Goal: Task Accomplishment & Management: Use online tool/utility

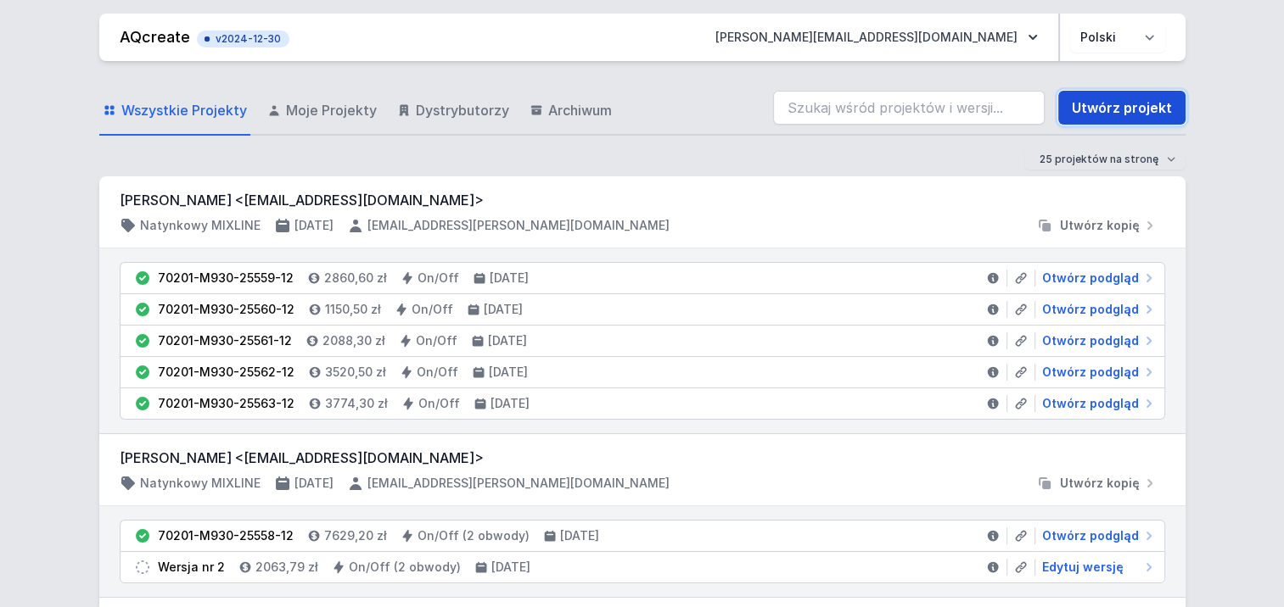
click at [1100, 105] on link "Utwórz projekt" at bounding box center [1121, 108] width 127 height 34
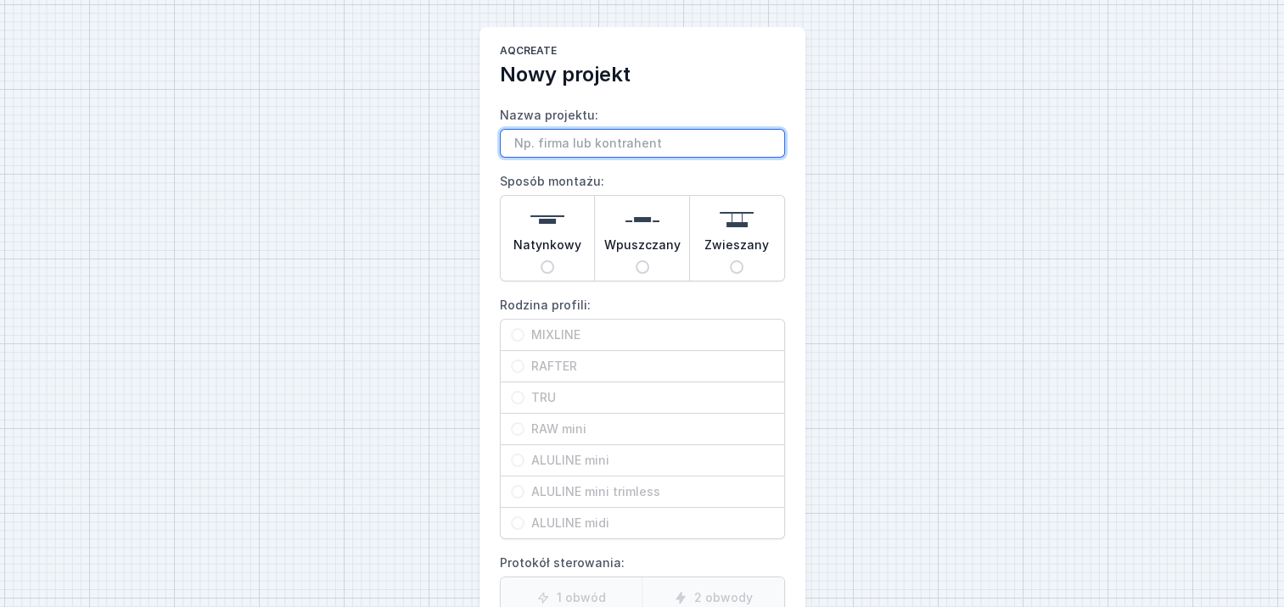
click at [564, 138] on input "Nazwa projektu:" at bounding box center [642, 143] width 285 height 29
paste input "3 m, 2700 K, [PERSON_NAME], bez możliwości ściemniania"
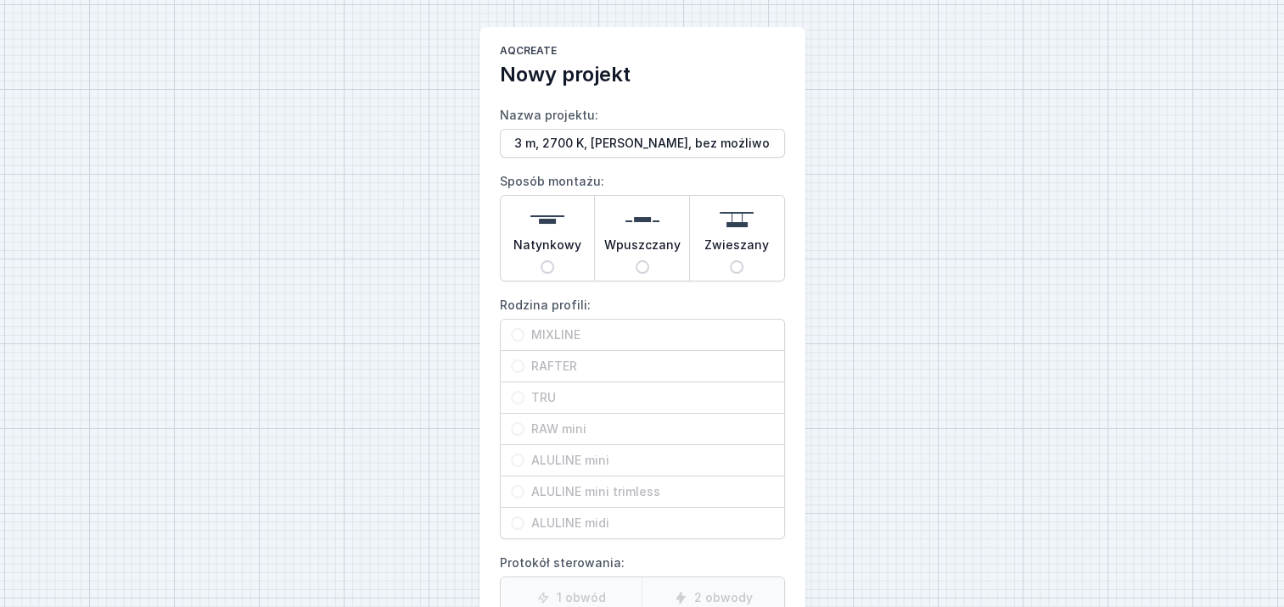
click at [523, 336] on label "MIXLINE" at bounding box center [642, 335] width 283 height 31
click at [519, 336] on label "MIXLINE" at bounding box center [642, 335] width 283 height 31
click at [513, 148] on input "3 m, 2700 K, [PERSON_NAME], bez możliwości ściemniania" at bounding box center [642, 143] width 285 height 29
type input "Mixline 3 m, 2700 K, [PERSON_NAME], bez możliwości ściemniania"
click at [546, 262] on input "Natynkowy" at bounding box center [547, 267] width 14 height 14
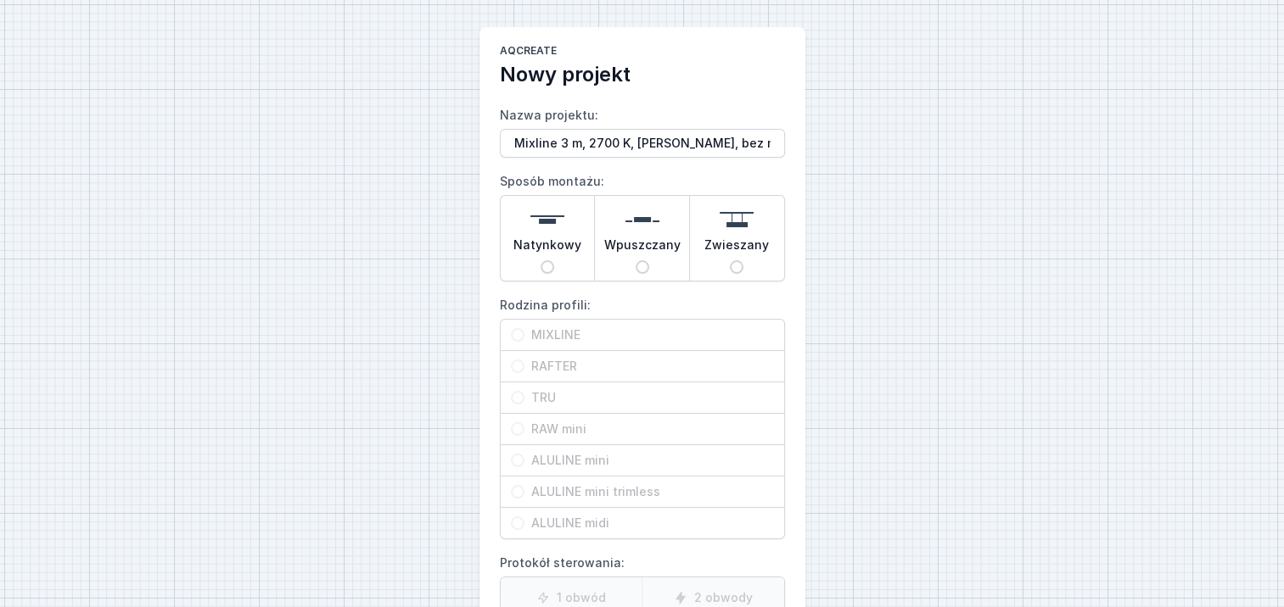
radio input "true"
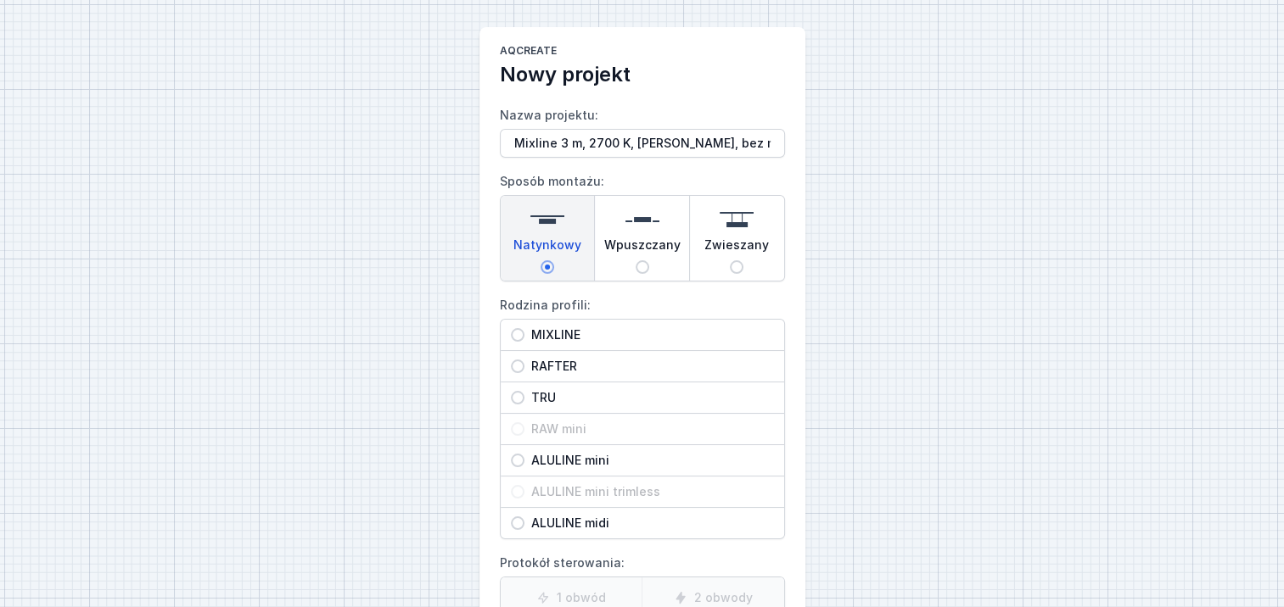
click at [516, 334] on input "MIXLINE" at bounding box center [518, 335] width 14 height 14
radio input "true"
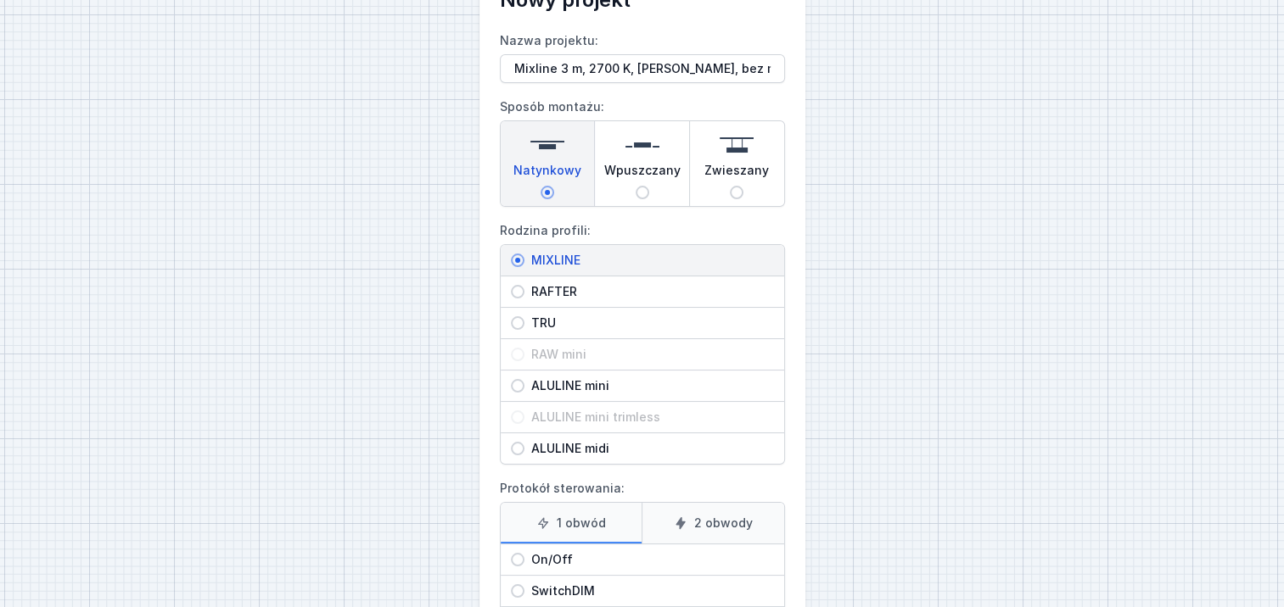
scroll to position [239, 0]
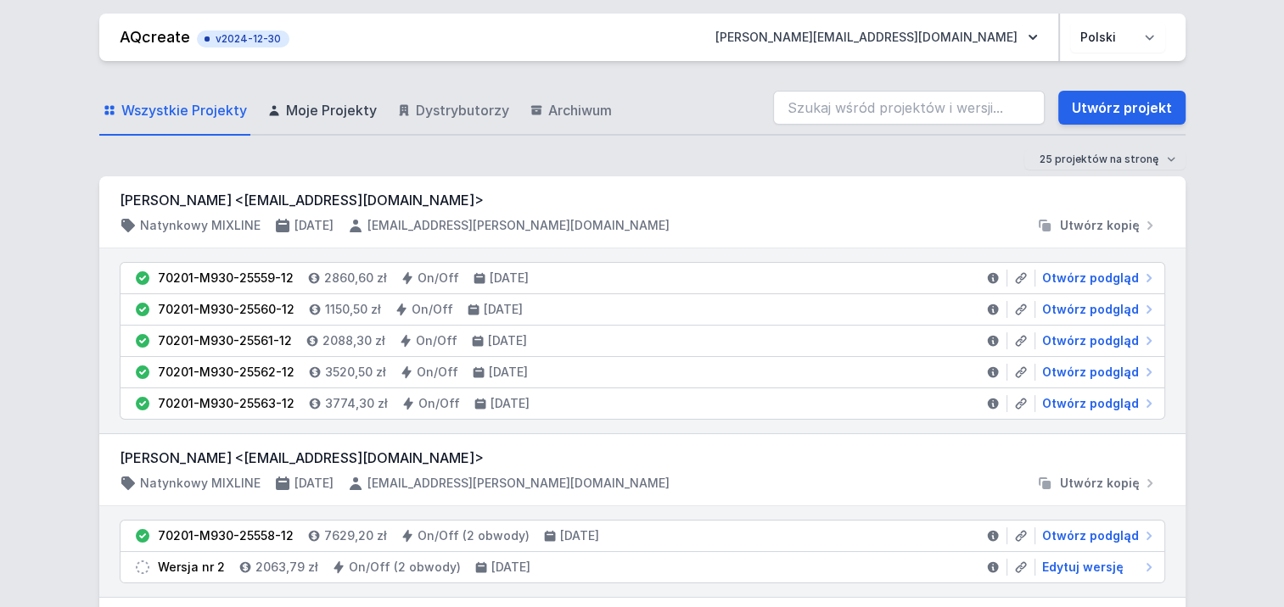
click at [348, 105] on span "Moje Projekty" at bounding box center [331, 110] width 91 height 20
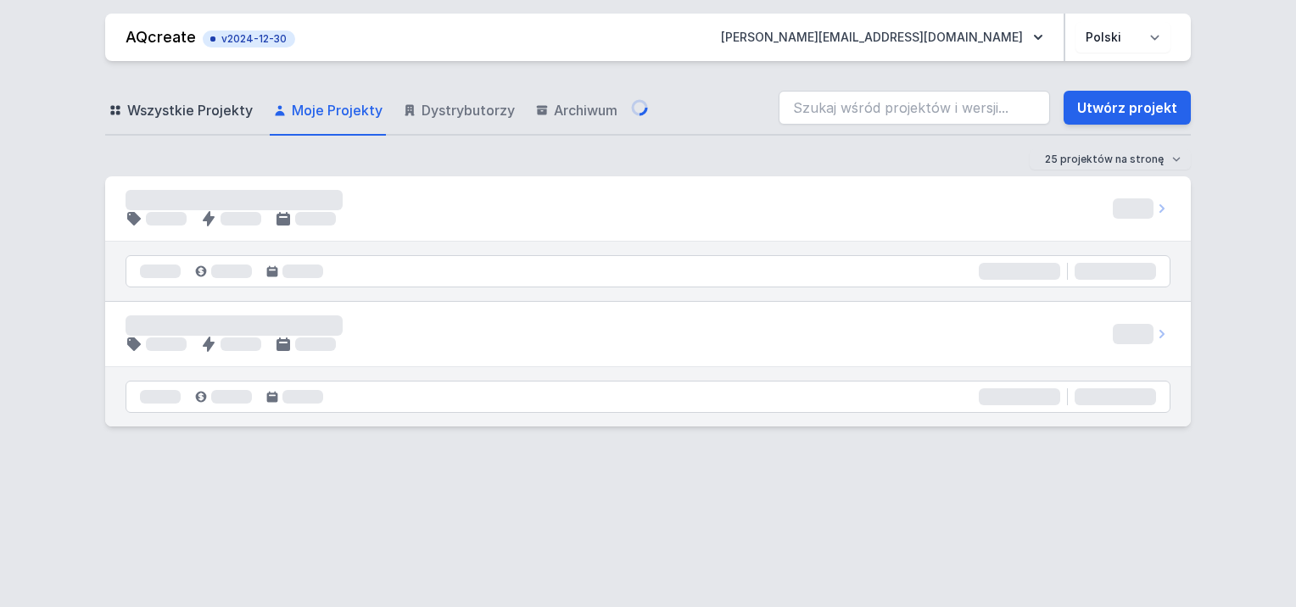
click at [190, 109] on span "Wszystkie Projekty" at bounding box center [190, 110] width 126 height 20
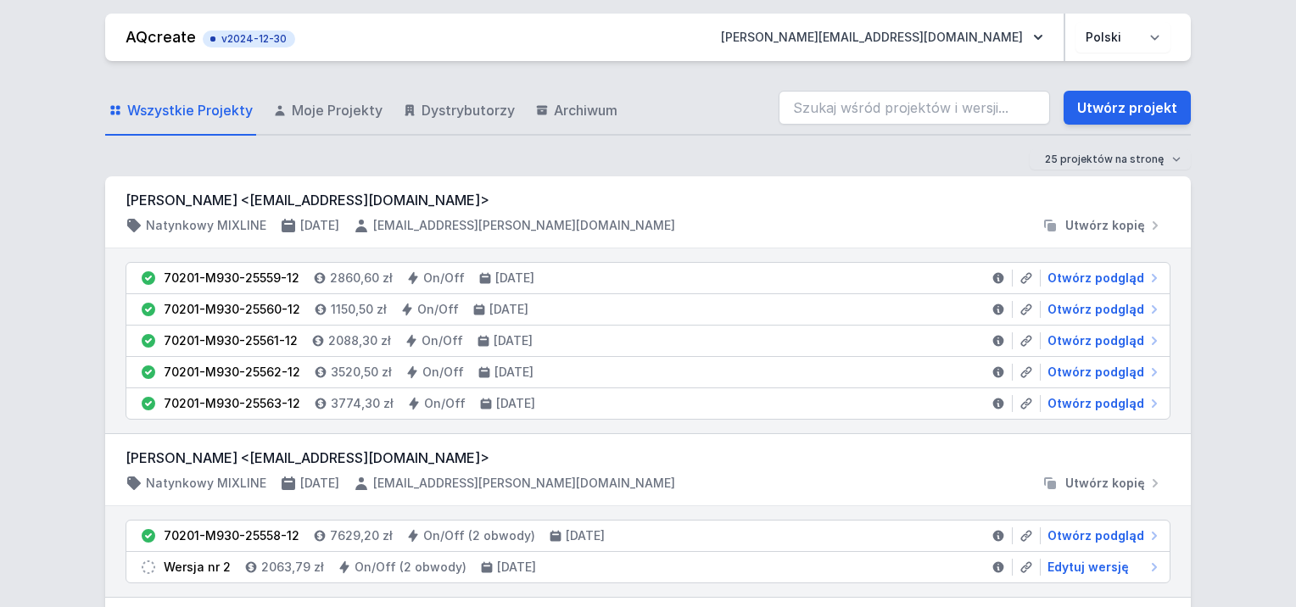
click at [200, 115] on span "Wszystkie Projekty" at bounding box center [190, 110] width 126 height 20
click at [226, 109] on span "Wszystkie Projekty" at bounding box center [190, 110] width 126 height 20
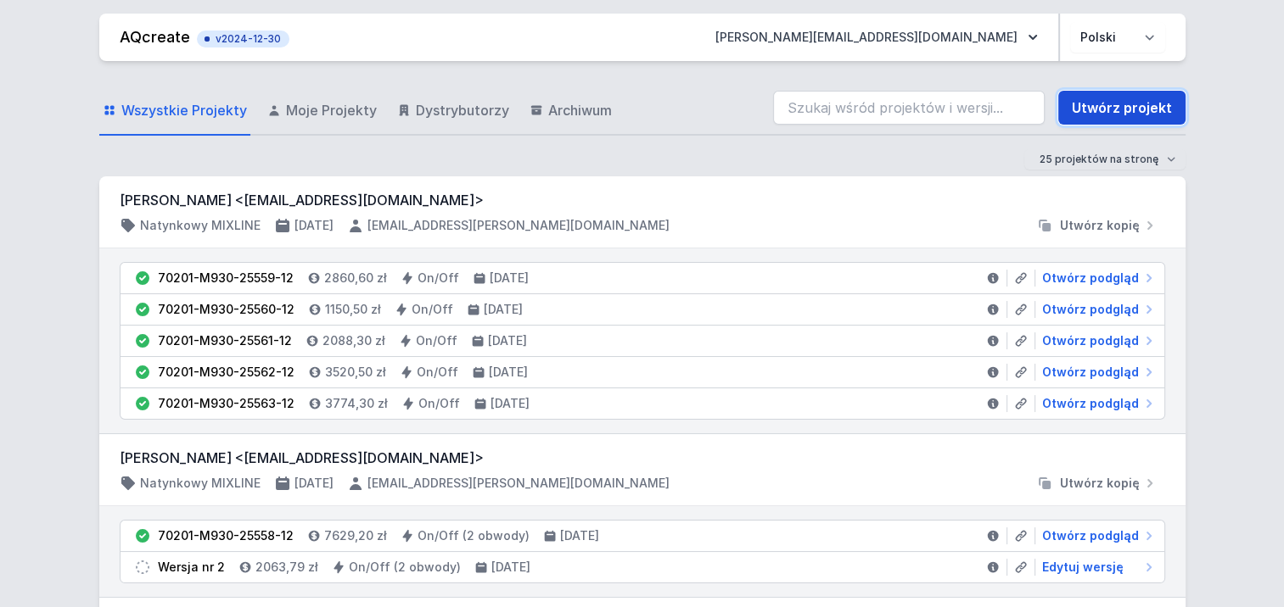
click at [1116, 101] on link "Utwórz projekt" at bounding box center [1121, 108] width 127 height 34
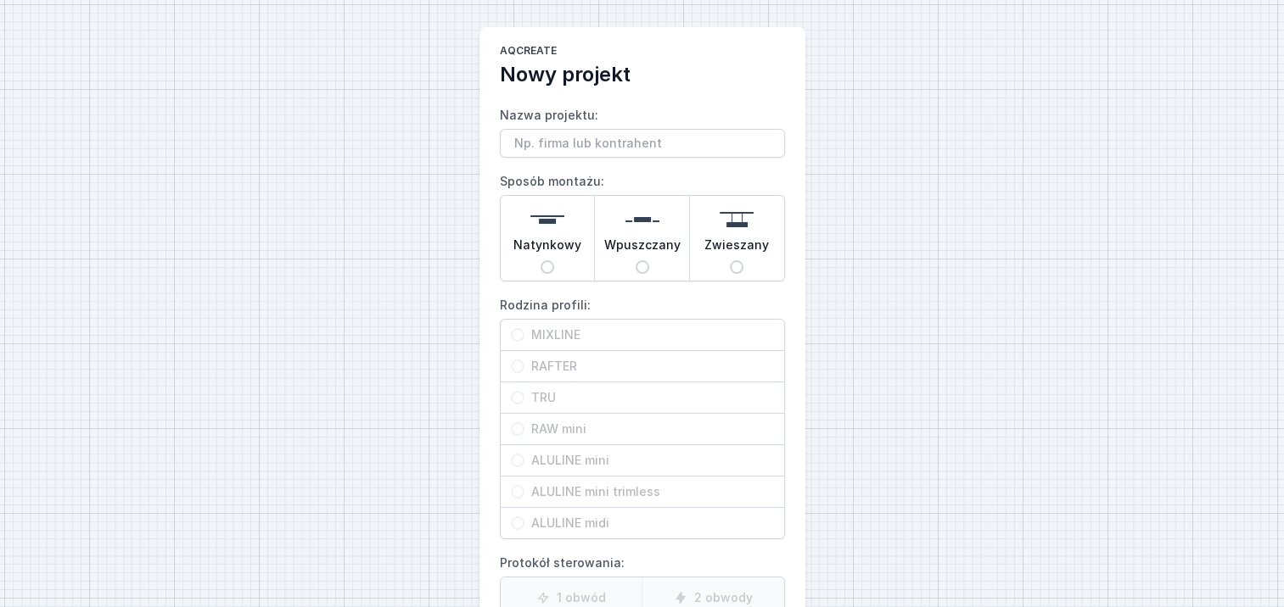
click at [543, 266] on input "Natynkowy" at bounding box center [547, 267] width 14 height 14
radio input "true"
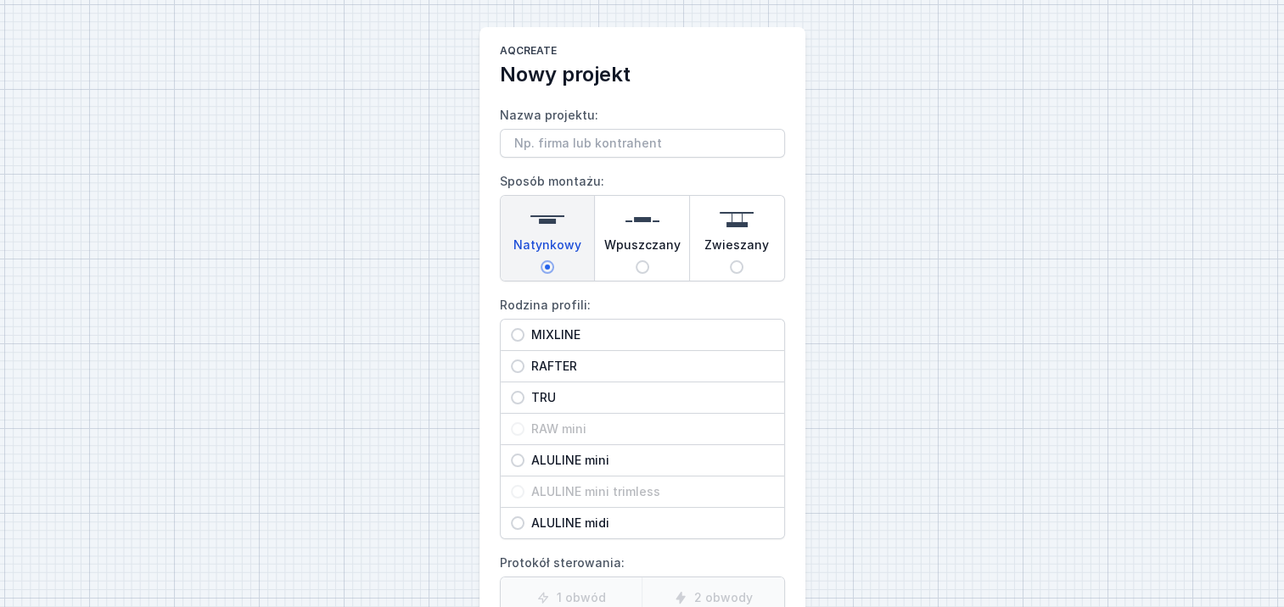
click at [524, 336] on span "MIXLINE" at bounding box center [648, 335] width 249 height 17
click at [523, 336] on input "MIXLINE" at bounding box center [518, 335] width 14 height 14
radio input "true"
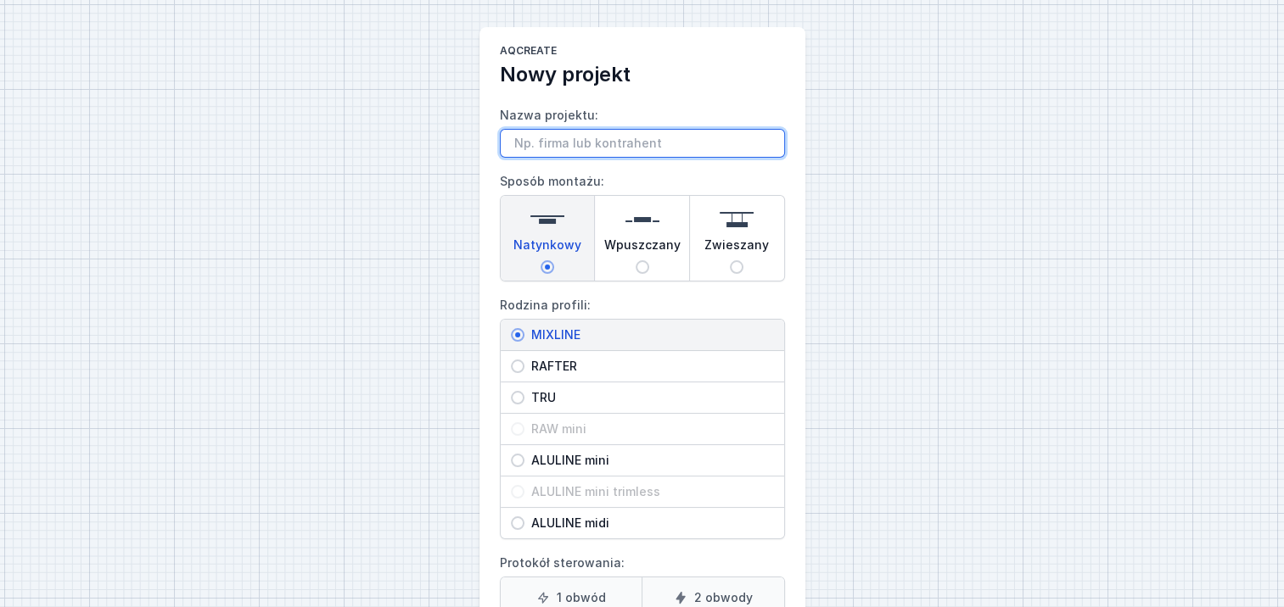
click at [557, 143] on input "Nazwa projektu:" at bounding box center [642, 143] width 285 height 29
paste input "3 m length, 2700K, black, non-dimmable"
click at [511, 145] on input "3 m length, 2700K, black, non-dimmable" at bounding box center [642, 143] width 285 height 29
type input "Mixline 3 m length, 2700K, black, non-dimmable"
click at [768, 144] on input "Mixline 3 m length, 2700K, black, non-dimmable" at bounding box center [642, 143] width 285 height 29
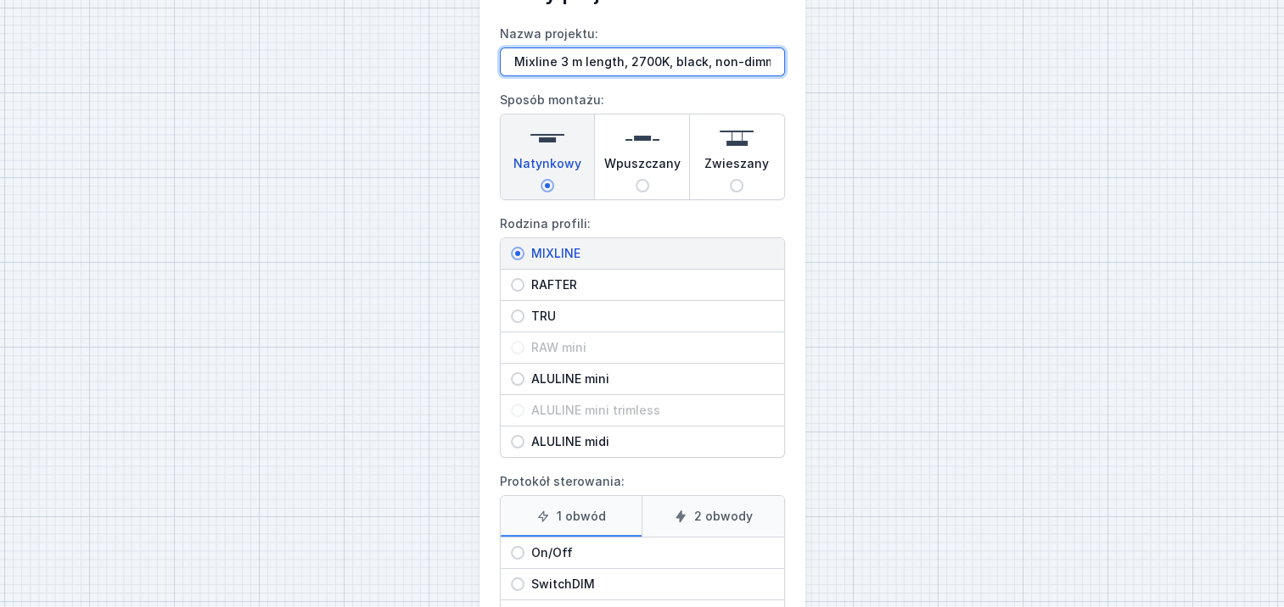
scroll to position [239, 0]
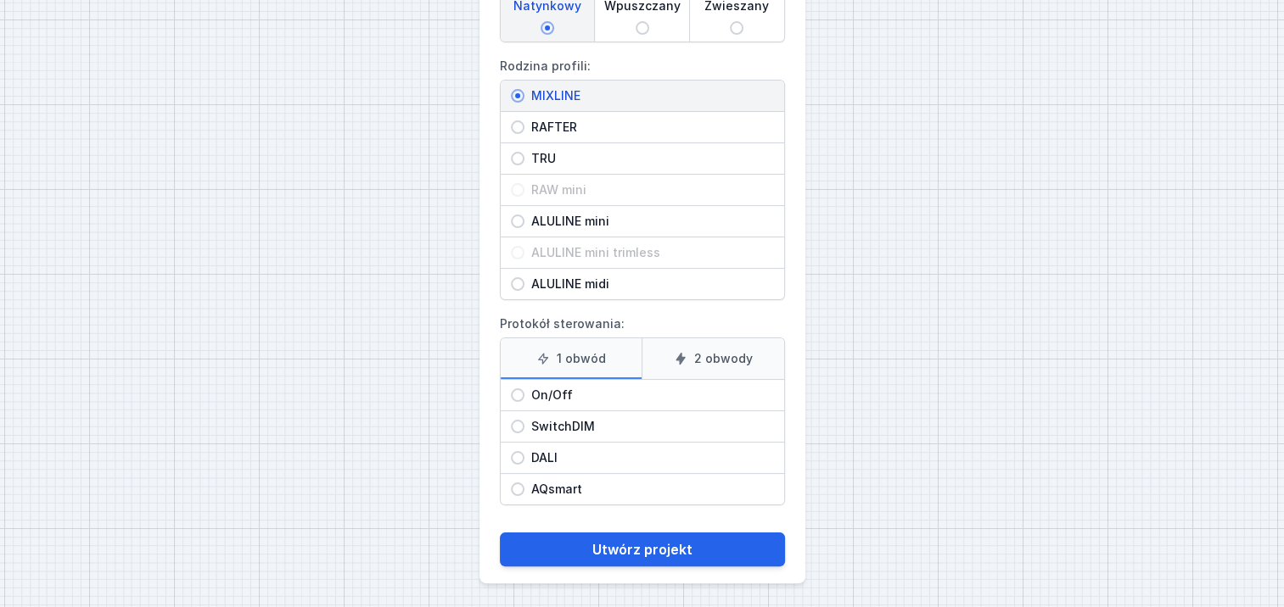
click at [517, 390] on input "On/Off" at bounding box center [518, 396] width 14 height 14
radio input "true"
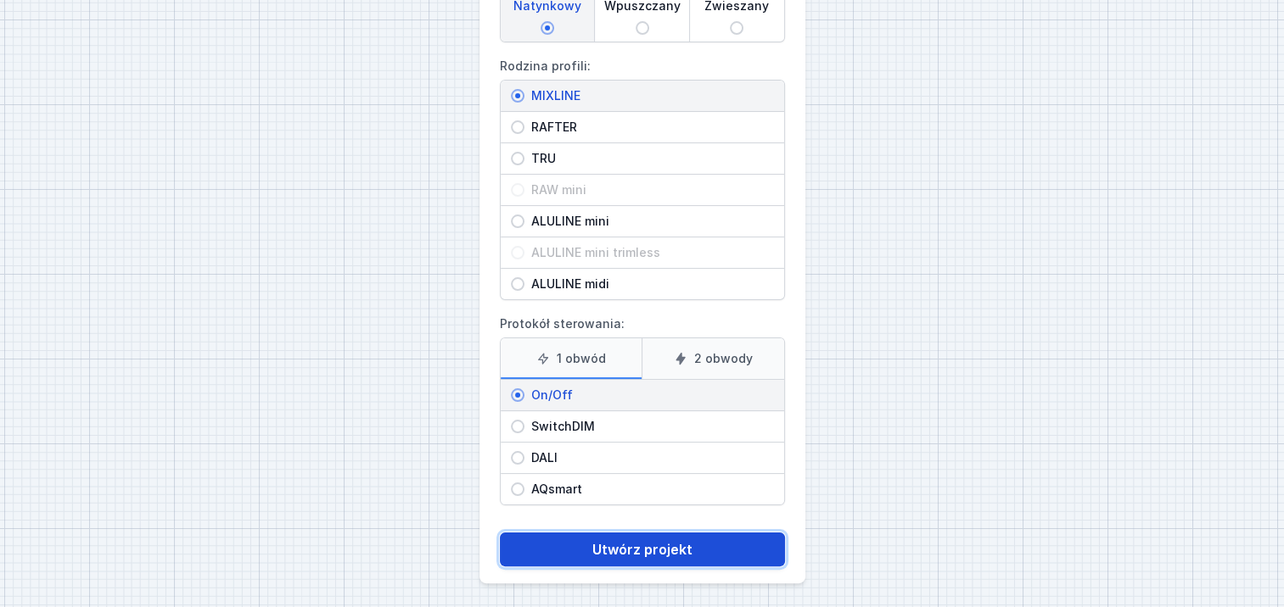
click at [657, 545] on button "Utwórz projekt" at bounding box center [642, 550] width 285 height 34
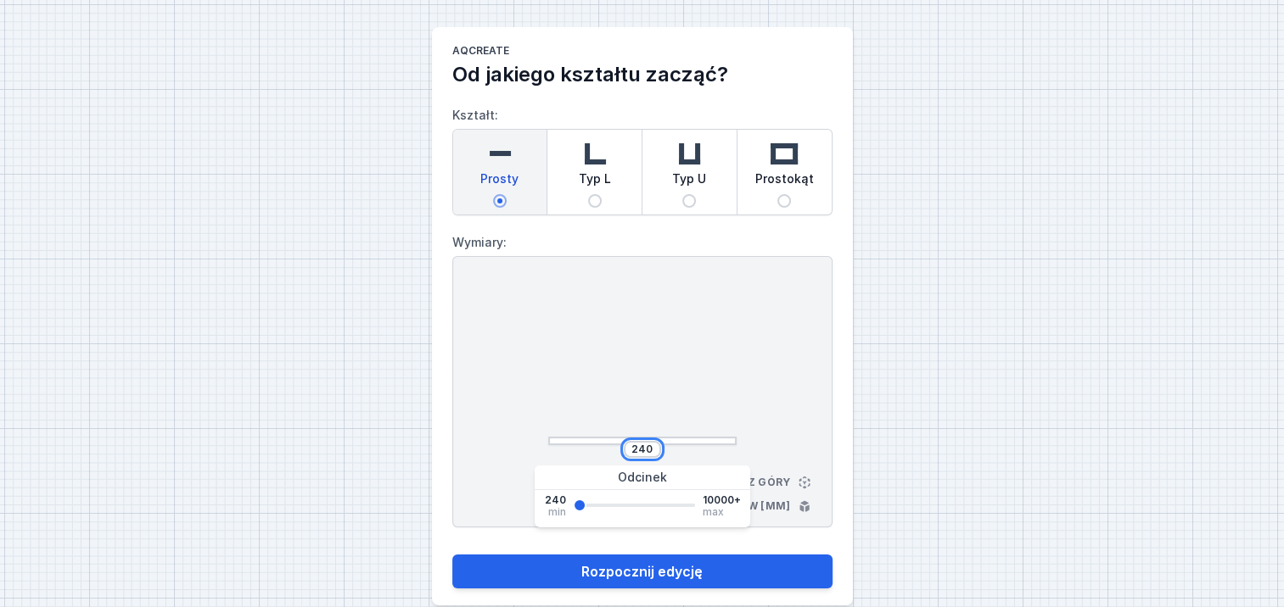
click at [652, 447] on input "240" at bounding box center [642, 450] width 27 height 14
type input "2"
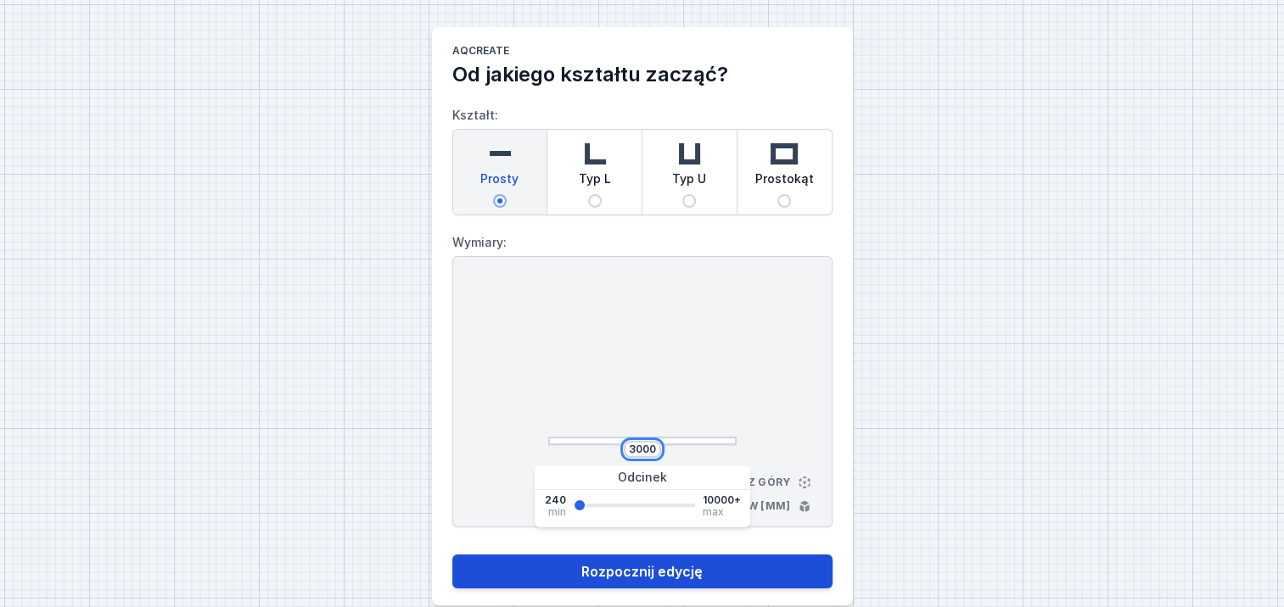
type input "3000"
click at [663, 570] on button "Rozpocznij edycję" at bounding box center [642, 572] width 380 height 34
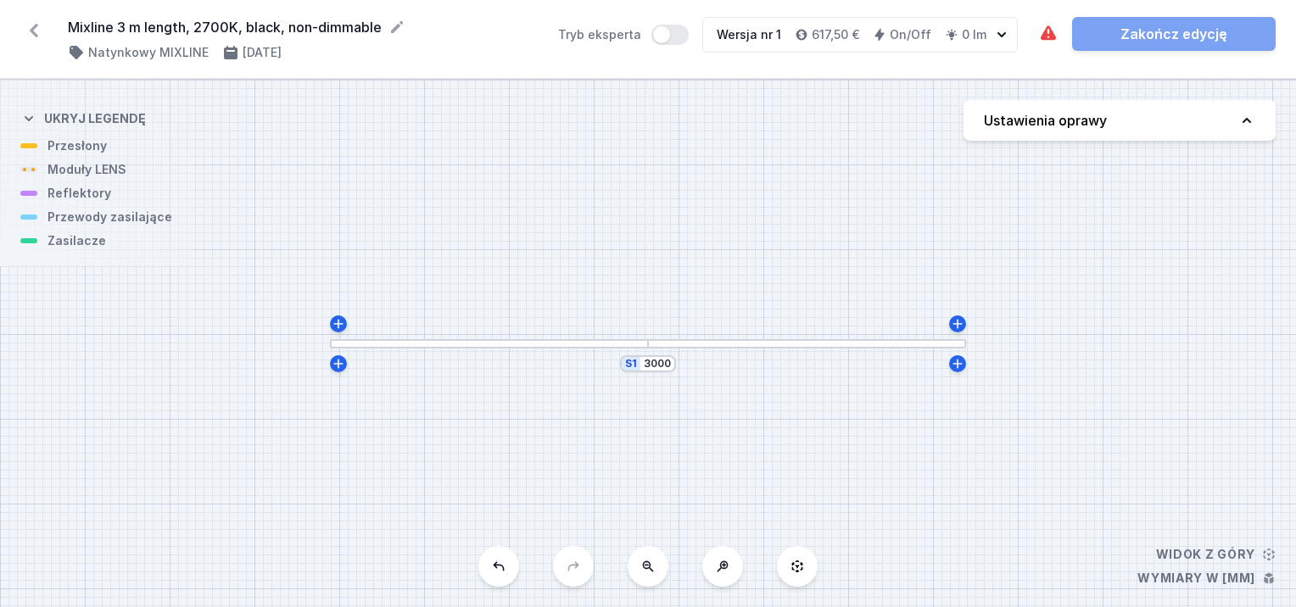
click at [618, 342] on div at bounding box center [489, 343] width 318 height 9
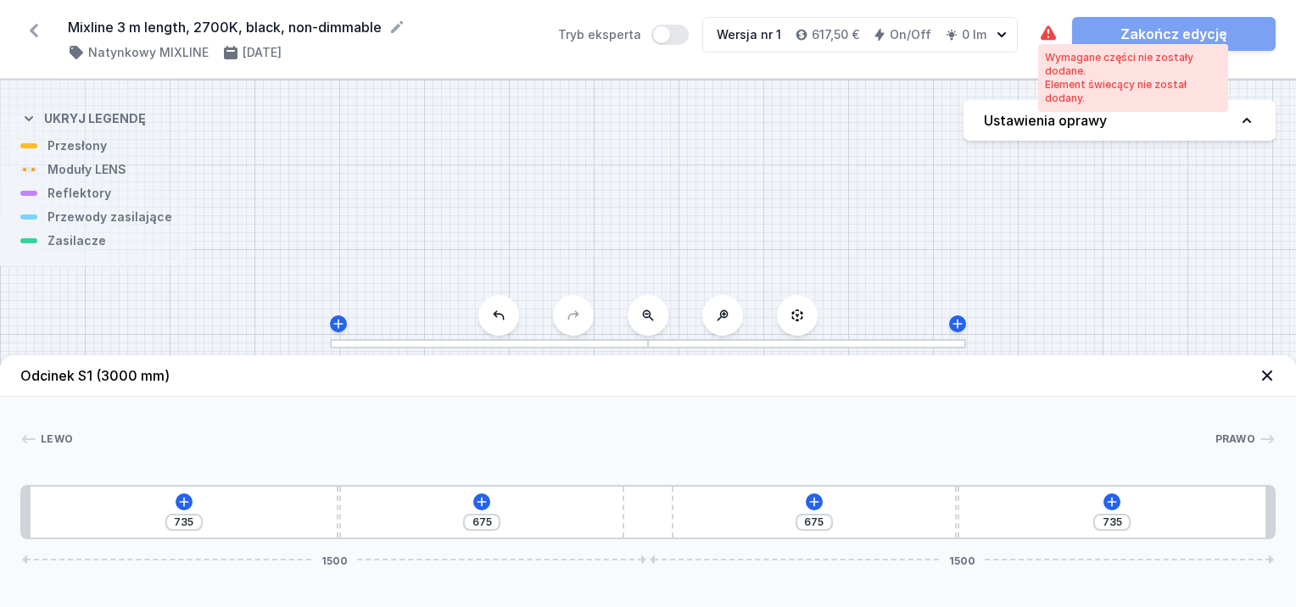
click at [1042, 35] on icon at bounding box center [1048, 34] width 20 height 20
click at [1052, 35] on icon at bounding box center [1048, 32] width 15 height 14
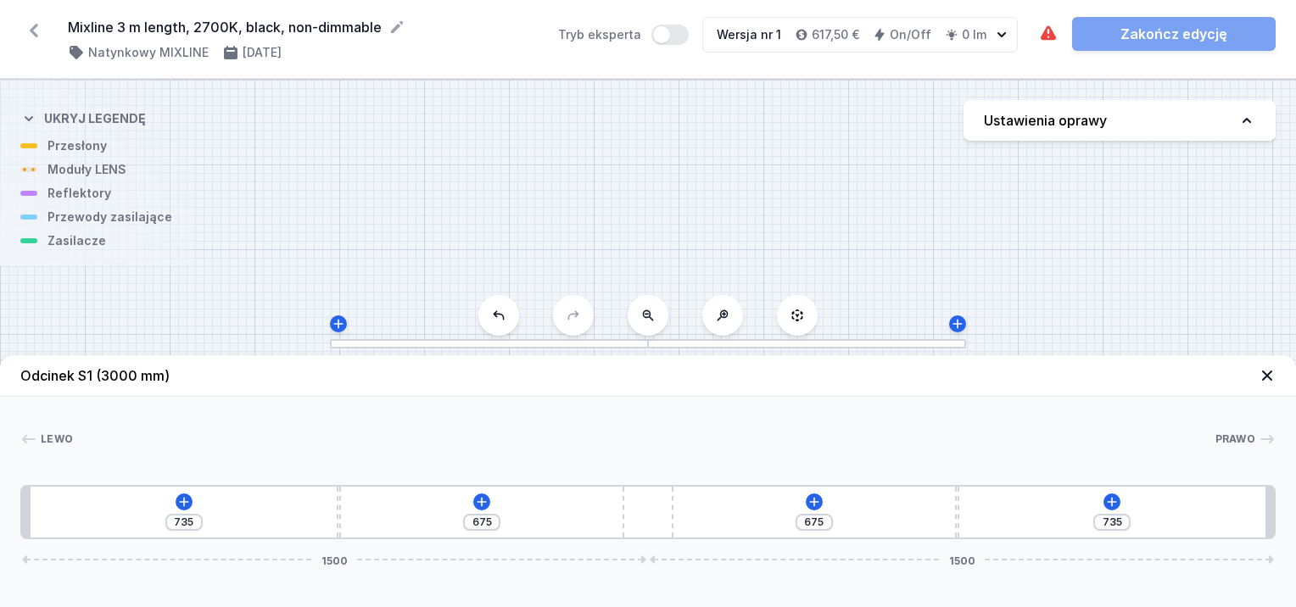
click at [1251, 122] on icon at bounding box center [1247, 120] width 8 height 5
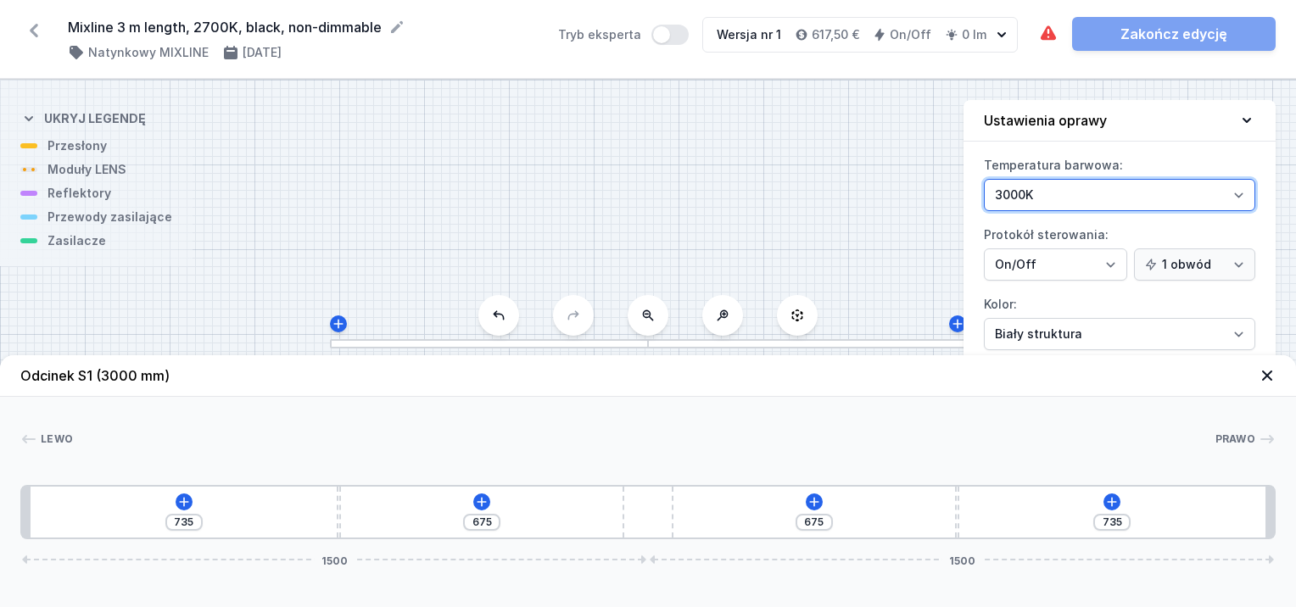
click at [1233, 197] on select "3000K 4000K 2700K" at bounding box center [1119, 195] width 271 height 32
select select "2700"
click at [984, 179] on select "3000K 4000K 2700K" at bounding box center [1119, 195] width 271 height 32
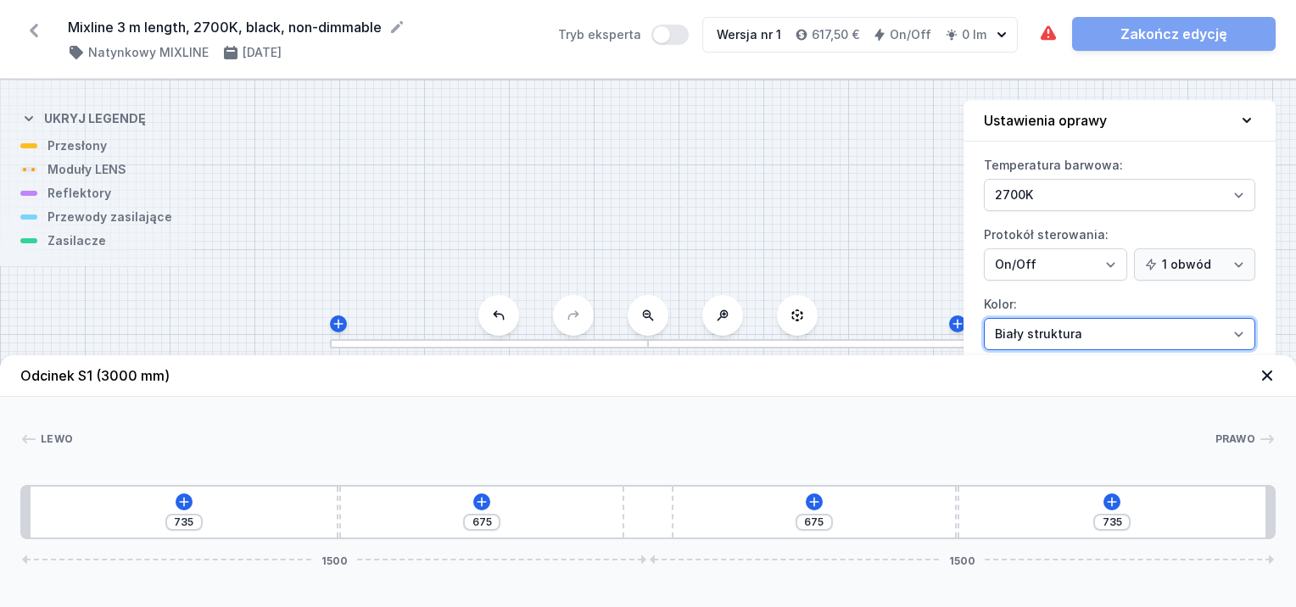
click at [1111, 331] on select "Biały struktura Czarny struktura Złoty struktura Miedziany Szary Inny (z palety…" at bounding box center [1119, 334] width 271 height 32
select select "2"
click at [984, 318] on select "Biały struktura Czarny struktura Złoty struktura Miedziany Szary Inny (z palety…" at bounding box center [1119, 334] width 271 height 32
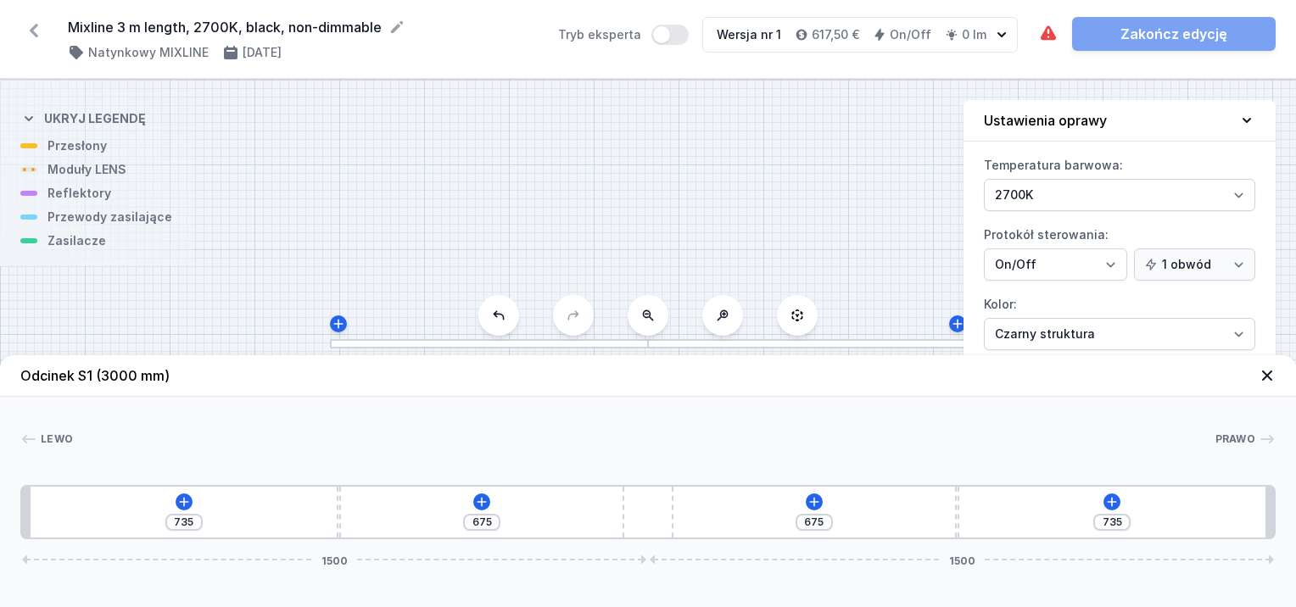
click at [1266, 374] on icon at bounding box center [1267, 376] width 10 height 10
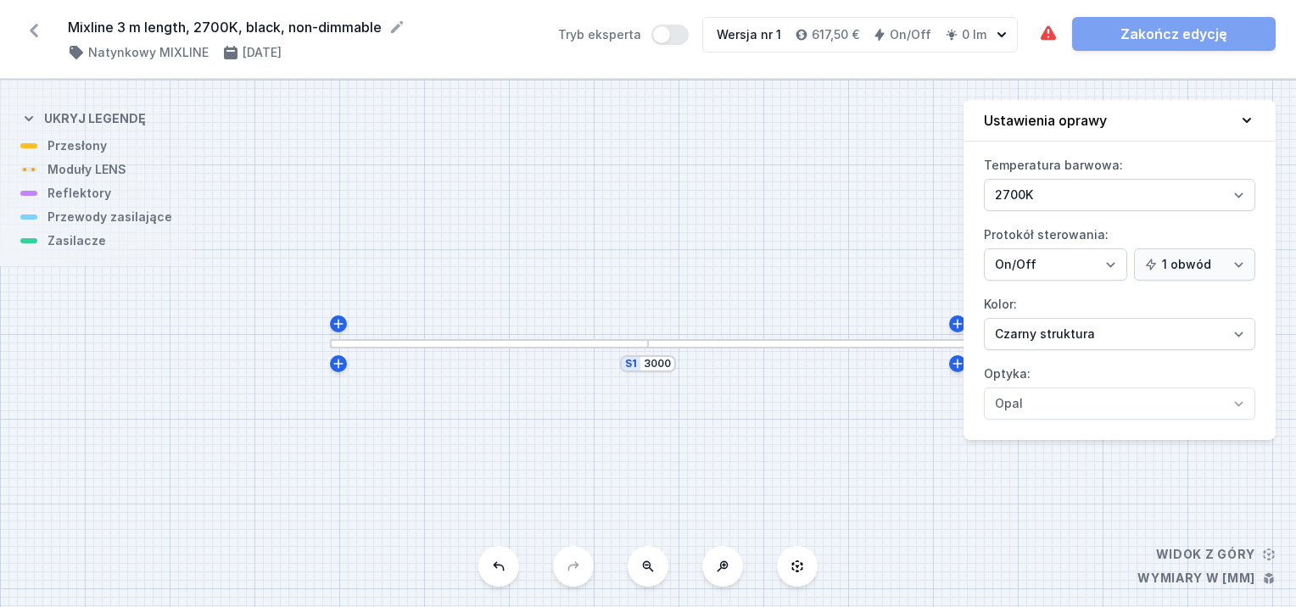
click at [807, 274] on div "S1 3000" at bounding box center [648, 344] width 1296 height 528
click at [1242, 124] on icon at bounding box center [1247, 120] width 17 height 17
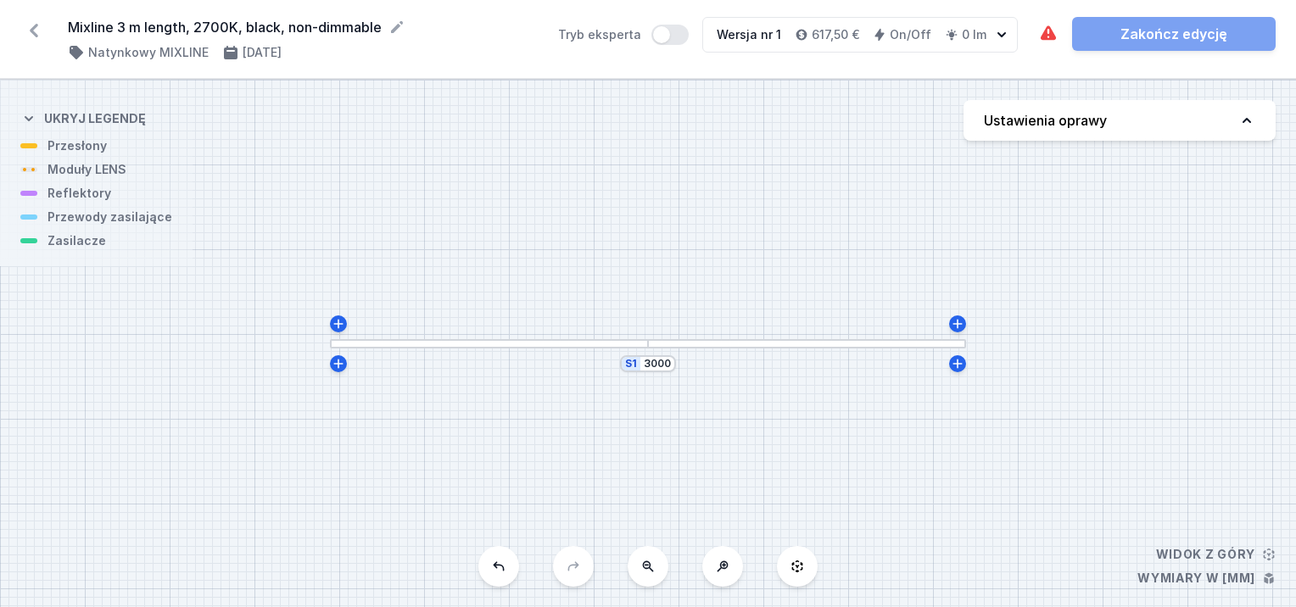
click at [641, 350] on div "S1 3000" at bounding box center [648, 344] width 1296 height 528
click at [631, 344] on div at bounding box center [489, 343] width 318 height 9
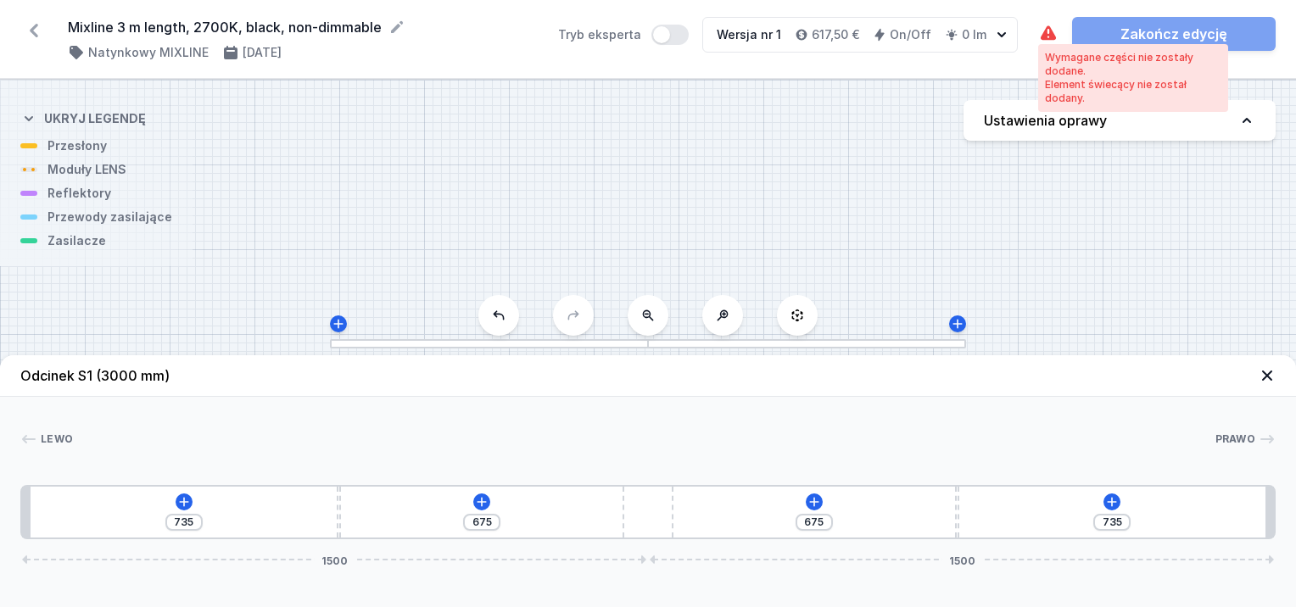
click at [1049, 34] on icon at bounding box center [1048, 34] width 20 height 20
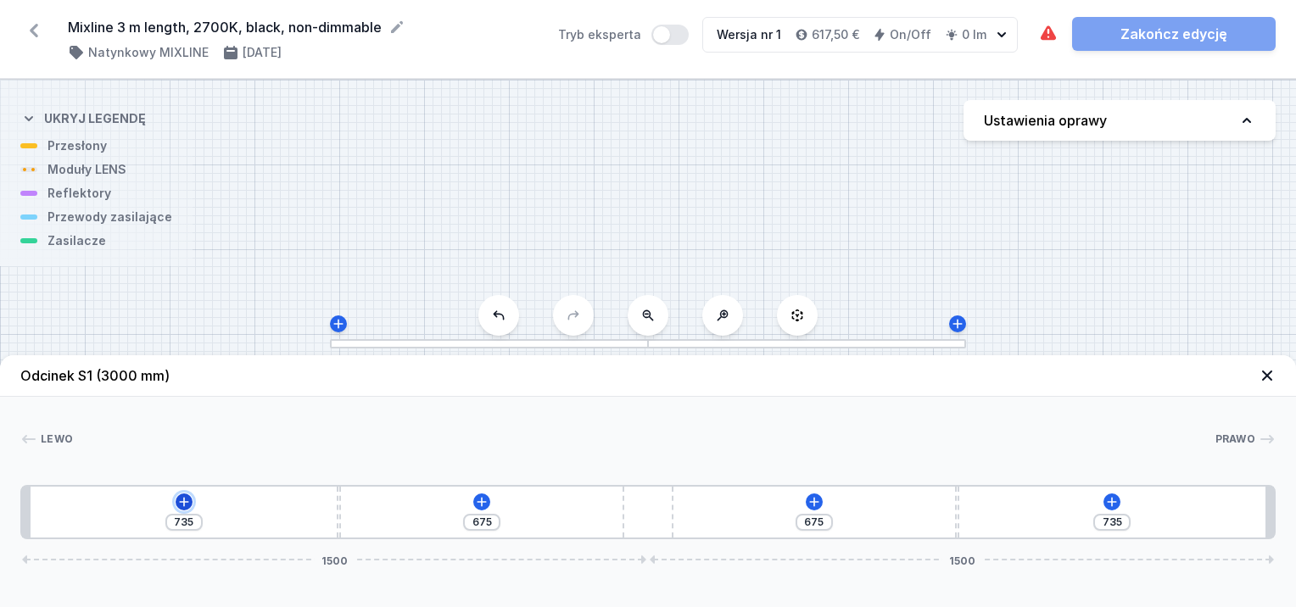
click at [179, 500] on icon at bounding box center [184, 502] width 14 height 14
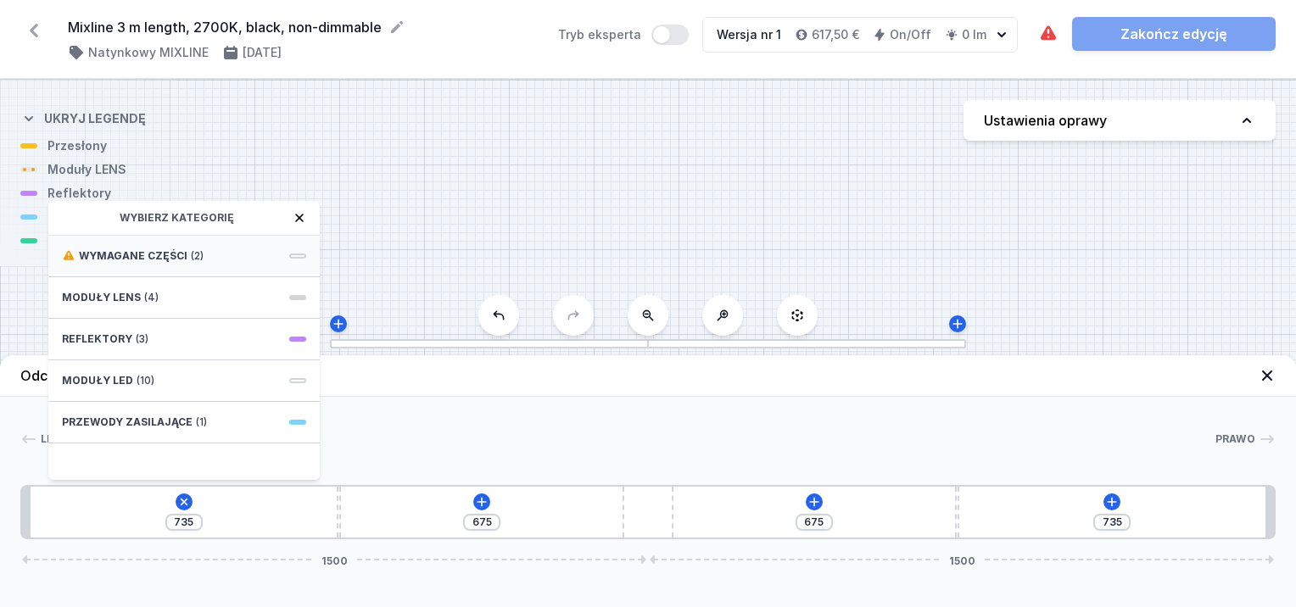
click at [191, 261] on span "(2)" at bounding box center [197, 256] width 13 height 14
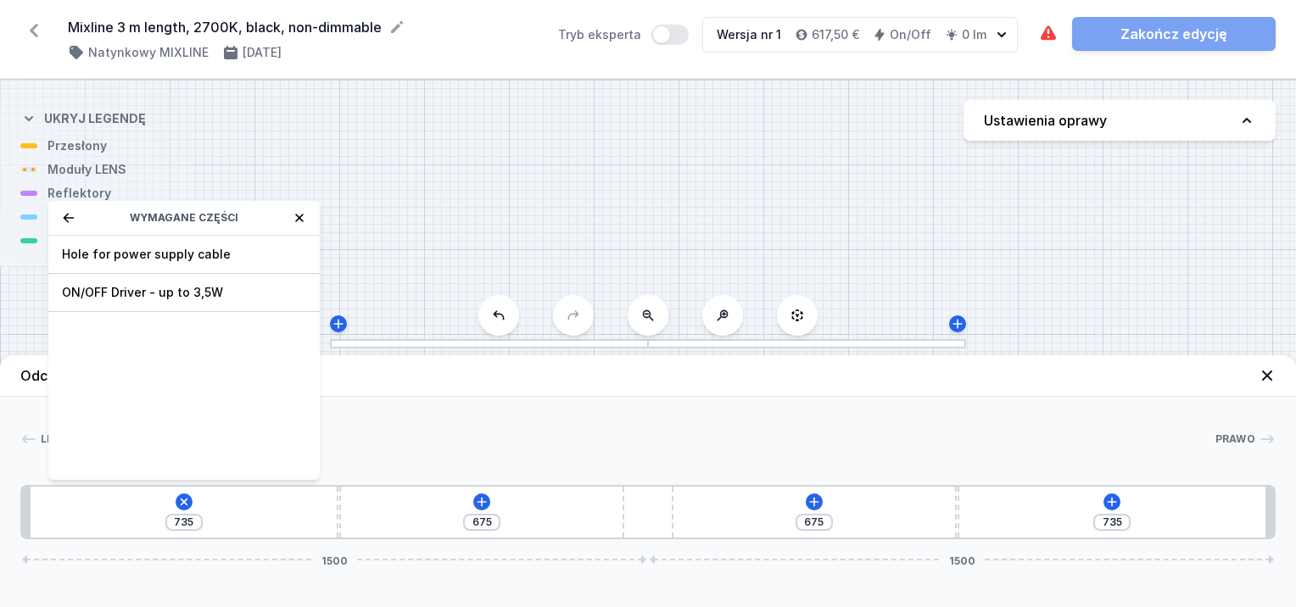
click at [68, 214] on icon at bounding box center [69, 218] width 14 height 14
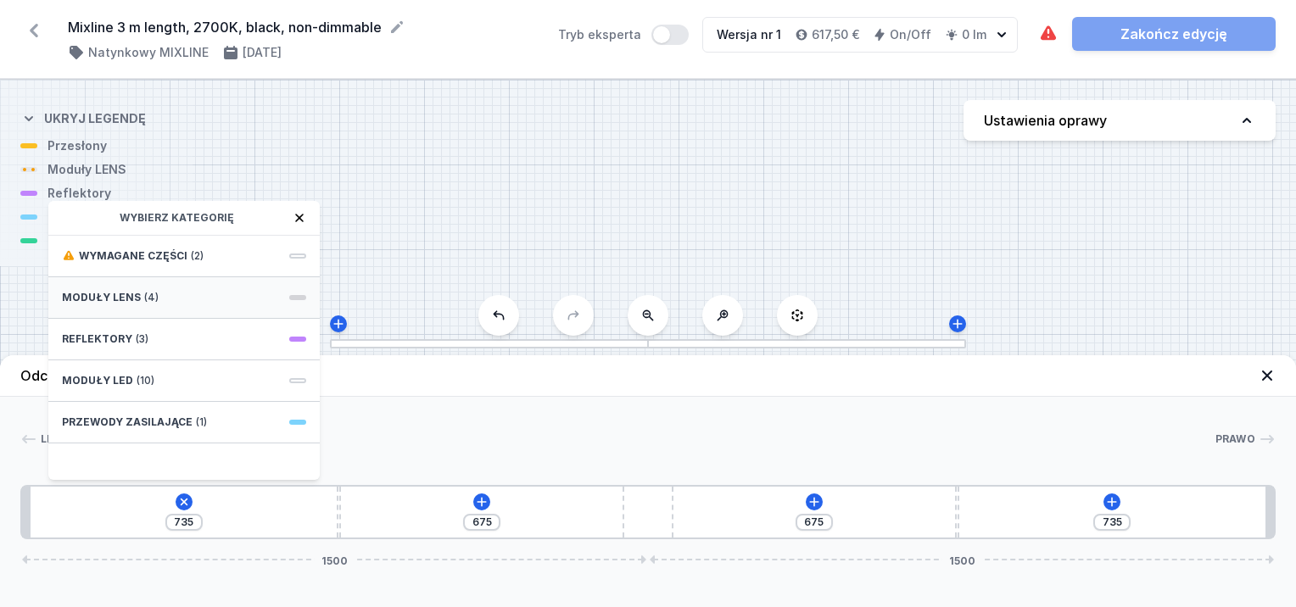
click at [190, 295] on div "Moduły LENS (4)" at bounding box center [183, 298] width 271 height 42
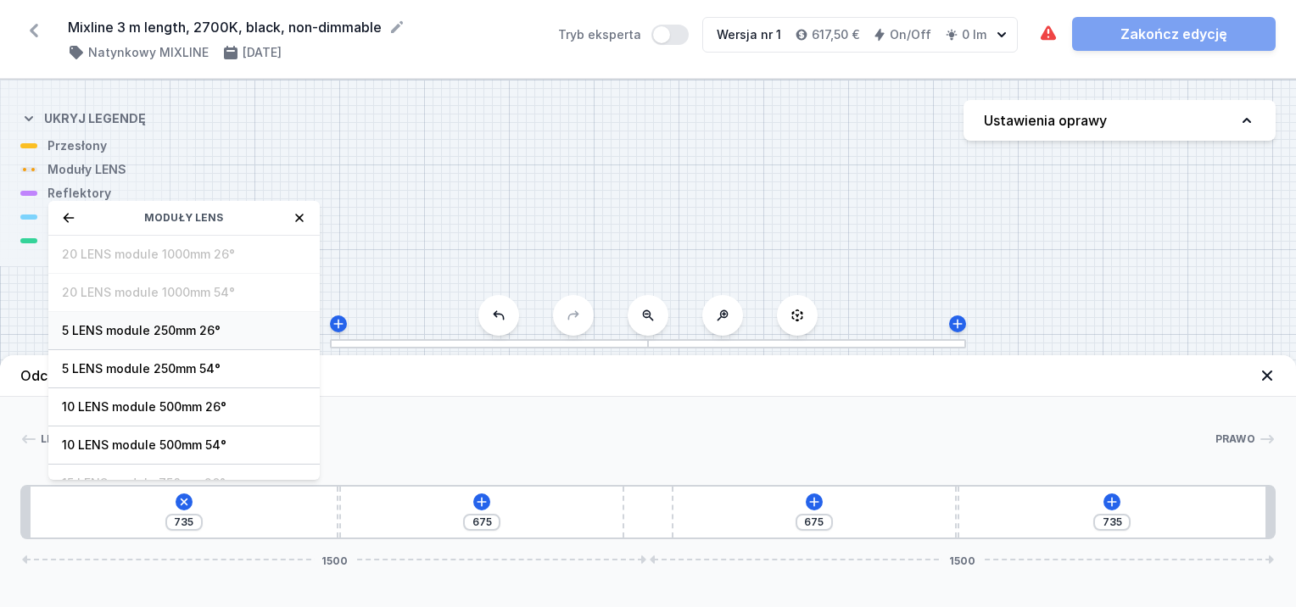
click at [173, 333] on span "5 LENS module 250mm 26°" at bounding box center [184, 330] width 244 height 17
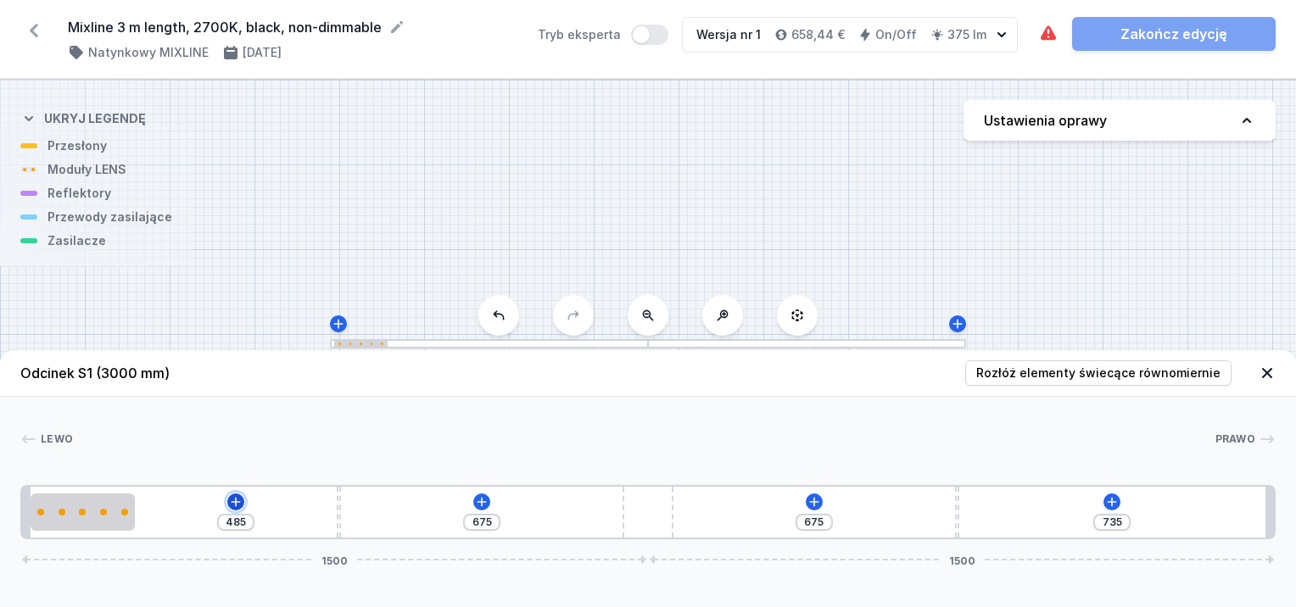
click at [235, 502] on icon at bounding box center [236, 501] width 9 height 9
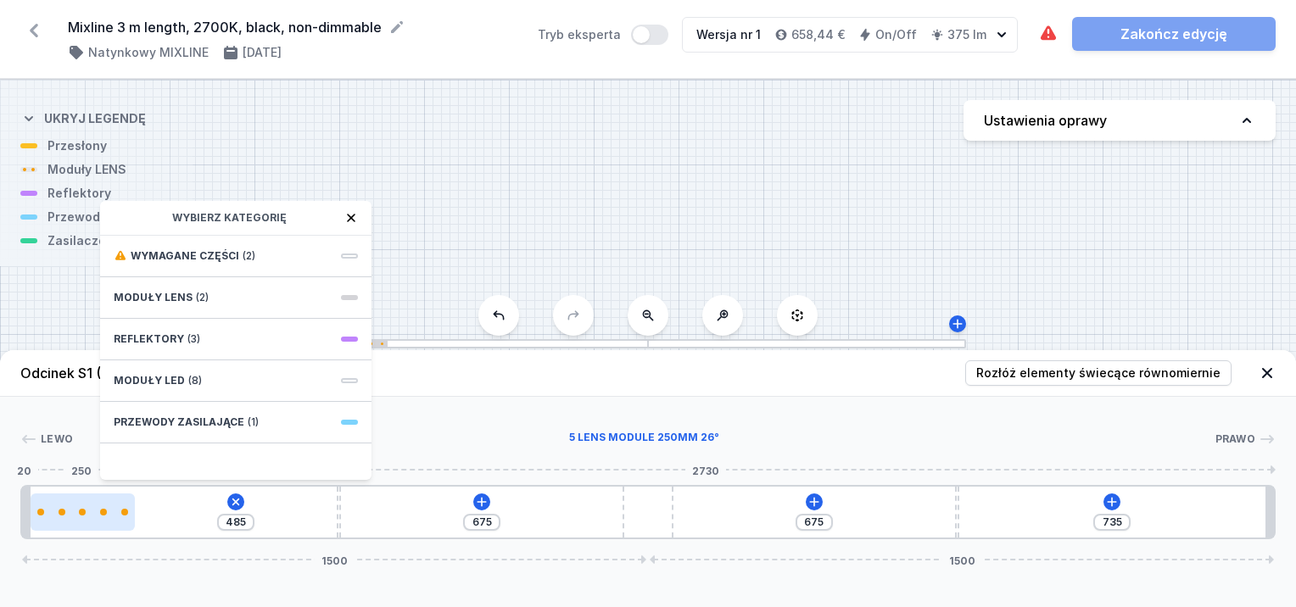
click at [109, 512] on div at bounding box center [83, 512] width 104 height 7
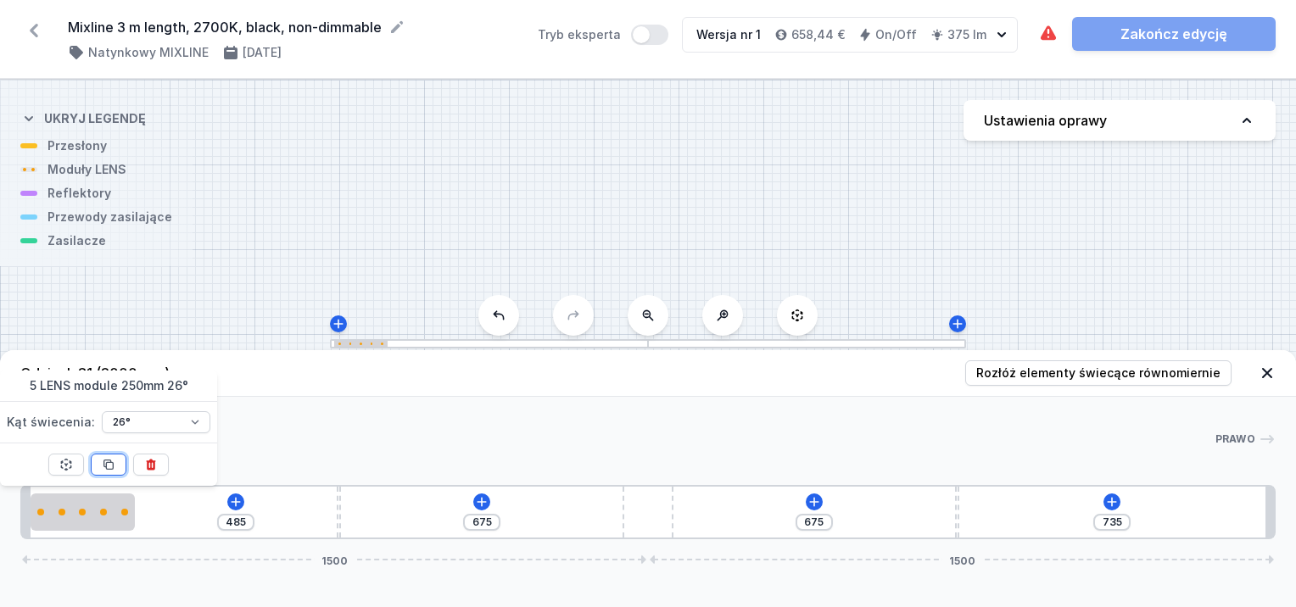
click at [109, 461] on icon at bounding box center [109, 465] width 14 height 14
type input "235"
click at [107, 461] on icon at bounding box center [109, 465] width 14 height 14
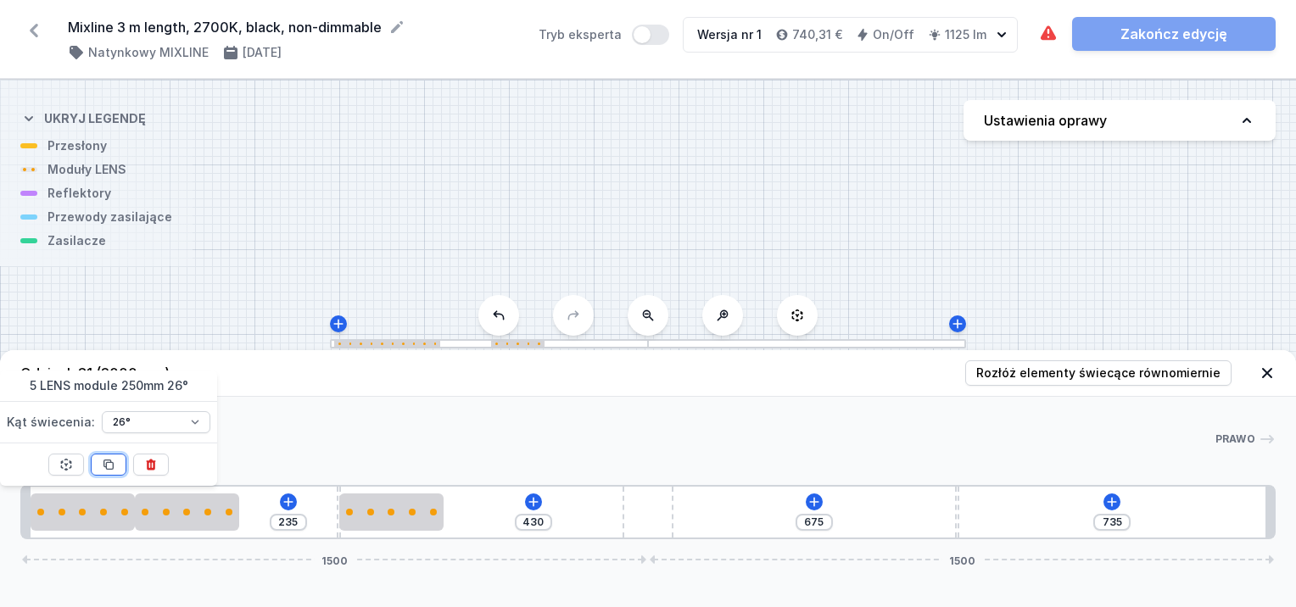
click at [107, 461] on icon at bounding box center [109, 465] width 14 height 14
type input "180"
click at [107, 461] on icon at bounding box center [109, 465] width 14 height 14
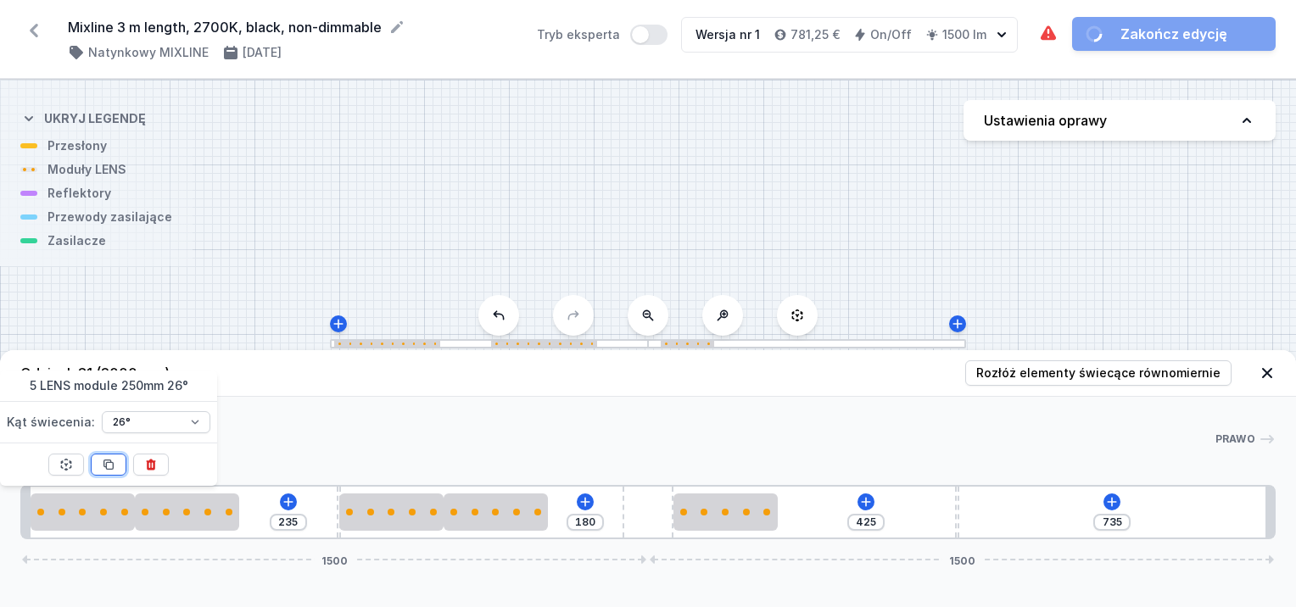
click at [107, 461] on icon at bounding box center [109, 465] width 14 height 14
type input "175"
click at [353, 428] on div "Lewo Prawo 1 2 2 3 2 2 4 2 2 3 1 235 180 175 735 1500 1500 20 250 250 235 10 25…" at bounding box center [648, 468] width 1296 height 143
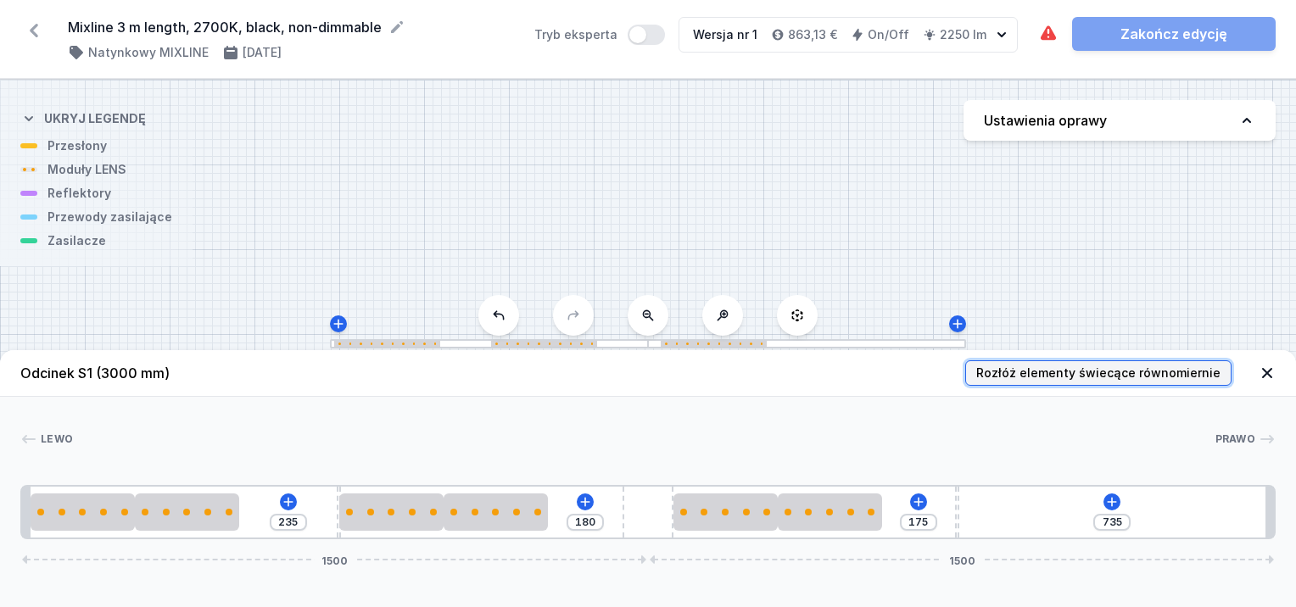
click at [1030, 374] on span "Rozłóż elementy świecące równomiernie" at bounding box center [1098, 373] width 244 height 17
type input "48"
type input "196"
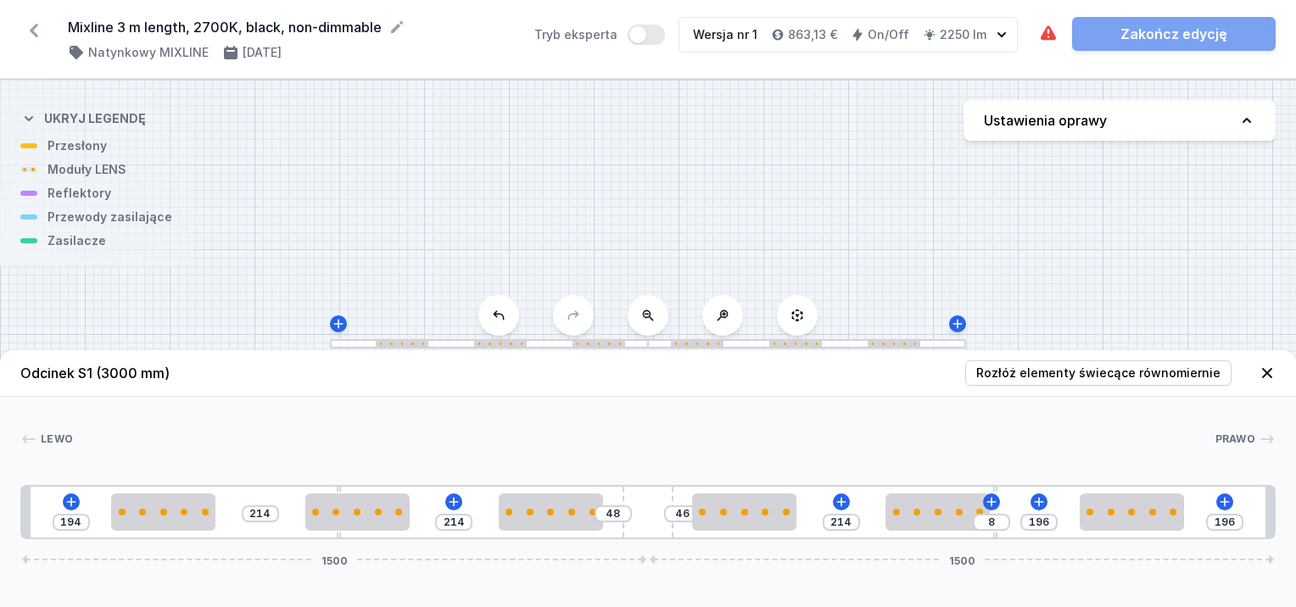
type input "194"
type input "10"
type input "188"
type input "16"
type input "180"
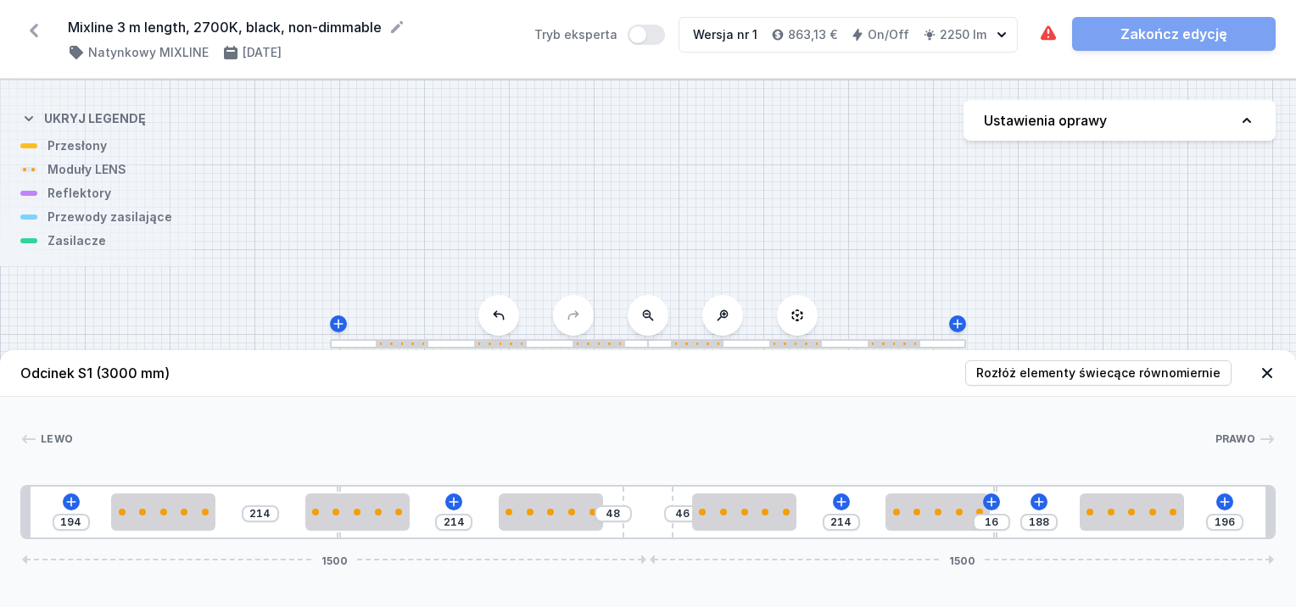
type input "24"
type input "168"
type input "36"
type input "156"
type input "48"
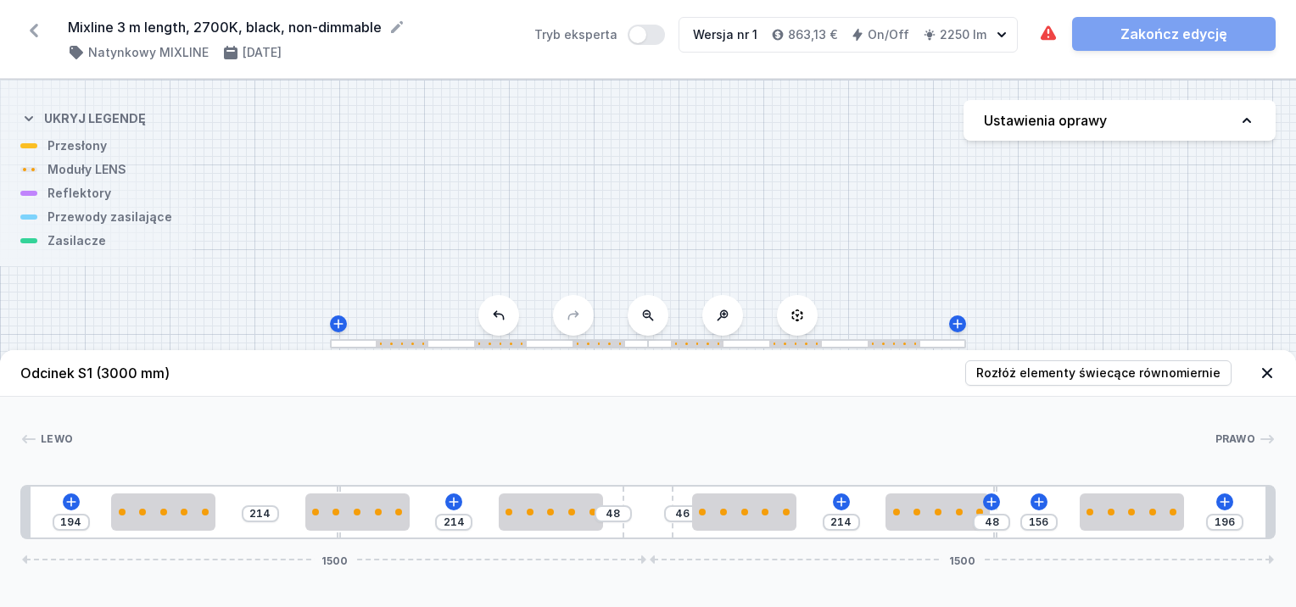
type input "146"
type input "58"
type input "140"
type input "64"
drag, startPoint x: 959, startPoint y: 489, endPoint x: 1029, endPoint y: 489, distance: 70.4
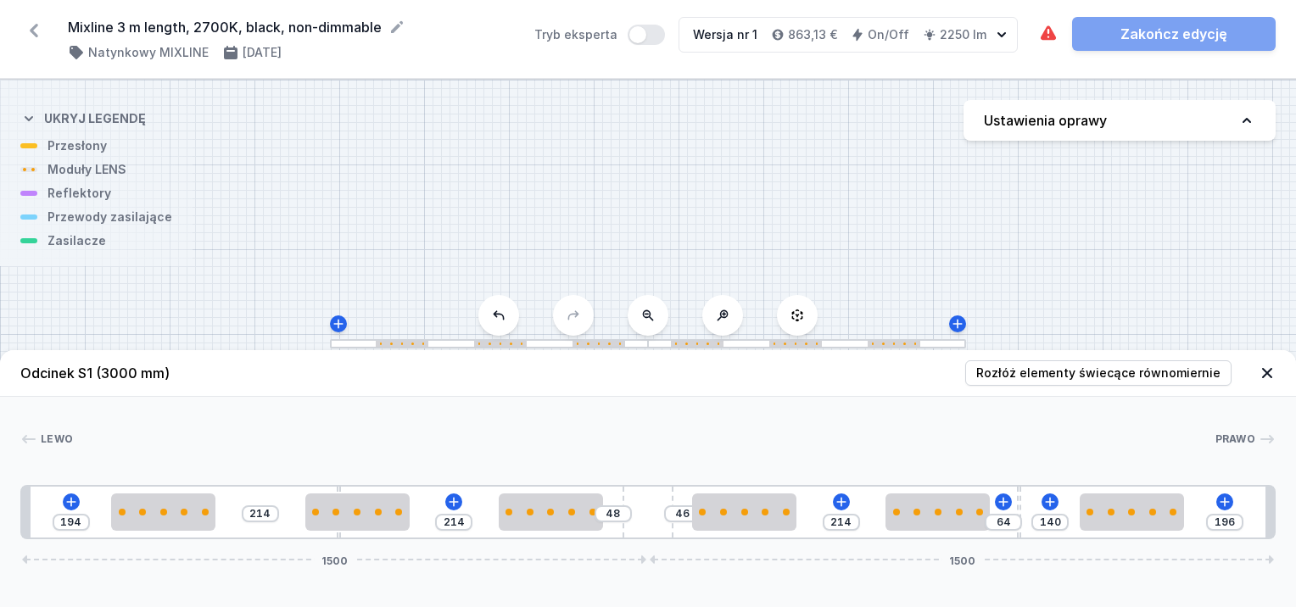
type input "144"
type input "60"
click at [327, 485] on div "194 214 214 48 46 214 60 144 196 1500 1500" at bounding box center [648, 512] width 1256 height 54
type input "165"
type input "39"
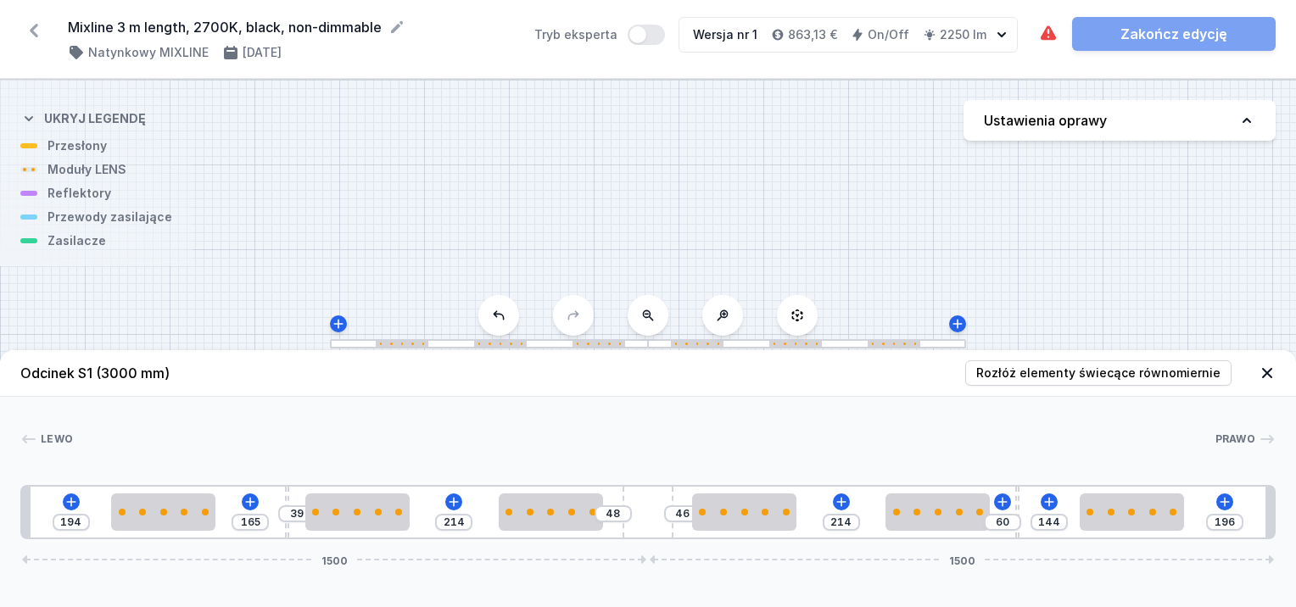
type input "155"
type input "49"
type input "141"
type input "63"
type input "131"
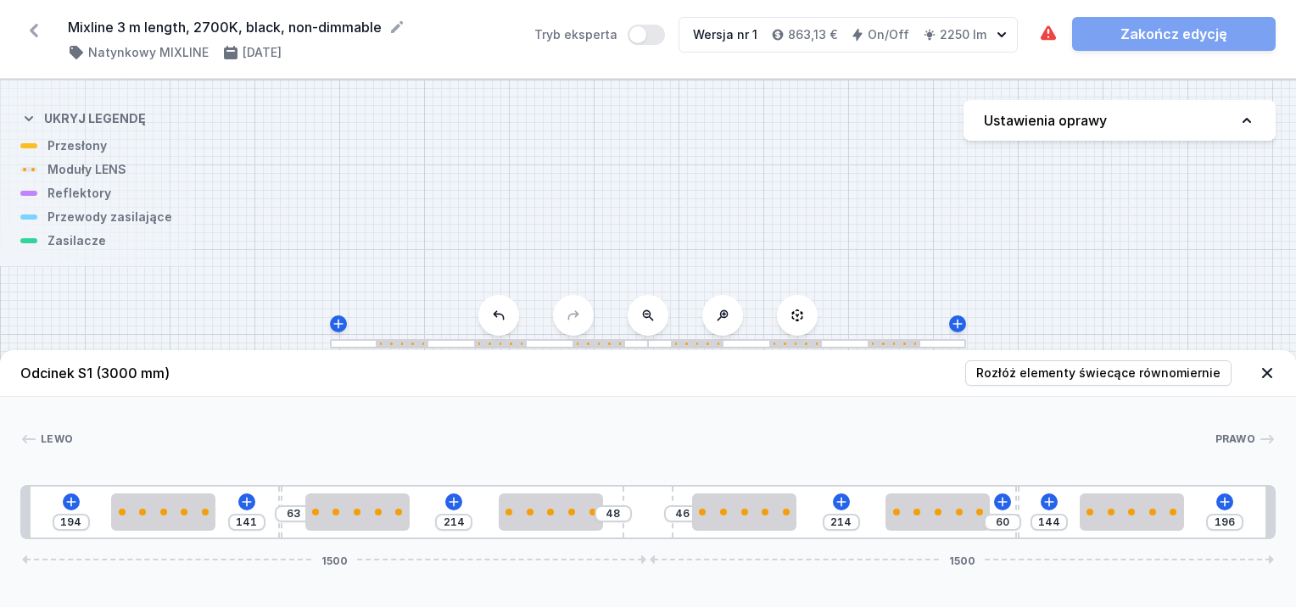
type input "73"
drag, startPoint x: 339, startPoint y: 488, endPoint x: 305, endPoint y: 491, distance: 34.9
click at [269, 485] on div "194 131 73 214 48 46 214 60 144 196 1500 1500" at bounding box center [648, 512] width 1256 height 54
type input "133"
type input "71"
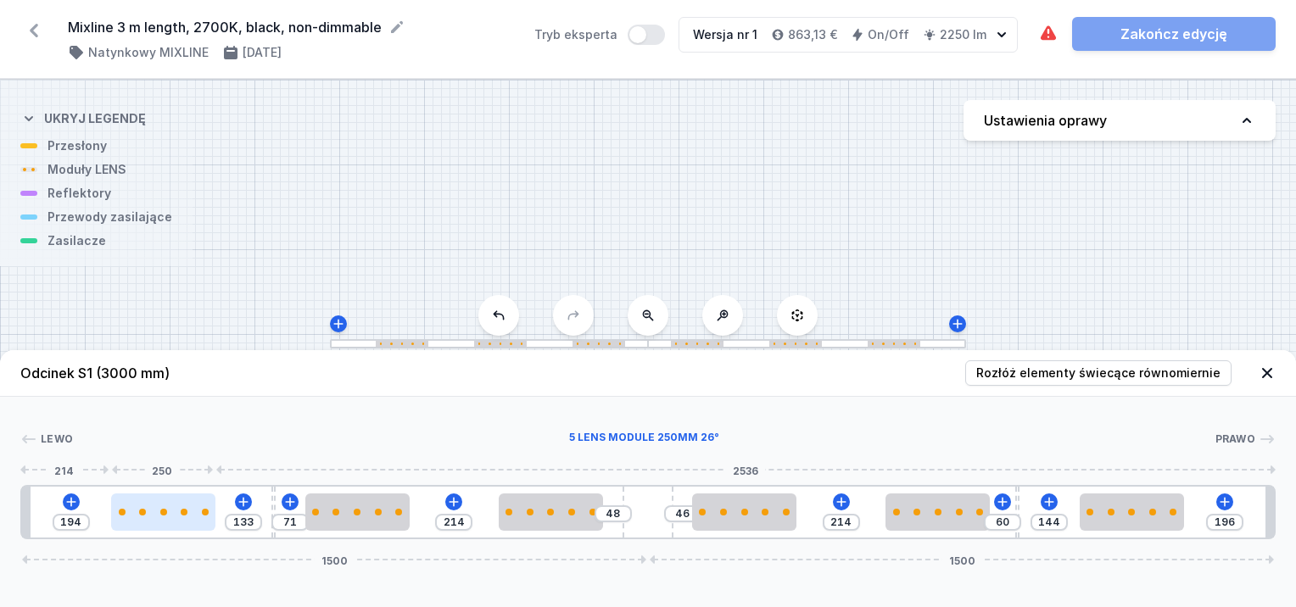
click at [193, 512] on div at bounding box center [163, 512] width 104 height 7
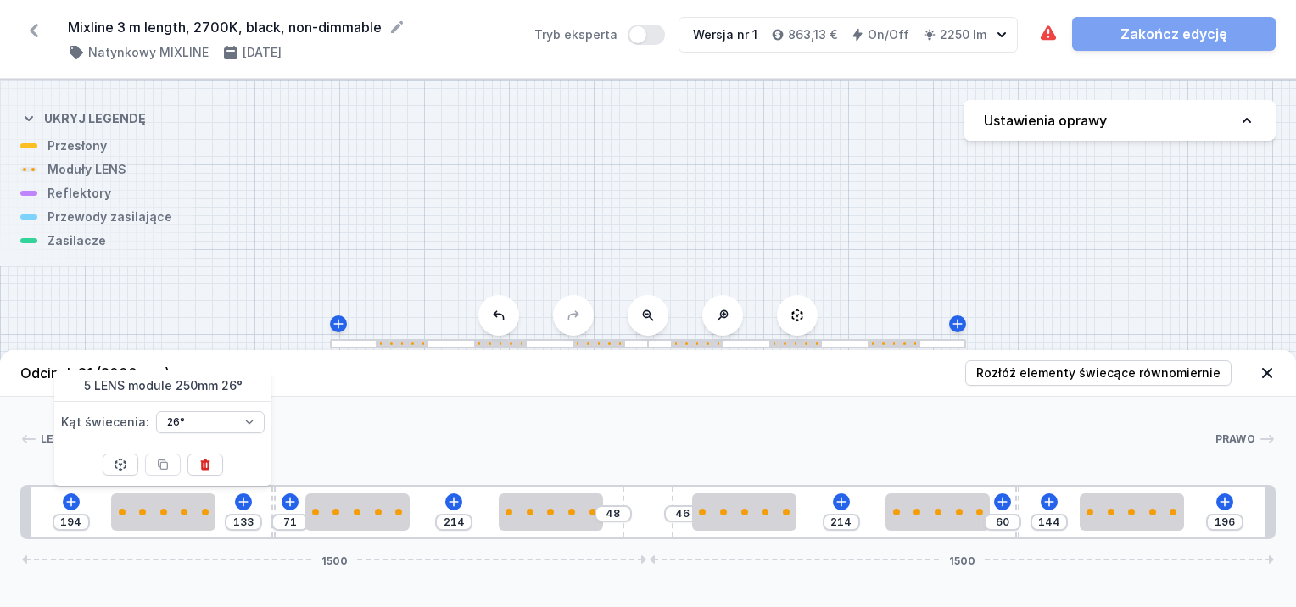
click at [330, 438] on div at bounding box center [644, 439] width 1142 height 17
click at [1244, 126] on icon at bounding box center [1247, 120] width 17 height 17
select select "2700"
select select "2"
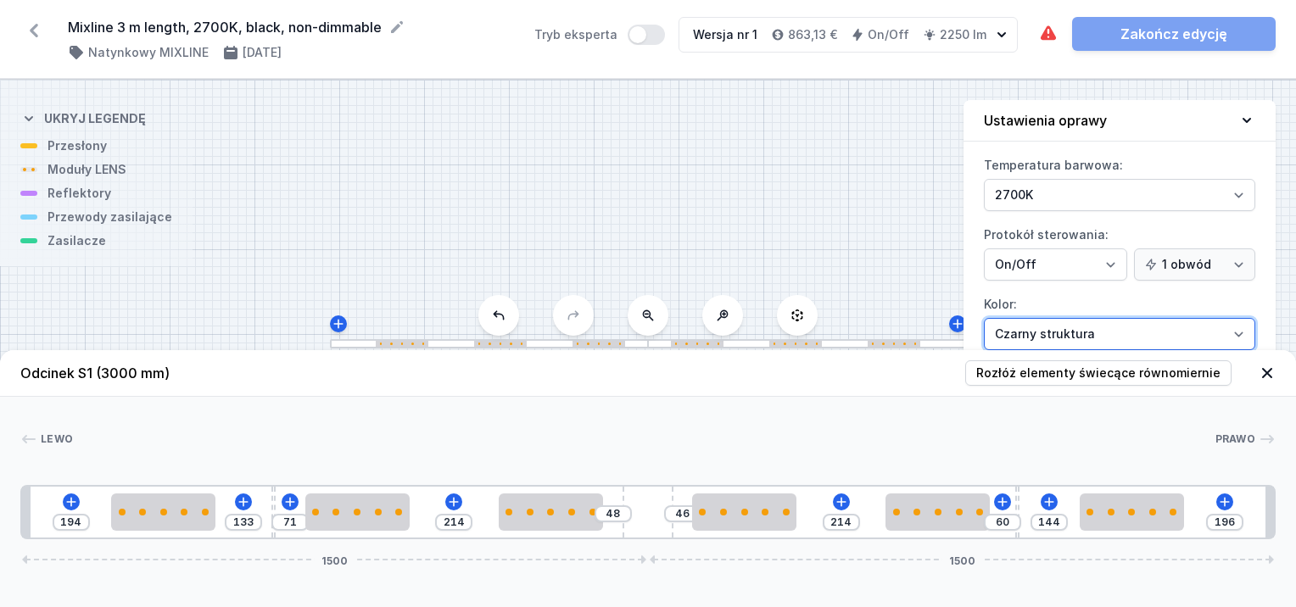
click at [1240, 327] on select "Biały struktura Czarny struktura Złoty struktura Miedziany Szary Inny (z palety…" at bounding box center [1119, 334] width 271 height 32
click at [1242, 324] on select "Biały struktura Czarny struktura Złoty struktura Miedziany Szary Inny (z palety…" at bounding box center [1119, 334] width 271 height 32
click at [1264, 365] on header "Odcinek S1 (3000 mm) Rozłóż elementy świecące równomiernie" at bounding box center [648, 373] width 1296 height 47
click at [1269, 373] on icon at bounding box center [1267, 373] width 17 height 17
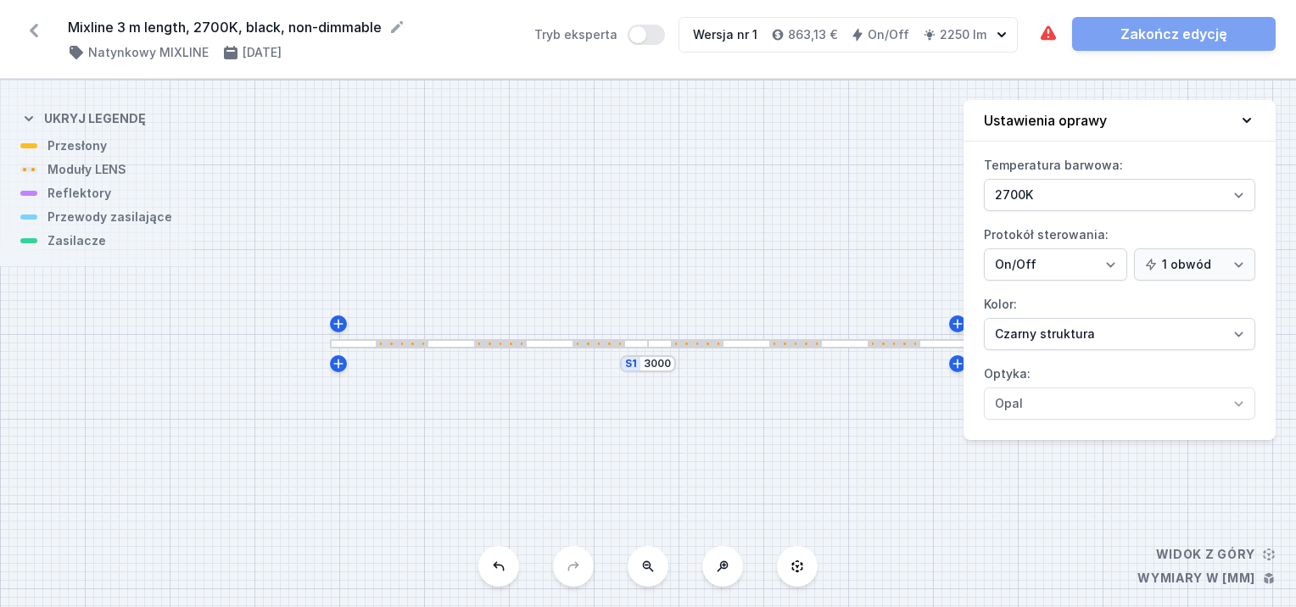
click at [1242, 126] on icon at bounding box center [1247, 120] width 17 height 17
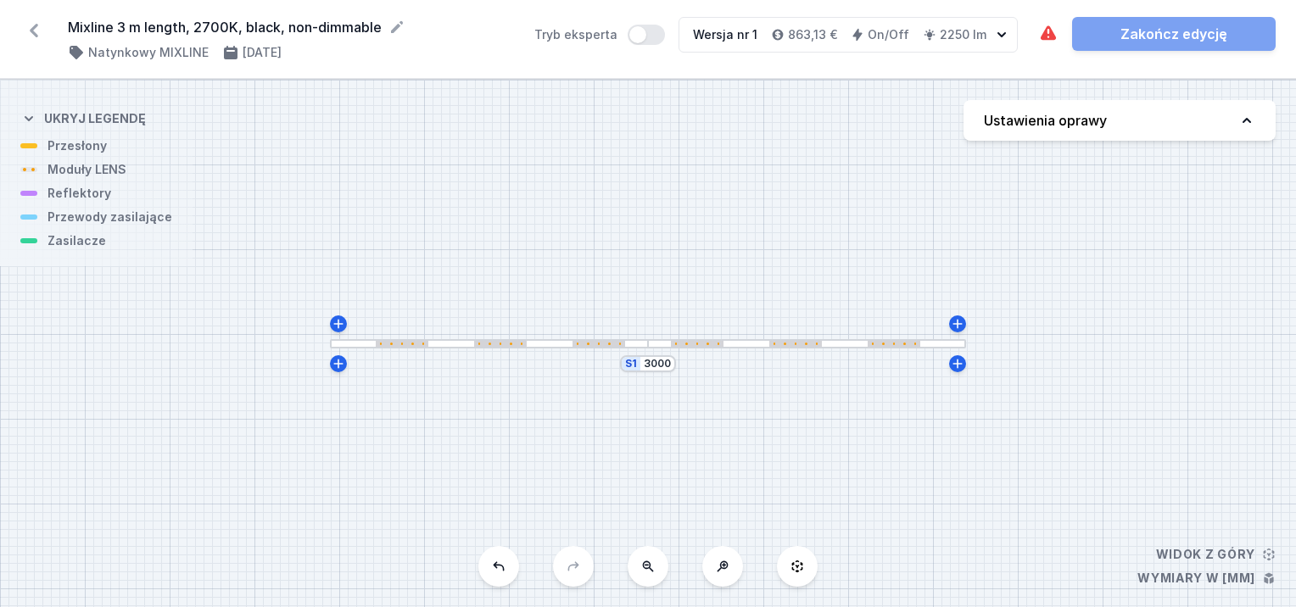
click at [543, 347] on div at bounding box center [489, 343] width 318 height 9
click at [543, 346] on div at bounding box center [489, 343] width 318 height 9
click at [546, 341] on div at bounding box center [489, 343] width 318 height 9
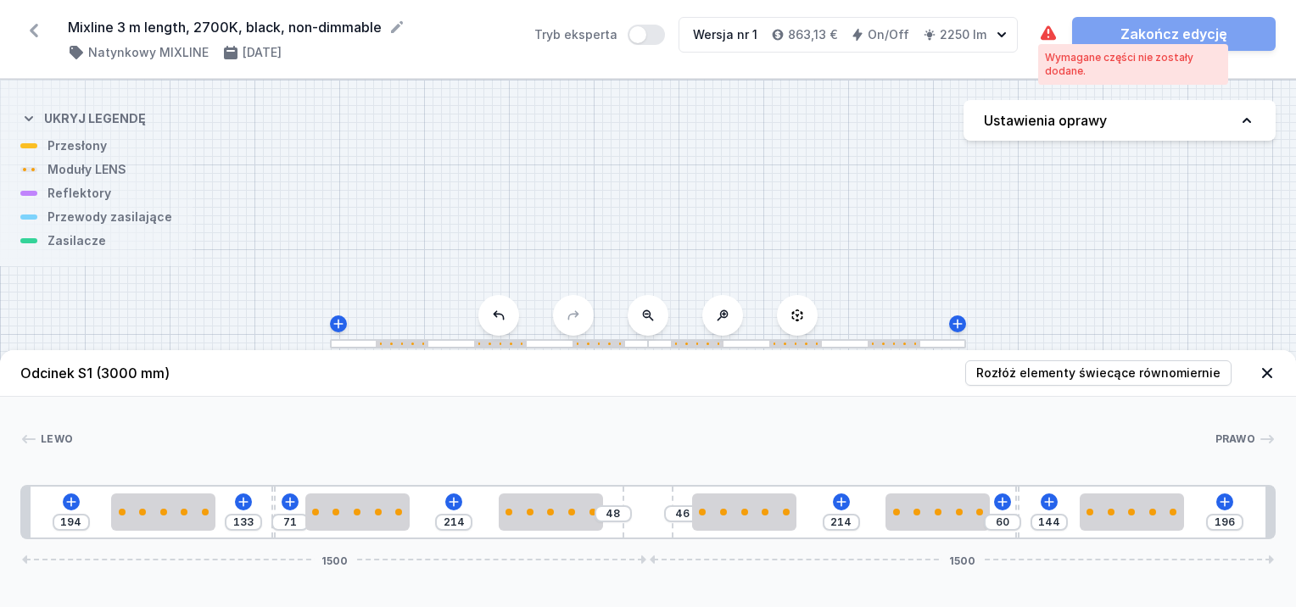
click at [1055, 29] on icon at bounding box center [1048, 34] width 20 height 20
click at [1052, 35] on icon at bounding box center [1048, 32] width 15 height 14
click at [456, 501] on icon at bounding box center [454, 502] width 14 height 14
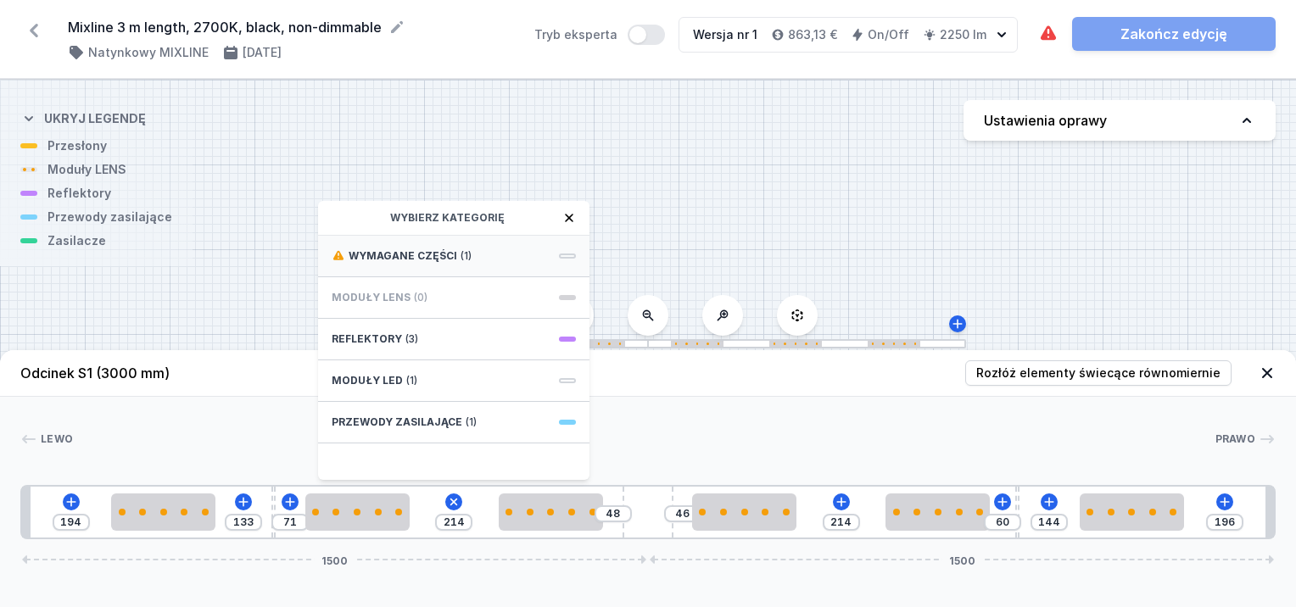
click at [465, 253] on span "(1)" at bounding box center [466, 256] width 11 height 14
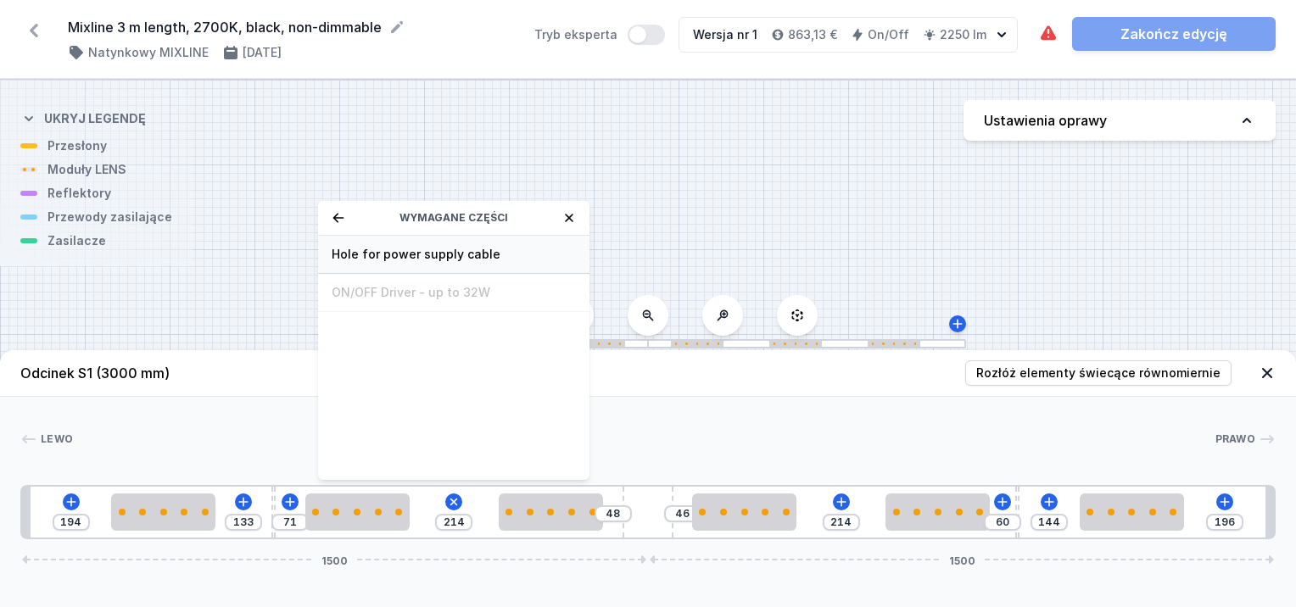
click at [465, 252] on span "Hole for power supply cable" at bounding box center [454, 254] width 244 height 17
type input "144"
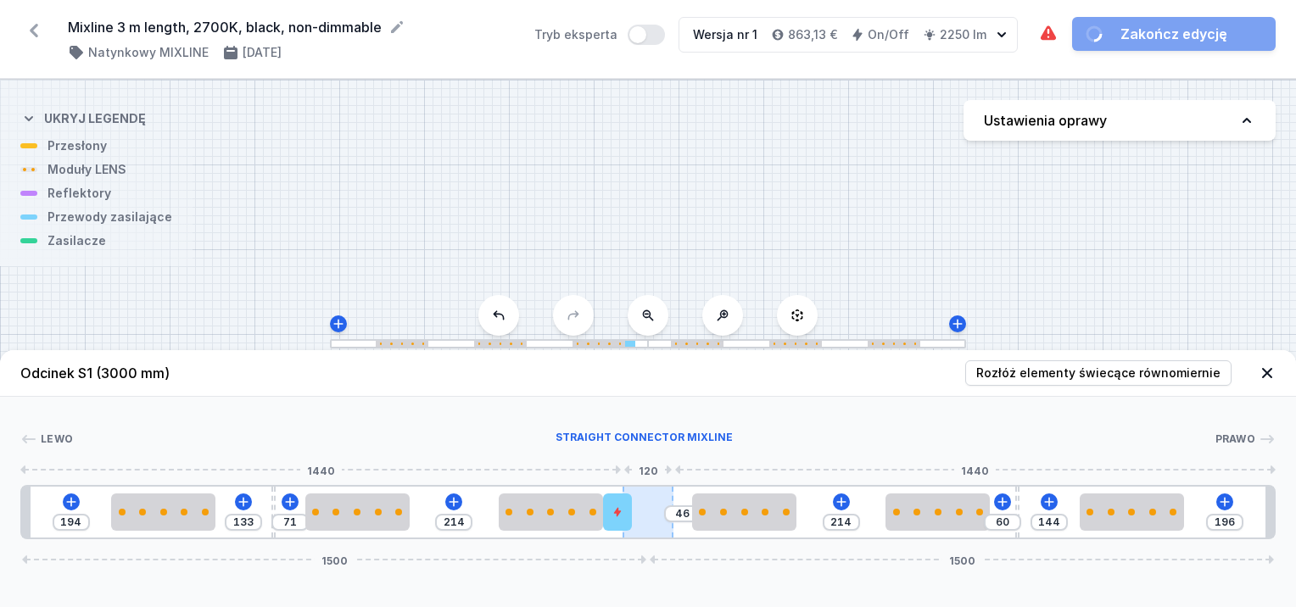
drag, startPoint x: 428, startPoint y: 516, endPoint x: 649, endPoint y: 513, distance: 221.4
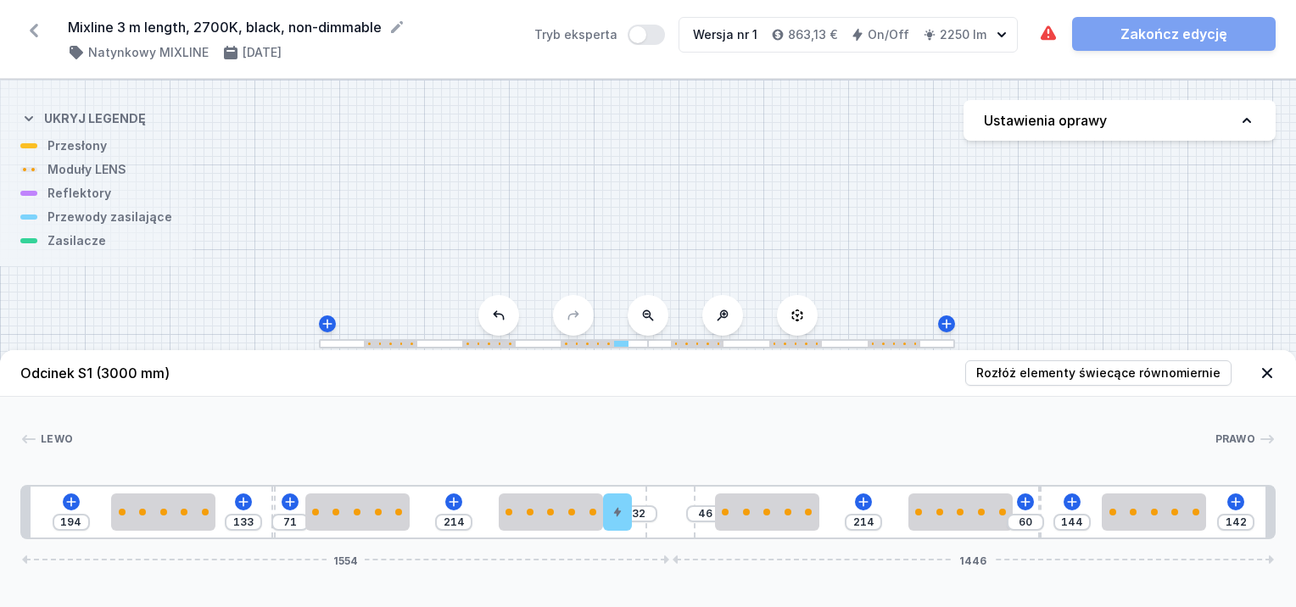
type input "138"
type input "36"
type input "132"
type input "42"
type input "130"
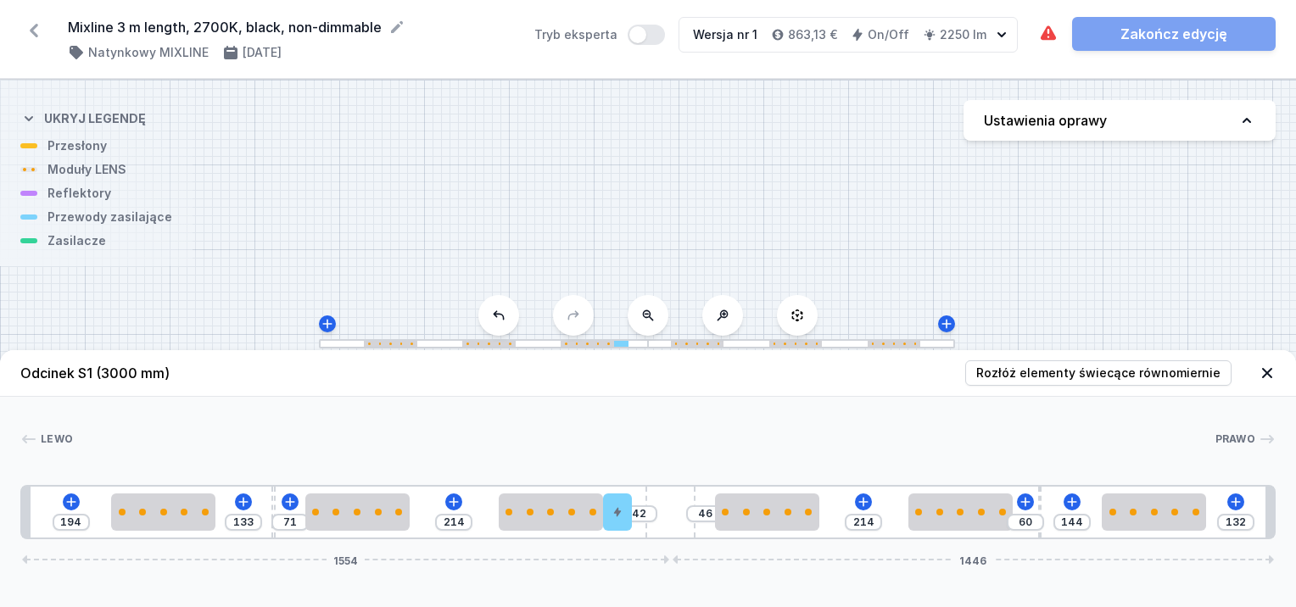
type input "44"
type input "124"
type input "50"
type input "120"
type input "54"
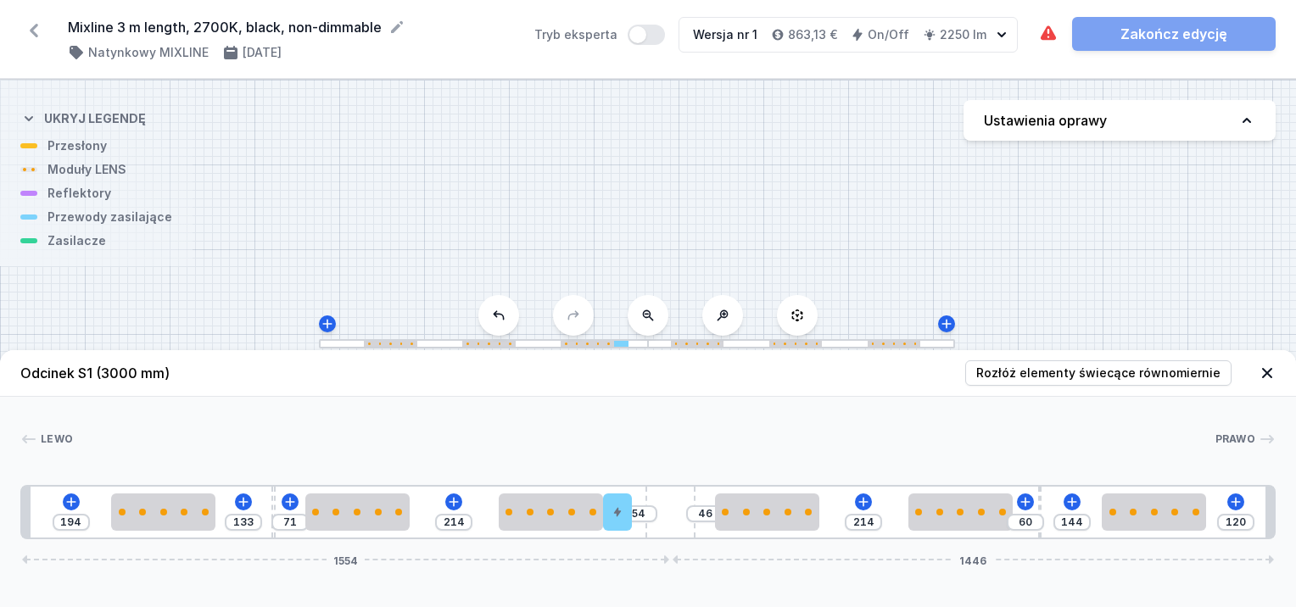
type input "112"
type input "62"
type input "106"
type input "68"
type input "102"
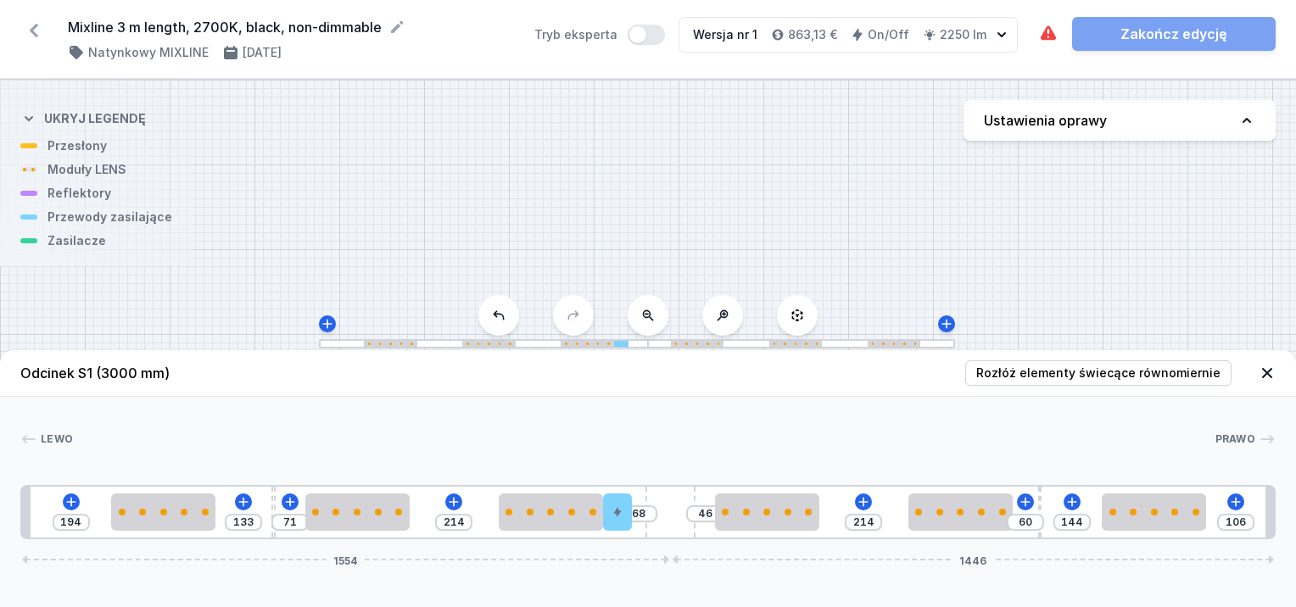
type input "72"
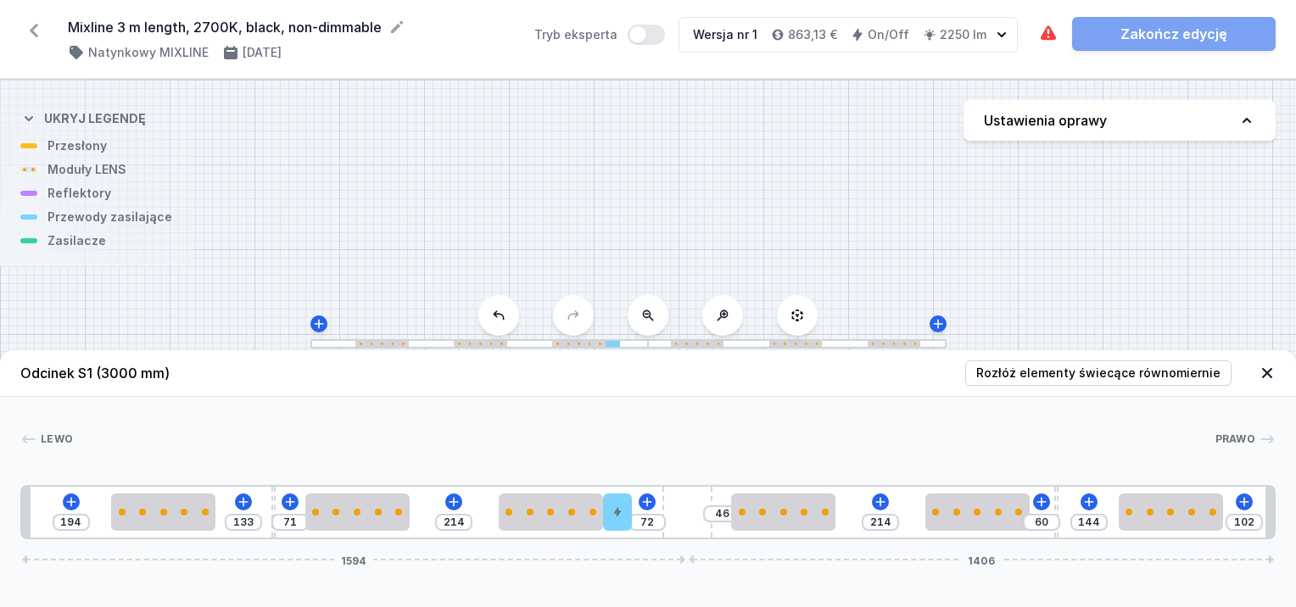
type input "116"
type input "58"
type input "128"
type input "46"
type input "132"
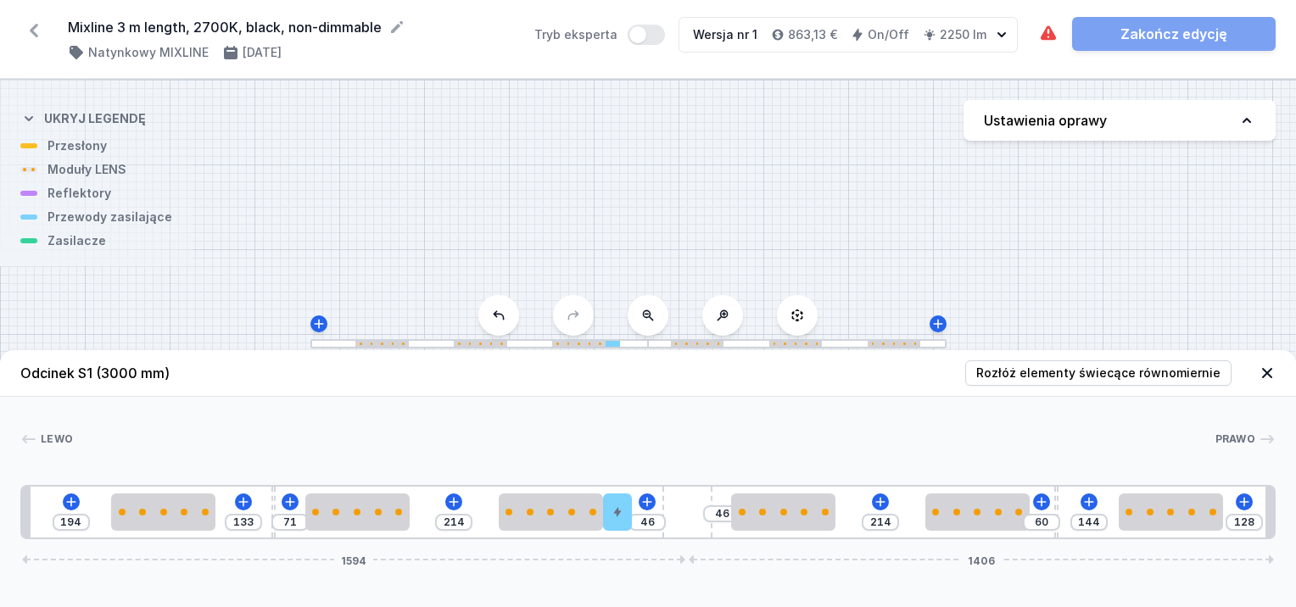
type input "42"
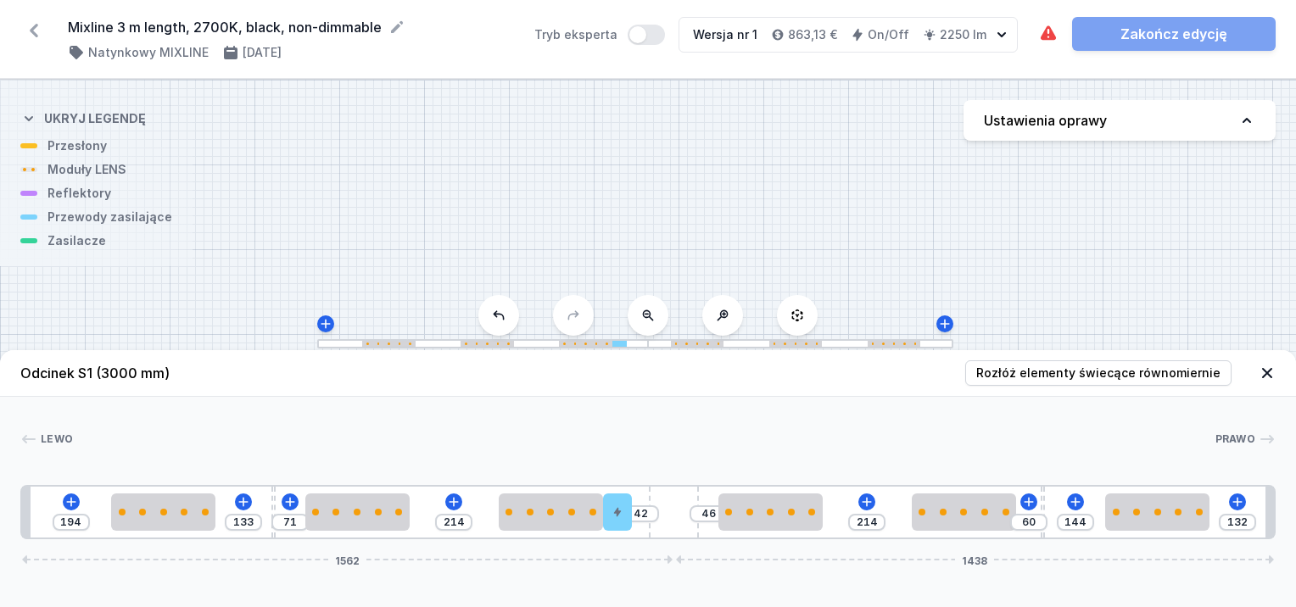
type input "134"
type input "40"
type input "136"
type input "38"
type input "138"
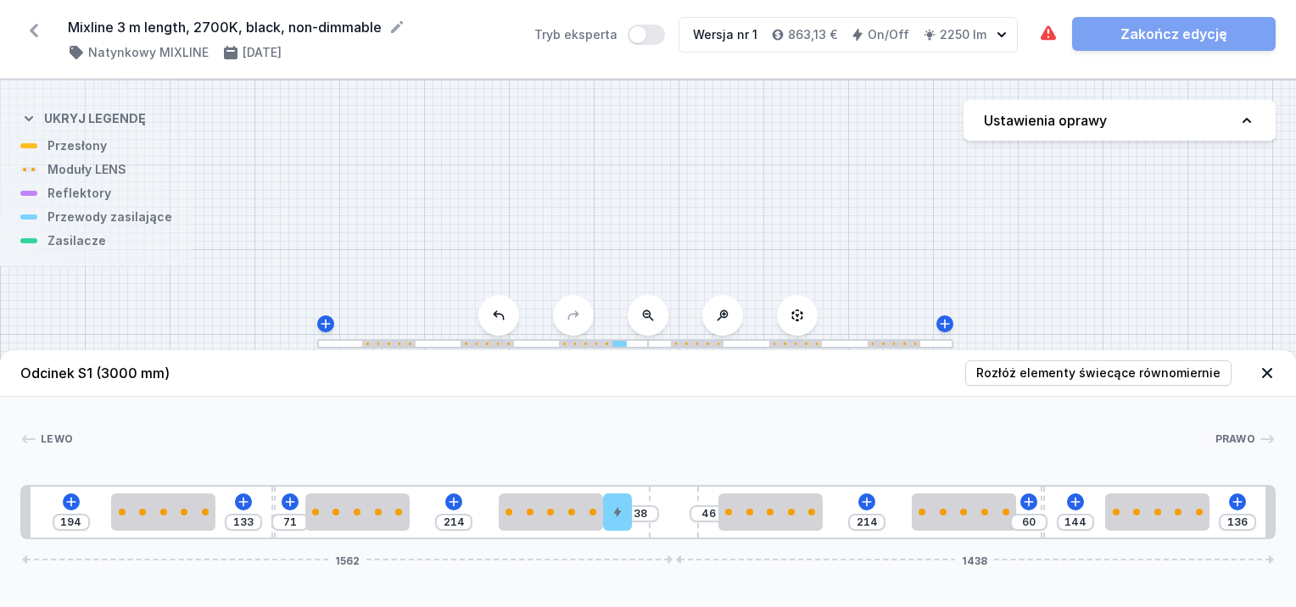
type input "36"
type input "140"
type input "34"
type input "142"
type input "32"
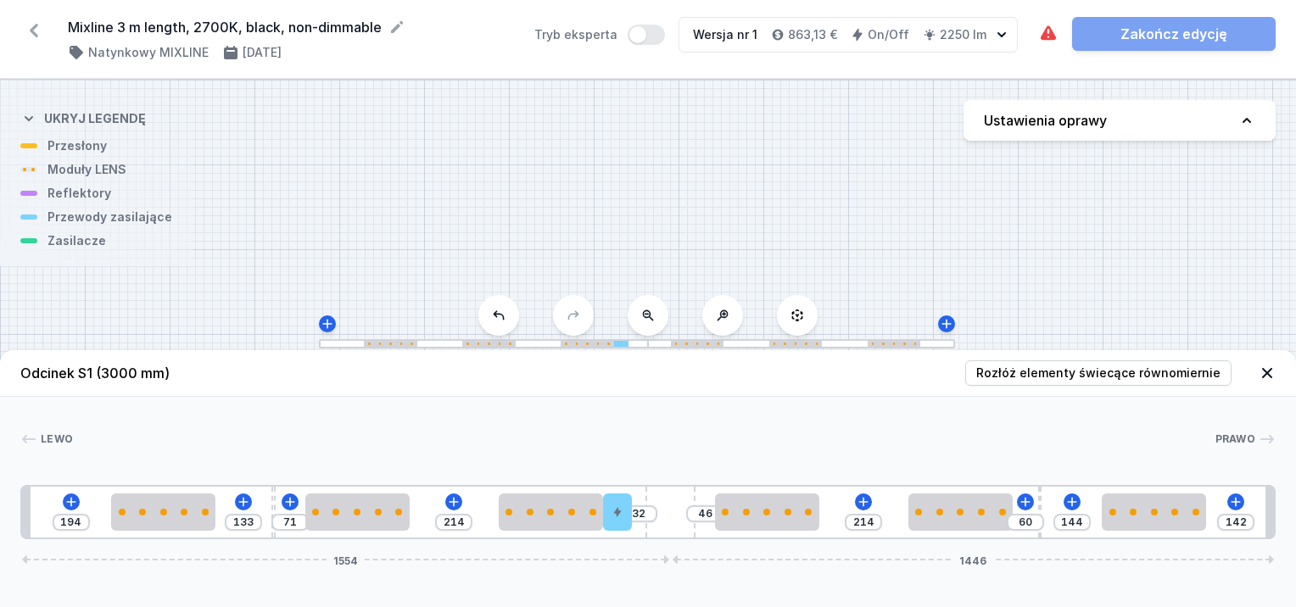
drag, startPoint x: 654, startPoint y: 502, endPoint x: 695, endPoint y: 491, distance: 42.2
click at [711, 490] on div "194 133 71 214 32 46 214 60 144 142 1554 1446" at bounding box center [648, 512] width 1256 height 54
type input "144"
type input "30"
drag, startPoint x: 618, startPoint y: 508, endPoint x: 628, endPoint y: 508, distance: 10.2
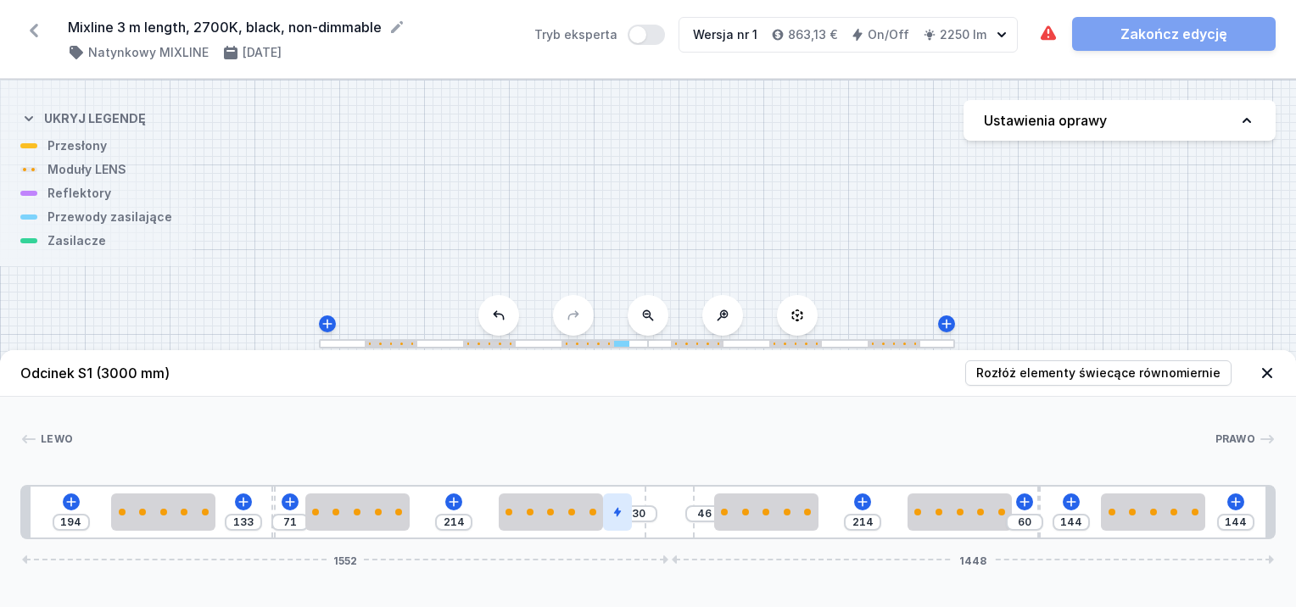
click at [634, 508] on div "194 133 71 214 30 46 214 60 144 144 1552 1448" at bounding box center [648, 512] width 1256 height 54
click at [620, 514] on div at bounding box center [617, 512] width 29 height 37
drag, startPoint x: 620, startPoint y: 514, endPoint x: 631, endPoint y: 519, distance: 12.1
click at [631, 519] on div at bounding box center [617, 512] width 29 height 37
drag, startPoint x: 621, startPoint y: 530, endPoint x: 632, endPoint y: 535, distance: 12.1
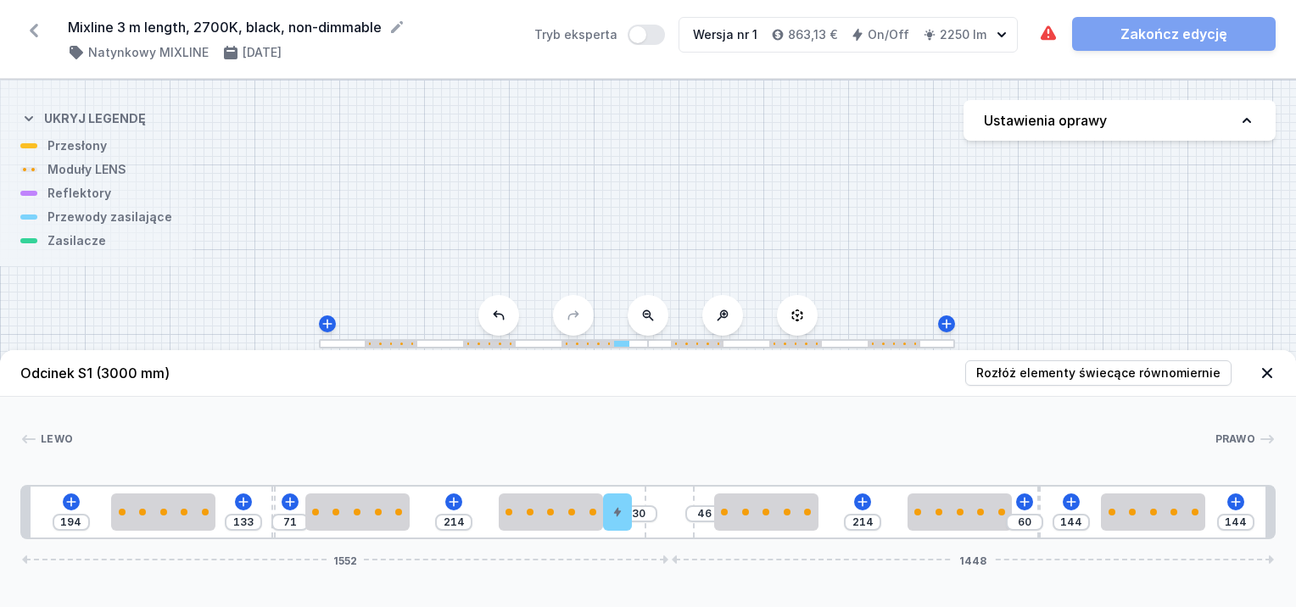
click at [632, 536] on div "194 133 71 214 30 46 214 60 144 144 1552 1448" at bounding box center [648, 512] width 1256 height 54
drag, startPoint x: 621, startPoint y: 511, endPoint x: 587, endPoint y: 515, distance: 34.2
click at [630, 518] on div at bounding box center [617, 512] width 29 height 37
click at [1066, 366] on span "Rozłóż elementy świecące równomiernie" at bounding box center [1098, 373] width 244 height 17
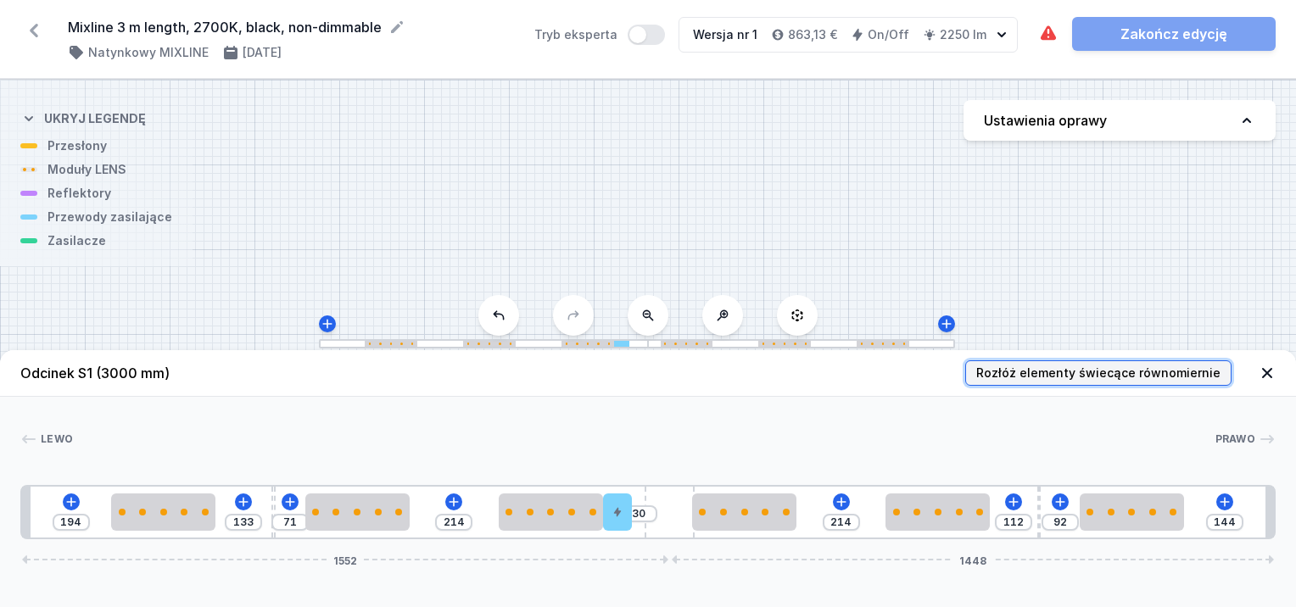
type input "112"
type input "92"
click at [1069, 372] on span "Rozłóż elementy świecące równomiernie" at bounding box center [1098, 373] width 244 height 17
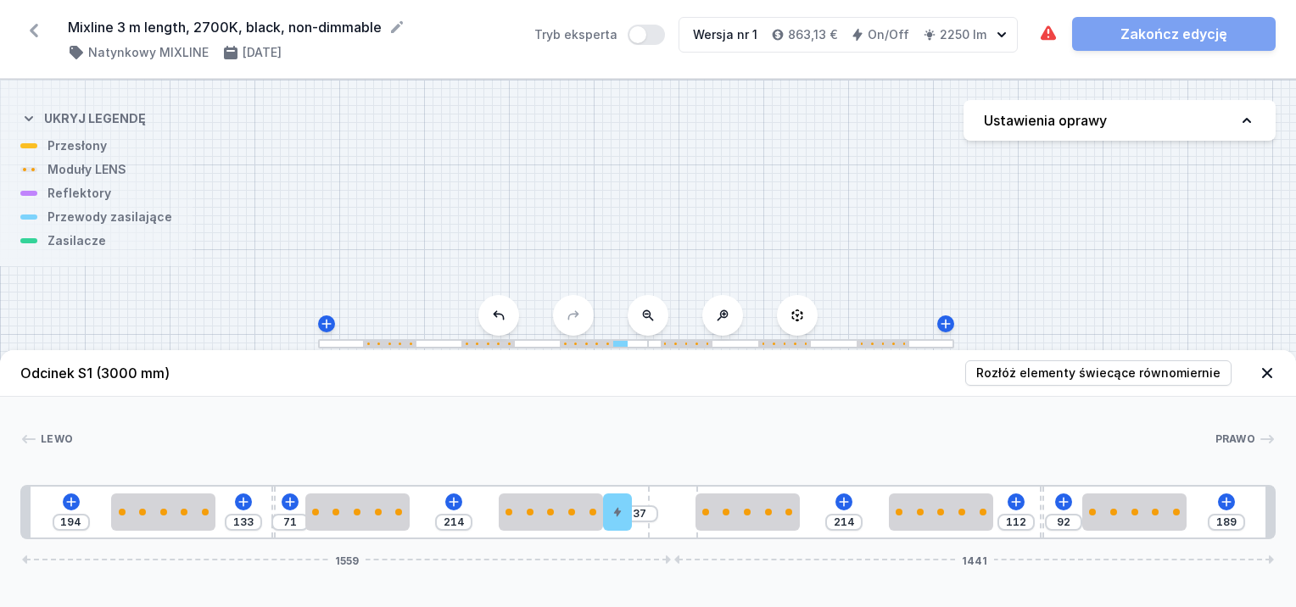
type input "187"
type input "39"
type input "185"
type input "41"
type input "181"
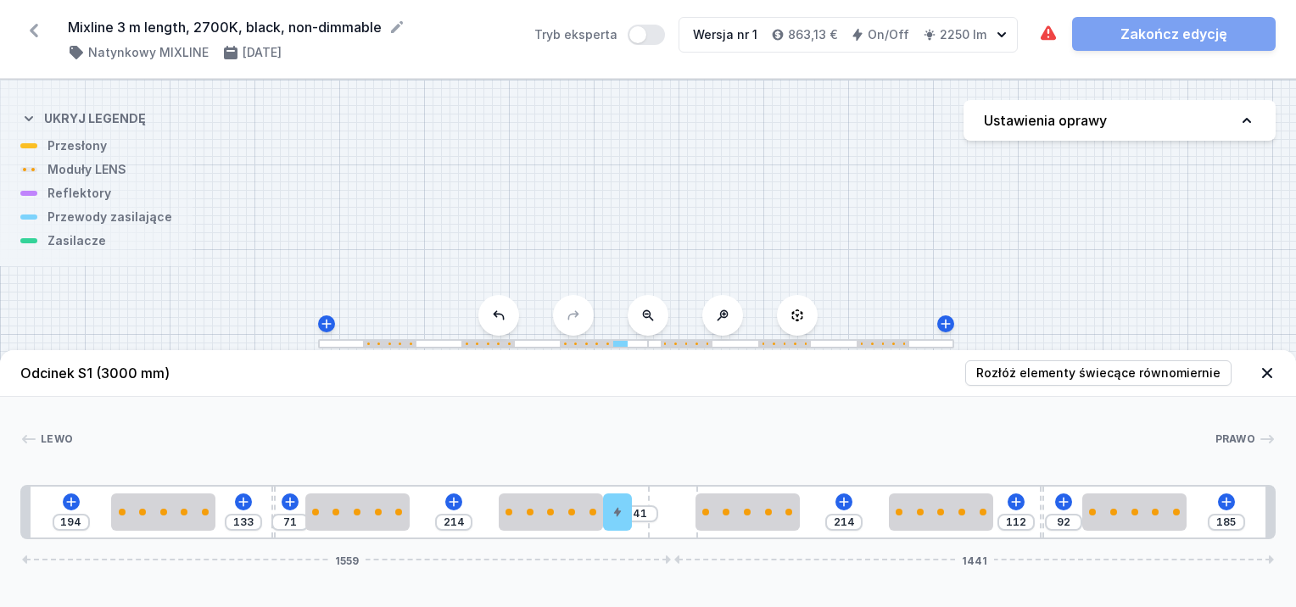
type input "45"
type input "169"
type input "57"
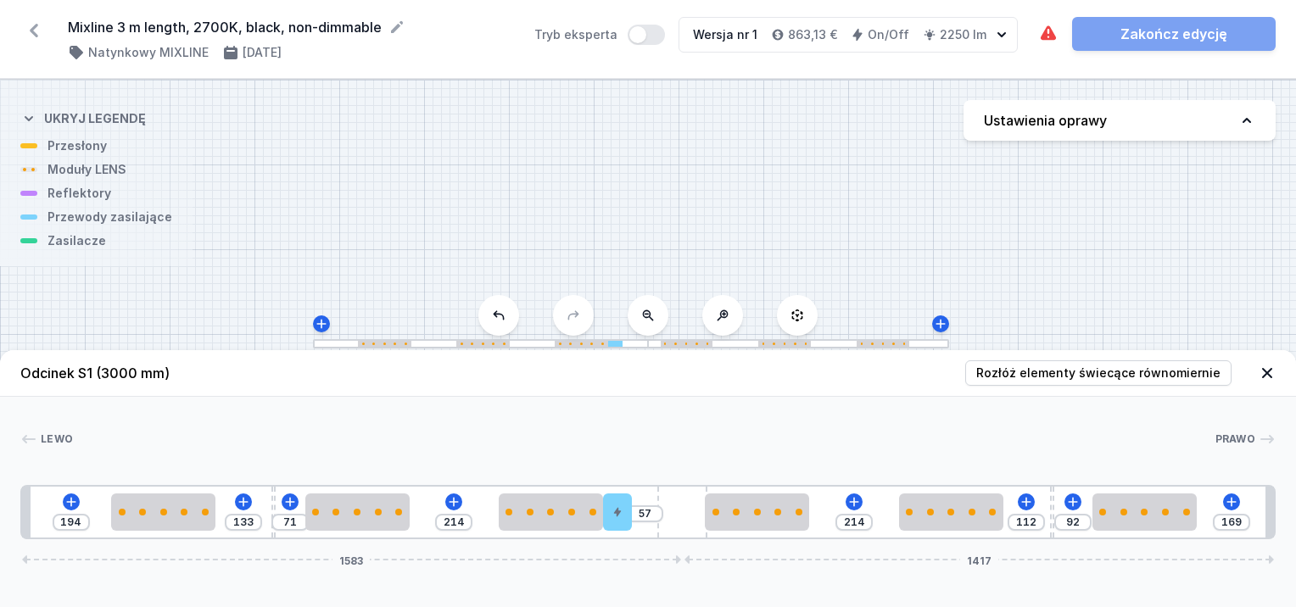
type input "165"
type input "61"
type input "163"
type input "63"
type input "161"
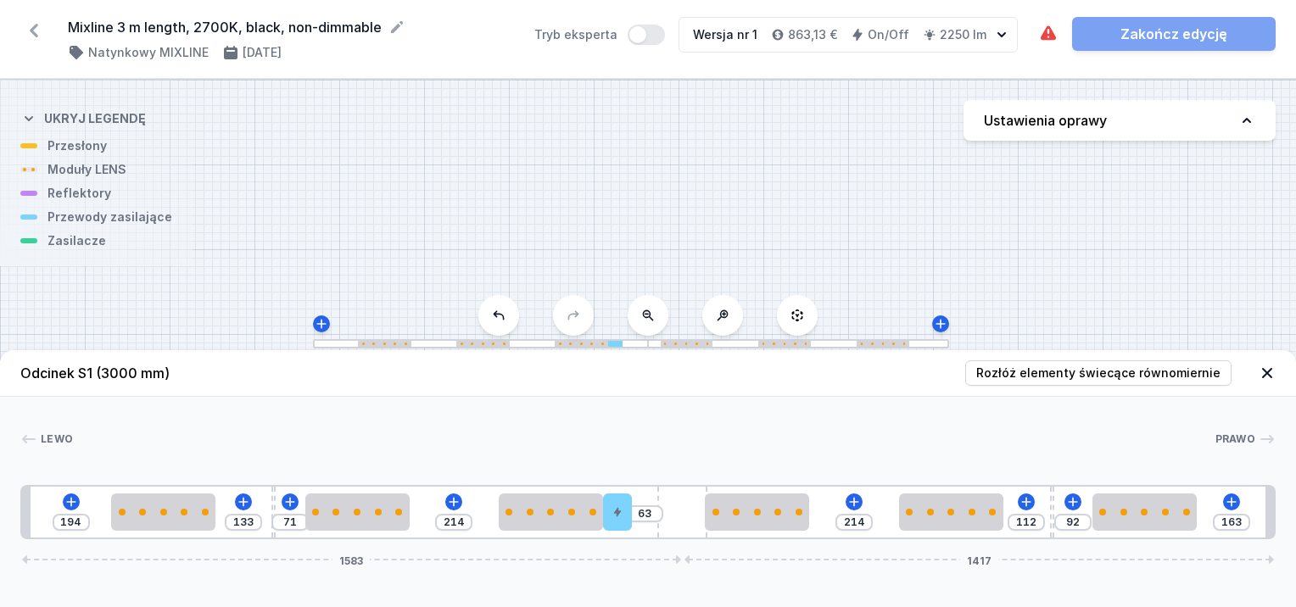
type input "65"
type input "159"
type input "67"
type input "155"
type input "71"
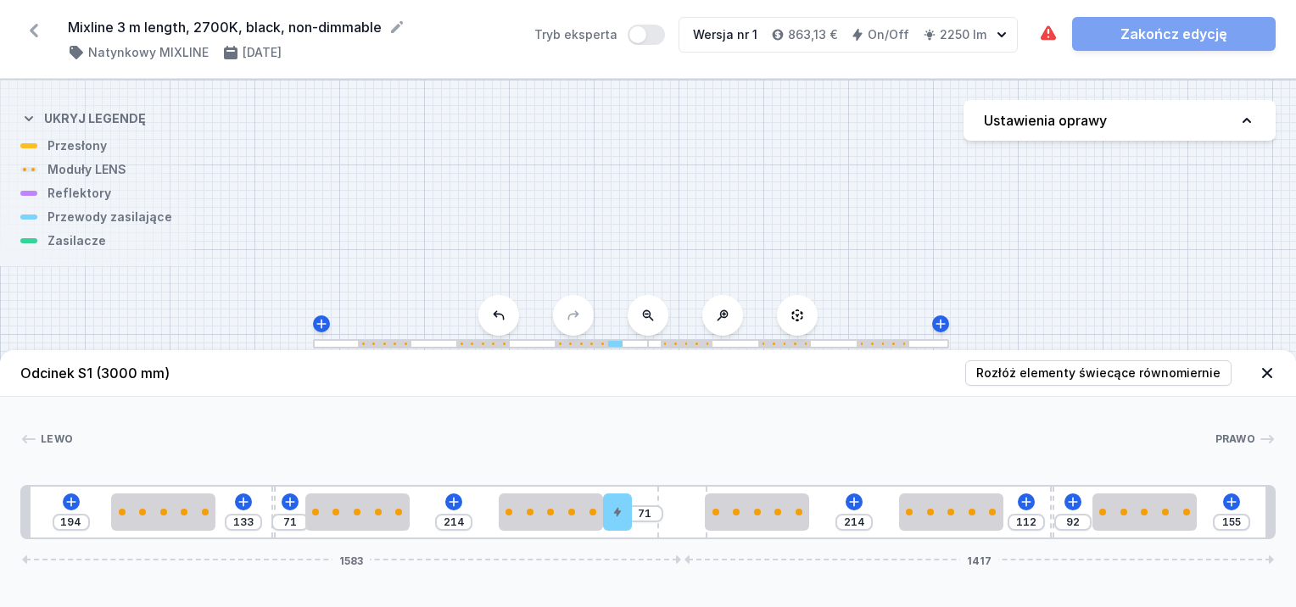
type input "149"
type input "77"
type input "141"
type input "85"
type input "133"
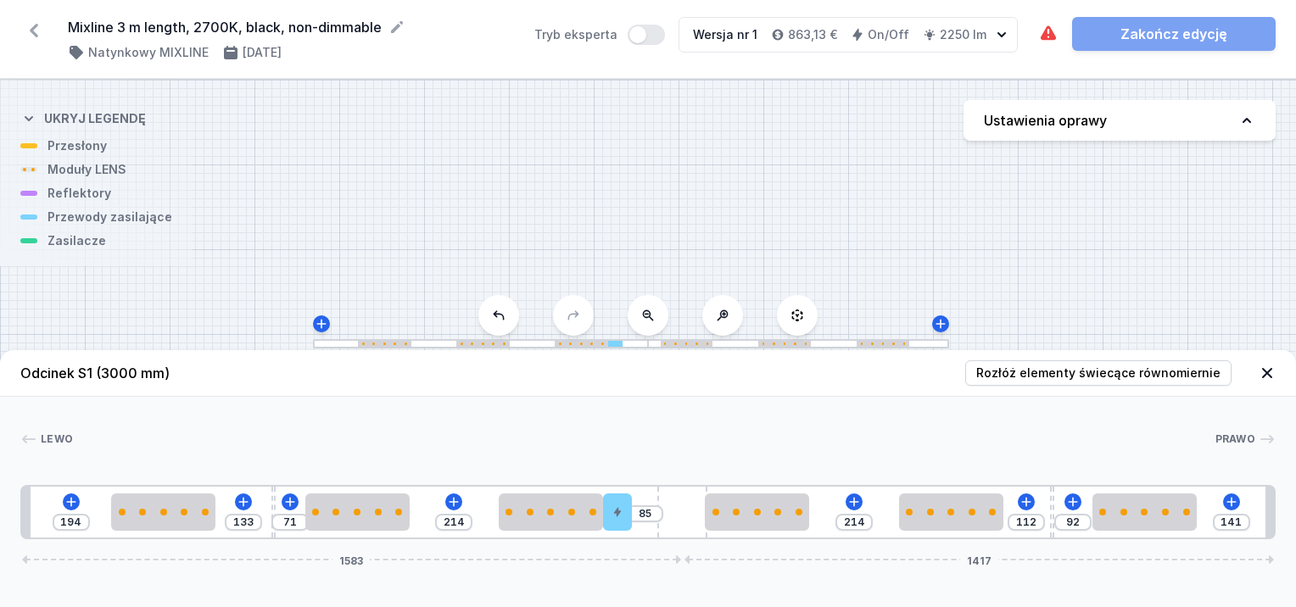
type input "93"
type input "121"
type input "105"
type input "115"
type input "111"
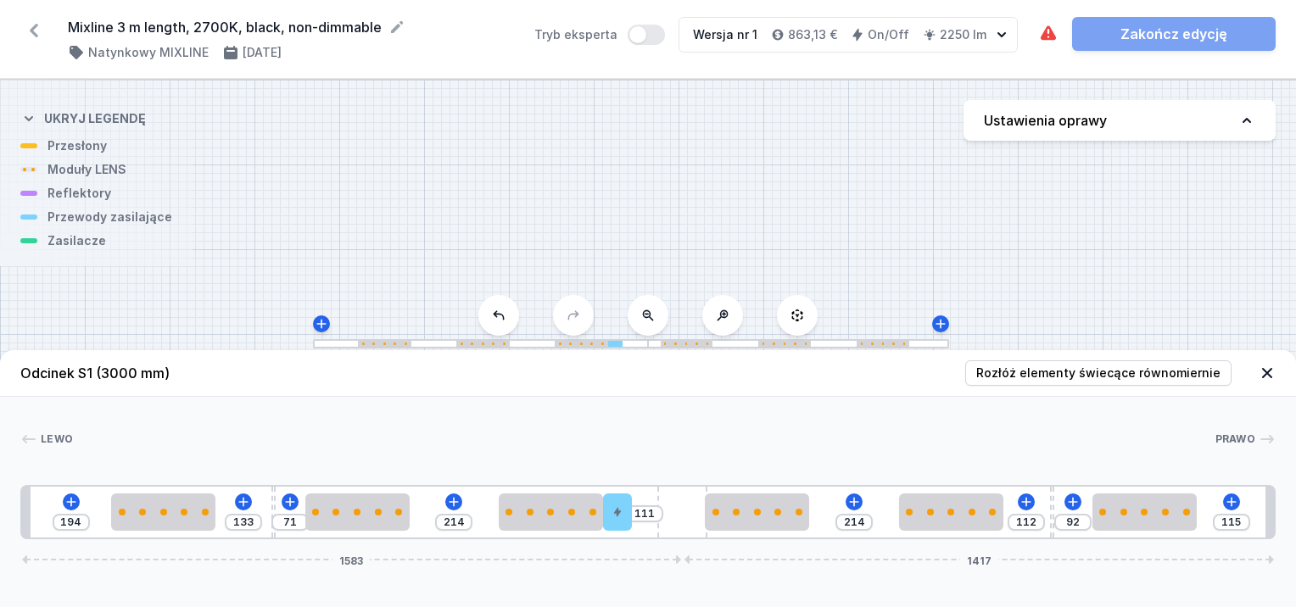
type input "109"
type input "117"
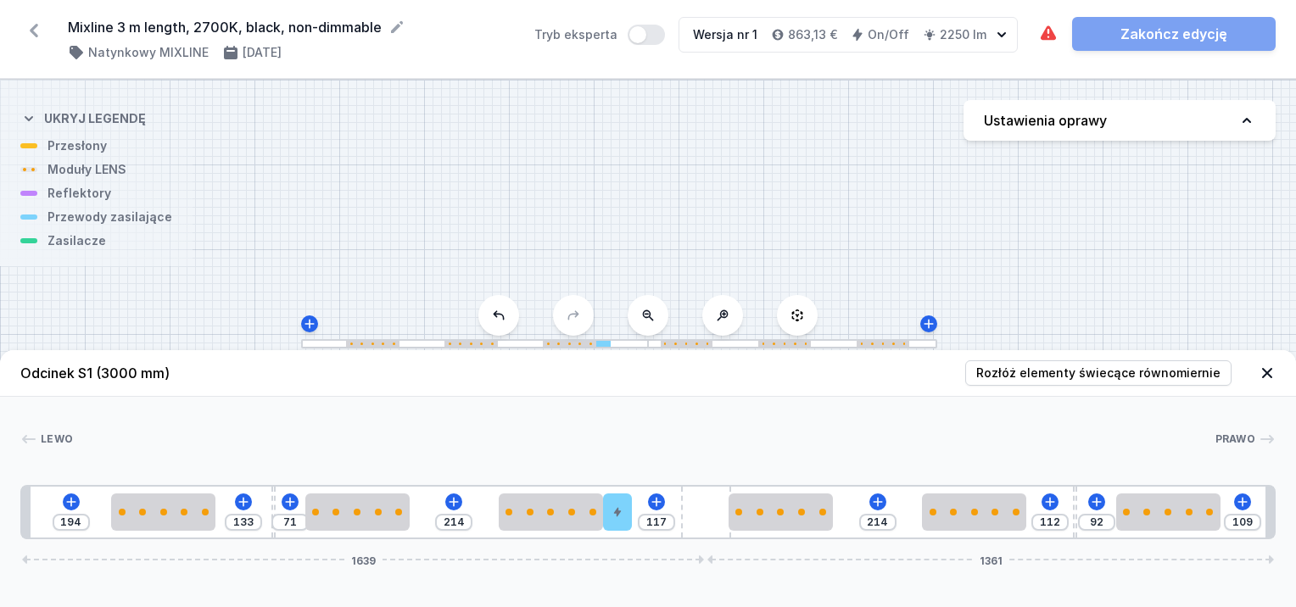
type input "113"
type input "123"
type input "103"
type input "133"
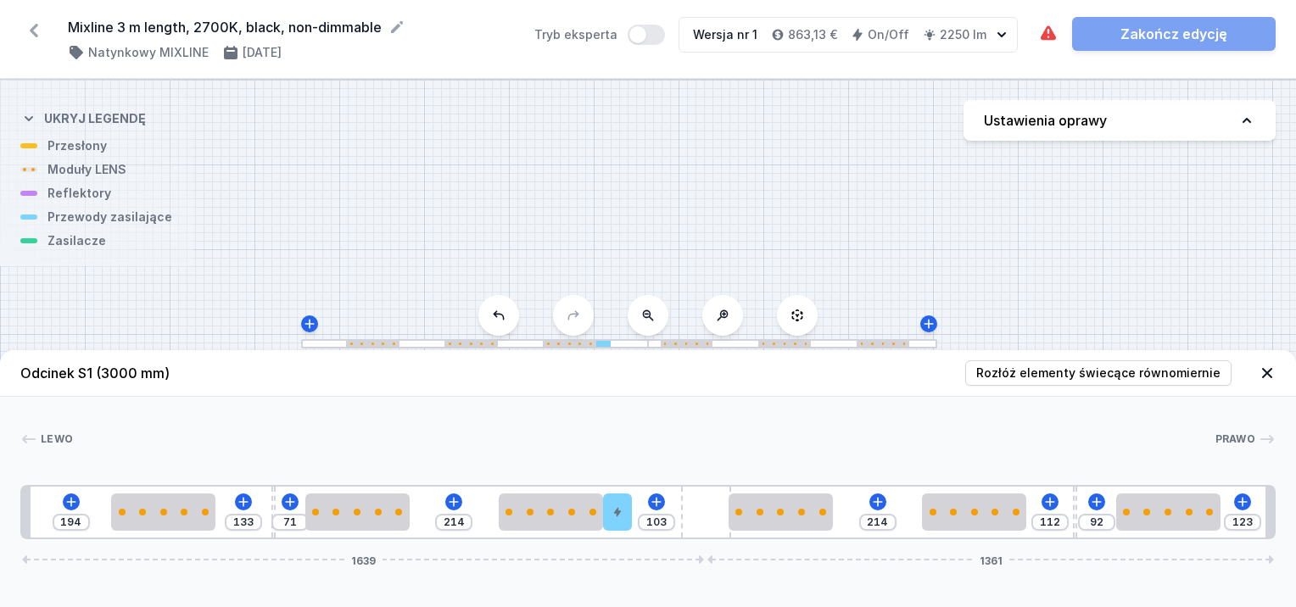
type input "93"
type input "155"
type input "71"
type input "169"
type input "57"
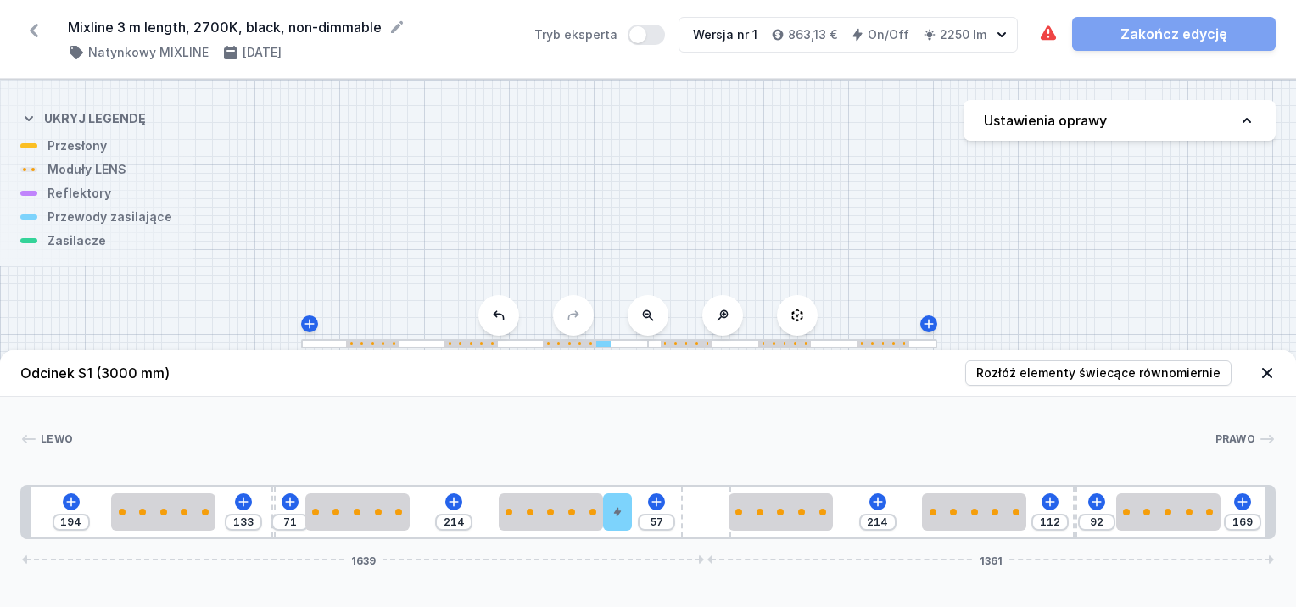
type input "187"
type input "39"
type input "193"
type input "33"
type input "197"
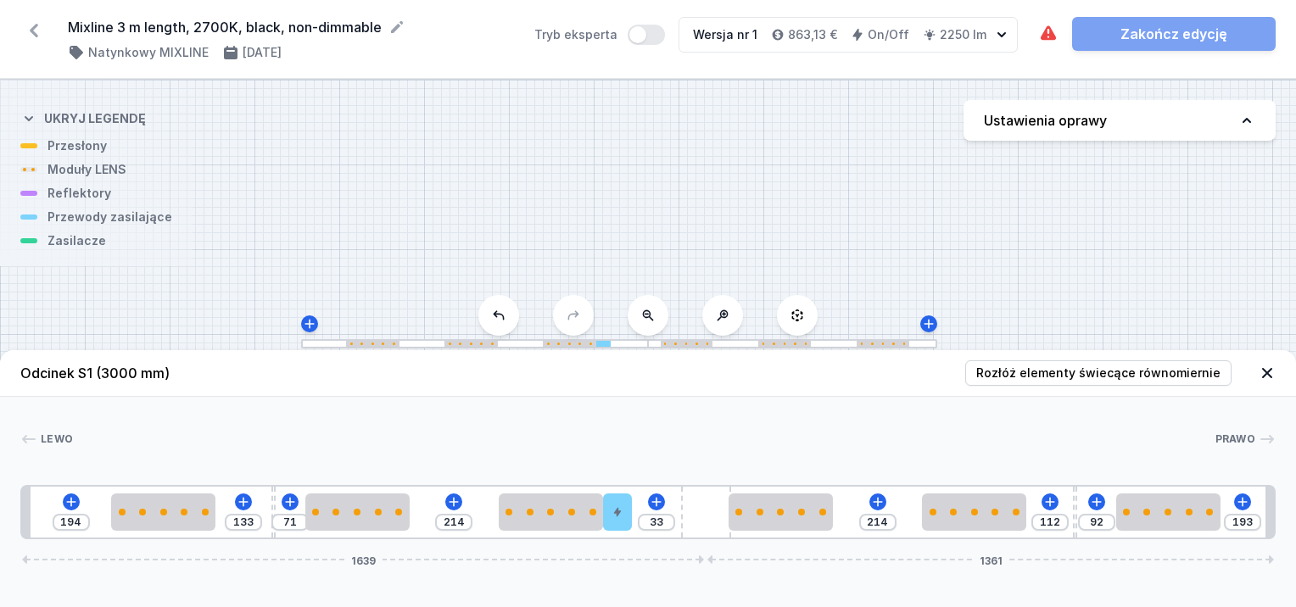
type input "29"
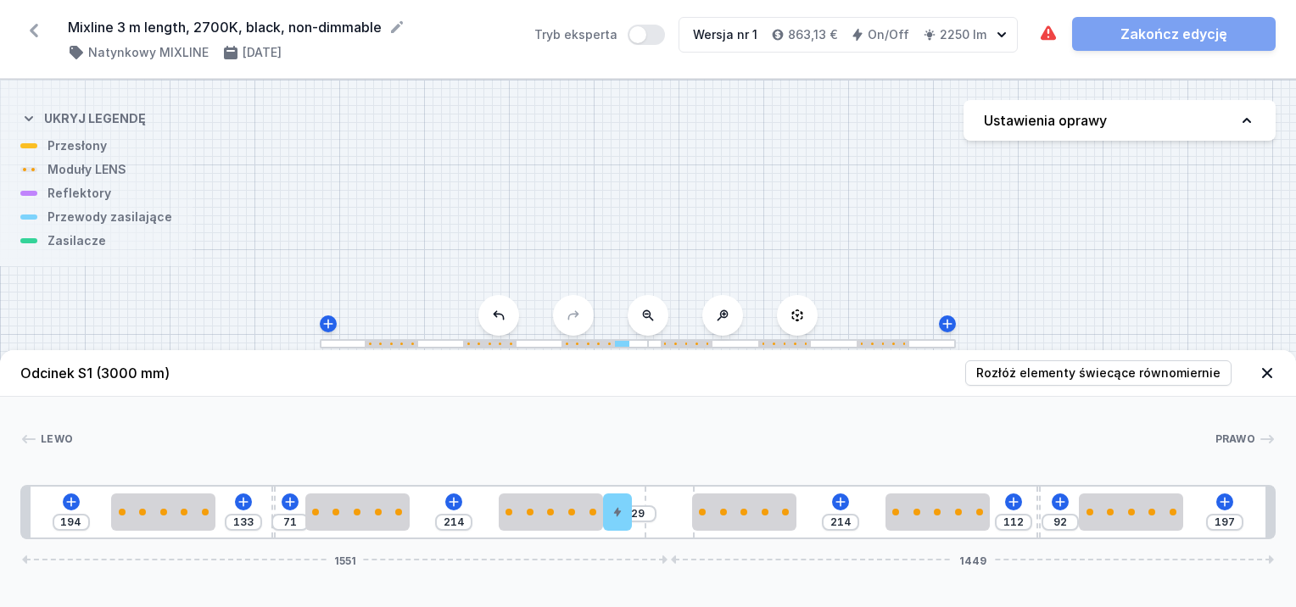
type input "201"
type input "25"
type input "205"
type input "21"
type input "213"
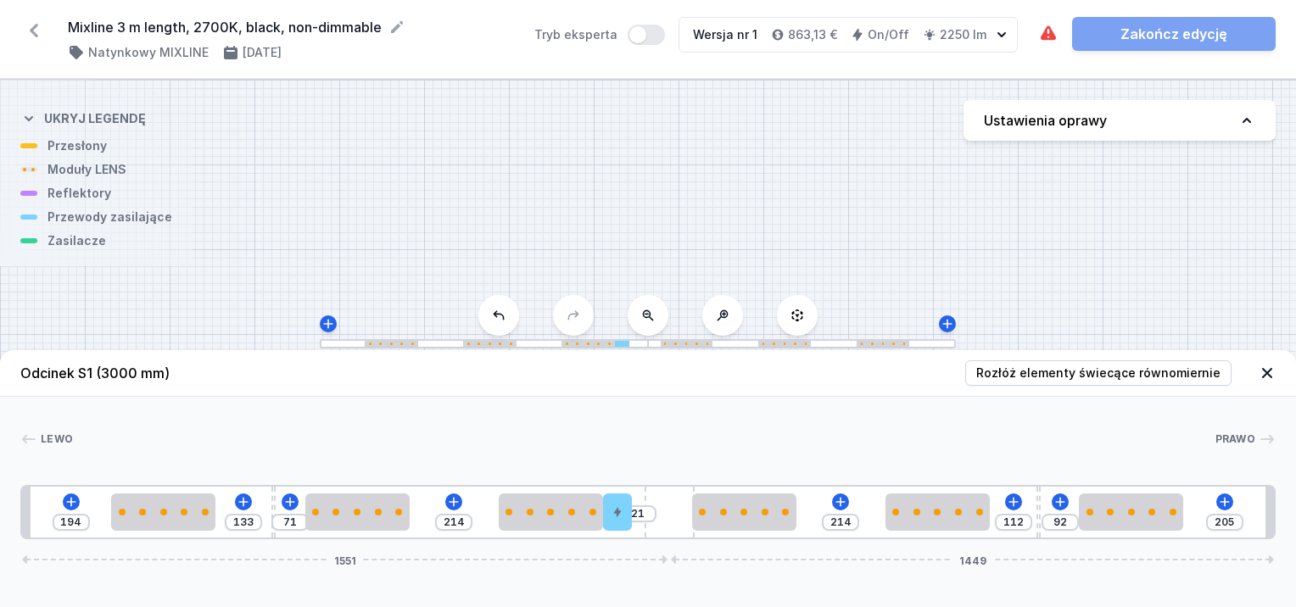
type input "13"
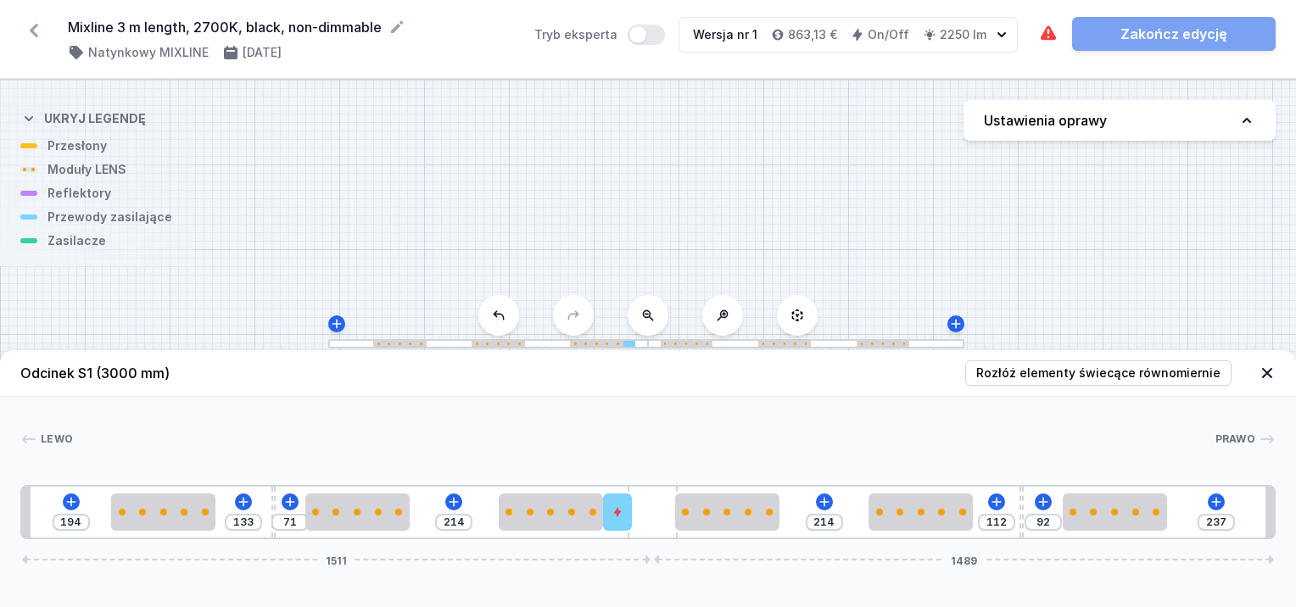
drag, startPoint x: 674, startPoint y: 499, endPoint x: 683, endPoint y: 531, distance: 33.3
click at [690, 535] on div "194 133 71 214 214 112 92 237 1511 1489" at bounding box center [648, 512] width 1256 height 54
type input "286"
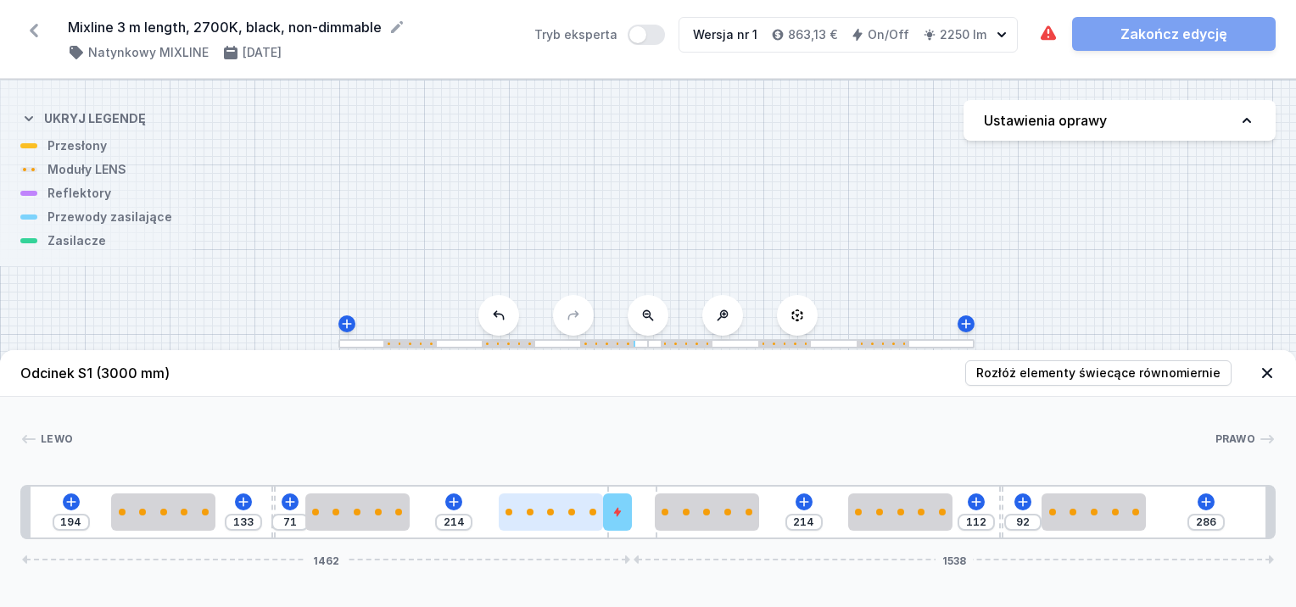
drag, startPoint x: 652, startPoint y: 512, endPoint x: 581, endPoint y: 529, distance: 72.4
click at [581, 530] on div "194 133 71 214 214 112 92 286 1462 1538" at bounding box center [648, 512] width 1256 height 54
drag, startPoint x: 627, startPoint y: 520, endPoint x: 803, endPoint y: 528, distance: 176.6
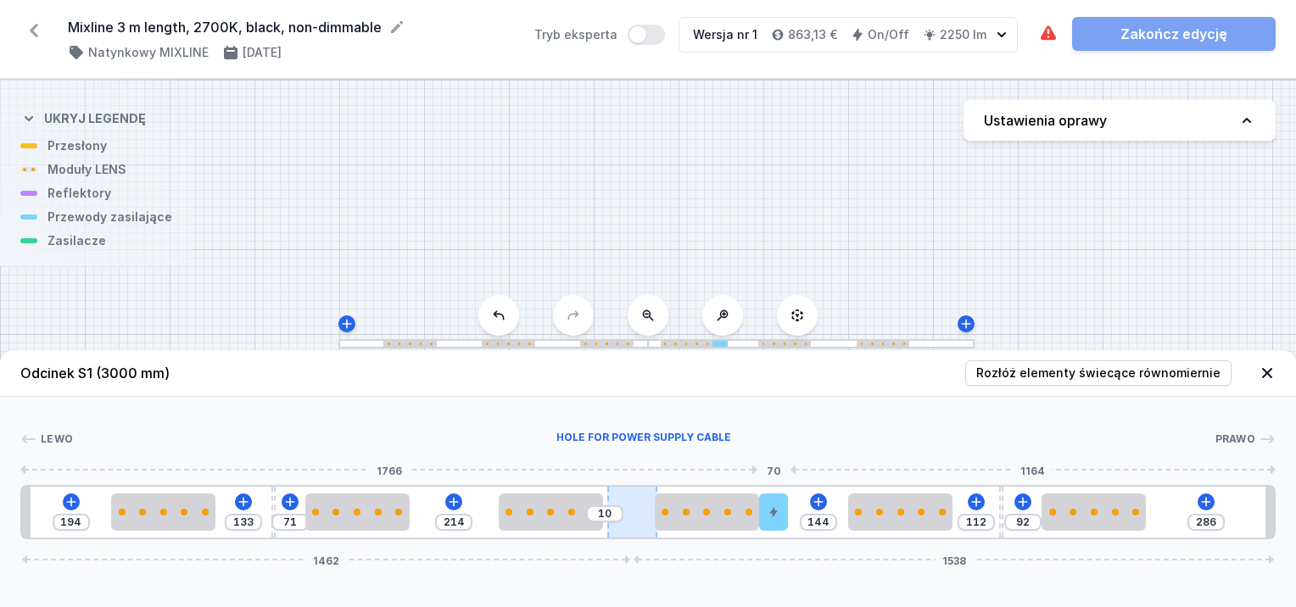
type input "214"
drag, startPoint x: 771, startPoint y: 512, endPoint x: 627, endPoint y: 513, distance: 144.2
click at [627, 514] on div at bounding box center [617, 512] width 29 height 37
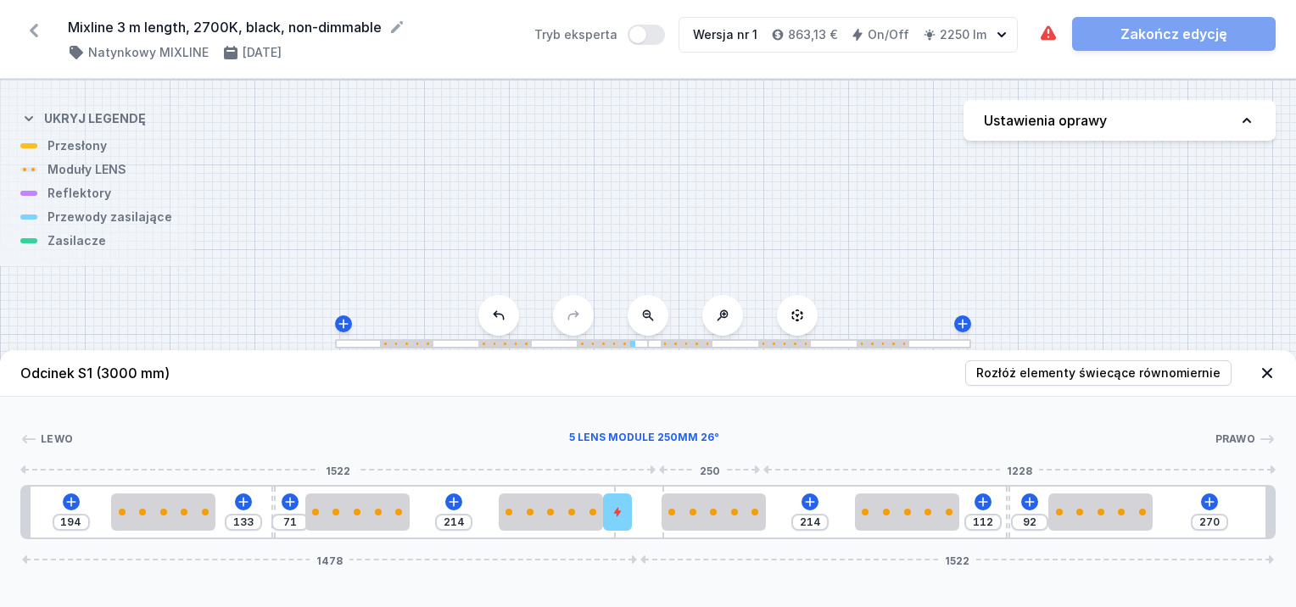
drag, startPoint x: 650, startPoint y: 495, endPoint x: 661, endPoint y: 492, distance: 11.5
click at [680, 495] on div "194 133 71 214 214 112 92 270 1478 1522" at bounding box center [648, 512] width 1256 height 54
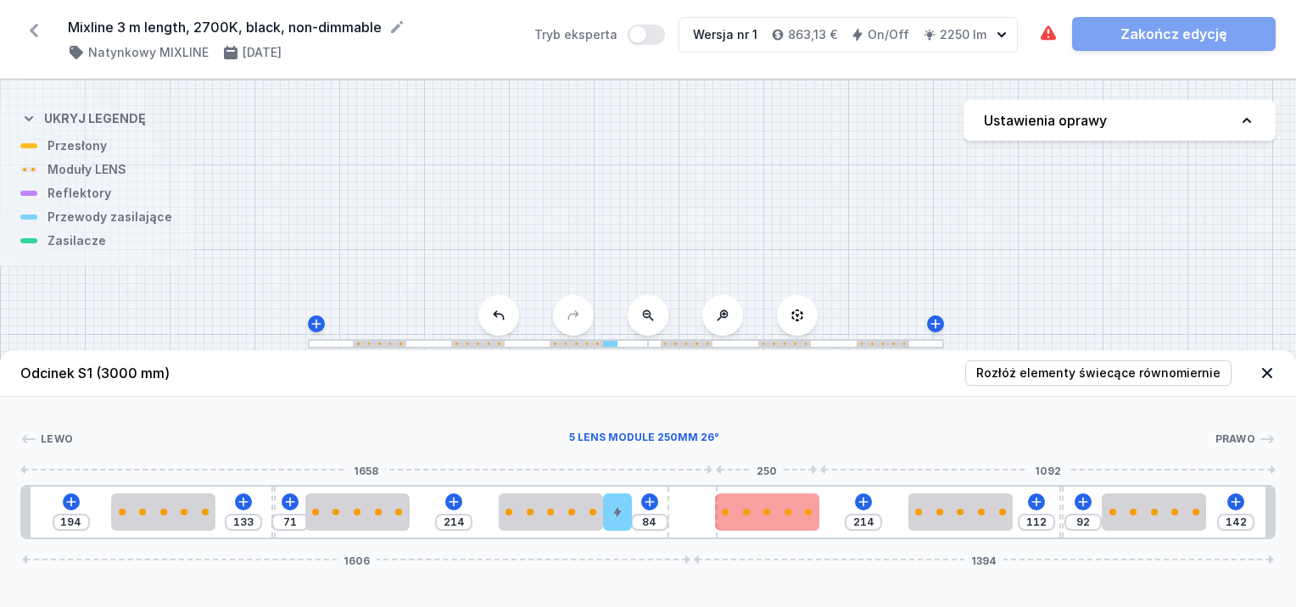
type input "150"
type input "76"
type input "160"
type input "66"
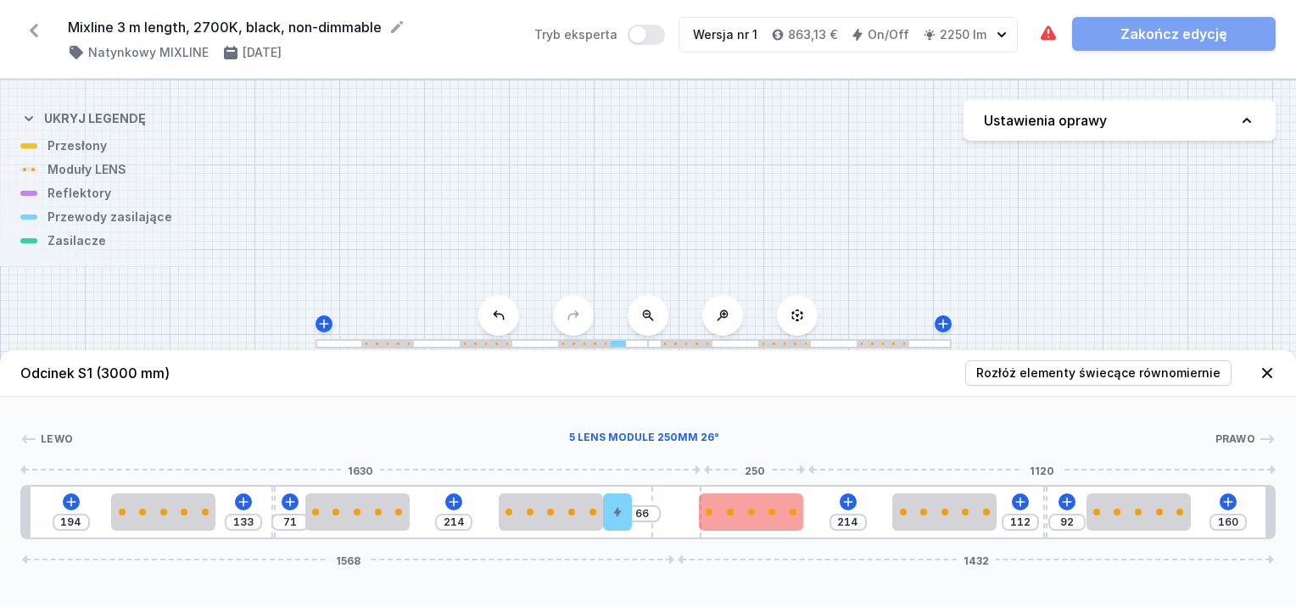
type input "180"
type input "46"
type input "184"
type input "42"
type input "188"
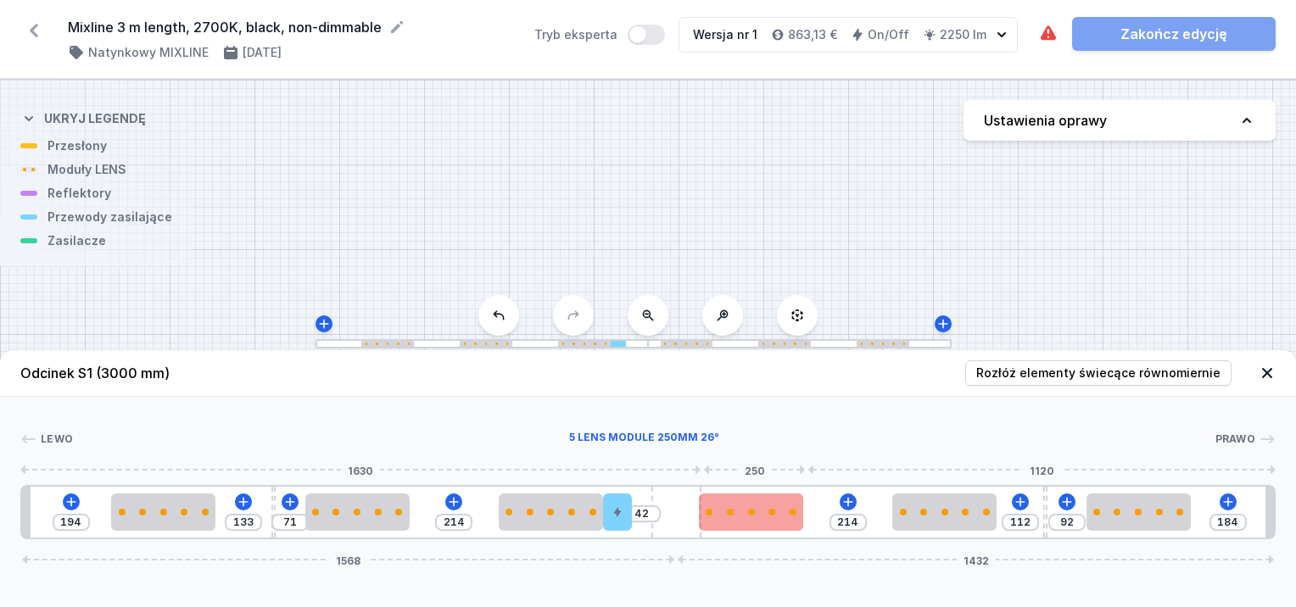
type input "38"
type input "190"
type input "36"
type input "192"
type input "34"
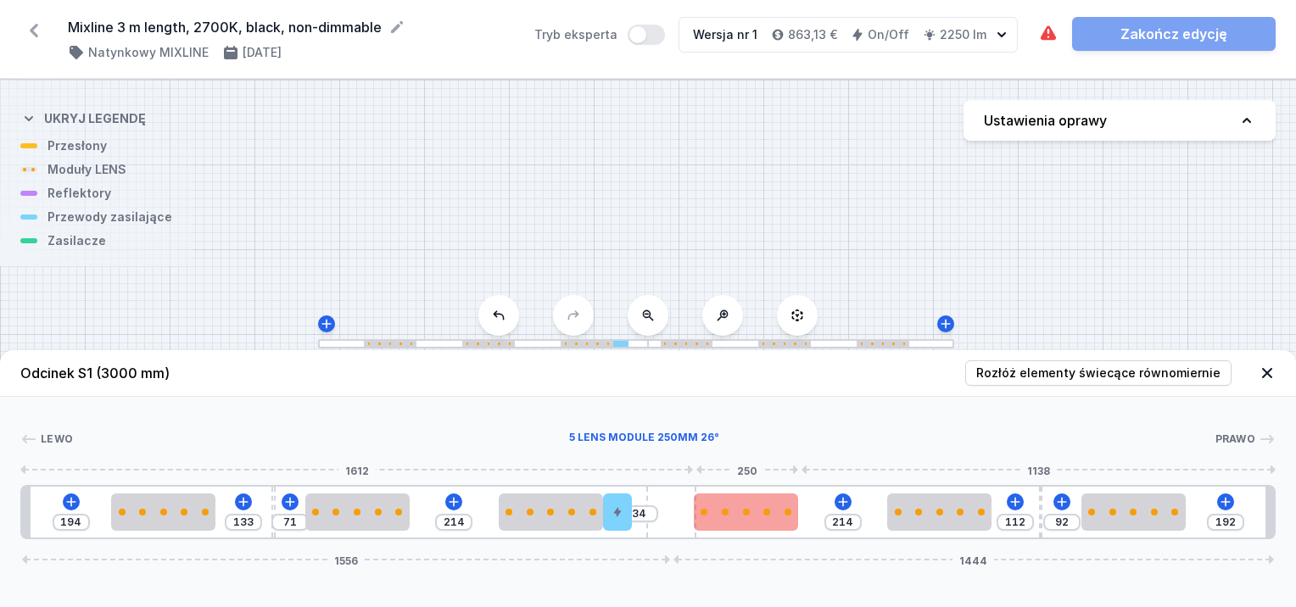
type input "212"
type input "14"
type input "216"
type input "10"
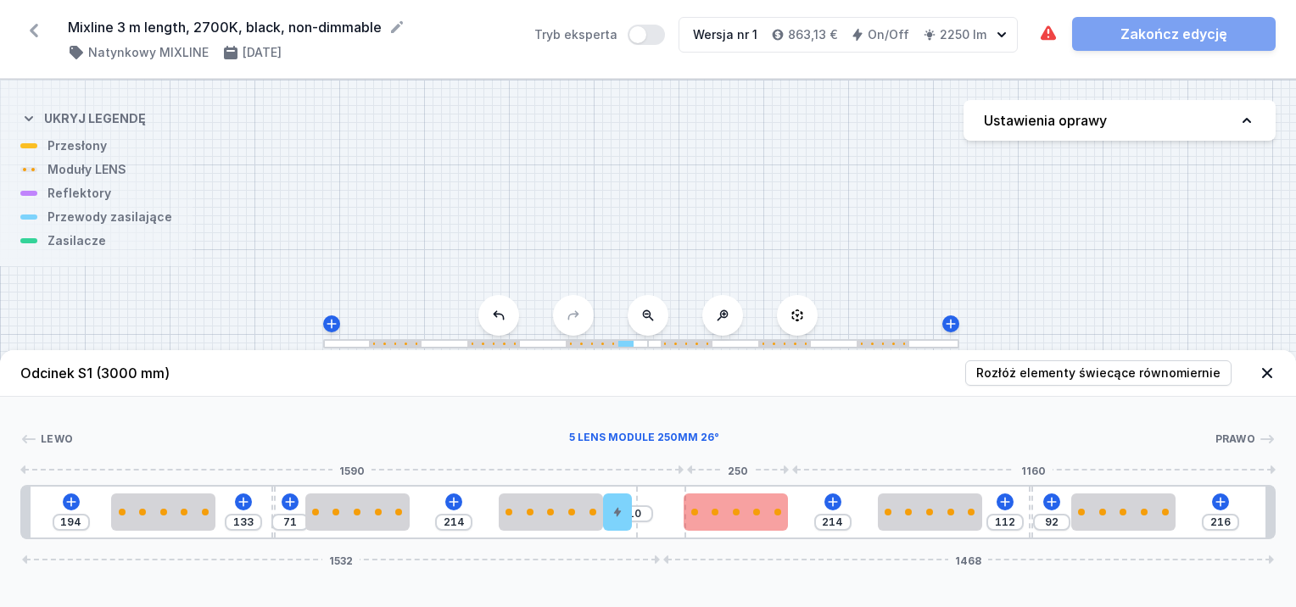
type input "218"
type input "8"
drag, startPoint x: 653, startPoint y: 486, endPoint x: 663, endPoint y: 497, distance: 15.0
click at [714, 498] on div "194 133 71 214 8 214 112 92 218 1530 1470" at bounding box center [648, 512] width 1256 height 54
type input "224"
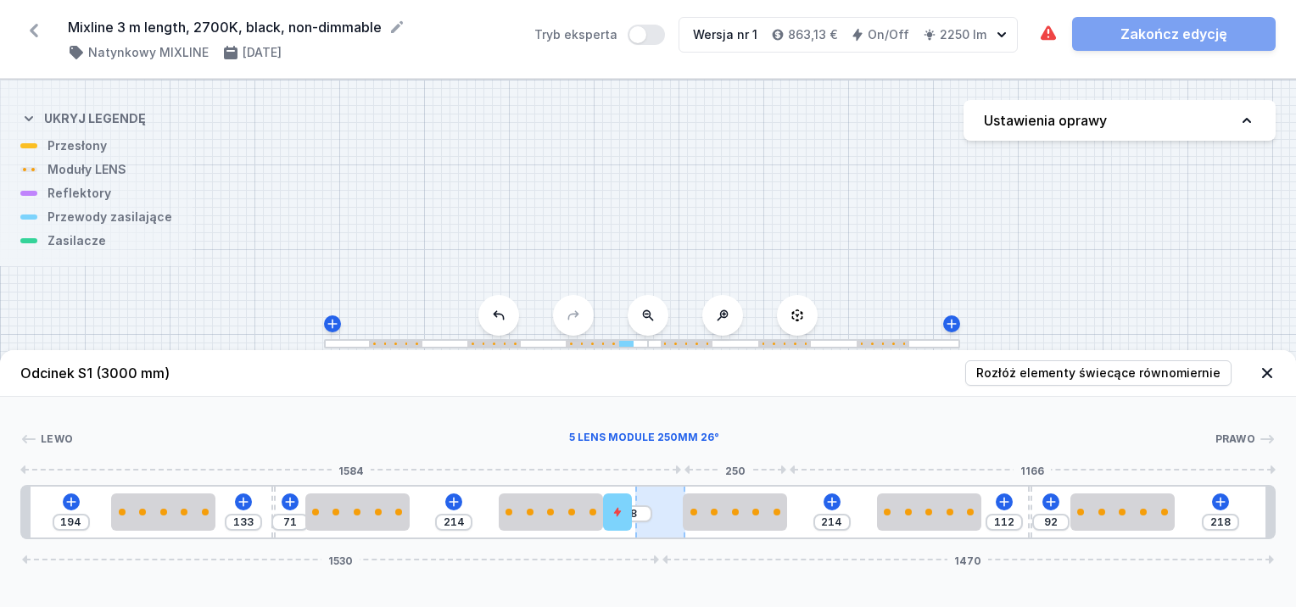
type input "2"
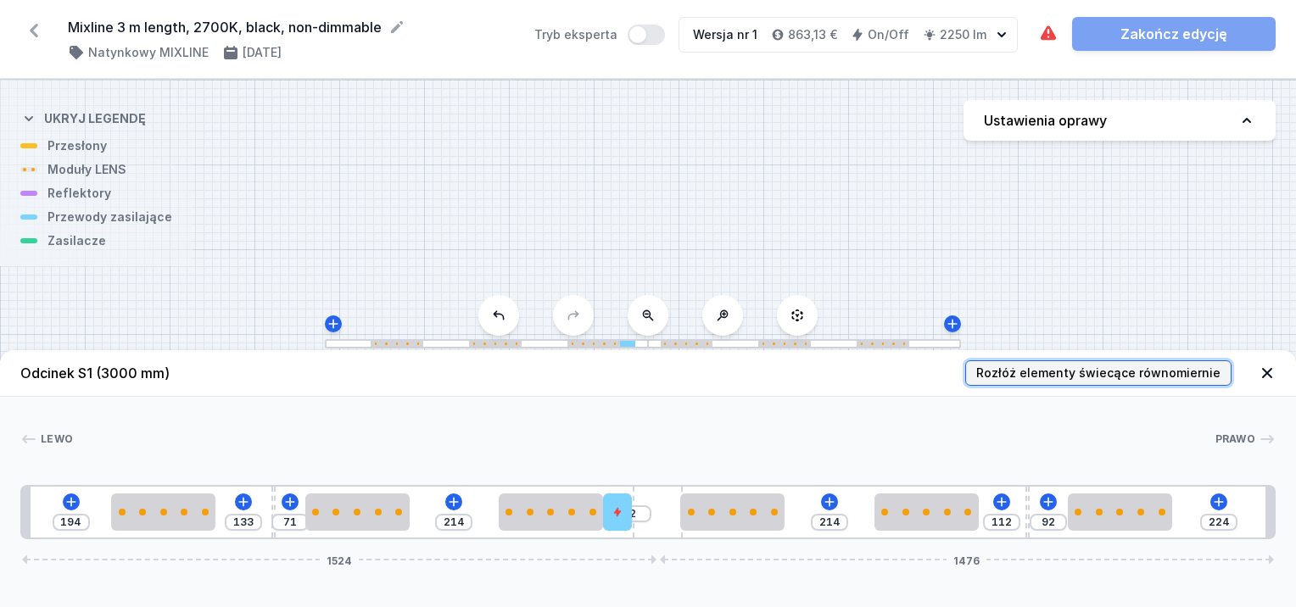
click at [1020, 371] on span "Rozłóż elementy świecące równomiernie" at bounding box center [1098, 373] width 244 height 17
type input "84"
type input "120"
type input "196"
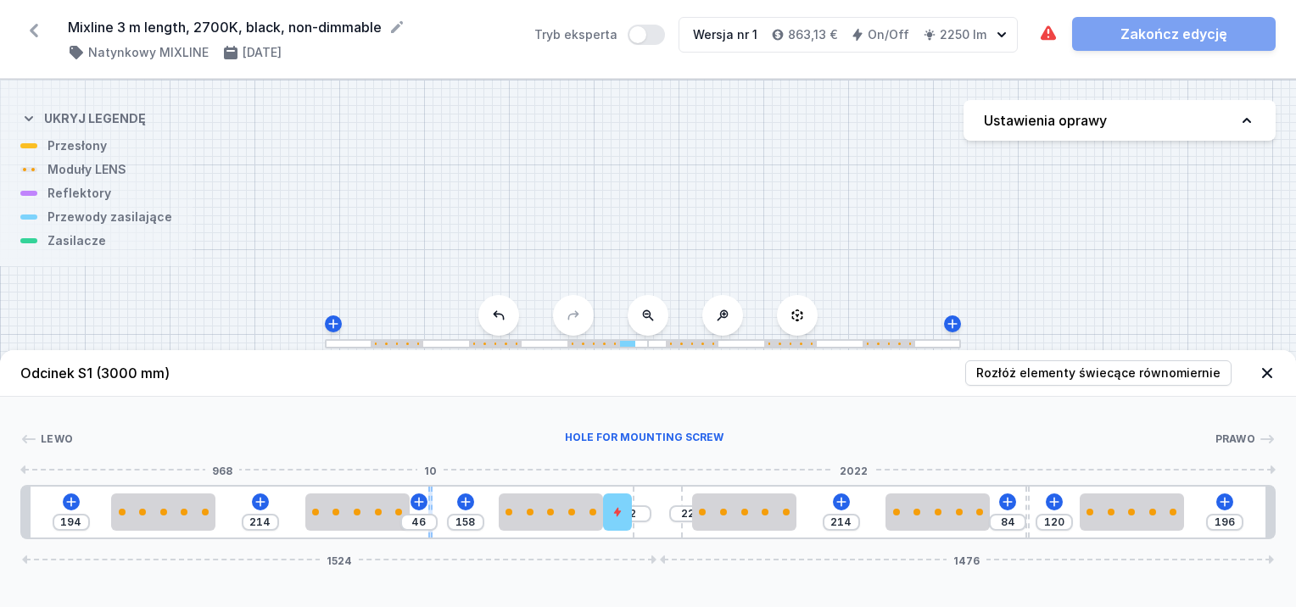
type input "152"
type input "52"
type input "146"
type input "58"
type input "140"
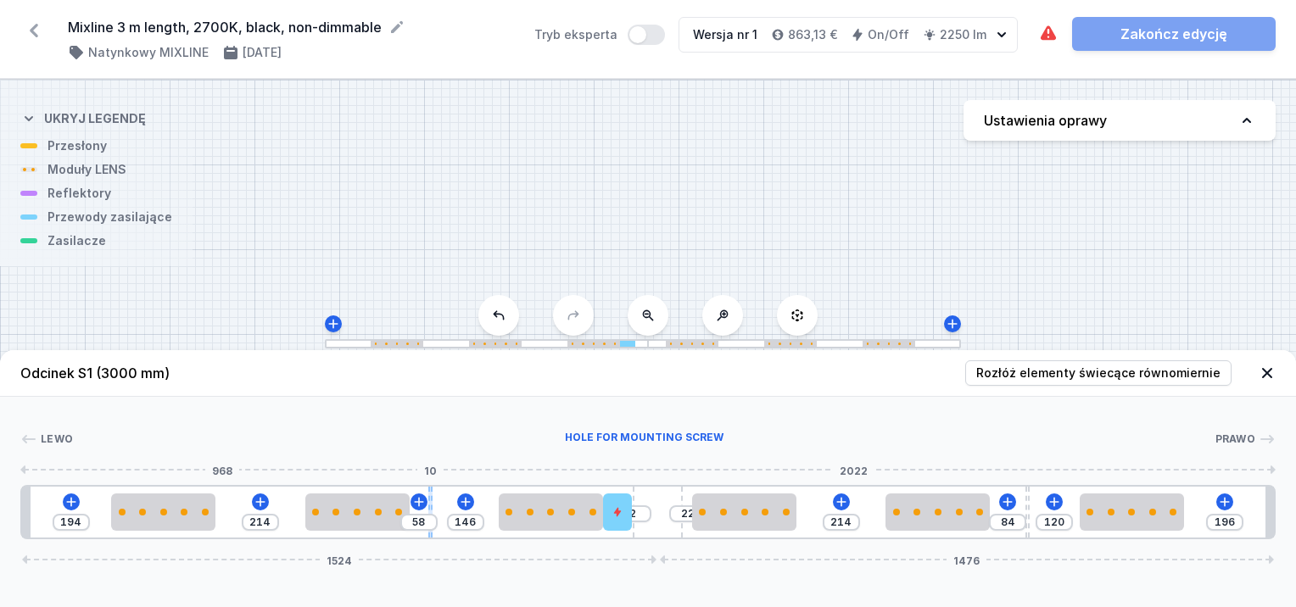
type input "64"
type input "130"
type input "74"
type input "128"
type input "76"
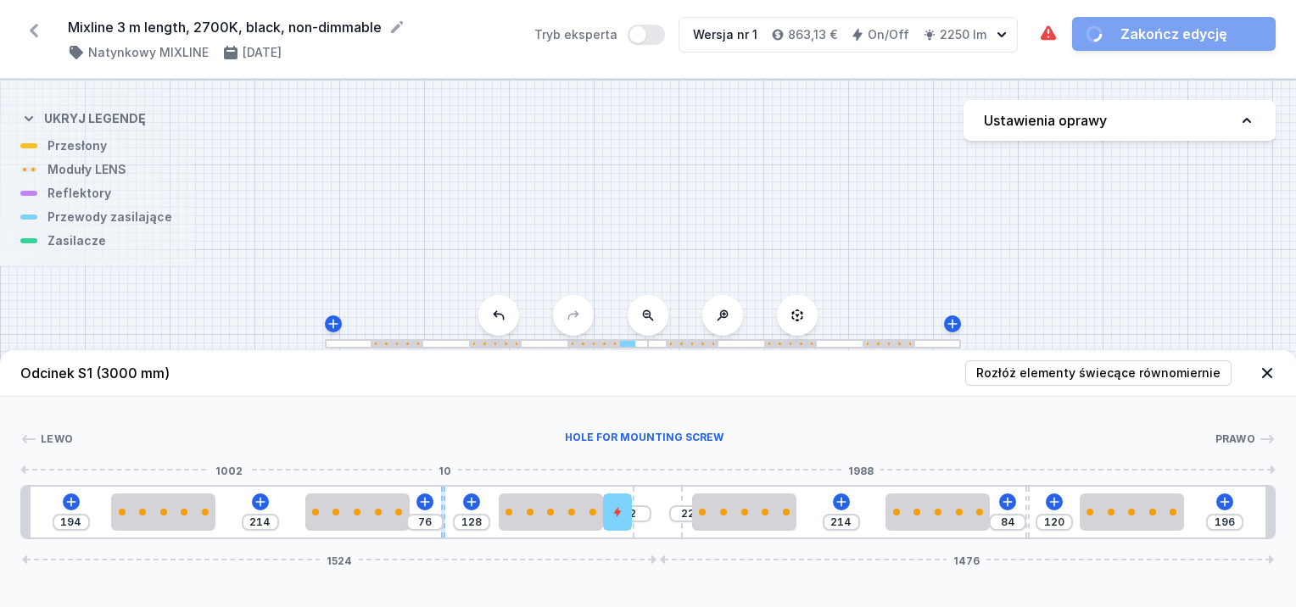
drag, startPoint x: 273, startPoint y: 495, endPoint x: 441, endPoint y: 497, distance: 168.0
type input "214"
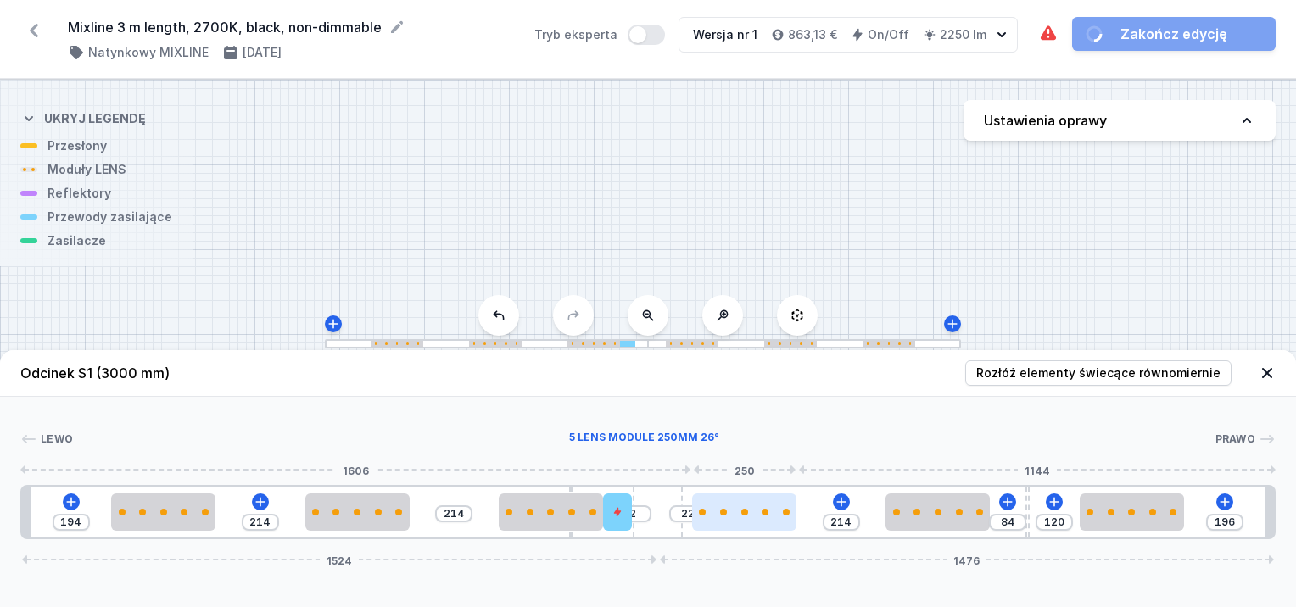
drag, startPoint x: 442, startPoint y: 495, endPoint x: 730, endPoint y: 506, distance: 288.6
click at [748, 508] on div "194 214 214 2 22 214 84 120 196 1524 1476" at bounding box center [648, 512] width 1256 height 54
type input "236"
drag, startPoint x: 730, startPoint y: 506, endPoint x: 706, endPoint y: 506, distance: 24.6
click at [727, 506] on div at bounding box center [744, 512] width 104 height 37
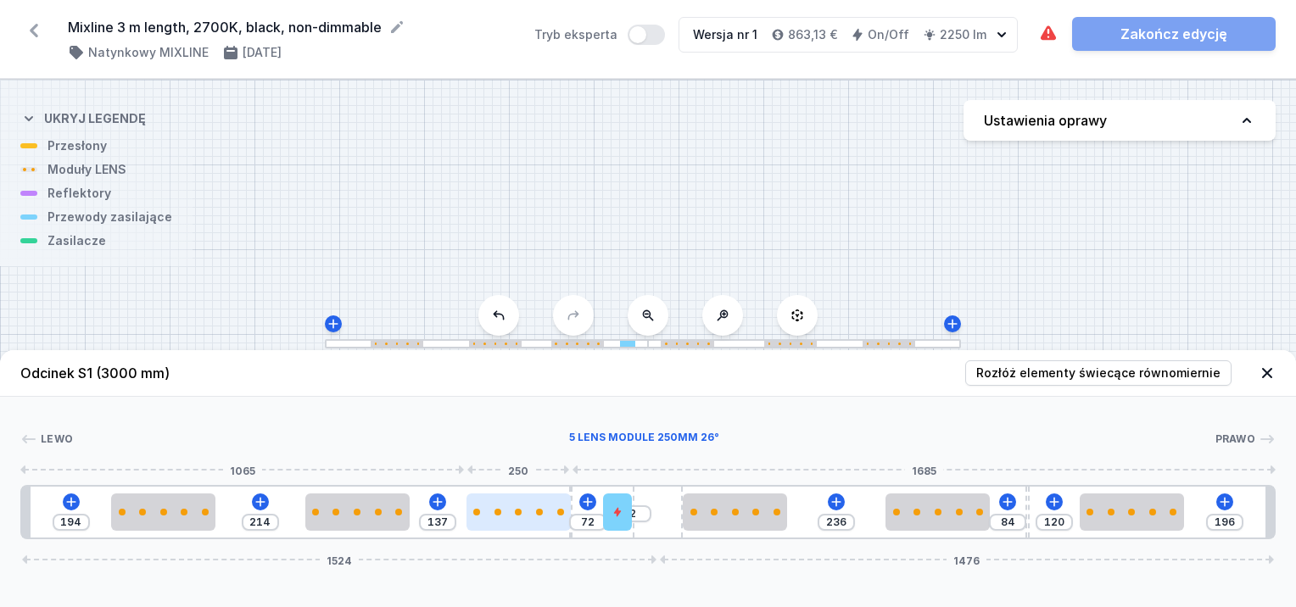
click at [561, 502] on div at bounding box center [519, 512] width 104 height 37
type input "77"
drag, startPoint x: 571, startPoint y: 490, endPoint x: 461, endPoint y: 492, distance: 110.3
click at [455, 492] on div at bounding box center [452, 512] width 4 height 51
type input "116"
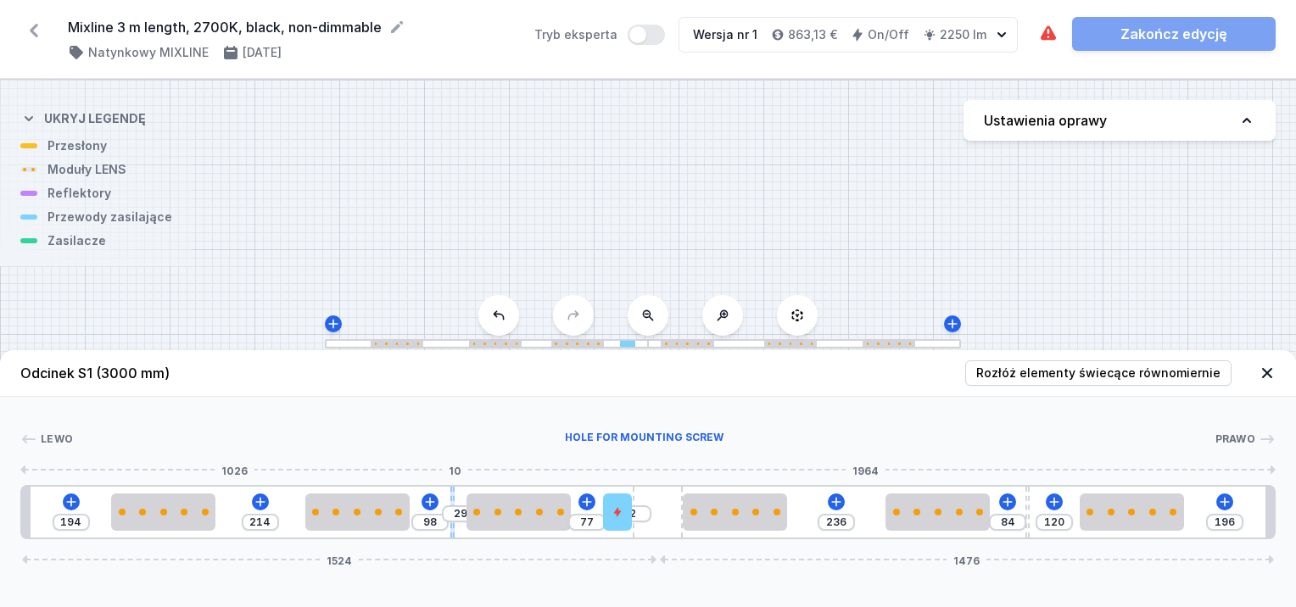
type input "11"
type input "93"
drag, startPoint x: 530, startPoint y: 506, endPoint x: 550, endPoint y: 509, distance: 19.7
click at [550, 509] on div at bounding box center [551, 512] width 104 height 37
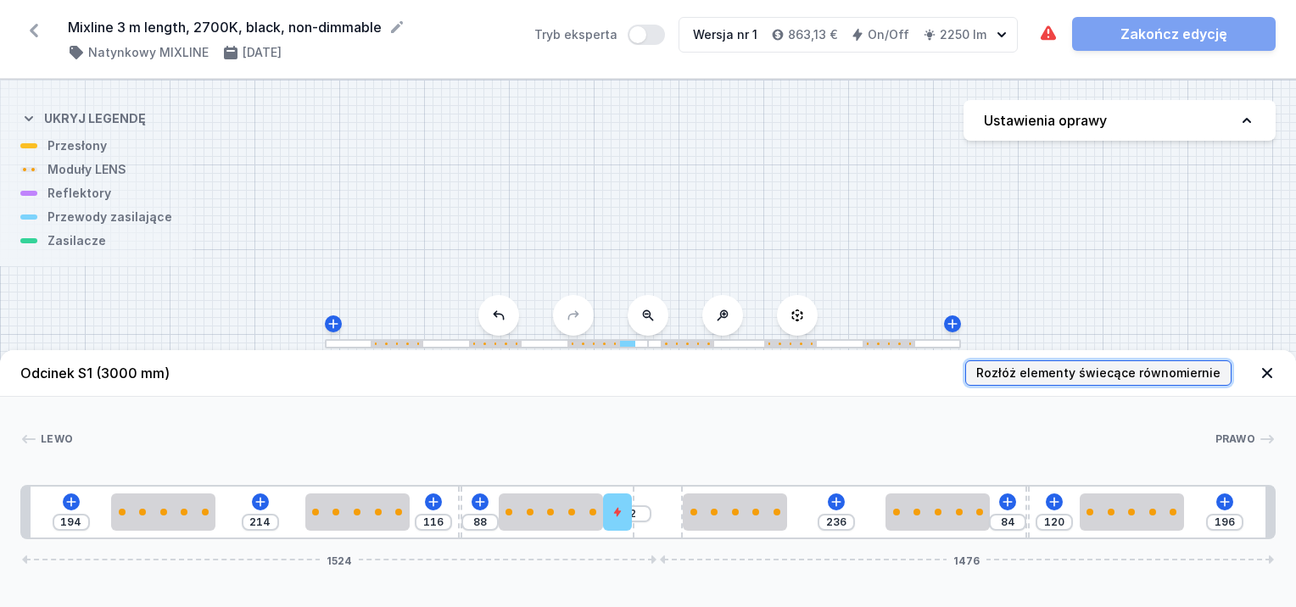
click at [1191, 364] on button "Rozłóż elementy świecące równomiernie" at bounding box center [1098, 373] width 266 height 25
type input "214"
click at [1147, 365] on span "Rozłóż elementy świecące równomiernie" at bounding box center [1098, 373] width 244 height 17
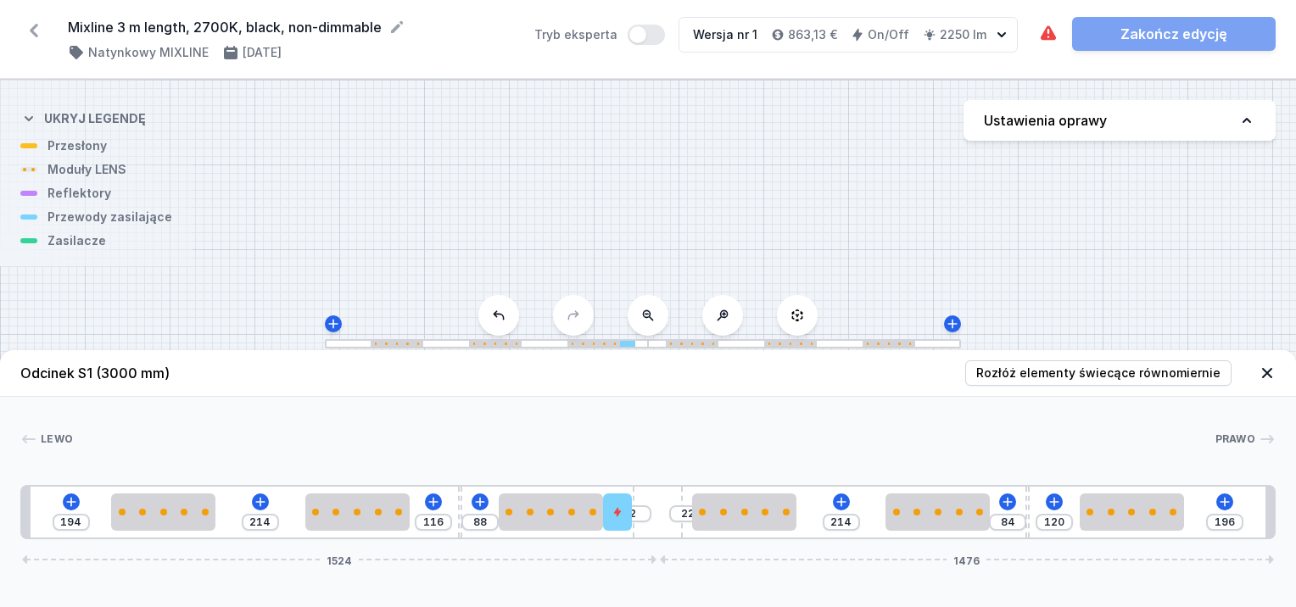
click at [831, 347] on div at bounding box center [804, 343] width 313 height 9
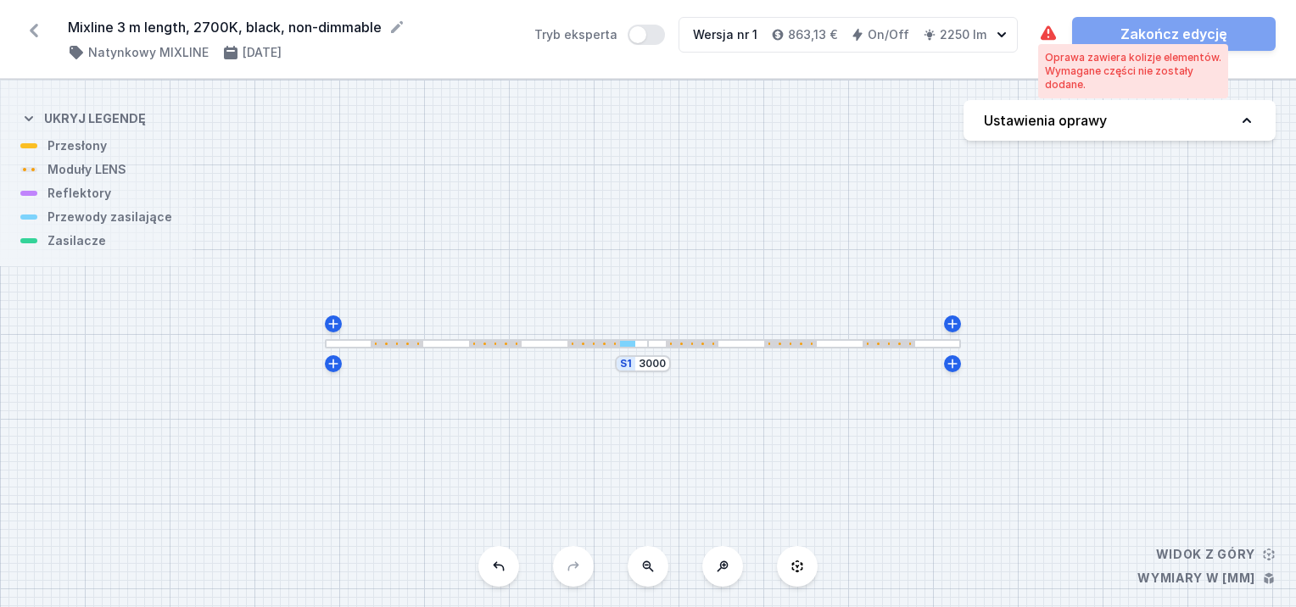
click at [1049, 31] on icon at bounding box center [1048, 34] width 20 height 20
click at [447, 350] on div "S1 3000" at bounding box center [648, 344] width 1296 height 528
click at [447, 347] on div at bounding box center [486, 343] width 323 height 9
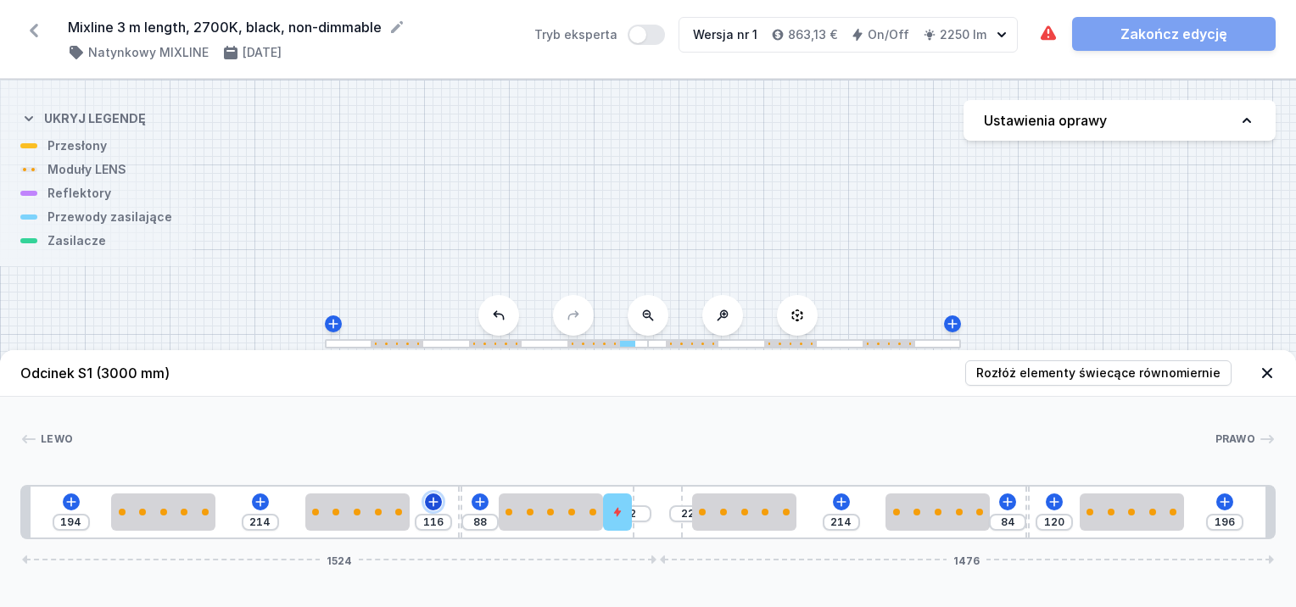
click at [435, 505] on icon at bounding box center [434, 502] width 14 height 14
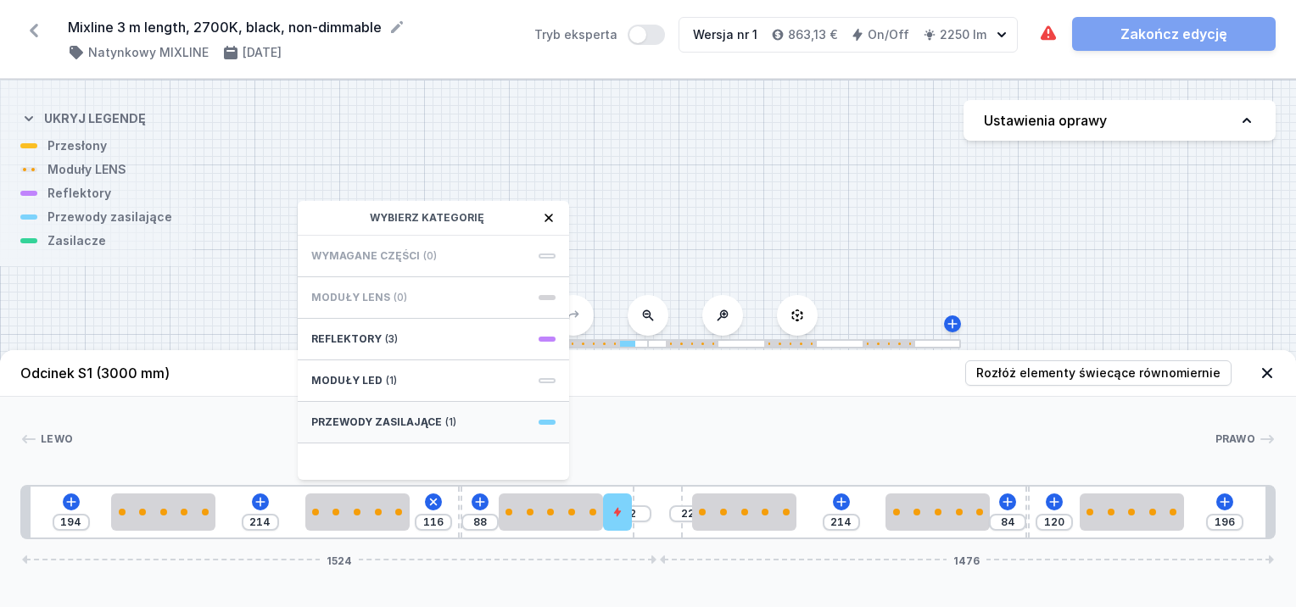
click at [428, 423] on span "Przewody zasilające" at bounding box center [376, 423] width 131 height 14
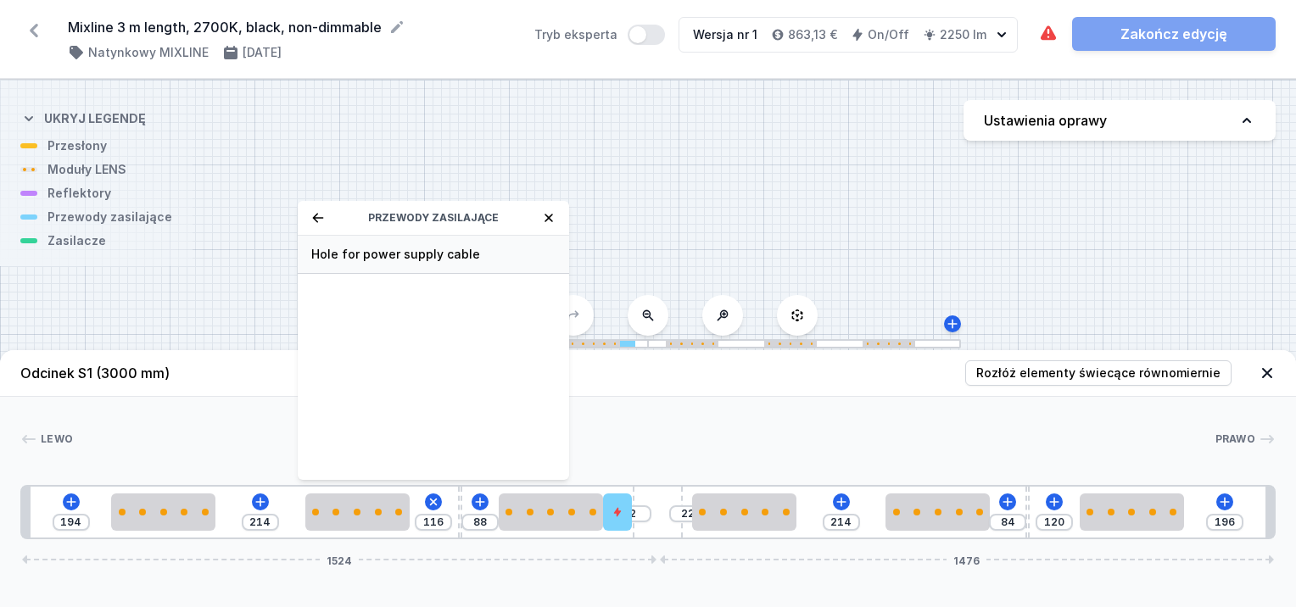
click at [445, 255] on span "Hole for power supply cable" at bounding box center [433, 254] width 244 height 17
type input "46"
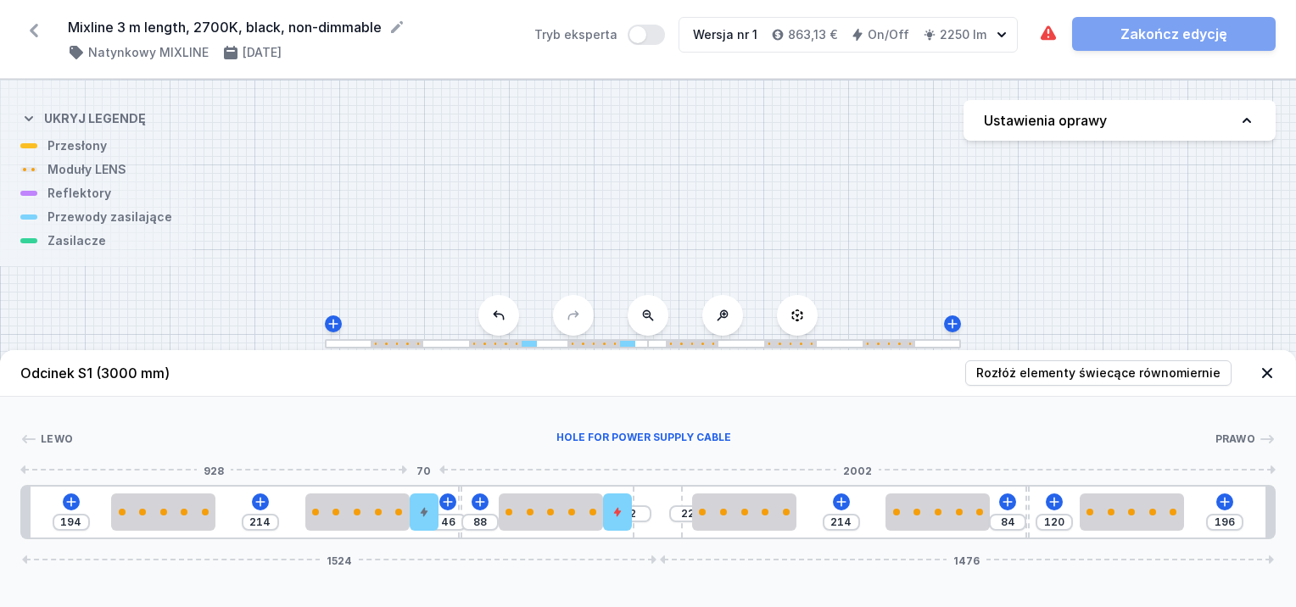
type input "88"
type input "144"
drag, startPoint x: 426, startPoint y: 511, endPoint x: 821, endPoint y: 520, distance: 395.5
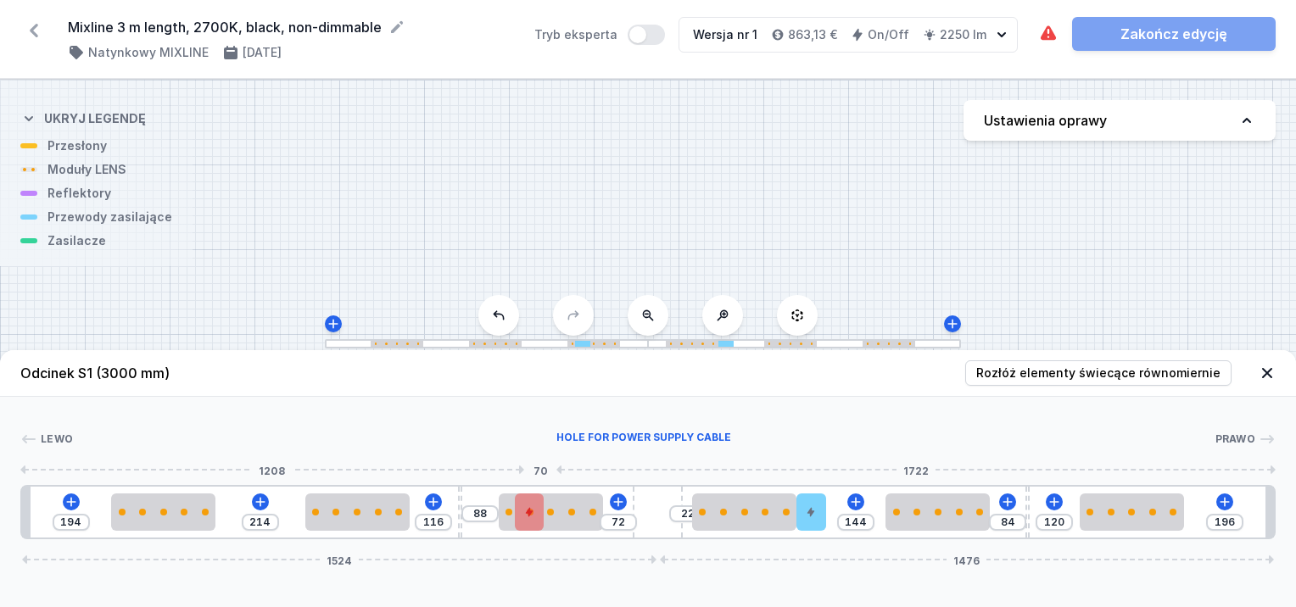
type input "72"
drag, startPoint x: 616, startPoint y: 512, endPoint x: 478, endPoint y: 521, distance: 137.7
click at [478, 521] on div at bounding box center [476, 512] width 29 height 37
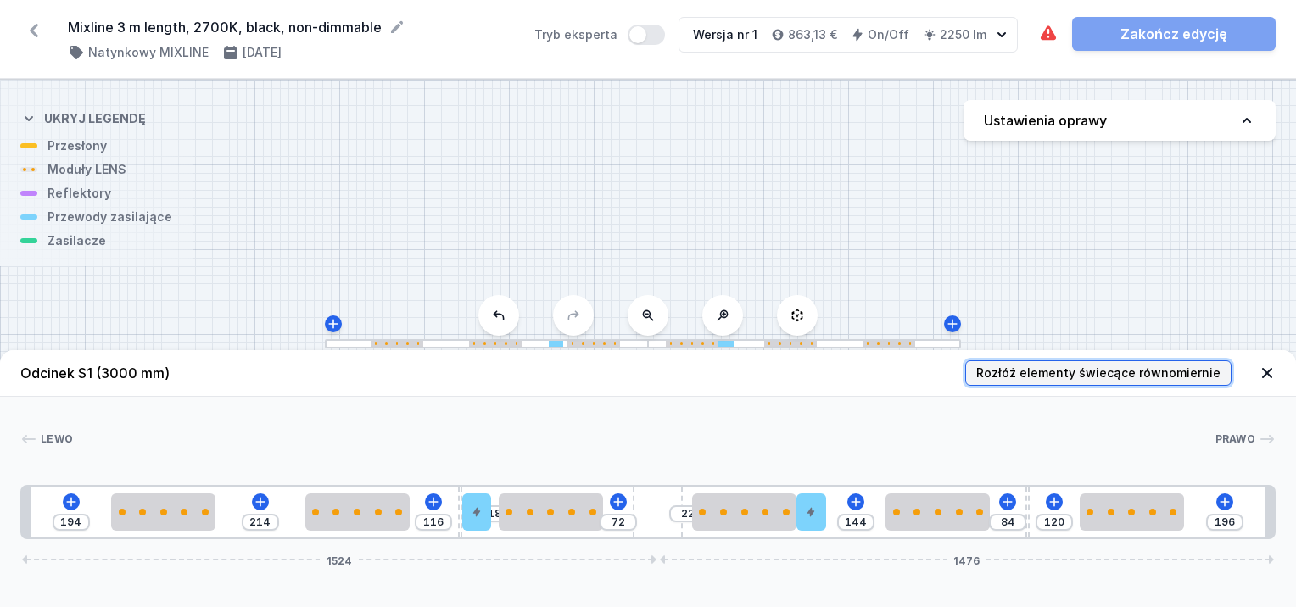
click at [1056, 373] on span "Rozłóż elementy świecące równomiernie" at bounding box center [1098, 373] width 244 height 17
drag, startPoint x: 814, startPoint y: 506, endPoint x: 838, endPoint y: 508, distance: 23.9
click at [838, 508] on div "194 214 116 18 72 22 144 84 120 196 1524 1476" at bounding box center [648, 512] width 1256 height 54
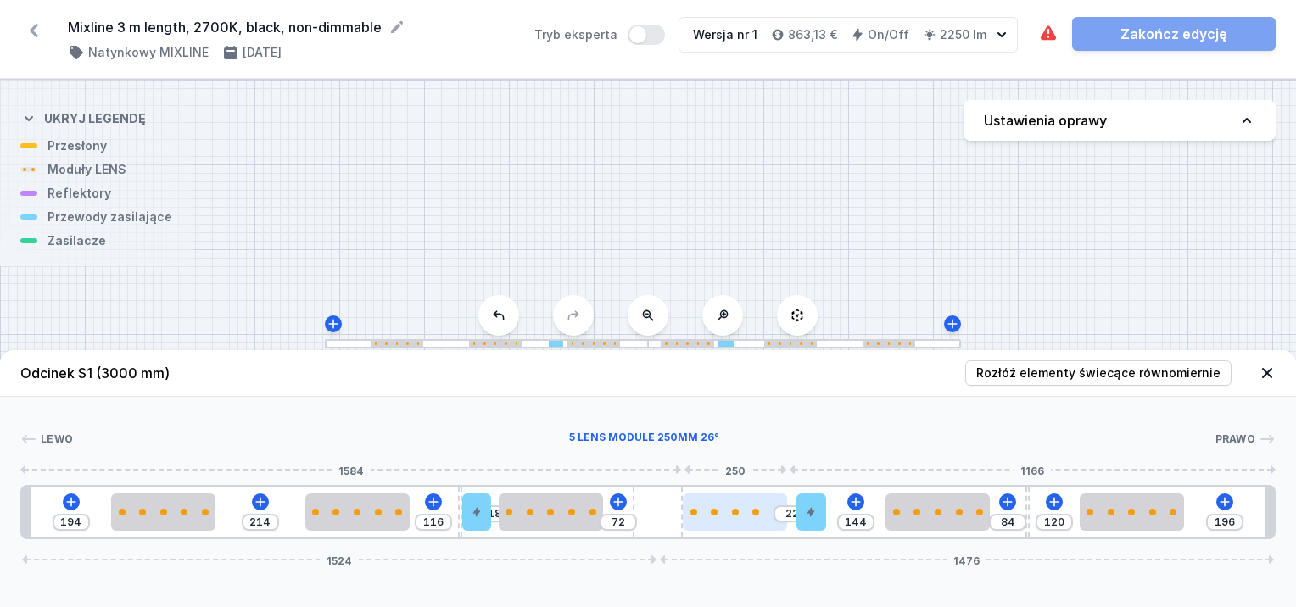
click at [729, 515] on div at bounding box center [735, 512] width 104 height 7
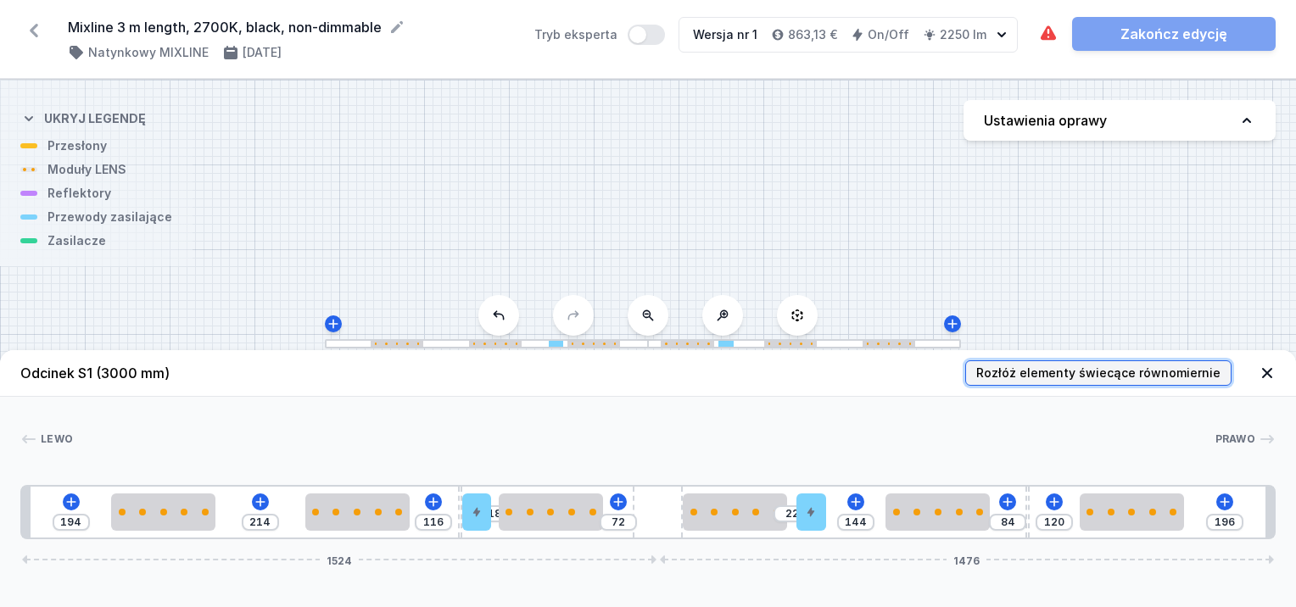
click at [1075, 373] on span "Rozłóż elementy świecące równomiernie" at bounding box center [1098, 373] width 244 height 17
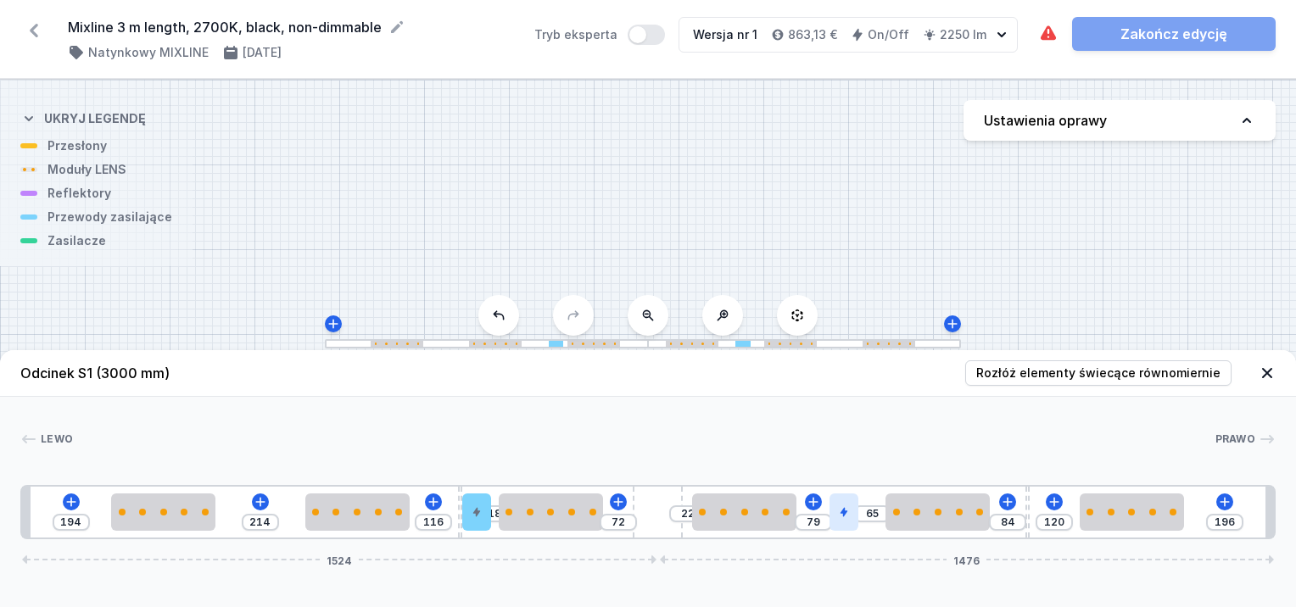
type input "77"
type input "67"
drag, startPoint x: 814, startPoint y: 512, endPoint x: 855, endPoint y: 512, distance: 40.7
click at [855, 512] on div "194 214 116 18 72 22 67 77 84 120 196 1524 1476" at bounding box center [648, 512] width 1256 height 54
type input "83"
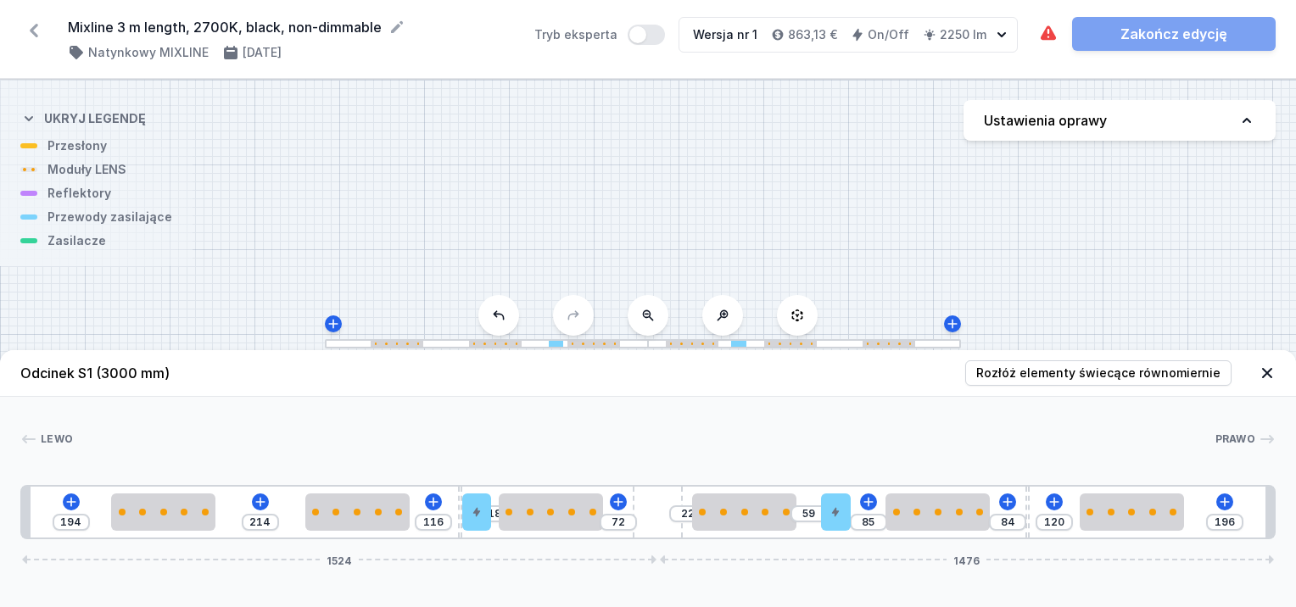
type input "61"
drag, startPoint x: 848, startPoint y: 515, endPoint x: 813, endPoint y: 515, distance: 35.6
click at [854, 515] on div "194 214 116 18 72 22 61 83 84 120 196 1524 1476" at bounding box center [648, 512] width 1256 height 54
type input "93"
type input "51"
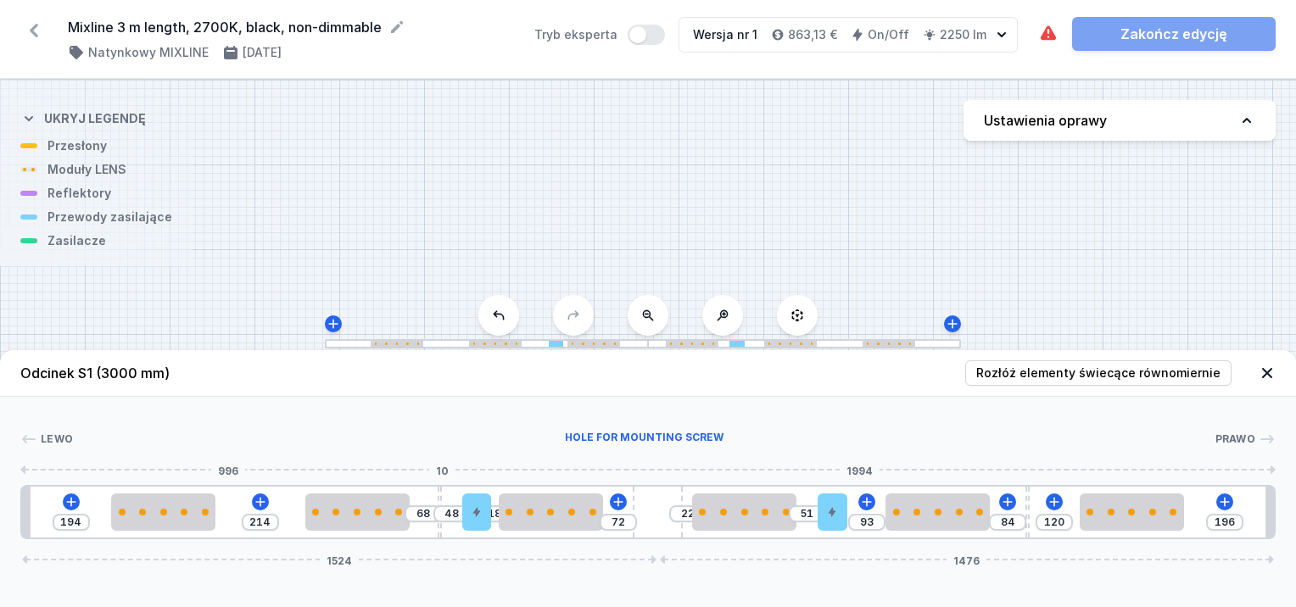
type input "62"
type input "54"
type input "56"
type input "60"
type input "52"
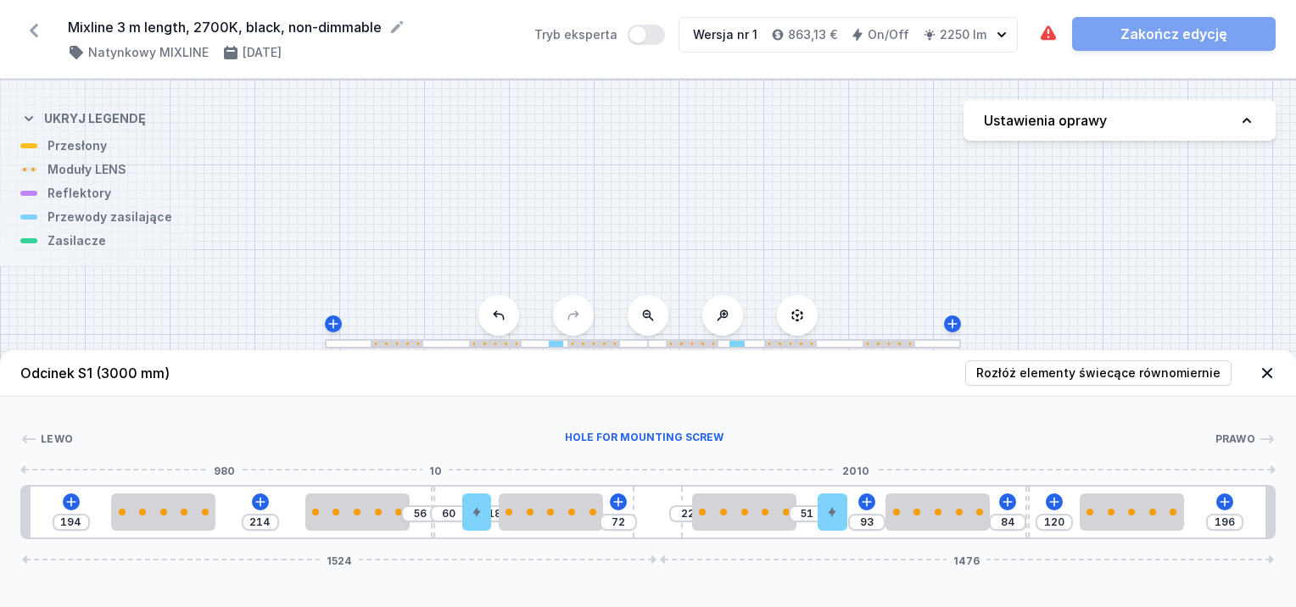
type input "64"
type input "42"
type input "74"
type input "38"
type input "78"
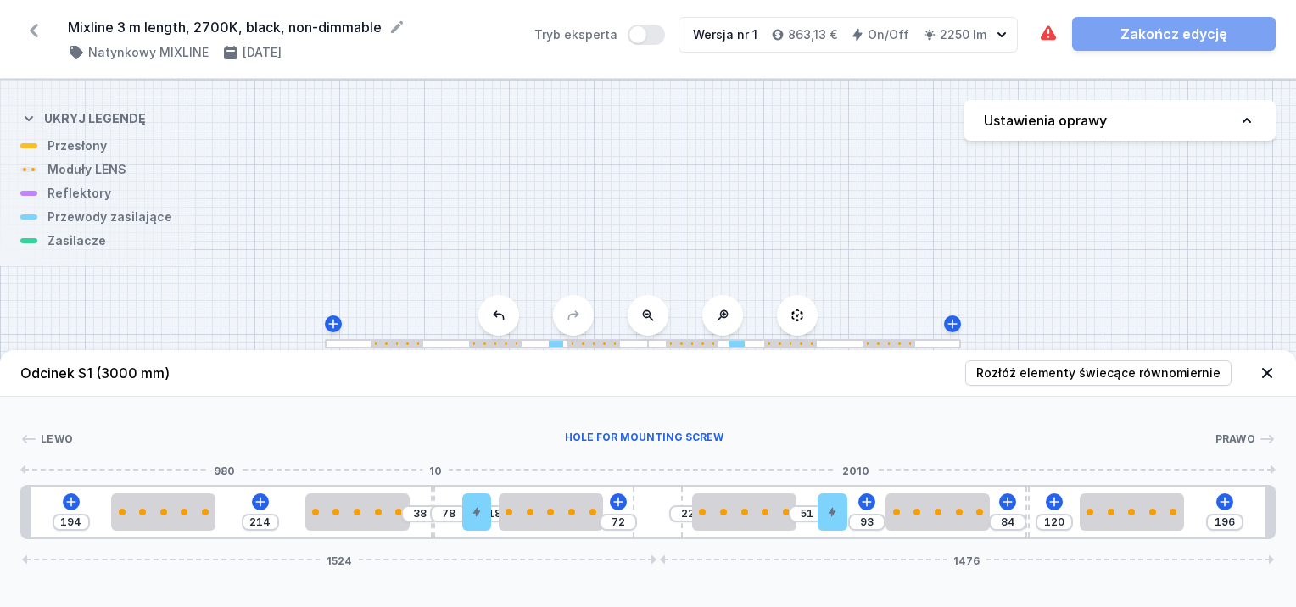
type input "36"
type input "80"
type input "34"
drag, startPoint x: 459, startPoint y: 502, endPoint x: 442, endPoint y: 502, distance: 17.0
click at [424, 505] on div at bounding box center [426, 512] width 4 height 51
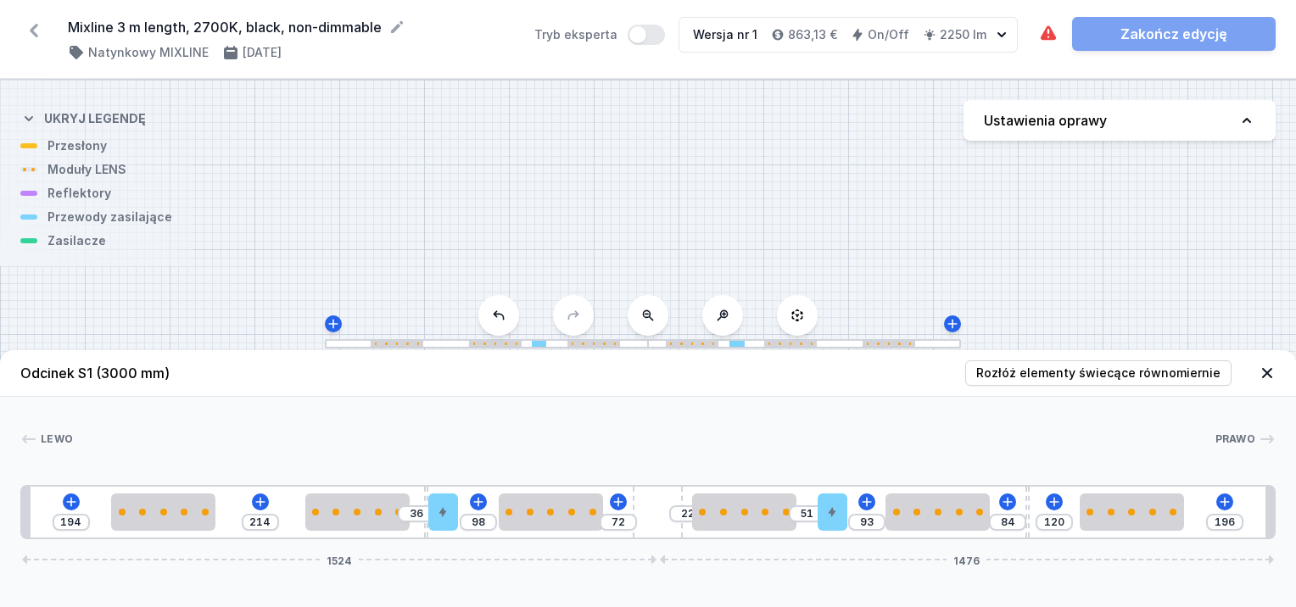
drag, startPoint x: 475, startPoint y: 502, endPoint x: 466, endPoint y: 506, distance: 9.9
click at [466, 506] on div "194 214 36 98 72 22 51 93 84 120 196 1524 1476" at bounding box center [648, 512] width 1256 height 54
click at [1066, 373] on span "Rozłóż elementy świecące równomiernie" at bounding box center [1098, 373] width 244 height 17
drag, startPoint x: 434, startPoint y: 519, endPoint x: 446, endPoint y: 518, distance: 12.0
click at [448, 519] on div at bounding box center [442, 512] width 29 height 37
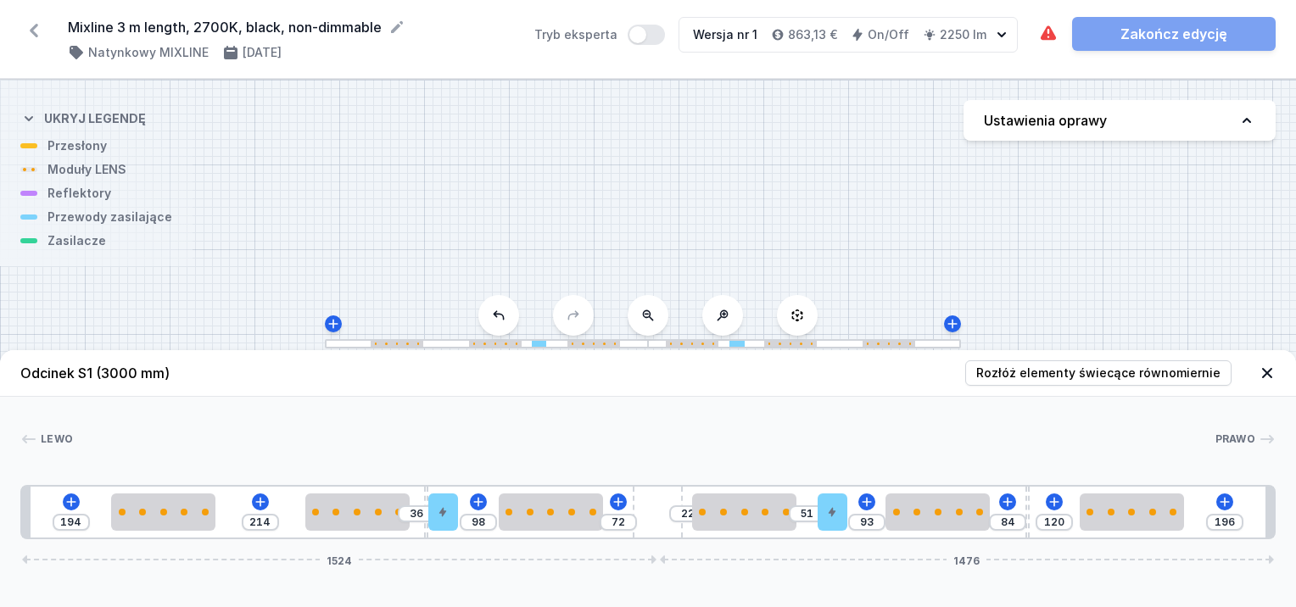
drag, startPoint x: 446, startPoint y: 509, endPoint x: 462, endPoint y: 510, distance: 15.3
click at [462, 510] on div "194 214 36 98 72 22 51 93 84 120 196 1524 1476" at bounding box center [648, 512] width 1256 height 54
drag, startPoint x: 450, startPoint y: 525, endPoint x: 465, endPoint y: 522, distance: 14.8
click at [465, 526] on div "194 214 36 98 72 22 51 93 84 120 196 1524 1476" at bounding box center [648, 512] width 1256 height 54
drag, startPoint x: 425, startPoint y: 499, endPoint x: 367, endPoint y: 504, distance: 57.9
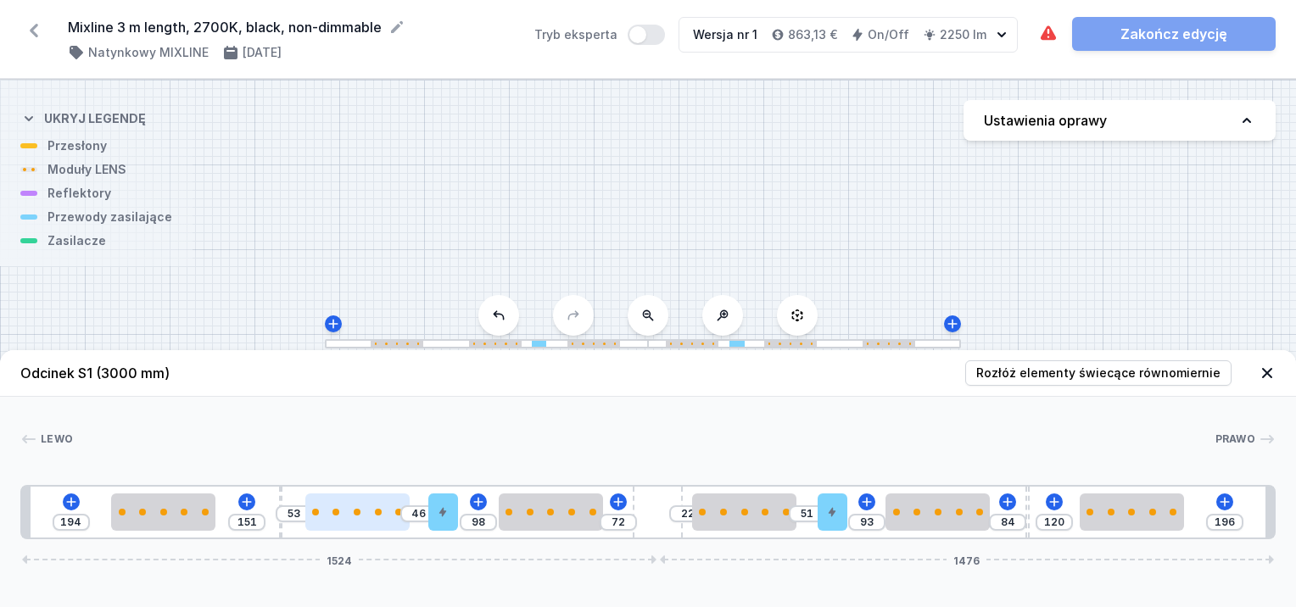
click at [275, 499] on div "194 151 53 46 98 72 22 51 93 84 120 196 1524 1476" at bounding box center [648, 512] width 1256 height 54
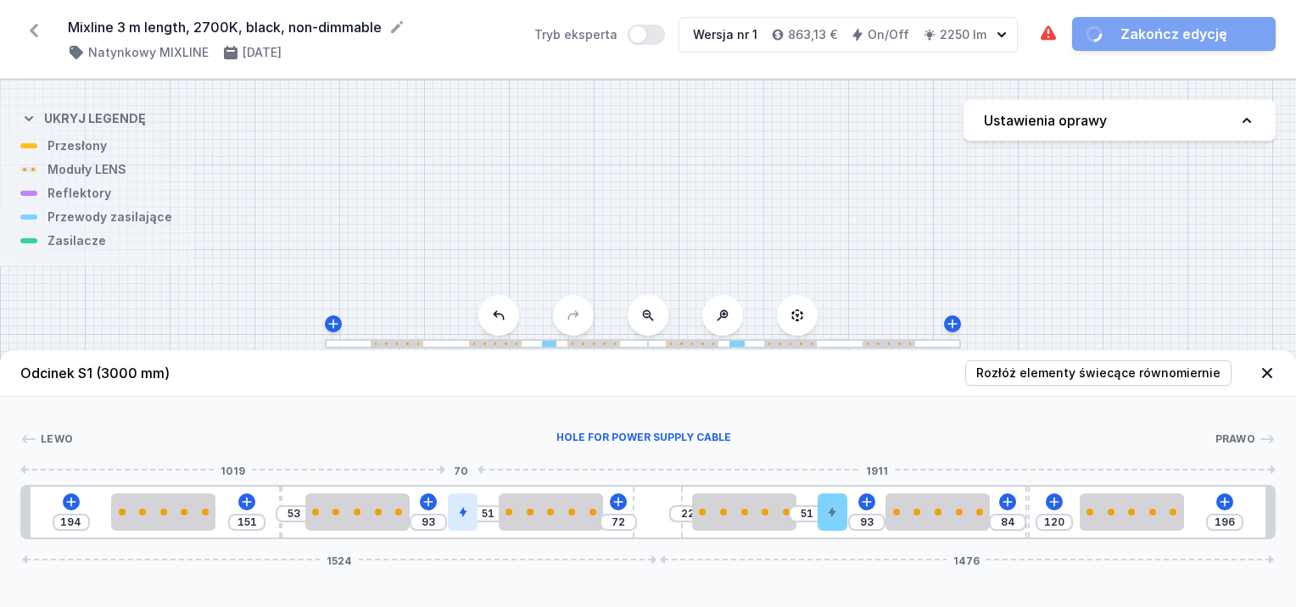
drag, startPoint x: 448, startPoint y: 512, endPoint x: 466, endPoint y: 519, distance: 19.4
click at [466, 519] on div at bounding box center [462, 512] width 29 height 37
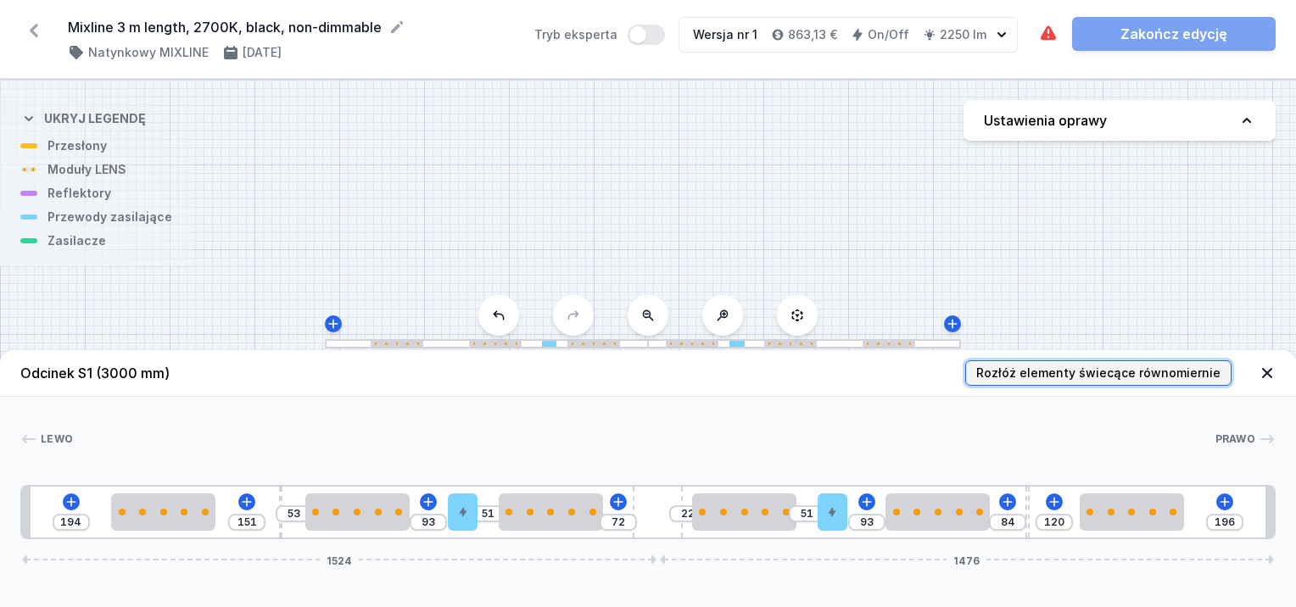
click at [1083, 370] on span "Rozłóż elementy świecące równomiernie" at bounding box center [1098, 373] width 244 height 17
click at [682, 344] on div at bounding box center [692, 344] width 53 height 6
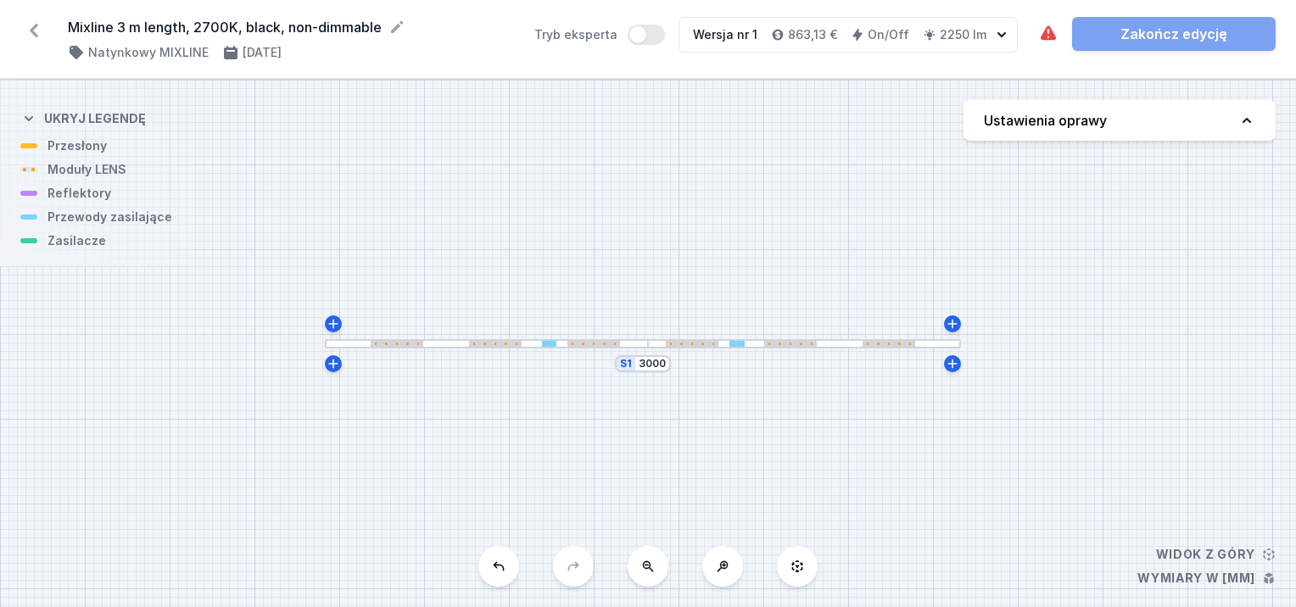
drag, startPoint x: 551, startPoint y: 343, endPoint x: 611, endPoint y: 349, distance: 60.5
click at [613, 349] on div "S1 3000" at bounding box center [648, 344] width 1296 height 528
click at [607, 346] on div at bounding box center [486, 343] width 323 height 9
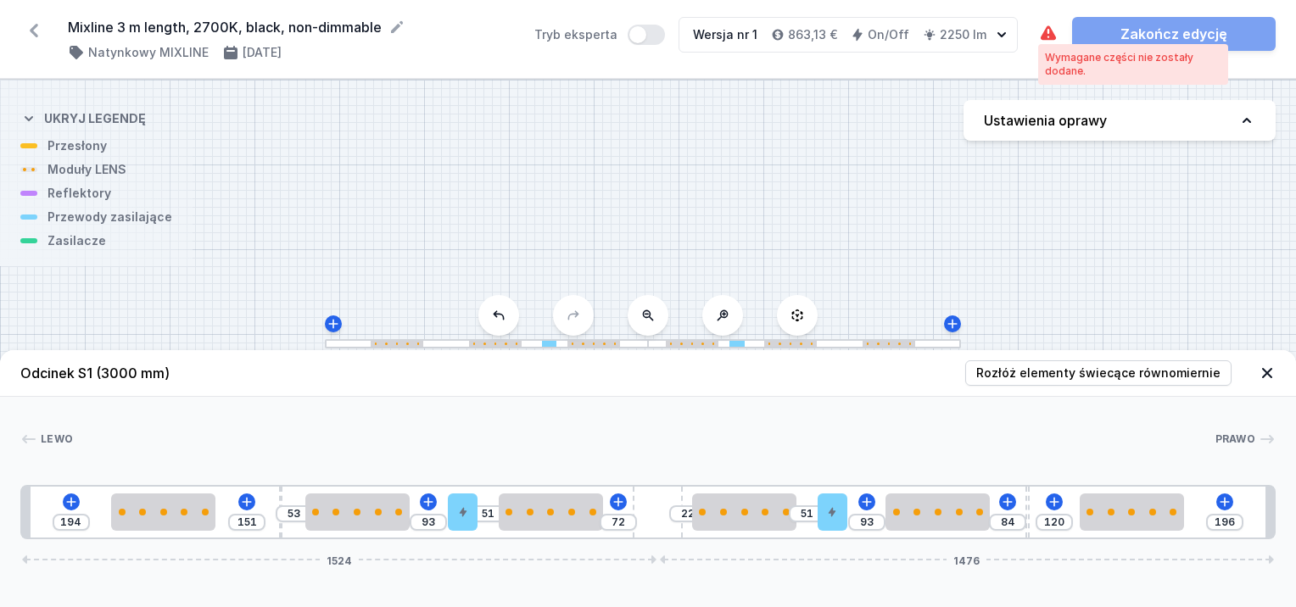
click at [1042, 32] on icon at bounding box center [1048, 34] width 20 height 20
click at [248, 503] on icon at bounding box center [247, 502] width 14 height 14
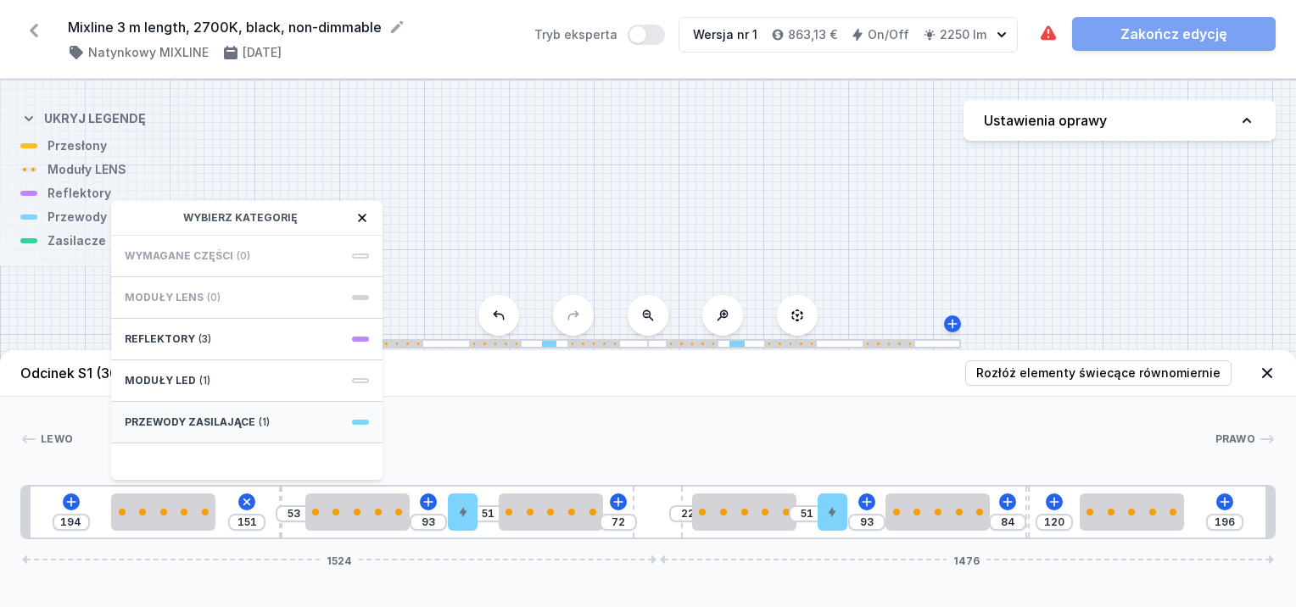
click at [259, 421] on span "(1)" at bounding box center [264, 423] width 11 height 14
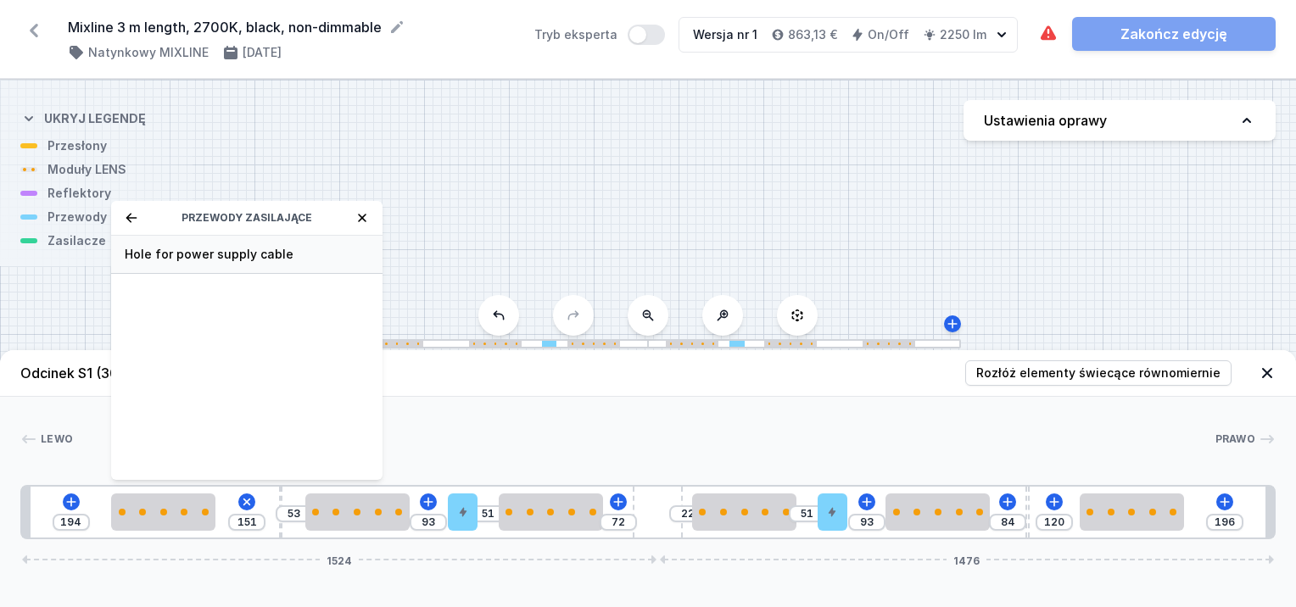
click at [255, 255] on span "Hole for power supply cable" at bounding box center [247, 254] width 244 height 17
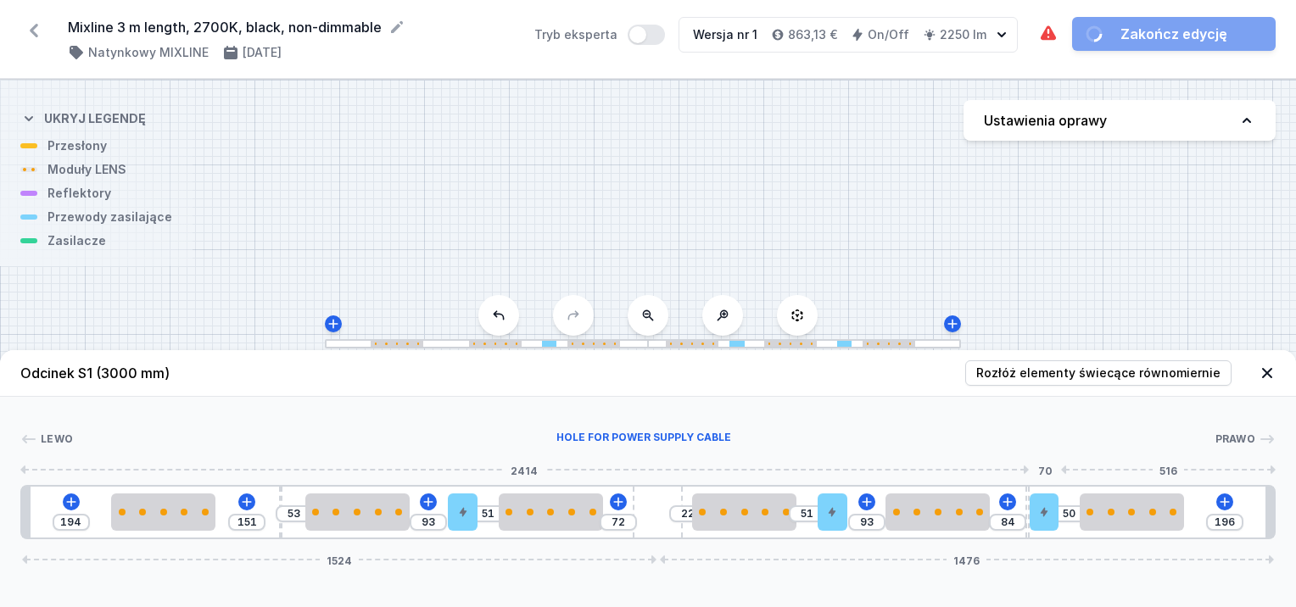
drag, startPoint x: 238, startPoint y: 509, endPoint x: 1053, endPoint y: 515, distance: 814.5
click at [427, 506] on icon at bounding box center [429, 502] width 14 height 14
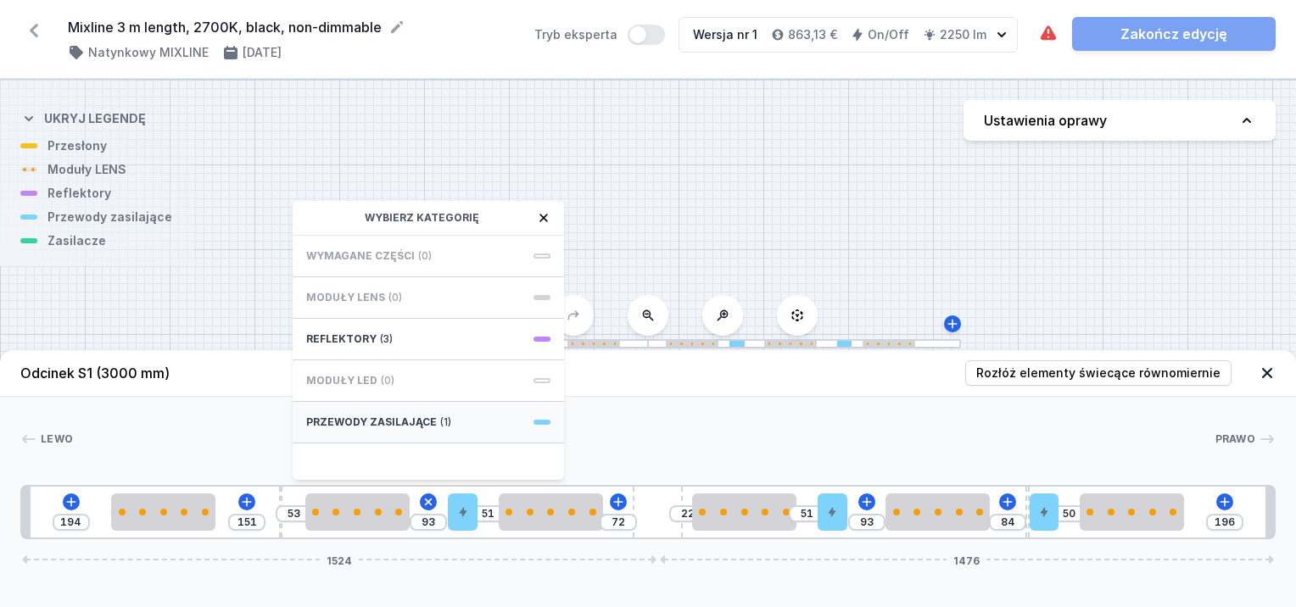
click at [410, 420] on span "Przewody zasilające" at bounding box center [371, 423] width 131 height 14
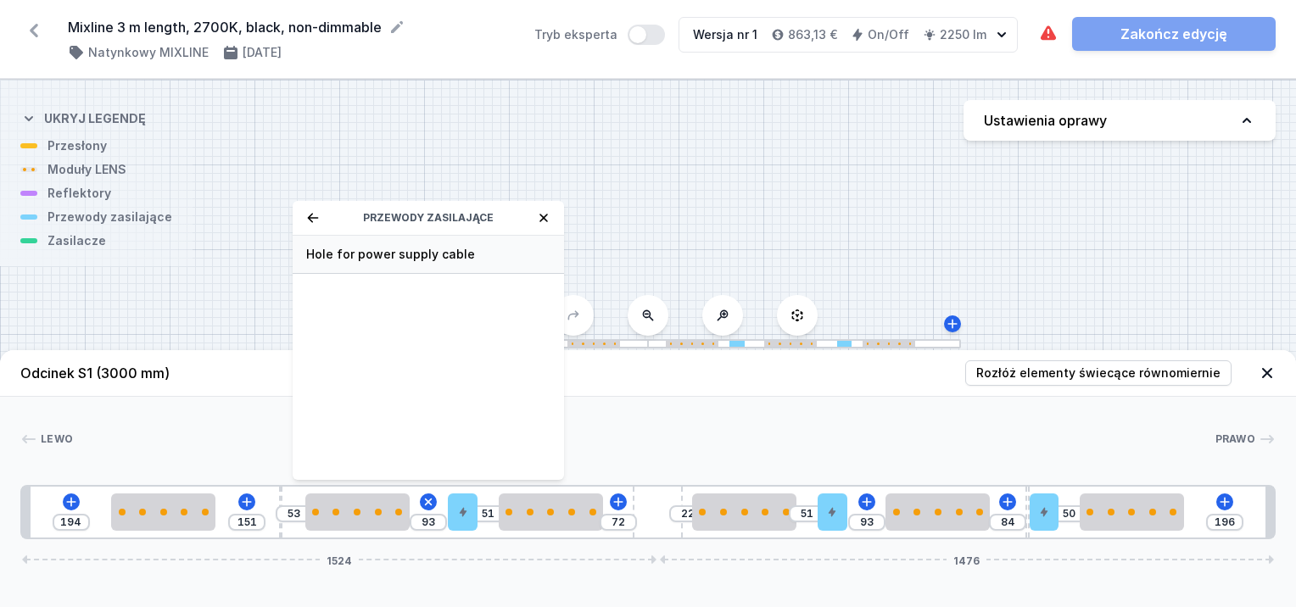
click at [424, 253] on span "Hole for power supply cable" at bounding box center [428, 254] width 244 height 17
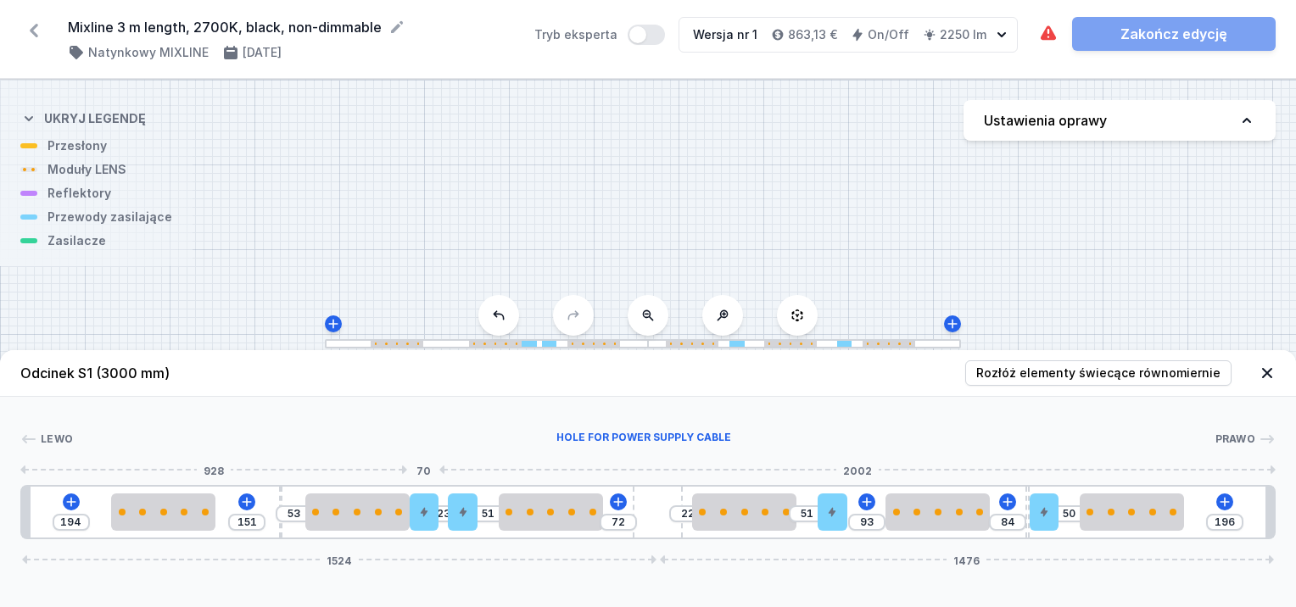
drag, startPoint x: 424, startPoint y: 515, endPoint x: 387, endPoint y: 432, distance: 91.1
click at [378, 426] on div "Lewo Hole for power supply cable Prawo 928 70 2002 1 2 3 2 4 4 2 5 2 4 2 3 4 2 …" at bounding box center [648, 468] width 1296 height 143
click at [424, 506] on div at bounding box center [424, 512] width 29 height 37
click at [425, 516] on icon at bounding box center [424, 512] width 10 height 10
click at [428, 464] on icon at bounding box center [424, 465] width 14 height 14
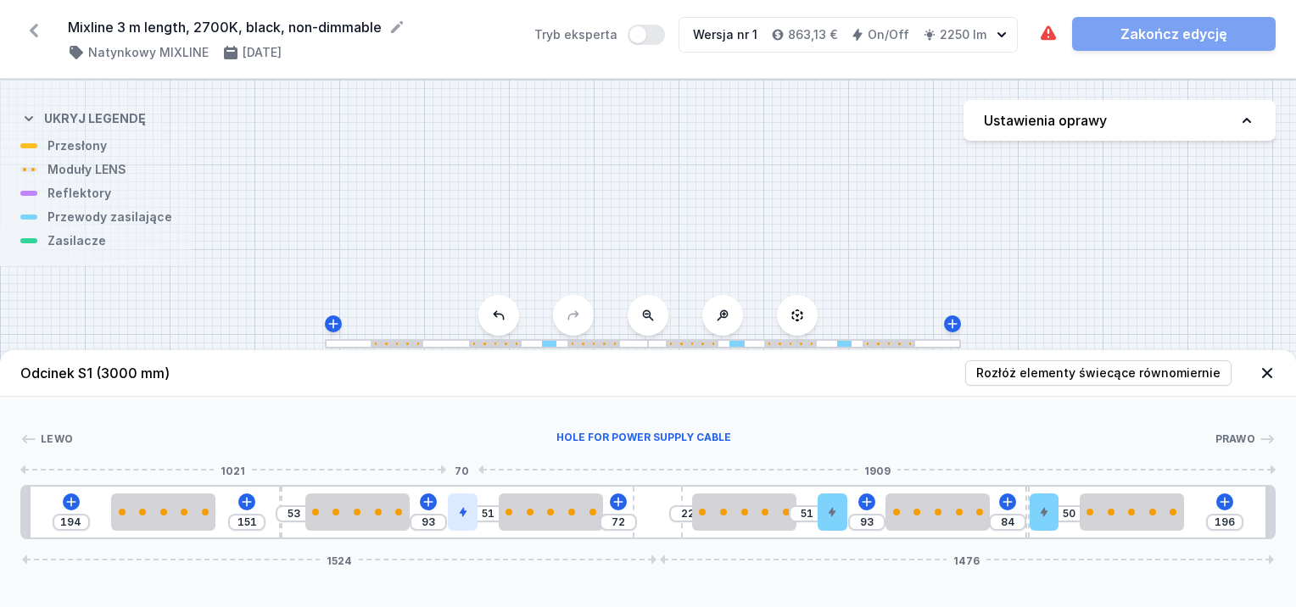
click at [455, 523] on div at bounding box center [462, 512] width 29 height 37
click at [461, 458] on icon at bounding box center [463, 465] width 14 height 14
click at [831, 513] on icon at bounding box center [832, 512] width 7 height 9
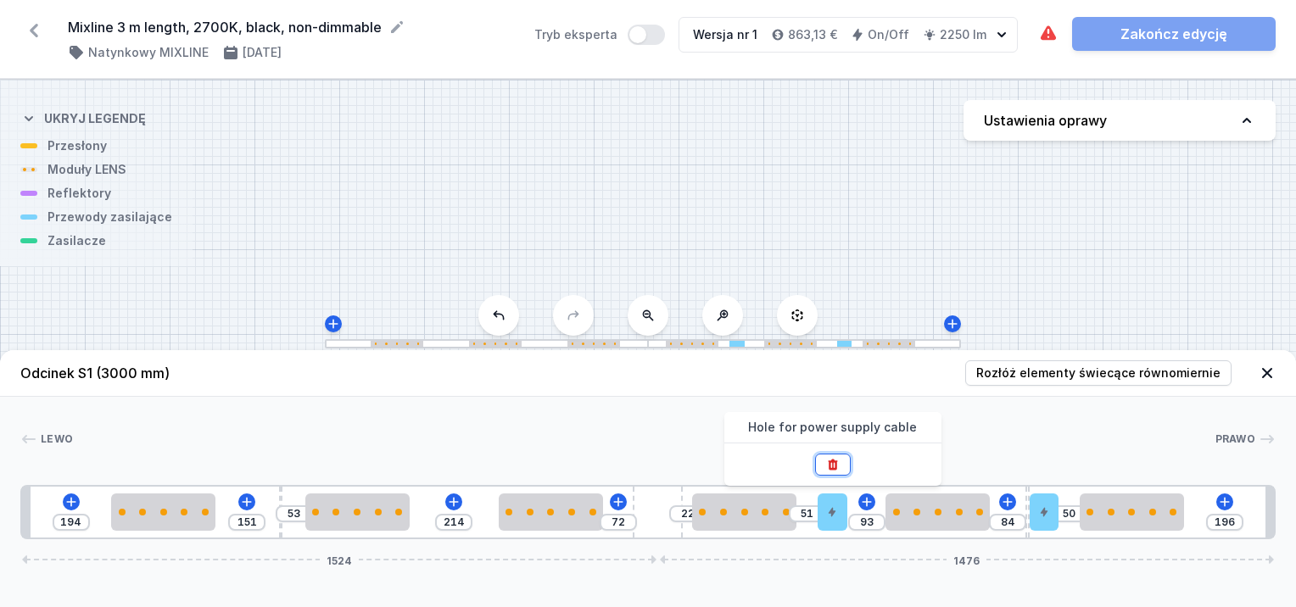
click at [828, 462] on icon at bounding box center [833, 465] width 14 height 14
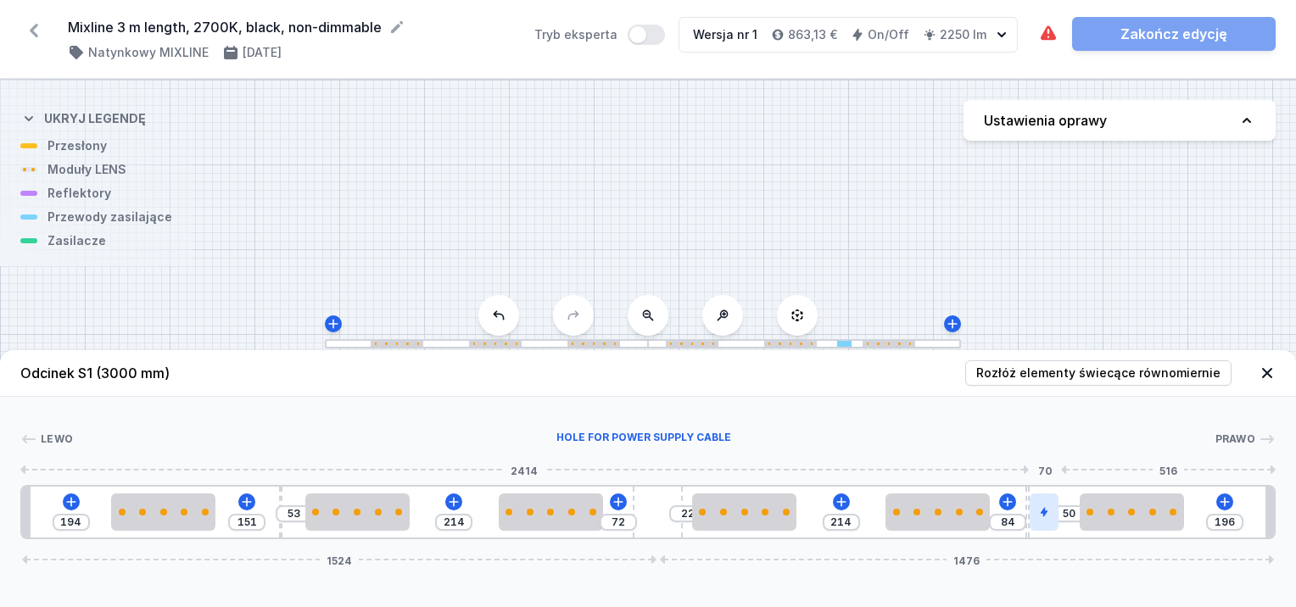
click at [1044, 514] on icon at bounding box center [1044, 512] width 7 height 9
click at [1052, 467] on button at bounding box center [1045, 465] width 36 height 22
click at [106, 177] on div "S1 3000" at bounding box center [648, 344] width 1296 height 528
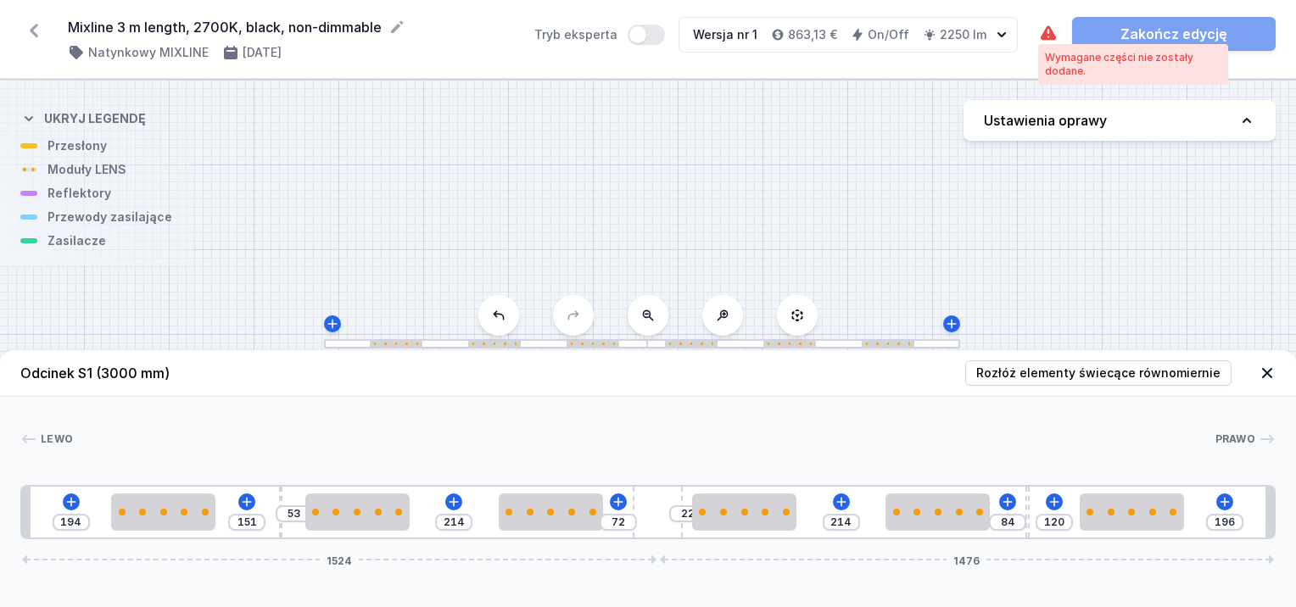
click at [1047, 37] on icon at bounding box center [1048, 32] width 15 height 14
click at [1086, 63] on div "Mixline 3 m length, 2700K, black, non-dimmable ( 11362 /v 1 ) Natynkowy MIXLINE…" at bounding box center [648, 39] width 1296 height 79
click at [1053, 35] on icon at bounding box center [1048, 32] width 15 height 14
click at [1052, 35] on icon at bounding box center [1048, 32] width 15 height 14
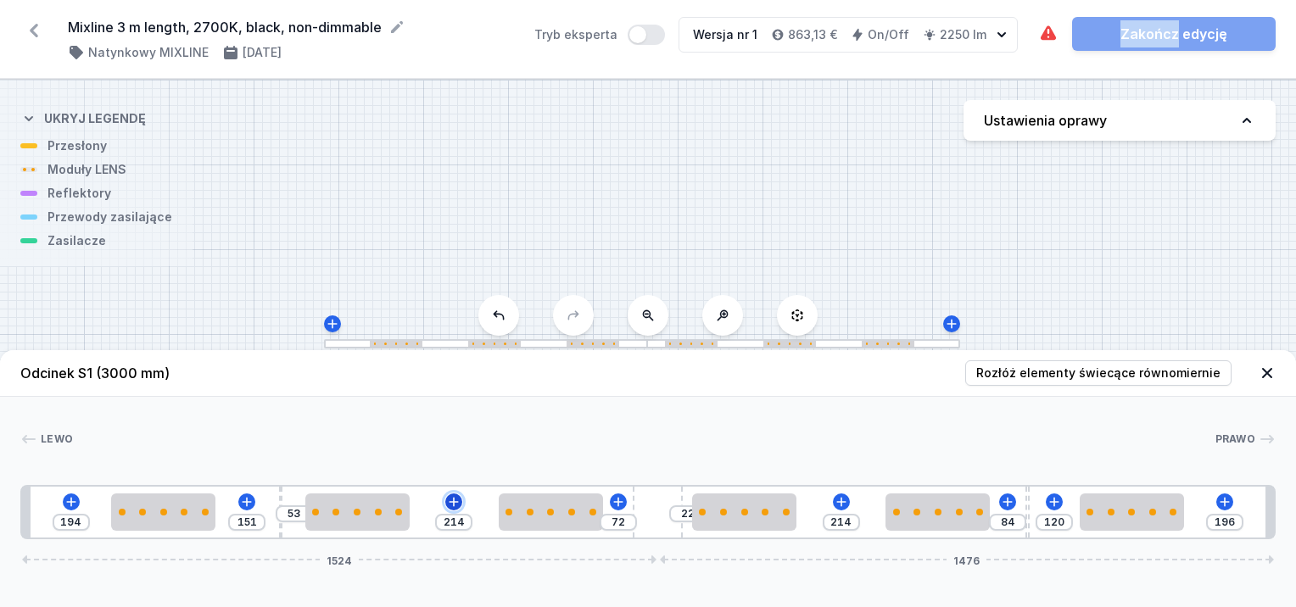
click at [451, 506] on icon at bounding box center [454, 502] width 14 height 14
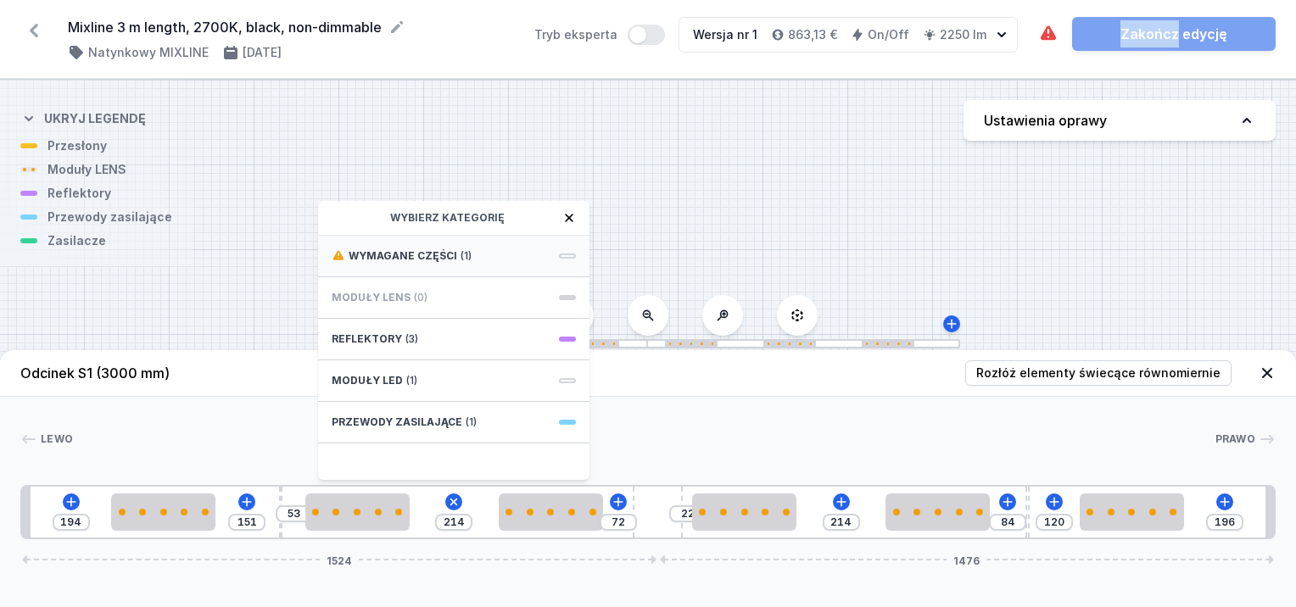
click at [429, 251] on span "Wymagane części" at bounding box center [403, 256] width 109 height 14
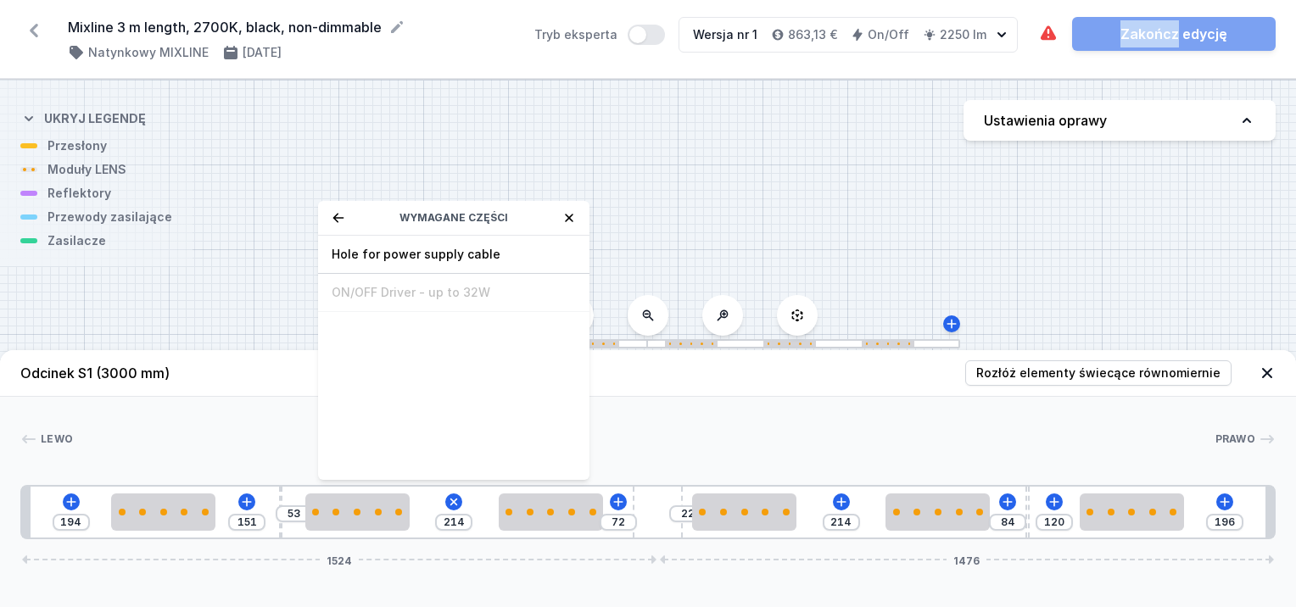
click at [429, 251] on span "Hole for power supply cable" at bounding box center [454, 254] width 244 height 17
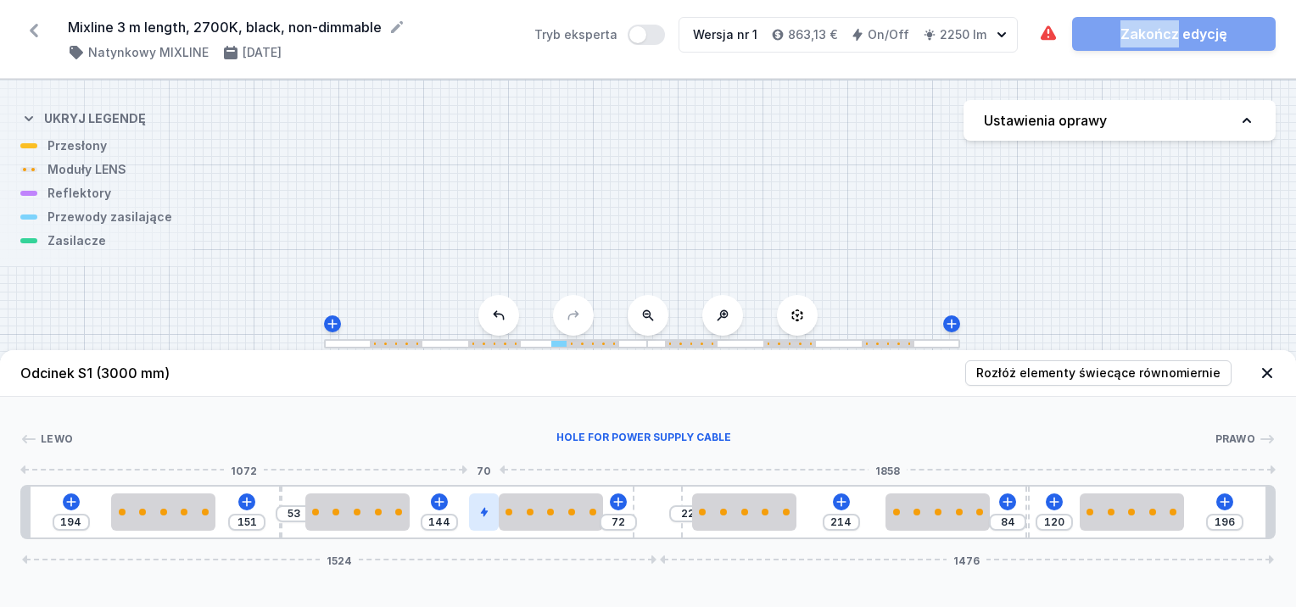
drag, startPoint x: 422, startPoint y: 523, endPoint x: 478, endPoint y: 506, distance: 59.3
click at [121, 173] on div "S1 3000" at bounding box center [648, 344] width 1296 height 528
click at [112, 173] on div "S1 3000" at bounding box center [648, 344] width 1296 height 528
click at [445, 501] on button at bounding box center [439, 502] width 17 height 17
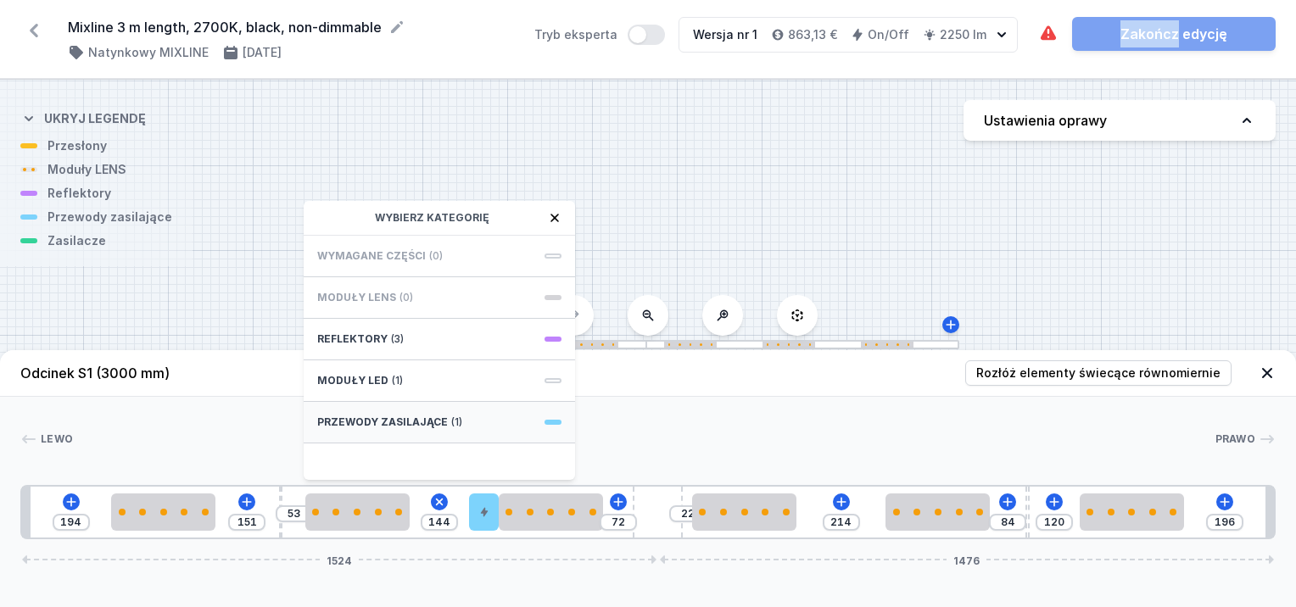
click at [456, 417] on span "(1)" at bounding box center [456, 423] width 11 height 14
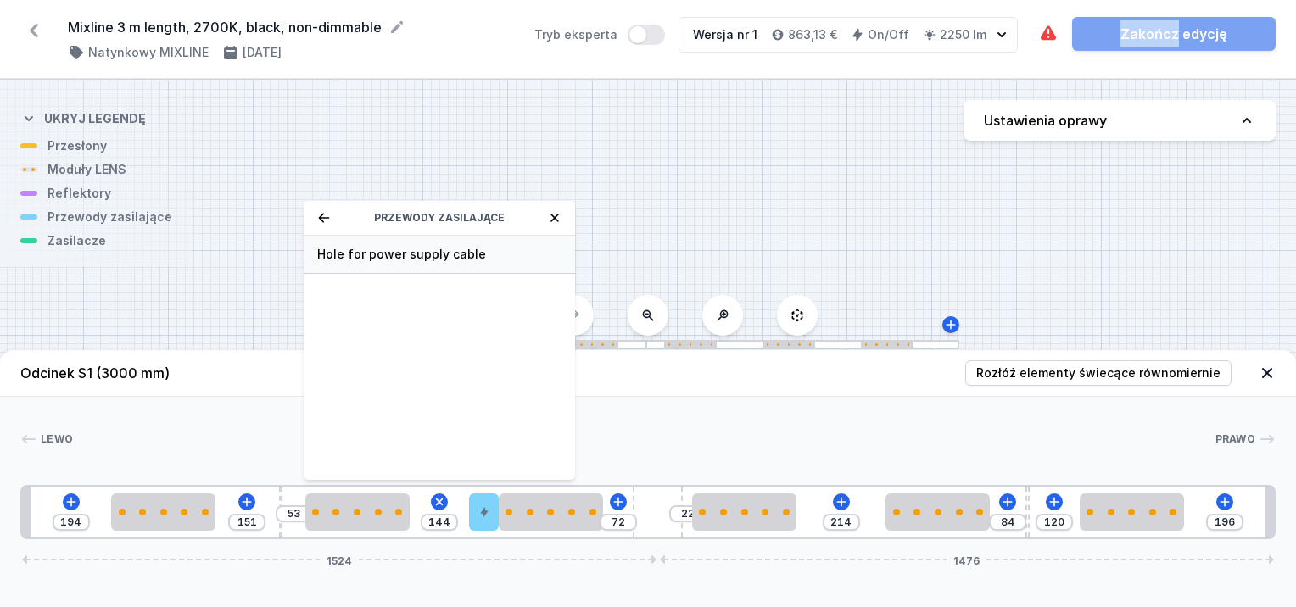
click at [396, 259] on span "Hole for power supply cable" at bounding box center [439, 254] width 244 height 17
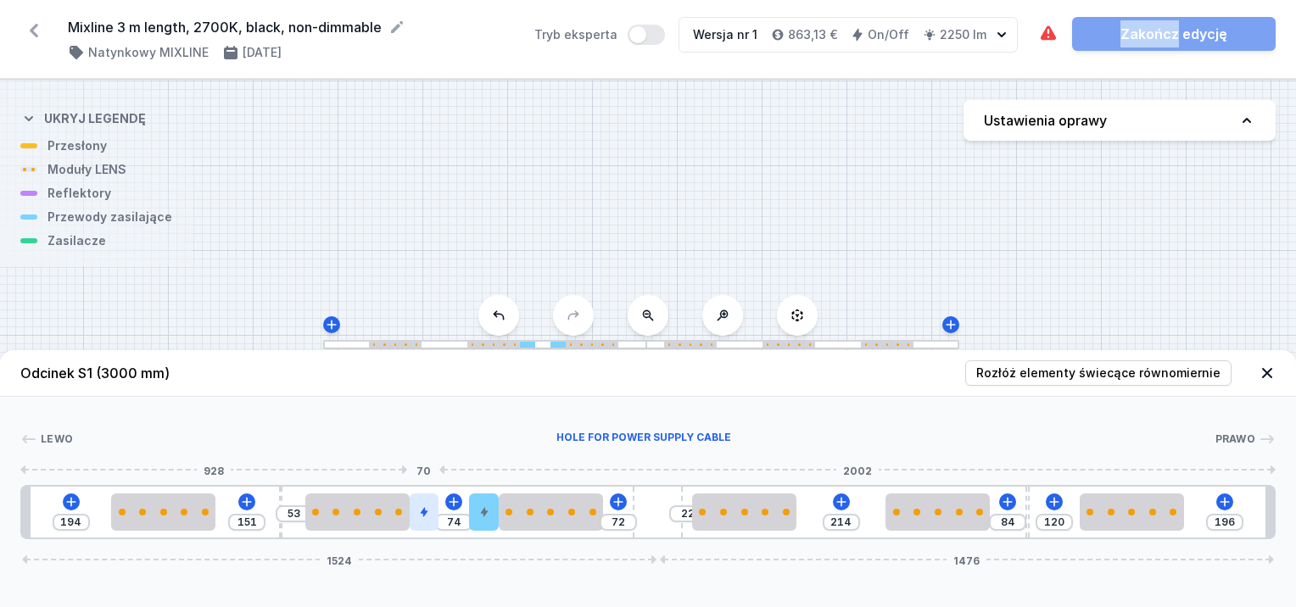
click at [428, 520] on div at bounding box center [424, 512] width 29 height 37
click at [429, 520] on div at bounding box center [424, 512] width 29 height 37
click at [428, 519] on div at bounding box center [424, 512] width 29 height 37
click at [428, 462] on icon at bounding box center [424, 465] width 14 height 14
click at [484, 523] on div at bounding box center [483, 512] width 29 height 37
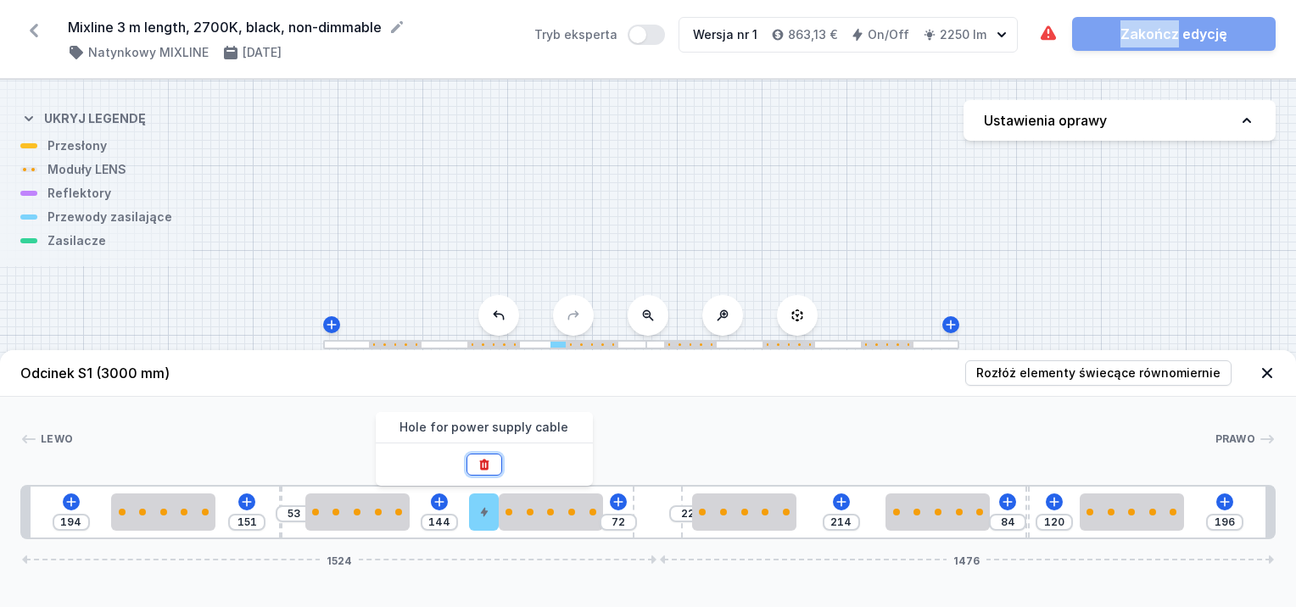
click at [476, 462] on button at bounding box center [485, 465] width 36 height 22
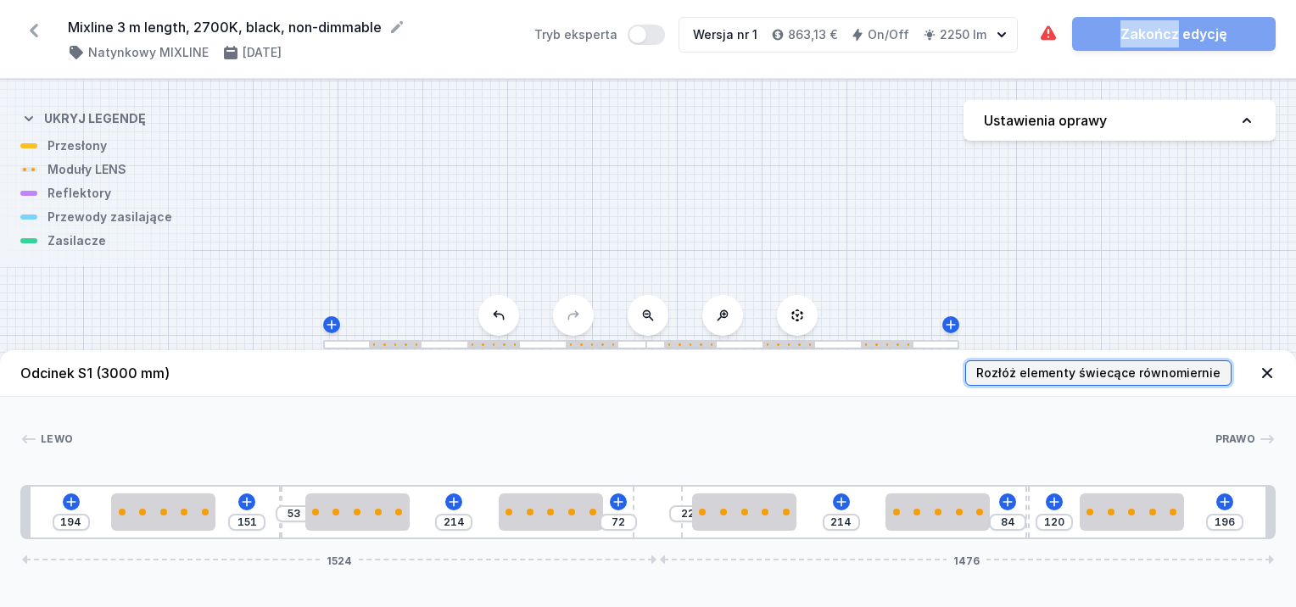
click at [1083, 367] on span "Rozłóż elementy świecące równomiernie" at bounding box center [1098, 373] width 244 height 17
click at [107, 149] on div "S1 3000" at bounding box center [648, 344] width 1296 height 528
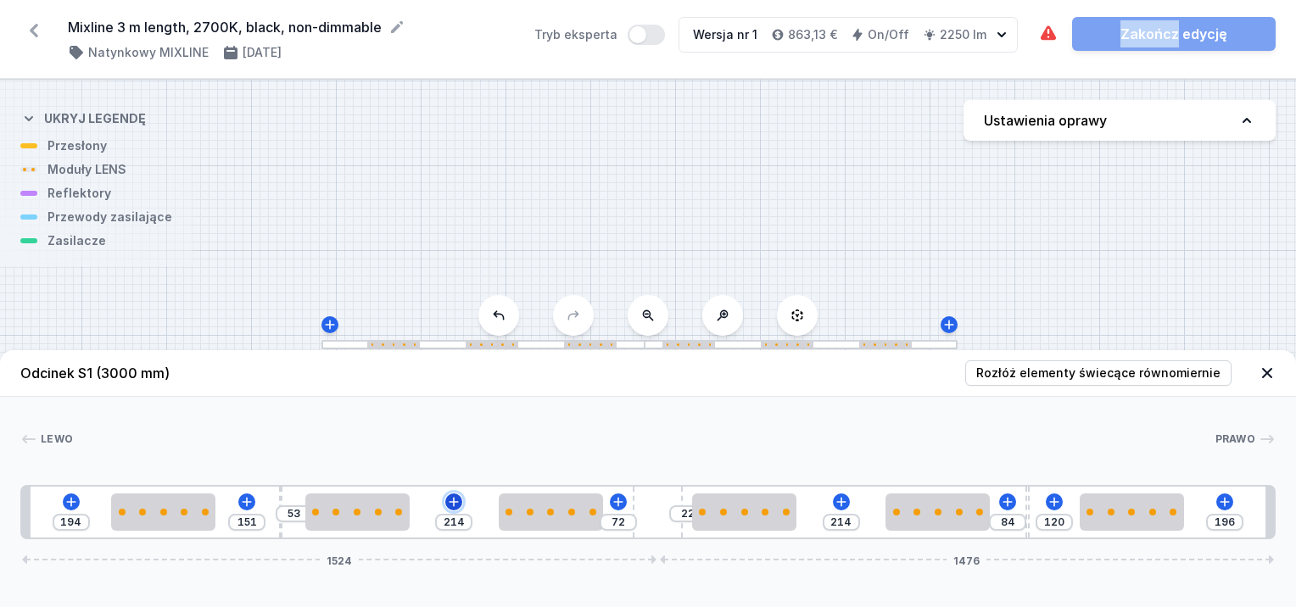
click at [451, 501] on icon at bounding box center [454, 502] width 14 height 14
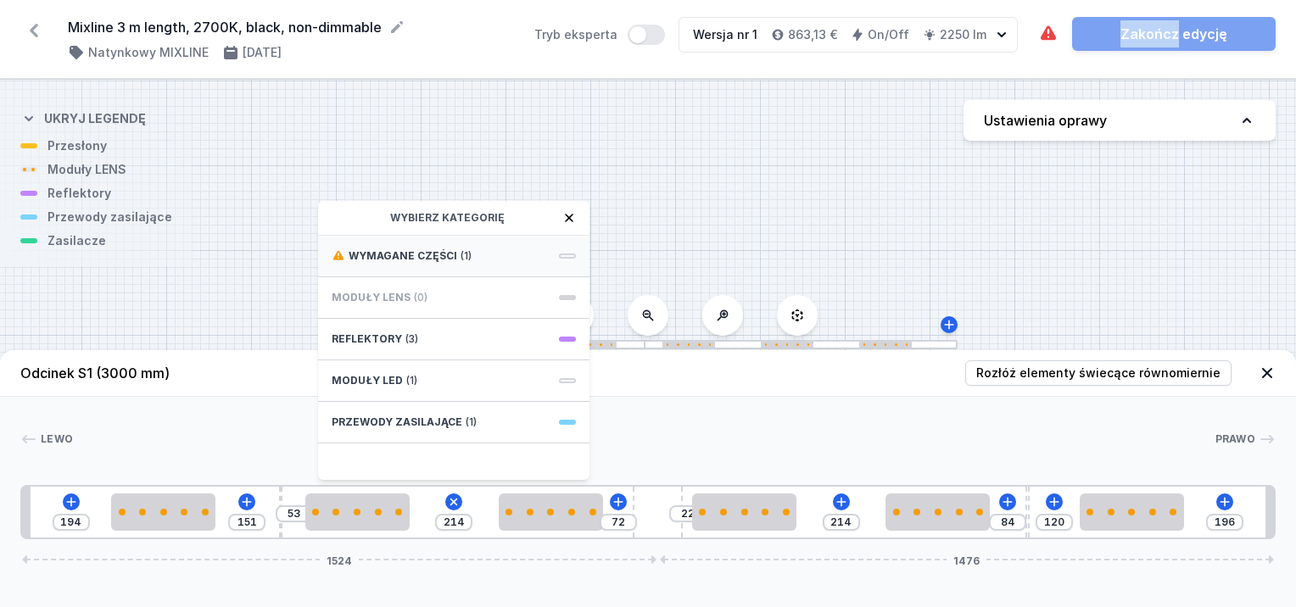
click at [439, 248] on div "Wymagane części (1)" at bounding box center [453, 257] width 271 height 42
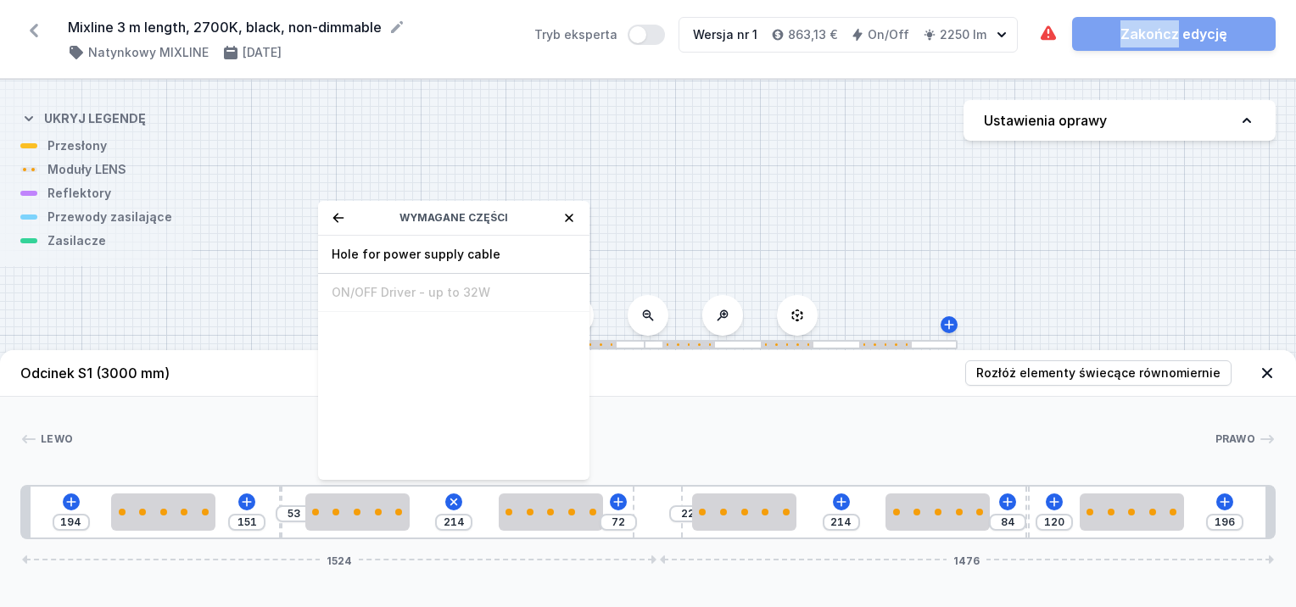
click at [439, 248] on span "Hole for power supply cable" at bounding box center [454, 254] width 244 height 17
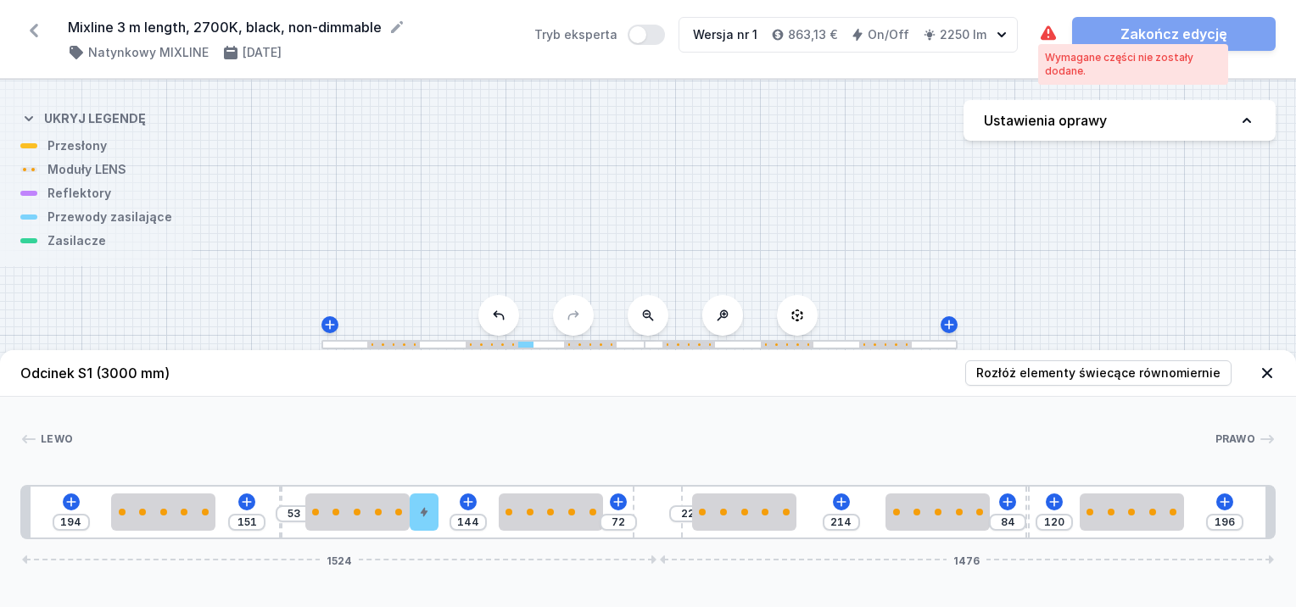
click at [1051, 32] on icon at bounding box center [1048, 32] width 15 height 14
click at [1065, 63] on div "Wymagane części nie zostały dodane." at bounding box center [1133, 64] width 176 height 27
click at [1066, 68] on div "Wymagane części nie zostały dodane." at bounding box center [1133, 64] width 176 height 27
click at [458, 496] on div "194 151 53 144 72 22 214 84 120 196 1524 1476" at bounding box center [648, 512] width 1256 height 54
click at [465, 501] on icon at bounding box center [469, 502] width 14 height 14
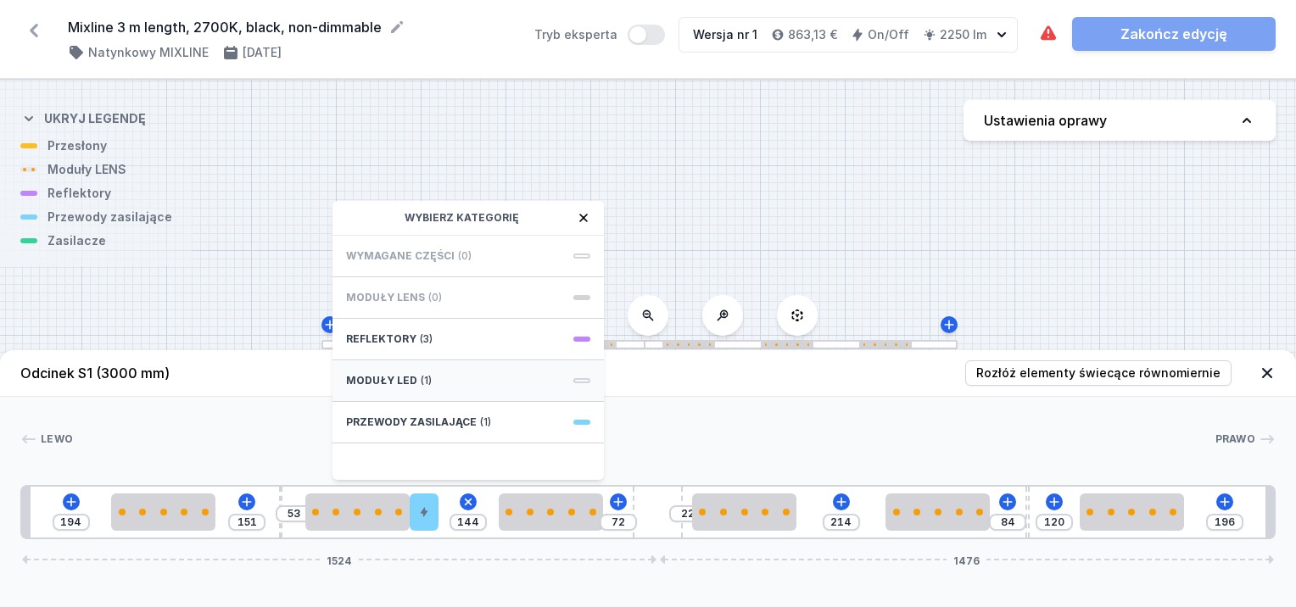
click at [435, 383] on div "Moduły LED (1)" at bounding box center [468, 382] width 271 height 42
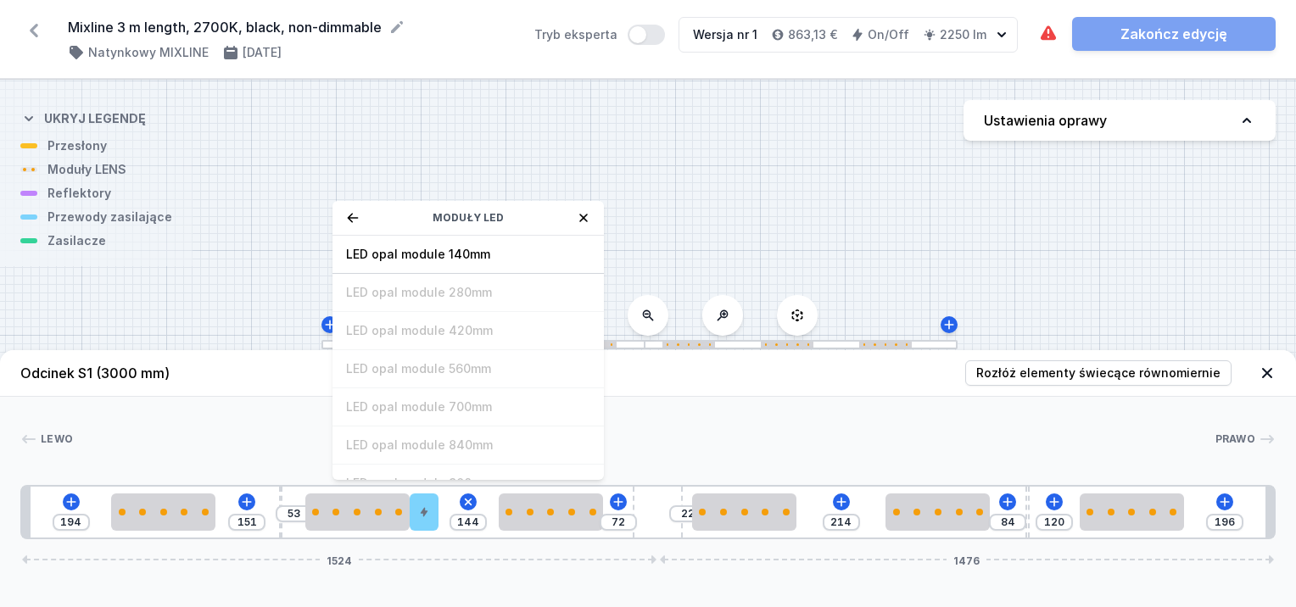
click at [354, 216] on icon at bounding box center [353, 218] width 14 height 14
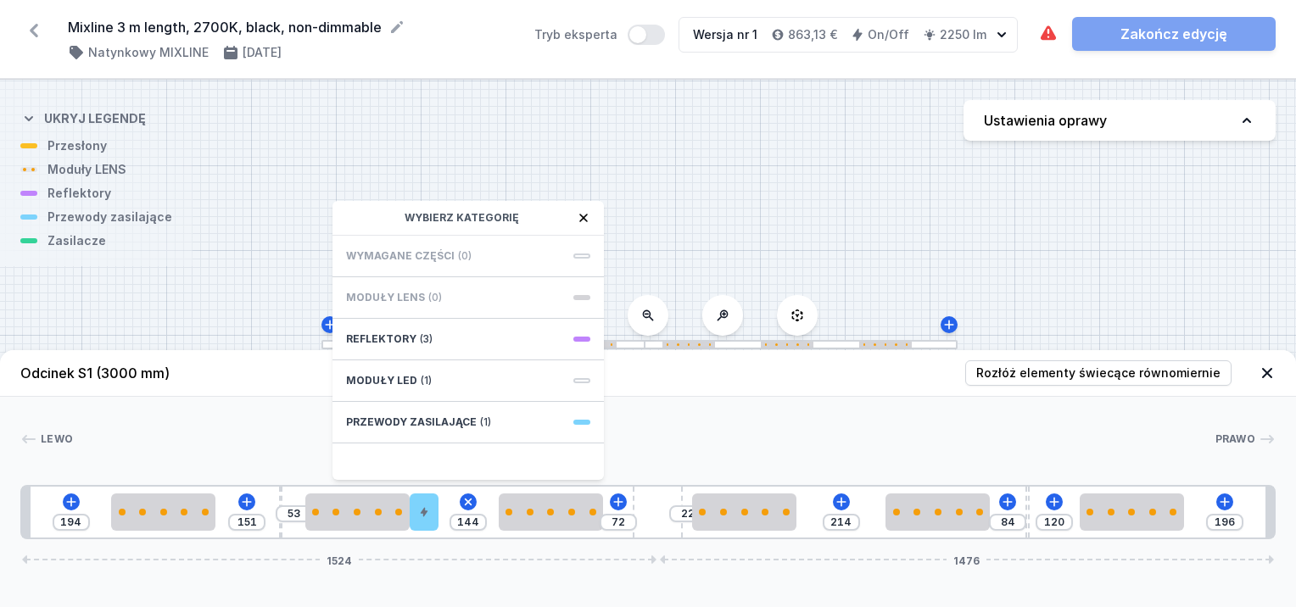
click at [428, 293] on span "(0)" at bounding box center [435, 298] width 14 height 14
click at [447, 373] on div "Moduły LED (1)" at bounding box center [468, 382] width 271 height 42
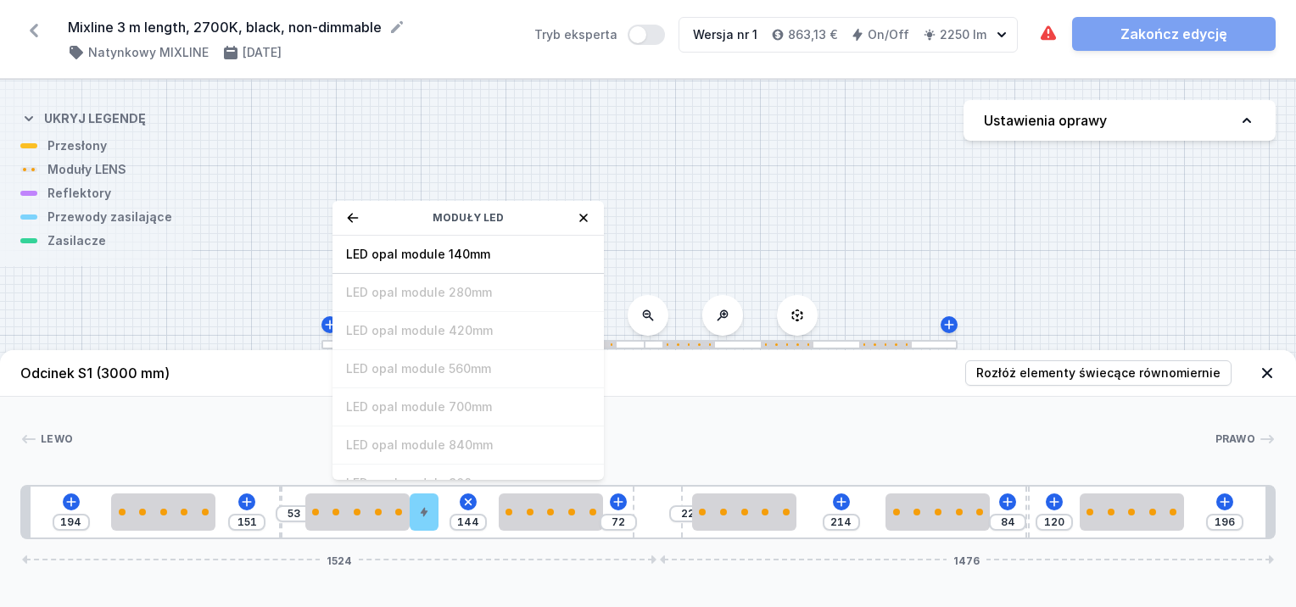
click at [413, 261] on span "LED opal module 140mm" at bounding box center [468, 254] width 244 height 17
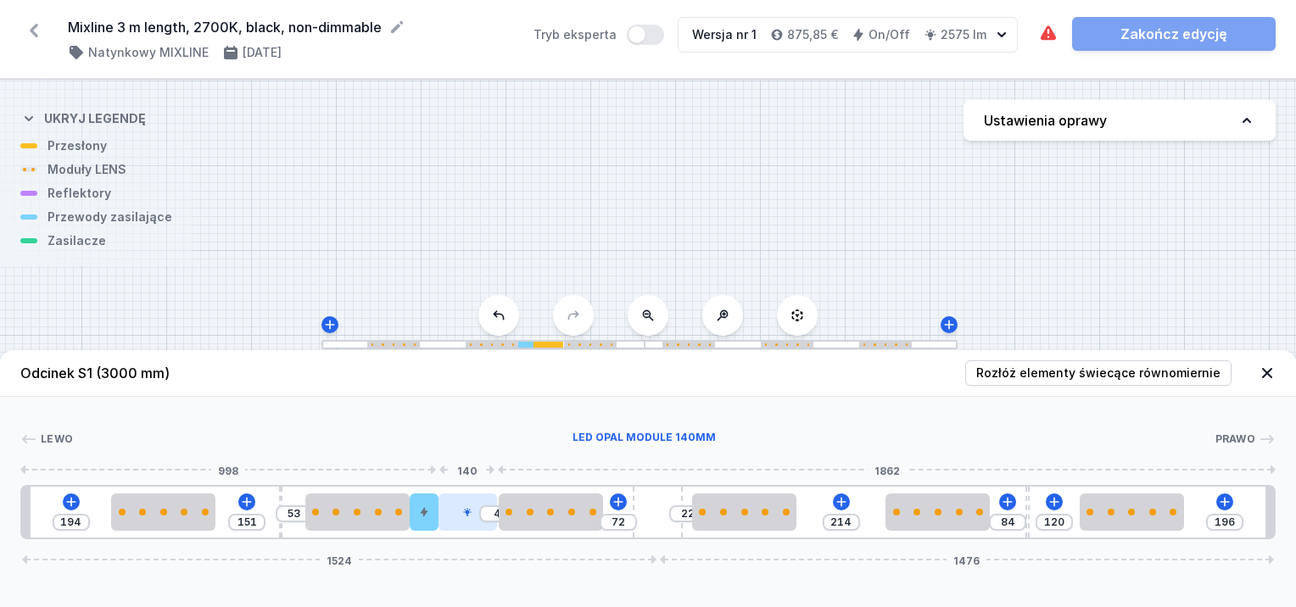
click at [464, 516] on icon at bounding box center [467, 512] width 10 height 10
click at [511, 462] on icon at bounding box center [510, 465] width 14 height 14
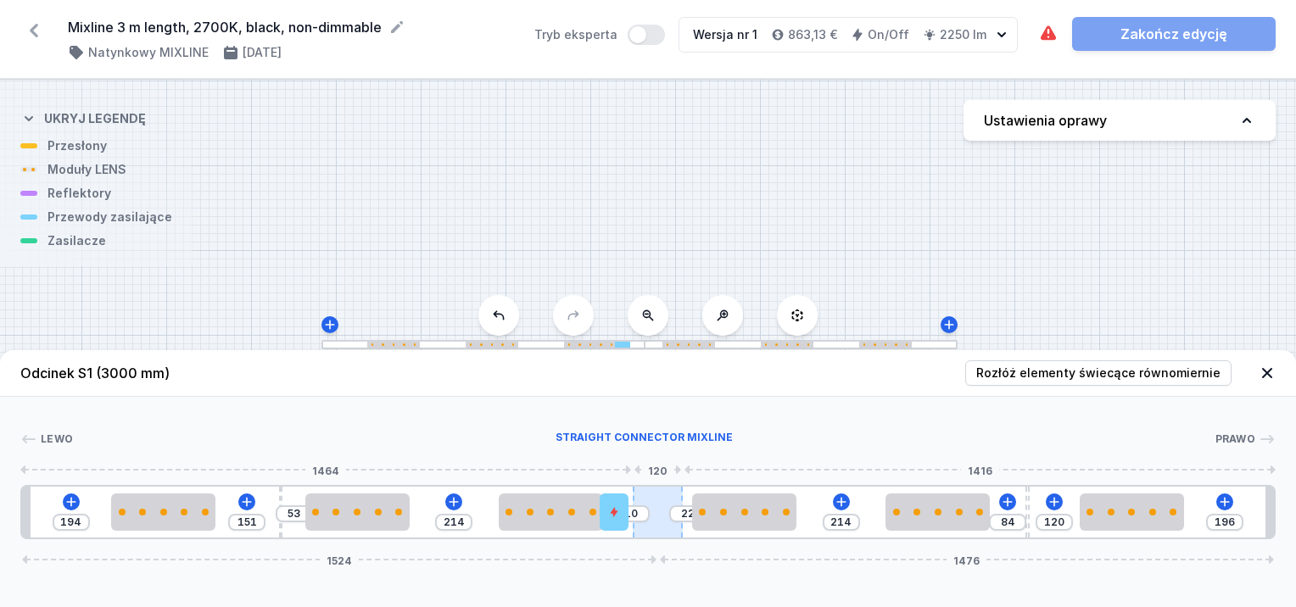
drag, startPoint x: 422, startPoint y: 506, endPoint x: 655, endPoint y: 508, distance: 233.3
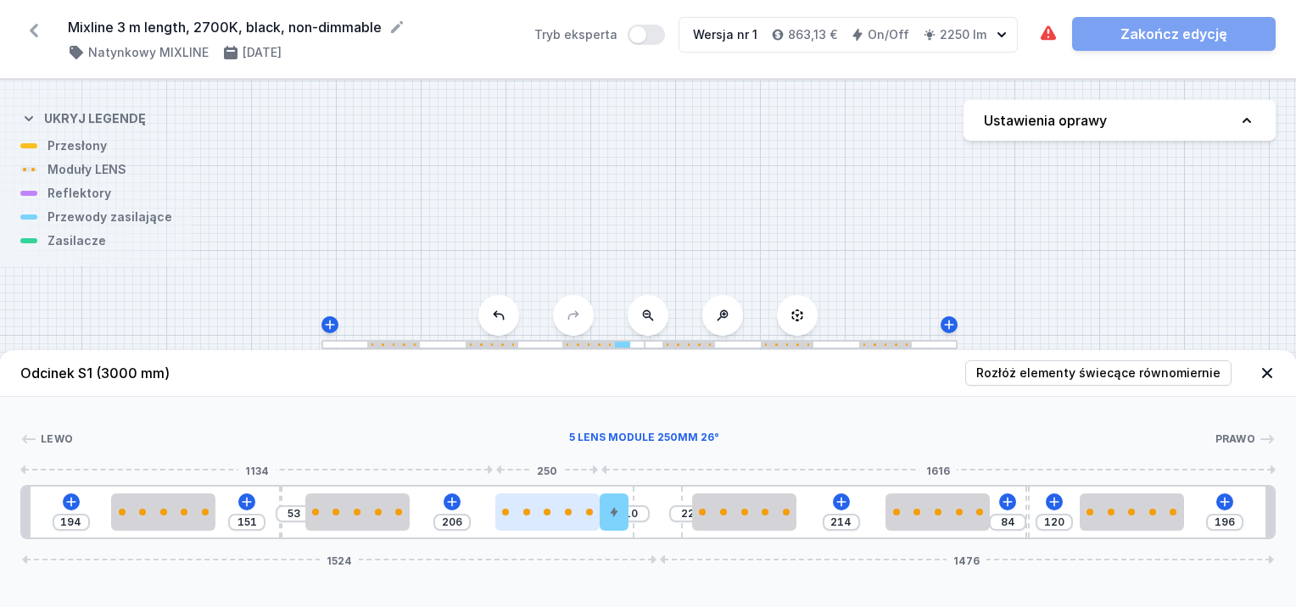
drag, startPoint x: 575, startPoint y: 501, endPoint x: 560, endPoint y: 504, distance: 15.6
click at [560, 504] on div at bounding box center [547, 512] width 104 height 37
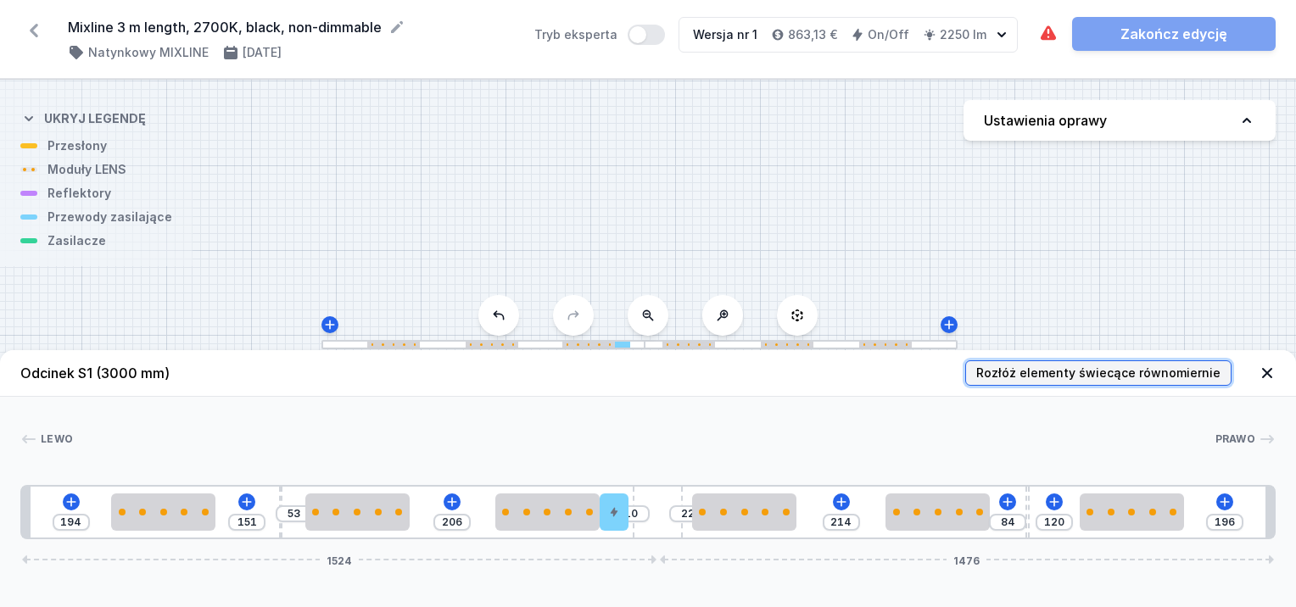
click at [1004, 380] on span "Rozłóż elementy świecące równomiernie" at bounding box center [1098, 373] width 244 height 17
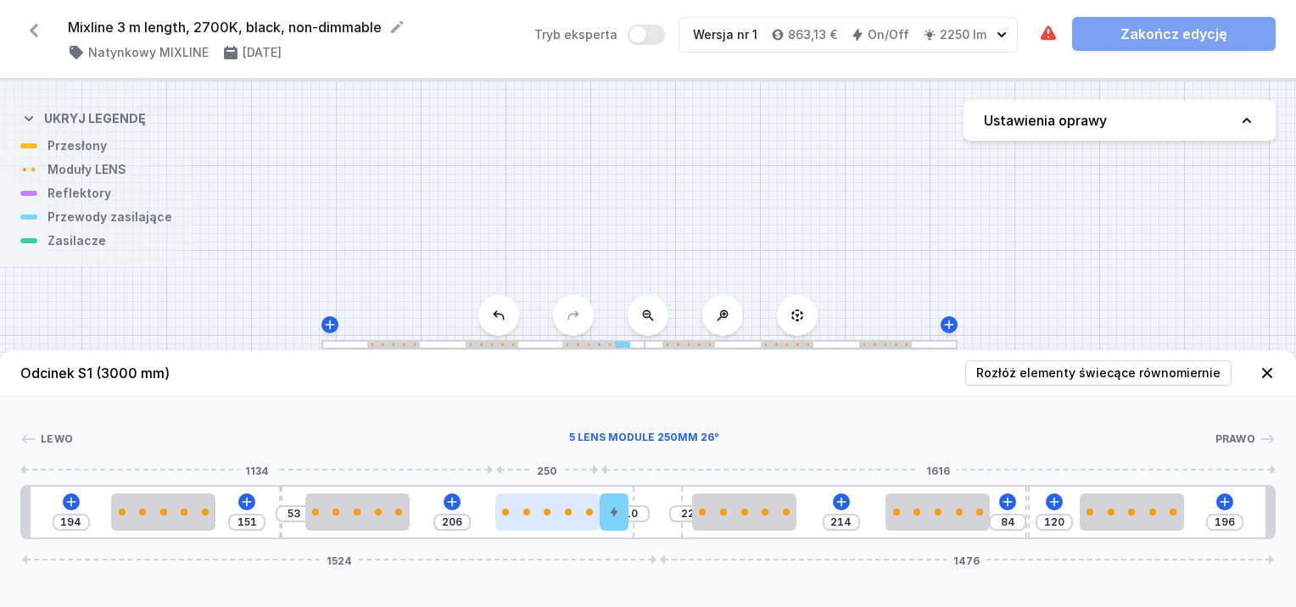
drag, startPoint x: 551, startPoint y: 506, endPoint x: 540, endPoint y: 507, distance: 11.1
click at [540, 507] on div at bounding box center [547, 512] width 104 height 37
click at [674, 424] on div "[PERSON_NAME] 1 2 3 2 2 4 5 2 2 3 2 1 194 151 53 206 10 22 214 84 120 196 1524 …" at bounding box center [648, 468] width 1296 height 143
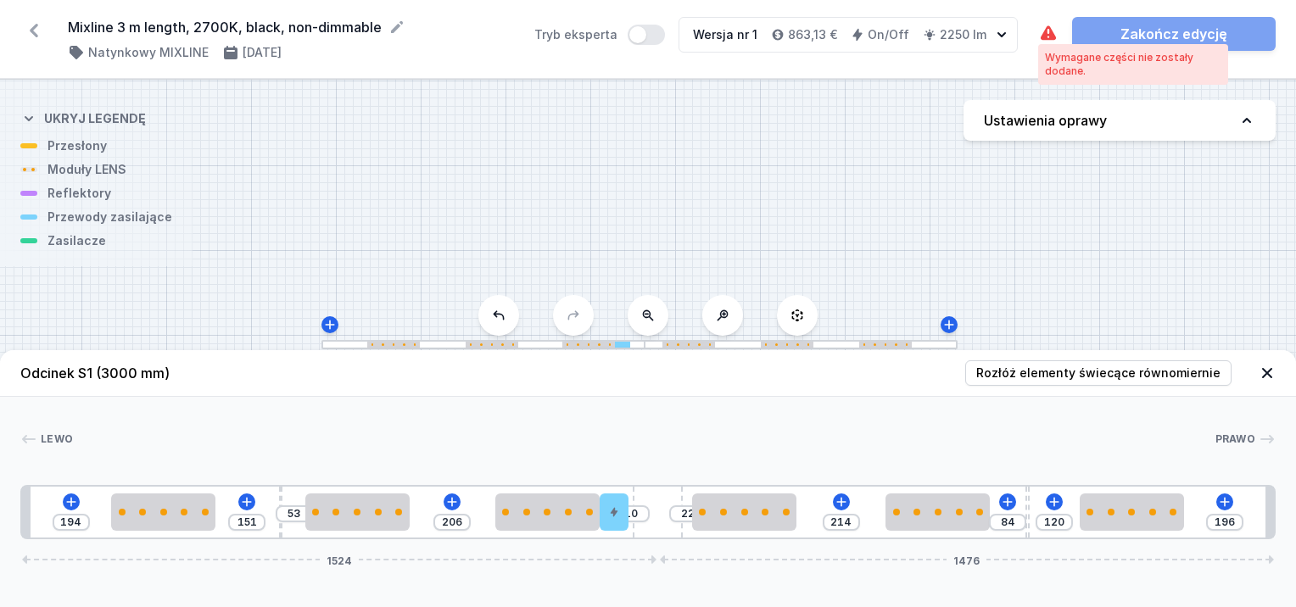
click at [1053, 36] on icon at bounding box center [1048, 32] width 15 height 14
click at [1046, 40] on icon at bounding box center [1048, 34] width 20 height 20
click at [240, 506] on icon at bounding box center [247, 502] width 14 height 14
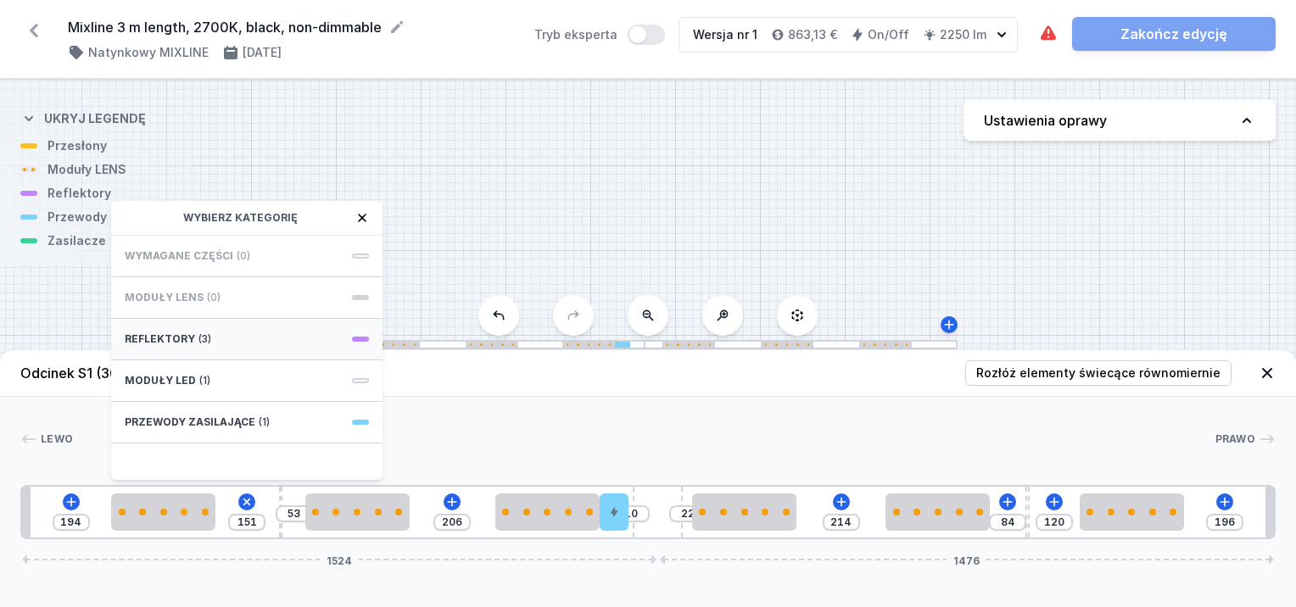
click at [274, 325] on div "Reflektory (3)" at bounding box center [246, 340] width 271 height 42
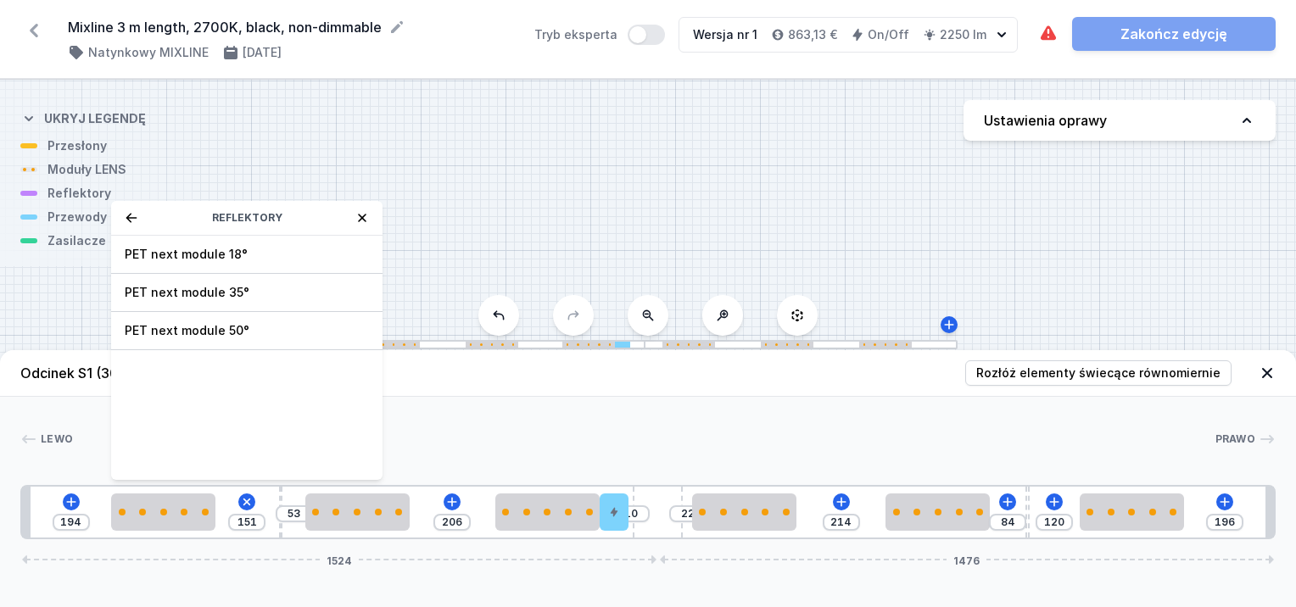
click at [129, 217] on icon at bounding box center [131, 217] width 11 height 9
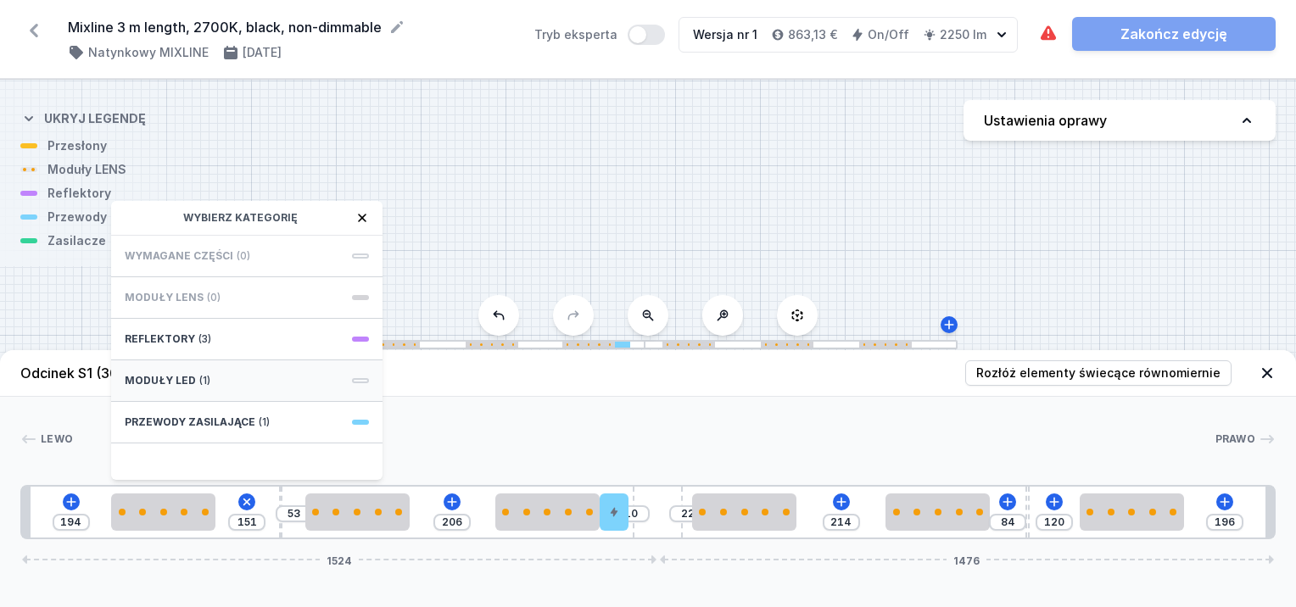
click at [191, 378] on span "Moduły LED" at bounding box center [160, 381] width 71 height 14
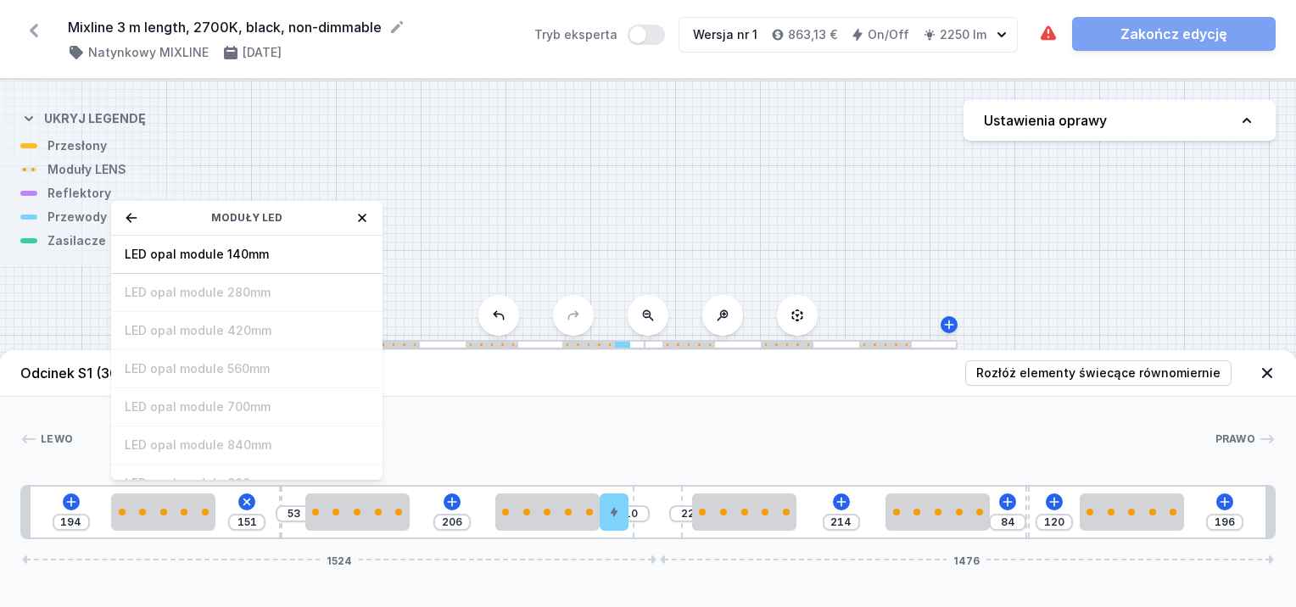
drag, startPoint x: 131, startPoint y: 216, endPoint x: 134, endPoint y: 229, distance: 13.2
click at [130, 216] on icon at bounding box center [132, 218] width 14 height 14
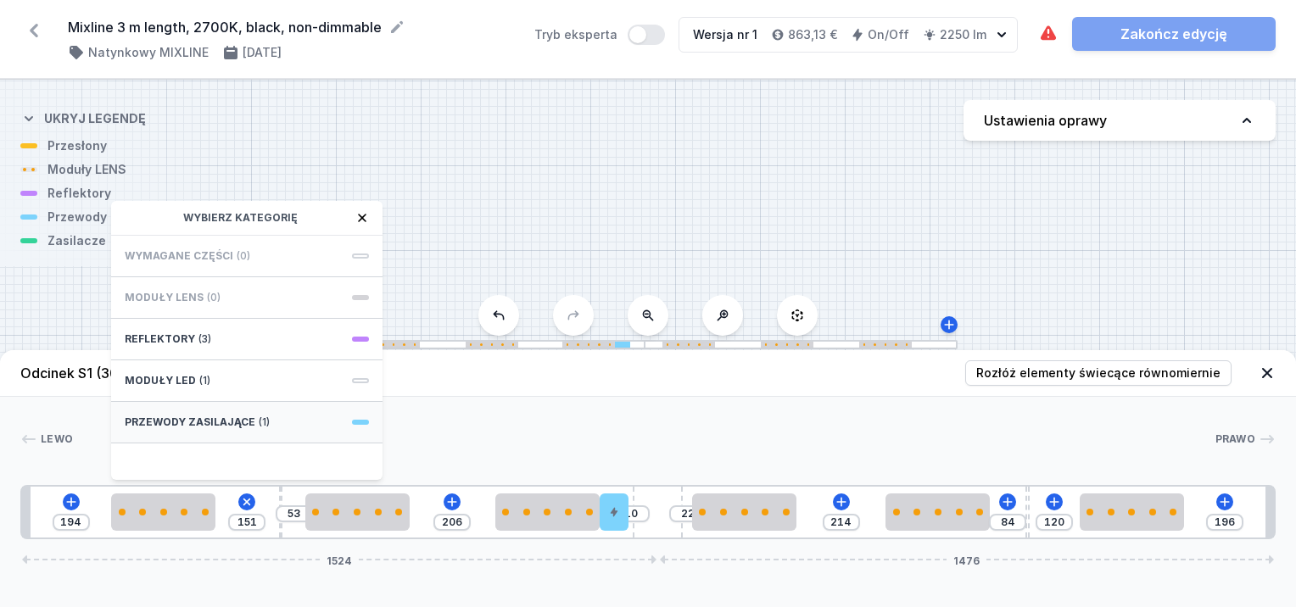
click at [190, 416] on span "Przewody zasilające" at bounding box center [190, 423] width 131 height 14
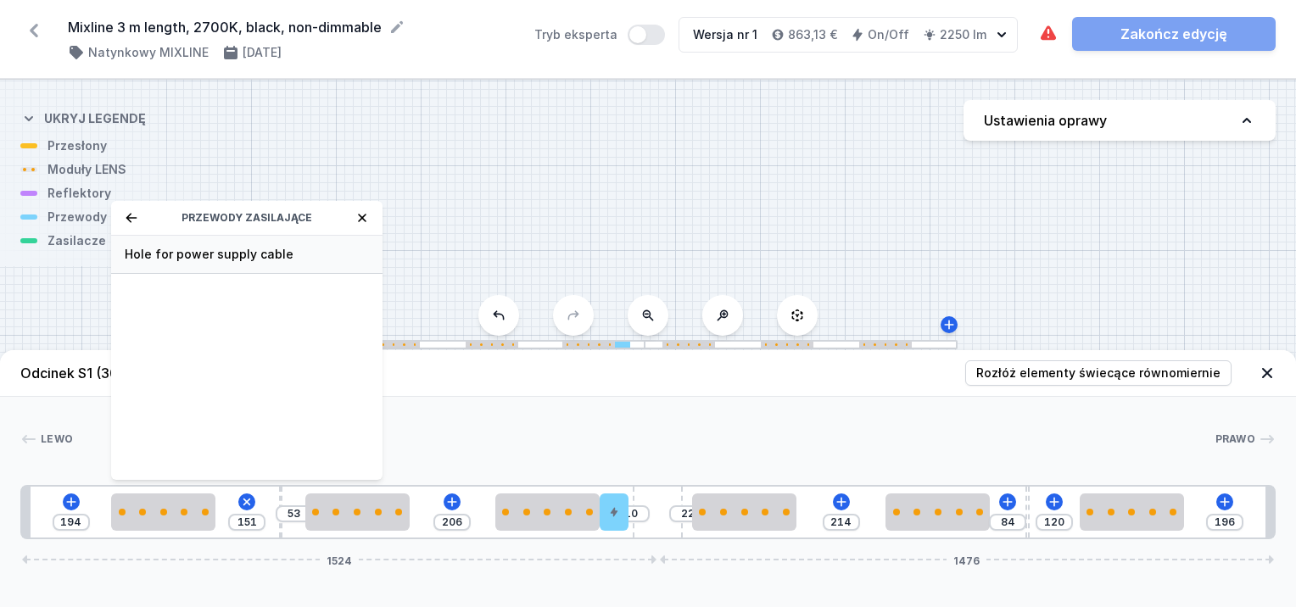
click at [235, 251] on span "Hole for power supply cable" at bounding box center [247, 254] width 244 height 17
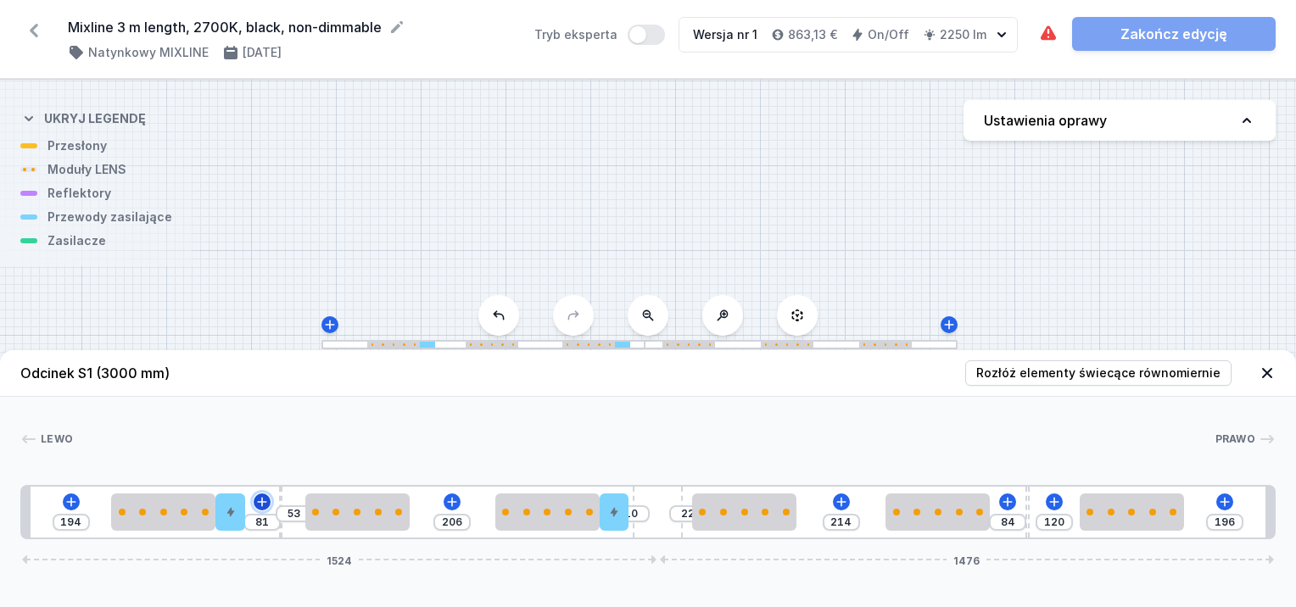
click at [258, 502] on icon at bounding box center [261, 501] width 9 height 9
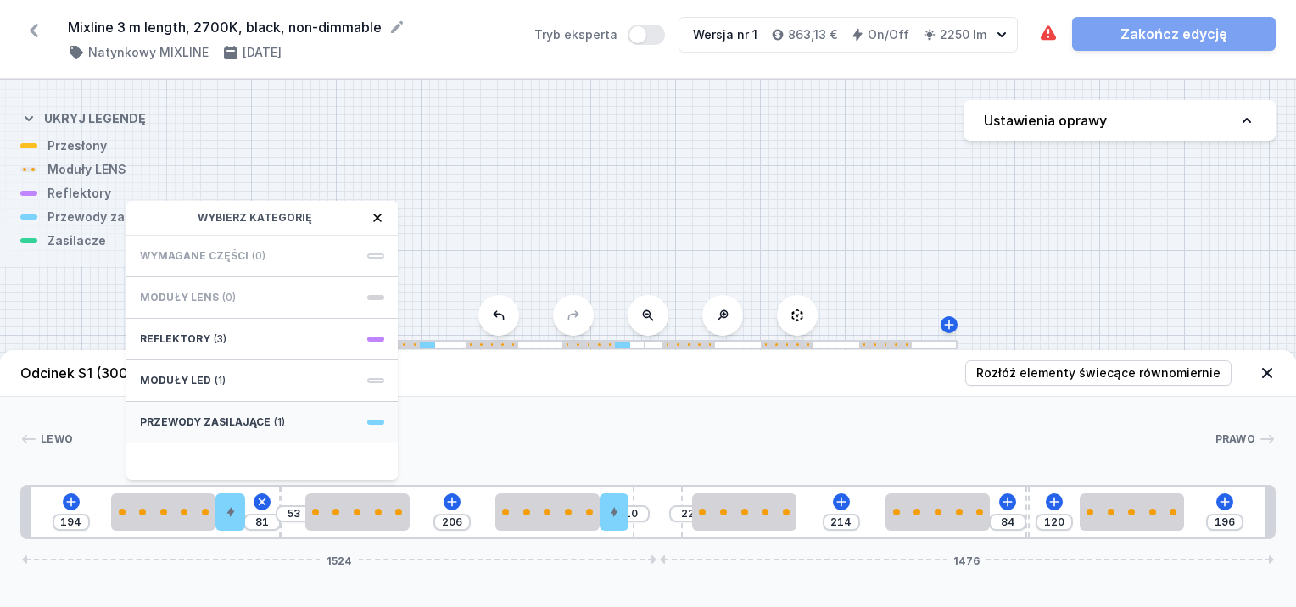
click at [252, 428] on div "Przewody zasilające (1)" at bounding box center [261, 423] width 271 height 42
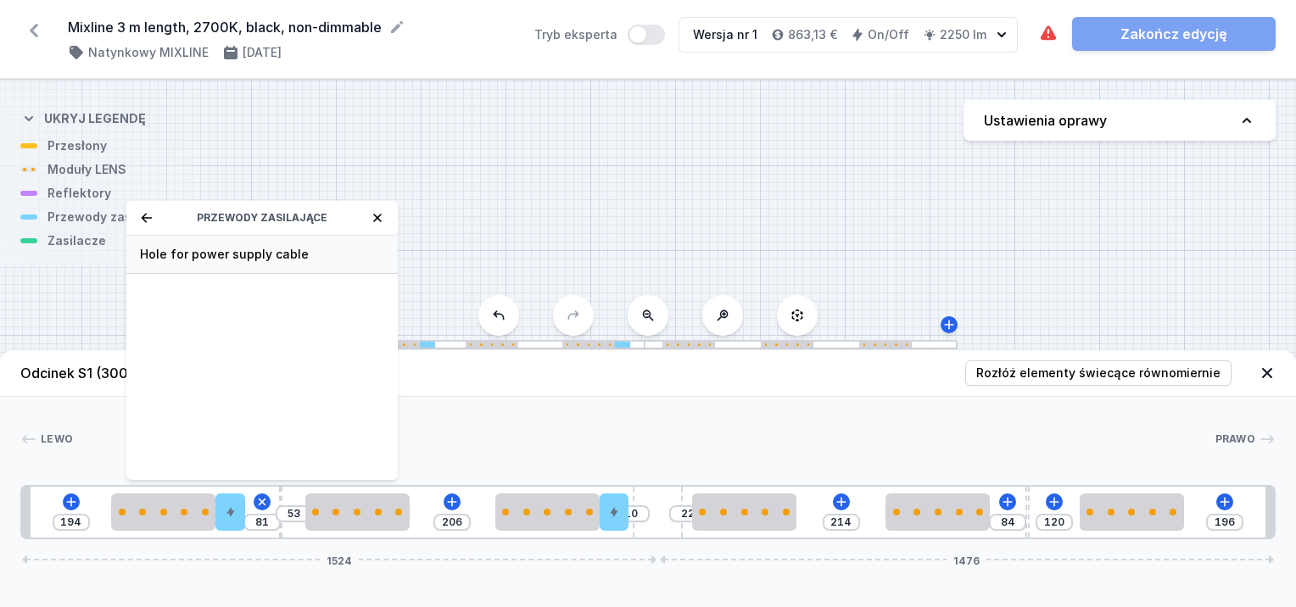
click at [305, 254] on span "Hole for power supply cable" at bounding box center [262, 254] width 244 height 17
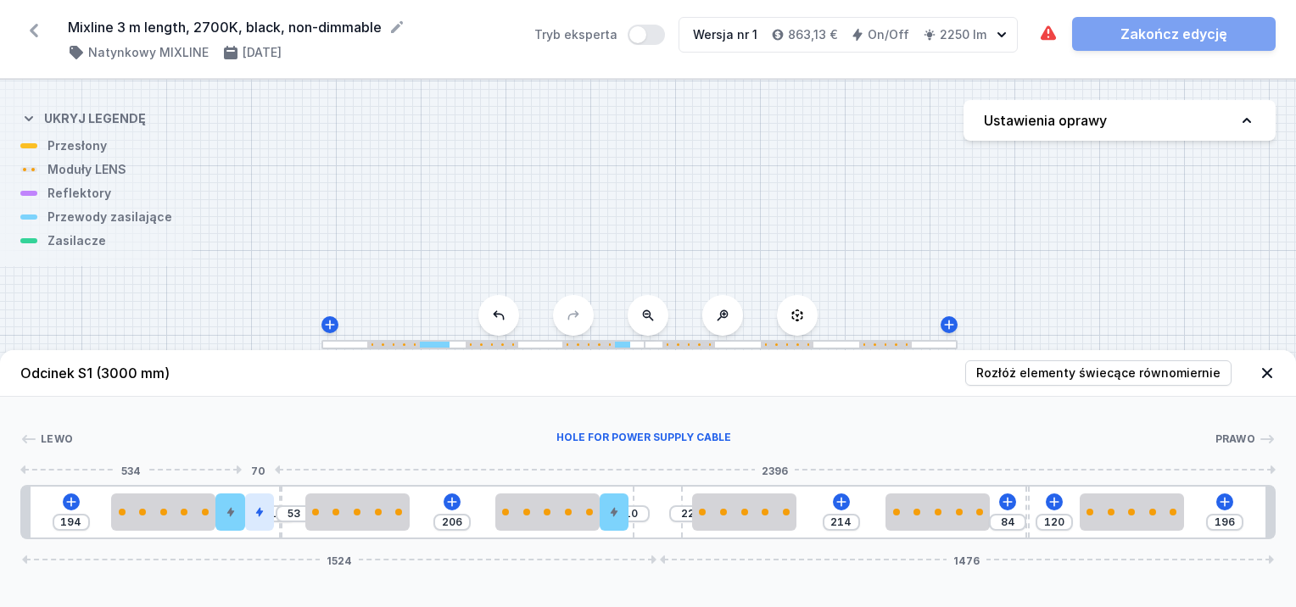
click at [268, 505] on div at bounding box center [259, 512] width 29 height 37
click at [451, 505] on icon at bounding box center [452, 502] width 14 height 14
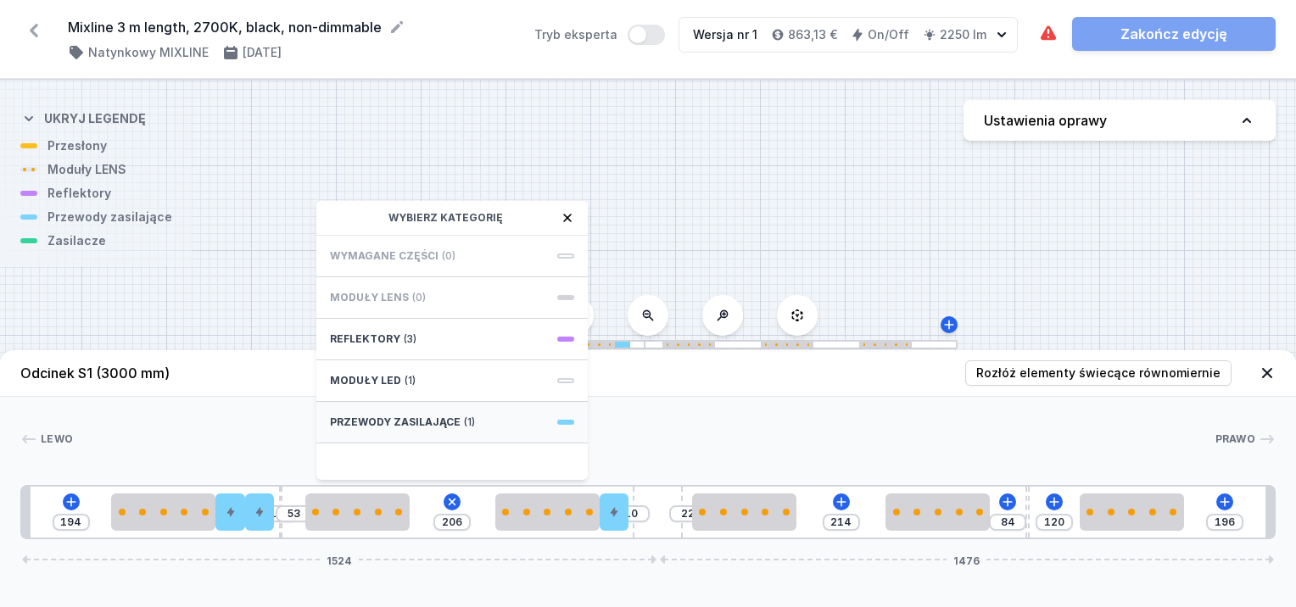
click at [408, 416] on span "Przewody zasilające" at bounding box center [395, 423] width 131 height 14
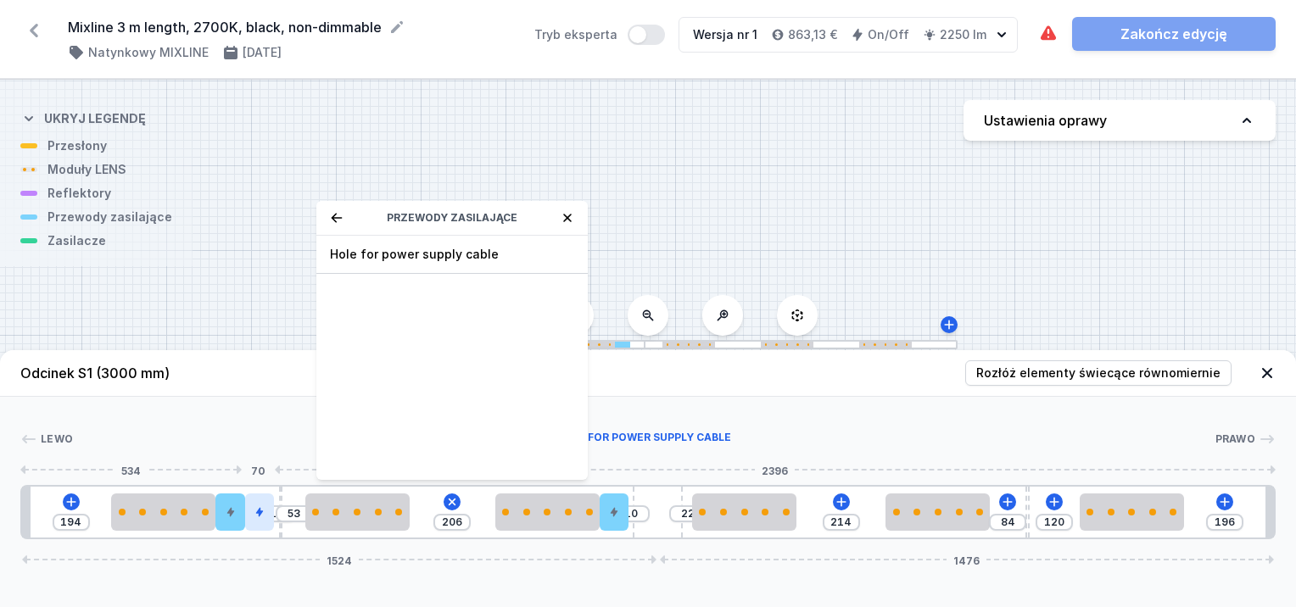
click at [258, 506] on div at bounding box center [259, 512] width 29 height 37
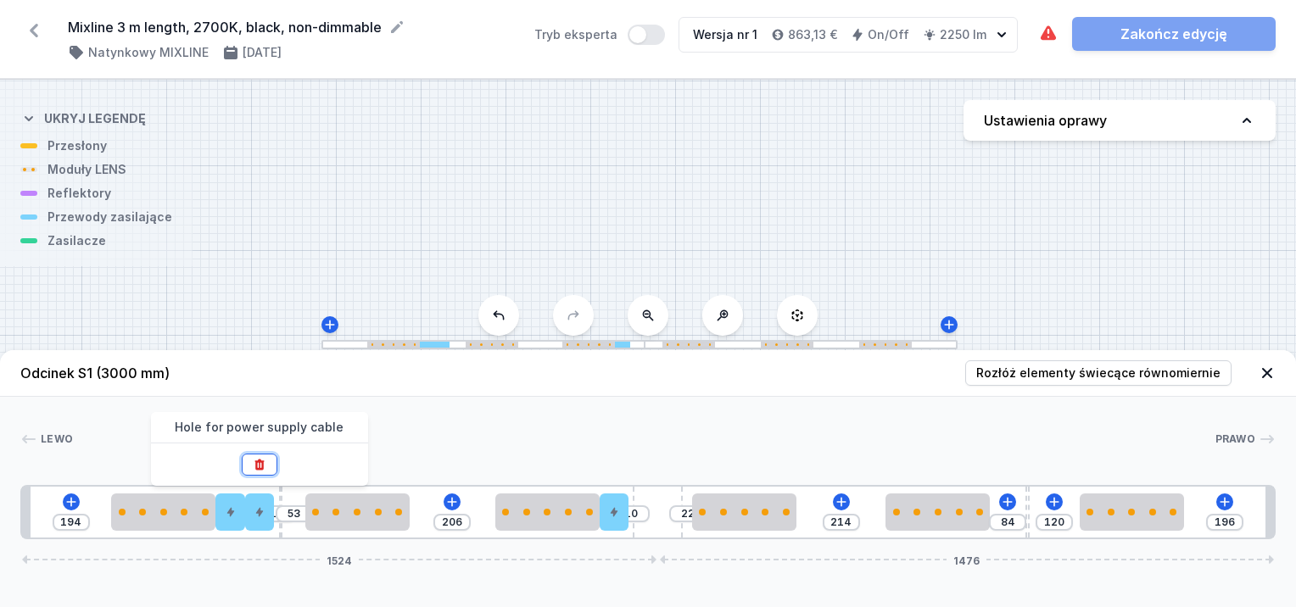
click at [265, 466] on icon at bounding box center [260, 465] width 14 height 14
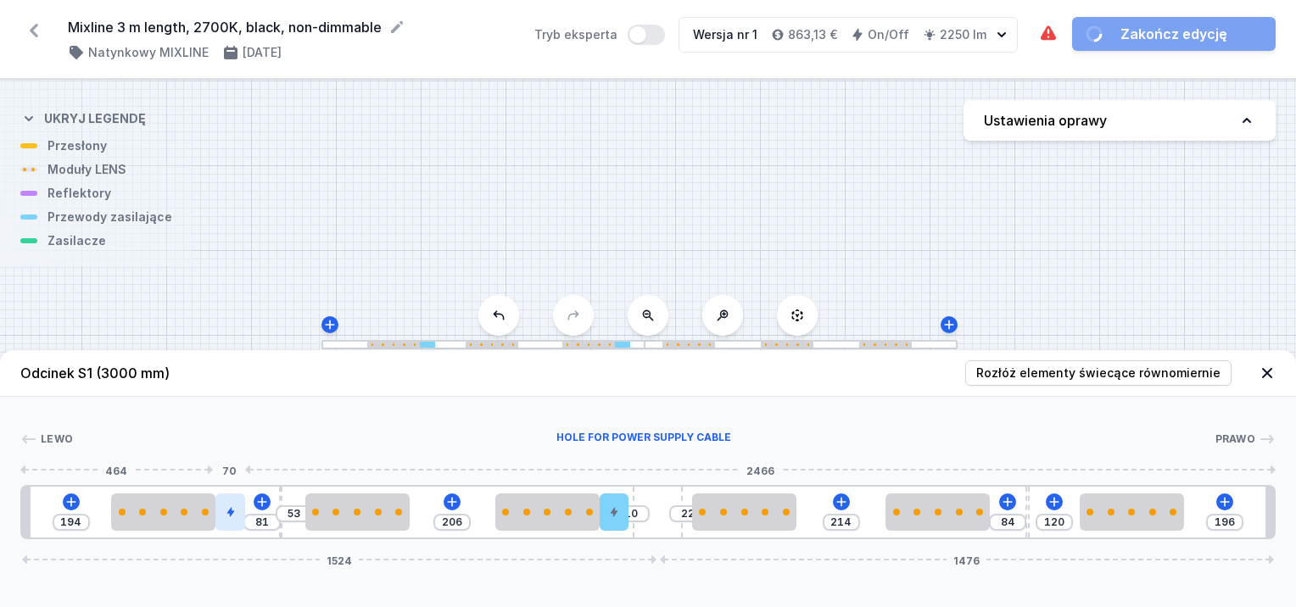
click at [234, 509] on icon at bounding box center [231, 512] width 10 height 10
click at [230, 463] on icon at bounding box center [230, 464] width 9 height 11
click at [613, 511] on icon at bounding box center [614, 512] width 7 height 9
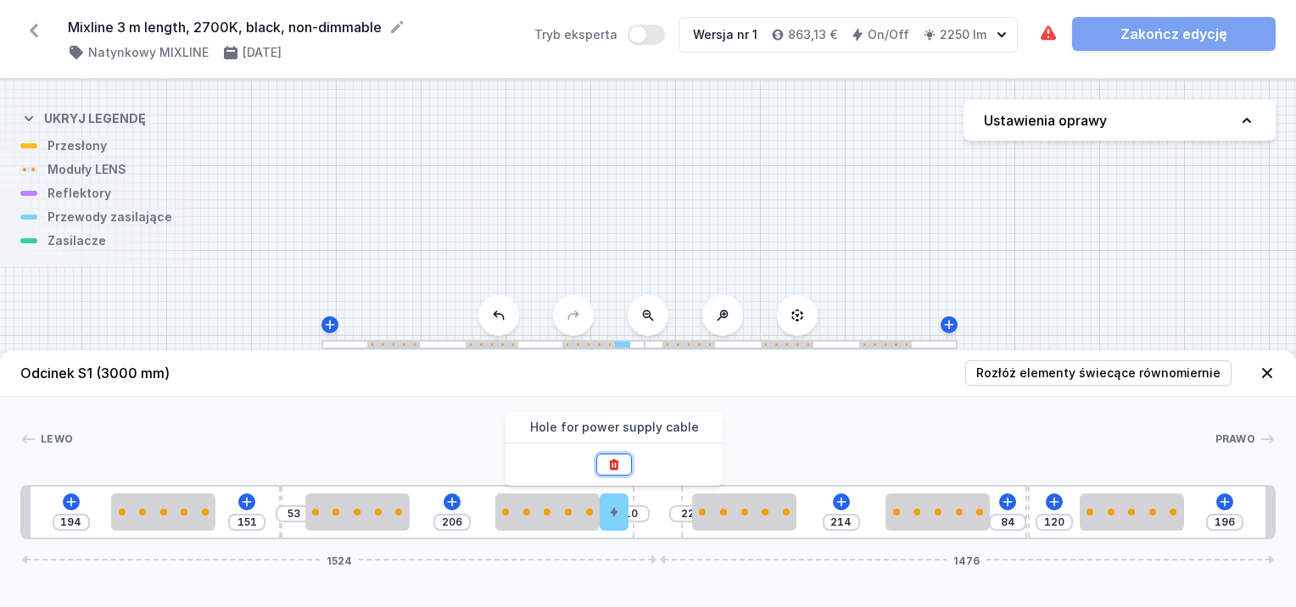
click at [615, 461] on icon at bounding box center [614, 464] width 9 height 11
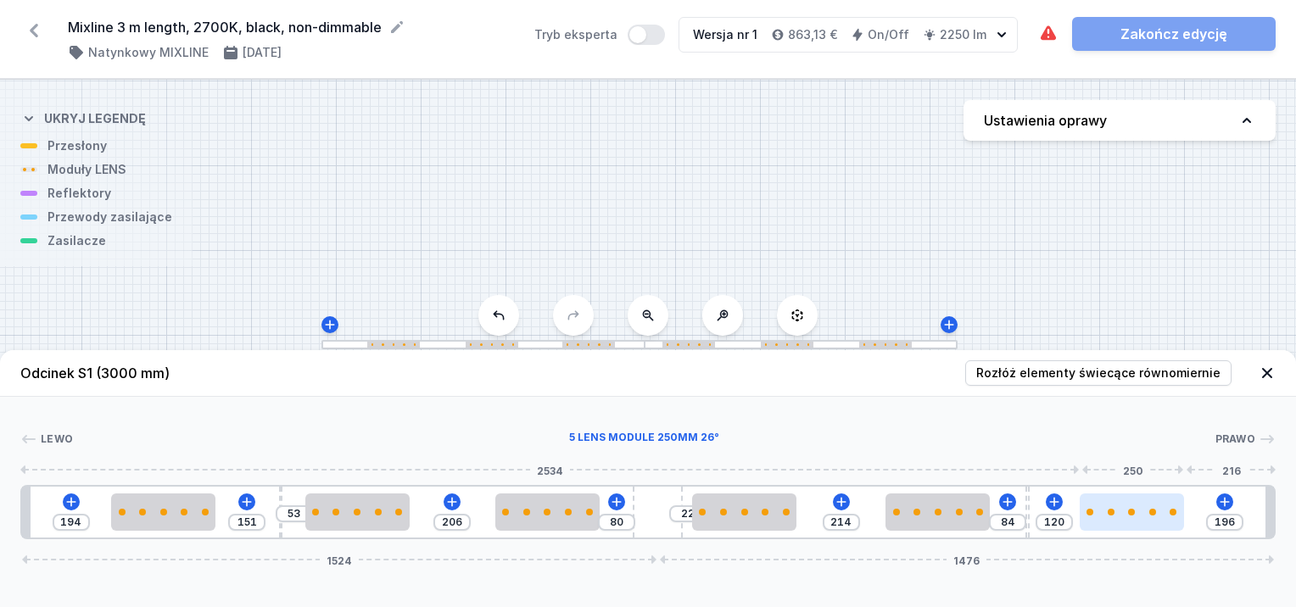
click at [1126, 510] on div at bounding box center [1132, 512] width 104 height 7
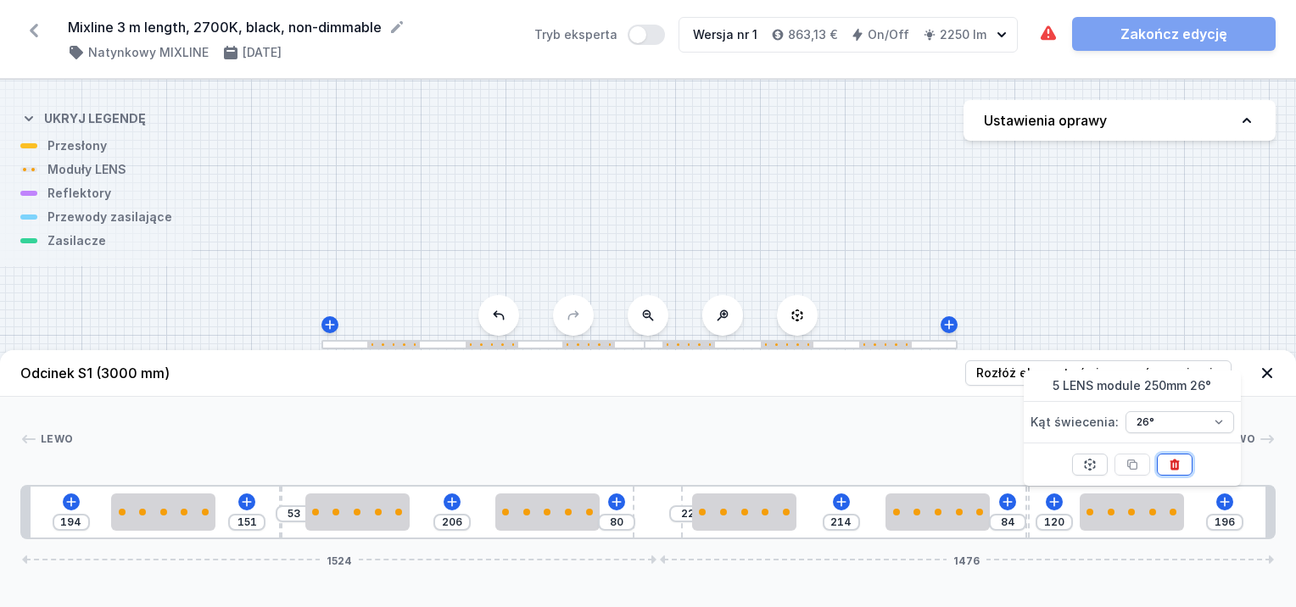
click at [1181, 462] on icon at bounding box center [1175, 465] width 14 height 14
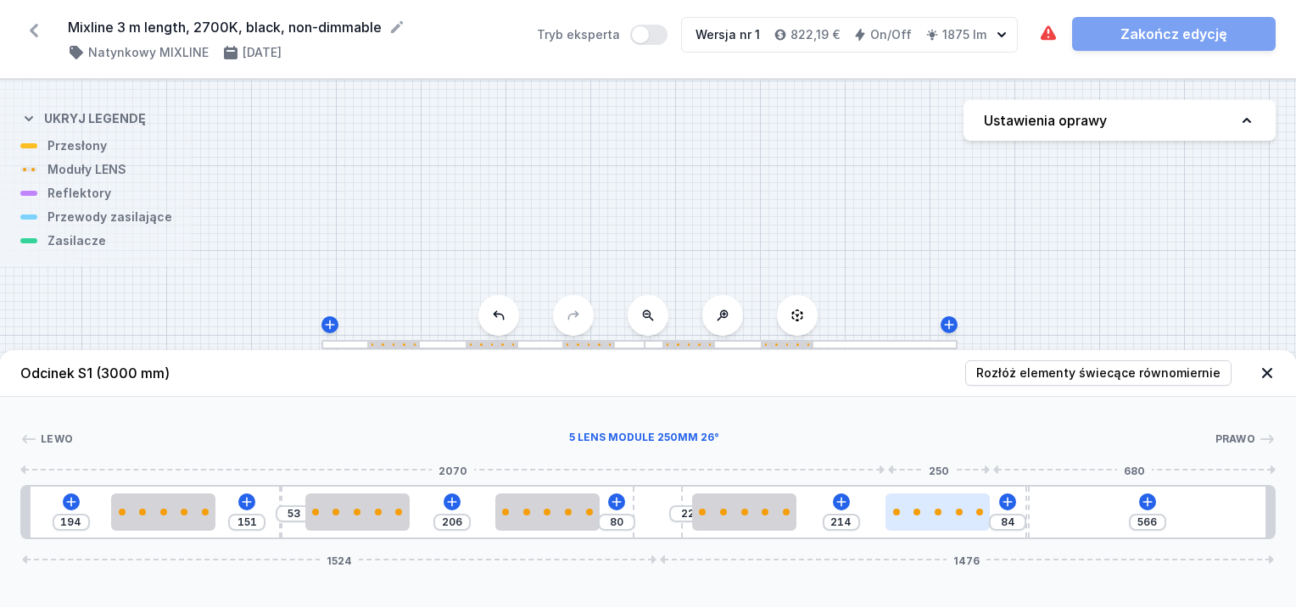
click at [946, 506] on div at bounding box center [938, 512] width 104 height 37
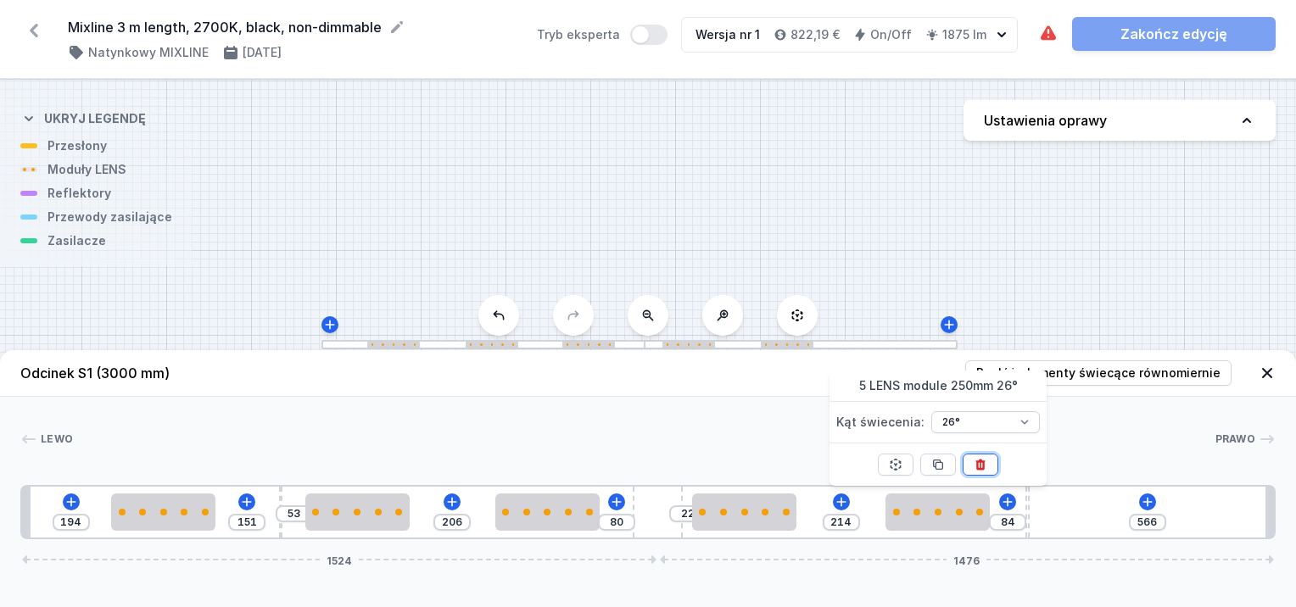
click at [984, 464] on icon at bounding box center [981, 465] width 14 height 14
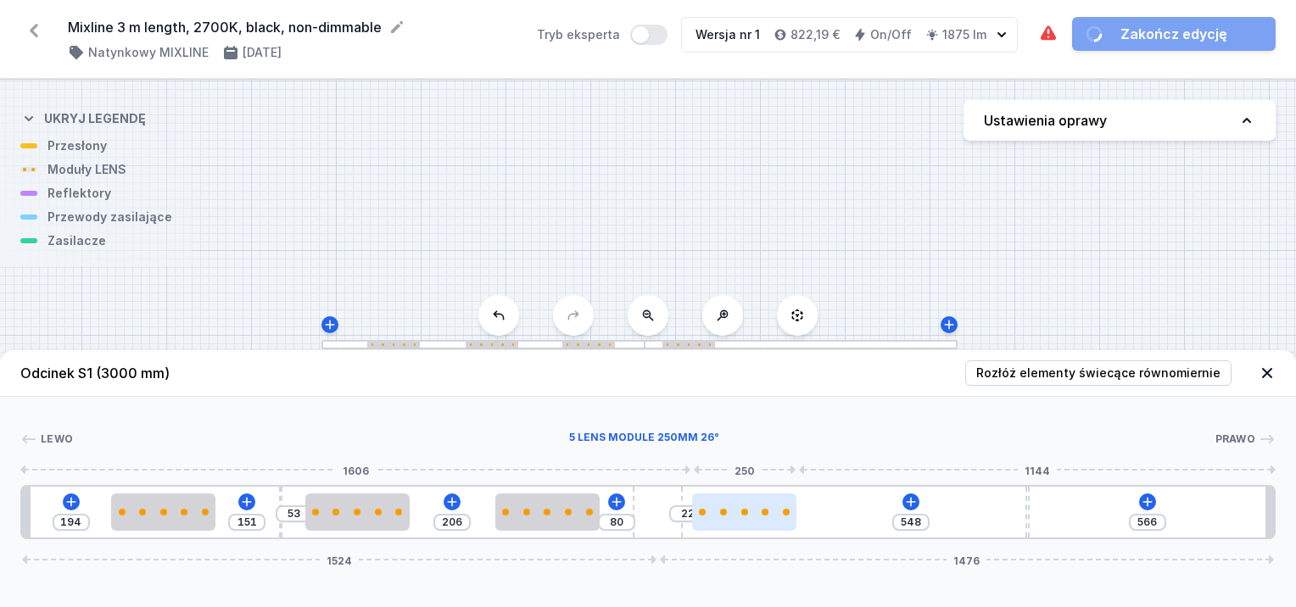
click at [770, 509] on div at bounding box center [744, 512] width 104 height 7
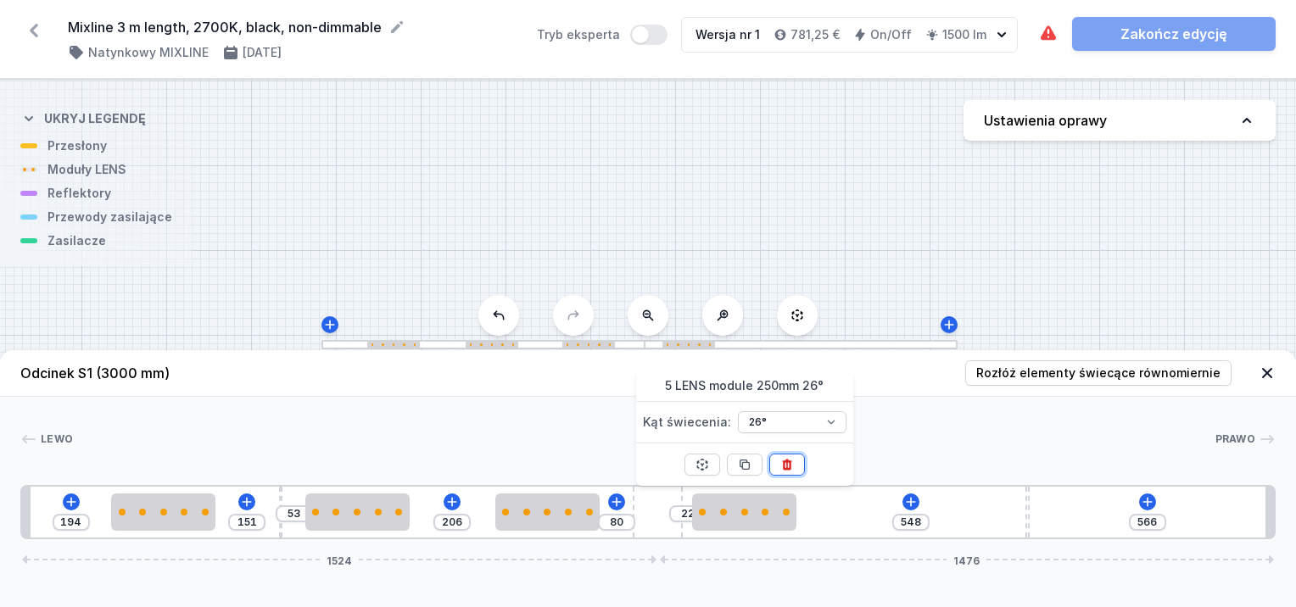
click at [787, 465] on icon at bounding box center [786, 464] width 9 height 11
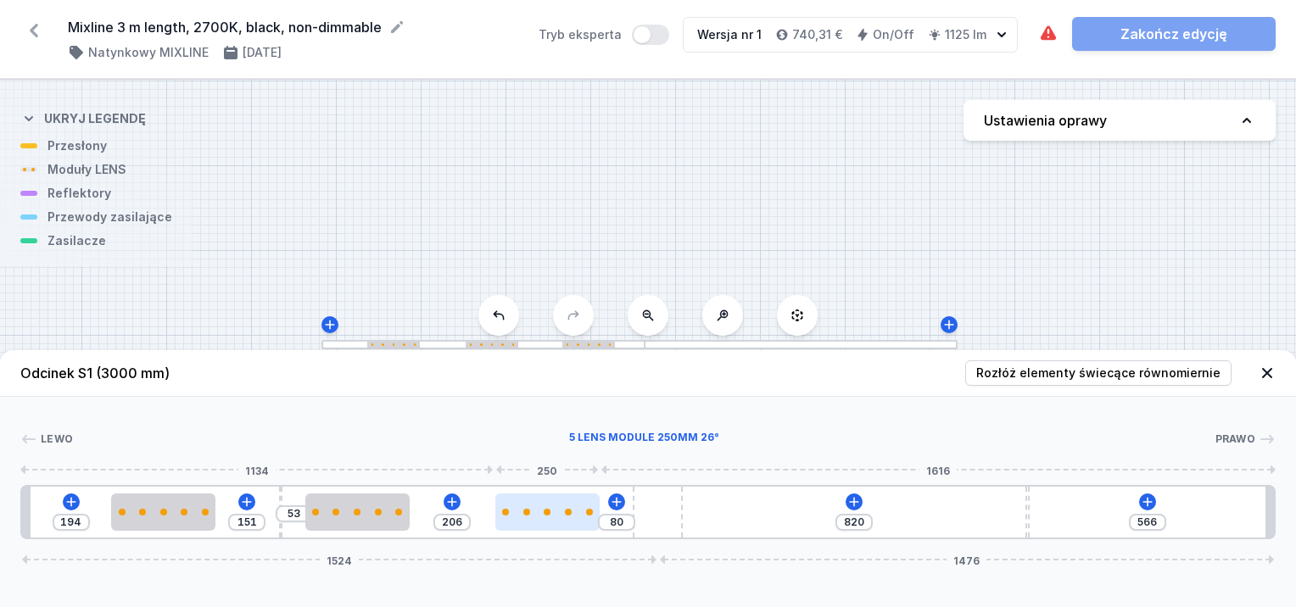
click at [588, 509] on div at bounding box center [589, 512] width 7 height 7
click at [576, 502] on div at bounding box center [548, 512] width 104 height 37
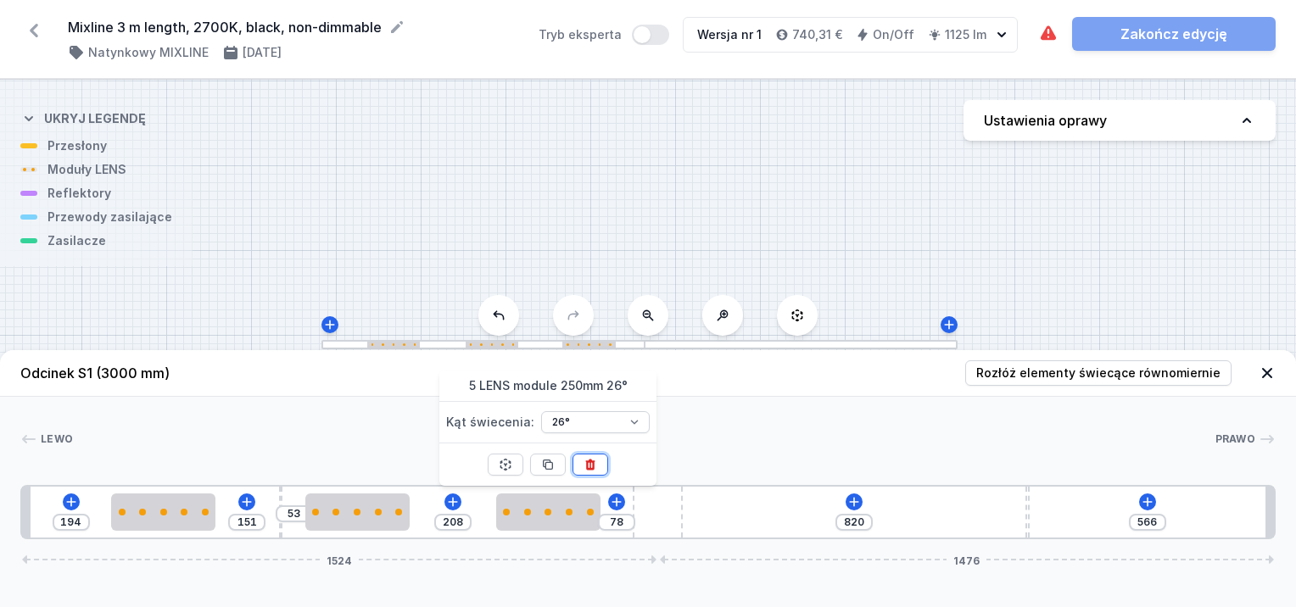
click at [595, 464] on icon at bounding box center [591, 465] width 14 height 14
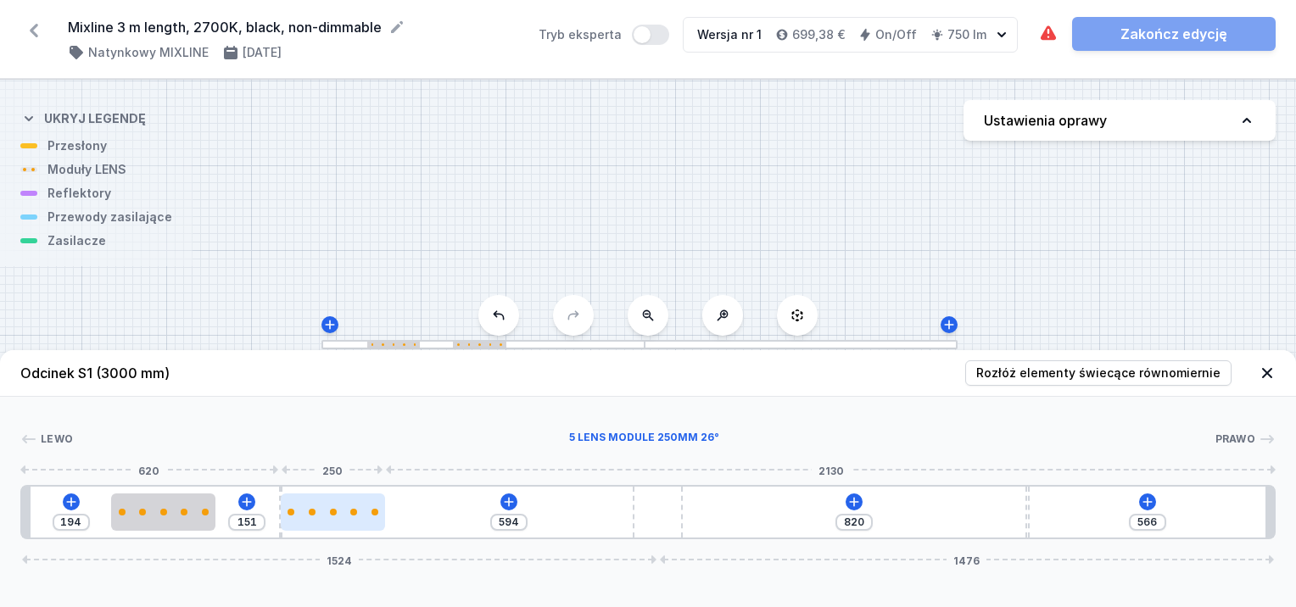
click at [373, 506] on div at bounding box center [333, 512] width 104 height 37
click at [361, 526] on div at bounding box center [333, 512] width 104 height 37
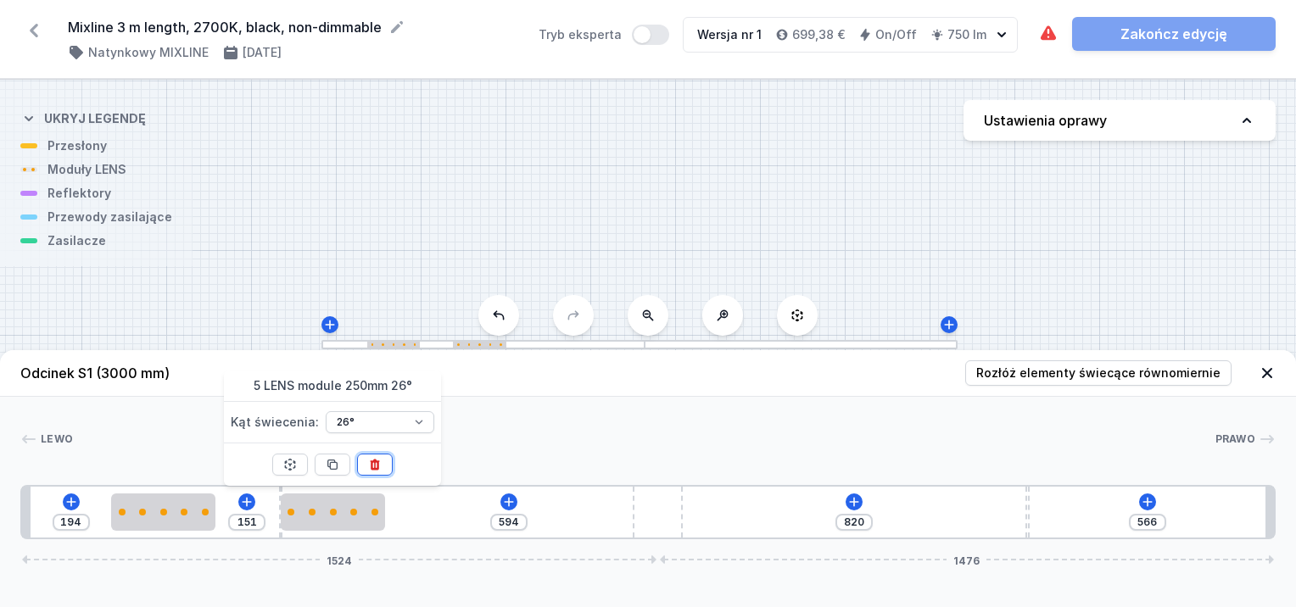
click at [383, 462] on button at bounding box center [375, 465] width 36 height 22
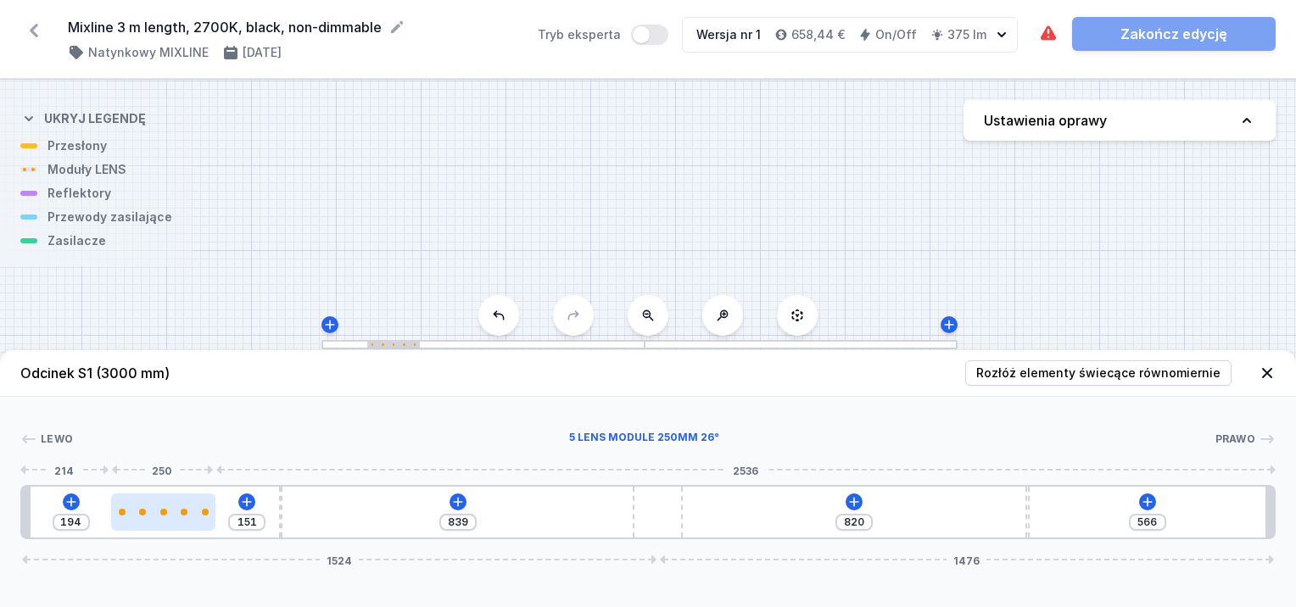
click at [203, 500] on div at bounding box center [163, 512] width 104 height 37
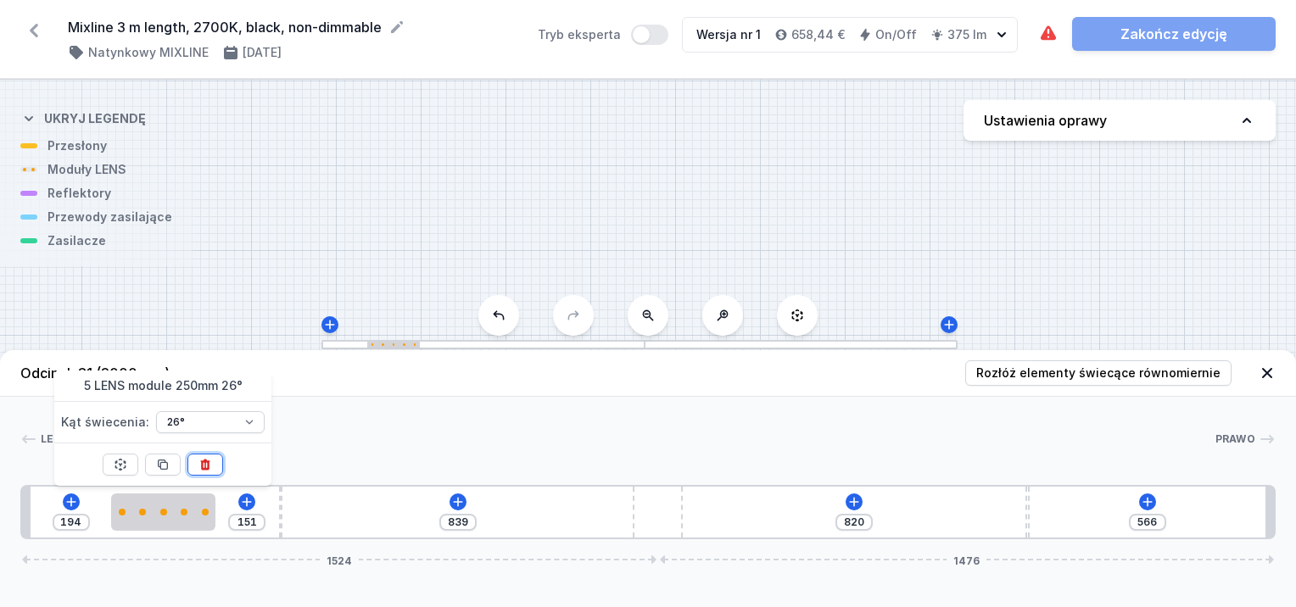
click at [210, 469] on icon at bounding box center [206, 465] width 14 height 14
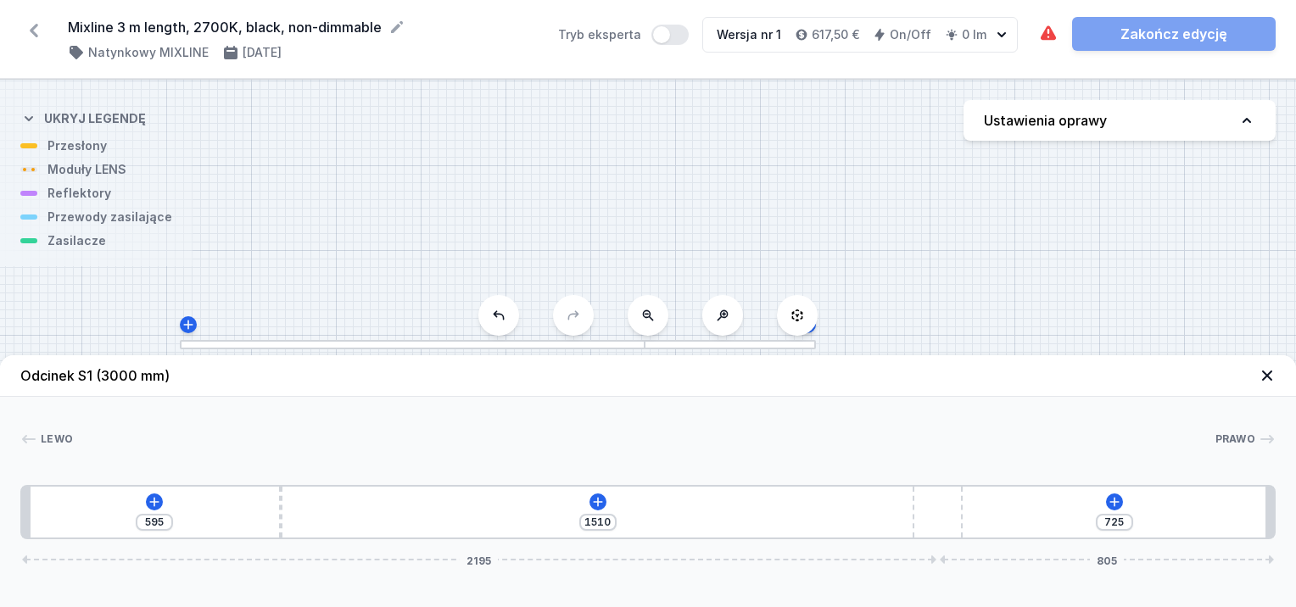
drag, startPoint x: 657, startPoint y: 518, endPoint x: 1106, endPoint y: 546, distance: 449.6
click at [1106, 546] on div "Odcinek S1 (3000 mm) Lewo Prawo 1 2 3 1 595 1510 725 2195 805 615 10 2375 20 21…" at bounding box center [648, 481] width 1296 height 252
drag, startPoint x: 279, startPoint y: 507, endPoint x: 876, endPoint y: 553, distance: 599.0
click at [855, 540] on div "1290 815 725 2195 805" at bounding box center [648, 512] width 1256 height 54
drag, startPoint x: 944, startPoint y: 514, endPoint x: 1191, endPoint y: 540, distance: 248.2
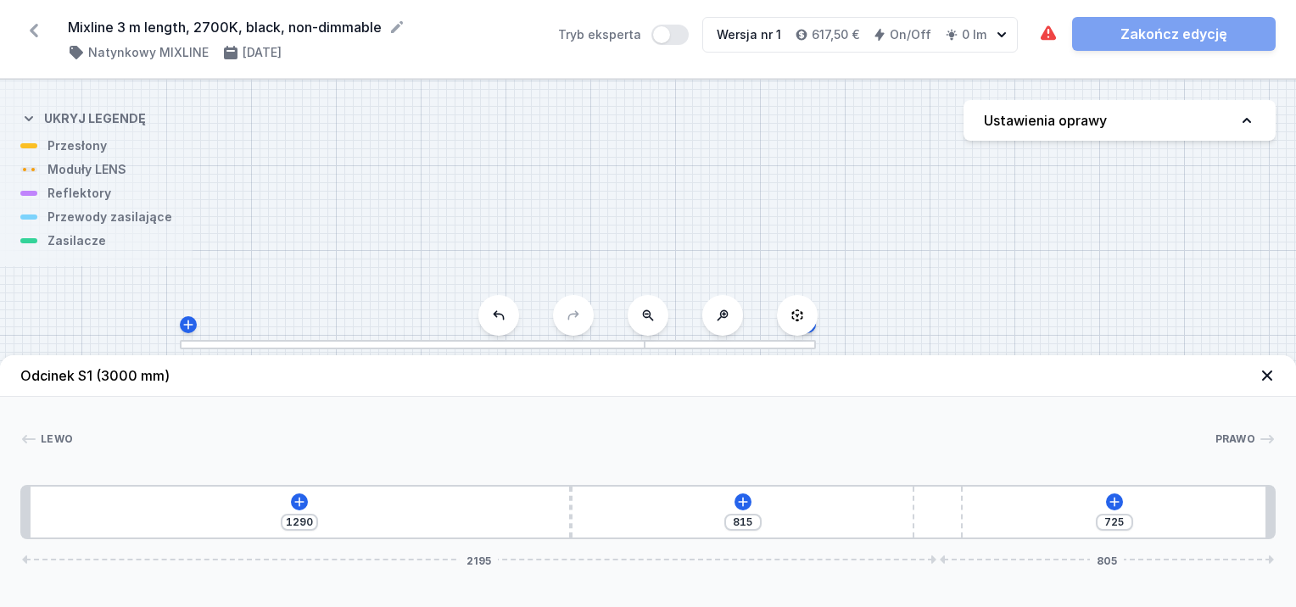
click at [1207, 534] on div "1290 815 725 2195 805" at bounding box center [648, 512] width 1256 height 54
click at [931, 512] on div at bounding box center [938, 512] width 50 height 51
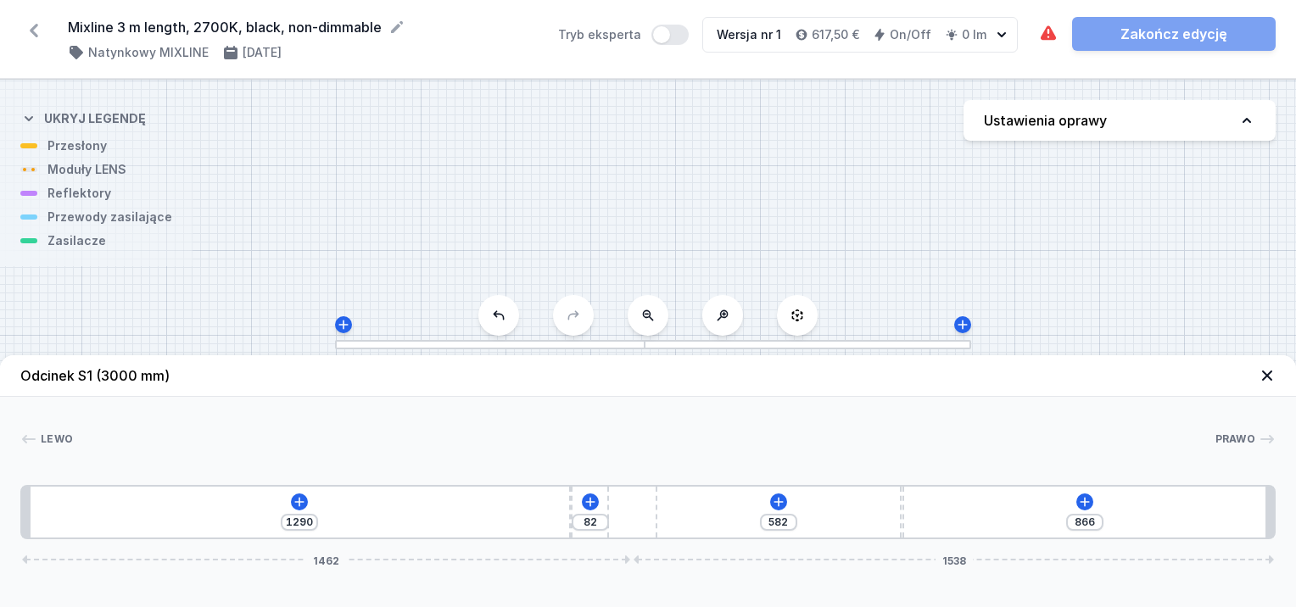
drag, startPoint x: 933, startPoint y: 512, endPoint x: 662, endPoint y: 499, distance: 271.8
click at [662, 499] on div "1290 82 582 866 1462 1538" at bounding box center [648, 512] width 1256 height 54
drag, startPoint x: 570, startPoint y: 502, endPoint x: 288, endPoint y: 506, distance: 282.5
click at [280, 506] on div "604 768 582 866 1462 1538" at bounding box center [648, 512] width 1256 height 54
click at [33, 437] on icon at bounding box center [28, 439] width 17 height 17
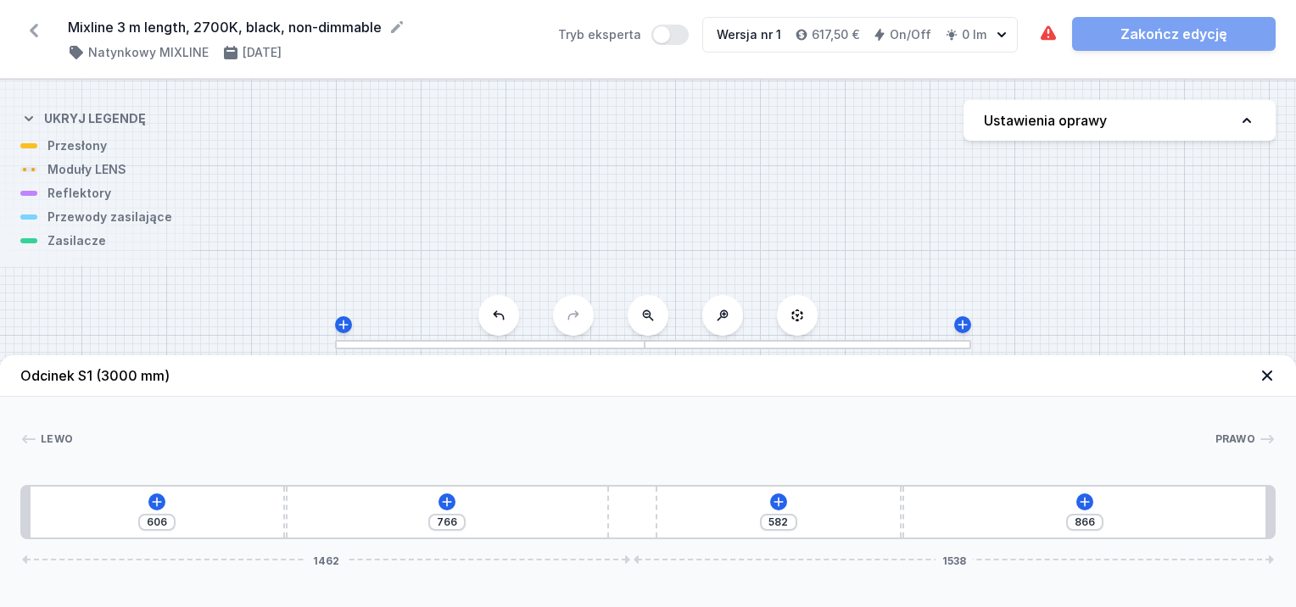
click at [1274, 378] on icon at bounding box center [1267, 375] width 17 height 17
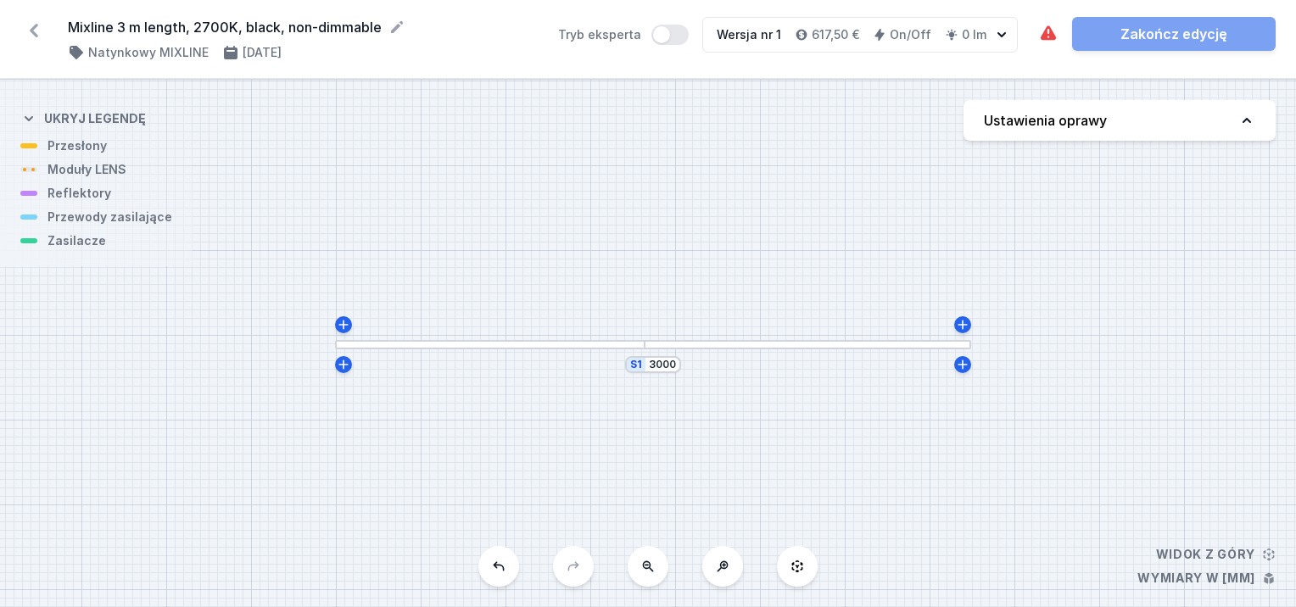
click at [611, 353] on div "S1 3000" at bounding box center [648, 344] width 1296 height 528
click at [611, 350] on div "S1 3000" at bounding box center [648, 344] width 1296 height 528
click at [652, 347] on div at bounding box center [644, 345] width 25 height 6
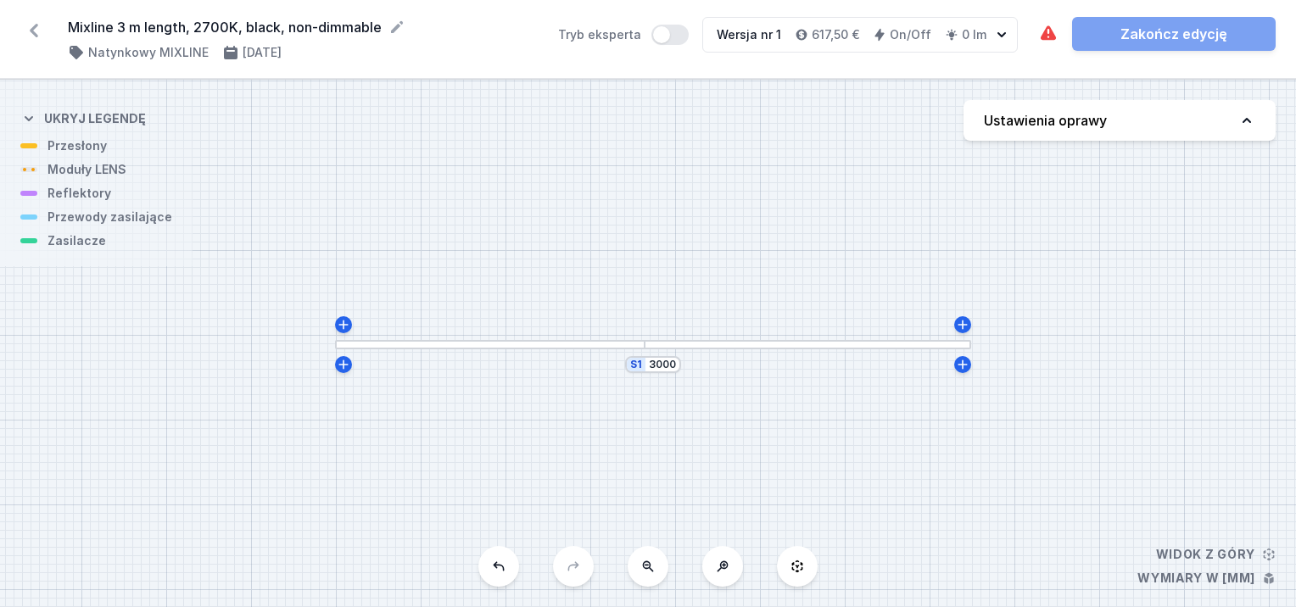
drag, startPoint x: 652, startPoint y: 347, endPoint x: 601, endPoint y: 344, distance: 51.0
click at [601, 344] on div at bounding box center [490, 344] width 311 height 9
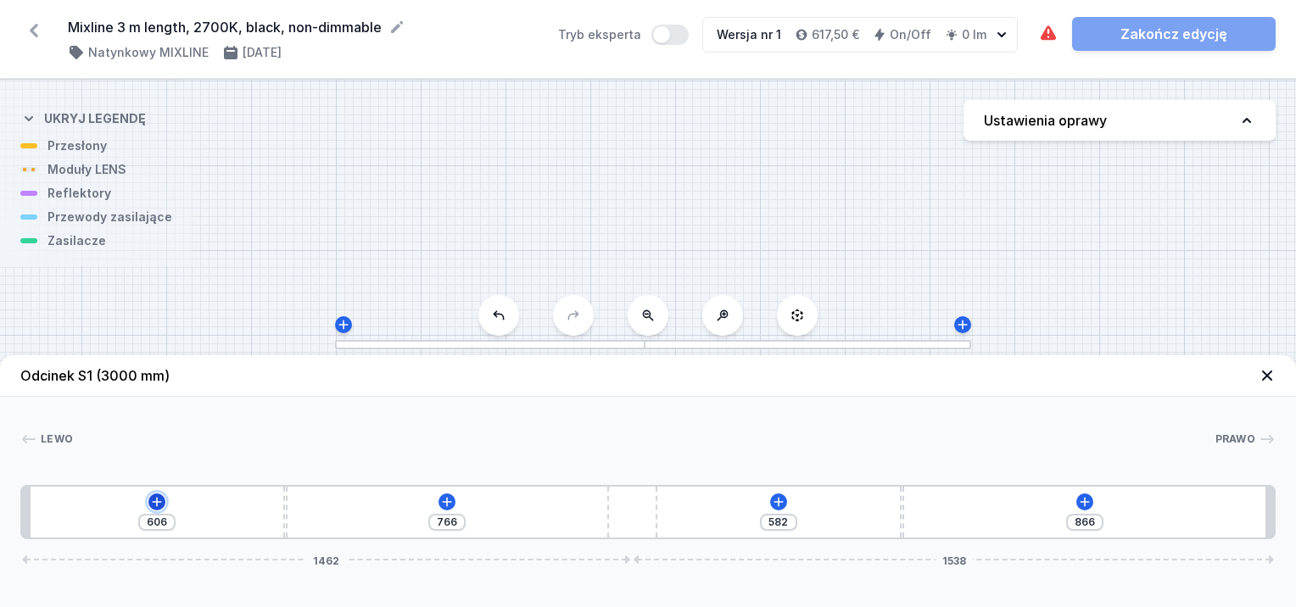
click at [156, 502] on icon at bounding box center [156, 501] width 9 height 9
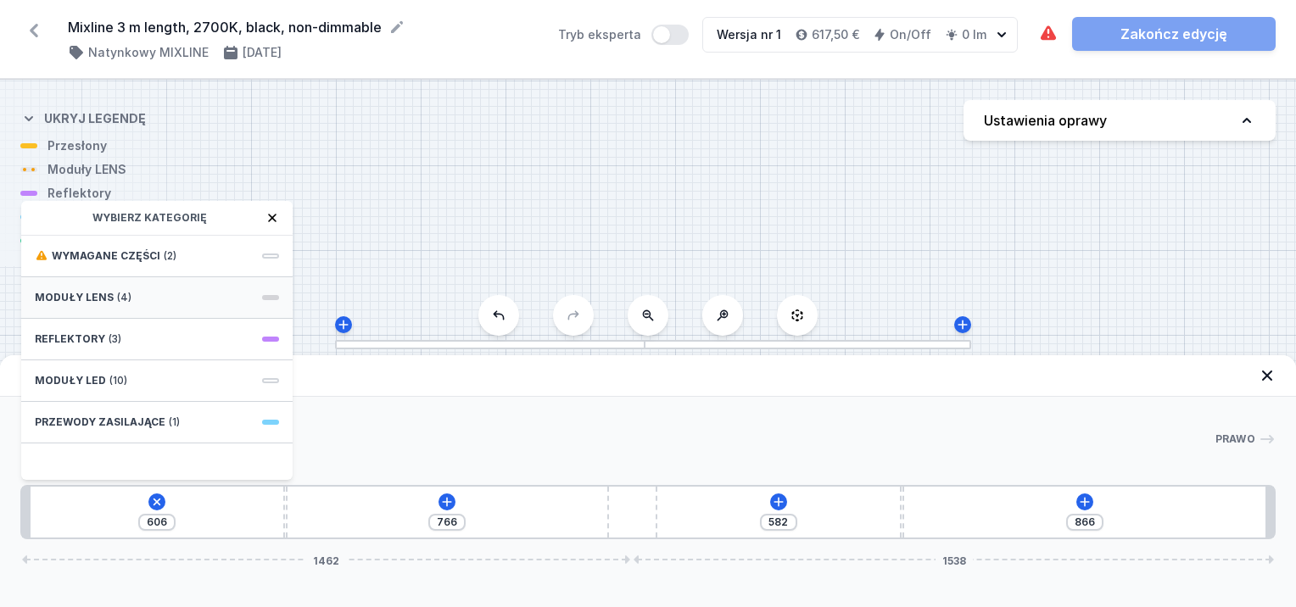
click at [122, 296] on span "(4)" at bounding box center [124, 298] width 14 height 14
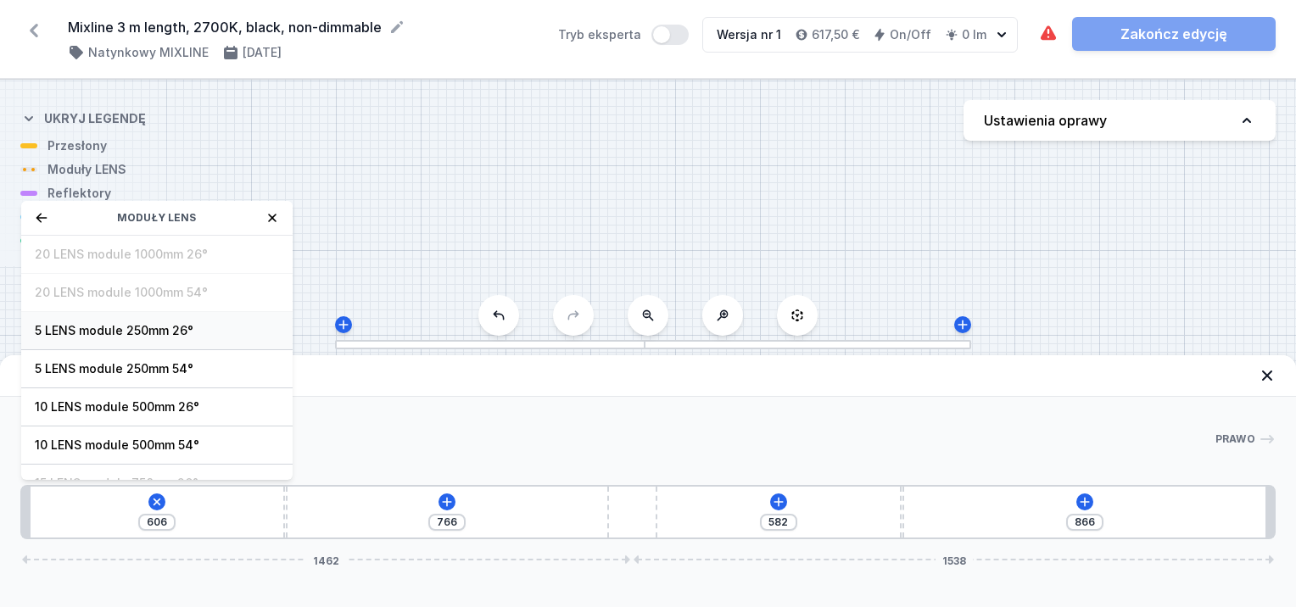
click at [120, 323] on span "5 LENS module 250mm 26°" at bounding box center [157, 330] width 244 height 17
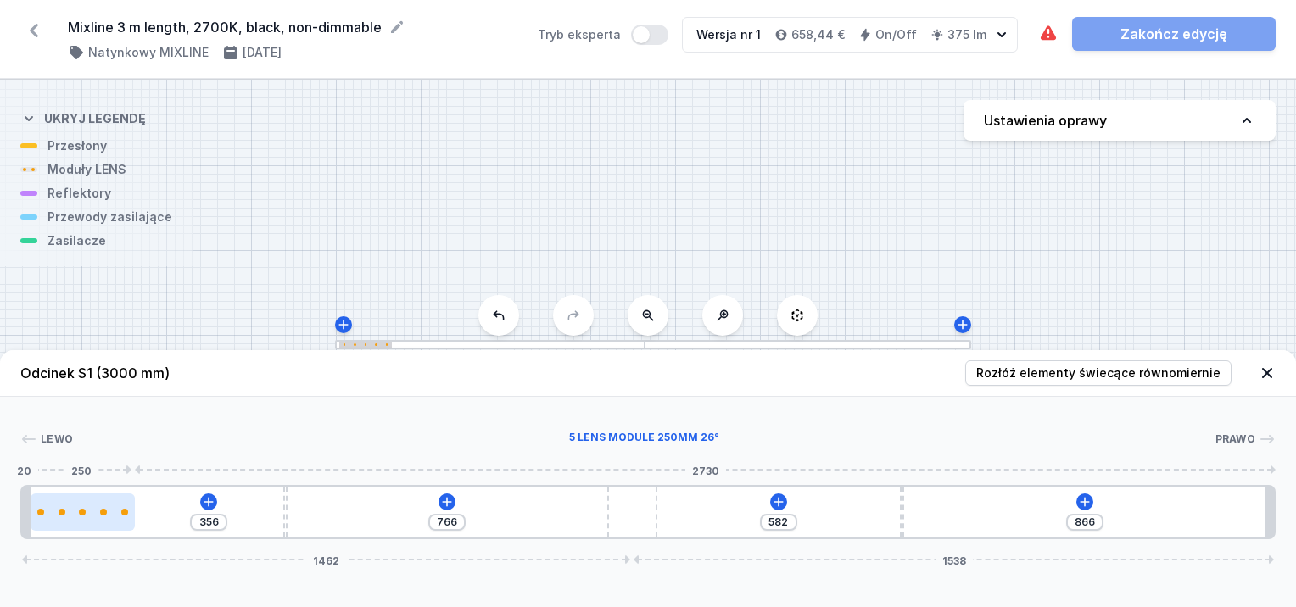
click at [129, 512] on div at bounding box center [83, 512] width 104 height 7
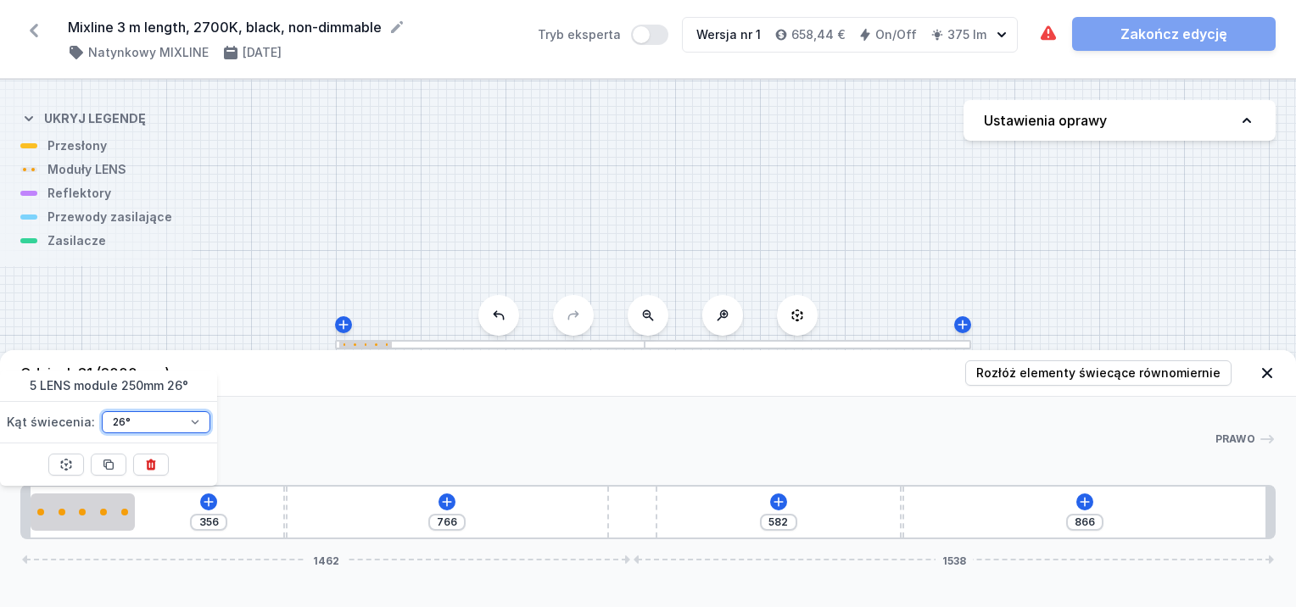
click at [193, 421] on select "26° 54°" at bounding box center [156, 422] width 109 height 22
click at [102, 411] on select "26° 54°" at bounding box center [156, 422] width 109 height 22
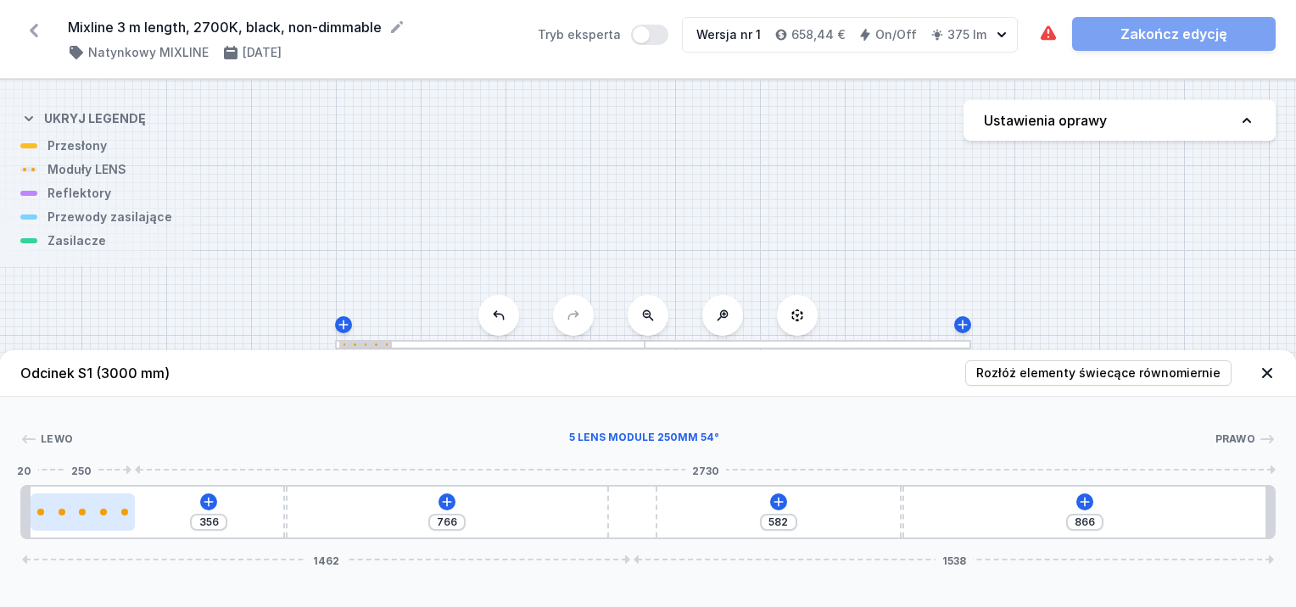
click at [109, 510] on div at bounding box center [83, 512] width 104 height 7
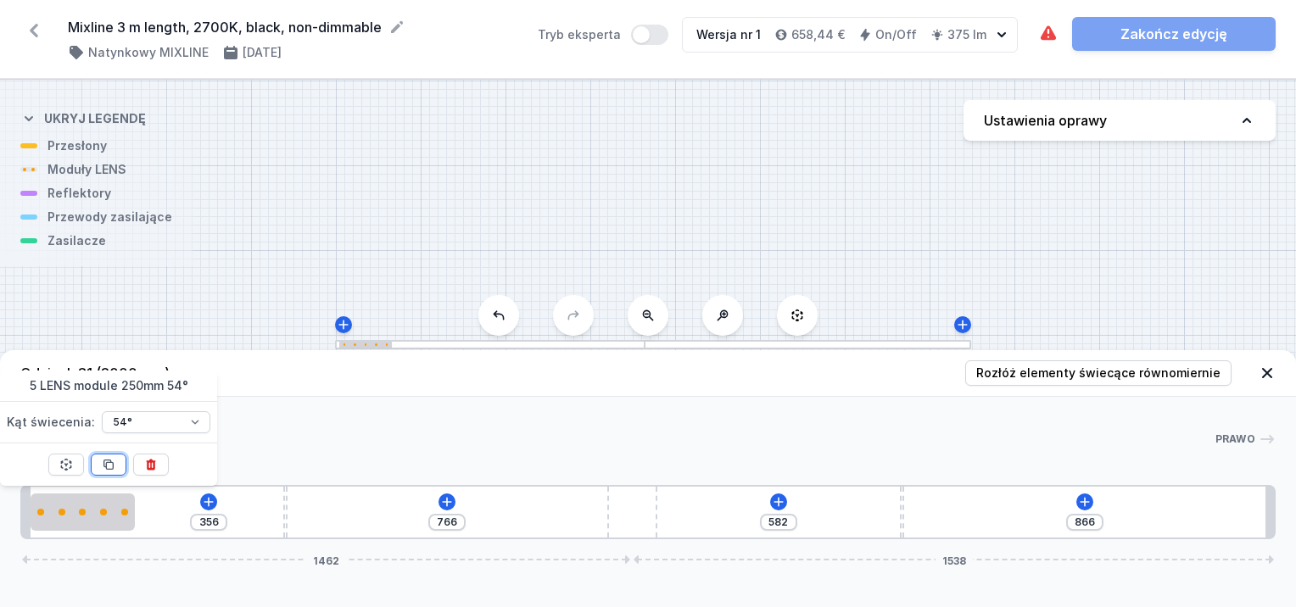
click at [115, 465] on button at bounding box center [109, 465] width 36 height 22
click at [109, 463] on icon at bounding box center [109, 465] width 14 height 14
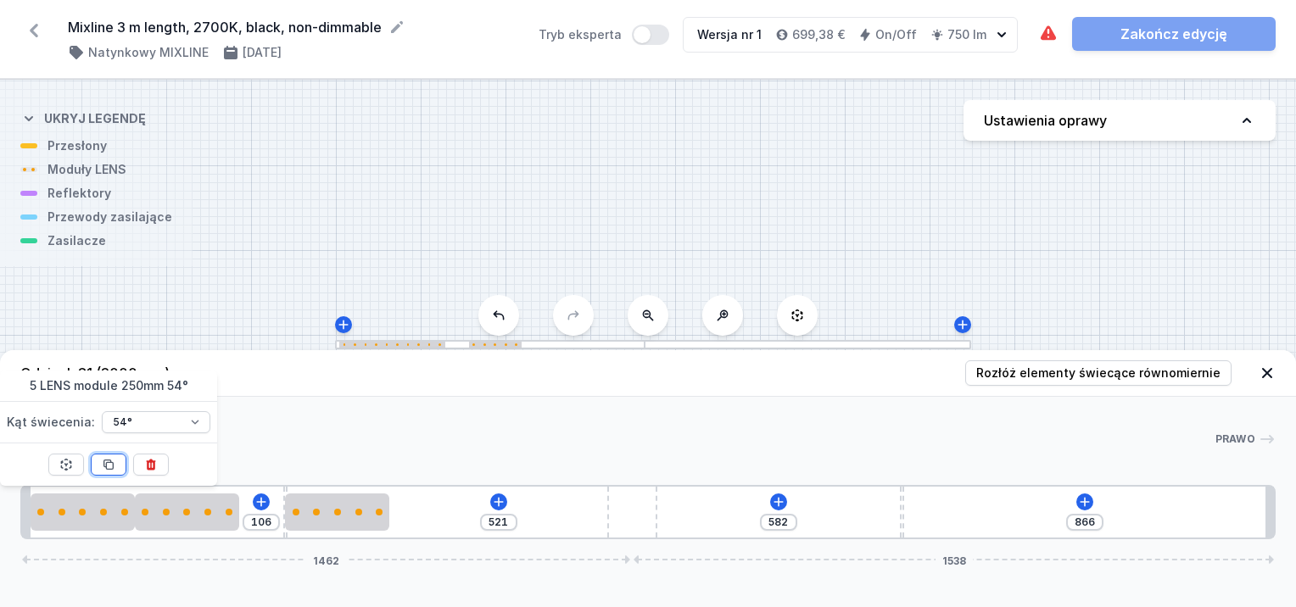
click at [109, 462] on icon at bounding box center [109, 465] width 14 height 14
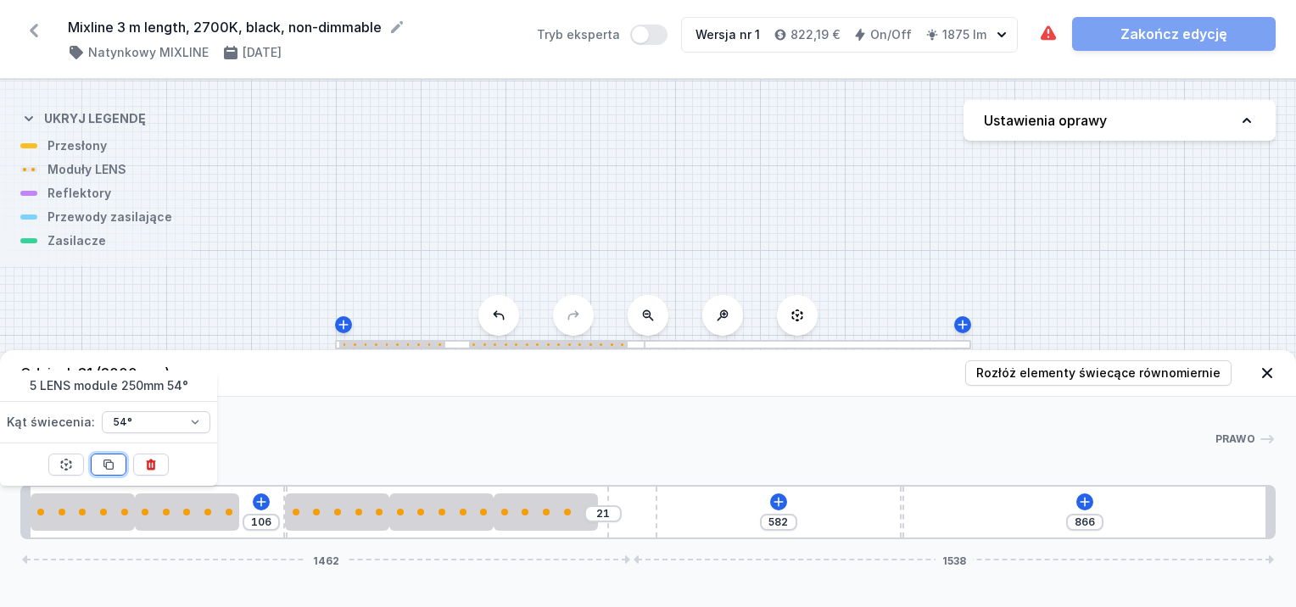
click at [109, 462] on icon at bounding box center [109, 465] width 14 height 14
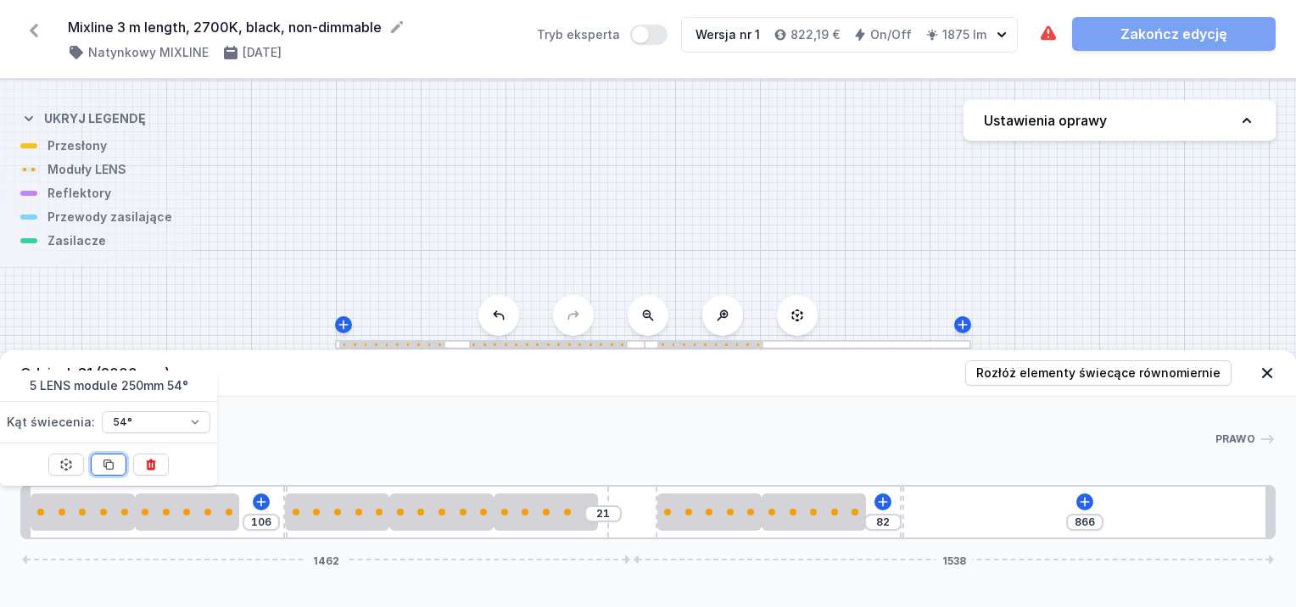
click at [109, 462] on icon at bounding box center [109, 465] width 14 height 14
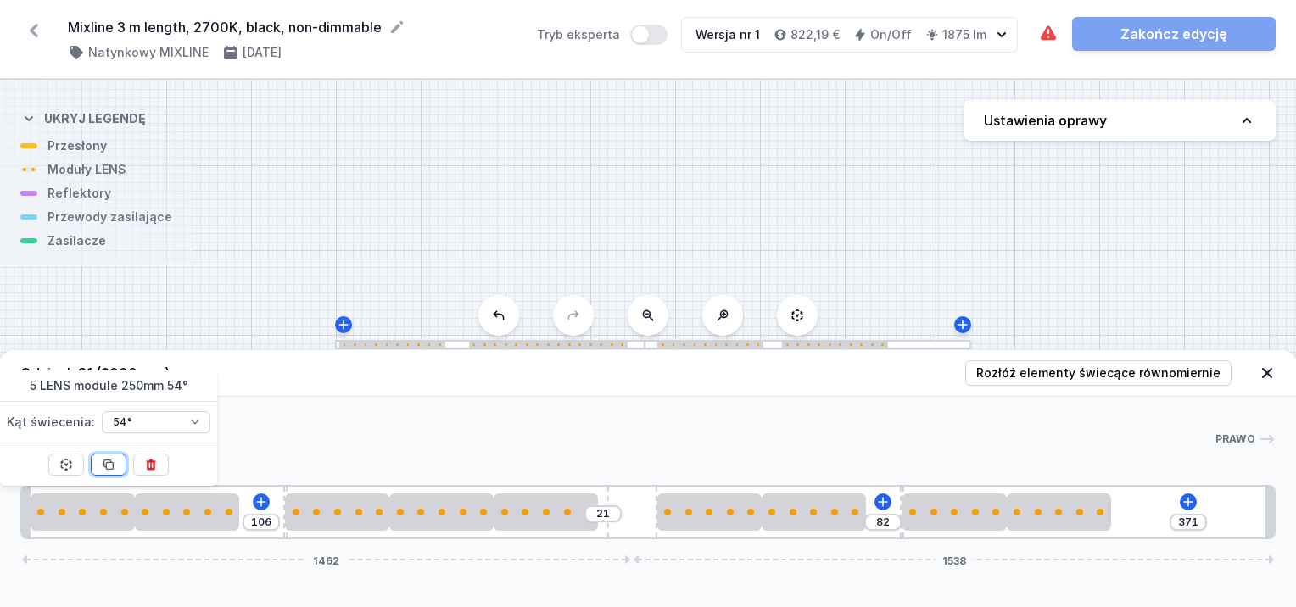
click at [109, 462] on icon at bounding box center [109, 465] width 14 height 14
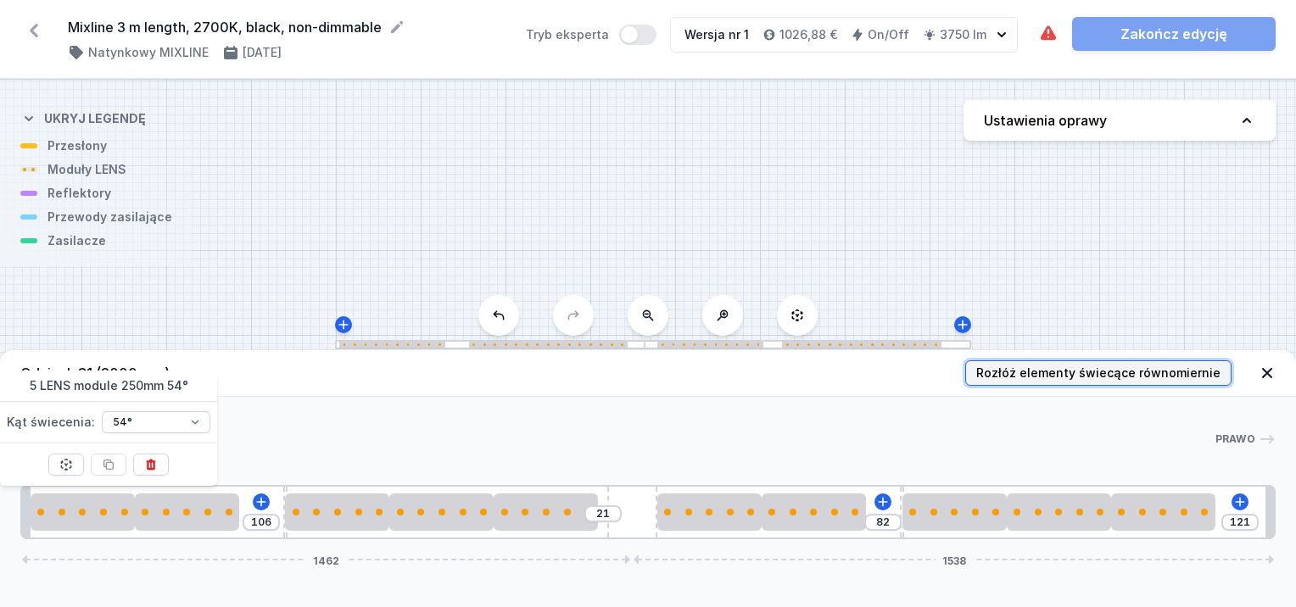
click at [1110, 377] on span "Rozłóż elementy świecące równomiernie" at bounding box center [1098, 373] width 244 height 17
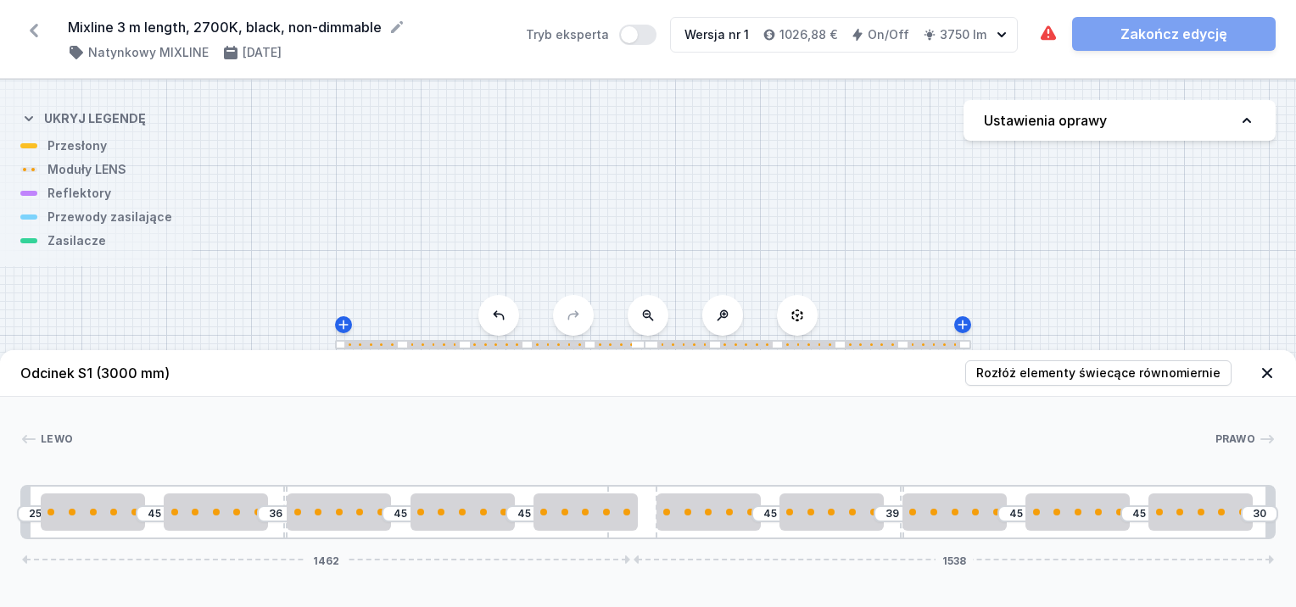
drag, startPoint x: 243, startPoint y: 514, endPoint x: 185, endPoint y: 408, distance: 121.1
click at [185, 408] on div "[PERSON_NAME] 1 2 2 3 2 2 2 4 2 2 3 2 2 2 1 25 45 36 45 45 45 39 45 45 30 1462 …" at bounding box center [648, 468] width 1296 height 143
click at [231, 504] on div at bounding box center [216, 512] width 104 height 37
click at [271, 469] on button at bounding box center [258, 465] width 36 height 22
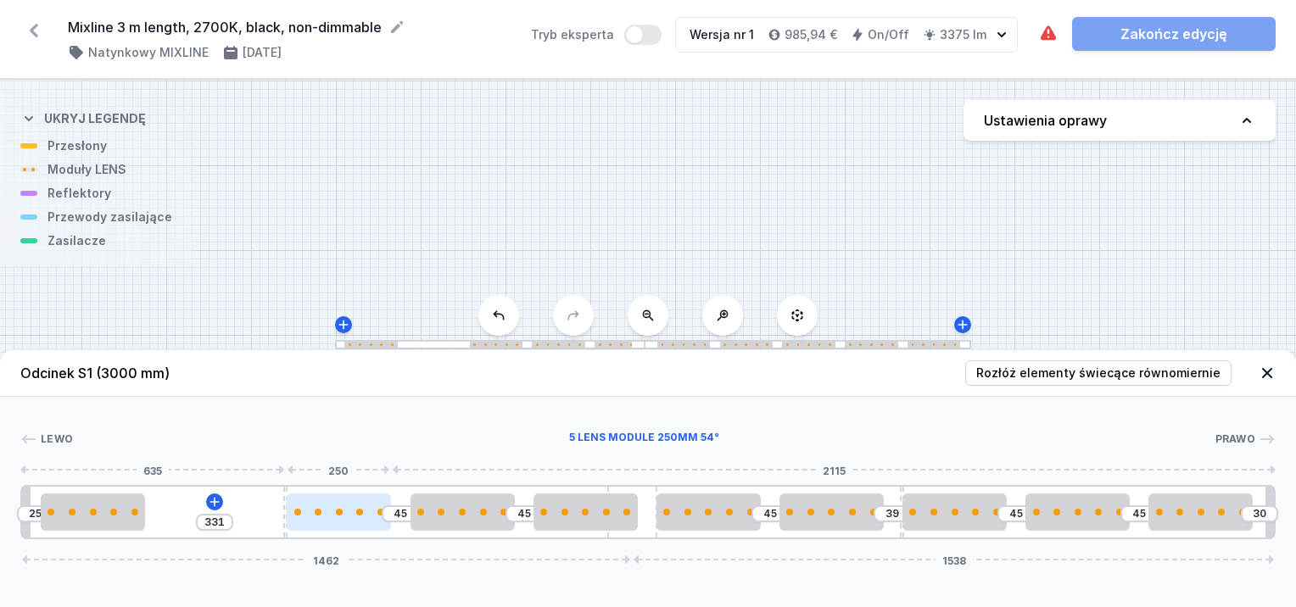
click at [332, 505] on div at bounding box center [339, 512] width 104 height 37
click at [340, 515] on div at bounding box center [337, 512] width 104 height 7
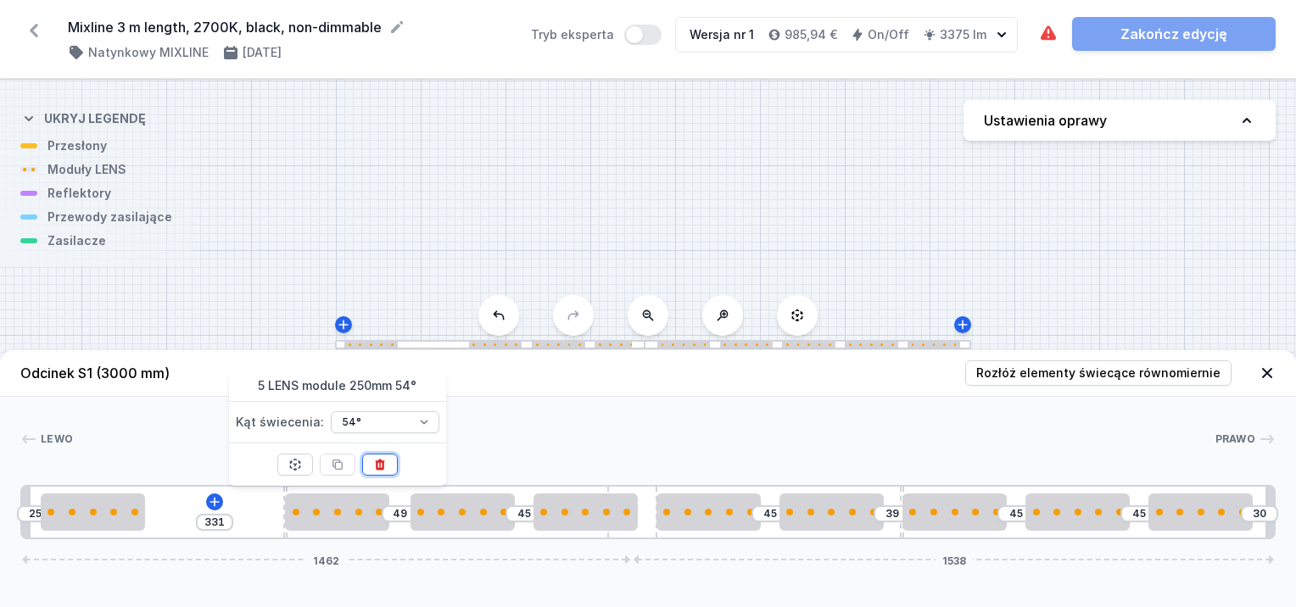
click at [383, 465] on icon at bounding box center [380, 465] width 14 height 14
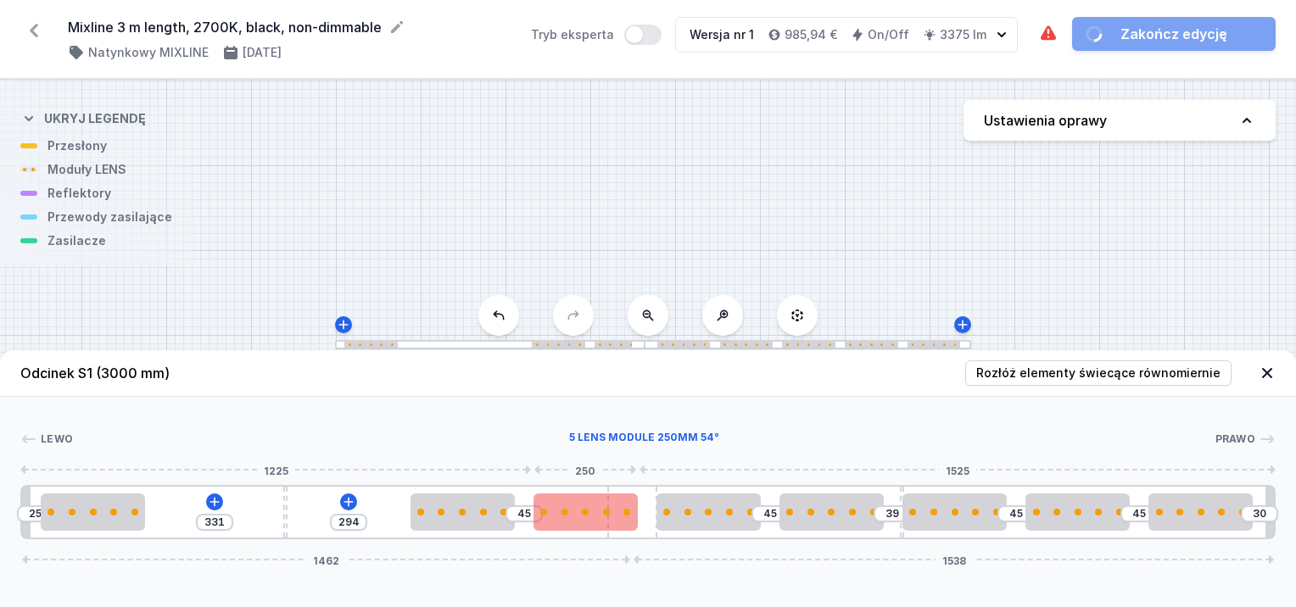
click at [590, 519] on div at bounding box center [586, 512] width 104 height 37
click at [572, 526] on div at bounding box center [567, 512] width 104 height 37
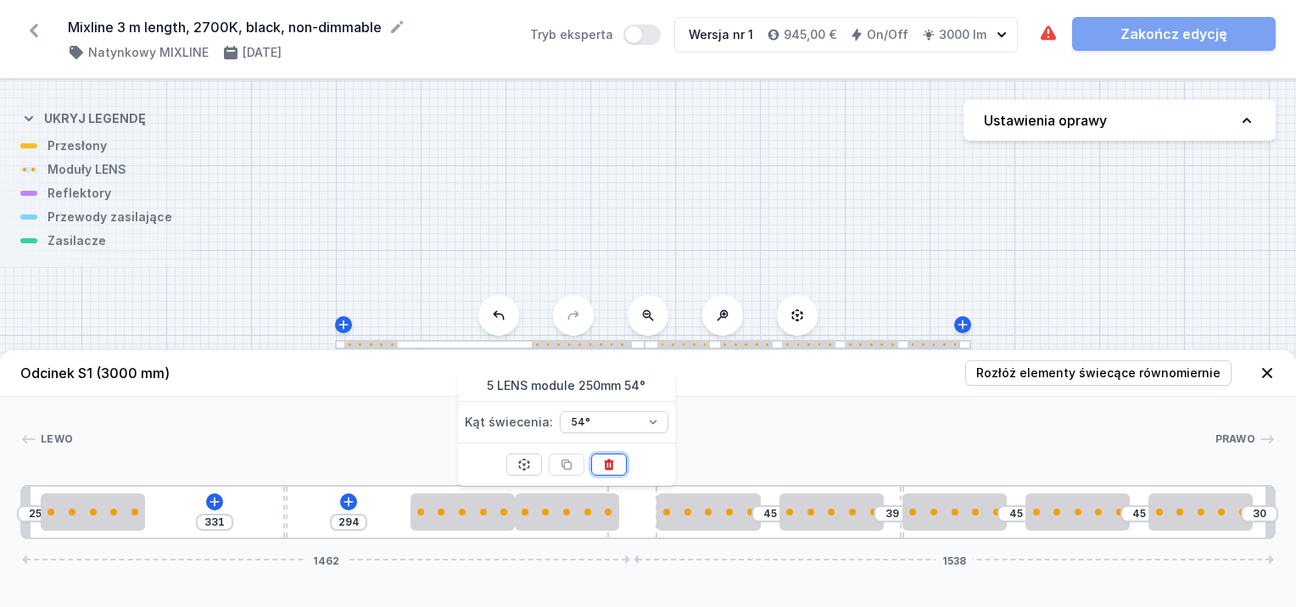
click at [613, 463] on icon at bounding box center [609, 465] width 14 height 14
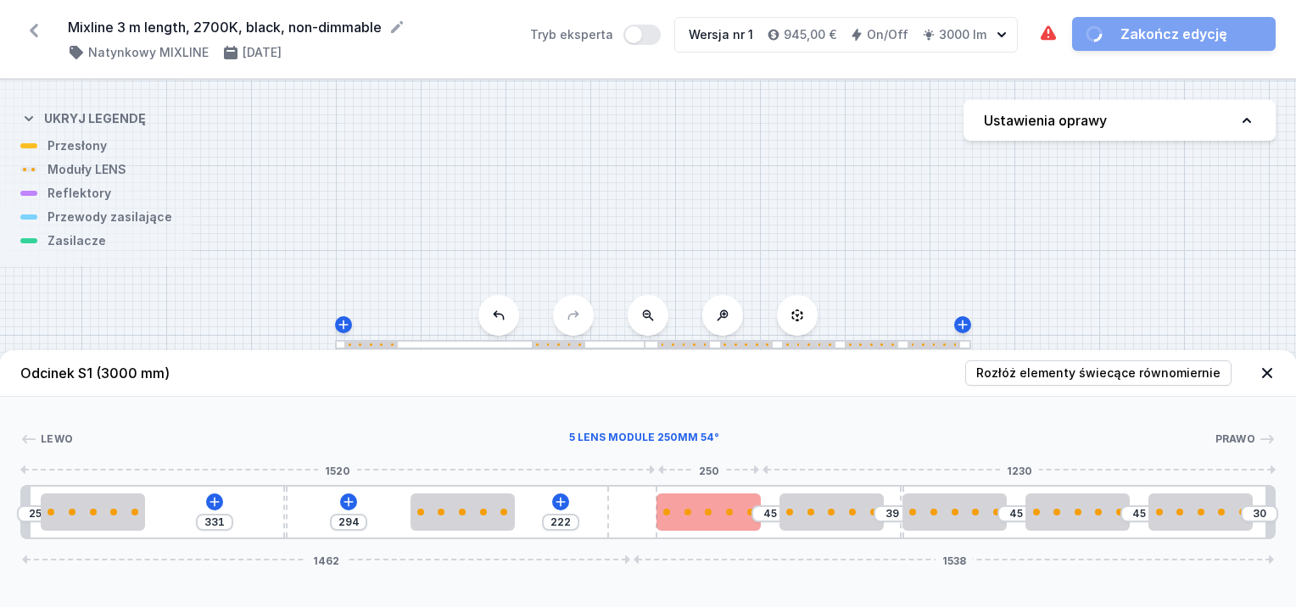
click at [704, 510] on div at bounding box center [709, 512] width 104 height 7
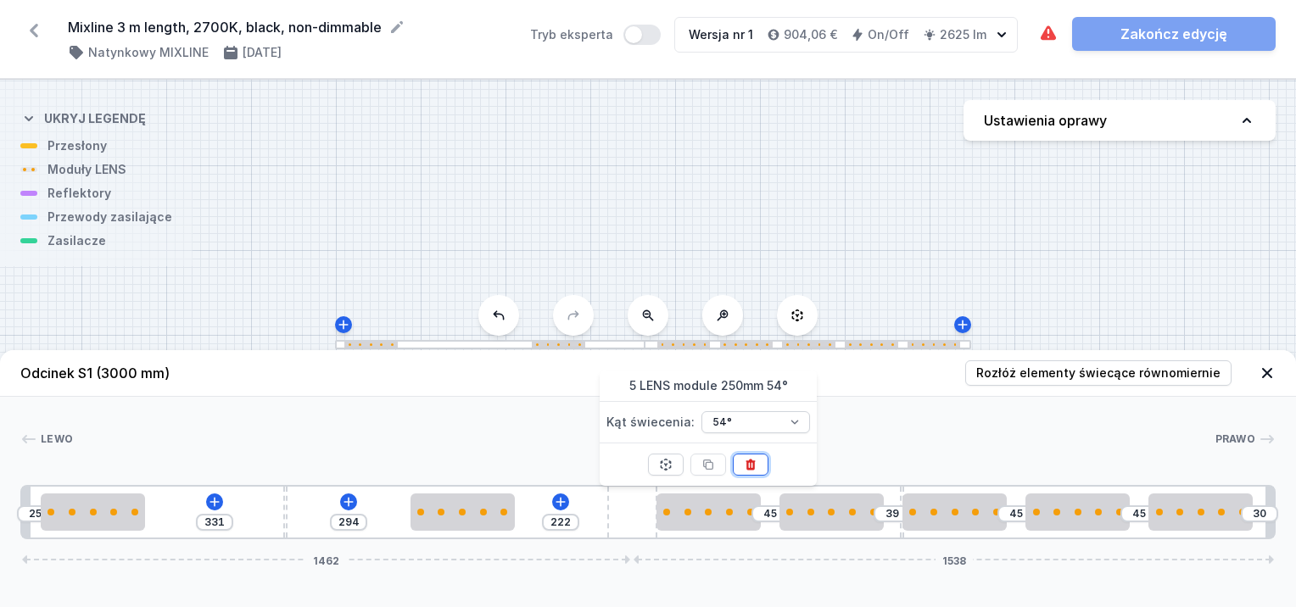
click at [747, 462] on icon at bounding box center [751, 464] width 9 height 11
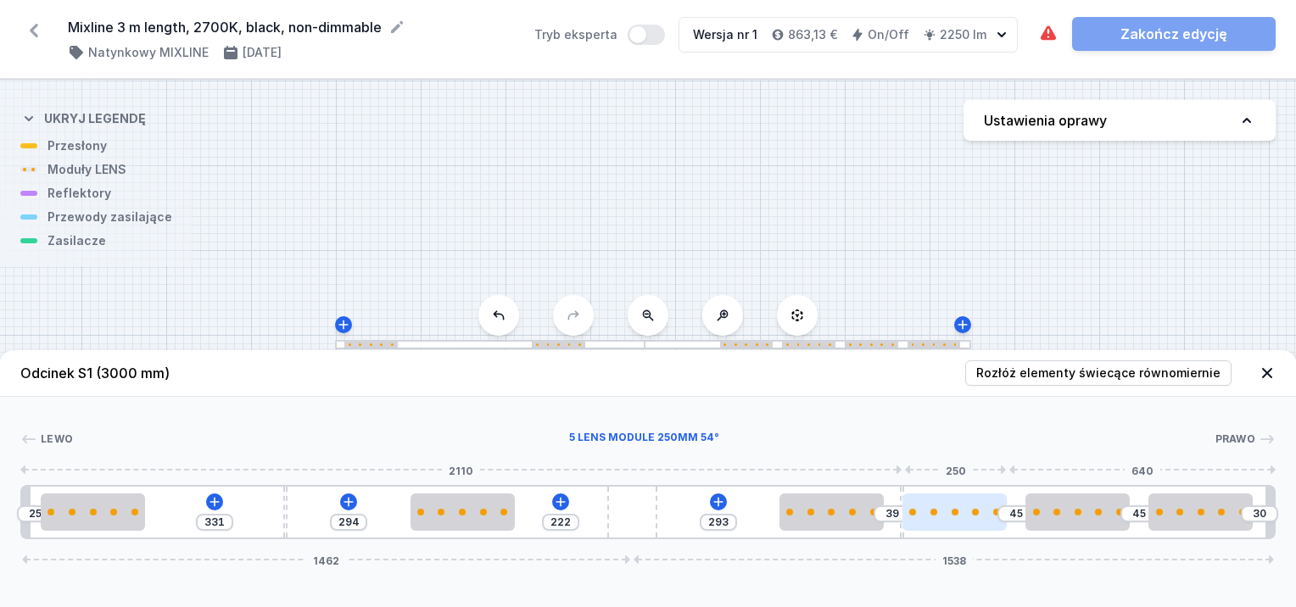
click at [952, 522] on div at bounding box center [955, 512] width 104 height 37
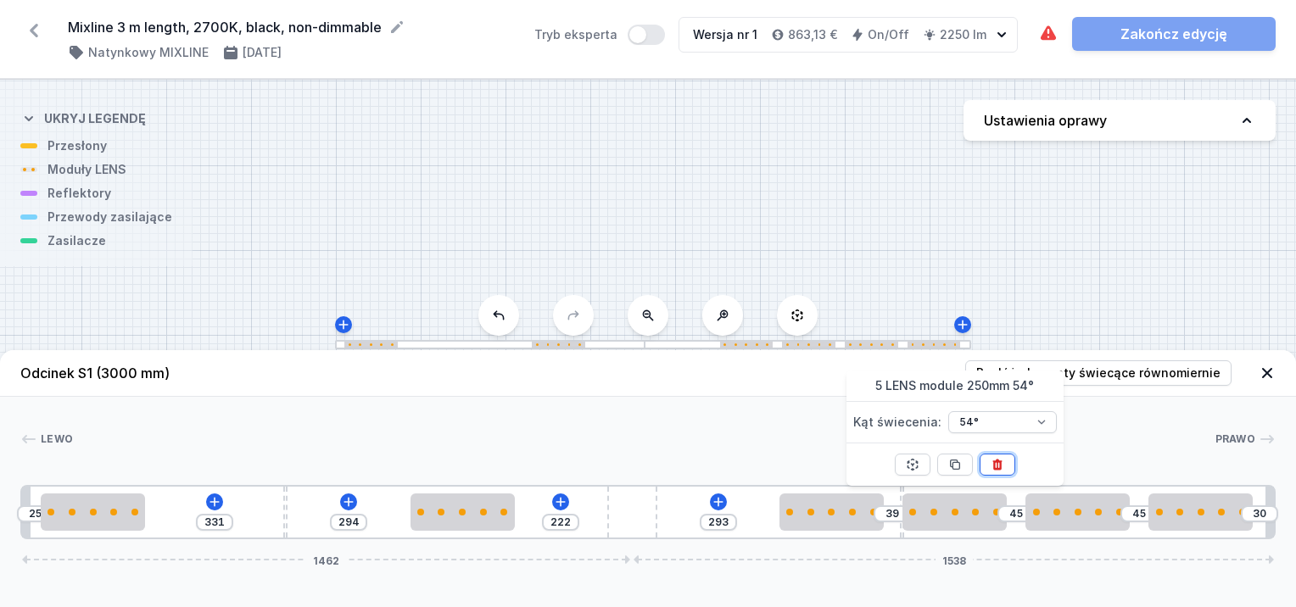
click at [999, 464] on icon at bounding box center [998, 465] width 14 height 14
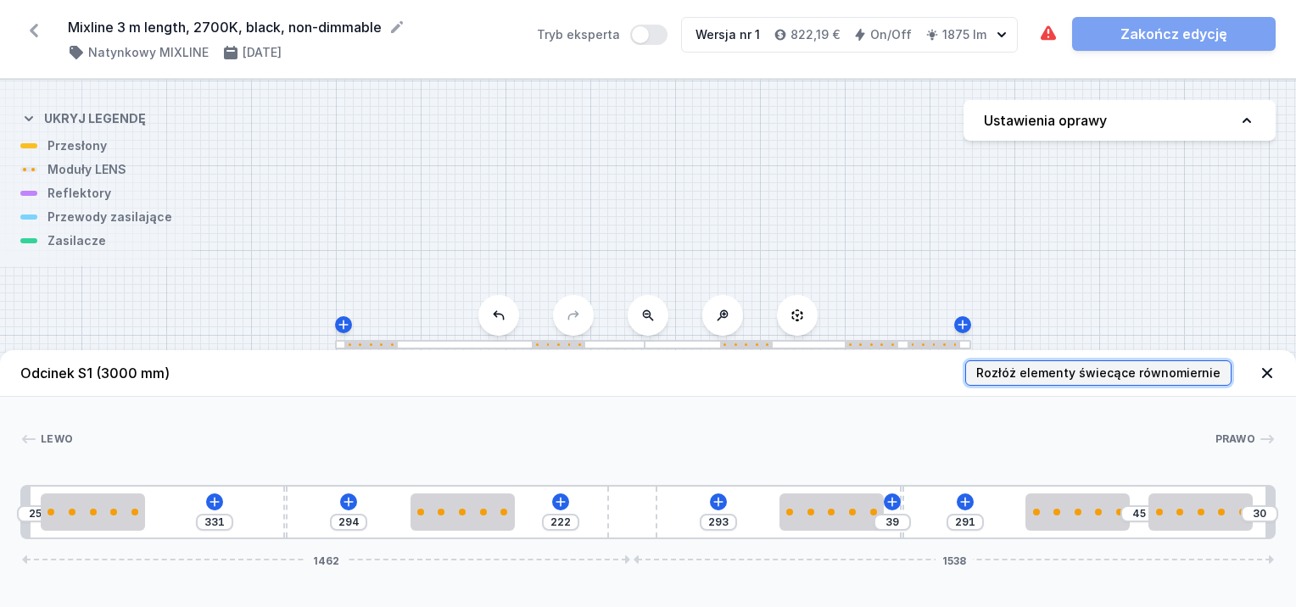
click at [1160, 377] on span "Rozłóż elementy świecące równomiernie" at bounding box center [1098, 373] width 244 height 17
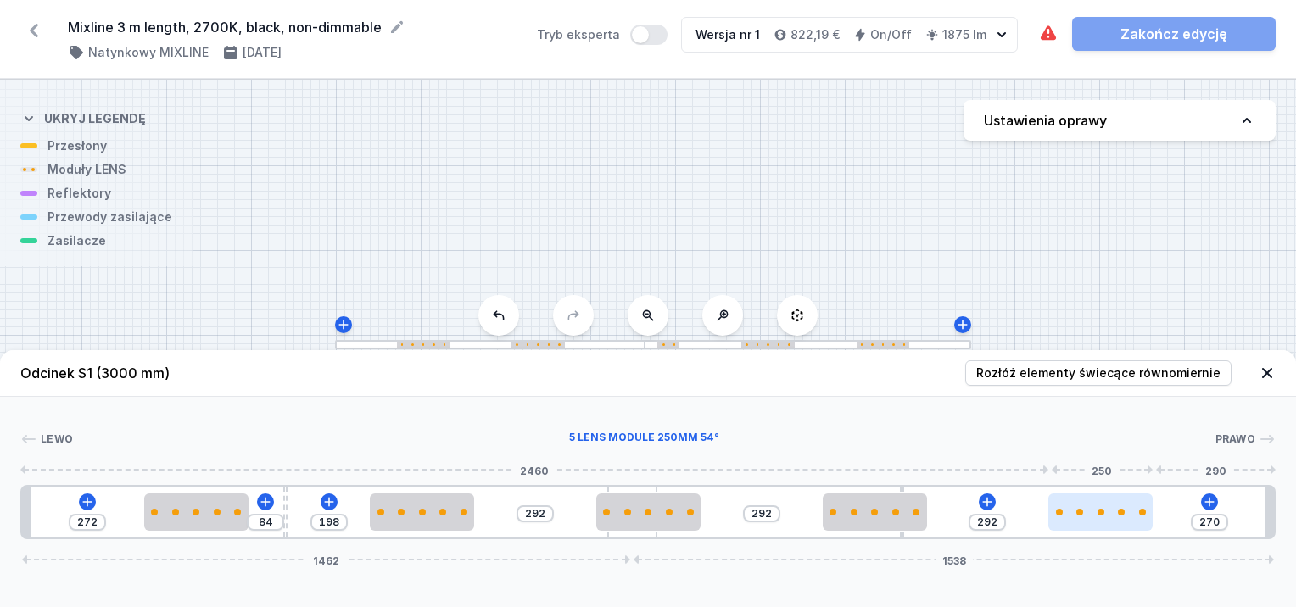
click at [1097, 511] on div at bounding box center [1101, 512] width 104 height 7
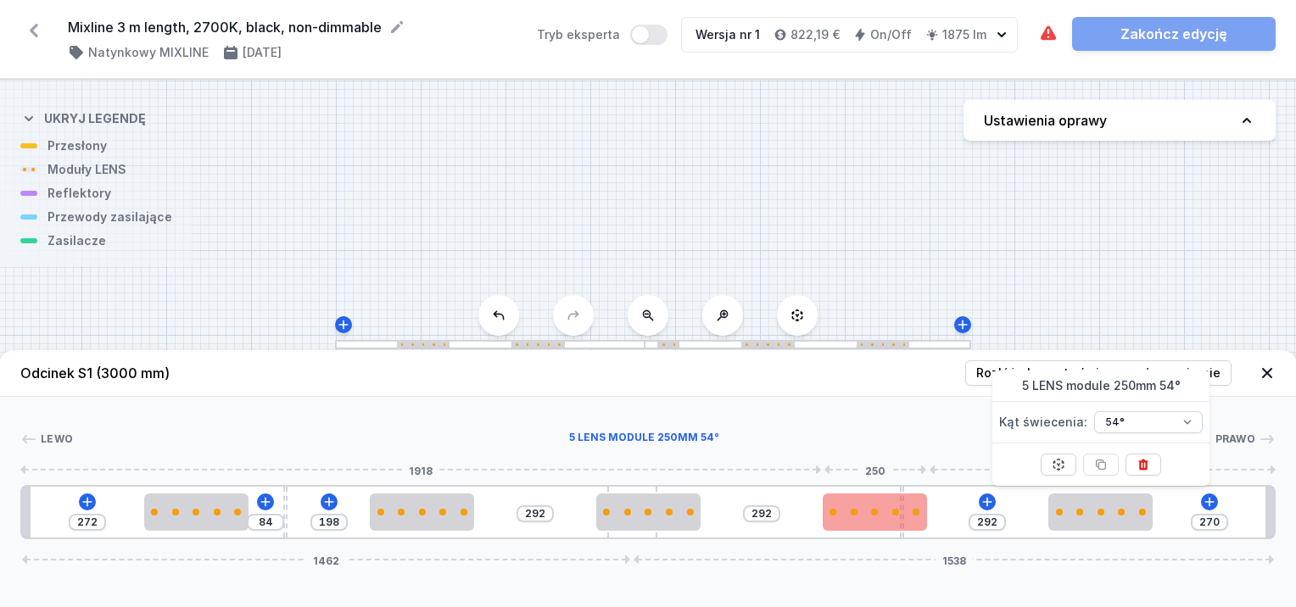
click at [900, 511] on div at bounding box center [875, 512] width 104 height 7
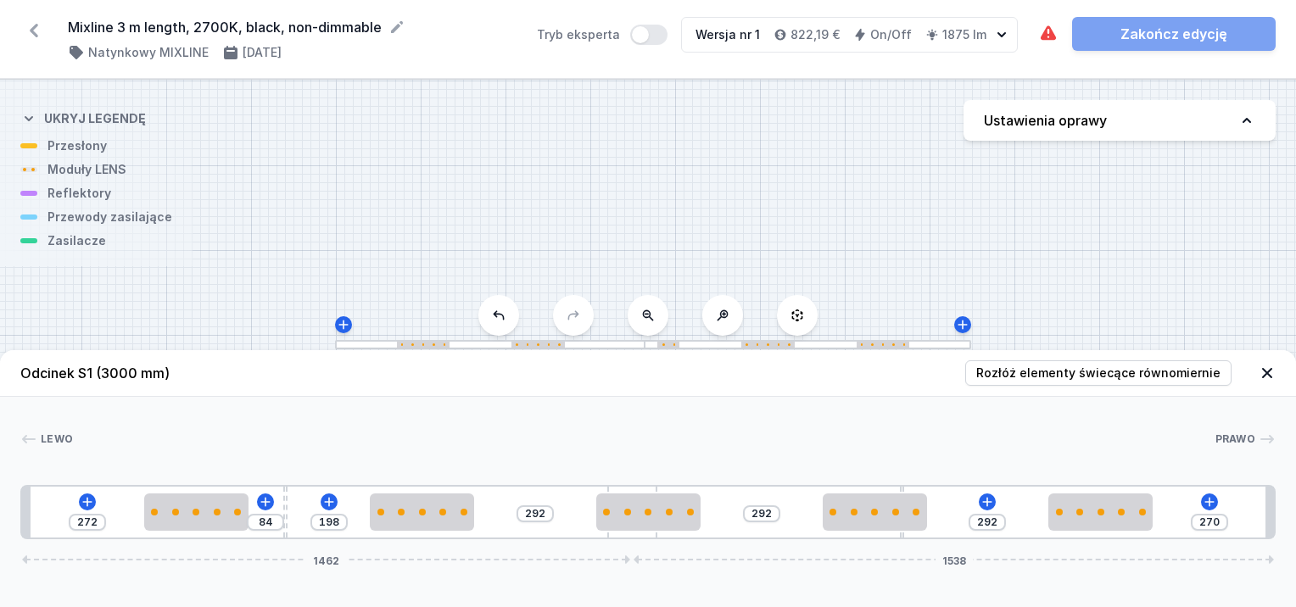
click at [1094, 431] on div at bounding box center [644, 439] width 1142 height 17
click at [1111, 365] on span "Rozłóż elementy świecące równomiernie" at bounding box center [1098, 373] width 244 height 17
drag, startPoint x: 903, startPoint y: 487, endPoint x: 940, endPoint y: 487, distance: 37.3
click at [652, 484] on div "[PERSON_NAME] 1 2 3 2 4 2 2 3 2 1 272 84 198 292 292 23 259 270 1462 1538 292 2…" at bounding box center [648, 468] width 1296 height 143
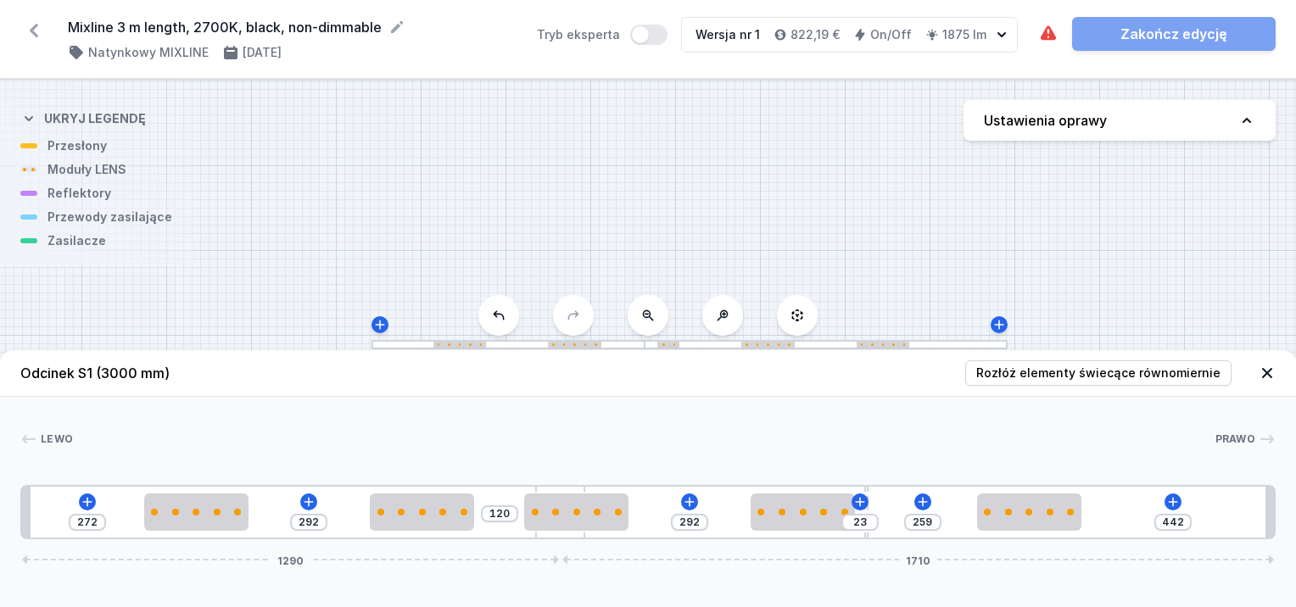
drag, startPoint x: 647, startPoint y: 491, endPoint x: 609, endPoint y: 486, distance: 38.5
click at [609, 486] on div "272 292 120 292 23 259 442 1290 1710" at bounding box center [648, 512] width 1256 height 54
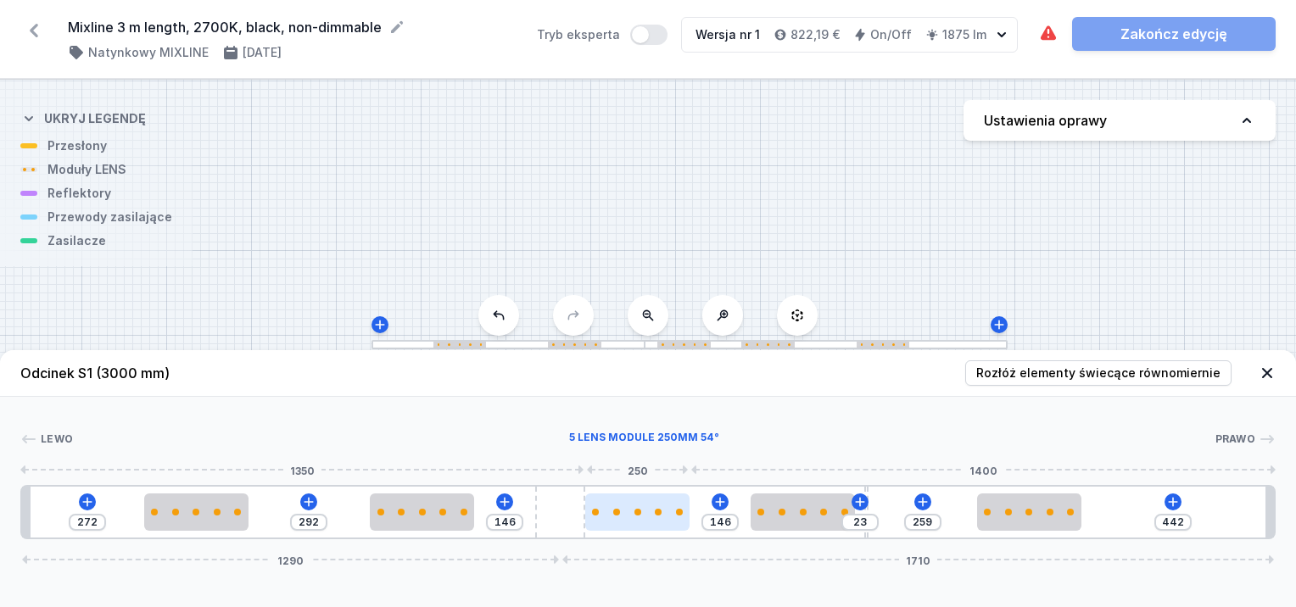
drag, startPoint x: 614, startPoint y: 507, endPoint x: 678, endPoint y: 515, distance: 64.1
click at [678, 515] on div at bounding box center [637, 512] width 104 height 37
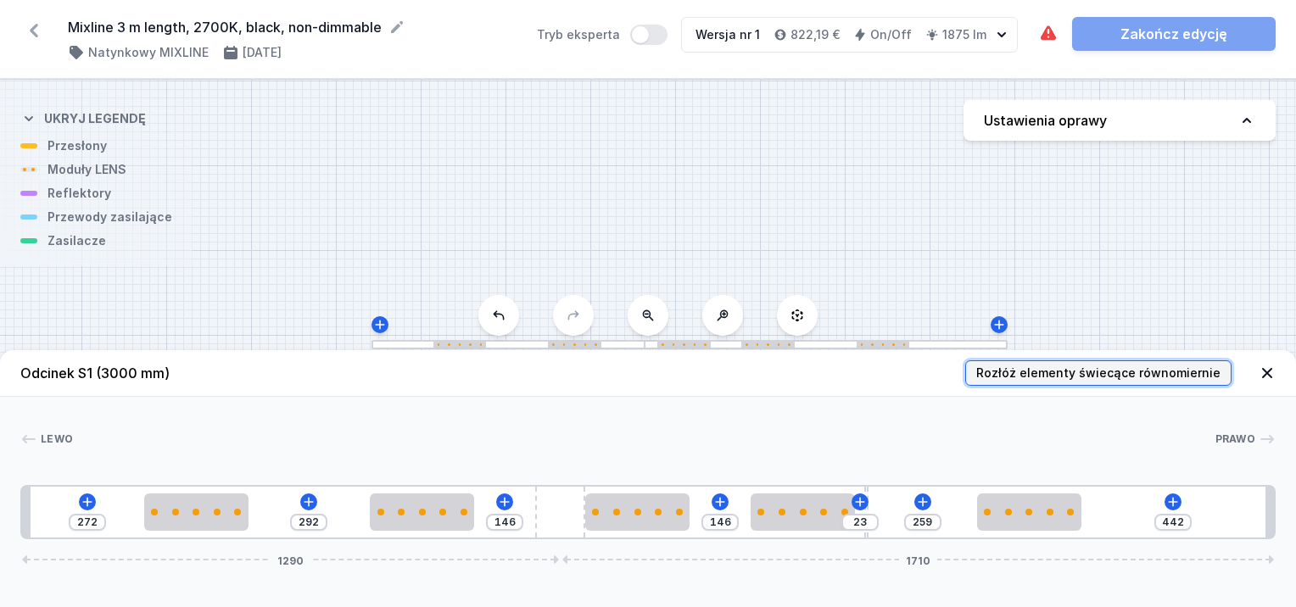
click at [1144, 377] on span "Rozłóż elementy świecące równomiernie" at bounding box center [1098, 373] width 244 height 17
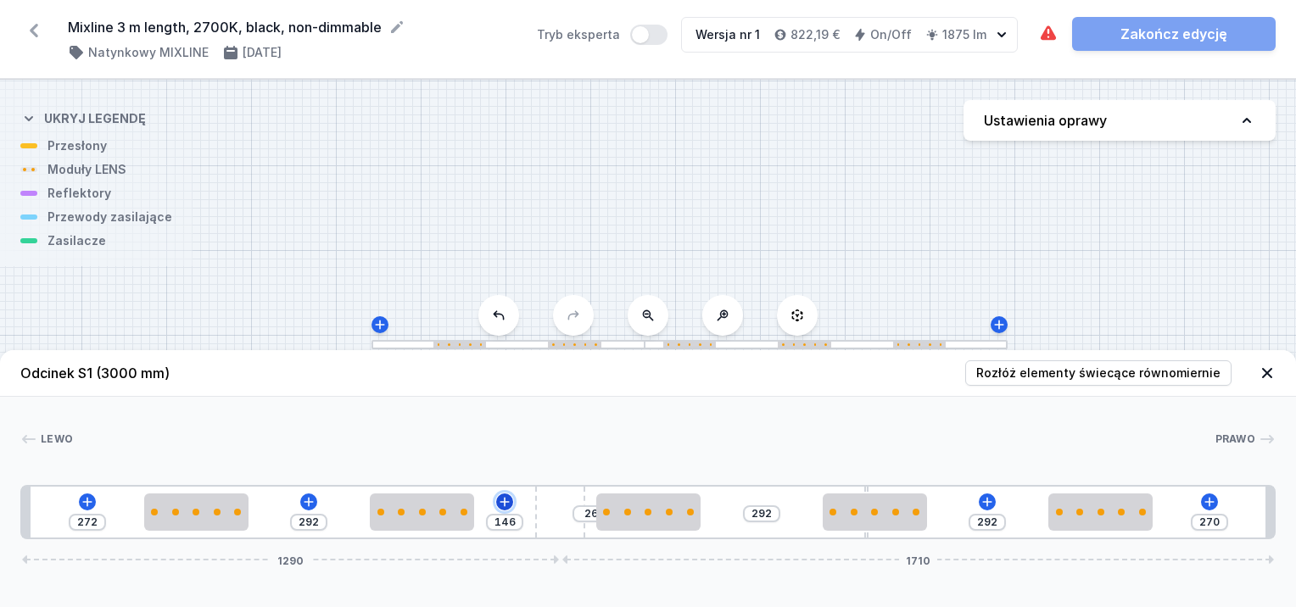
click at [504, 499] on icon at bounding box center [505, 501] width 9 height 9
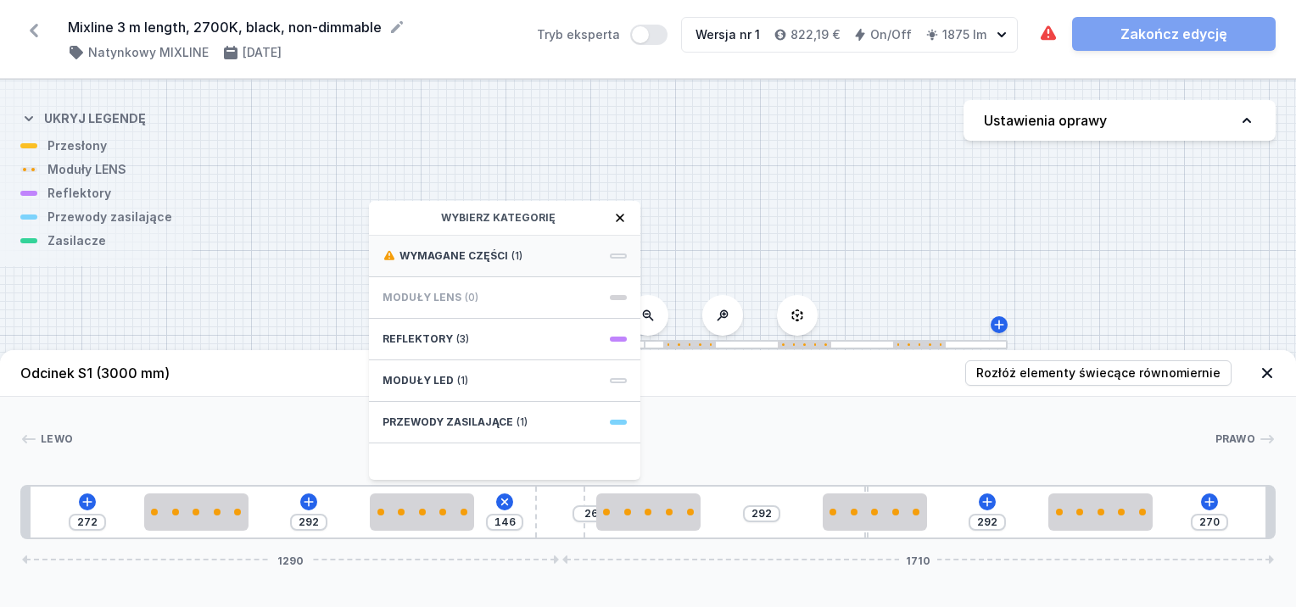
click at [541, 255] on div "Wymagane części (1)" at bounding box center [504, 257] width 271 height 42
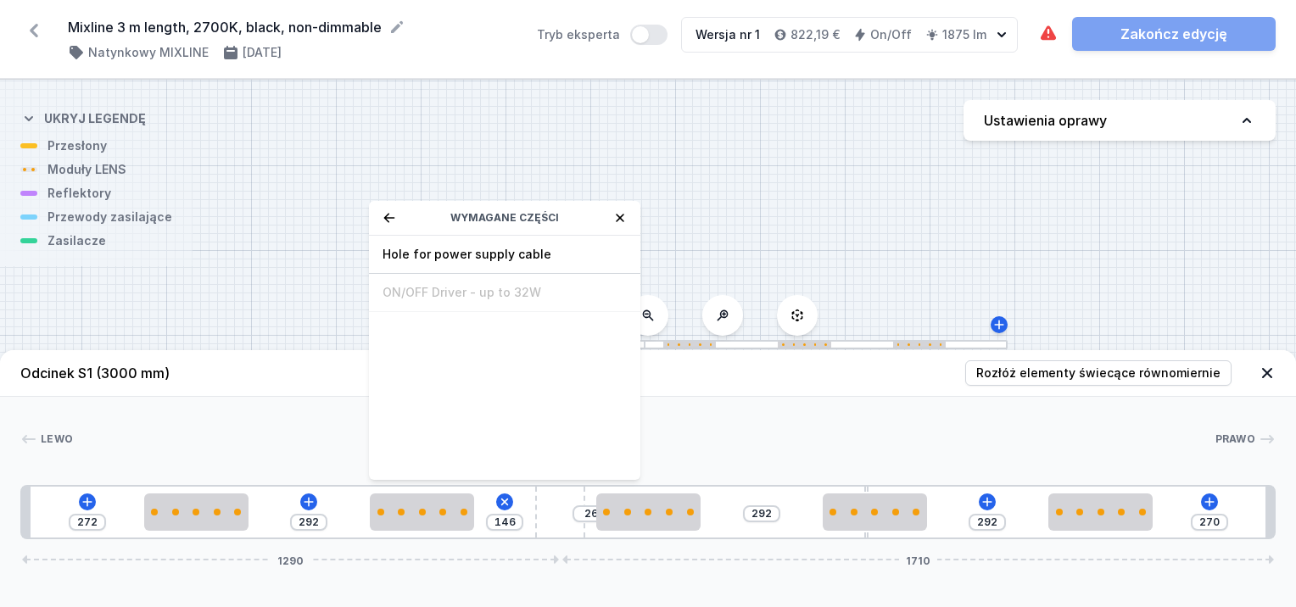
click at [541, 255] on span "Hole for power supply cable" at bounding box center [505, 254] width 244 height 17
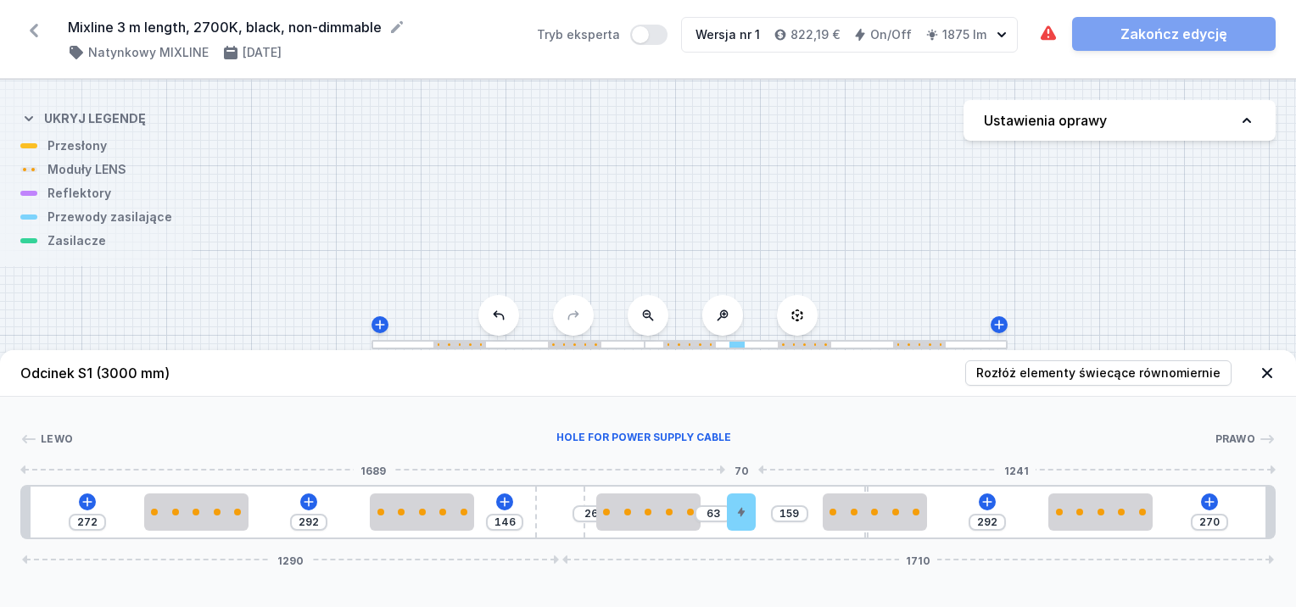
drag, startPoint x: 490, startPoint y: 521, endPoint x: 764, endPoint y: 510, distance: 274.2
click at [727, 343] on div at bounding box center [826, 344] width 363 height 9
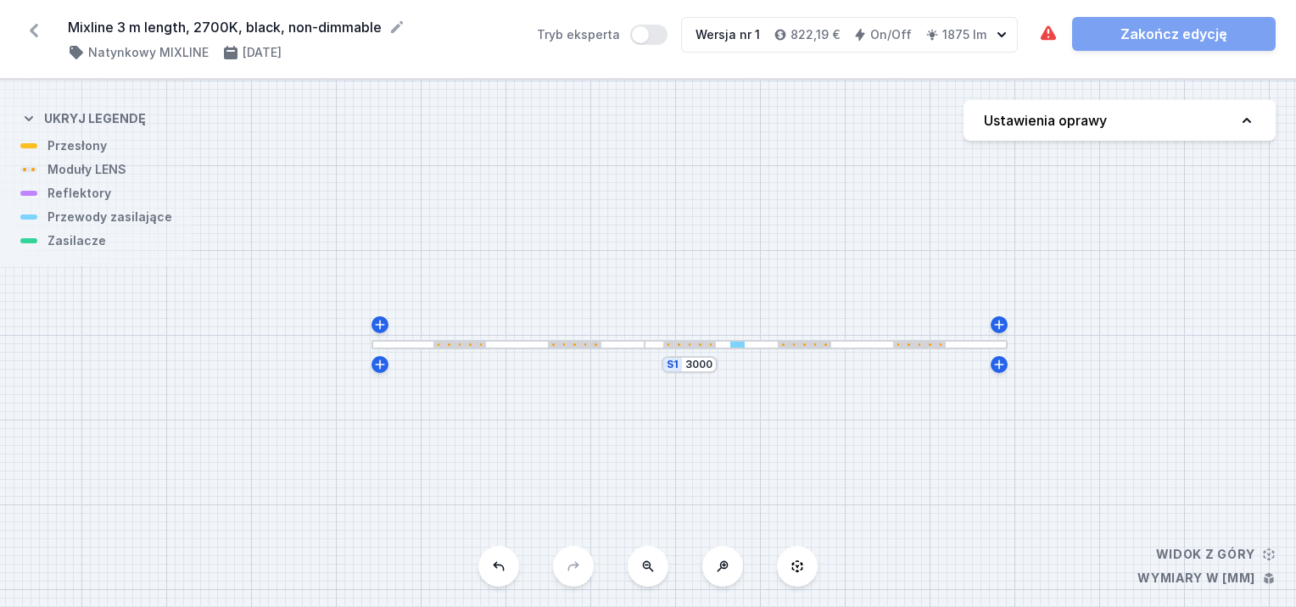
click at [649, 345] on div at bounding box center [644, 345] width 25 height 6
click at [650, 346] on div at bounding box center [644, 345] width 25 height 6
click at [652, 350] on div "S1 3000" at bounding box center [648, 344] width 1296 height 528
click at [645, 349] on div at bounding box center [644, 344] width 25 height 9
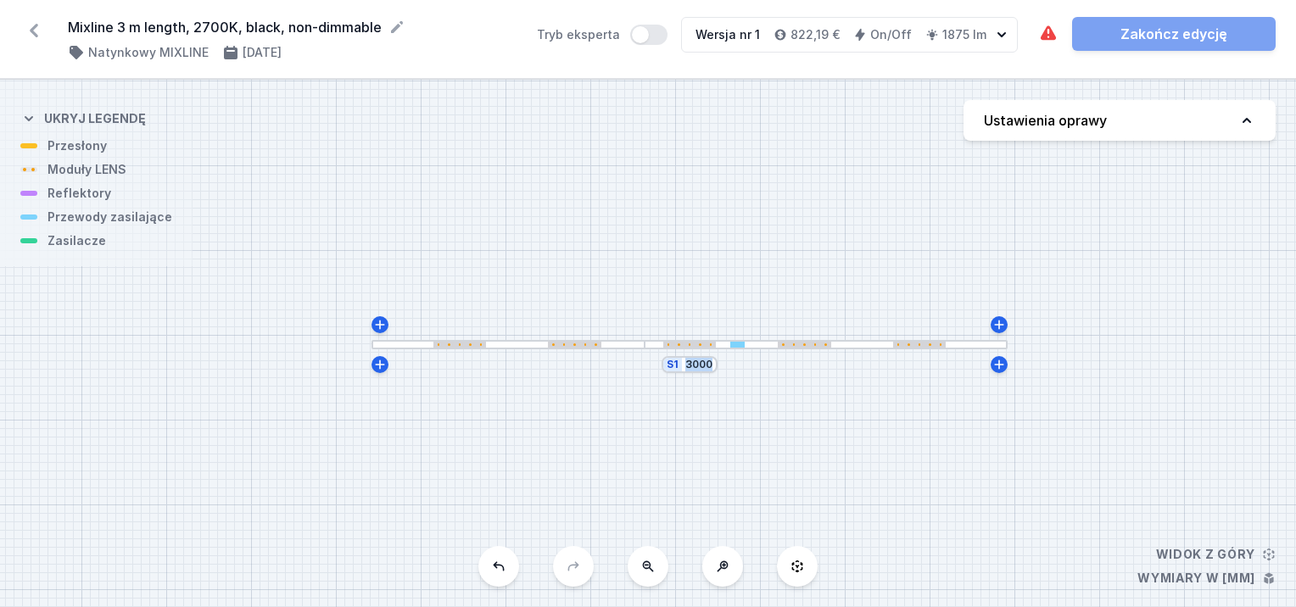
click at [645, 349] on div at bounding box center [644, 344] width 25 height 9
drag, startPoint x: 645, startPoint y: 349, endPoint x: 523, endPoint y: 343, distance: 122.3
click at [523, 343] on div at bounding box center [509, 344] width 274 height 9
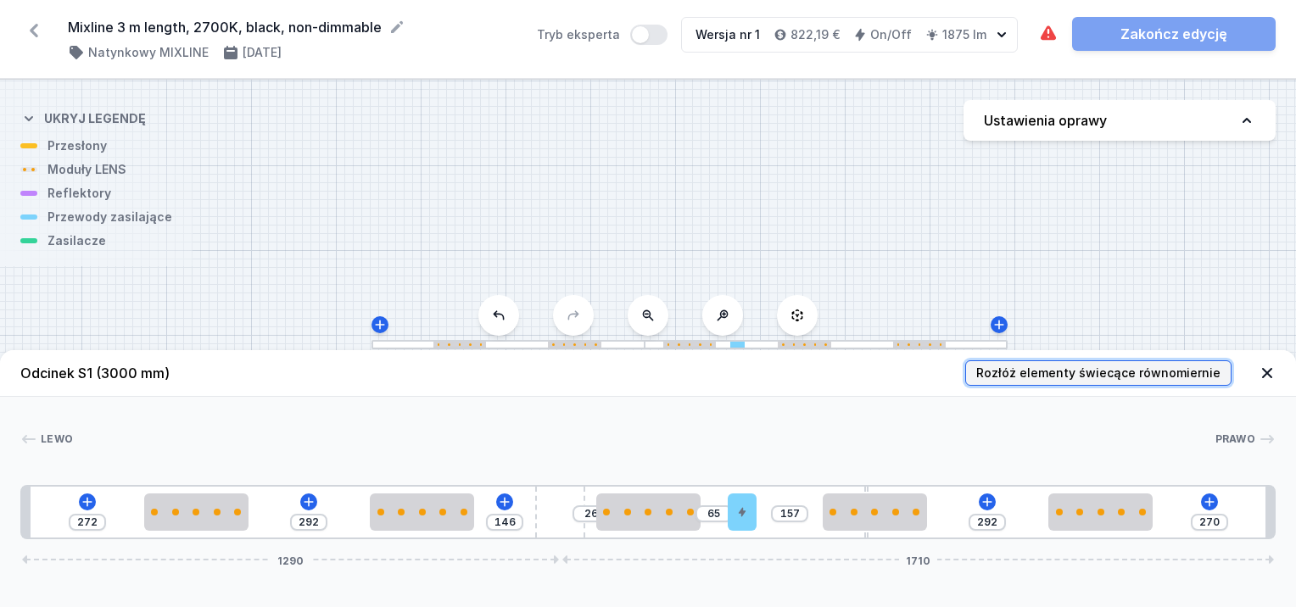
click at [999, 372] on span "Rozłóż elementy świecące równomiernie" at bounding box center [1098, 373] width 244 height 17
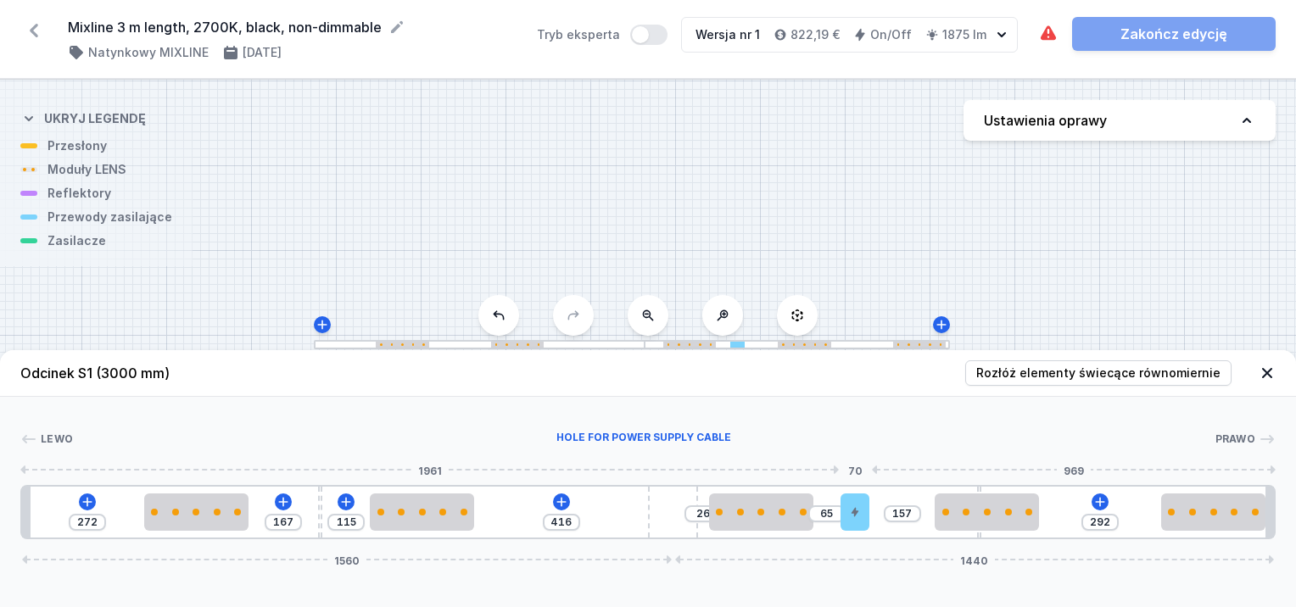
drag, startPoint x: 561, startPoint y: 512, endPoint x: 831, endPoint y: 514, distance: 270.6
click at [842, 514] on div "272 167 115 416 26 65 157 292 1560 1440" at bounding box center [648, 512] width 1256 height 54
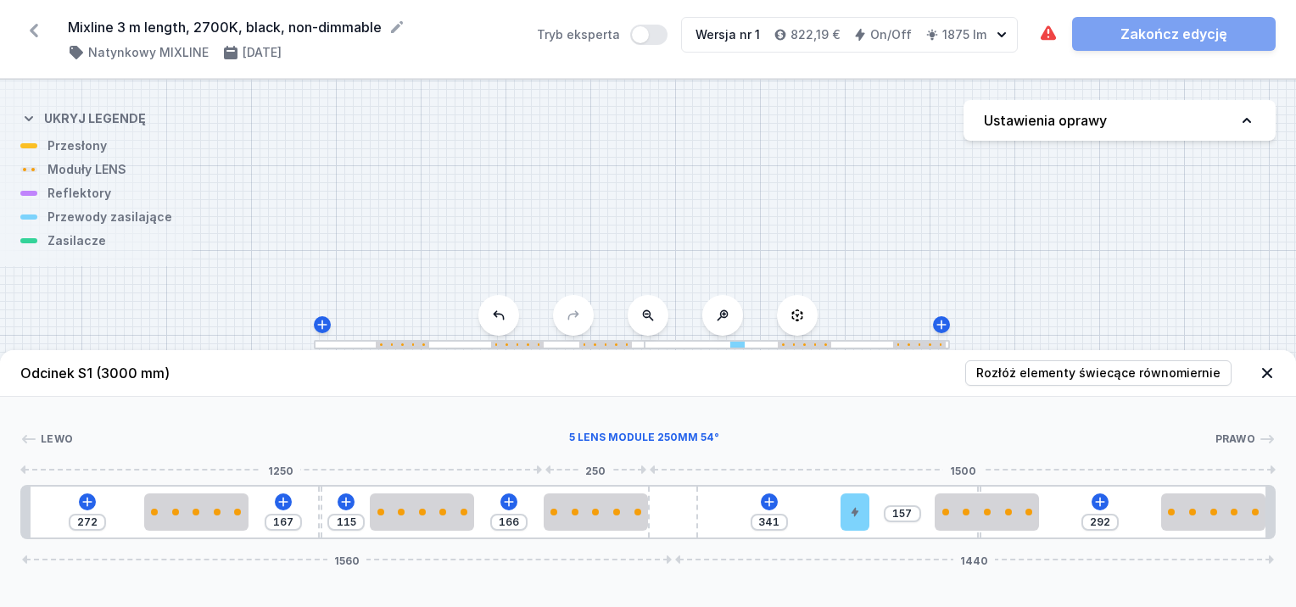
drag, startPoint x: 758, startPoint y: 512, endPoint x: 706, endPoint y: 517, distance: 51.9
click at [590, 518] on div at bounding box center [596, 512] width 104 height 37
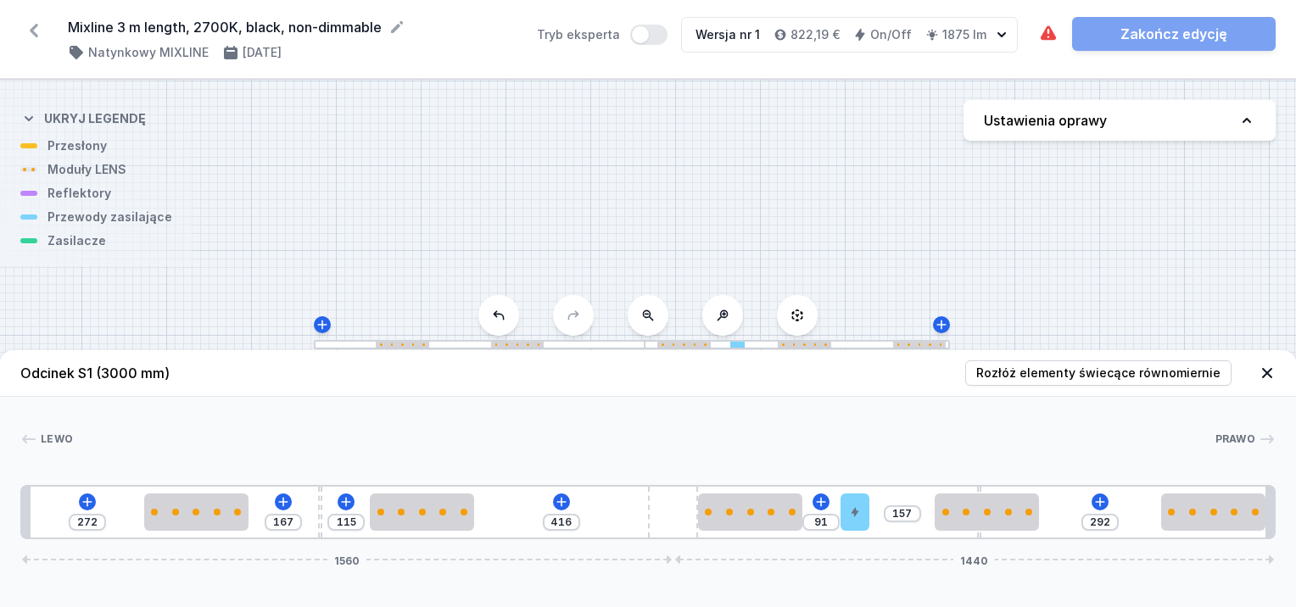
drag, startPoint x: 621, startPoint y: 516, endPoint x: 804, endPoint y: 513, distance: 183.3
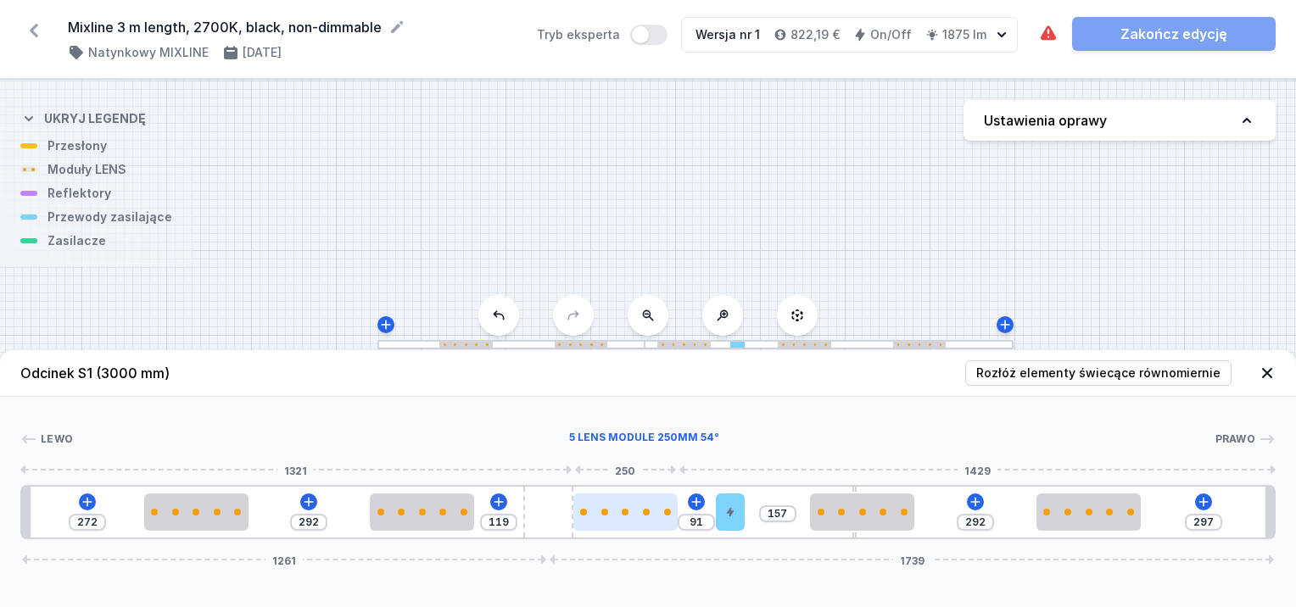
drag, startPoint x: 665, startPoint y: 512, endPoint x: 579, endPoint y: 512, distance: 86.5
click at [576, 513] on div "272 292 119 91 157 292 297 1261 1739" at bounding box center [648, 512] width 1256 height 54
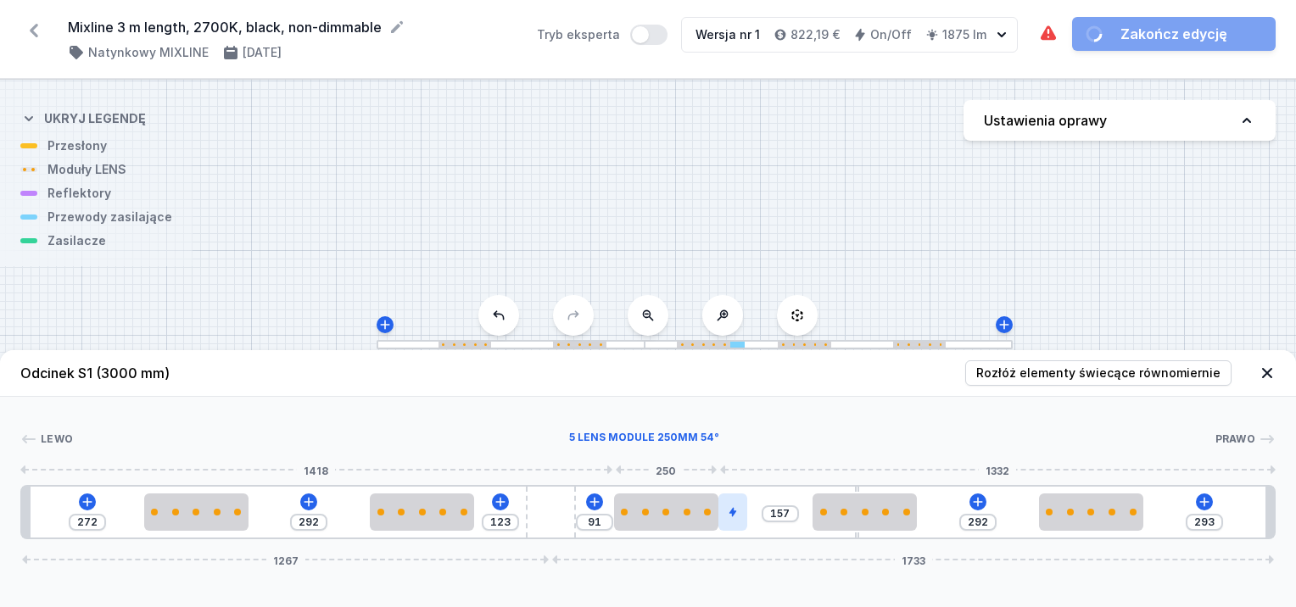
drag, startPoint x: 648, startPoint y: 512, endPoint x: 730, endPoint y: 509, distance: 81.5
click at [709, 516] on div at bounding box center [666, 512] width 104 height 37
drag, startPoint x: 730, startPoint y: 509, endPoint x: 716, endPoint y: 514, distance: 14.5
click at [628, 512] on div at bounding box center [621, 512] width 29 height 37
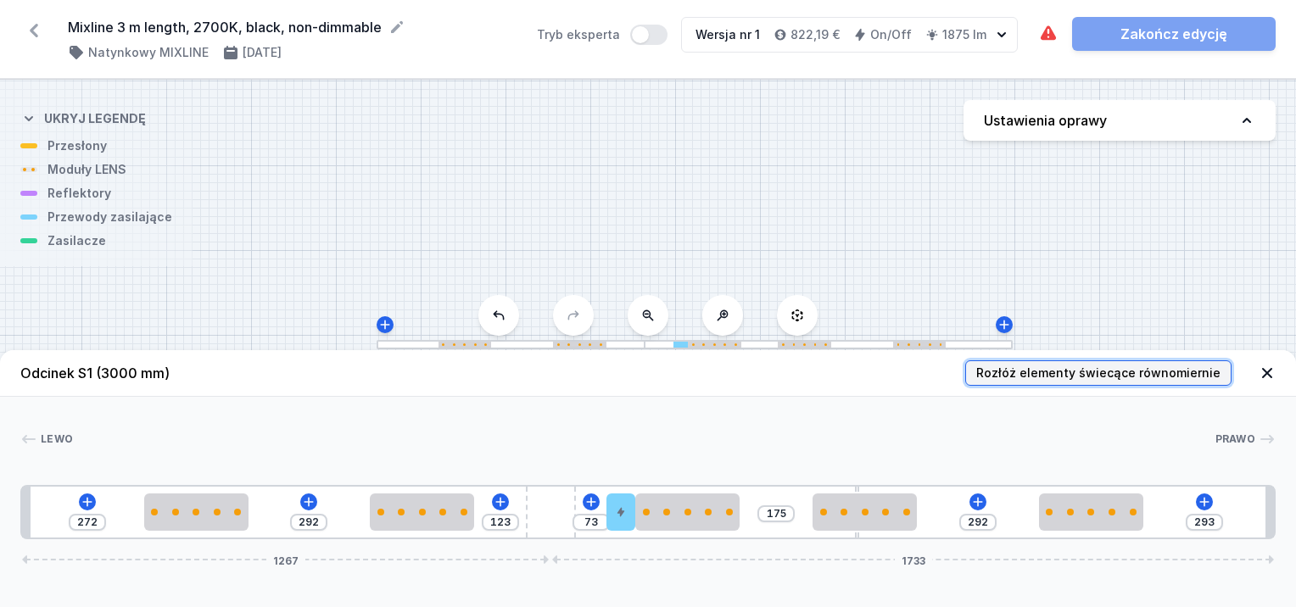
click at [1111, 378] on span "Rozłóż elementy świecące równomiernie" at bounding box center [1098, 373] width 244 height 17
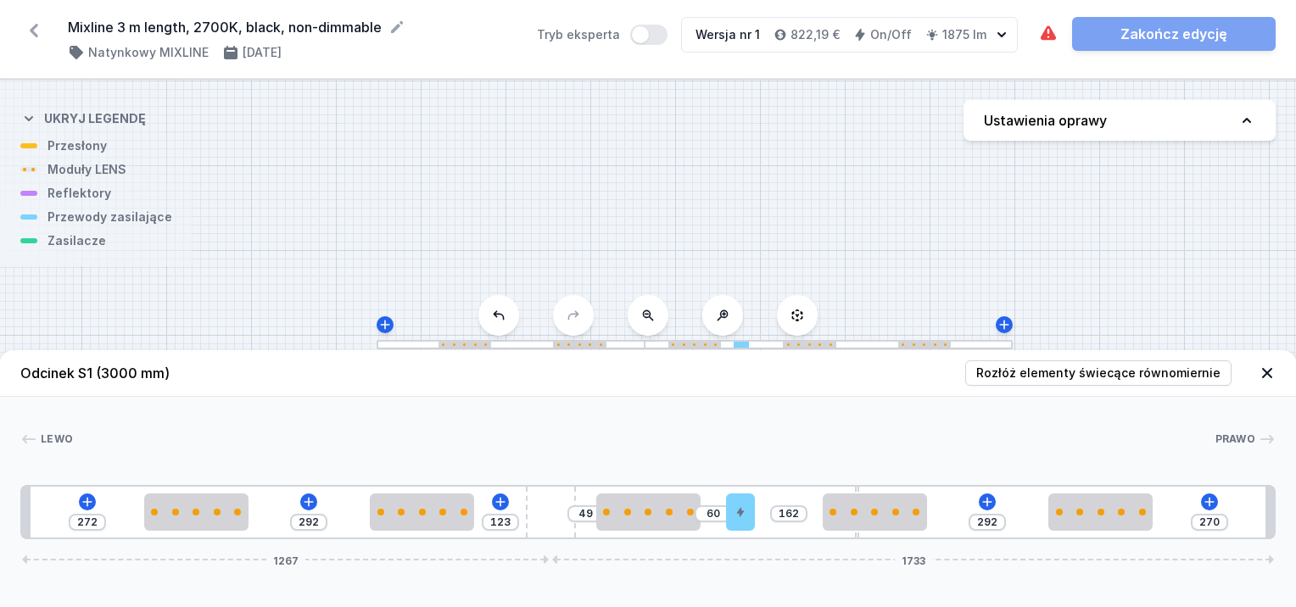
drag, startPoint x: 625, startPoint y: 520, endPoint x: 756, endPoint y: 529, distance: 130.9
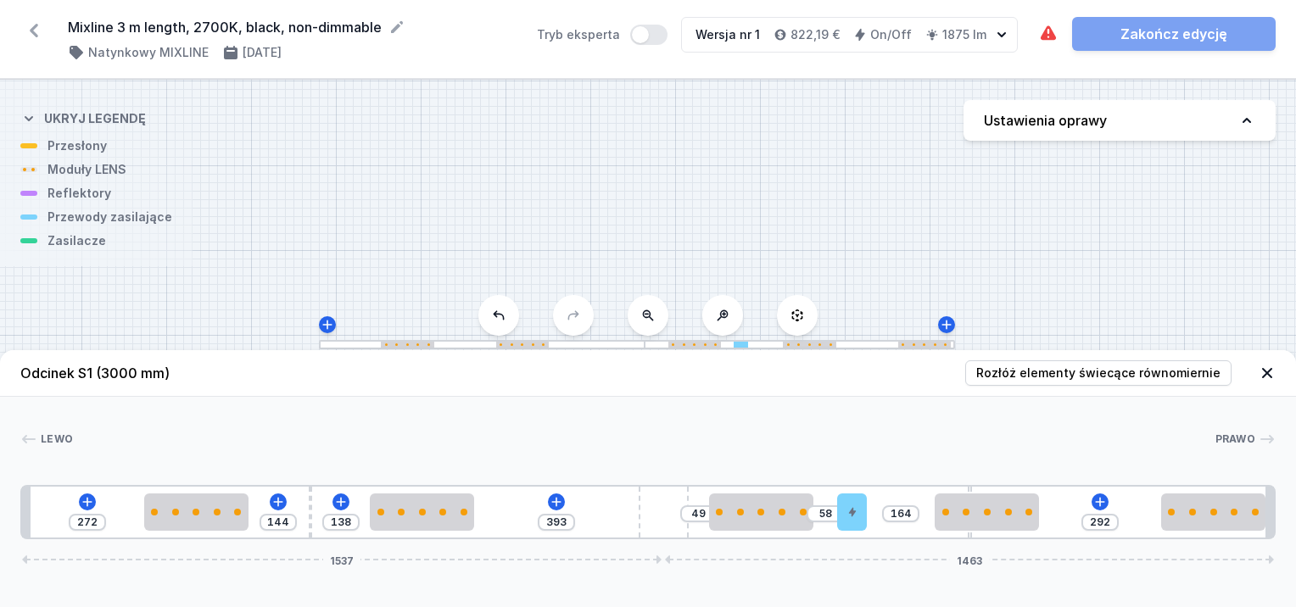
drag, startPoint x: 557, startPoint y: 511, endPoint x: 872, endPoint y: 520, distance: 314.9
click at [883, 525] on div "272 144 138 393 49 58 164 292 1537 1463" at bounding box center [648, 512] width 1256 height 54
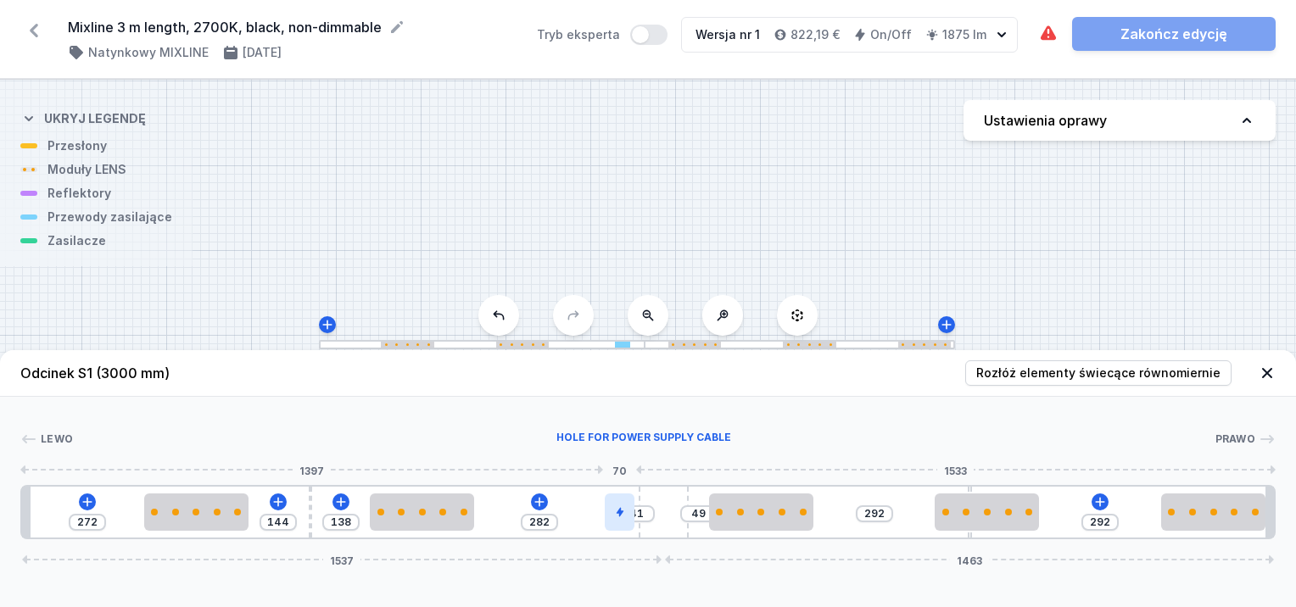
drag, startPoint x: 858, startPoint y: 512, endPoint x: 614, endPoint y: 506, distance: 243.5
click at [613, 506] on div at bounding box center [619, 512] width 29 height 37
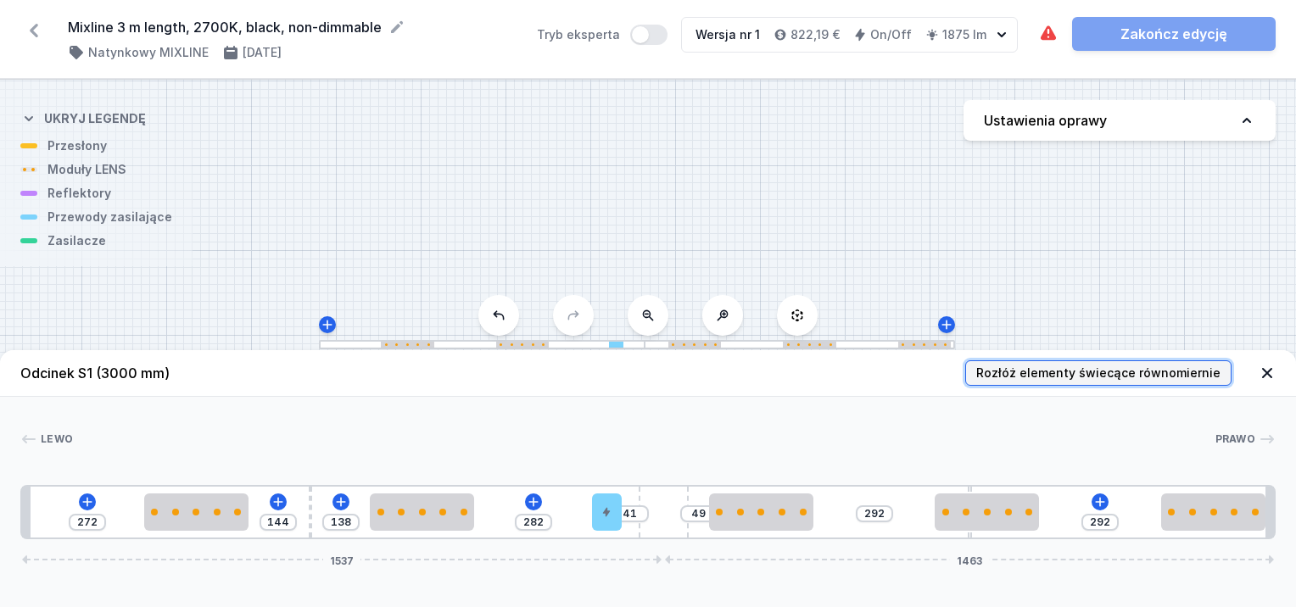
click at [1052, 373] on span "Rozłóż elementy świecące równomiernie" at bounding box center [1098, 373] width 244 height 17
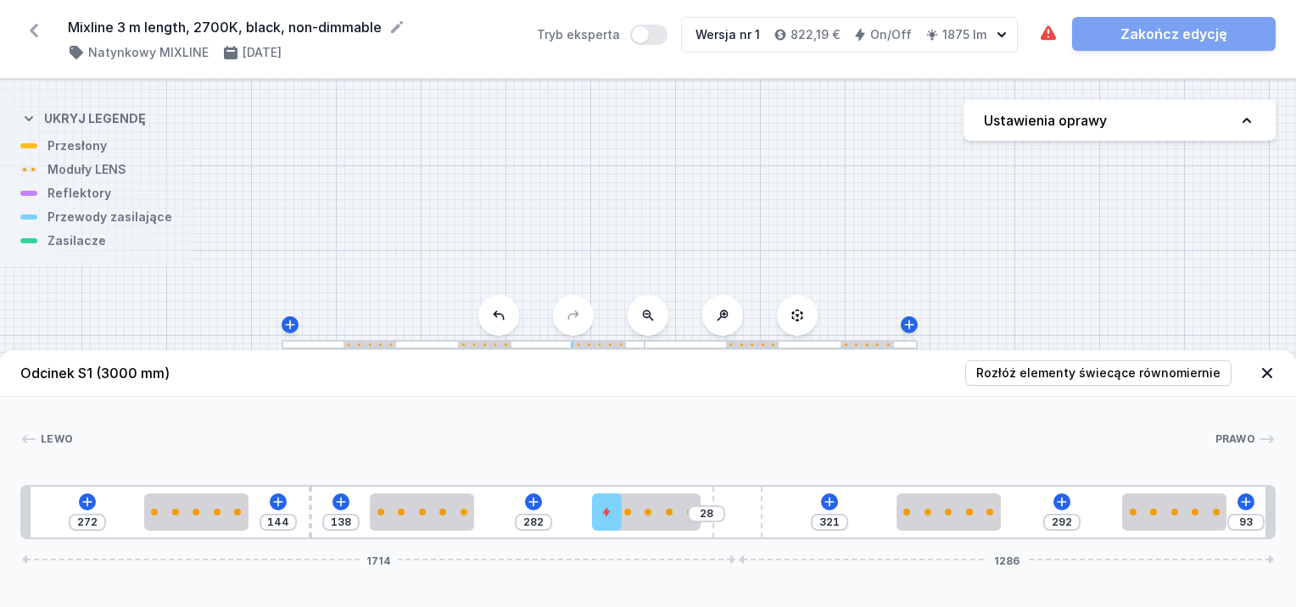
drag, startPoint x: 673, startPoint y: 491, endPoint x: 783, endPoint y: 495, distance: 110.3
drag, startPoint x: 611, startPoint y: 518, endPoint x: 581, endPoint y: 519, distance: 29.7
click at [581, 519] on div at bounding box center [582, 512] width 29 height 37
drag, startPoint x: 579, startPoint y: 515, endPoint x: 741, endPoint y: 514, distance: 162.0
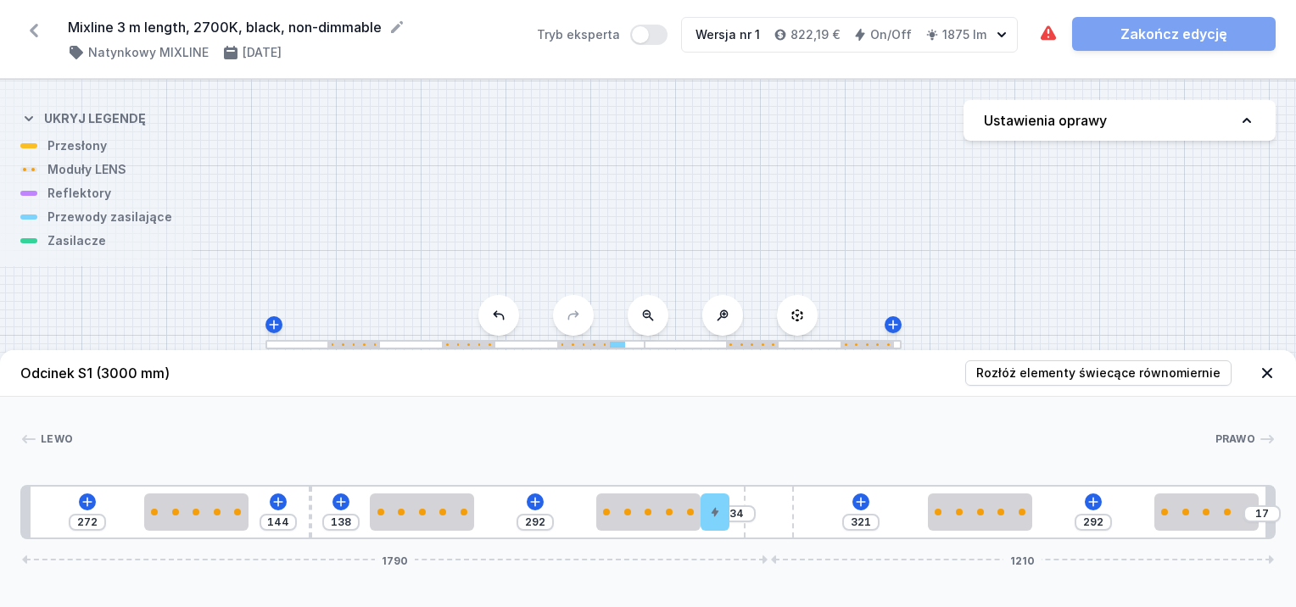
drag, startPoint x: 756, startPoint y: 507, endPoint x: 814, endPoint y: 512, distance: 57.9
click at [814, 512] on div "272 144 138 292 34 321 292 17 1790 1210" at bounding box center [648, 512] width 1256 height 54
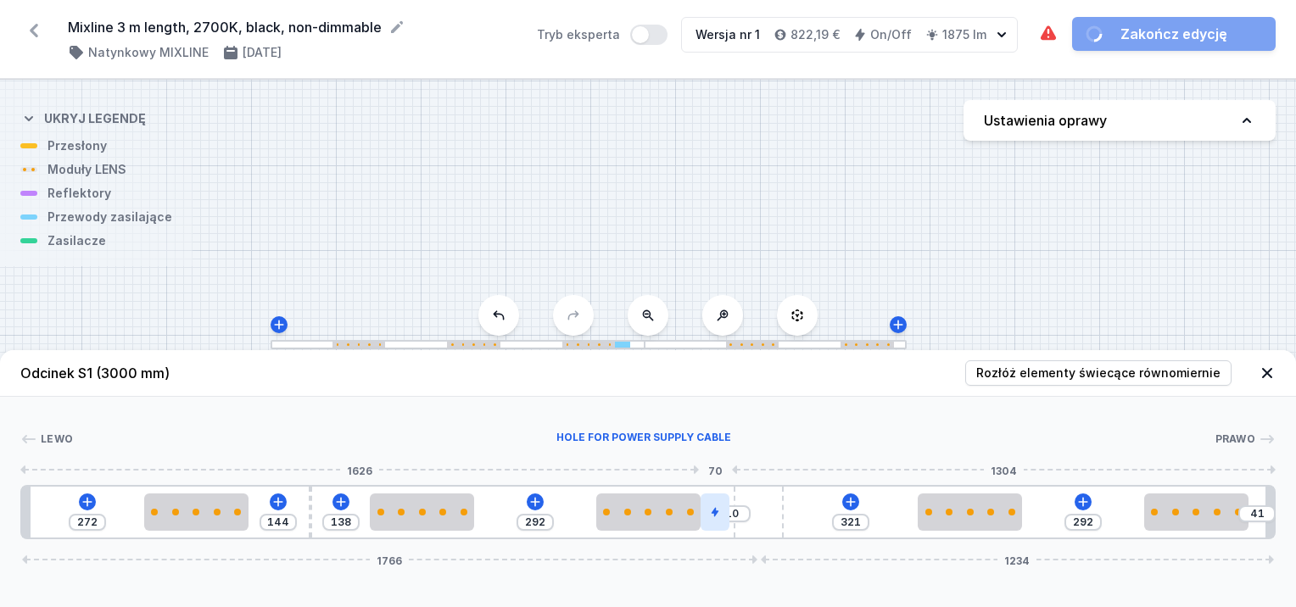
click at [718, 514] on icon at bounding box center [715, 512] width 10 height 10
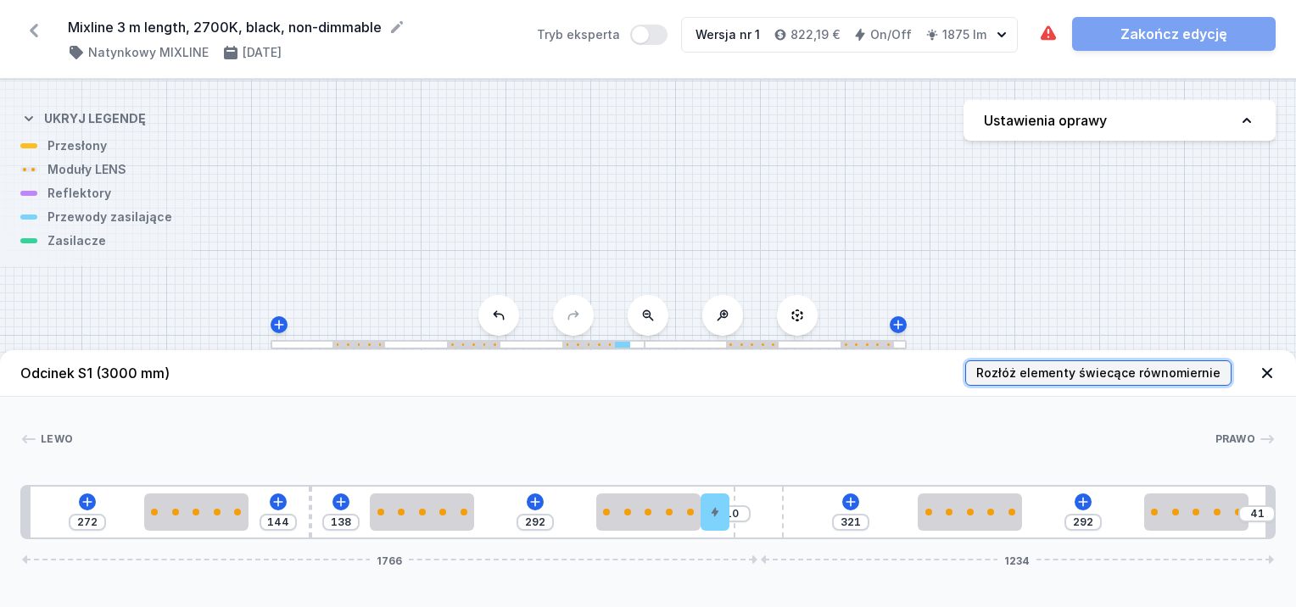
click at [1021, 374] on span "Rozłóż elementy świecące równomiernie" at bounding box center [1098, 373] width 244 height 17
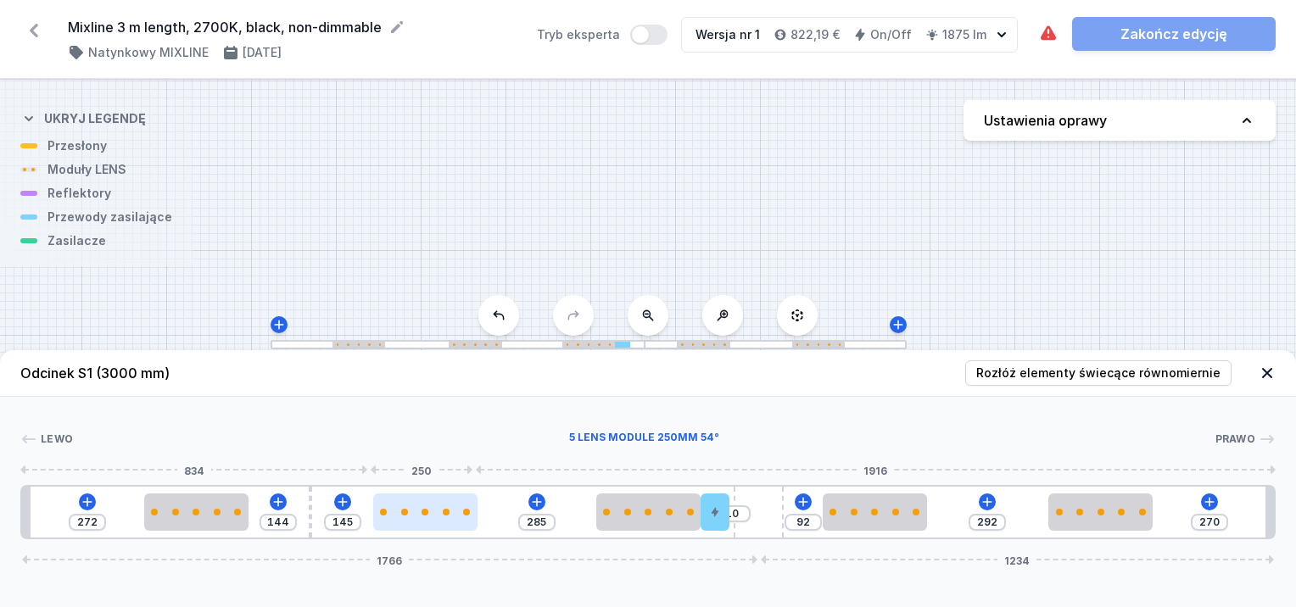
click at [456, 516] on div at bounding box center [425, 512] width 104 height 37
click at [436, 519] on div at bounding box center [425, 512] width 104 height 37
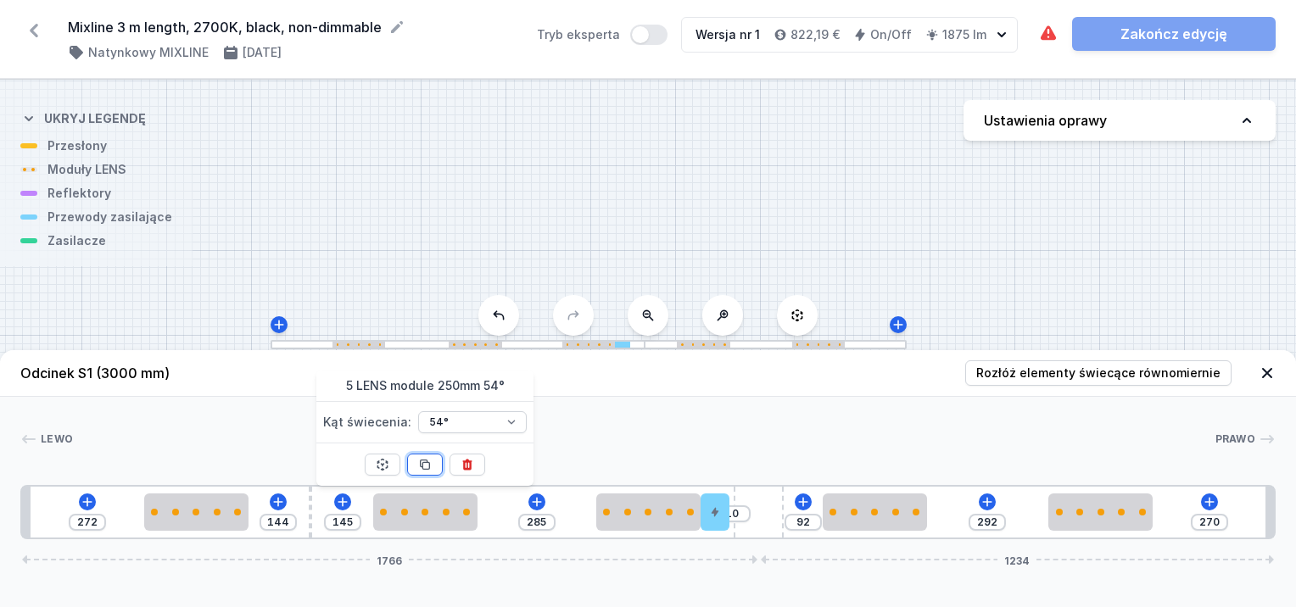
click at [421, 461] on icon at bounding box center [425, 464] width 9 height 9
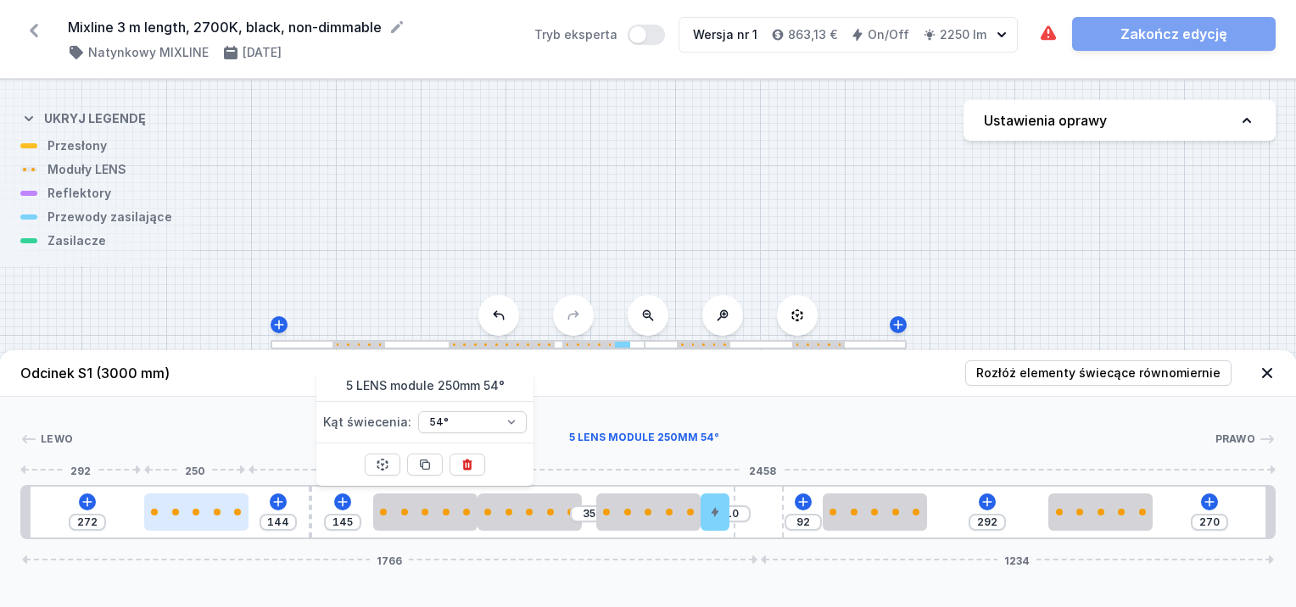
click at [198, 519] on div at bounding box center [196, 512] width 104 height 37
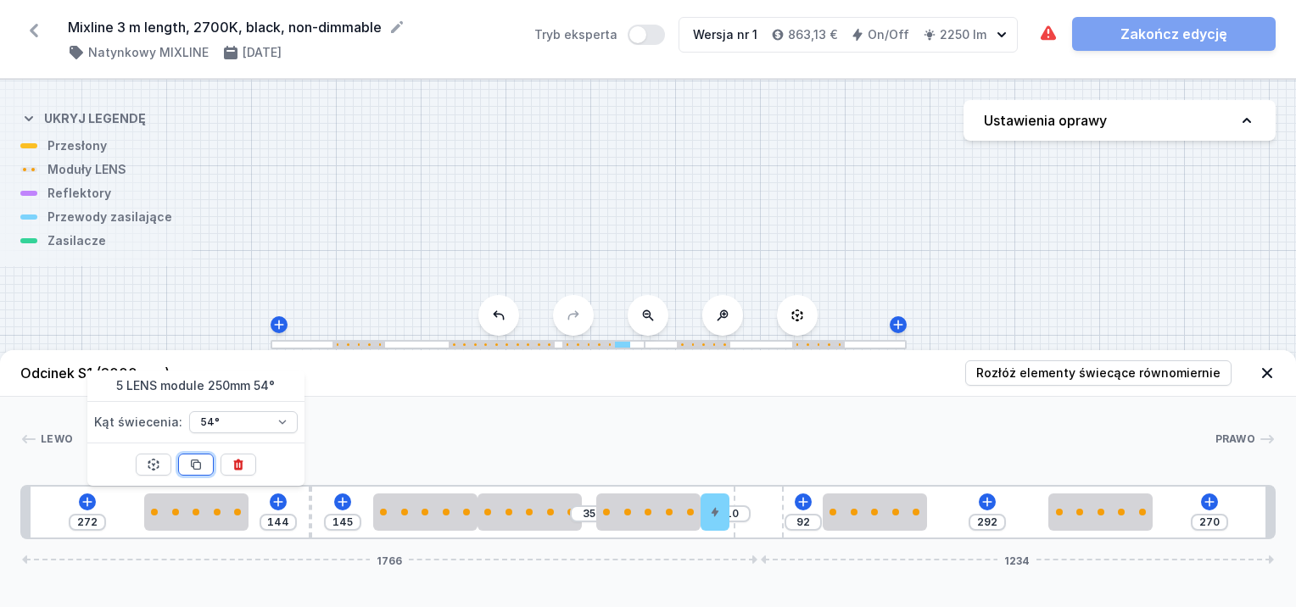
click at [196, 463] on icon at bounding box center [196, 465] width 14 height 14
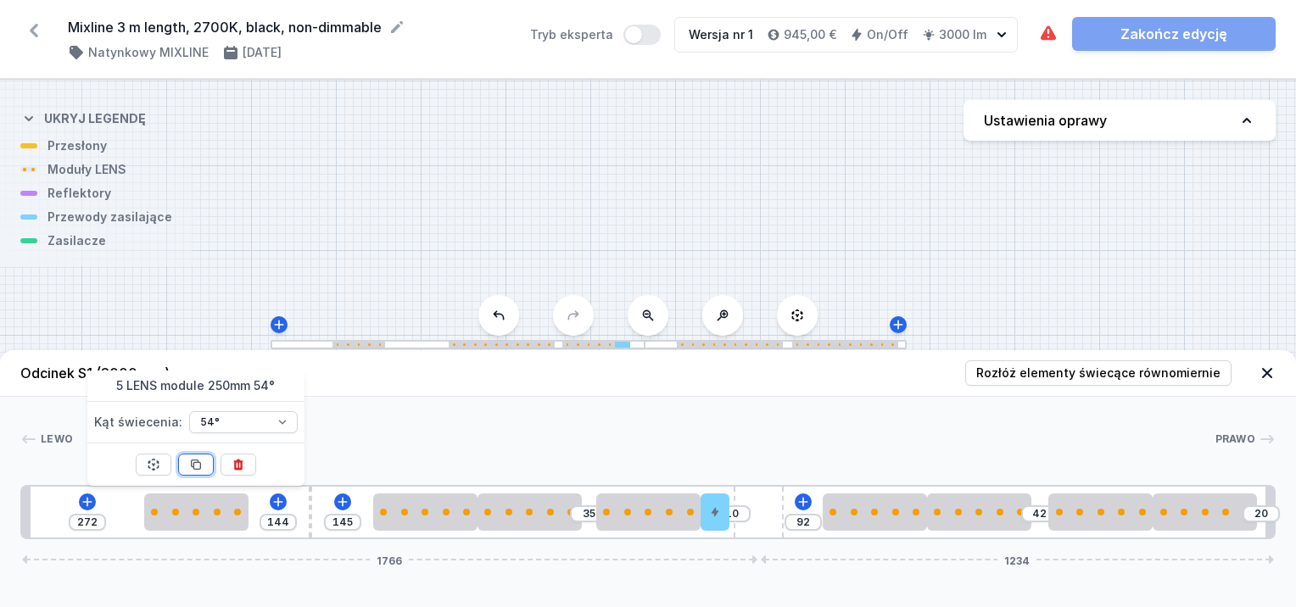
click at [196, 463] on icon at bounding box center [196, 465] width 14 height 14
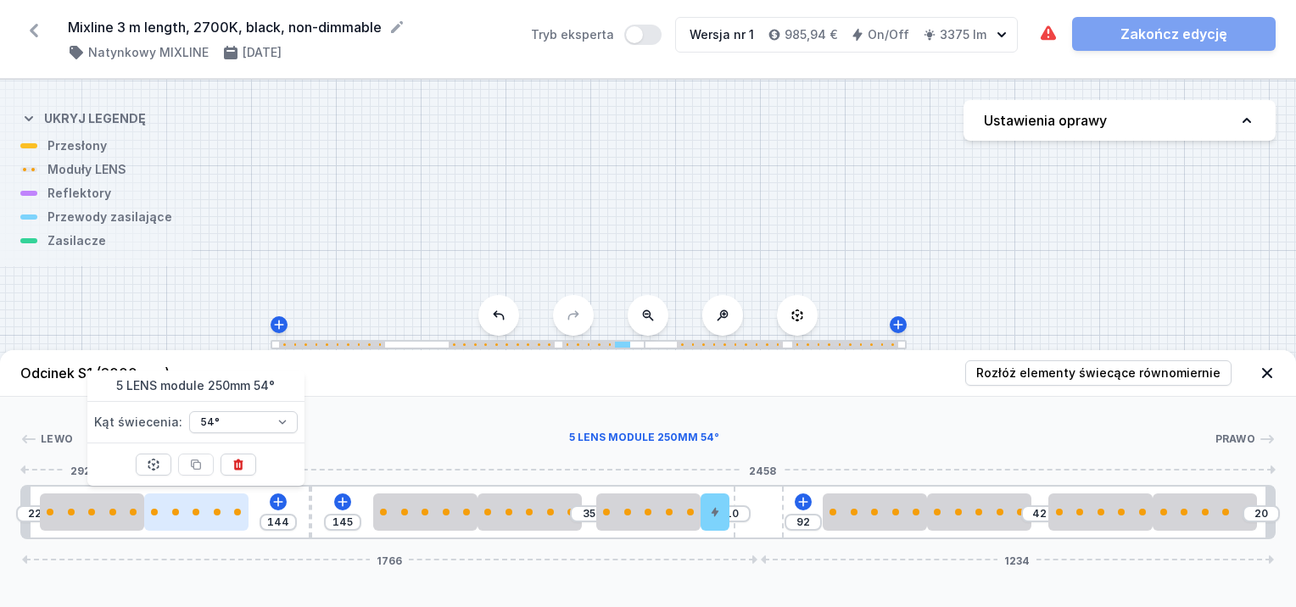
click at [205, 522] on div at bounding box center [196, 512] width 104 height 37
click at [207, 522] on div at bounding box center [196, 512] width 104 height 37
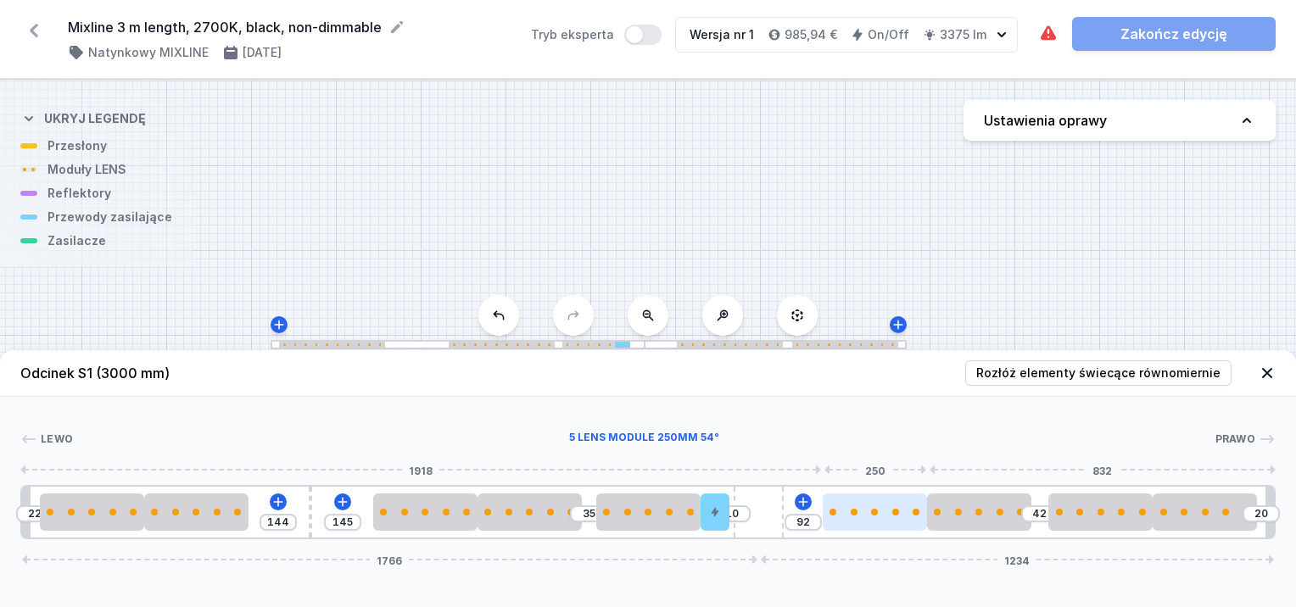
click at [904, 519] on div at bounding box center [875, 512] width 104 height 37
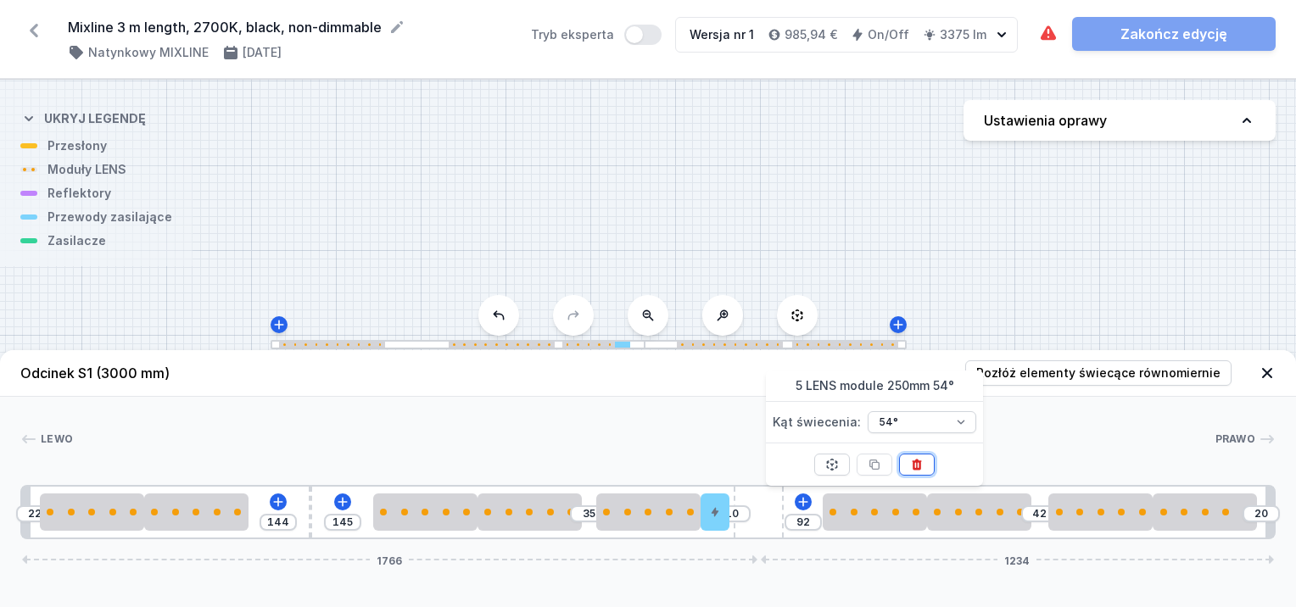
click at [920, 465] on icon at bounding box center [917, 464] width 9 height 11
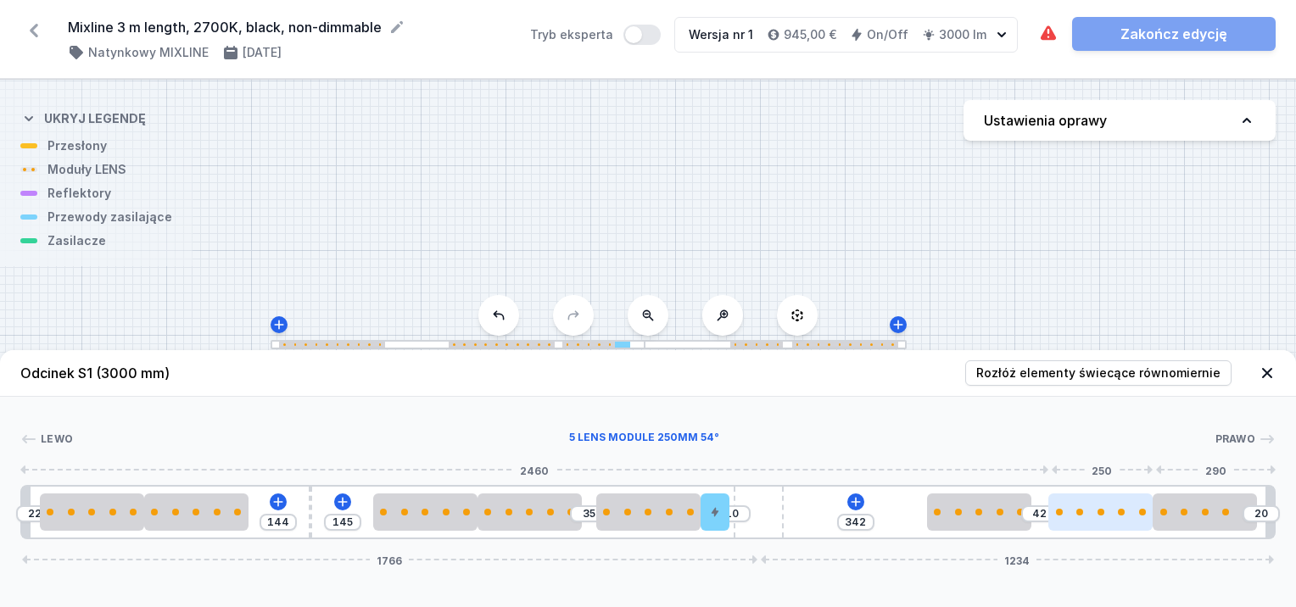
click at [1103, 522] on div at bounding box center [1101, 512] width 104 height 37
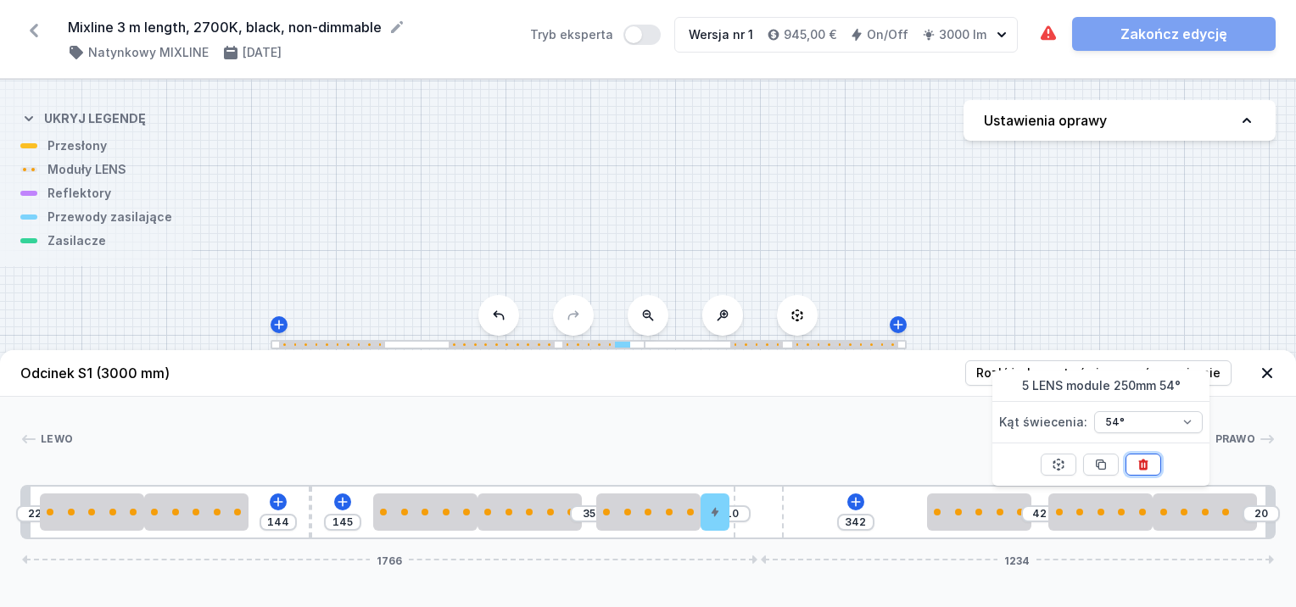
click at [1149, 465] on icon at bounding box center [1144, 465] width 14 height 14
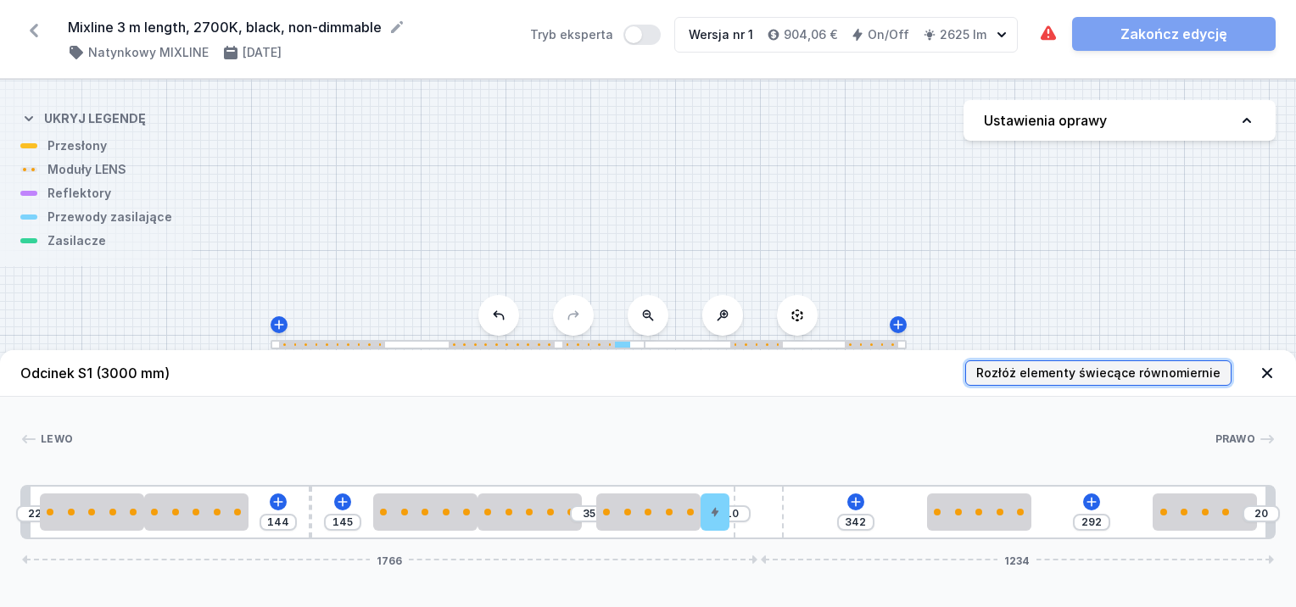
click at [1120, 376] on span "Rozłóż elementy świecące równomiernie" at bounding box center [1098, 373] width 244 height 17
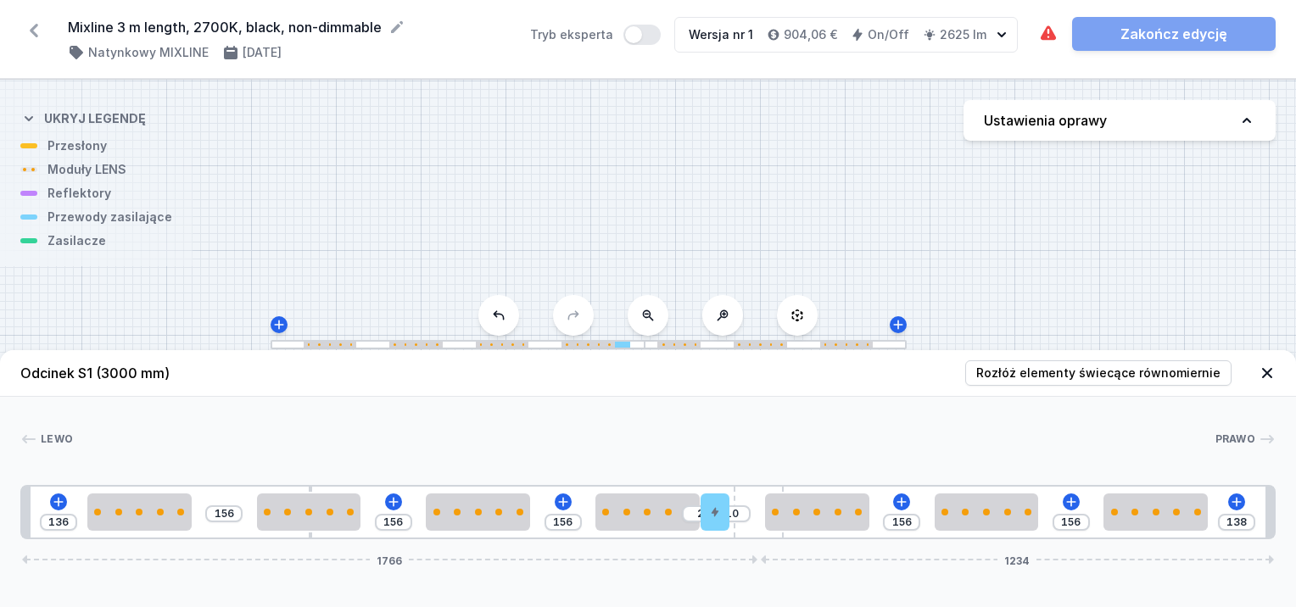
click at [89, 114] on h4 "Ukryj legendę" at bounding box center [95, 118] width 102 height 17
click at [89, 114] on h4 "Pokaż legendę" at bounding box center [96, 118] width 104 height 17
click at [1049, 31] on icon at bounding box center [1048, 32] width 15 height 14
click at [669, 505] on div at bounding box center [648, 512] width 104 height 37
click at [670, 514] on div at bounding box center [669, 512] width 7 height 7
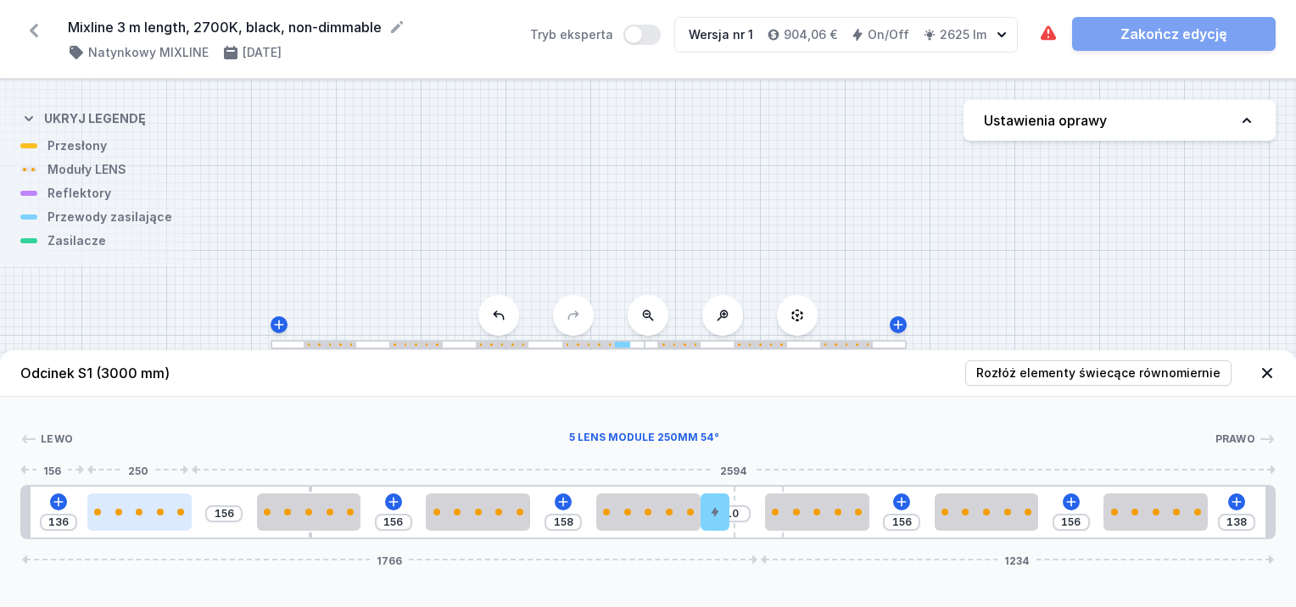
click at [124, 509] on div at bounding box center [139, 512] width 104 height 7
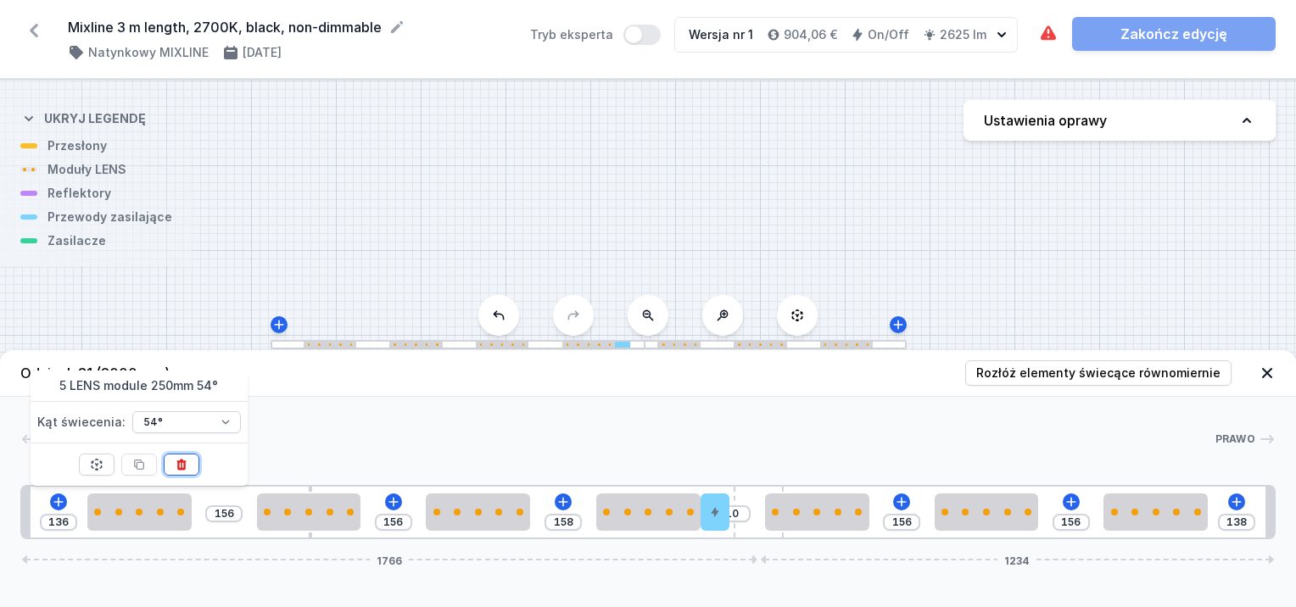
click at [180, 464] on icon at bounding box center [180, 464] width 9 height 11
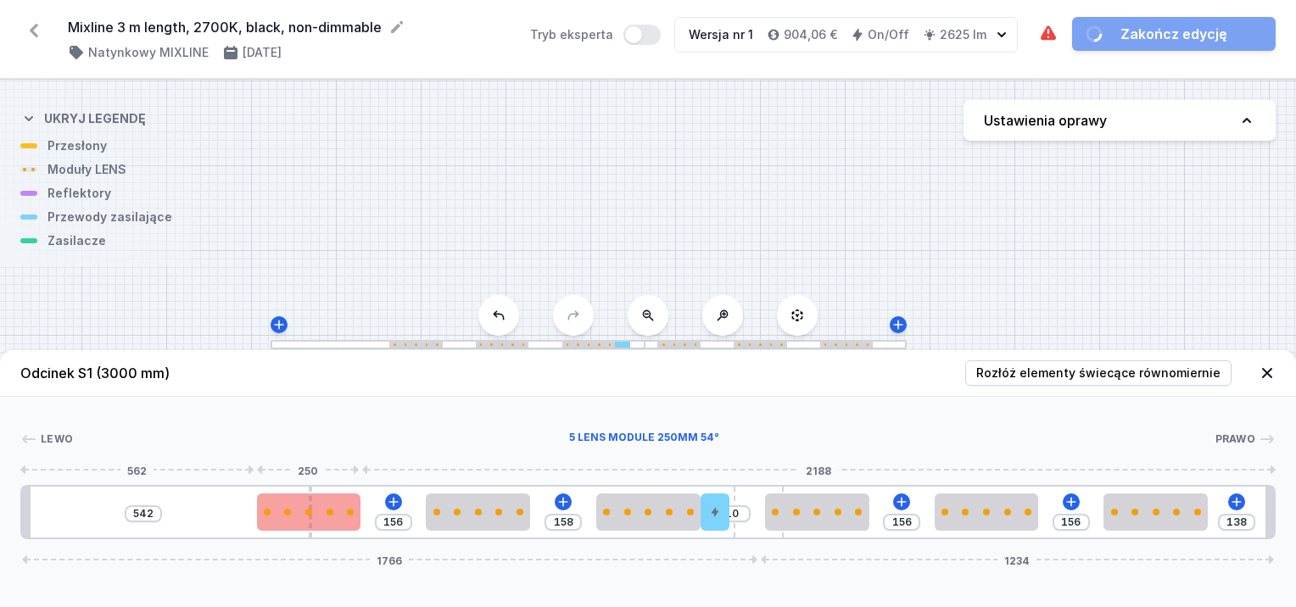
click at [305, 520] on div at bounding box center [309, 512] width 104 height 37
click at [322, 518] on div at bounding box center [314, 512] width 104 height 37
click at [327, 518] on div at bounding box center [318, 512] width 104 height 37
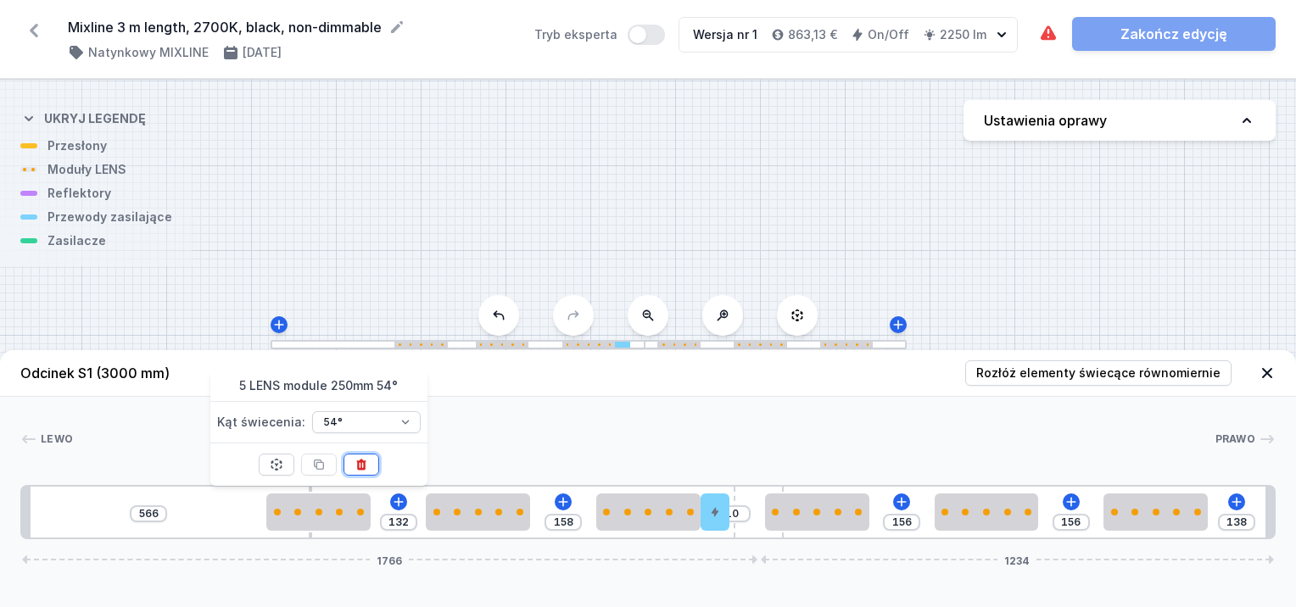
click at [366, 459] on icon at bounding box center [362, 465] width 14 height 14
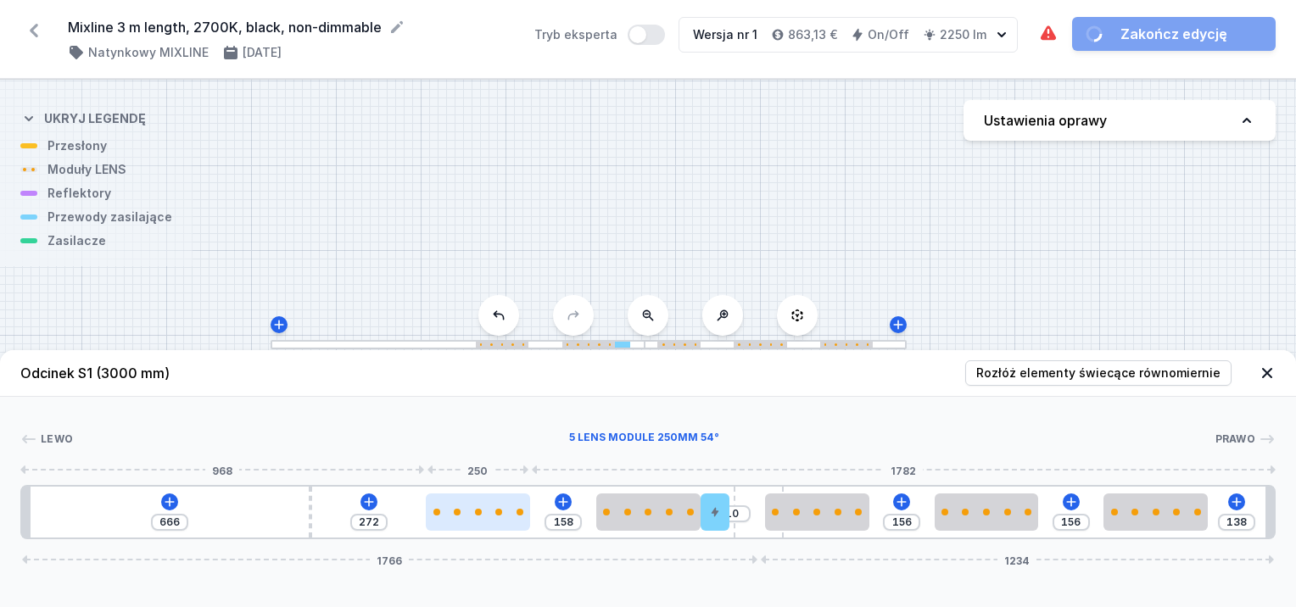
click at [512, 510] on div at bounding box center [478, 512] width 104 height 7
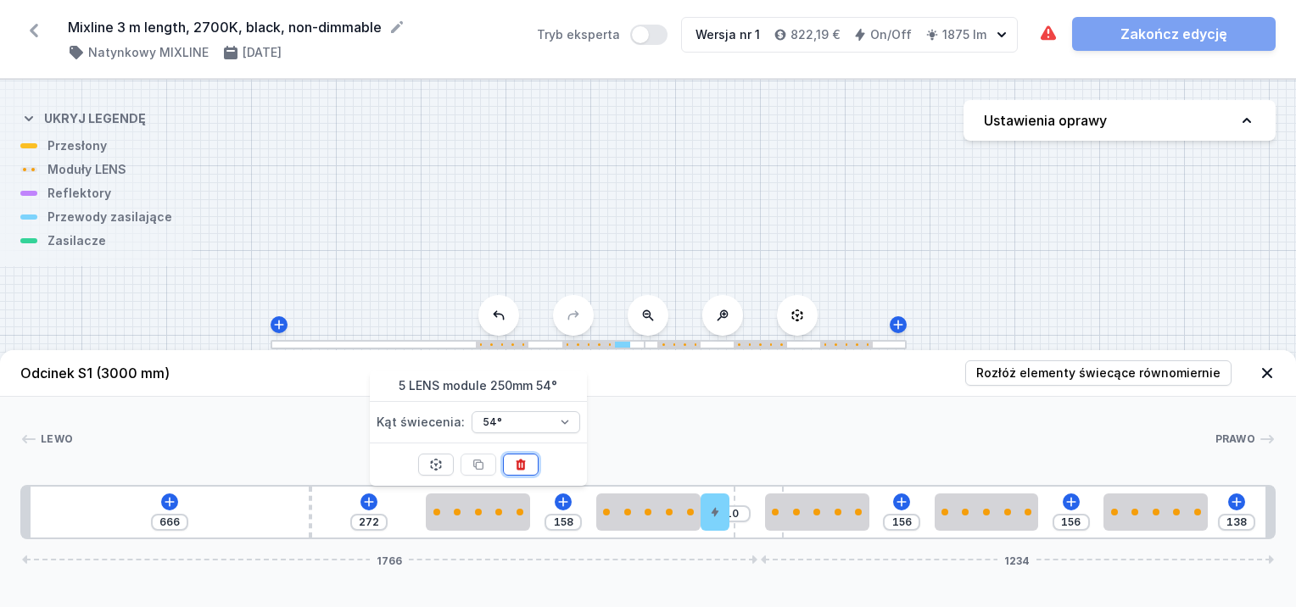
drag, startPoint x: 531, startPoint y: 467, endPoint x: 551, endPoint y: 472, distance: 21.0
click at [532, 467] on button at bounding box center [521, 465] width 36 height 22
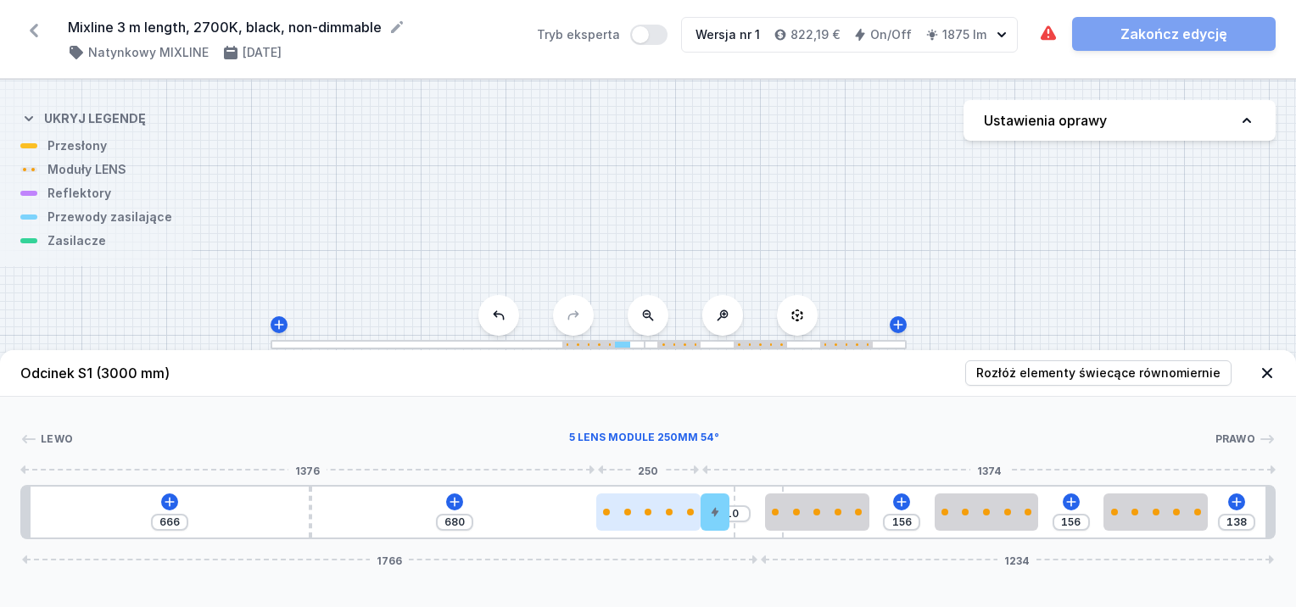
click at [663, 511] on div at bounding box center [648, 512] width 104 height 7
click at [674, 523] on div at bounding box center [648, 512] width 104 height 37
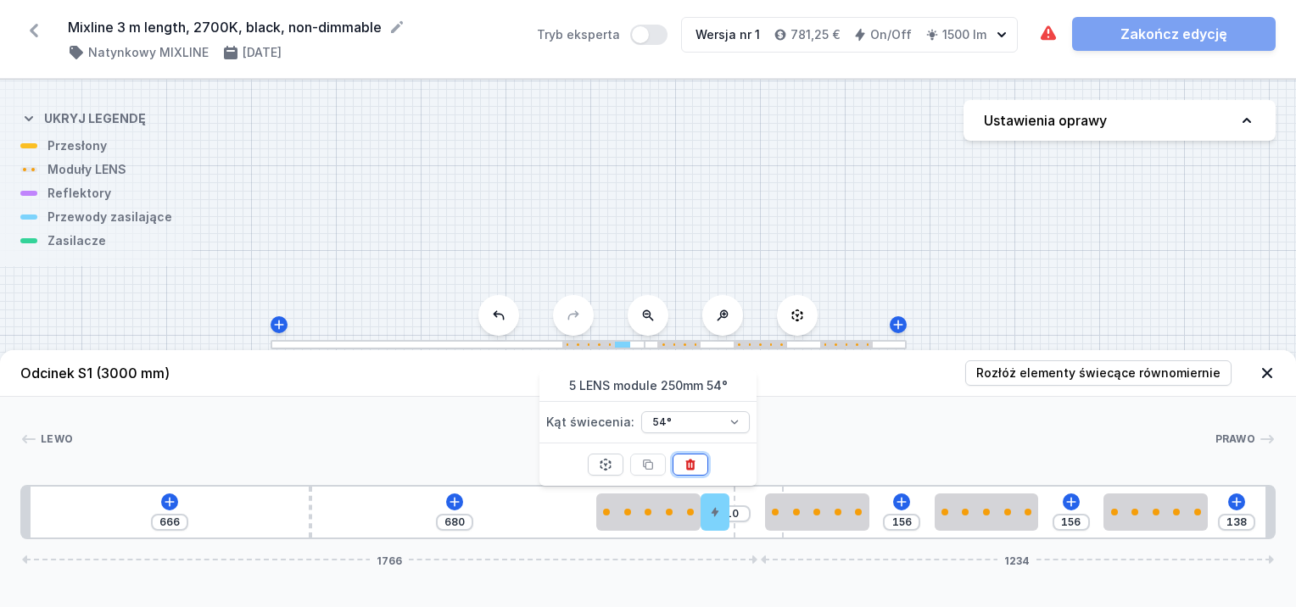
click at [691, 465] on icon at bounding box center [690, 464] width 9 height 11
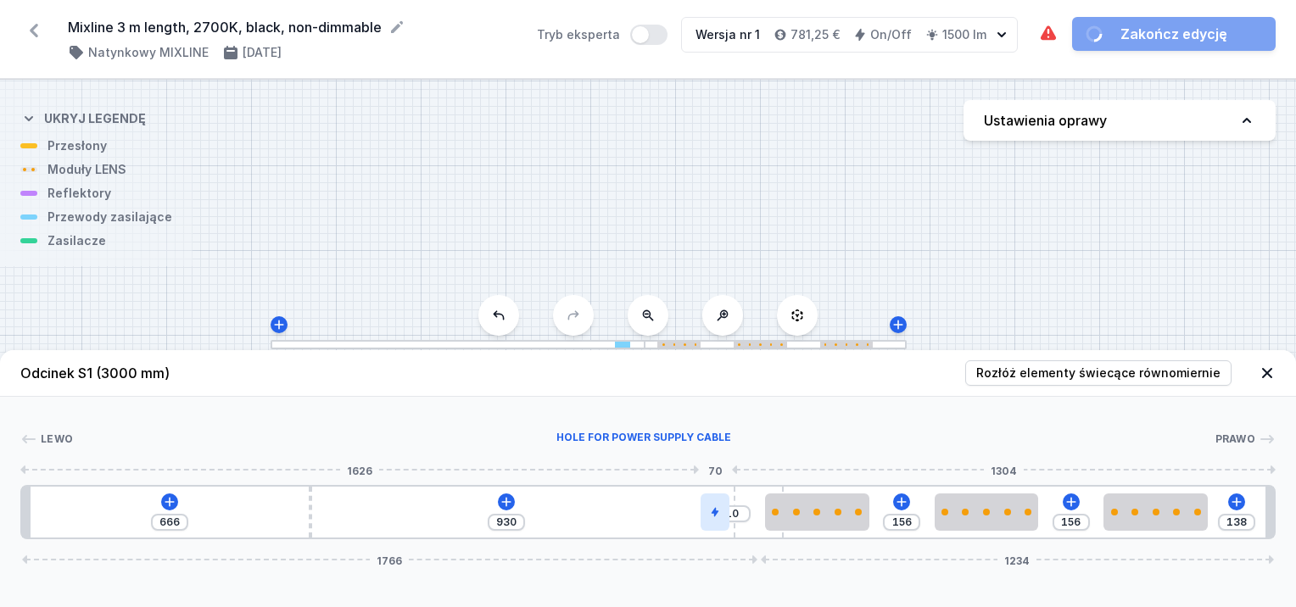
click at [715, 518] on div at bounding box center [715, 512] width 29 height 37
click at [714, 467] on icon at bounding box center [715, 465] width 14 height 14
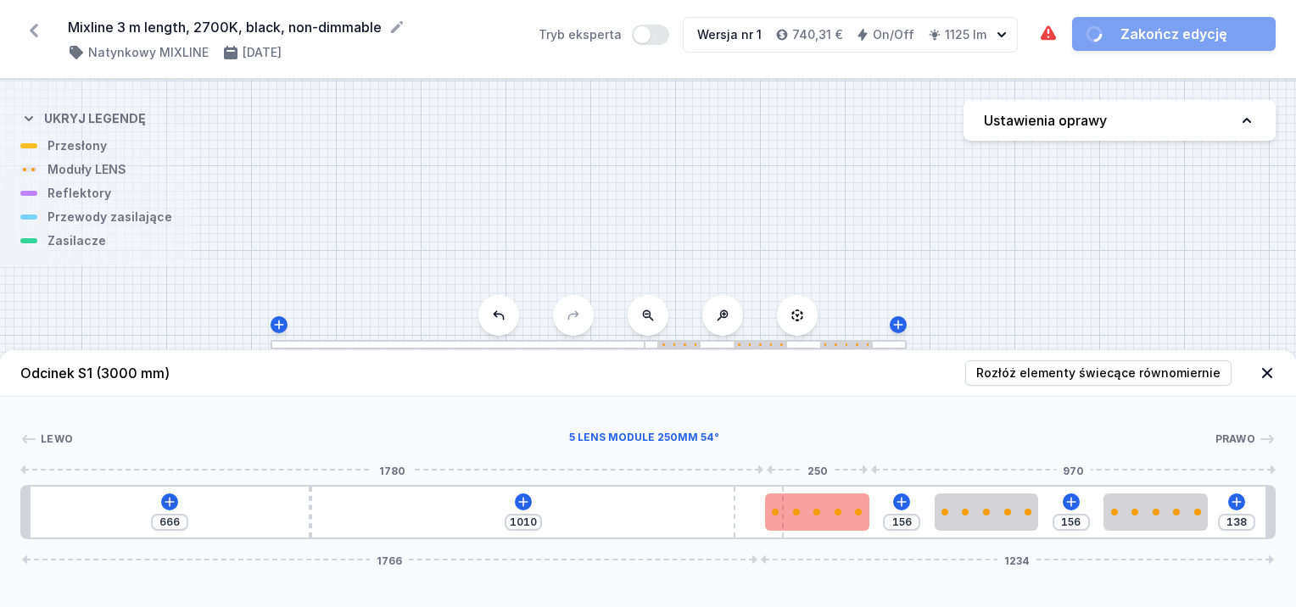
click at [811, 525] on div at bounding box center [817, 512] width 104 height 37
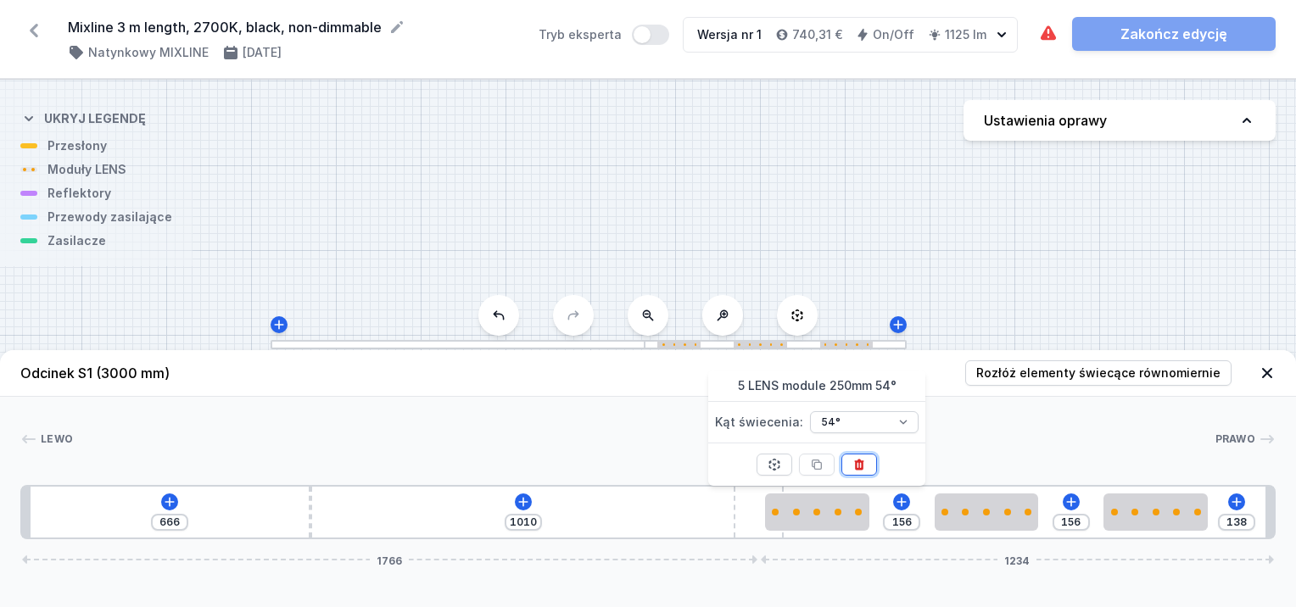
click at [865, 467] on icon at bounding box center [860, 465] width 14 height 14
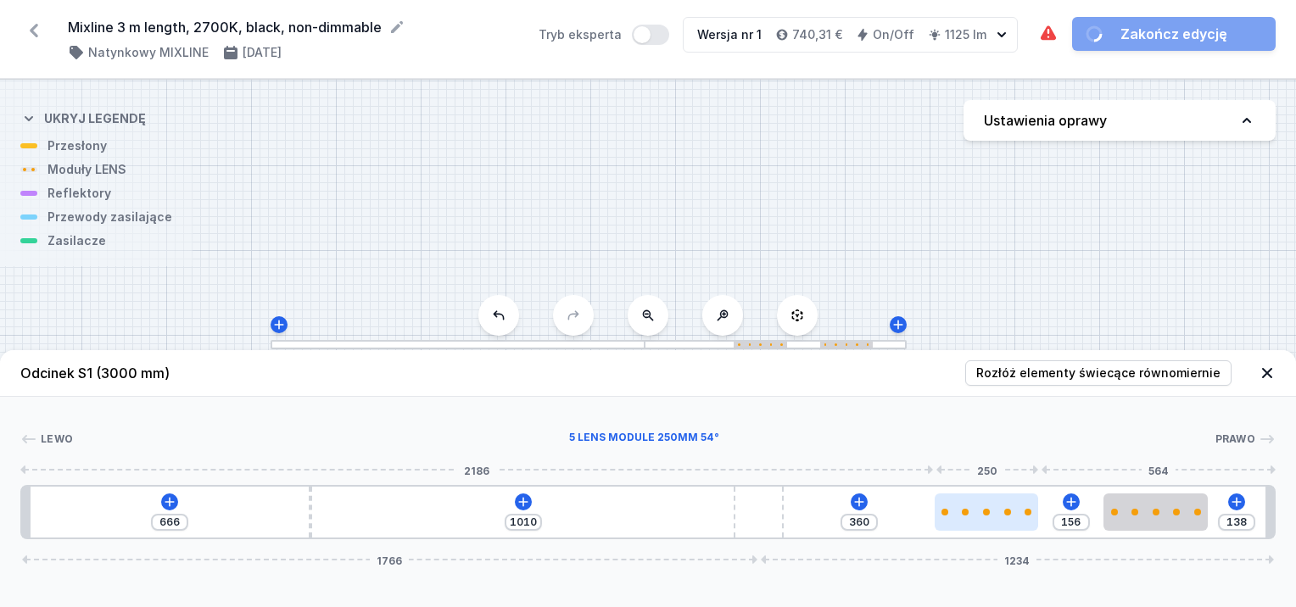
click at [958, 513] on div at bounding box center [987, 512] width 104 height 7
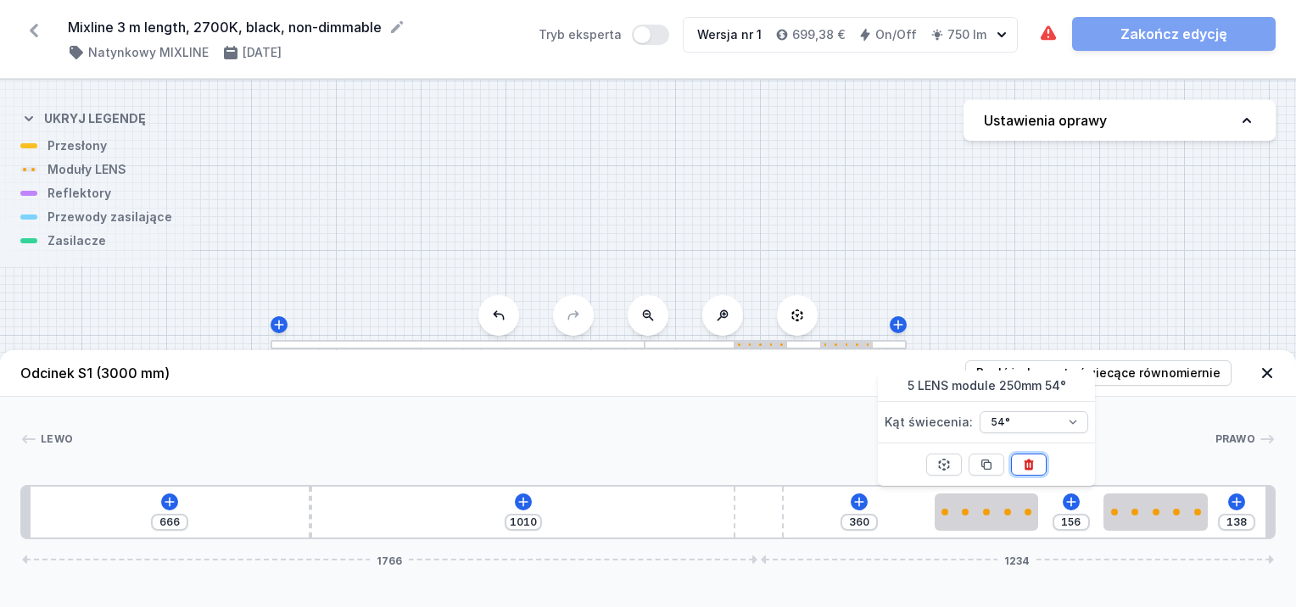
click at [1022, 461] on icon at bounding box center [1029, 465] width 14 height 14
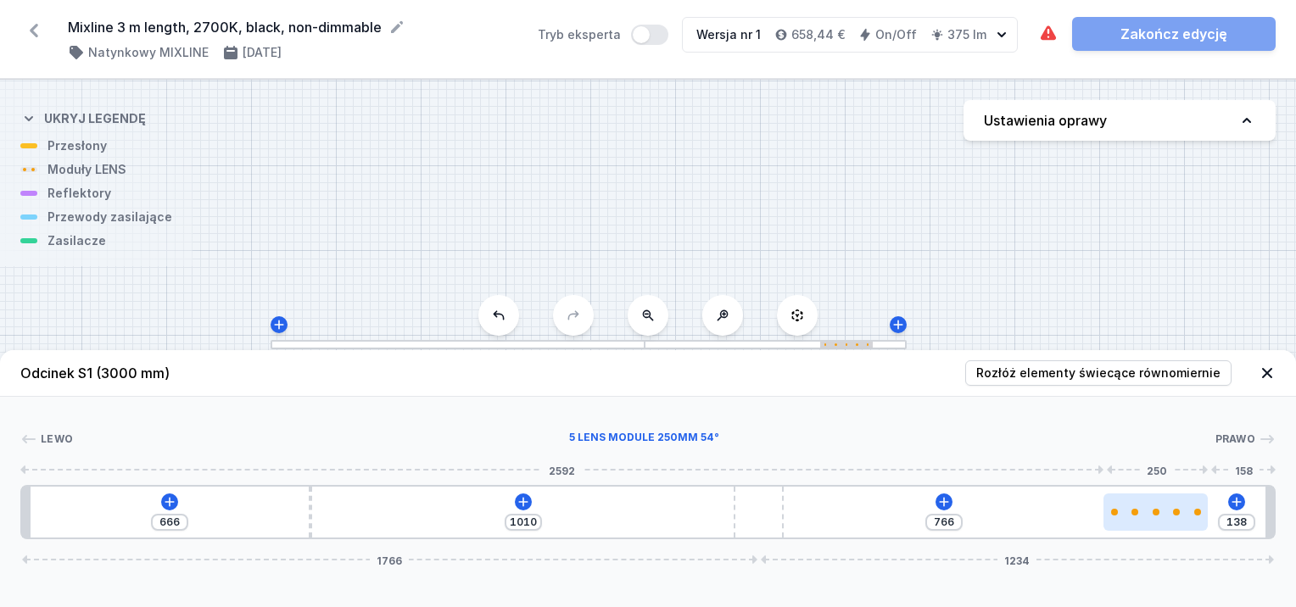
click at [1175, 529] on div at bounding box center [1156, 512] width 104 height 37
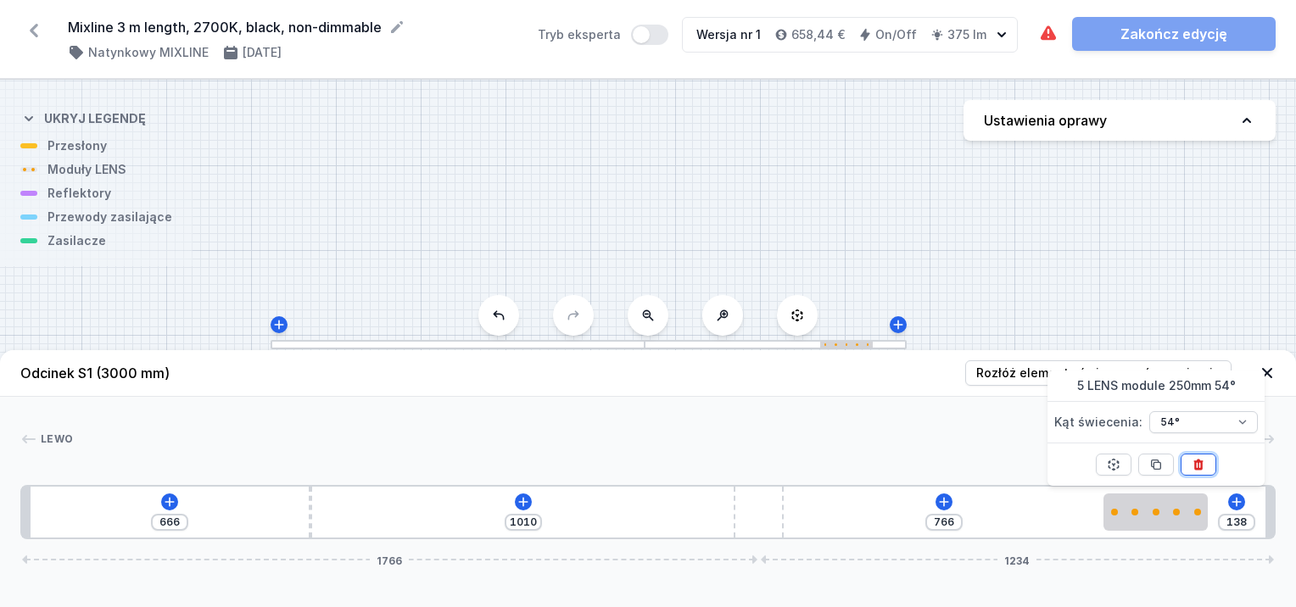
click at [1206, 467] on button at bounding box center [1199, 465] width 36 height 22
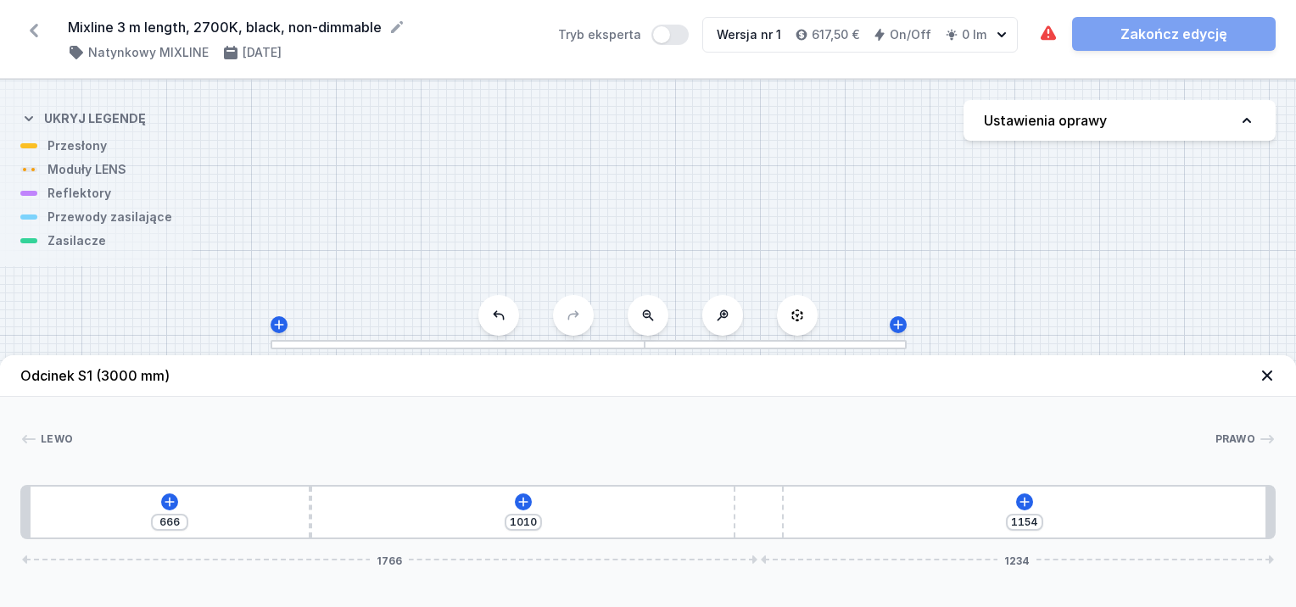
click at [632, 350] on div "S1 3000" at bounding box center [648, 344] width 1296 height 528
click at [1264, 377] on icon at bounding box center [1267, 375] width 17 height 17
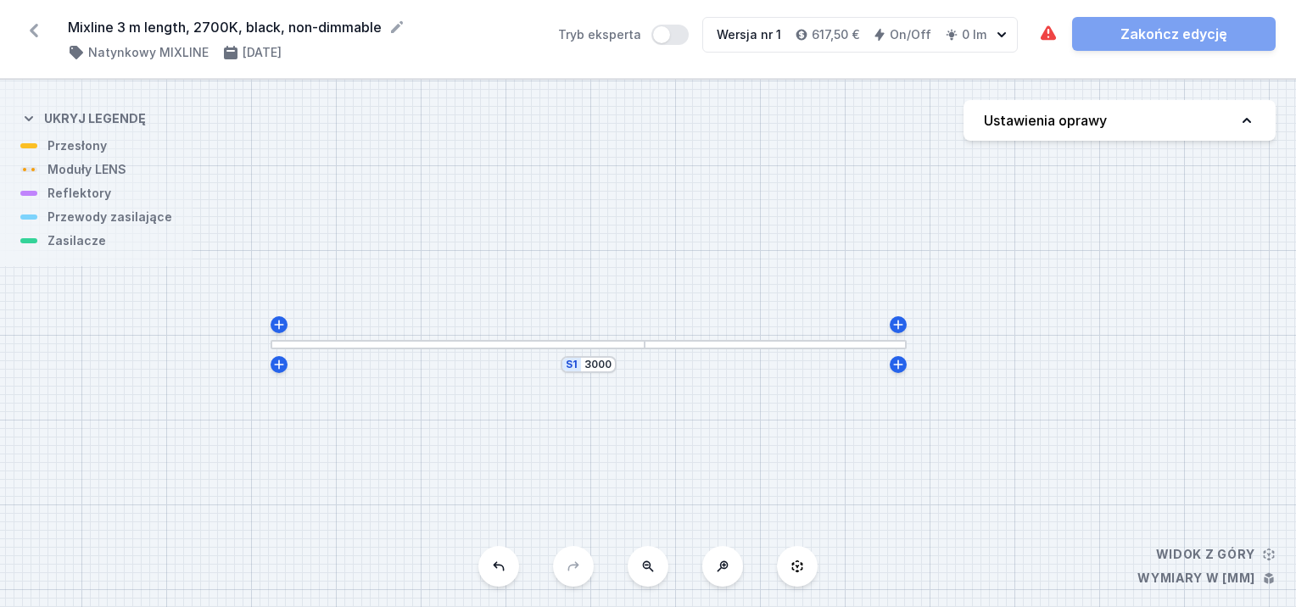
click at [545, 341] on div at bounding box center [458, 344] width 375 height 9
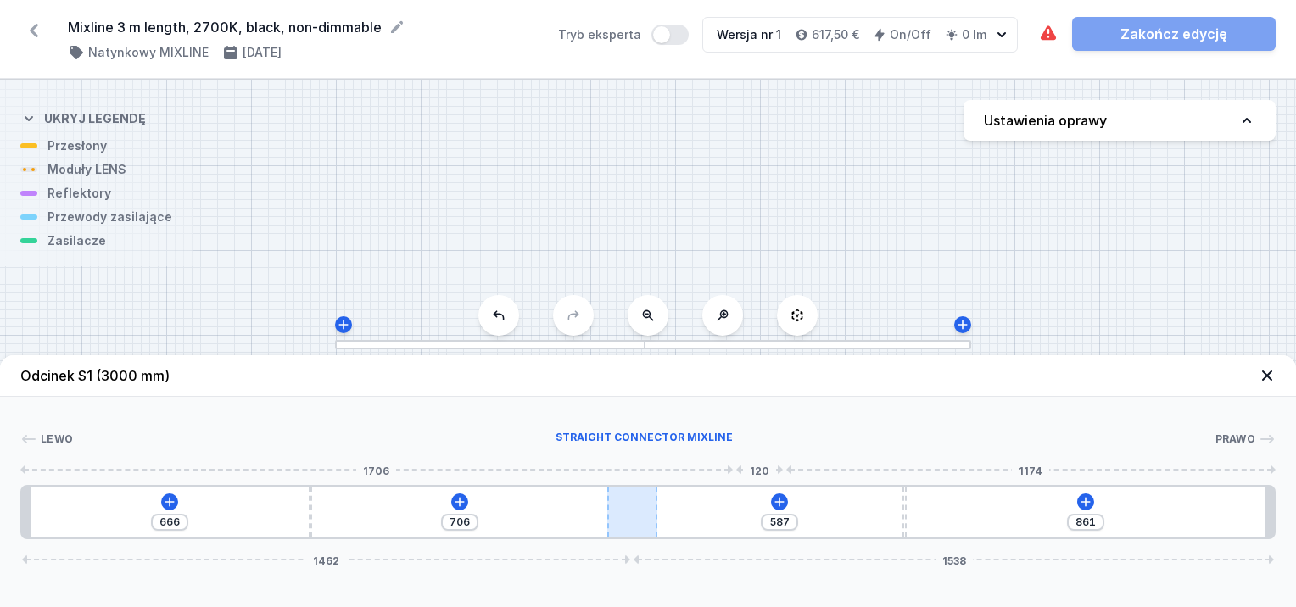
drag, startPoint x: 743, startPoint y: 515, endPoint x: 651, endPoint y: 507, distance: 92.8
click at [651, 507] on div at bounding box center [632, 512] width 50 height 51
click at [909, 509] on div "666 706 566 882 1462 1538" at bounding box center [648, 512] width 1256 height 54
drag, startPoint x: 894, startPoint y: 513, endPoint x: 893, endPoint y: 541, distance: 28.0
click at [893, 541] on div "Odcinek S1 (3000 mm) Lewo Prawo 1 2 3 2 1 666 706 532 916 1462 1538 686 10 1358…" at bounding box center [648, 481] width 1296 height 252
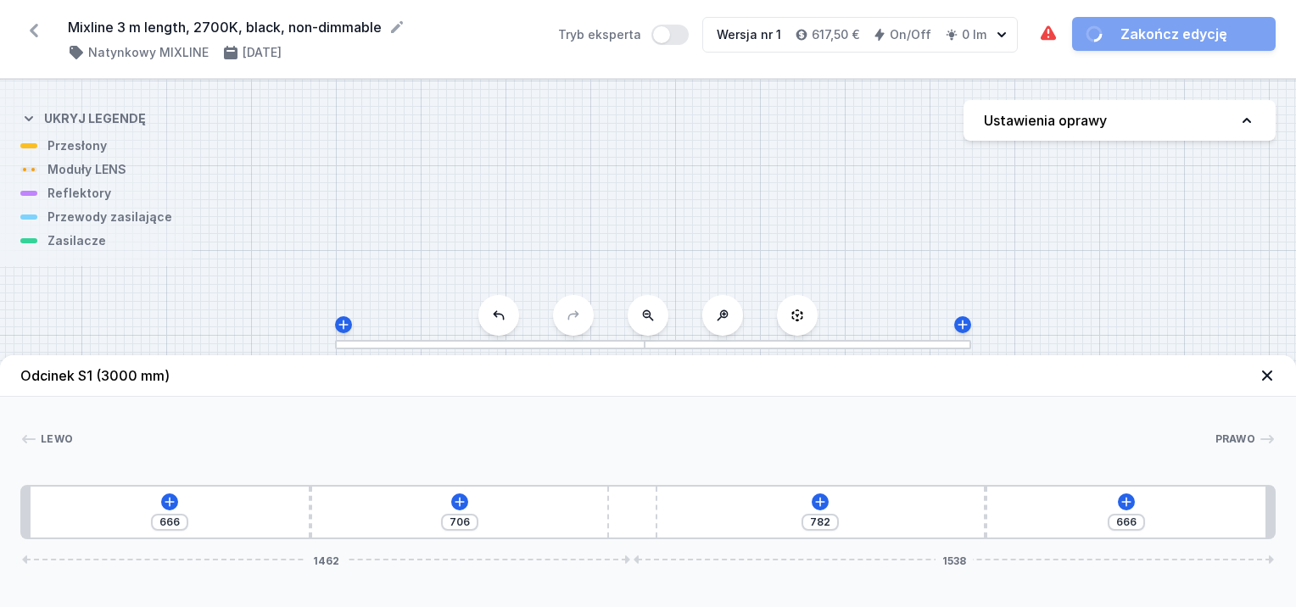
drag, startPoint x: 881, startPoint y: 522, endPoint x: 1000, endPoint y: 517, distance: 119.7
click at [1000, 517] on div "666 706 782 666 1462 1538" at bounding box center [648, 512] width 1256 height 54
drag, startPoint x: 626, startPoint y: 512, endPoint x: 658, endPoint y: 529, distance: 36.4
click at [660, 530] on div "666 706 782 666 1462 1538" at bounding box center [648, 512] width 1256 height 54
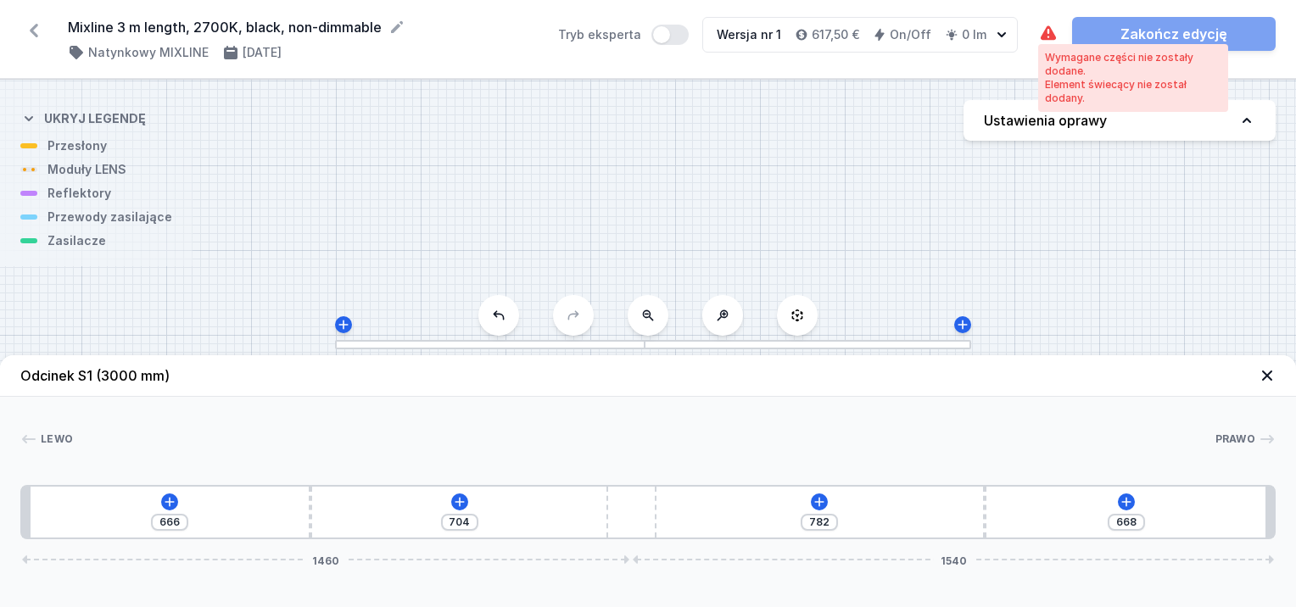
click at [1054, 31] on icon at bounding box center [1048, 34] width 20 height 20
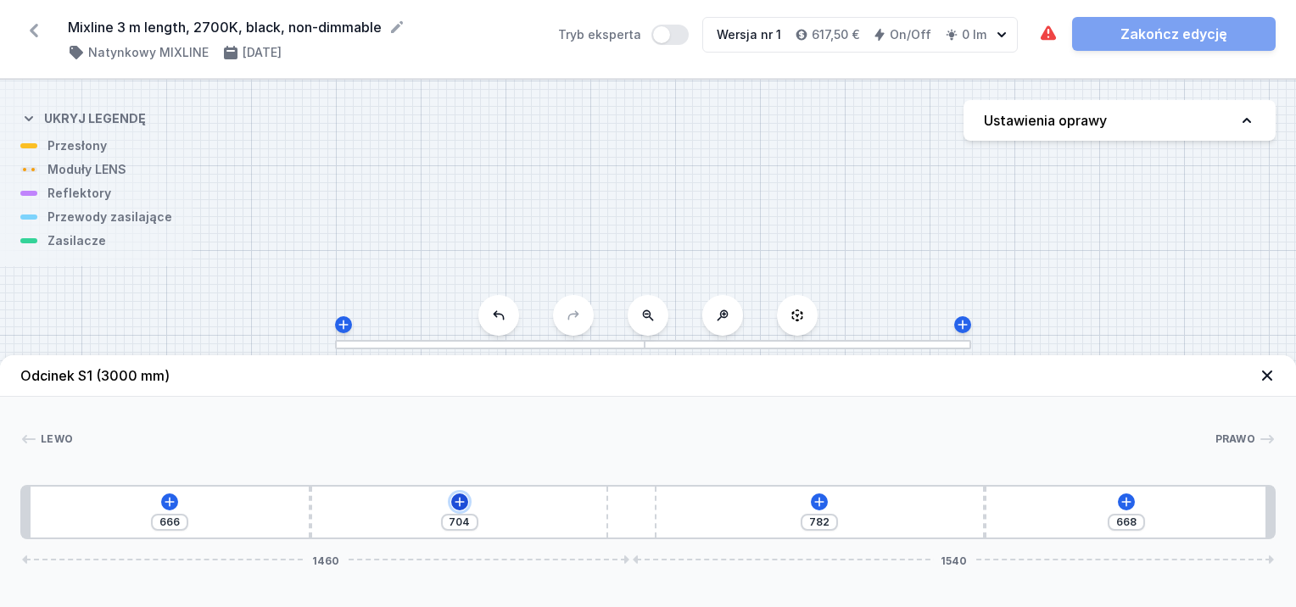
click at [455, 499] on icon at bounding box center [460, 502] width 14 height 14
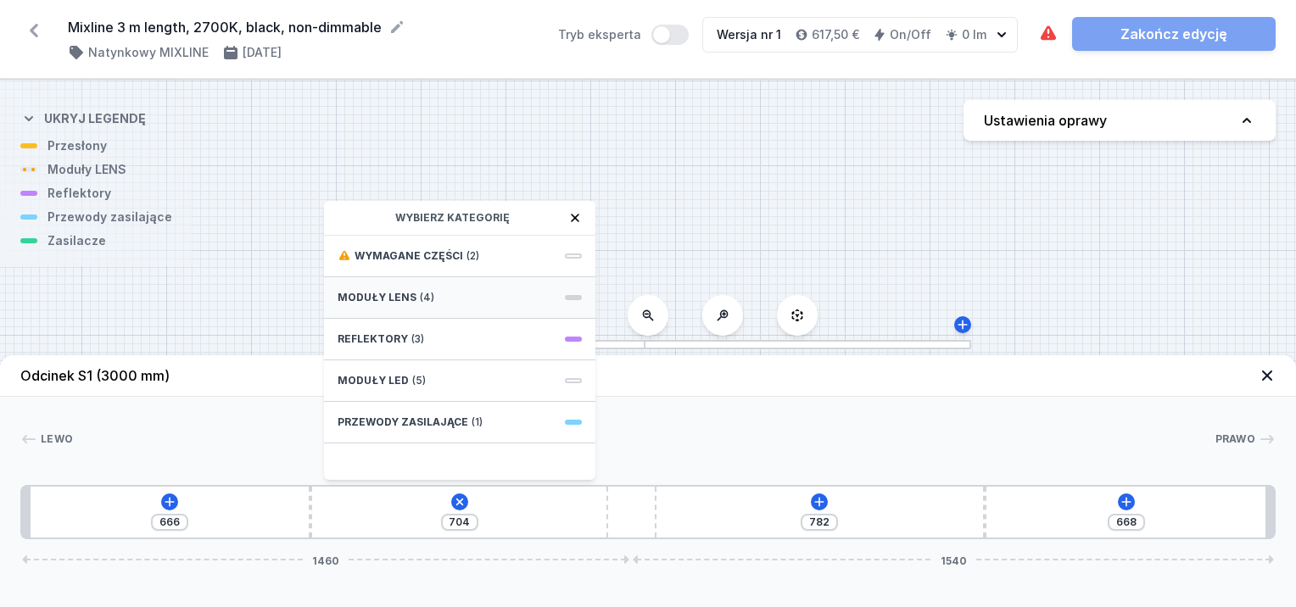
click at [411, 295] on div "Moduły LENS (4)" at bounding box center [459, 298] width 271 height 42
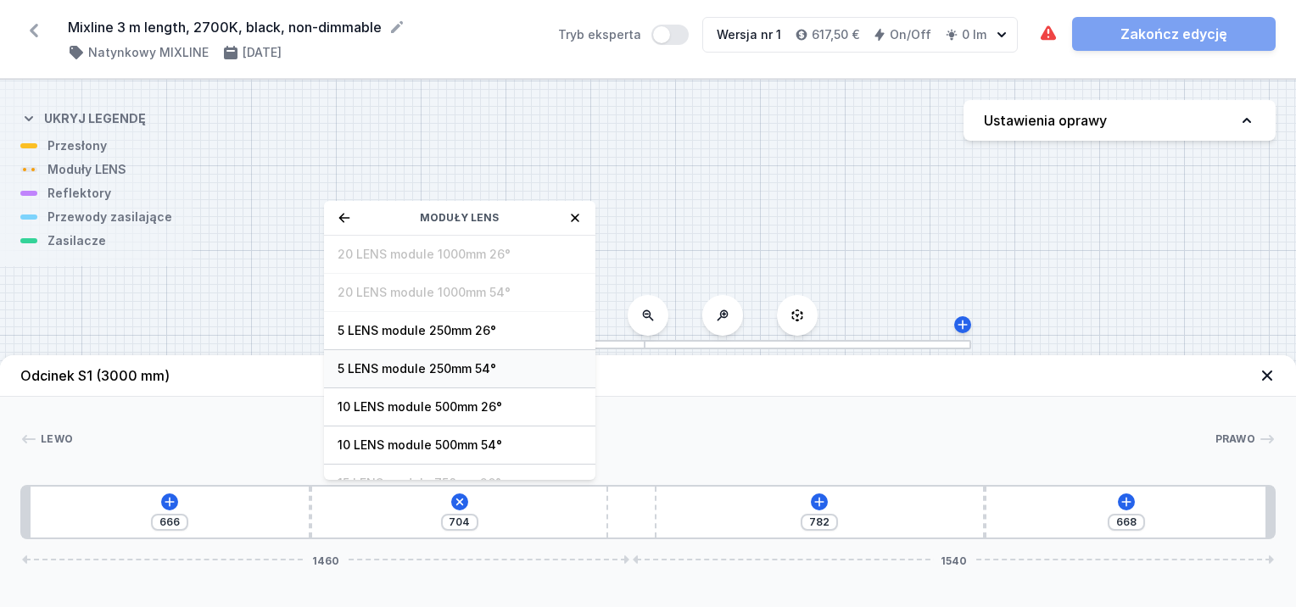
click at [428, 364] on span "5 LENS module 250mm 54°" at bounding box center [460, 369] width 244 height 17
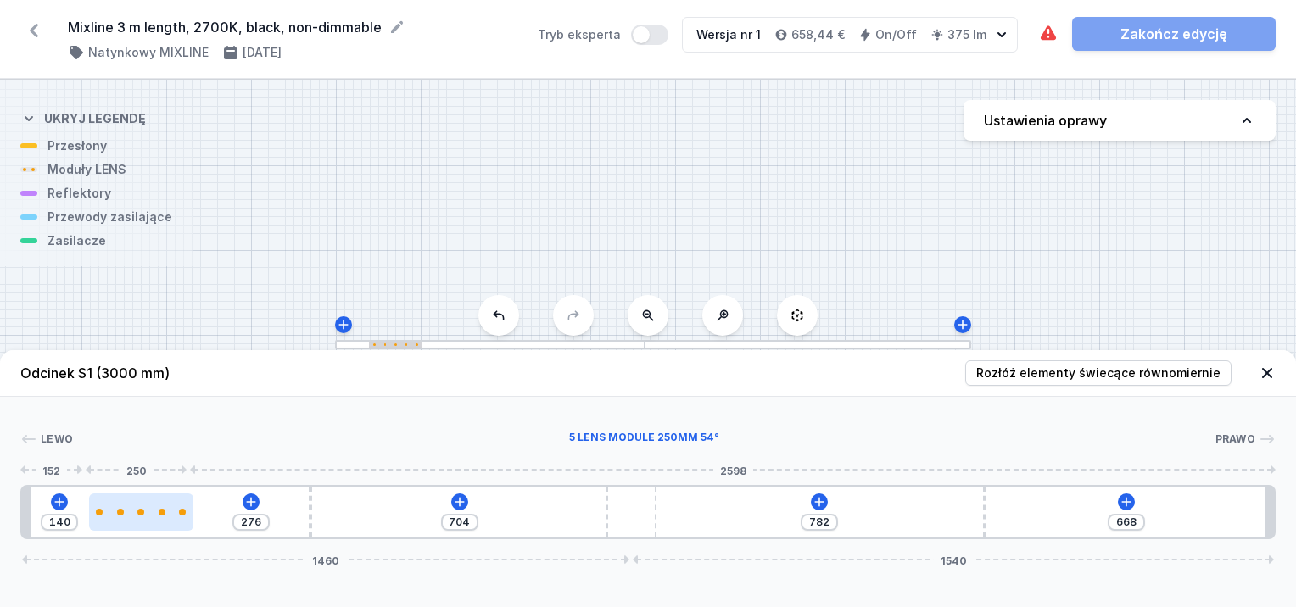
drag, startPoint x: 360, startPoint y: 523, endPoint x: 131, endPoint y: 529, distance: 229.1
click at [131, 529] on div at bounding box center [141, 512] width 104 height 37
click at [154, 519] on div at bounding box center [141, 512] width 104 height 37
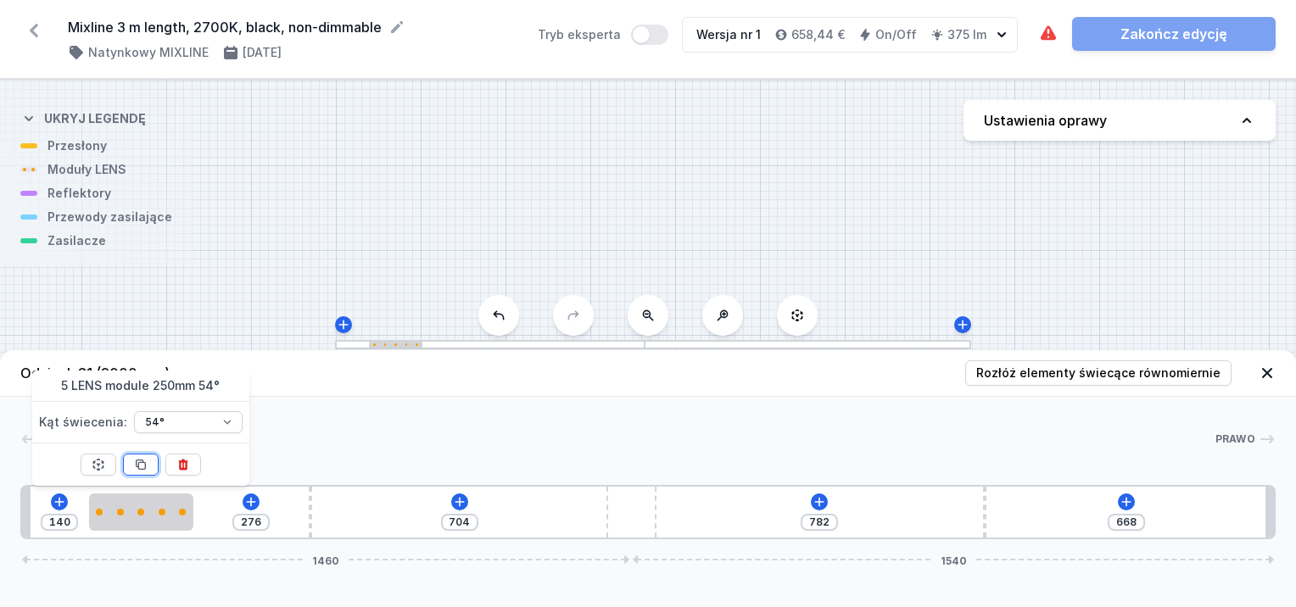
click at [143, 464] on icon at bounding box center [141, 465] width 14 height 14
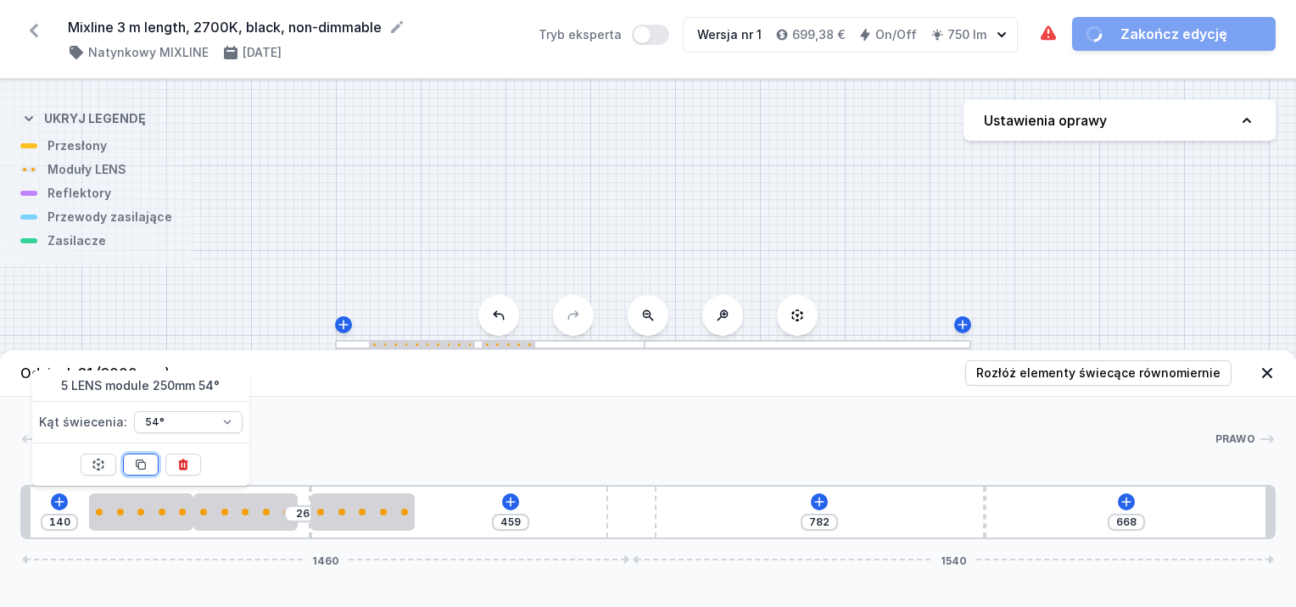
click at [143, 464] on icon at bounding box center [141, 465] width 14 height 14
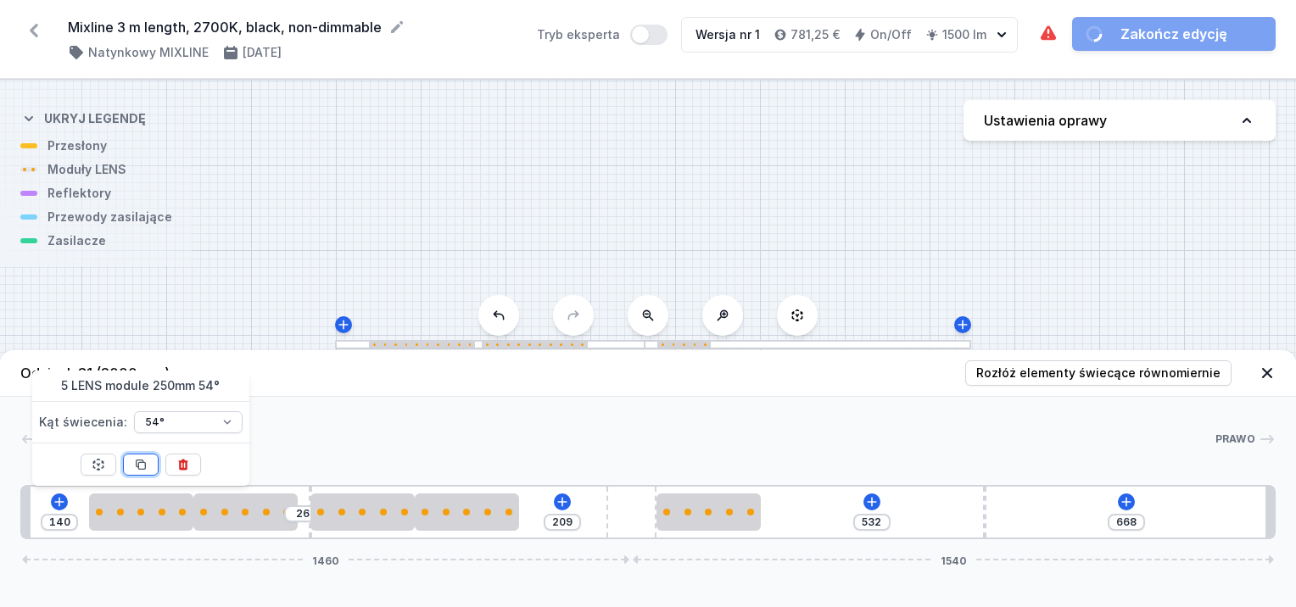
click at [143, 464] on icon at bounding box center [141, 465] width 14 height 14
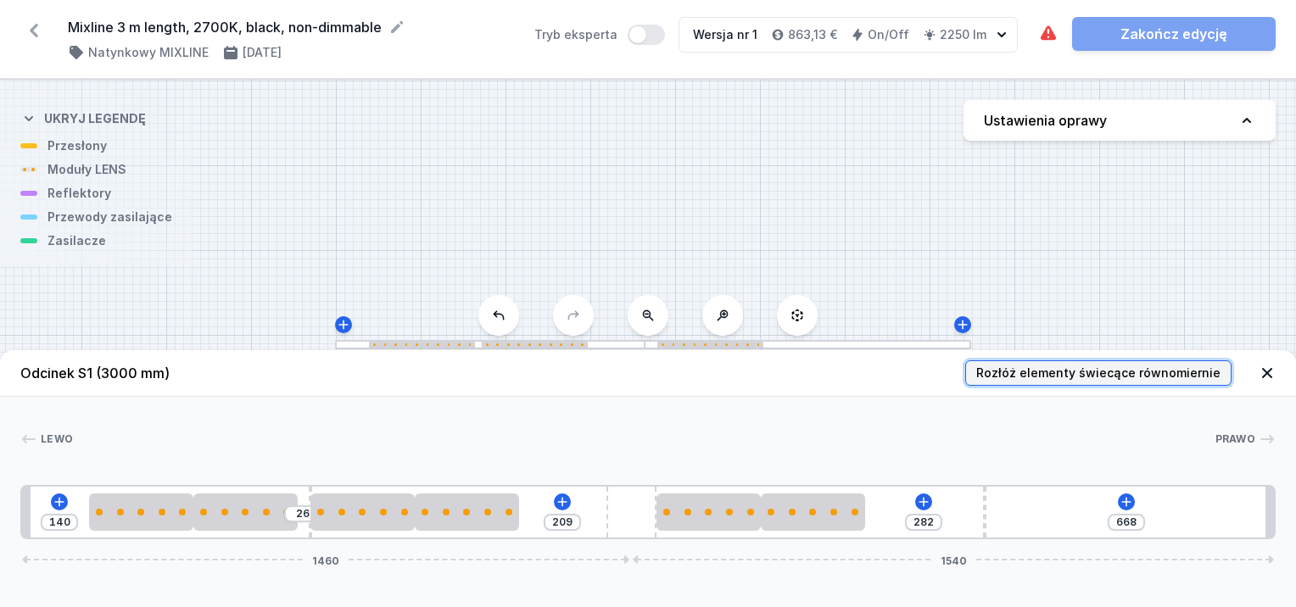
click at [1117, 375] on span "Rozłóż elementy świecące równomiernie" at bounding box center [1098, 373] width 244 height 17
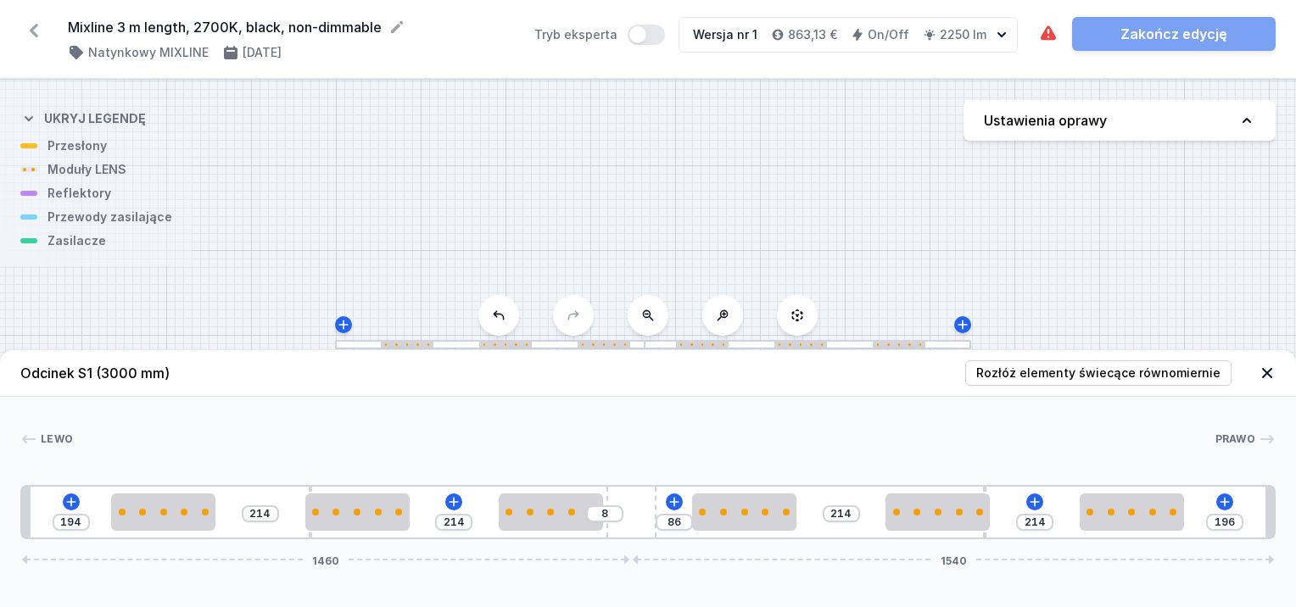
click at [991, 491] on div "194 214 214 8 86 214 214 196 1460 1540" at bounding box center [648, 512] width 1256 height 54
drag, startPoint x: 984, startPoint y: 489, endPoint x: 918, endPoint y: 485, distance: 66.3
drag, startPoint x: 310, startPoint y: 489, endPoint x: 273, endPoint y: 489, distance: 36.5
click at [273, 489] on div "194 145 59 214 8 86 214 38 166 196 1460 1540" at bounding box center [648, 512] width 1256 height 54
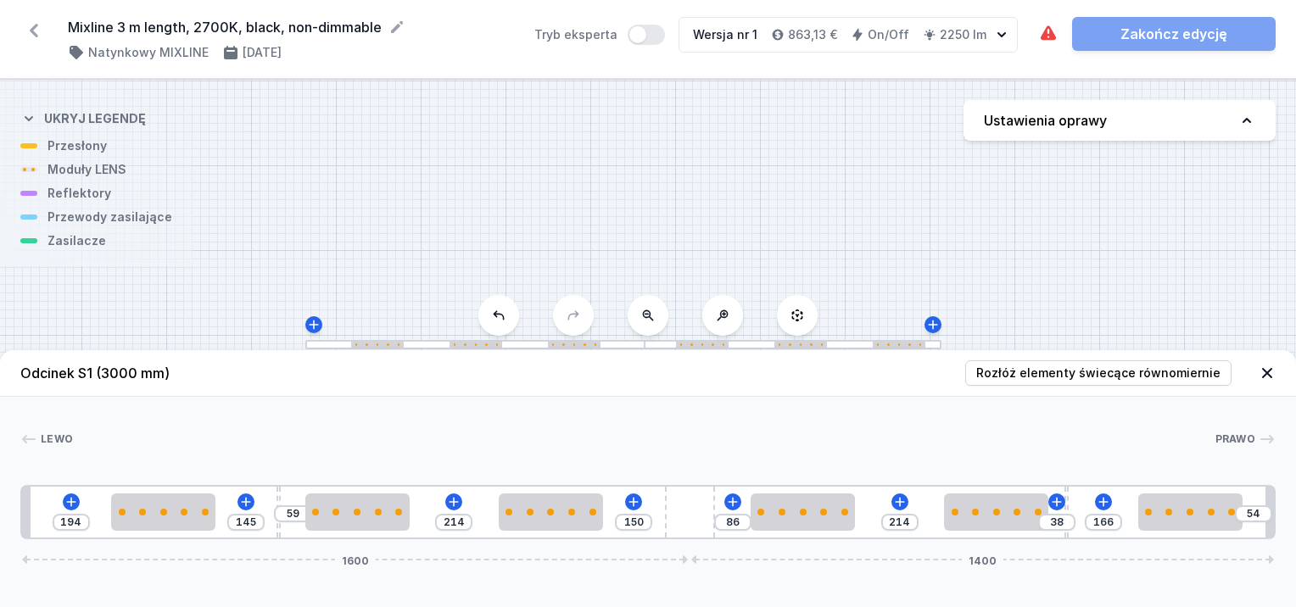
drag, startPoint x: 631, startPoint y: 501, endPoint x: 744, endPoint y: 503, distance: 112.8
click at [726, 508] on div "194 145 59 214 150 86 214 38 166 54 1600 1400" at bounding box center [648, 512] width 1256 height 54
click at [1139, 368] on span "Rozłóż elementy świecące równomiernie" at bounding box center [1098, 373] width 244 height 17
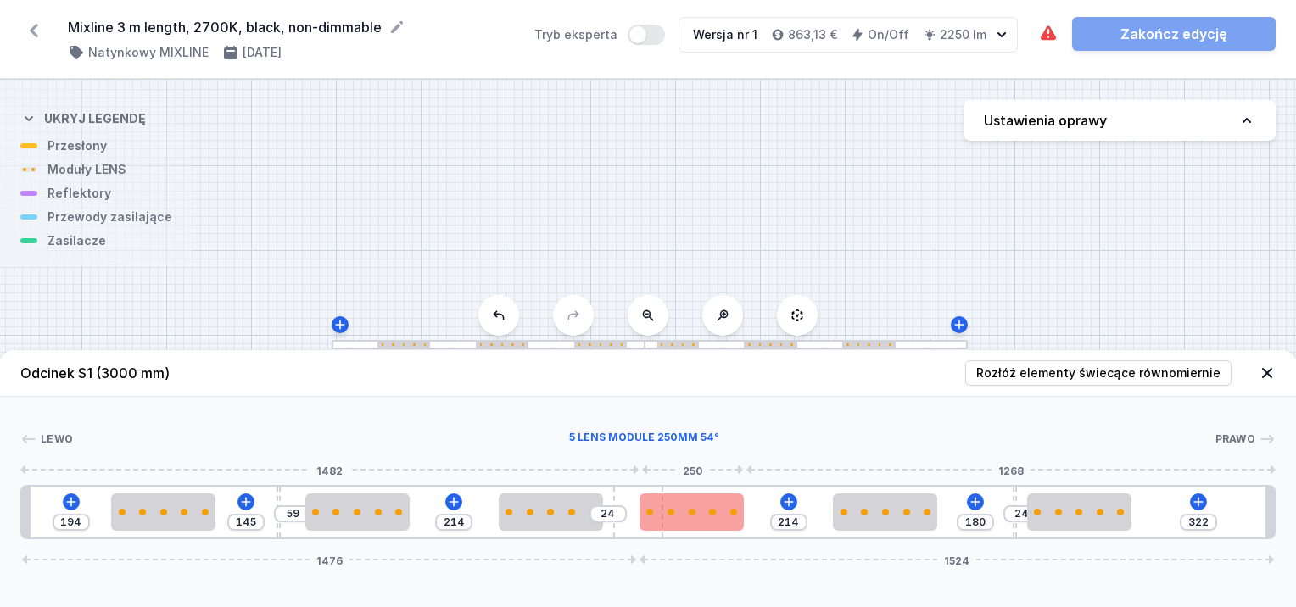
drag, startPoint x: 677, startPoint y: 501, endPoint x: 688, endPoint y: 506, distance: 12.1
click at [661, 505] on div "194 145 59 214 24 214 180 24 322 1476 1524" at bounding box center [648, 512] width 1256 height 54
drag, startPoint x: 697, startPoint y: 509, endPoint x: 745, endPoint y: 509, distance: 47.5
click at [745, 509] on div at bounding box center [717, 512] width 104 height 7
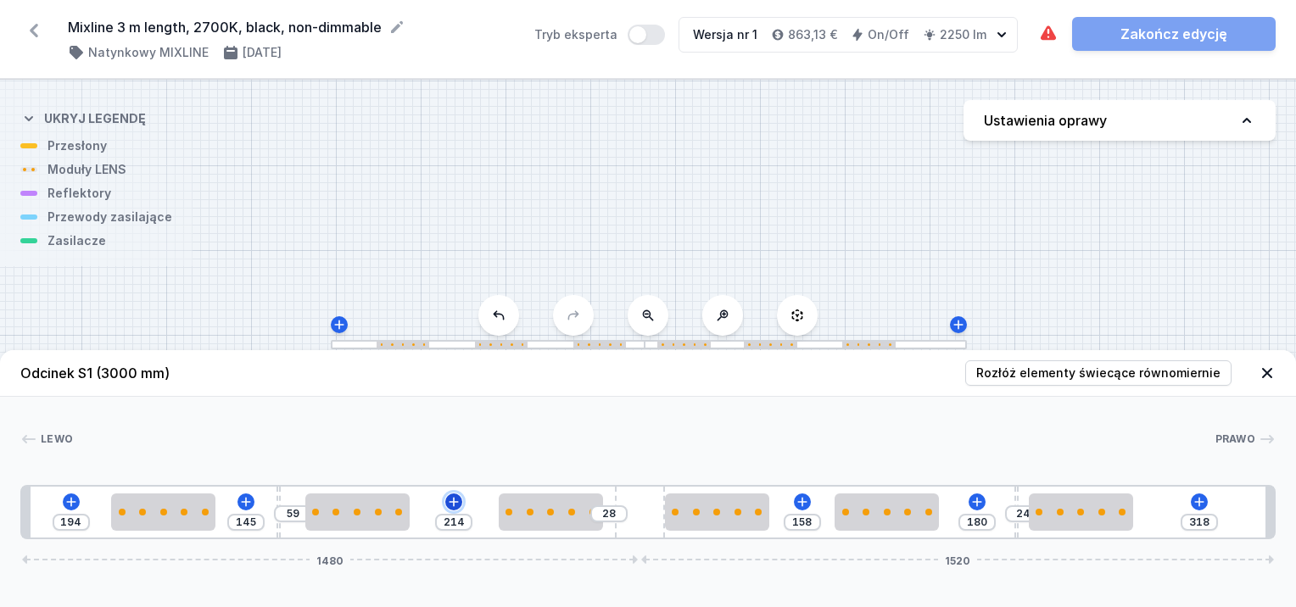
click at [453, 503] on icon at bounding box center [454, 501] width 9 height 9
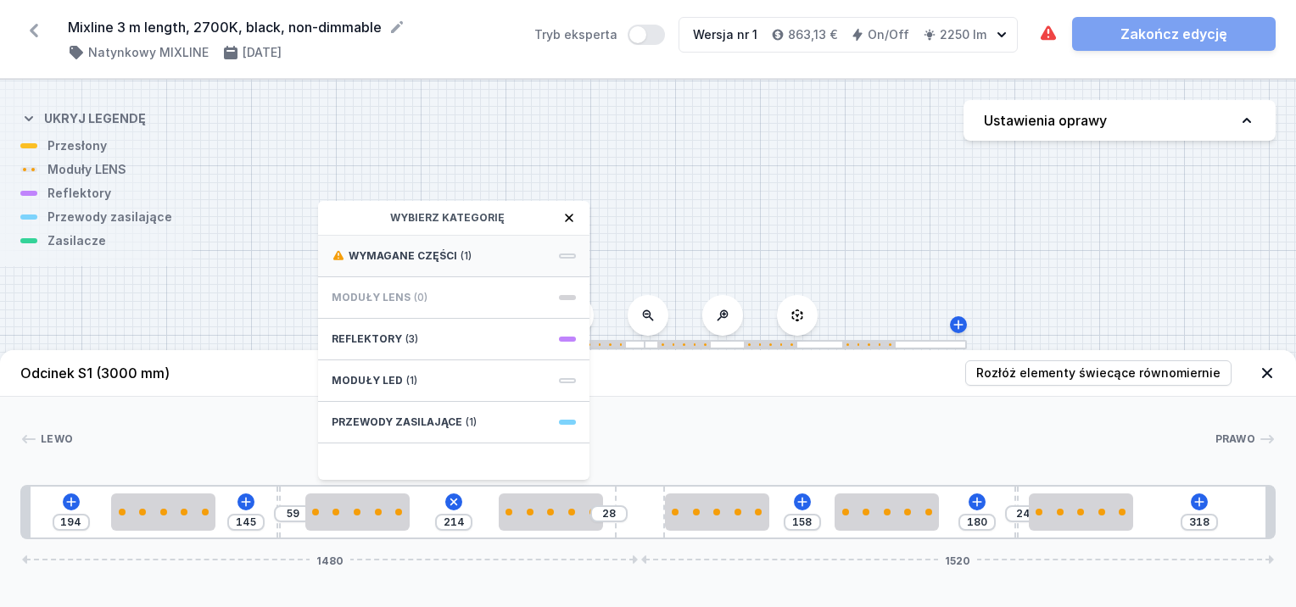
click at [464, 260] on span "(1)" at bounding box center [466, 256] width 11 height 14
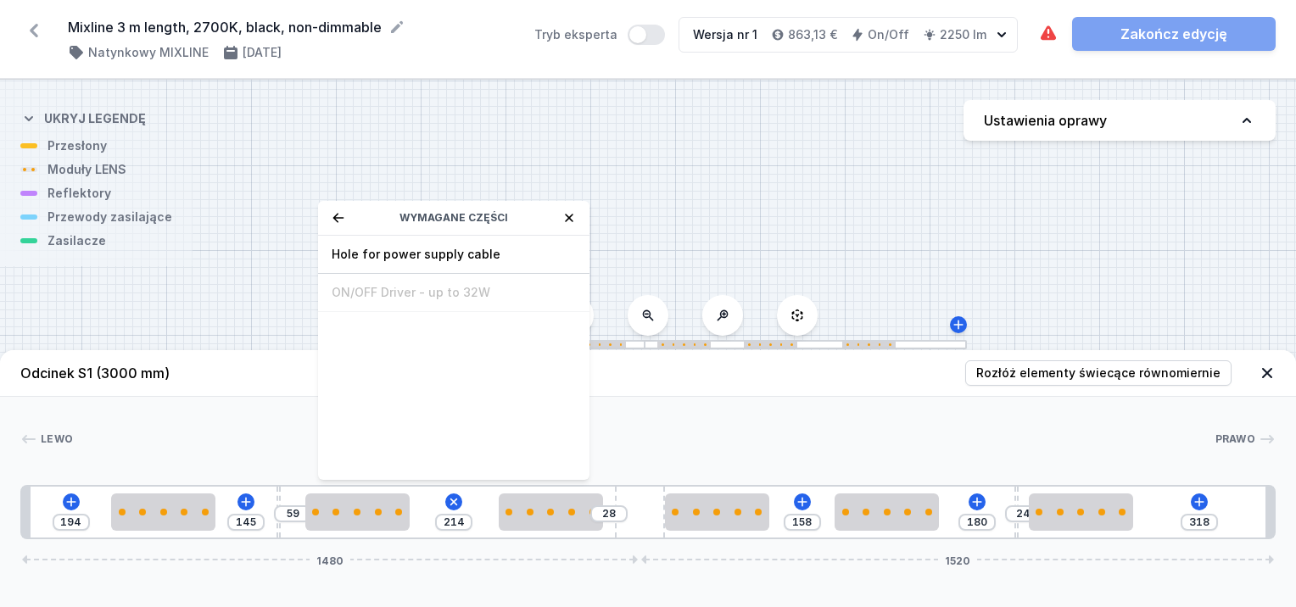
click at [464, 259] on span "Hole for power supply cable" at bounding box center [454, 254] width 244 height 17
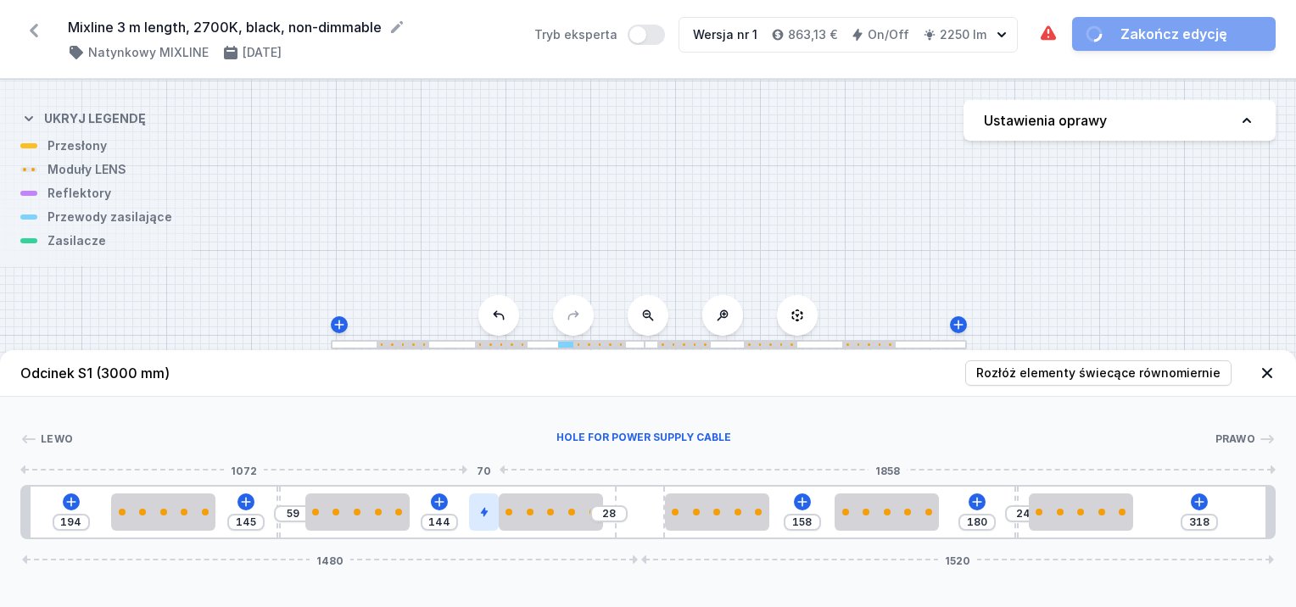
drag, startPoint x: 431, startPoint y: 518, endPoint x: 487, endPoint y: 511, distance: 56.4
click at [482, 514] on div at bounding box center [483, 512] width 29 height 37
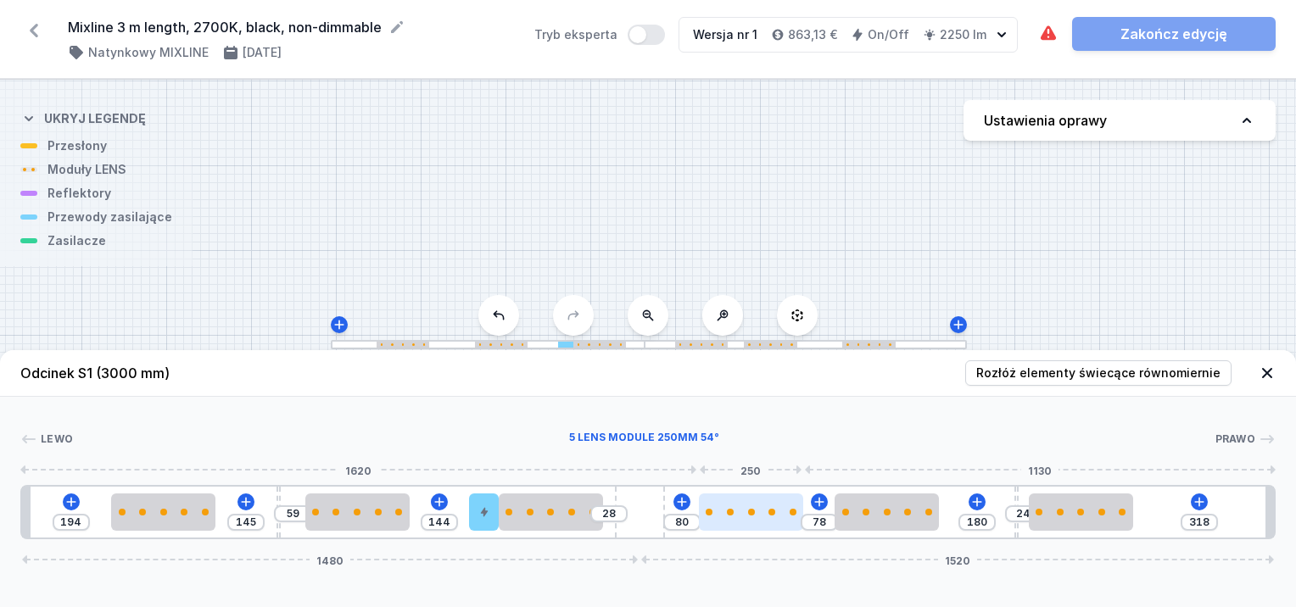
drag, startPoint x: 716, startPoint y: 506, endPoint x: 764, endPoint y: 509, distance: 47.6
click at [760, 511] on div at bounding box center [751, 512] width 104 height 37
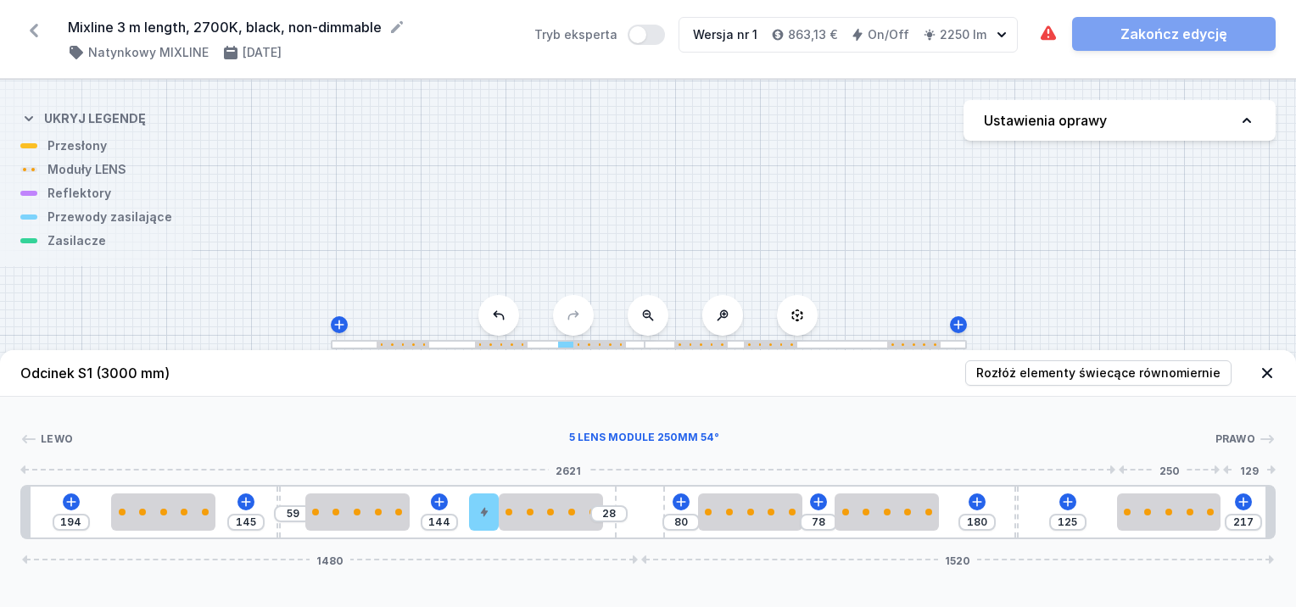
drag, startPoint x: 1106, startPoint y: 513, endPoint x: 1150, endPoint y: 533, distance: 48.2
click at [1162, 533] on div "194 145 59 144 28 80 78 180 125 217 1480 1520" at bounding box center [648, 512] width 1256 height 54
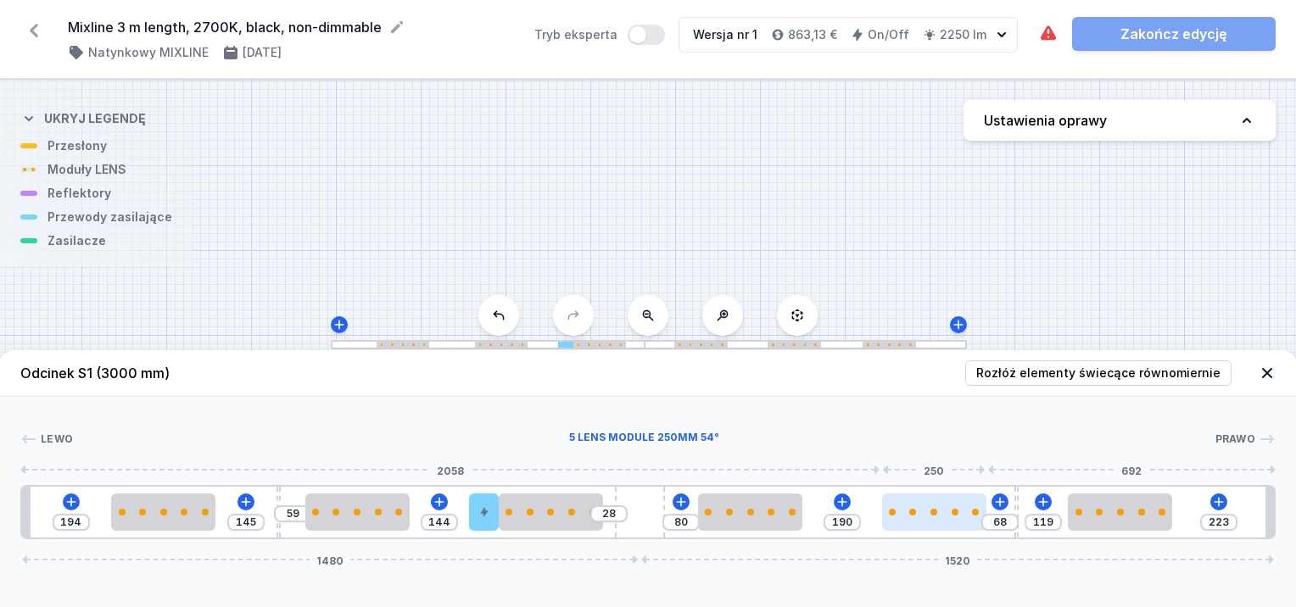
drag, startPoint x: 913, startPoint y: 525, endPoint x: 973, endPoint y: 520, distance: 60.4
click at [973, 520] on div at bounding box center [934, 512] width 104 height 37
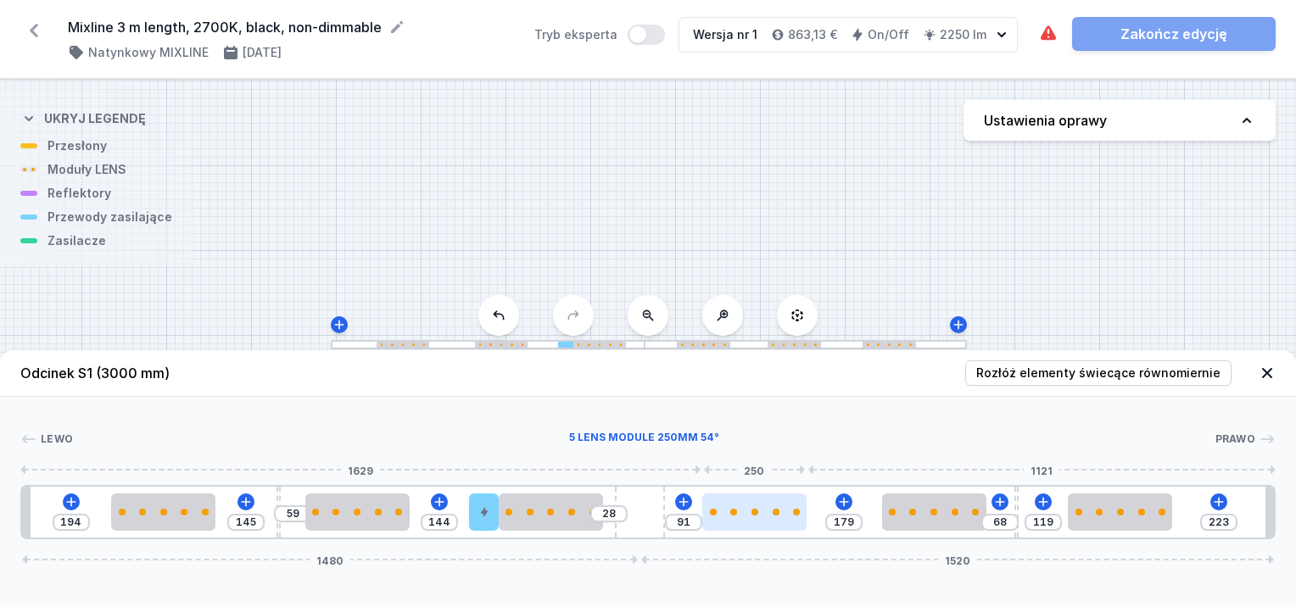
drag, startPoint x: 787, startPoint y: 521, endPoint x: 803, endPoint y: 520, distance: 15.3
click at [803, 520] on div at bounding box center [754, 512] width 104 height 37
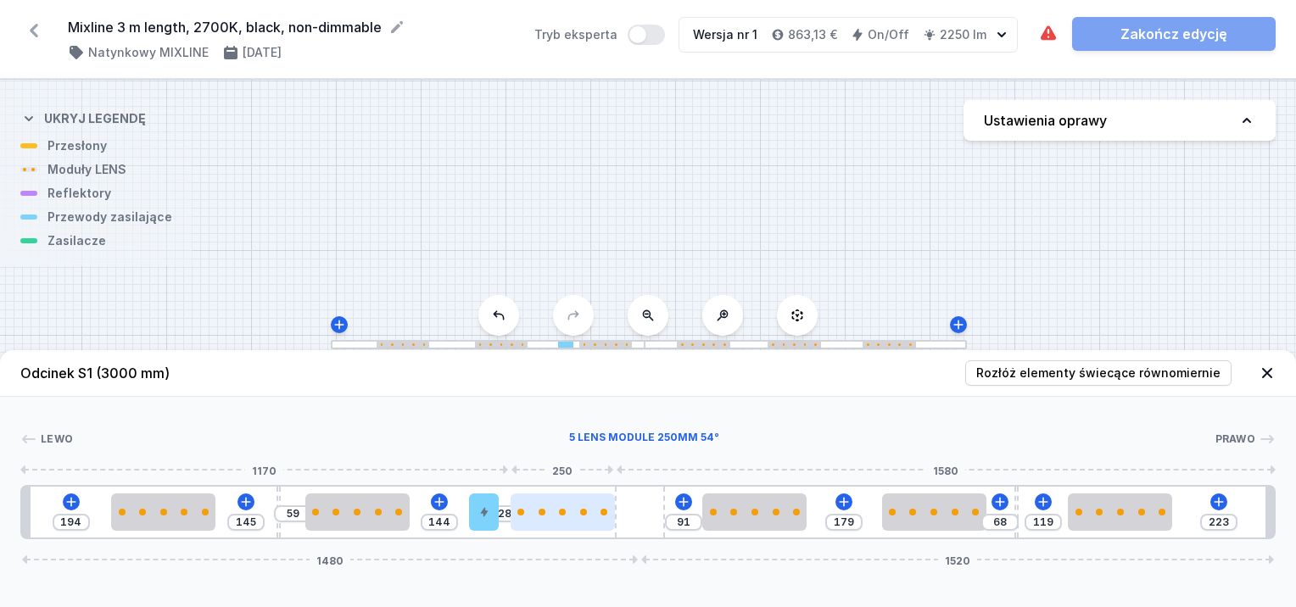
drag, startPoint x: 529, startPoint y: 516, endPoint x: 567, endPoint y: 516, distance: 37.3
click at [567, 516] on div at bounding box center [563, 512] width 104 height 37
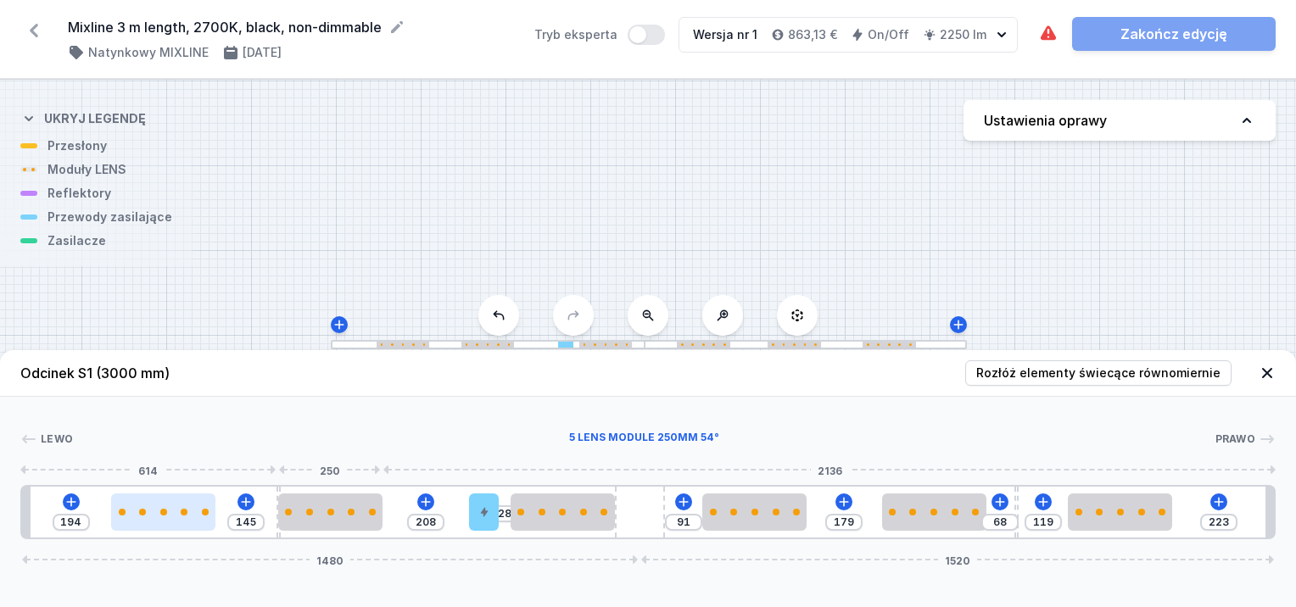
drag, startPoint x: 339, startPoint y: 512, endPoint x: 215, endPoint y: 507, distance: 124.8
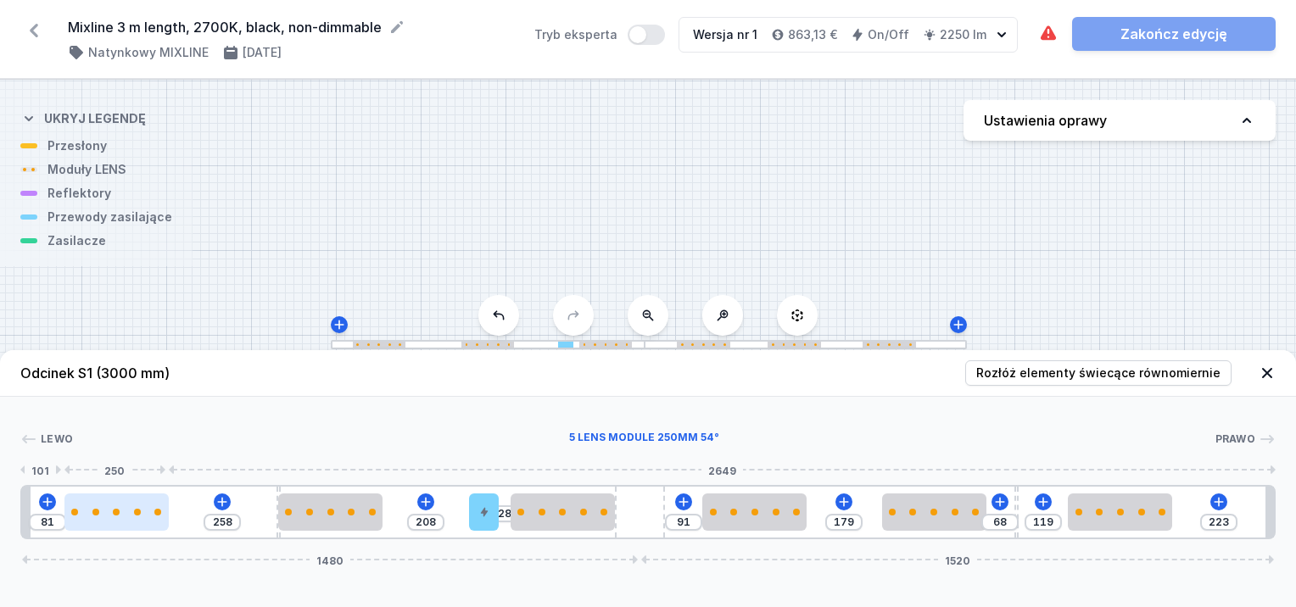
click at [100, 512] on div at bounding box center [116, 512] width 104 height 37
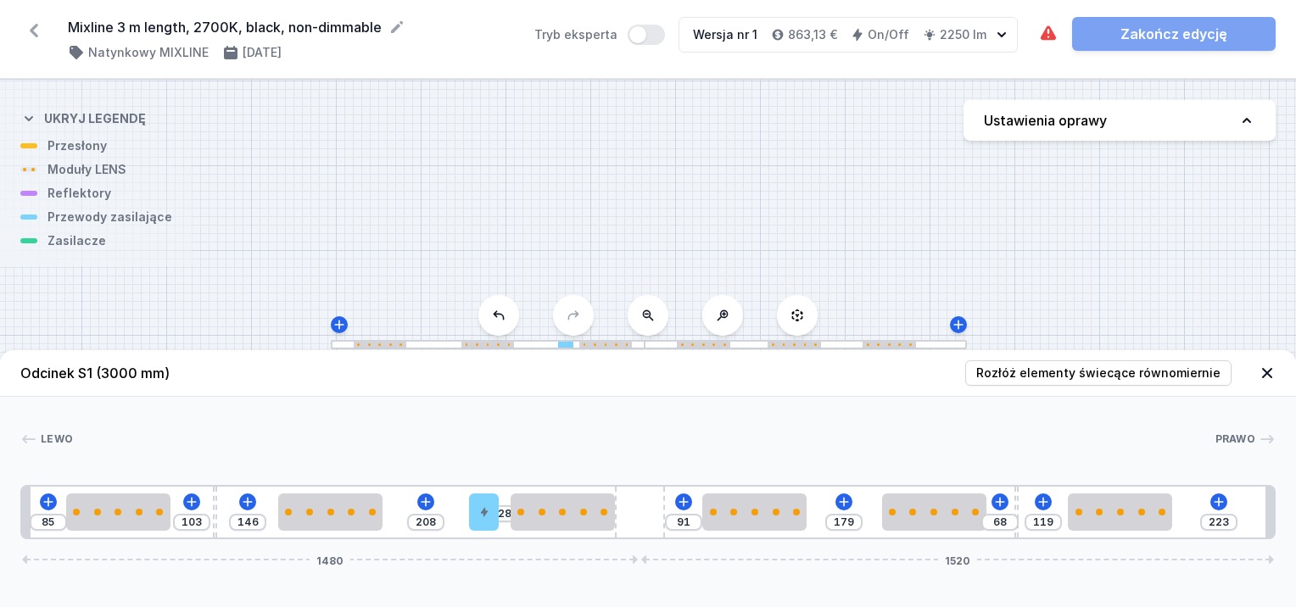
drag, startPoint x: 275, startPoint y: 488, endPoint x: 206, endPoint y: 495, distance: 69.1
click at [206, 495] on div "85 103 146 208 28 91 179 68 119 223 1480 1520" at bounding box center [648, 512] width 1256 height 54
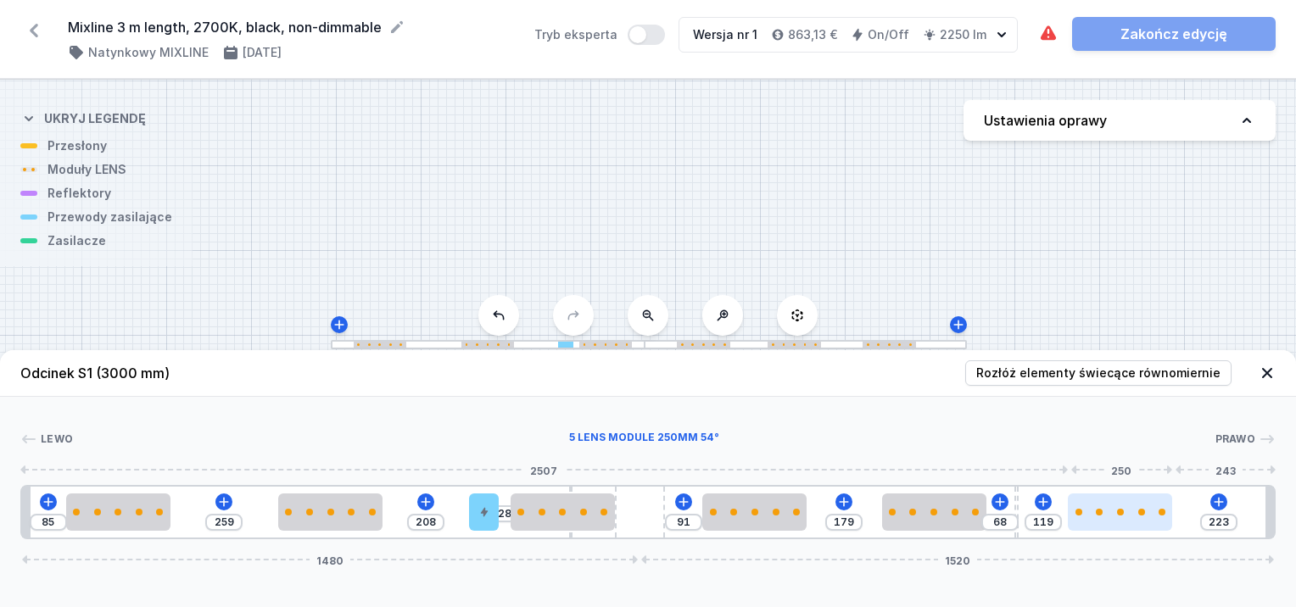
drag, startPoint x: 215, startPoint y: 499, endPoint x: 1171, endPoint y: 522, distance: 956.4
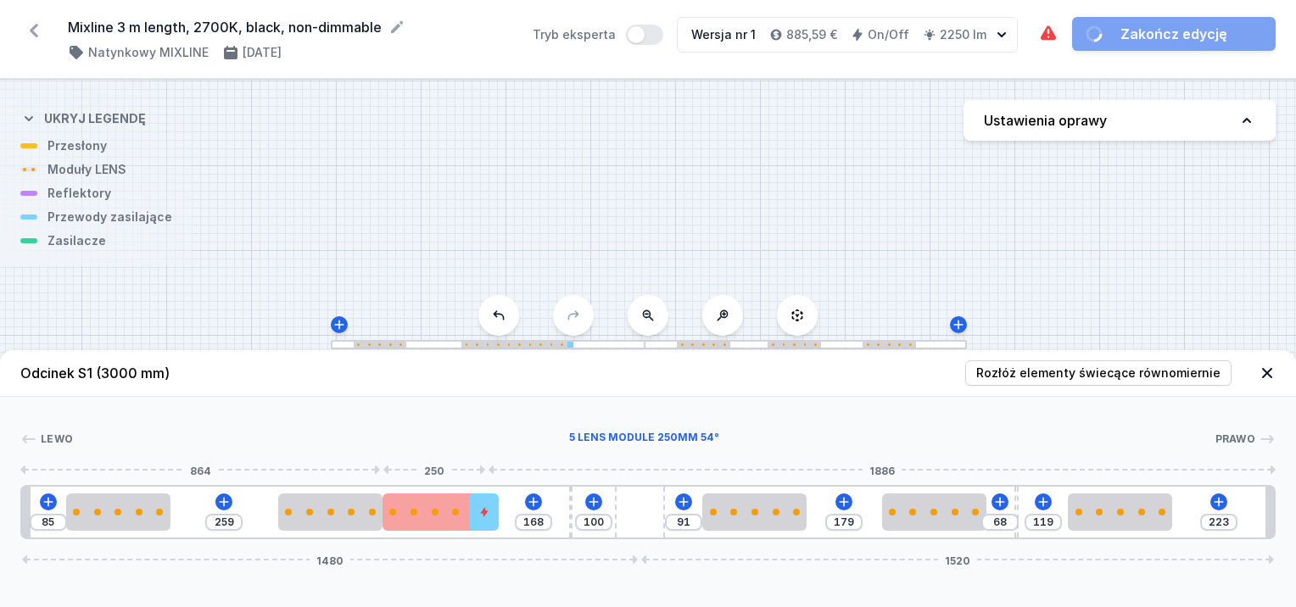
drag, startPoint x: 574, startPoint y: 499, endPoint x: 451, endPoint y: 518, distance: 123.7
click at [477, 513] on div at bounding box center [483, 512] width 29 height 37
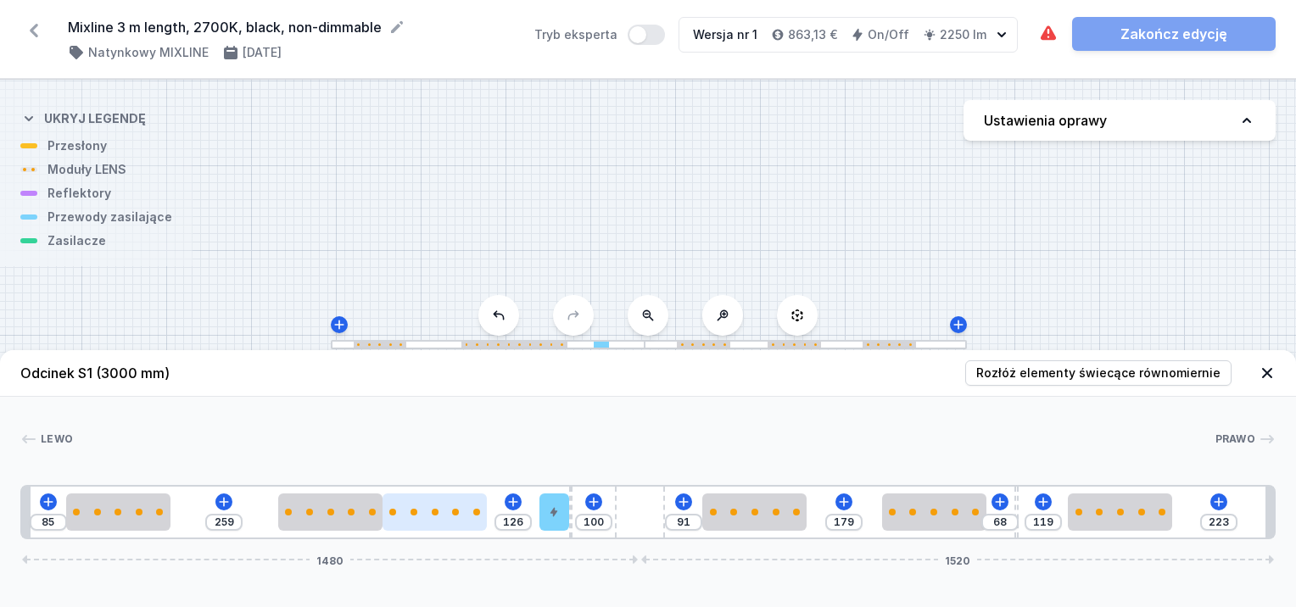
drag, startPoint x: 482, startPoint y: 513, endPoint x: 422, endPoint y: 514, distance: 59.4
click at [540, 517] on div at bounding box center [554, 512] width 29 height 37
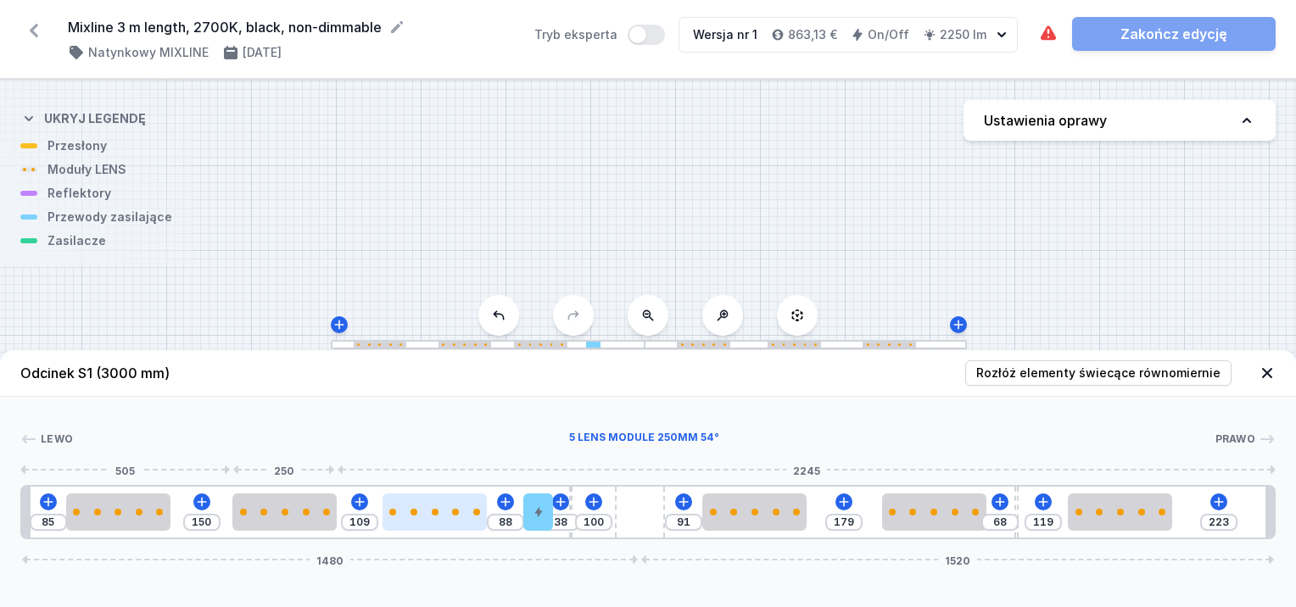
drag, startPoint x: 350, startPoint y: 516, endPoint x: 414, endPoint y: 518, distance: 64.5
click at [299, 517] on div at bounding box center [284, 512] width 104 height 37
drag, startPoint x: 572, startPoint y: 504, endPoint x: 699, endPoint y: 516, distance: 127.8
click at [736, 515] on div "85 150 109 88 38 100 91 179 68 119 223 1480 1520" at bounding box center [648, 512] width 1256 height 54
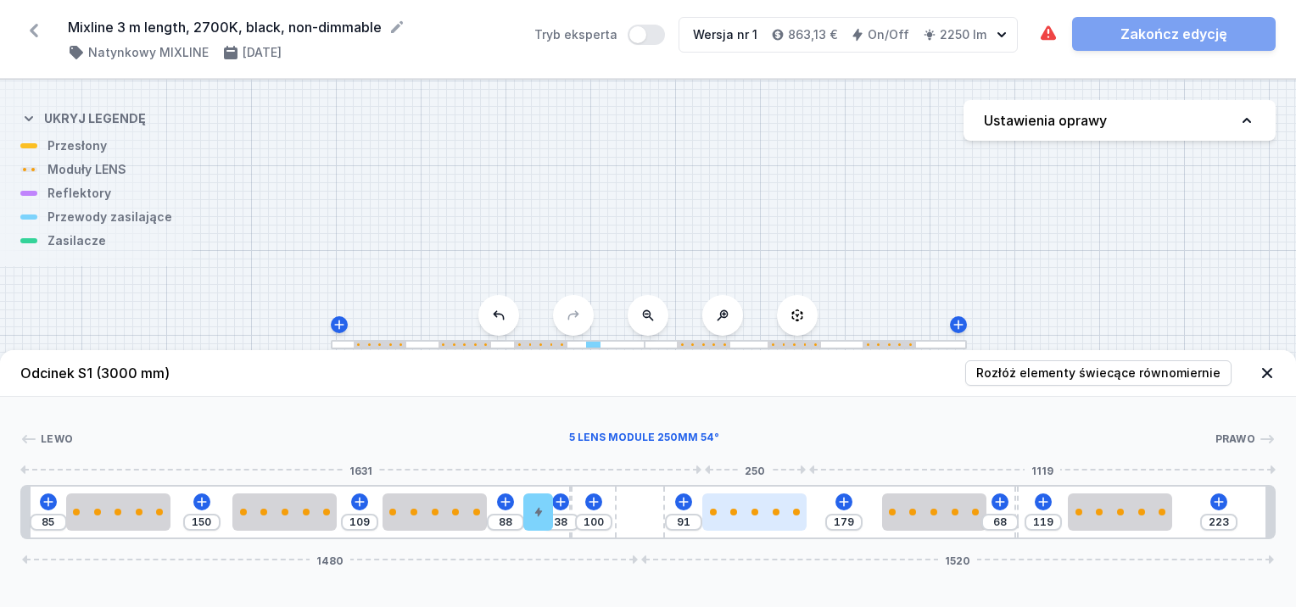
click at [766, 512] on div at bounding box center [754, 512] width 104 height 7
drag, startPoint x: 1058, startPoint y: 437, endPoint x: 1072, endPoint y: 408, distance: 31.9
click at [1063, 429] on div "[PERSON_NAME] 1 2 2 2 3 4 5 2 2 4 2 1 85 150 109 88 38 100 91 179 68 119 223 14…" at bounding box center [648, 468] width 1296 height 143
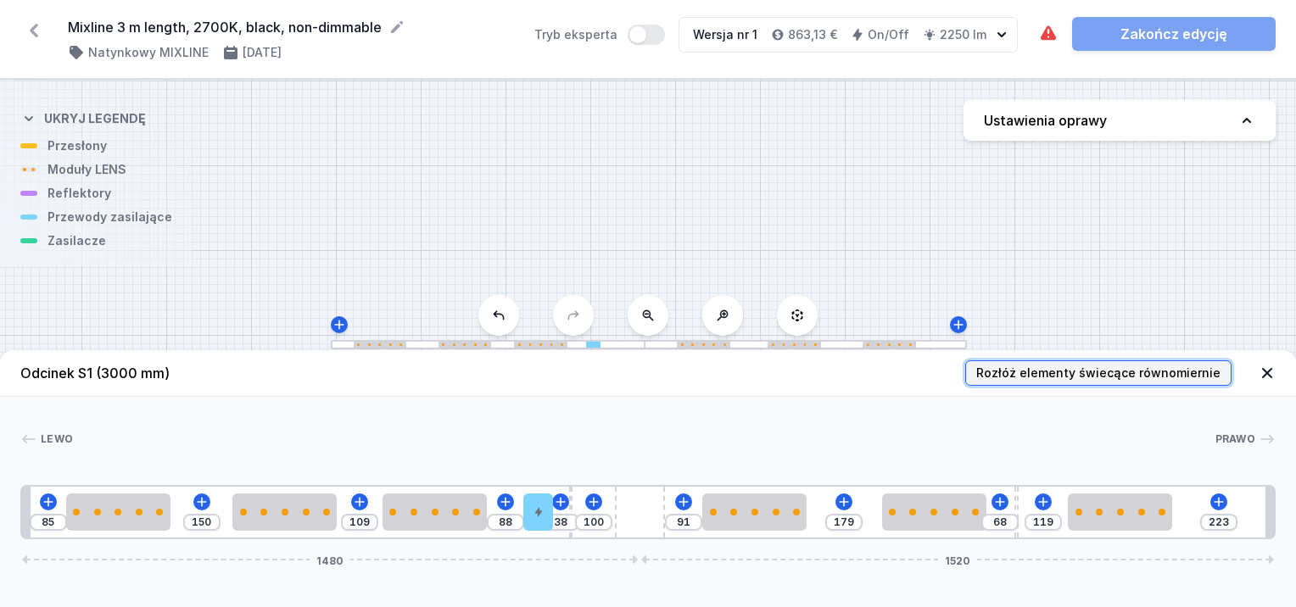
click at [1054, 372] on span "Rozłóż elementy świecące równomiernie" at bounding box center [1098, 373] width 244 height 17
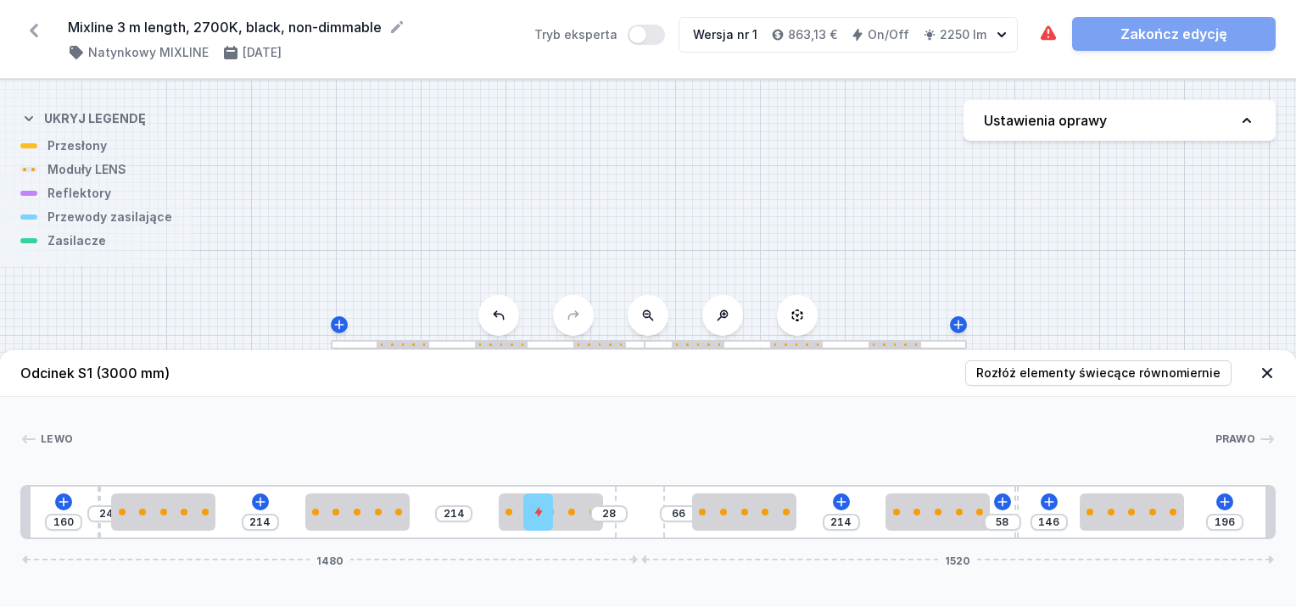
drag, startPoint x: 570, startPoint y: 489, endPoint x: 176, endPoint y: 485, distance: 393.7
click at [62, 465] on div "[PERSON_NAME] 1 2 3 3 4 3 5 3 3 2 3 1 160 24 214 214 28 66 214 58 146 196 1480 …" at bounding box center [648, 468] width 1296 height 143
drag, startPoint x: 533, startPoint y: 512, endPoint x: 817, endPoint y: 533, distance: 285.0
click at [380, 394] on header "Odcinek S1 (3000 mm) Rozłóż elementy świecące równomiernie" at bounding box center [648, 373] width 1296 height 47
click at [808, 520] on div at bounding box center [811, 512] width 29 height 37
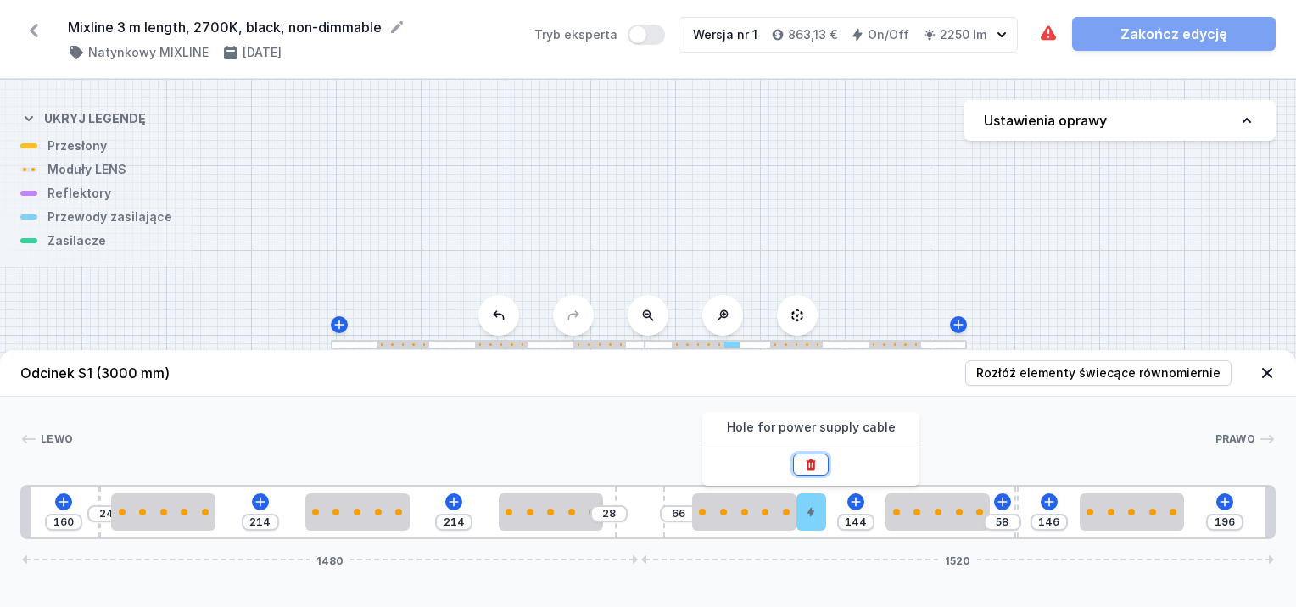
click at [814, 462] on icon at bounding box center [811, 464] width 9 height 11
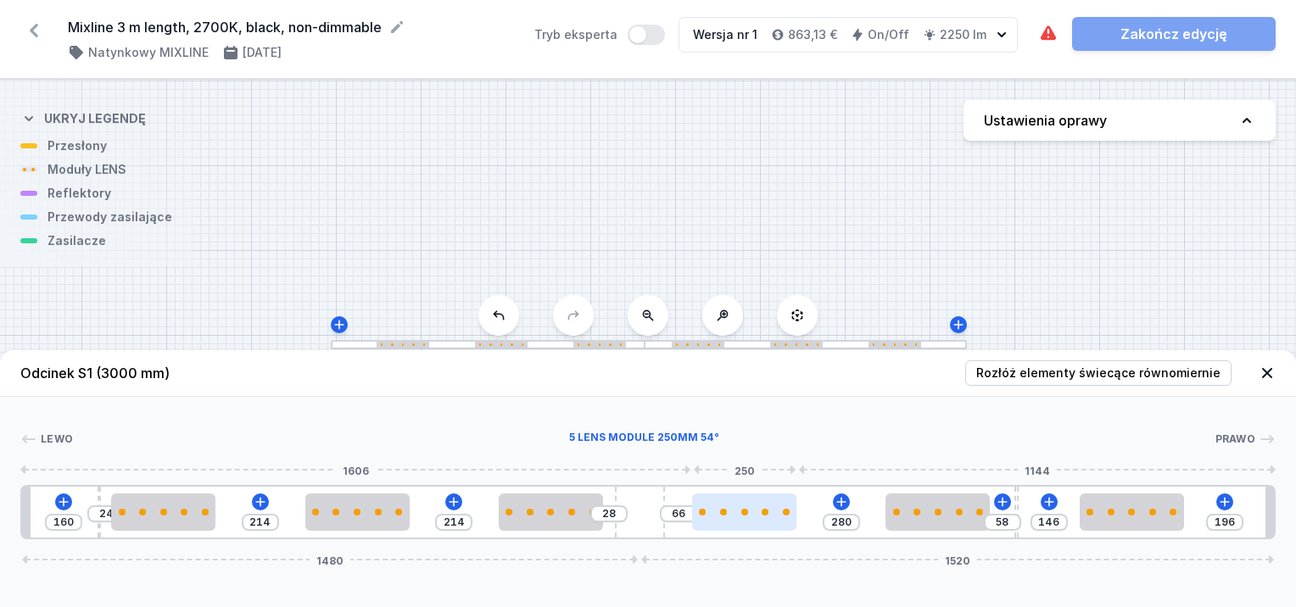
click at [749, 529] on div at bounding box center [744, 512] width 104 height 37
click at [742, 523] on div at bounding box center [717, 512] width 104 height 37
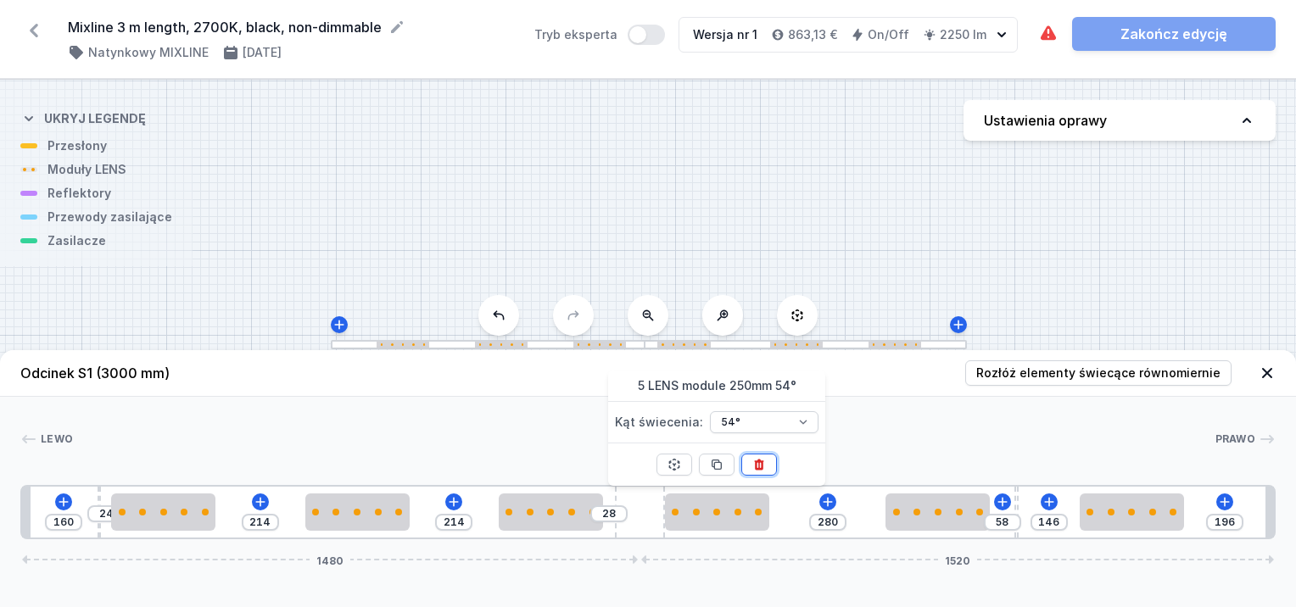
click at [760, 465] on icon at bounding box center [760, 465] width 14 height 14
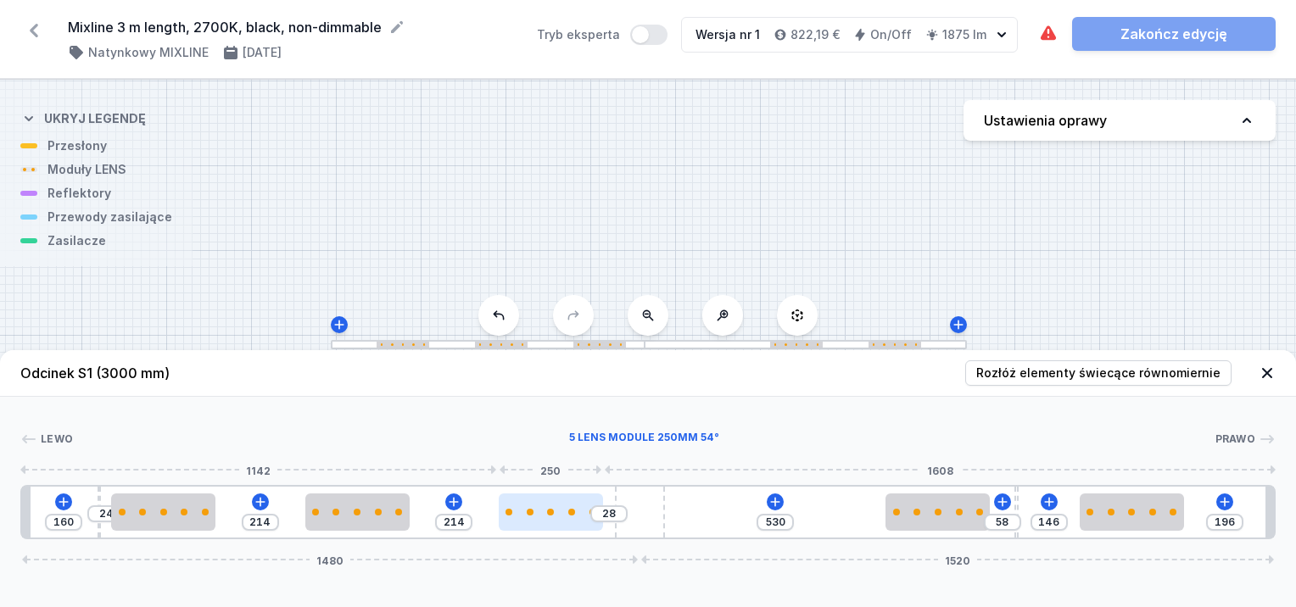
click at [579, 512] on div at bounding box center [551, 512] width 104 height 7
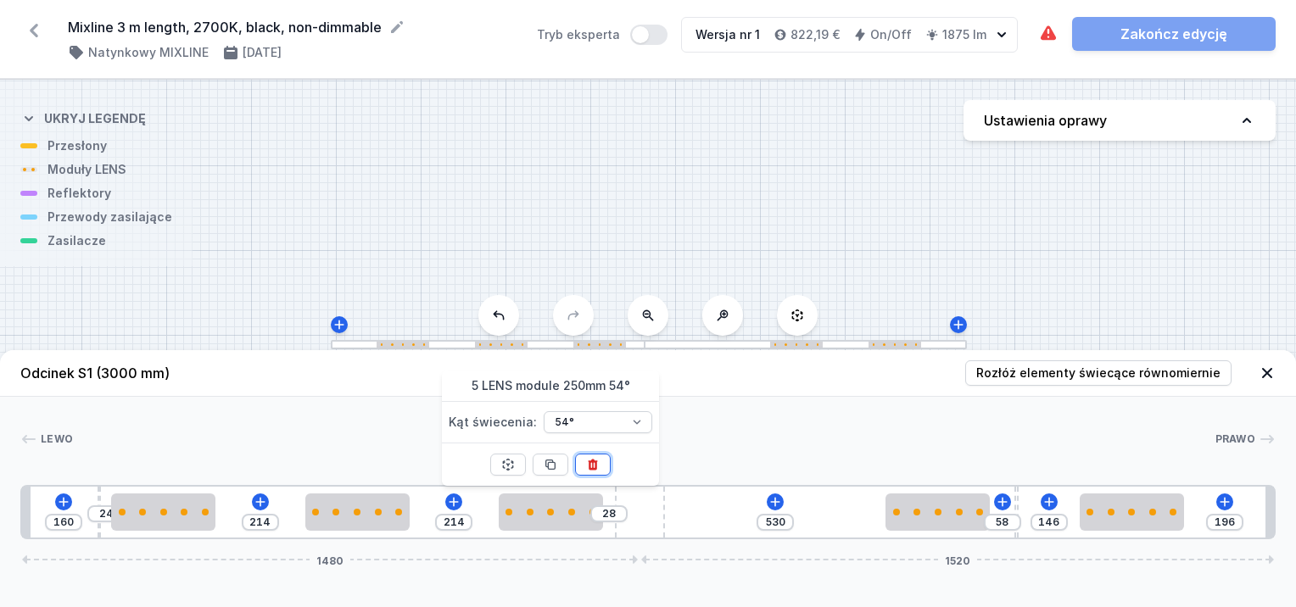
drag, startPoint x: 596, startPoint y: 462, endPoint x: 532, endPoint y: 486, distance: 69.0
click at [594, 462] on icon at bounding box center [593, 465] width 14 height 14
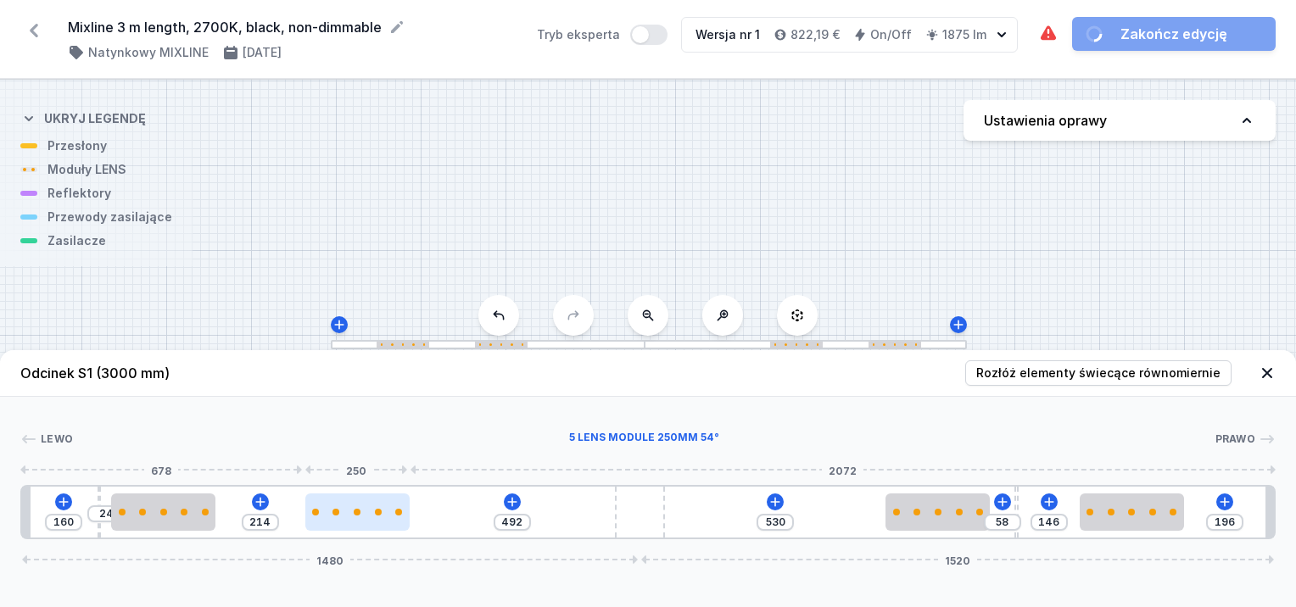
click at [382, 518] on div at bounding box center [357, 512] width 104 height 37
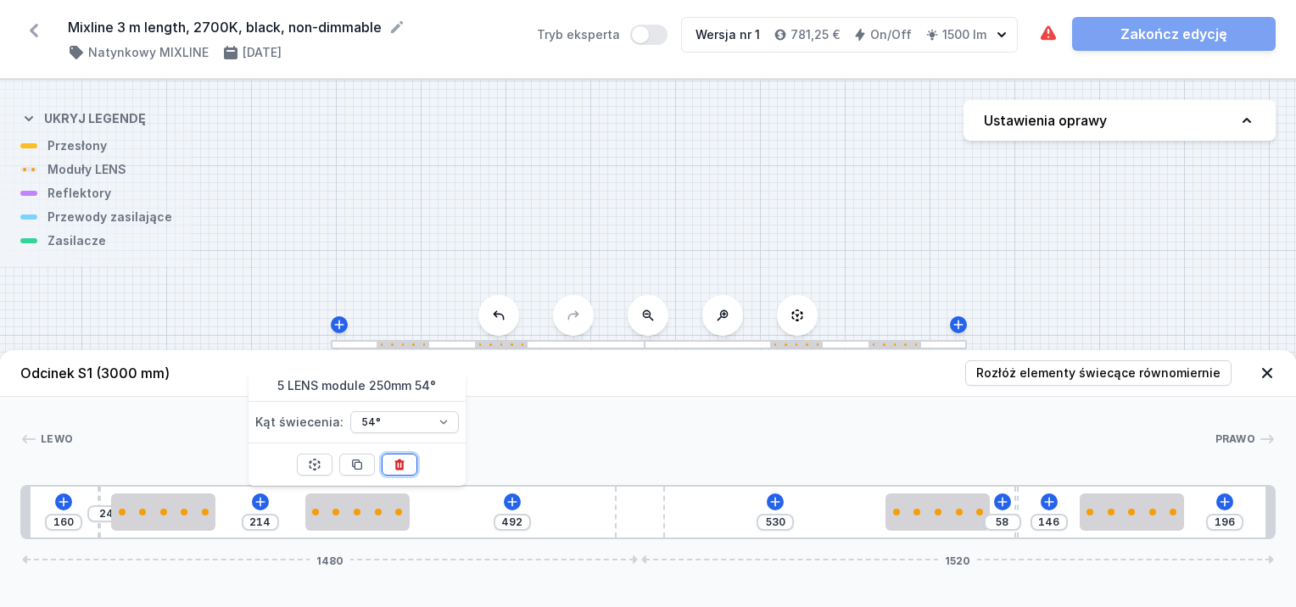
click at [400, 467] on icon at bounding box center [400, 465] width 14 height 14
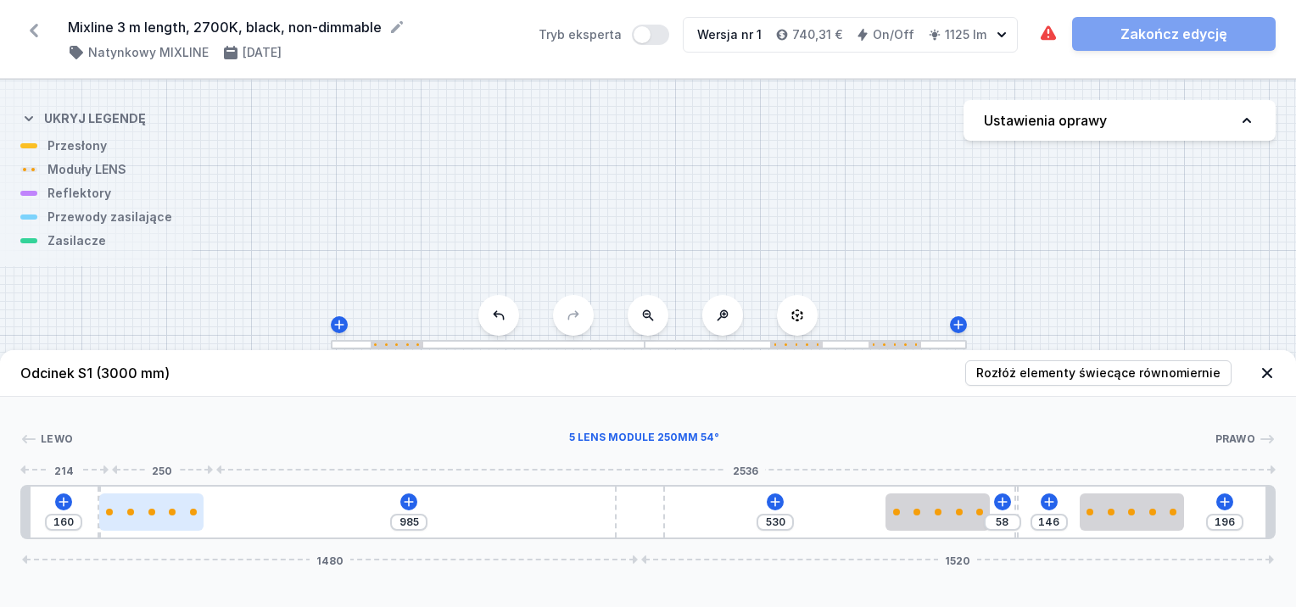
click at [190, 505] on div at bounding box center [151, 512] width 104 height 37
click at [189, 502] on div at bounding box center [151, 512] width 104 height 37
click at [190, 502] on div at bounding box center [151, 512] width 104 height 37
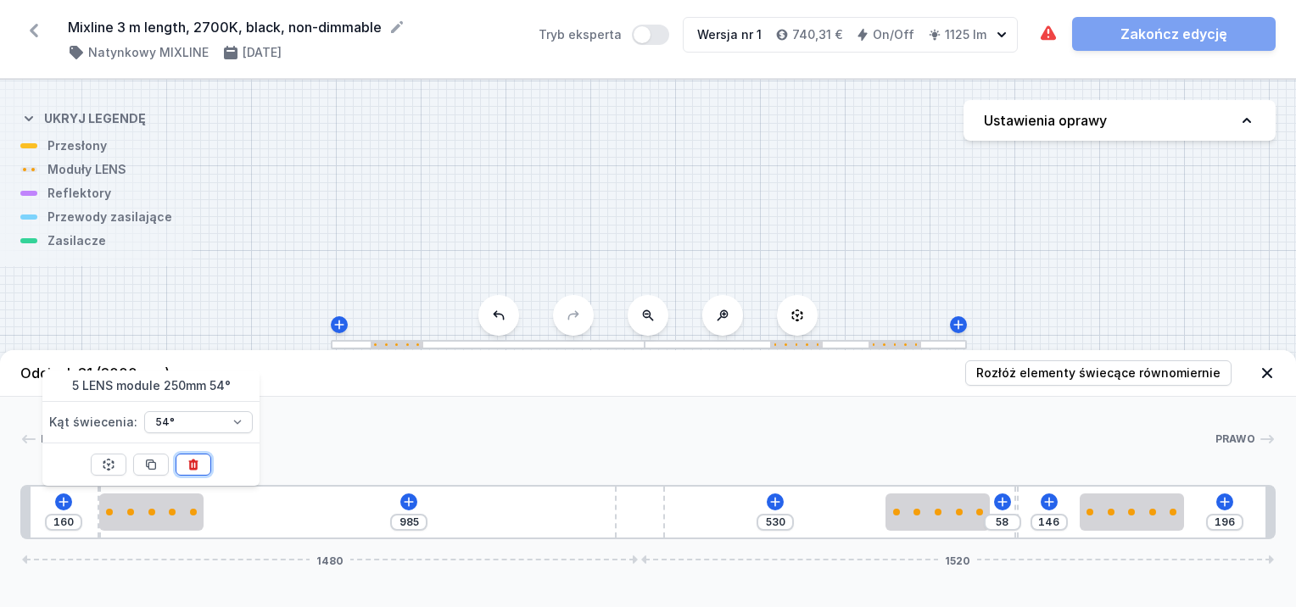
drag, startPoint x: 195, startPoint y: 465, endPoint x: 241, endPoint y: 467, distance: 45.9
click at [195, 467] on icon at bounding box center [193, 464] width 9 height 11
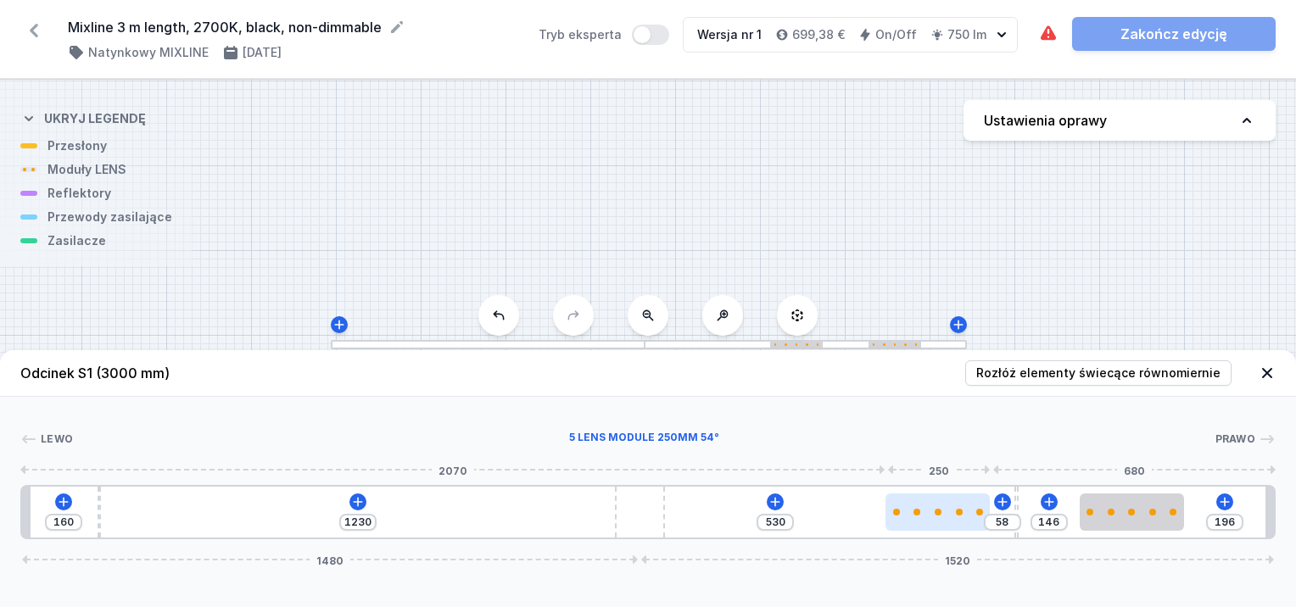
click at [938, 516] on div at bounding box center [938, 512] width 104 height 37
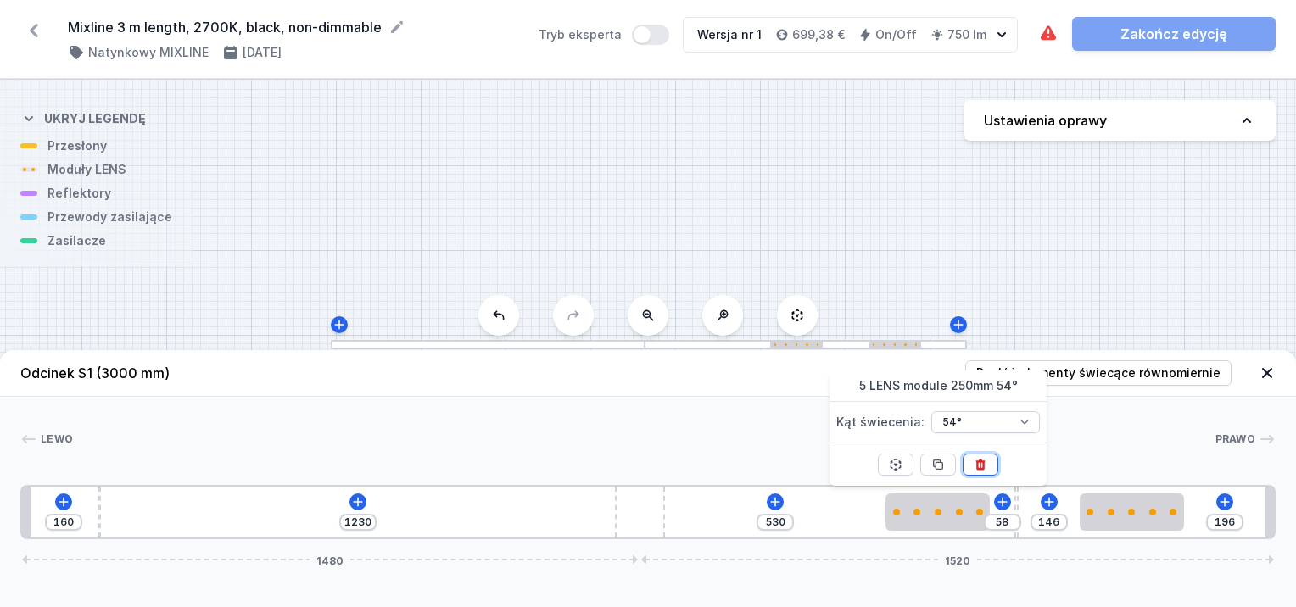
drag, startPoint x: 984, startPoint y: 463, endPoint x: 1029, endPoint y: 467, distance: 45.1
click at [992, 465] on button at bounding box center [981, 465] width 36 height 22
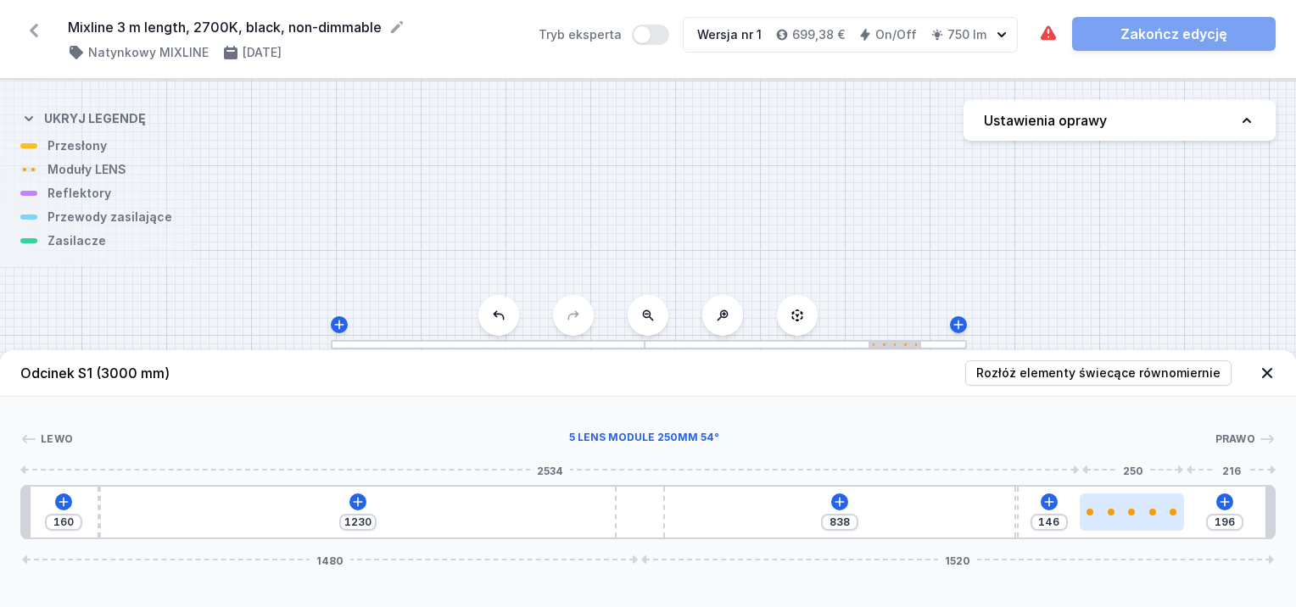
click at [1154, 521] on div at bounding box center [1132, 512] width 104 height 37
click at [1157, 519] on div at bounding box center [1117, 512] width 104 height 37
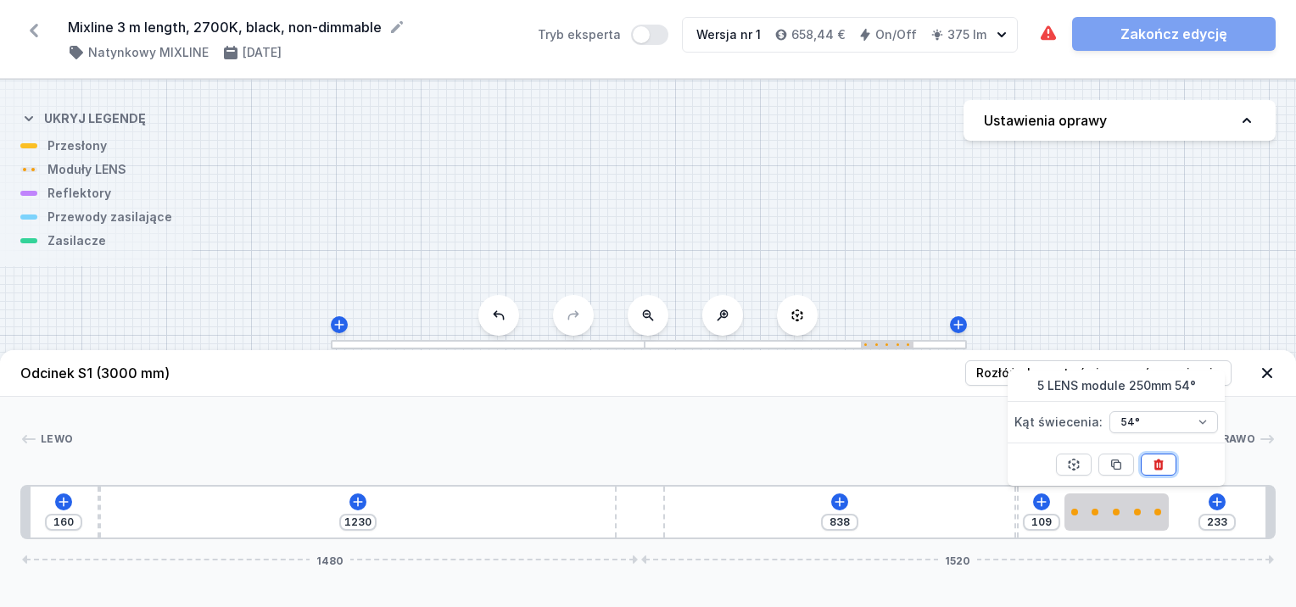
click at [1160, 467] on icon at bounding box center [1159, 465] width 14 height 14
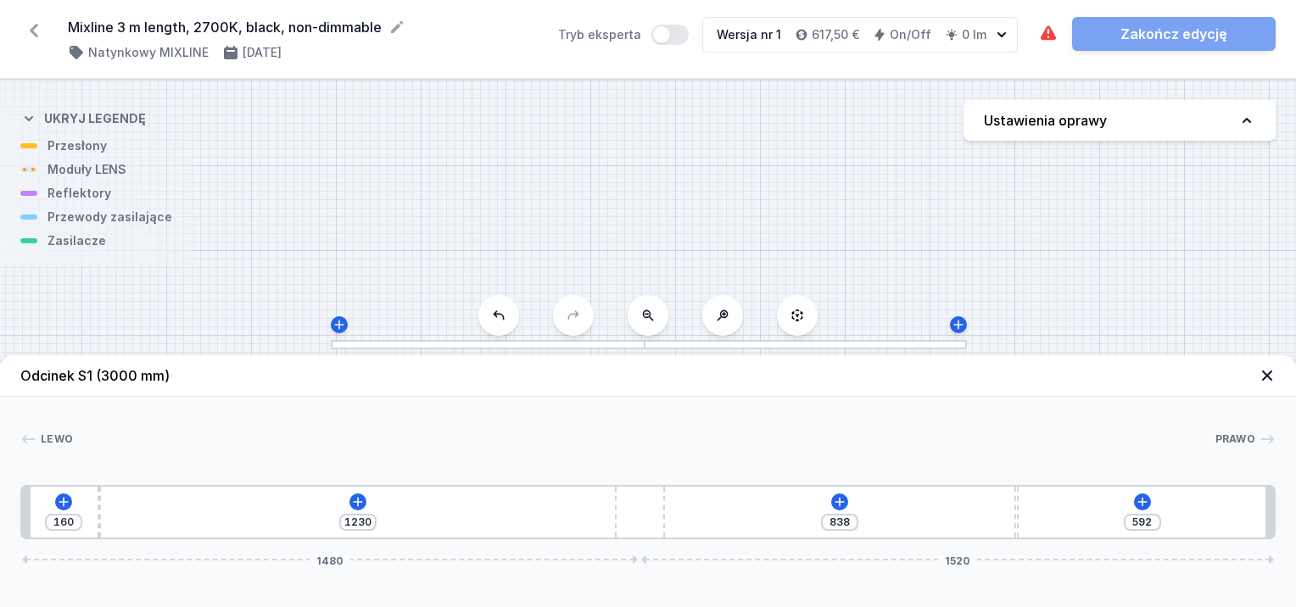
drag, startPoint x: 94, startPoint y: 494, endPoint x: 78, endPoint y: 513, distance: 25.3
click at [179, 527] on div "160 1230 838 592 1480 1520" at bounding box center [648, 512] width 1256 height 54
drag, startPoint x: 98, startPoint y: 501, endPoint x: 401, endPoint y: 549, distance: 307.5
click at [310, 550] on div "Odcinek S1 (3000 mm) Lewo Prawo 1 2 3 2 1 675 715 838 592 1480 1520 695 10 1673…" at bounding box center [648, 481] width 1296 height 252
click at [635, 347] on div at bounding box center [644, 345] width 25 height 6
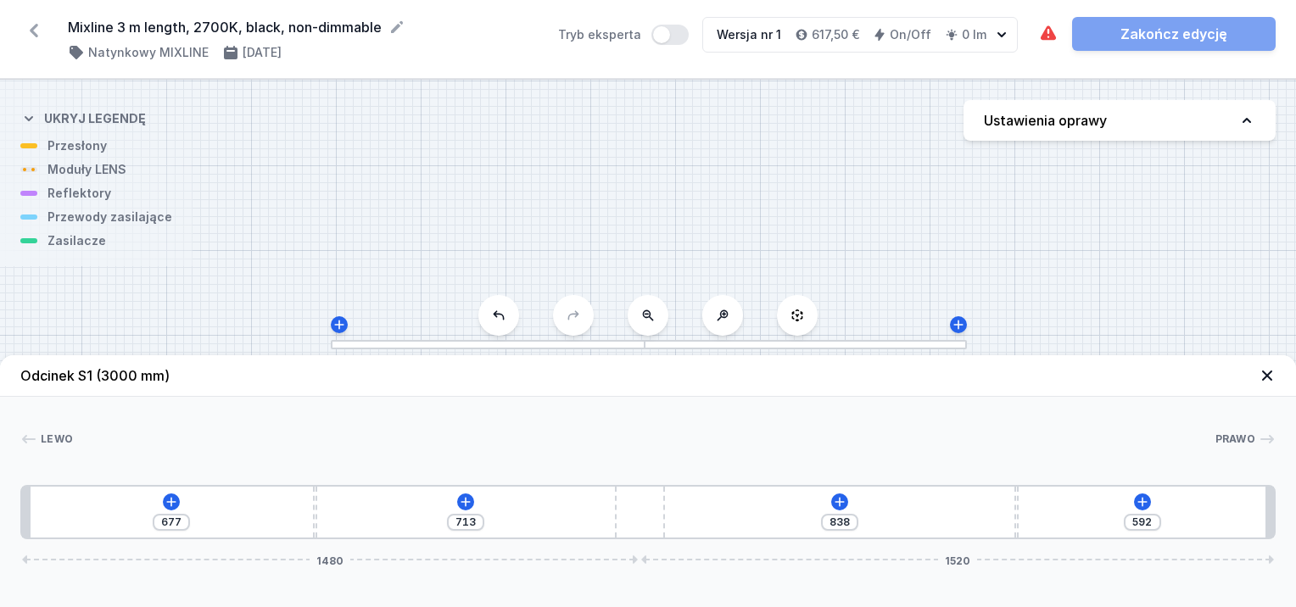
click at [636, 347] on div at bounding box center [644, 345] width 25 height 6
click at [1263, 380] on icon at bounding box center [1267, 376] width 10 height 10
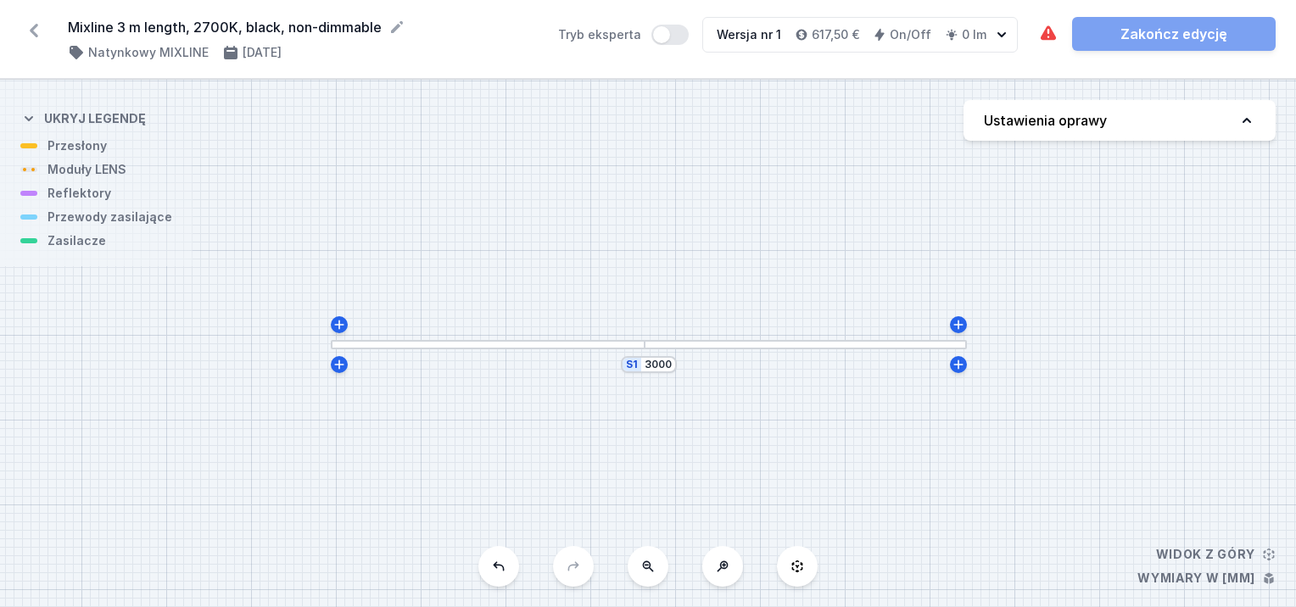
click at [1239, 130] on button "Ustawienia oprawy" at bounding box center [1120, 120] width 312 height 41
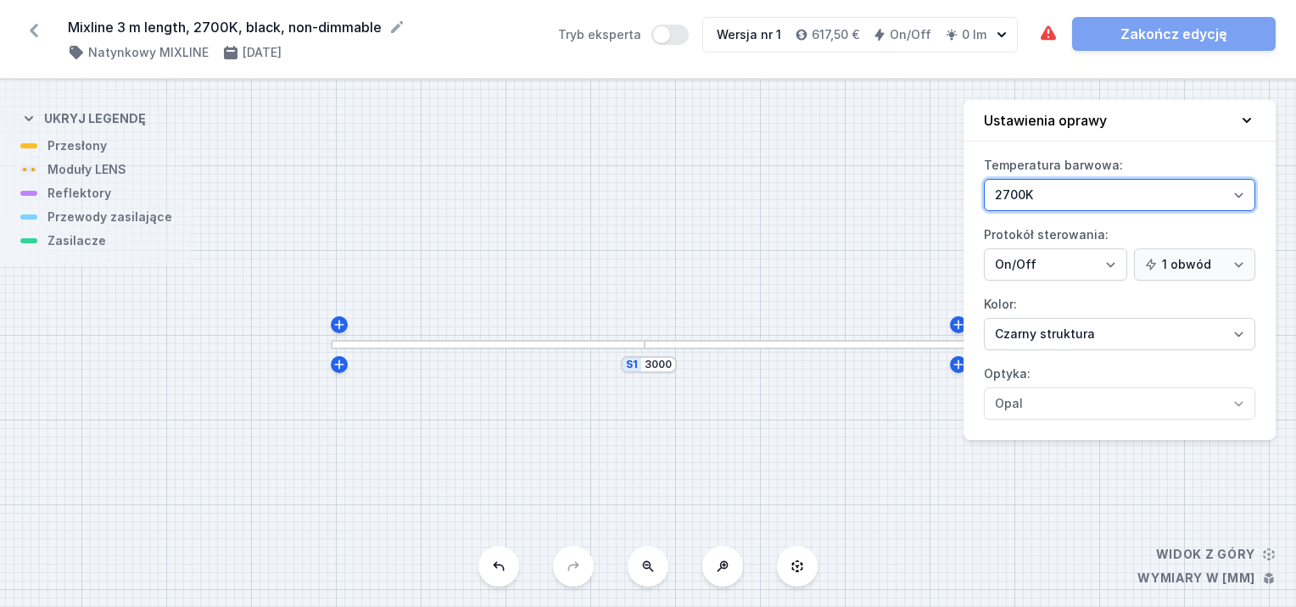
click at [1238, 197] on select "3000K 4000K 2700K" at bounding box center [1119, 195] width 271 height 32
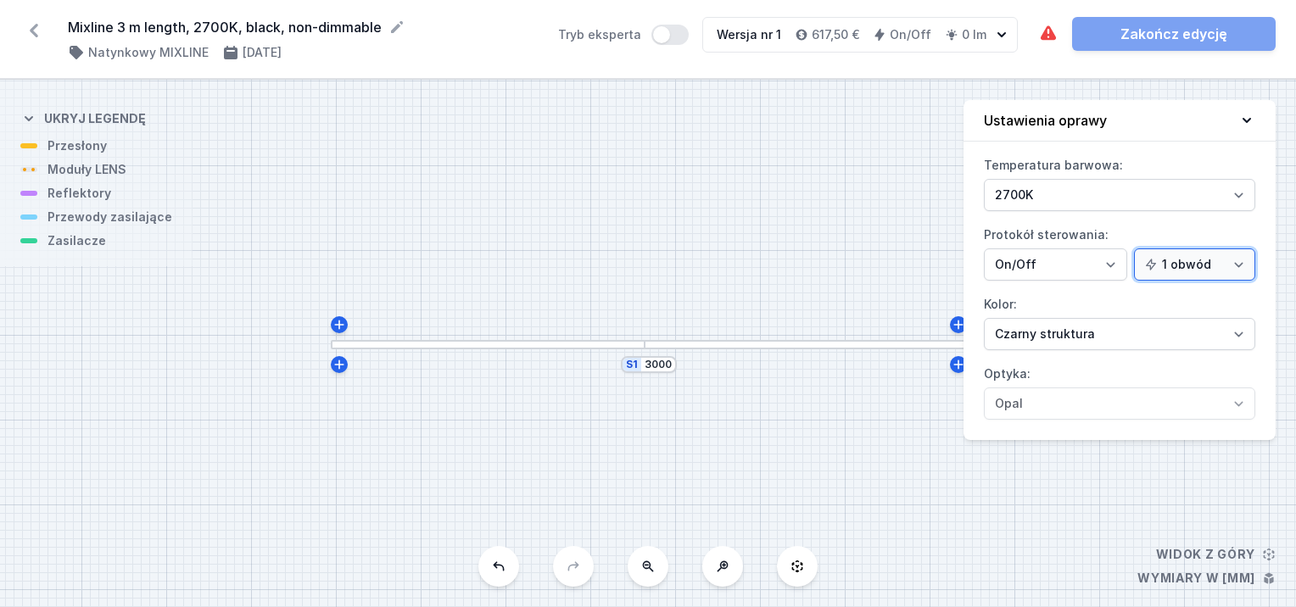
click at [1247, 268] on select "1 obwód 2 obwody" at bounding box center [1194, 265] width 121 height 32
click at [1247, 267] on select "1 obwód 2 obwody" at bounding box center [1194, 265] width 121 height 32
click at [773, 241] on div "S1 3000" at bounding box center [648, 344] width 1296 height 528
click at [1018, 485] on div "S1 3000" at bounding box center [648, 344] width 1296 height 528
click at [1245, 110] on button "Ustawienia oprawy" at bounding box center [1120, 121] width 312 height 42
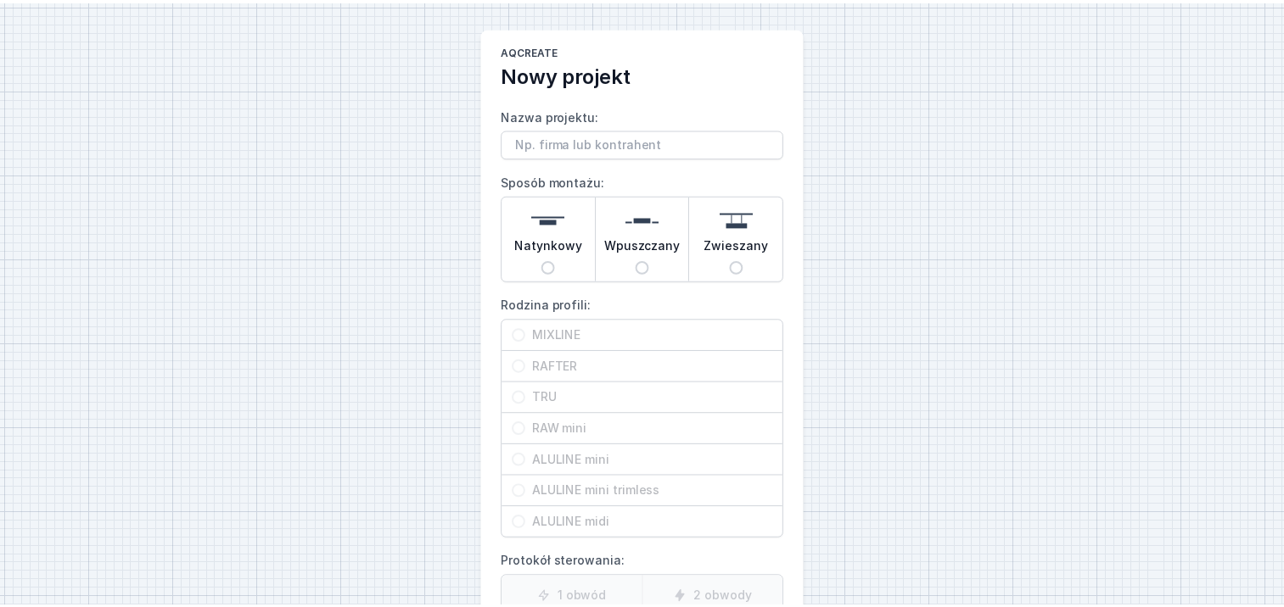
scroll to position [239, 0]
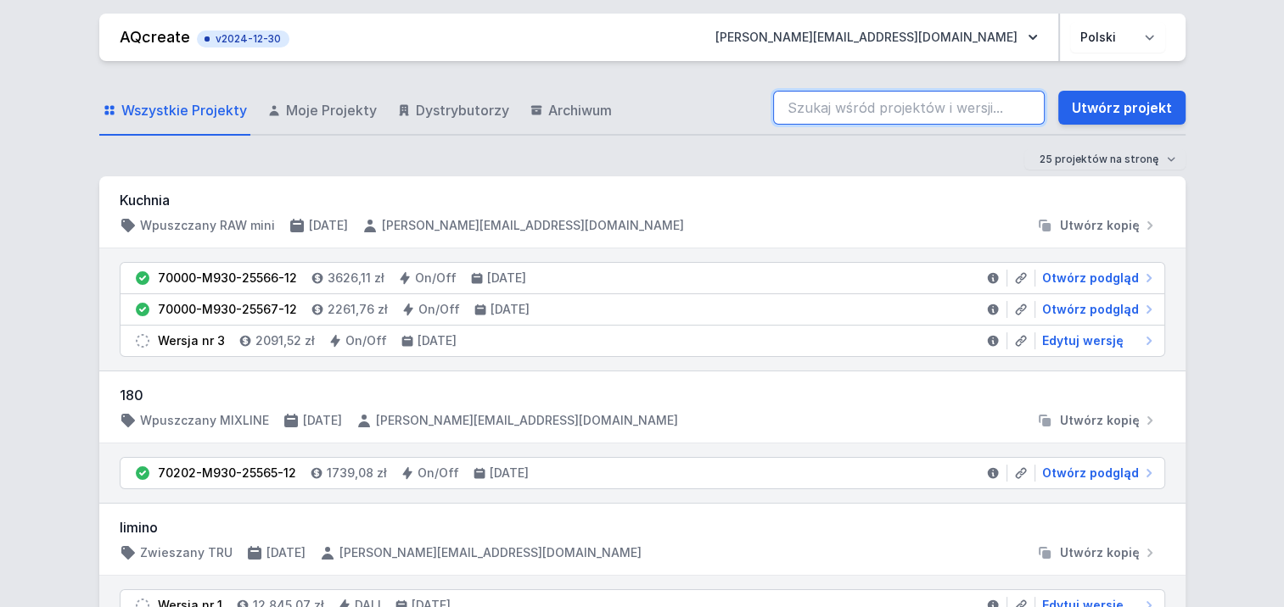
click at [865, 98] on input "search" at bounding box center [908, 108] width 271 height 34
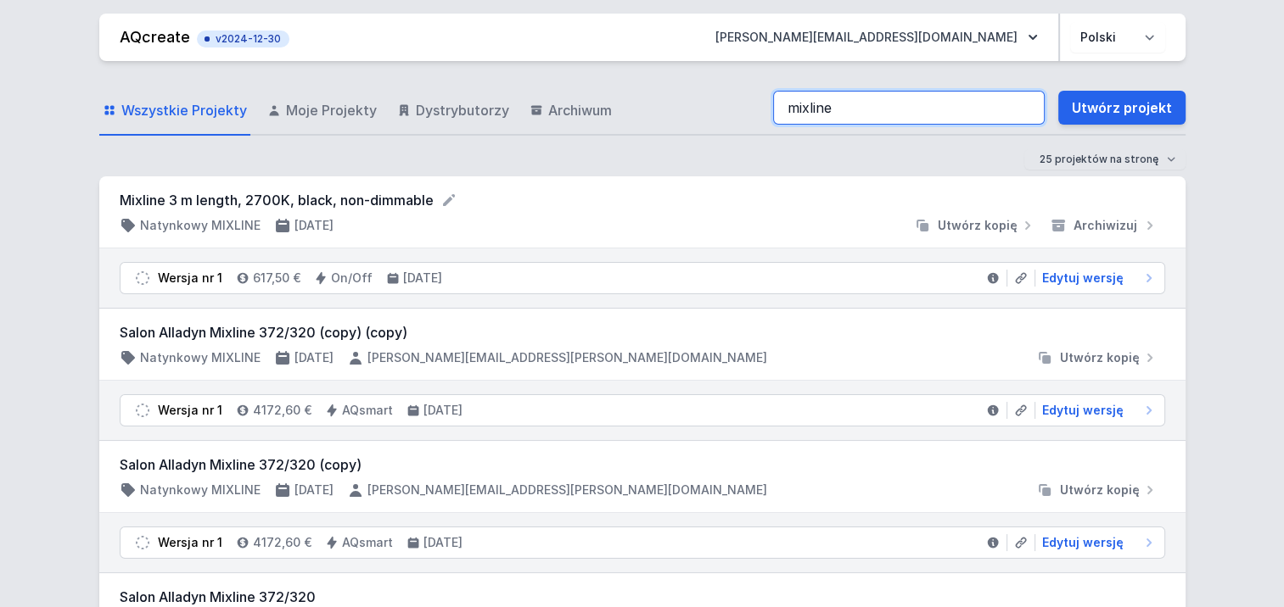
drag, startPoint x: 1020, startPoint y: 108, endPoint x: 892, endPoint y: 104, distance: 128.2
click at [1020, 108] on input "mixline" at bounding box center [908, 108] width 271 height 34
click at [902, 110] on input "mixline" at bounding box center [908, 108] width 271 height 34
click at [892, 104] on input "mixline" at bounding box center [908, 108] width 271 height 34
click at [892, 104] on input "search" at bounding box center [908, 108] width 271 height 34
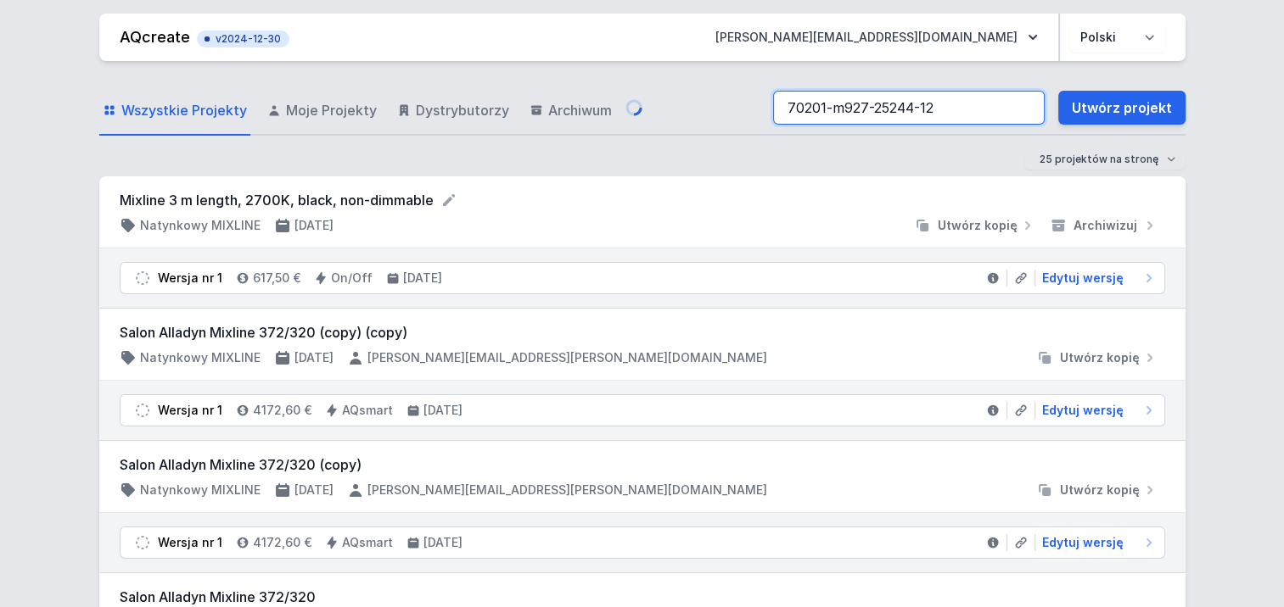
click at [898, 111] on input "70201-m927-25244-12" at bounding box center [908, 108] width 271 height 34
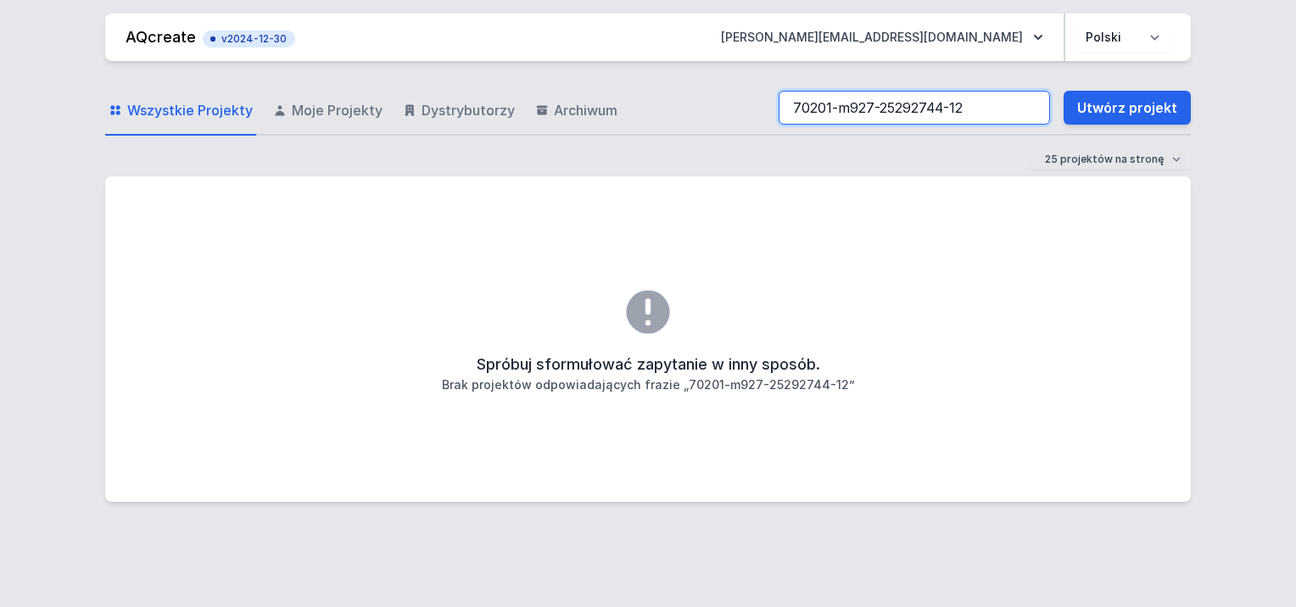
click at [952, 108] on input "70201-m927-25292744-12" at bounding box center [914, 108] width 271 height 34
click at [947, 108] on input "70201-m927-25292744-12" at bounding box center [914, 108] width 271 height 34
click at [954, 114] on input "70201-m927-w3-12" at bounding box center [914, 108] width 271 height 34
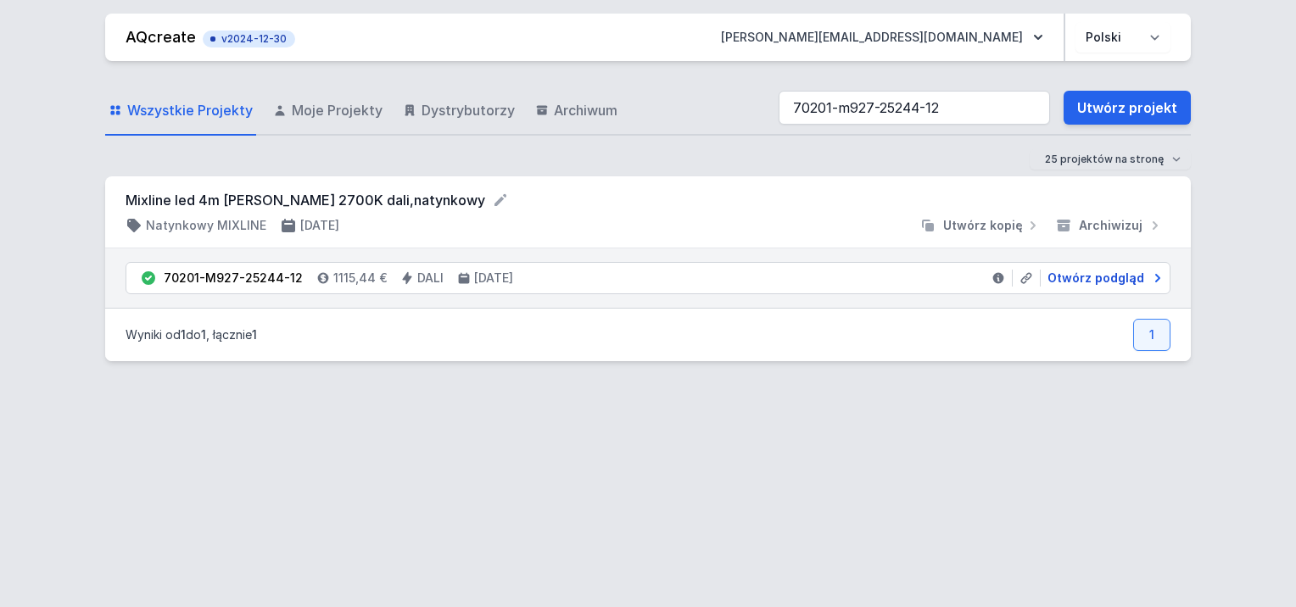
click at [1067, 280] on span "Otwórz podgląd" at bounding box center [1096, 278] width 97 height 17
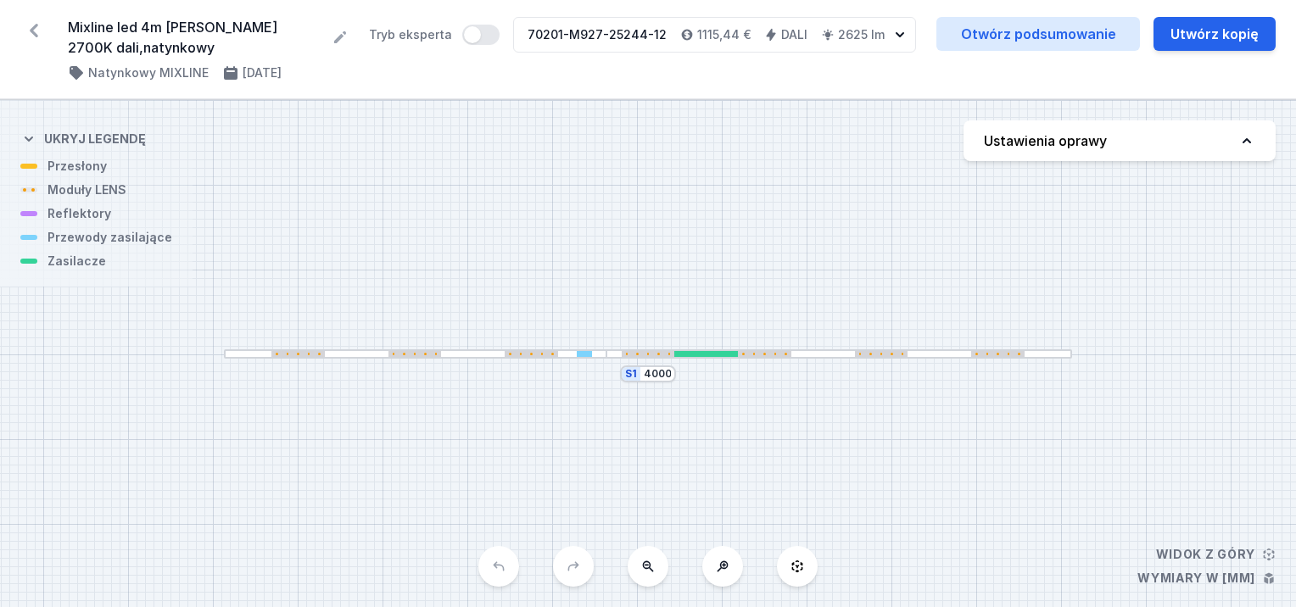
click at [700, 351] on div at bounding box center [706, 354] width 64 height 6
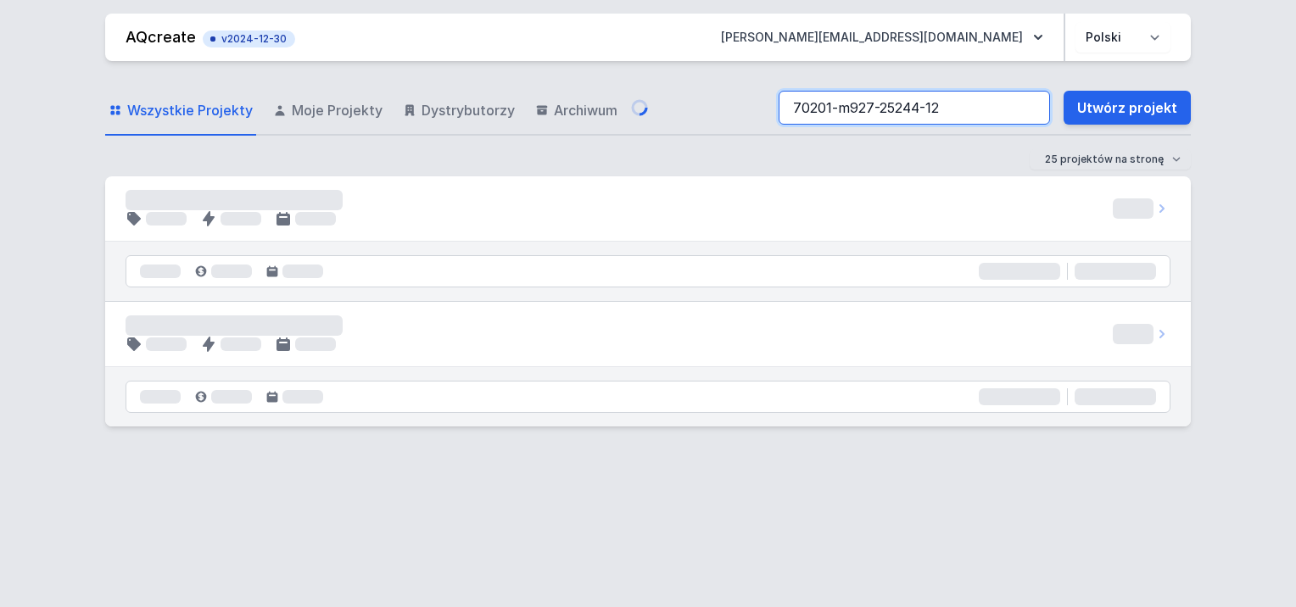
click at [967, 105] on input "70201-m927-25244-12" at bounding box center [914, 108] width 271 height 34
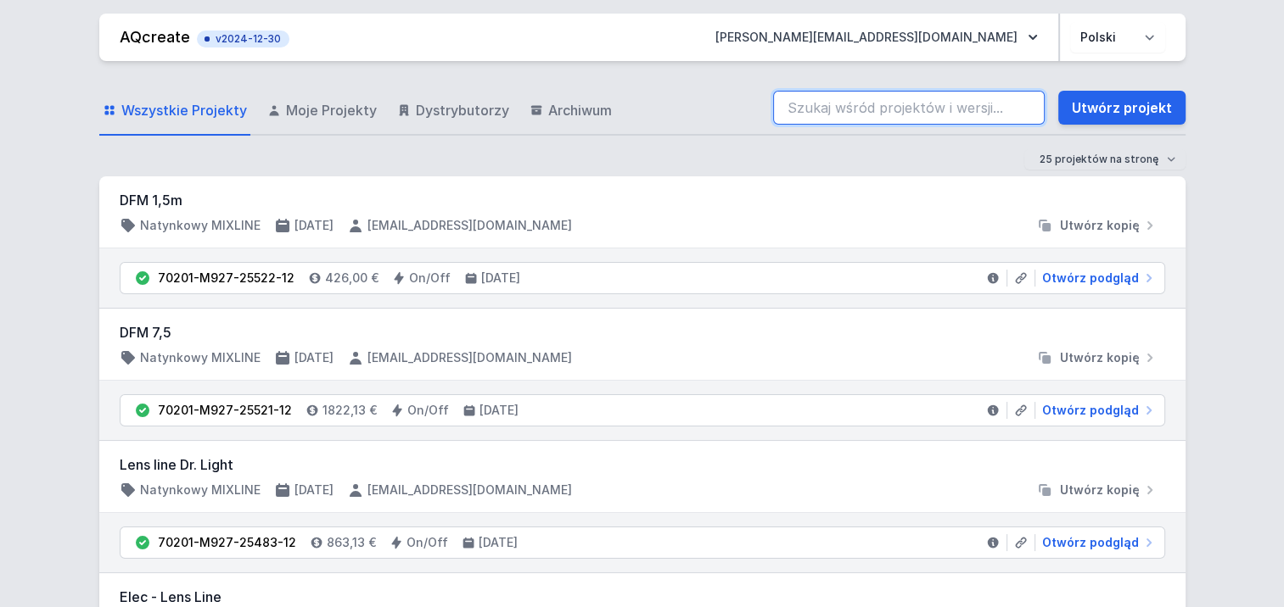
click at [1019, 108] on input "search" at bounding box center [908, 108] width 271 height 34
click at [1026, 104] on input "search" at bounding box center [908, 108] width 271 height 34
click at [1025, 104] on input "search" at bounding box center [908, 108] width 271 height 34
click at [1022, 109] on input "search" at bounding box center [908, 108] width 271 height 34
click at [1021, 109] on input "search" at bounding box center [908, 108] width 271 height 34
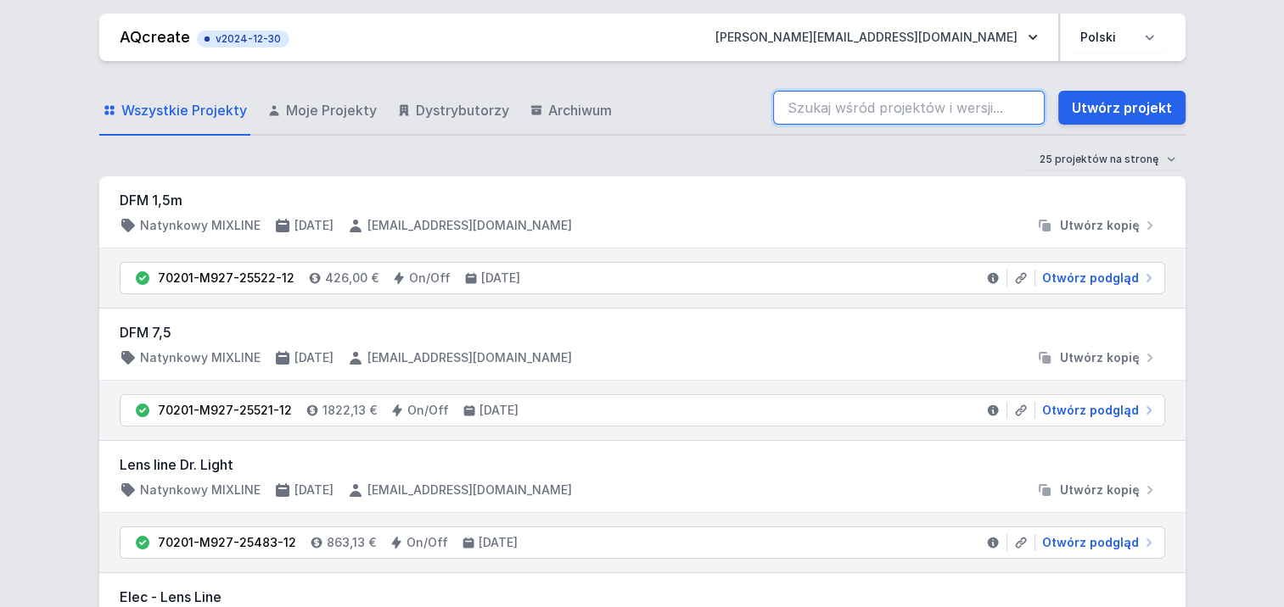
click at [1024, 111] on input "search" at bounding box center [908, 108] width 271 height 34
click at [1026, 105] on input "search" at bounding box center [908, 108] width 271 height 34
click at [176, 113] on span "Wszystkie Projekty" at bounding box center [184, 110] width 126 height 20
click at [176, 112] on span "Wszystkie Projekty" at bounding box center [184, 110] width 126 height 20
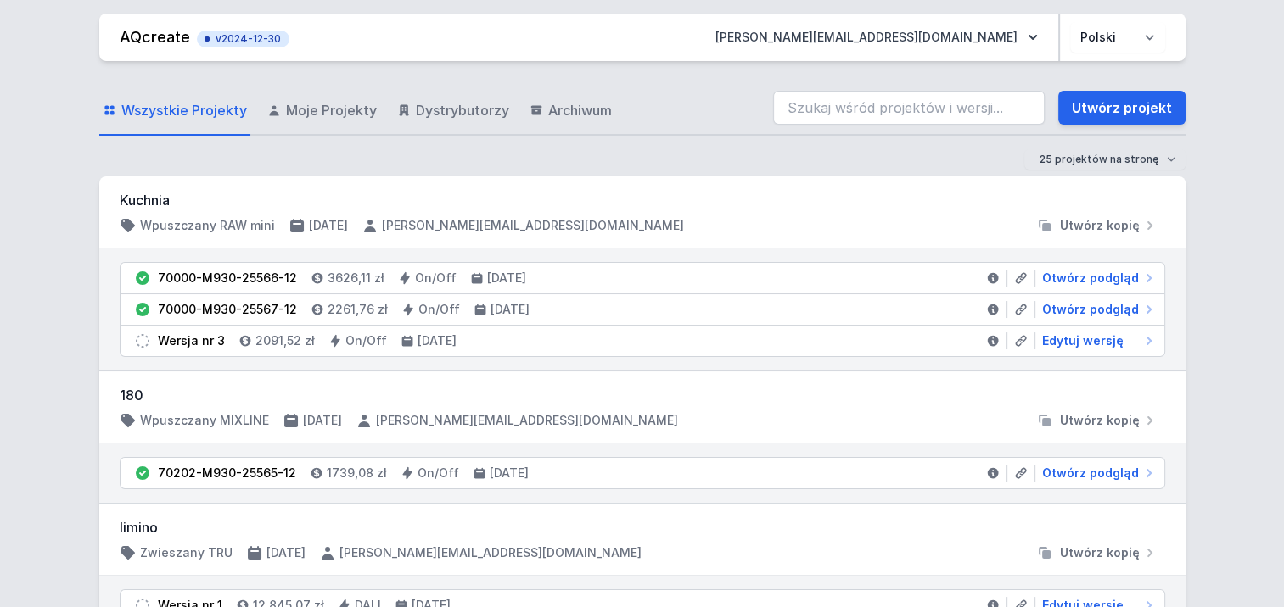
click at [203, 125] on link "Wszystkie Projekty" at bounding box center [174, 111] width 151 height 49
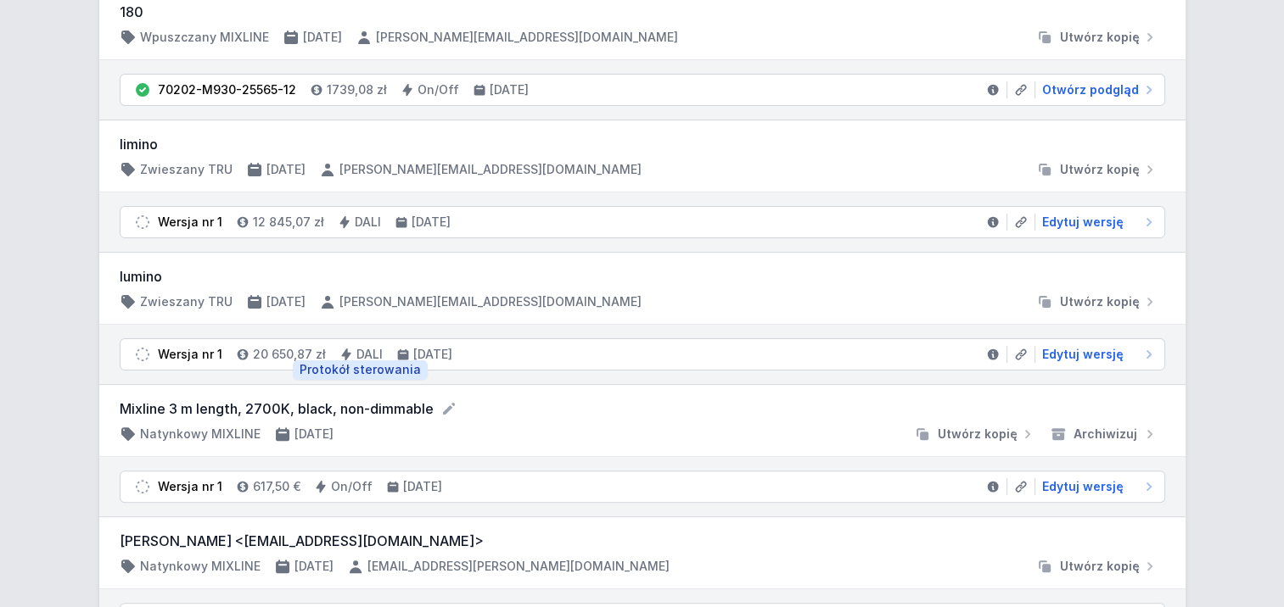
scroll to position [424, 0]
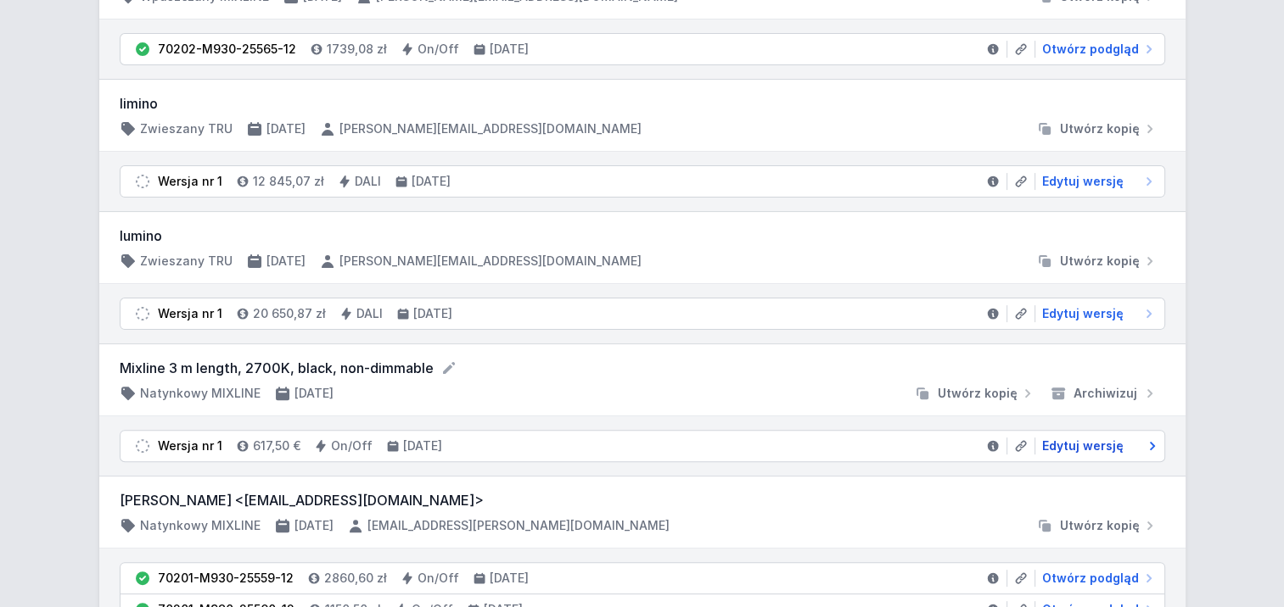
click at [1106, 445] on span "Edytuj wersję" at bounding box center [1082, 446] width 81 height 17
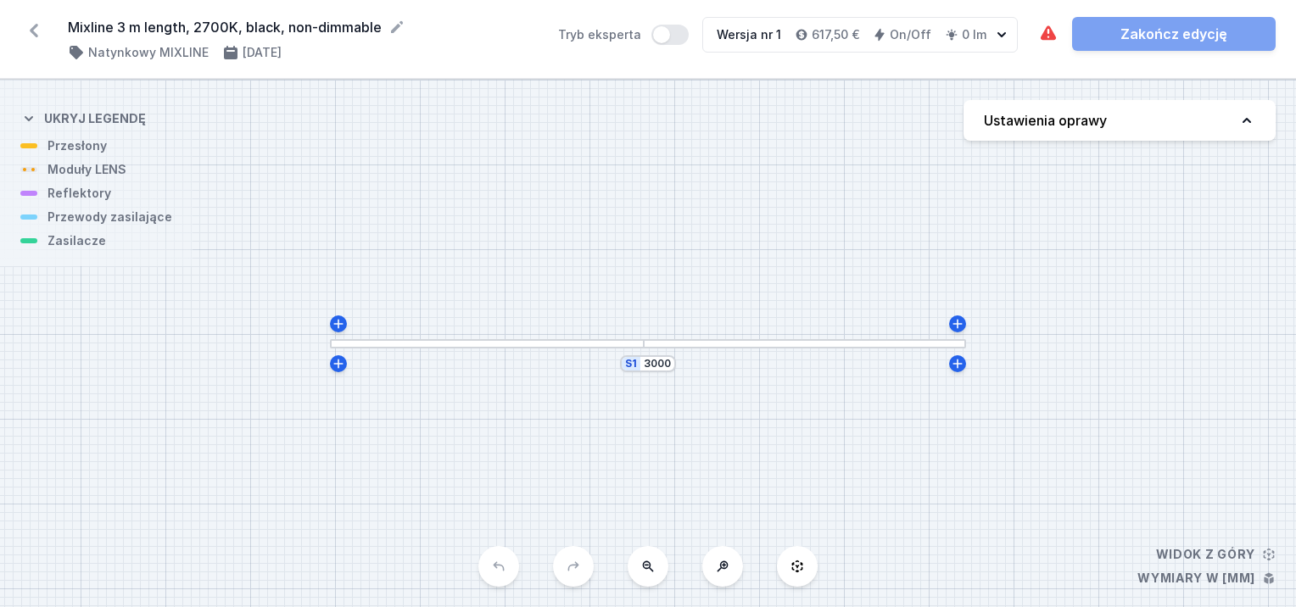
click at [522, 346] on div at bounding box center [487, 343] width 314 height 9
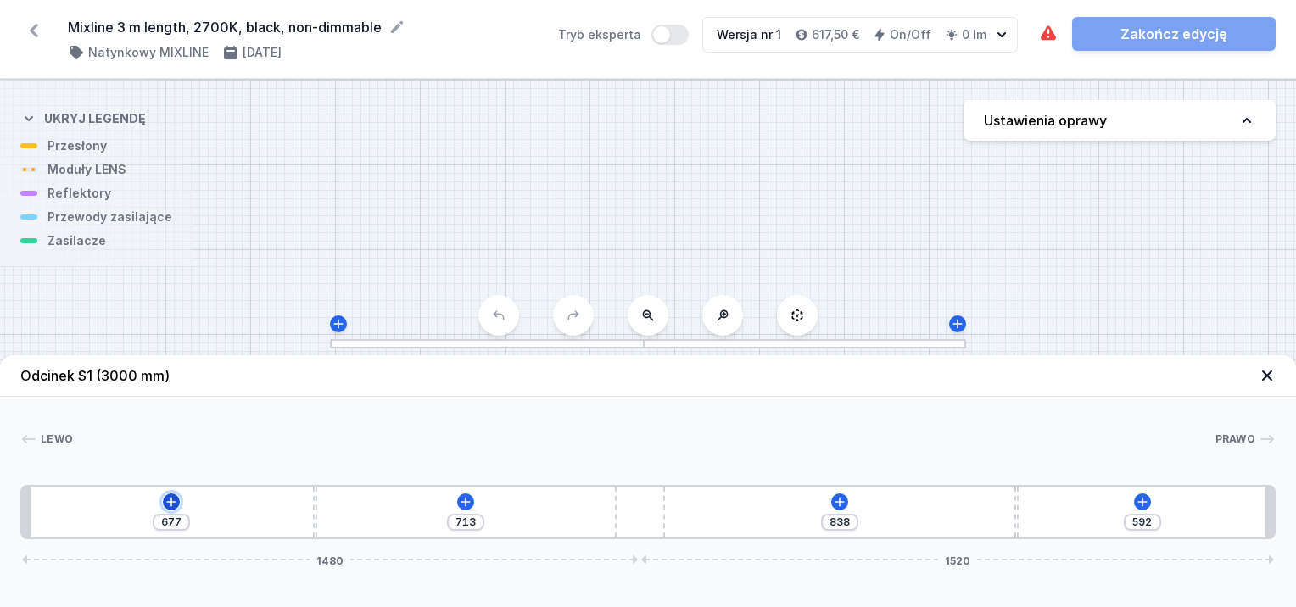
click at [167, 503] on icon at bounding box center [172, 502] width 14 height 14
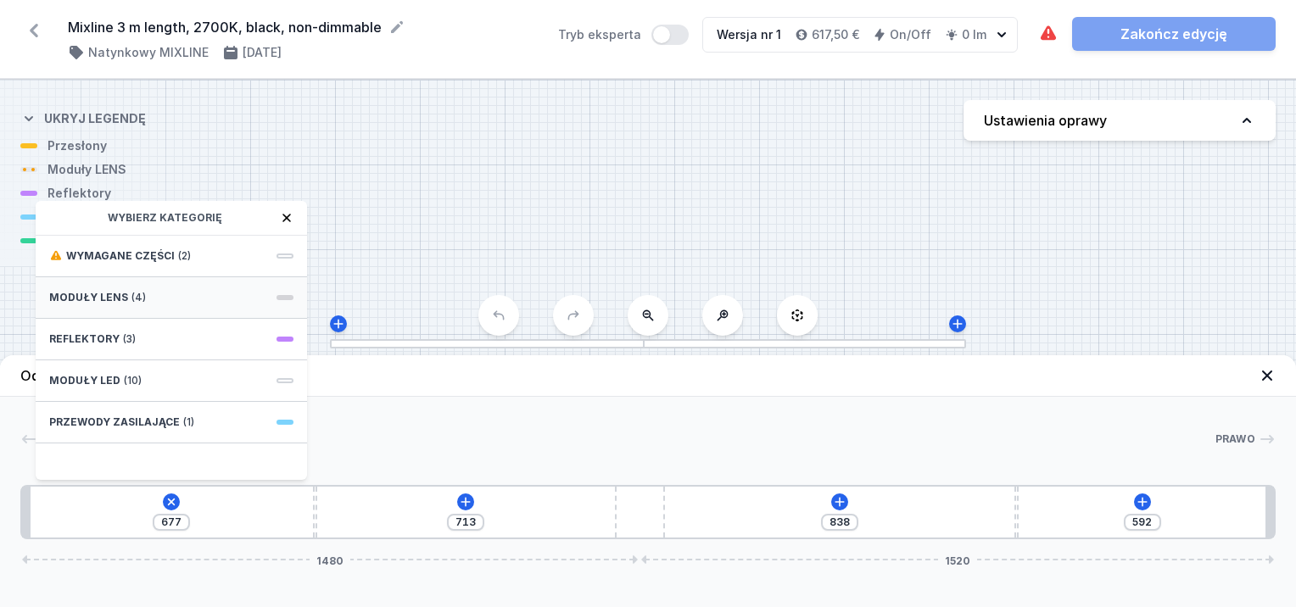
click at [194, 293] on div "Moduły LENS (4)" at bounding box center [171, 298] width 271 height 42
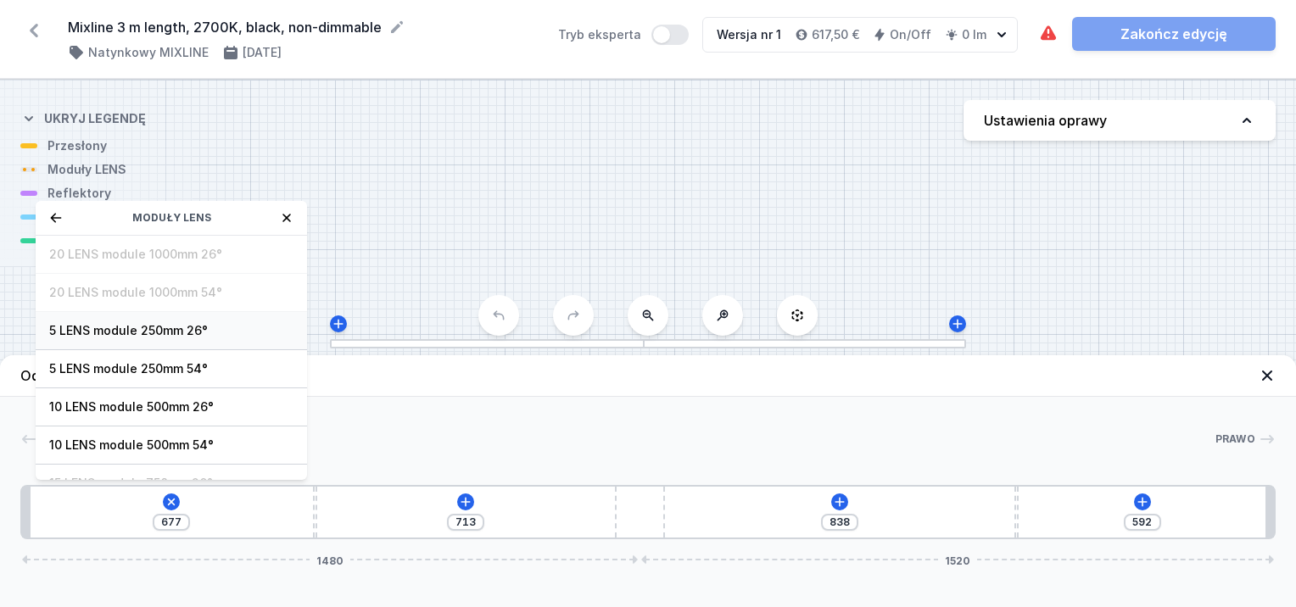
click at [165, 332] on span "5 LENS module 250mm 26°" at bounding box center [171, 330] width 244 height 17
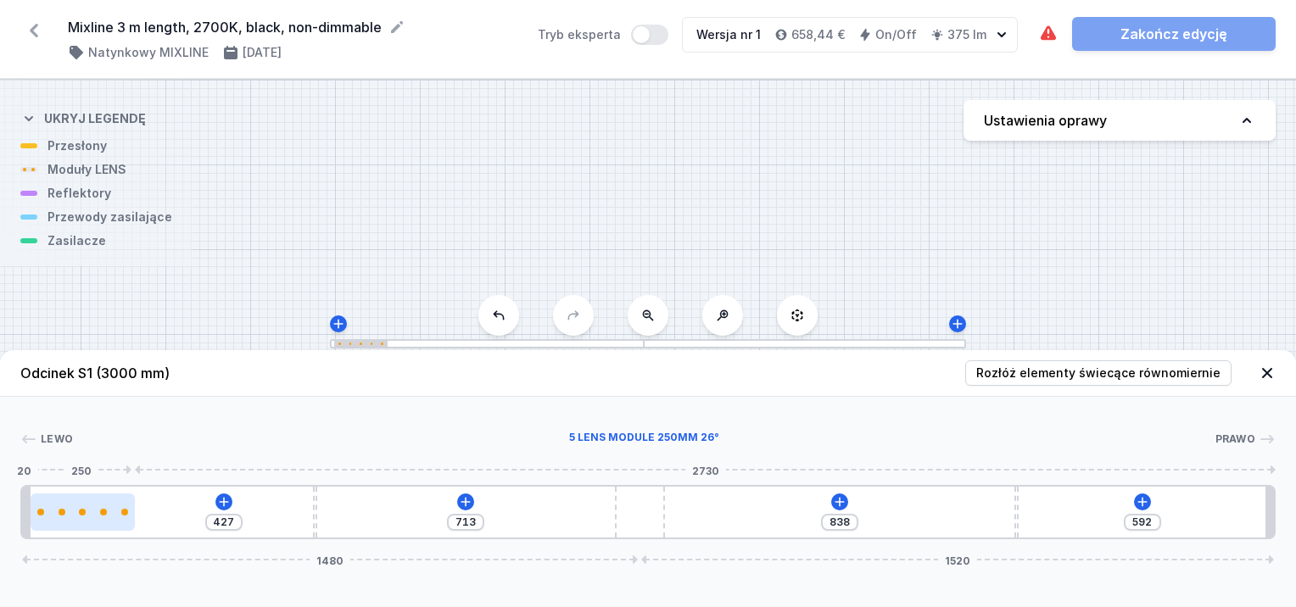
click at [93, 518] on div at bounding box center [83, 512] width 104 height 37
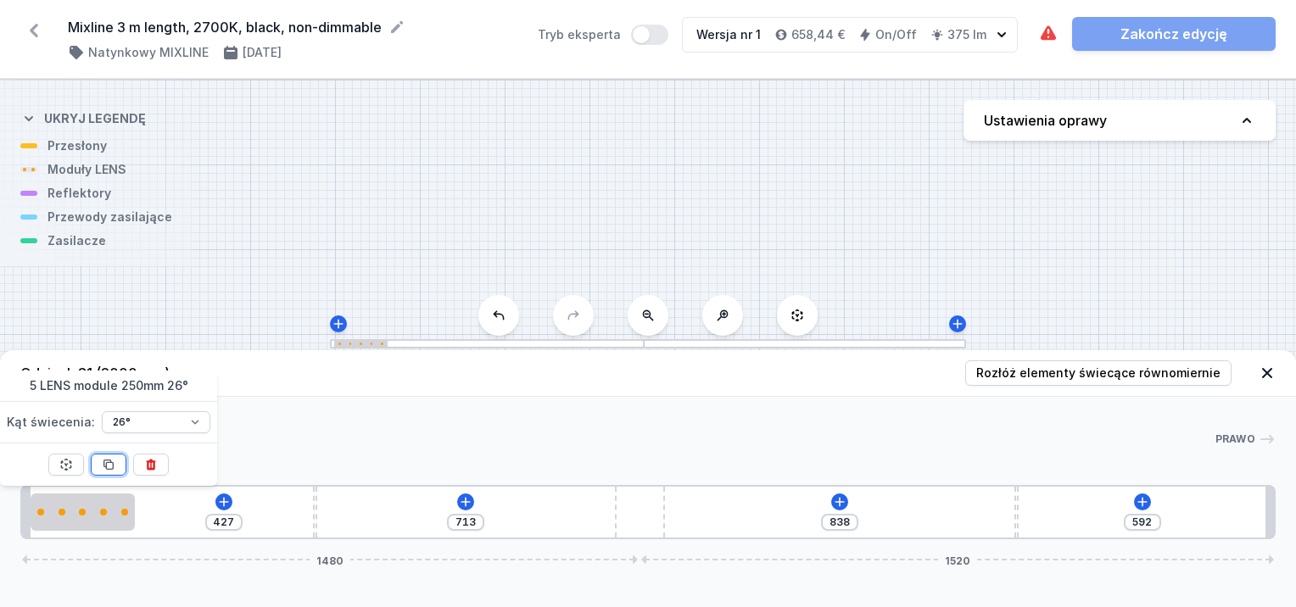
click at [110, 464] on icon at bounding box center [109, 465] width 14 height 14
click at [110, 462] on icon at bounding box center [109, 465] width 14 height 14
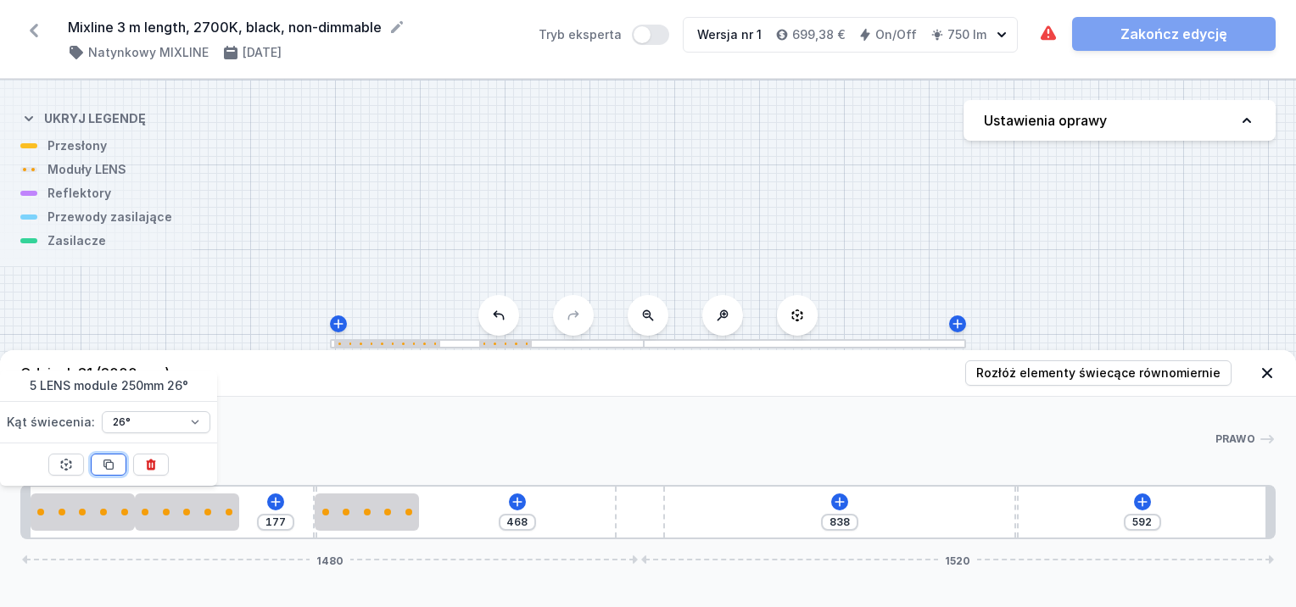
click at [110, 462] on icon at bounding box center [109, 465] width 14 height 14
click at [111, 463] on icon at bounding box center [109, 465] width 14 height 14
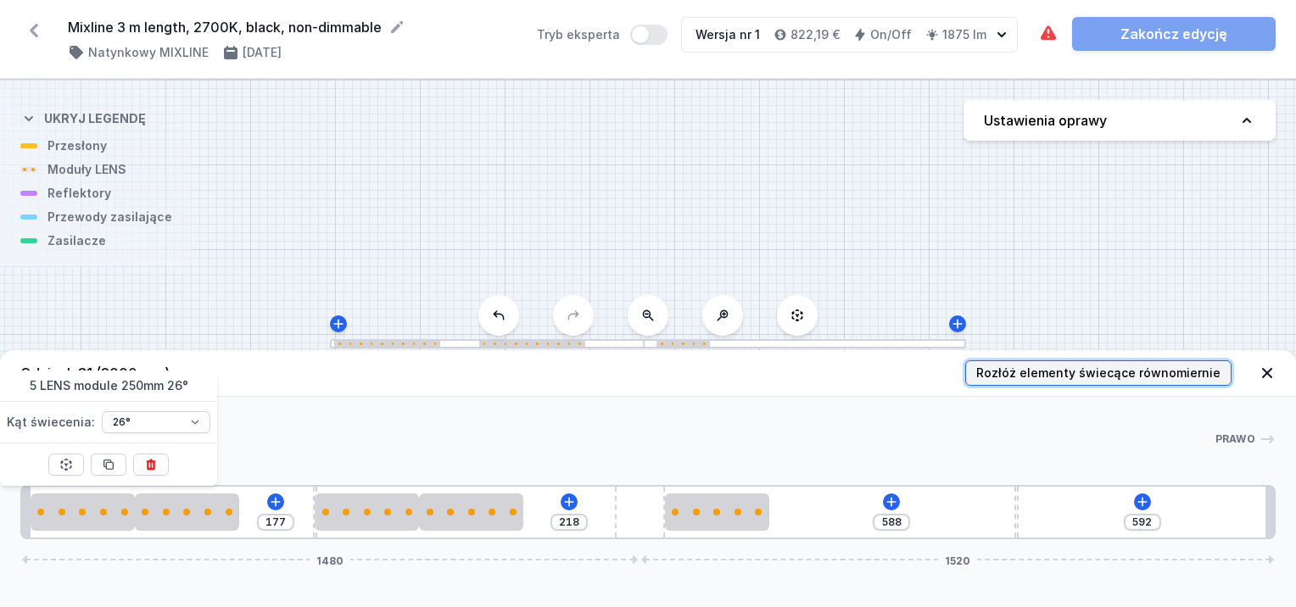
click at [1120, 380] on span "Rozłóż elementy świecące równomiernie" at bounding box center [1098, 373] width 244 height 17
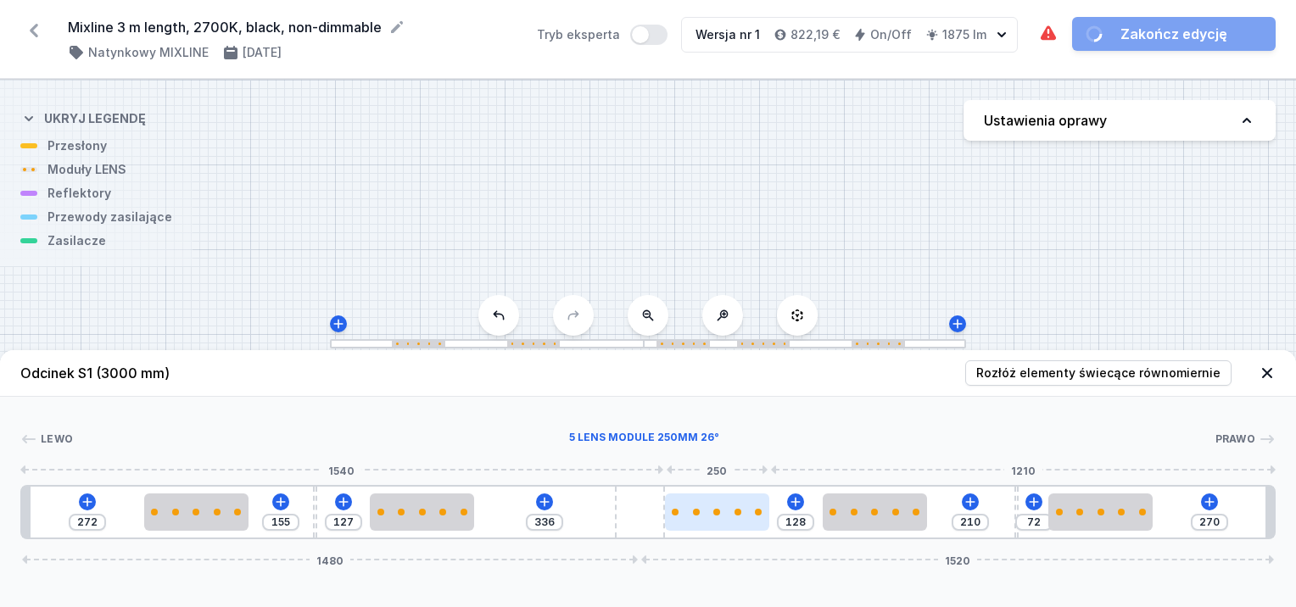
drag, startPoint x: 655, startPoint y: 495, endPoint x: 679, endPoint y: 494, distance: 23.8
click at [679, 494] on div at bounding box center [717, 512] width 104 height 37
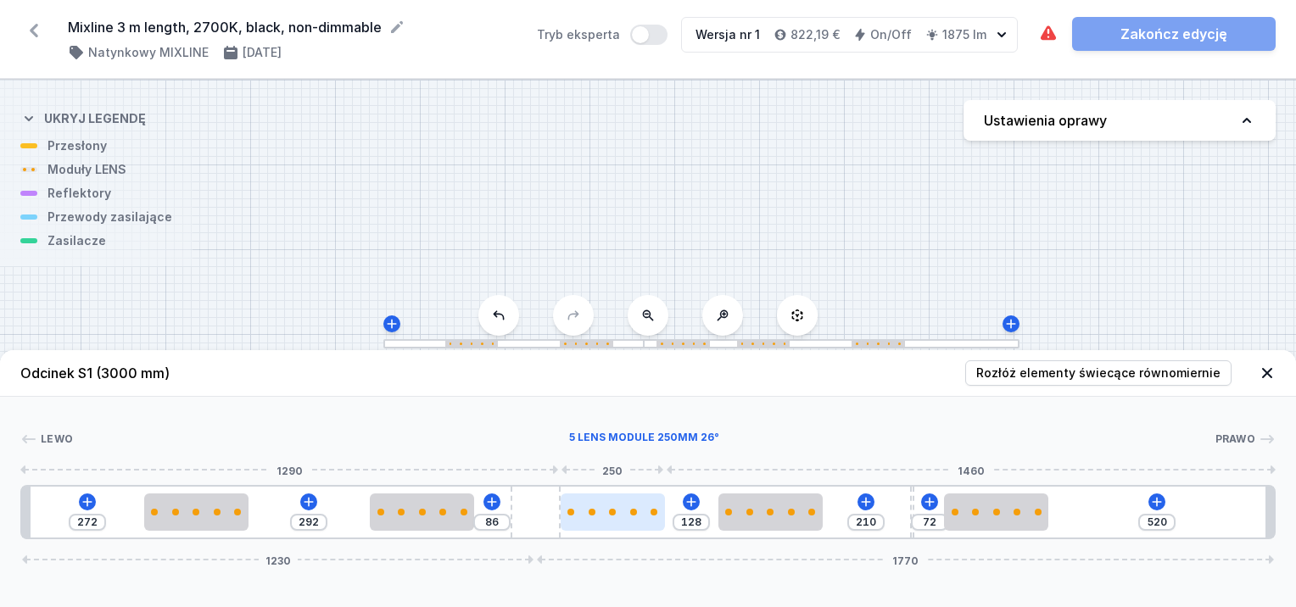
drag, startPoint x: 621, startPoint y: 509, endPoint x: 638, endPoint y: 508, distance: 17.0
click at [578, 507] on div "272 292 86 128 210 72 520 1230 1770" at bounding box center [648, 512] width 1256 height 54
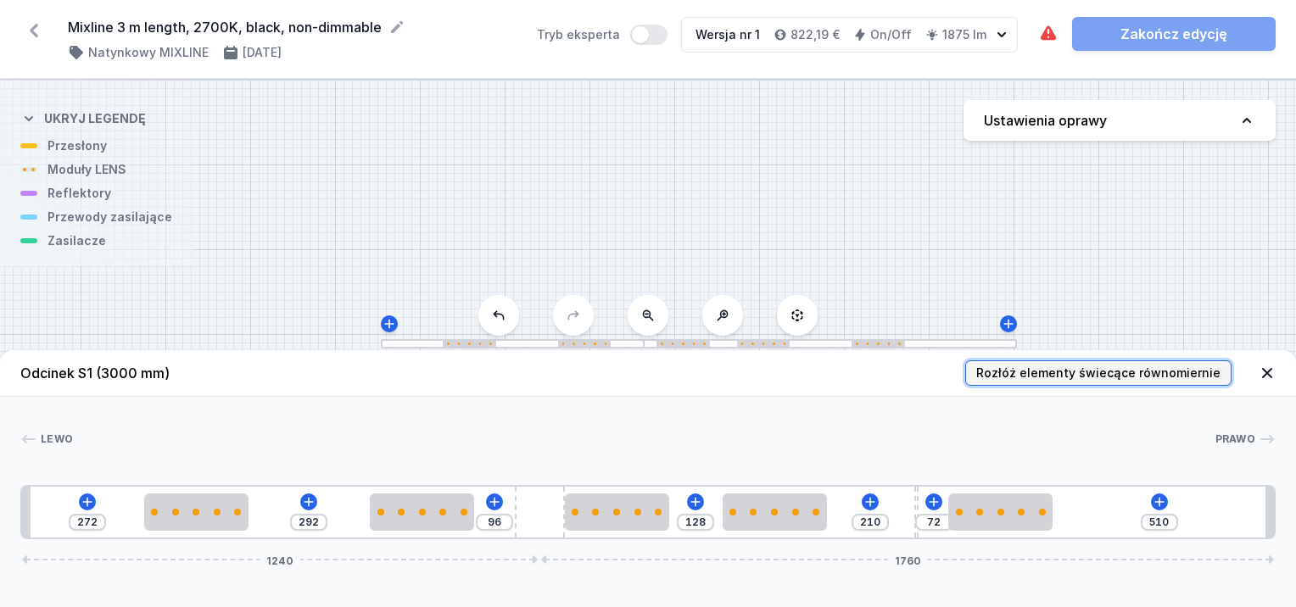
click at [1102, 367] on span "Rozłóż elementy świecące równomiernie" at bounding box center [1098, 373] width 244 height 17
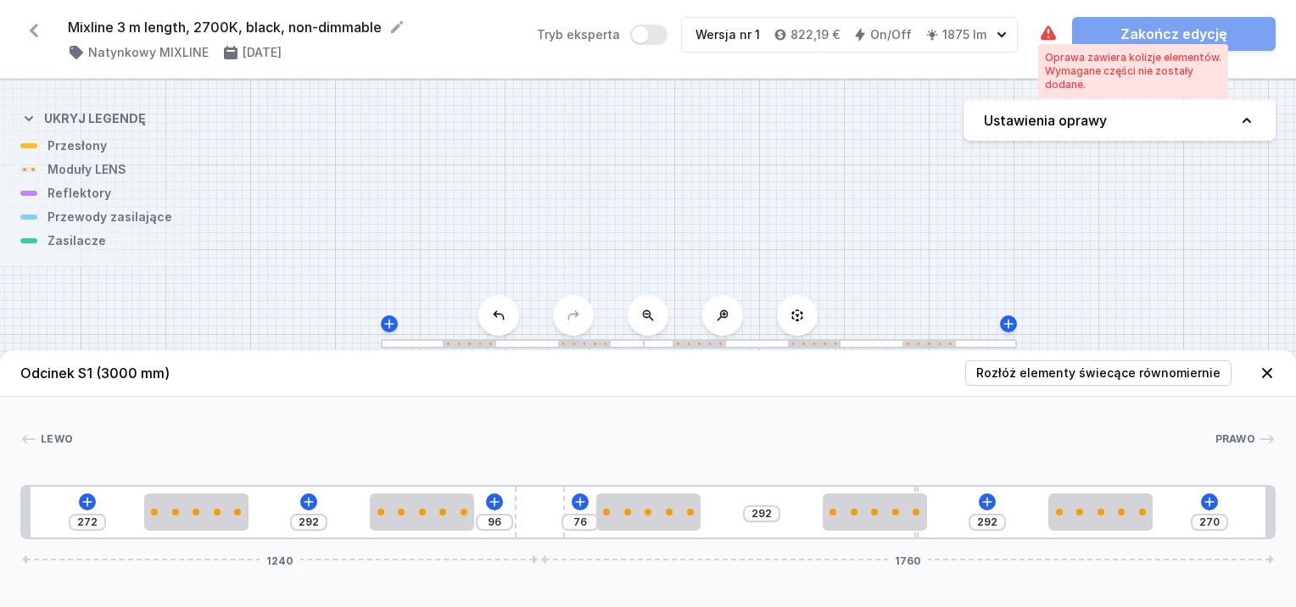
click at [1044, 33] on icon at bounding box center [1048, 32] width 15 height 14
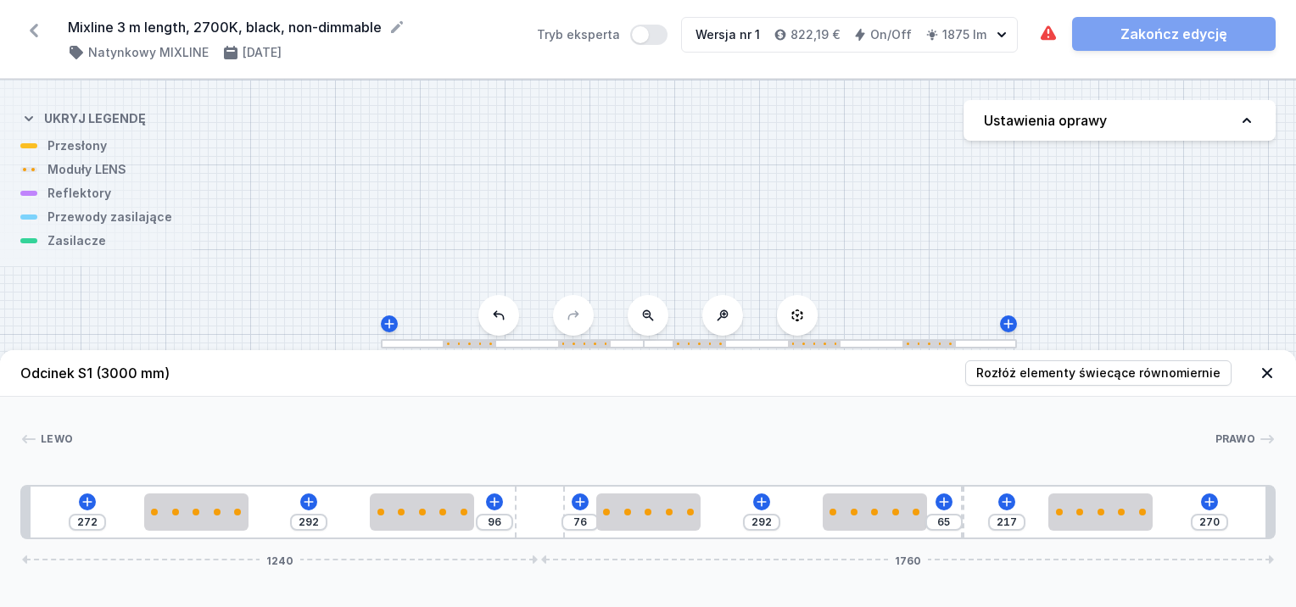
drag, startPoint x: 916, startPoint y: 486, endPoint x: 965, endPoint y: 485, distance: 48.4
click at [78, 501] on div "272 292 96 76 292 55 227 270 1240 1760" at bounding box center [648, 512] width 1256 height 54
click at [84, 502] on icon at bounding box center [88, 502] width 14 height 14
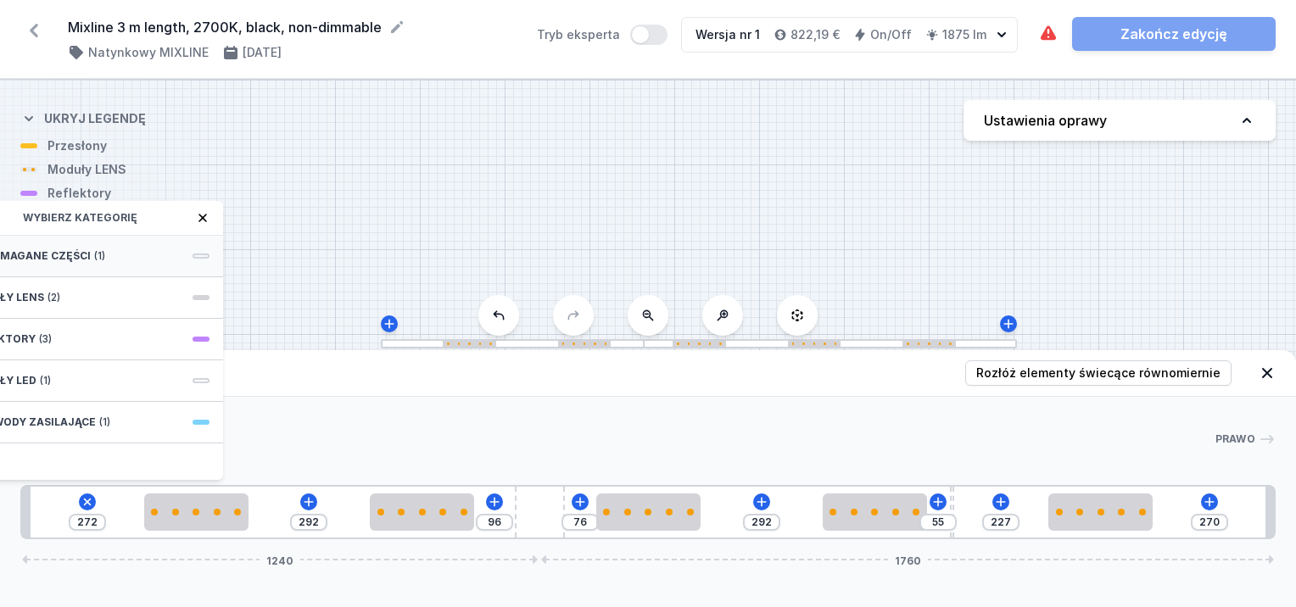
click at [120, 251] on div "Wymagane części (1)" at bounding box center [87, 257] width 271 height 42
click at [120, 251] on span "Hole for power supply cable" at bounding box center [87, 254] width 244 height 17
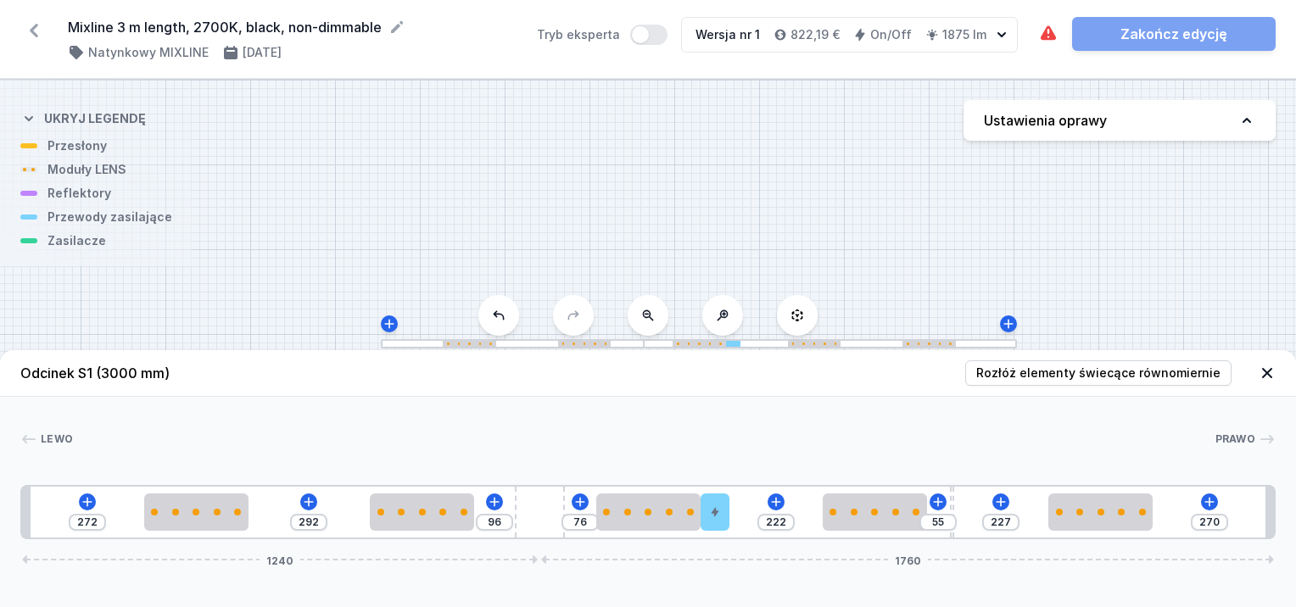
drag, startPoint x: 53, startPoint y: 514, endPoint x: 730, endPoint y: 485, distance: 678.5
click at [88, 506] on icon at bounding box center [88, 502] width 14 height 14
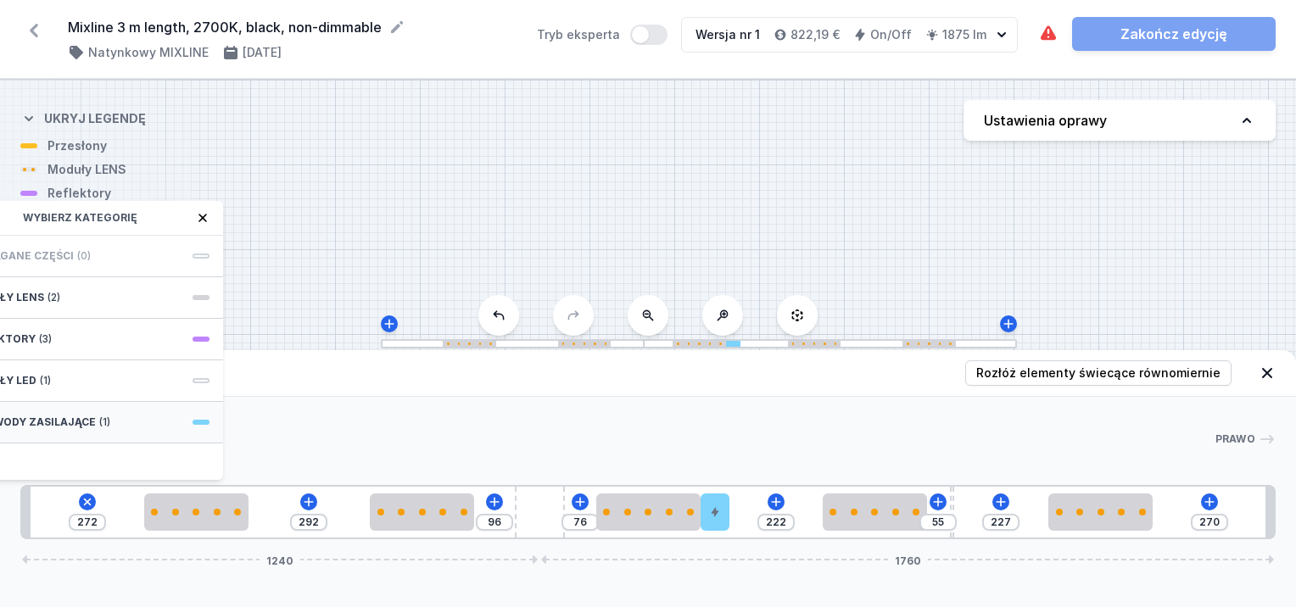
click at [90, 421] on div "Przewody zasilające (1)" at bounding box center [87, 423] width 271 height 42
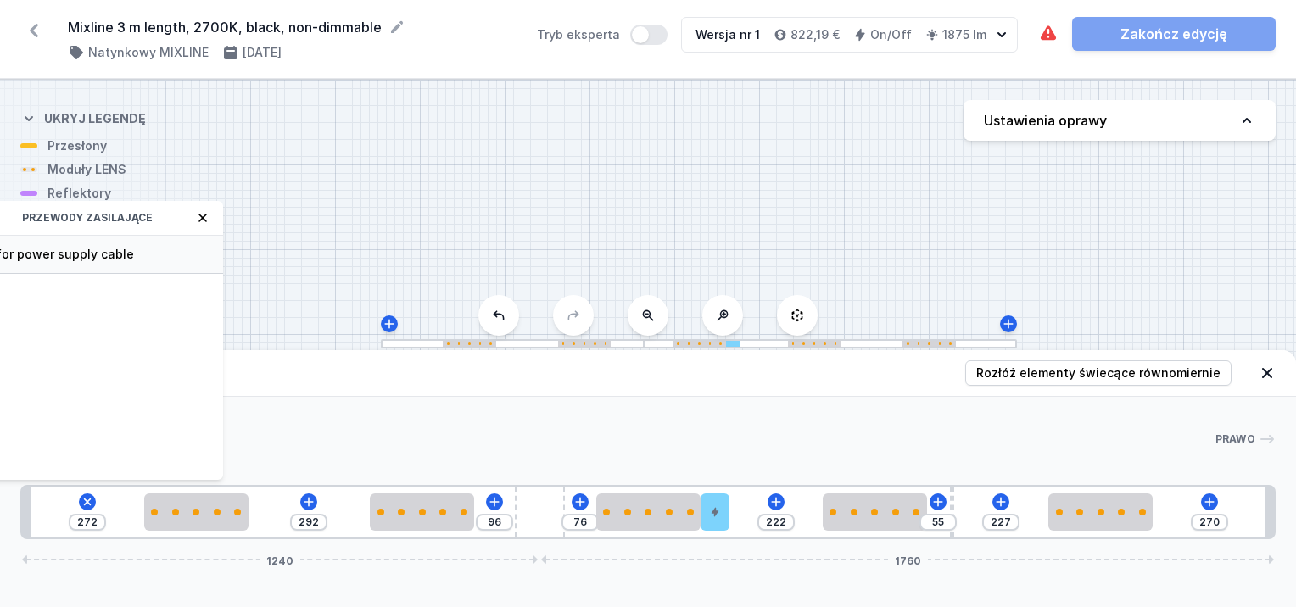
click at [80, 252] on span "Hole for power supply cable" at bounding box center [87, 254] width 244 height 17
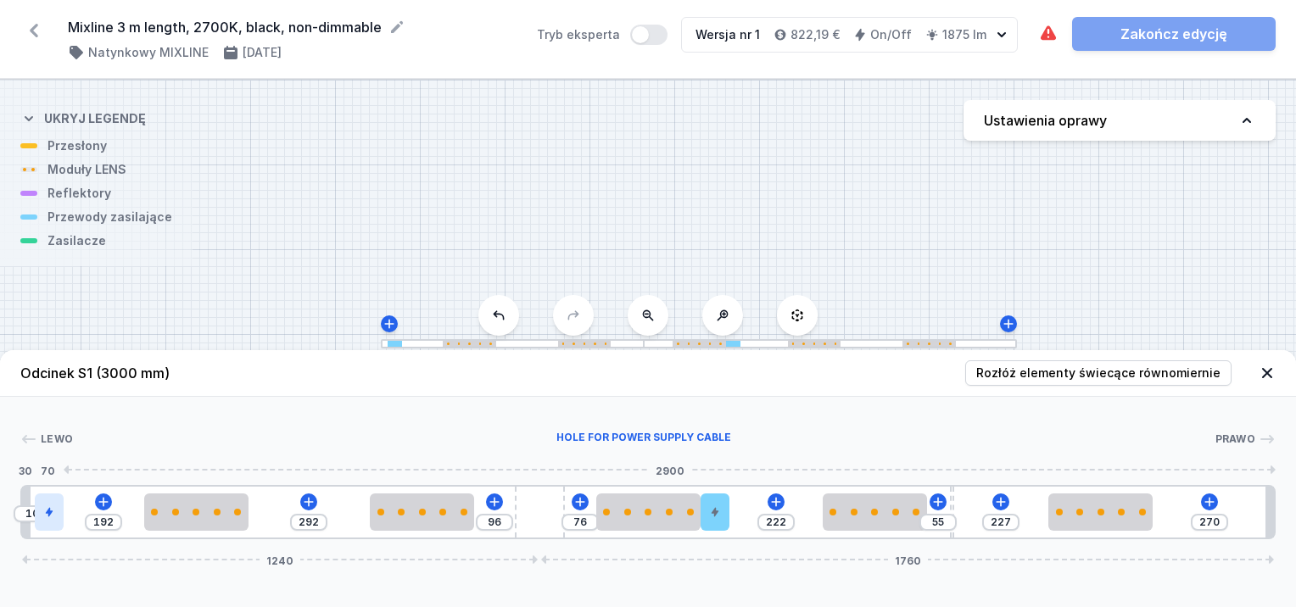
drag, startPoint x: 51, startPoint y: 511, endPoint x: 47, endPoint y: 519, distance: 9.5
click at [47, 519] on div at bounding box center [49, 512] width 29 height 37
click at [48, 515] on icon at bounding box center [49, 512] width 7 height 9
click at [104, 462] on icon at bounding box center [108, 464] width 9 height 11
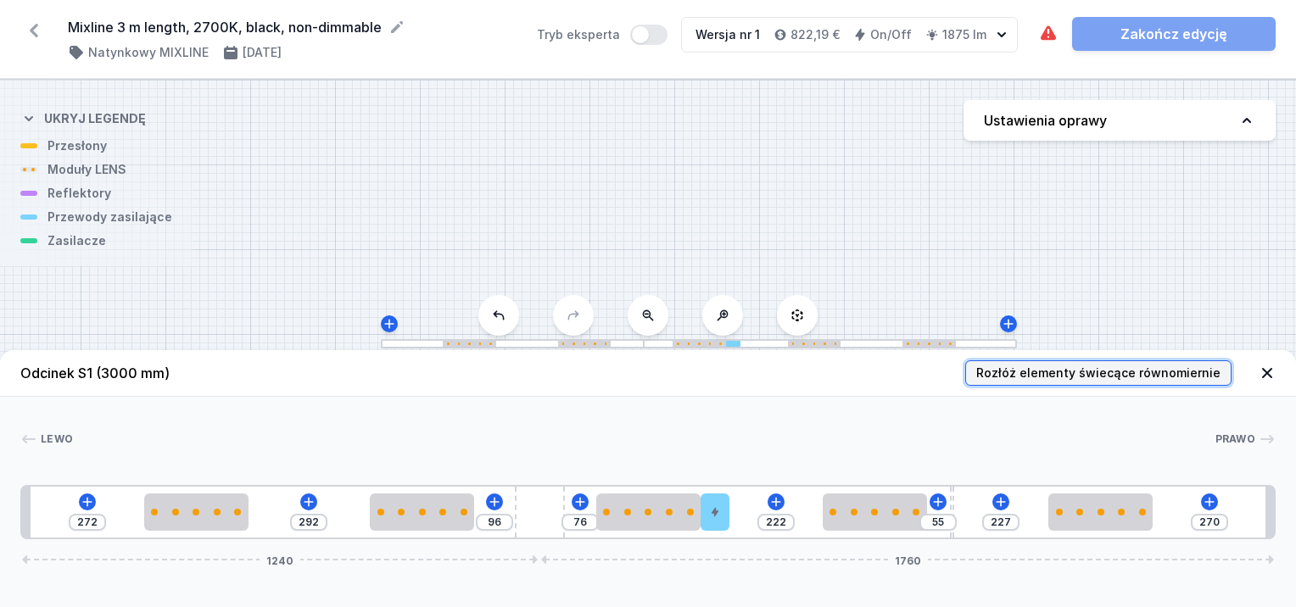
click at [1113, 368] on span "Rozłóż elementy świecące równomiernie" at bounding box center [1098, 373] width 244 height 17
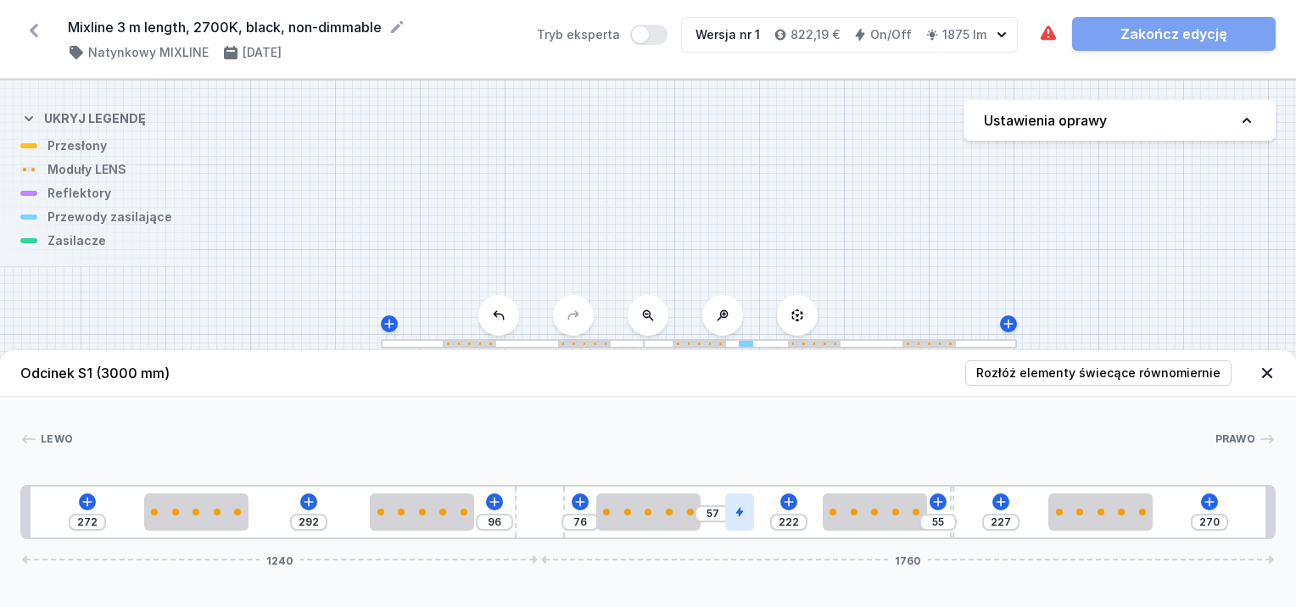
click at [740, 512] on div "272 292 96 76 57 222 55 227 270 1240 1760" at bounding box center [648, 512] width 1256 height 54
drag, startPoint x: 725, startPoint y: 514, endPoint x: 770, endPoint y: 511, distance: 45.9
click at [770, 512] on div "272 292 96 76 83 139 55 227 270 1240 1760" at bounding box center [648, 512] width 1256 height 54
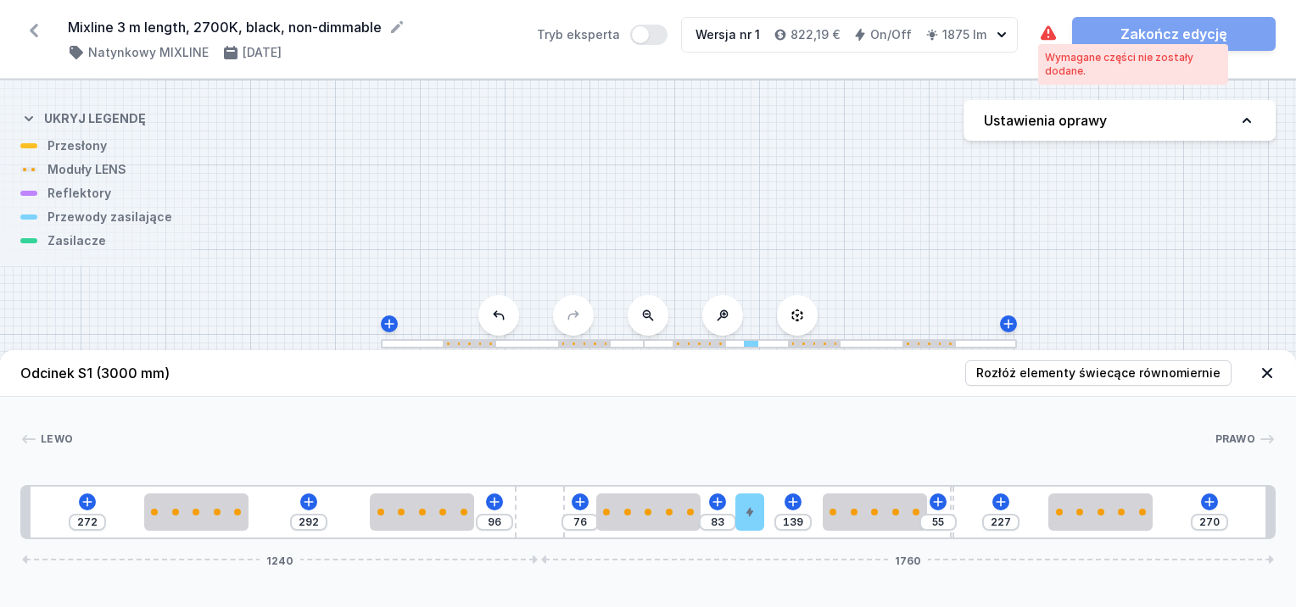
click at [1051, 37] on icon at bounding box center [1048, 32] width 15 height 14
click at [1048, 31] on icon at bounding box center [1048, 34] width 20 height 20
click at [1064, 58] on div "Wymagane części nie zostały dodane." at bounding box center [1133, 64] width 176 height 27
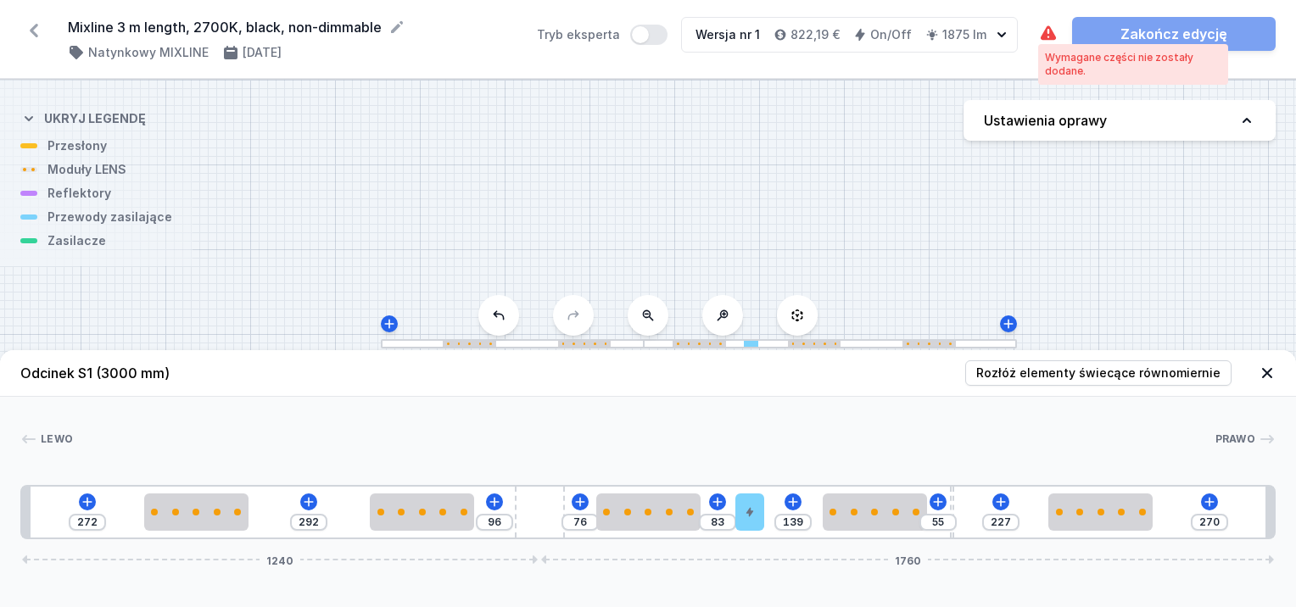
click at [1065, 63] on div "Wymagane części nie zostały dodane." at bounding box center [1133, 64] width 176 height 27
drag, startPoint x: 1065, startPoint y: 63, endPoint x: 1076, endPoint y: 70, distance: 13.4
click at [1065, 64] on div "Wymagane części nie zostały dodane." at bounding box center [1133, 64] width 176 height 27
drag, startPoint x: 1076, startPoint y: 70, endPoint x: 1140, endPoint y: 112, distance: 76.7
click at [1144, 110] on button "Ustawienia oprawy" at bounding box center [1120, 120] width 312 height 41
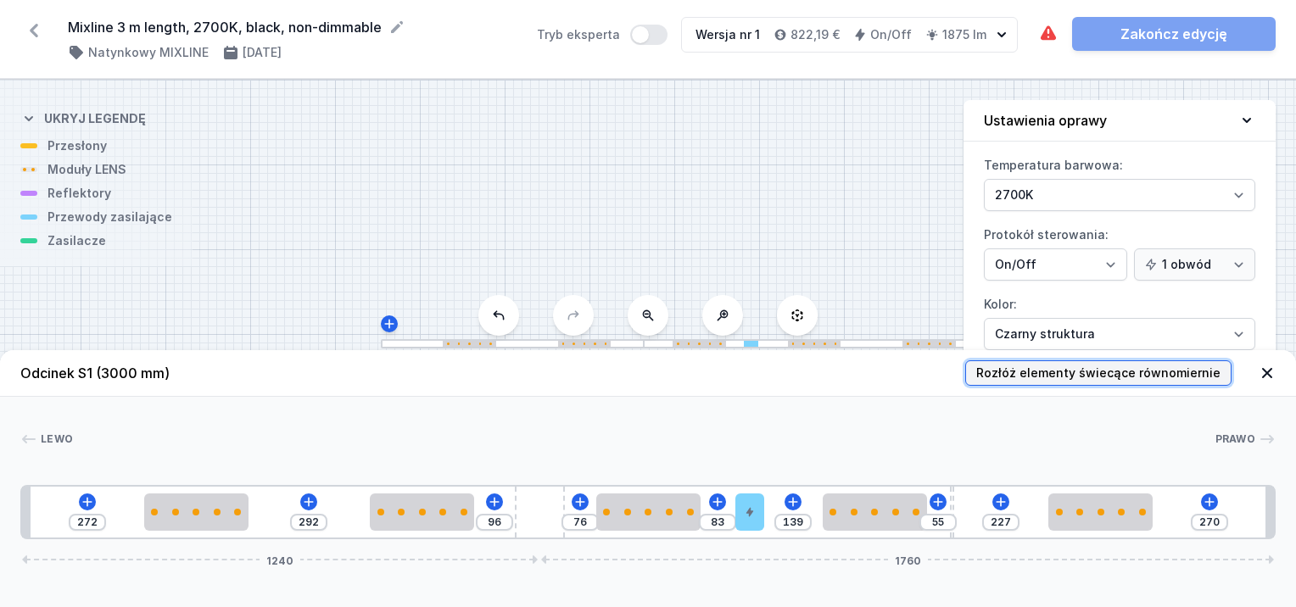
click at [1148, 367] on span "Rozłóż elementy świecące równomiernie" at bounding box center [1098, 373] width 244 height 17
click at [1264, 370] on icon at bounding box center [1267, 373] width 10 height 10
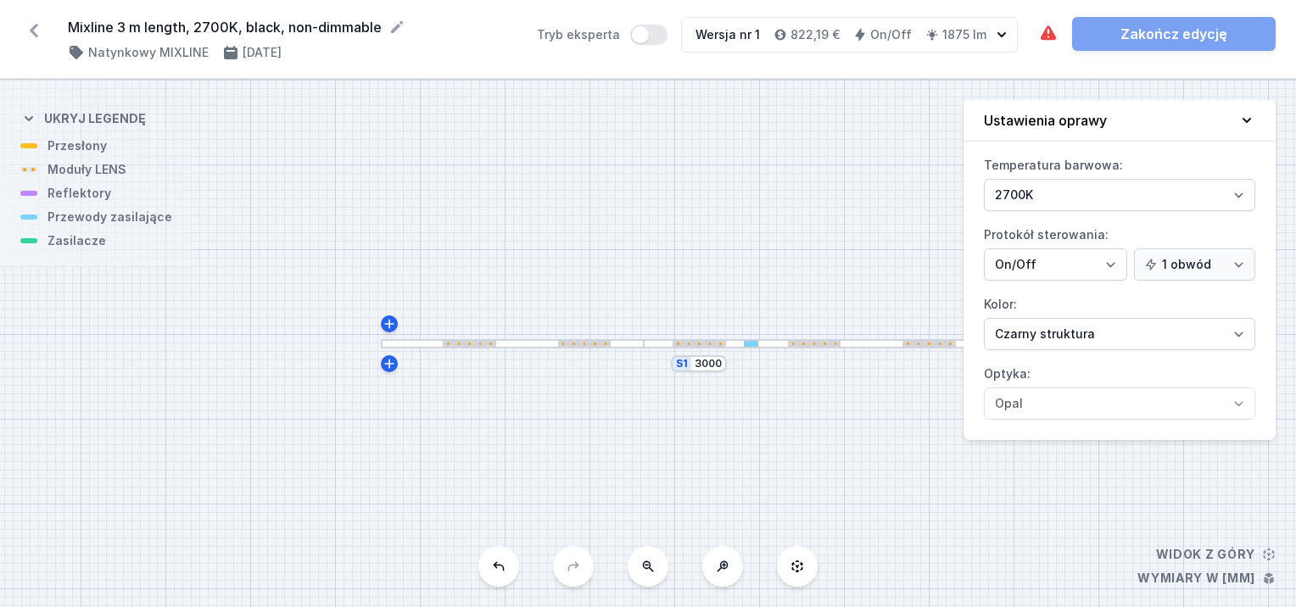
click at [828, 258] on div "S1 3000" at bounding box center [648, 344] width 1296 height 528
click at [725, 455] on div "S1 3000" at bounding box center [648, 344] width 1296 height 528
click at [1247, 122] on icon at bounding box center [1247, 120] width 17 height 17
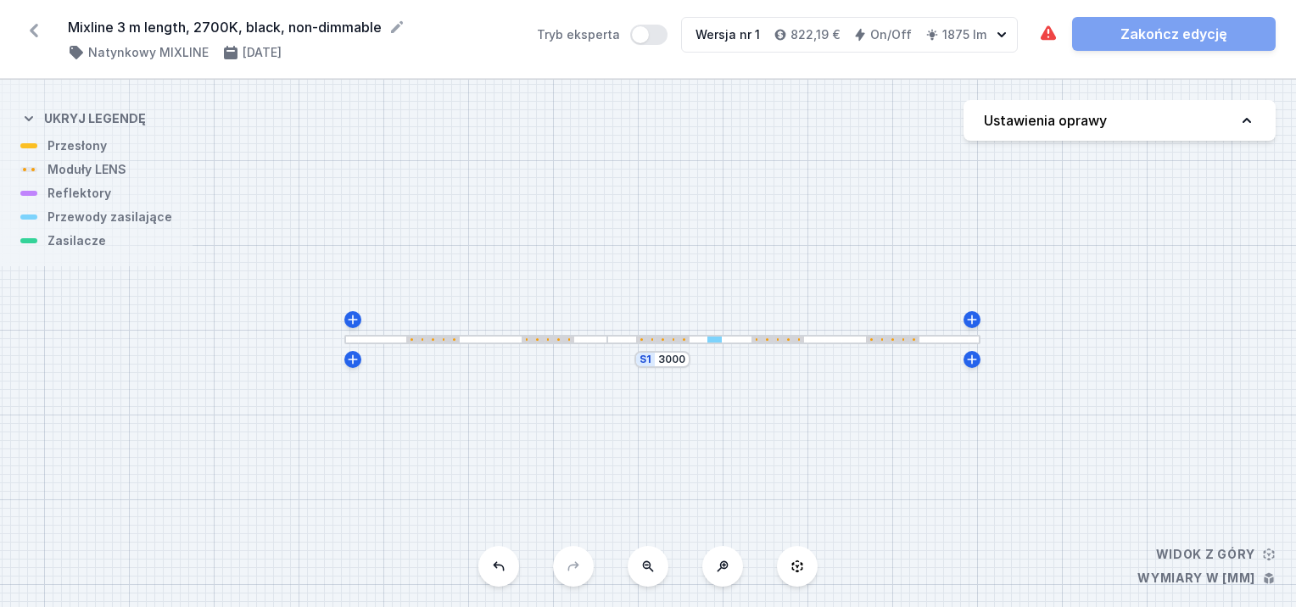
drag, startPoint x: 749, startPoint y: 350, endPoint x: 714, endPoint y: 343, distance: 35.6
click at [714, 343] on div "S1 3000" at bounding box center [648, 344] width 1296 height 528
click at [713, 339] on div at bounding box center [717, 336] width 15 height 6
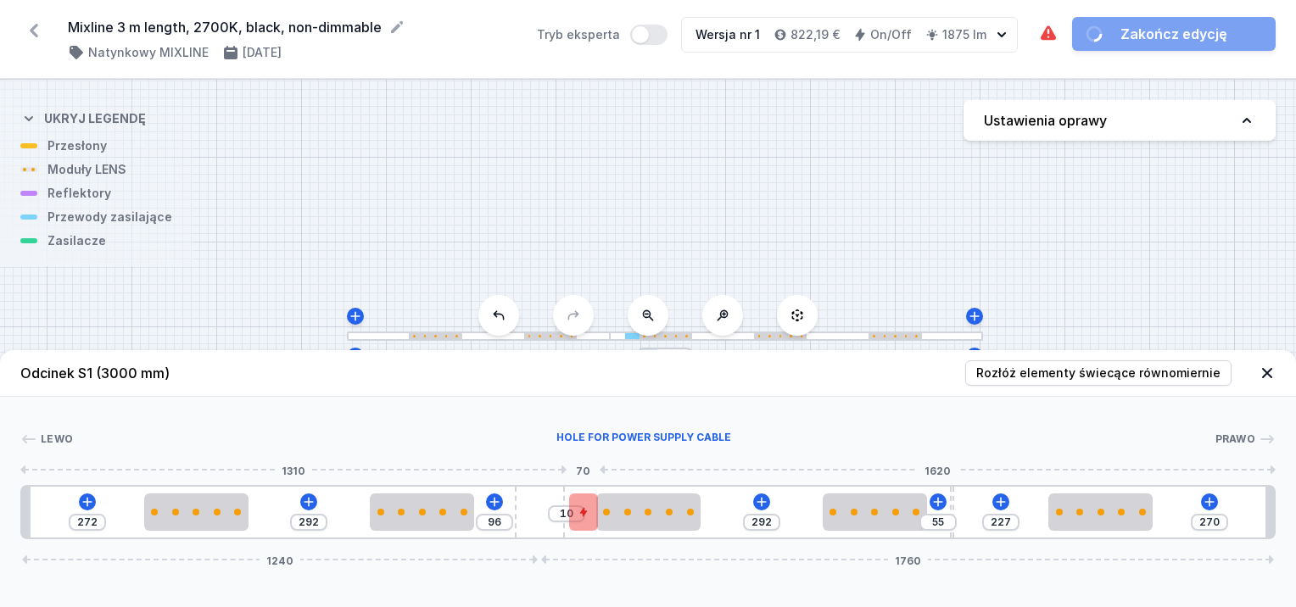
drag, startPoint x: 753, startPoint y: 506, endPoint x: 579, endPoint y: 512, distance: 174.9
click at [573, 512] on div at bounding box center [583, 512] width 29 height 37
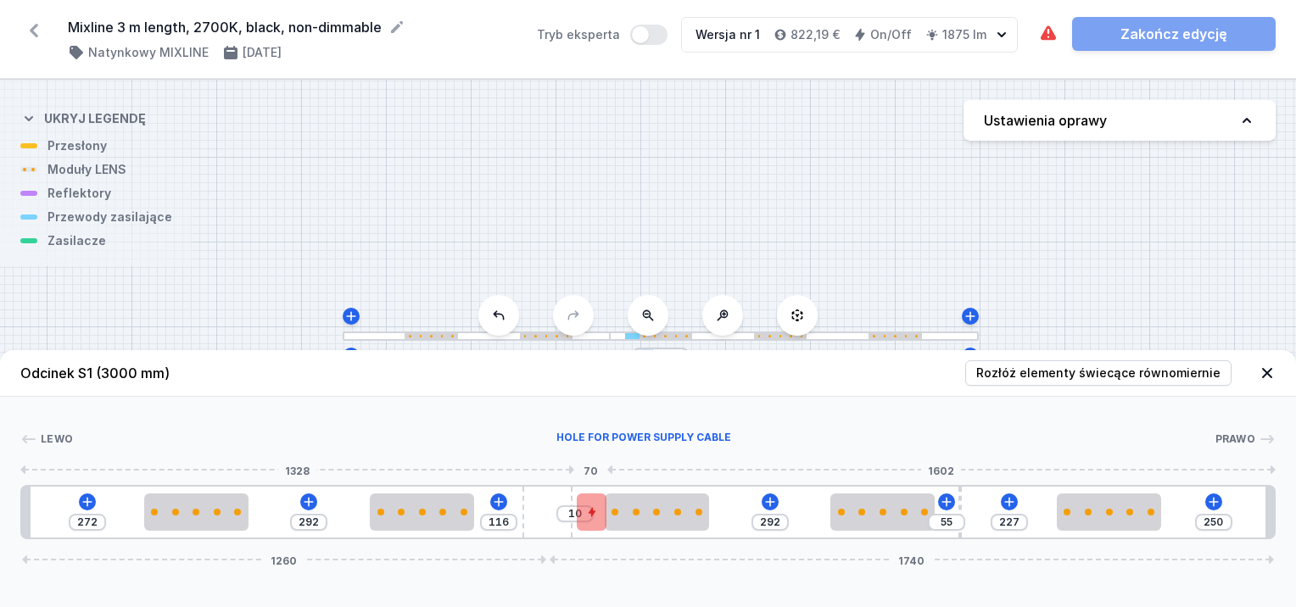
drag, startPoint x: 546, startPoint y: 507, endPoint x: 588, endPoint y: 507, distance: 41.6
click at [588, 504] on div "272 292 116 10 292 55 227 250 1260 1740" at bounding box center [648, 512] width 1256 height 54
drag, startPoint x: 590, startPoint y: 511, endPoint x: 563, endPoint y: 511, distance: 27.1
click at [22, 512] on div "10" at bounding box center [22, 512] width 0 height 0
drag, startPoint x: 558, startPoint y: 511, endPoint x: 535, endPoint y: 509, distance: 23.0
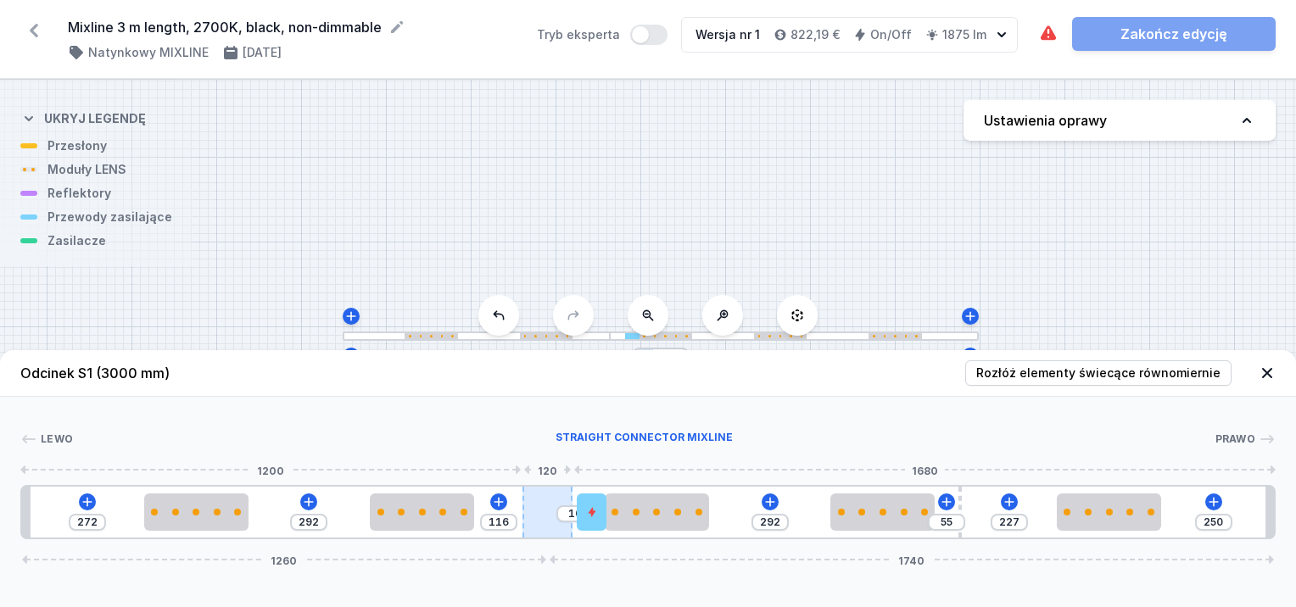
click at [534, 509] on div "272 292 116 10 292 55 227 250 1260 1740" at bounding box center [648, 512] width 1256 height 54
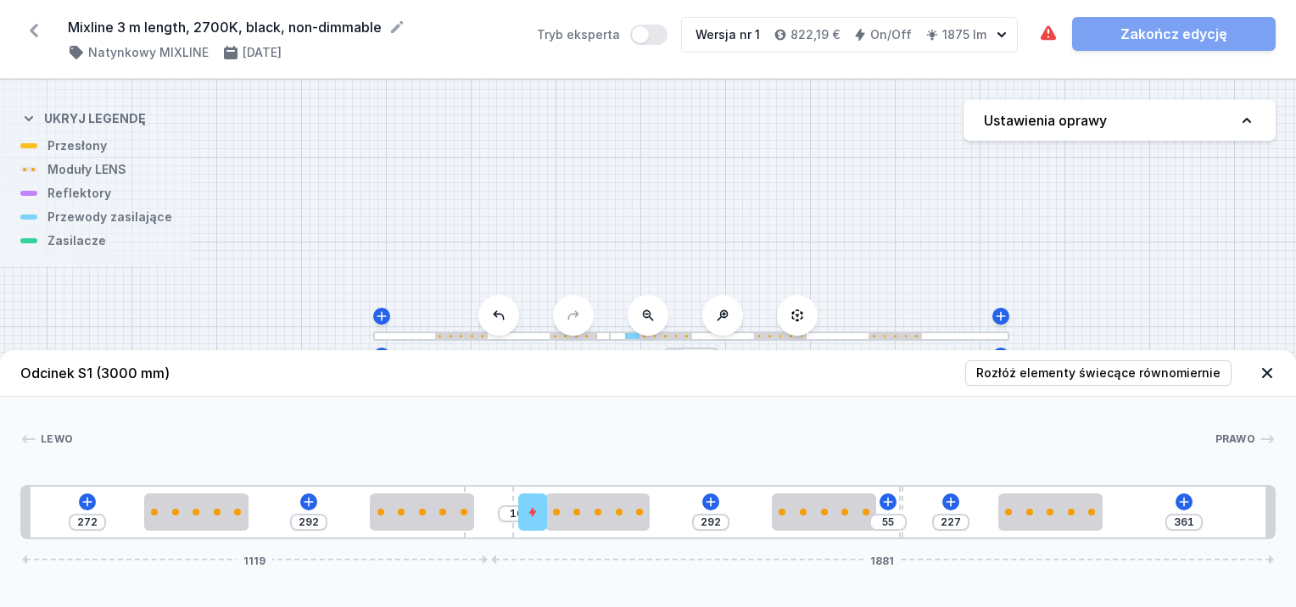
drag, startPoint x: 535, startPoint y: 509, endPoint x: 526, endPoint y: 512, distance: 9.9
click at [525, 512] on div "272 292 10 292 55 227 361 1119 1881" at bounding box center [648, 512] width 1256 height 54
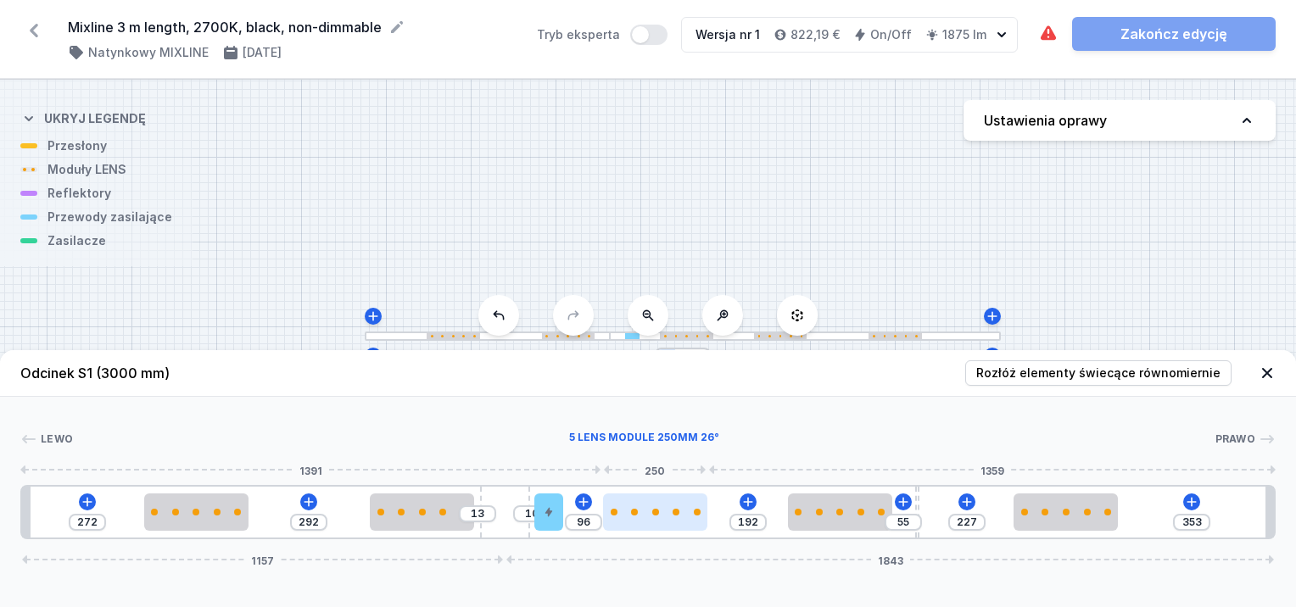
drag, startPoint x: 607, startPoint y: 510, endPoint x: 658, endPoint y: 515, distance: 51.2
click at [658, 515] on div at bounding box center [655, 512] width 104 height 7
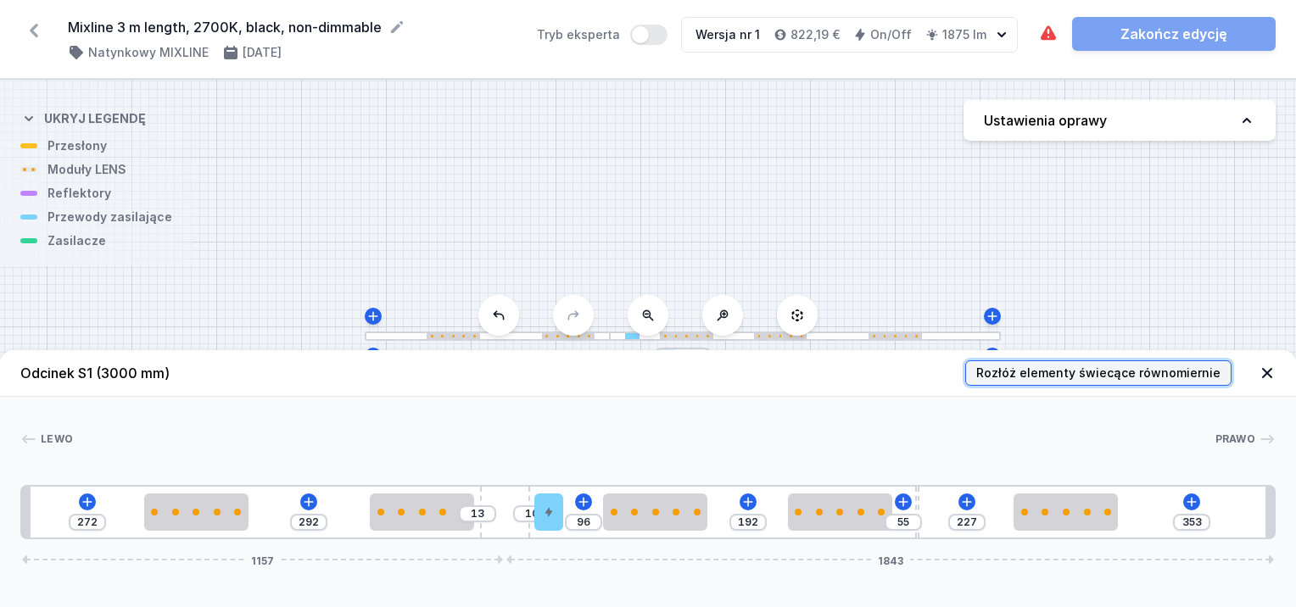
click at [1054, 361] on button "Rozłóż elementy świecące równomiernie" at bounding box center [1098, 373] width 266 height 25
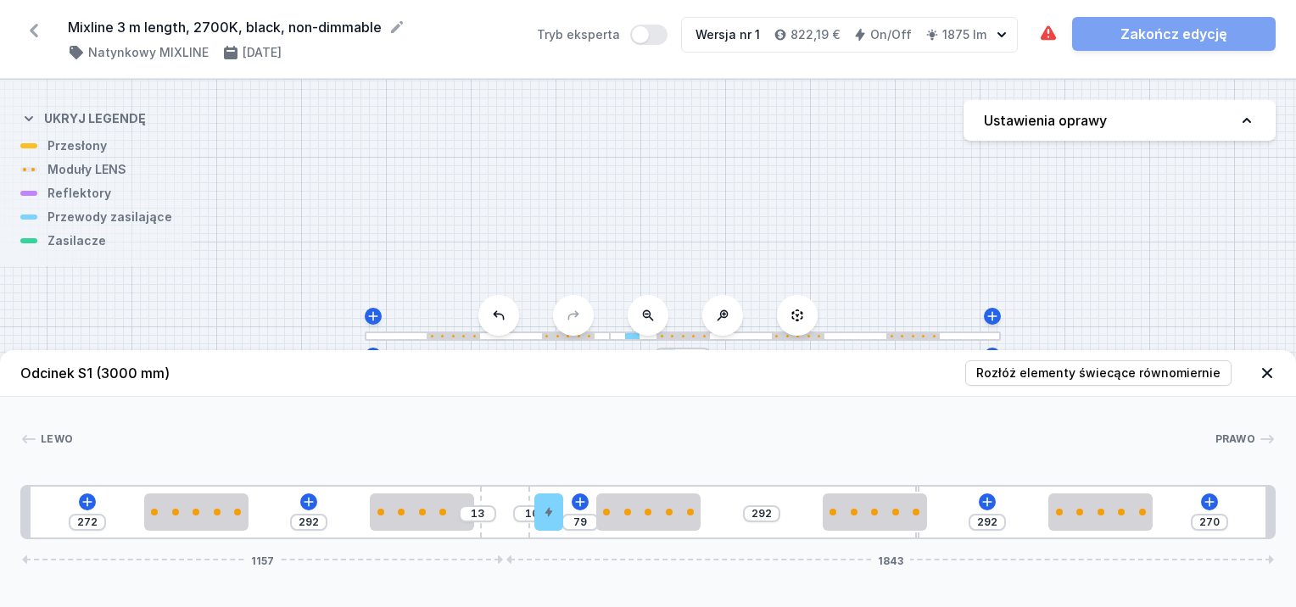
click at [88, 470] on div at bounding box center [648, 470] width 1256 height 10
click at [83, 498] on icon at bounding box center [88, 502] width 14 height 14
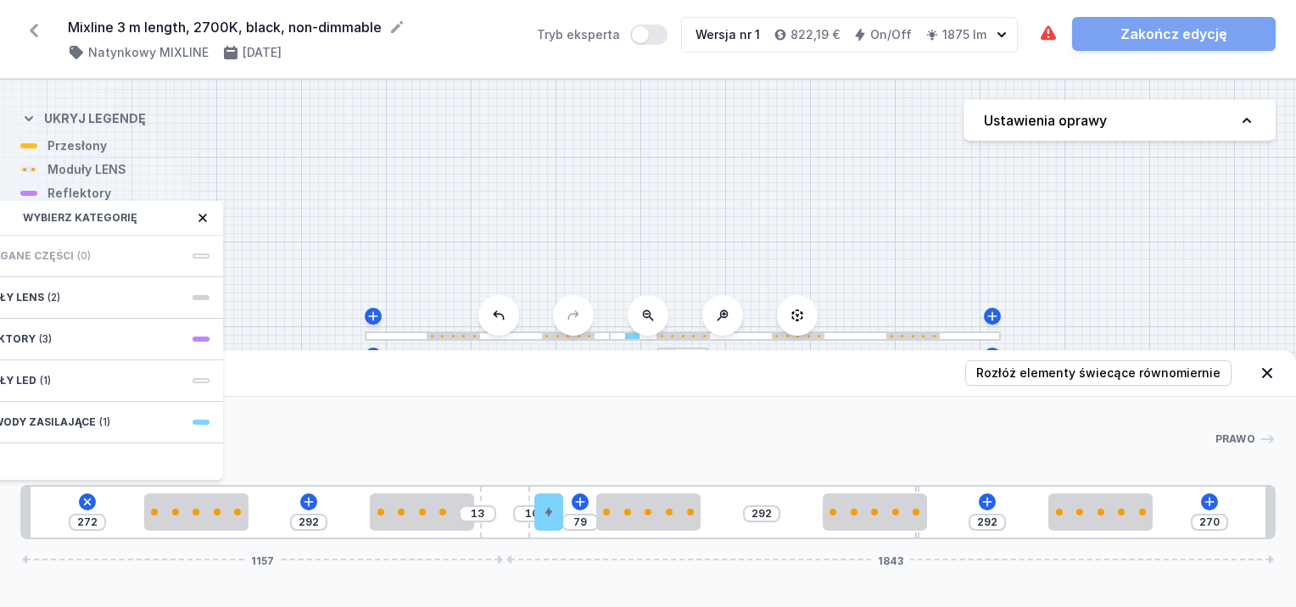
drag, startPoint x: 132, startPoint y: 215, endPoint x: 176, endPoint y: 259, distance: 62.4
click at [209, 230] on div "Wybierz kategorię" at bounding box center [87, 218] width 271 height 35
click at [263, 299] on div "S1 3000" at bounding box center [648, 344] width 1296 height 528
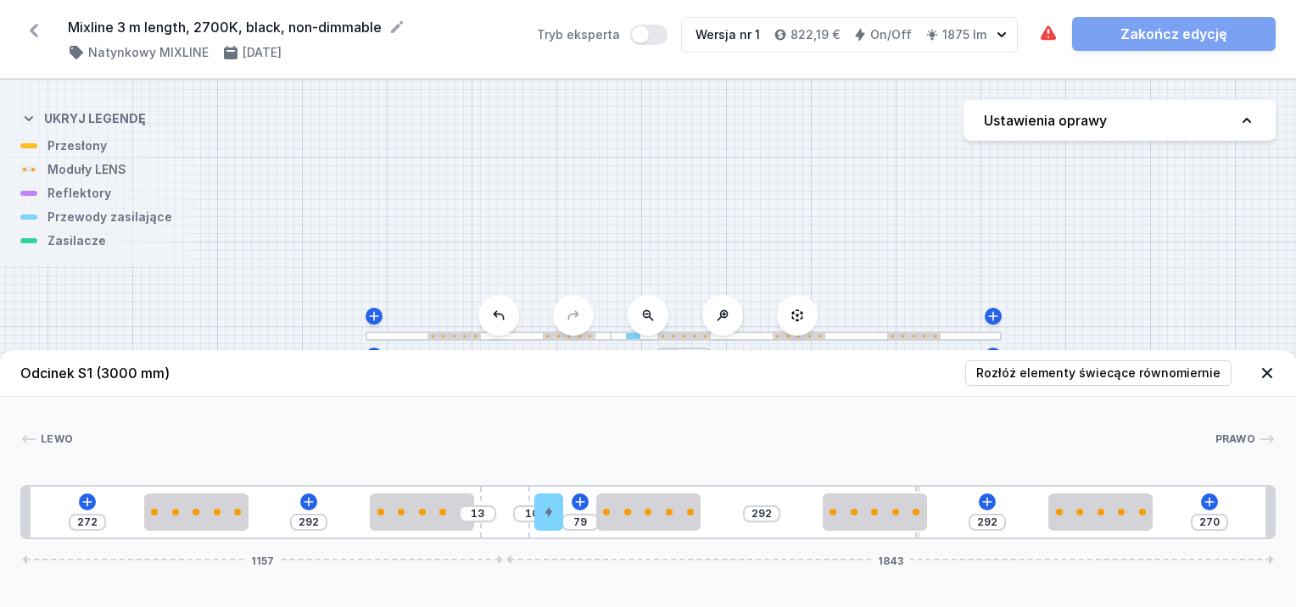
click at [29, 435] on icon at bounding box center [28, 439] width 17 height 17
click at [25, 436] on icon at bounding box center [29, 439] width 14 height 8
click at [25, 438] on icon at bounding box center [29, 439] width 14 height 8
click at [25, 557] on div at bounding box center [24, 560] width 5 height 10
click at [88, 116] on h4 "Ukryj legendę" at bounding box center [95, 118] width 102 height 17
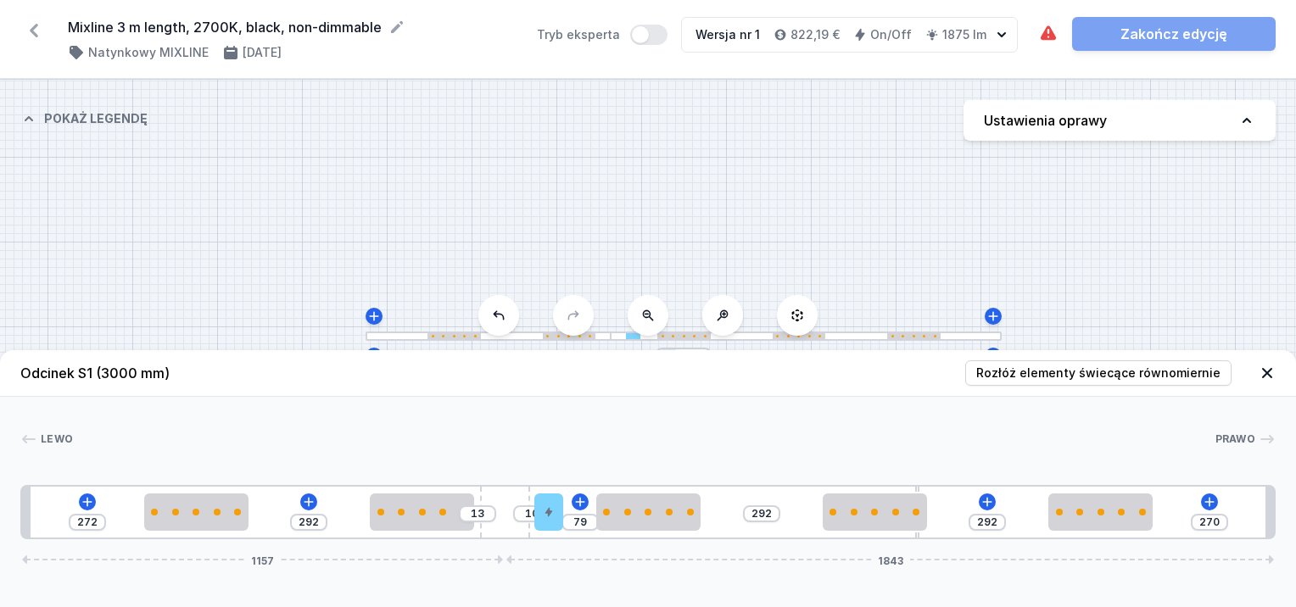
click at [88, 114] on h4 "Pokaż legendę" at bounding box center [96, 118] width 104 height 17
click at [55, 146] on div "S1 3000" at bounding box center [648, 344] width 1296 height 528
click at [51, 153] on div "S1 3000" at bounding box center [648, 344] width 1296 height 528
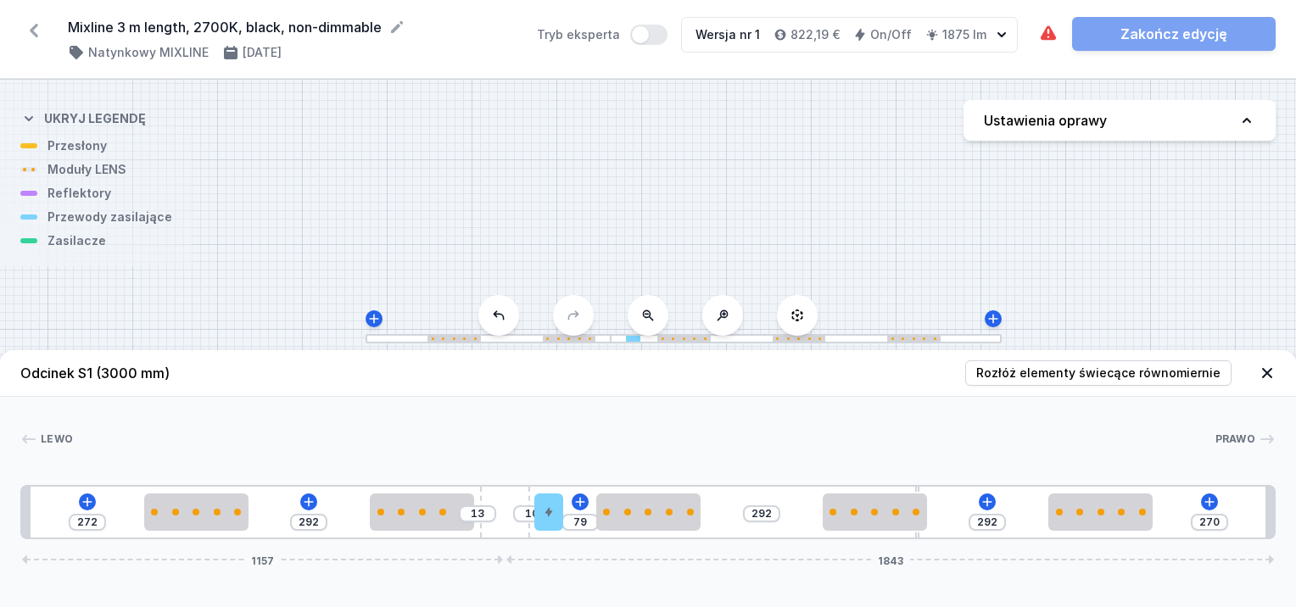
drag, startPoint x: 87, startPoint y: 214, endPoint x: 82, endPoint y: 241, distance: 27.5
click at [85, 218] on div "S1 3000" at bounding box center [648, 344] width 1296 height 528
click at [84, 253] on div "S1 3000" at bounding box center [648, 344] width 1296 height 528
click at [312, 503] on icon at bounding box center [309, 502] width 14 height 14
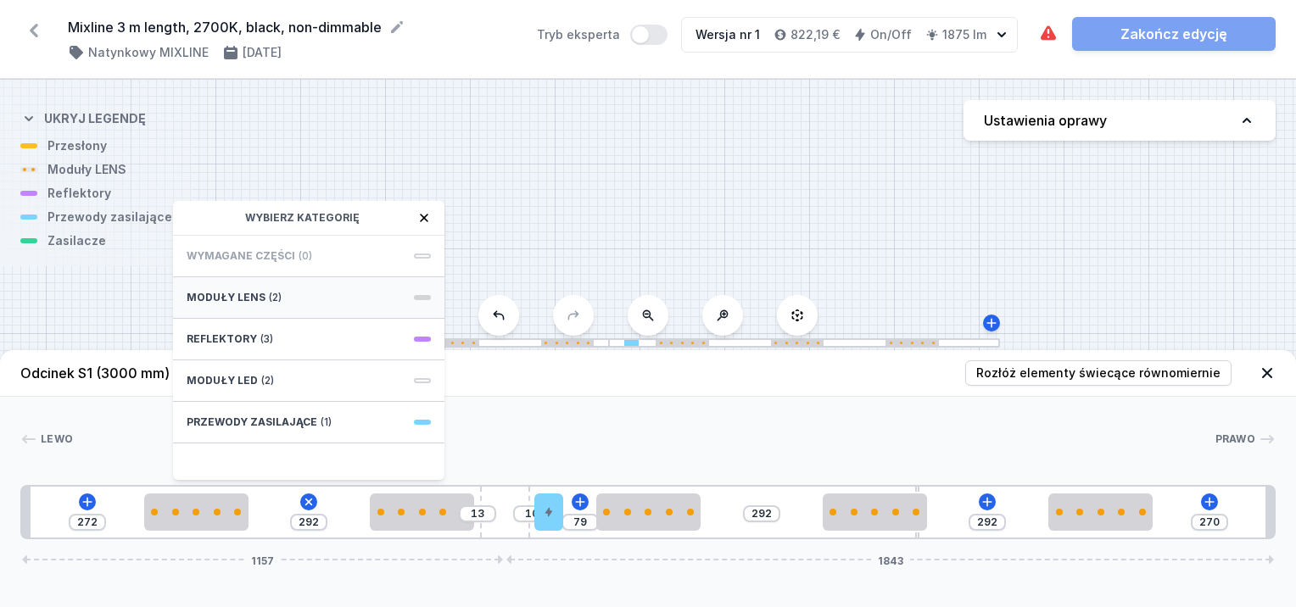
click at [317, 295] on div "Moduły LENS (2)" at bounding box center [308, 298] width 271 height 42
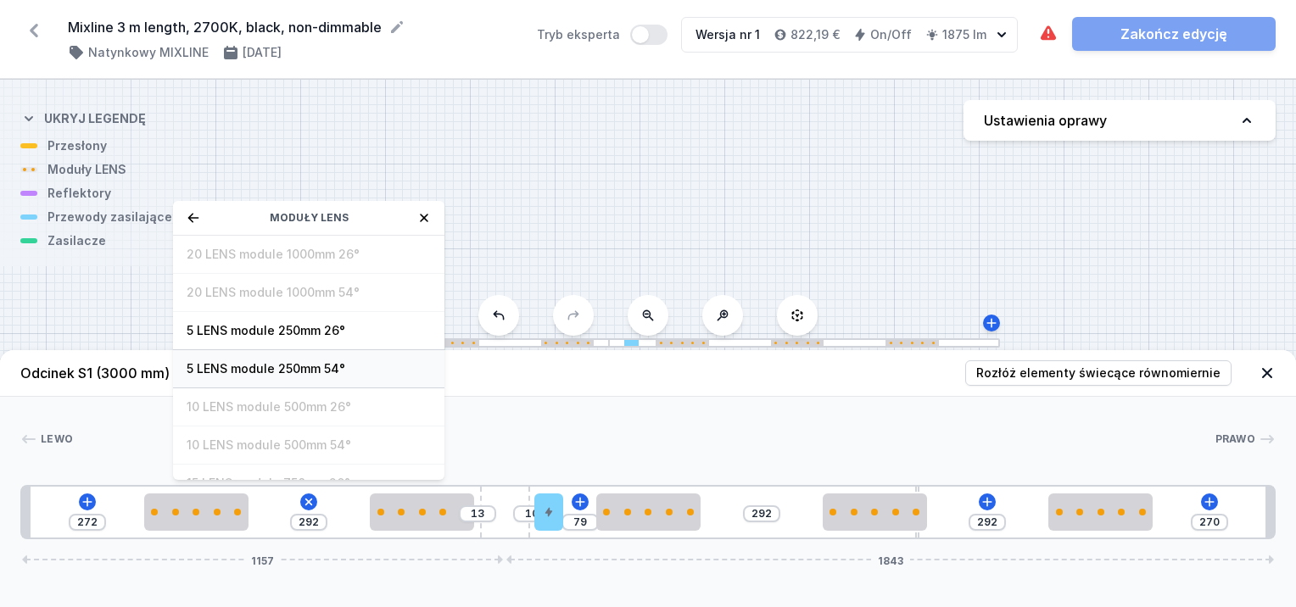
click at [302, 372] on span "5 LENS module 250mm 54°" at bounding box center [309, 369] width 244 height 17
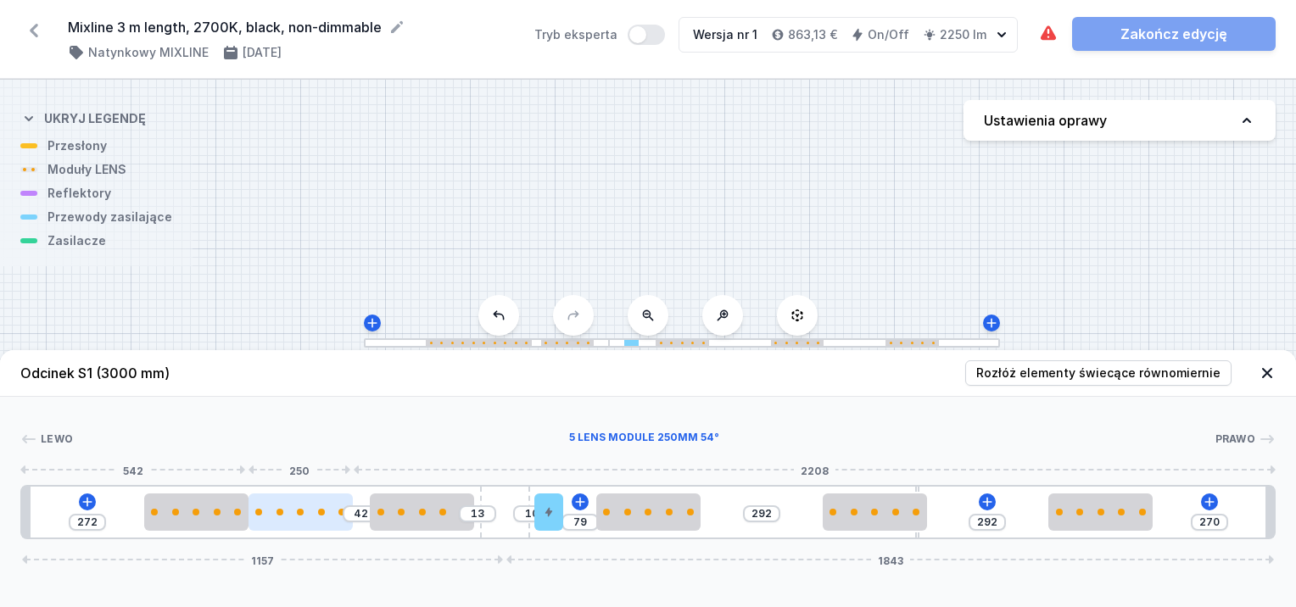
click at [313, 516] on div at bounding box center [301, 512] width 104 height 37
click at [466, 441] on div at bounding box center [644, 439] width 1142 height 17
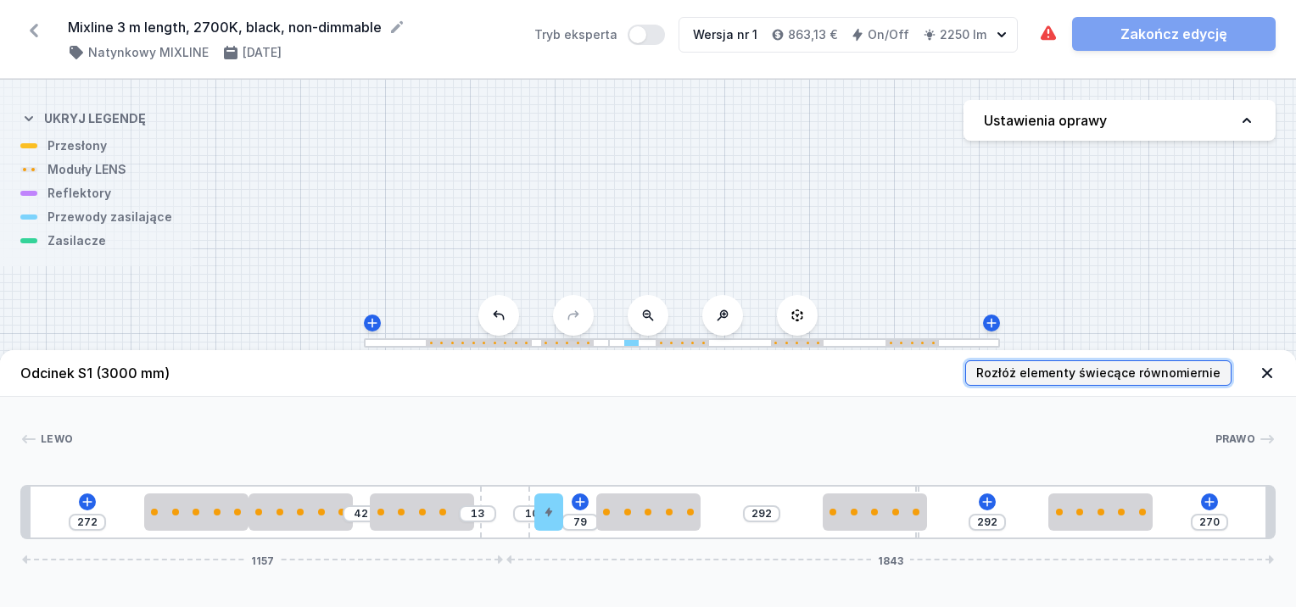
click at [1116, 377] on span "Rozłóż elementy świecące równomiernie" at bounding box center [1098, 373] width 244 height 17
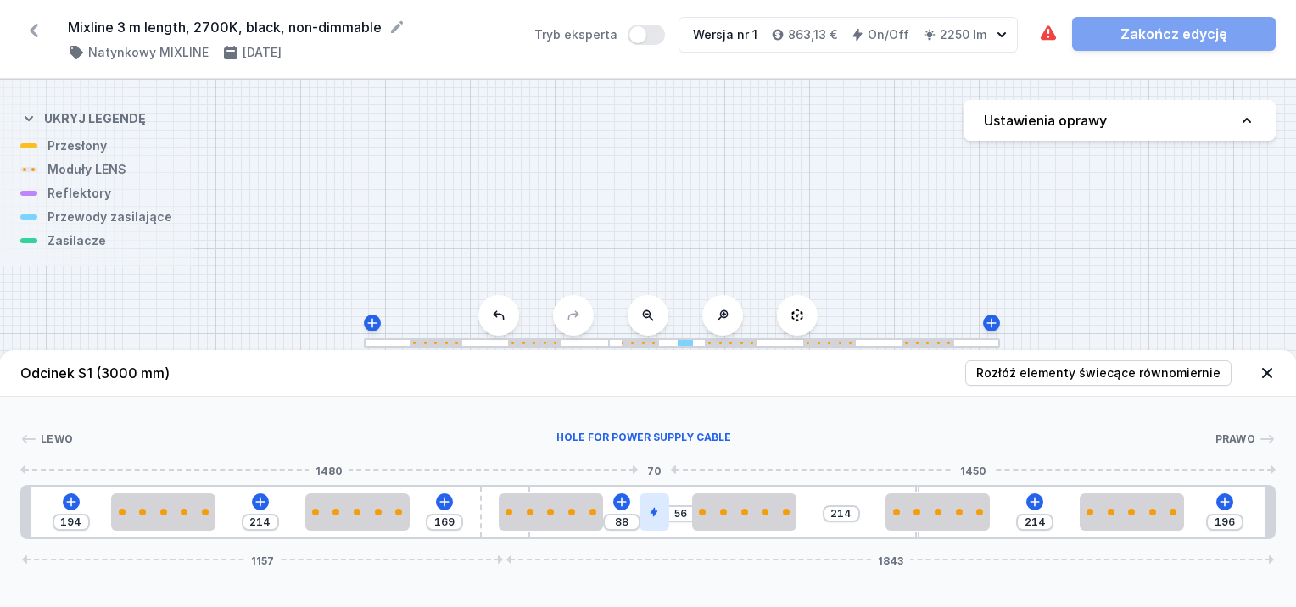
drag, startPoint x: 552, startPoint y: 516, endPoint x: 665, endPoint y: 511, distance: 112.9
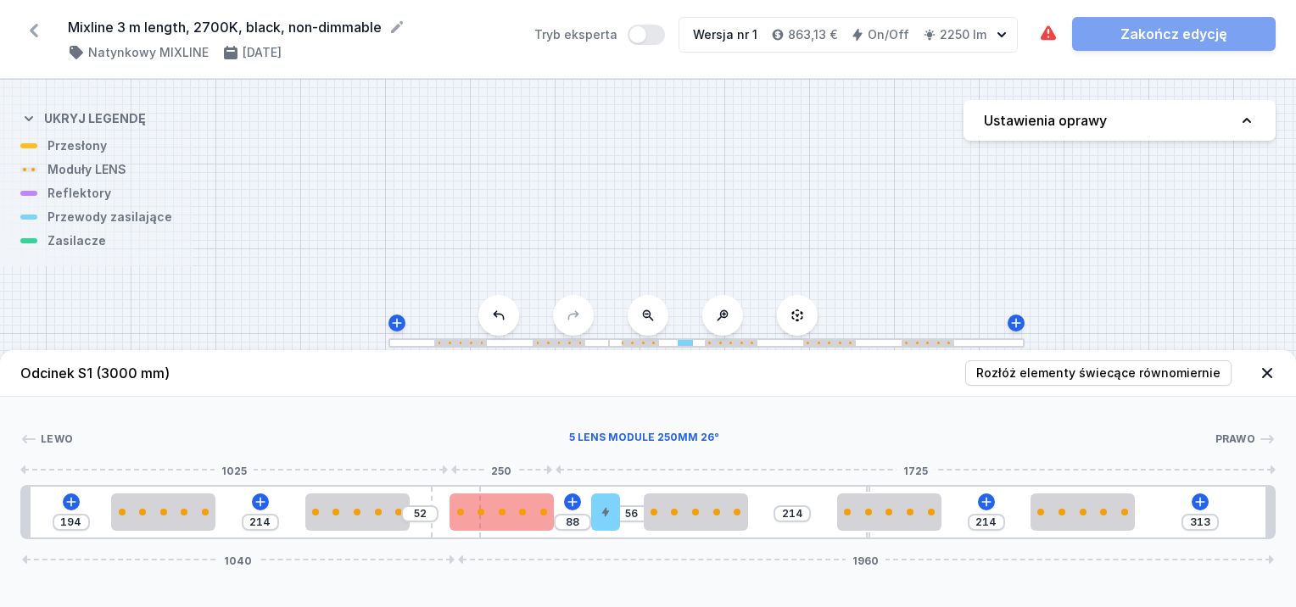
drag, startPoint x: 494, startPoint y: 497, endPoint x: 477, endPoint y: 499, distance: 17.1
click at [477, 499] on div "194 214 52 88 56 214 214 313 1040 1960" at bounding box center [648, 512] width 1256 height 54
drag, startPoint x: 522, startPoint y: 509, endPoint x: 562, endPoint y: 512, distance: 40.0
click at [560, 512] on div at bounding box center [533, 512] width 104 height 7
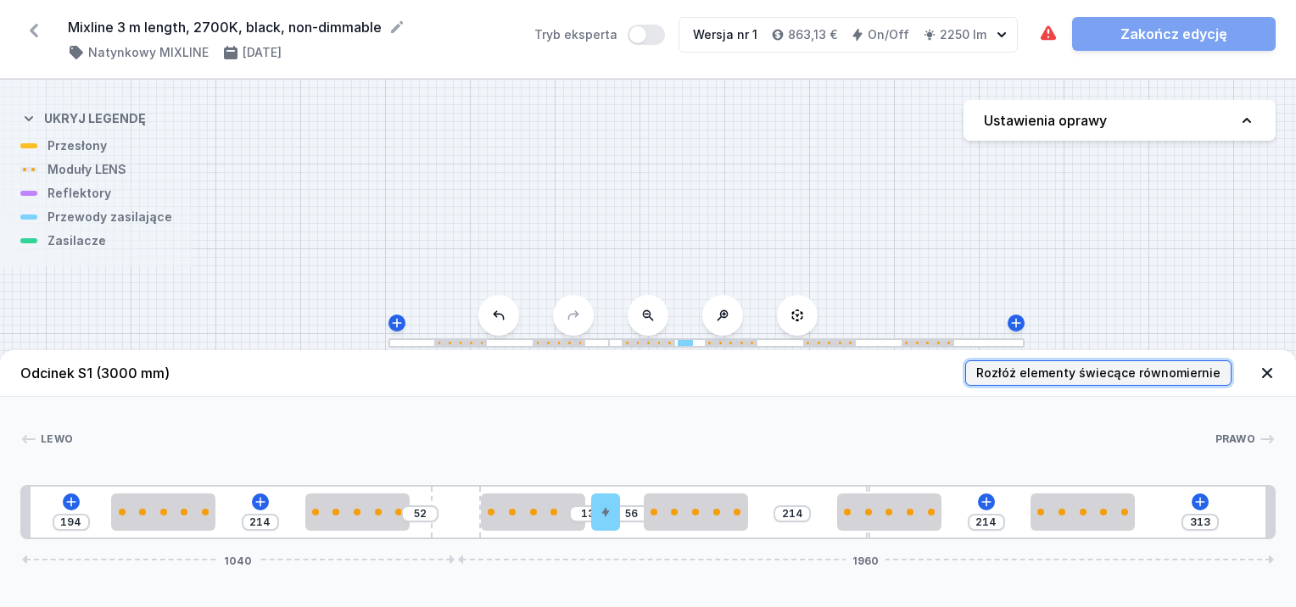
click at [1042, 375] on span "Rozłóż elementy świecące równomiernie" at bounding box center [1098, 373] width 244 height 17
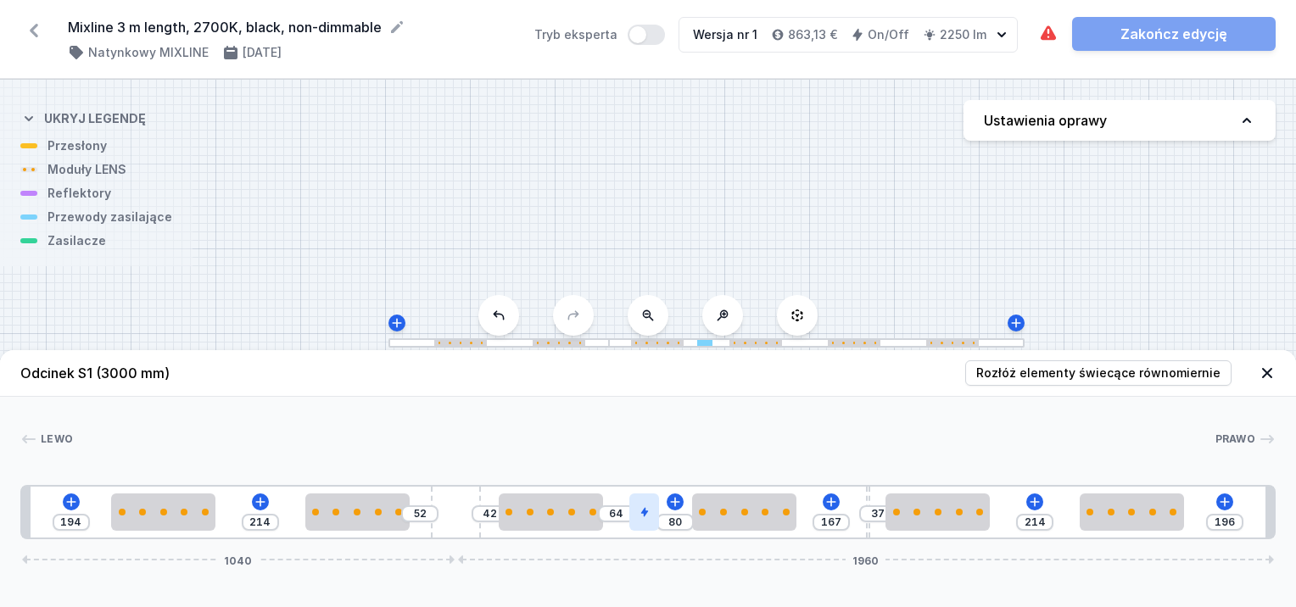
drag, startPoint x: 615, startPoint y: 516, endPoint x: 660, endPoint y: 514, distance: 45.0
click at [660, 514] on div "194 214 52 42 64 80 167 37 214 196 1040 1960" at bounding box center [648, 512] width 1256 height 54
click at [1049, 35] on icon at bounding box center [1048, 32] width 15 height 14
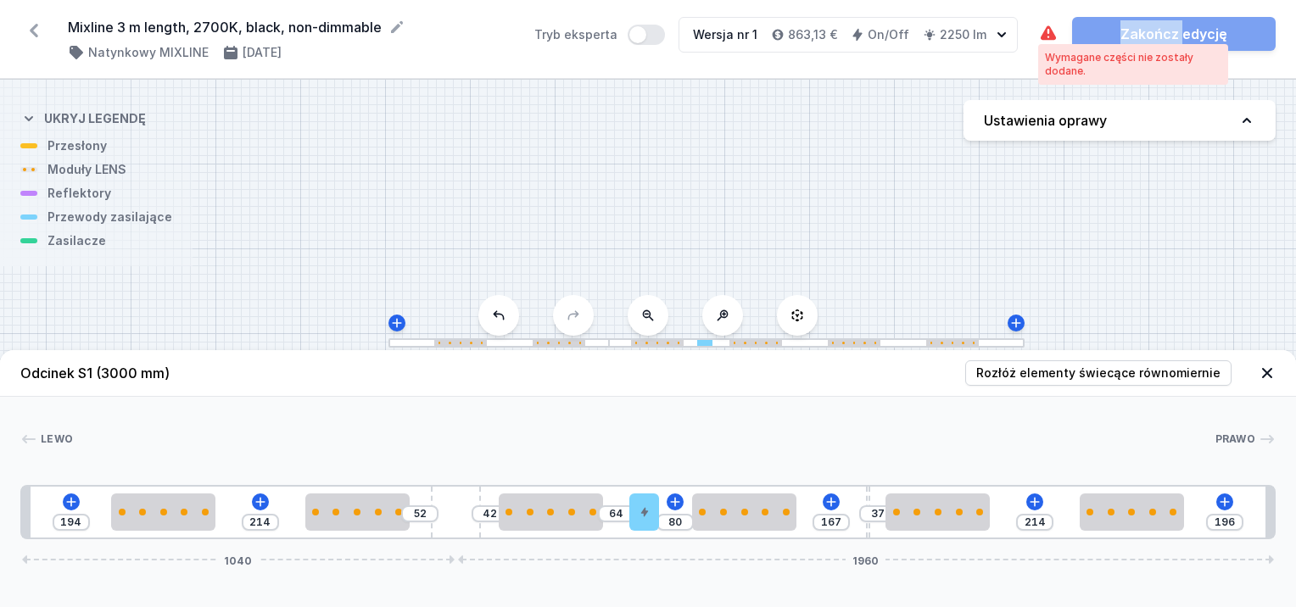
click at [1049, 35] on icon at bounding box center [1048, 32] width 15 height 14
click at [1052, 34] on icon at bounding box center [1048, 32] width 15 height 14
click at [1051, 35] on icon at bounding box center [1048, 32] width 15 height 14
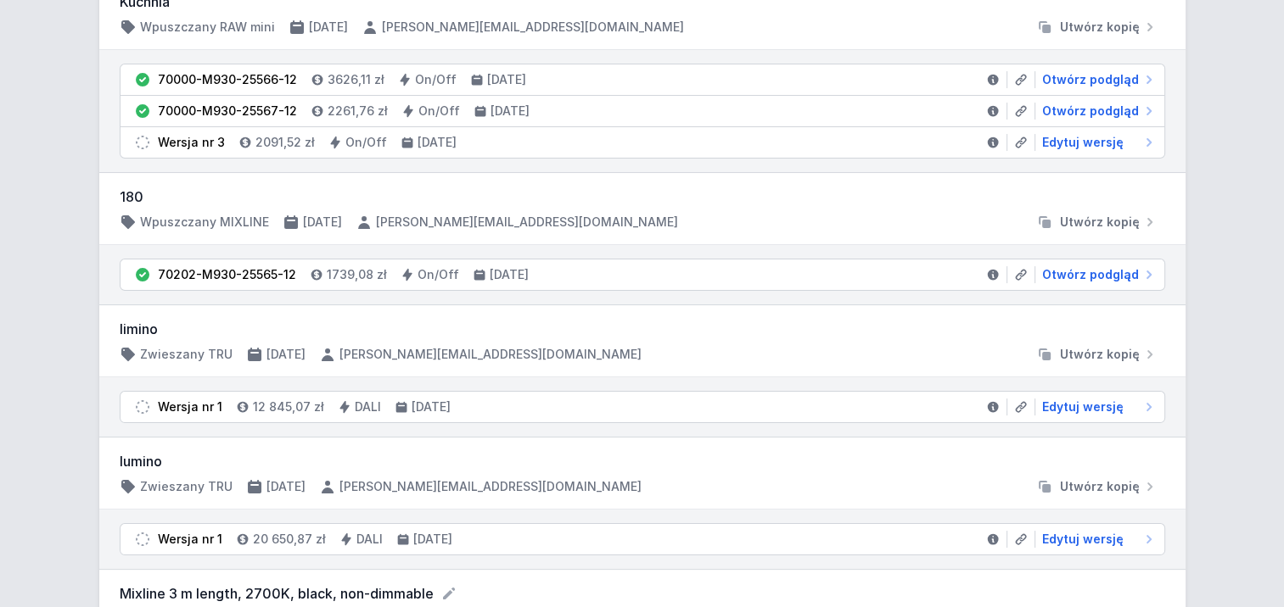
scroll to position [170, 0]
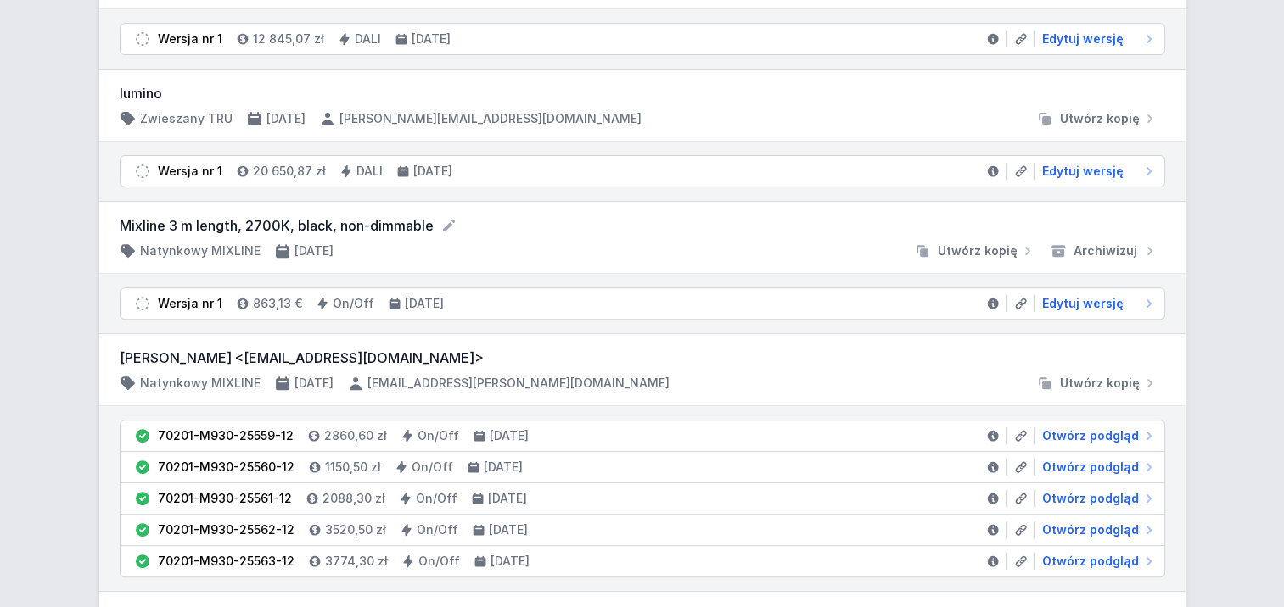
scroll to position [594, 0]
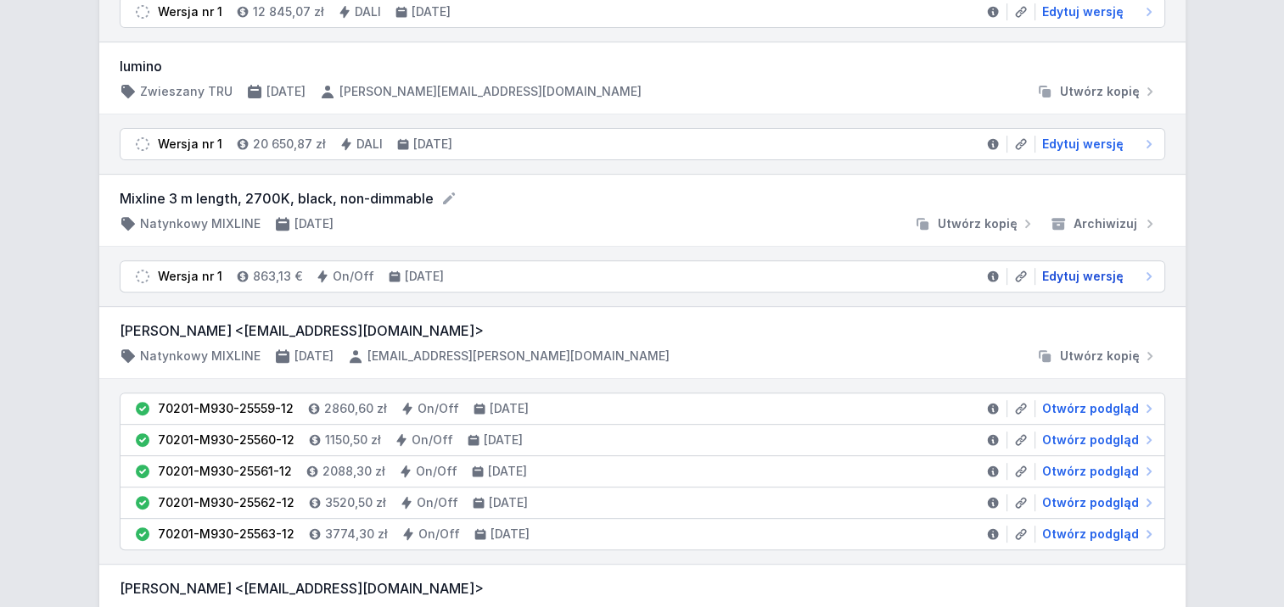
drag, startPoint x: 1083, startPoint y: 268, endPoint x: 499, endPoint y: 193, distance: 589.3
click at [1083, 268] on span "Edytuj wersję" at bounding box center [1082, 276] width 81 height 17
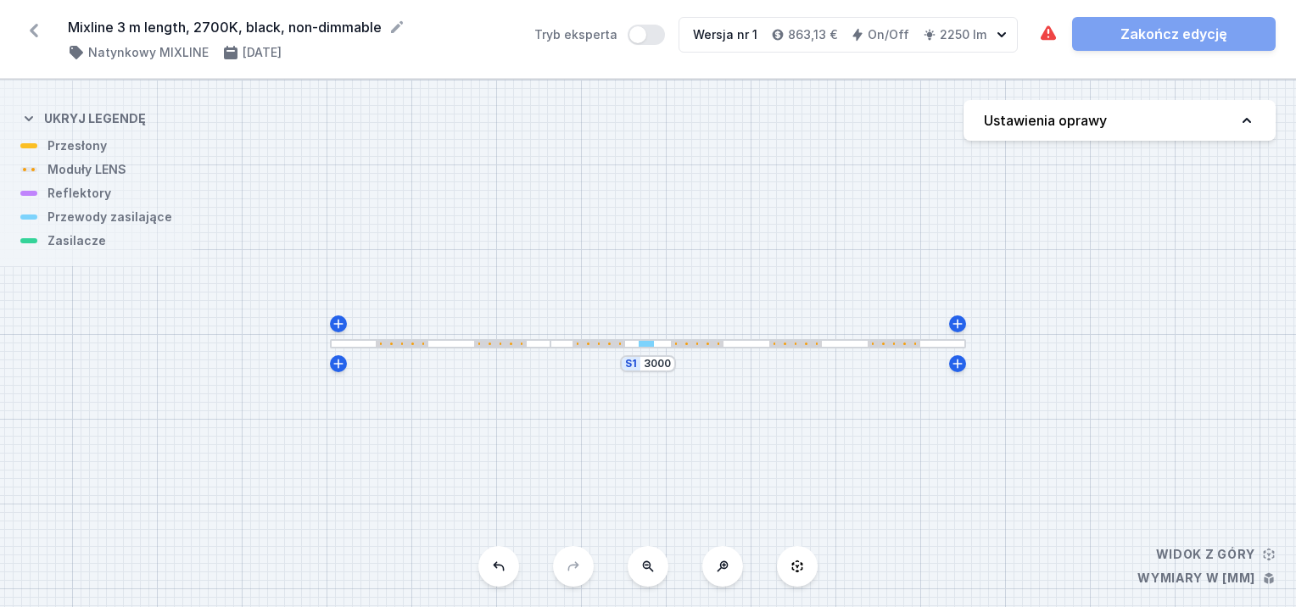
click at [632, 345] on div at bounding box center [759, 343] width 416 height 9
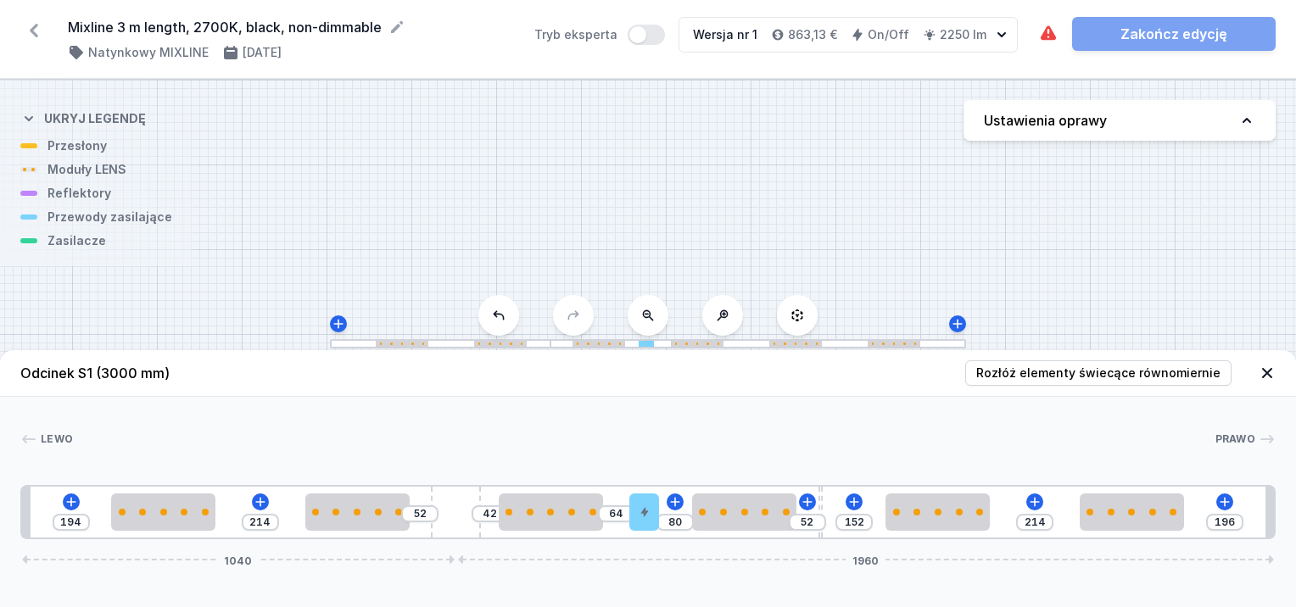
drag, startPoint x: 867, startPoint y: 501, endPoint x: 831, endPoint y: 497, distance: 35.8
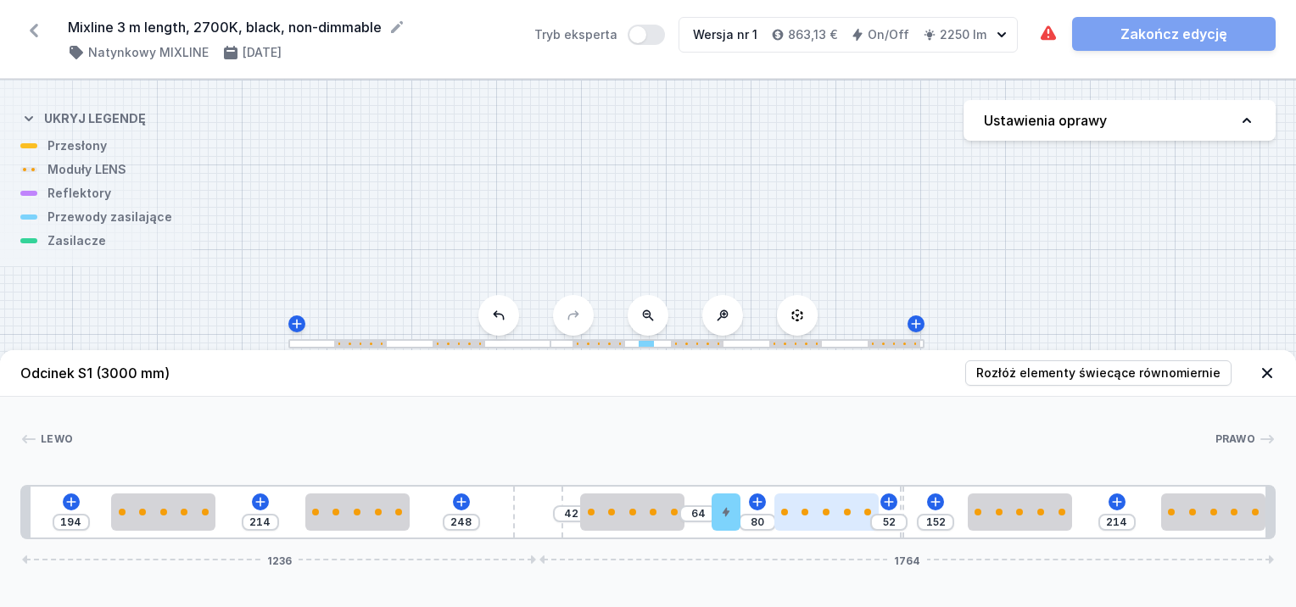
drag, startPoint x: 453, startPoint y: 509, endPoint x: 777, endPoint y: 495, distance: 324.4
click at [781, 494] on div "194 214 248 42 64 80 52 152 214 1236 1764" at bounding box center [648, 512] width 1256 height 54
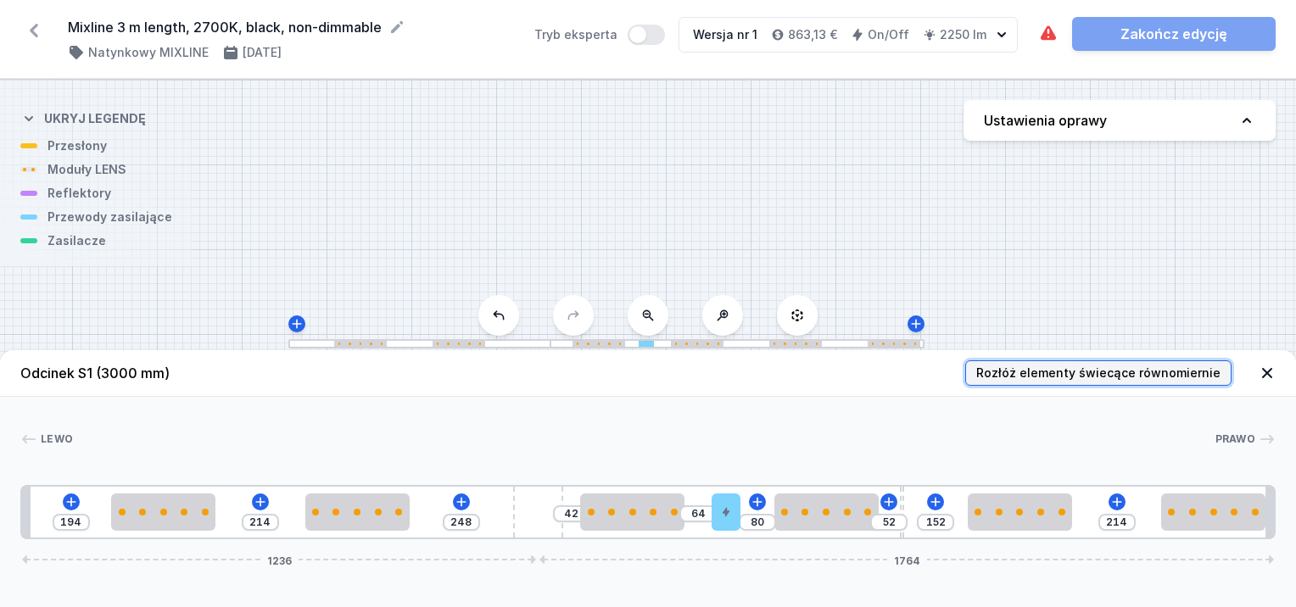
click at [1012, 375] on span "Rozłóż elementy świecące równomiernie" at bounding box center [1098, 373] width 244 height 17
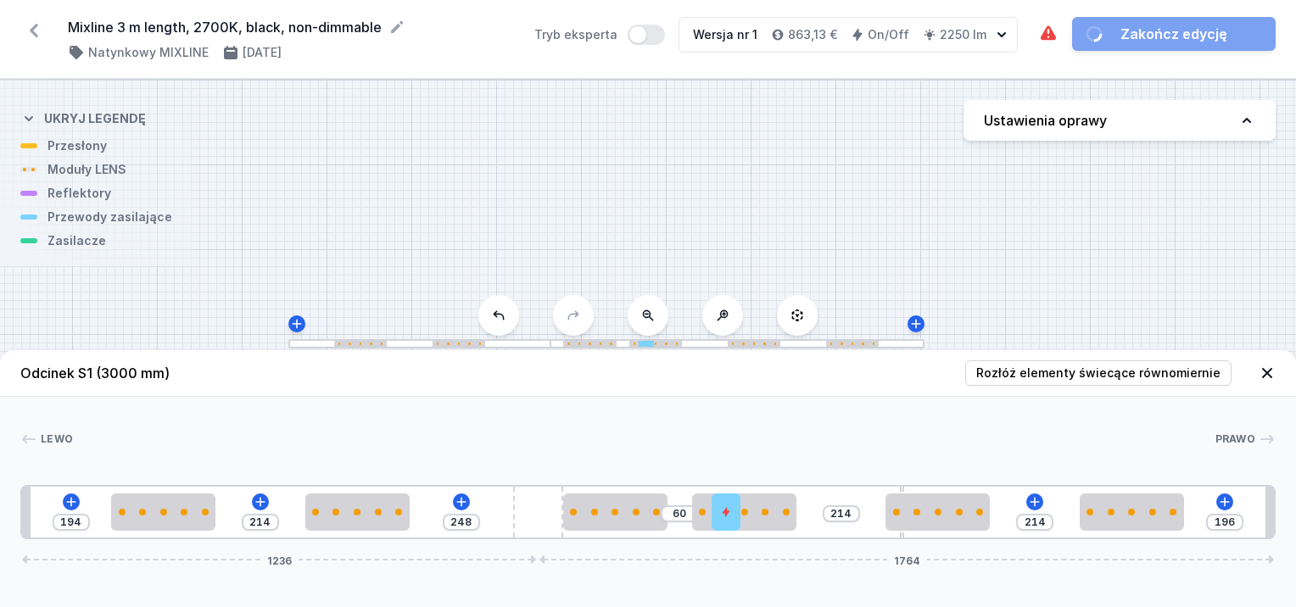
drag, startPoint x: 544, startPoint y: 495, endPoint x: 615, endPoint y: 490, distance: 71.4
click at [616, 490] on div "194 214 248 60 214 214 196 1236 1764" at bounding box center [648, 512] width 1256 height 54
click at [1072, 366] on span "Rozłóż elementy świecące równomiernie" at bounding box center [1098, 373] width 244 height 17
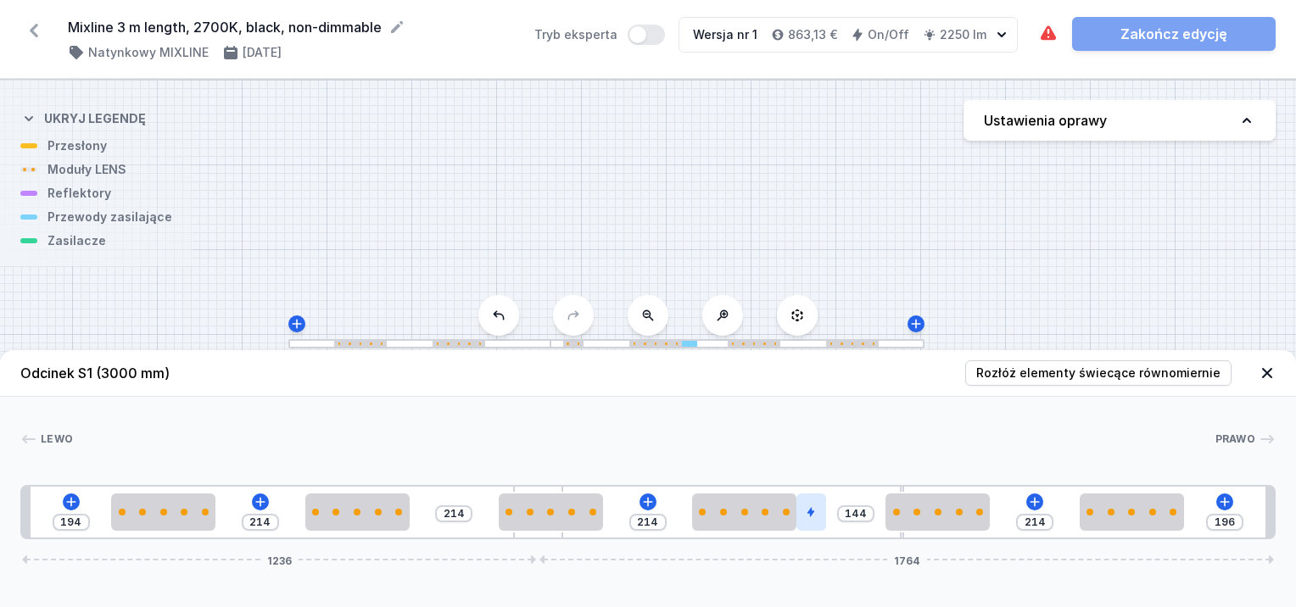
drag, startPoint x: 719, startPoint y: 512, endPoint x: 797, endPoint y: 512, distance: 78.1
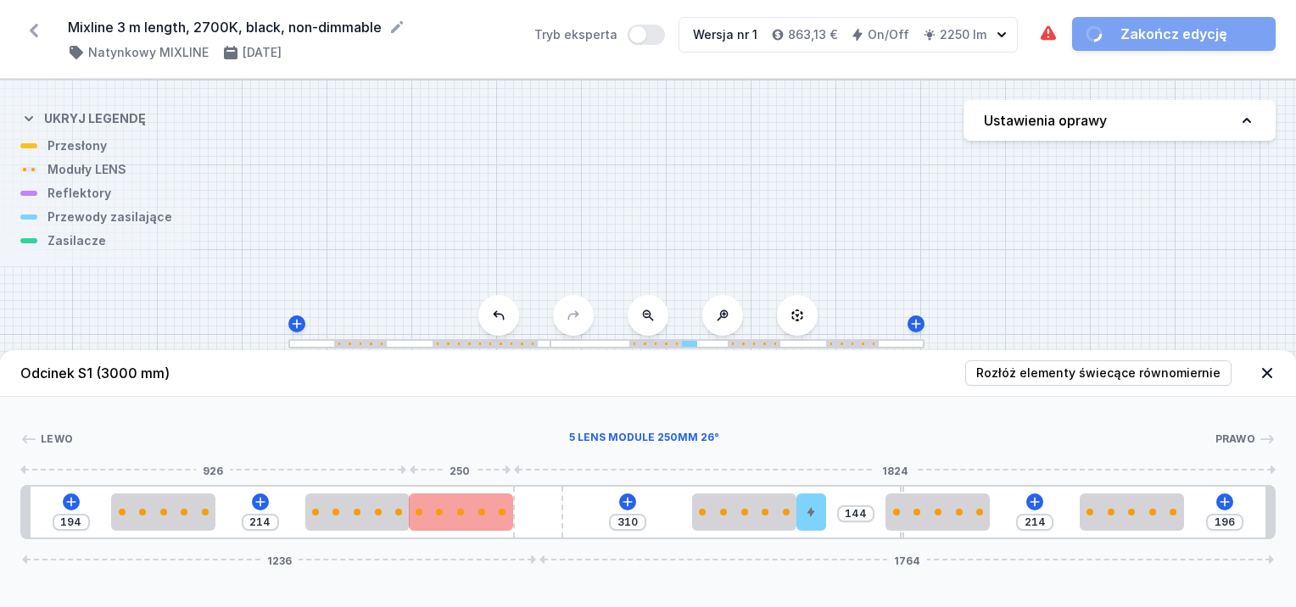
drag, startPoint x: 547, startPoint y: 493, endPoint x: 502, endPoint y: 495, distance: 45.0
click at [506, 495] on div at bounding box center [461, 512] width 104 height 37
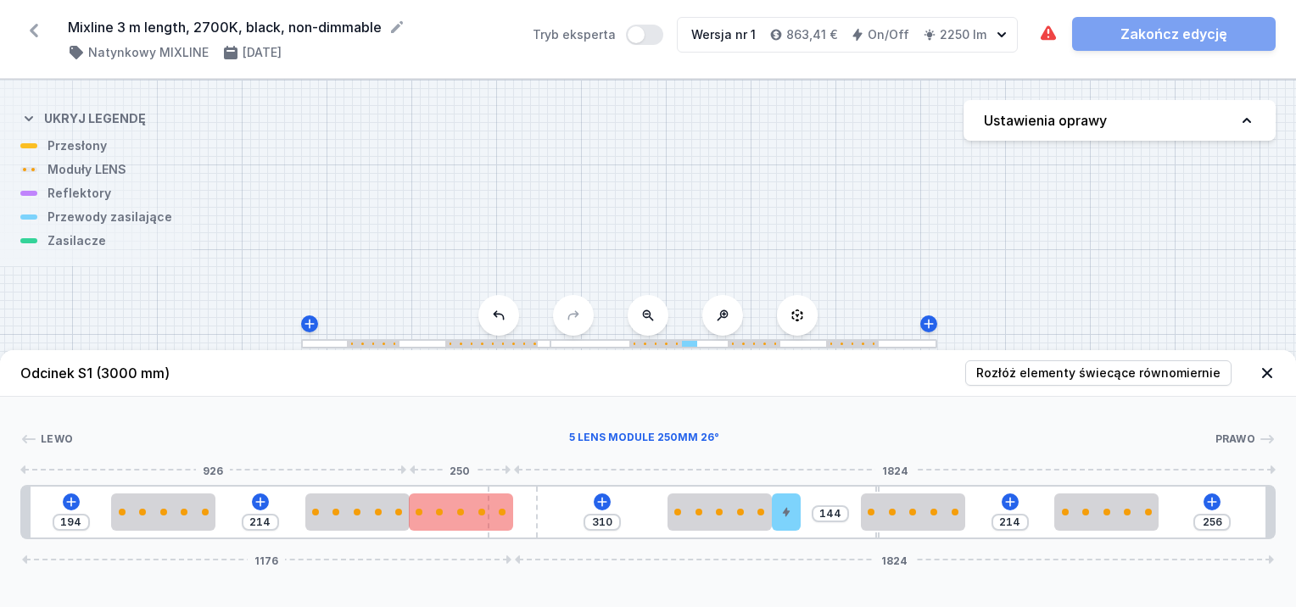
drag, startPoint x: 552, startPoint y: 499, endPoint x: 438, endPoint y: 511, distance: 115.1
click at [438, 512] on div "194 214 310 144 214 256 1176 1824" at bounding box center [648, 512] width 1256 height 54
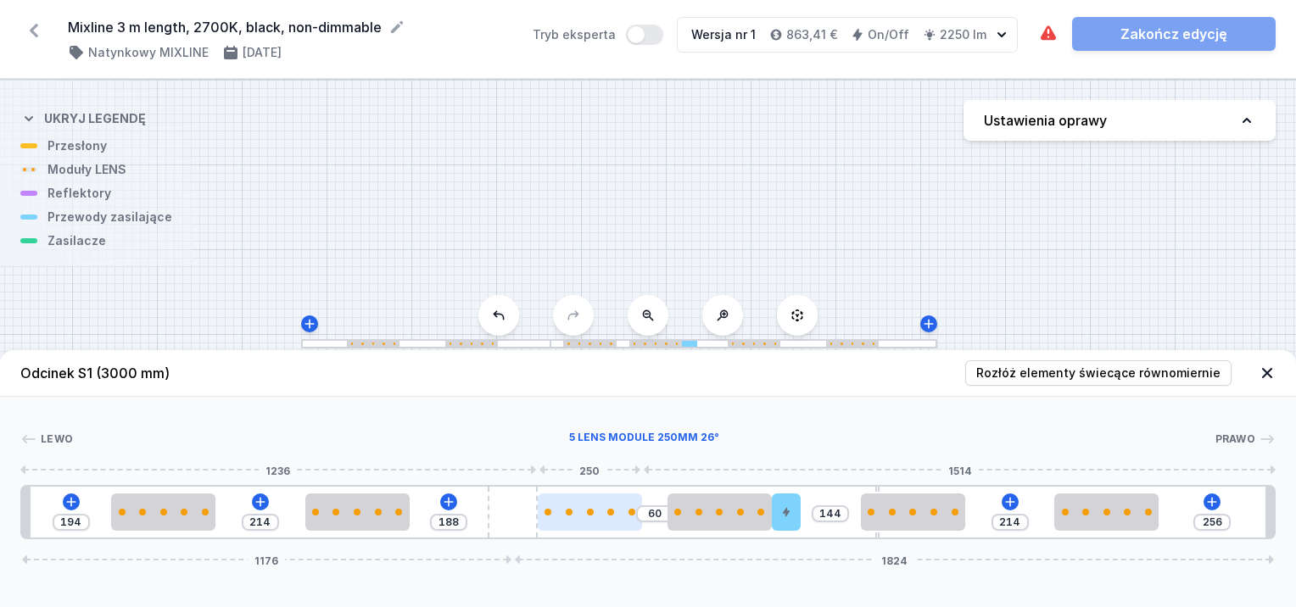
drag, startPoint x: 526, startPoint y: 512, endPoint x: 586, endPoint y: 506, distance: 60.6
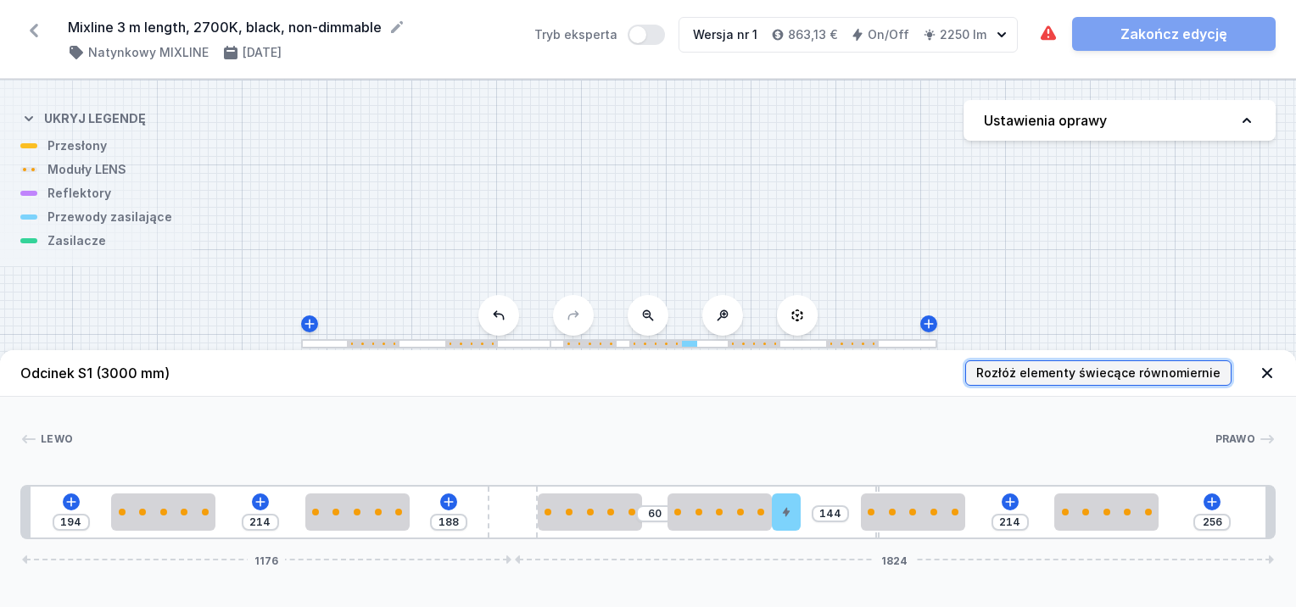
click at [1061, 370] on span "Rozłóż elementy świecące równomiernie" at bounding box center [1098, 373] width 244 height 17
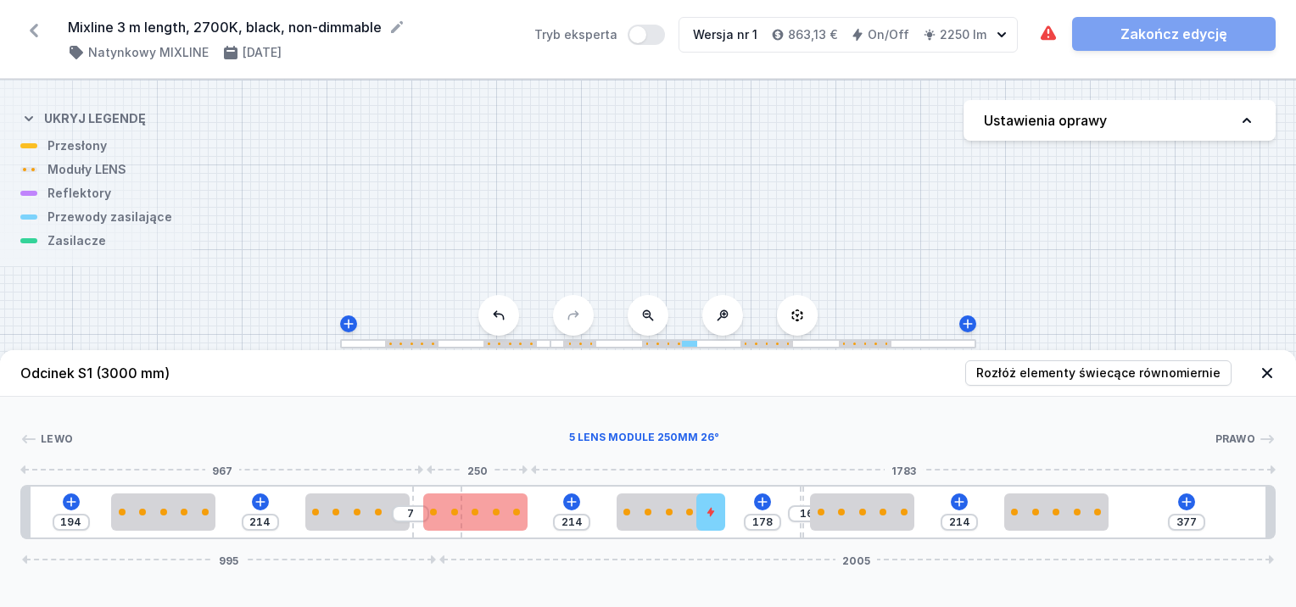
drag, startPoint x: 489, startPoint y: 497, endPoint x: 445, endPoint y: 497, distance: 44.1
click at [445, 497] on div "194 214 7 214 178 16 214 377 995 2005" at bounding box center [648, 512] width 1256 height 54
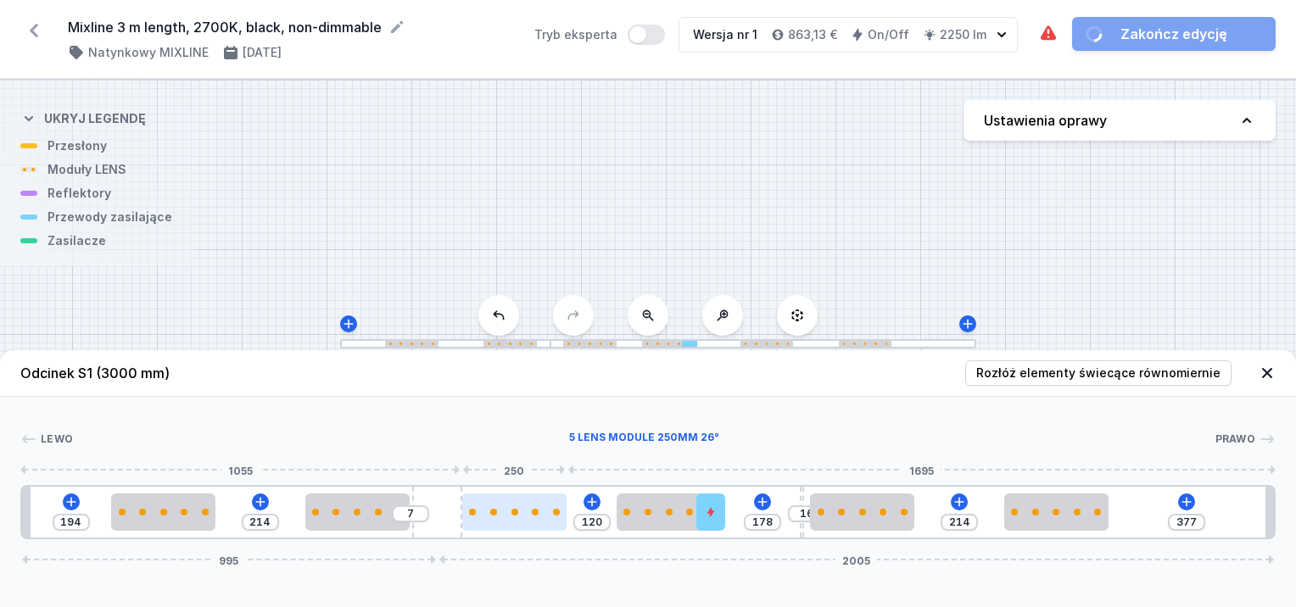
drag, startPoint x: 489, startPoint y: 517, endPoint x: 564, endPoint y: 523, distance: 75.7
click at [557, 523] on div at bounding box center [514, 512] width 104 height 37
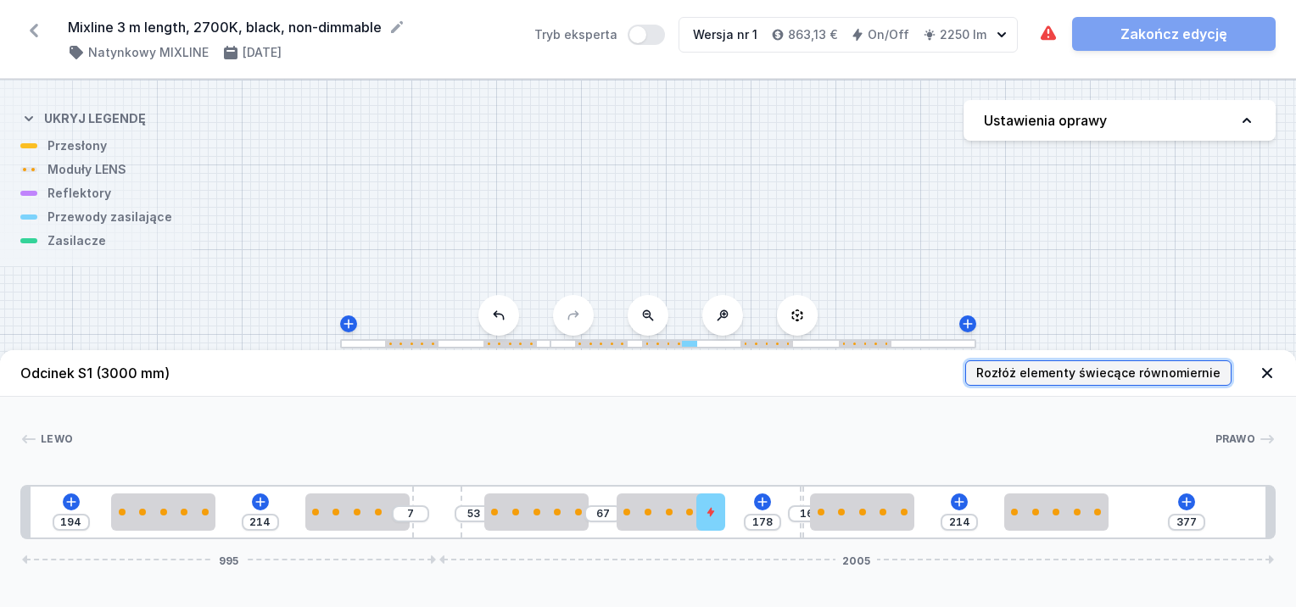
click at [1059, 369] on span "Rozłóż elementy świecące równomiernie" at bounding box center [1098, 373] width 244 height 17
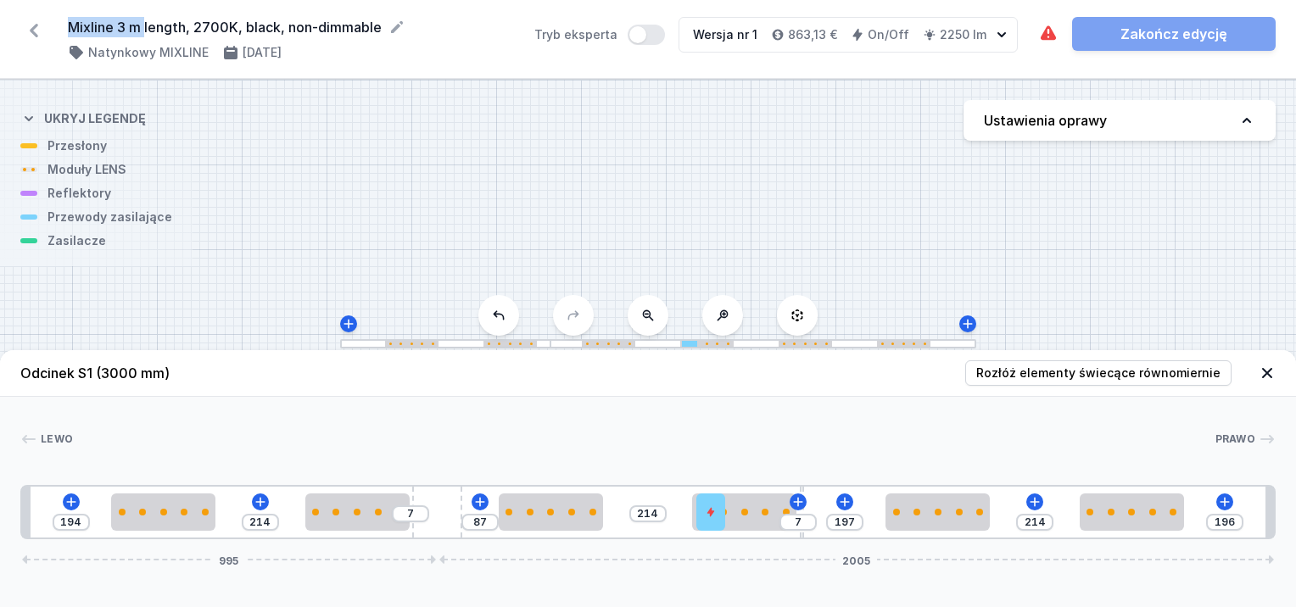
drag, startPoint x: 67, startPoint y: 26, endPoint x: 143, endPoint y: 26, distance: 76.4
click at [143, 26] on div "Mixline 3 m length, 2700K, black, non-dimmable ( 11362 /v 1 ) Natynkowy MIXLINE…" at bounding box center [648, 39] width 1296 height 79
copy form "Mixline 3 m"
click at [40, 31] on icon at bounding box center [33, 30] width 27 height 27
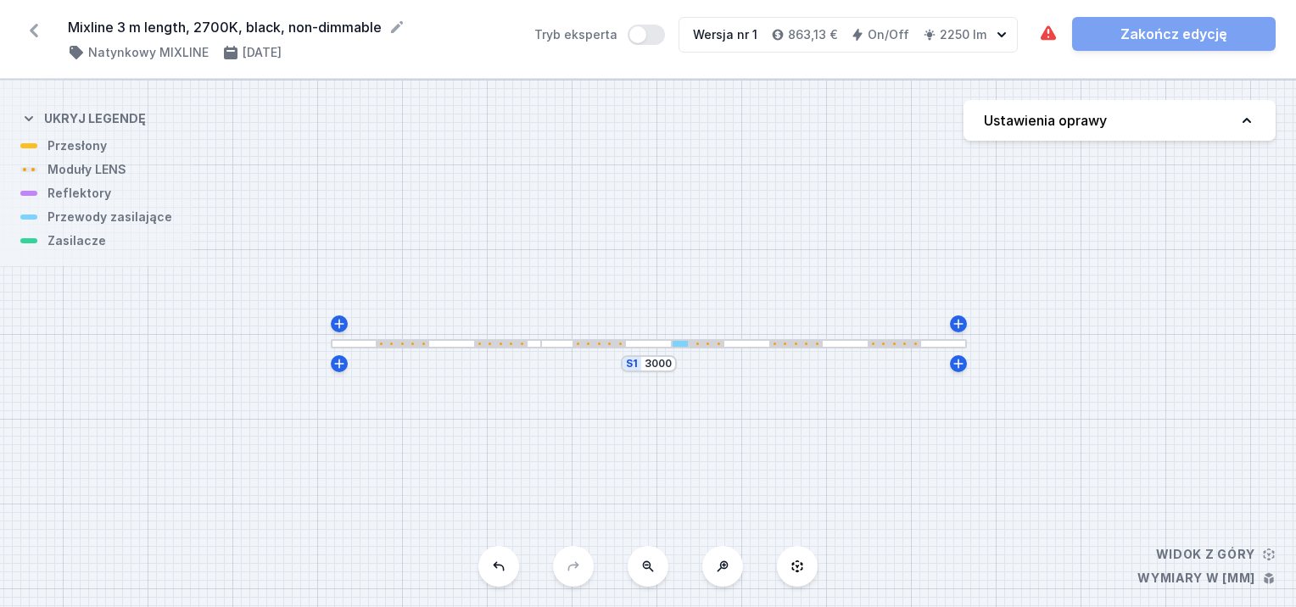
click at [559, 339] on div at bounding box center [753, 343] width 425 height 9
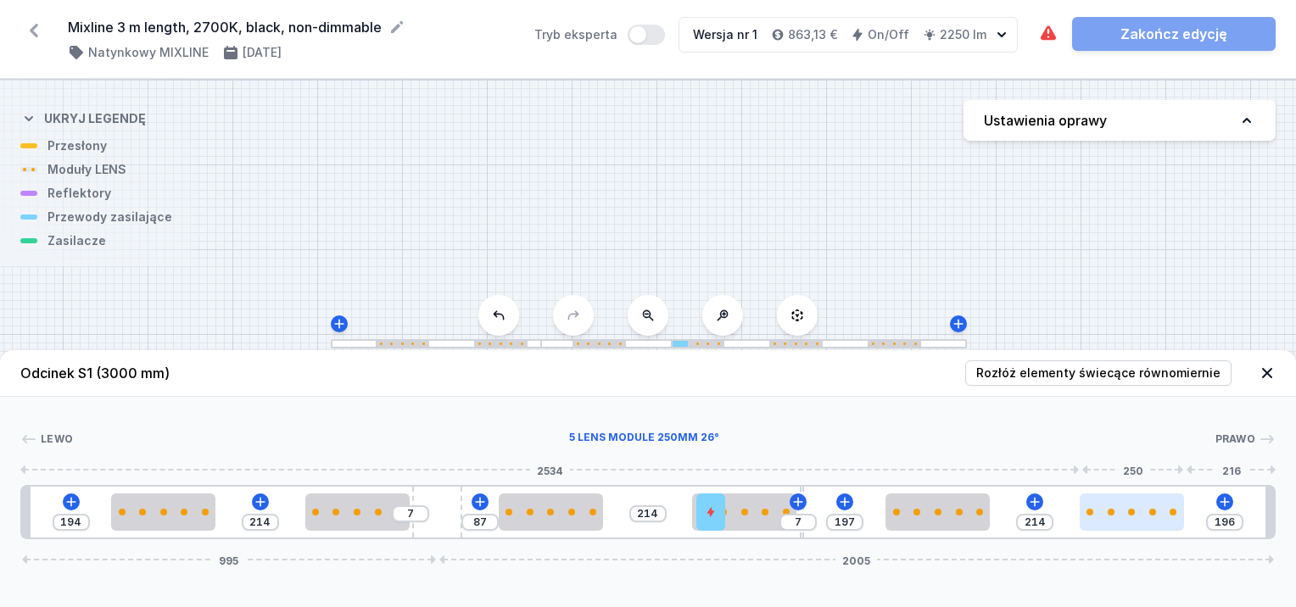
click at [1129, 509] on div at bounding box center [1131, 512] width 7 height 7
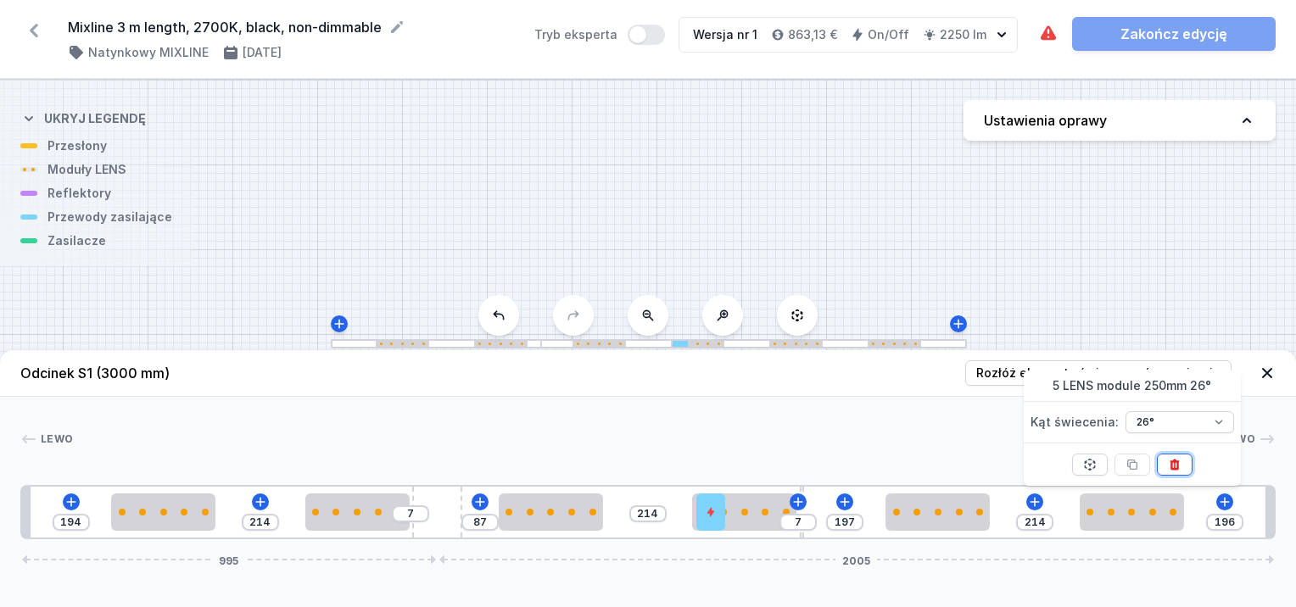
click at [1173, 463] on icon at bounding box center [1175, 465] width 14 height 14
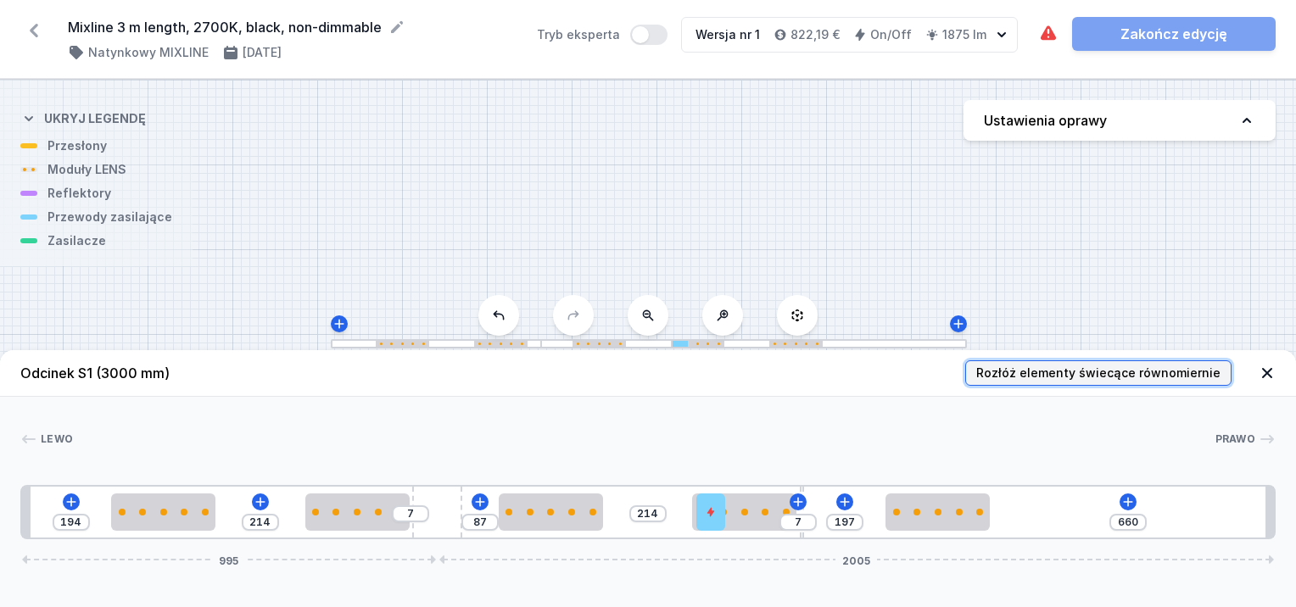
click at [1089, 373] on span "Rozłóż elementy świecące równomiernie" at bounding box center [1098, 373] width 244 height 17
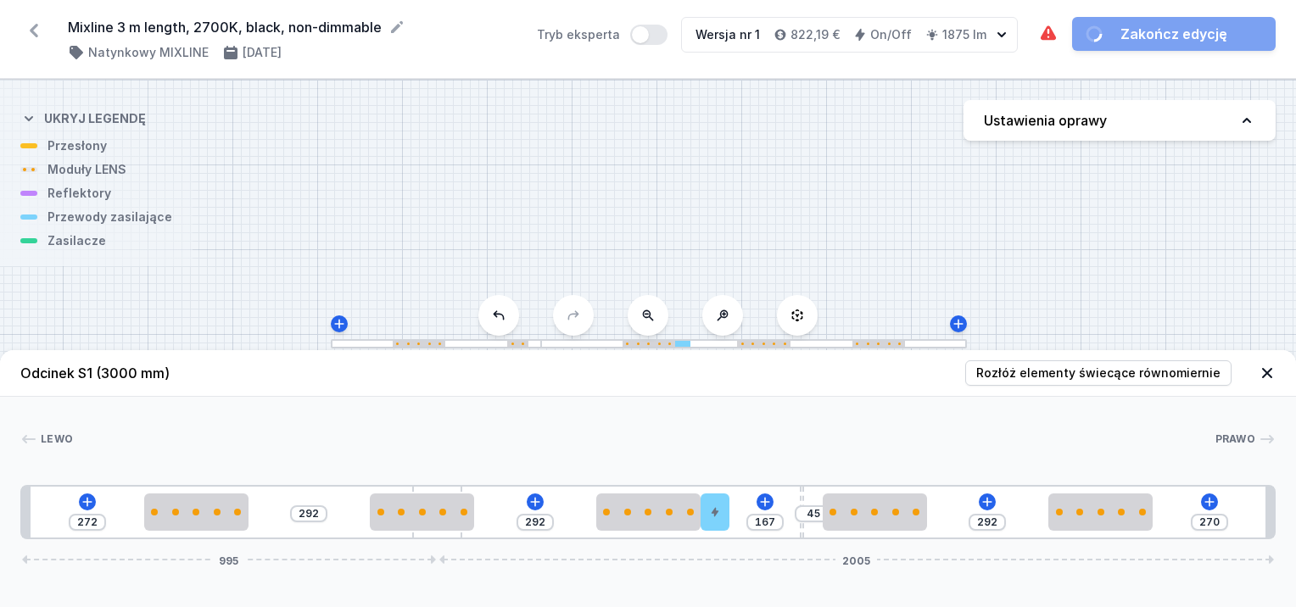
drag, startPoint x: 710, startPoint y: 512, endPoint x: 734, endPoint y: 507, distance: 24.3
click at [734, 507] on div "272 292 292 167 45 292 [PHONE_NUMBER]" at bounding box center [648, 512] width 1256 height 54
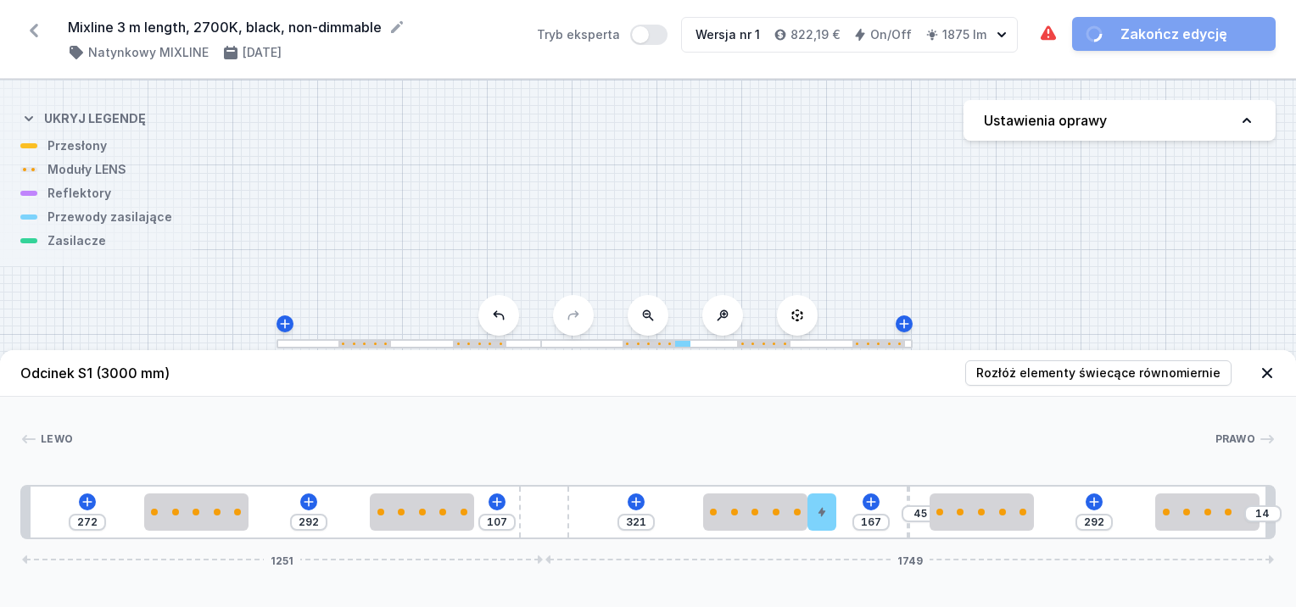
drag, startPoint x: 450, startPoint y: 492, endPoint x: 590, endPoint y: 501, distance: 140.2
click at [1005, 372] on span "Rozłóż elementy świecące równomiernie" at bounding box center [1098, 373] width 244 height 17
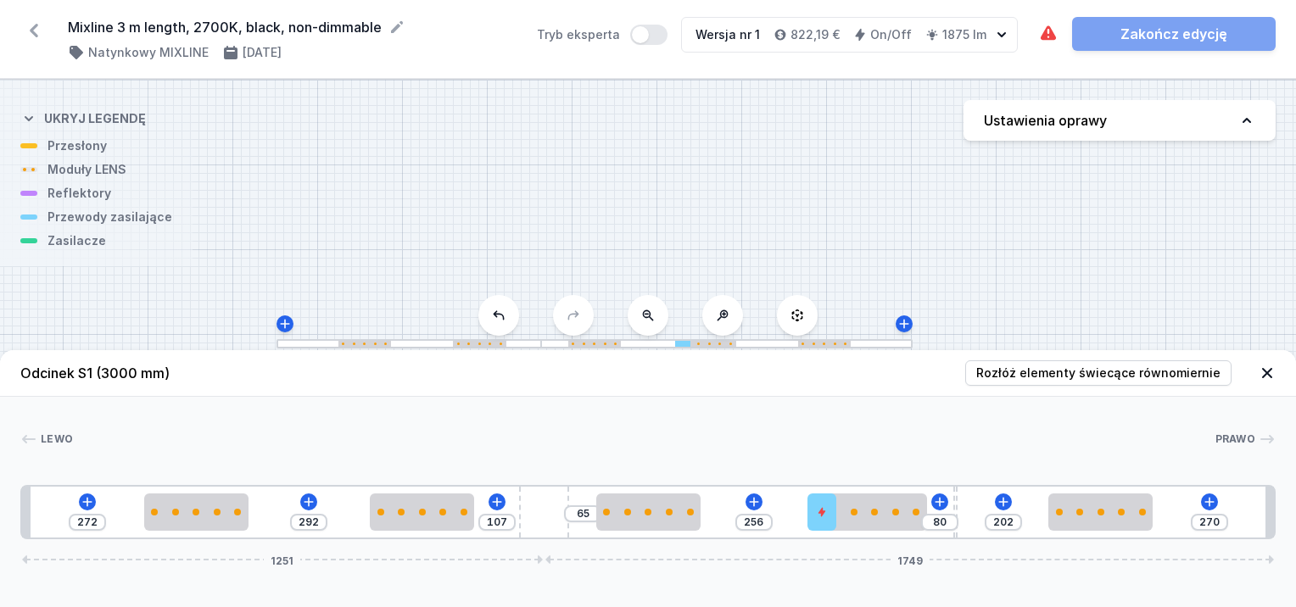
drag, startPoint x: 913, startPoint y: 486, endPoint x: 974, endPoint y: 488, distance: 61.1
drag, startPoint x: 818, startPoint y: 512, endPoint x: 719, endPoint y: 503, distance: 99.6
click at [948, 410] on div "[PERSON_NAME] 1 2 3 4 2 5 2 6 2 1 272 292 107 65 222 72 210 270 1251 1749 292 2…" at bounding box center [648, 468] width 1296 height 143
click at [1181, 38] on div "Wymagane części nie zostały dodane. Zakończ edycję" at bounding box center [1157, 34] width 238 height 34
click at [1129, 34] on div "Wymagane części nie zostały dodane. Zakończ edycję" at bounding box center [1157, 34] width 238 height 34
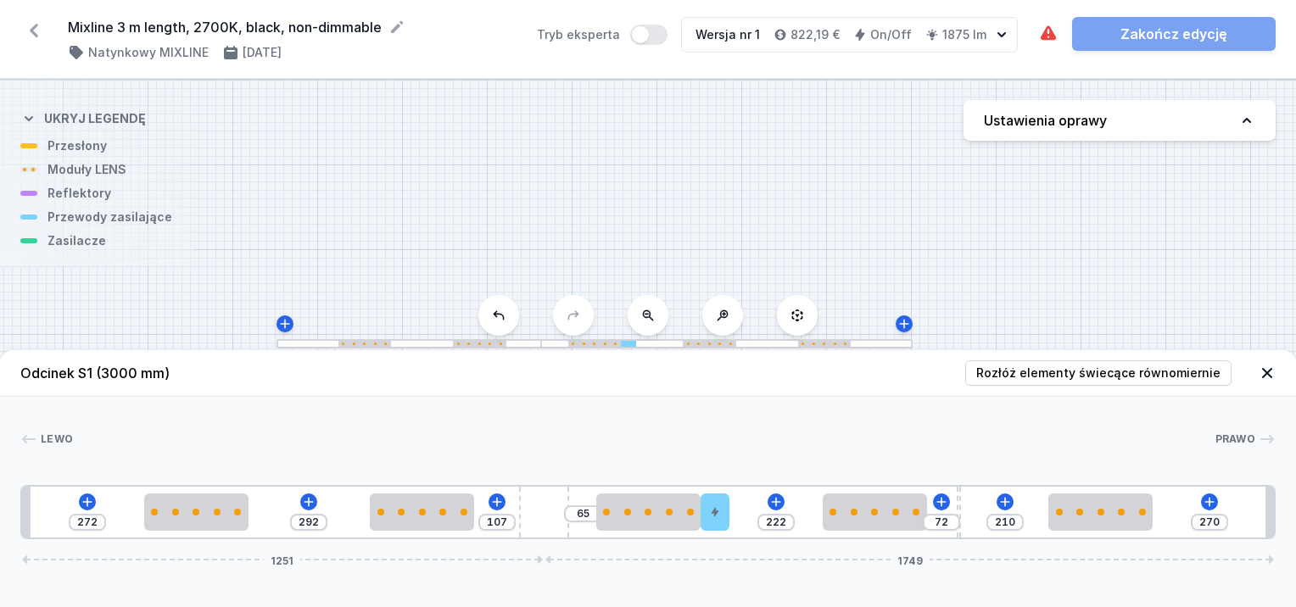
click at [99, 173] on div "S1 3000" at bounding box center [648, 344] width 1296 height 528
click at [309, 500] on icon at bounding box center [309, 501] width 9 height 9
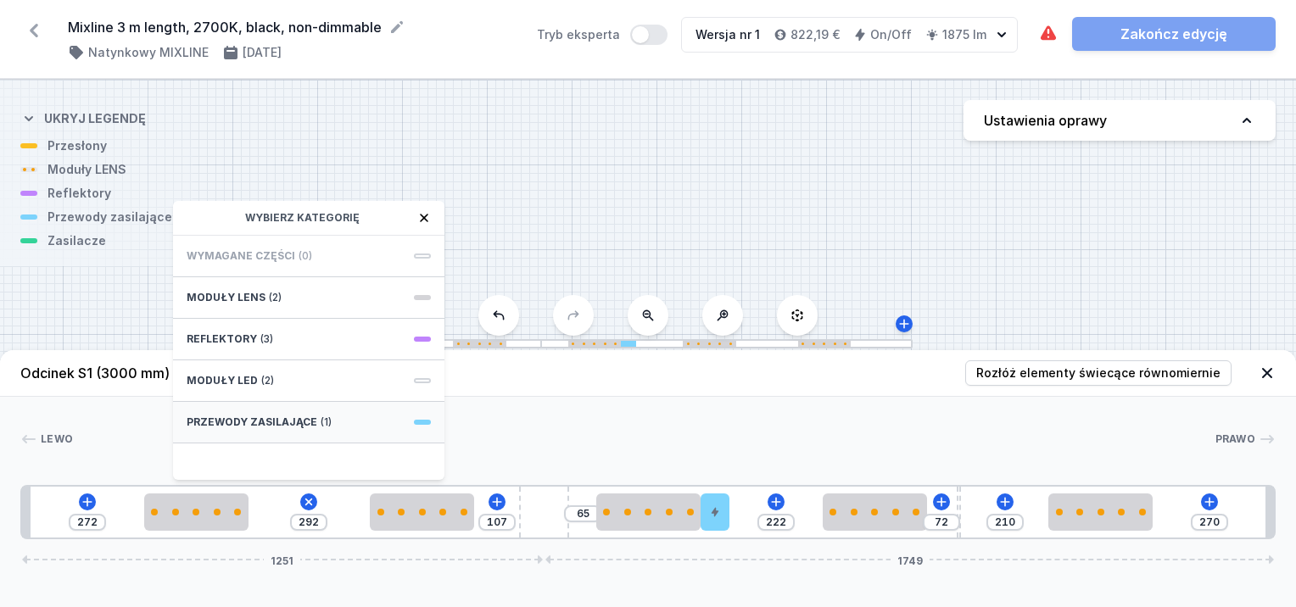
click at [309, 418] on span "Przewody zasilające" at bounding box center [252, 423] width 131 height 14
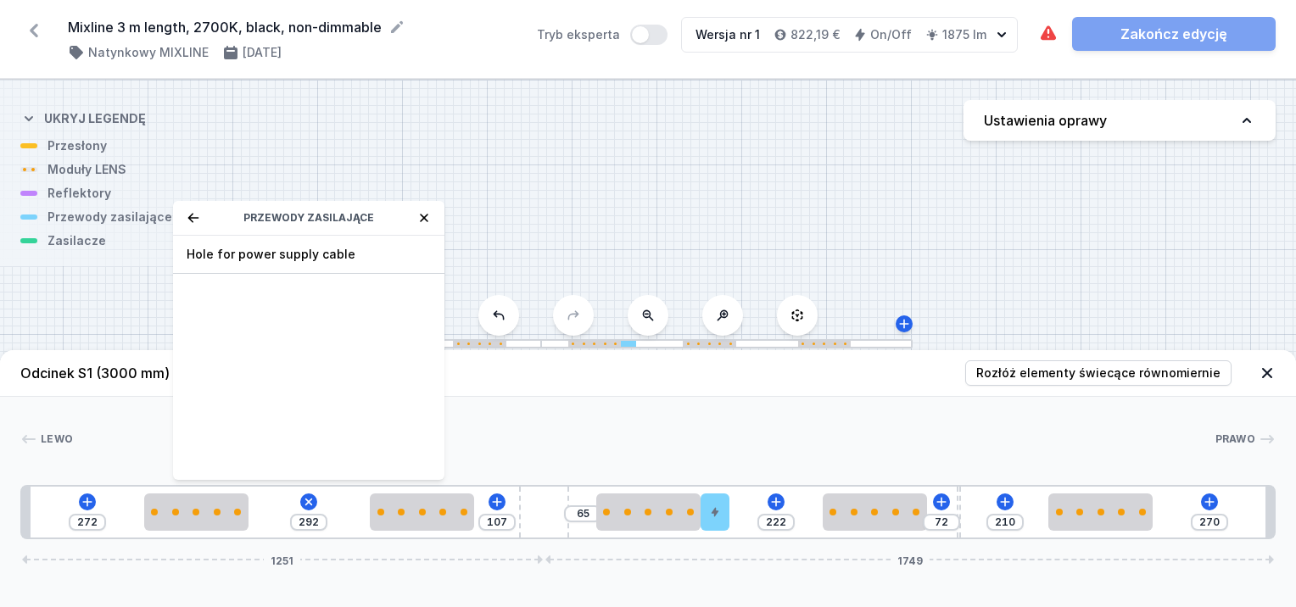
click at [193, 214] on icon at bounding box center [194, 218] width 14 height 14
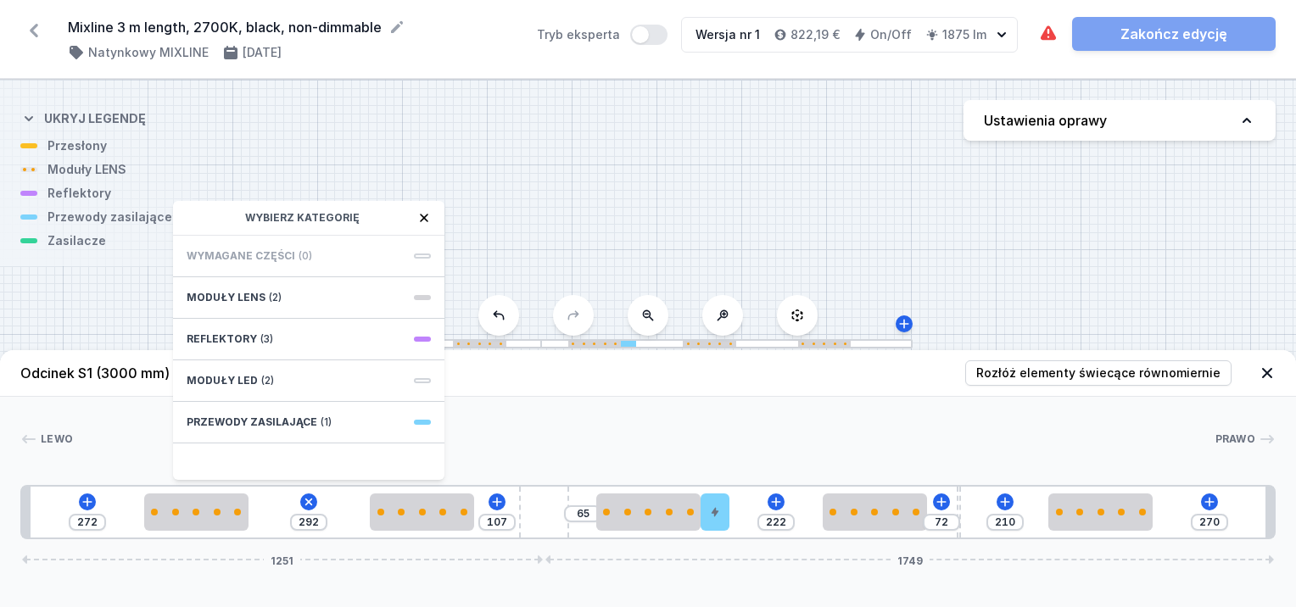
click at [424, 211] on icon at bounding box center [424, 218] width 14 height 14
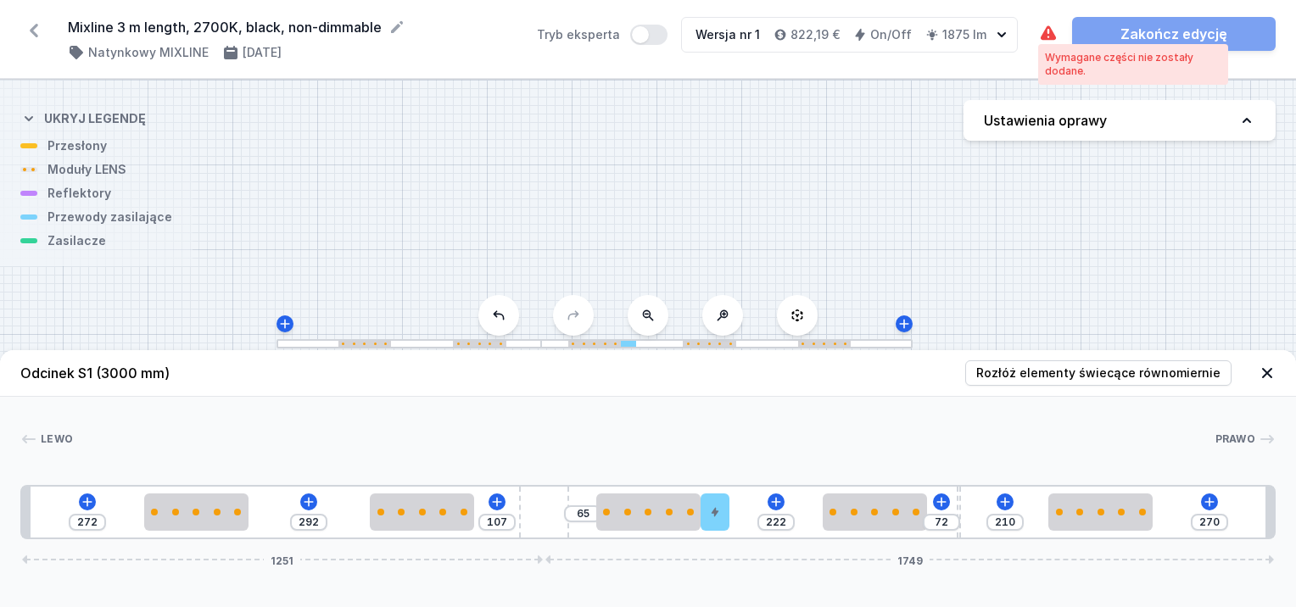
click at [1045, 31] on icon at bounding box center [1048, 32] width 15 height 14
click at [81, 505] on icon at bounding box center [88, 502] width 14 height 14
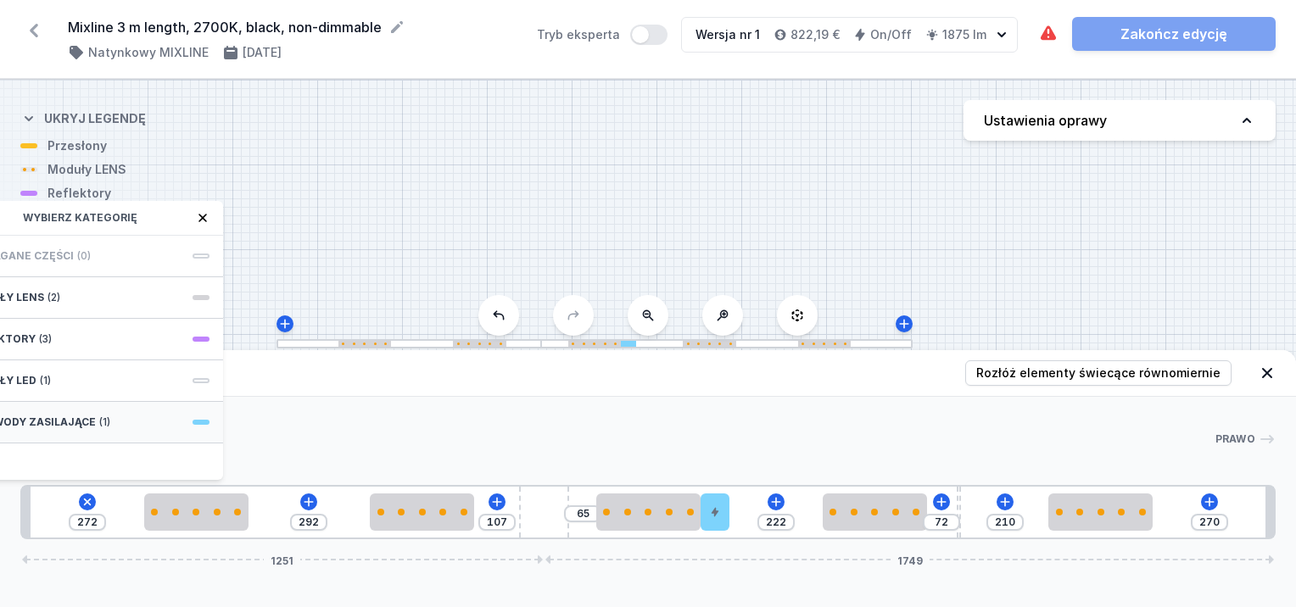
click at [75, 416] on span "Przewody zasilające" at bounding box center [30, 423] width 131 height 14
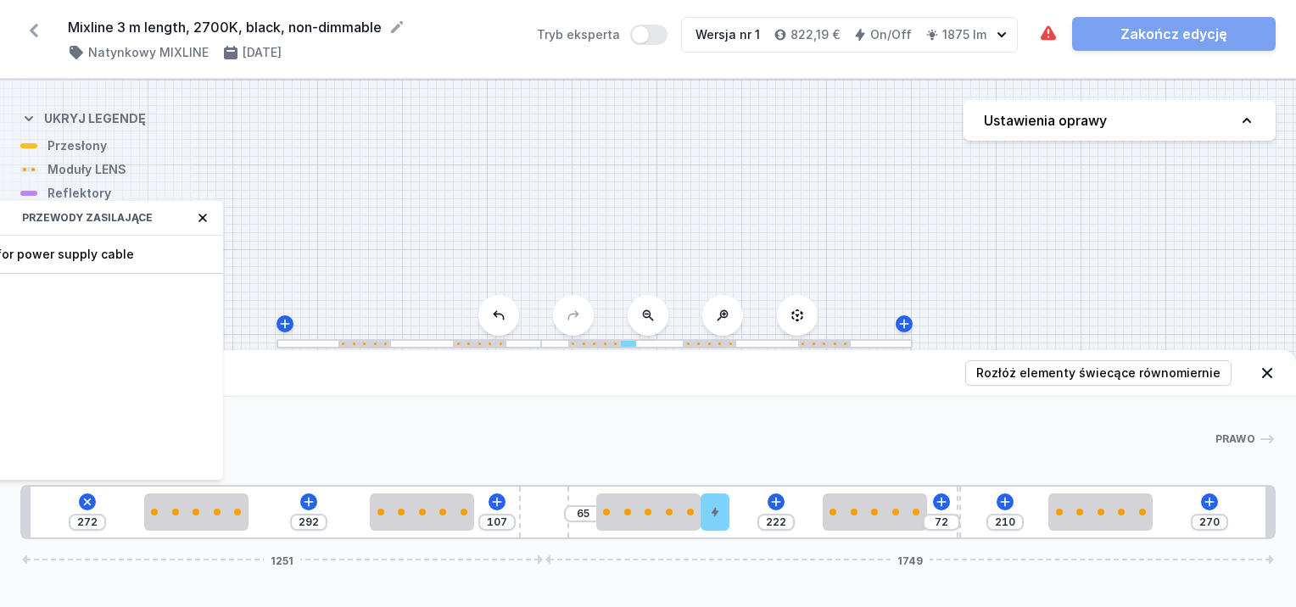
click at [103, 255] on span "Hole for power supply cable" at bounding box center [87, 254] width 244 height 17
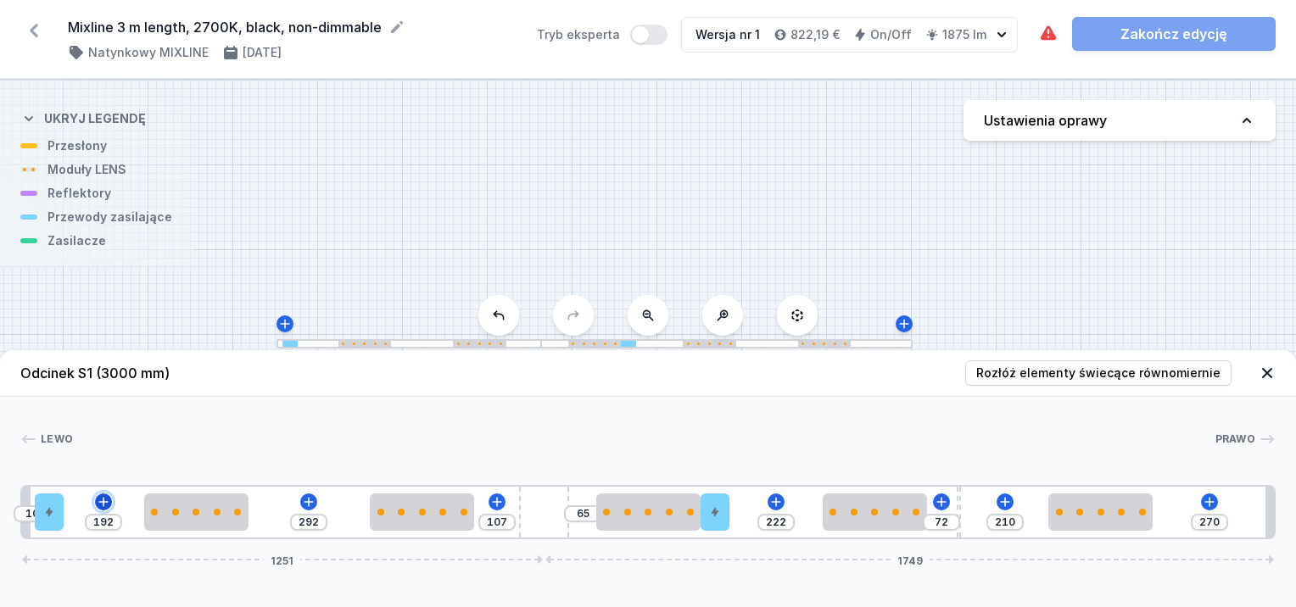
click at [100, 502] on icon at bounding box center [103, 501] width 9 height 9
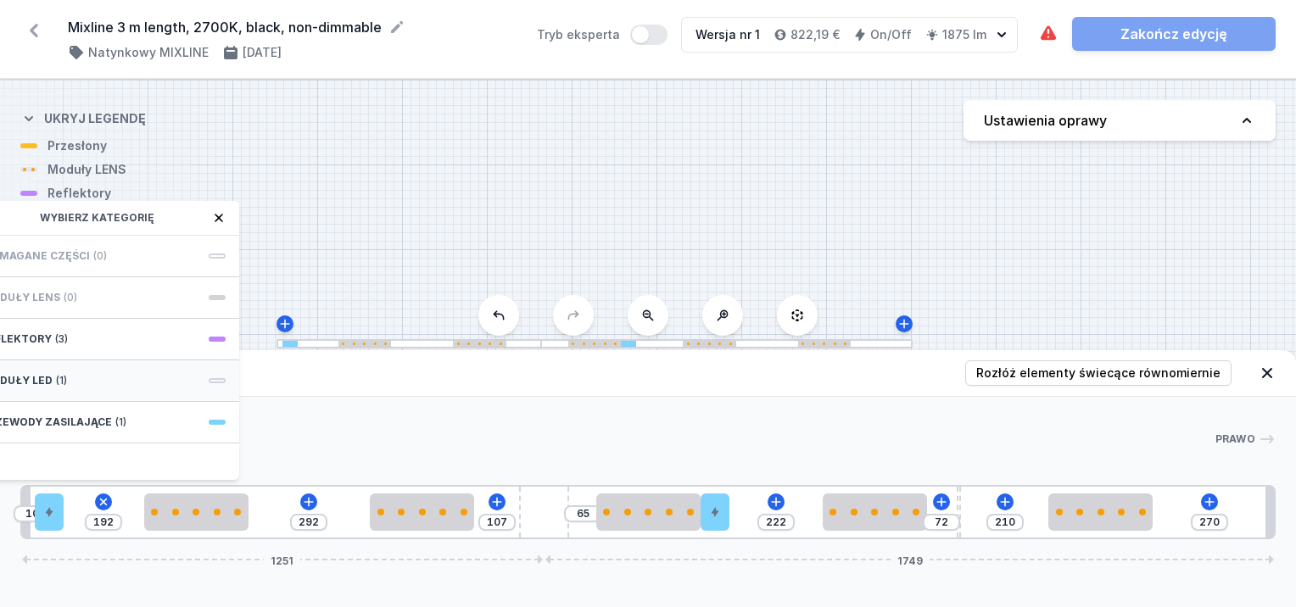
click at [64, 373] on div "Moduły LED (1)" at bounding box center [103, 382] width 271 height 42
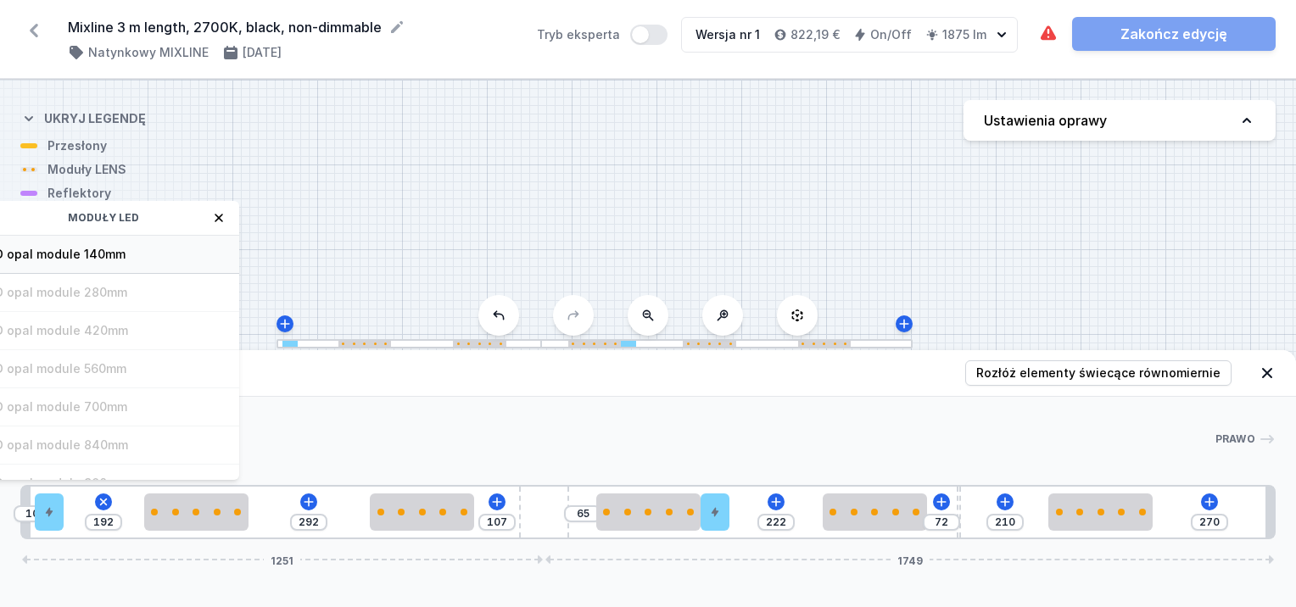
click at [95, 255] on span "LED opal module 140mm" at bounding box center [103, 254] width 244 height 17
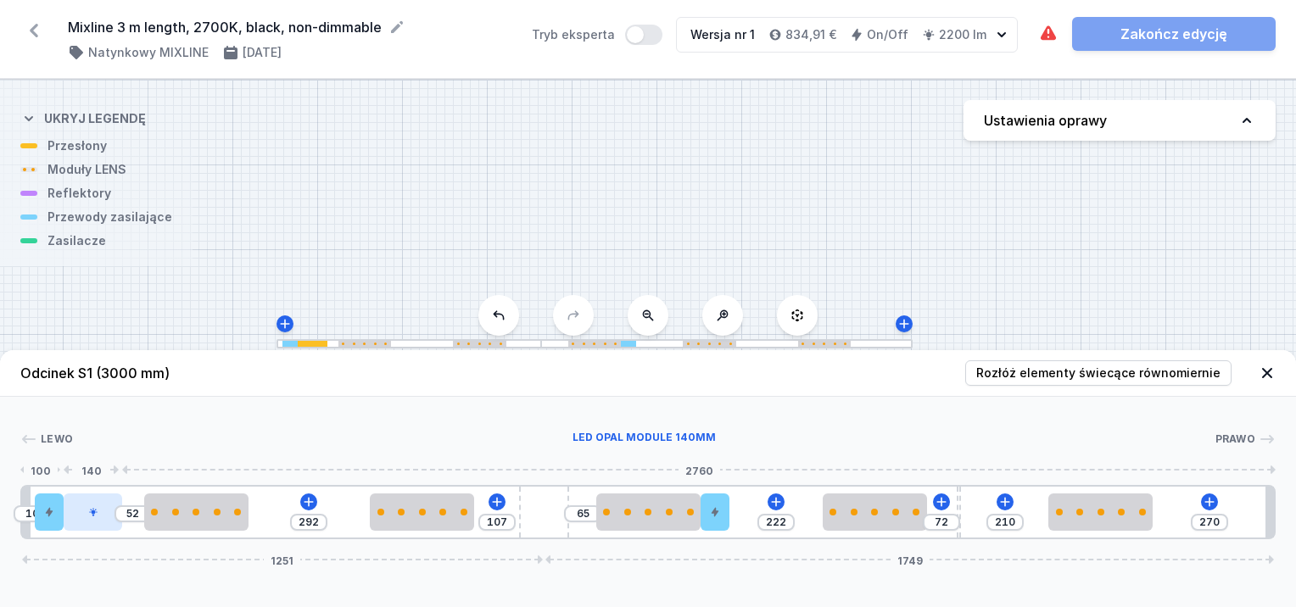
click at [98, 516] on div at bounding box center [93, 512] width 59 height 37
click at [308, 502] on icon at bounding box center [309, 501] width 9 height 9
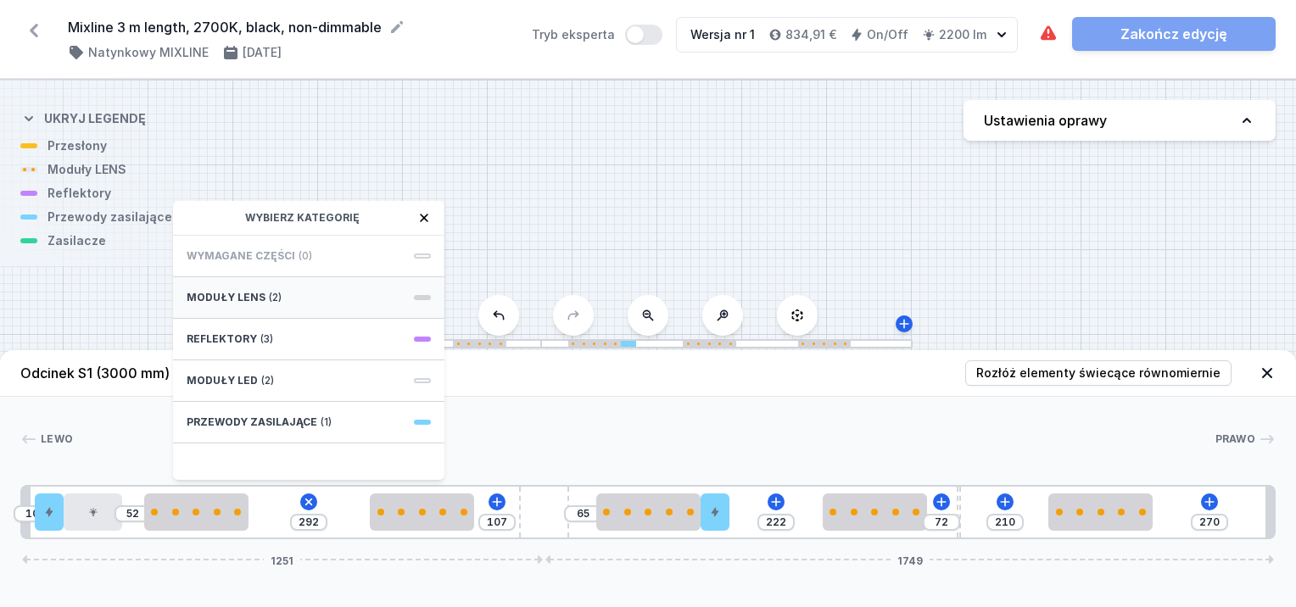
click at [269, 297] on span "(2)" at bounding box center [275, 298] width 13 height 14
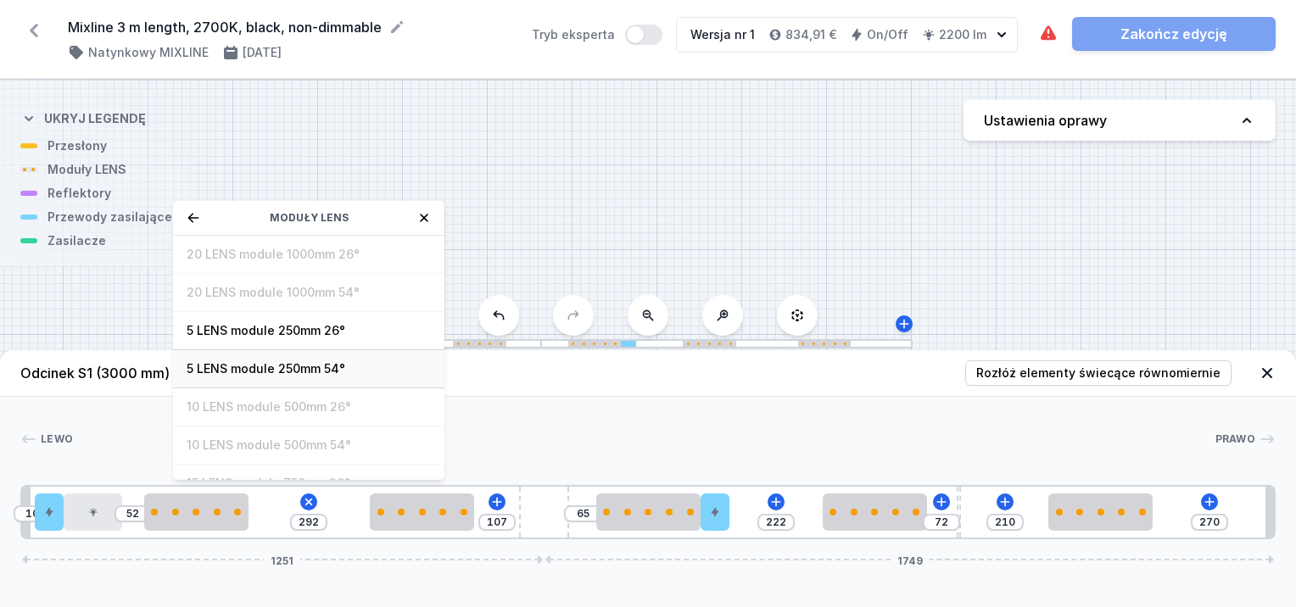
click at [285, 367] on span "5 LENS module 250mm 54°" at bounding box center [309, 369] width 244 height 17
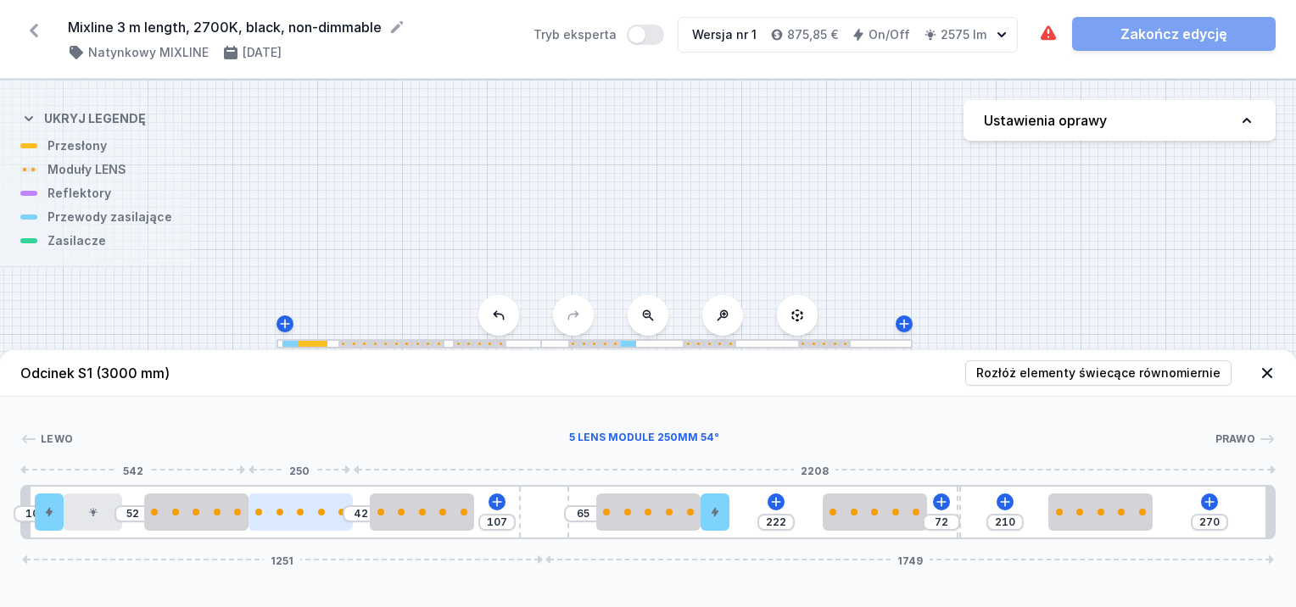
click at [310, 509] on div at bounding box center [301, 512] width 104 height 7
click at [311, 512] on div at bounding box center [301, 512] width 104 height 7
click at [316, 529] on div at bounding box center [301, 512] width 104 height 37
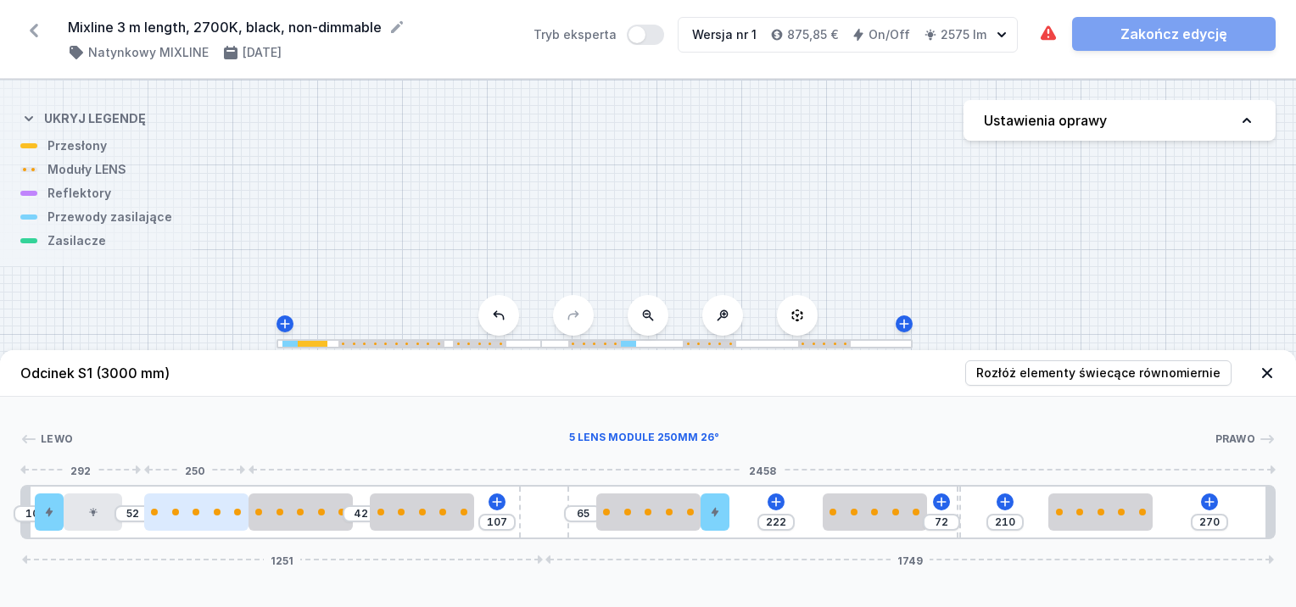
click at [211, 518] on div at bounding box center [196, 512] width 104 height 37
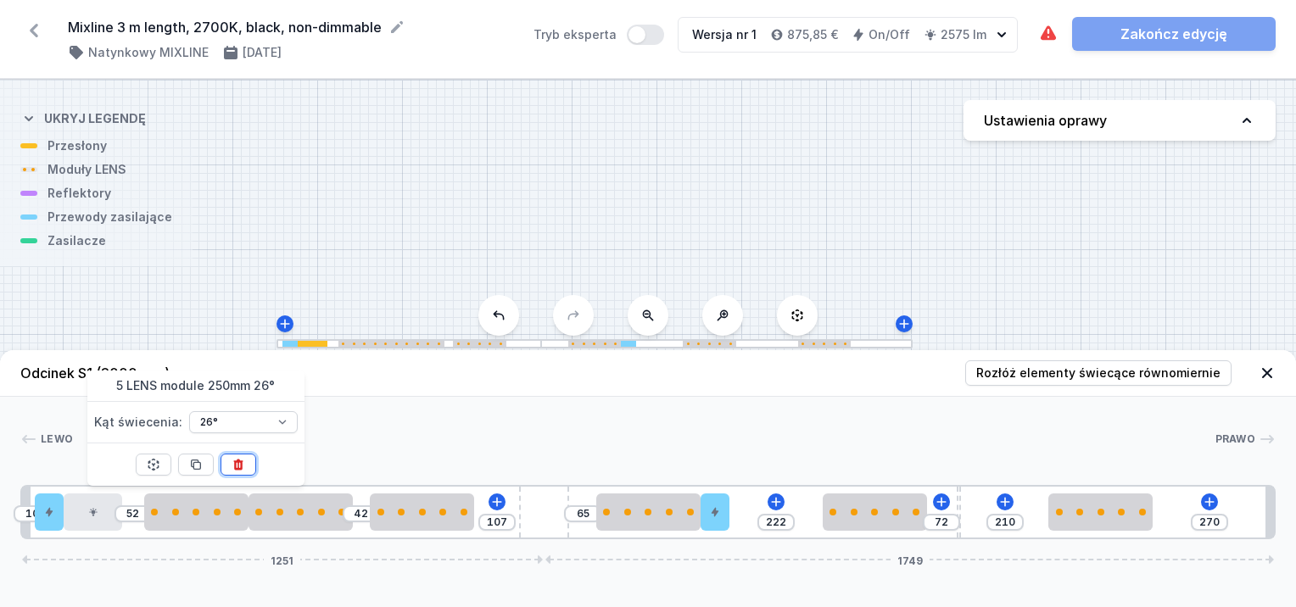
click at [235, 464] on icon at bounding box center [237, 464] width 9 height 11
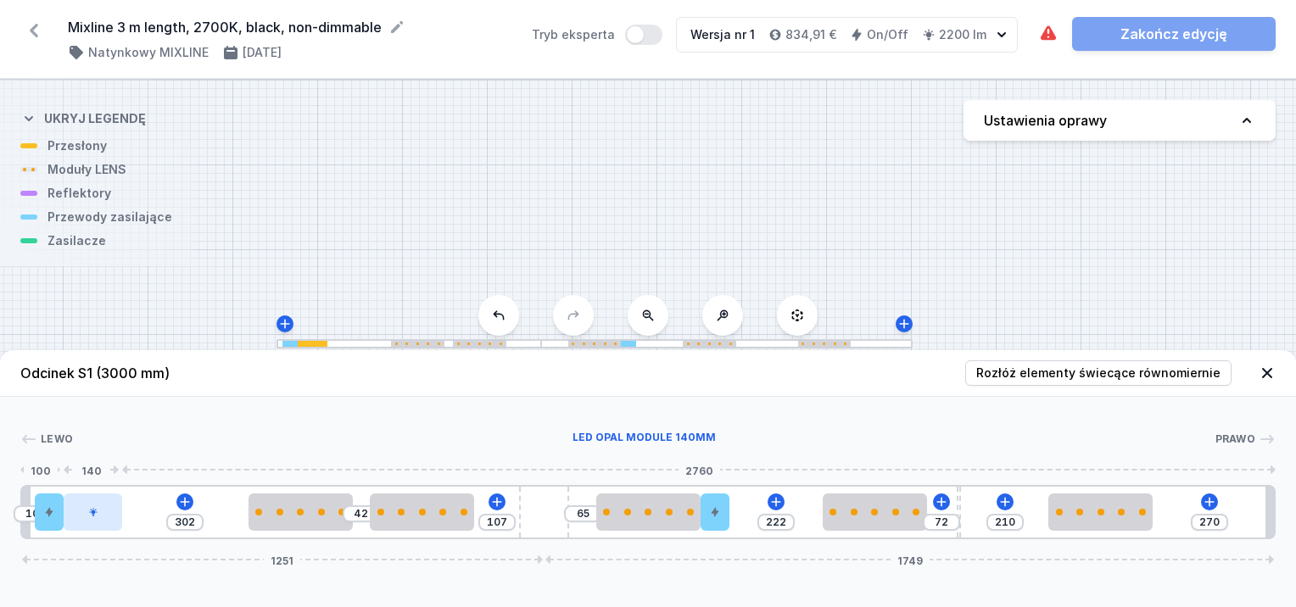
click at [105, 515] on div at bounding box center [93, 512] width 59 height 37
click at [150, 463] on icon at bounding box center [150, 464] width 9 height 11
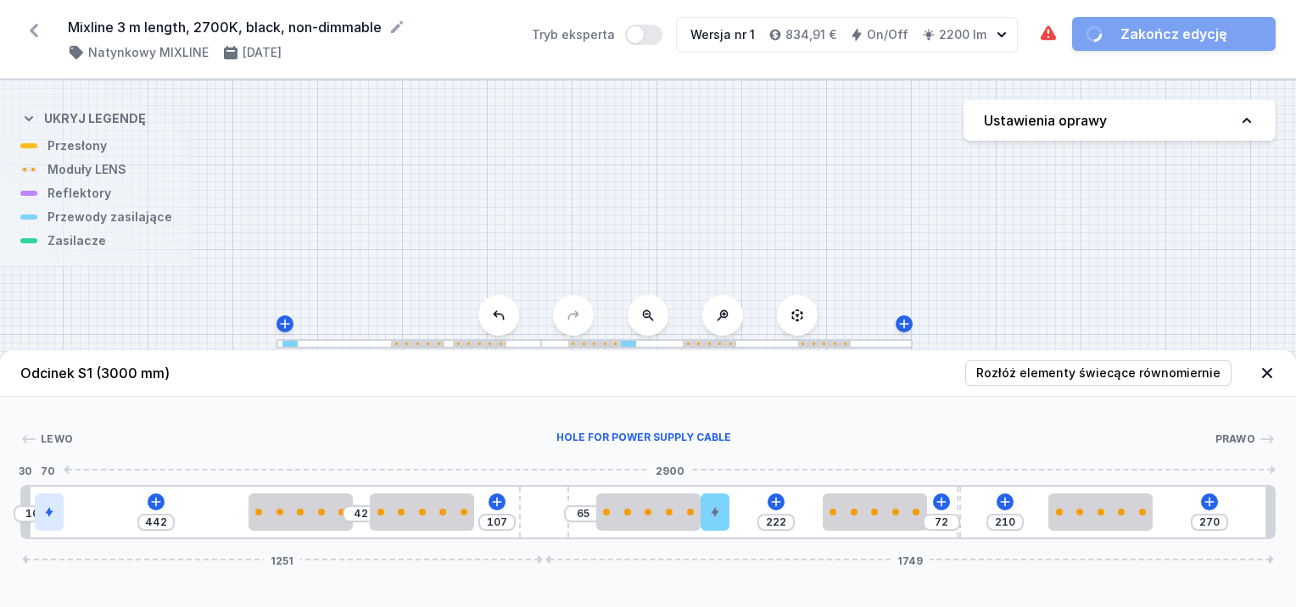
click at [42, 515] on div at bounding box center [49, 512] width 29 height 37
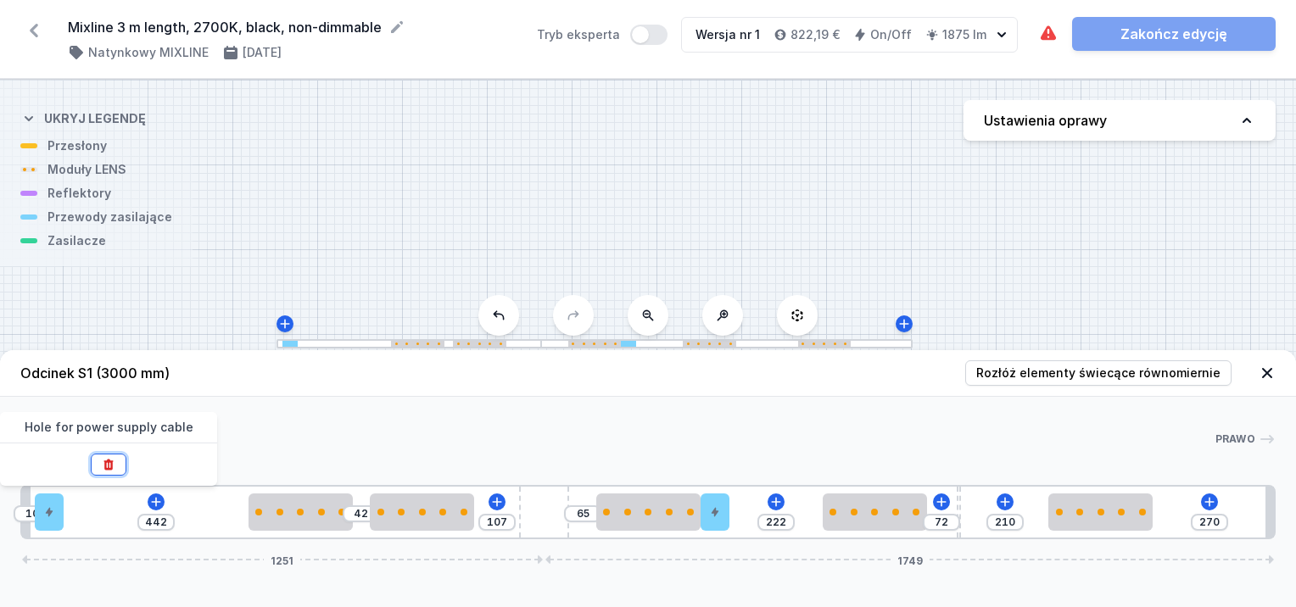
click at [105, 460] on icon at bounding box center [108, 464] width 9 height 11
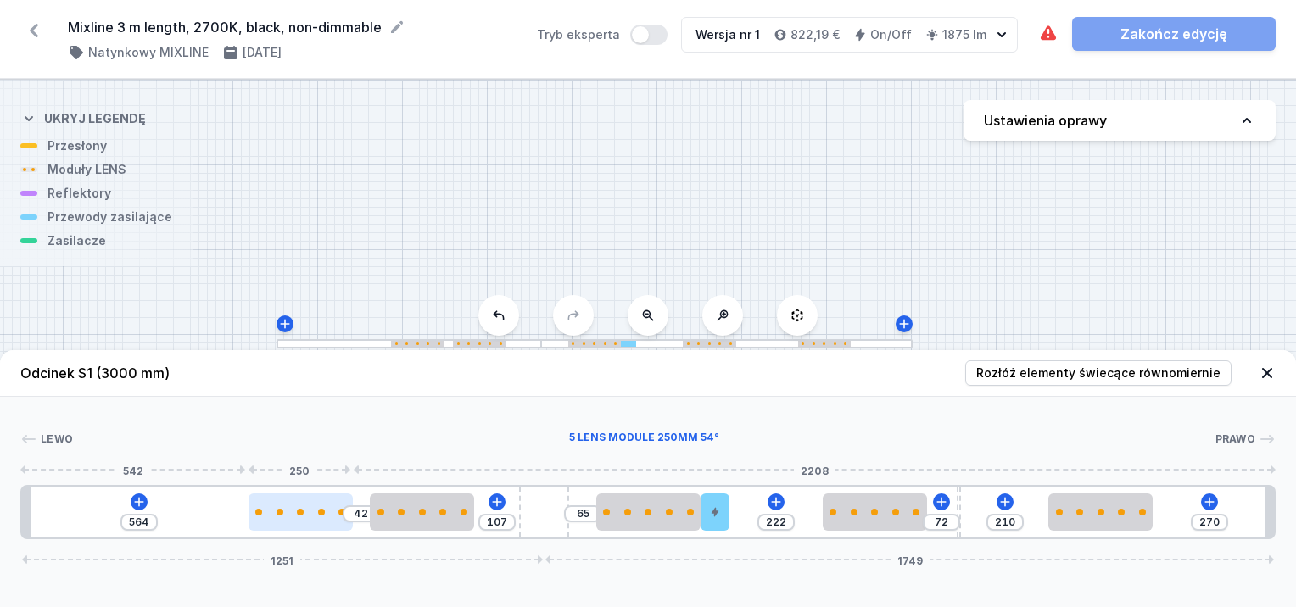
click at [293, 514] on div at bounding box center [301, 512] width 104 height 7
click at [336, 509] on div at bounding box center [318, 512] width 104 height 7
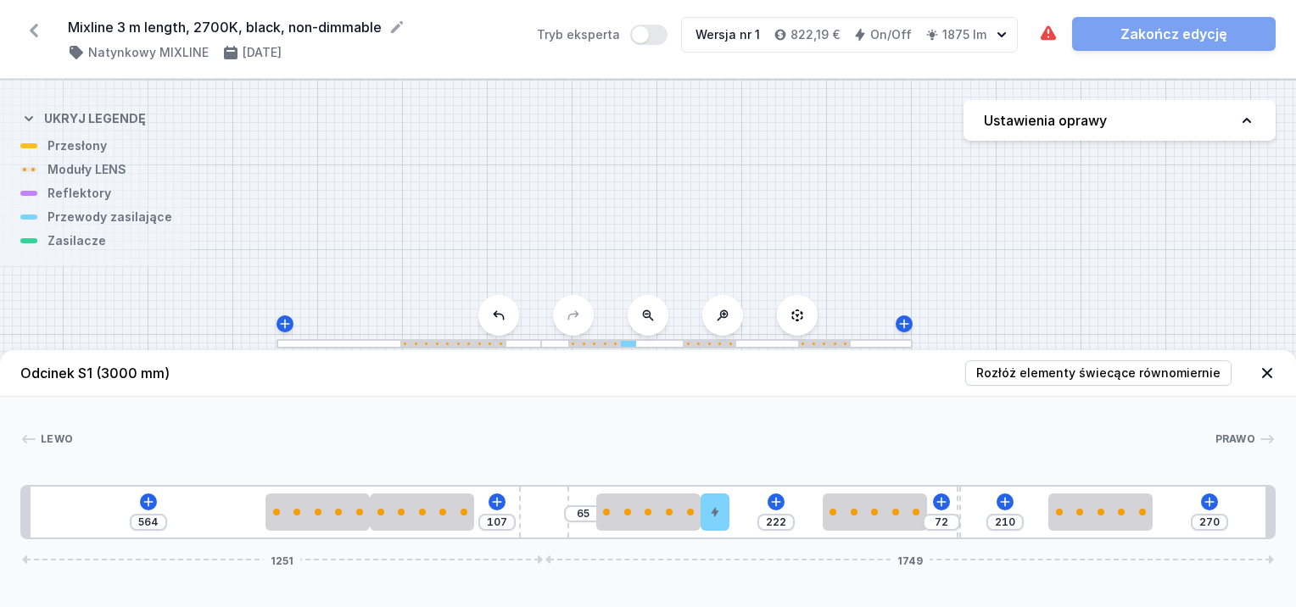
click at [329, 539] on div "Odcinek S1 (3000 mm) Rozłóż elementy świecące równomiernie Lewo Prawo 1 2 2 3 4…" at bounding box center [648, 478] width 1296 height 257
click at [326, 526] on div at bounding box center [318, 512] width 104 height 37
click at [371, 467] on button at bounding box center [361, 465] width 36 height 22
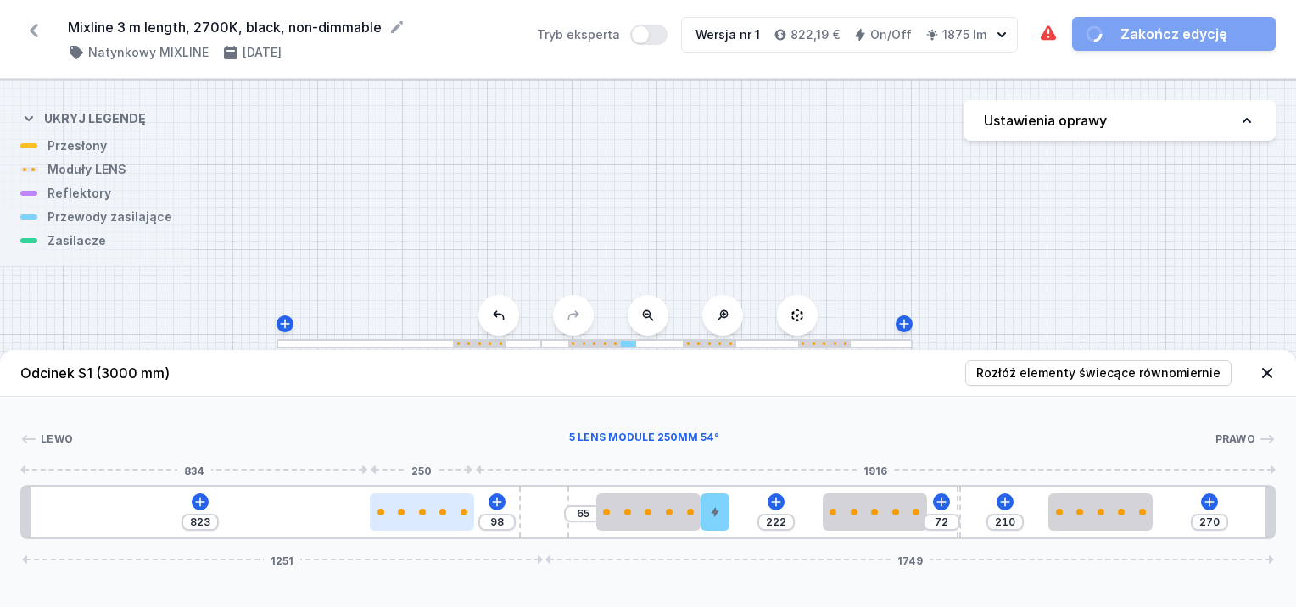
click at [461, 518] on div at bounding box center [422, 512] width 104 height 37
click at [448, 509] on div at bounding box center [447, 512] width 7 height 7
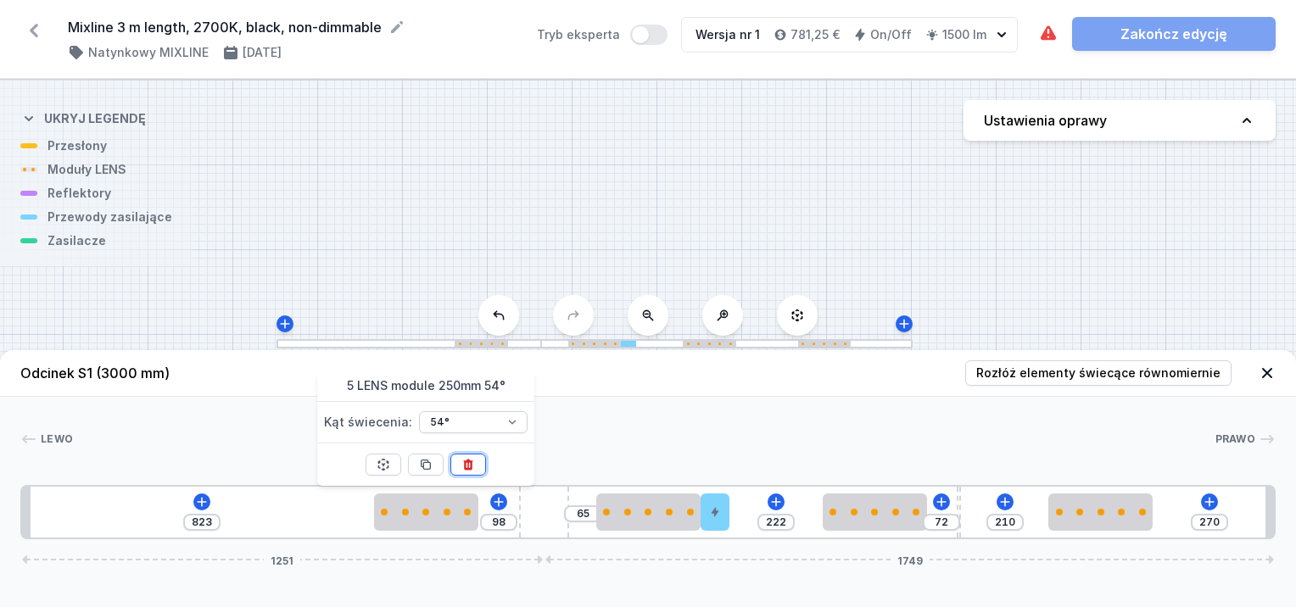
click at [463, 467] on icon at bounding box center [469, 465] width 14 height 14
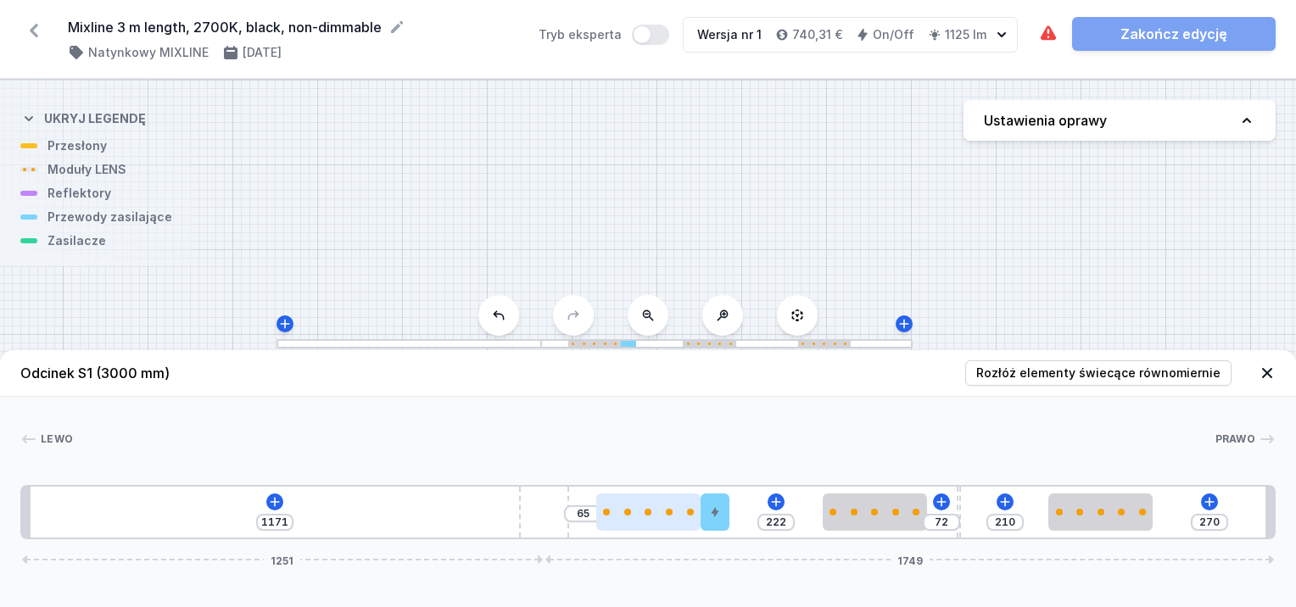
click at [683, 531] on div "1171 65 222 72 210 270 1251 1749" at bounding box center [648, 512] width 1256 height 54
click at [674, 526] on div at bounding box center [648, 512] width 104 height 37
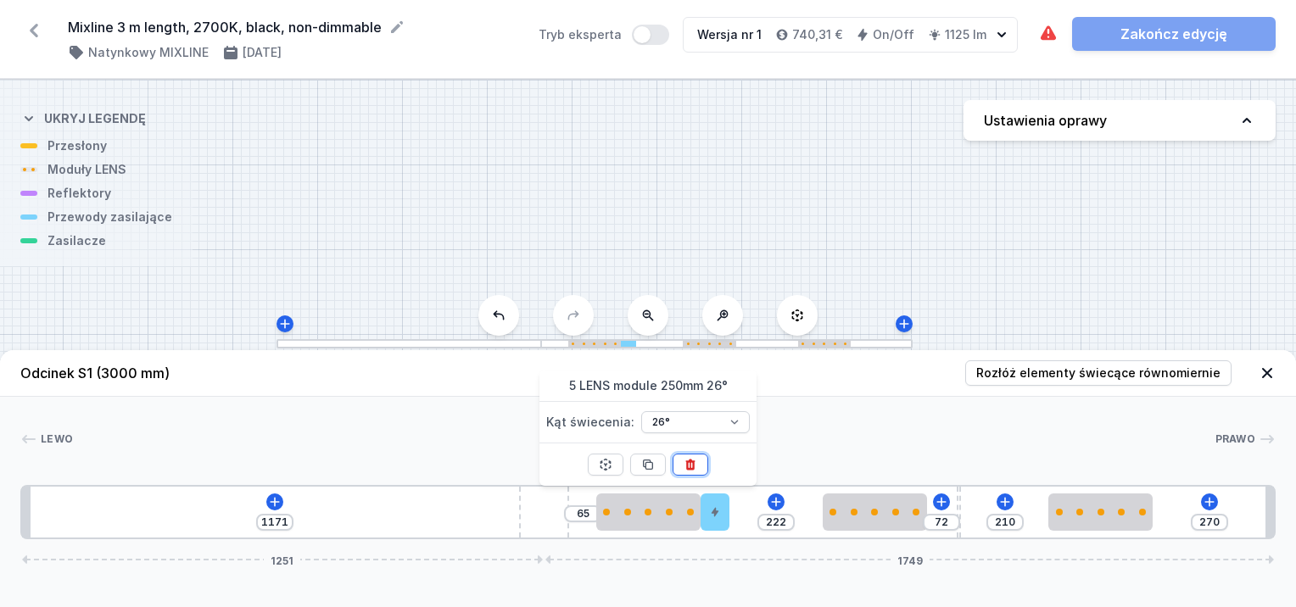
drag, startPoint x: 696, startPoint y: 462, endPoint x: 718, endPoint y: 485, distance: 32.4
click at [696, 464] on icon at bounding box center [691, 465] width 14 height 14
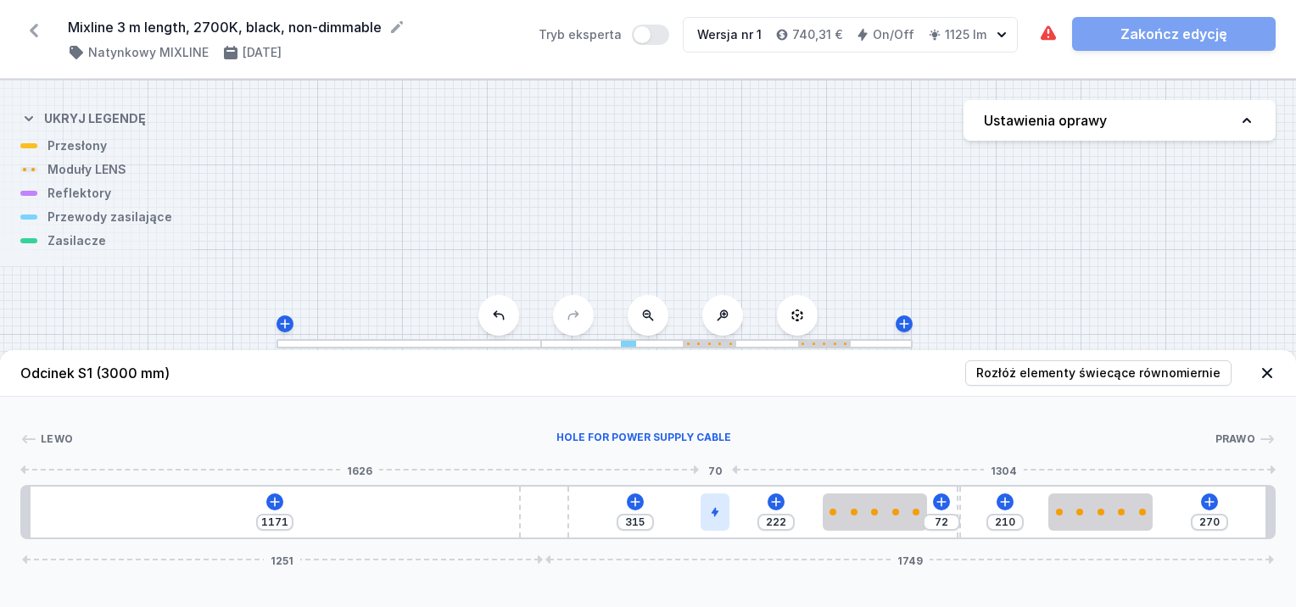
click at [722, 520] on div at bounding box center [715, 512] width 29 height 37
click at [716, 462] on icon at bounding box center [715, 464] width 9 height 11
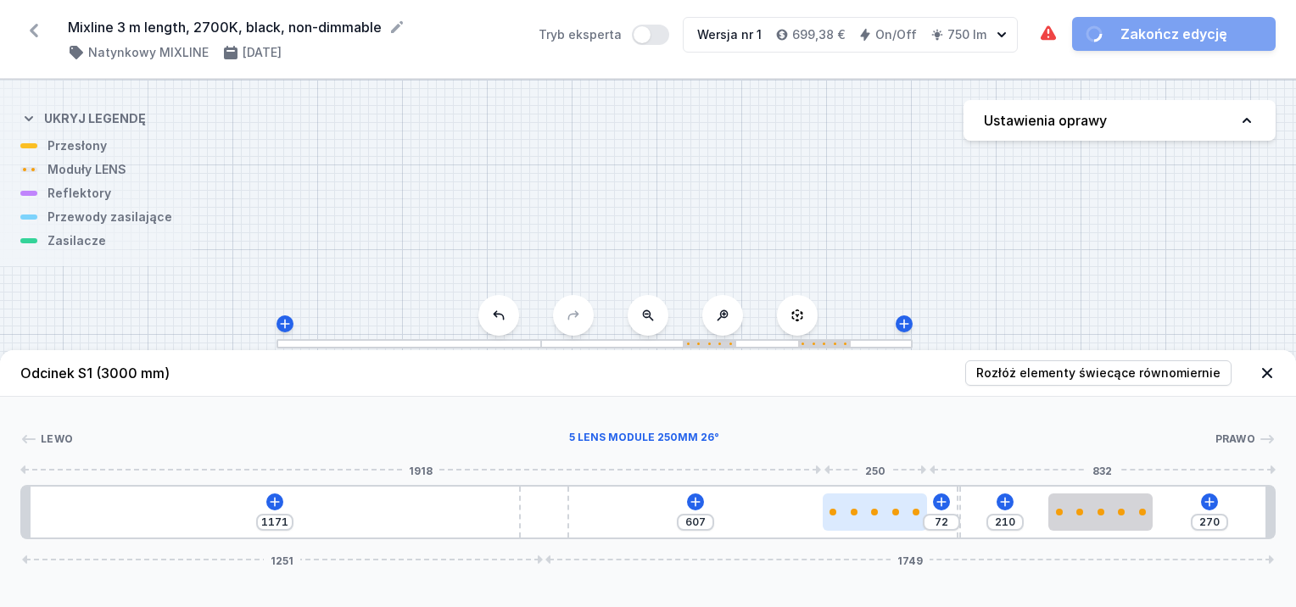
click at [889, 512] on div at bounding box center [875, 512] width 104 height 7
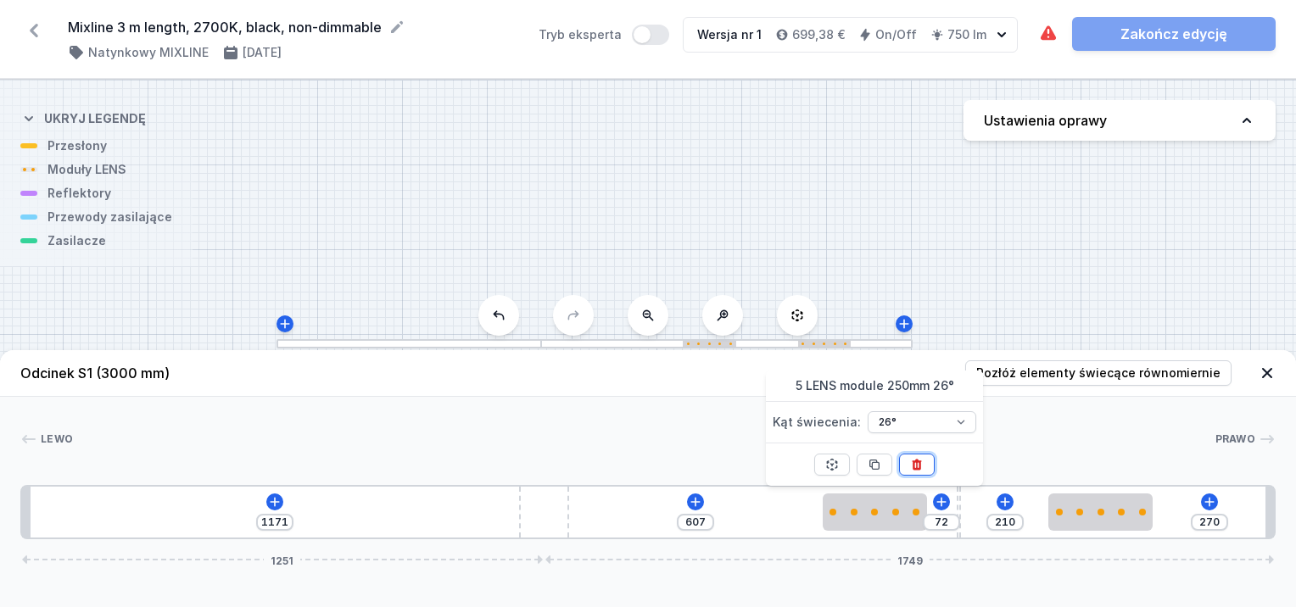
click at [916, 466] on icon at bounding box center [917, 465] width 14 height 14
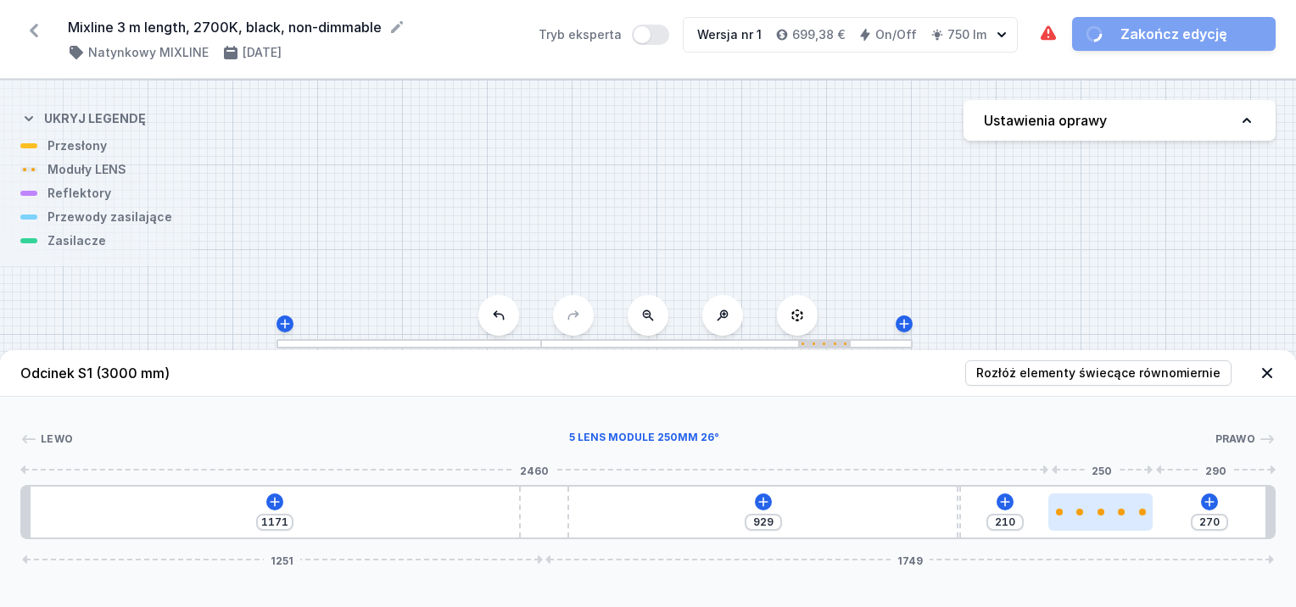
click at [1083, 506] on div at bounding box center [1101, 512] width 104 height 37
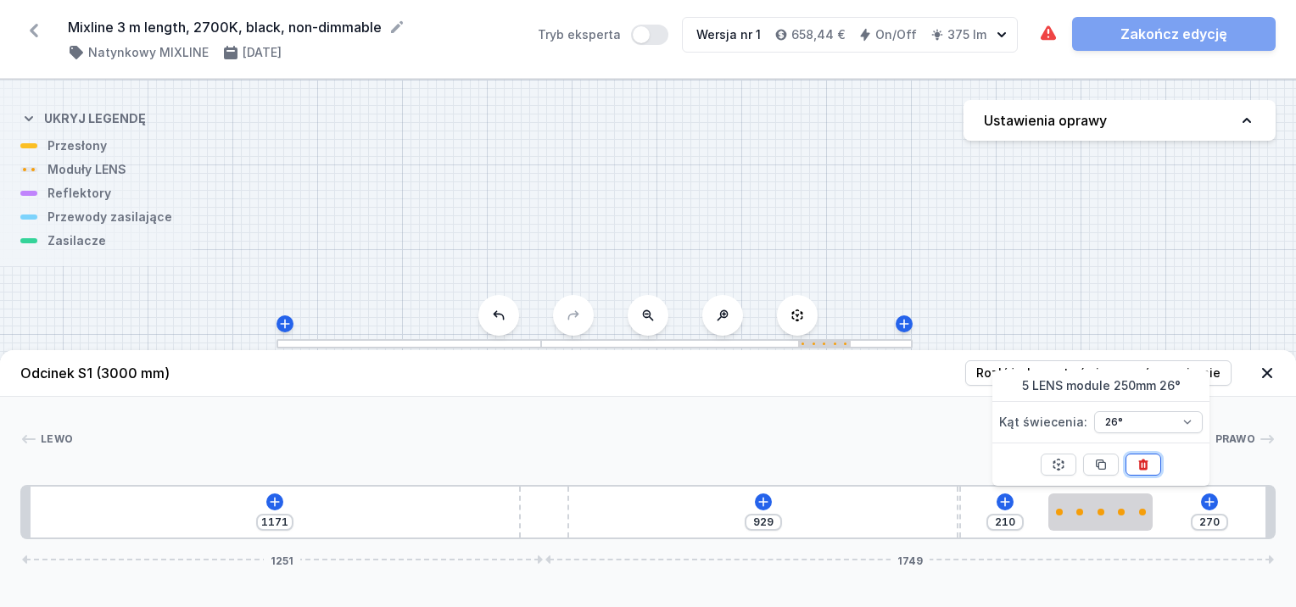
click at [1148, 462] on icon at bounding box center [1144, 465] width 14 height 14
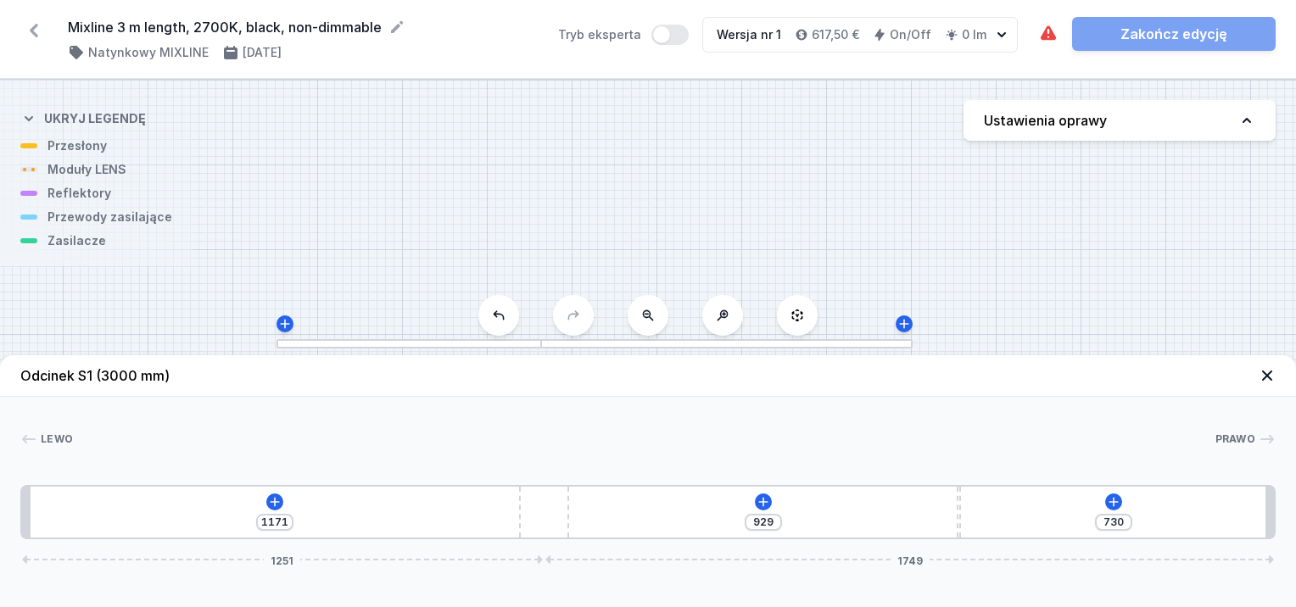
click at [1273, 373] on icon at bounding box center [1267, 375] width 17 height 17
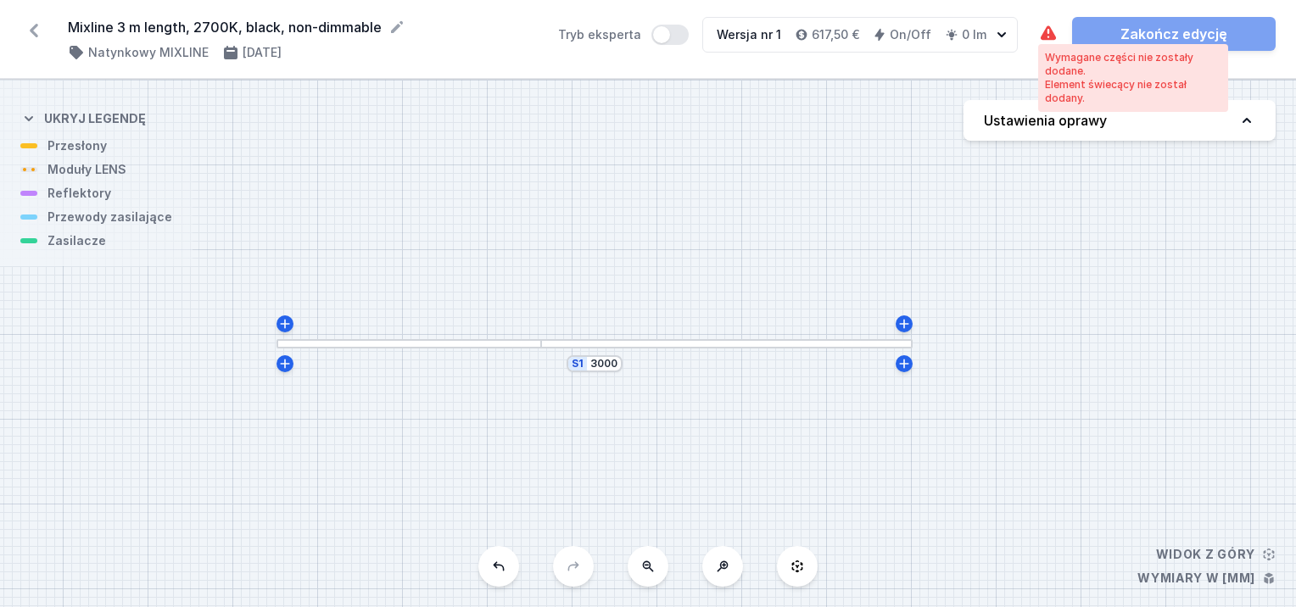
click at [1050, 36] on icon at bounding box center [1048, 32] width 15 height 14
click at [1051, 36] on icon at bounding box center [1048, 32] width 15 height 14
click at [1052, 36] on icon at bounding box center [1048, 32] width 15 height 14
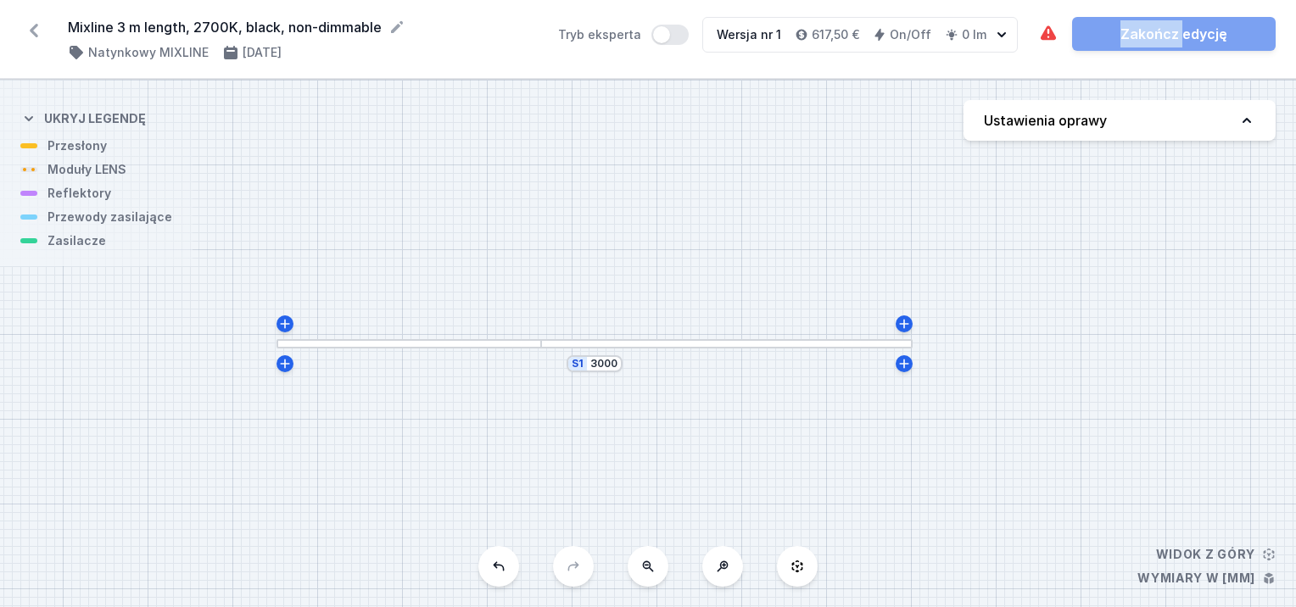
drag, startPoint x: 1052, startPoint y: 36, endPoint x: 1188, endPoint y: 131, distance: 166.2
click at [1188, 131] on button "Ustawienia oprawy" at bounding box center [1120, 120] width 312 height 41
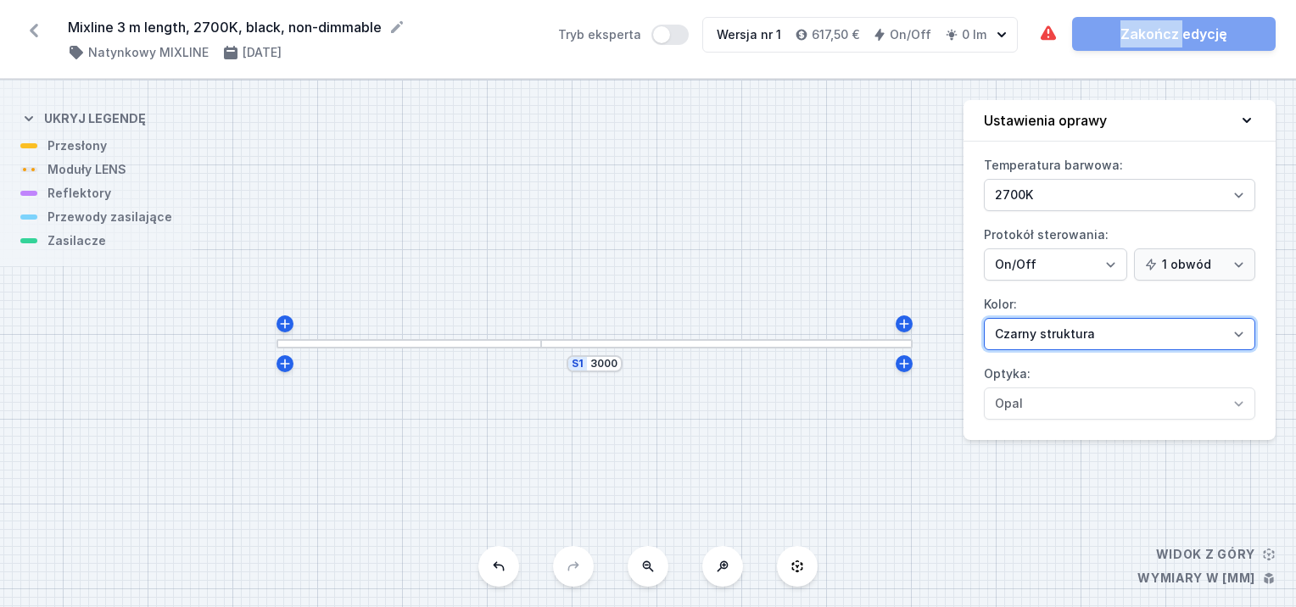
click at [1107, 333] on select "Biały struktura Czarny struktura Złoty struktura Miedziany Szary Inny (z palety…" at bounding box center [1119, 334] width 271 height 32
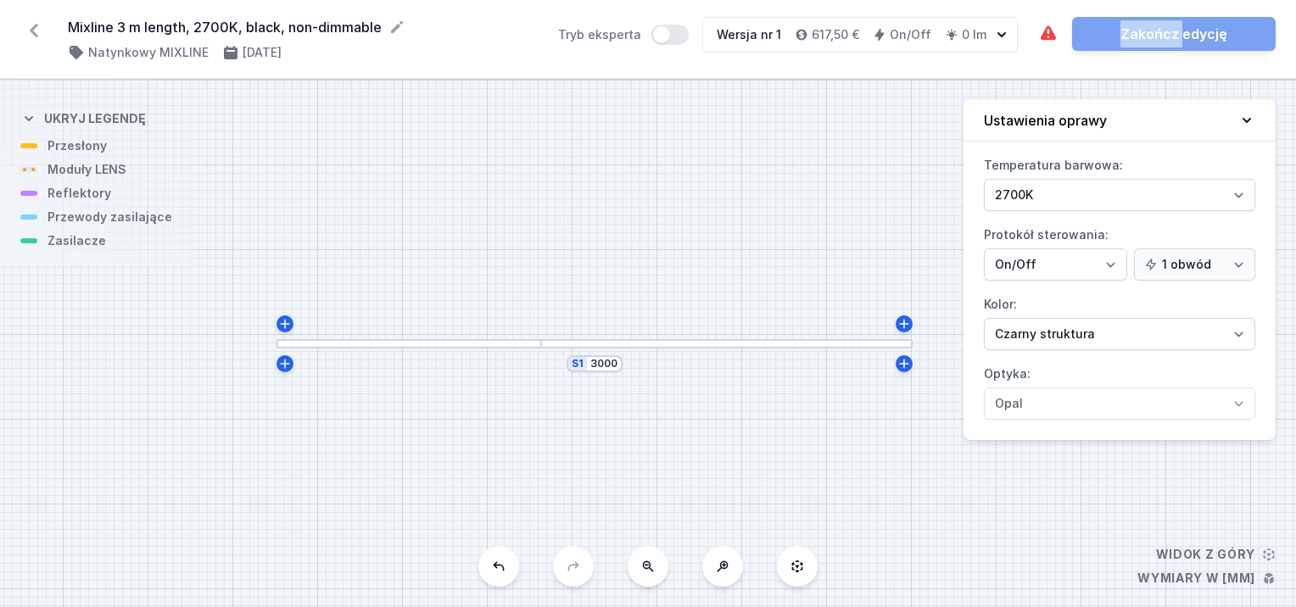
click at [1249, 115] on icon at bounding box center [1247, 120] width 17 height 17
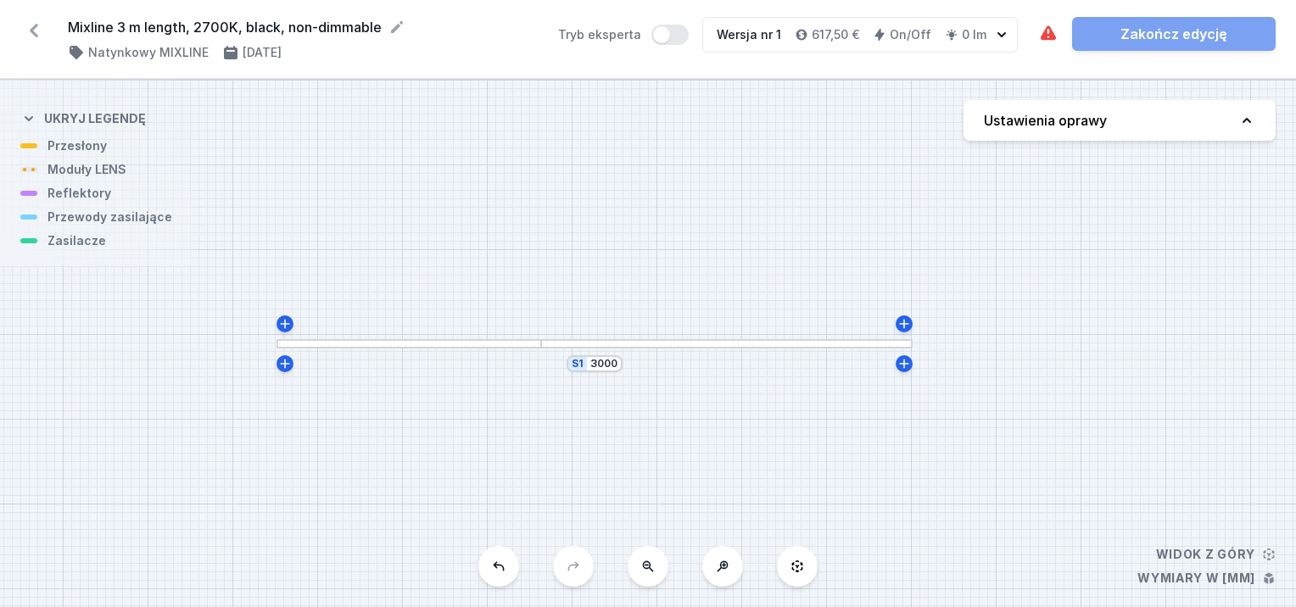
click at [543, 350] on div "S1 3000" at bounding box center [648, 344] width 1296 height 528
click at [522, 341] on div at bounding box center [410, 343] width 266 height 9
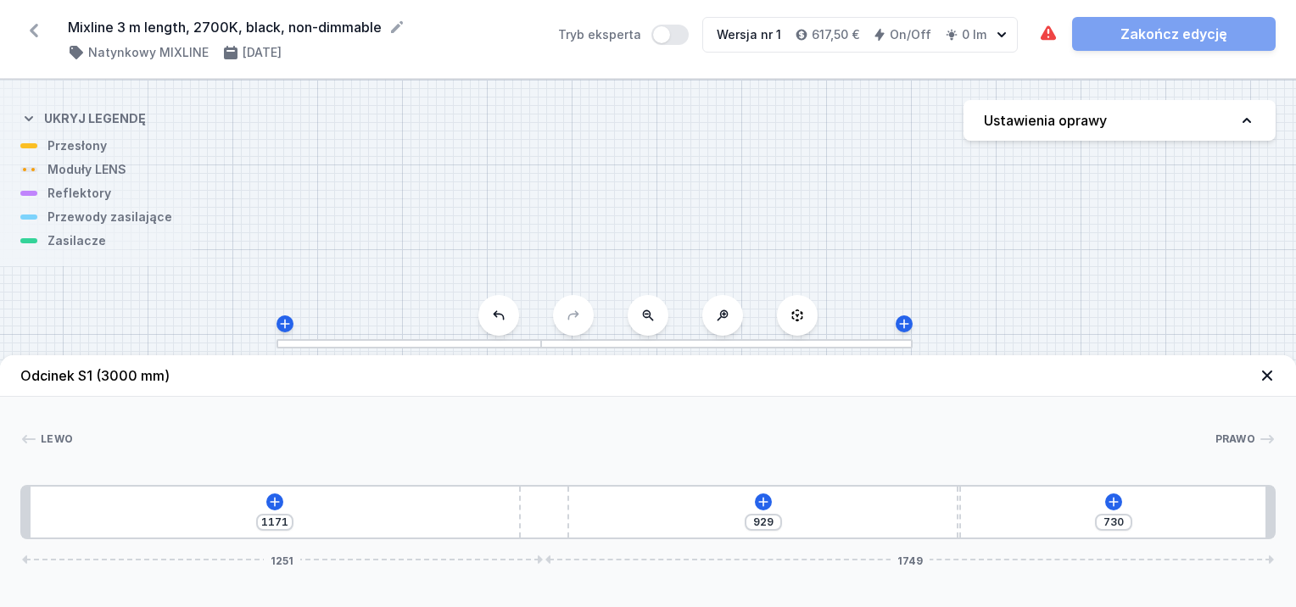
click at [522, 341] on div at bounding box center [410, 343] width 266 height 9
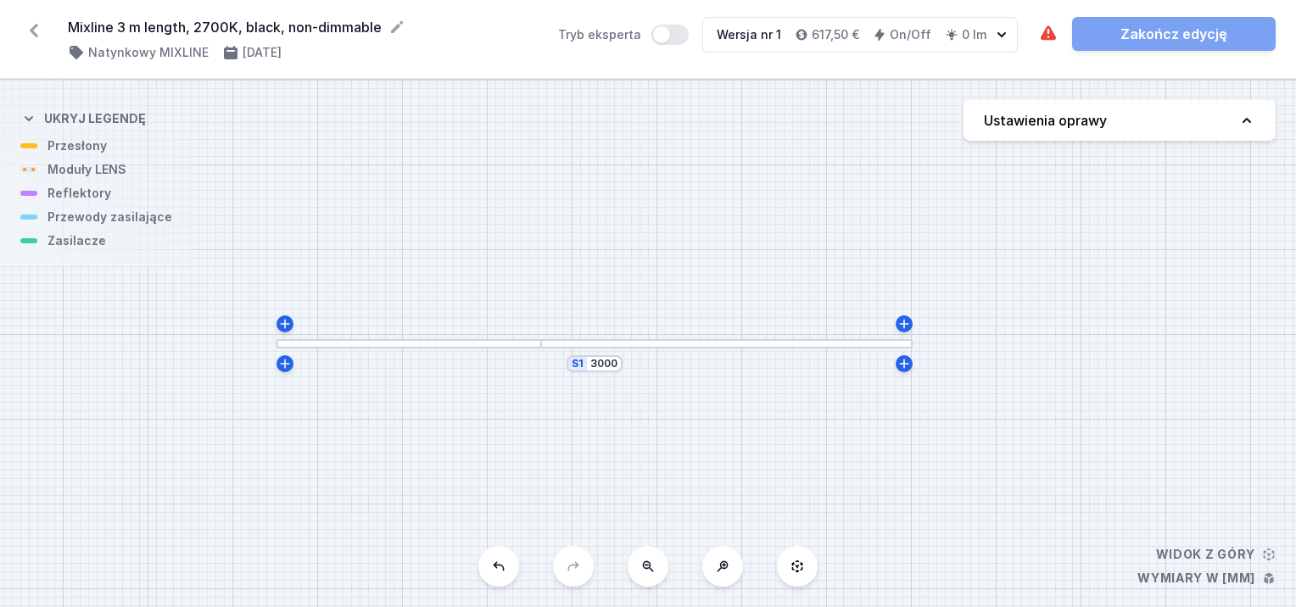
click at [522, 340] on div at bounding box center [410, 343] width 266 height 9
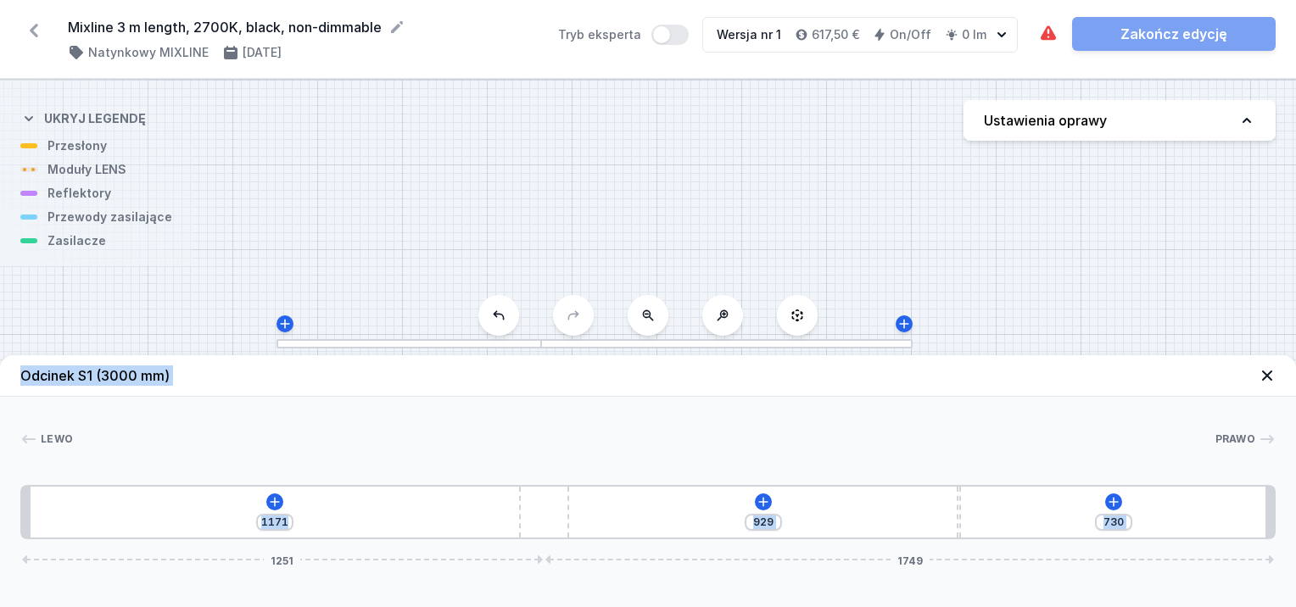
drag, startPoint x: 541, startPoint y: 346, endPoint x: 567, endPoint y: 408, distance: 67.0
click at [567, 408] on div "S1 3000 Odcinek S1 (3000 mm) Lewo Prawo 1 2 3 1 1171 929 730 1251 1749 2240 10 …" at bounding box center [648, 344] width 1296 height 528
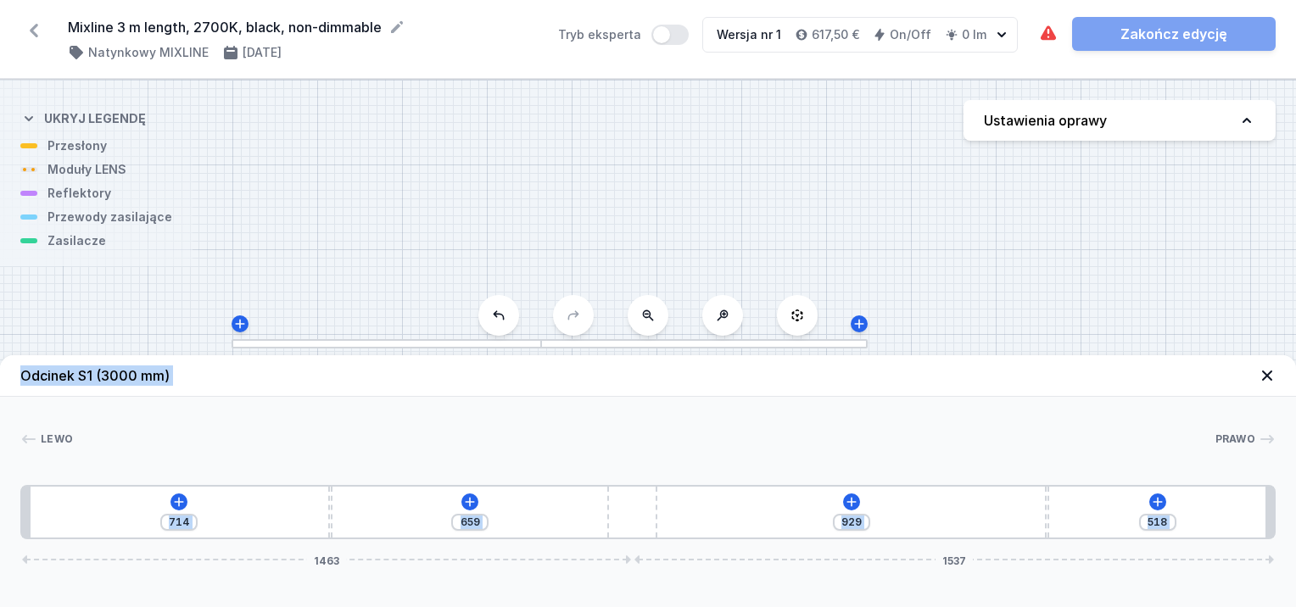
click at [666, 512] on div "714 659 929 518 1463 1537" at bounding box center [648, 512] width 1256 height 54
click at [383, 523] on div "714 659 929 518 1463 1537" at bounding box center [648, 512] width 1256 height 54
click at [173, 499] on icon at bounding box center [179, 502] width 14 height 14
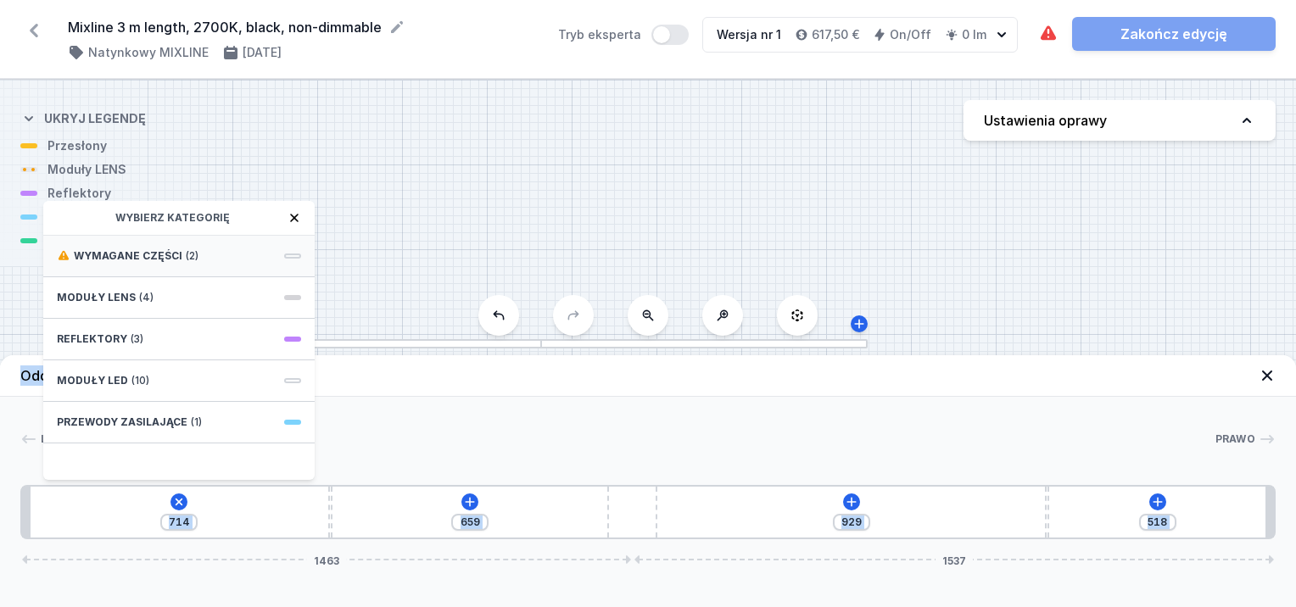
click at [117, 247] on div "Wymagane części (2)" at bounding box center [178, 257] width 271 height 42
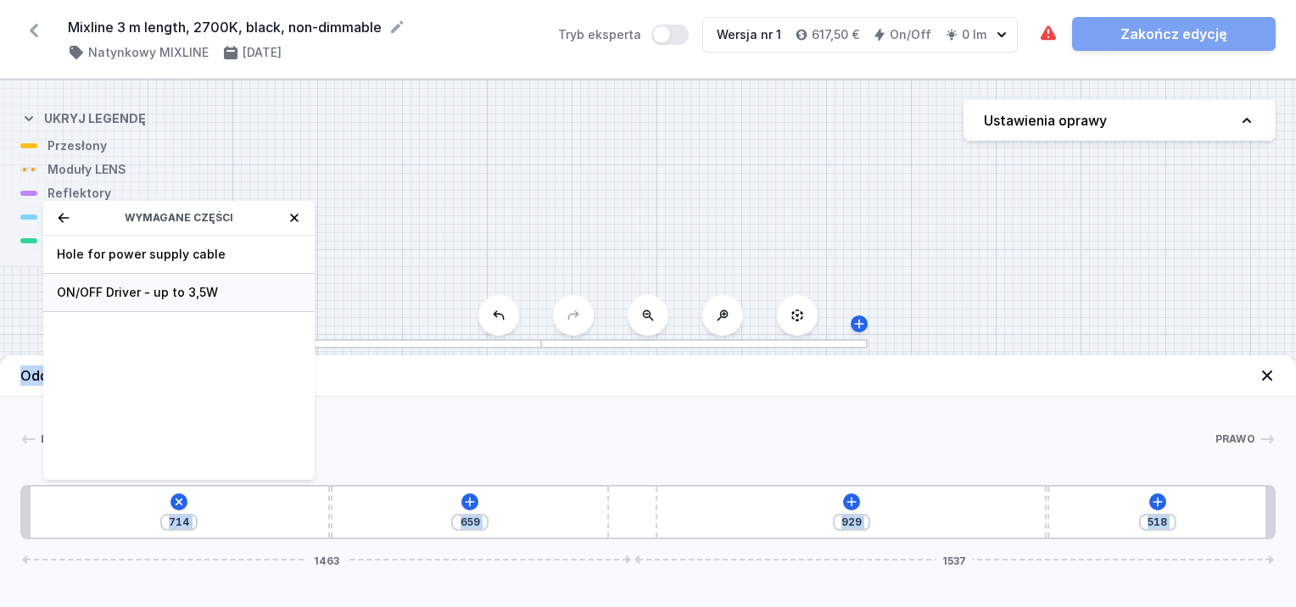
click at [114, 288] on span "ON/OFF Driver - up to 3,5W" at bounding box center [179, 292] width 244 height 17
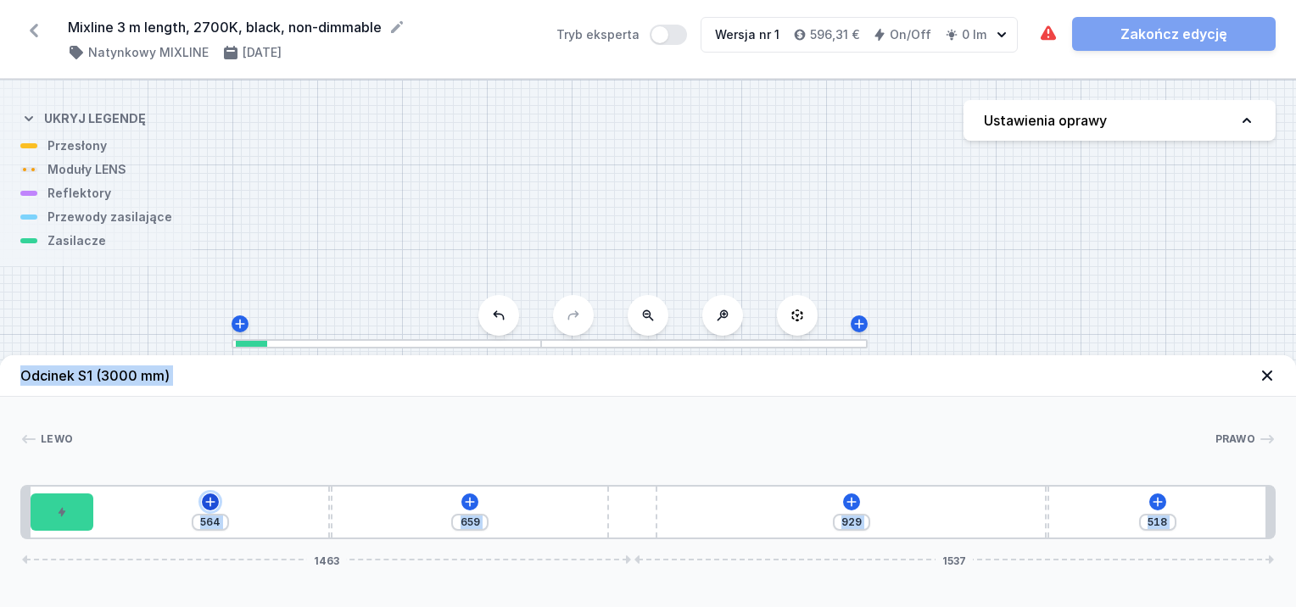
click at [207, 504] on icon at bounding box center [211, 502] width 14 height 14
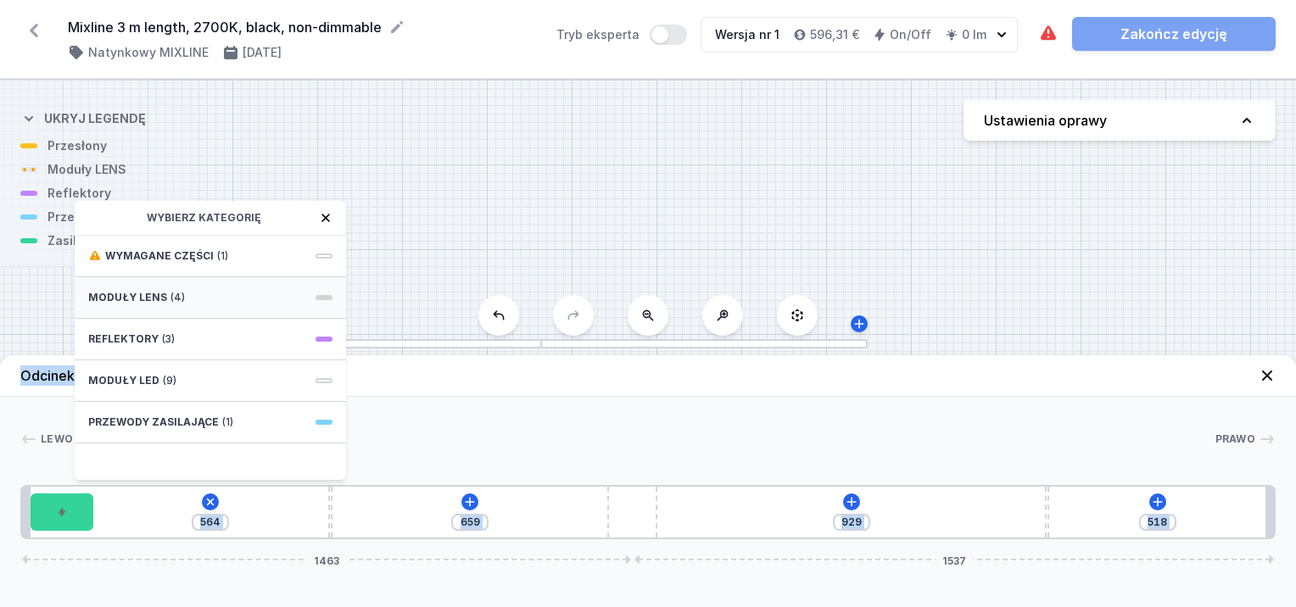
click at [162, 302] on span "Moduły LENS" at bounding box center [127, 298] width 79 height 14
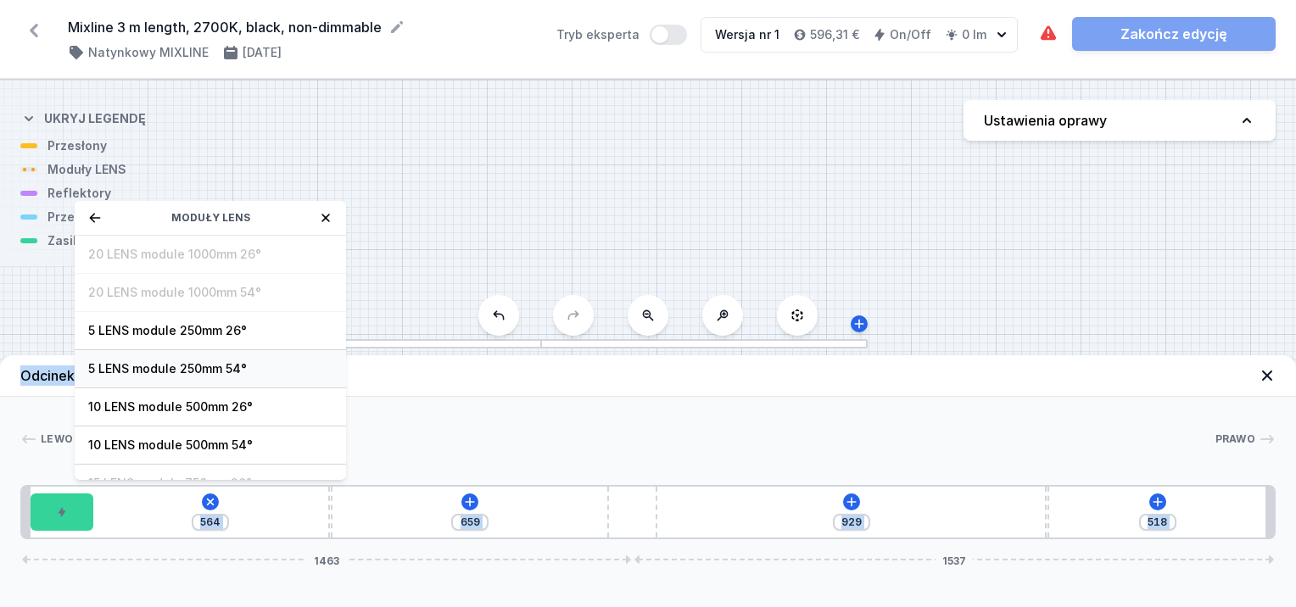
click at [190, 362] on span "5 LENS module 250mm 54°" at bounding box center [210, 369] width 244 height 17
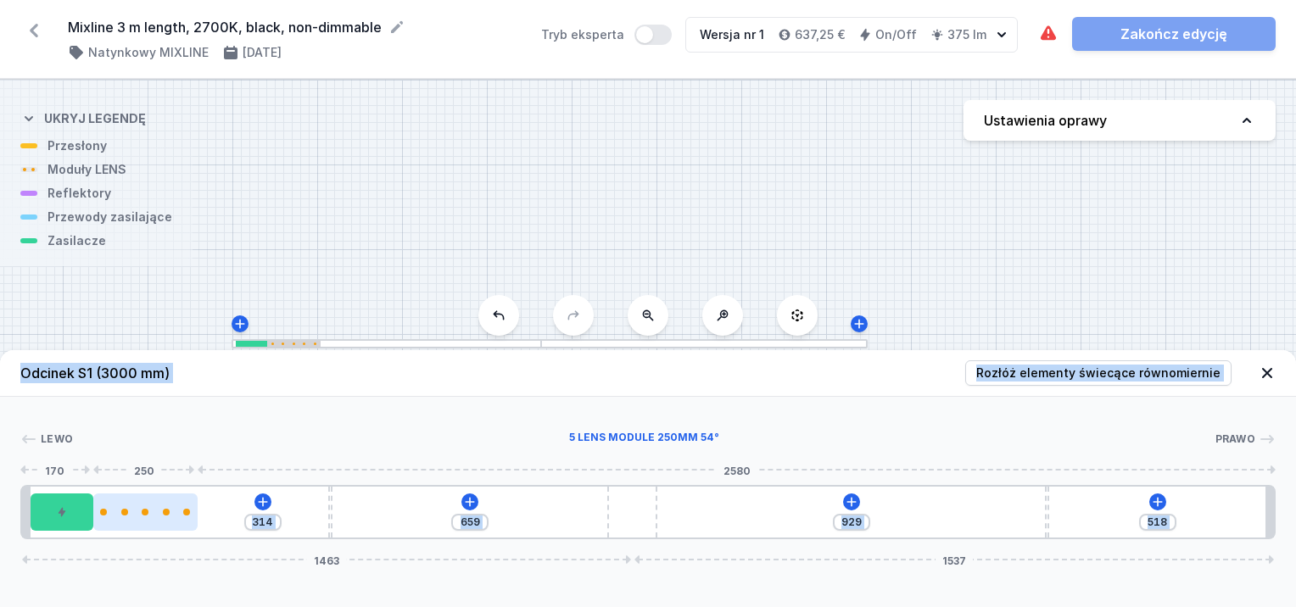
click at [171, 514] on div at bounding box center [145, 512] width 104 height 7
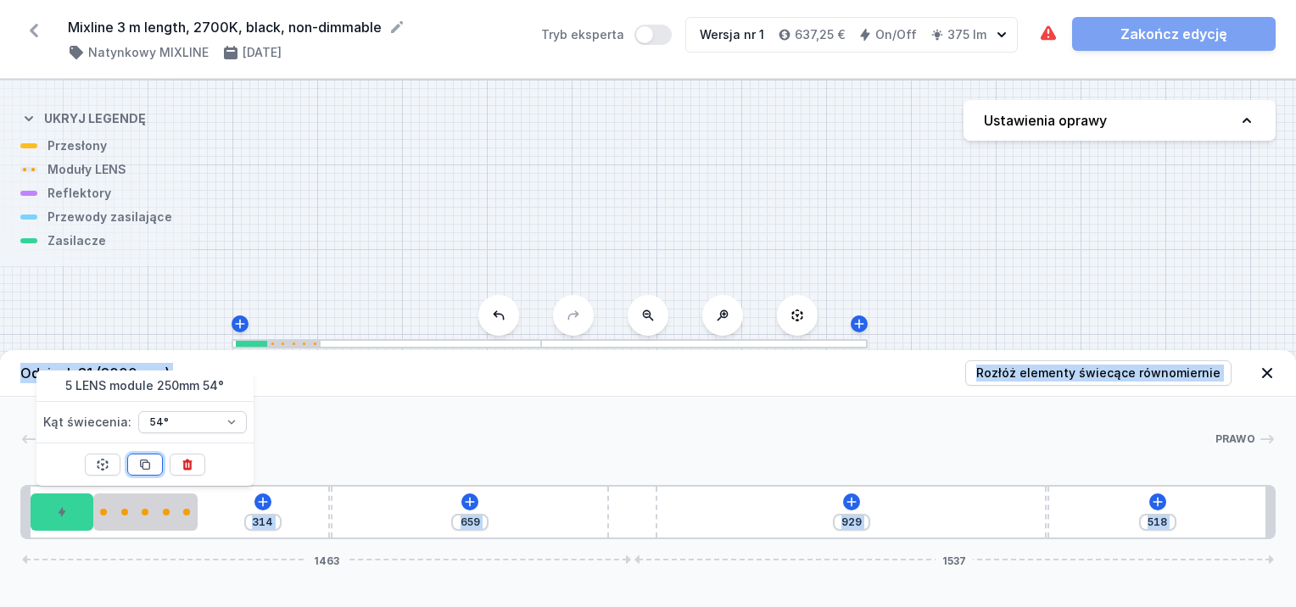
click at [143, 462] on icon at bounding box center [144, 464] width 9 height 9
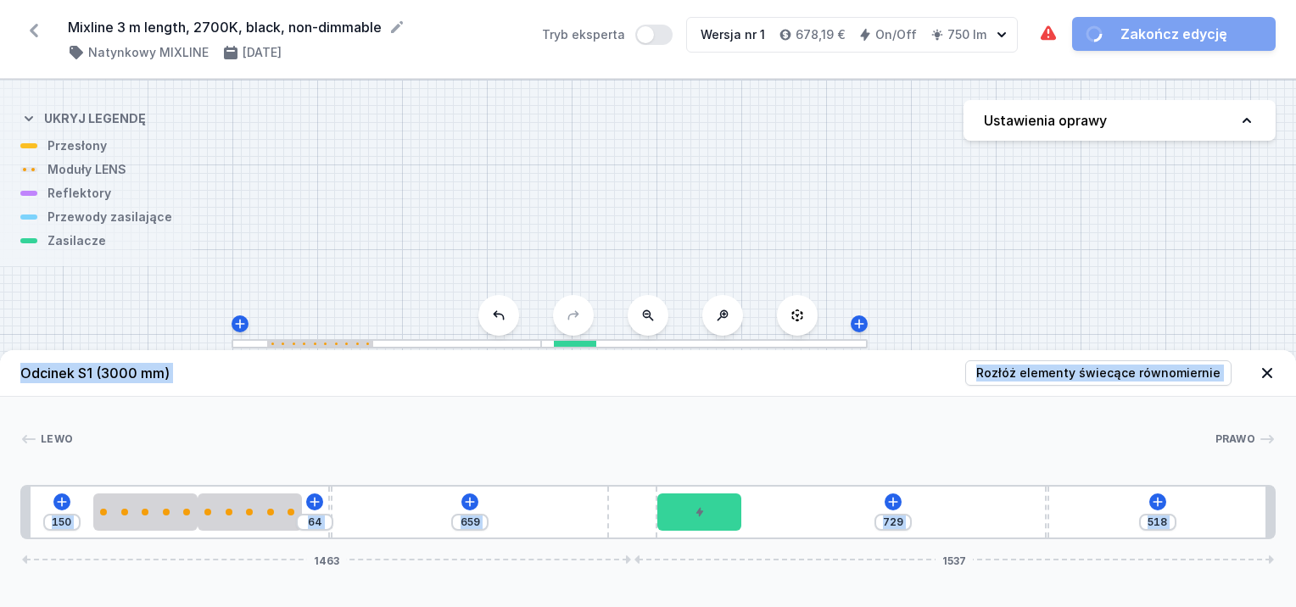
click at [719, 459] on div "[PERSON_NAME] 1 2 2 3 4 5 3 1 150 64 659 729 518 1463 1537 170 250 250 64 10 77…" at bounding box center [648, 468] width 1296 height 143
click at [265, 512] on div at bounding box center [250, 512] width 104 height 7
click at [250, 467] on icon at bounding box center [250, 465] width 14 height 14
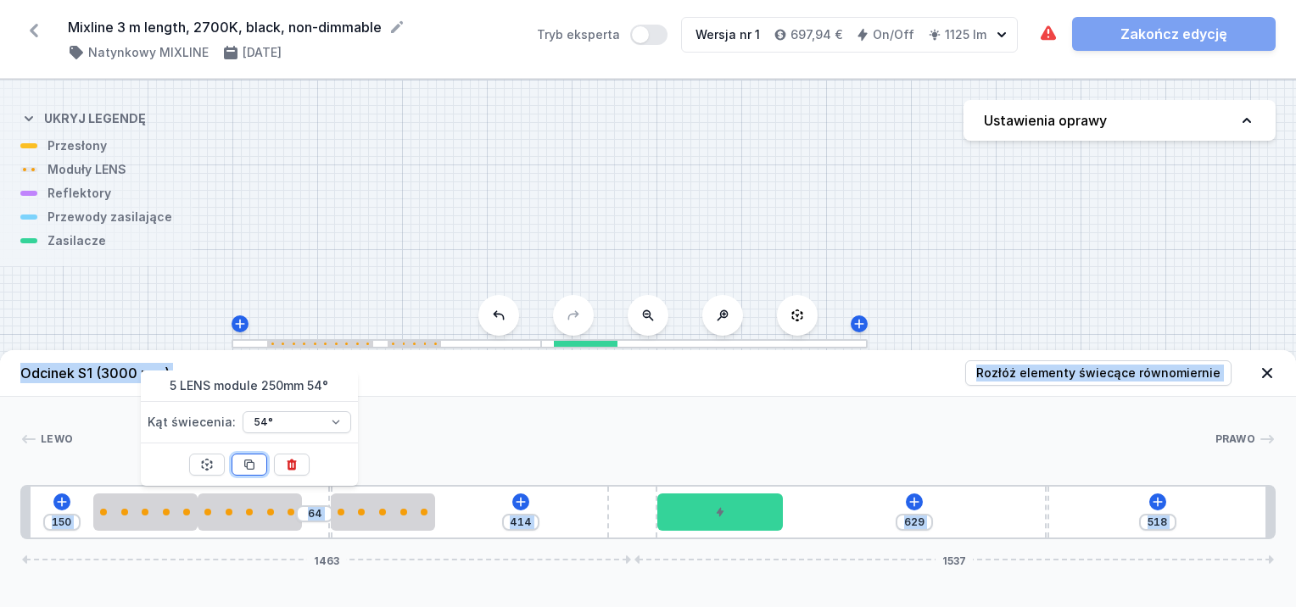
click at [250, 466] on icon at bounding box center [250, 465] width 14 height 14
click at [249, 465] on icon at bounding box center [250, 465] width 14 height 14
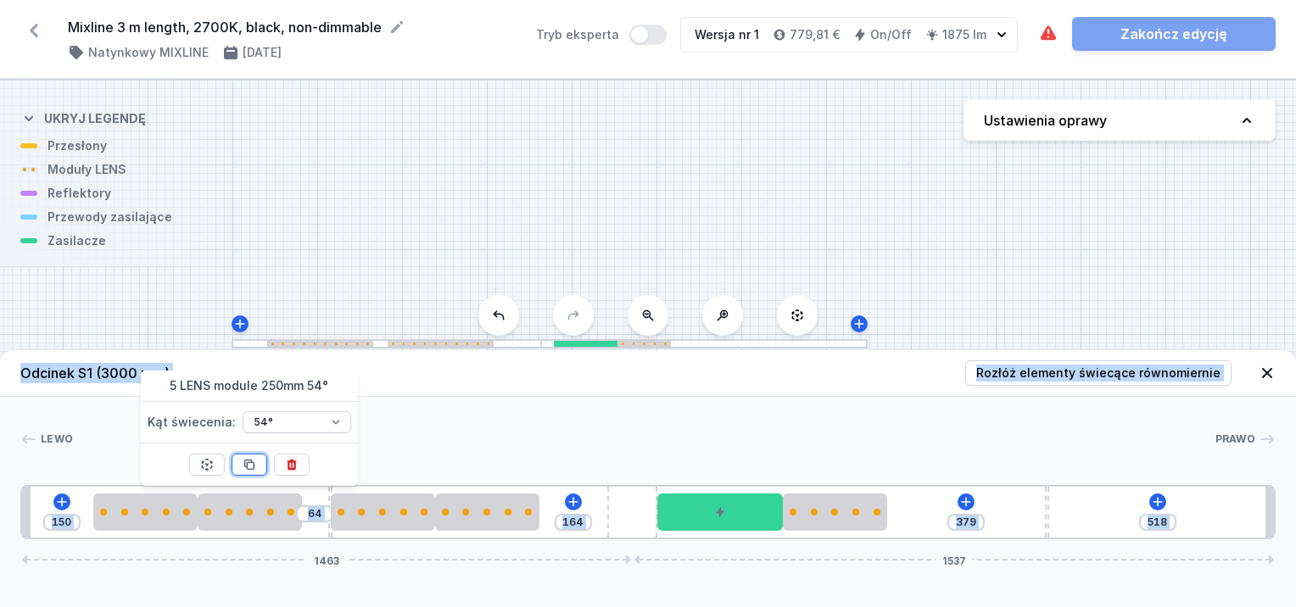
click at [249, 465] on icon at bounding box center [250, 465] width 14 height 14
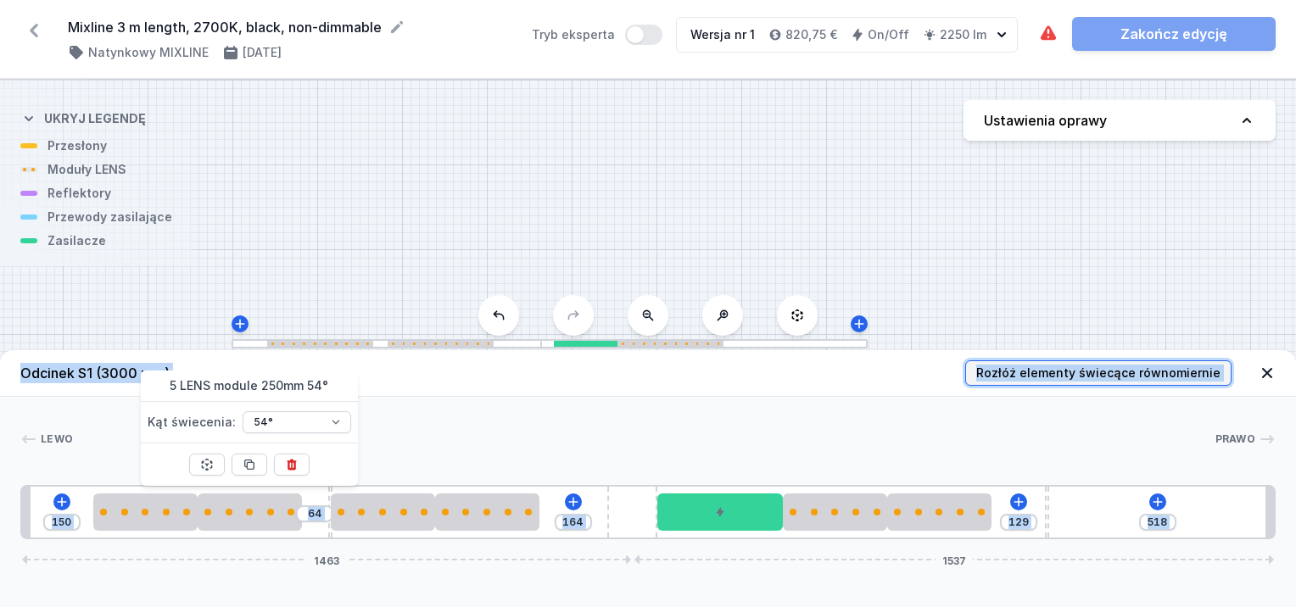
click at [1144, 368] on span "Rozłóż elementy świecące równomiernie" at bounding box center [1098, 373] width 244 height 17
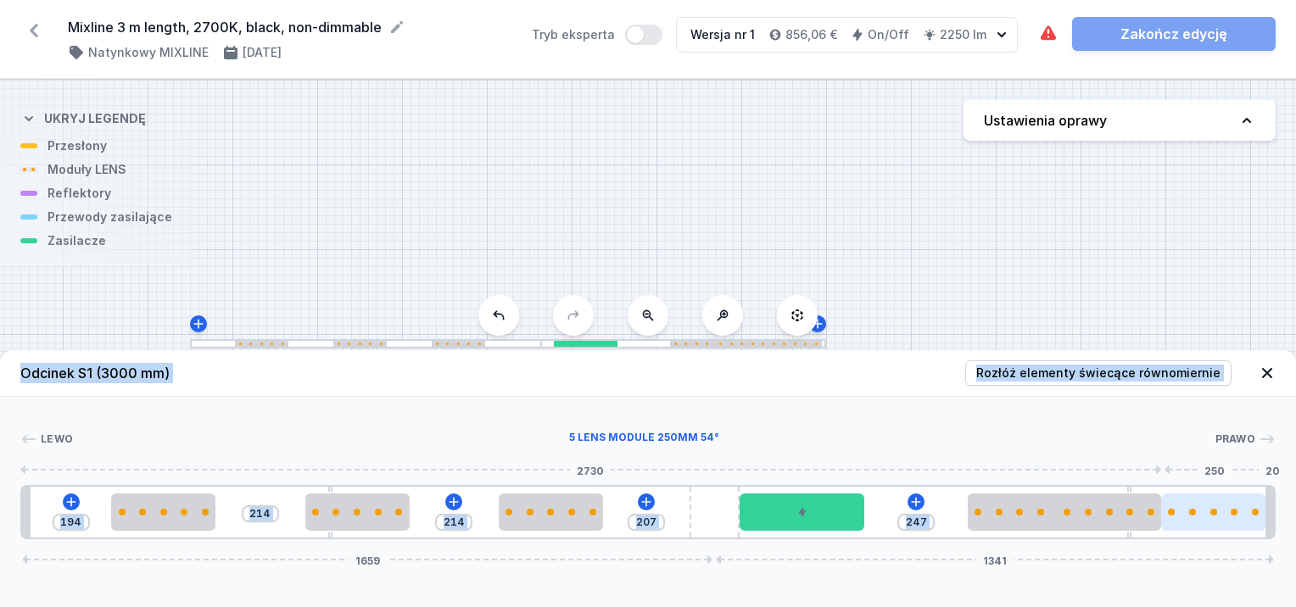
click at [1223, 519] on div at bounding box center [1213, 512] width 104 height 37
click at [1223, 513] on div at bounding box center [1213, 512] width 104 height 7
click at [1207, 518] on div at bounding box center [1181, 512] width 104 height 37
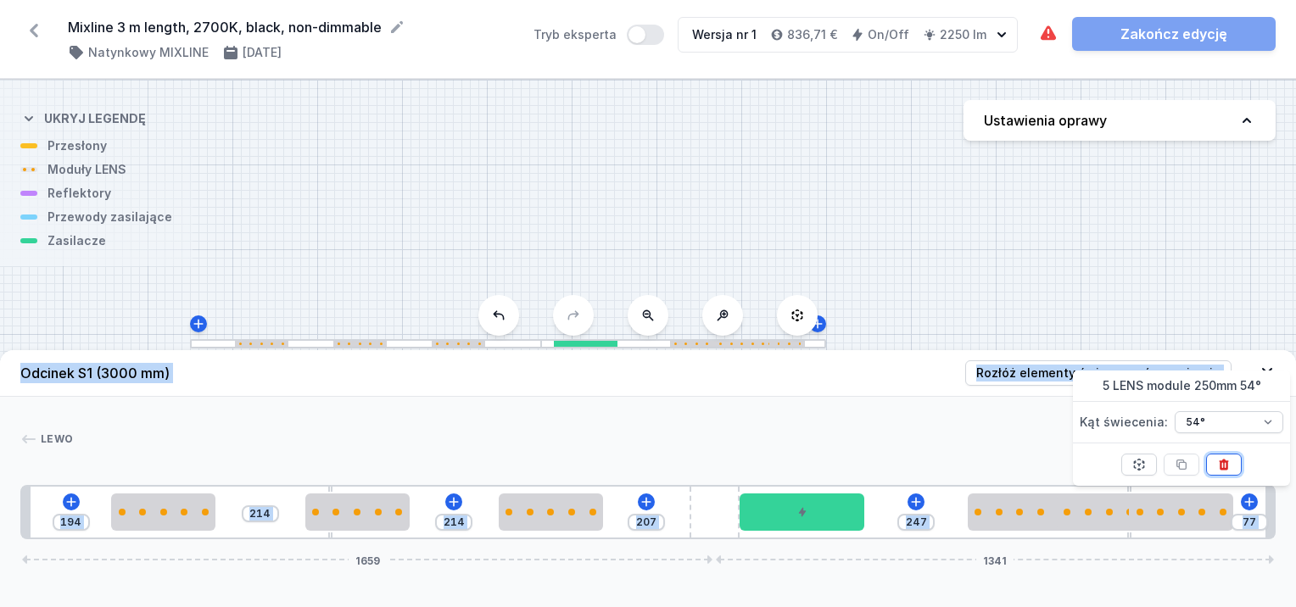
click at [1223, 462] on icon at bounding box center [1224, 465] width 14 height 14
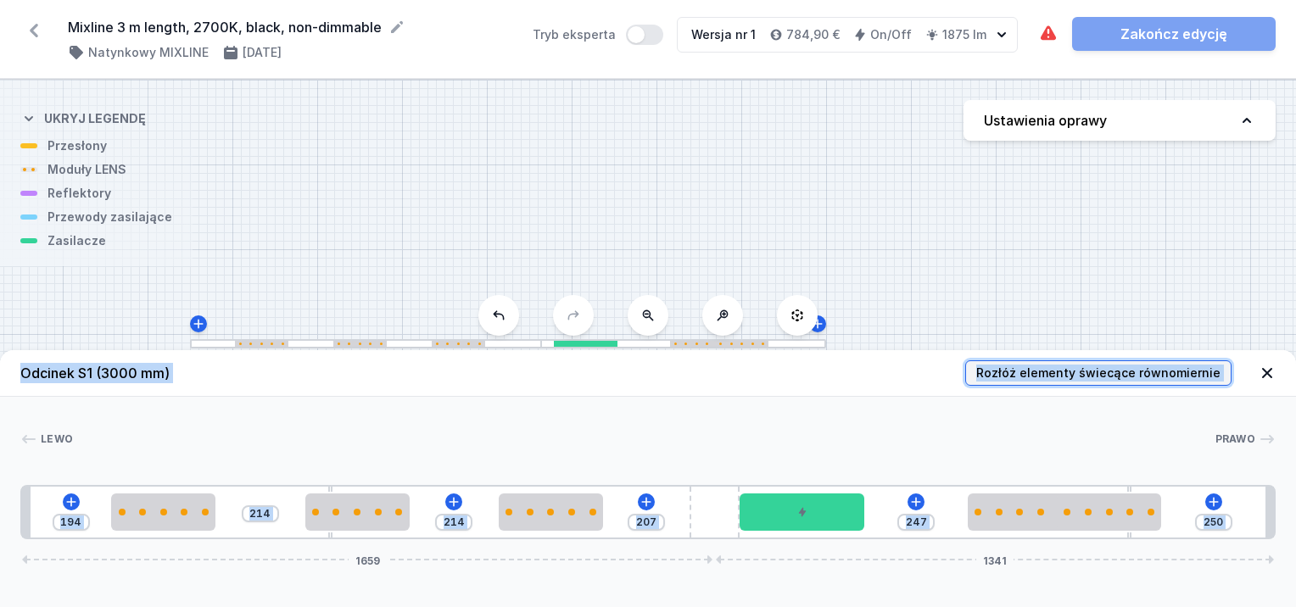
click at [1083, 367] on span "Rozłóż elementy świecące równomiernie" at bounding box center [1098, 373] width 244 height 17
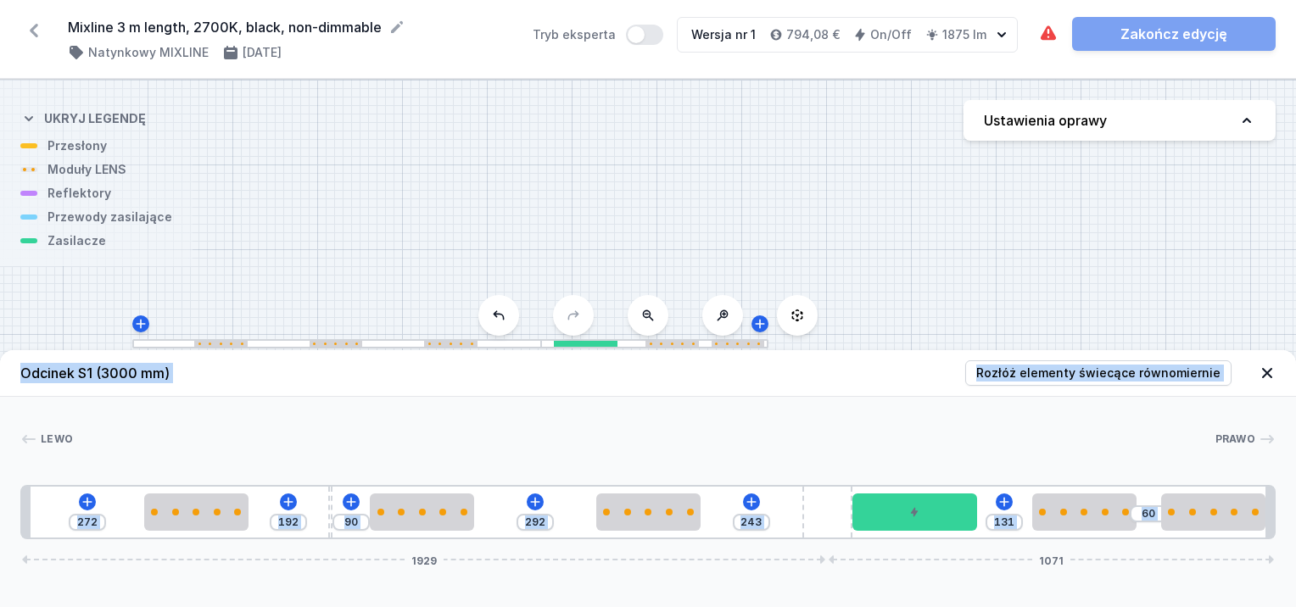
click at [1138, 594] on div "Odcinek S1 (3000 mm) Rozłóż elementy świecące równomiernie Lewo Prawo 1 2 3 2 2…" at bounding box center [648, 478] width 1296 height 257
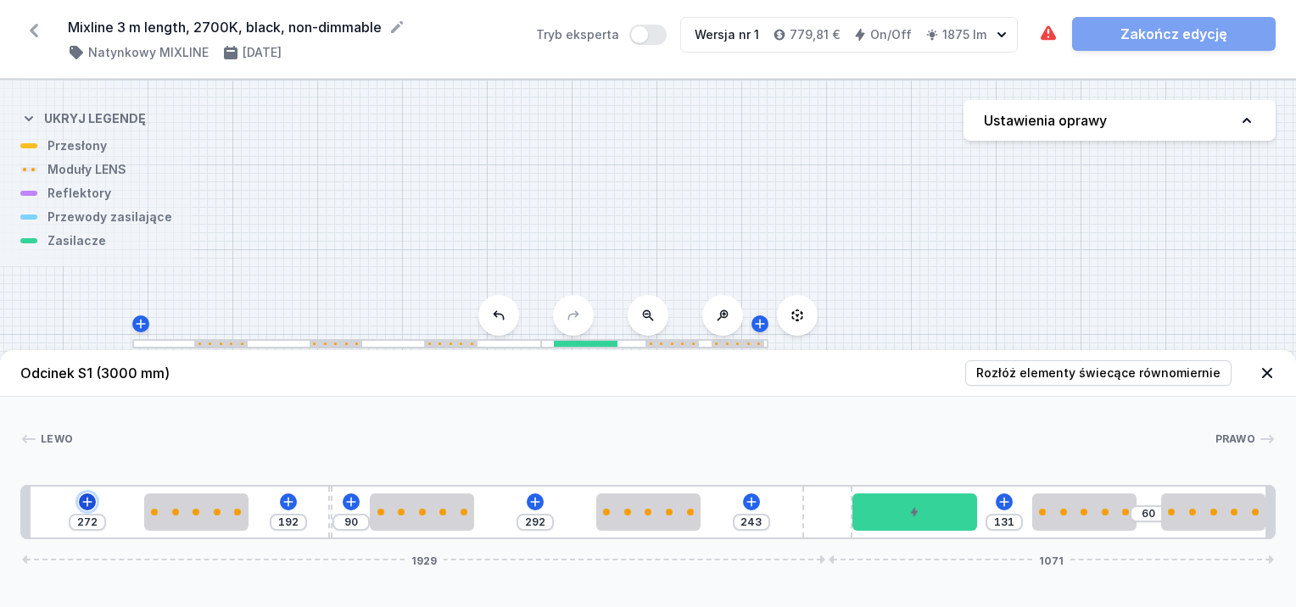
click at [85, 501] on icon at bounding box center [88, 502] width 14 height 14
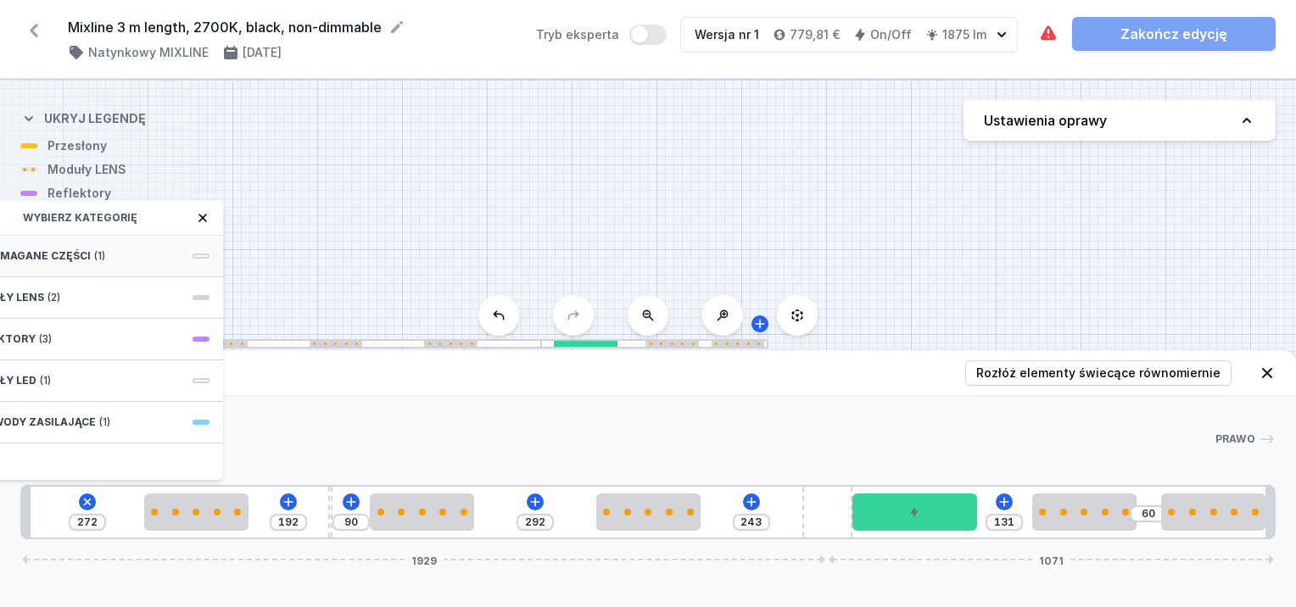
click at [120, 255] on div "Wymagane części (1)" at bounding box center [87, 257] width 271 height 42
click at [120, 255] on span "Hole for power supply cable" at bounding box center [87, 254] width 244 height 17
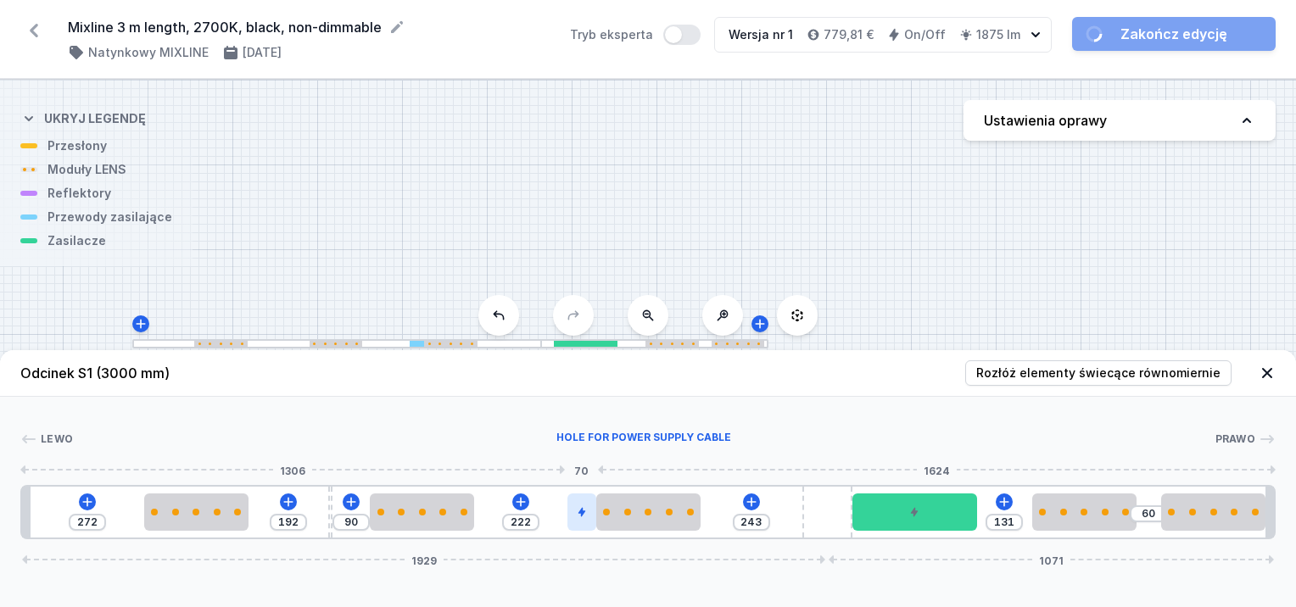
drag, startPoint x: 51, startPoint y: 503, endPoint x: 574, endPoint y: 502, distance: 523.5
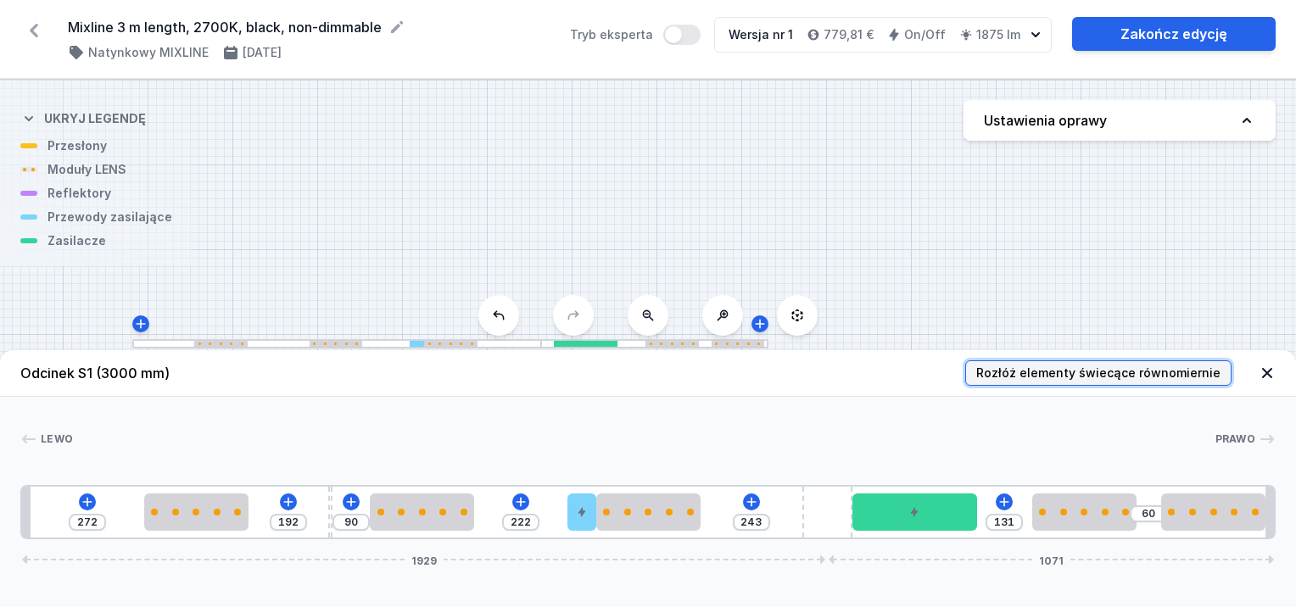
click at [1045, 370] on span "Rozłóż elementy świecące równomiernie" at bounding box center [1098, 373] width 244 height 17
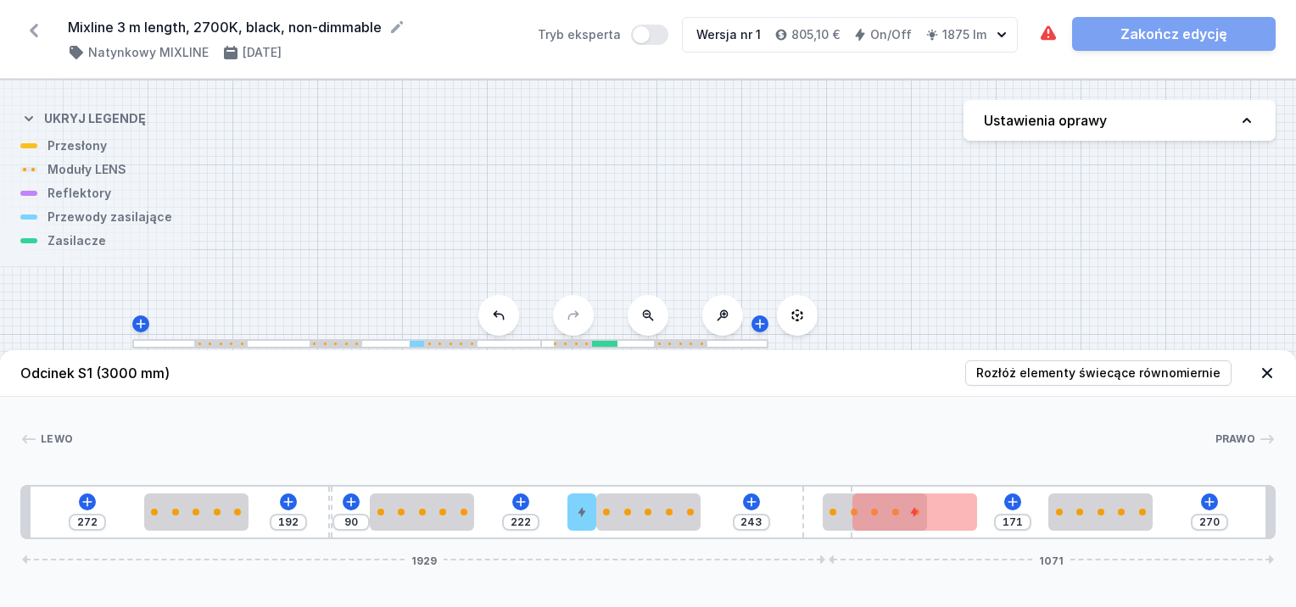
click at [340, 211] on div "S1 3000" at bounding box center [648, 344] width 1296 height 528
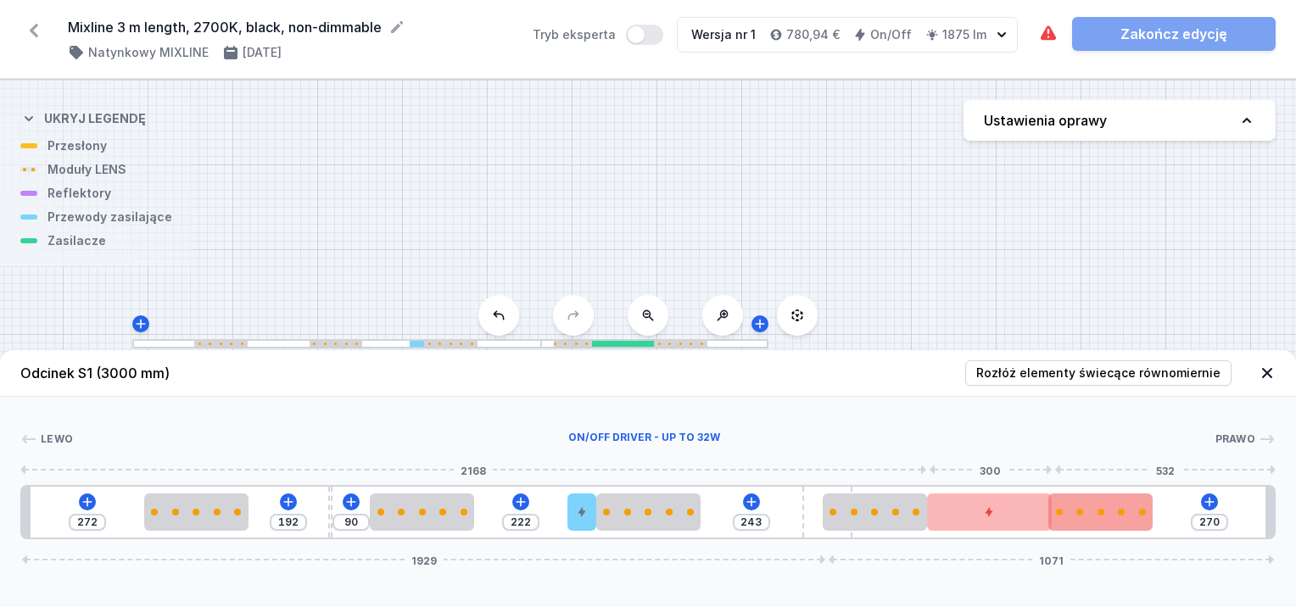
drag, startPoint x: 954, startPoint y: 512, endPoint x: 1089, endPoint y: 518, distance: 135.9
click at [1044, 516] on div at bounding box center [990, 512] width 126 height 37
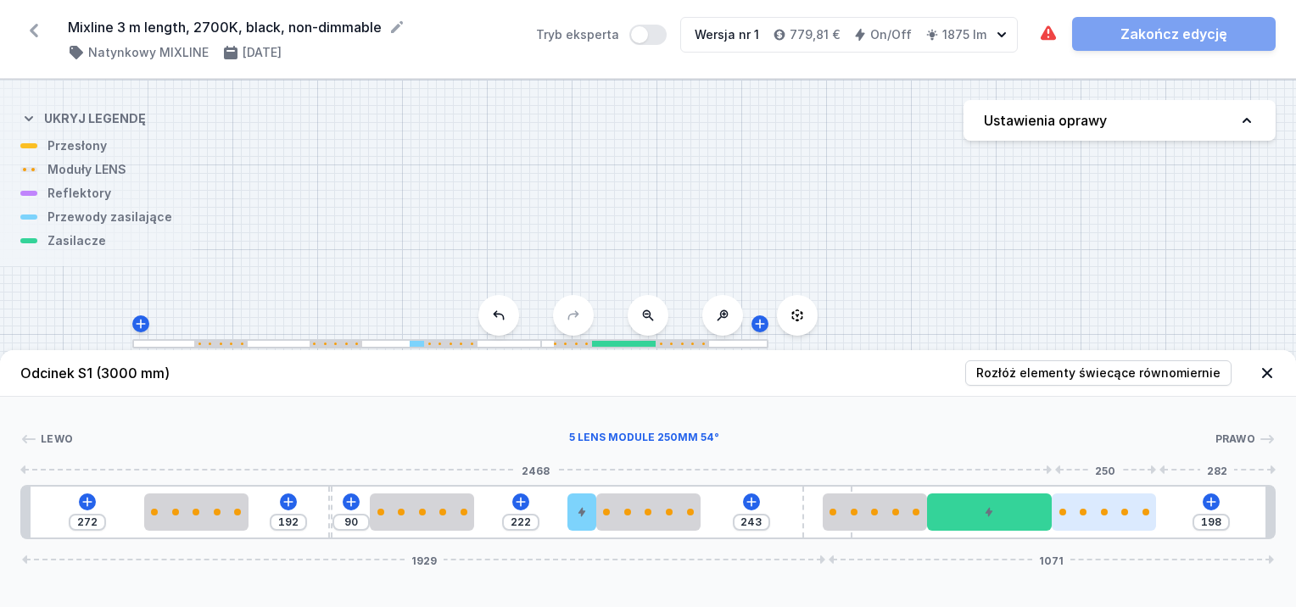
drag, startPoint x: 1097, startPoint y: 517, endPoint x: 1144, endPoint y: 516, distance: 47.5
click at [1144, 516] on div at bounding box center [1104, 512] width 104 height 37
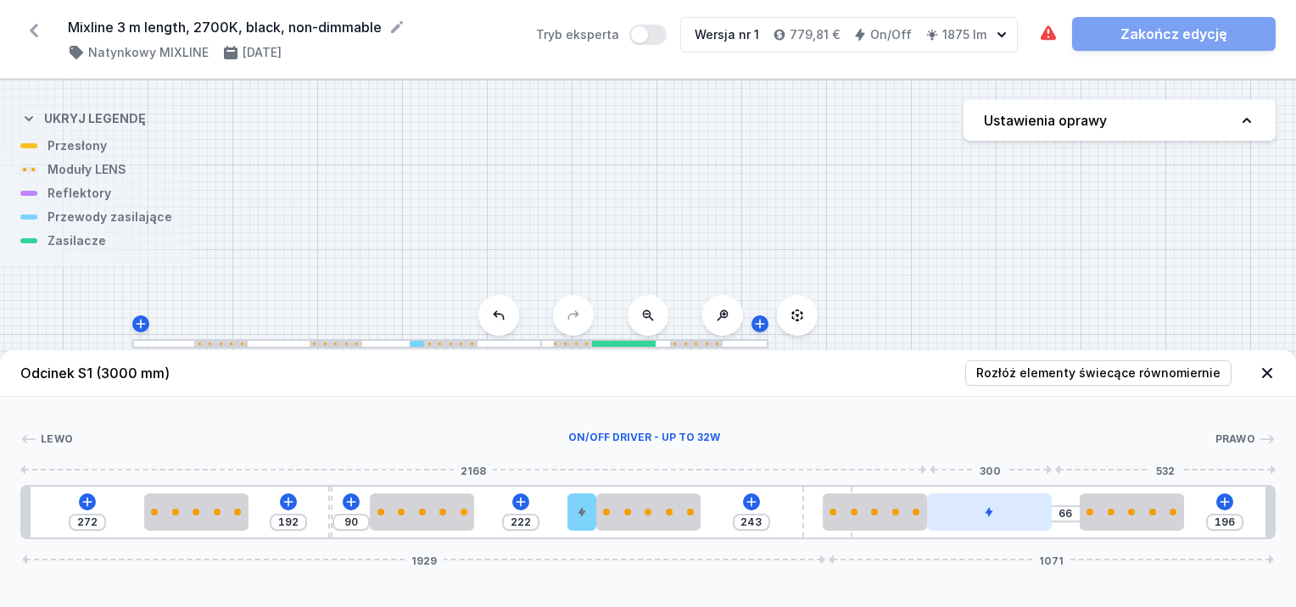
drag, startPoint x: 1025, startPoint y: 516, endPoint x: 1048, endPoint y: 518, distance: 23.0
click at [1050, 518] on div at bounding box center [990, 512] width 126 height 37
drag, startPoint x: 1025, startPoint y: 512, endPoint x: 845, endPoint y: 534, distance: 181.2
click at [1043, 512] on div at bounding box center [990, 512] width 126 height 37
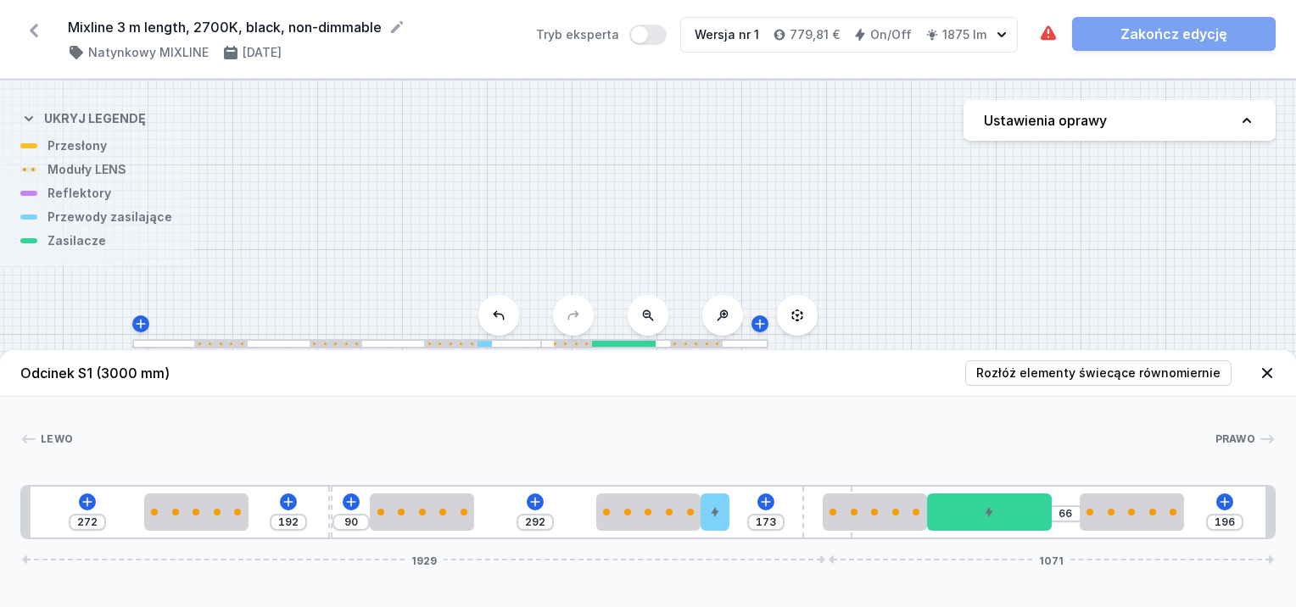
drag, startPoint x: 613, startPoint y: 517, endPoint x: 730, endPoint y: 519, distance: 117.1
click at [1072, 373] on span "Rozłóż elementy świecące równomiernie" at bounding box center [1098, 373] width 244 height 17
drag, startPoint x: 1106, startPoint y: 517, endPoint x: 1150, endPoint y: 517, distance: 43.3
click at [1150, 515] on div at bounding box center [1129, 512] width 104 height 37
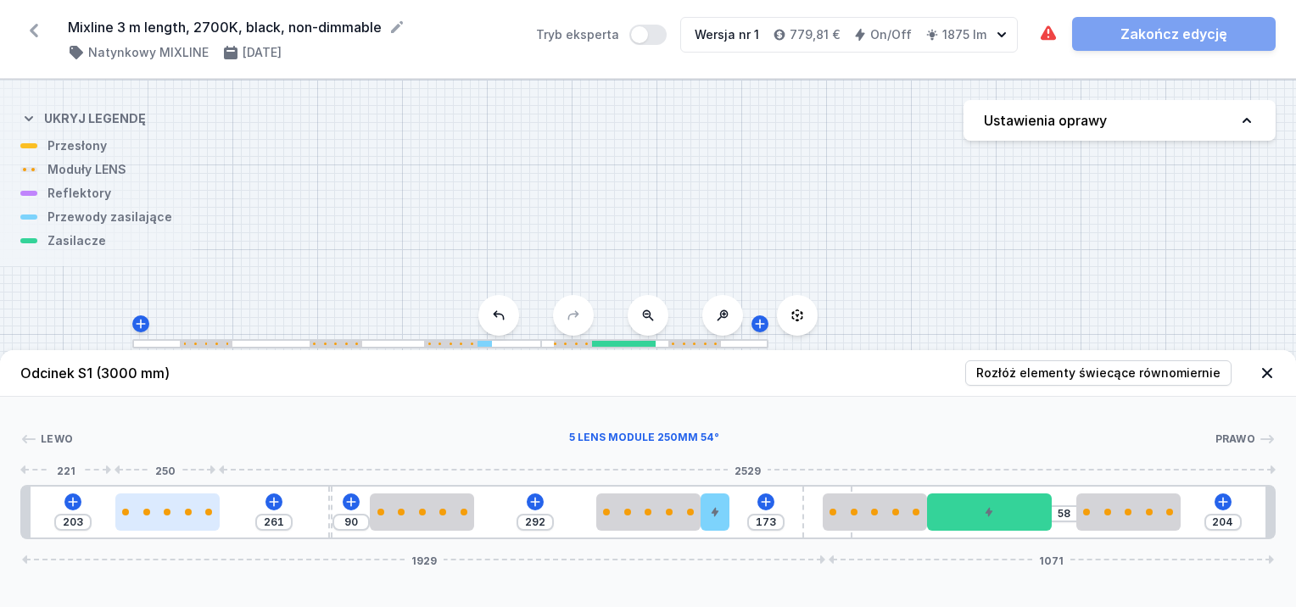
drag, startPoint x: 179, startPoint y: 518, endPoint x: 143, endPoint y: 529, distance: 37.3
click at [143, 529] on div at bounding box center [167, 512] width 104 height 37
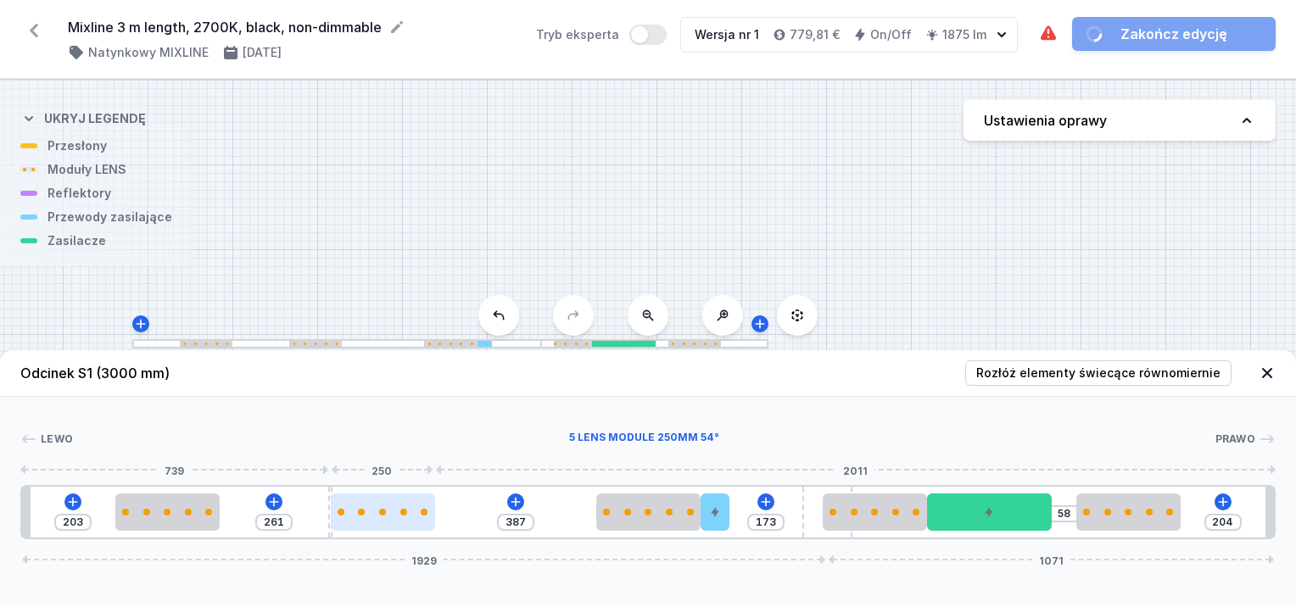
drag, startPoint x: 445, startPoint y: 515, endPoint x: 430, endPoint y: 516, distance: 14.4
click at [430, 516] on div at bounding box center [383, 512] width 104 height 37
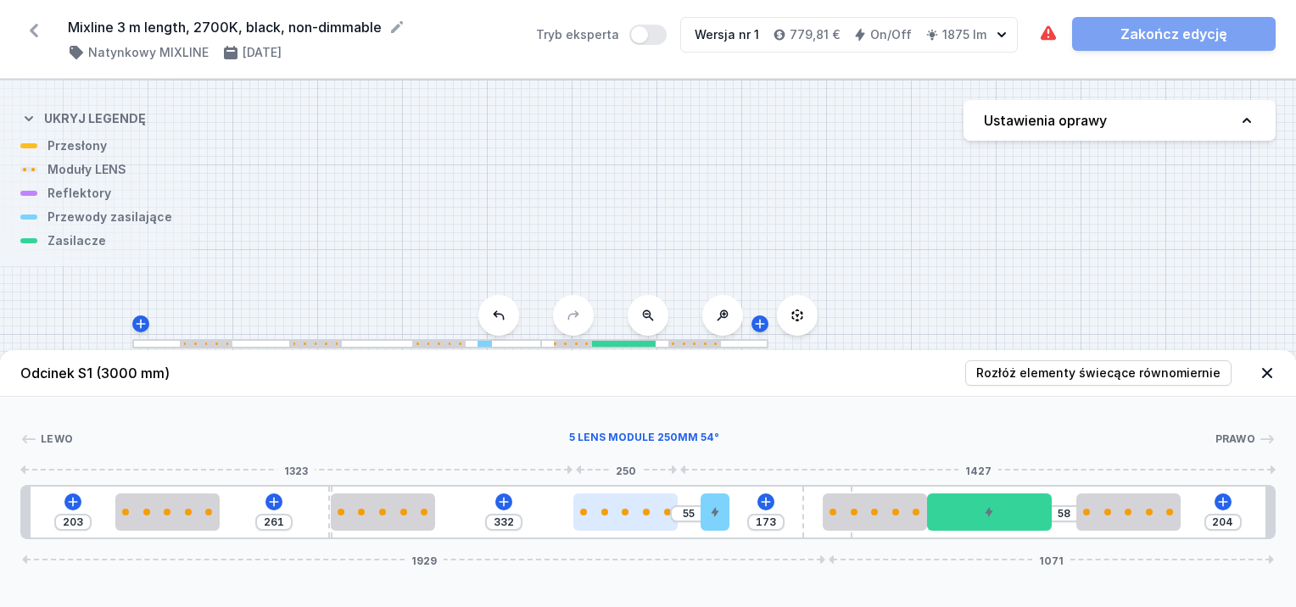
drag, startPoint x: 663, startPoint y: 511, endPoint x: 649, endPoint y: 518, distance: 16.3
click at [645, 518] on div at bounding box center [626, 512] width 104 height 37
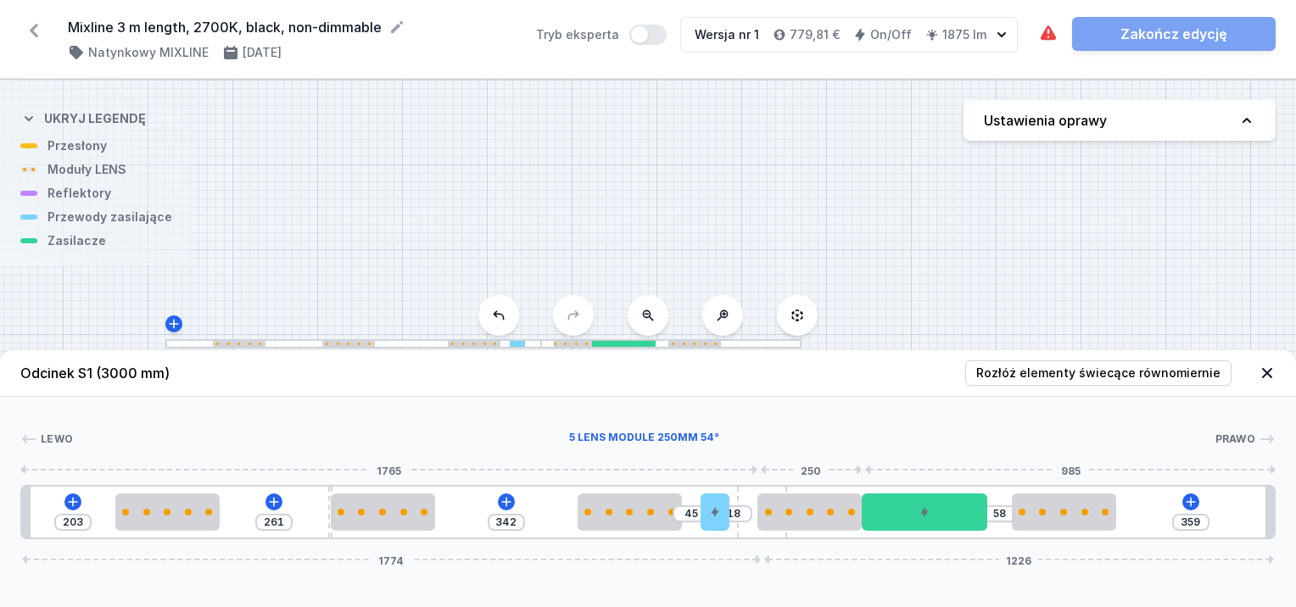
drag, startPoint x: 810, startPoint y: 519, endPoint x: 845, endPoint y: 531, distance: 36.8
click at [786, 520] on div "203 261 342 45 18 58 359 1774 1226" at bounding box center [648, 512] width 1256 height 54
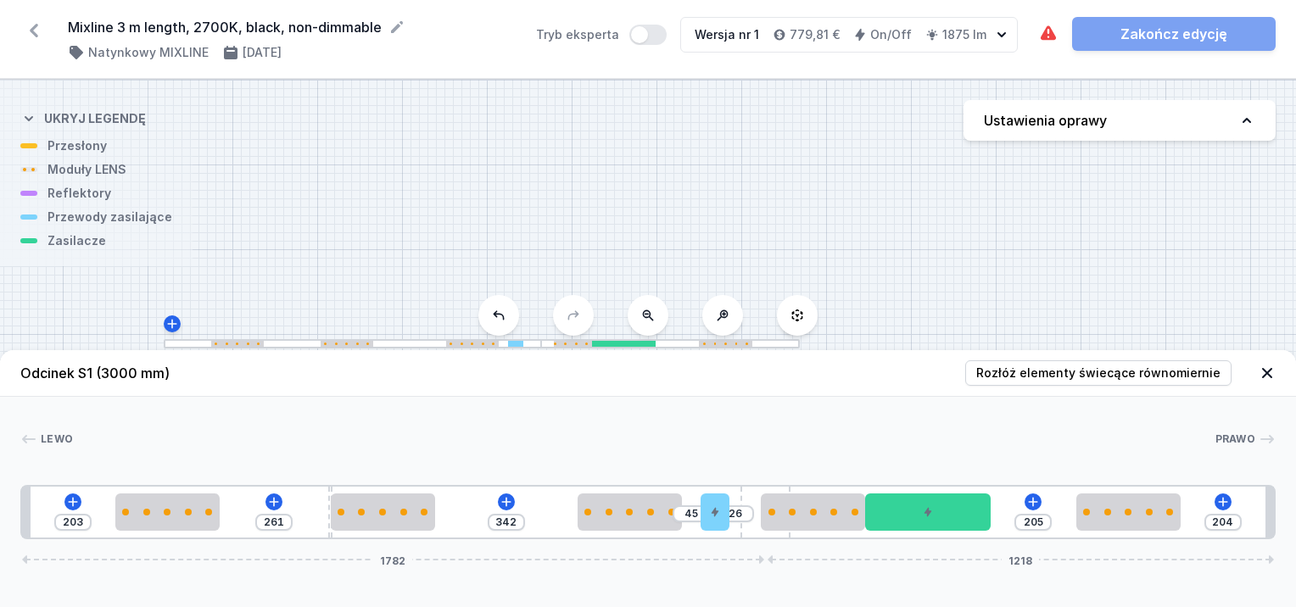
drag, startPoint x: 1106, startPoint y: 523, endPoint x: 1184, endPoint y: 520, distance: 78.1
click at [1184, 520] on div "203 261 342 45 26 205 204 1782 1218" at bounding box center [648, 512] width 1256 height 54
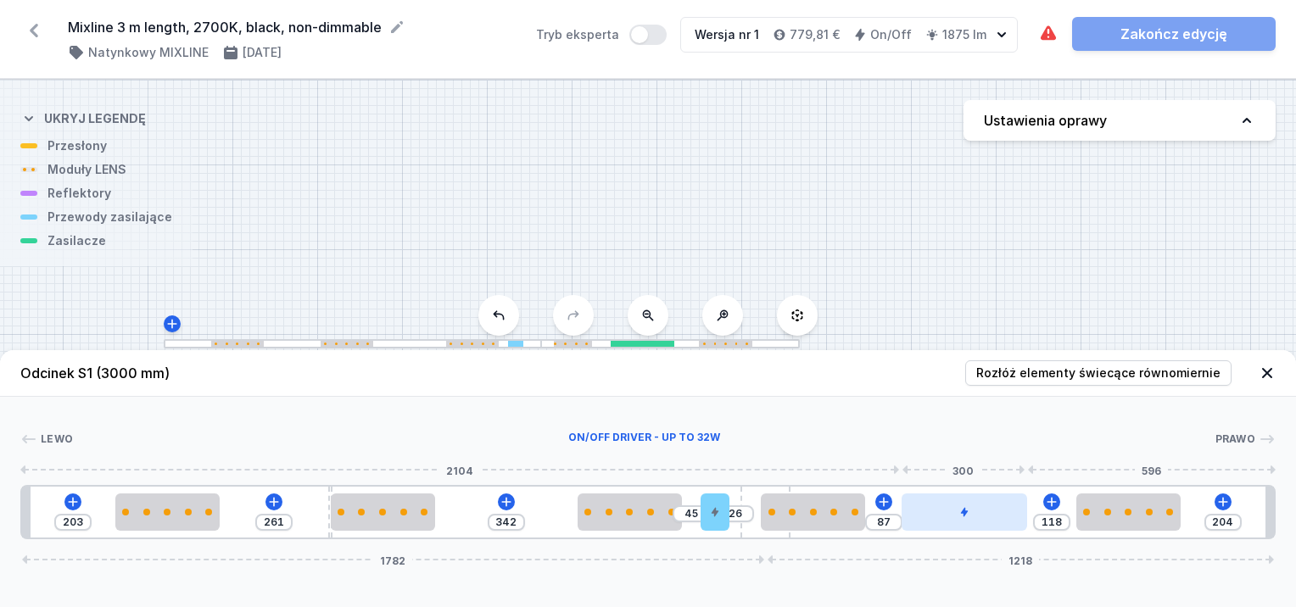
drag, startPoint x: 960, startPoint y: 516, endPoint x: 1010, endPoint y: 515, distance: 50.1
click at [1010, 515] on div at bounding box center [965, 512] width 126 height 37
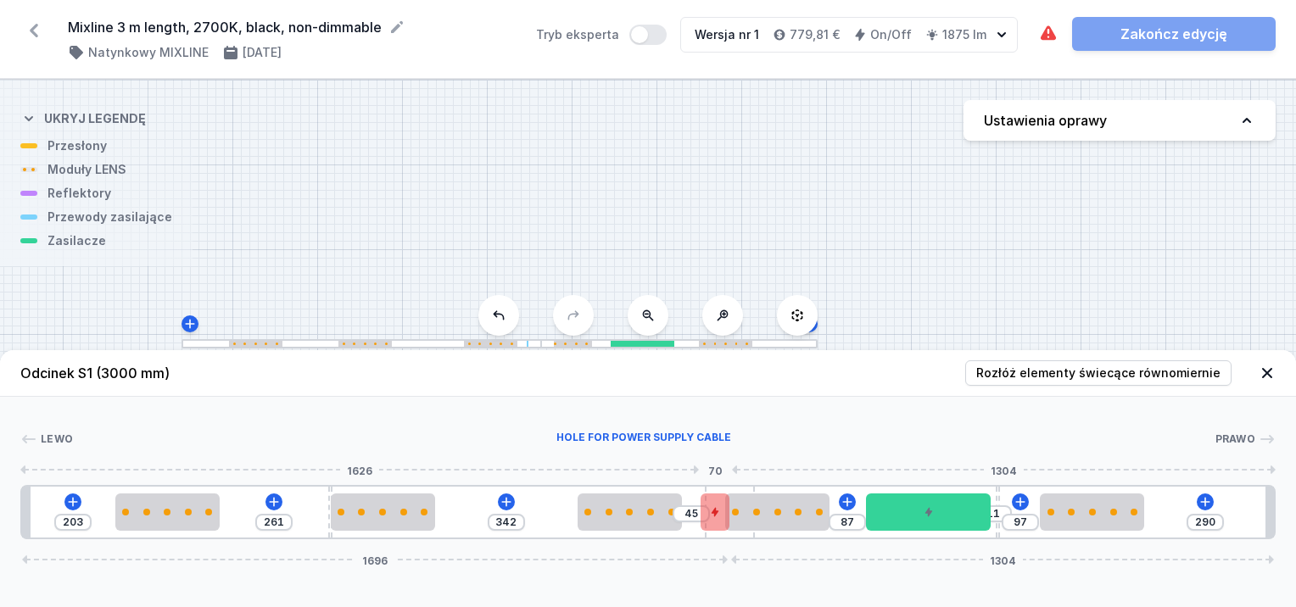
drag, startPoint x: 747, startPoint y: 501, endPoint x: 724, endPoint y: 500, distance: 23.8
click at [724, 500] on div "203 261 342 45 87 11 97 290 1696 1304" at bounding box center [648, 512] width 1256 height 54
click at [724, 500] on div at bounding box center [715, 512] width 29 height 37
drag, startPoint x: 716, startPoint y: 506, endPoint x: 555, endPoint y: 512, distance: 161.3
click at [555, 512] on div at bounding box center [562, 512] width 29 height 37
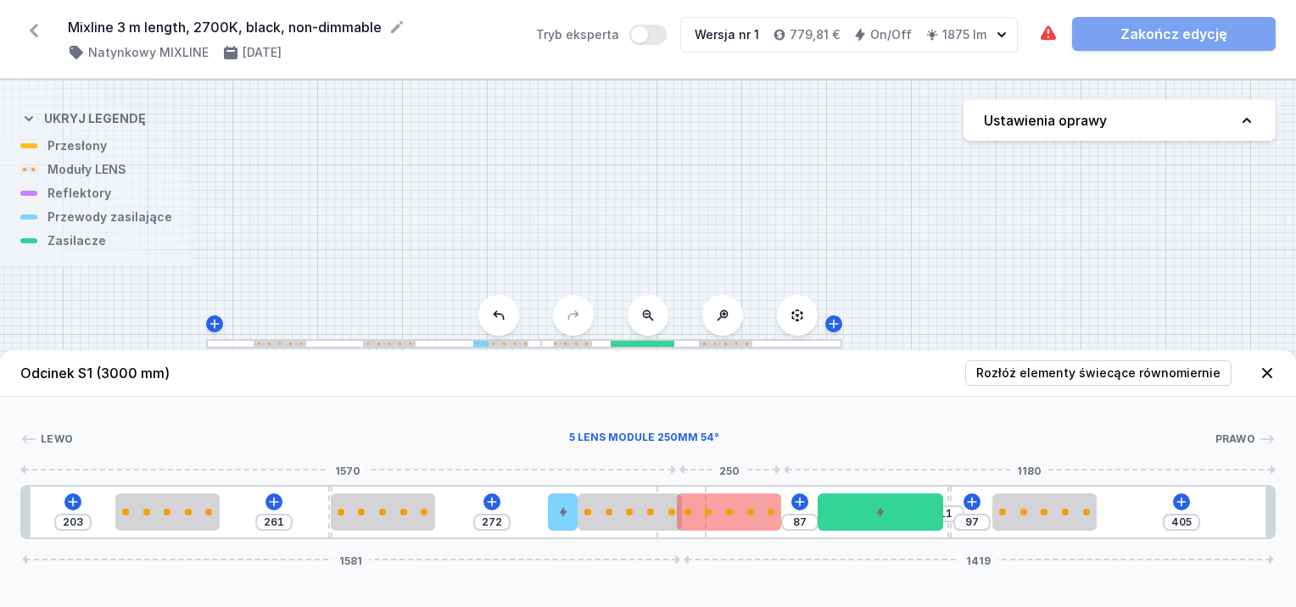
drag, startPoint x: 709, startPoint y: 504, endPoint x: 700, endPoint y: 506, distance: 9.5
click at [697, 506] on div "203 261 272 87 11 97 405 1581 1419" at bounding box center [648, 512] width 1256 height 54
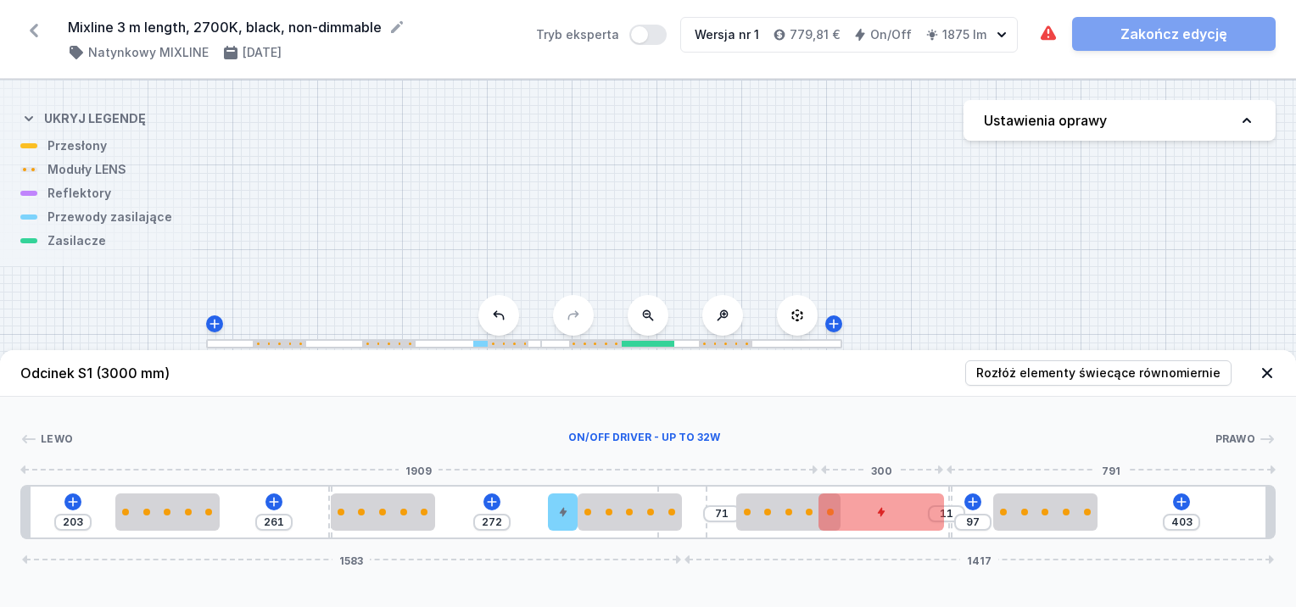
drag, startPoint x: 750, startPoint y: 509, endPoint x: 822, endPoint y: 518, distance: 72.6
click at [820, 518] on div "203 261 272 71 11 97 403 1583 1417" at bounding box center [648, 512] width 1256 height 54
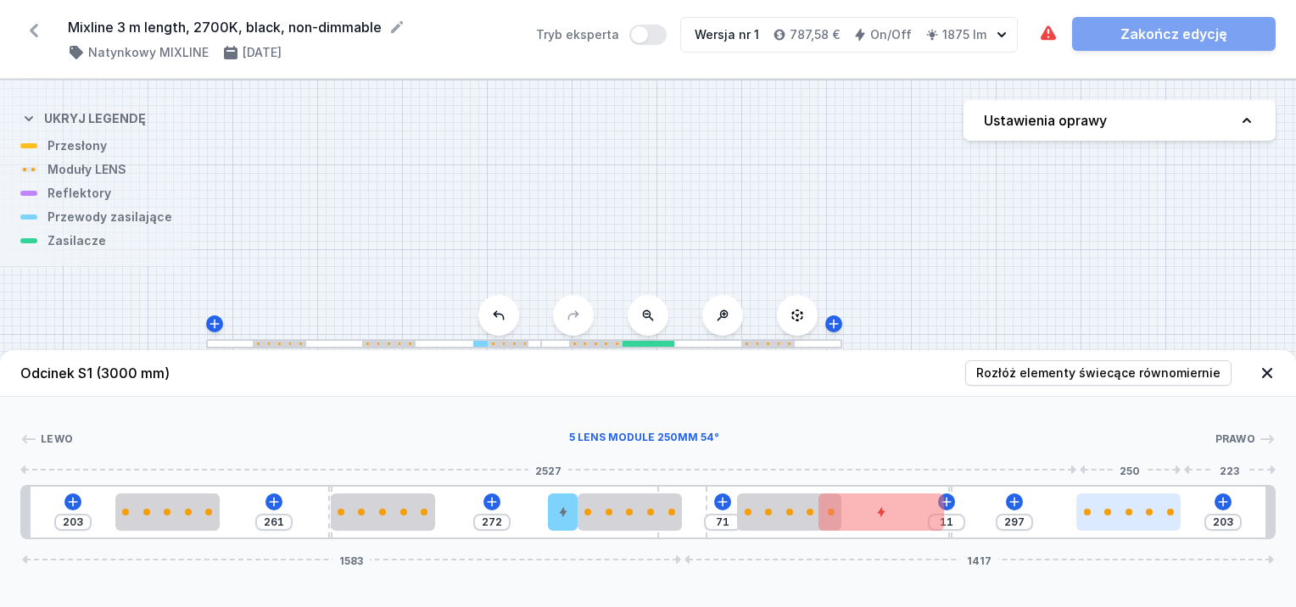
drag, startPoint x: 1077, startPoint y: 520, endPoint x: 1178, endPoint y: 516, distance: 100.2
click at [1178, 516] on div at bounding box center [1129, 512] width 104 height 37
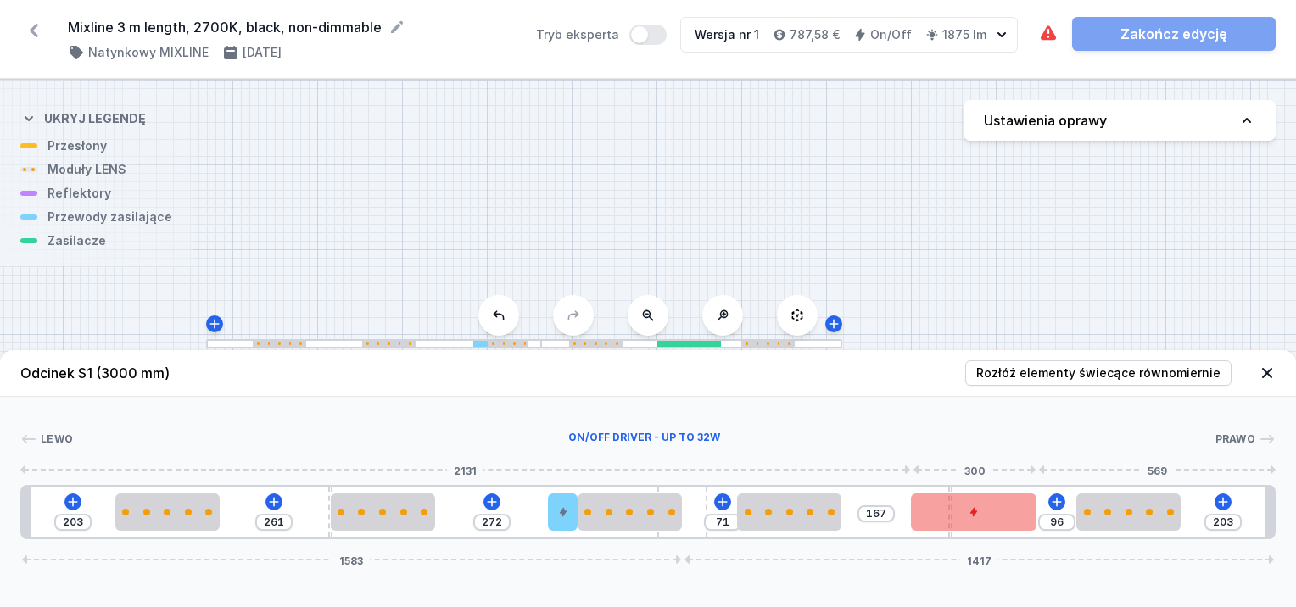
drag, startPoint x: 925, startPoint y: 513, endPoint x: 985, endPoint y: 510, distance: 60.3
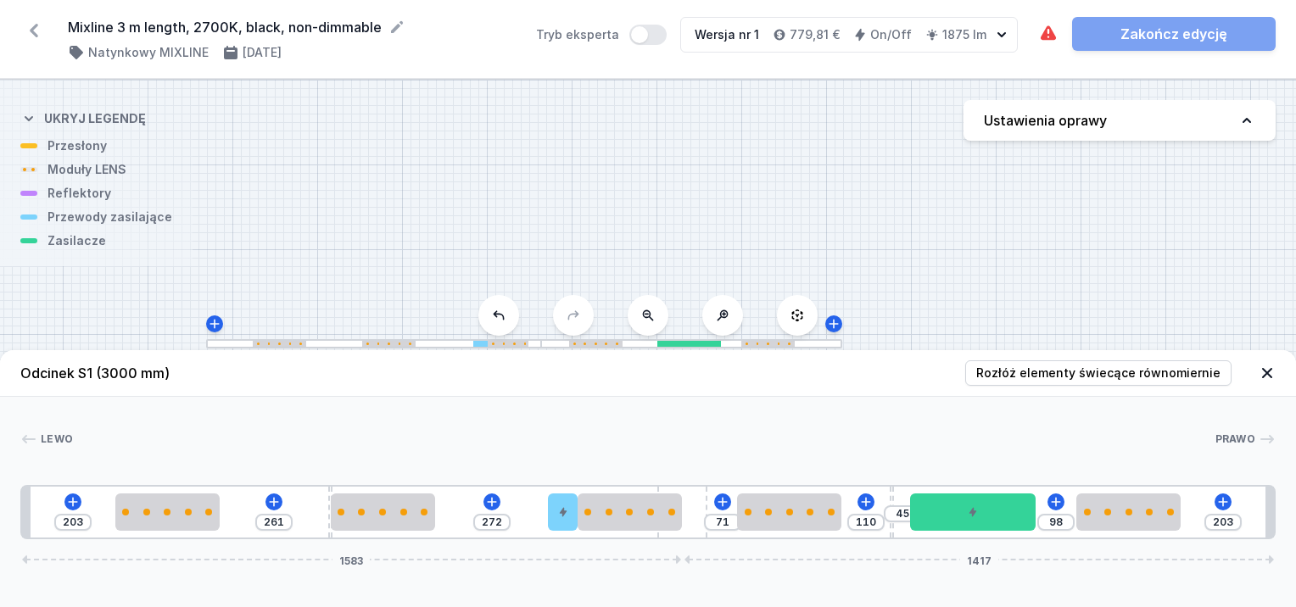
drag, startPoint x: 953, startPoint y: 489, endPoint x: 909, endPoint y: 492, distance: 44.2
click at [909, 492] on div "203 261 272 71 110 45 98 203 1583 1417" at bounding box center [648, 512] width 1256 height 54
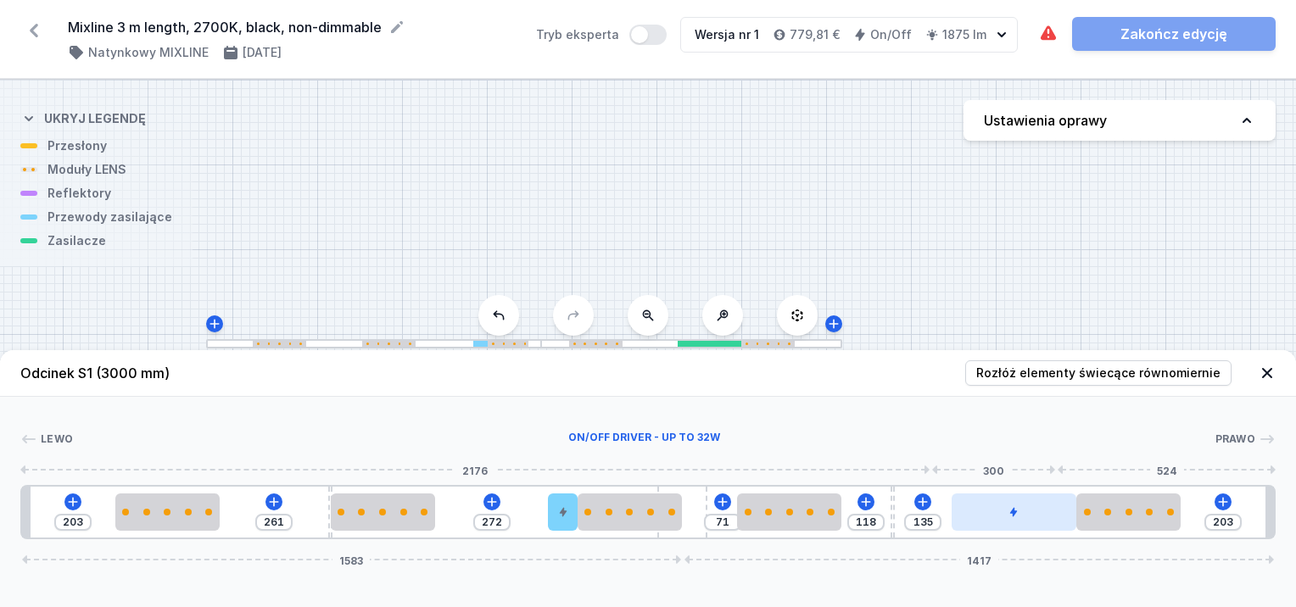
drag, startPoint x: 996, startPoint y: 510, endPoint x: 1034, endPoint y: 510, distance: 38.2
click at [1034, 510] on div at bounding box center [1015, 512] width 126 height 37
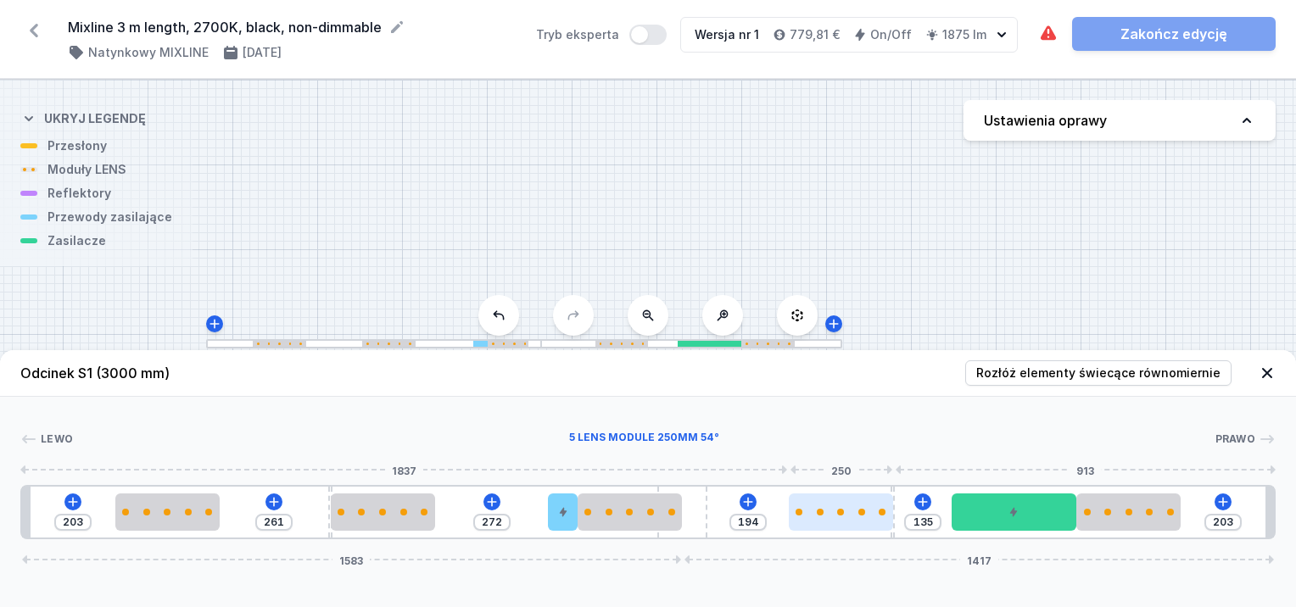
drag, startPoint x: 808, startPoint y: 509, endPoint x: 859, endPoint y: 512, distance: 51.0
click at [859, 512] on div at bounding box center [862, 512] width 7 height 7
drag, startPoint x: 706, startPoint y: 509, endPoint x: 723, endPoint y: 508, distance: 17.0
click at [726, 508] on div "203 261 272 194 135 187 1581 1419" at bounding box center [648, 512] width 1256 height 54
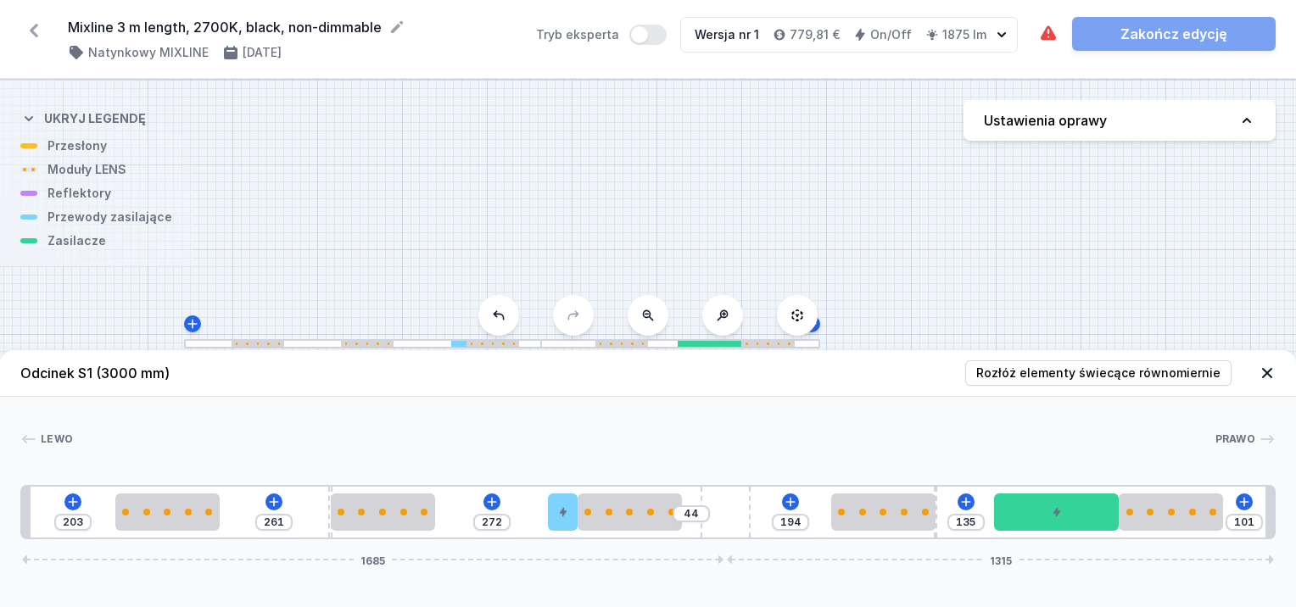
drag, startPoint x: 696, startPoint y: 500, endPoint x: 775, endPoint y: 501, distance: 79.8
click at [775, 501] on div "203 261 272 44 194 135 101 1685 1315" at bounding box center [648, 512] width 1256 height 54
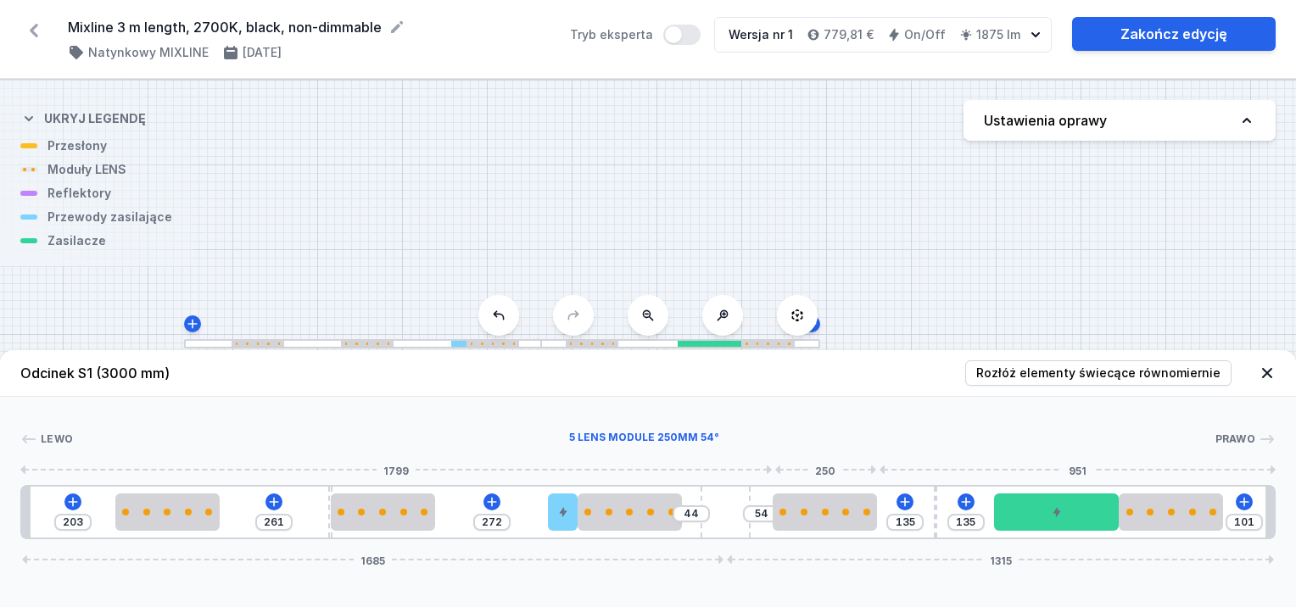
drag, startPoint x: 888, startPoint y: 522, endPoint x: 920, endPoint y: 523, distance: 31.4
click at [845, 521] on div at bounding box center [825, 512] width 104 height 37
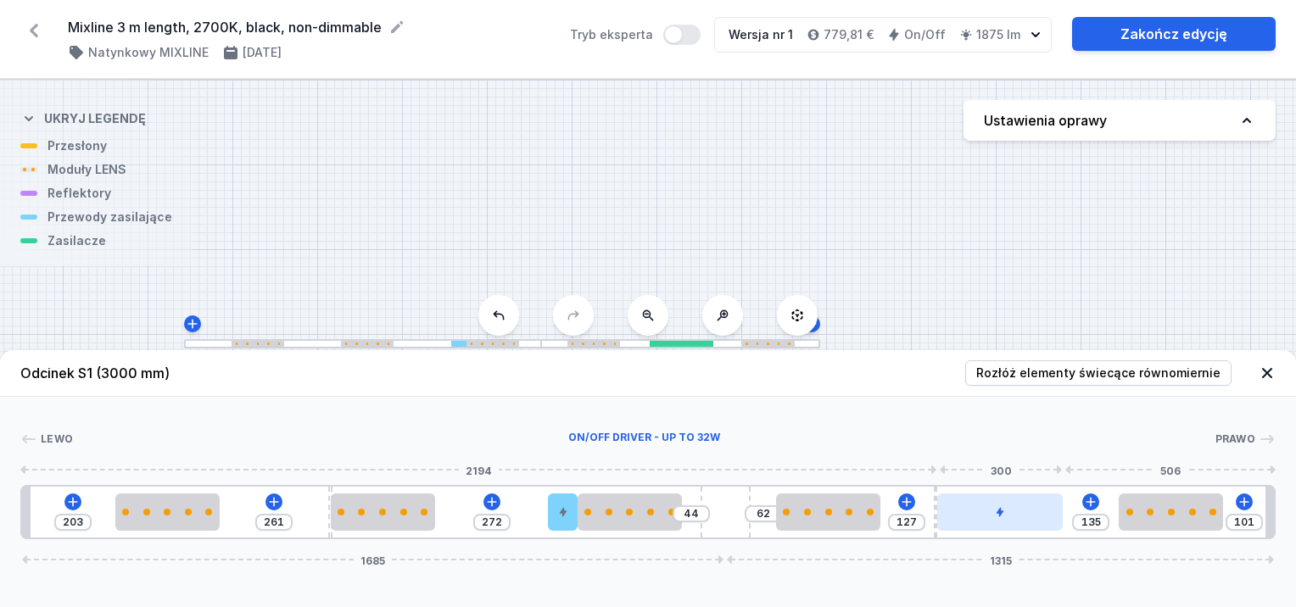
click at [988, 509] on div at bounding box center [1000, 512] width 126 height 37
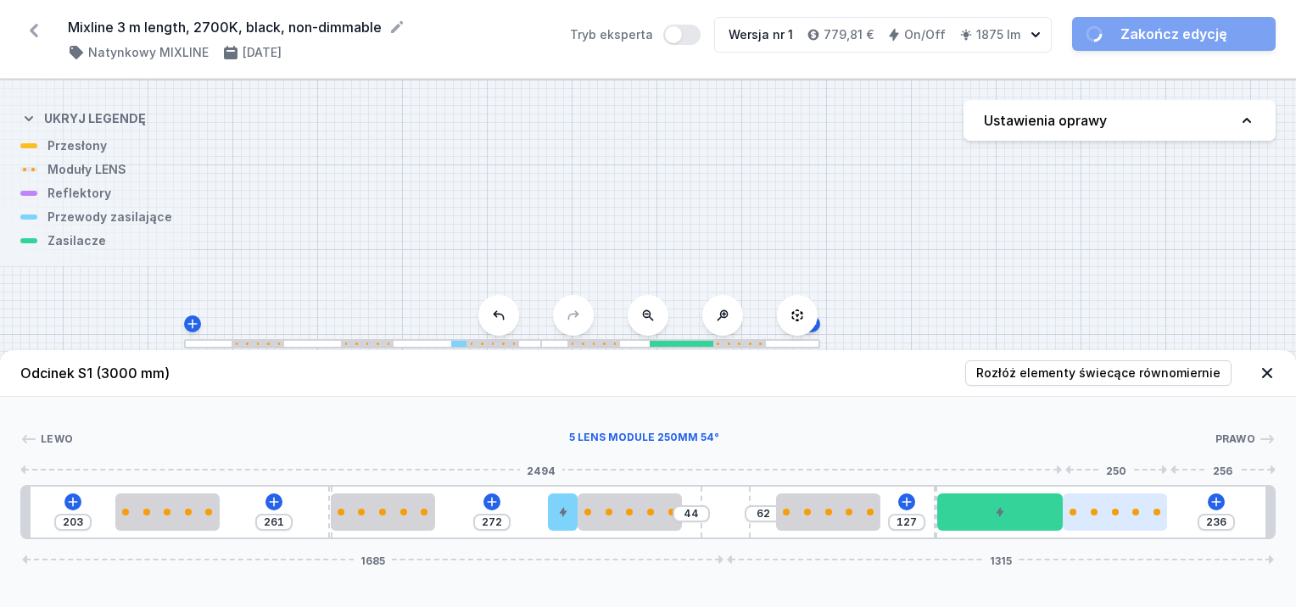
drag, startPoint x: 1144, startPoint y: 513, endPoint x: 1124, endPoint y: 525, distance: 23.6
click at [1124, 525] on div at bounding box center [1115, 512] width 104 height 37
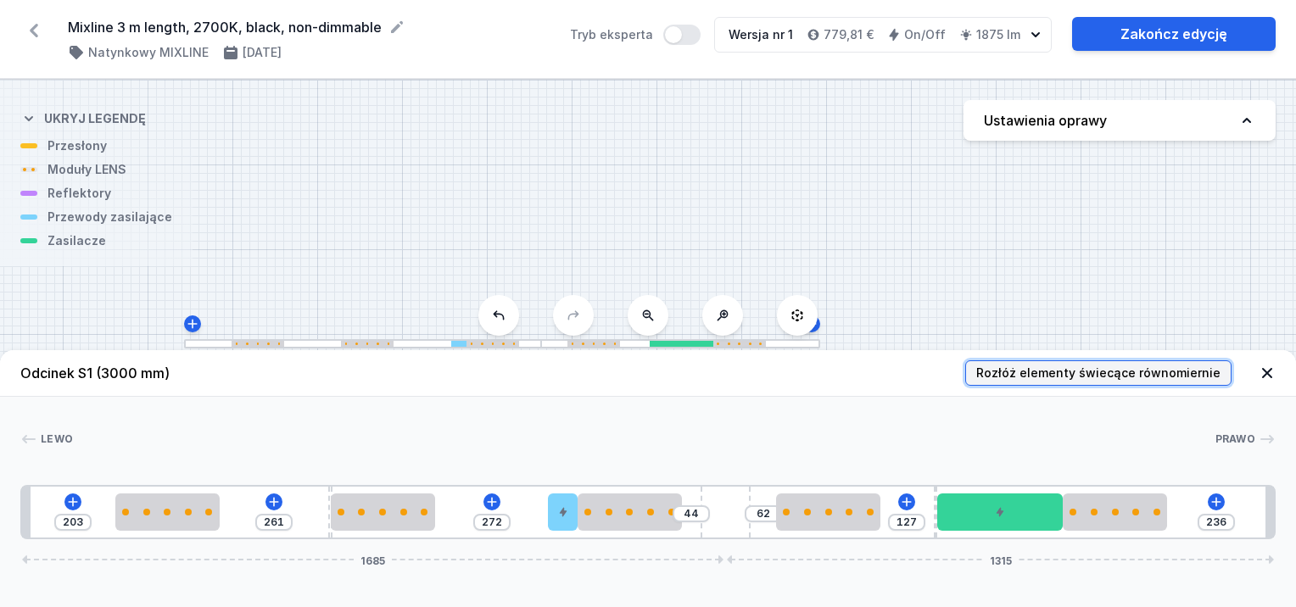
click at [1072, 372] on span "Rozłóż elementy świecące równomiernie" at bounding box center [1098, 373] width 244 height 17
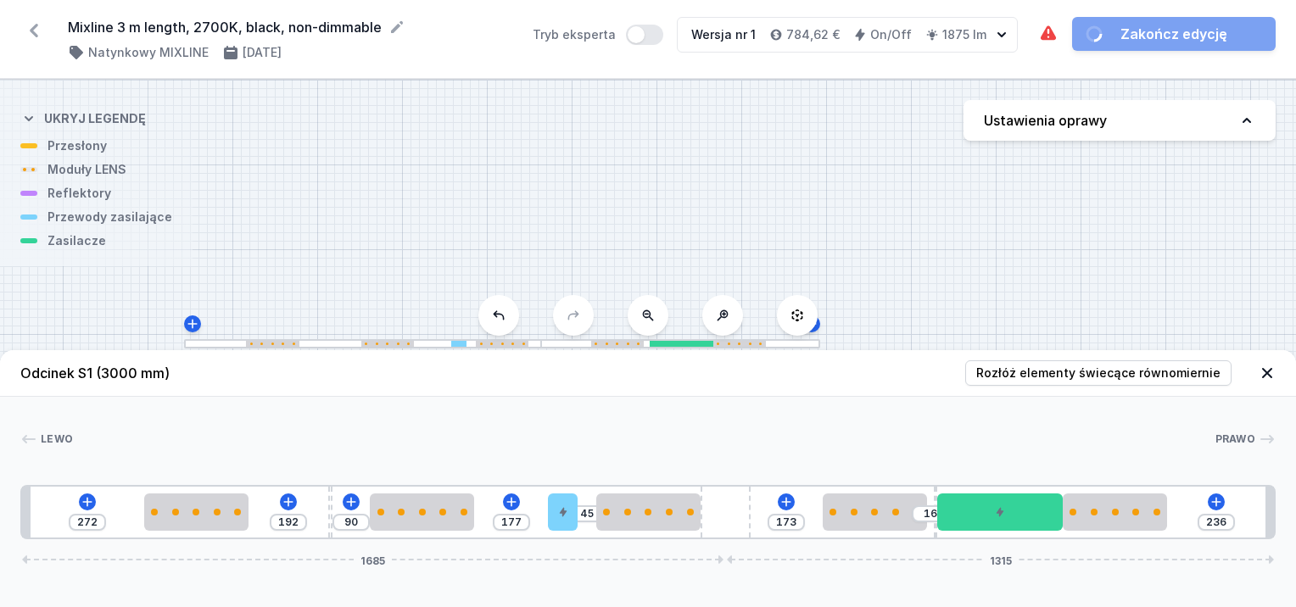
drag, startPoint x: 1137, startPoint y: 517, endPoint x: 1188, endPoint y: 513, distance: 51.0
click at [1186, 513] on div "272 192 90 177 45 173 16 236 1685 1315" at bounding box center [648, 512] width 1256 height 54
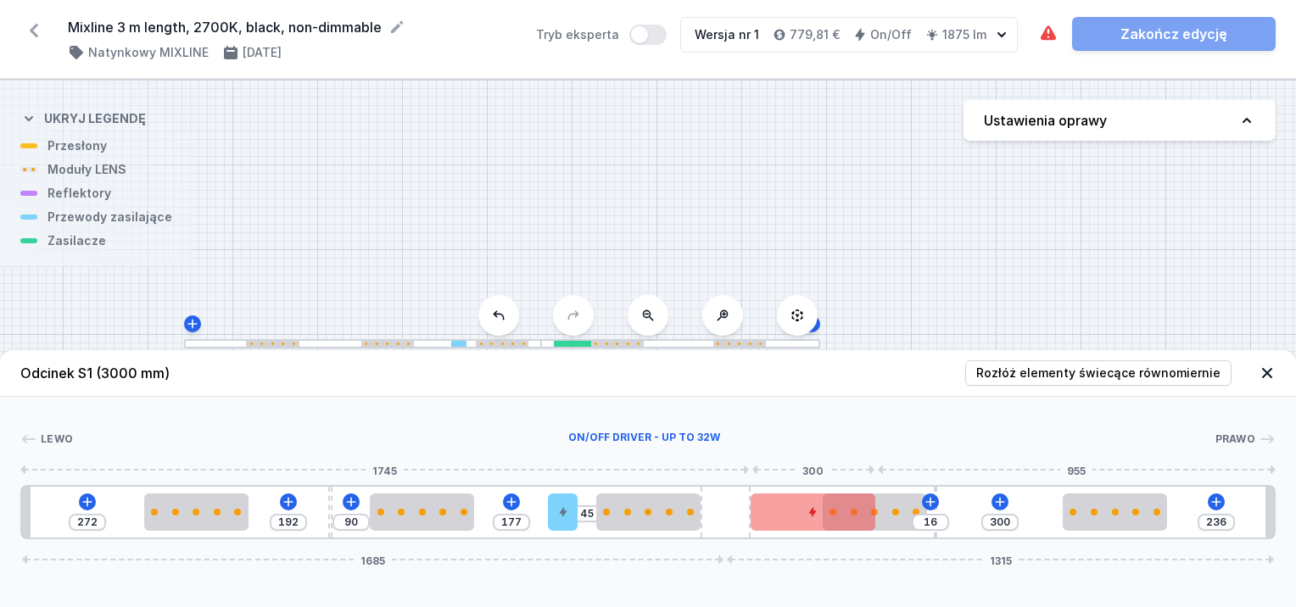
drag, startPoint x: 1018, startPoint y: 512, endPoint x: 845, endPoint y: 509, distance: 173.1
click at [845, 509] on div at bounding box center [814, 512] width 126 height 37
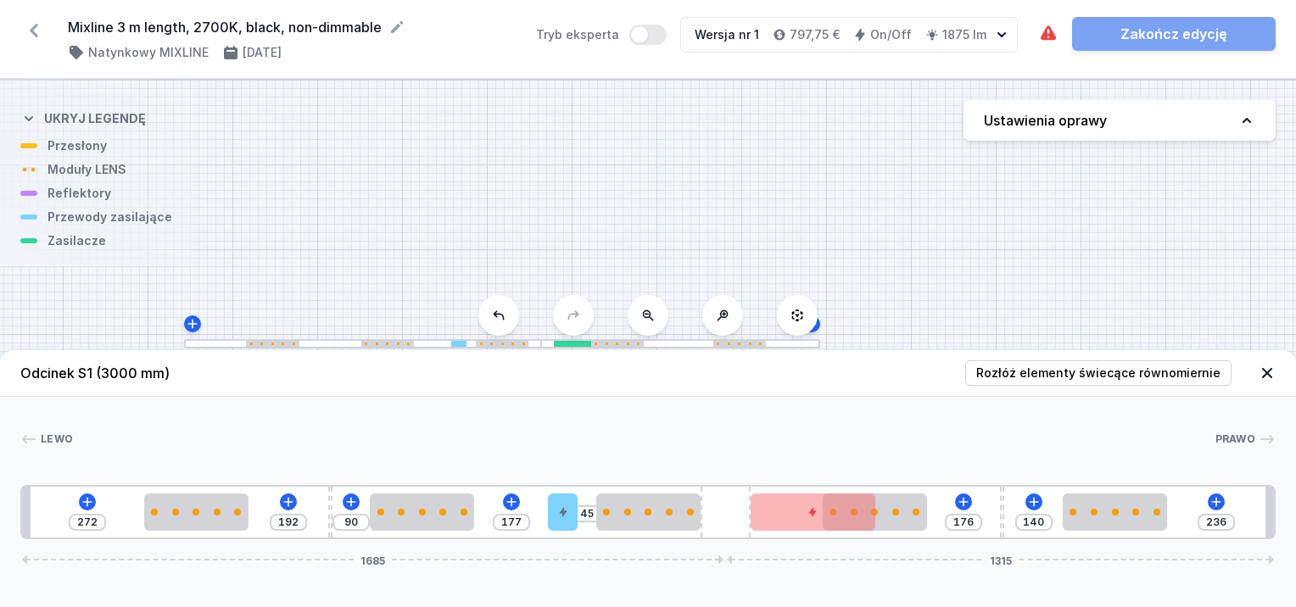
drag, startPoint x: 936, startPoint y: 491, endPoint x: 1019, endPoint y: 495, distance: 83.2
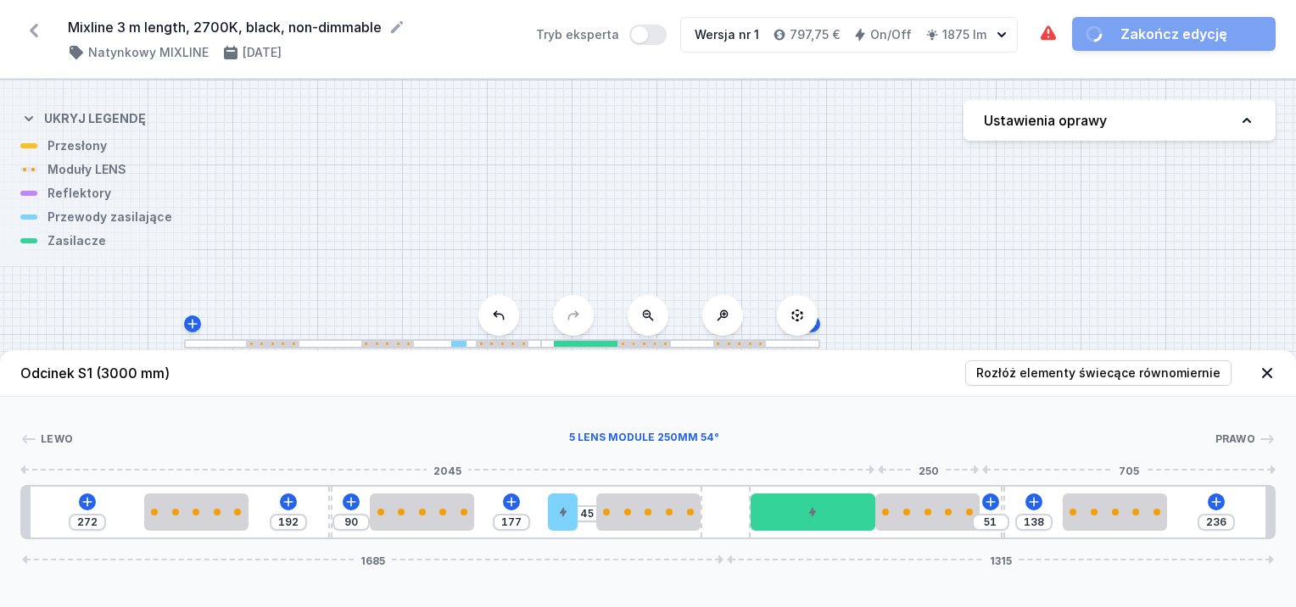
drag, startPoint x: 904, startPoint y: 511, endPoint x: 1053, endPoint y: 518, distance: 149.5
click at [980, 512] on div at bounding box center [928, 512] width 104 height 7
click at [1178, 506] on div "272 192 90 177 45 51 138 236 1685 1315" at bounding box center [648, 512] width 1256 height 54
click at [1122, 516] on div at bounding box center [1115, 512] width 104 height 37
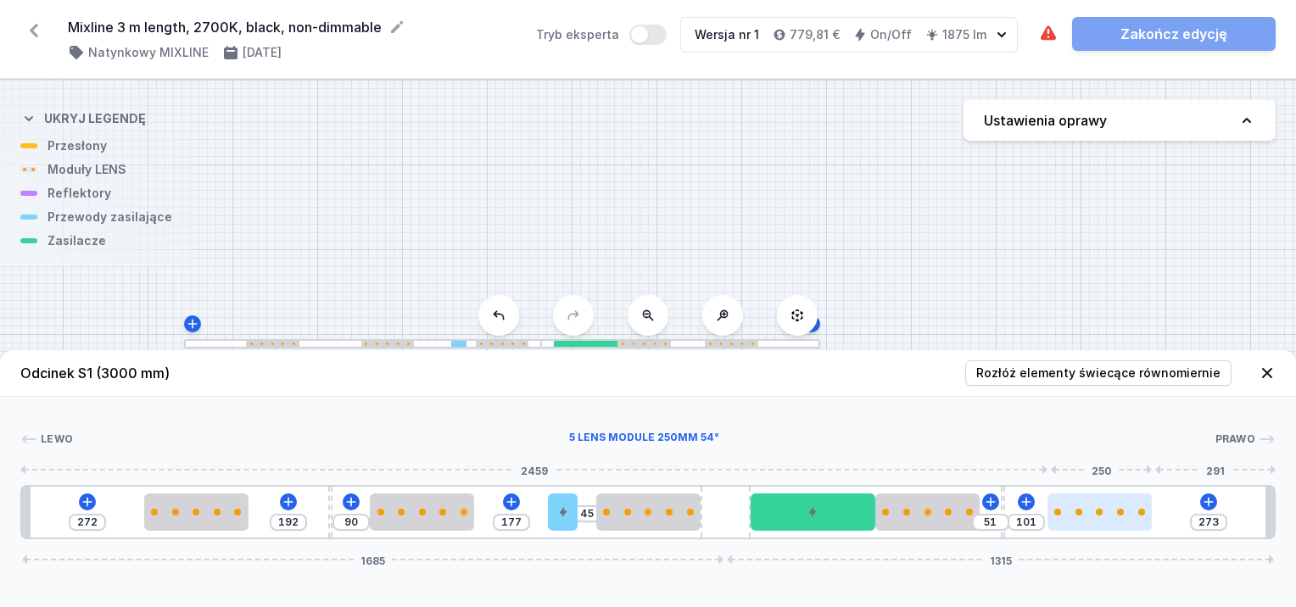
click at [1114, 518] on div at bounding box center [1100, 512] width 104 height 37
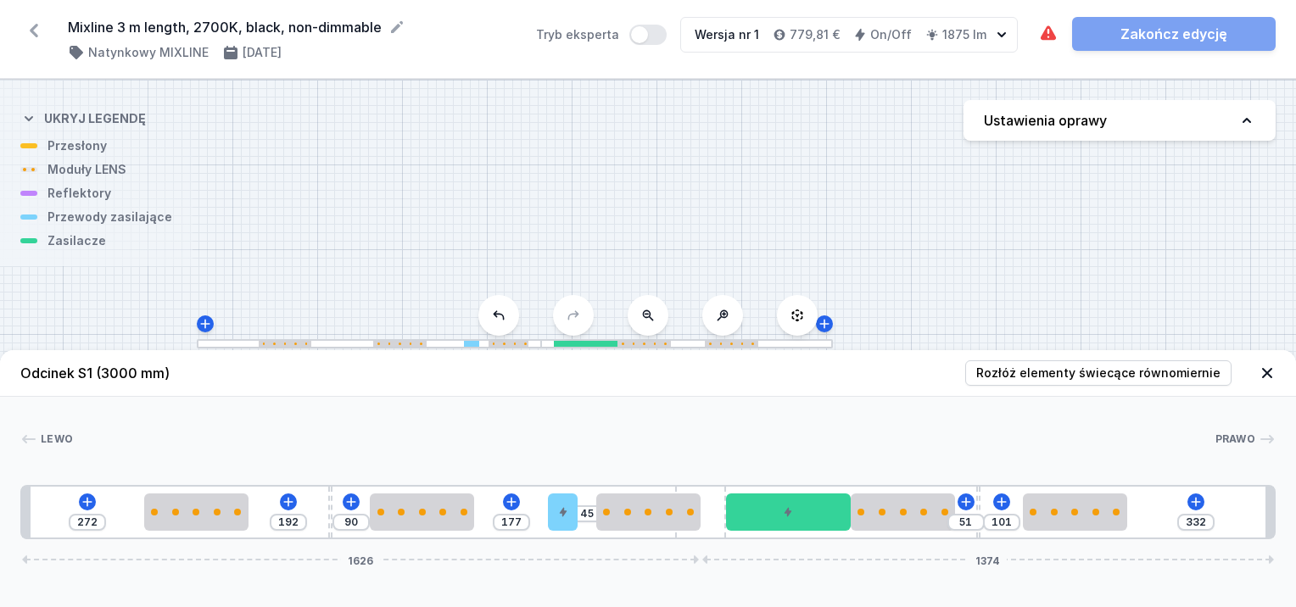
drag, startPoint x: 666, startPoint y: 499, endPoint x: 567, endPoint y: 483, distance: 100.6
click at [542, 481] on div "[PERSON_NAME] 1 2 3 2 4 2 5 6 2 3 2 1 272 192 90 177 45 51 101 332 1626 1374 29…" at bounding box center [648, 468] width 1296 height 143
drag, startPoint x: 706, startPoint y: 500, endPoint x: 646, endPoint y: 494, distance: 59.7
click at [643, 494] on div "272 192 90 177 45 51 101 332 1626 1374" at bounding box center [648, 512] width 1256 height 54
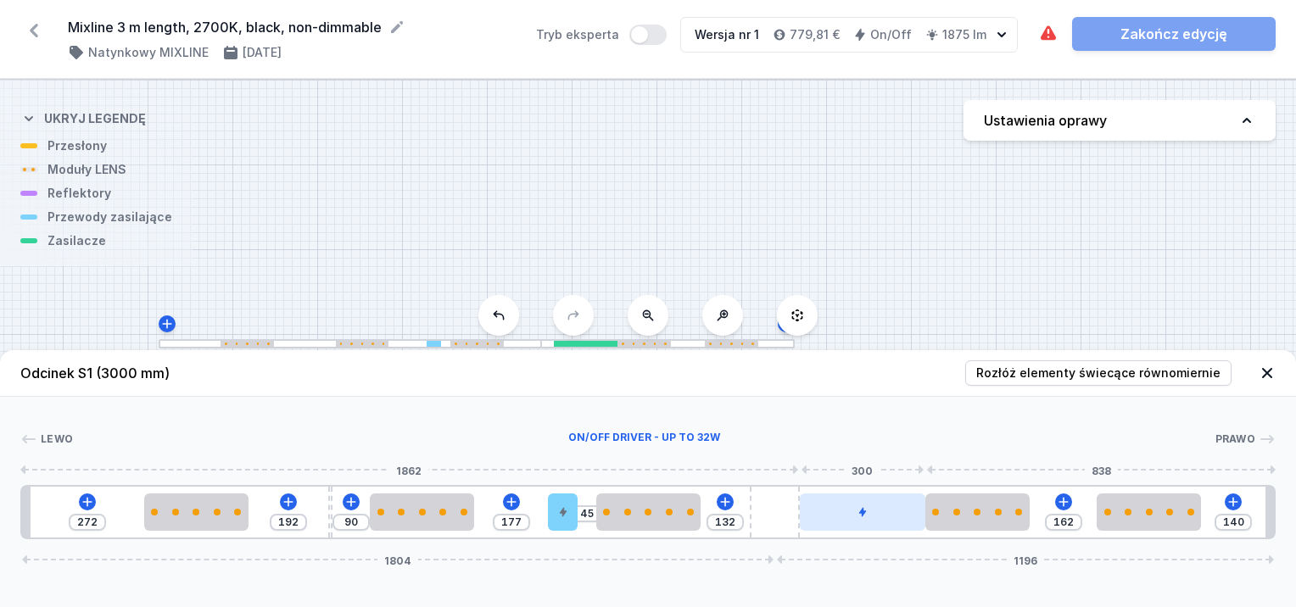
drag, startPoint x: 711, startPoint y: 503, endPoint x: 854, endPoint y: 518, distance: 144.1
click at [834, 515] on div "272 192 90 177 45 132 162 140 1804 1196" at bounding box center [648, 512] width 1256 height 54
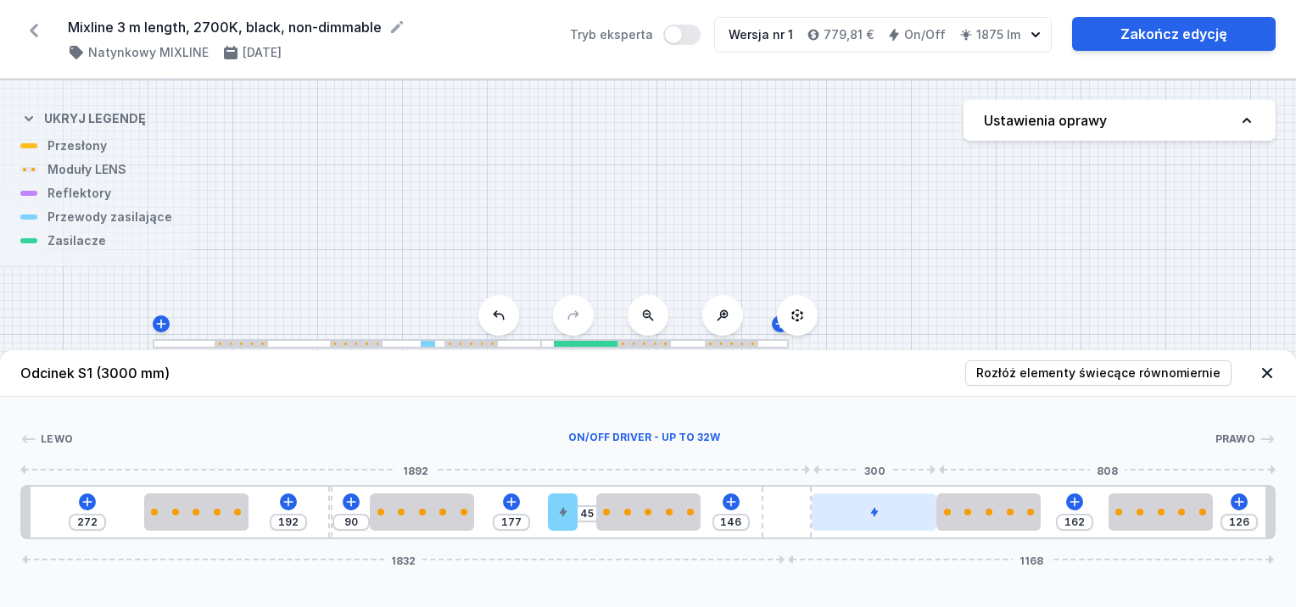
drag, startPoint x: 858, startPoint y: 514, endPoint x: 889, endPoint y: 516, distance: 31.4
click at [889, 516] on div at bounding box center [875, 512] width 126 height 37
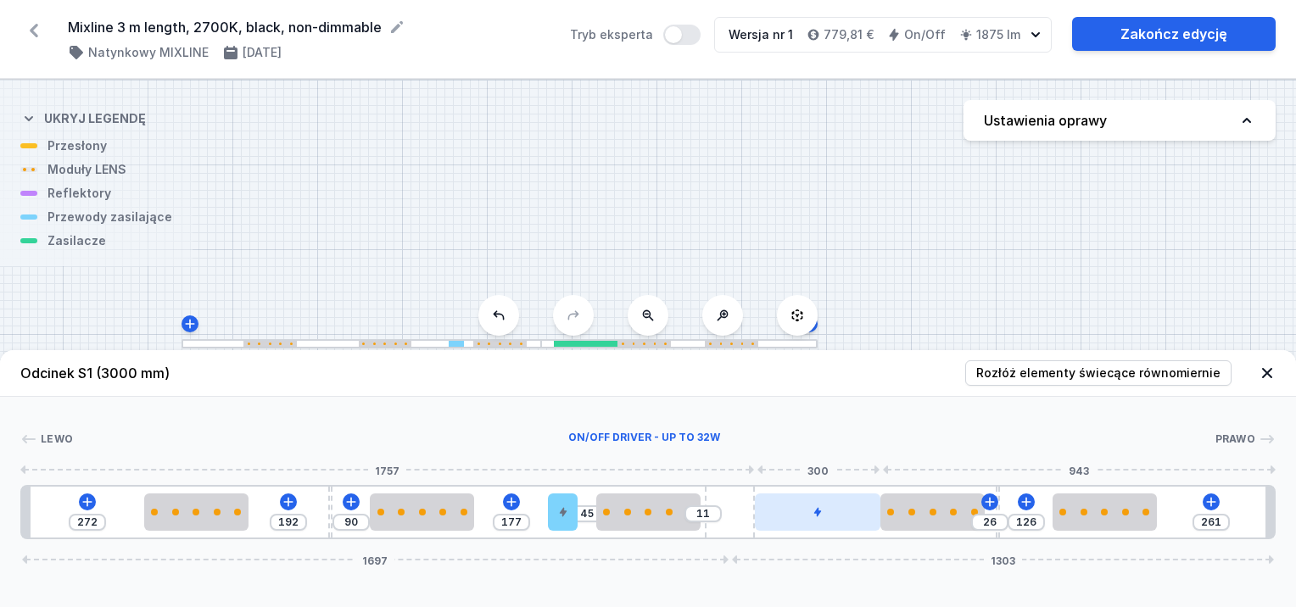
drag, startPoint x: 789, startPoint y: 507, endPoint x: 794, endPoint y: 516, distance: 9.9
click at [770, 514] on div "272 192 90 177 45 11 26 126 261 1697 1303" at bounding box center [648, 512] width 1256 height 54
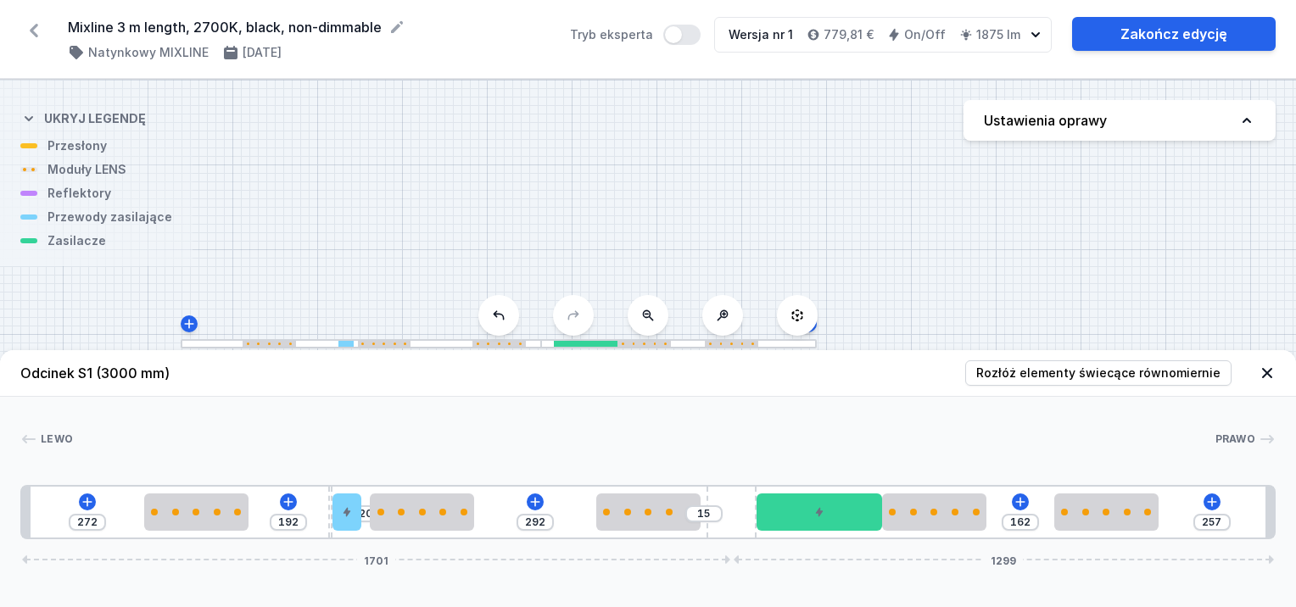
drag, startPoint x: 558, startPoint y: 509, endPoint x: 365, endPoint y: 492, distance: 194.2
click at [354, 490] on div "272 192 20 292 15 162 257 1701 1299" at bounding box center [648, 512] width 1256 height 54
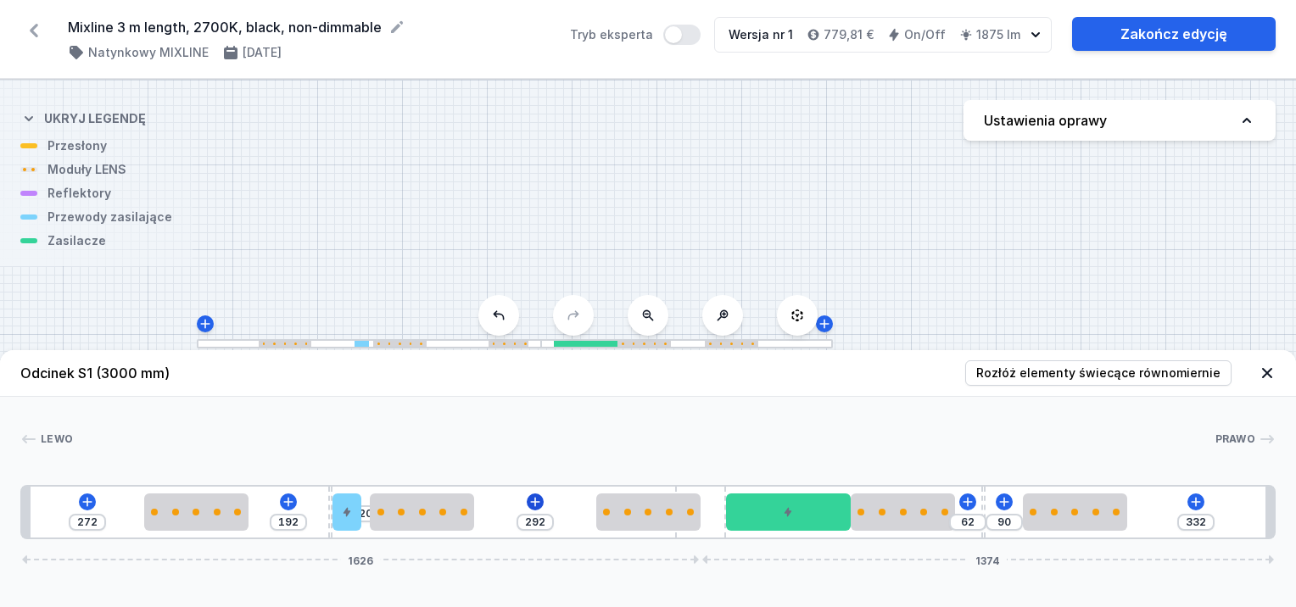
drag, startPoint x: 745, startPoint y: 502, endPoint x: 529, endPoint y: 497, distance: 216.4
click at [506, 495] on div "272 192 20 292 62 90 332 1626 1374" at bounding box center [648, 512] width 1256 height 54
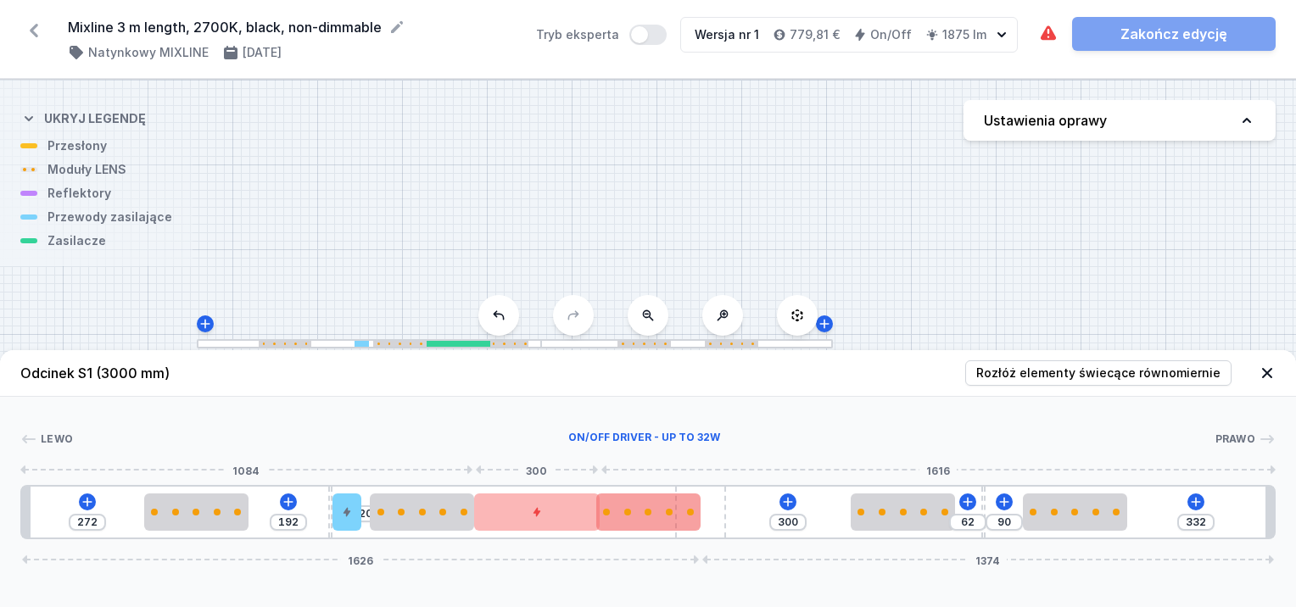
drag, startPoint x: 784, startPoint y: 523, endPoint x: 607, endPoint y: 509, distance: 177.0
click at [557, 502] on div at bounding box center [537, 512] width 126 height 37
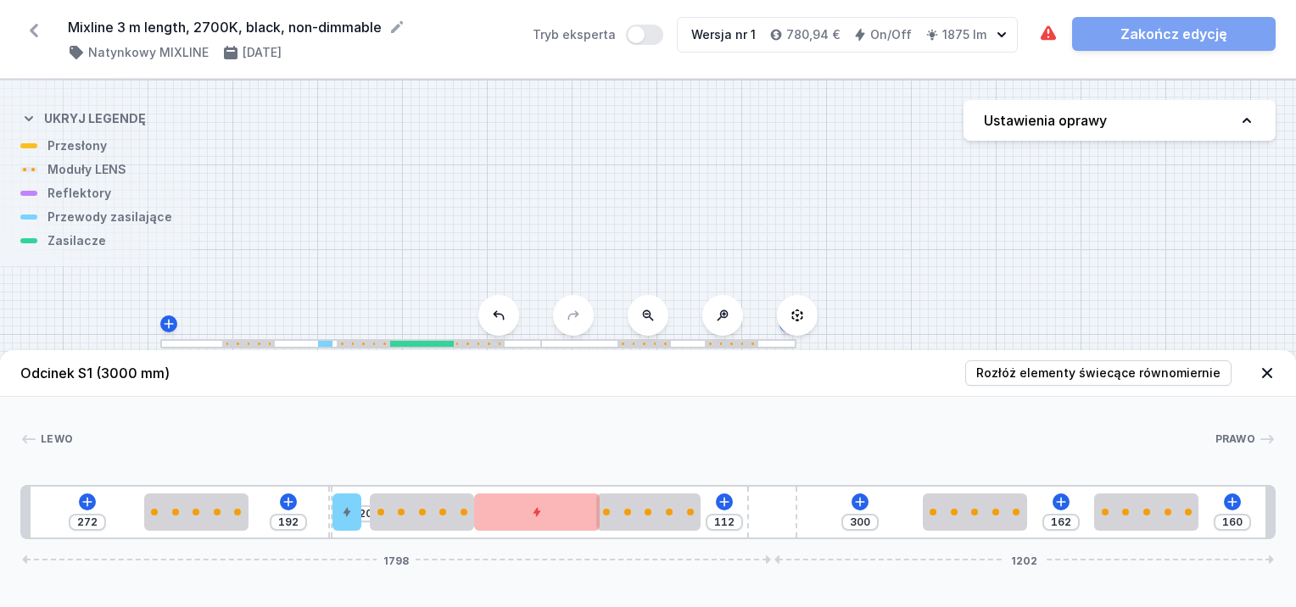
drag, startPoint x: 724, startPoint y: 518, endPoint x: 822, endPoint y: 529, distance: 99.0
click at [830, 529] on div "272 192 20 112 300 162 160 1798 1202" at bounding box center [648, 512] width 1256 height 54
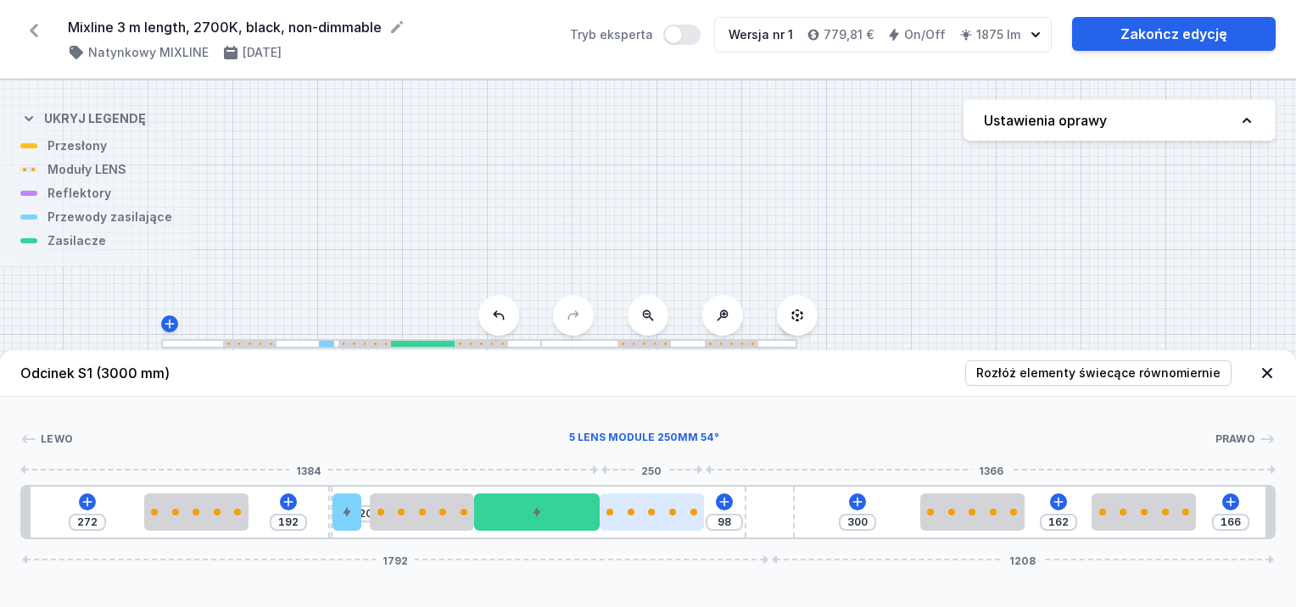
drag, startPoint x: 656, startPoint y: 512, endPoint x: 679, endPoint y: 520, distance: 24.1
click at [679, 520] on div at bounding box center [652, 512] width 104 height 37
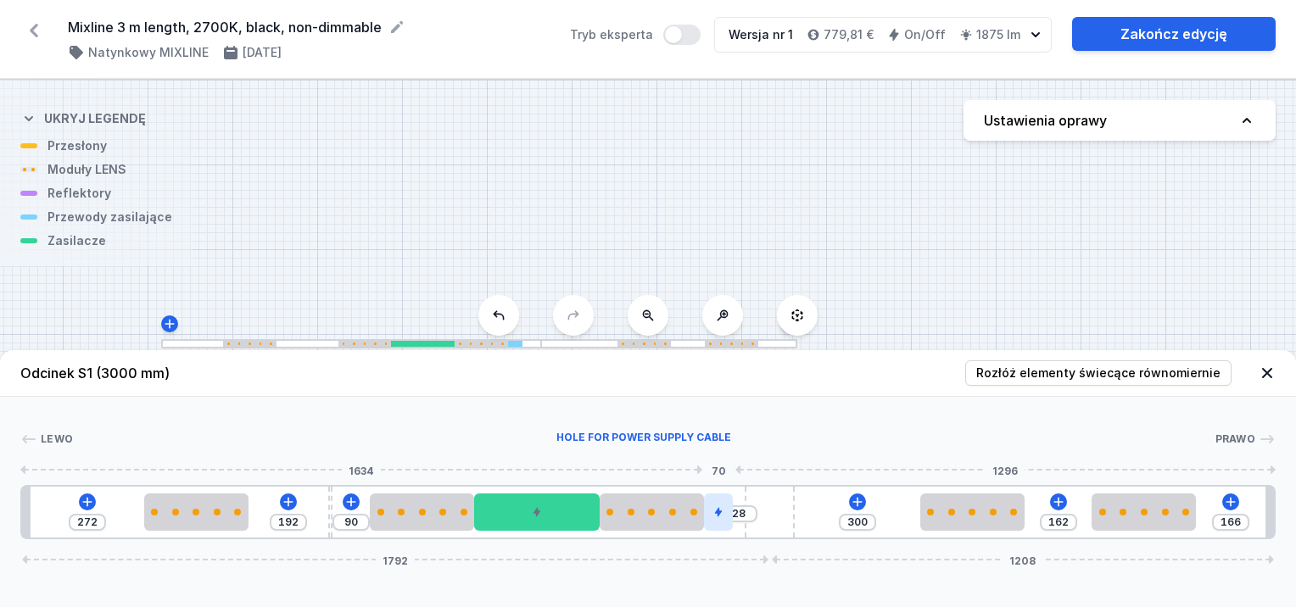
drag, startPoint x: 342, startPoint y: 515, endPoint x: 730, endPoint y: 516, distance: 387.7
drag, startPoint x: 330, startPoint y: 512, endPoint x: 282, endPoint y: 516, distance: 48.5
click at [22, 512] on div "95" at bounding box center [22, 512] width 0 height 0
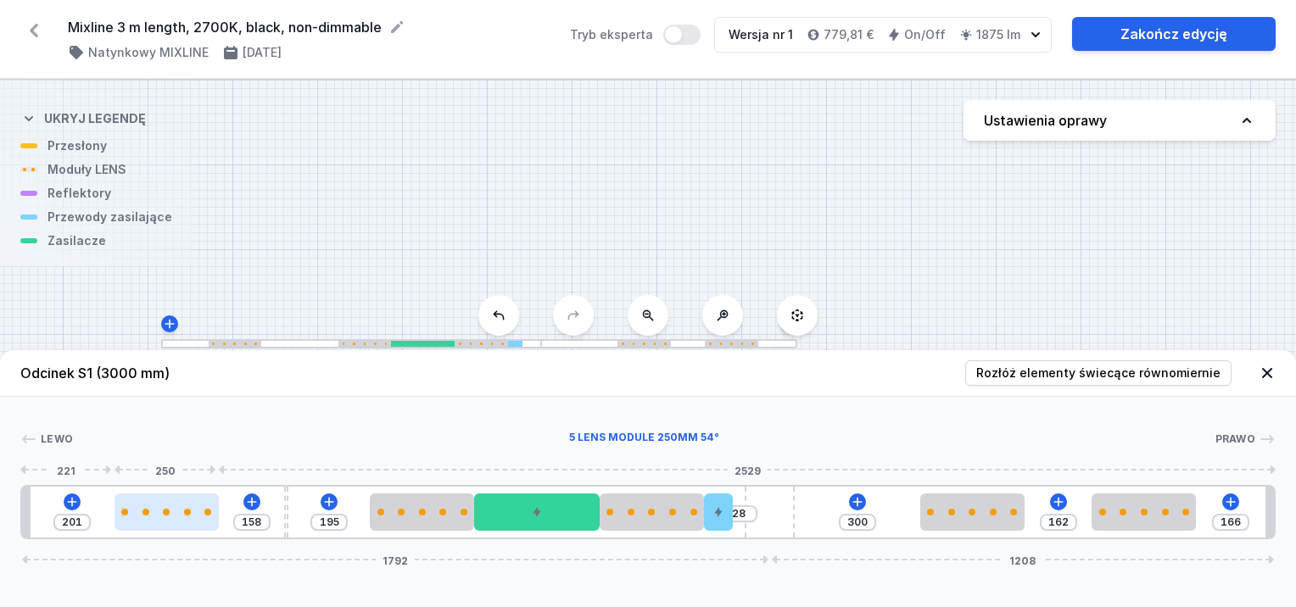
drag, startPoint x: 199, startPoint y: 506, endPoint x: 182, endPoint y: 518, distance: 21.4
click at [163, 516] on div at bounding box center [167, 512] width 104 height 37
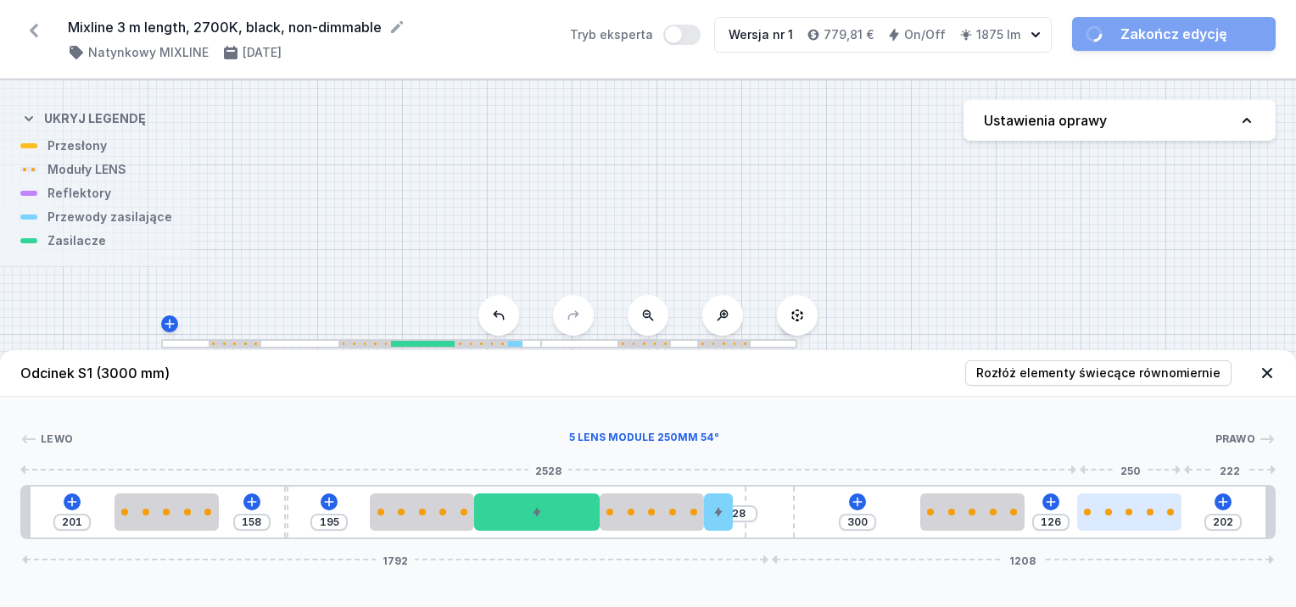
click at [1142, 521] on div at bounding box center [1129, 512] width 104 height 37
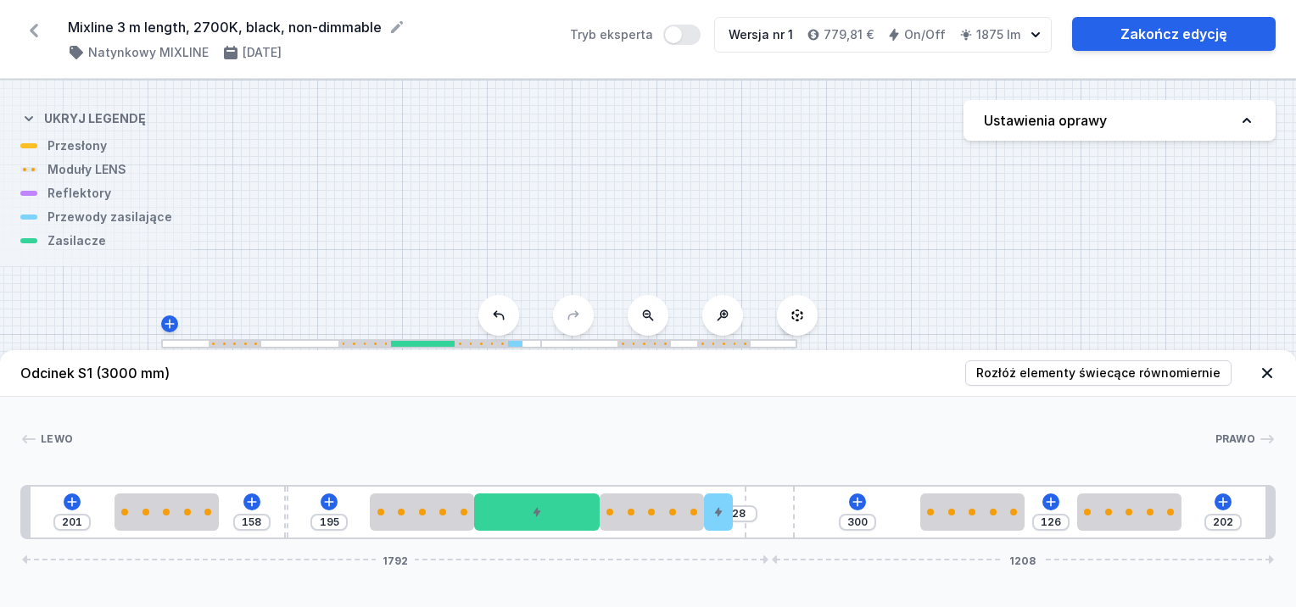
drag, startPoint x: 718, startPoint y: 513, endPoint x: 743, endPoint y: 515, distance: 25.5
click at [739, 515] on div "201 158 195 28 300 126 202 1792 1208" at bounding box center [648, 512] width 1256 height 54
drag, startPoint x: 783, startPoint y: 495, endPoint x: 811, endPoint y: 505, distance: 29.5
click at [811, 505] on div "201 158 195 7 300 126 223 1771 1229" at bounding box center [648, 512] width 1256 height 54
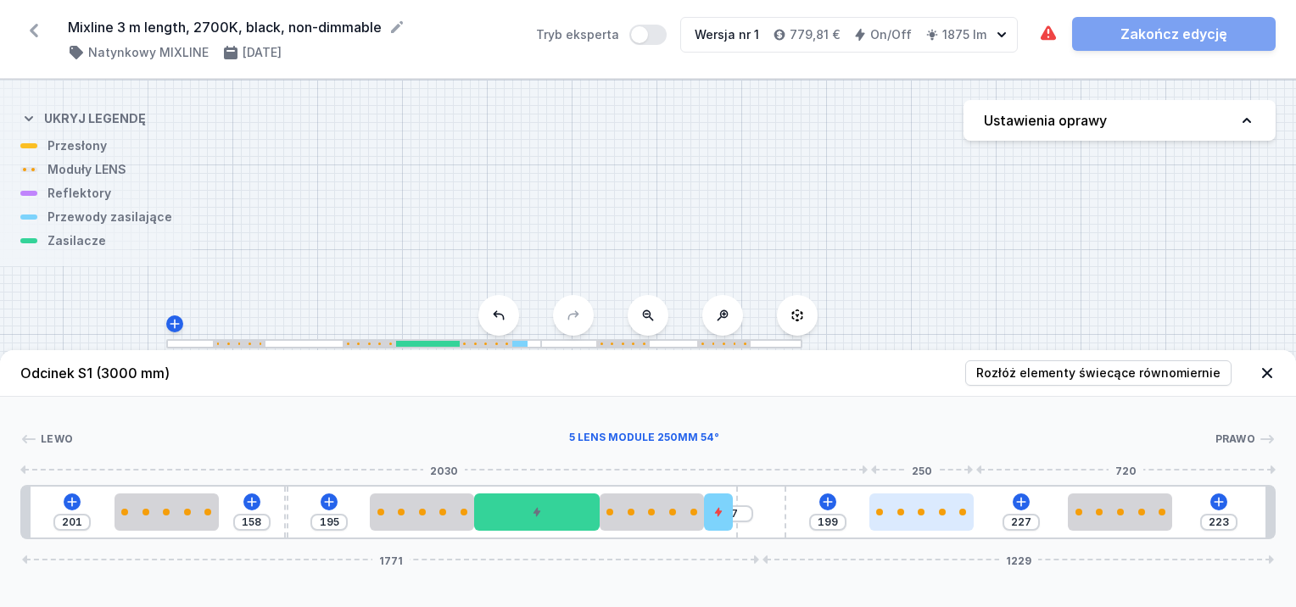
drag, startPoint x: 948, startPoint y: 501, endPoint x: 920, endPoint y: 506, distance: 29.3
click at [920, 506] on div at bounding box center [922, 512] width 104 height 37
click at [918, 512] on div at bounding box center [907, 512] width 104 height 7
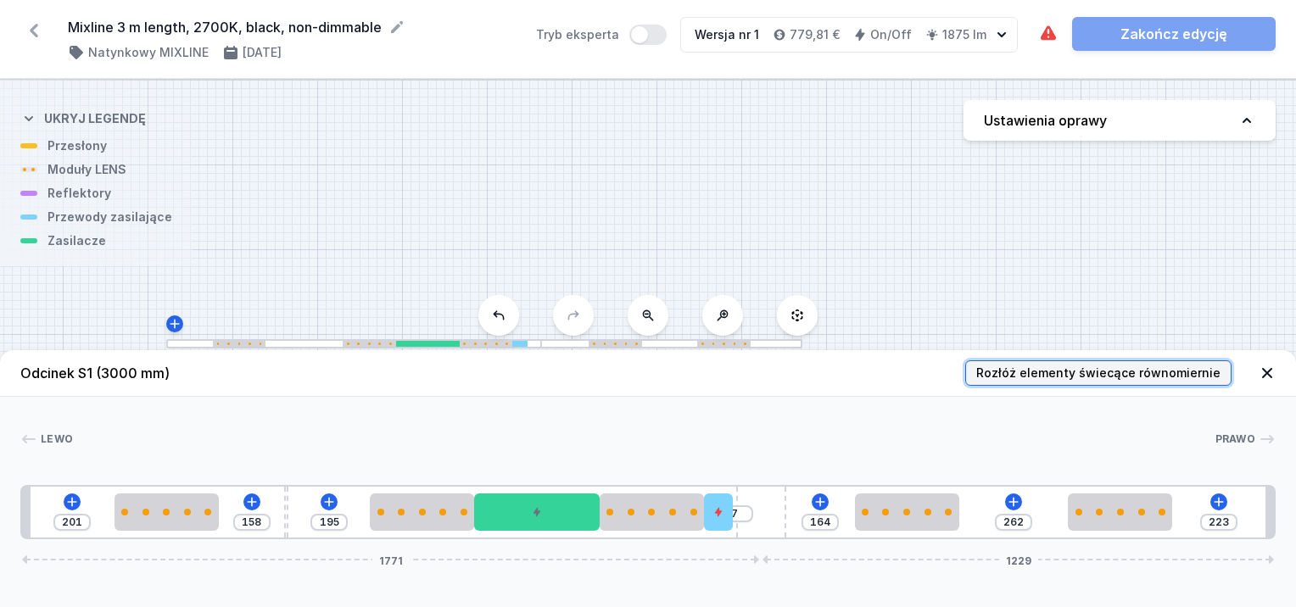
click at [1101, 378] on span "Rozłóż elementy świecące równomiernie" at bounding box center [1098, 373] width 244 height 17
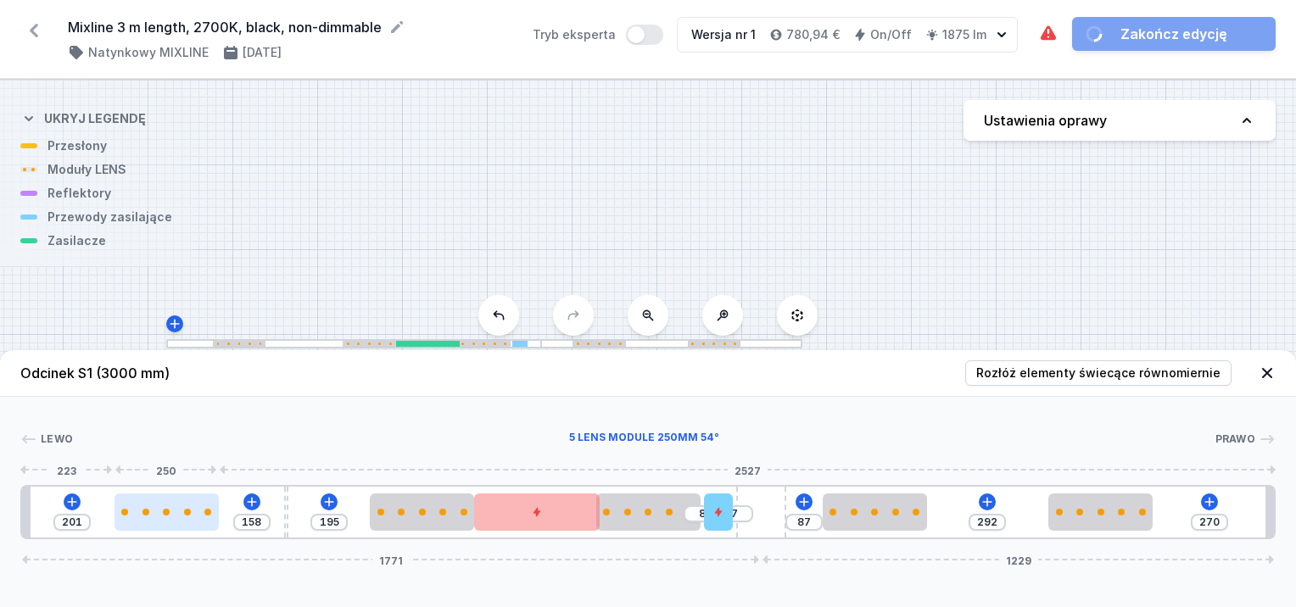
drag, startPoint x: 176, startPoint y: 512, endPoint x: 140, endPoint y: 521, distance: 37.7
click at [140, 521] on div at bounding box center [167, 512] width 104 height 37
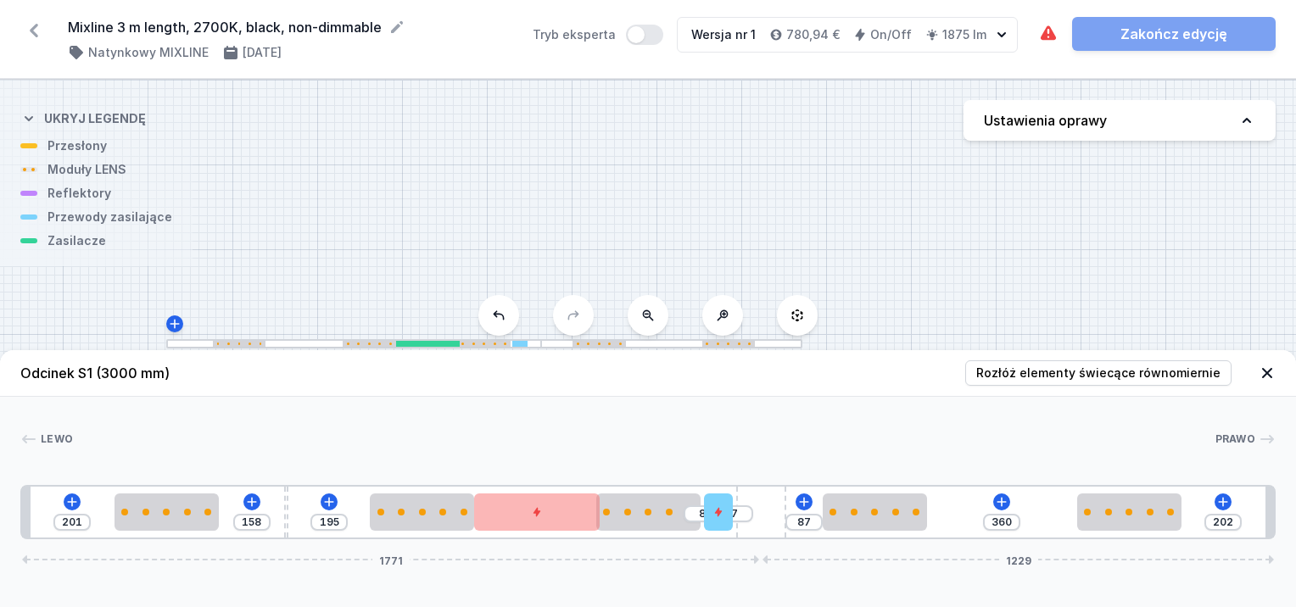
drag, startPoint x: 1148, startPoint y: 515, endPoint x: 1195, endPoint y: 518, distance: 46.7
click at [1194, 517] on div "201 158 195 8 7 87 360 202 1771 1229" at bounding box center [648, 512] width 1256 height 54
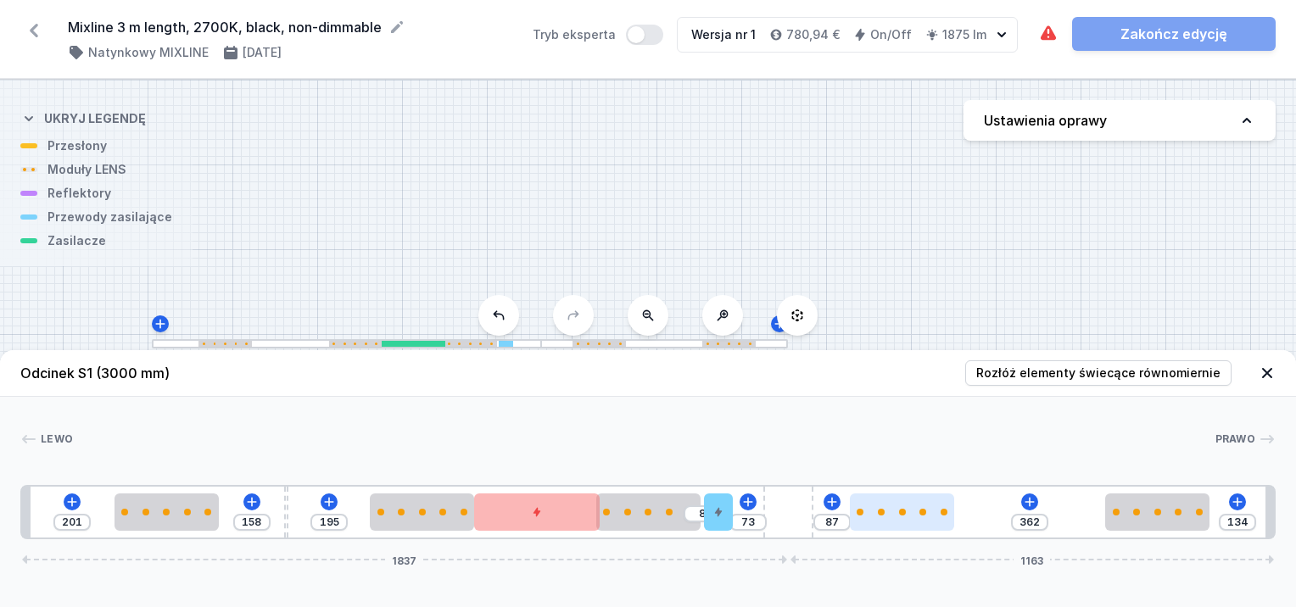
drag, startPoint x: 760, startPoint y: 512, endPoint x: 866, endPoint y: 512, distance: 106.1
click at [827, 511] on div "201 158 195 8 73 87 362 134 1837 1163" at bounding box center [648, 512] width 1256 height 54
drag, startPoint x: 915, startPoint y: 516, endPoint x: 954, endPoint y: 530, distance: 41.6
click at [954, 530] on div at bounding box center [930, 512] width 104 height 37
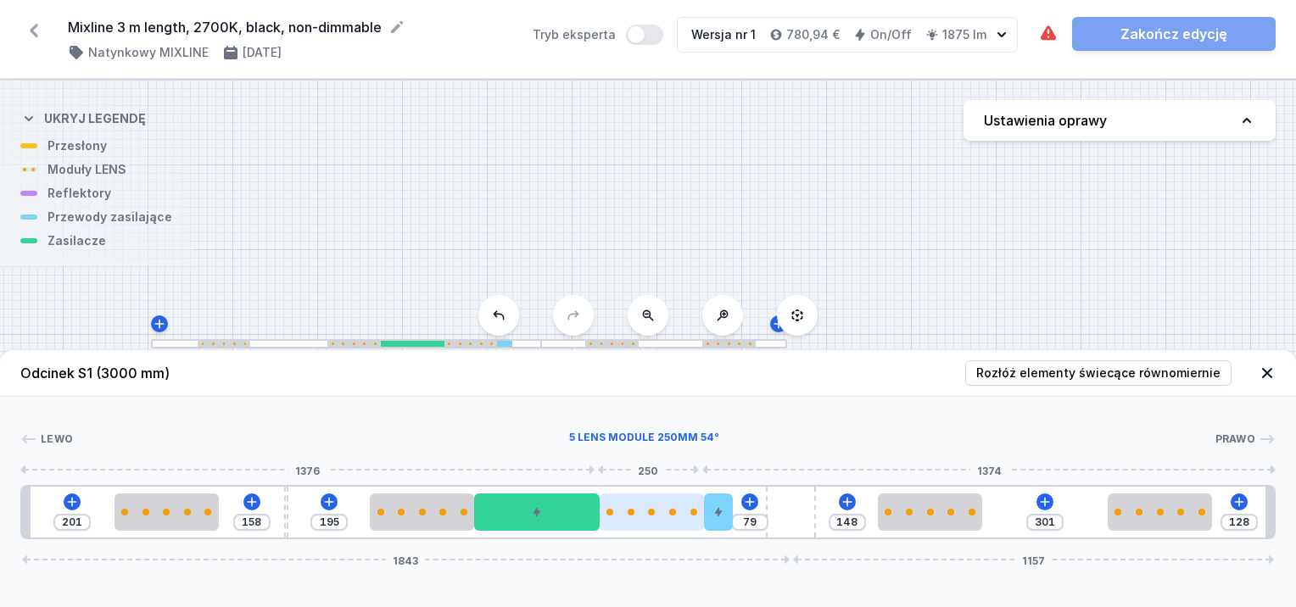
click at [663, 508] on div at bounding box center [652, 512] width 104 height 37
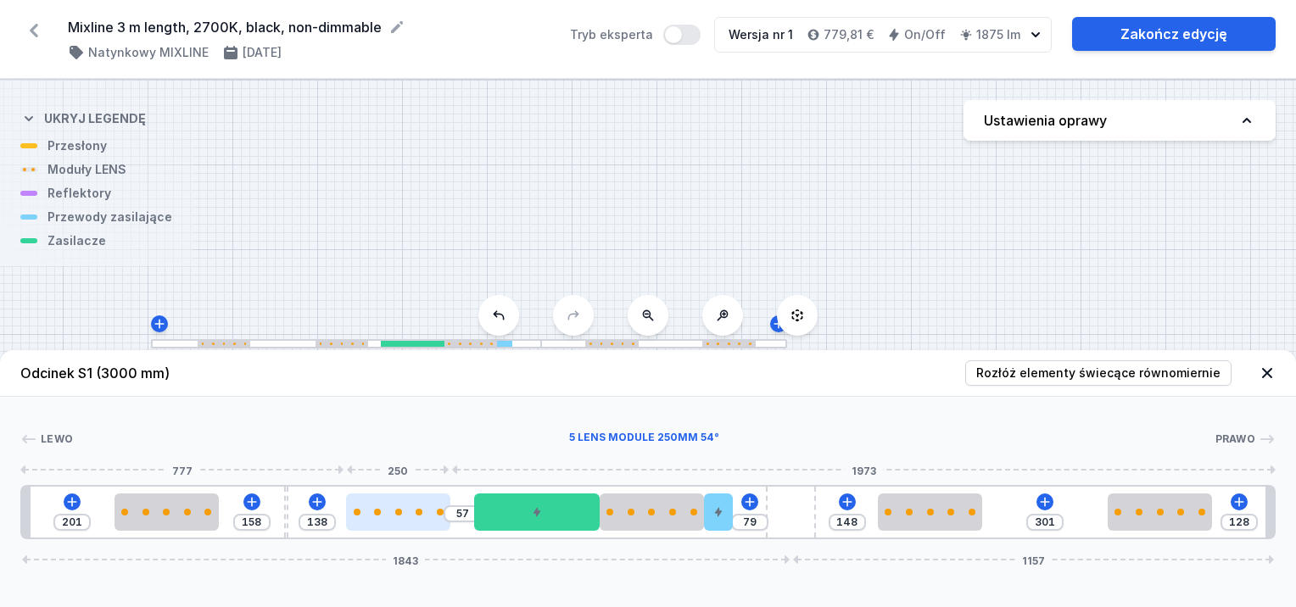
drag, startPoint x: 428, startPoint y: 519, endPoint x: 400, endPoint y: 525, distance: 27.8
click at [400, 525] on div at bounding box center [398, 512] width 104 height 37
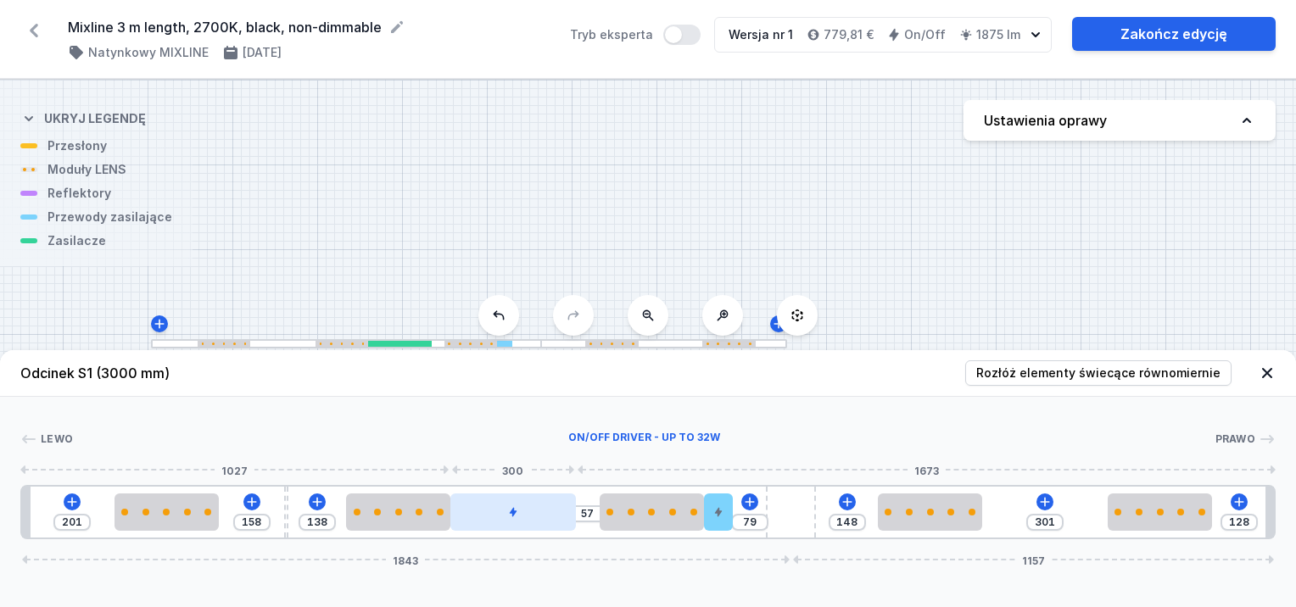
drag, startPoint x: 509, startPoint y: 516, endPoint x: 539, endPoint y: 519, distance: 29.9
click at [510, 519] on div at bounding box center [513, 512] width 126 height 37
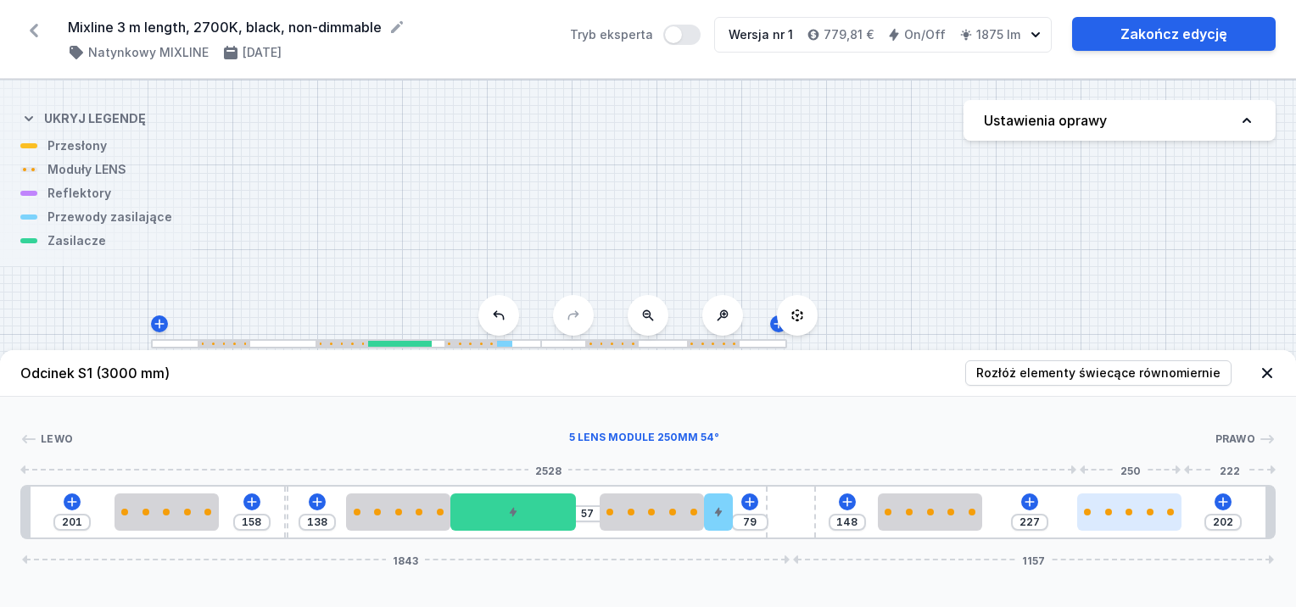
drag, startPoint x: 1182, startPoint y: 510, endPoint x: 1167, endPoint y: 516, distance: 15.6
click at [1167, 516] on div at bounding box center [1129, 512] width 104 height 37
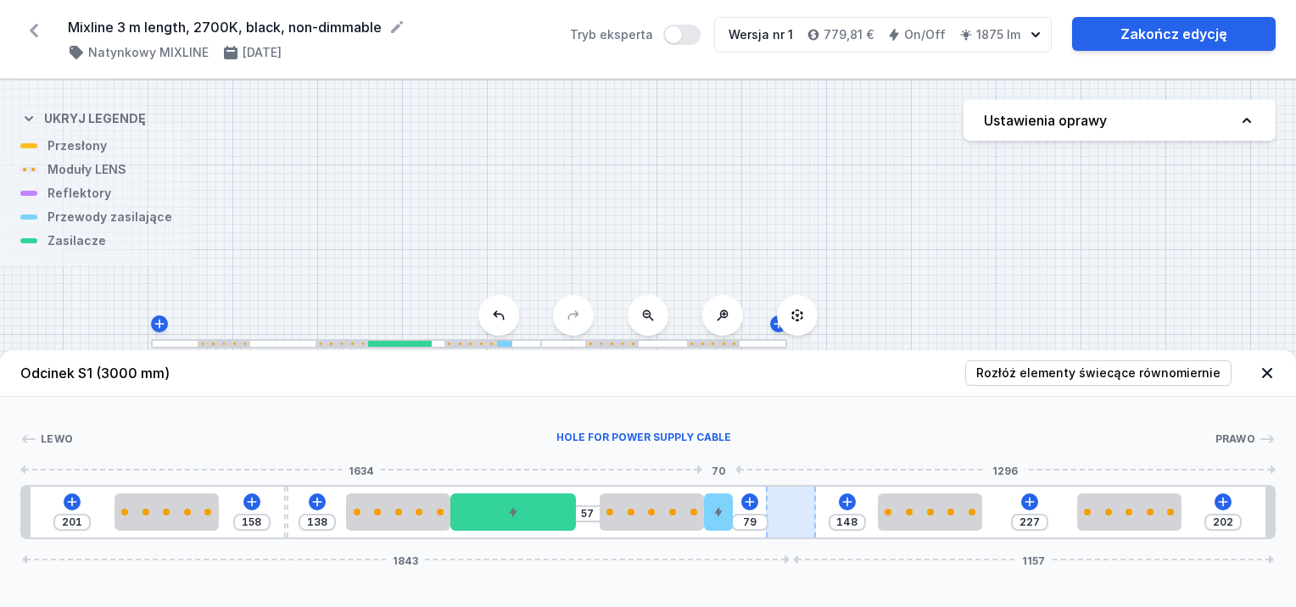
drag, startPoint x: 718, startPoint y: 520, endPoint x: 770, endPoint y: 521, distance: 52.6
click at [726, 523] on div at bounding box center [718, 512] width 29 height 37
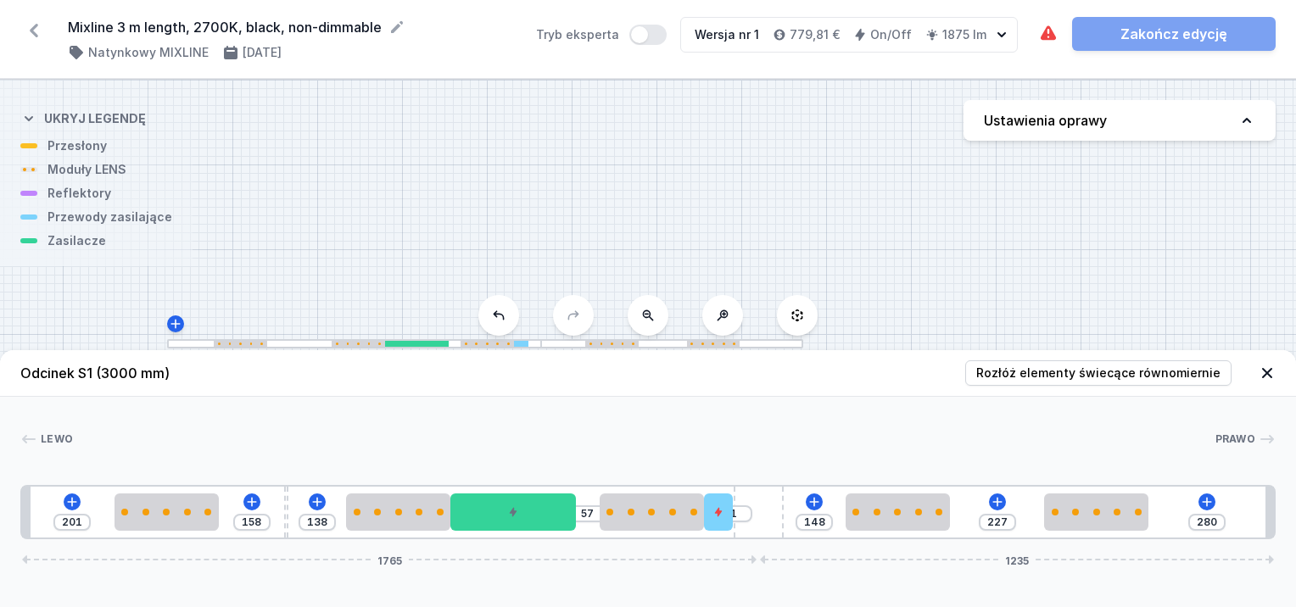
drag, startPoint x: 792, startPoint y: 514, endPoint x: 796, endPoint y: 523, distance: 9.5
click at [796, 523] on div "201 158 138 57 1 148 227 280 1765 1235" at bounding box center [648, 512] width 1256 height 54
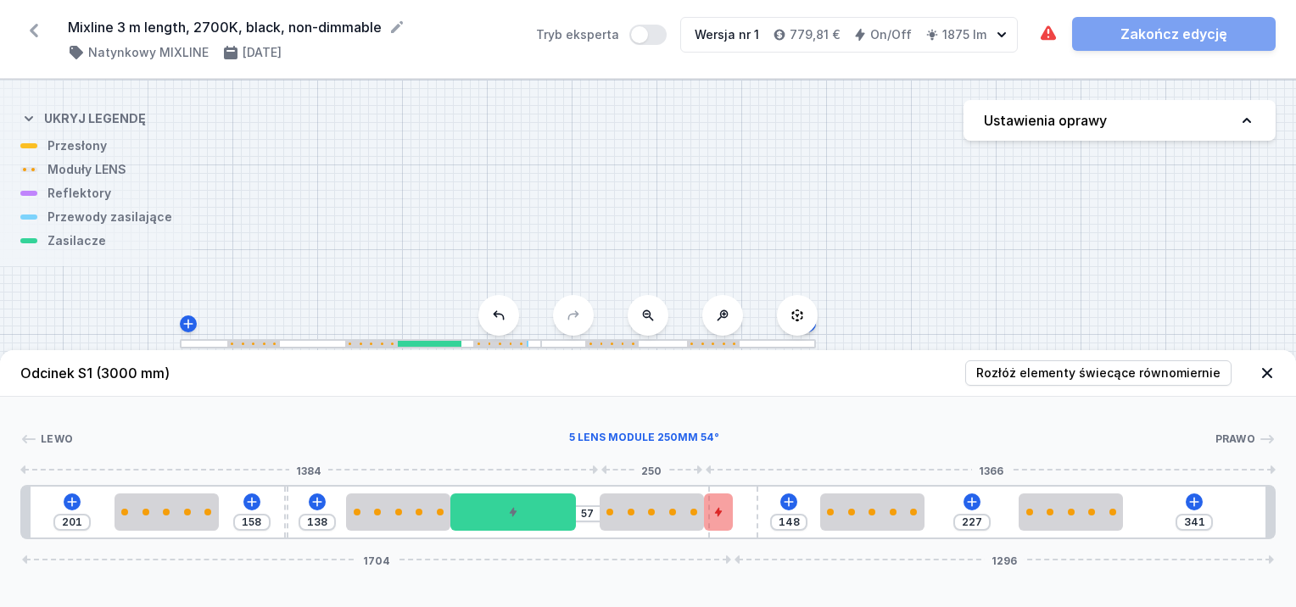
drag, startPoint x: 767, startPoint y: 516, endPoint x: 729, endPoint y: 524, distance: 39.1
click at [685, 519] on div "201 158 138 57 148 227 341 1704 1296" at bounding box center [648, 512] width 1256 height 54
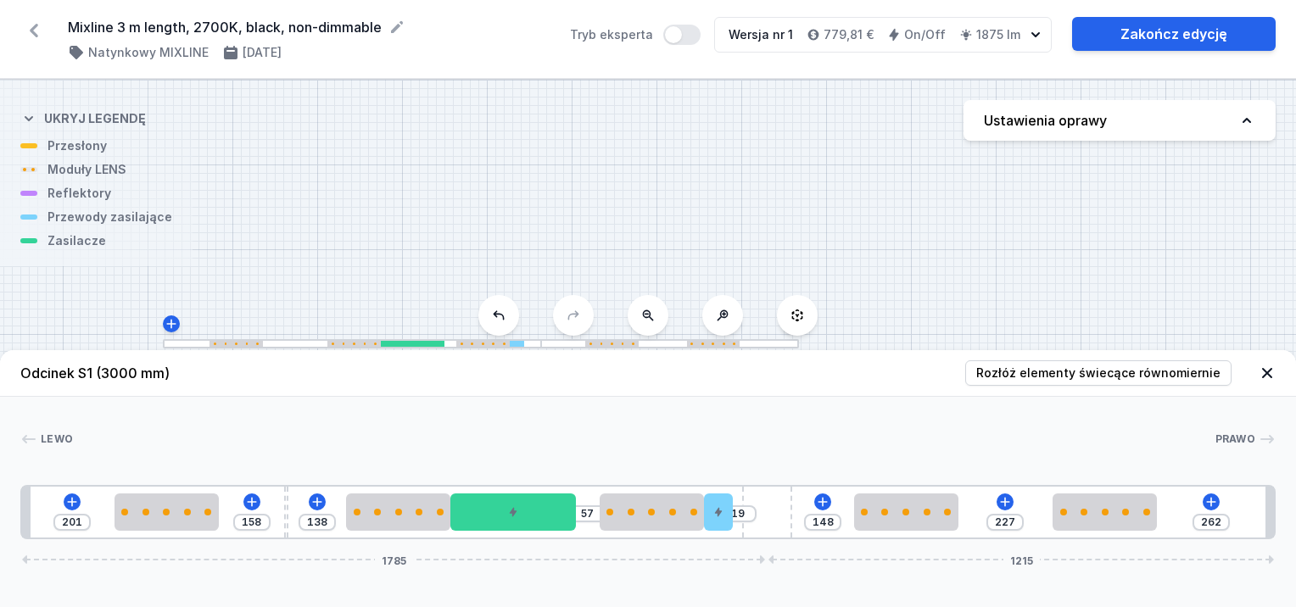
drag, startPoint x: 748, startPoint y: 523, endPoint x: 818, endPoint y: 528, distance: 69.8
click at [818, 528] on div "201 158 138 57 19 148 227 262 1785 1215" at bounding box center [648, 512] width 1256 height 54
drag, startPoint x: 767, startPoint y: 512, endPoint x: 797, endPoint y: 509, distance: 29.9
click at [797, 509] on div "201 158 138 57 2 148 227 279 1766 1234" at bounding box center [648, 512] width 1256 height 54
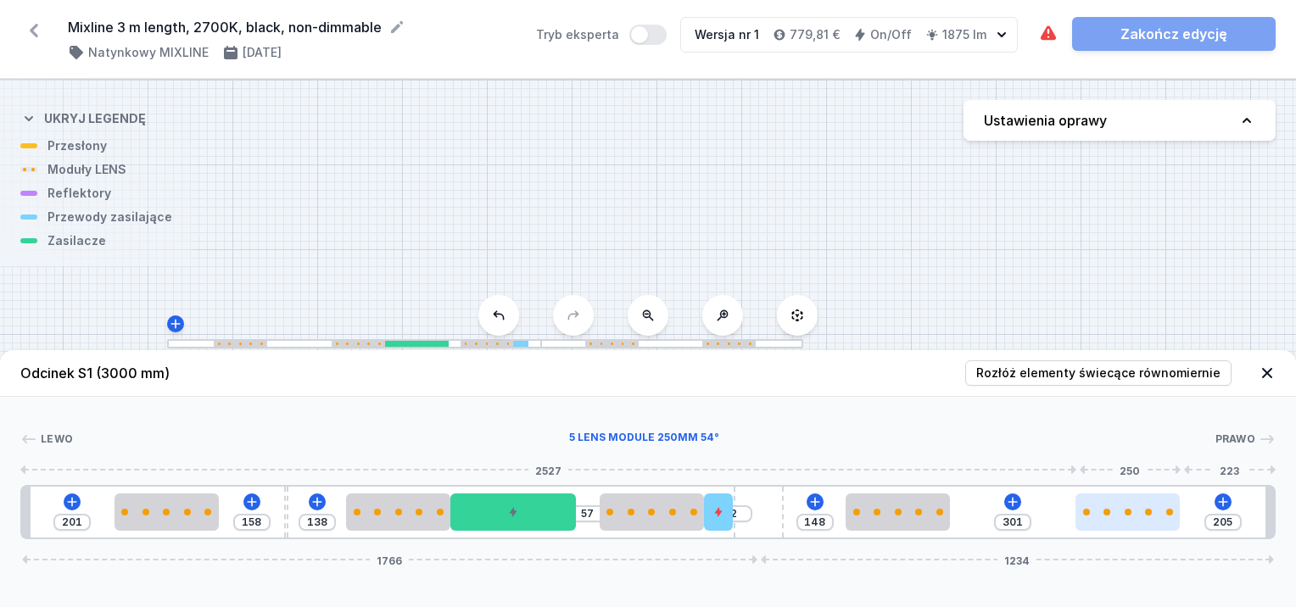
drag, startPoint x: 1104, startPoint y: 518, endPoint x: 1151, endPoint y: 528, distance: 48.4
click at [1151, 528] on div at bounding box center [1128, 512] width 104 height 37
drag, startPoint x: 935, startPoint y: 520, endPoint x: 948, endPoint y: 536, distance: 21.1
click at [948, 536] on div "201 158 138 57 2 149 300 205 1766 1234" at bounding box center [648, 512] width 1256 height 54
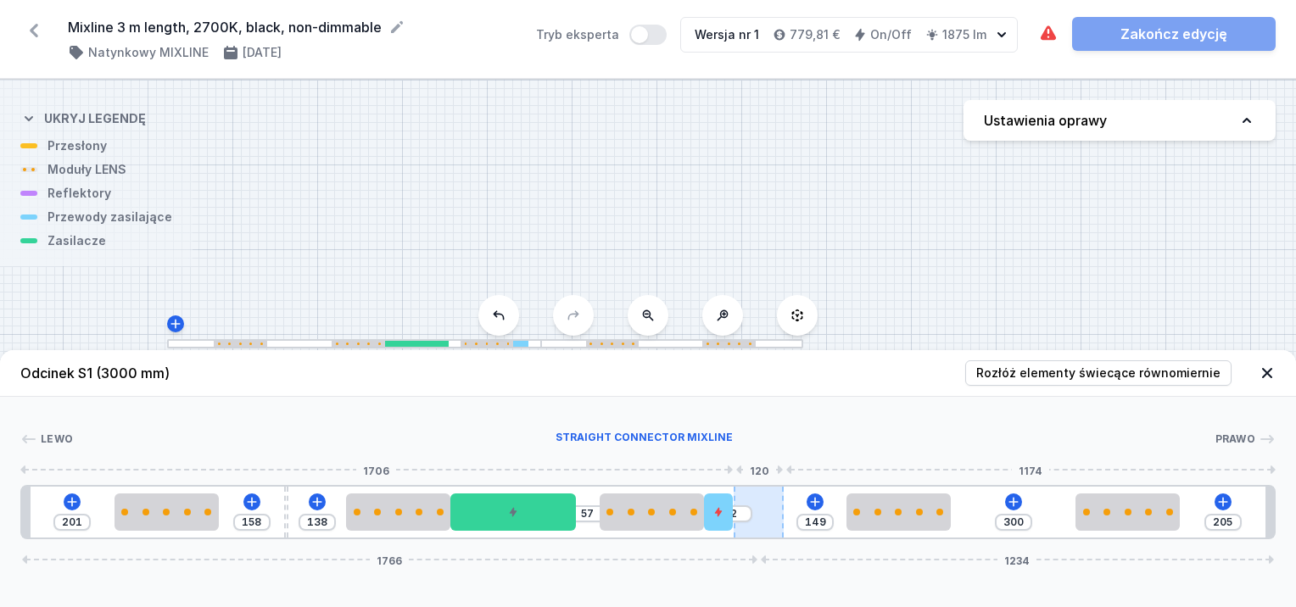
click at [742, 499] on div at bounding box center [759, 512] width 50 height 51
drag, startPoint x: 743, startPoint y: 499, endPoint x: 786, endPoint y: 506, distance: 43.1
click at [786, 506] on div at bounding box center [765, 512] width 50 height 51
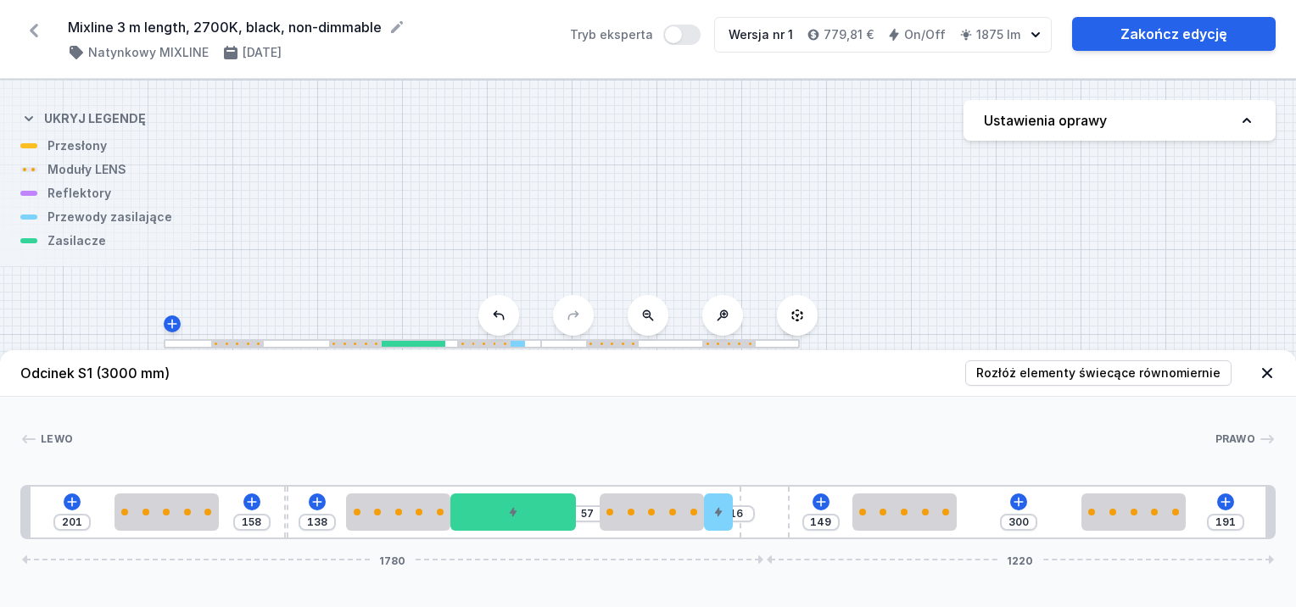
drag, startPoint x: 724, startPoint y: 512, endPoint x: 742, endPoint y: 510, distance: 18.8
click at [742, 510] on div "201 158 138 57 16 149 300 191 1780 1220" at bounding box center [648, 512] width 1256 height 54
drag, startPoint x: 718, startPoint y: 517, endPoint x: 739, endPoint y: 525, distance: 22.8
click at [739, 525] on div "201 158 138 57 16 149 300 191 1780 1220" at bounding box center [648, 512] width 1256 height 54
drag, startPoint x: 724, startPoint y: 521, endPoint x: 733, endPoint y: 523, distance: 9.5
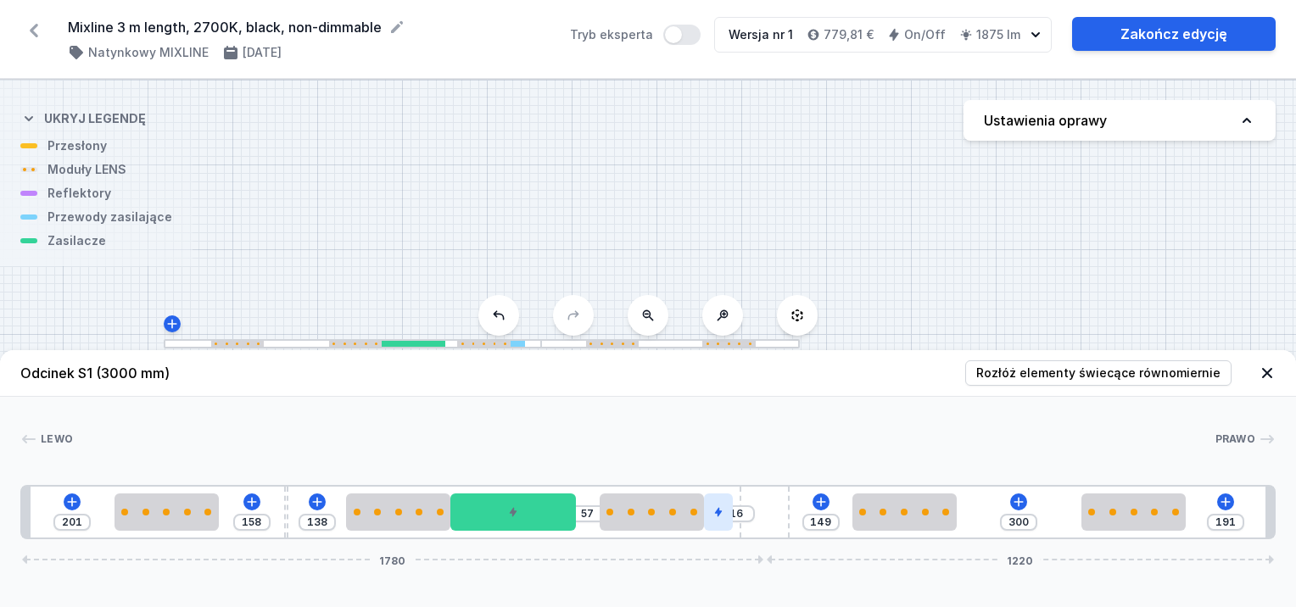
click at [735, 523] on div "201 158 138 57 16 149 300 191 1780 1220" at bounding box center [648, 512] width 1256 height 54
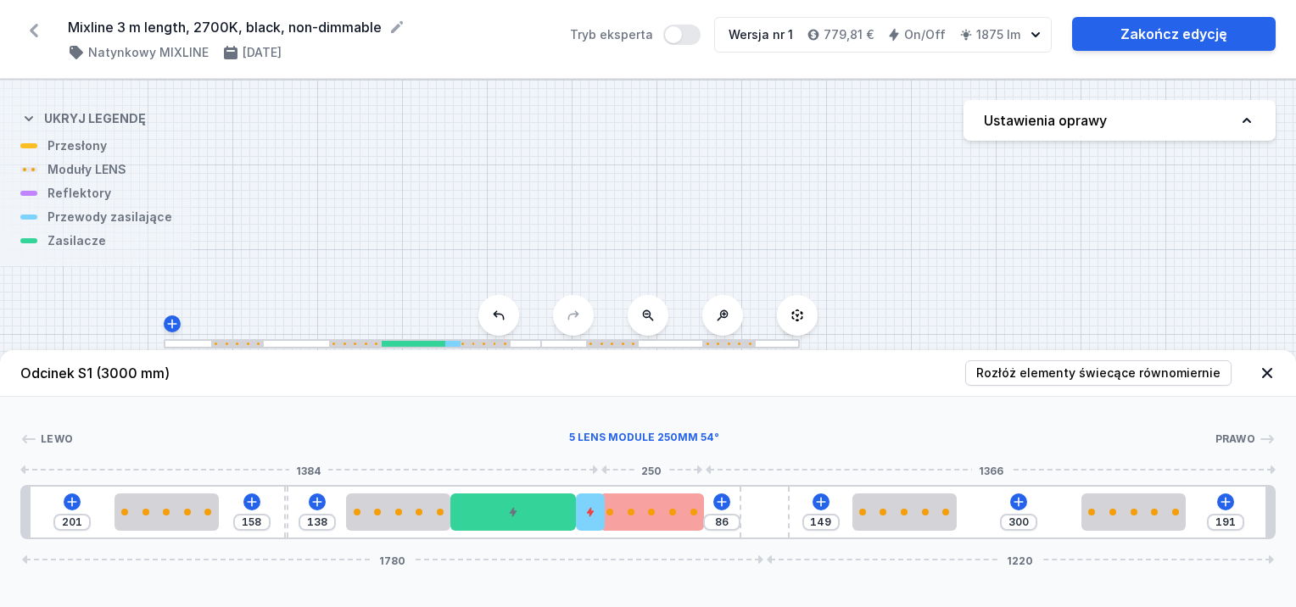
drag, startPoint x: 720, startPoint y: 521, endPoint x: 616, endPoint y: 512, distance: 104.7
click at [612, 512] on div "201 158 138 86 149 300 191 1780 1220" at bounding box center [648, 512] width 1256 height 54
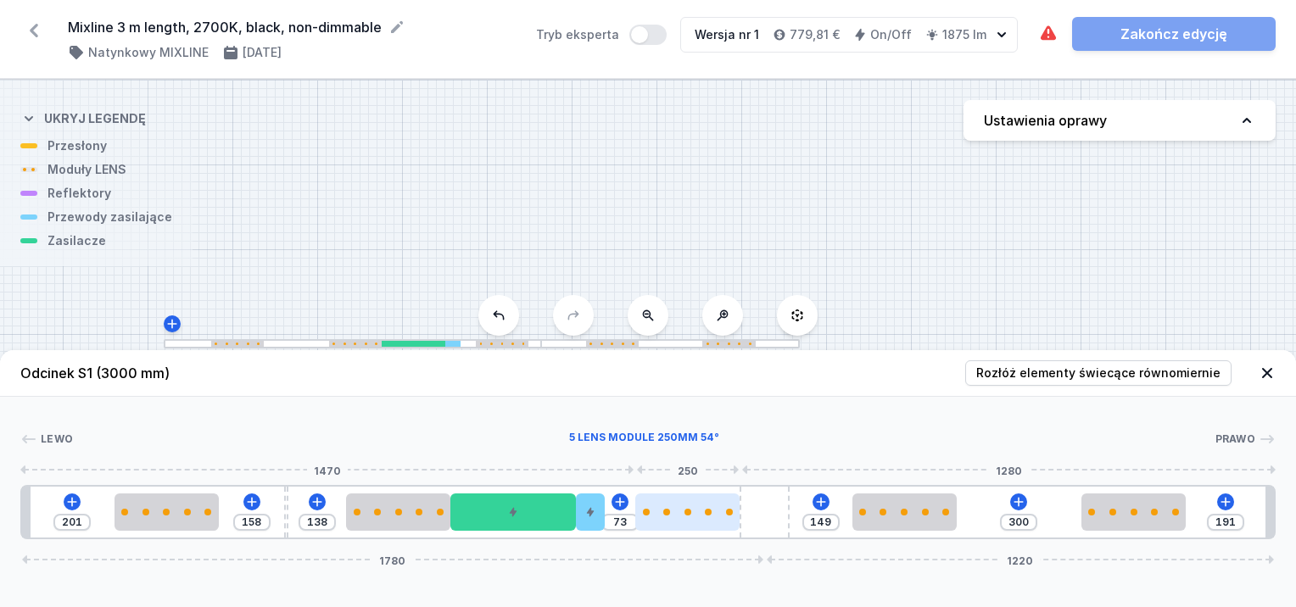
drag, startPoint x: 683, startPoint y: 526, endPoint x: 720, endPoint y: 525, distance: 37.3
click at [720, 525] on div at bounding box center [687, 512] width 104 height 37
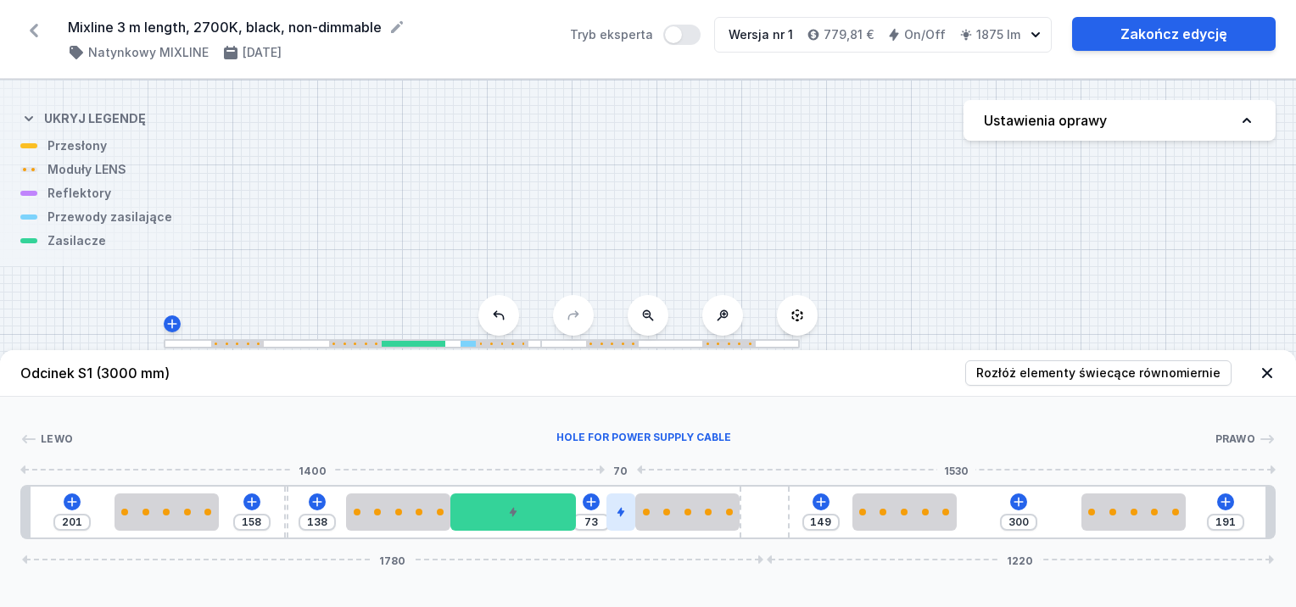
drag, startPoint x: 594, startPoint y: 509, endPoint x: 631, endPoint y: 506, distance: 37.4
click at [631, 506] on div at bounding box center [621, 512] width 29 height 37
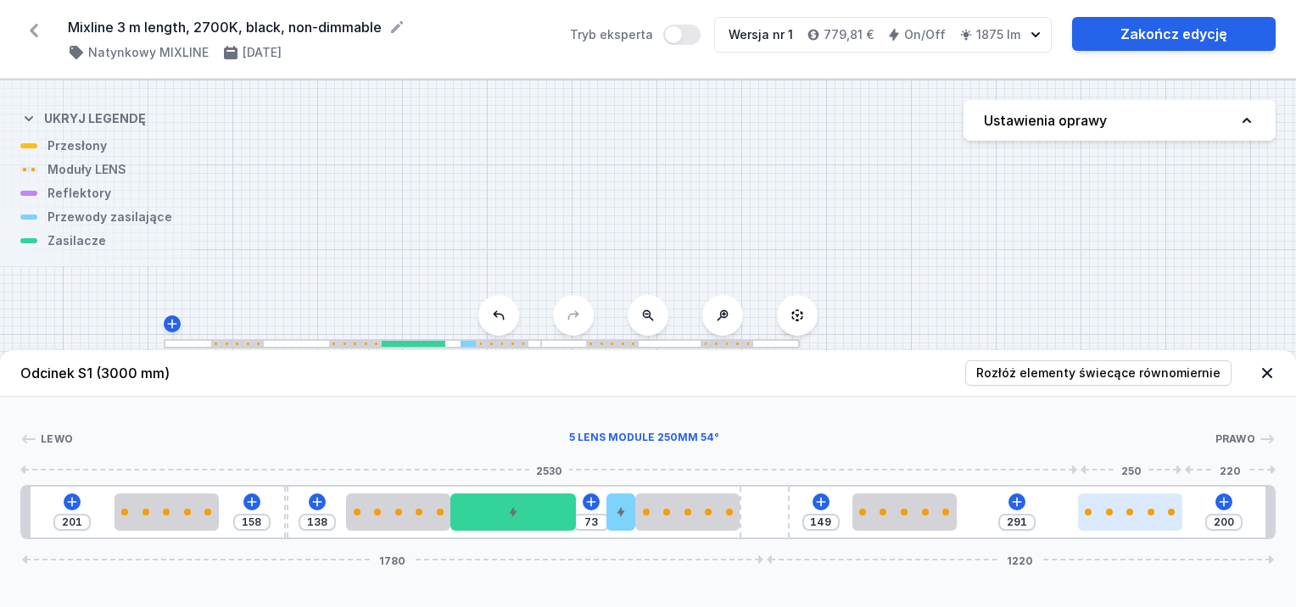
drag, startPoint x: 1141, startPoint y: 514, endPoint x: 1154, endPoint y: 512, distance: 12.8
click at [1154, 512] on div at bounding box center [1130, 512] width 104 height 7
click at [825, 484] on div "[PERSON_NAME] 1 2 3 2 4 5 2 6 2 2 1 201 158 138 73 149 291 200 1780 1220 221 25…" at bounding box center [648, 468] width 1296 height 143
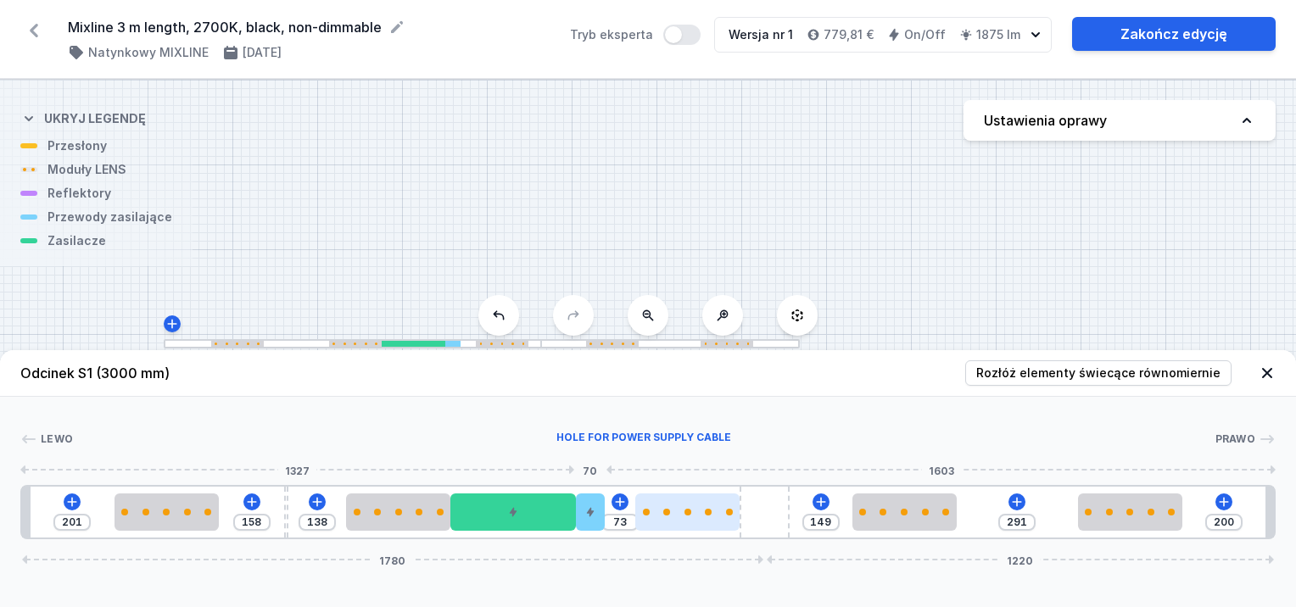
drag, startPoint x: 622, startPoint y: 519, endPoint x: 663, endPoint y: 518, distance: 41.6
click at [606, 519] on div "201 158 138 73 149 291 200 1780 1220" at bounding box center [648, 512] width 1256 height 54
drag, startPoint x: 675, startPoint y: 517, endPoint x: 655, endPoint y: 519, distance: 20.5
click at [655, 519] on div at bounding box center [657, 512] width 104 height 37
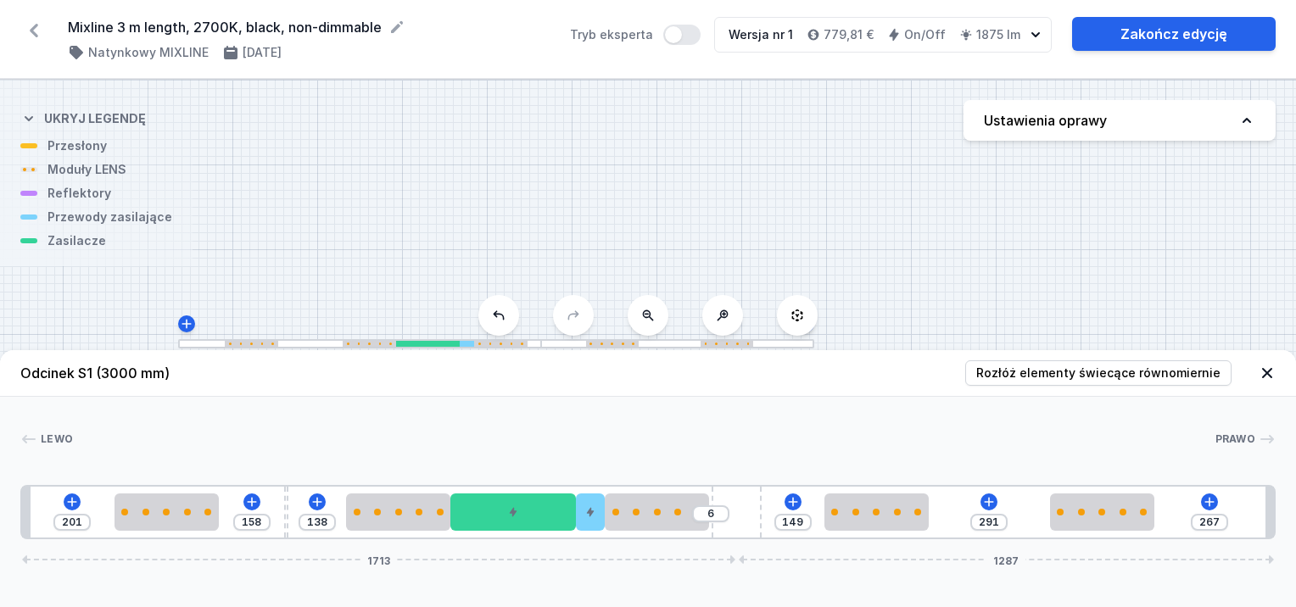
drag, startPoint x: 764, startPoint y: 521, endPoint x: 772, endPoint y: 519, distance: 8.7
click at [772, 519] on div "201 158 138 6 149 291 267 1713 1287" at bounding box center [648, 512] width 1256 height 54
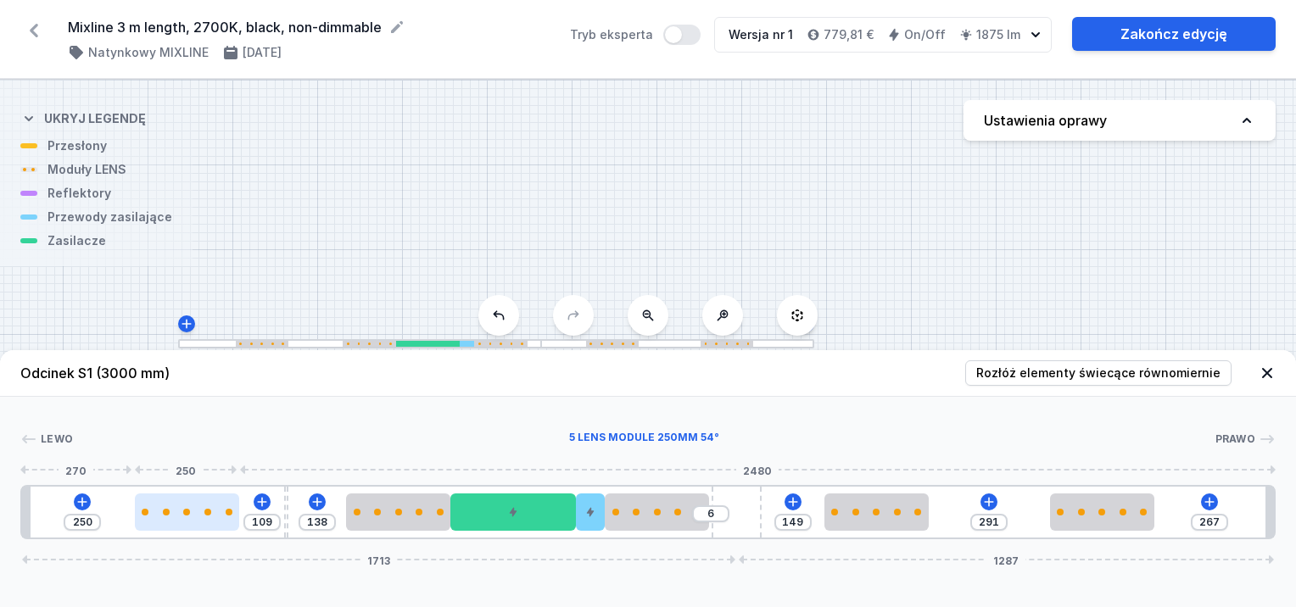
drag, startPoint x: 187, startPoint y: 507, endPoint x: 200, endPoint y: 507, distance: 13.6
click at [200, 507] on div at bounding box center [187, 512] width 104 height 37
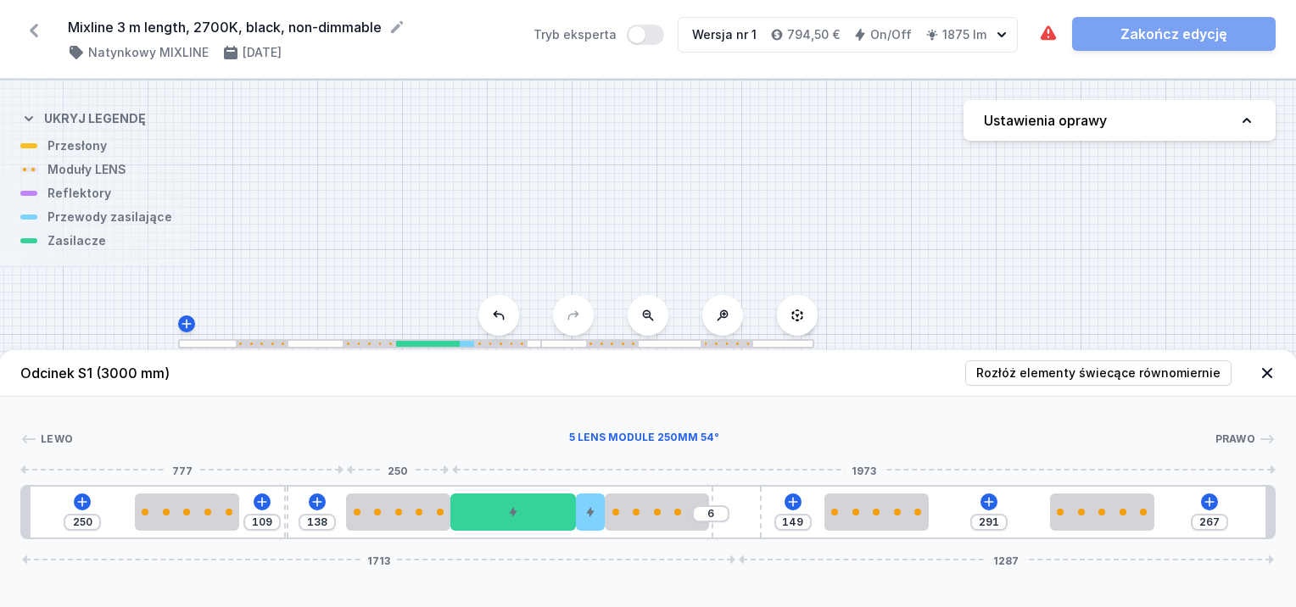
drag, startPoint x: 404, startPoint y: 512, endPoint x: 590, endPoint y: 492, distance: 187.7
click at [400, 519] on div at bounding box center [398, 512] width 104 height 37
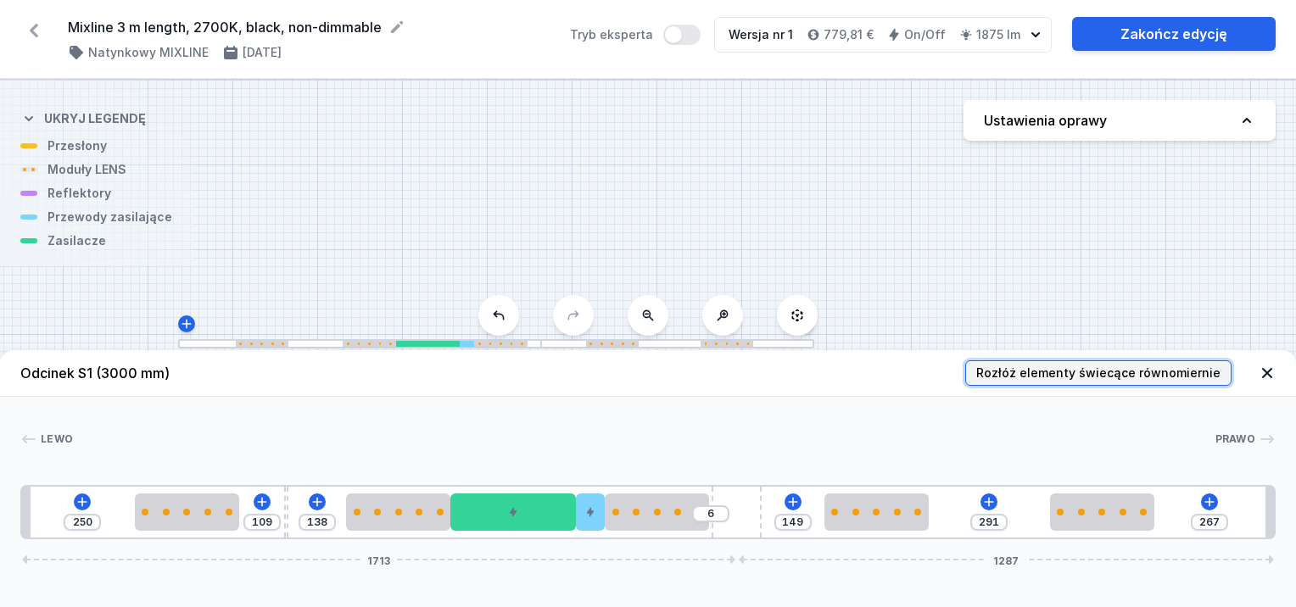
click at [1085, 370] on span "Rozłóż elementy świecące równomiernie" at bounding box center [1098, 373] width 244 height 17
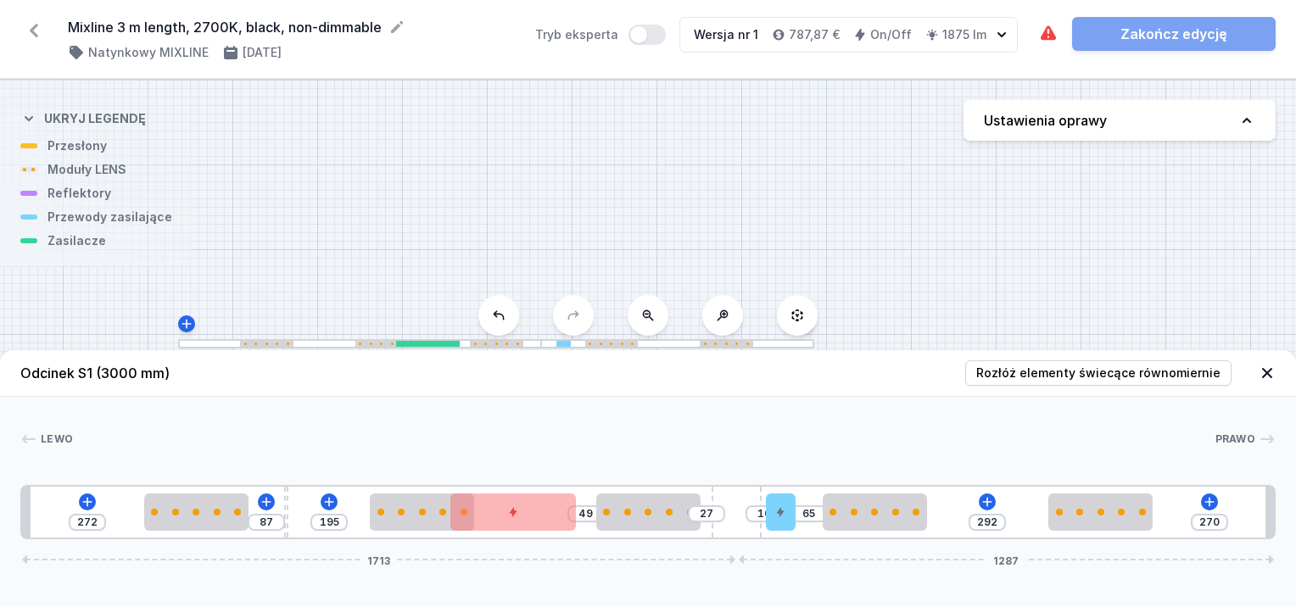
drag, startPoint x: 590, startPoint y: 514, endPoint x: 808, endPoint y: 523, distance: 217.4
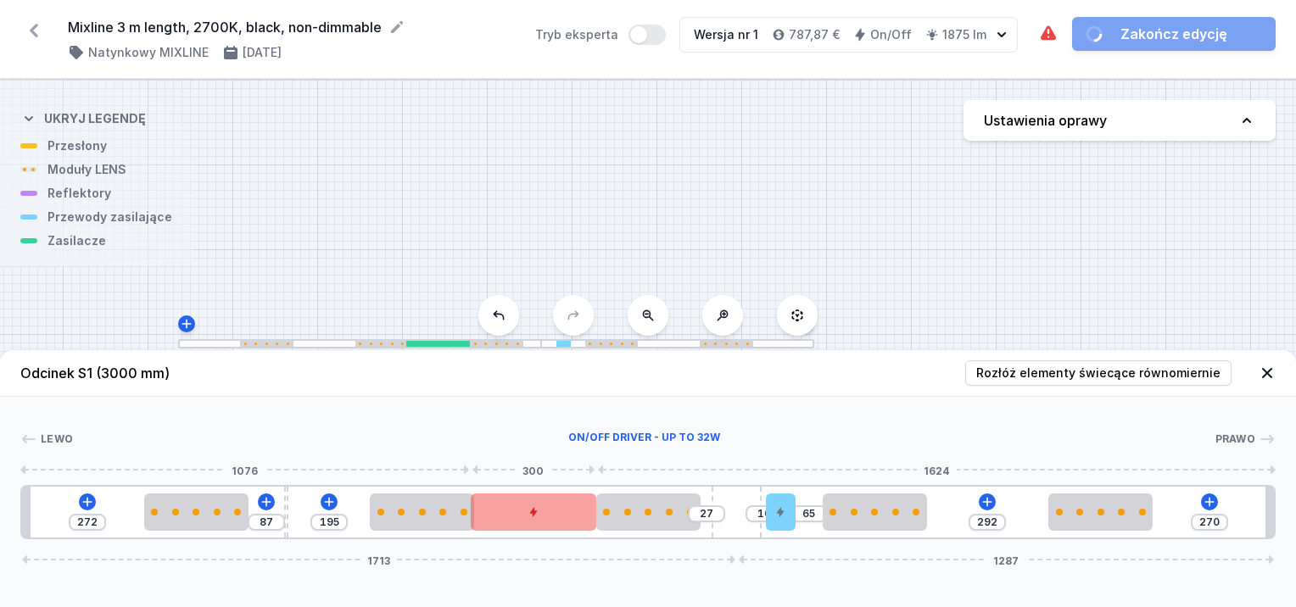
click at [557, 520] on div at bounding box center [534, 512] width 126 height 37
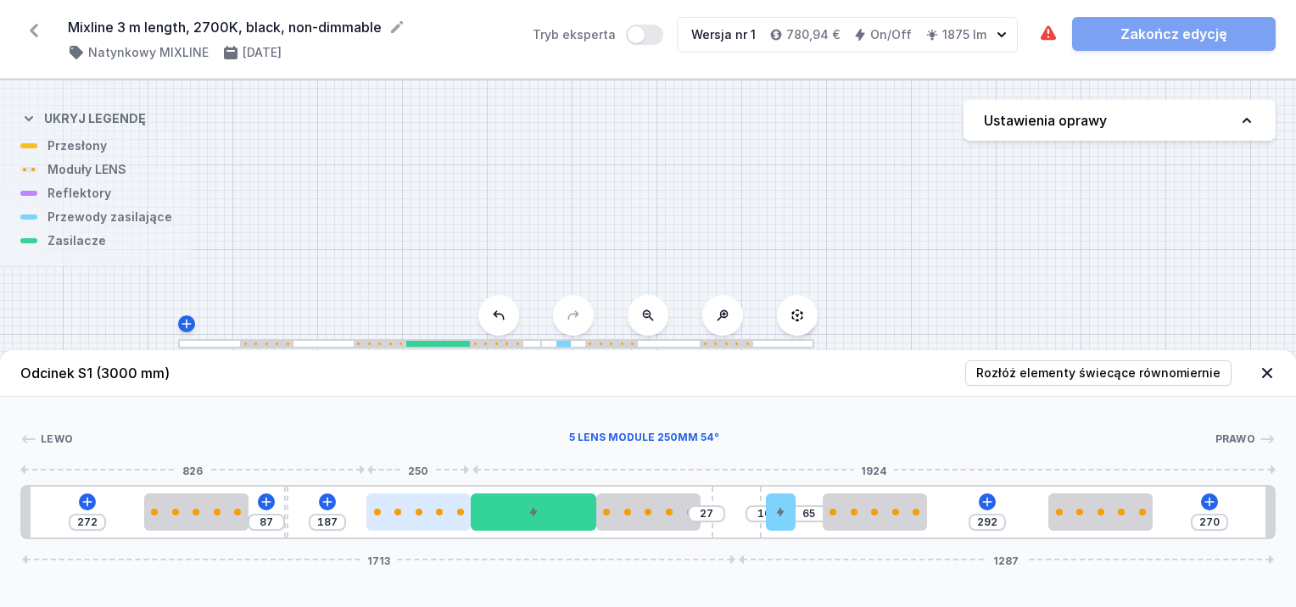
drag, startPoint x: 430, startPoint y: 514, endPoint x: 419, endPoint y: 518, distance: 11.8
click at [420, 518] on div at bounding box center [419, 512] width 104 height 37
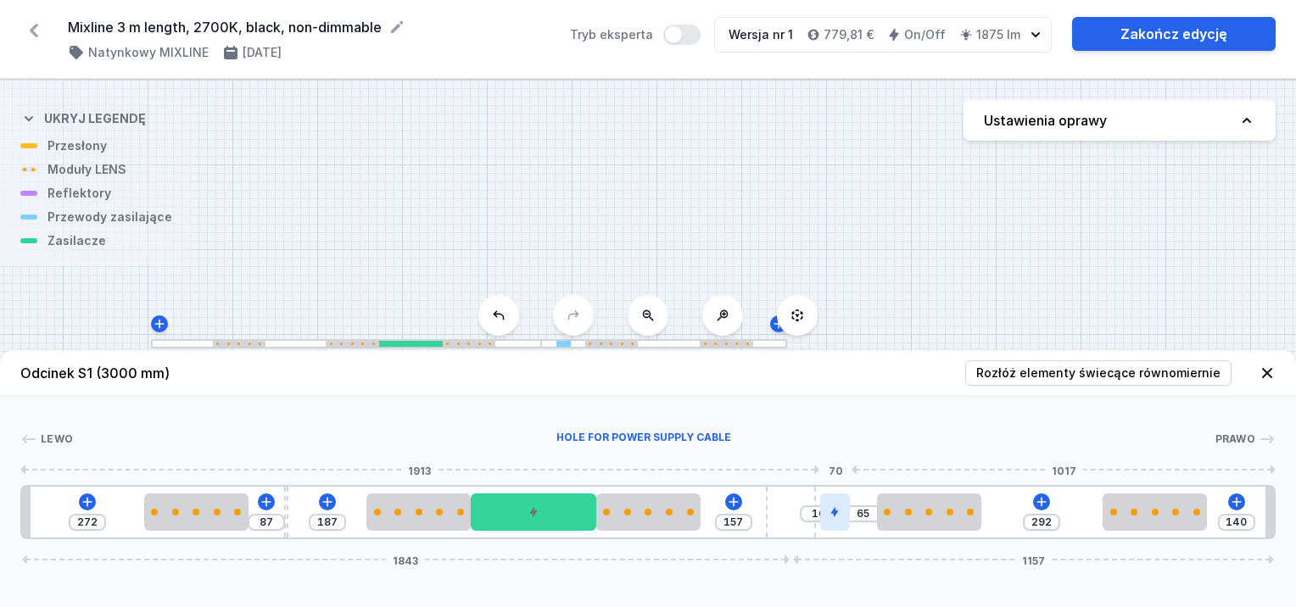
drag, startPoint x: 740, startPoint y: 506, endPoint x: 831, endPoint y: 500, distance: 91.8
click at [831, 500] on div "272 87 187 157 10 65 292 140 1843 1157" at bounding box center [648, 512] width 1256 height 54
drag, startPoint x: 841, startPoint y: 511, endPoint x: 737, endPoint y: 518, distance: 103.8
click at [737, 518] on div "272 87 187 87 145 292 140 1843 1157" at bounding box center [648, 512] width 1256 height 54
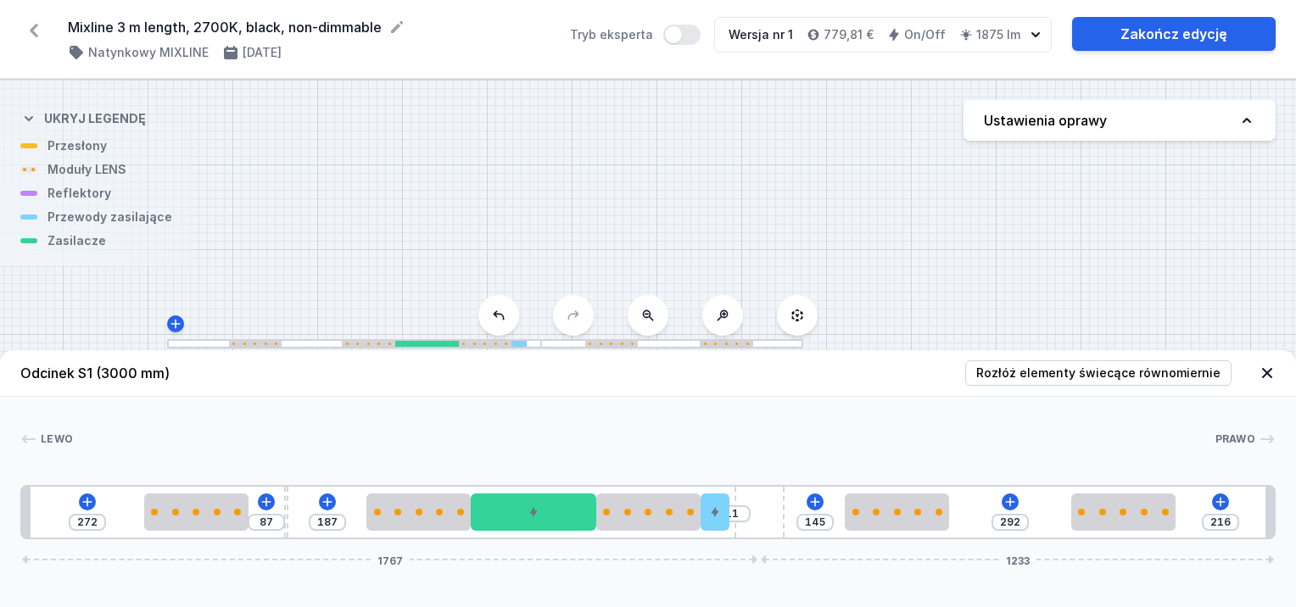
drag, startPoint x: 808, startPoint y: 515, endPoint x: 832, endPoint y: 516, distance: 24.6
click at [813, 516] on div "272 87 187 11 145 292 216 1767 1233" at bounding box center [648, 512] width 1256 height 54
drag, startPoint x: 283, startPoint y: 508, endPoint x: 284, endPoint y: 500, distance: 8.7
click at [284, 501] on div "272 87 187 11 145 292 216 1767 1233" at bounding box center [648, 512] width 1256 height 54
drag, startPoint x: 284, startPoint y: 500, endPoint x: 319, endPoint y: 499, distance: 34.8
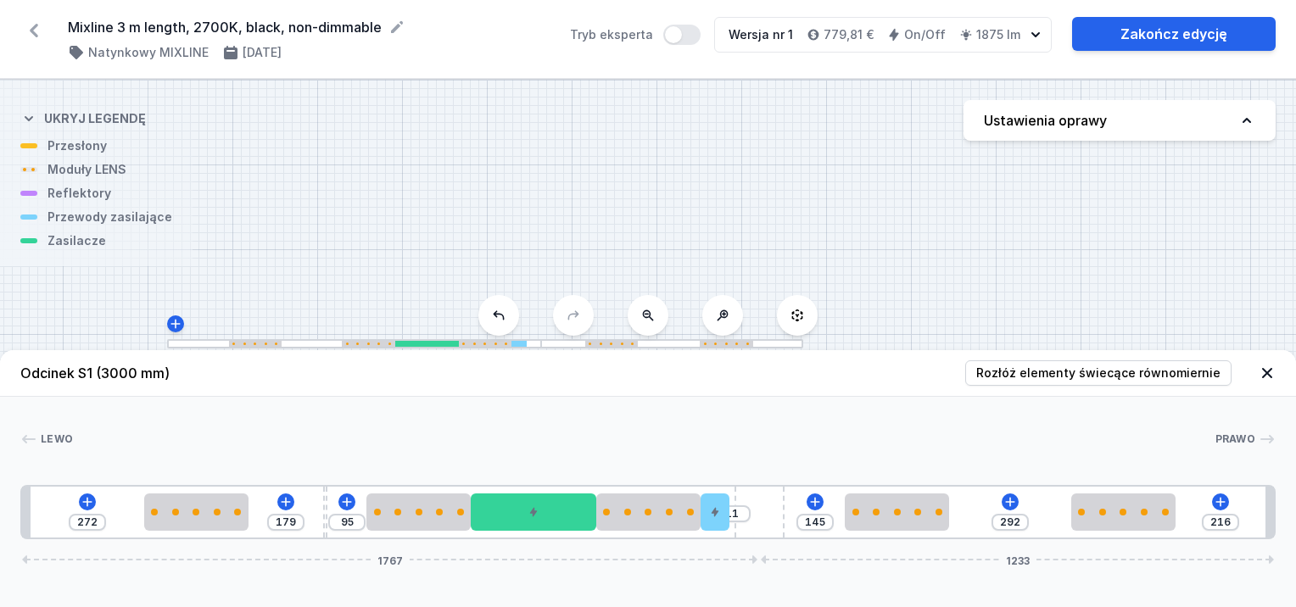
click at [319, 499] on div "272 179 95 11 145 292 216 1767 1233" at bounding box center [648, 512] width 1256 height 54
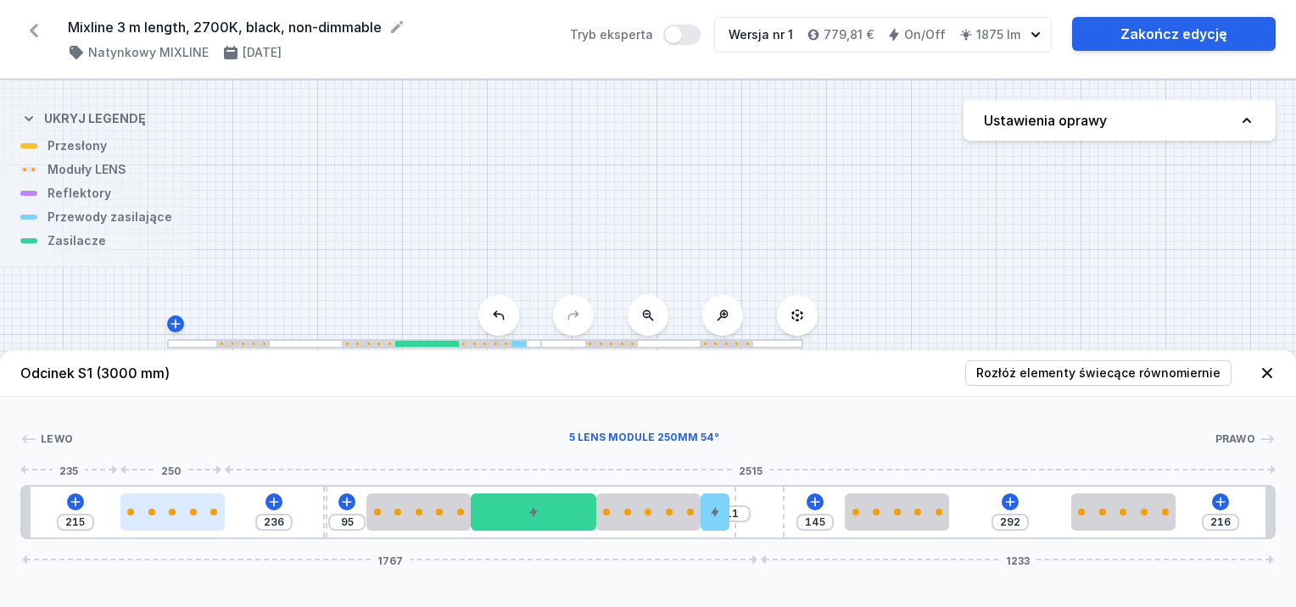
drag, startPoint x: 177, startPoint y: 502, endPoint x: 147, endPoint y: 507, distance: 31.0
click at [147, 507] on div at bounding box center [172, 512] width 104 height 37
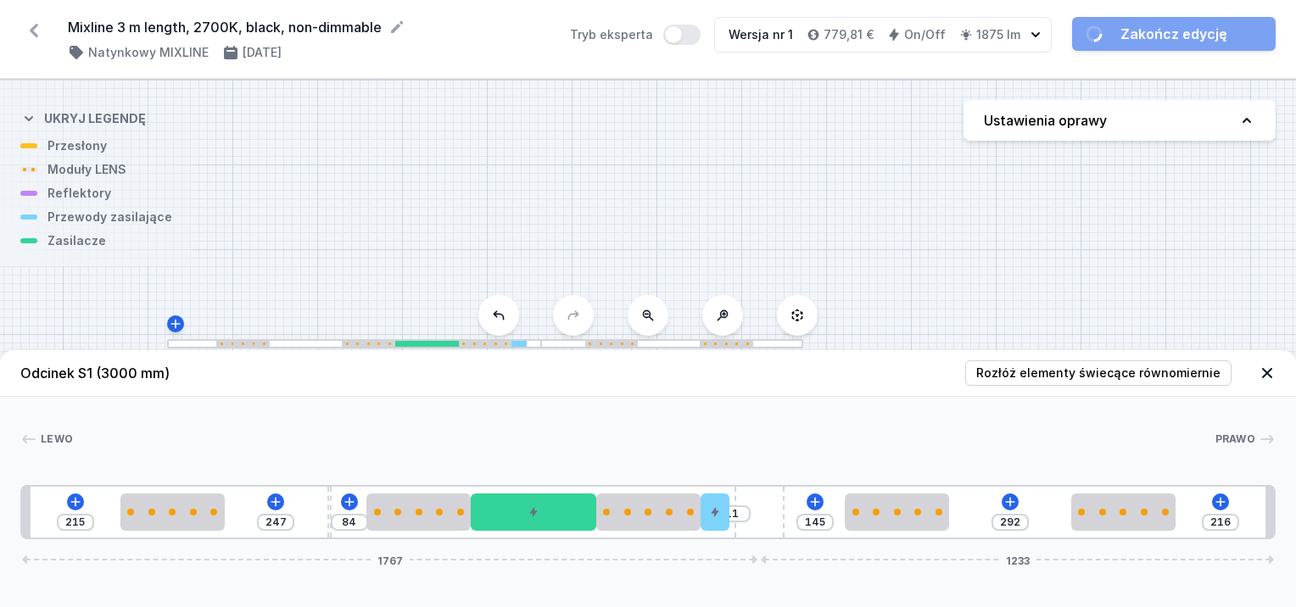
drag, startPoint x: 322, startPoint y: 495, endPoint x: 323, endPoint y: 510, distance: 14.4
click at [323, 510] on div "215 247 84 11 145 292 216 1767 1233" at bounding box center [648, 512] width 1256 height 54
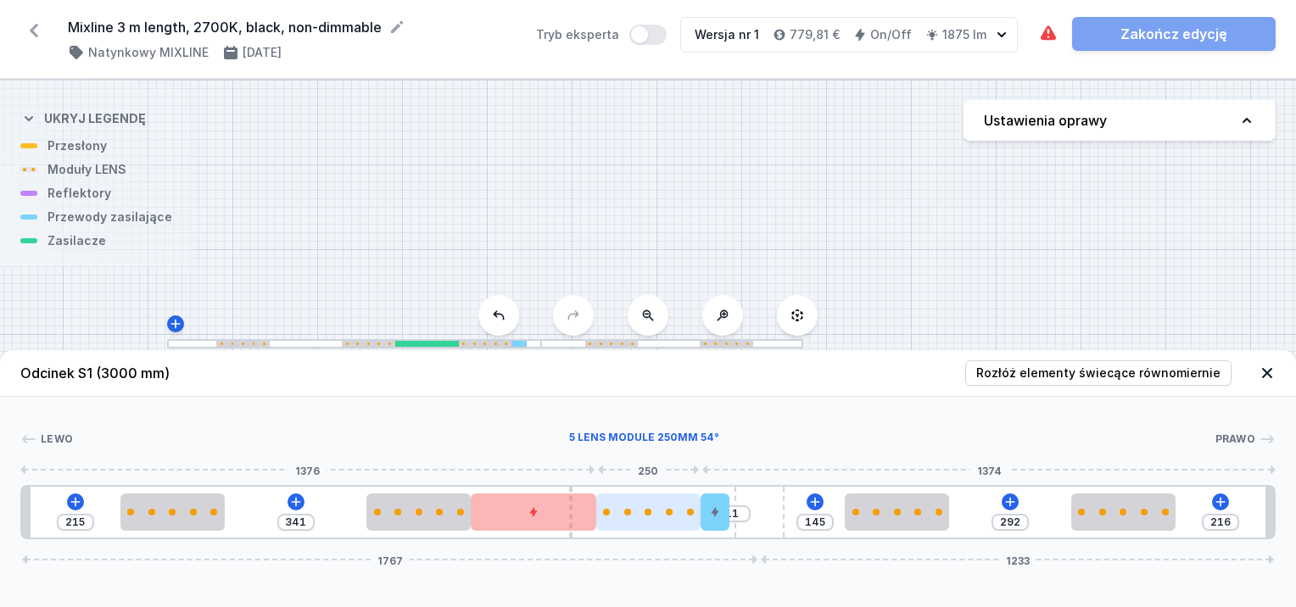
drag, startPoint x: 327, startPoint y: 499, endPoint x: 597, endPoint y: 525, distance: 271.9
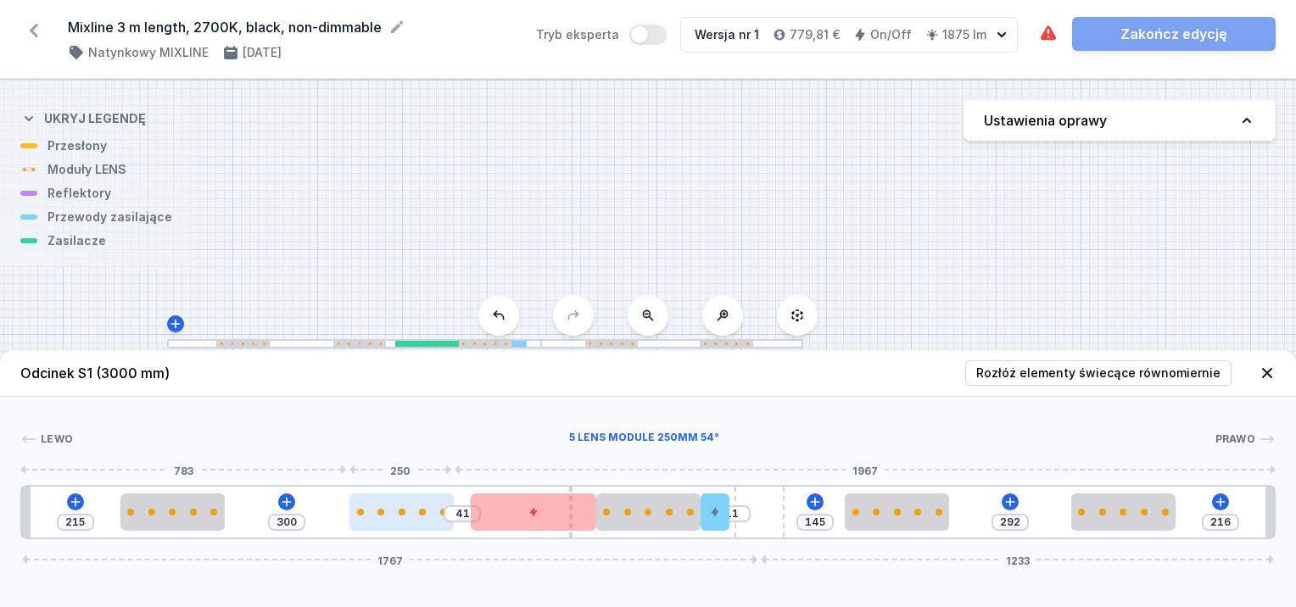
drag, startPoint x: 398, startPoint y: 512, endPoint x: 378, endPoint y: 516, distance: 20.0
click at [378, 516] on div at bounding box center [402, 512] width 104 height 37
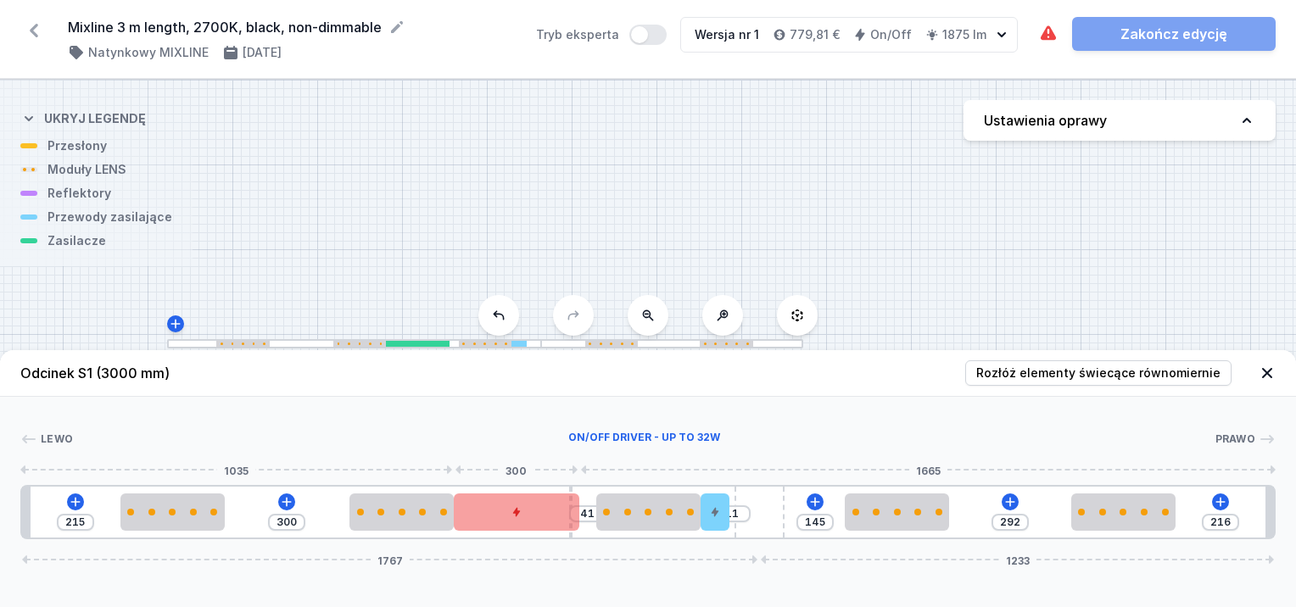
drag, startPoint x: 509, startPoint y: 524, endPoint x: 500, endPoint y: 527, distance: 9.7
click at [500, 527] on div at bounding box center [517, 512] width 126 height 37
drag, startPoint x: 571, startPoint y: 535, endPoint x: 588, endPoint y: 538, distance: 17.2
click at [588, 537] on div "215 300 41 11 145 292 216 1767 1233" at bounding box center [648, 512] width 1256 height 54
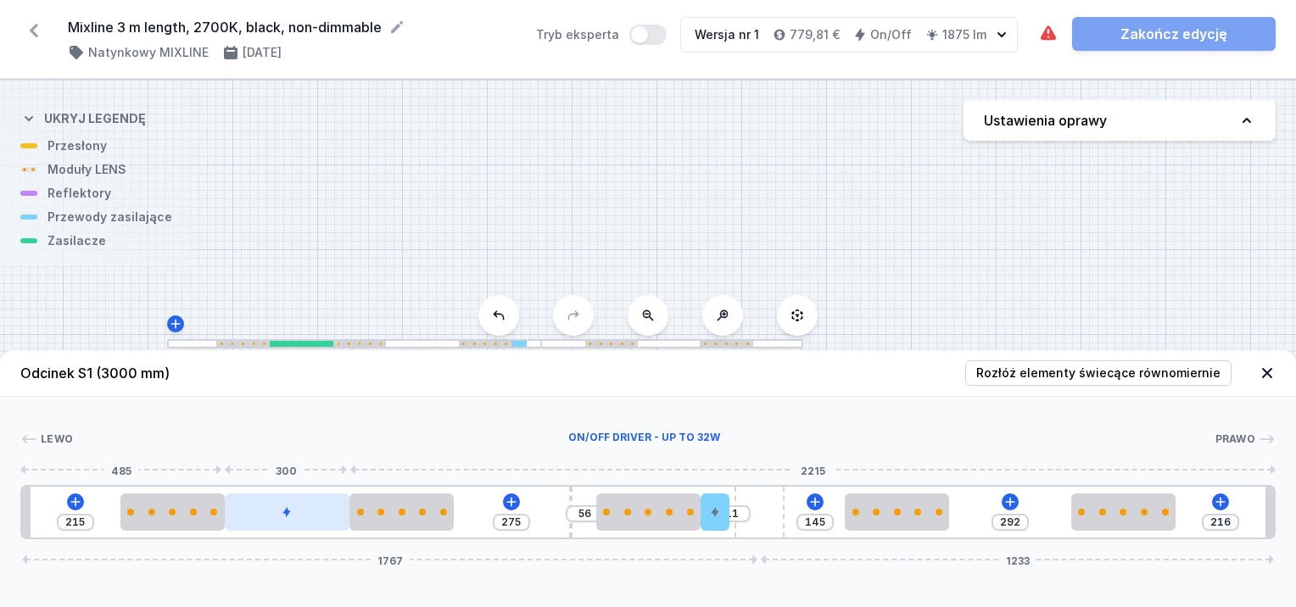
drag, startPoint x: 533, startPoint y: 517, endPoint x: 316, endPoint y: 529, distance: 217.6
click at [316, 529] on div at bounding box center [288, 512] width 126 height 37
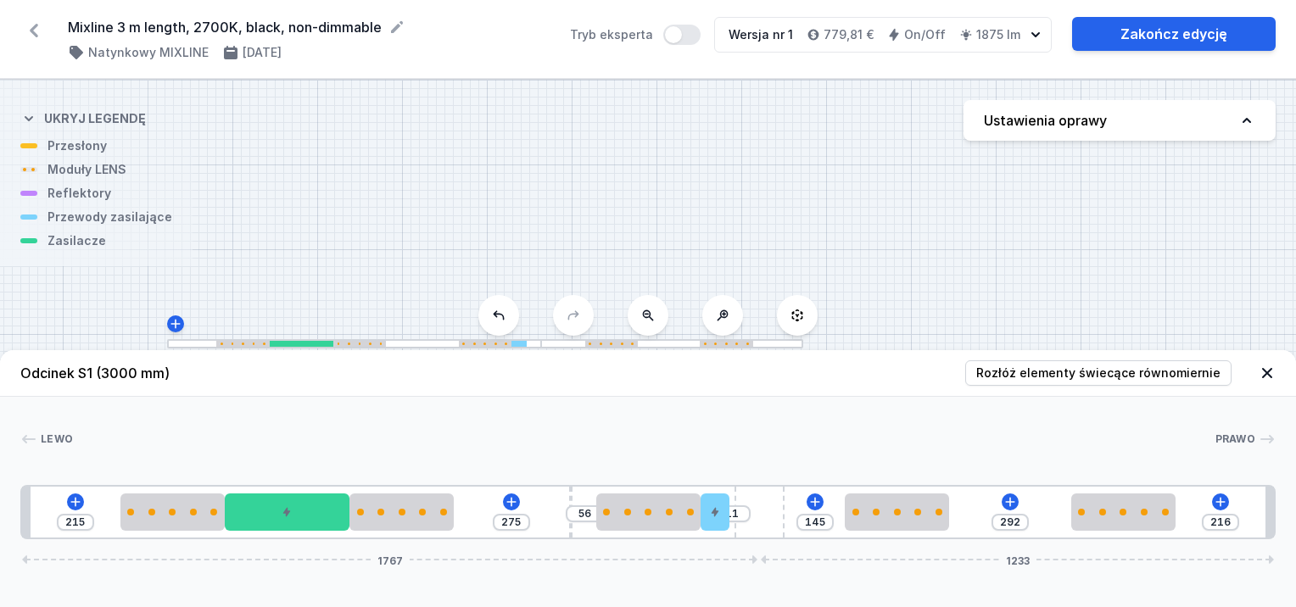
drag, startPoint x: 567, startPoint y: 500, endPoint x: 551, endPoint y: 503, distance: 16.5
click at [551, 503] on div "215 275 56 11 145 292 216 1767 1233" at bounding box center [648, 512] width 1256 height 54
drag, startPoint x: 568, startPoint y: 500, endPoint x: 581, endPoint y: 500, distance: 12.7
click at [581, 500] on div "215 275 56 11 145 292 216 1767 1233" at bounding box center [648, 512] width 1256 height 54
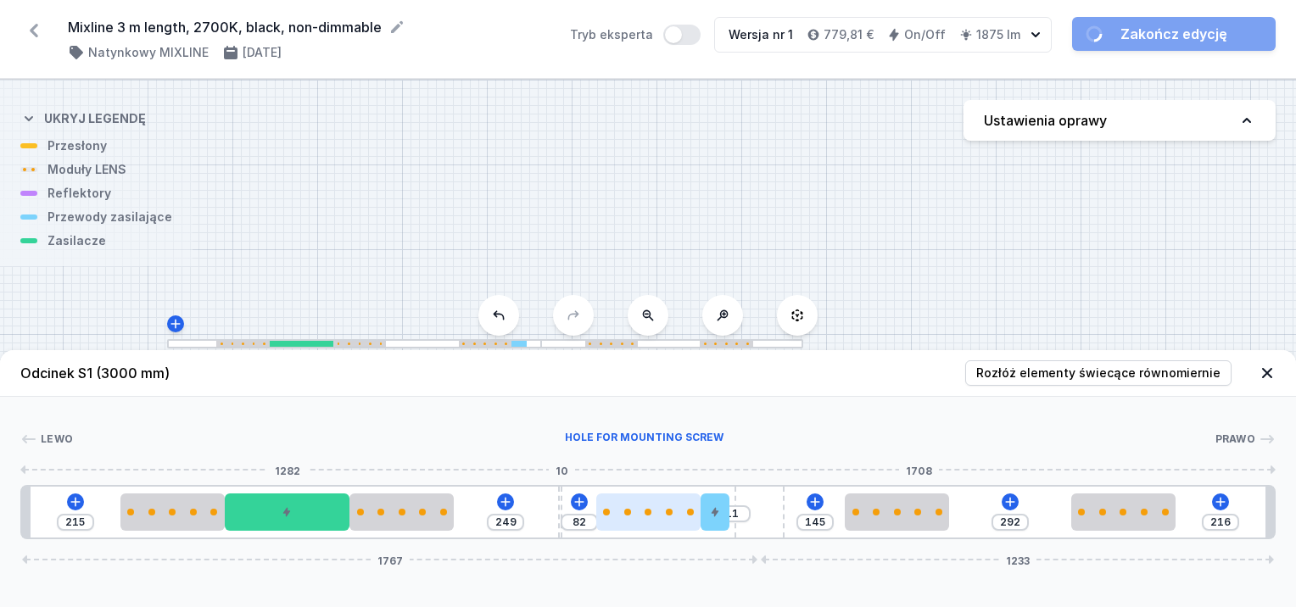
drag, startPoint x: 568, startPoint y: 500, endPoint x: 602, endPoint y: 509, distance: 34.4
click at [560, 501] on div at bounding box center [560, 512] width 4 height 51
click at [611, 513] on div at bounding box center [614, 512] width 104 height 7
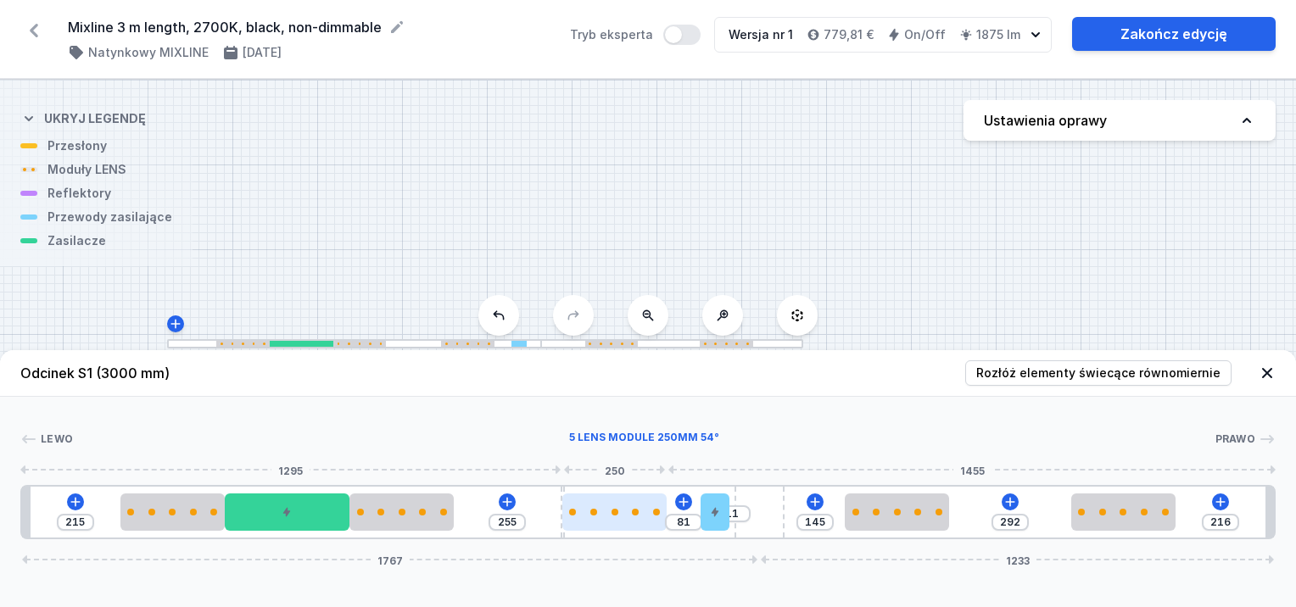
drag, startPoint x: 563, startPoint y: 497, endPoint x: 623, endPoint y: 506, distance: 60.0
click at [607, 500] on div at bounding box center [614, 512] width 104 height 37
drag, startPoint x: 717, startPoint y: 511, endPoint x: 630, endPoint y: 512, distance: 86.6
click at [580, 512] on icon at bounding box center [579, 512] width 7 height 9
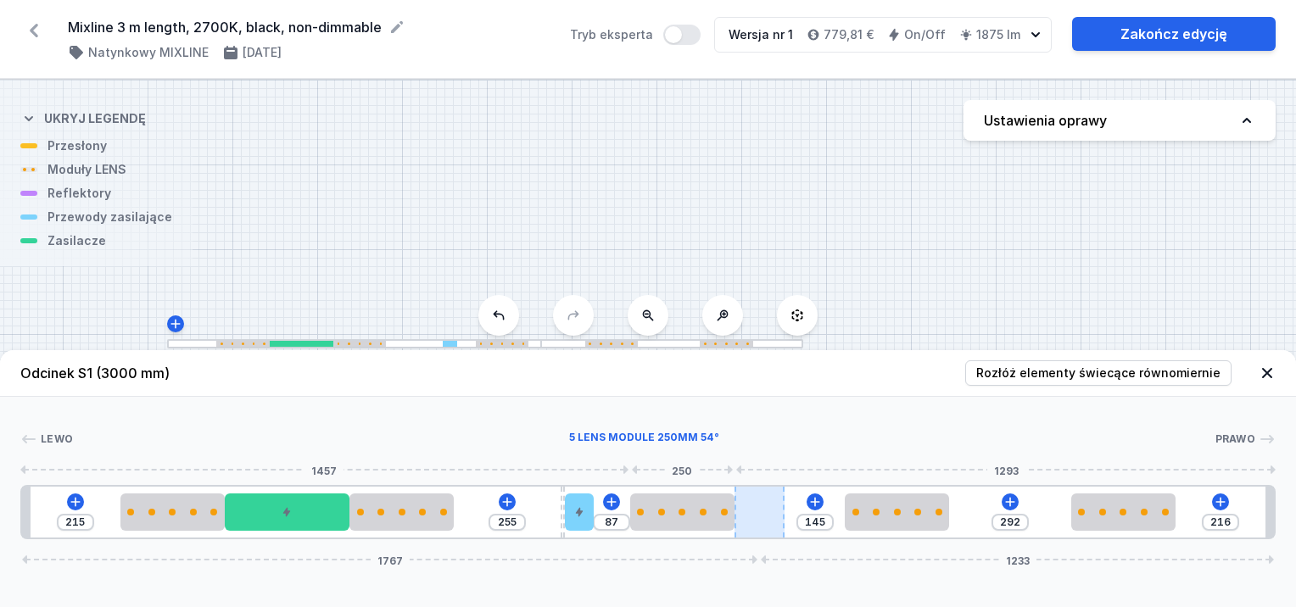
drag, startPoint x: 659, startPoint y: 512, endPoint x: 751, endPoint y: 510, distance: 91.7
click at [699, 512] on div at bounding box center [682, 512] width 104 height 7
click at [685, 515] on div at bounding box center [646, 512] width 104 height 7
drag, startPoint x: 638, startPoint y: 510, endPoint x: 660, endPoint y: 512, distance: 22.2
click at [669, 512] on div at bounding box center [682, 512] width 104 height 7
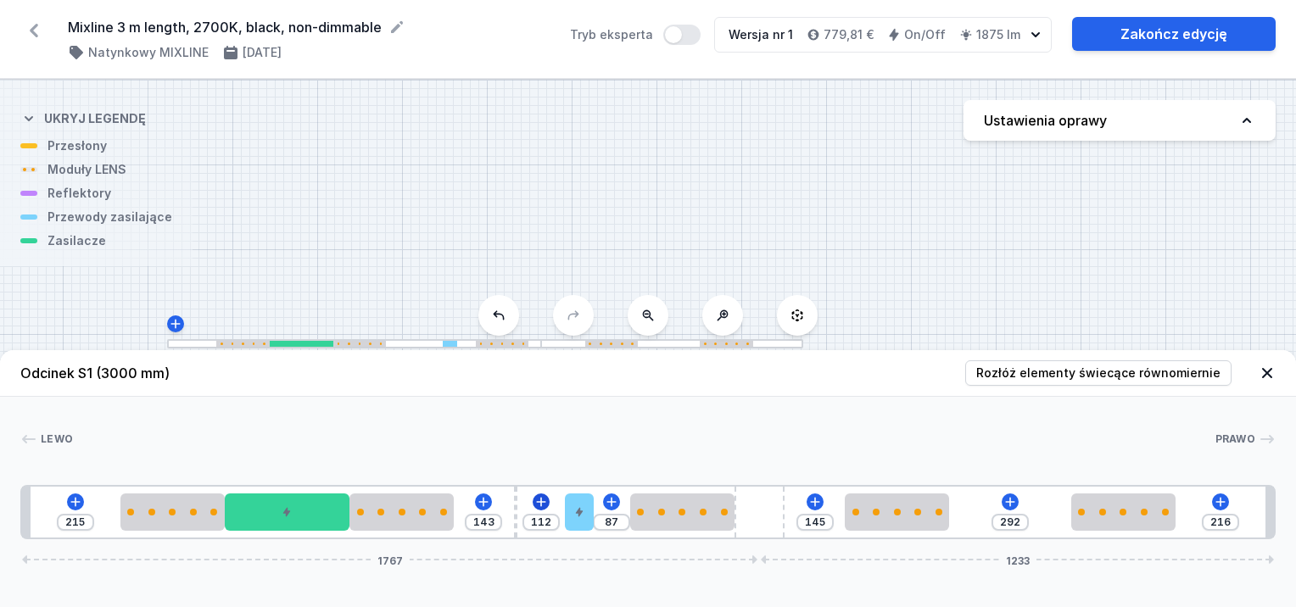
drag, startPoint x: 560, startPoint y: 495, endPoint x: 540, endPoint y: 501, distance: 20.2
click at [516, 501] on div at bounding box center [516, 512] width 4 height 51
drag, startPoint x: 574, startPoint y: 504, endPoint x: 612, endPoint y: 508, distance: 38.4
click at [612, 508] on div at bounding box center [615, 512] width 29 height 37
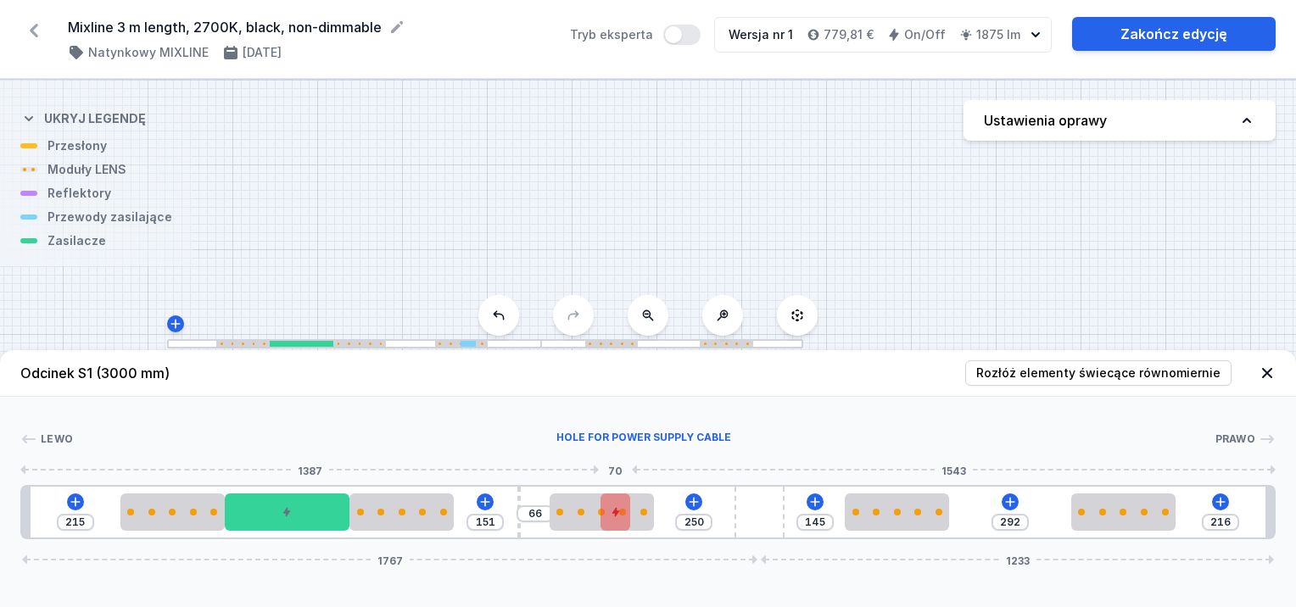
drag, startPoint x: 695, startPoint y: 518, endPoint x: 621, endPoint y: 510, distance: 74.2
click at [613, 510] on div "215 151 66 250 145 292 216 1767 1233" at bounding box center [648, 512] width 1256 height 54
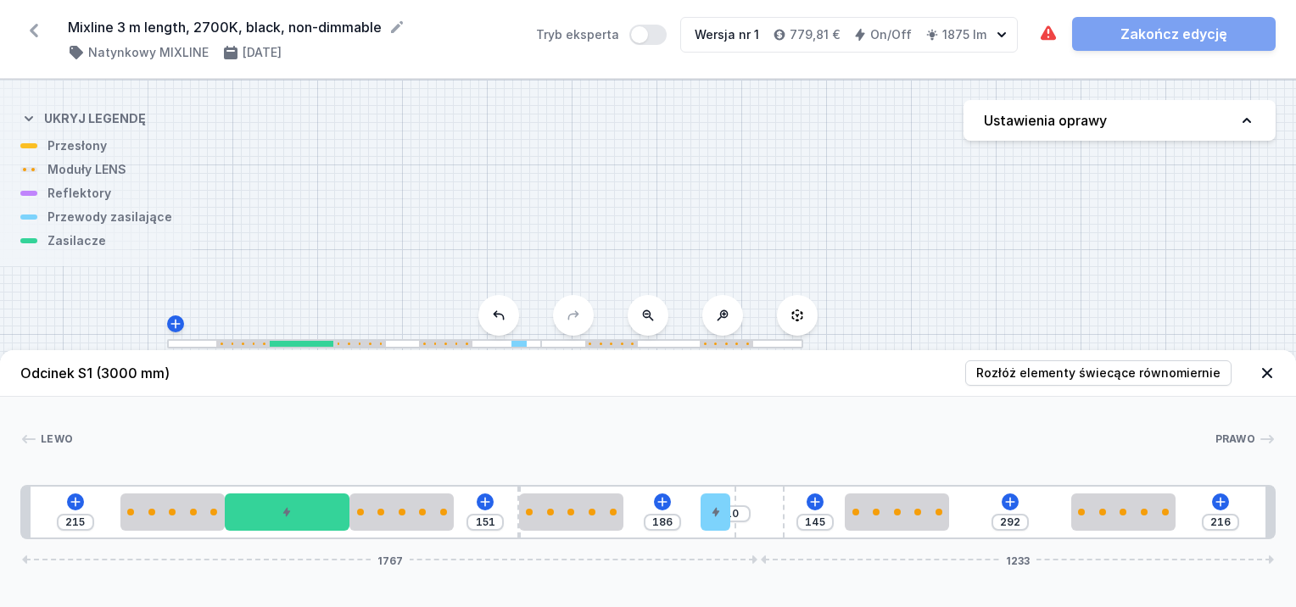
drag, startPoint x: 624, startPoint y: 512, endPoint x: 750, endPoint y: 517, distance: 125.6
click at [750, 517] on div "215 151 186 10 145 292 216 1767 1233" at bounding box center [648, 512] width 1256 height 54
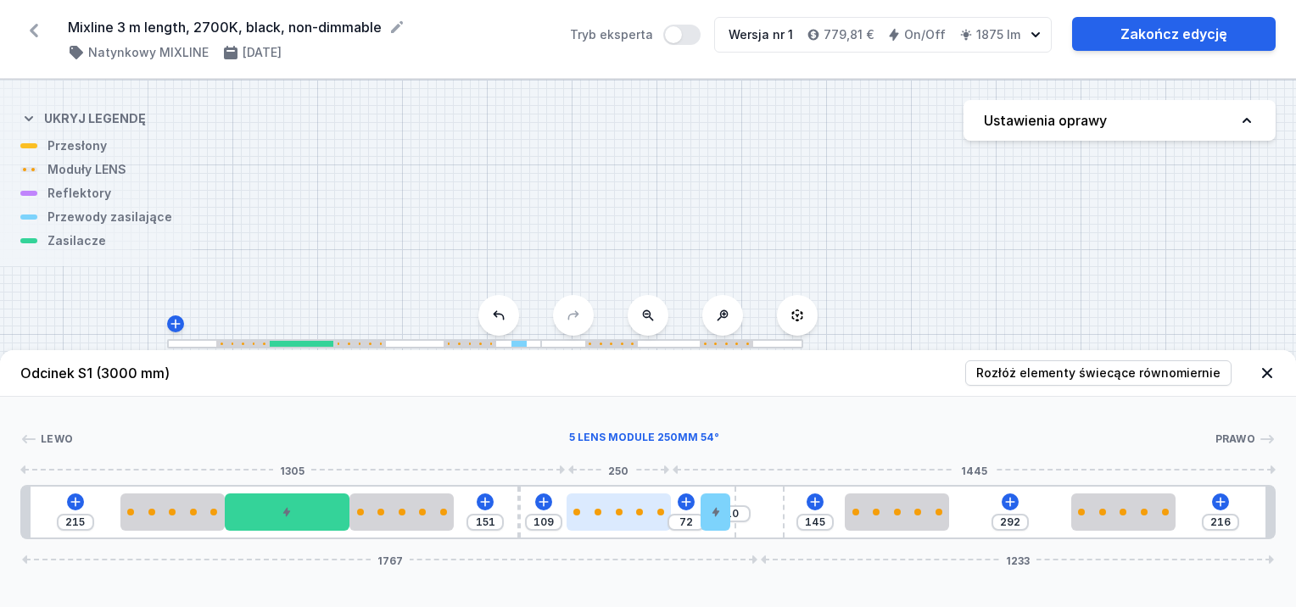
drag, startPoint x: 574, startPoint y: 507, endPoint x: 621, endPoint y: 516, distance: 48.3
click at [621, 516] on div at bounding box center [619, 512] width 104 height 37
drag, startPoint x: 635, startPoint y: 524, endPoint x: 651, endPoint y: 524, distance: 16.1
click at [651, 524] on div at bounding box center [635, 512] width 104 height 37
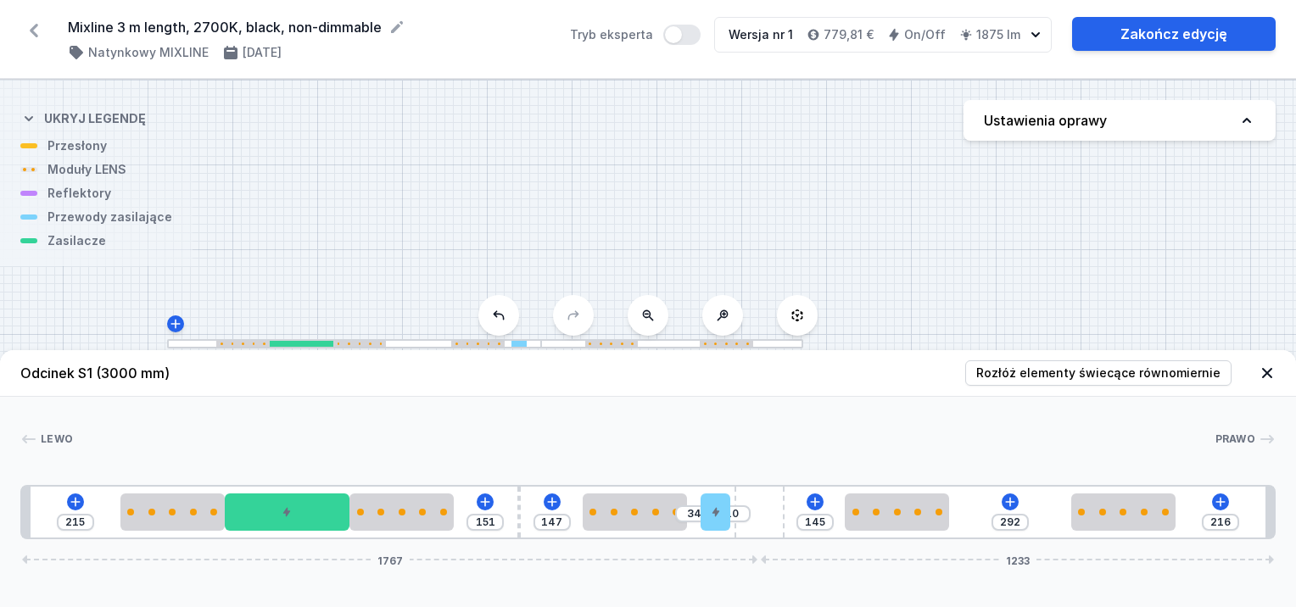
click at [561, 344] on div at bounding box center [671, 343] width 261 height 9
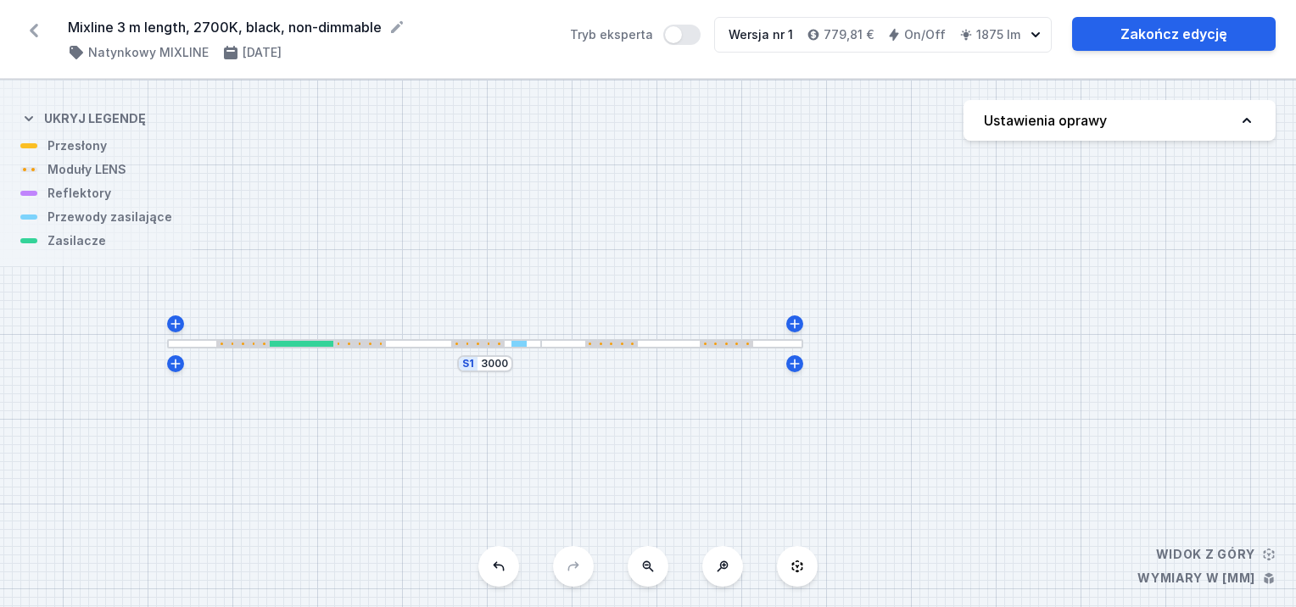
drag, startPoint x: 565, startPoint y: 339, endPoint x: 742, endPoint y: 339, distance: 177.3
click at [742, 339] on div at bounding box center [671, 343] width 261 height 9
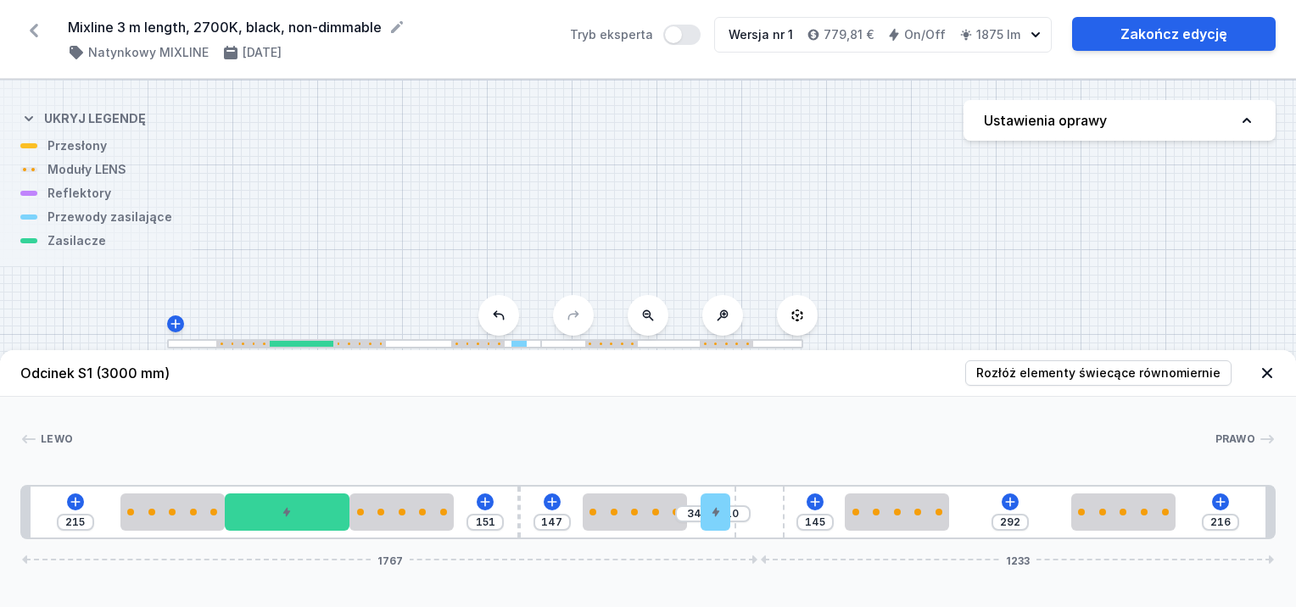
click at [881, 333] on div "S1 3000" at bounding box center [648, 344] width 1296 height 528
click at [1276, 371] on header "Odcinek S1 (3000 mm) Rozłóż elementy świecące równomiernie" at bounding box center [648, 373] width 1296 height 47
click at [1266, 373] on icon at bounding box center [1267, 373] width 10 height 10
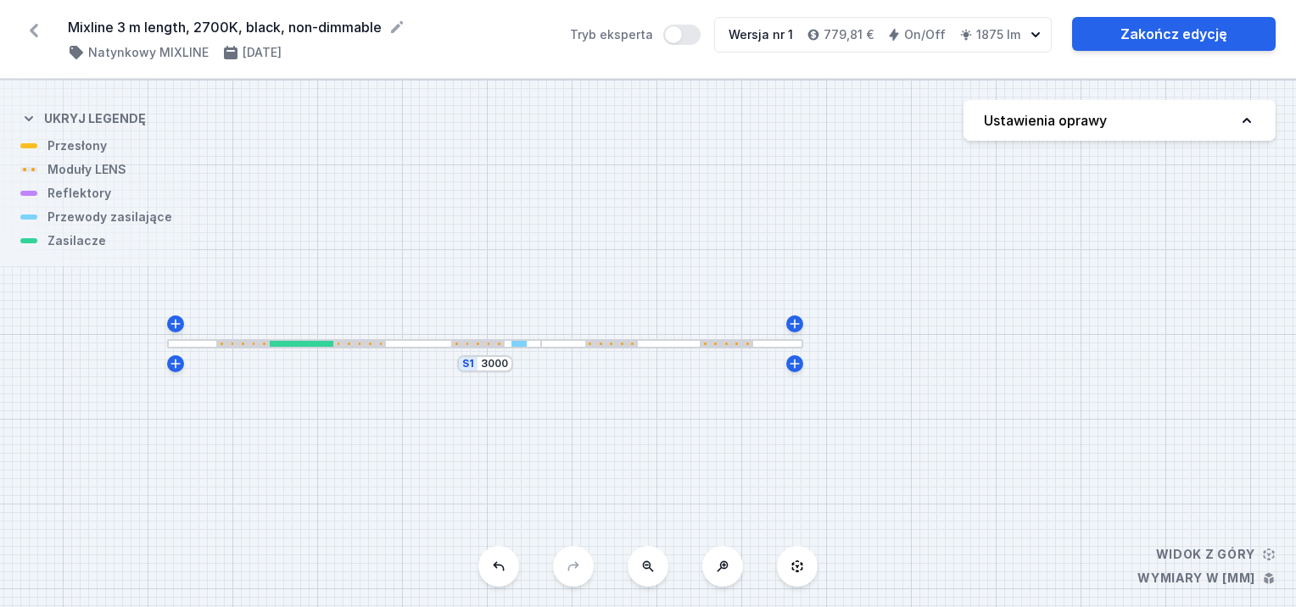
click at [484, 345] on div at bounding box center [477, 344] width 53 height 6
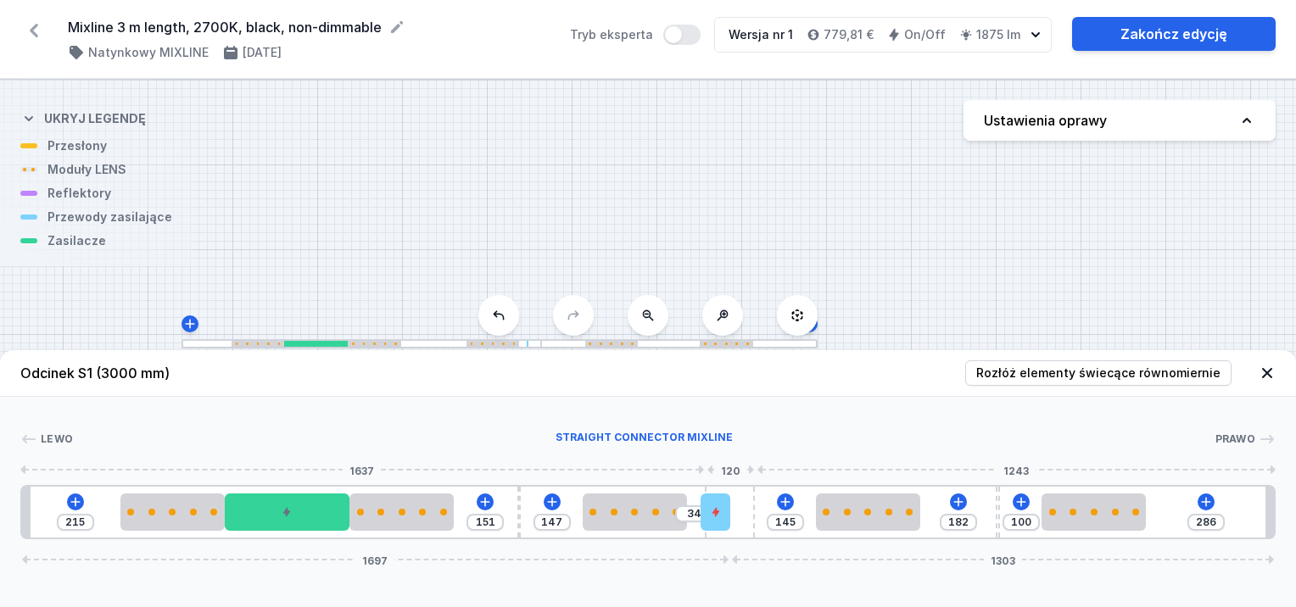
drag, startPoint x: 760, startPoint y: 512, endPoint x: 697, endPoint y: 523, distance: 64.4
click at [732, 526] on div at bounding box center [730, 512] width 50 height 51
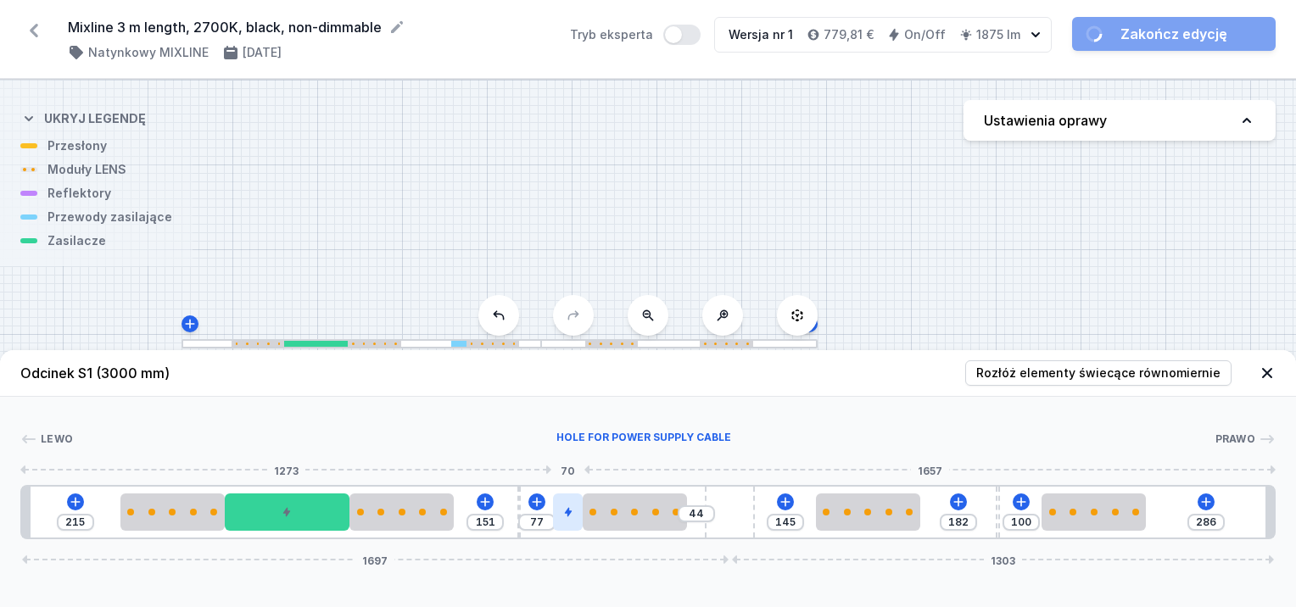
drag, startPoint x: 716, startPoint y: 512, endPoint x: 568, endPoint y: 512, distance: 147.6
click at [568, 512] on icon at bounding box center [567, 512] width 7 height 9
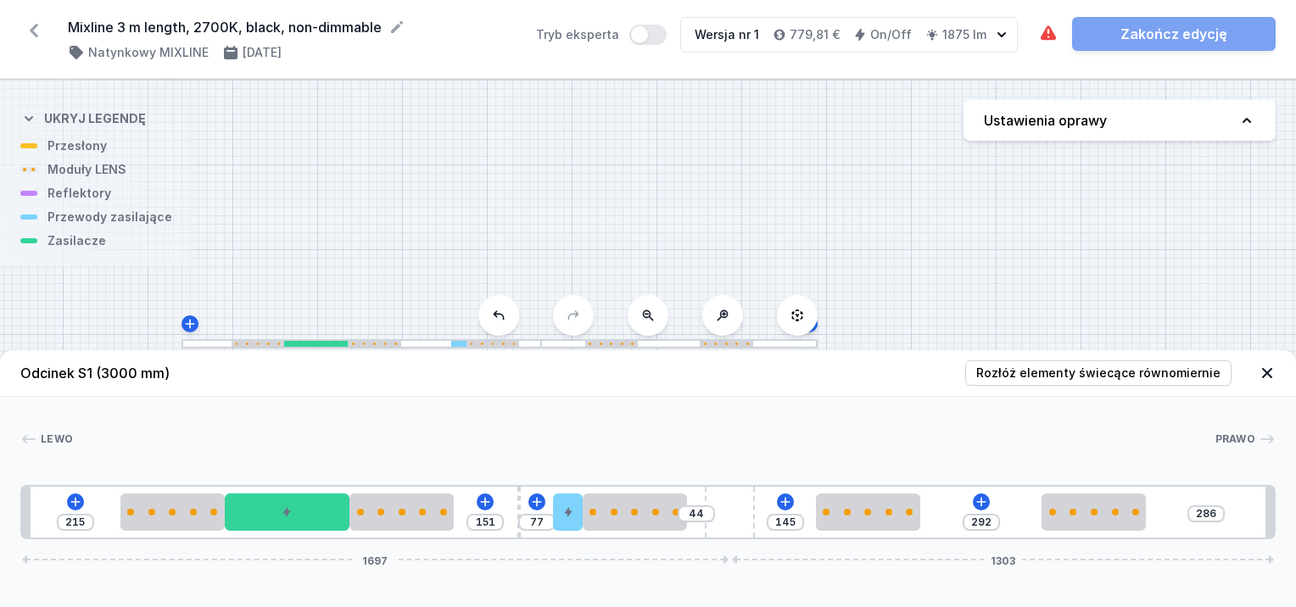
drag, startPoint x: 999, startPoint y: 506, endPoint x: 1299, endPoint y: 536, distance: 301.0
drag, startPoint x: 1132, startPoint y: 514, endPoint x: 909, endPoint y: 561, distance: 227.1
click at [1177, 510] on div "215 151 77 44 145 360 218 1697 1303" at bounding box center [648, 512] width 1256 height 54
drag, startPoint x: 513, startPoint y: 496, endPoint x: 523, endPoint y: 496, distance: 9.3
click at [519, 496] on div "215 151 77 44 145 360 218 1697 1303" at bounding box center [648, 512] width 1256 height 54
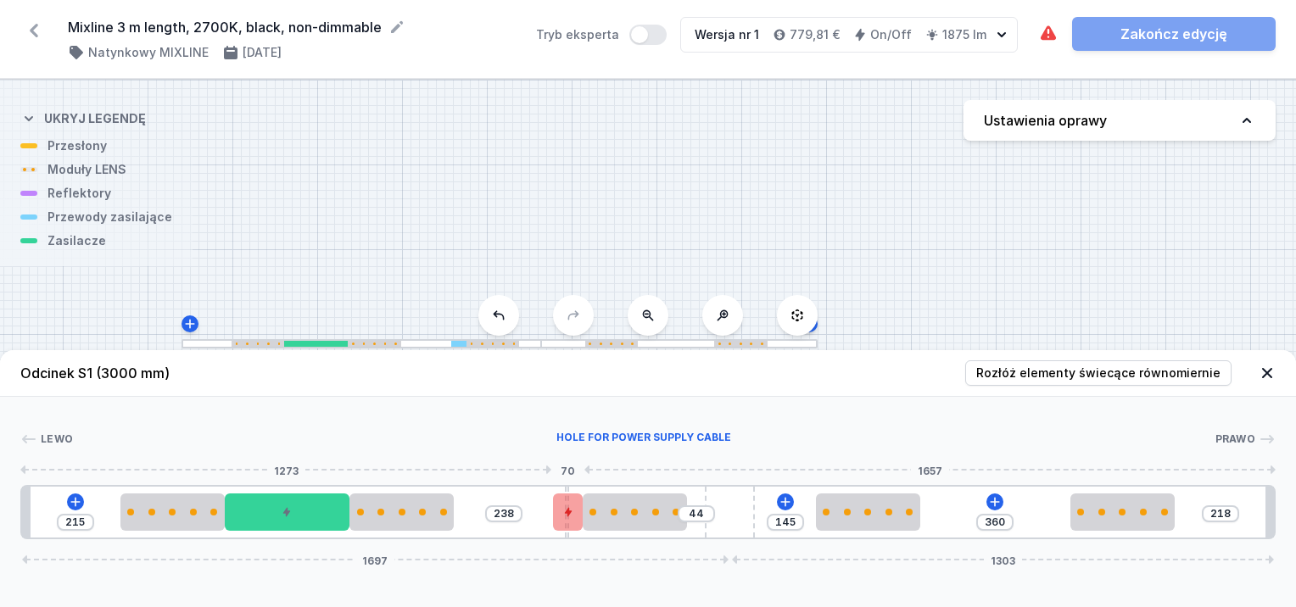
drag, startPoint x: 519, startPoint y: 495, endPoint x: 567, endPoint y: 494, distance: 47.5
click at [567, 495] on div "215 238 44 145 360 218 1697 1303" at bounding box center [648, 512] width 1256 height 54
click at [567, 494] on div at bounding box center [567, 512] width 29 height 37
click at [543, 495] on div at bounding box center [549, 512] width 29 height 37
drag, startPoint x: 565, startPoint y: 489, endPoint x: 559, endPoint y: 502, distance: 14.8
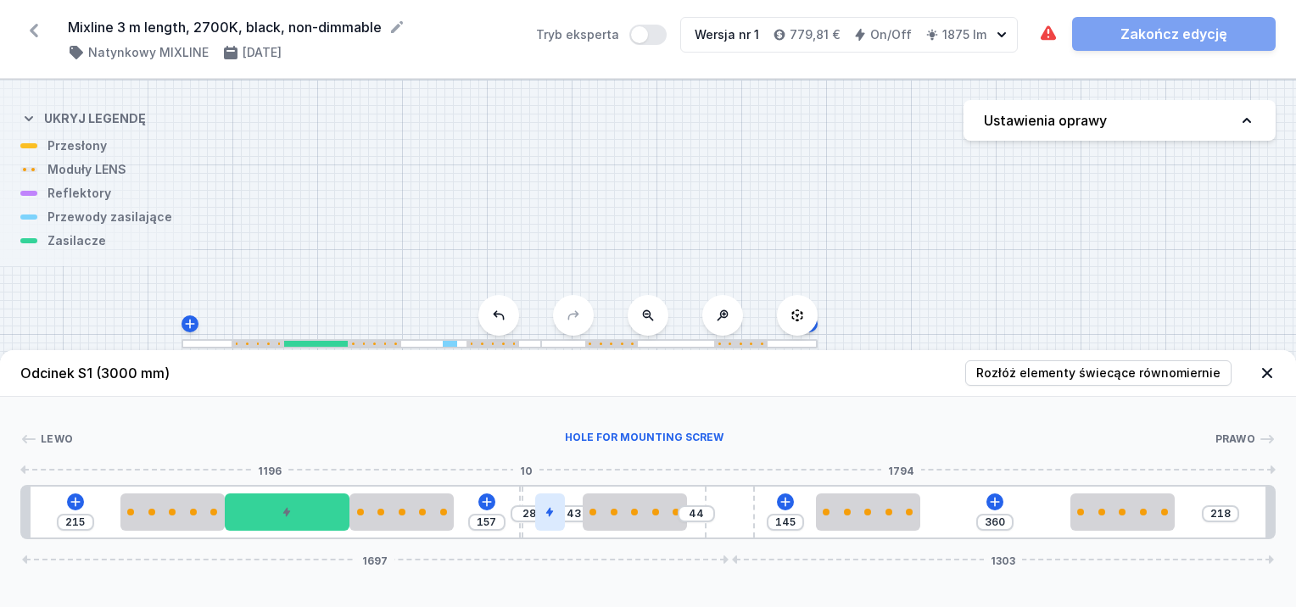
click at [519, 487] on div at bounding box center [521, 512] width 4 height 51
drag, startPoint x: 553, startPoint y: 513, endPoint x: 579, endPoint y: 513, distance: 25.5
click at [579, 513] on div at bounding box center [567, 512] width 29 height 37
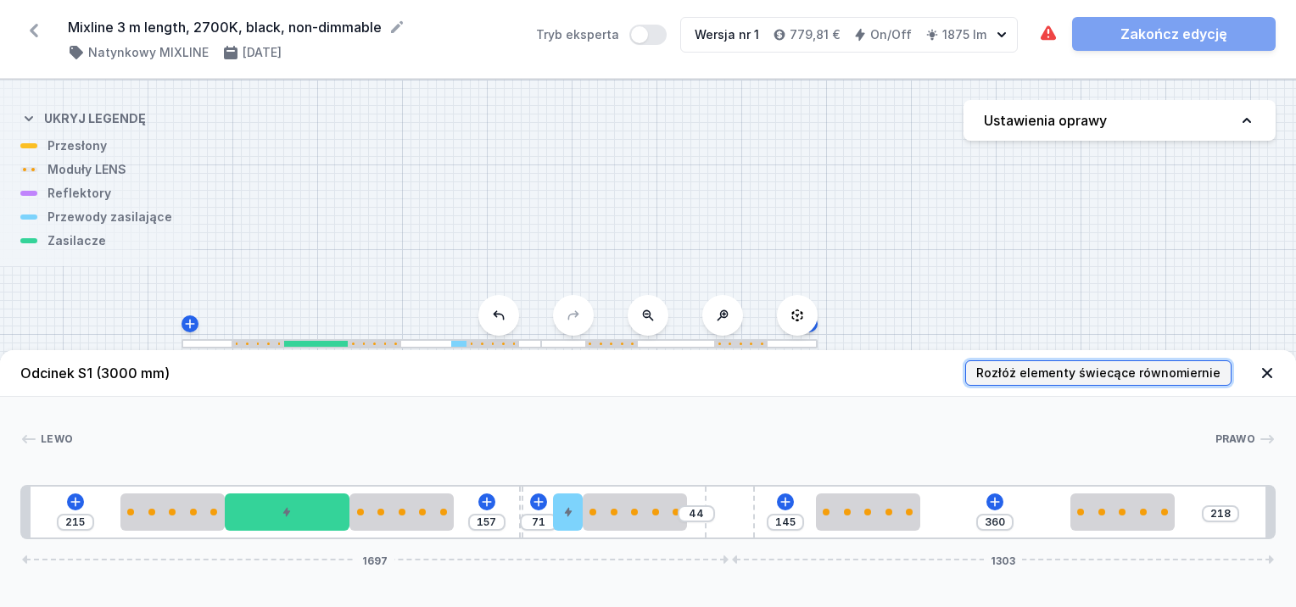
click at [1134, 367] on span "Rozłóż elementy świecące równomiernie" at bounding box center [1098, 373] width 244 height 17
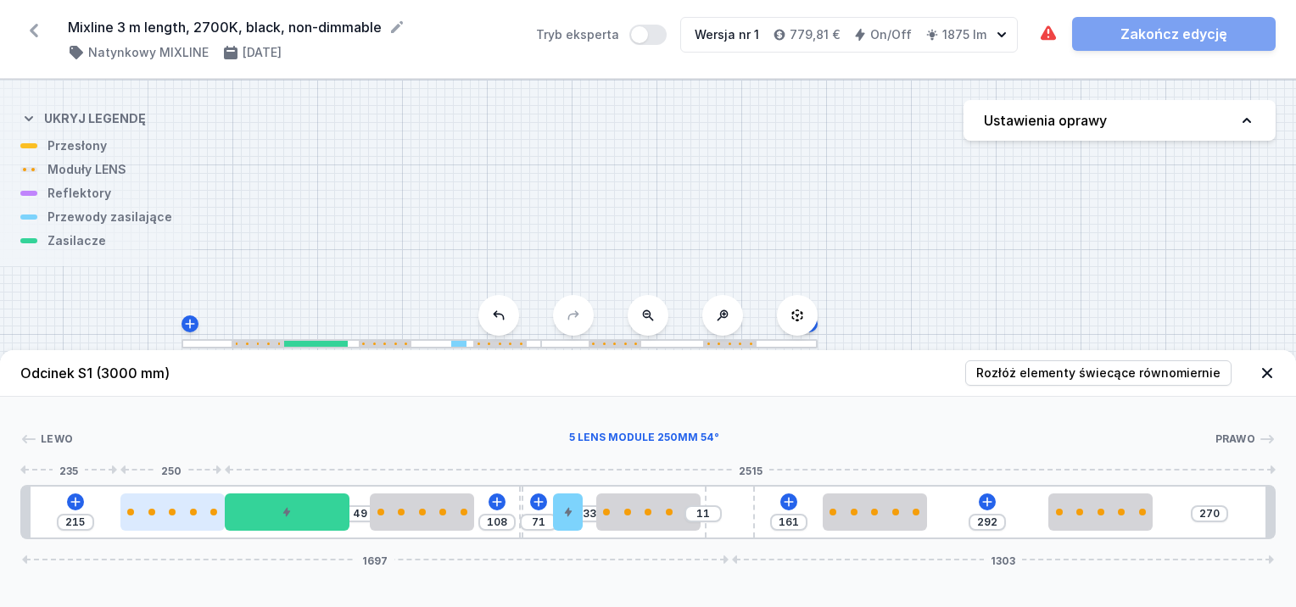
drag, startPoint x: 190, startPoint y: 516, endPoint x: 155, endPoint y: 515, distance: 34.8
click at [155, 515] on div at bounding box center [172, 512] width 104 height 37
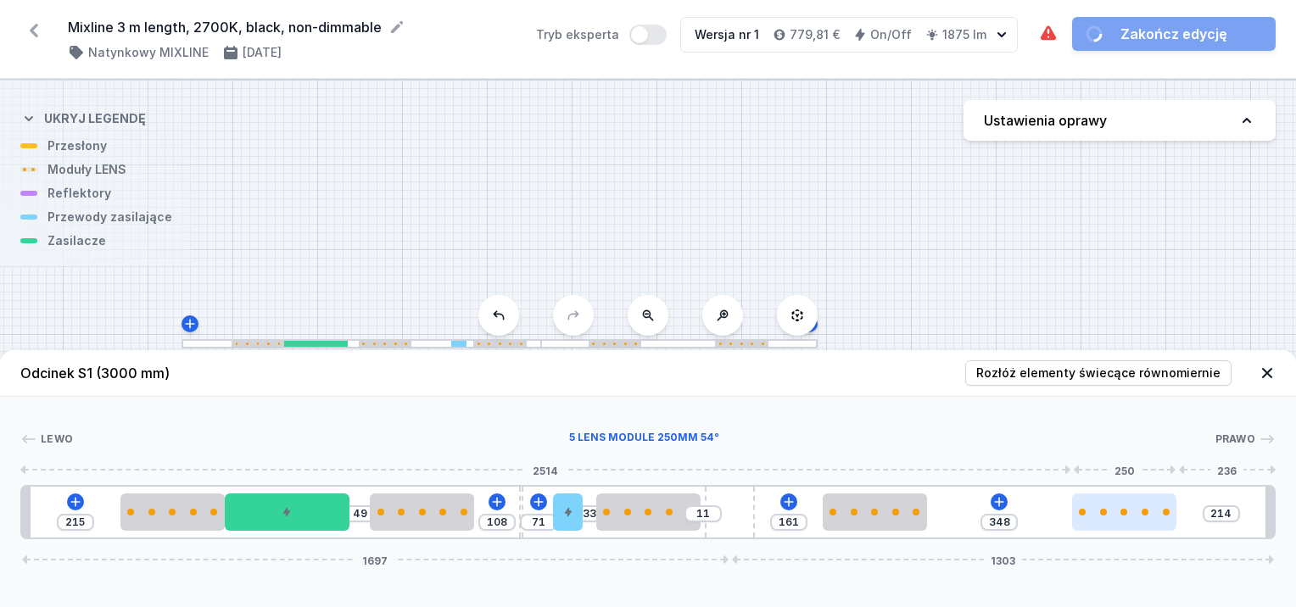
drag, startPoint x: 1135, startPoint y: 517, endPoint x: 1175, endPoint y: 515, distance: 39.9
click at [1175, 515] on div at bounding box center [1124, 512] width 104 height 37
click at [1126, 516] on div at bounding box center [1124, 512] width 104 height 37
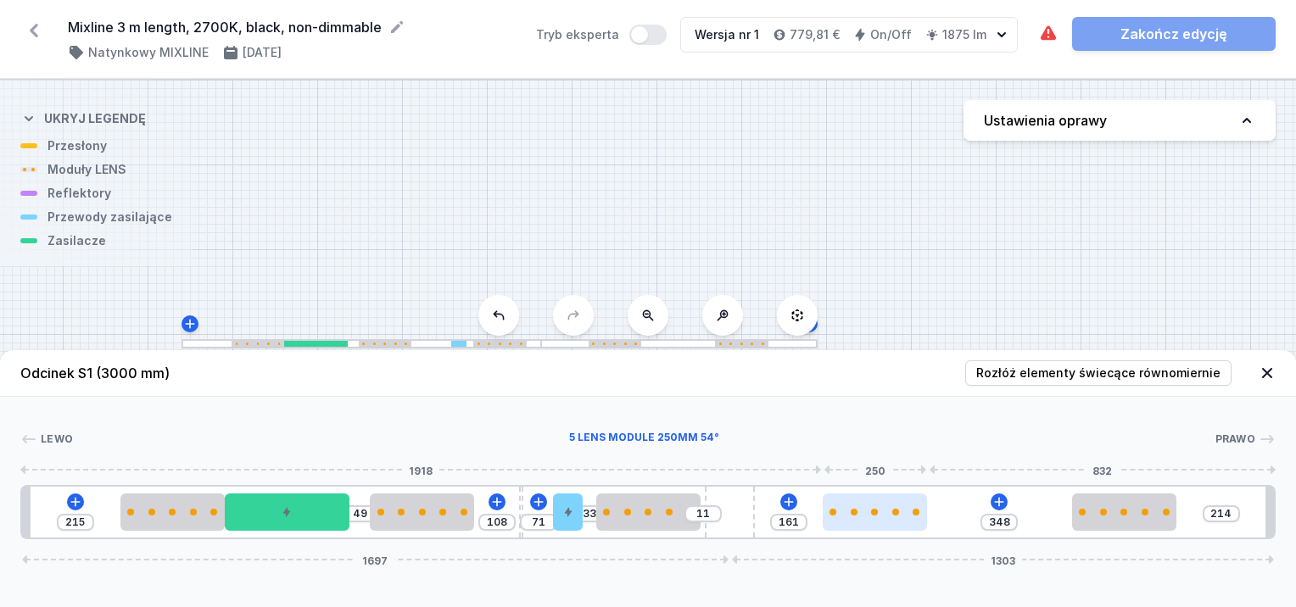
click at [886, 512] on div at bounding box center [875, 512] width 104 height 7
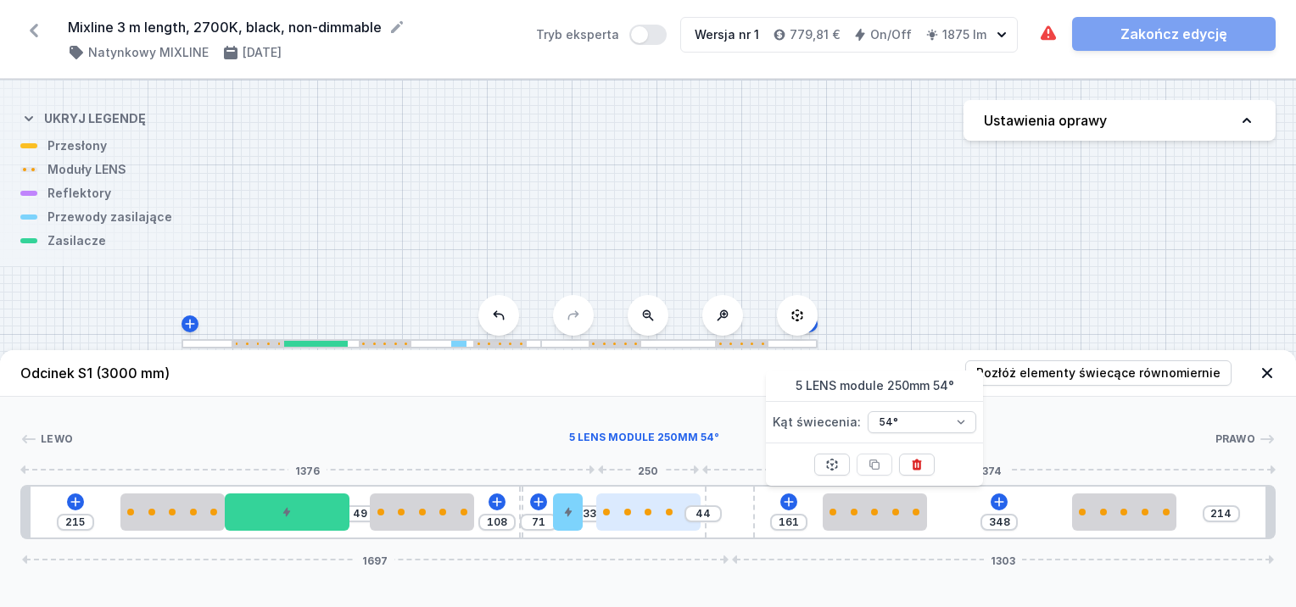
click at [637, 506] on div at bounding box center [648, 512] width 104 height 37
click at [636, 508] on div at bounding box center [635, 512] width 104 height 37
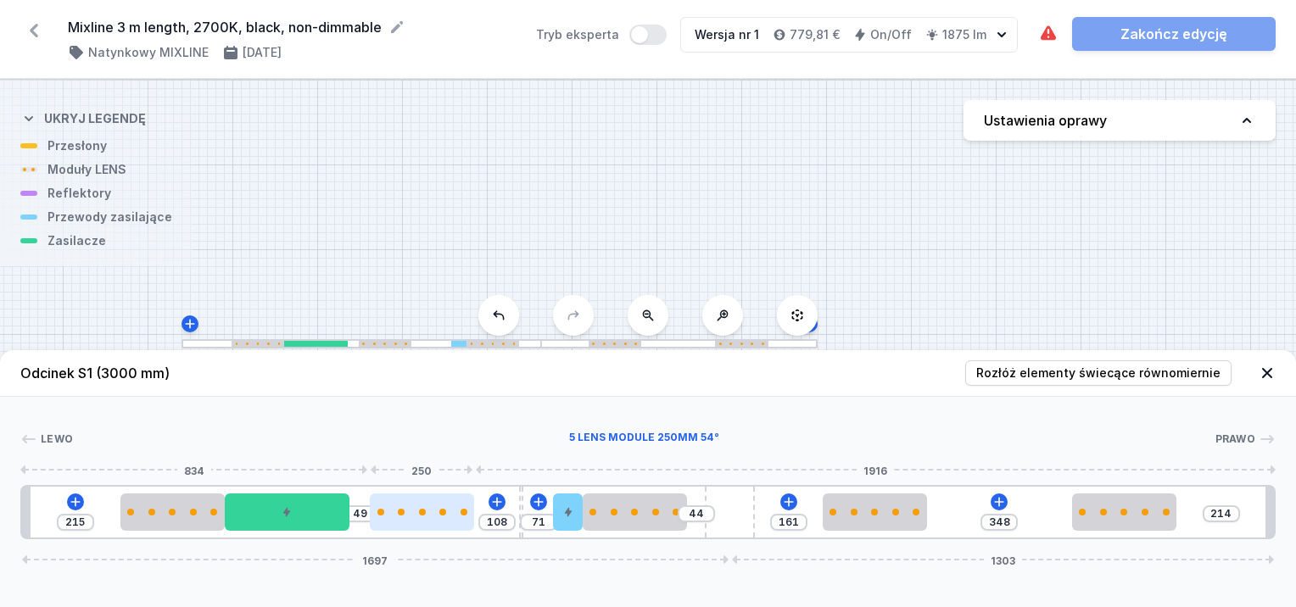
click at [403, 503] on div at bounding box center [422, 512] width 104 height 37
click at [413, 502] on div at bounding box center [402, 512] width 104 height 37
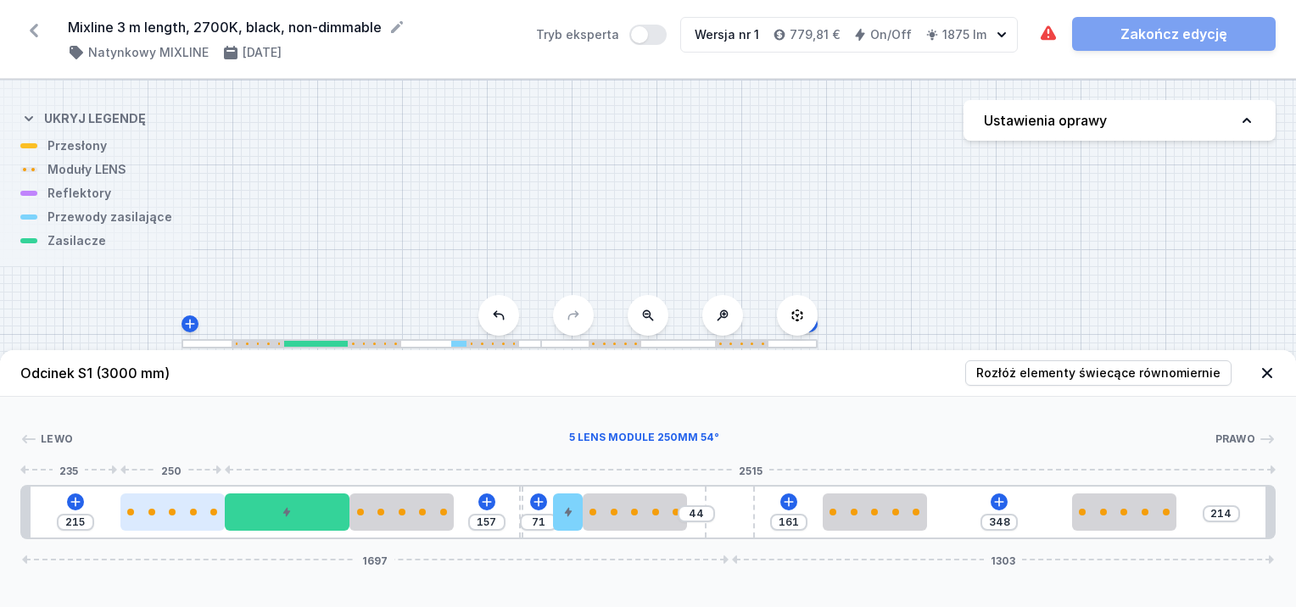
click at [184, 519] on div at bounding box center [172, 512] width 104 height 37
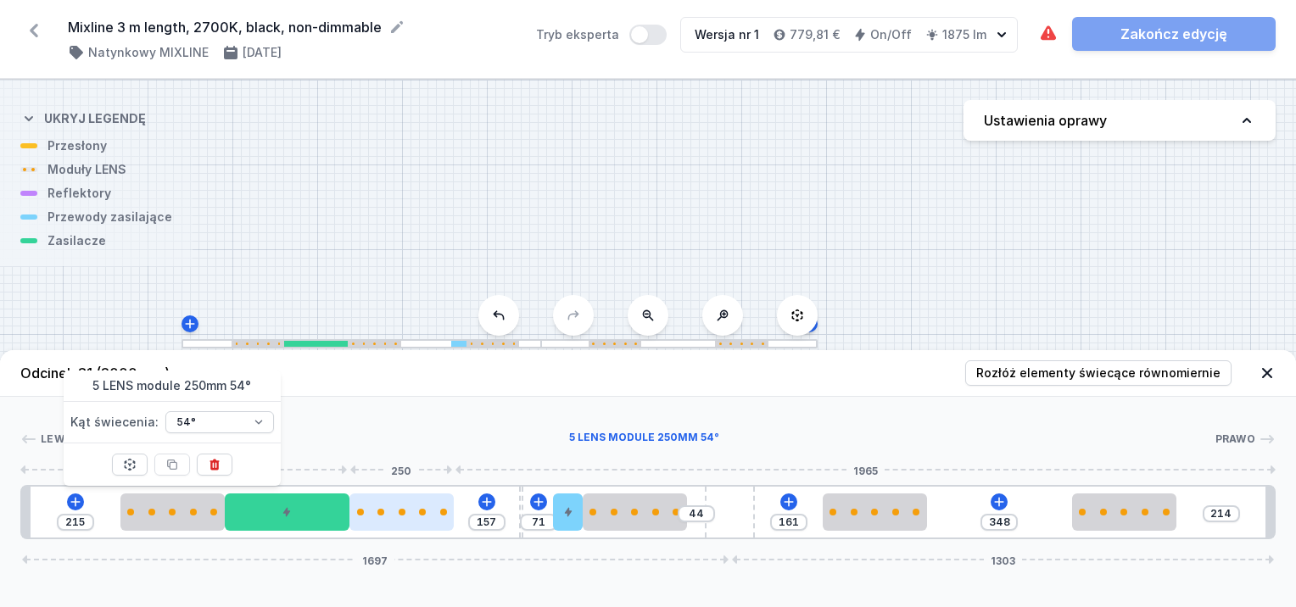
click at [413, 519] on div at bounding box center [402, 512] width 104 height 37
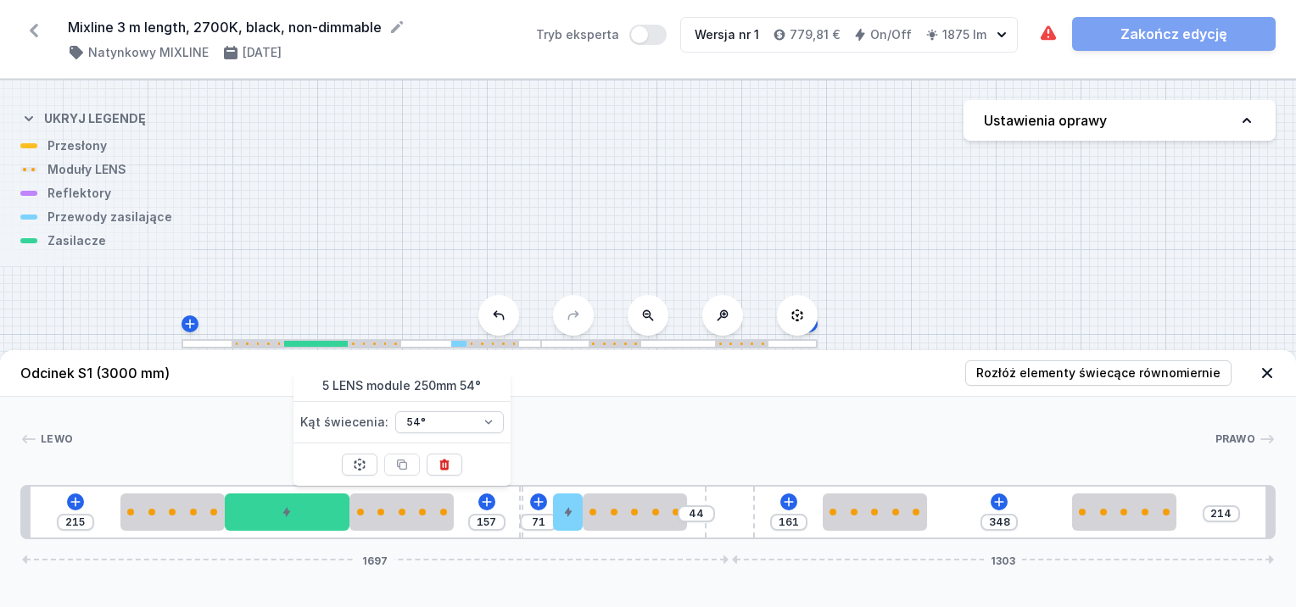
click at [612, 453] on div "[PERSON_NAME]" at bounding box center [648, 443] width 1256 height 24
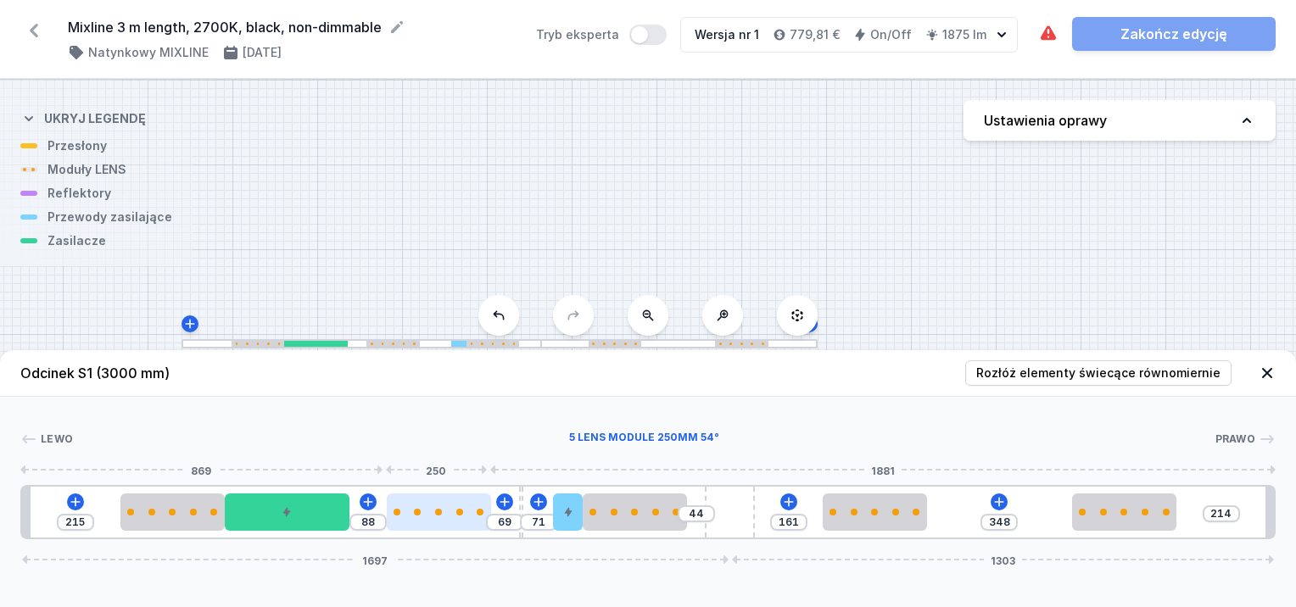
drag, startPoint x: 421, startPoint y: 509, endPoint x: 462, endPoint y: 508, distance: 40.7
click at [456, 511] on div at bounding box center [439, 512] width 104 height 7
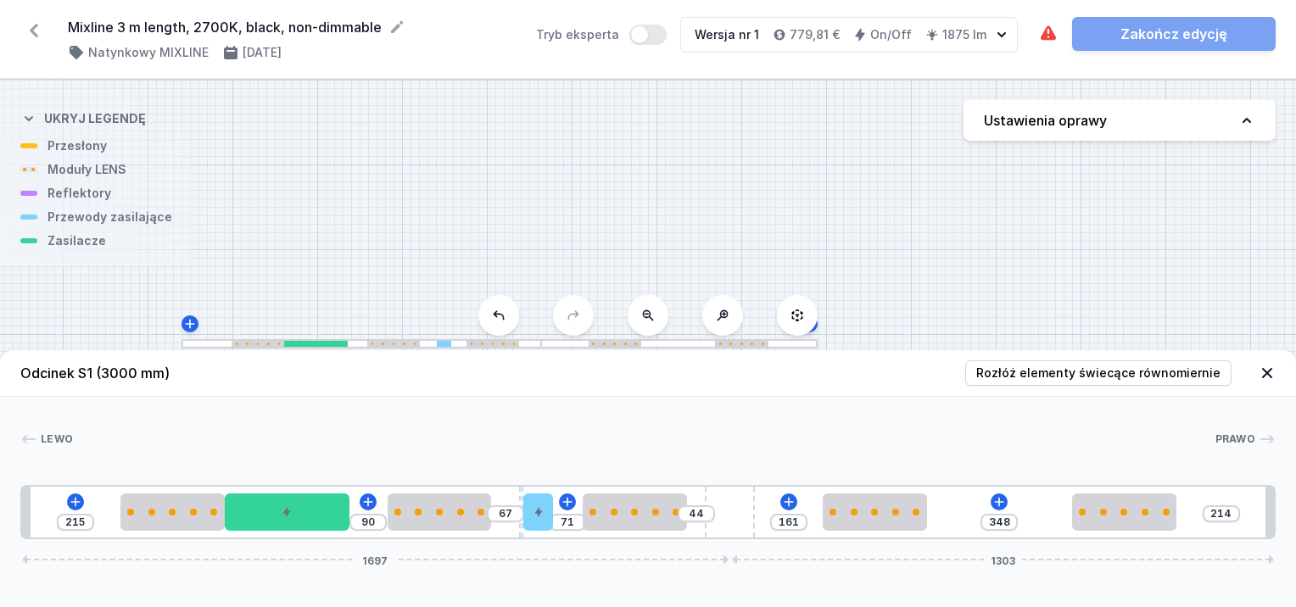
drag, startPoint x: 570, startPoint y: 516, endPoint x: 554, endPoint y: 519, distance: 16.5
click at [554, 519] on div "215 90 67 71 44 161 348 214 1697 1303" at bounding box center [648, 512] width 1256 height 54
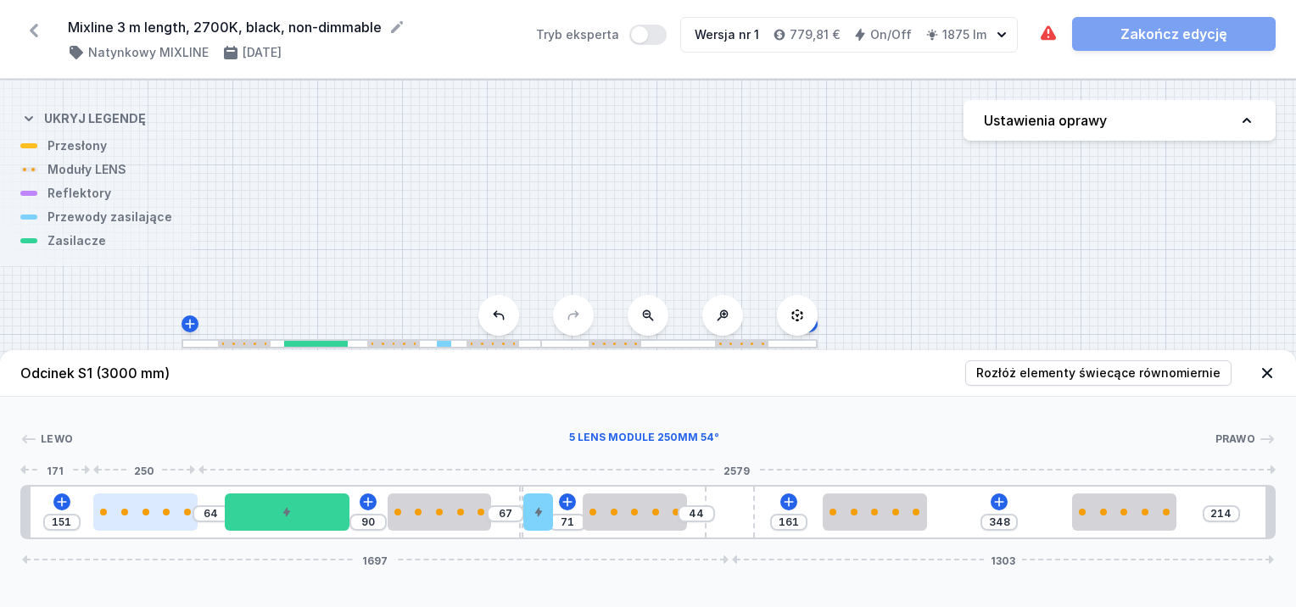
drag, startPoint x: 141, startPoint y: 510, endPoint x: 107, endPoint y: 512, distance: 34.0
click at [107, 512] on div at bounding box center [145, 512] width 104 height 7
click at [537, 518] on div at bounding box center [537, 512] width 29 height 37
click at [550, 523] on div at bounding box center [537, 512] width 29 height 37
drag, startPoint x: 519, startPoint y: 534, endPoint x: 501, endPoint y: 536, distance: 18.8
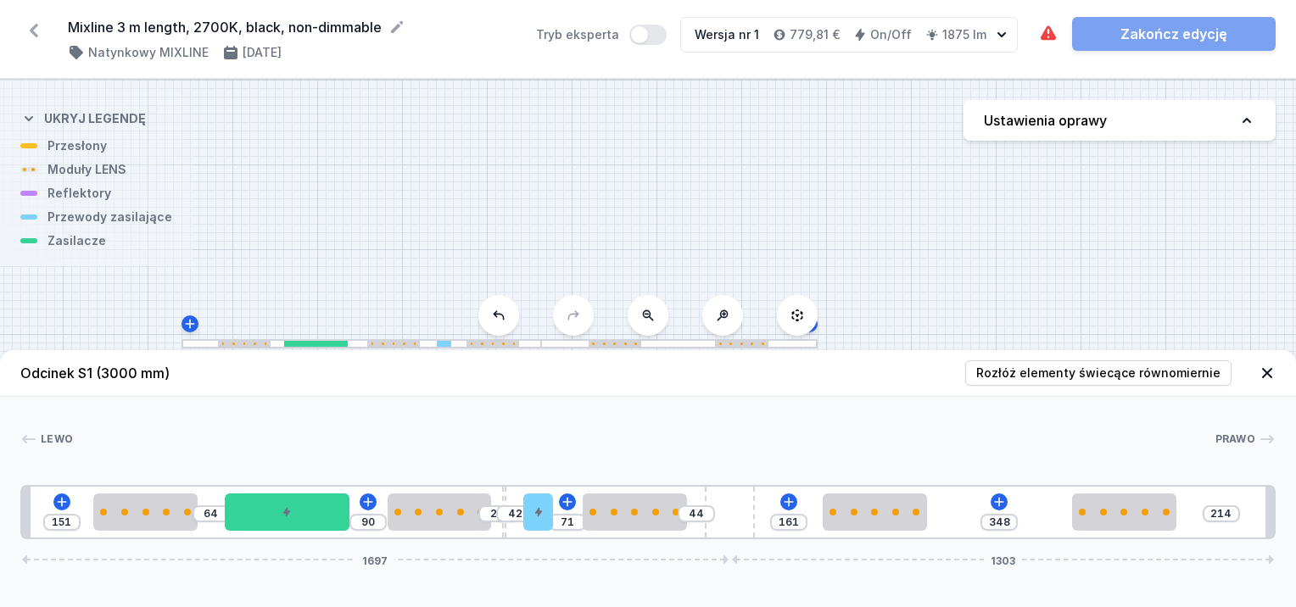
click at [501, 536] on div "151 64 90 25 42 71 44 161 348 214 1697 1303" at bounding box center [648, 512] width 1256 height 54
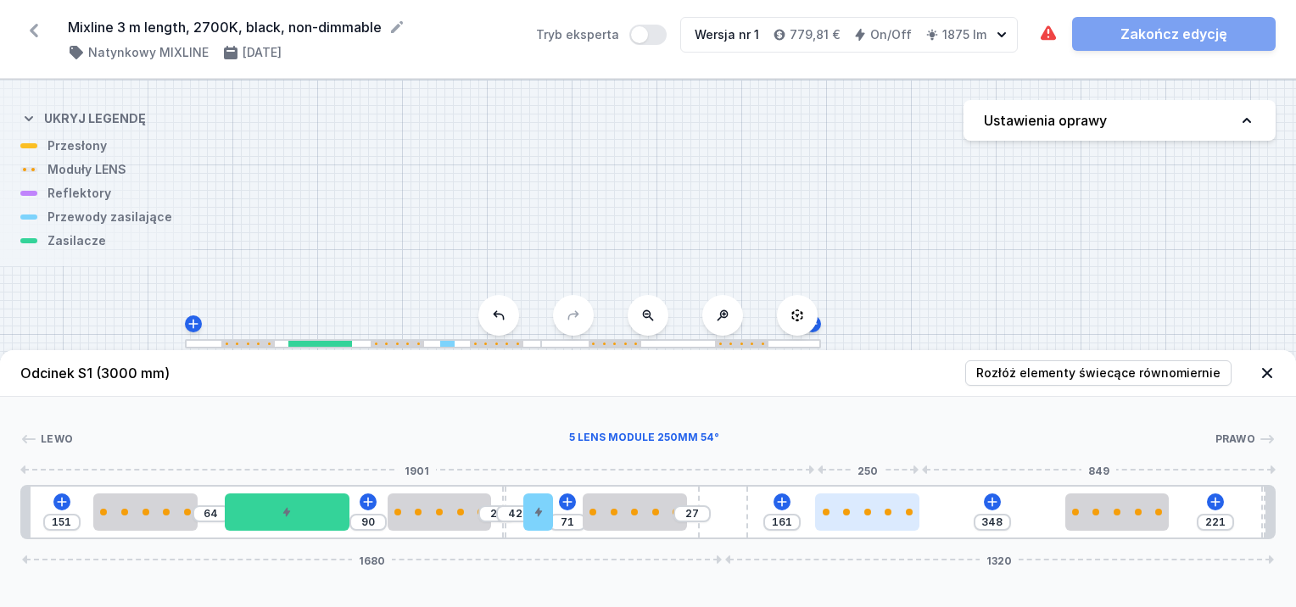
drag, startPoint x: 743, startPoint y: 504, endPoint x: 889, endPoint y: 523, distance: 147.1
click at [832, 523] on div "151 64 90 25 42 71 27 161 348 221 1680 1320" at bounding box center [648, 512] width 1256 height 54
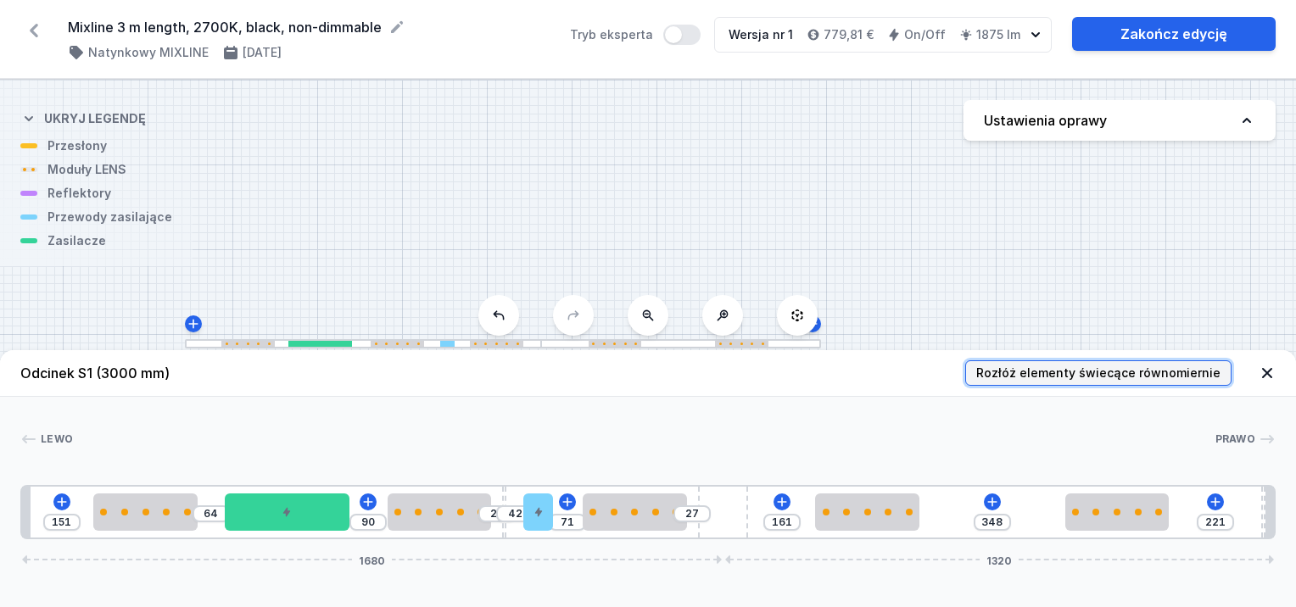
click at [1018, 363] on button "Rozłóż elementy świecące równomiernie" at bounding box center [1098, 373] width 266 height 25
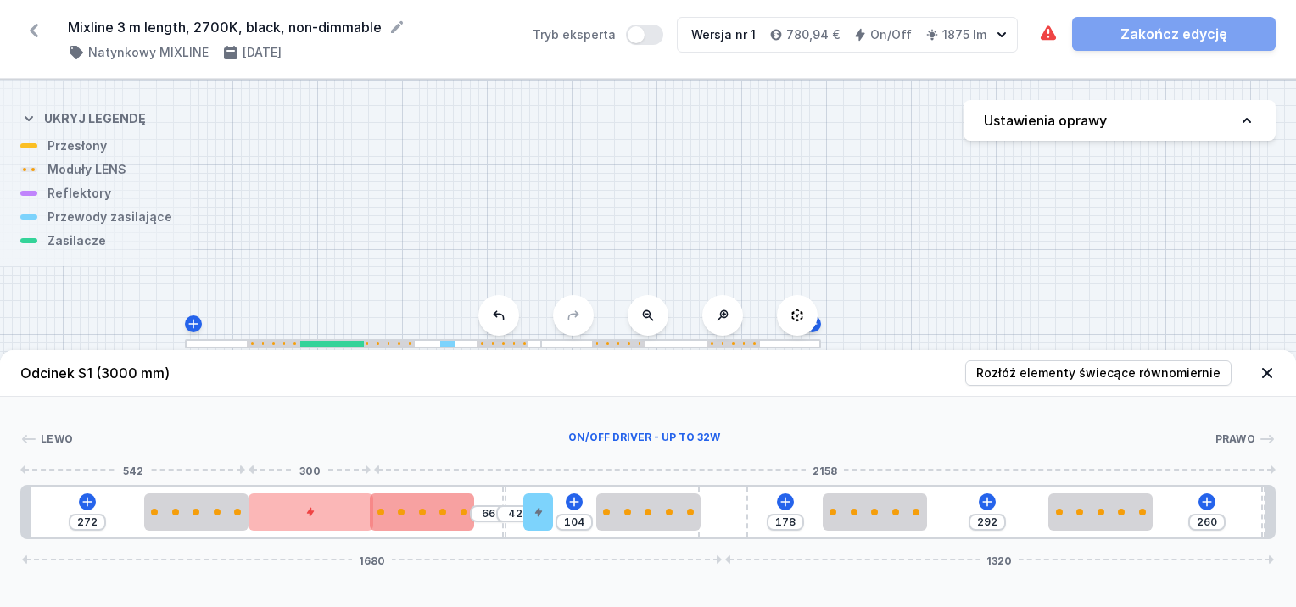
drag, startPoint x: 280, startPoint y: 512, endPoint x: 406, endPoint y: 516, distance: 126.5
click at [298, 517] on div at bounding box center [312, 512] width 126 height 37
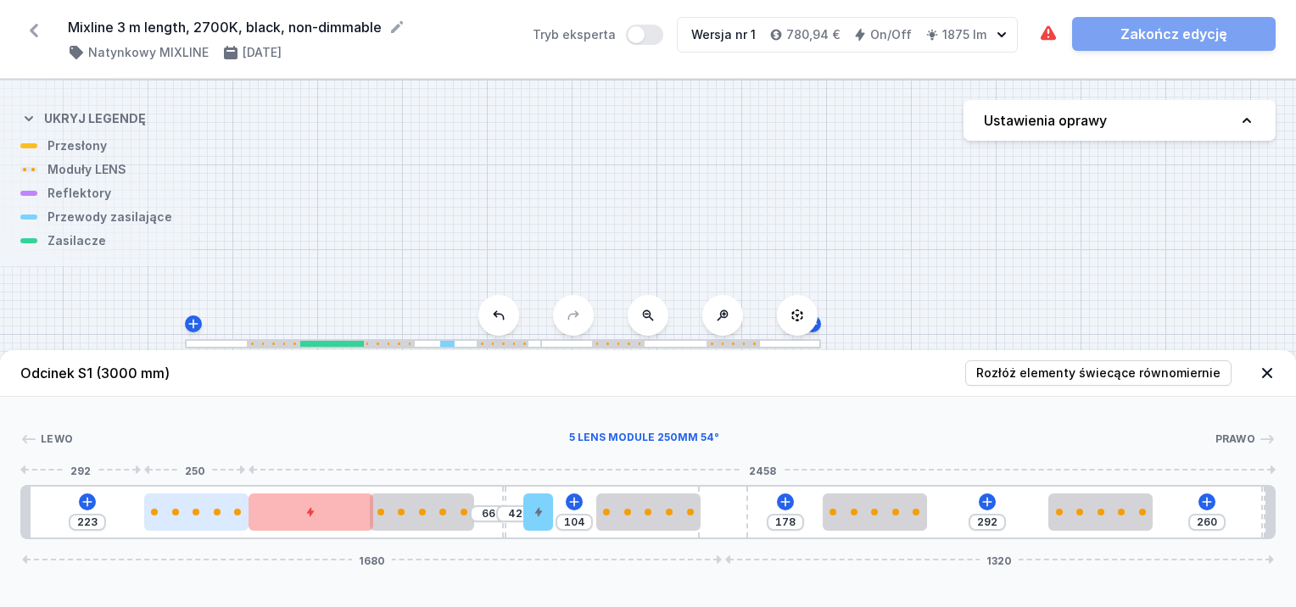
drag, startPoint x: 239, startPoint y: 520, endPoint x: 209, endPoint y: 521, distance: 30.6
click at [210, 523] on div at bounding box center [196, 512] width 104 height 37
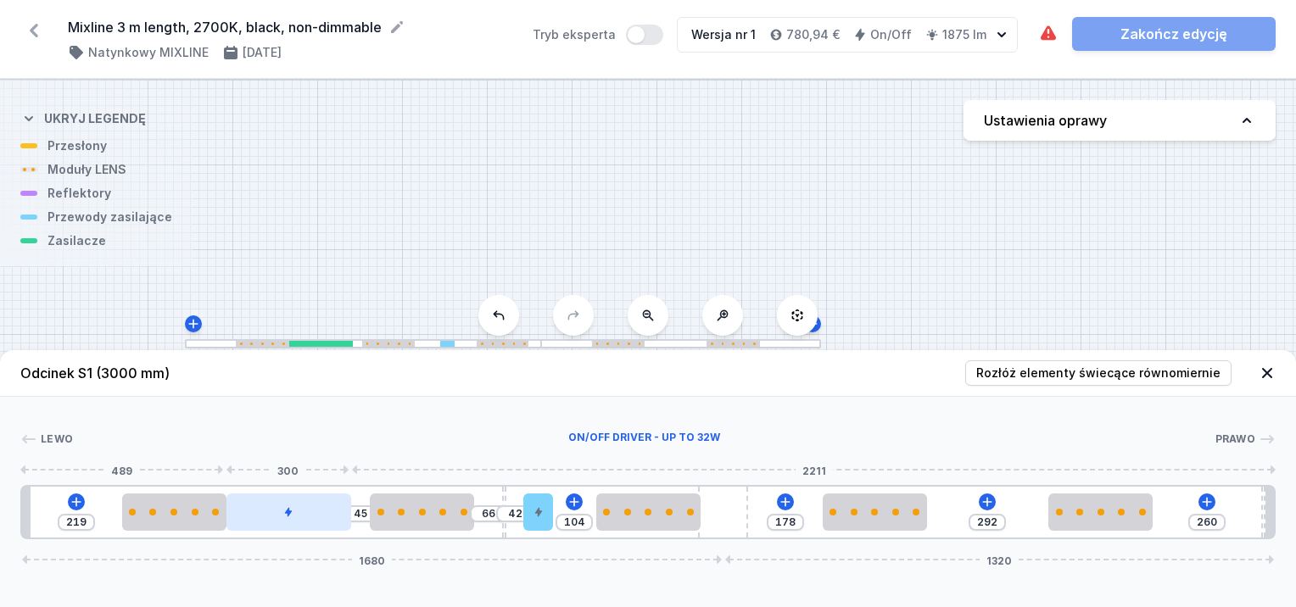
click at [294, 512] on div at bounding box center [290, 512] width 126 height 37
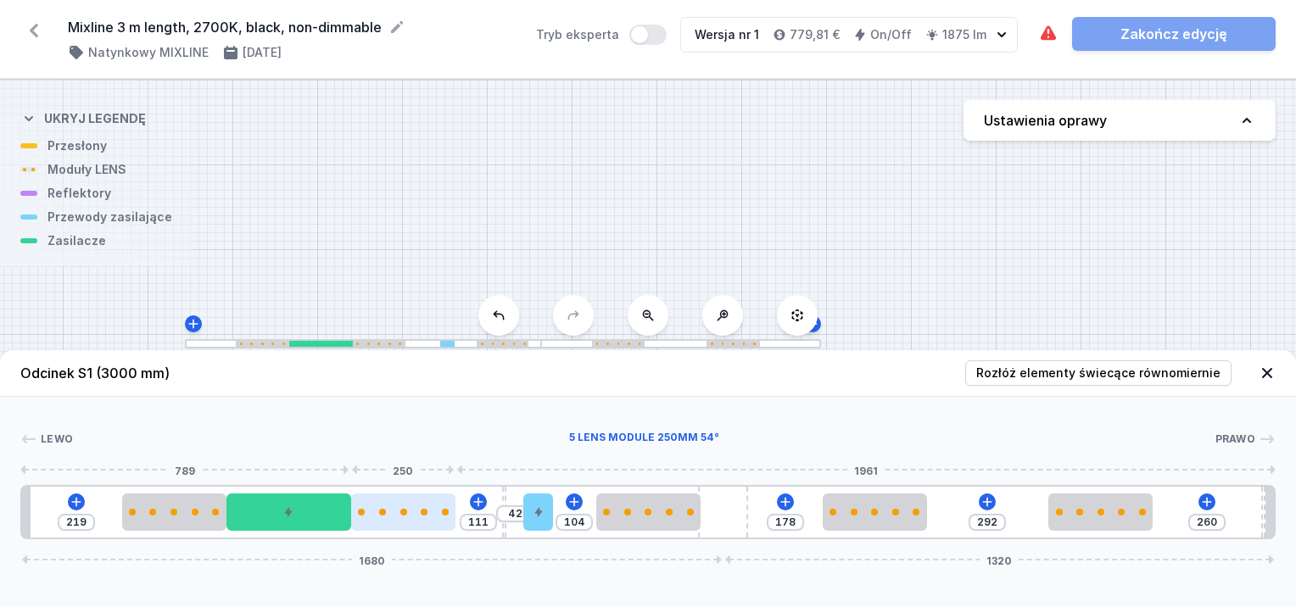
drag, startPoint x: 434, startPoint y: 516, endPoint x: 406, endPoint y: 519, distance: 29.0
click at [406, 519] on div at bounding box center [403, 512] width 104 height 37
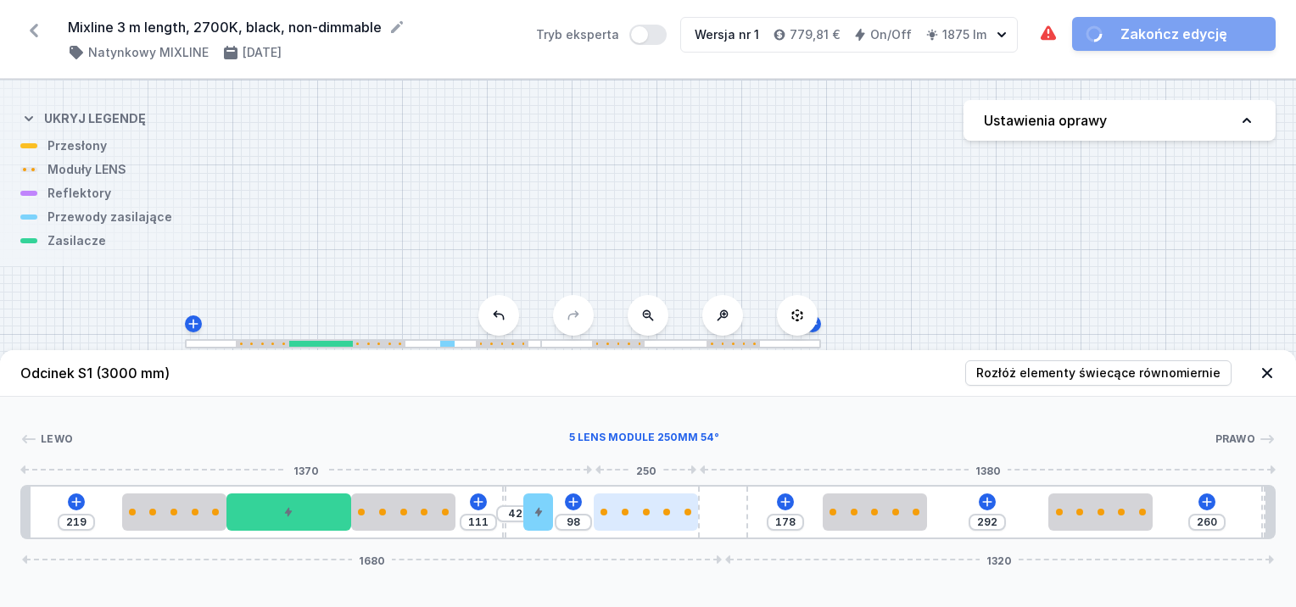
drag, startPoint x: 629, startPoint y: 516, endPoint x: 619, endPoint y: 522, distance: 11.8
click at [618, 523] on div at bounding box center [646, 512] width 104 height 37
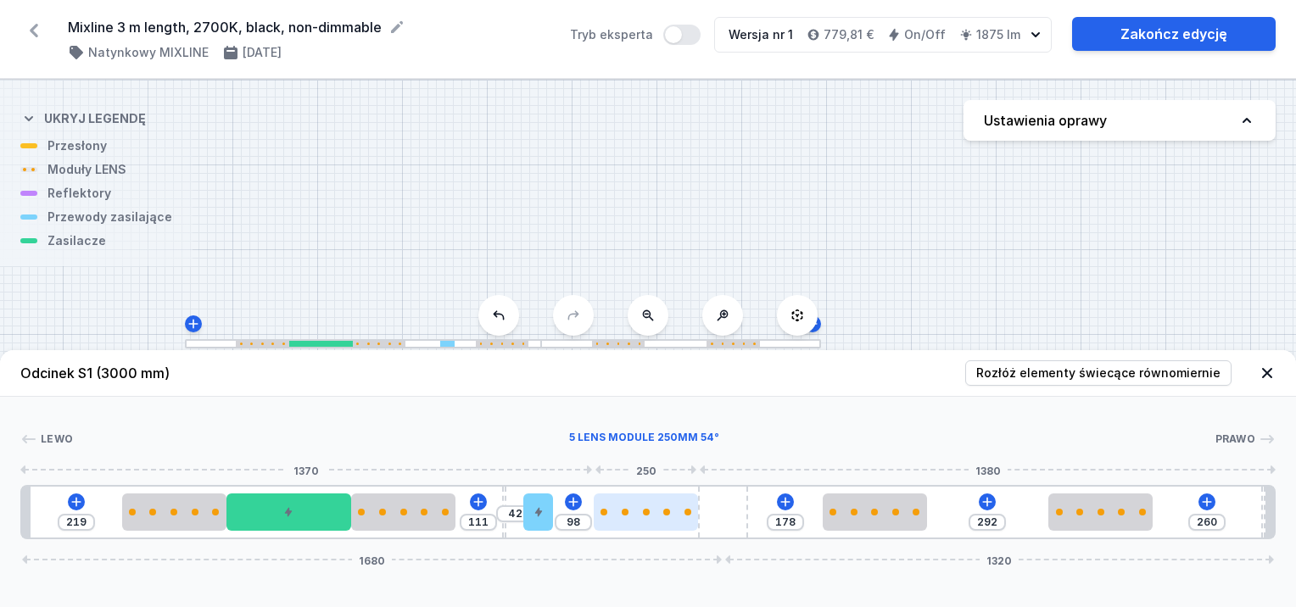
click at [624, 515] on div at bounding box center [646, 512] width 104 height 37
drag, startPoint x: 735, startPoint y: 521, endPoint x: 761, endPoint y: 519, distance: 26.4
click at [762, 519] on div "219 111 42 98 178 292 260 1680 1320" at bounding box center [648, 512] width 1256 height 54
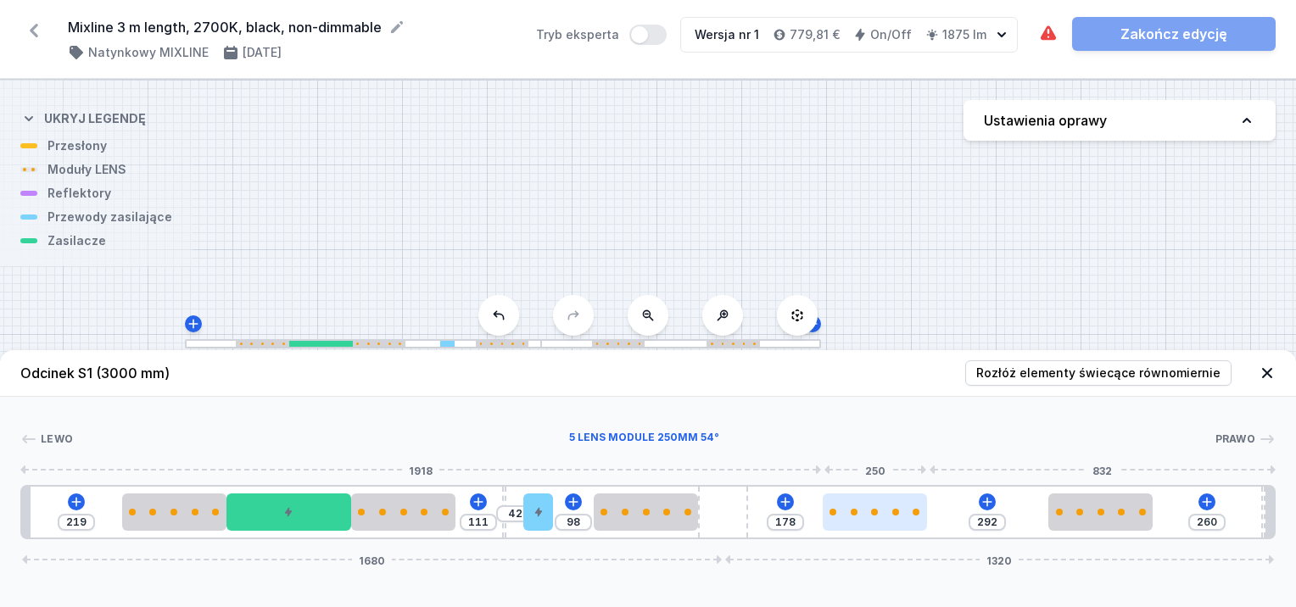
drag, startPoint x: 735, startPoint y: 505, endPoint x: 864, endPoint y: 518, distance: 129.7
click at [887, 519] on div "219 111 42 98 178 292 260 1680 1320" at bounding box center [648, 512] width 1256 height 54
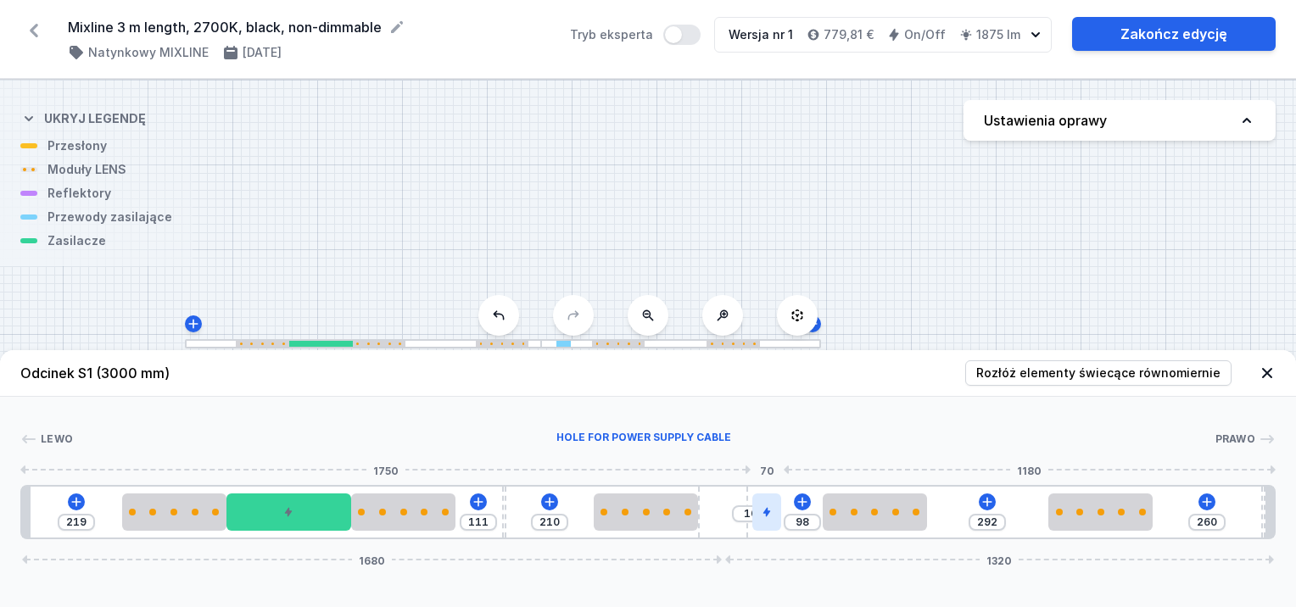
drag, startPoint x: 540, startPoint y: 516, endPoint x: 765, endPoint y: 521, distance: 225.7
click at [760, 519] on div at bounding box center [767, 512] width 29 height 37
click at [506, 495] on div "219 111 210 10 98 292 260 1680 1320" at bounding box center [648, 512] width 1256 height 54
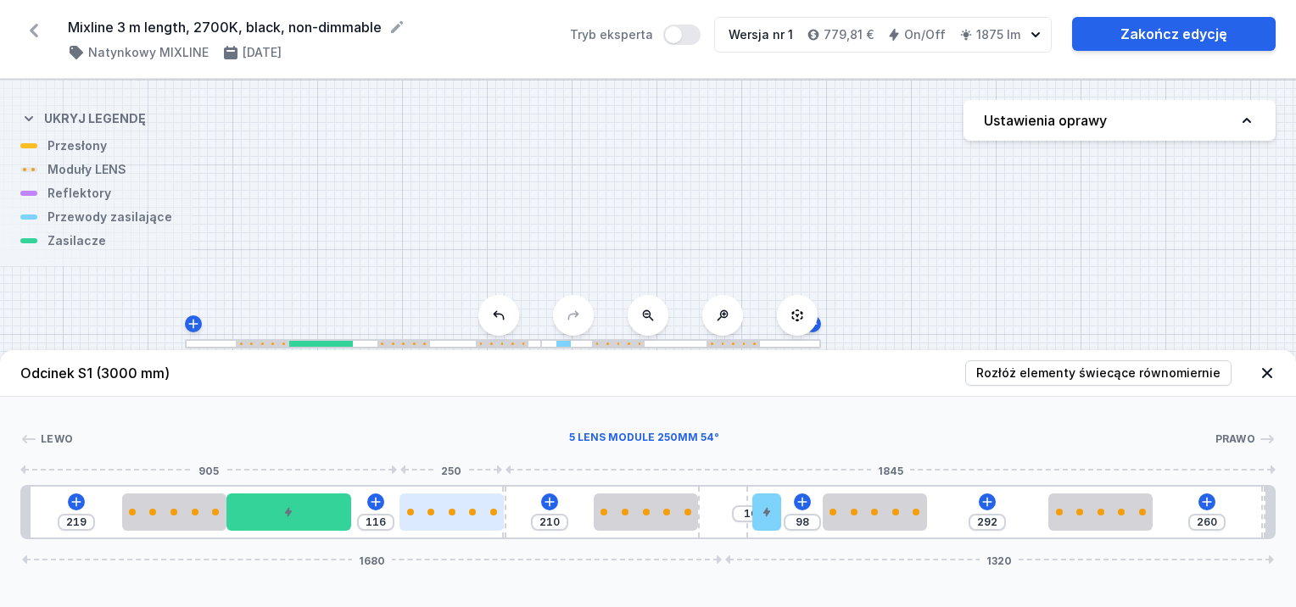
drag, startPoint x: 401, startPoint y: 518, endPoint x: 438, endPoint y: 513, distance: 36.8
click at [437, 514] on div at bounding box center [452, 512] width 104 height 37
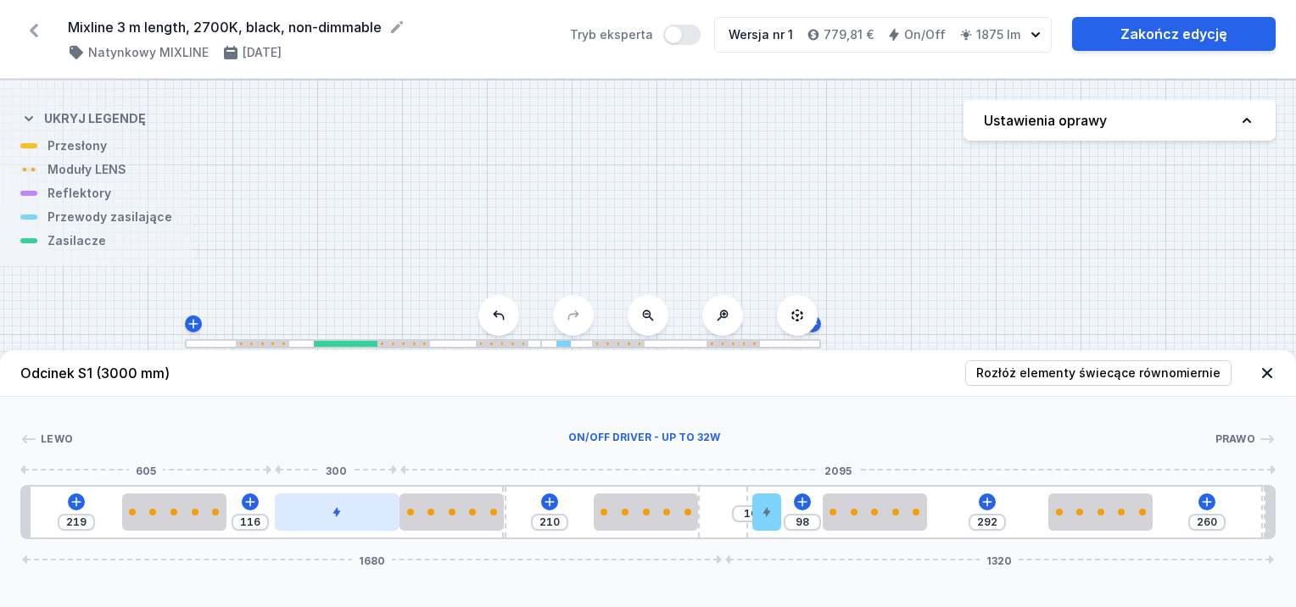
drag, startPoint x: 295, startPoint y: 514, endPoint x: 313, endPoint y: 513, distance: 17.8
click at [342, 512] on div at bounding box center [338, 512] width 126 height 37
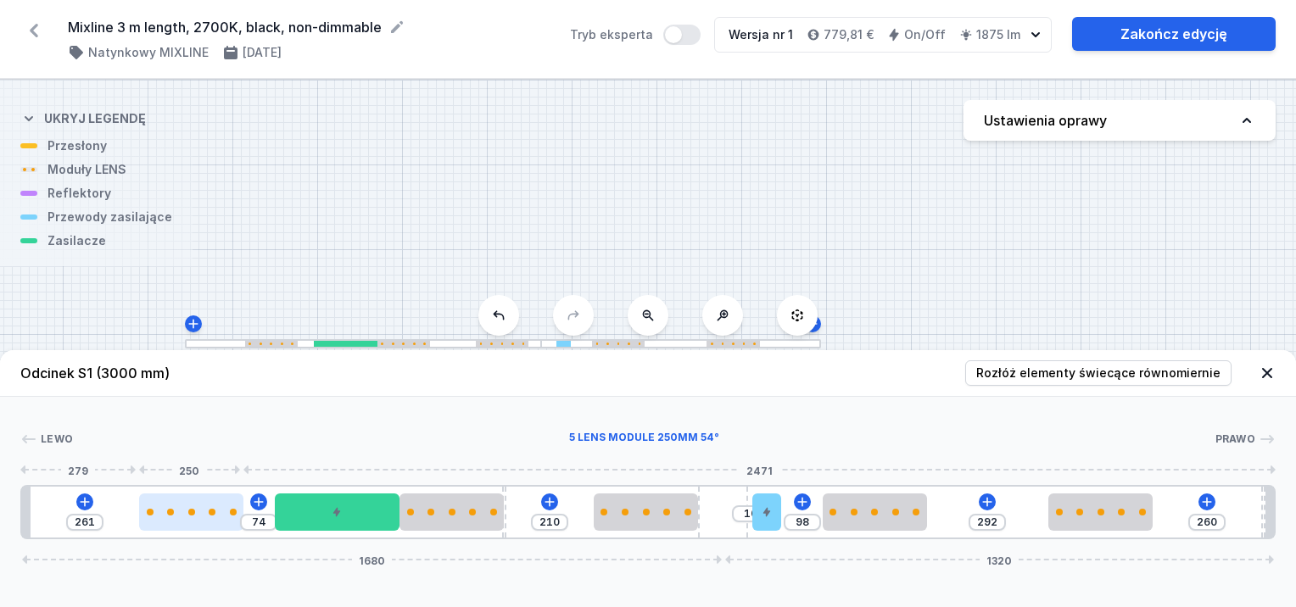
drag, startPoint x: 208, startPoint y: 517, endPoint x: 217, endPoint y: 518, distance: 9.5
click at [217, 518] on div at bounding box center [191, 512] width 104 height 37
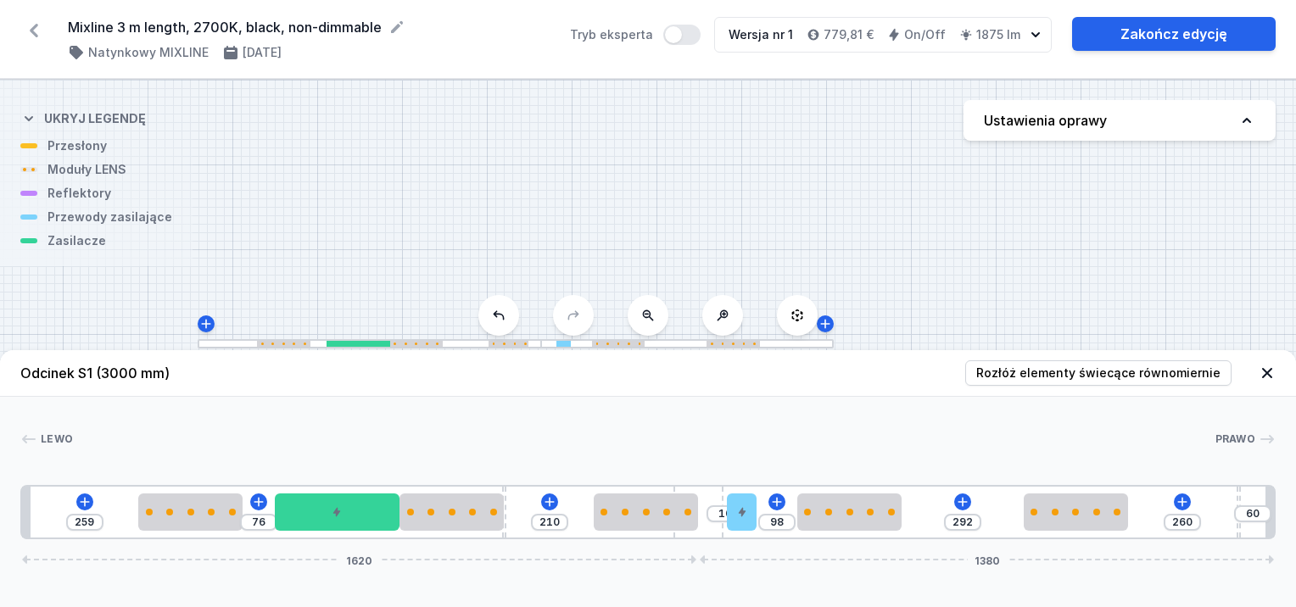
drag, startPoint x: 724, startPoint y: 518, endPoint x: 586, endPoint y: 499, distance: 138.7
click at [586, 499] on div "259 76 210 10 98 292 260 60 1620 1380" at bounding box center [648, 512] width 1256 height 54
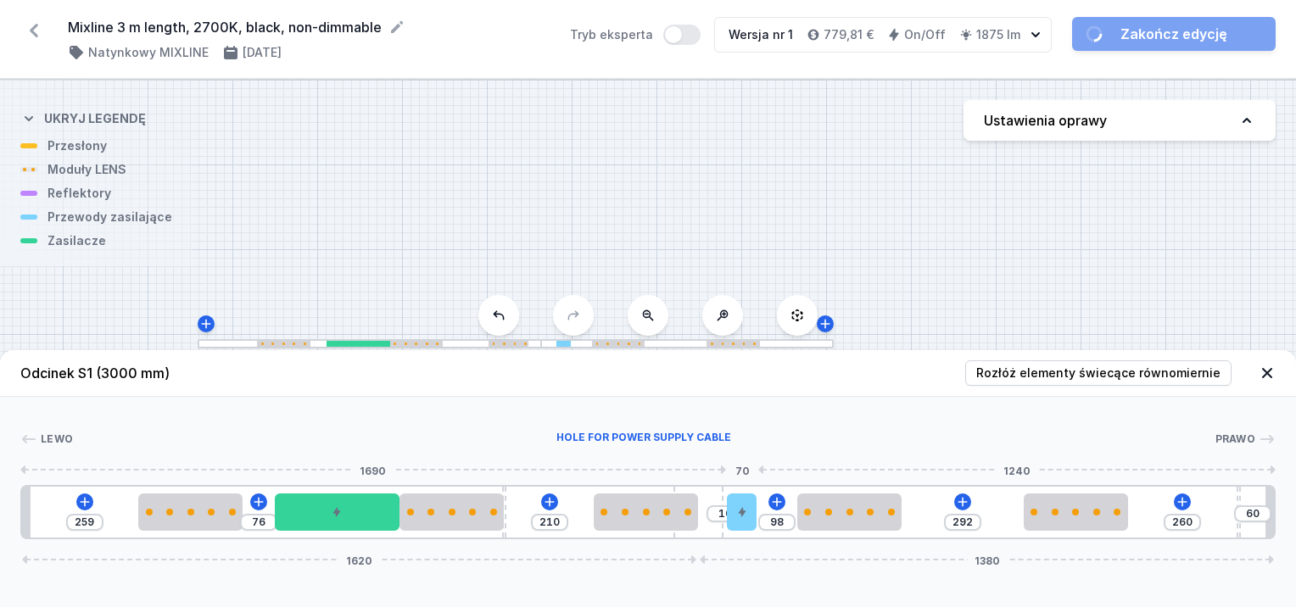
drag, startPoint x: 740, startPoint y: 518, endPoint x: 711, endPoint y: 520, distance: 29.0
click at [731, 519] on div at bounding box center [741, 512] width 29 height 37
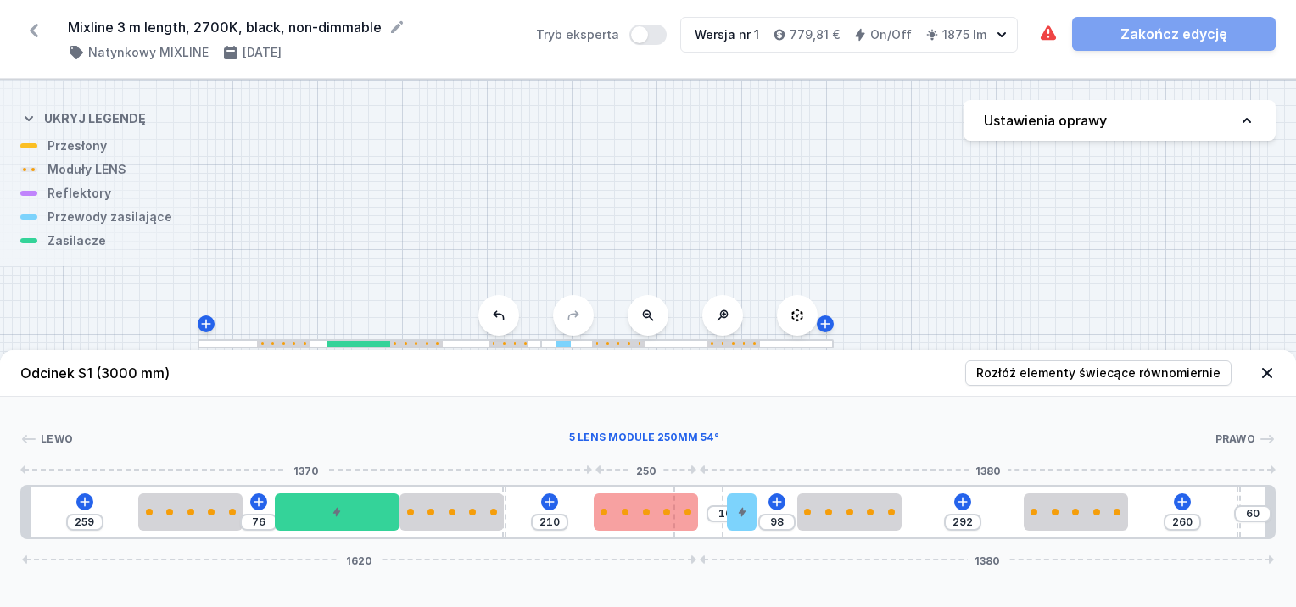
drag, startPoint x: 706, startPoint y: 520, endPoint x: 674, endPoint y: 523, distance: 31.5
click at [674, 523] on div "259 76 210 10 98 292 260 60 1620 1380" at bounding box center [648, 512] width 1256 height 54
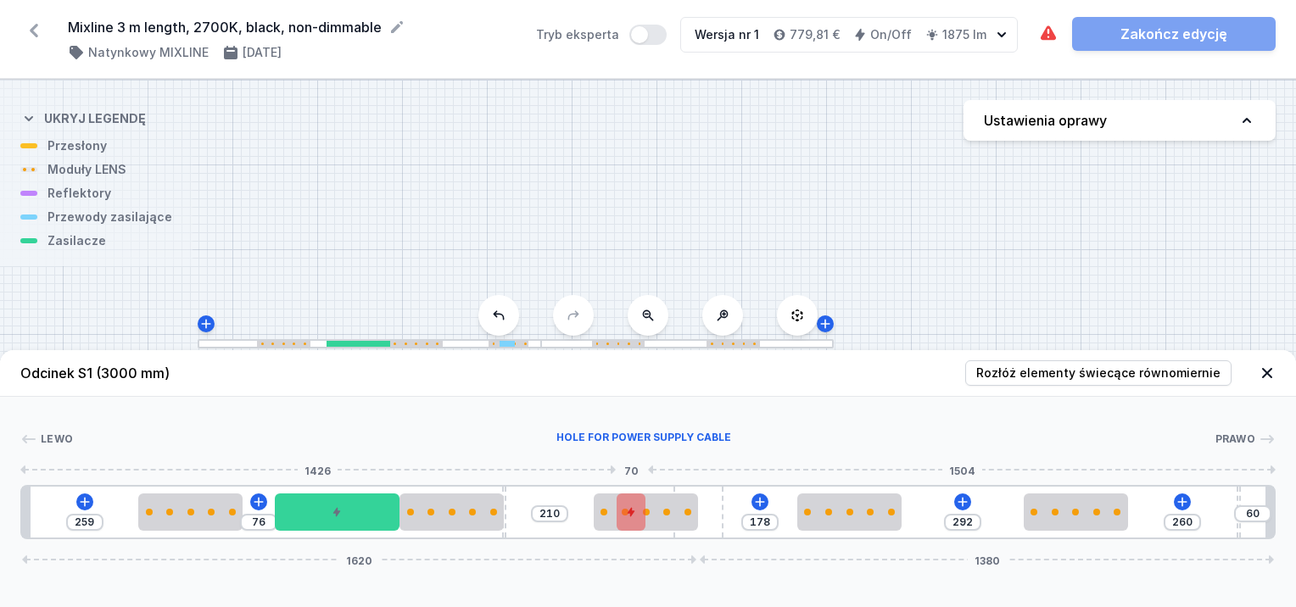
drag, startPoint x: 753, startPoint y: 514, endPoint x: 643, endPoint y: 515, distance: 110.3
click at [643, 516] on div at bounding box center [631, 512] width 29 height 37
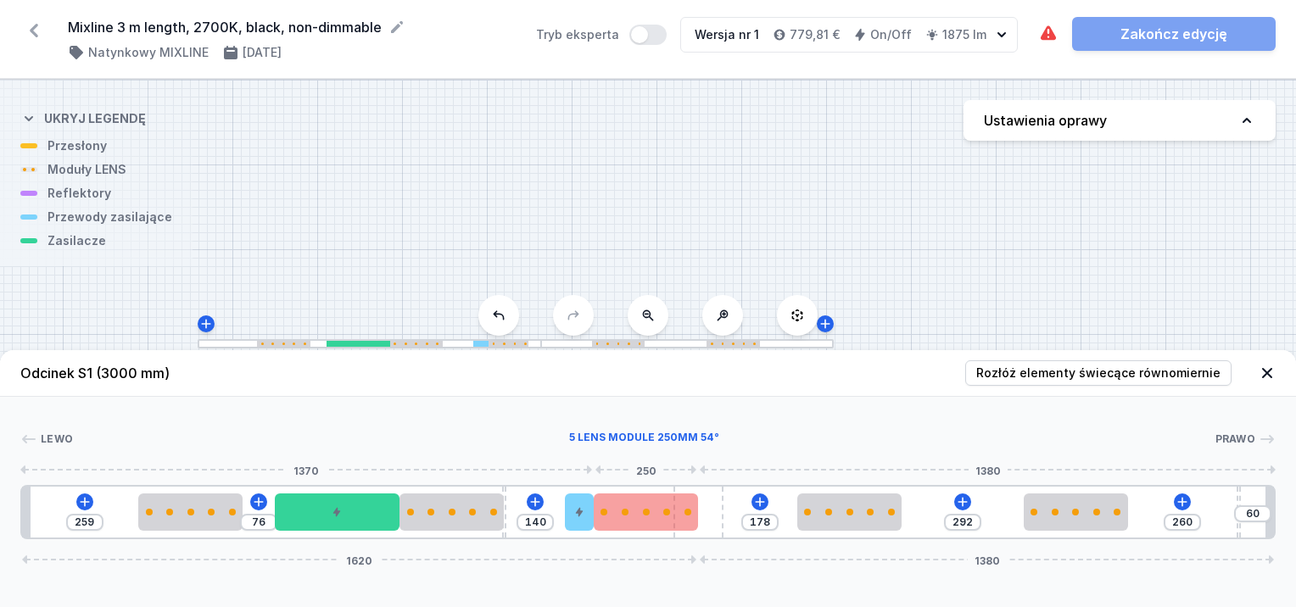
drag, startPoint x: 626, startPoint y: 515, endPoint x: 596, endPoint y: 510, distance: 30.1
click at [596, 511] on div "259 76 140 178 292 260 60 1620 1380" at bounding box center [648, 512] width 1256 height 54
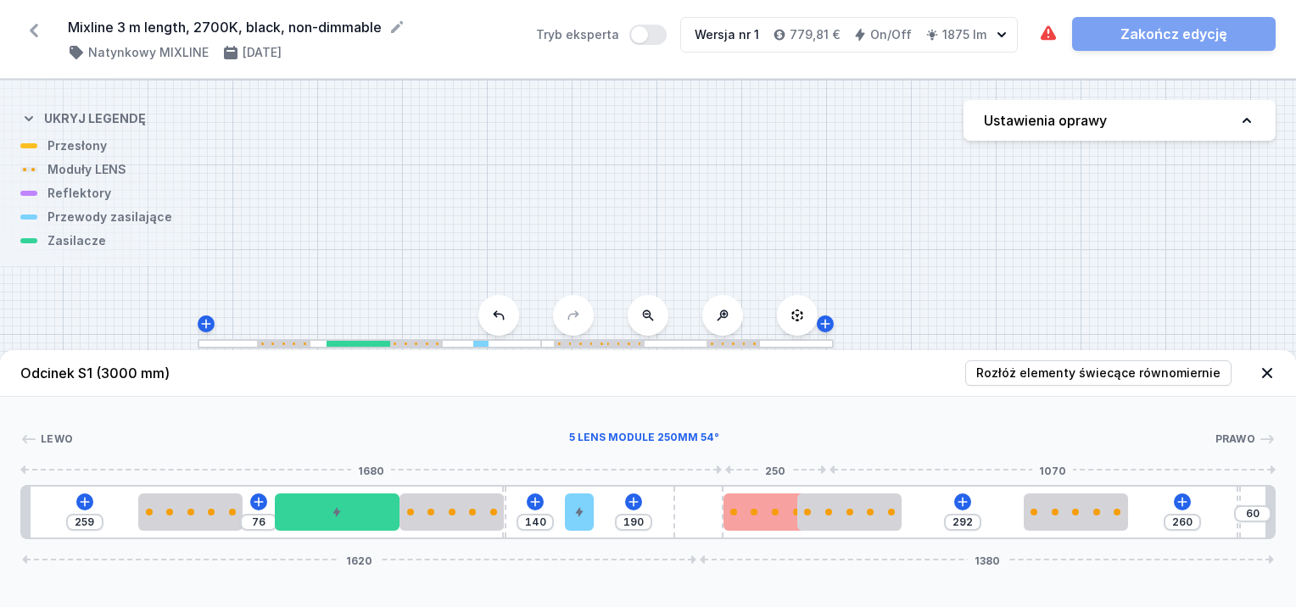
drag, startPoint x: 657, startPoint y: 517, endPoint x: 748, endPoint y: 527, distance: 91.3
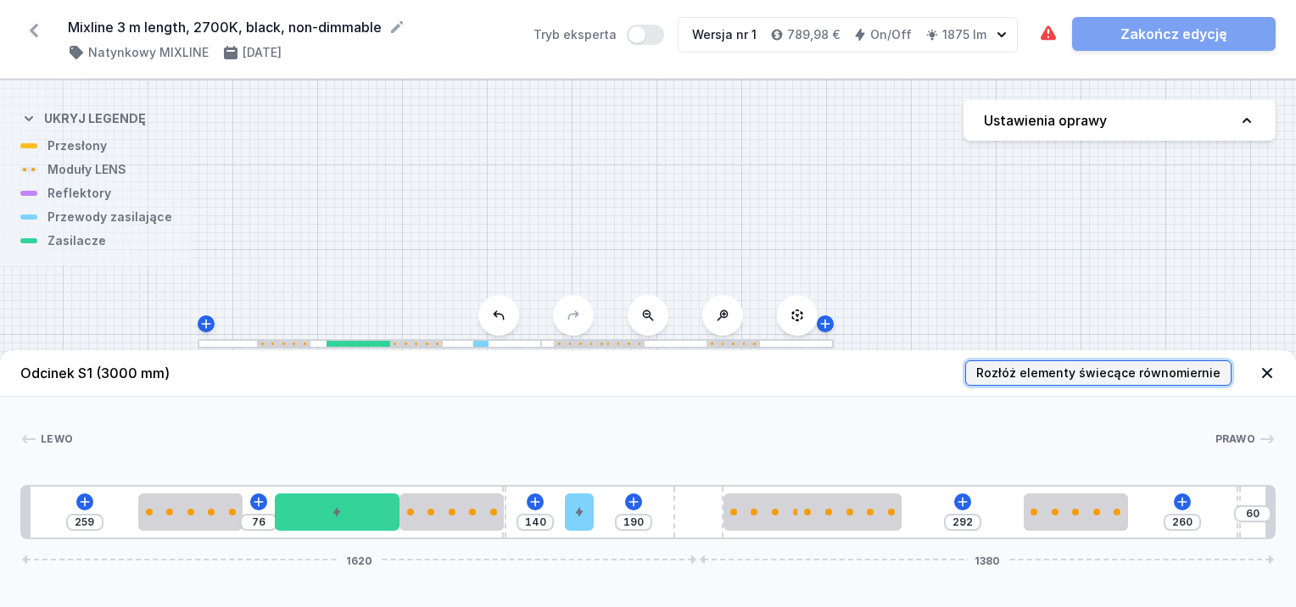
click at [1009, 373] on span "Rozłóż elementy świecące równomiernie" at bounding box center [1098, 373] width 244 height 17
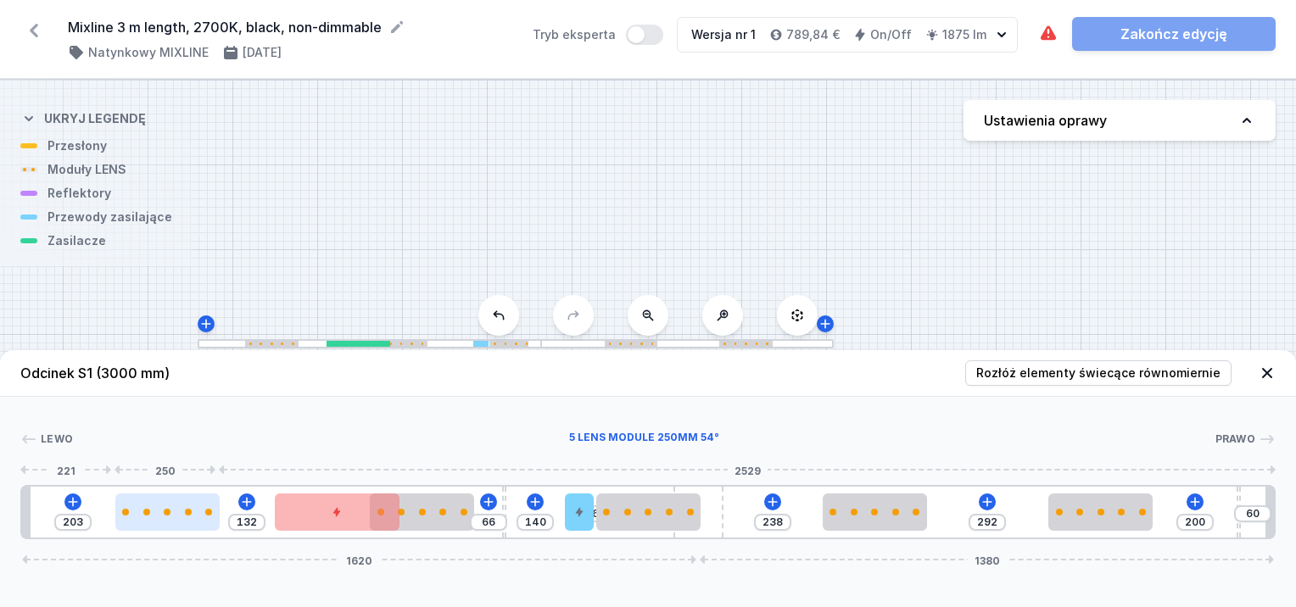
drag, startPoint x: 159, startPoint y: 511, endPoint x: 164, endPoint y: 519, distance: 9.5
click at [125, 519] on div at bounding box center [167, 512] width 104 height 37
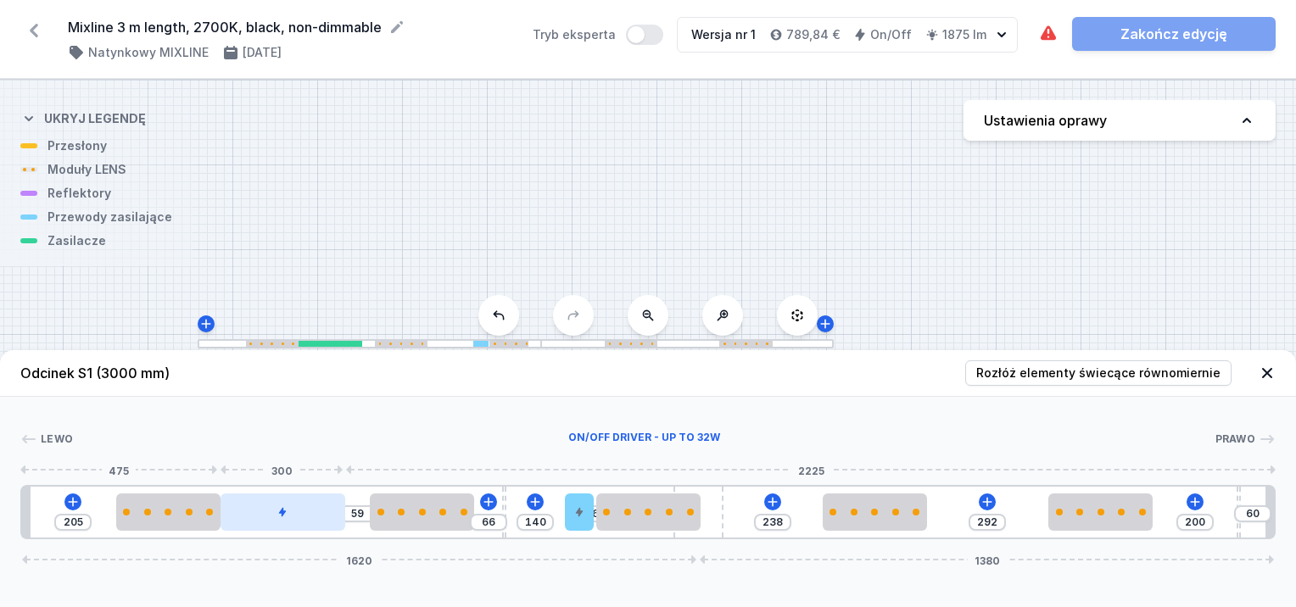
drag, startPoint x: 324, startPoint y: 513, endPoint x: 278, endPoint y: 512, distance: 45.8
click at [278, 512] on div at bounding box center [284, 512] width 126 height 37
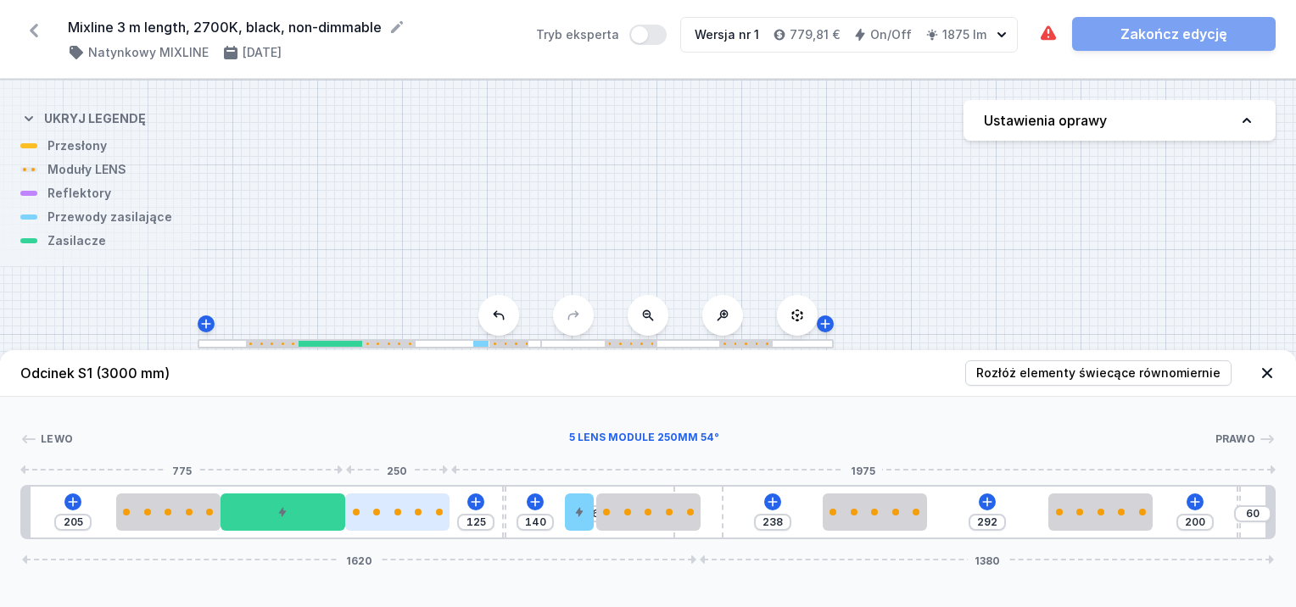
click at [388, 516] on div at bounding box center [397, 512] width 104 height 37
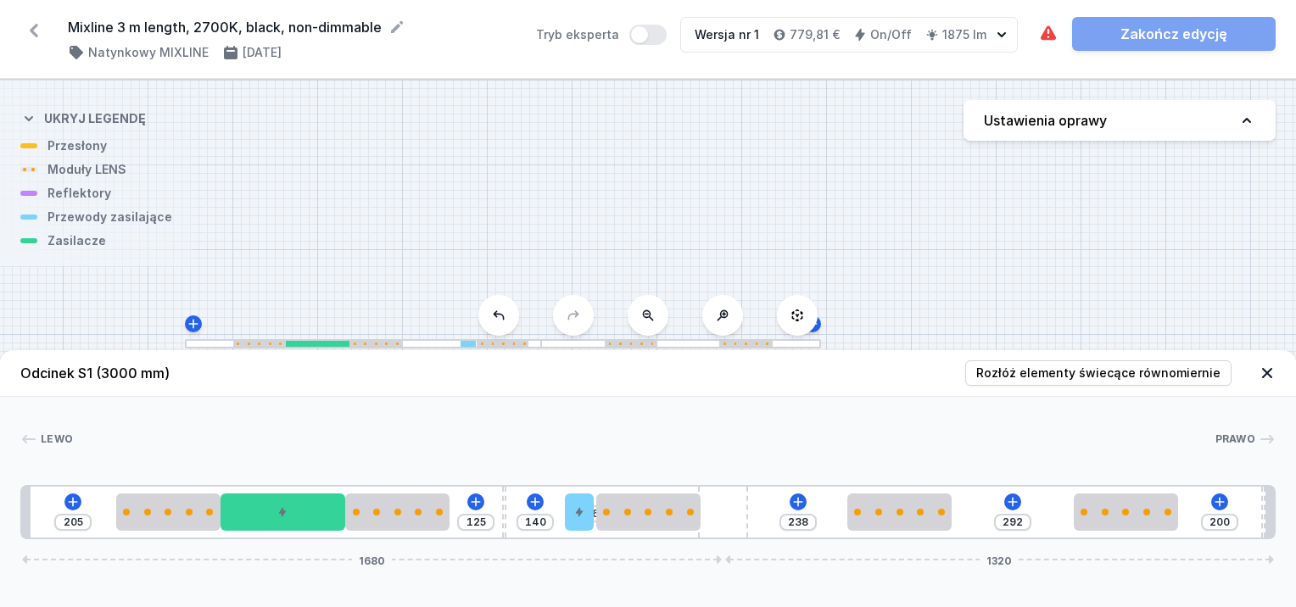
drag, startPoint x: 709, startPoint y: 508, endPoint x: 835, endPoint y: 512, distance: 125.6
click at [840, 512] on div "205 125 140 6 238 292 200 1680 1320" at bounding box center [648, 512] width 1256 height 54
drag, startPoint x: 583, startPoint y: 515, endPoint x: 567, endPoint y: 516, distance: 16.1
click at [567, 516] on icon at bounding box center [564, 512] width 10 height 10
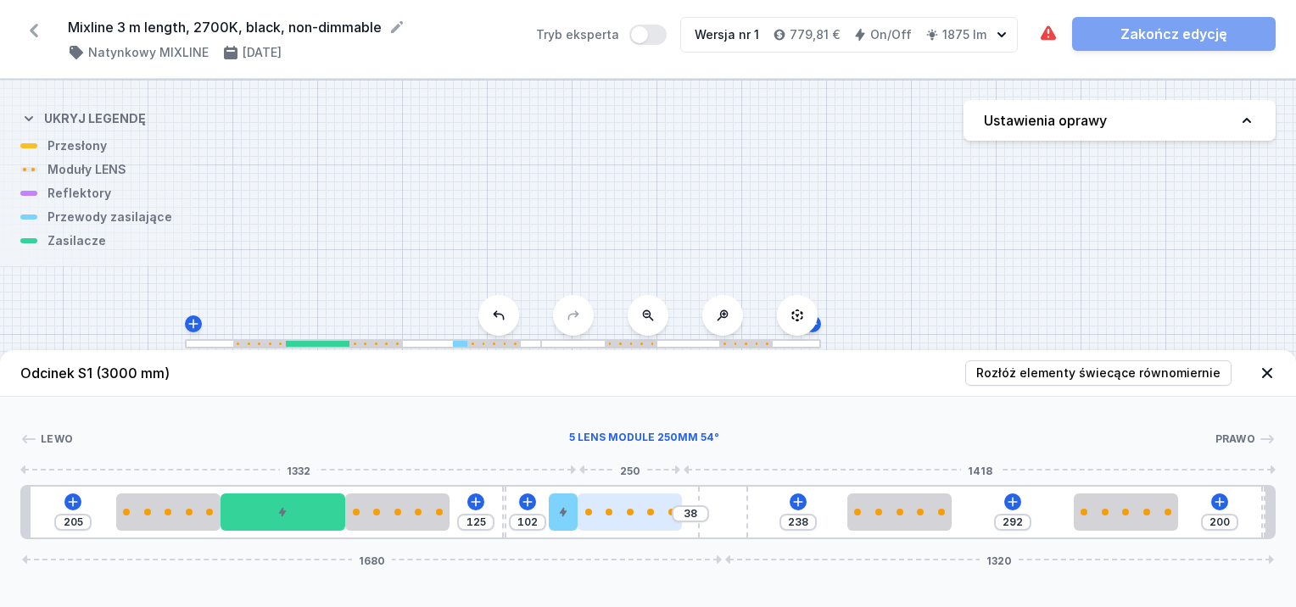
drag, startPoint x: 648, startPoint y: 523, endPoint x: 635, endPoint y: 523, distance: 12.7
click at [635, 523] on div at bounding box center [630, 512] width 104 height 37
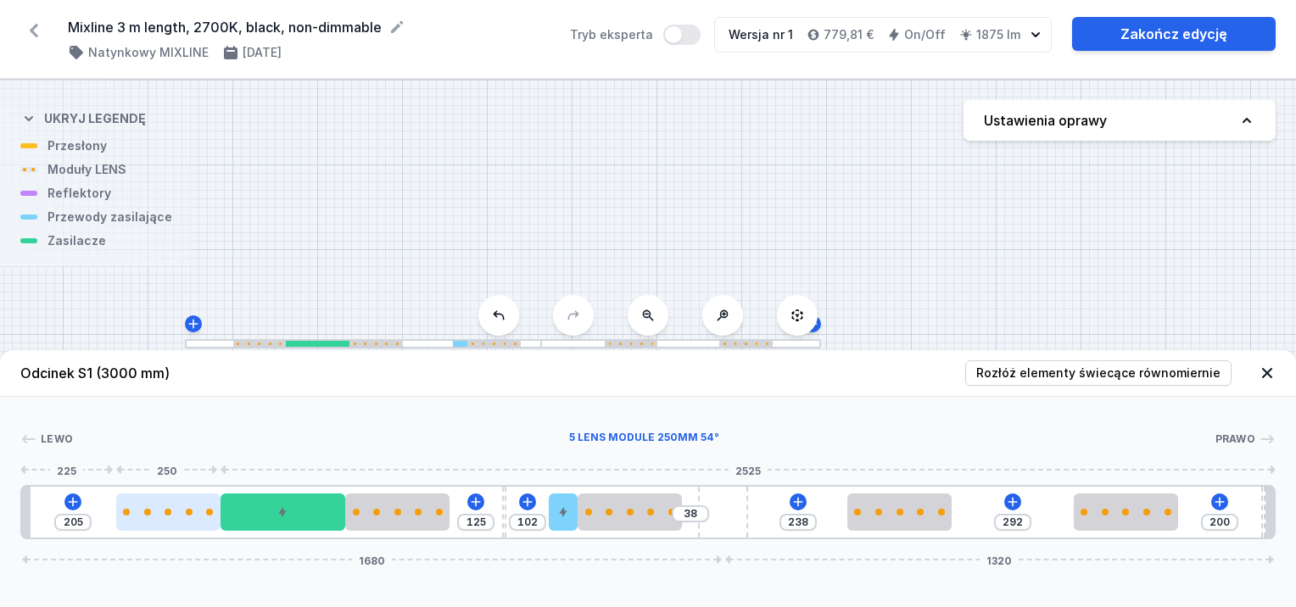
drag, startPoint x: 162, startPoint y: 513, endPoint x: 142, endPoint y: 523, distance: 22.4
click at [143, 522] on div at bounding box center [168, 512] width 104 height 37
click at [124, 524] on div at bounding box center [168, 512] width 104 height 37
drag, startPoint x: 143, startPoint y: 504, endPoint x: 115, endPoint y: 506, distance: 28.0
click at [116, 506] on div at bounding box center [168, 512] width 104 height 37
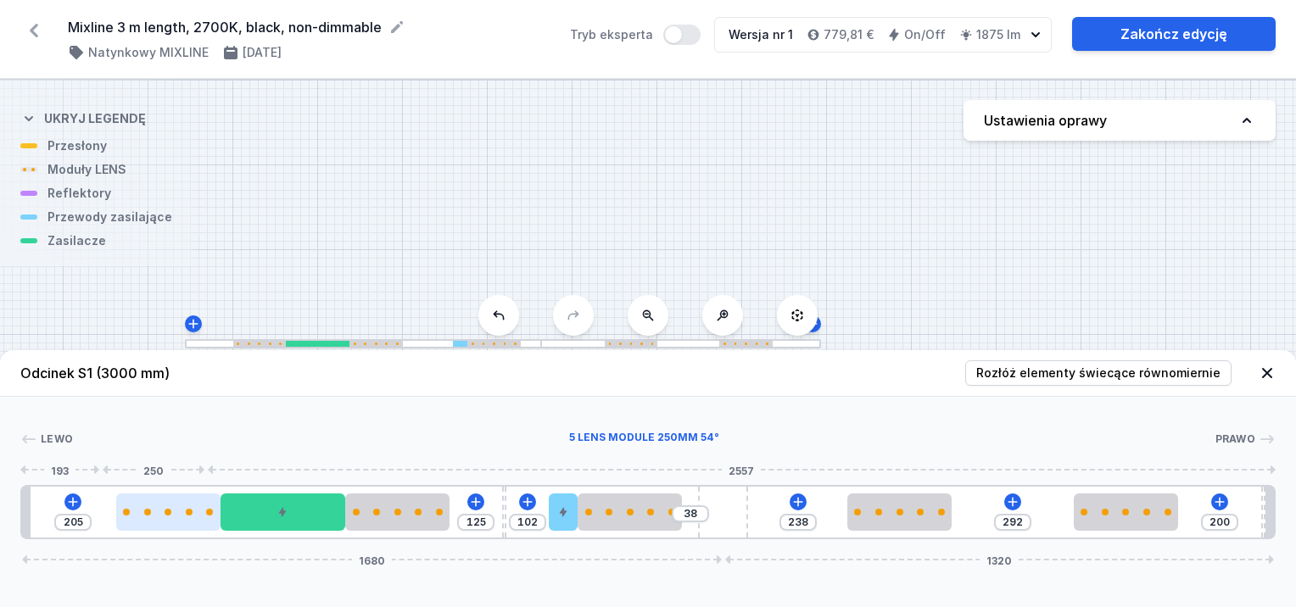
click at [141, 515] on div at bounding box center [168, 512] width 104 height 7
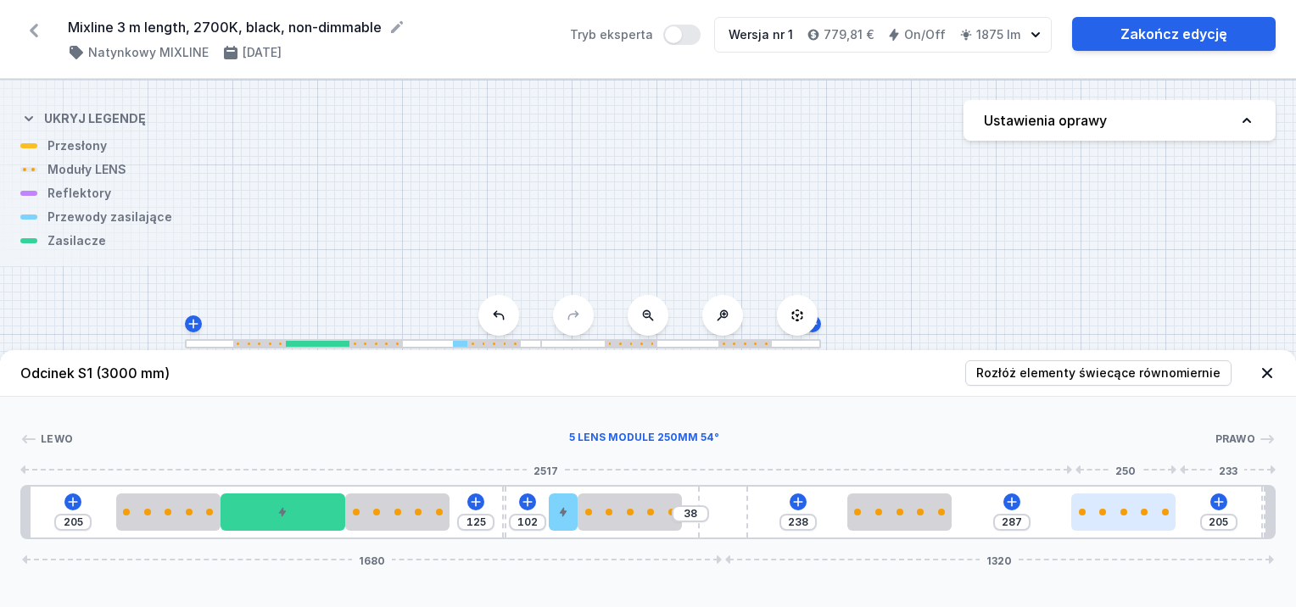
drag, startPoint x: 1119, startPoint y: 518, endPoint x: 1136, endPoint y: 517, distance: 17.0
click at [1134, 516] on div at bounding box center [1124, 512] width 104 height 37
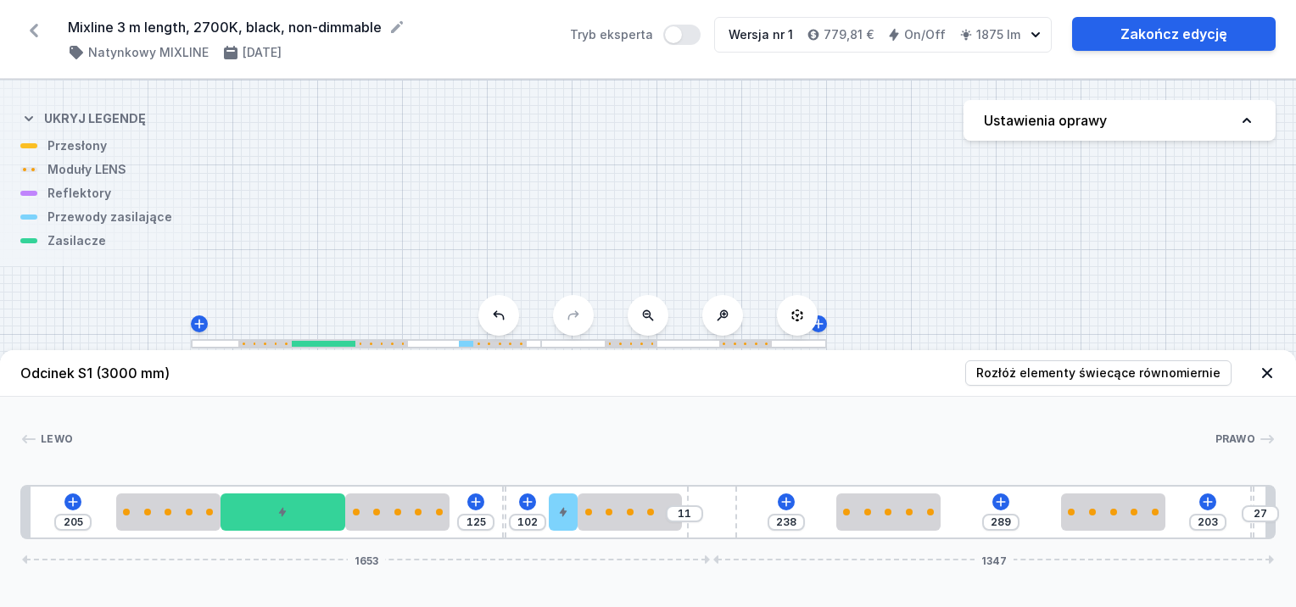
drag, startPoint x: 719, startPoint y: 495, endPoint x: 743, endPoint y: 522, distance: 36.0
click at [743, 522] on div "205 125 102 11 238 289 203 27 1653 1347" at bounding box center [648, 512] width 1256 height 54
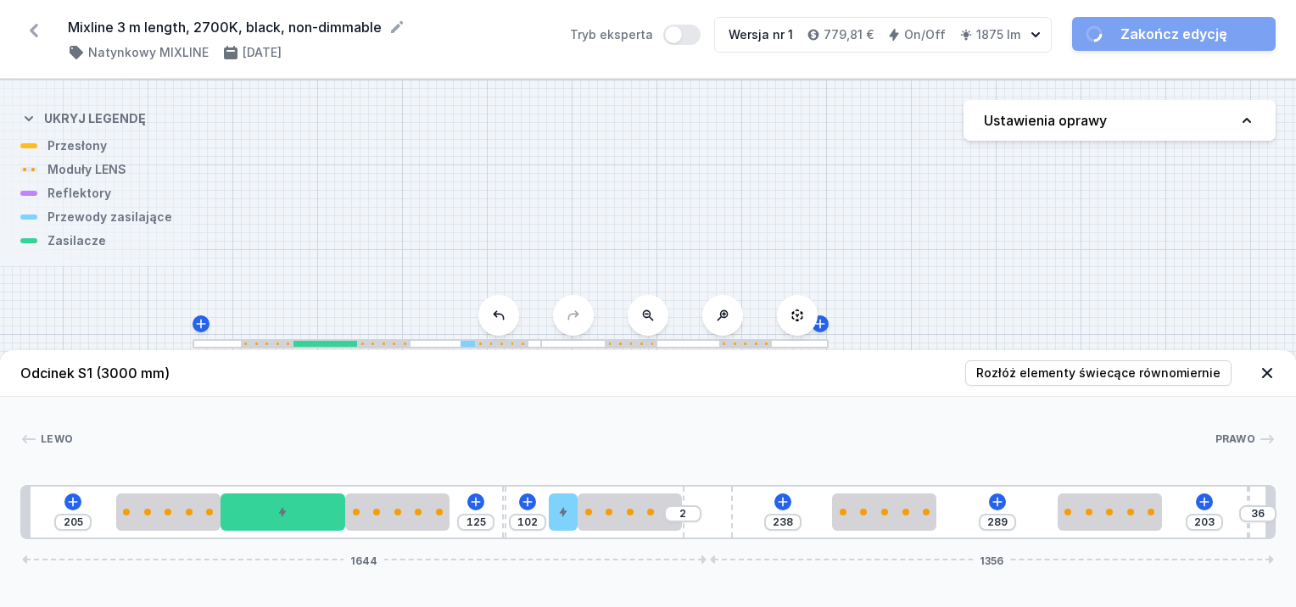
drag, startPoint x: 706, startPoint y: 503, endPoint x: 739, endPoint y: 499, distance: 33.4
click at [738, 499] on div "205 125 102 2 238 289 203 36 1644 1356" at bounding box center [648, 512] width 1256 height 54
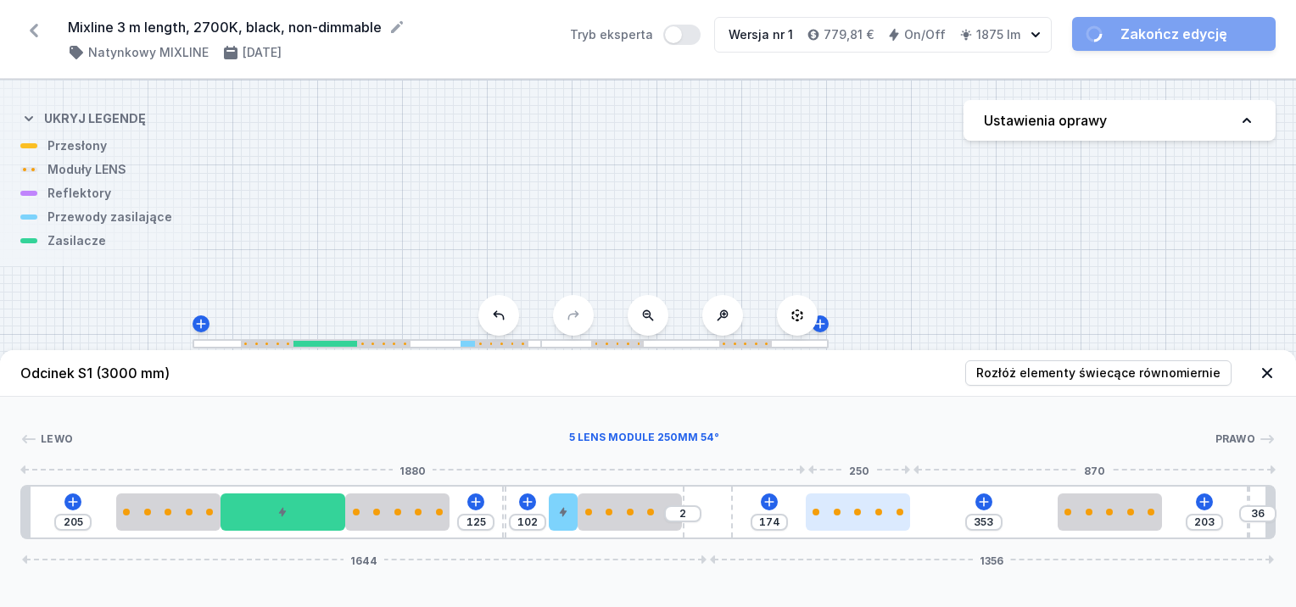
drag, startPoint x: 870, startPoint y: 511, endPoint x: 855, endPoint y: 518, distance: 16.3
click at [855, 518] on div at bounding box center [858, 512] width 104 height 37
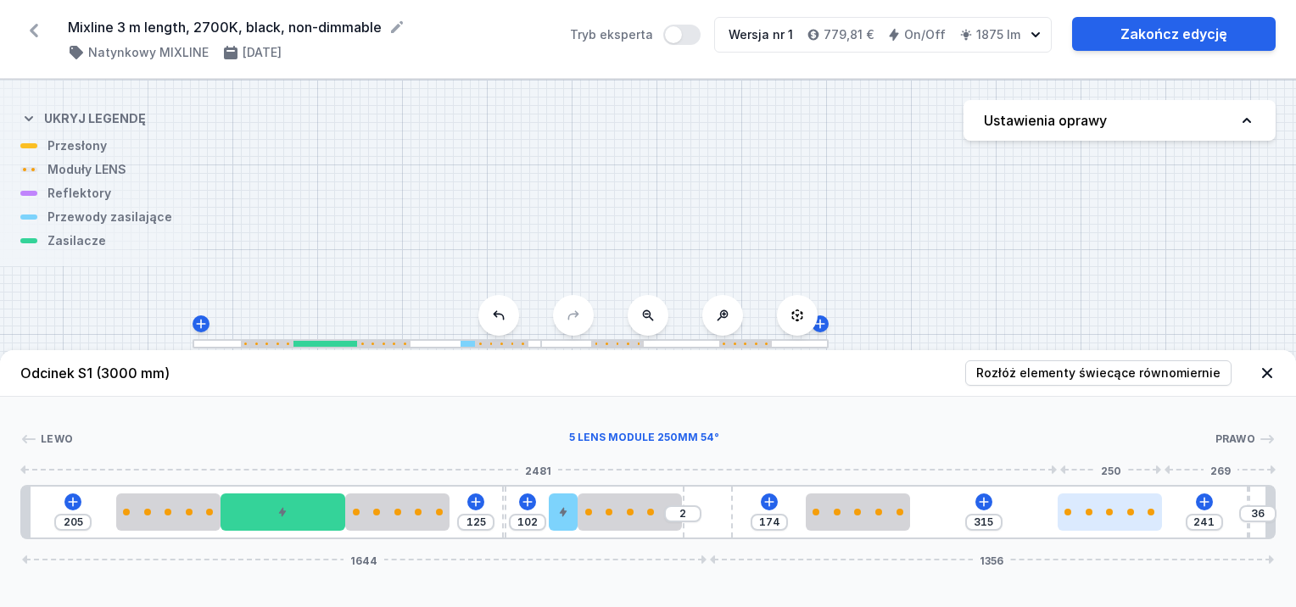
click at [1109, 509] on div at bounding box center [1110, 512] width 104 height 7
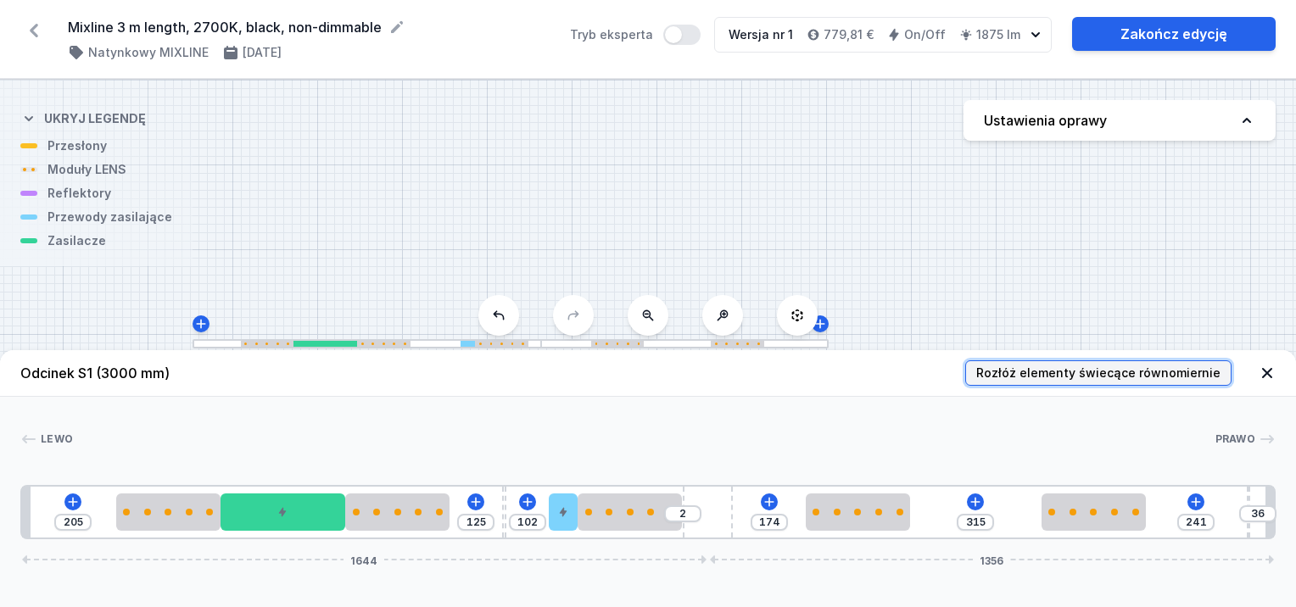
click at [1084, 372] on span "Rozłóż elementy świecące równomiernie" at bounding box center [1098, 373] width 244 height 17
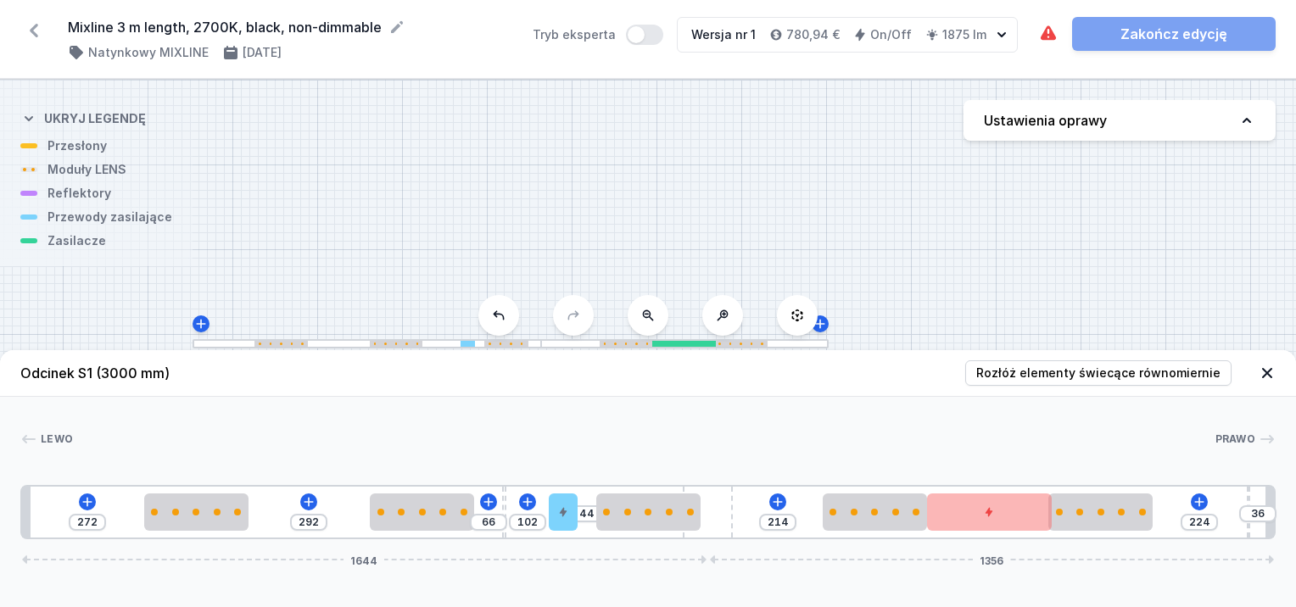
drag, startPoint x: 316, startPoint y: 512, endPoint x: 1028, endPoint y: 537, distance: 713.1
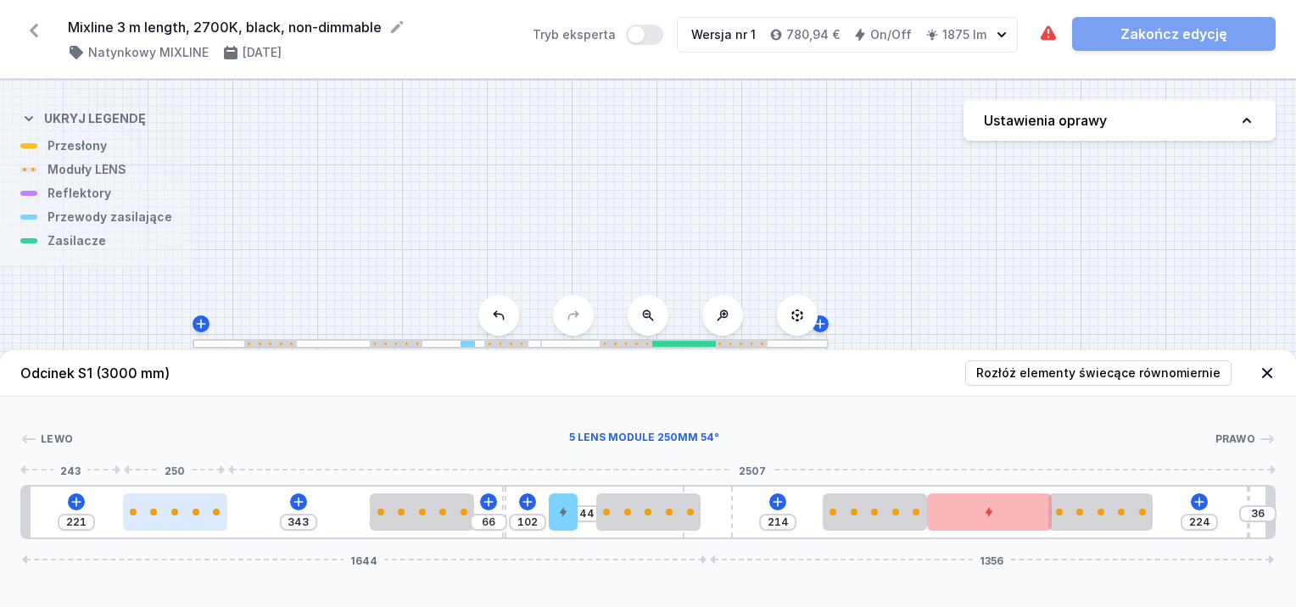
drag, startPoint x: 164, startPoint y: 514, endPoint x: 226, endPoint y: 520, distance: 62.2
click at [137, 522] on div at bounding box center [175, 512] width 104 height 37
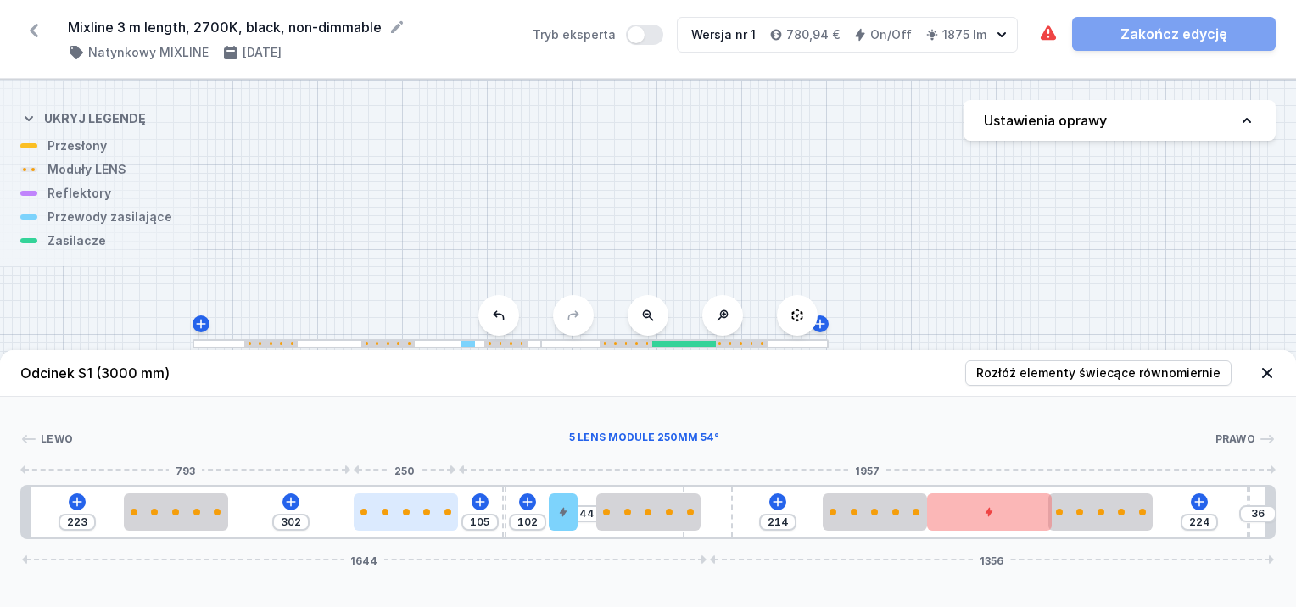
drag, startPoint x: 418, startPoint y: 510, endPoint x: 399, endPoint y: 518, distance: 21.0
click at [399, 518] on div at bounding box center [406, 512] width 104 height 37
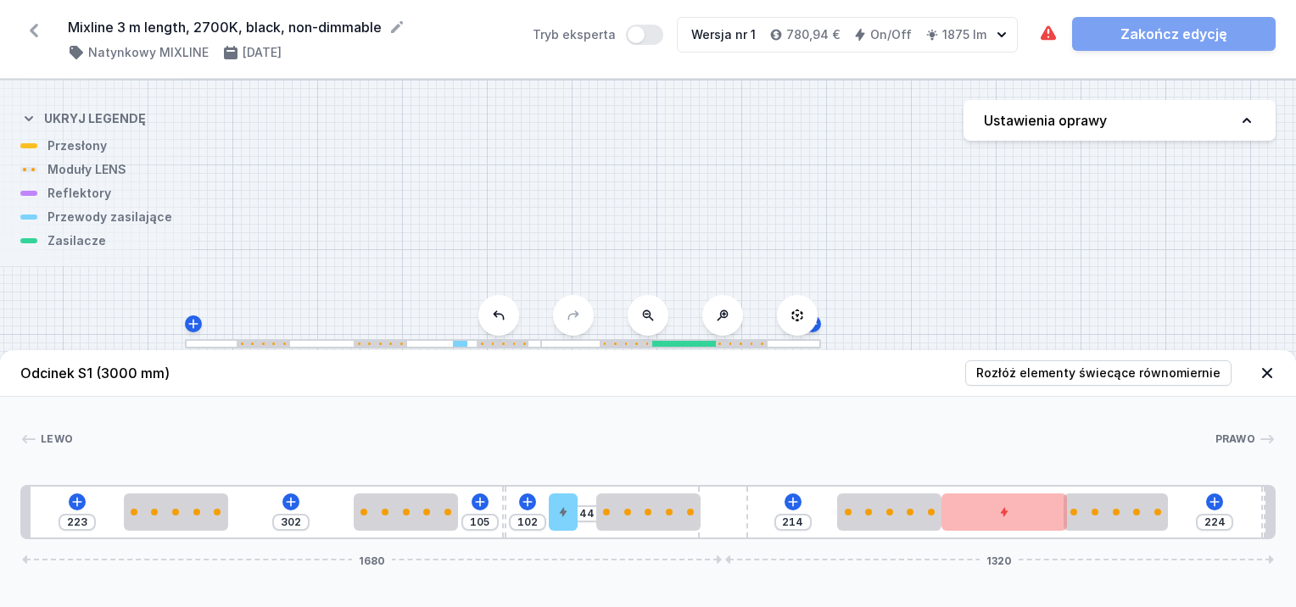
drag, startPoint x: 729, startPoint y: 517, endPoint x: 814, endPoint y: 516, distance: 85.7
click at [821, 516] on div "223 302 105 102 44 214 224 1680 1320" at bounding box center [648, 512] width 1256 height 54
click at [654, 517] on div at bounding box center [630, 512] width 104 height 37
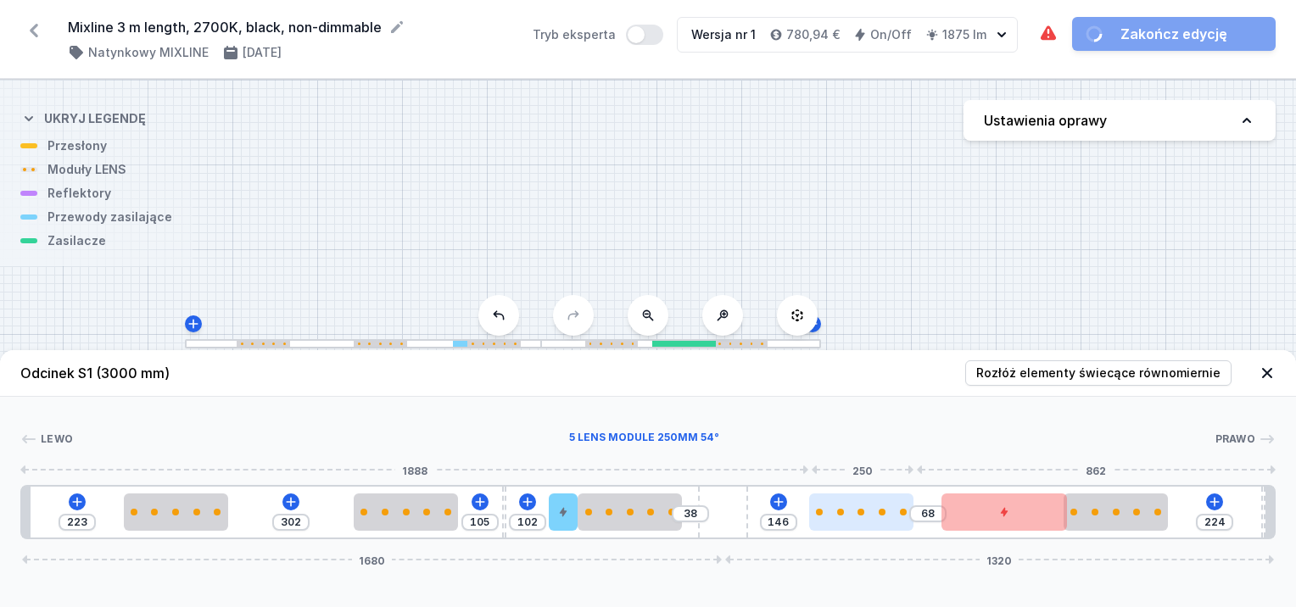
drag, startPoint x: 865, startPoint y: 518, endPoint x: 808, endPoint y: 523, distance: 58.0
click at [847, 523] on div at bounding box center [861, 512] width 104 height 37
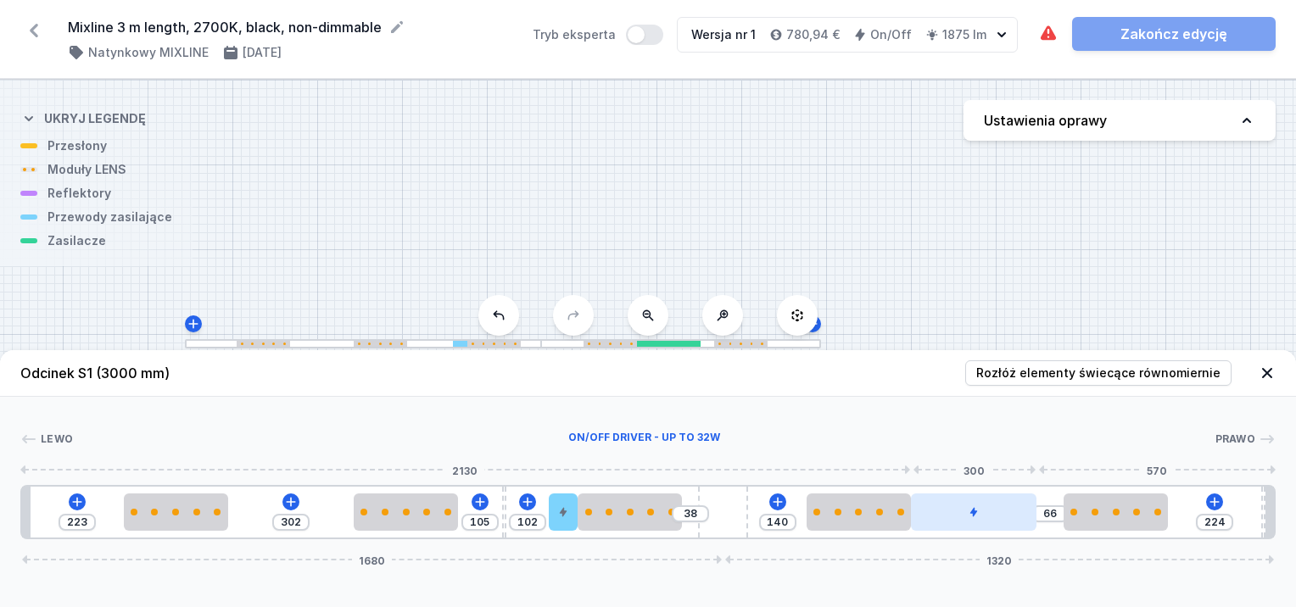
click at [973, 514] on div at bounding box center [974, 512] width 126 height 37
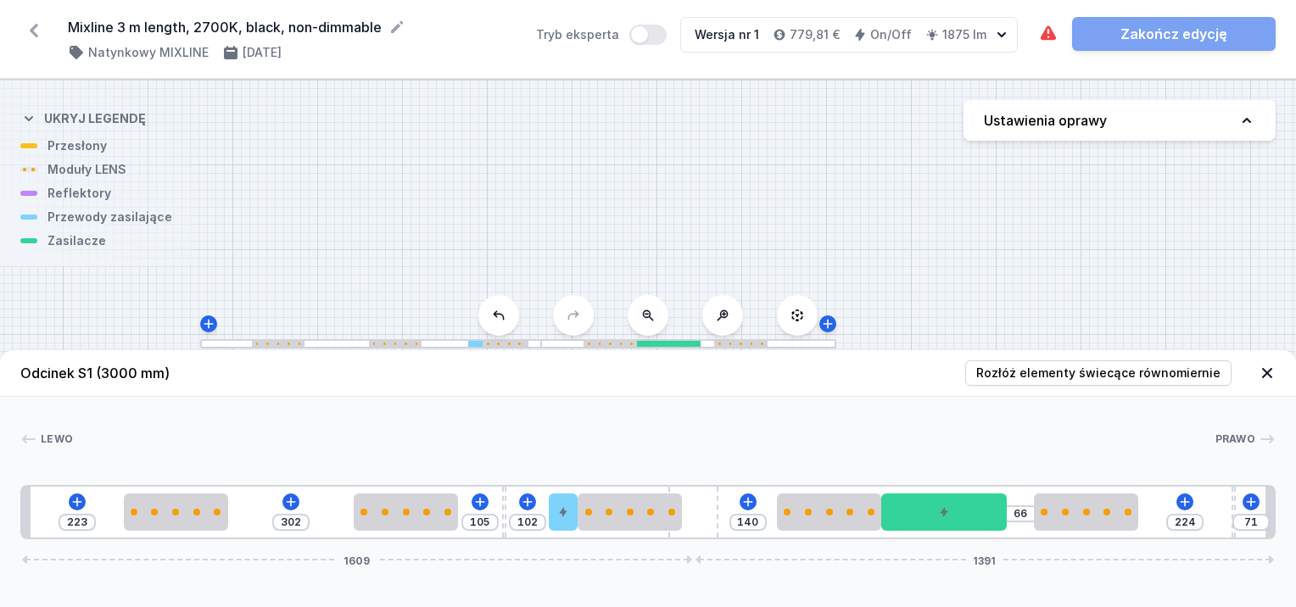
drag, startPoint x: 734, startPoint y: 529, endPoint x: 742, endPoint y: 526, distance: 8.9
click at [740, 526] on div "223 302 105 102 140 66 224 71 1609 1391" at bounding box center [648, 512] width 1256 height 54
drag, startPoint x: 1235, startPoint y: 497, endPoint x: 1258, endPoint y: 494, distance: 23.2
click at [1283, 494] on div "[PERSON_NAME] 1 2 2 3 4 2 5 2 6 2 3 1 223 302 105 102 140 66 224 71 1609 1391 2…" at bounding box center [648, 468] width 1296 height 143
click at [1245, 501] on div "223 302 105 102 140 66 224 71 1609 1391" at bounding box center [648, 512] width 1256 height 54
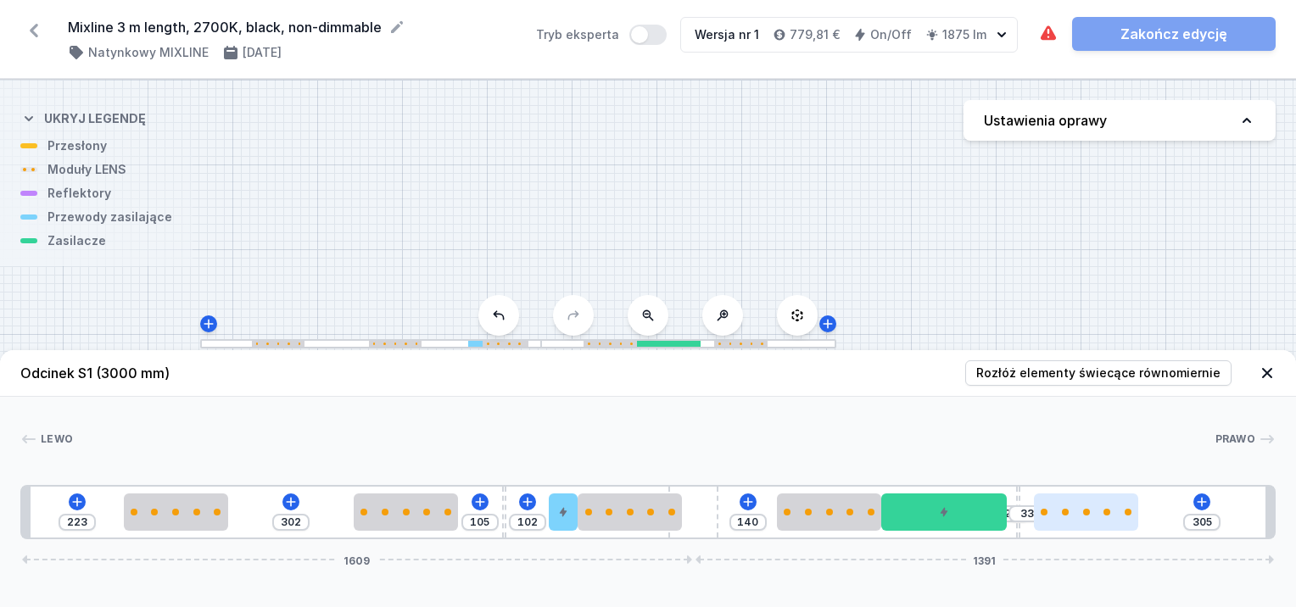
drag, startPoint x: 1232, startPoint y: 496, endPoint x: 1083, endPoint y: 512, distance: 150.2
click at [1038, 510] on div "223 302 105 102 140 23 33 305 1609 1391" at bounding box center [648, 512] width 1256 height 54
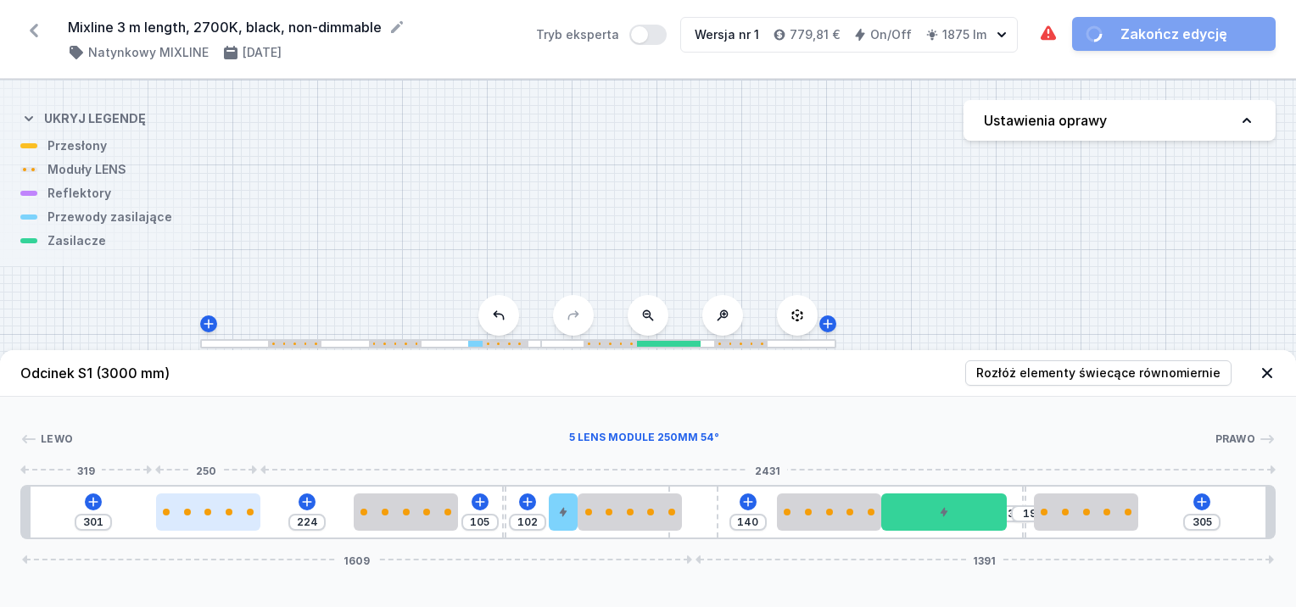
drag, startPoint x: 180, startPoint y: 517, endPoint x: 211, endPoint y: 518, distance: 31.4
click at [206, 516] on div at bounding box center [208, 512] width 104 height 37
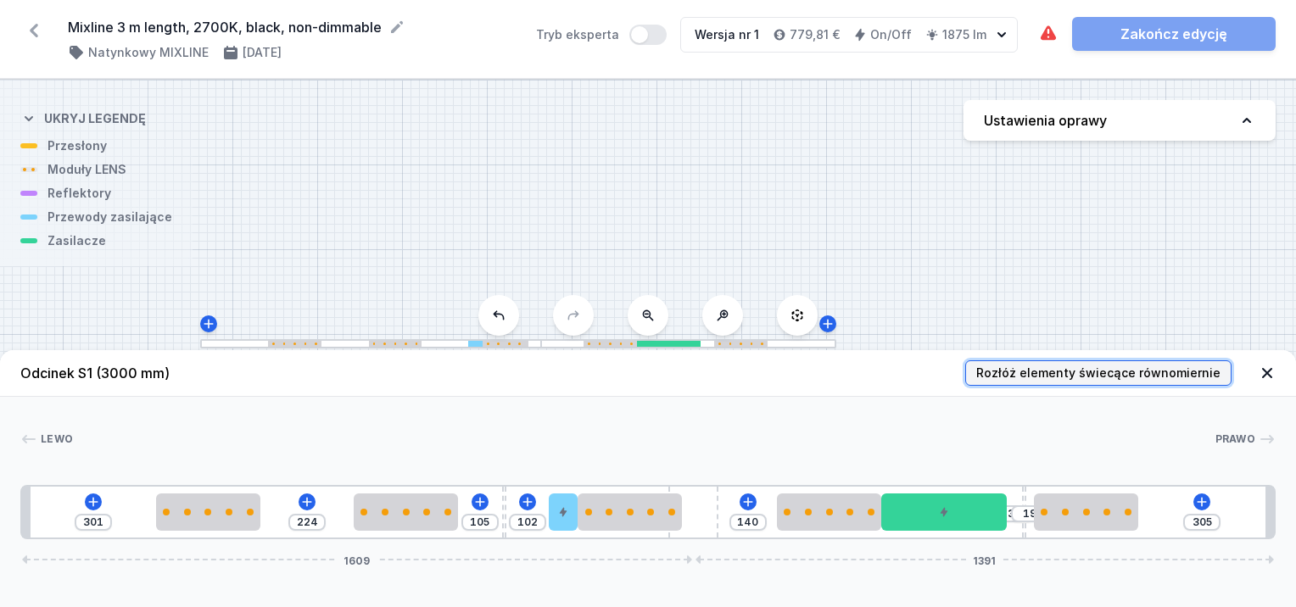
click at [1004, 375] on span "Rozłóż elementy świecące równomiernie" at bounding box center [1098, 373] width 244 height 17
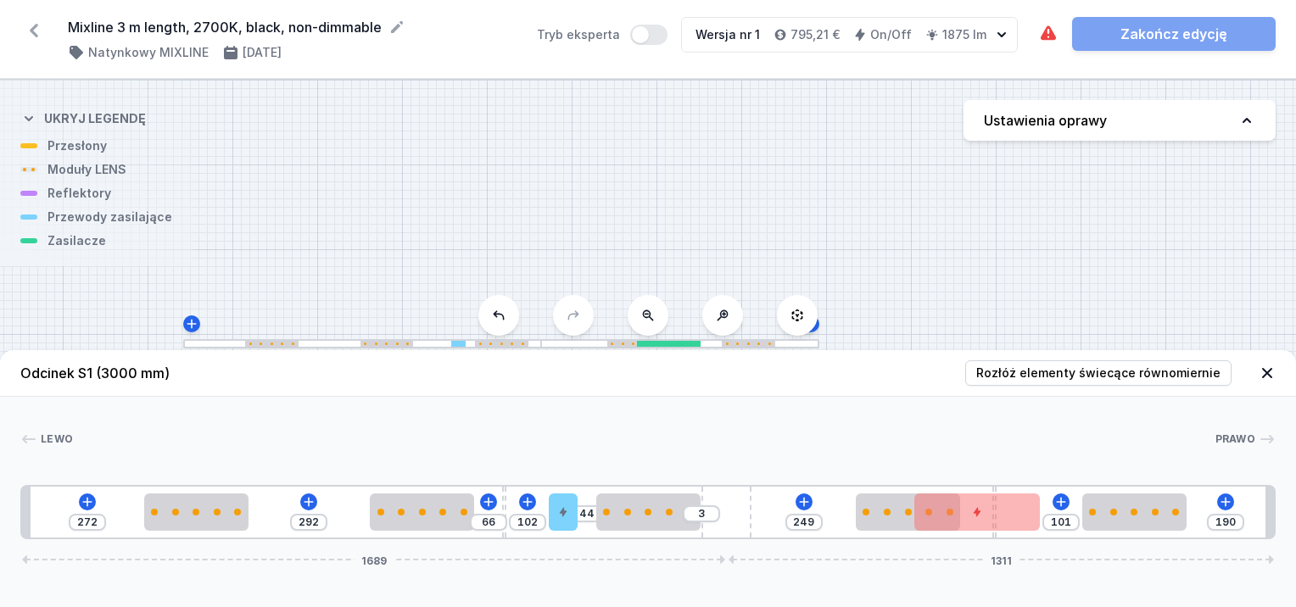
drag, startPoint x: 708, startPoint y: 496, endPoint x: 781, endPoint y: 500, distance: 73.0
click at [779, 498] on div "272 292 66 102 44 3 249 101 190 1689 1311" at bounding box center [648, 512] width 1256 height 54
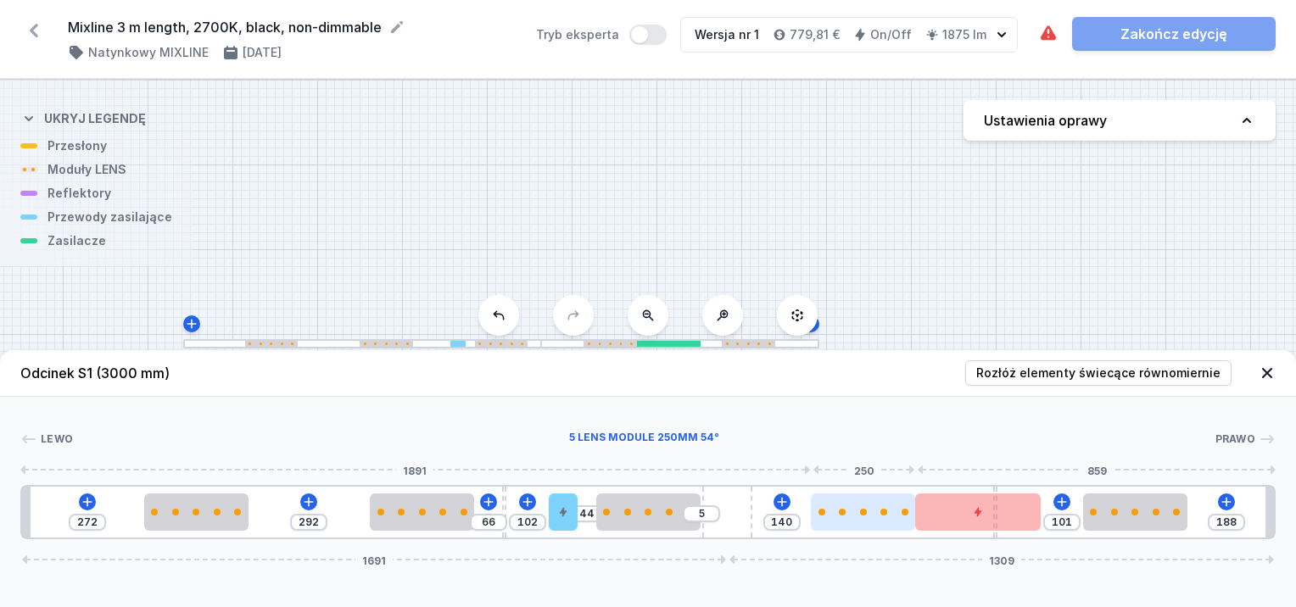
drag, startPoint x: 871, startPoint y: 506, endPoint x: 821, endPoint y: 509, distance: 50.2
click at [820, 509] on div at bounding box center [863, 512] width 104 height 37
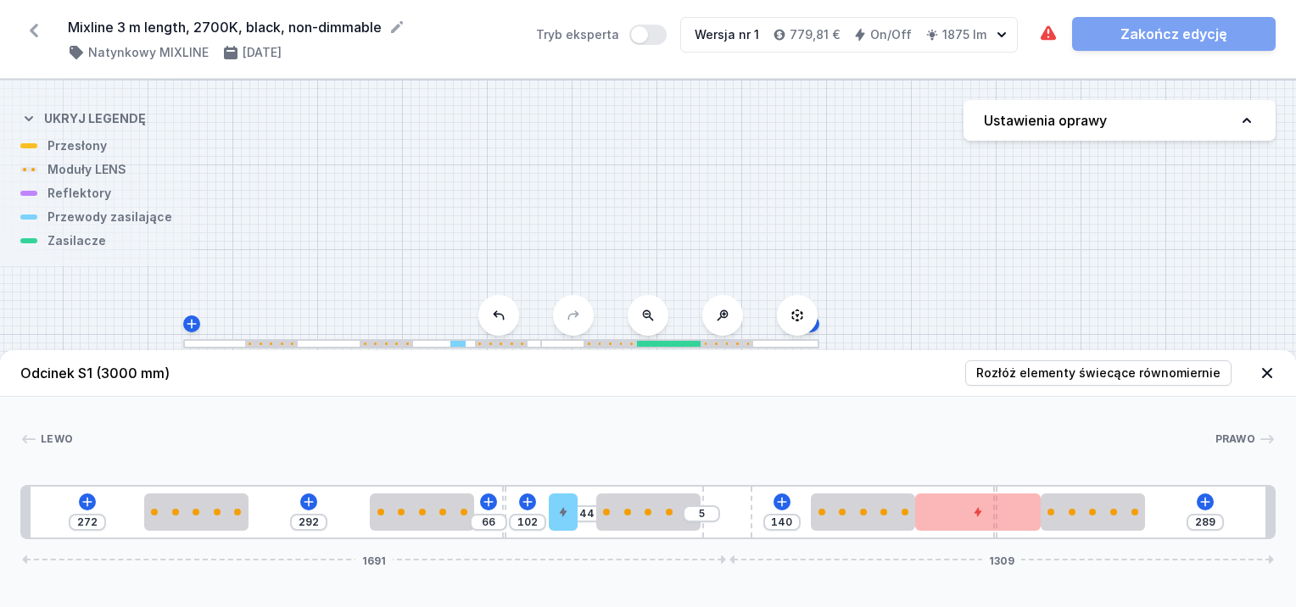
click at [1161, 518] on div "272 292 66 102 44 5 140 289 1691 1309" at bounding box center [648, 512] width 1256 height 54
click at [224, 516] on div at bounding box center [203, 512] width 104 height 37
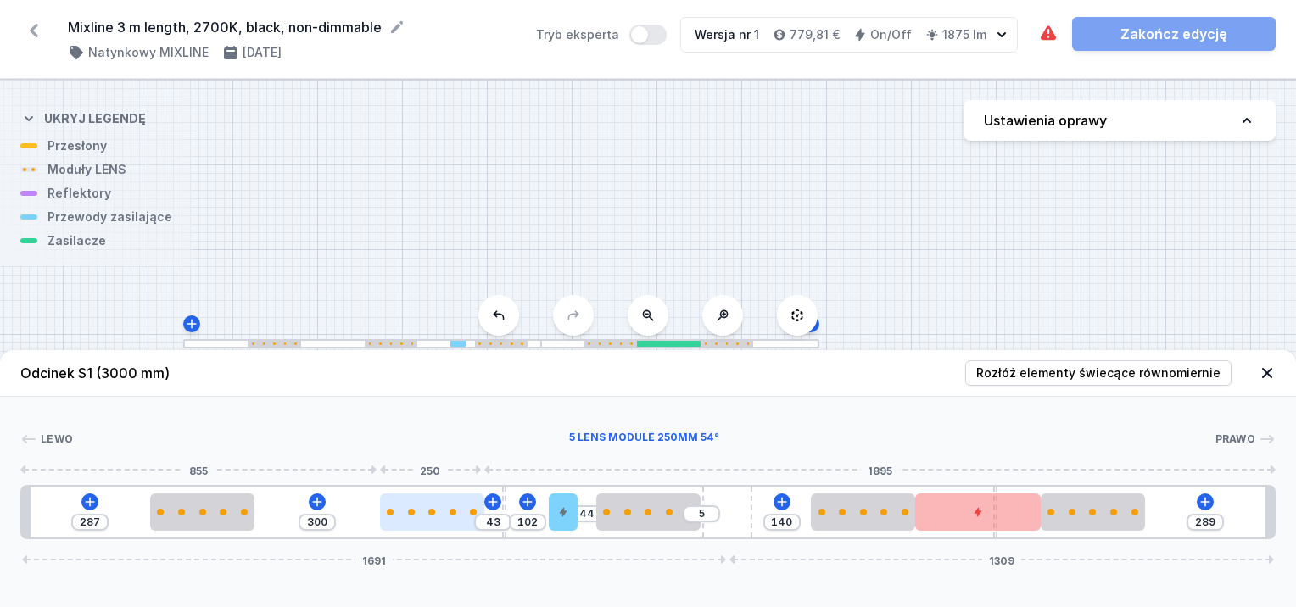
click at [424, 508] on div at bounding box center [432, 512] width 104 height 37
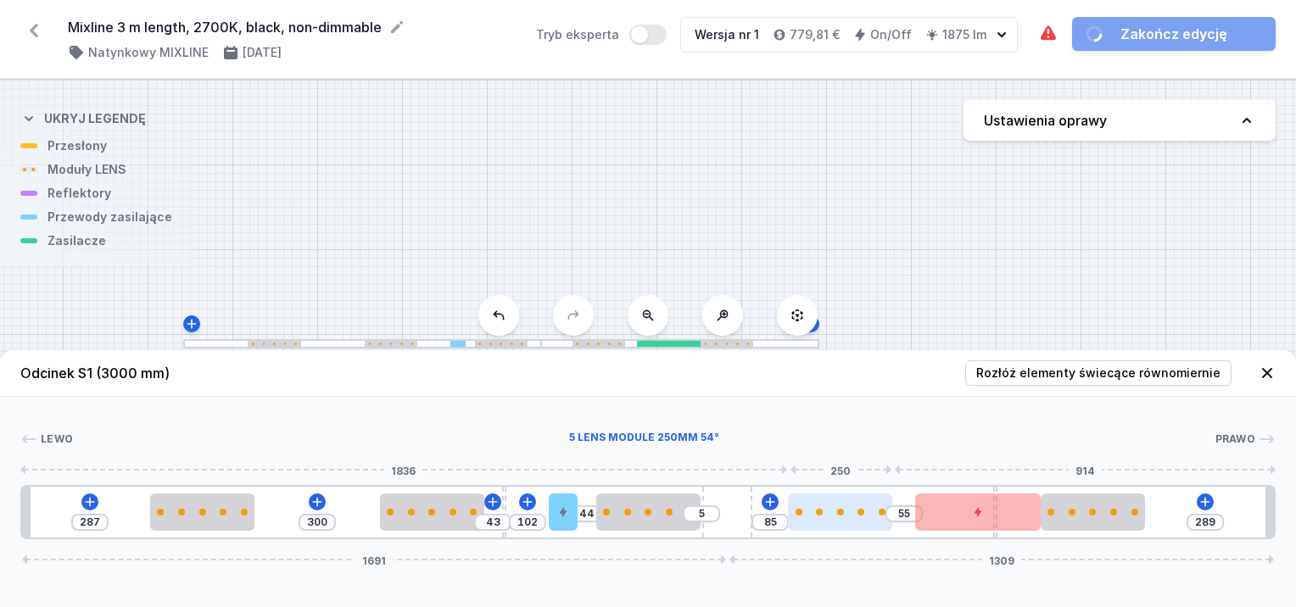
drag, startPoint x: 856, startPoint y: 515, endPoint x: 845, endPoint y: 514, distance: 11.1
click at [845, 514] on div at bounding box center [840, 512] width 104 height 7
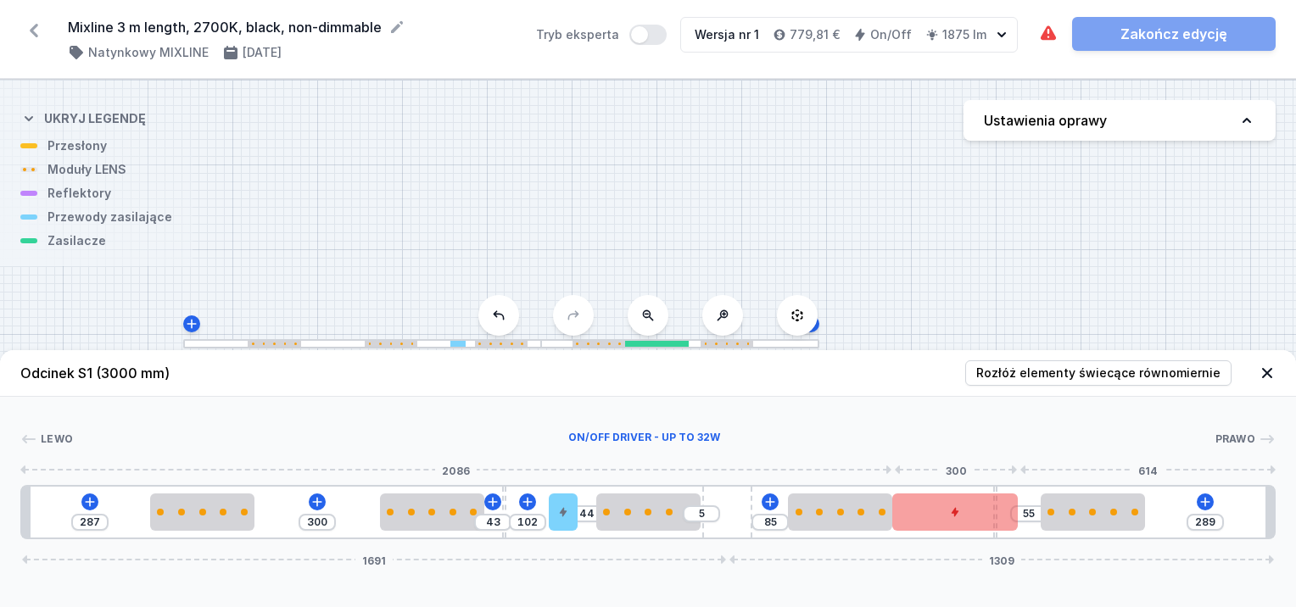
click at [952, 515] on div at bounding box center [955, 512] width 126 height 37
drag, startPoint x: 994, startPoint y: 496, endPoint x: 1007, endPoint y: 507, distance: 16.8
click at [1011, 502] on div at bounding box center [955, 512] width 126 height 37
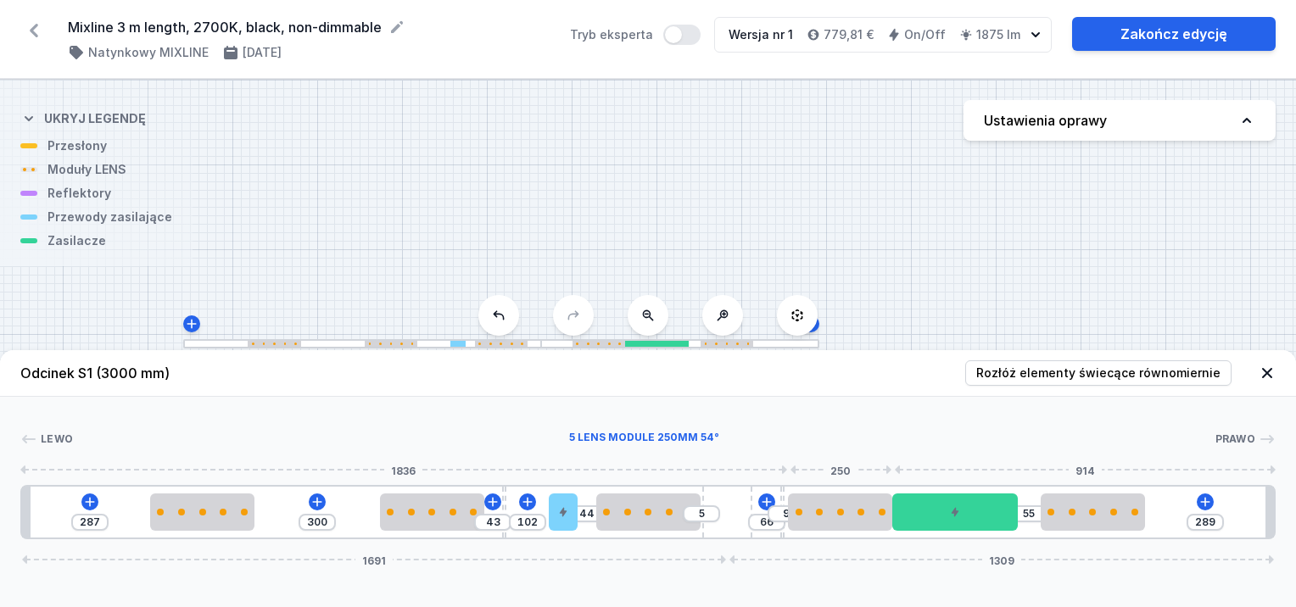
drag, startPoint x: 995, startPoint y: 532, endPoint x: 794, endPoint y: 531, distance: 201.1
click at [794, 526] on div "287 300 43 102 44 5 66 9 55 289 1691 1309" at bounding box center [648, 512] width 1256 height 54
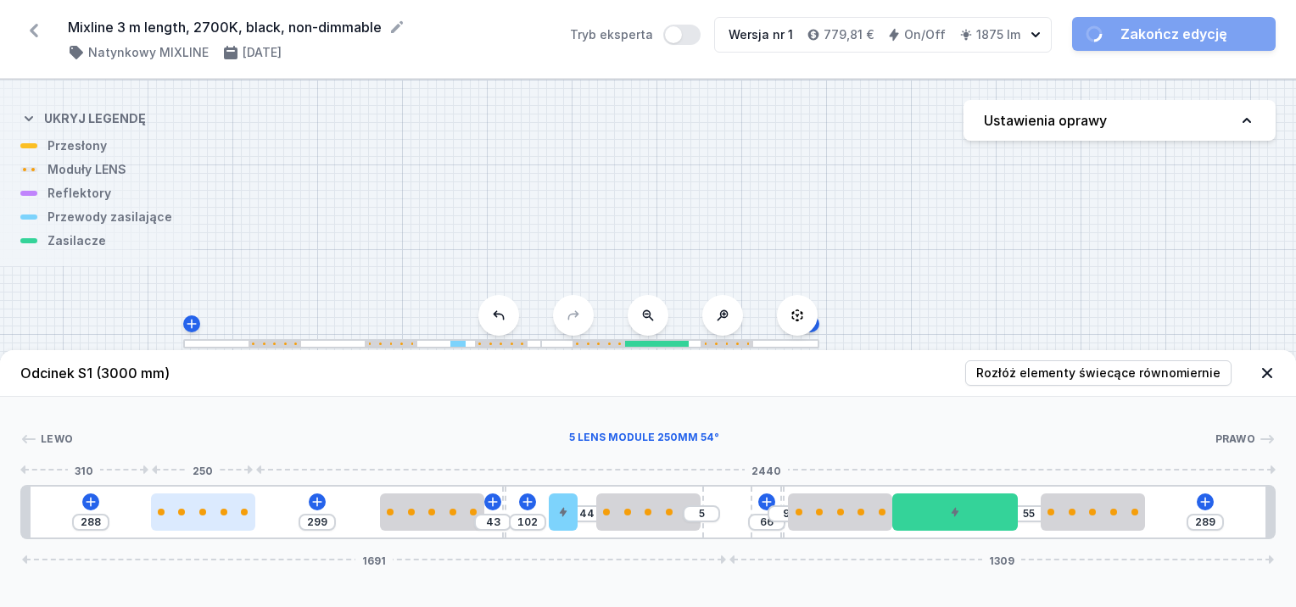
click at [159, 516] on div at bounding box center [203, 512] width 104 height 37
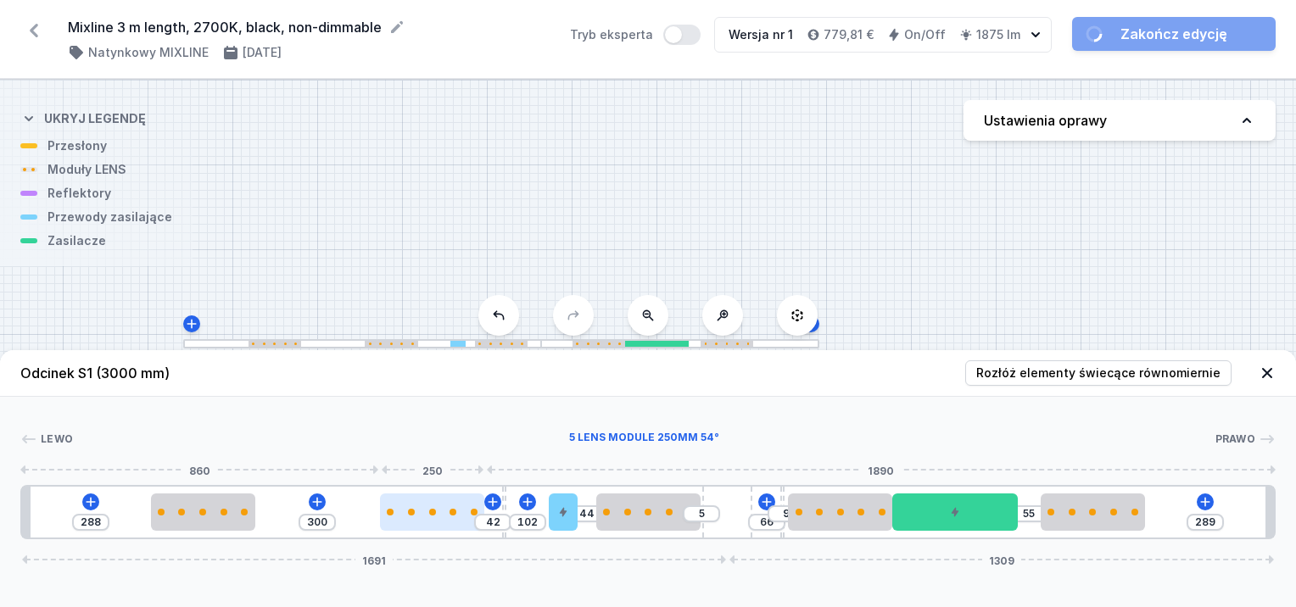
click at [421, 515] on div at bounding box center [432, 512] width 104 height 7
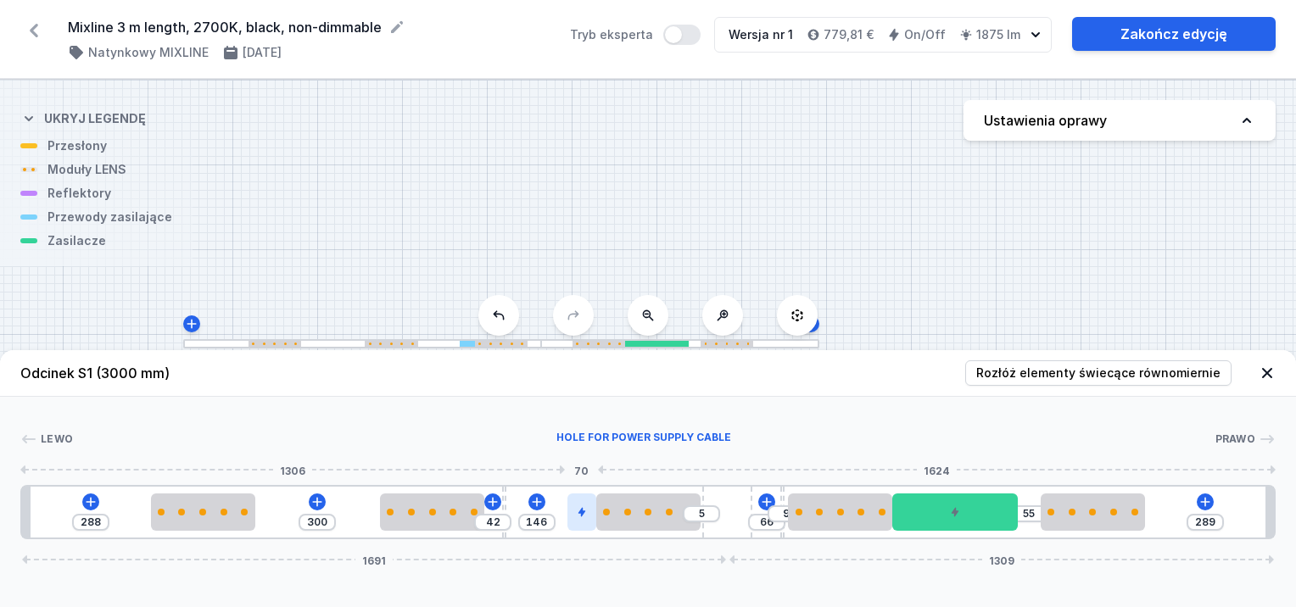
drag, startPoint x: 568, startPoint y: 517, endPoint x: 580, endPoint y: 519, distance: 12.1
click at [580, 519] on div at bounding box center [582, 512] width 29 height 37
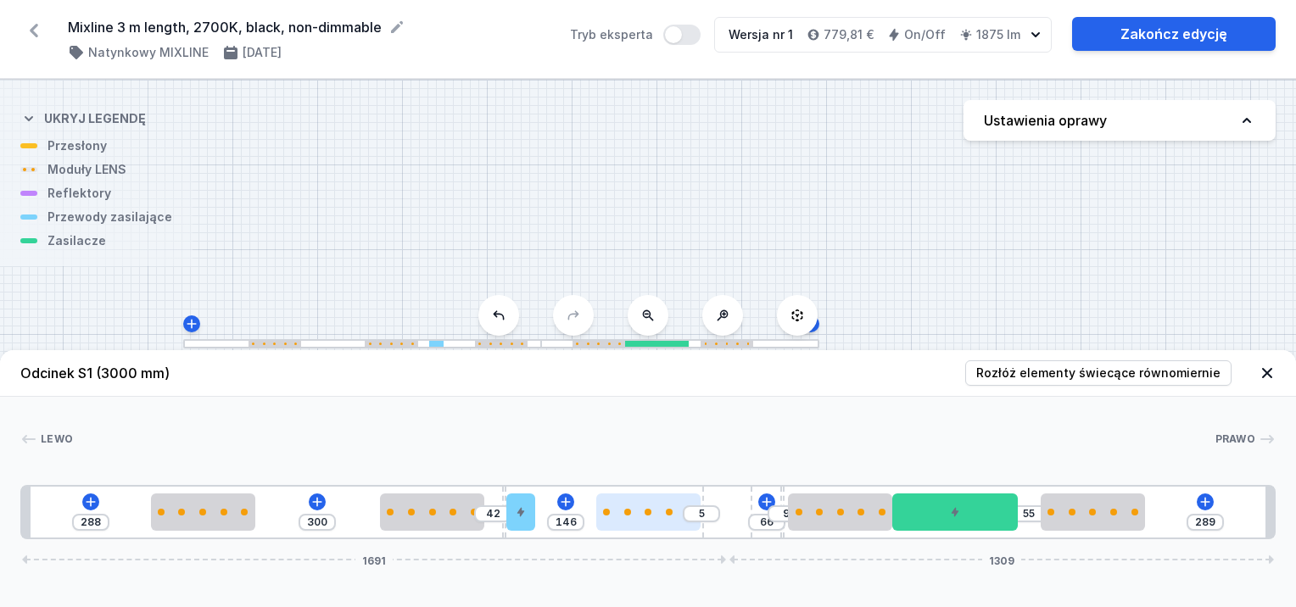
drag, startPoint x: 585, startPoint y: 518, endPoint x: 611, endPoint y: 519, distance: 25.5
click at [551, 520] on div "288 300 42 146 5 66 9 55 289 1691 1309" at bounding box center [648, 512] width 1256 height 54
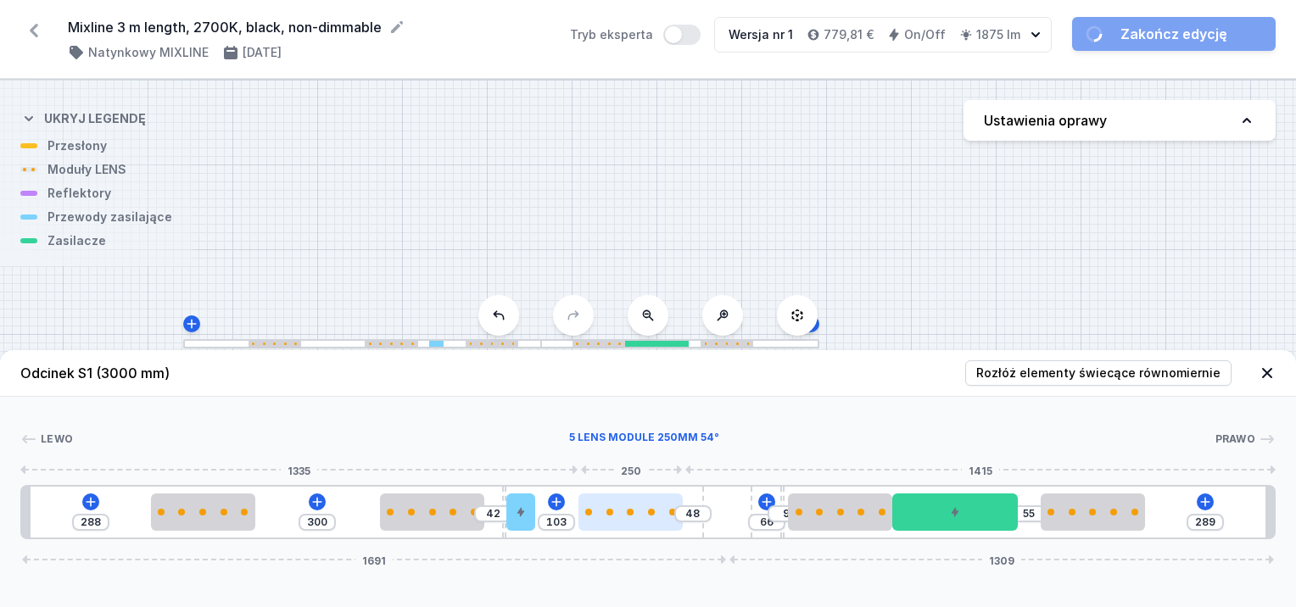
drag, startPoint x: 641, startPoint y: 520, endPoint x: 623, endPoint y: 522, distance: 17.9
click at [623, 522] on div at bounding box center [631, 512] width 104 height 37
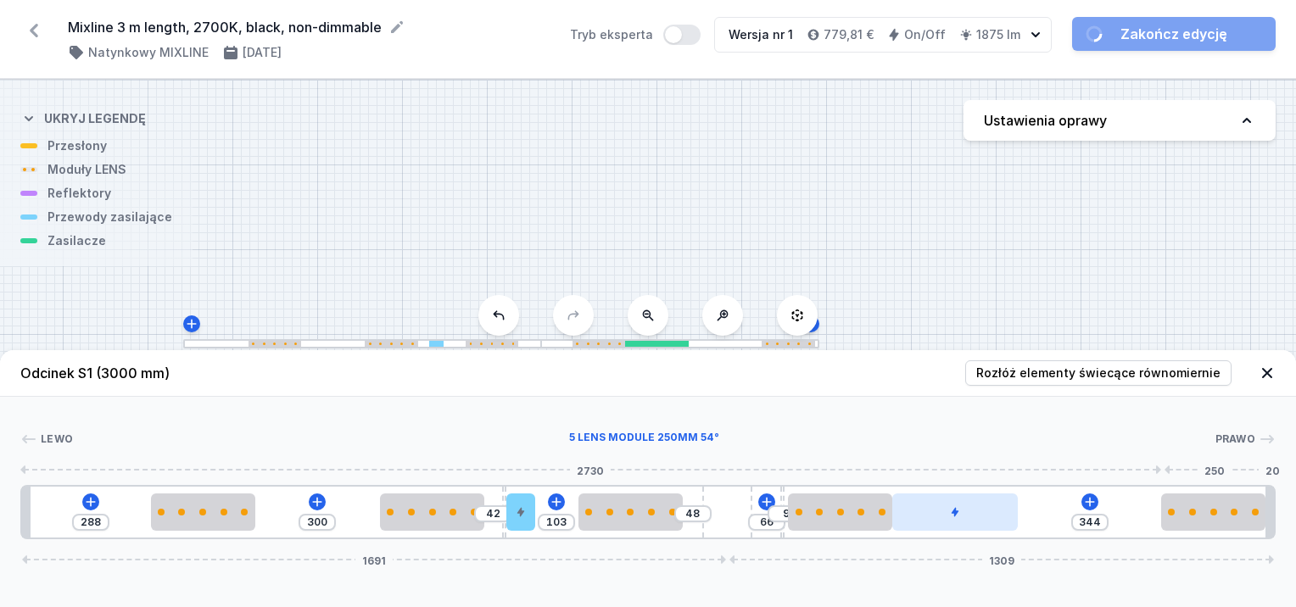
drag, startPoint x: 1133, startPoint y: 508, endPoint x: 971, endPoint y: 518, distance: 163.2
click at [1253, 507] on div at bounding box center [1213, 512] width 104 height 37
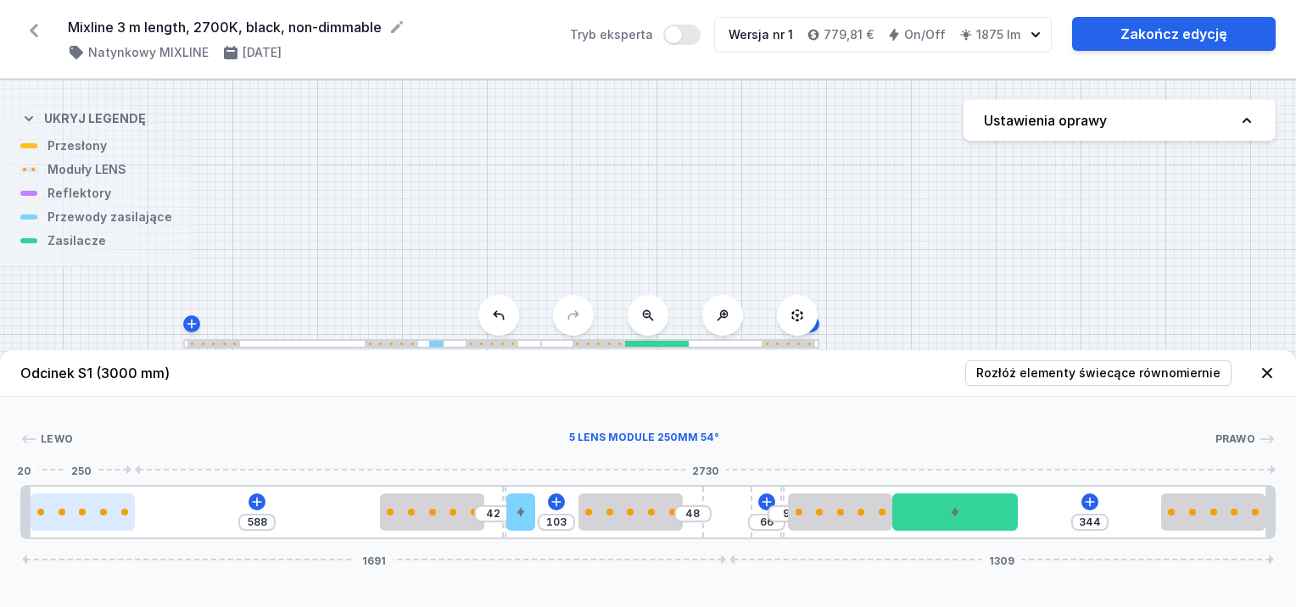
drag, startPoint x: 215, startPoint y: 513, endPoint x: 99, endPoint y: 502, distance: 115.9
click at [99, 502] on div at bounding box center [83, 512] width 104 height 37
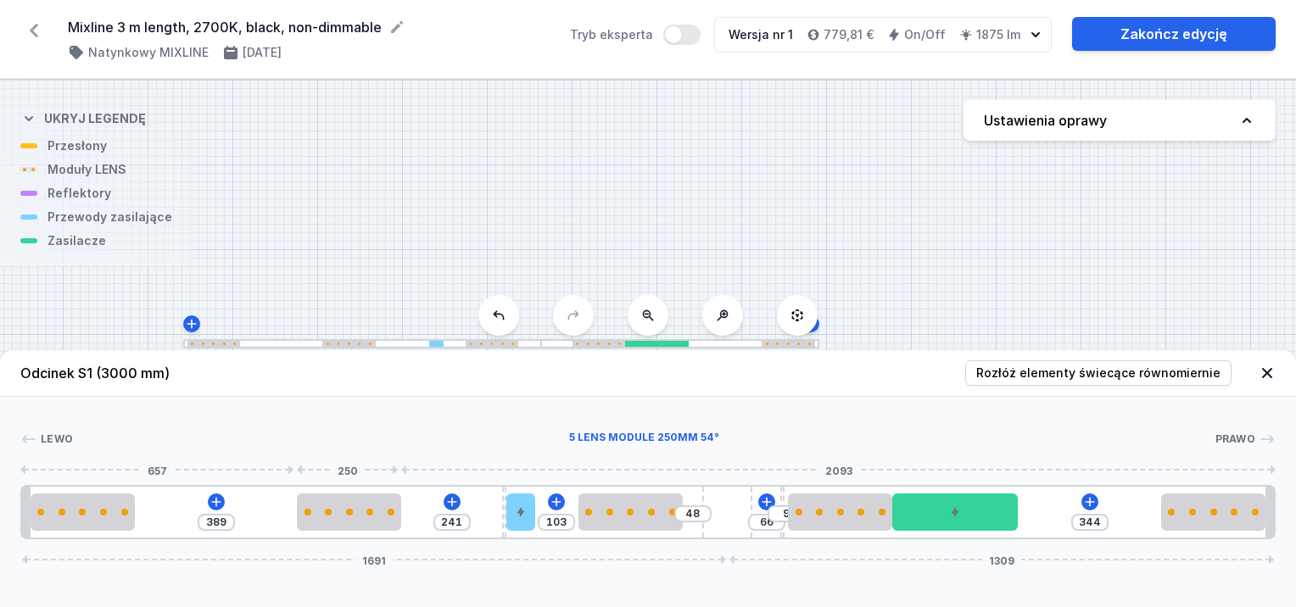
drag, startPoint x: 447, startPoint y: 519, endPoint x: 263, endPoint y: 506, distance: 184.6
click at [346, 509] on div at bounding box center [349, 512] width 104 height 37
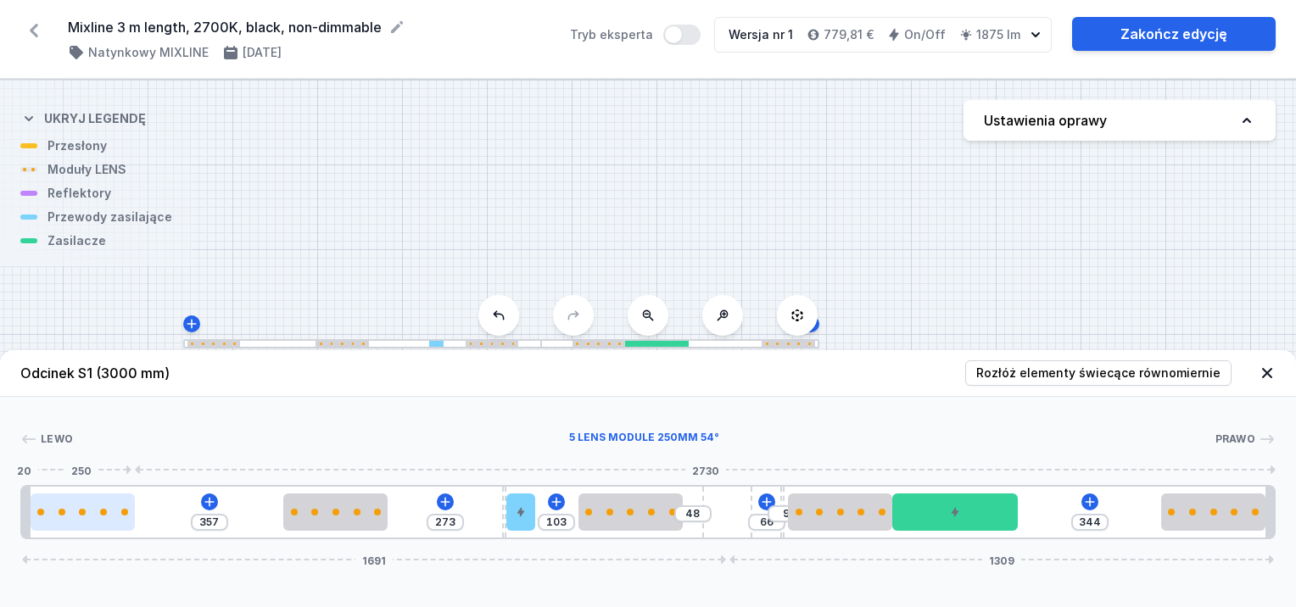
click at [117, 509] on div at bounding box center [83, 512] width 104 height 37
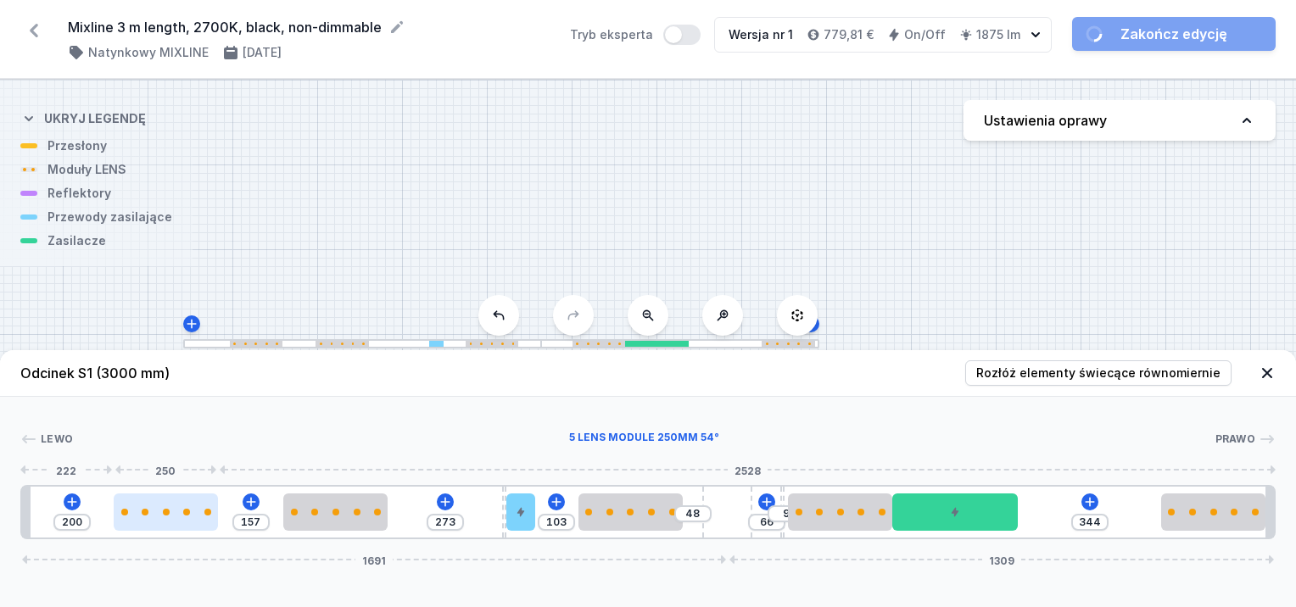
drag, startPoint x: 115, startPoint y: 509, endPoint x: 191, endPoint y: 520, distance: 77.1
click at [191, 520] on div at bounding box center [166, 512] width 104 height 37
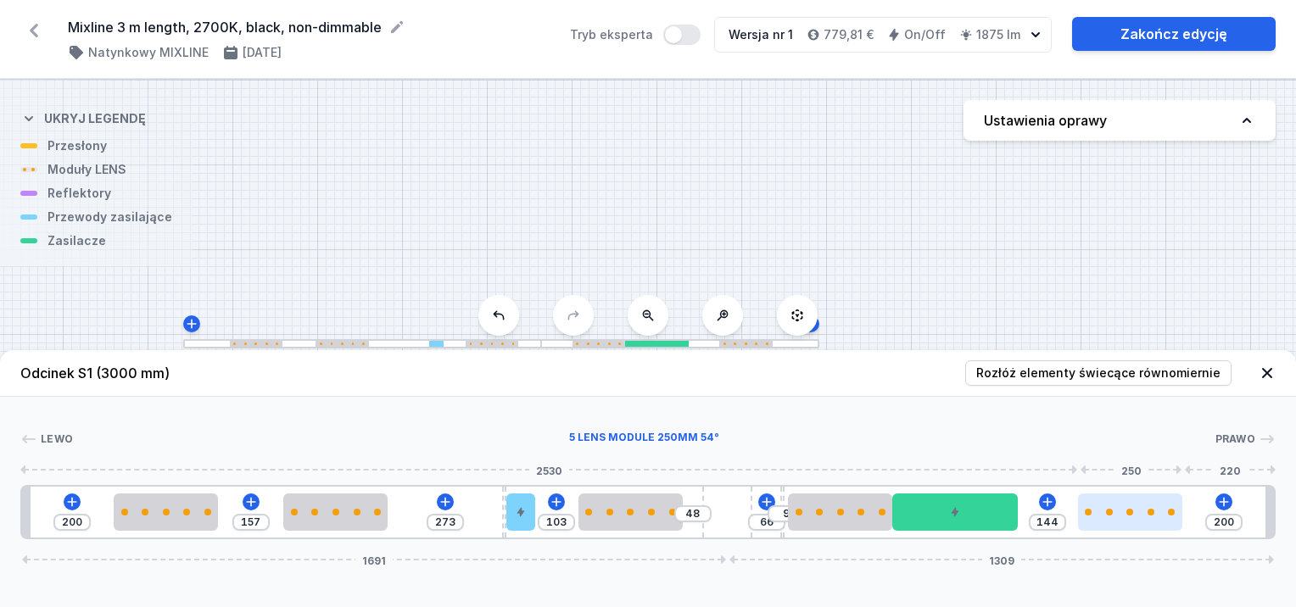
drag, startPoint x: 1211, startPoint y: 510, endPoint x: 1144, endPoint y: 529, distance: 69.8
click at [1144, 529] on div at bounding box center [1130, 512] width 104 height 37
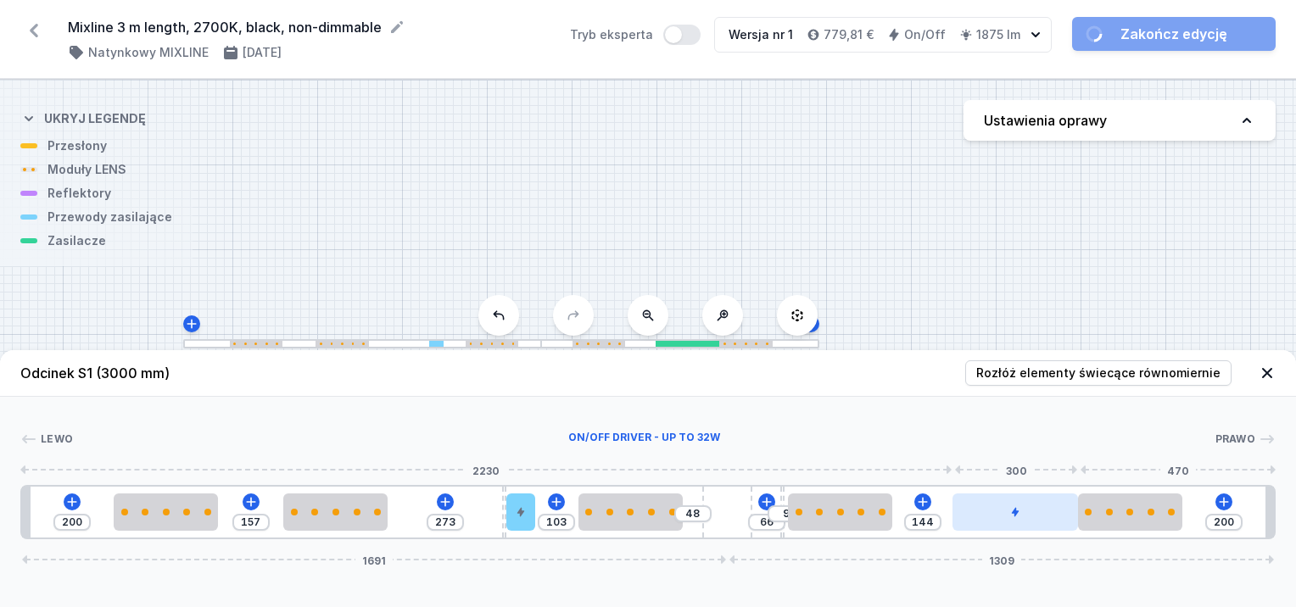
drag, startPoint x: 964, startPoint y: 509, endPoint x: 1034, endPoint y: 512, distance: 70.5
click at [1034, 512] on div at bounding box center [1016, 512] width 126 height 37
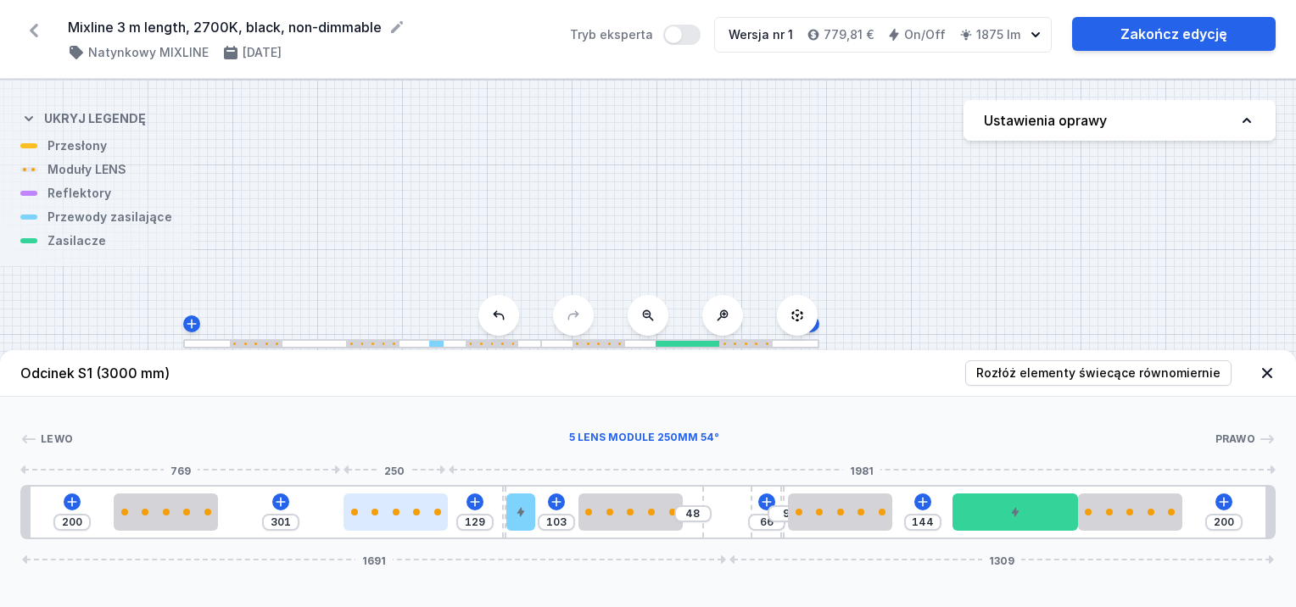
drag, startPoint x: 317, startPoint y: 523, endPoint x: 374, endPoint y: 529, distance: 57.2
click at [374, 529] on div at bounding box center [396, 512] width 104 height 37
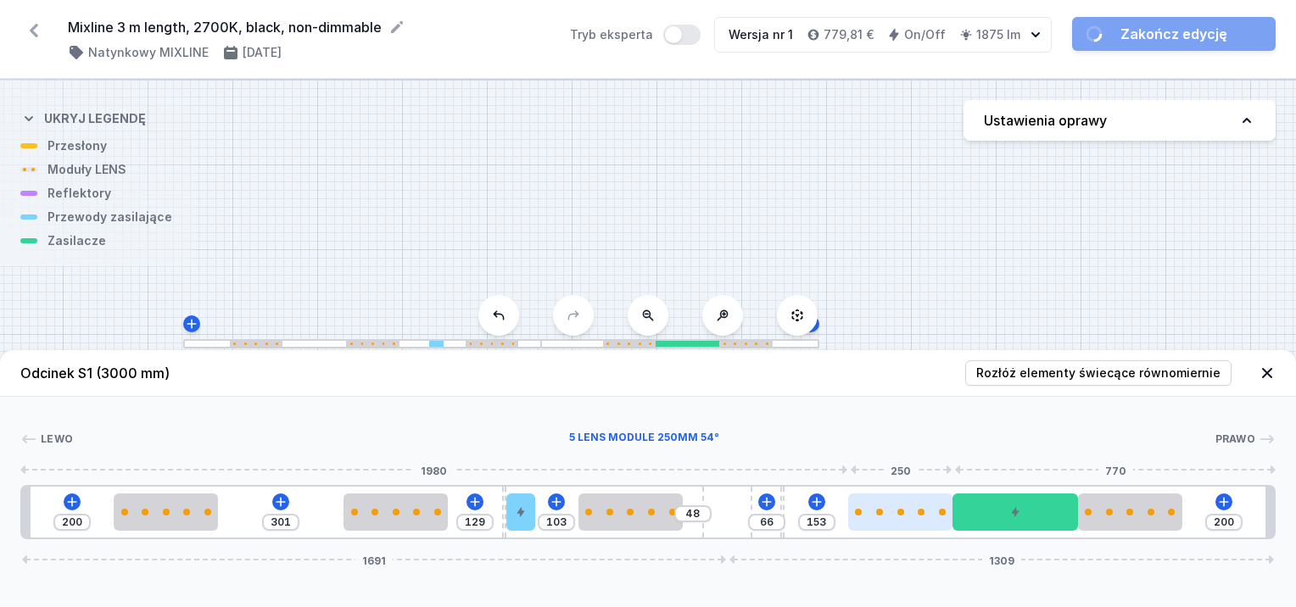
drag, startPoint x: 840, startPoint y: 522, endPoint x: 904, endPoint y: 523, distance: 63.7
click at [904, 523] on div at bounding box center [900, 512] width 104 height 37
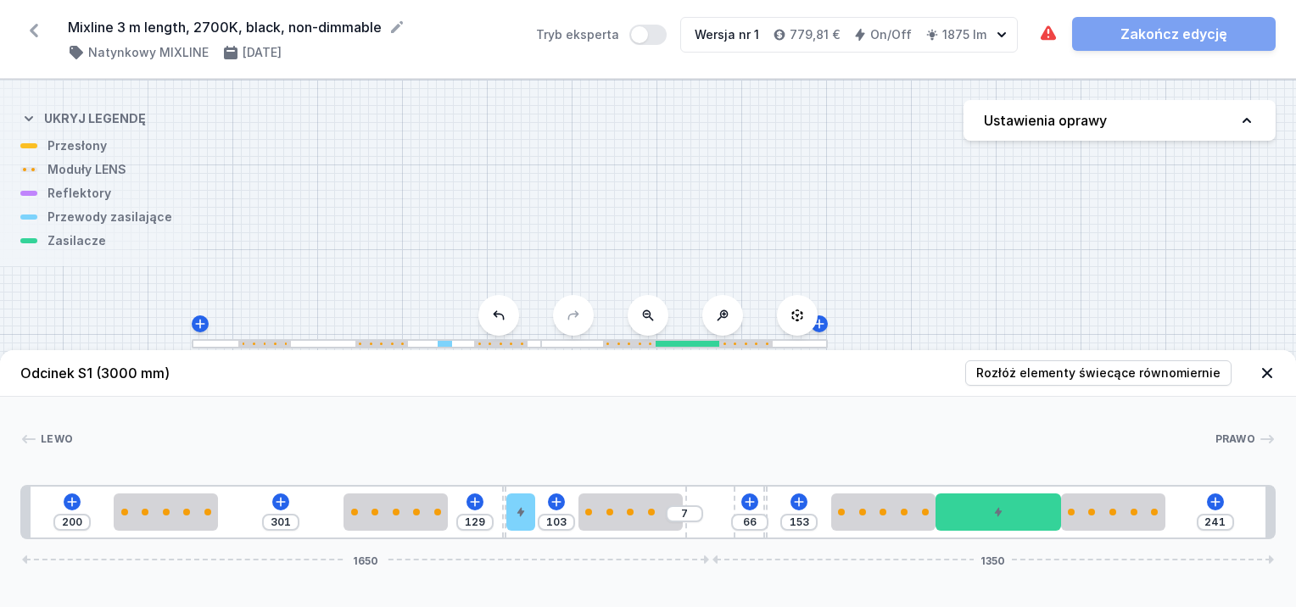
drag, startPoint x: 740, startPoint y: 520, endPoint x: 758, endPoint y: 512, distance: 20.2
click at [758, 512] on div "200 301 129 103 7 66 153 241 1650 1350" at bounding box center [648, 512] width 1256 height 54
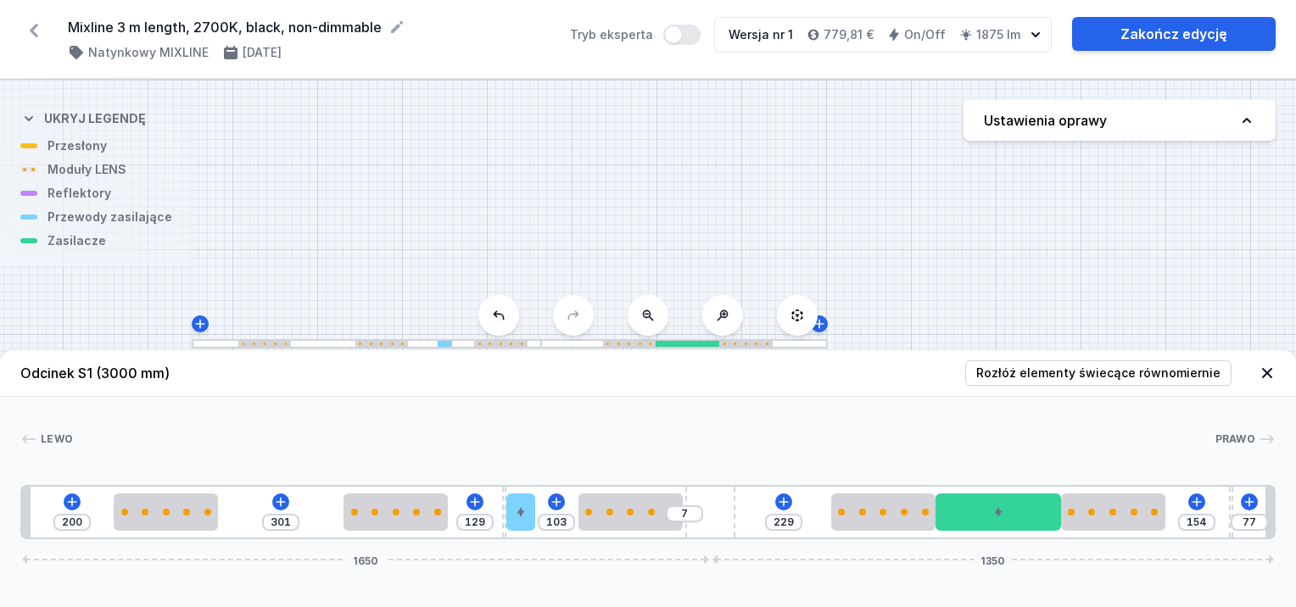
drag, startPoint x: 764, startPoint y: 506, endPoint x: 1249, endPoint y: 536, distance: 486.2
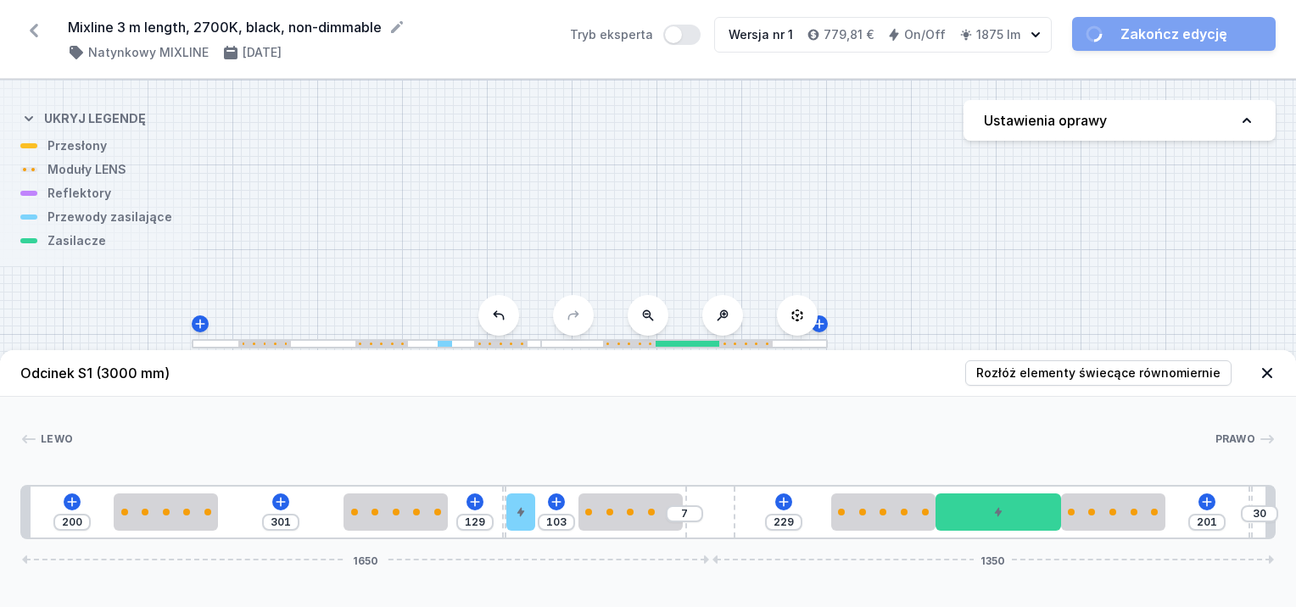
drag, startPoint x: 1231, startPoint y: 512, endPoint x: 1295, endPoint y: 525, distance: 65.9
click at [1283, 523] on html "Mixline 3 m length, 2700K, black, non-dimmable ( 11362 /v 1 ) Natynkowy MIXLINE…" at bounding box center [648, 303] width 1296 height 607
drag, startPoint x: 1251, startPoint y: 530, endPoint x: 1252, endPoint y: 566, distance: 35.7
click at [1283, 540] on div "Odcinek S1 (3000 mm) Rozłóż elementy świecące równomiernie Lewo Prawo 1 2 2 3 4…" at bounding box center [648, 478] width 1296 height 257
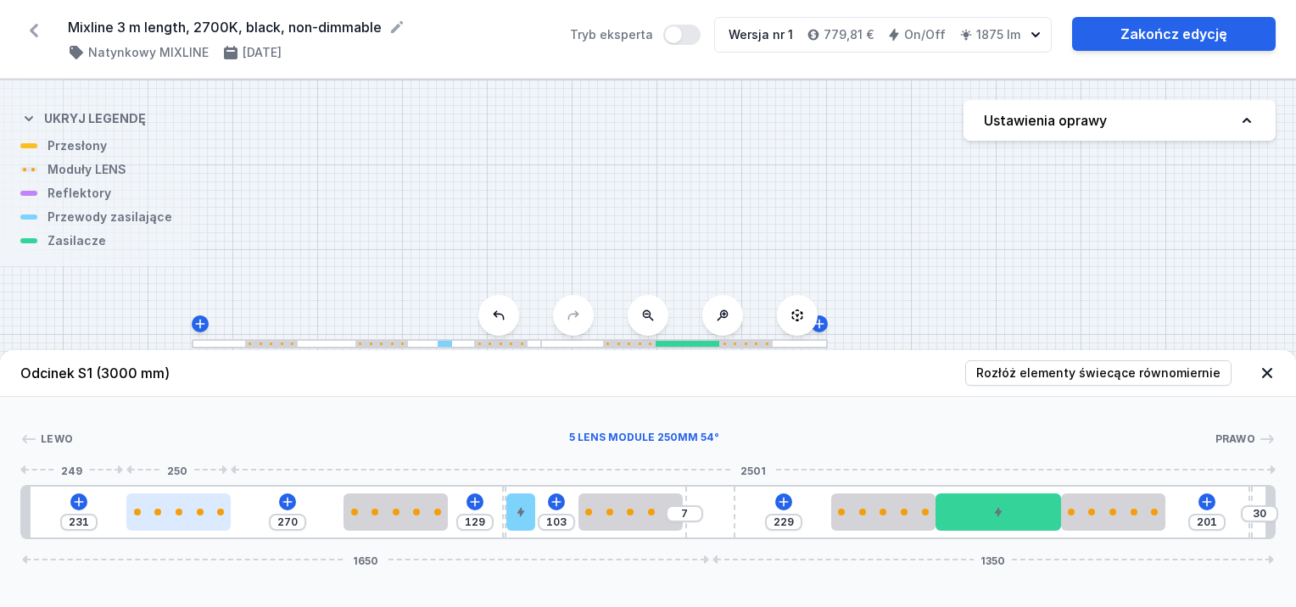
drag, startPoint x: 186, startPoint y: 509, endPoint x: 192, endPoint y: 501, distance: 9.7
click at [191, 502] on div at bounding box center [178, 512] width 104 height 37
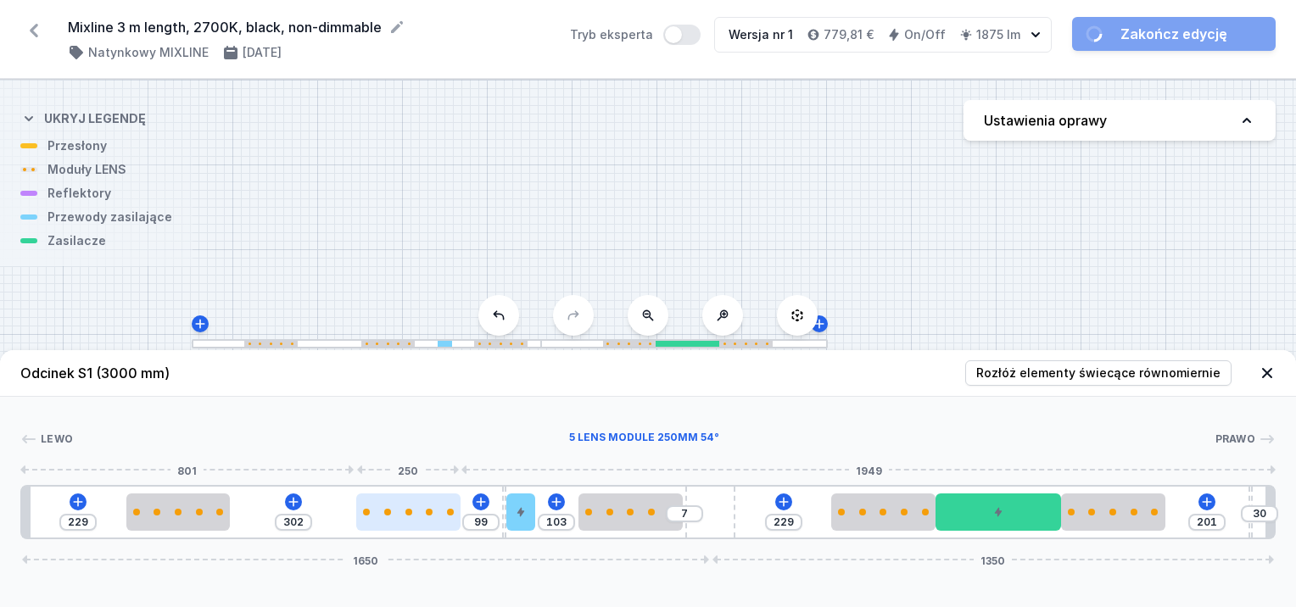
drag, startPoint x: 357, startPoint y: 511, endPoint x: 367, endPoint y: 509, distance: 9.5
click at [367, 509] on div at bounding box center [408, 512] width 104 height 7
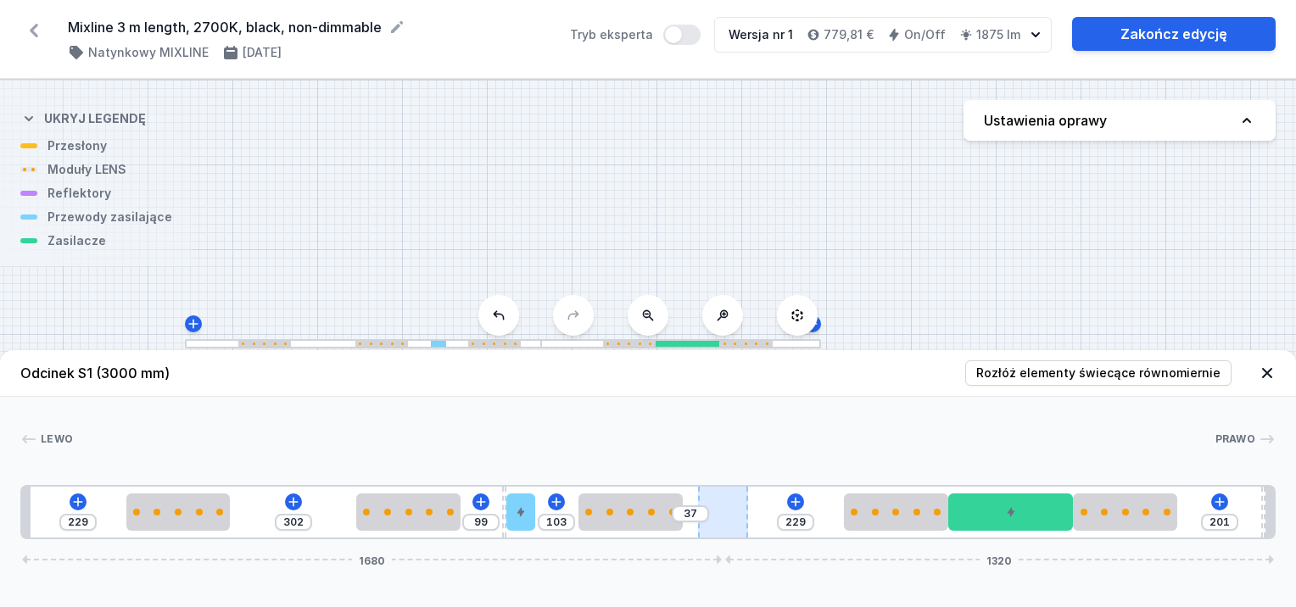
drag, startPoint x: 710, startPoint y: 520, endPoint x: 731, endPoint y: 512, distance: 22.8
click at [767, 510] on div "229 302 99 103 37 229 201 1680 1320" at bounding box center [648, 512] width 1256 height 54
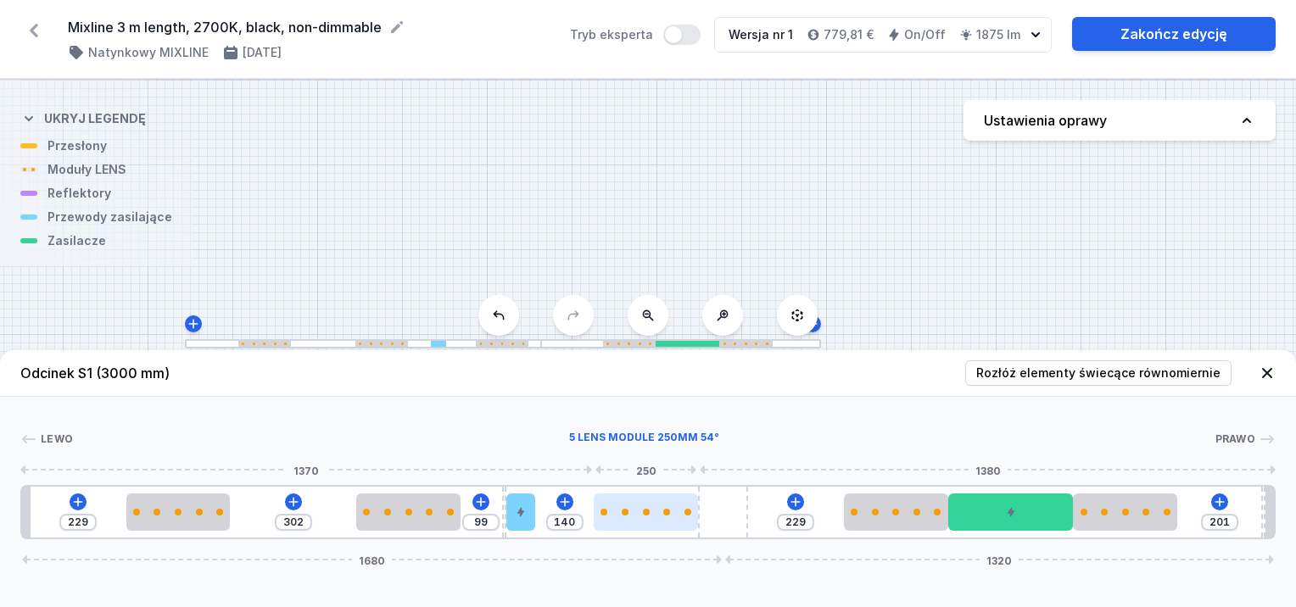
click at [627, 510] on div at bounding box center [646, 512] width 104 height 7
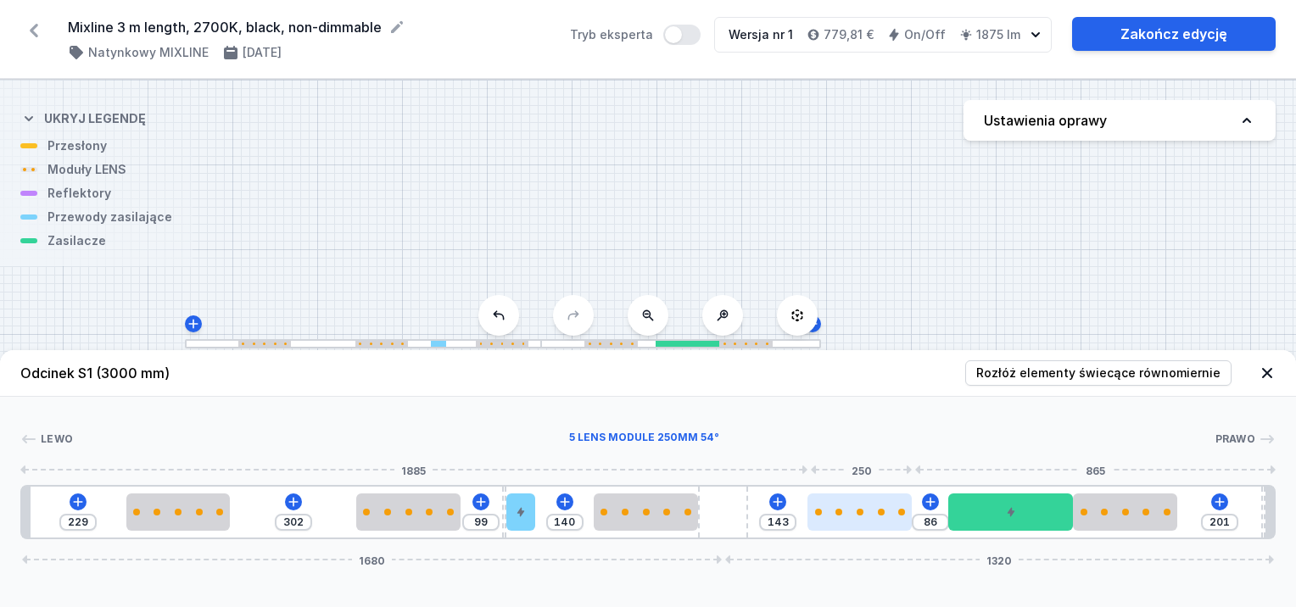
drag, startPoint x: 862, startPoint y: 515, endPoint x: 831, endPoint y: 521, distance: 31.9
click at [837, 520] on div at bounding box center [860, 512] width 104 height 37
drag, startPoint x: 821, startPoint y: 518, endPoint x: 839, endPoint y: 518, distance: 17.8
click at [839, 518] on div at bounding box center [865, 512] width 104 height 37
drag, startPoint x: 833, startPoint y: 513, endPoint x: 854, endPoint y: 520, distance: 22.3
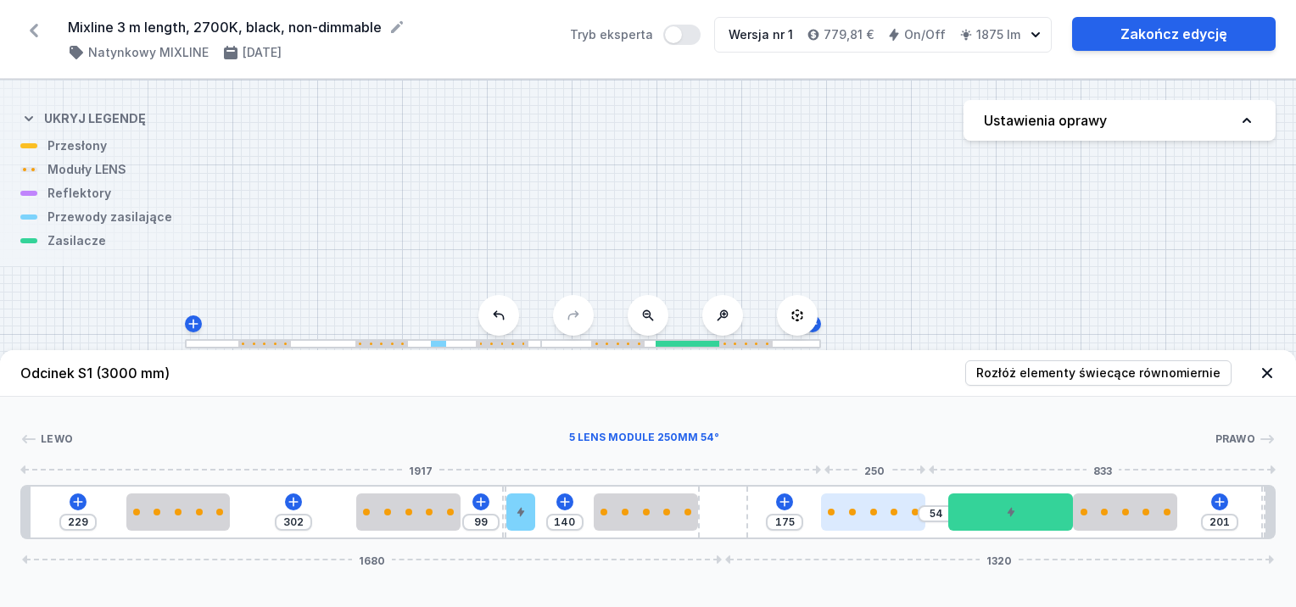
click at [854, 520] on div at bounding box center [873, 512] width 104 height 37
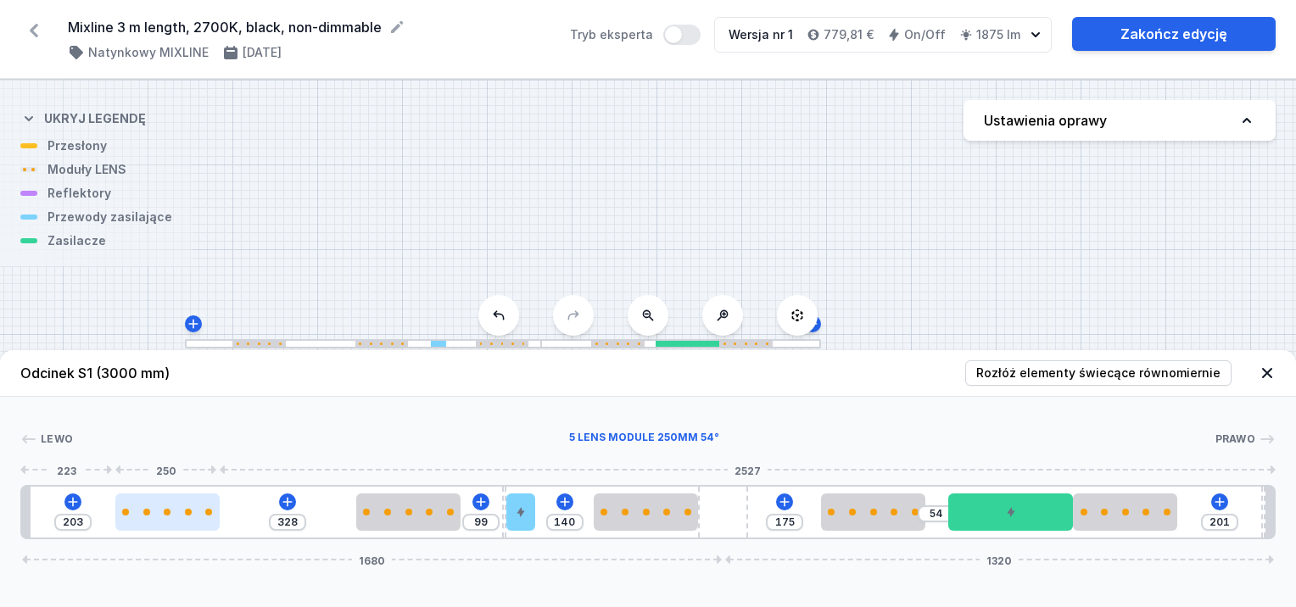
drag, startPoint x: 201, startPoint y: 515, endPoint x: 210, endPoint y: 519, distance: 10.3
click at [183, 520] on div at bounding box center [167, 512] width 104 height 37
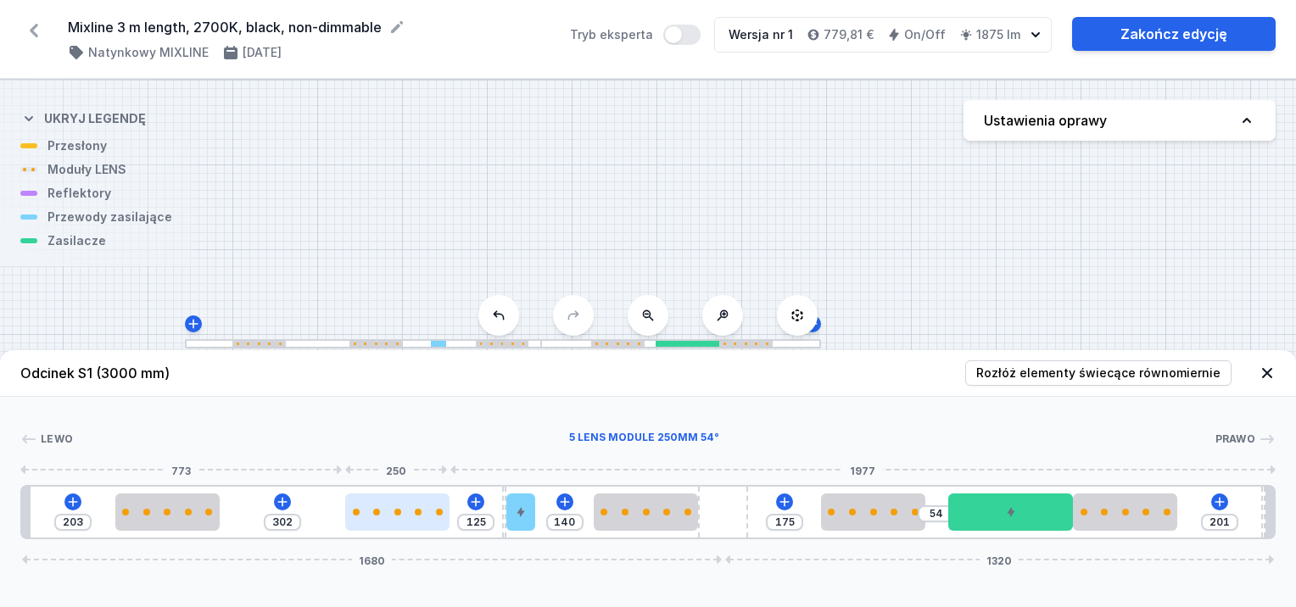
drag, startPoint x: 385, startPoint y: 510, endPoint x: 398, endPoint y: 517, distance: 14.4
click at [372, 516] on div at bounding box center [397, 512] width 104 height 37
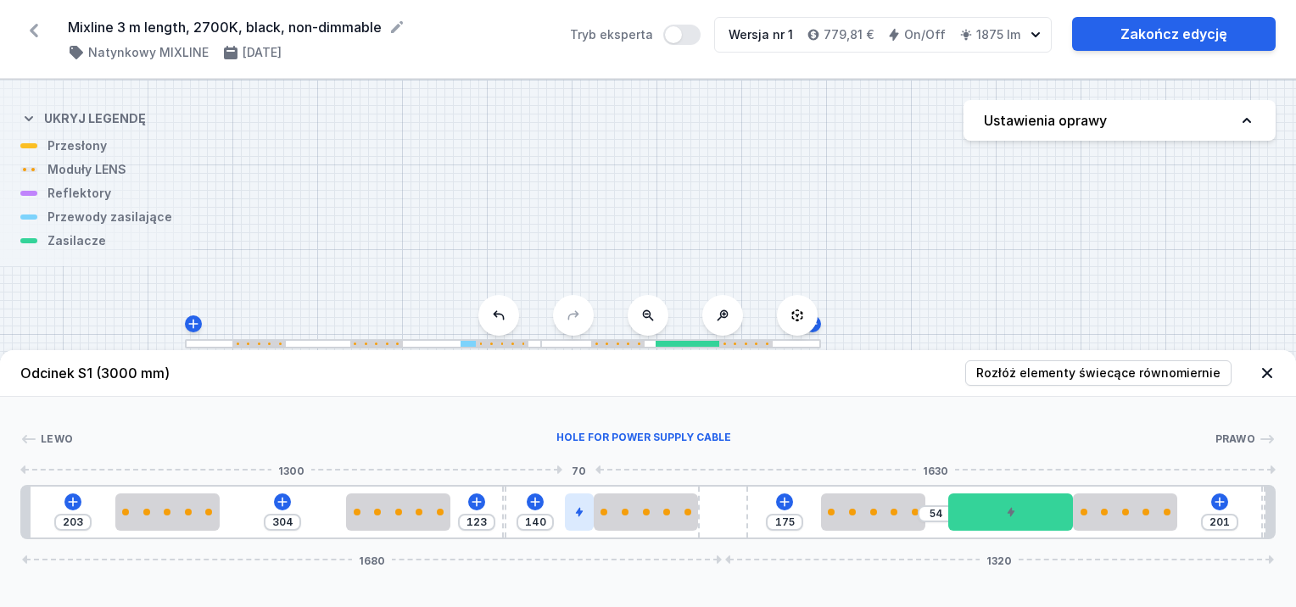
drag, startPoint x: 519, startPoint y: 504, endPoint x: 582, endPoint y: 516, distance: 63.9
click at [583, 516] on div at bounding box center [579, 512] width 29 height 37
drag, startPoint x: 578, startPoint y: 518, endPoint x: 598, endPoint y: 523, distance: 21.0
click at [559, 522] on div at bounding box center [559, 512] width 29 height 37
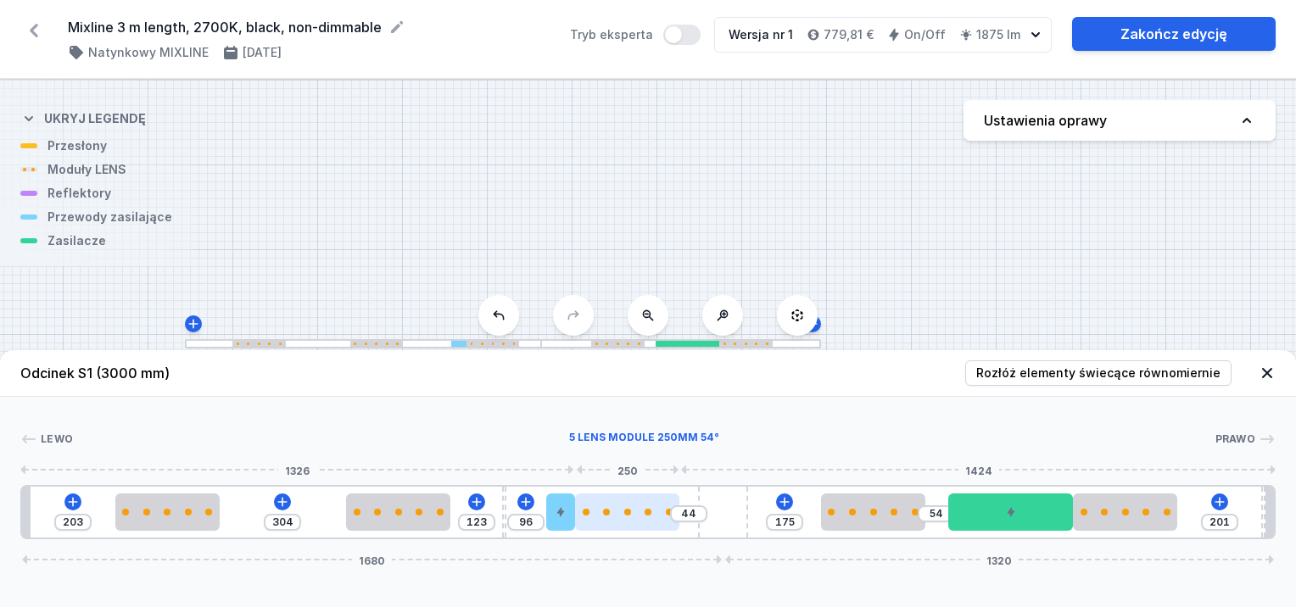
drag, startPoint x: 627, startPoint y: 523, endPoint x: 612, endPoint y: 524, distance: 15.4
click at [618, 524] on div at bounding box center [627, 512] width 104 height 37
drag, startPoint x: 623, startPoint y: 514, endPoint x: 647, endPoint y: 519, distance: 25.1
click at [666, 519] on div at bounding box center [646, 512] width 104 height 37
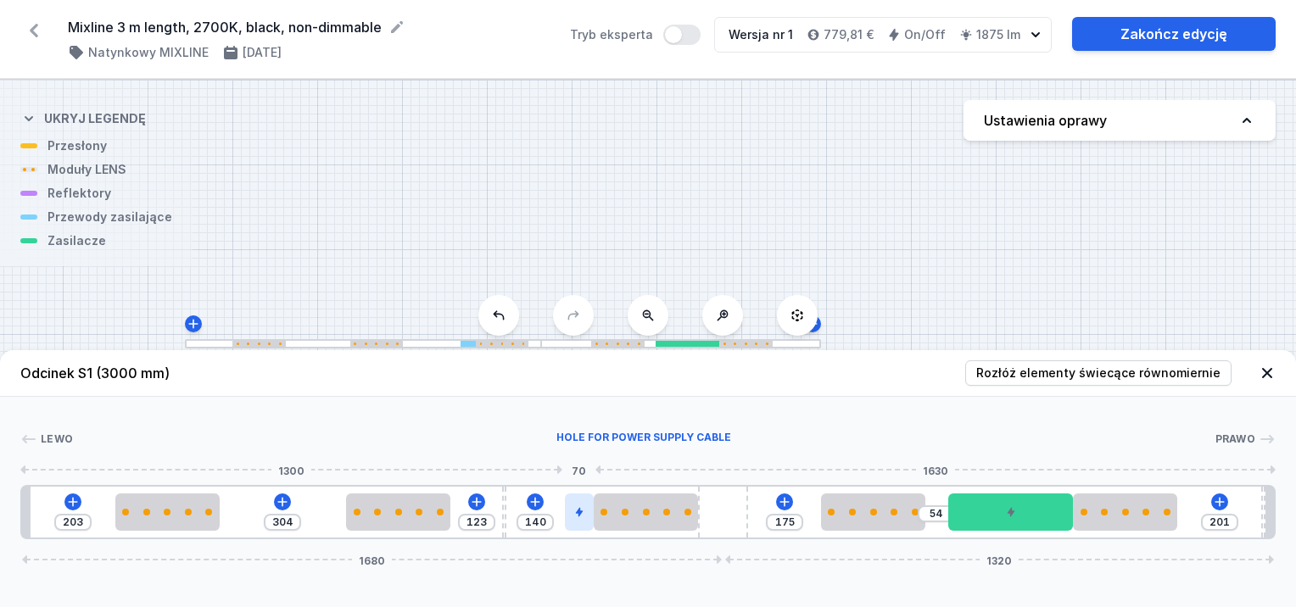
drag, startPoint x: 560, startPoint y: 519, endPoint x: 577, endPoint y: 522, distance: 17.2
click at [585, 522] on div at bounding box center [579, 512] width 29 height 37
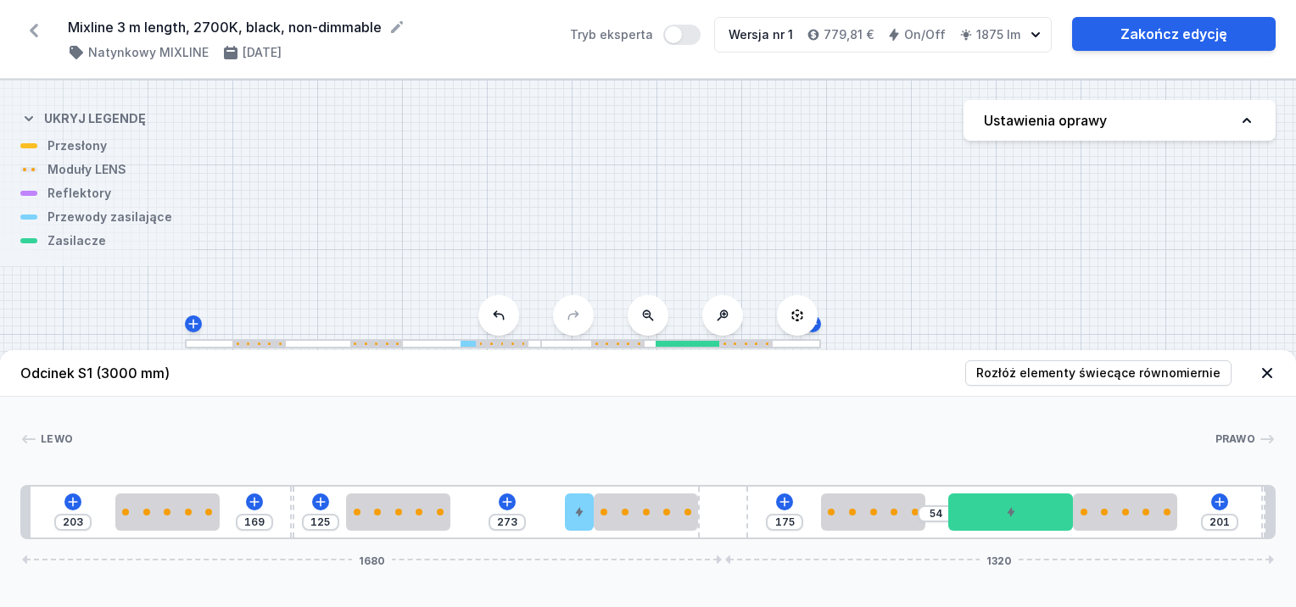
drag, startPoint x: 502, startPoint y: 519, endPoint x: 309, endPoint y: 506, distance: 193.9
click at [286, 506] on div "203 169 125 273 175 54 201 1680 1320" at bounding box center [648, 512] width 1256 height 54
drag, startPoint x: 576, startPoint y: 509, endPoint x: 554, endPoint y: 517, distance: 23.3
click at [554, 517] on icon at bounding box center [557, 512] width 10 height 10
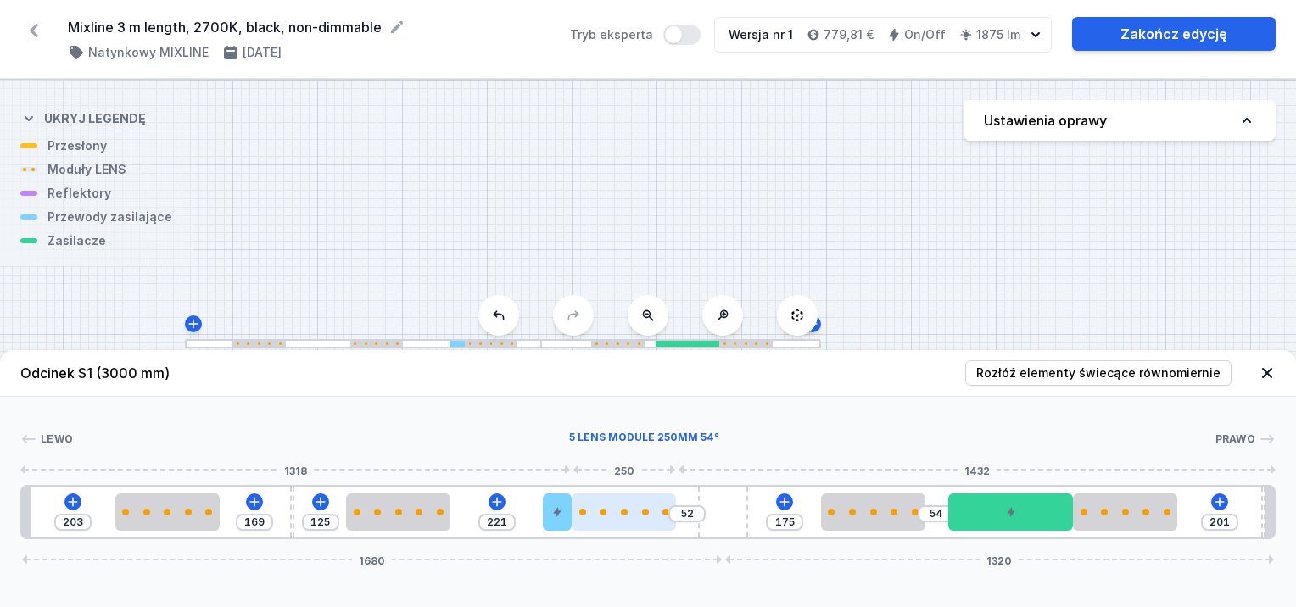
drag, startPoint x: 627, startPoint y: 519, endPoint x: 607, endPoint y: 523, distance: 19.8
click at [614, 523] on div at bounding box center [624, 512] width 104 height 37
drag, startPoint x: 607, startPoint y: 519, endPoint x: 632, endPoint y: 518, distance: 24.6
click at [632, 518] on div at bounding box center [624, 512] width 104 height 37
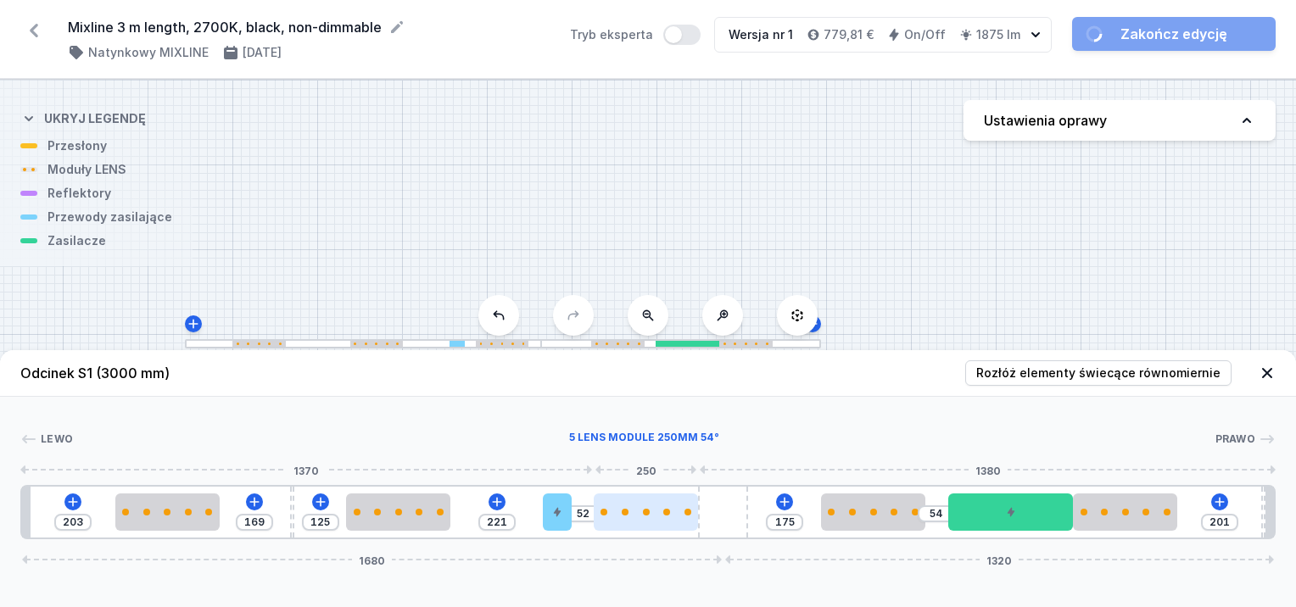
drag, startPoint x: 632, startPoint y: 518, endPoint x: 666, endPoint y: 519, distance: 33.9
click at [666, 519] on div at bounding box center [646, 512] width 104 height 37
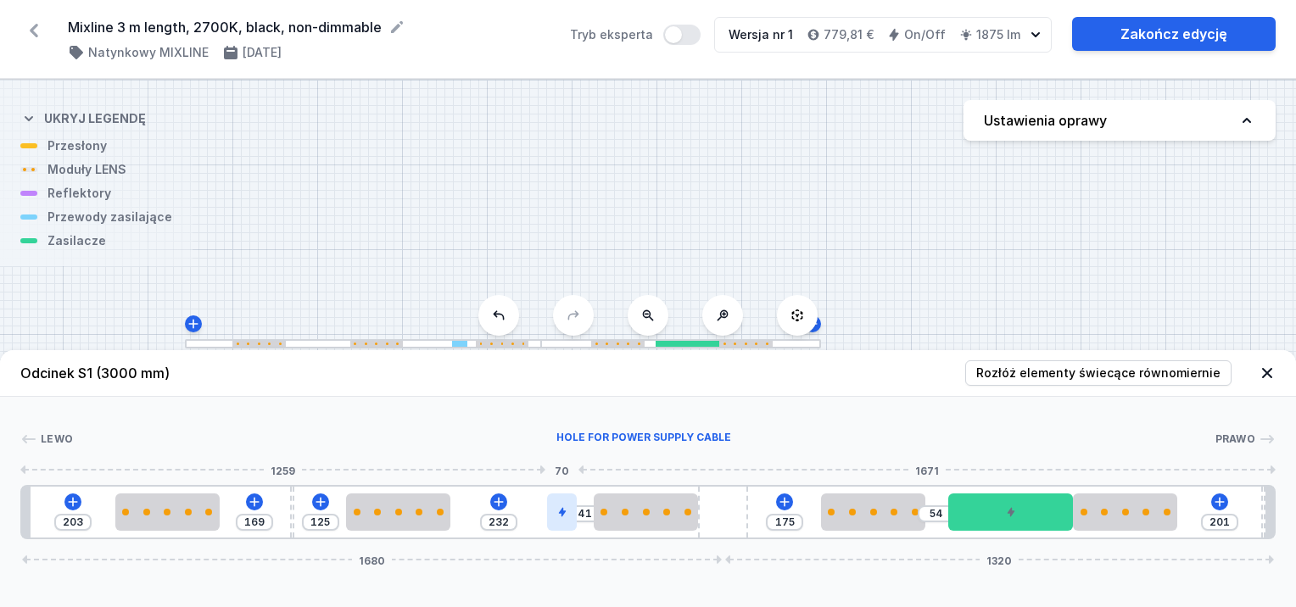
click at [566, 516] on icon at bounding box center [562, 512] width 10 height 10
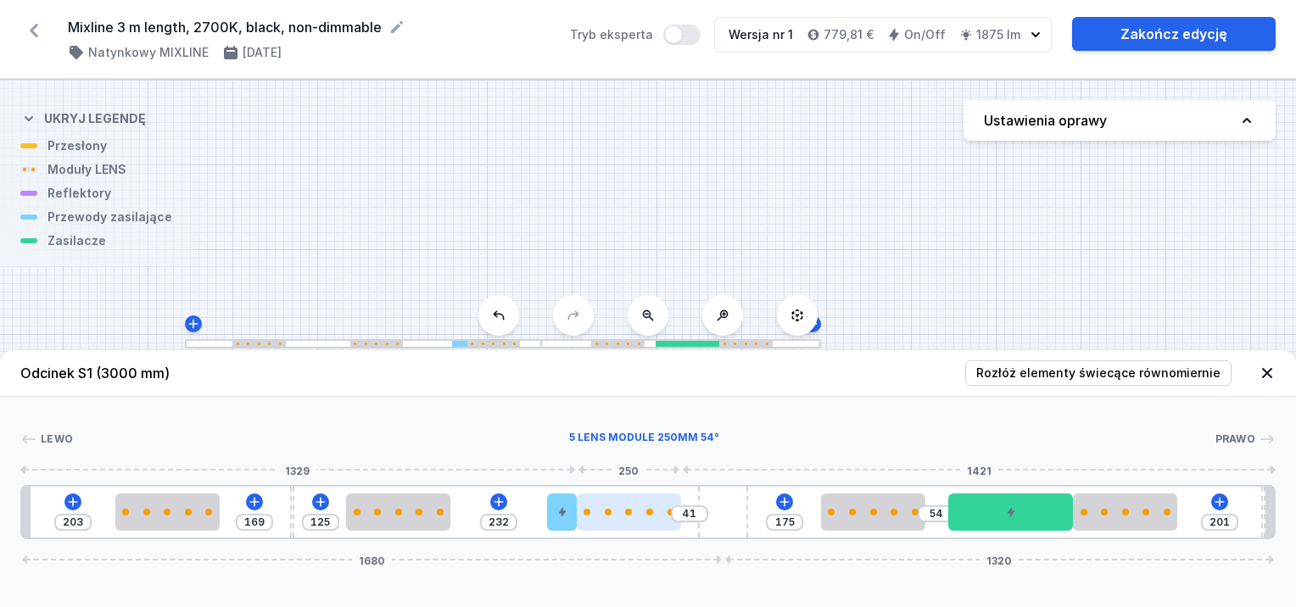
click at [621, 526] on div at bounding box center [629, 512] width 104 height 37
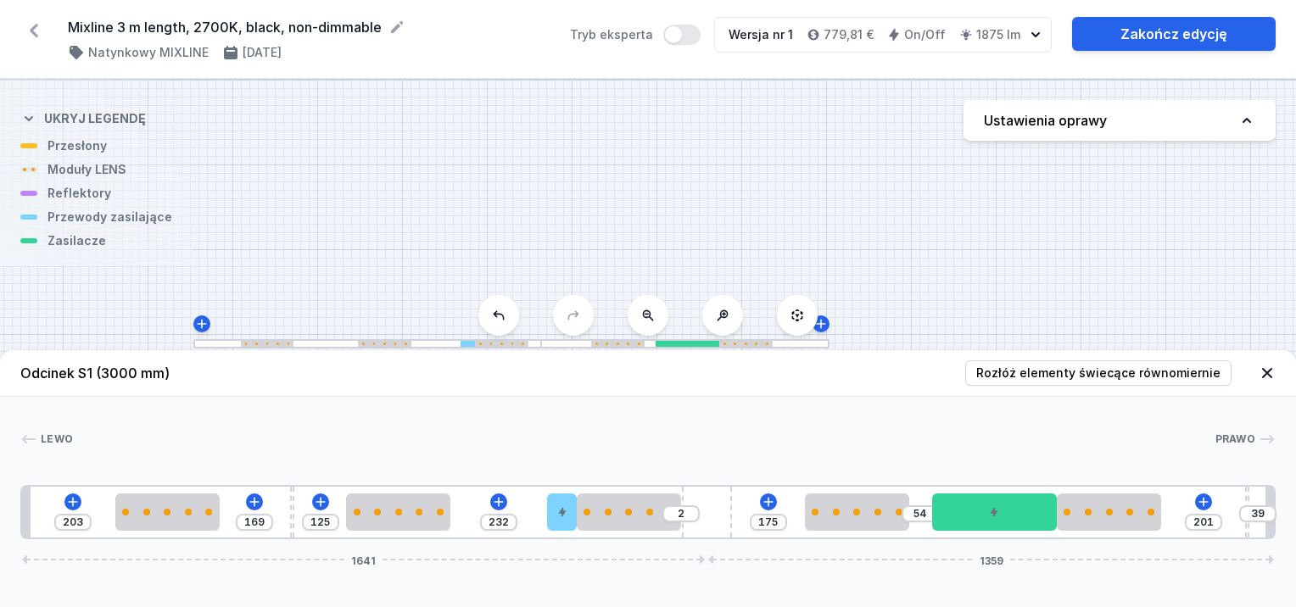
drag, startPoint x: 734, startPoint y: 516, endPoint x: 753, endPoint y: 509, distance: 20.7
click at [753, 509] on div "203 169 125 232 2 175 54 201 39 1641 1359" at bounding box center [648, 512] width 1256 height 54
click at [846, 517] on div at bounding box center [849, 512] width 104 height 37
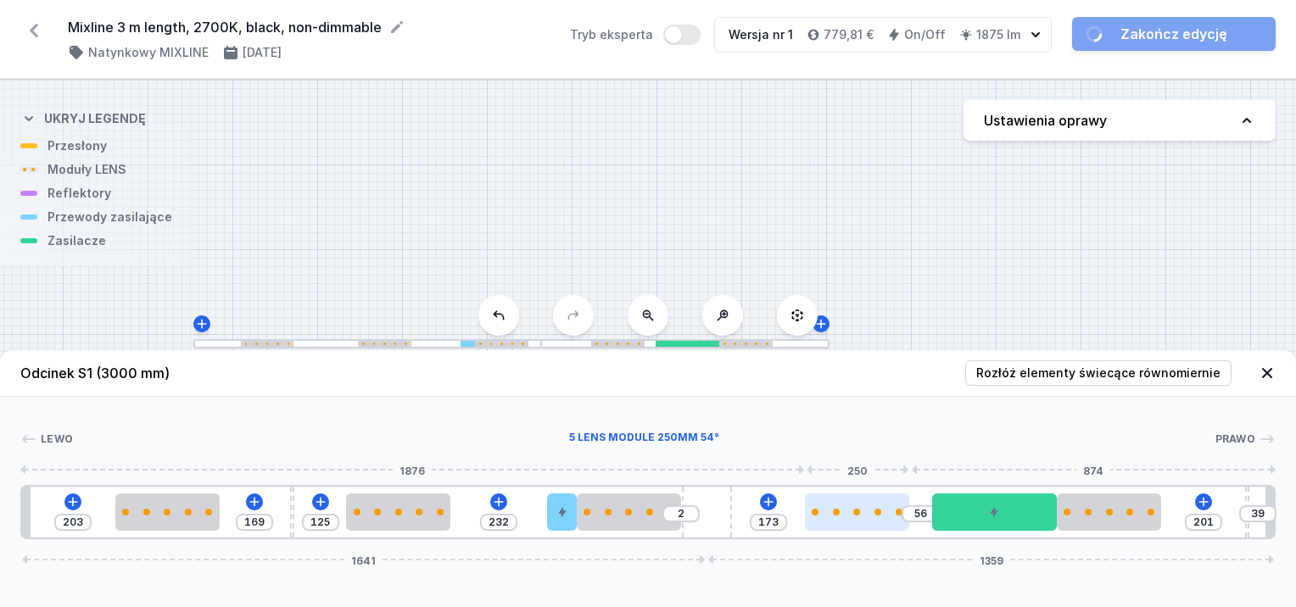
drag, startPoint x: 869, startPoint y: 526, endPoint x: 820, endPoint y: 527, distance: 49.2
click at [881, 529] on div at bounding box center [857, 512] width 104 height 37
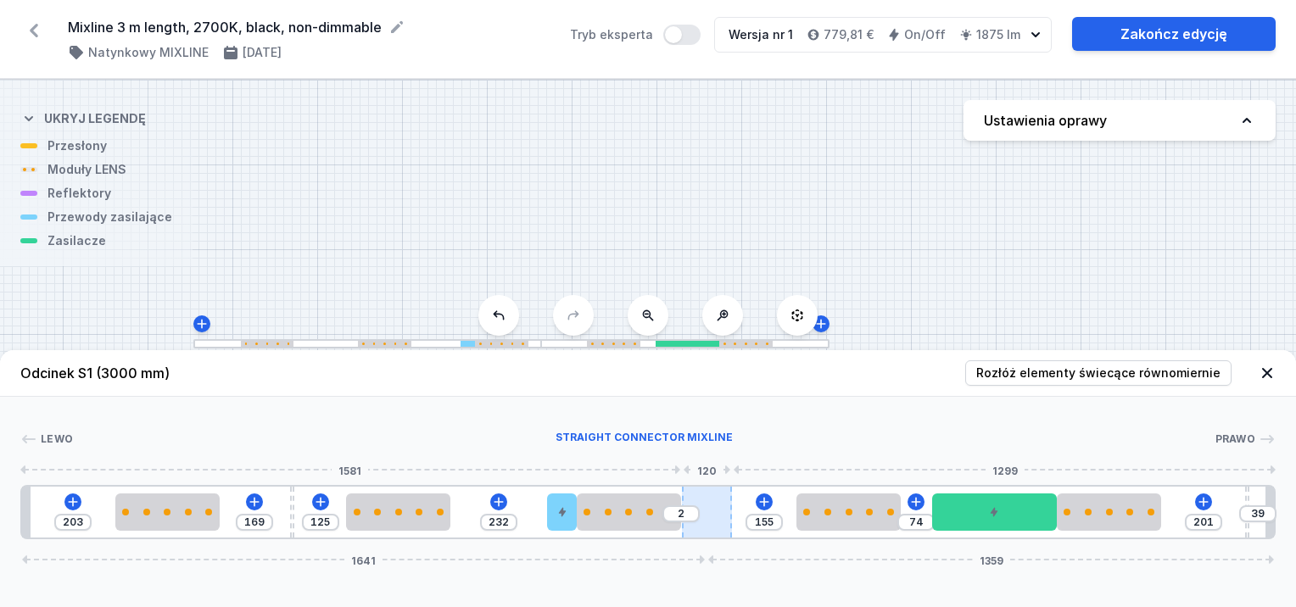
click at [719, 516] on div at bounding box center [707, 512] width 50 height 51
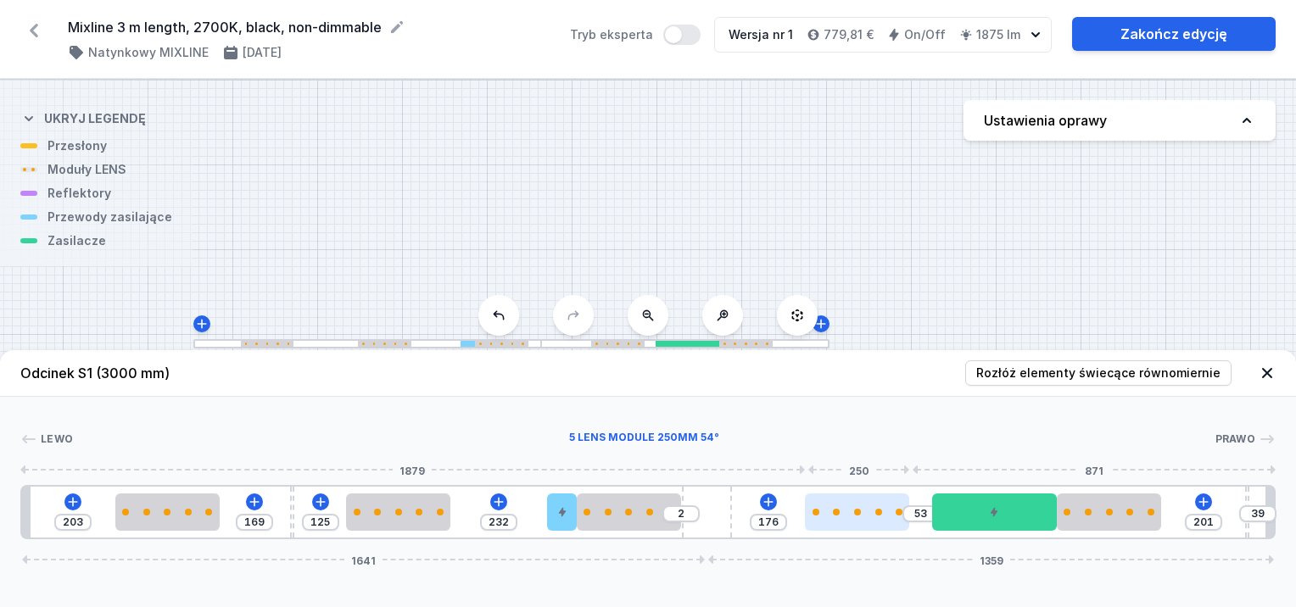
drag, startPoint x: 842, startPoint y: 519, endPoint x: 863, endPoint y: 523, distance: 21.6
click at [863, 523] on div at bounding box center [857, 512] width 104 height 37
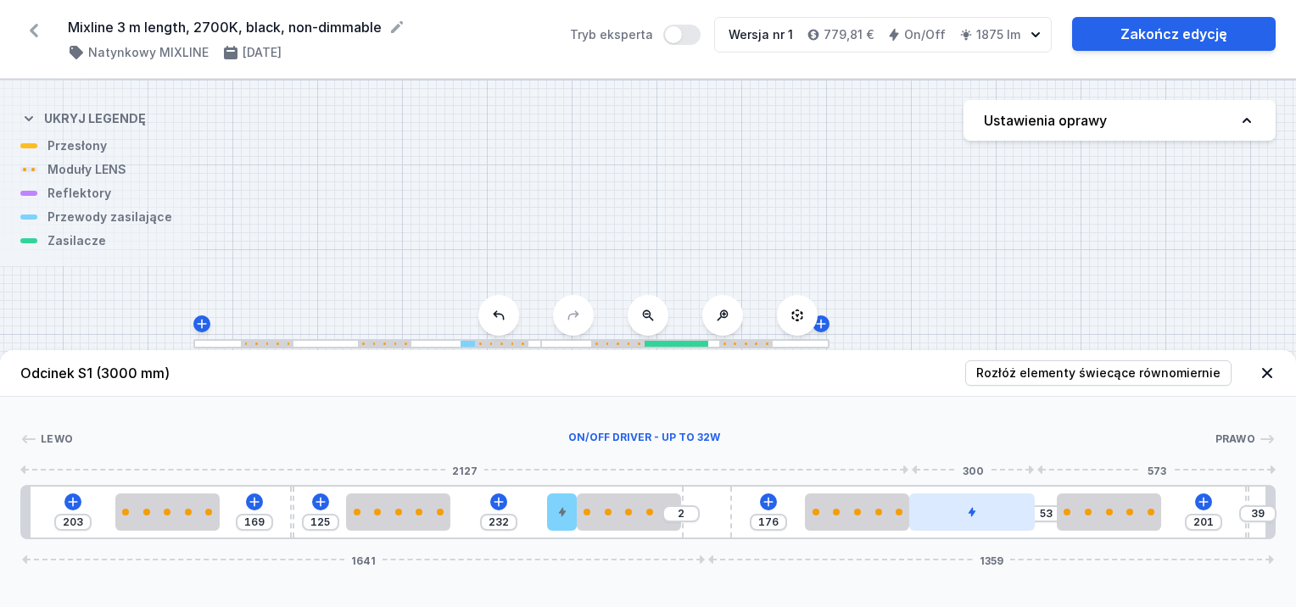
click at [998, 516] on div at bounding box center [972, 512] width 126 height 37
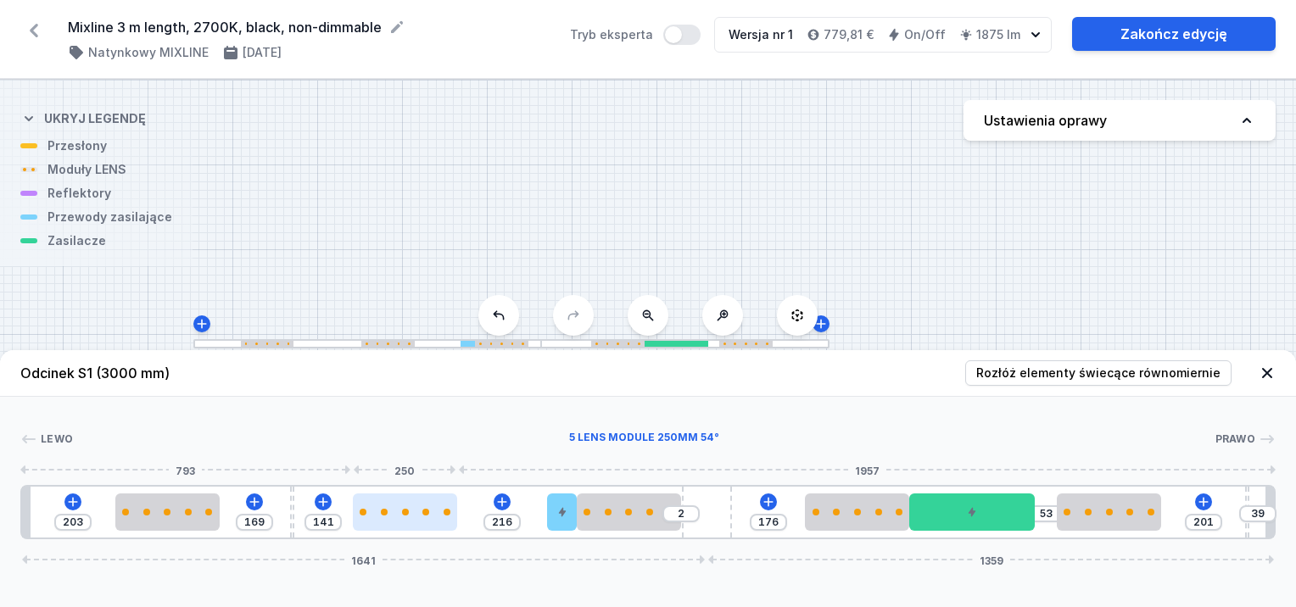
drag, startPoint x: 404, startPoint y: 513, endPoint x: 446, endPoint y: 510, distance: 42.6
click at [407, 512] on div at bounding box center [405, 512] width 104 height 7
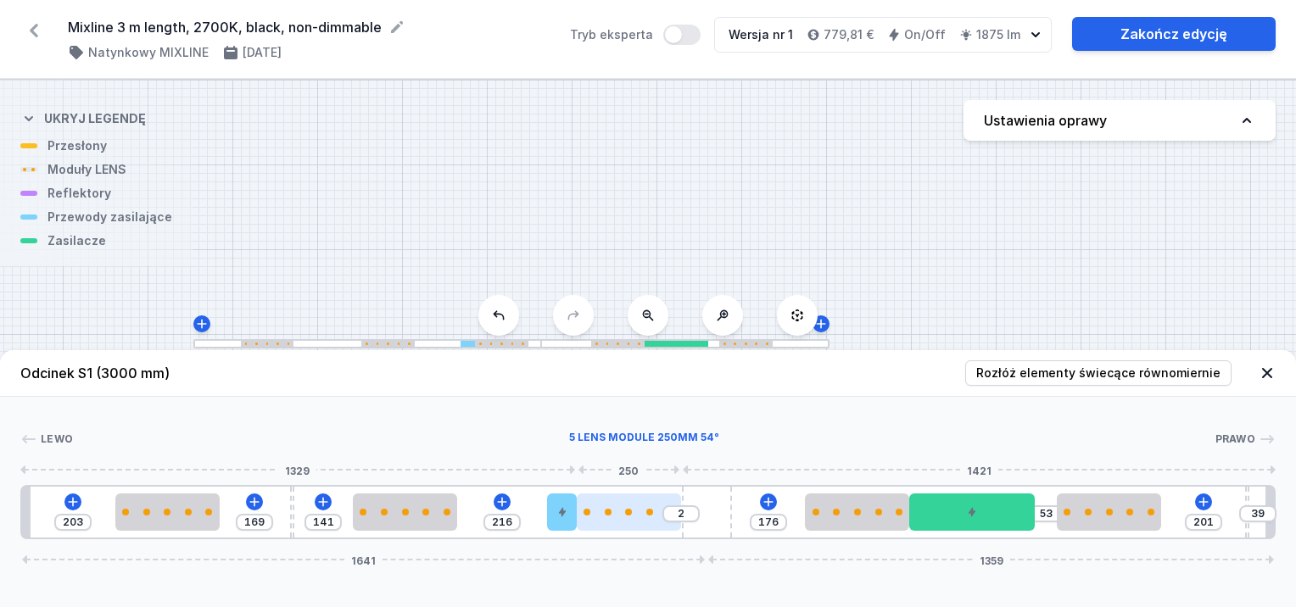
drag, startPoint x: 613, startPoint y: 515, endPoint x: 639, endPoint y: 514, distance: 26.3
click at [616, 515] on div at bounding box center [629, 512] width 104 height 7
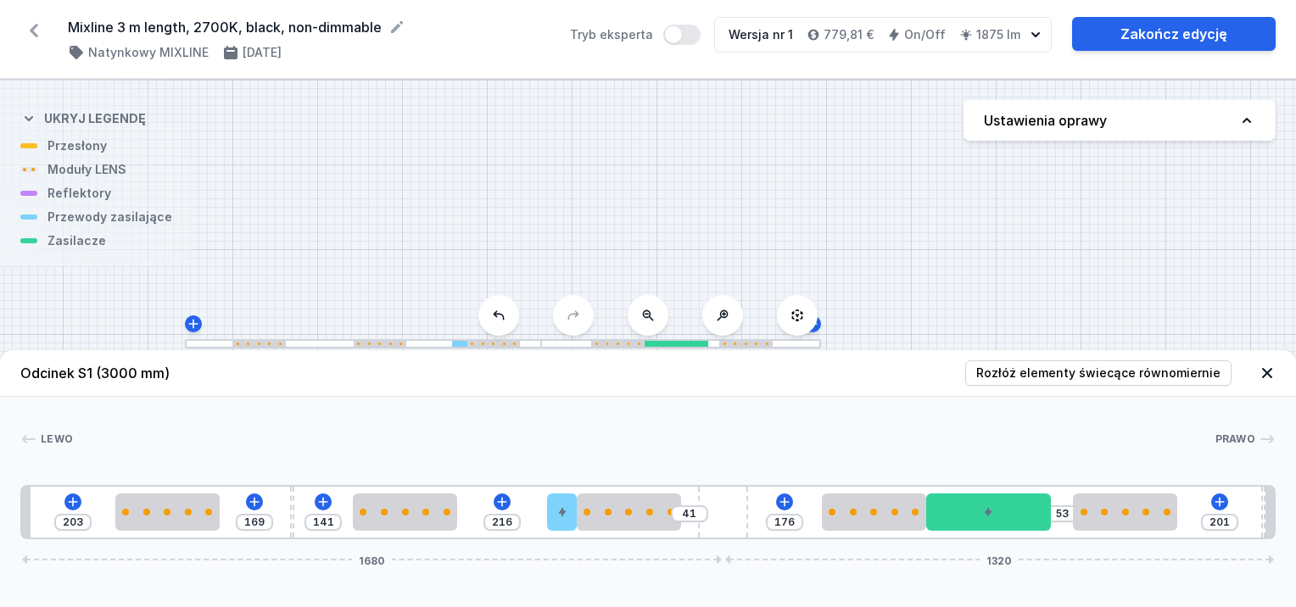
drag, startPoint x: 712, startPoint y: 511, endPoint x: 787, endPoint y: 516, distance: 75.7
click at [787, 516] on div "203 169 141 216 41 176 53 201 1680 1320" at bounding box center [648, 512] width 1256 height 54
drag, startPoint x: 624, startPoint y: 506, endPoint x: 596, endPoint y: 509, distance: 27.4
click at [657, 511] on div at bounding box center [646, 512] width 104 height 37
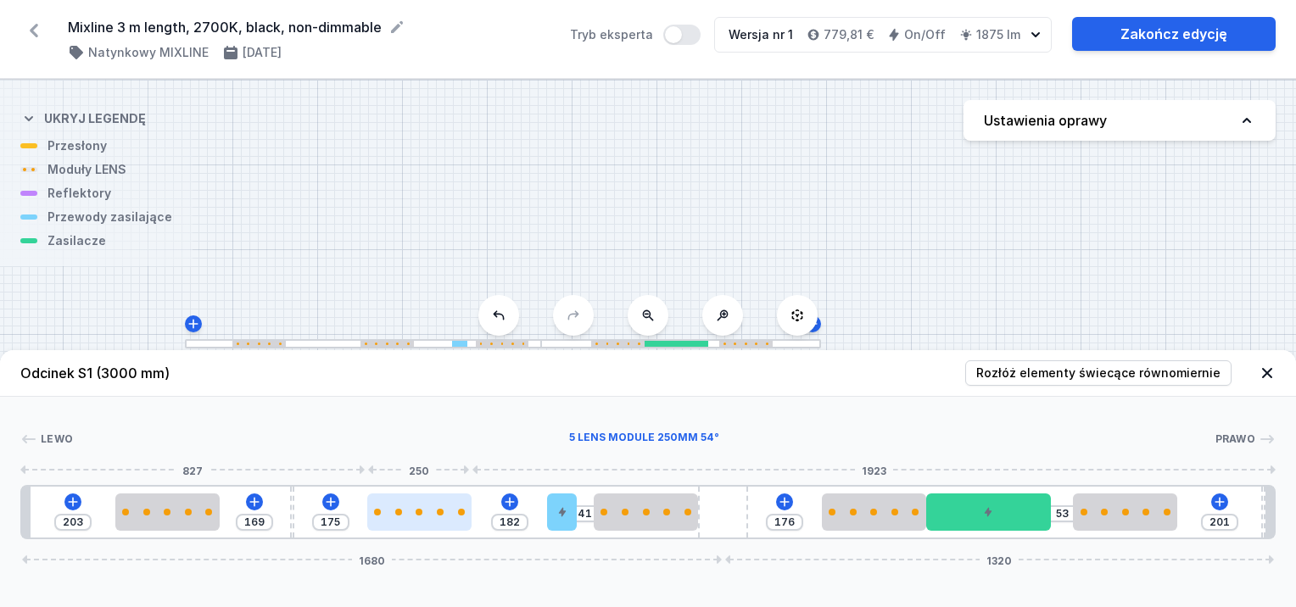
drag, startPoint x: 437, startPoint y: 519, endPoint x: 448, endPoint y: 518, distance: 11.1
click at [448, 518] on div at bounding box center [419, 512] width 104 height 37
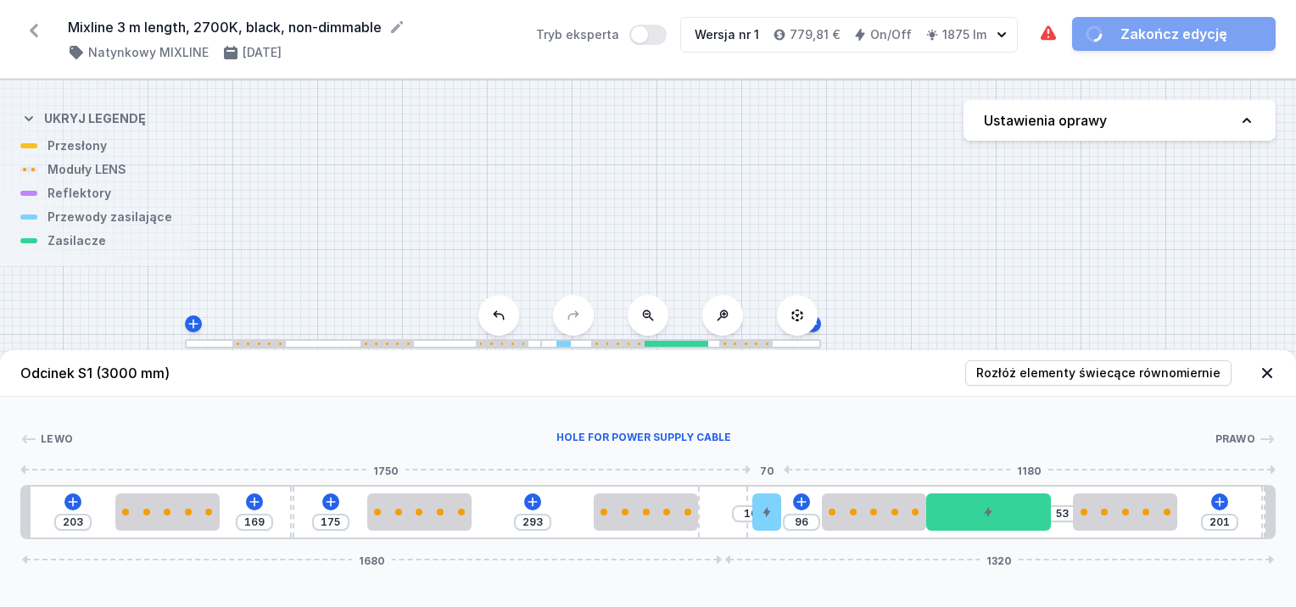
drag, startPoint x: 558, startPoint y: 514, endPoint x: 792, endPoint y: 525, distance: 233.6
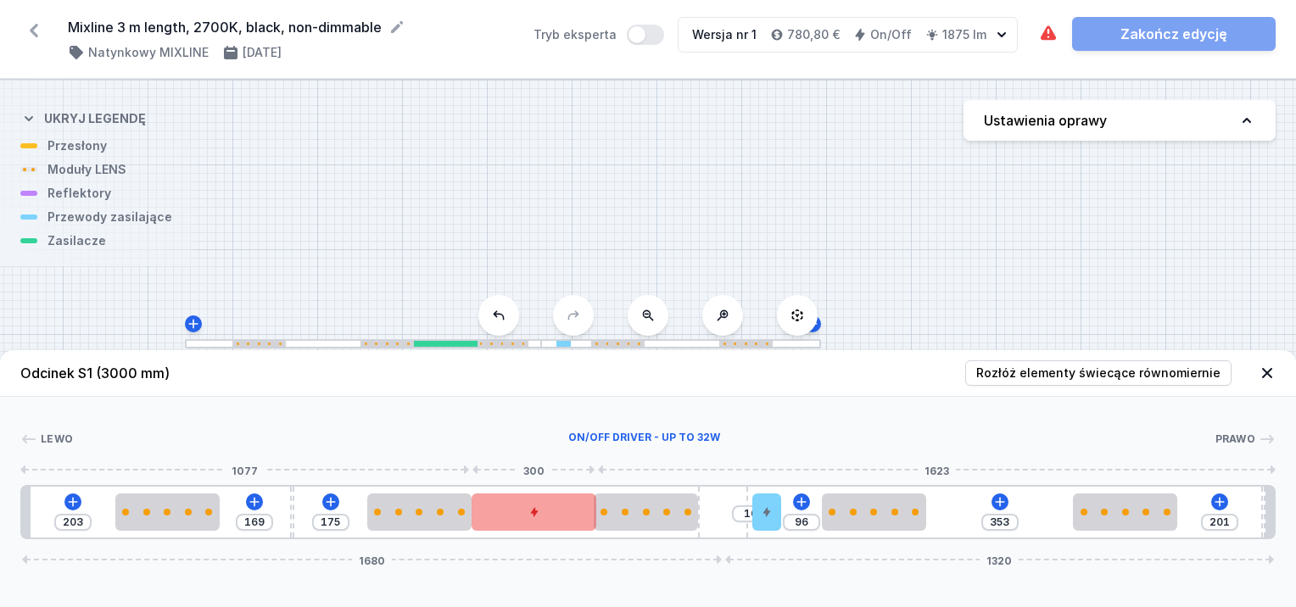
drag, startPoint x: 947, startPoint y: 512, endPoint x: 522, endPoint y: 510, distance: 425.0
click at [501, 515] on div at bounding box center [535, 512] width 126 height 37
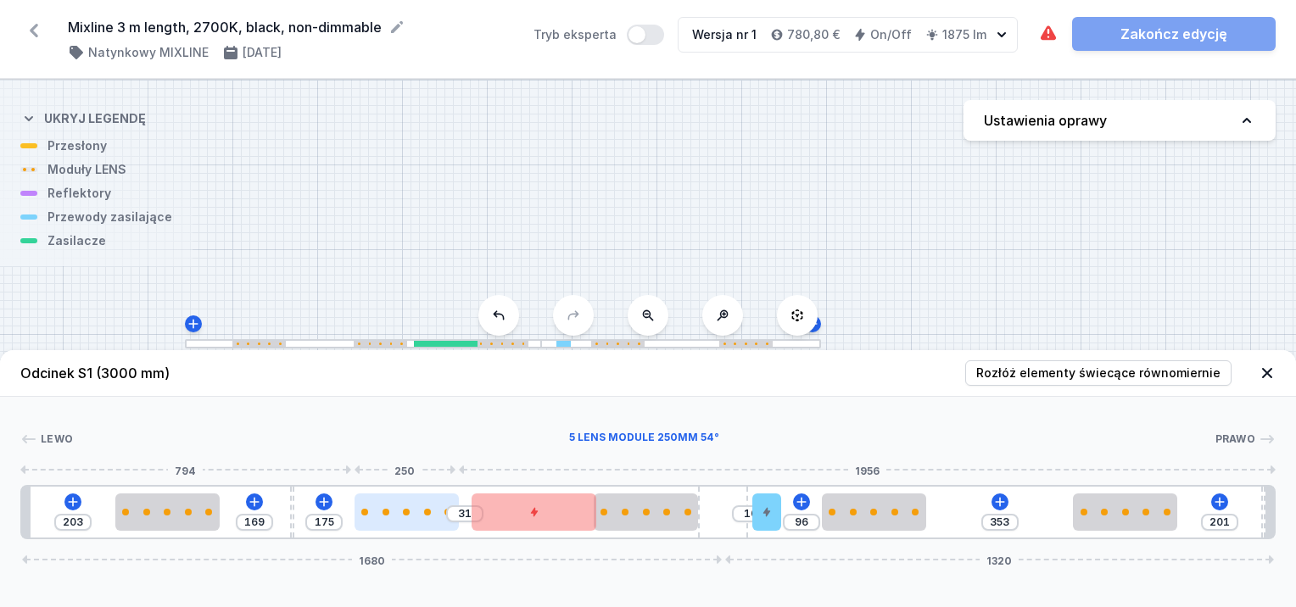
drag, startPoint x: 411, startPoint y: 522, endPoint x: 443, endPoint y: 506, distance: 35.7
click at [403, 519] on div at bounding box center [407, 512] width 104 height 37
drag, startPoint x: 444, startPoint y: 519, endPoint x: 435, endPoint y: 525, distance: 10.4
click at [428, 526] on div at bounding box center [407, 512] width 104 height 37
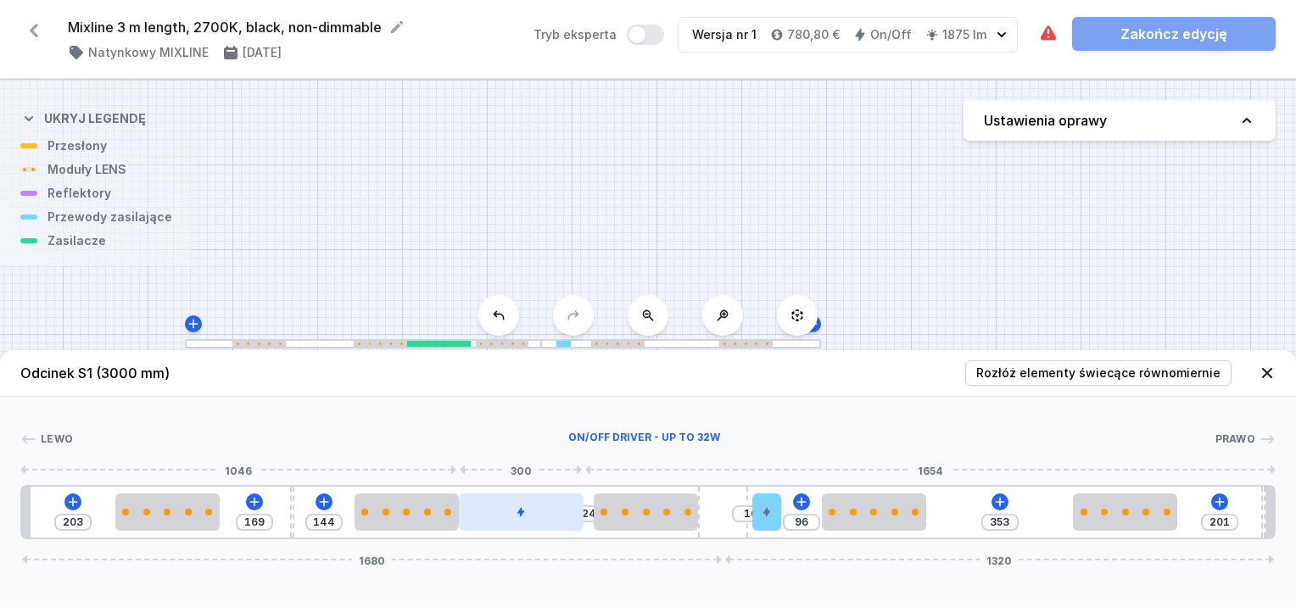
drag, startPoint x: 546, startPoint y: 521, endPoint x: 536, endPoint y: 523, distance: 9.7
click at [536, 523] on div at bounding box center [522, 512] width 126 height 37
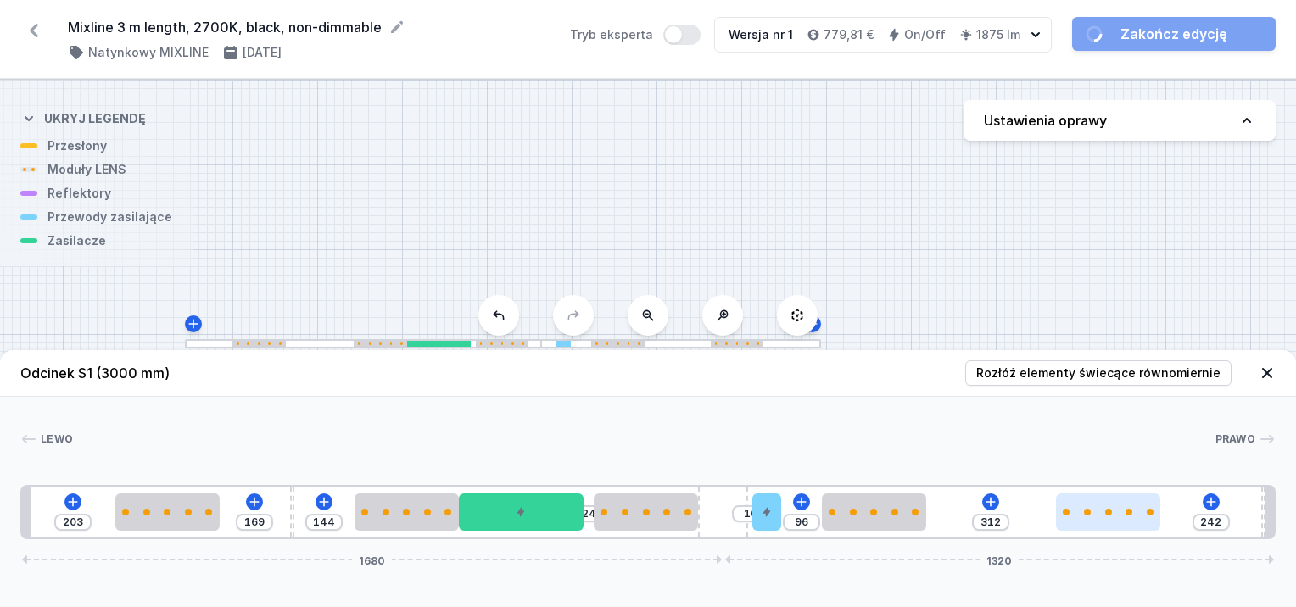
click at [1169, 512] on div "203 169 144 24 10 96 312 242 1680 1320" at bounding box center [648, 512] width 1256 height 54
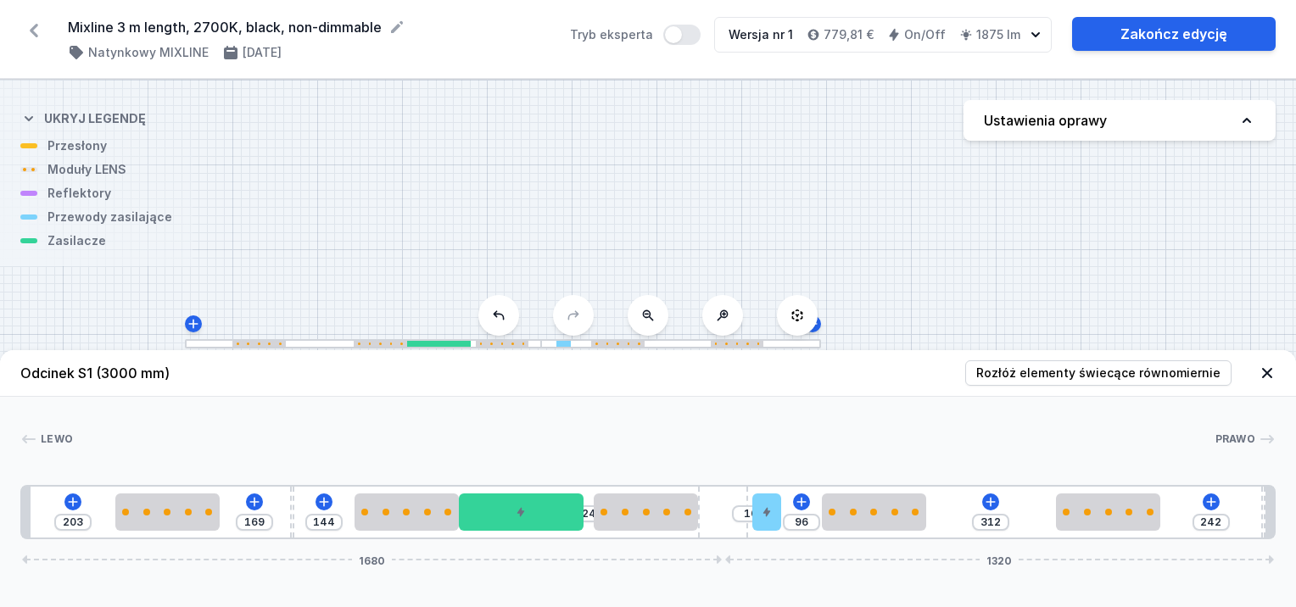
click at [1169, 512] on div "203 169 144 24 10 96 312 242 1680 1320" at bounding box center [648, 512] width 1256 height 54
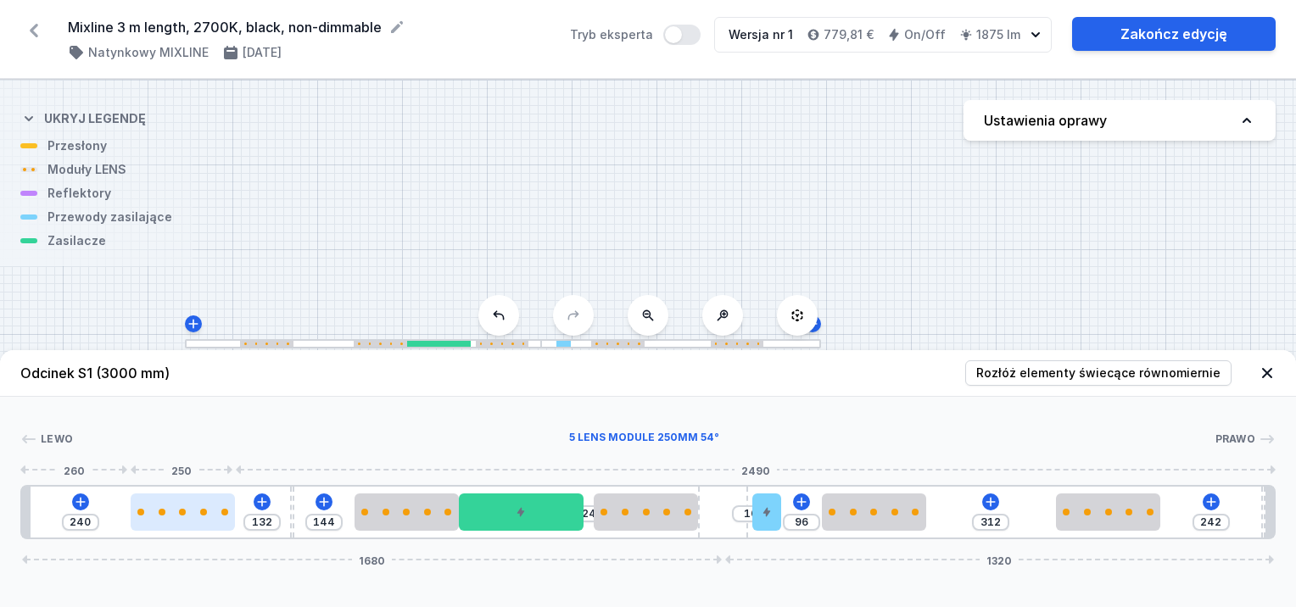
drag, startPoint x: 182, startPoint y: 516, endPoint x: 190, endPoint y: 517, distance: 8.5
click at [190, 517] on div at bounding box center [183, 512] width 104 height 37
click at [285, 505] on div "240 132 144 24 10 96 312 242 1680 1320" at bounding box center [648, 512] width 1256 height 54
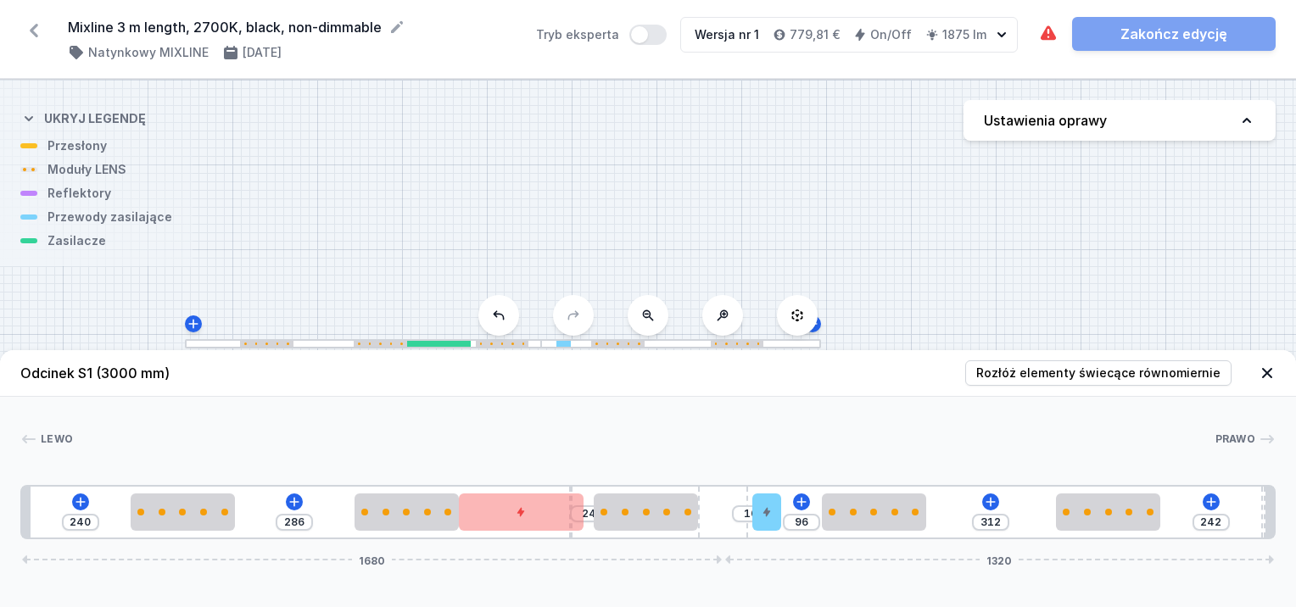
drag, startPoint x: 289, startPoint y: 503, endPoint x: 1171, endPoint y: 533, distance: 882.0
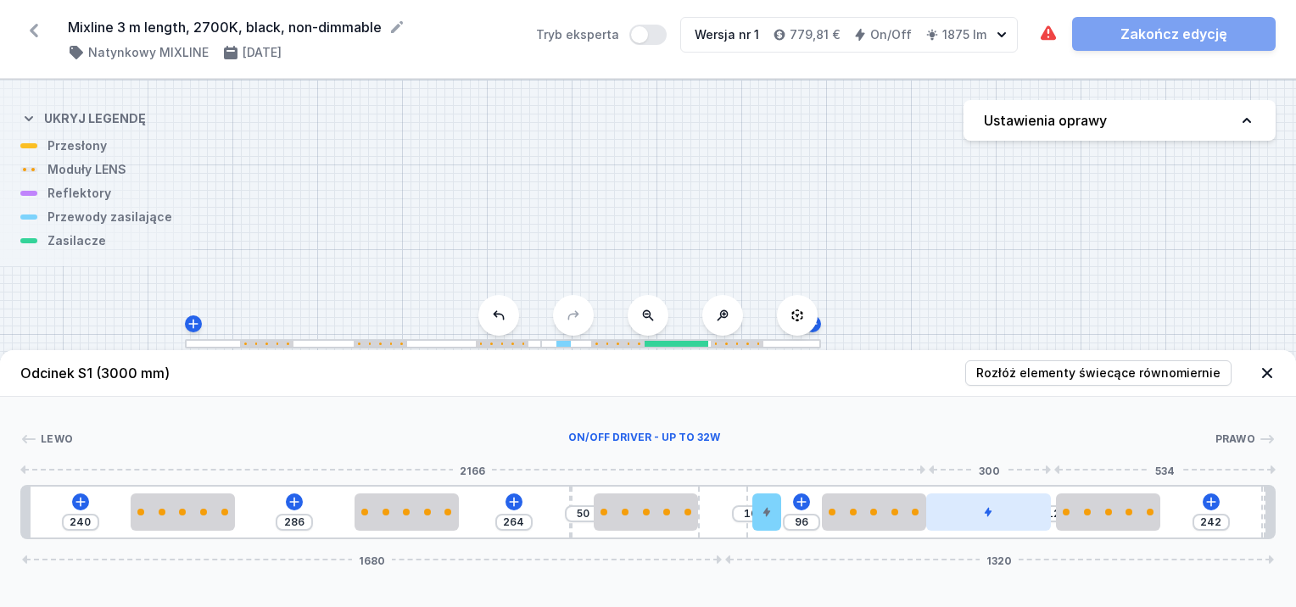
drag, startPoint x: 557, startPoint y: 524, endPoint x: 1032, endPoint y: 513, distance: 475.2
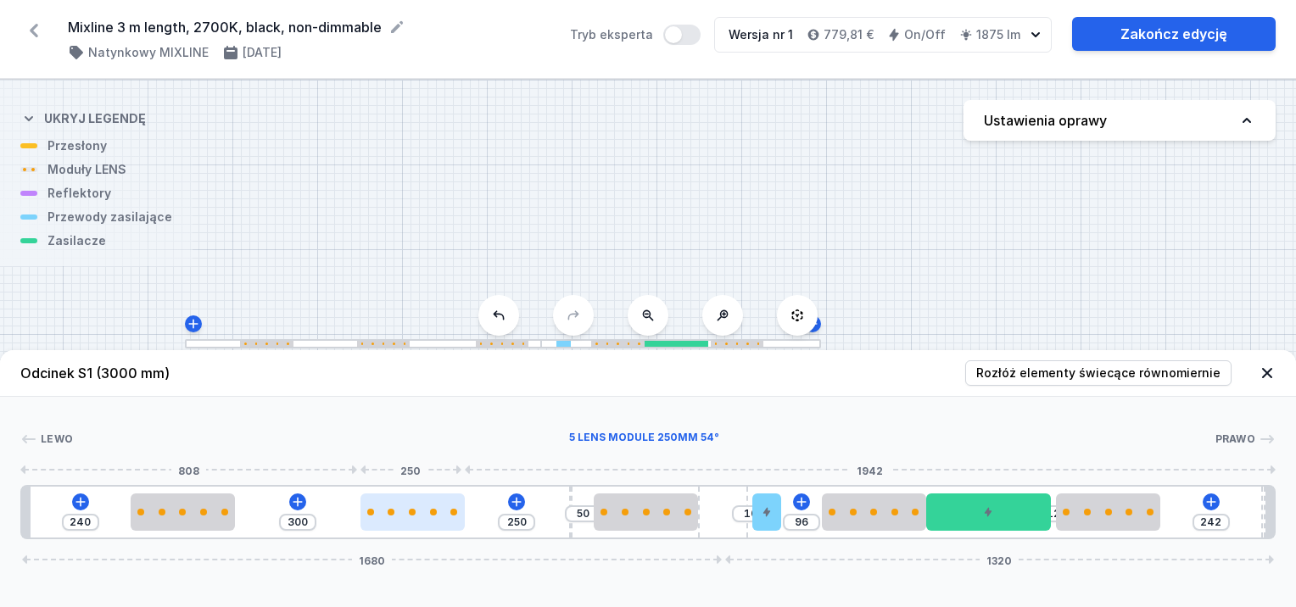
click at [439, 519] on div at bounding box center [413, 512] width 104 height 37
drag, startPoint x: 570, startPoint y: 529, endPoint x: 603, endPoint y: 532, distance: 33.2
click at [603, 532] on div "240 300 250 50 10 96 12 242 1680 1320" at bounding box center [648, 512] width 1256 height 54
drag, startPoint x: 764, startPoint y: 521, endPoint x: 750, endPoint y: 531, distance: 17.0
click at [750, 531] on div "240 300 250 50 10 96 12 242 1680 1320" at bounding box center [648, 512] width 1256 height 54
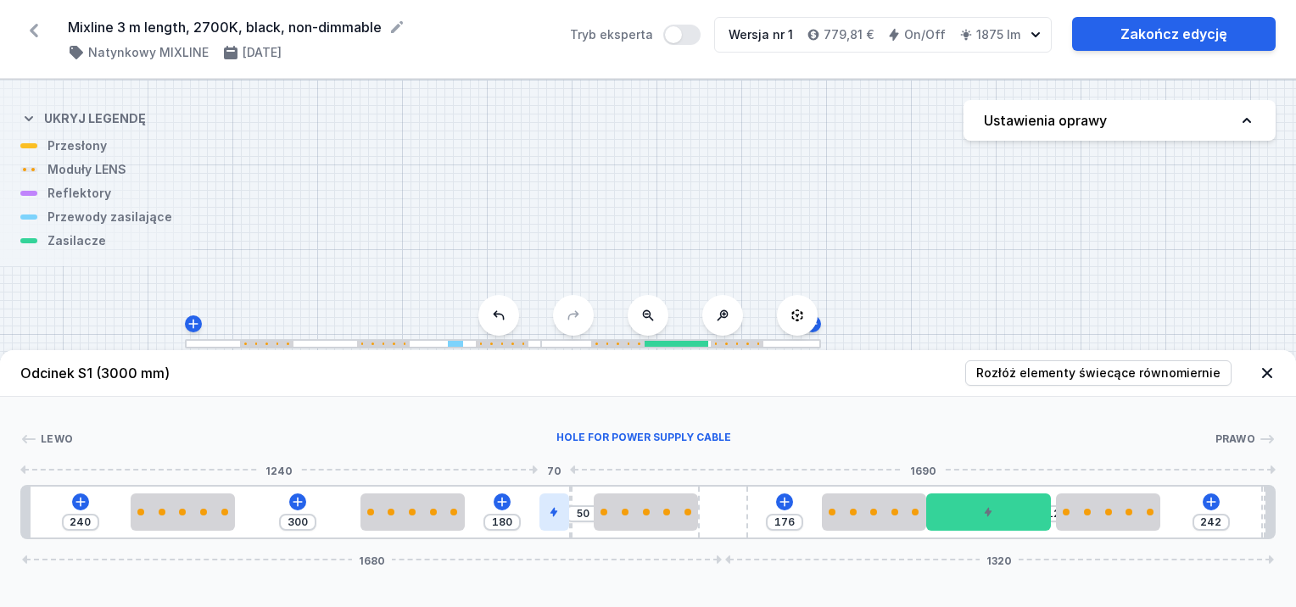
drag, startPoint x: 767, startPoint y: 517, endPoint x: 546, endPoint y: 518, distance: 220.6
click at [542, 517] on div at bounding box center [554, 512] width 29 height 37
drag, startPoint x: 750, startPoint y: 515, endPoint x: 730, endPoint y: 520, distance: 20.2
click at [734, 519] on div "240 300 180 50 176 12 242 1680 1320" at bounding box center [648, 512] width 1256 height 54
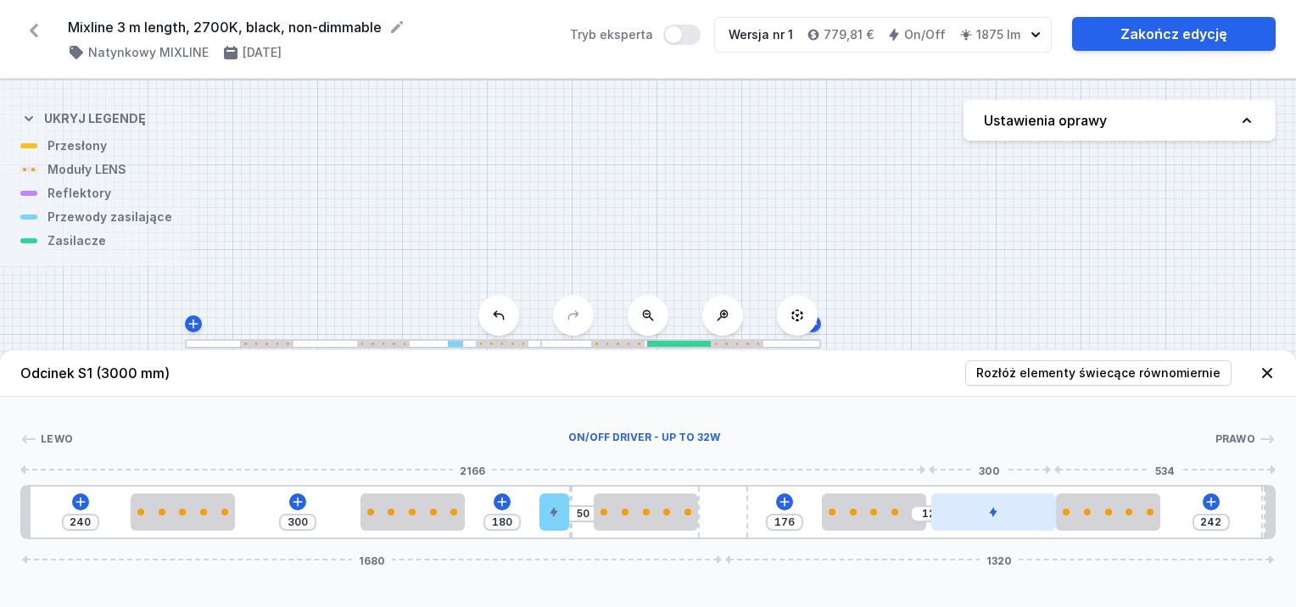
drag, startPoint x: 984, startPoint y: 519, endPoint x: 1021, endPoint y: 527, distance: 37.3
click at [1021, 527] on div at bounding box center [995, 512] width 126 height 37
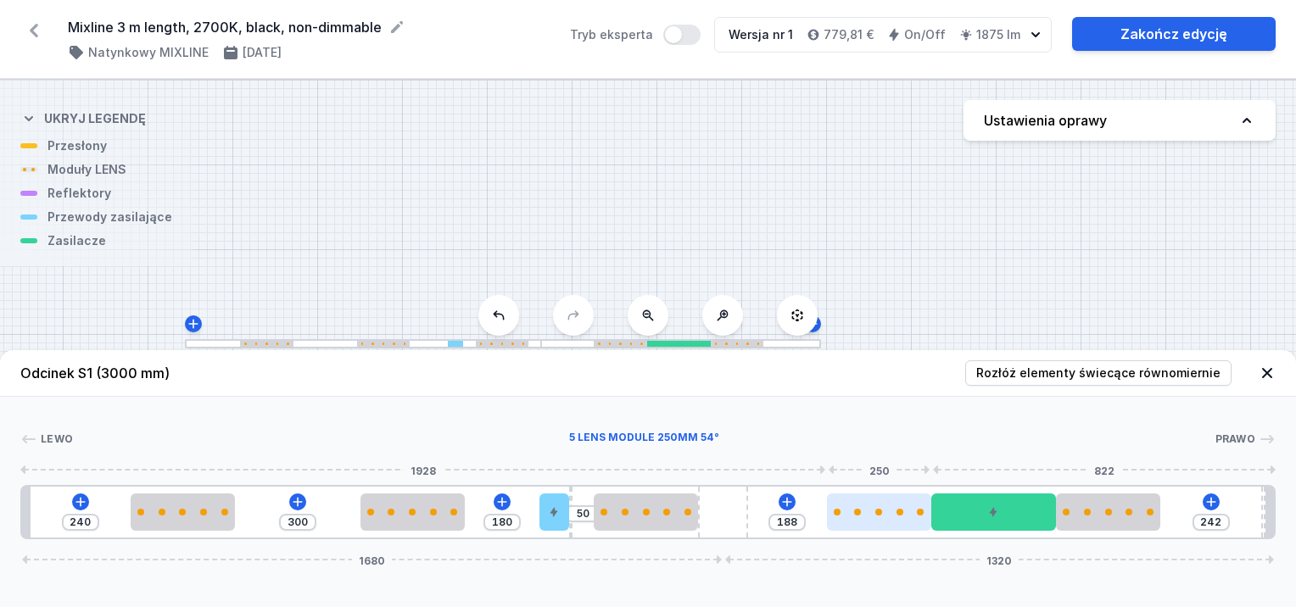
click at [865, 520] on div at bounding box center [879, 512] width 104 height 37
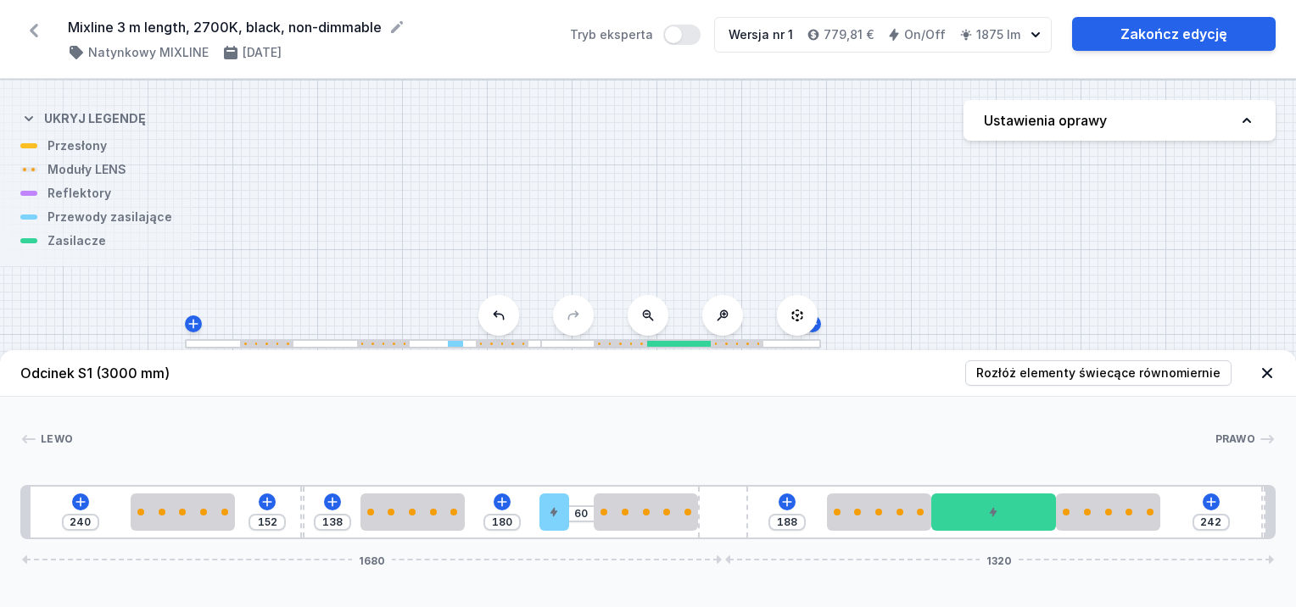
drag, startPoint x: 569, startPoint y: 493, endPoint x: 308, endPoint y: 492, distance: 261.3
click at [294, 492] on div "240 152 138 180 60 188 242 1680 1320" at bounding box center [648, 512] width 1256 height 54
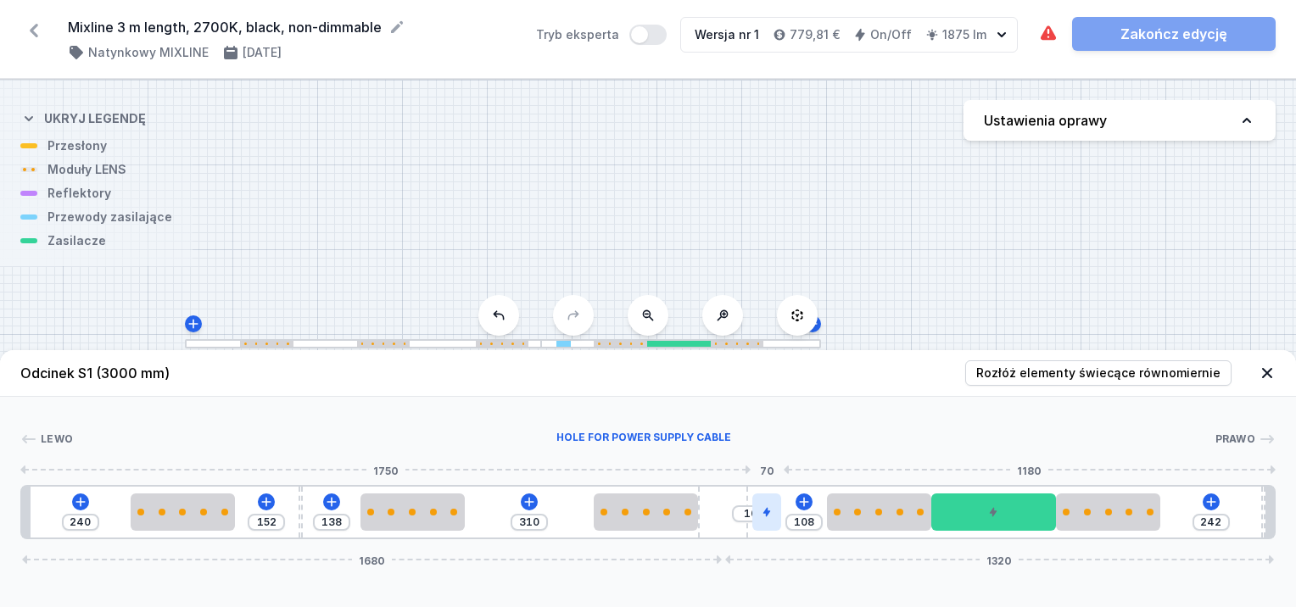
drag, startPoint x: 553, startPoint y: 503, endPoint x: 770, endPoint y: 516, distance: 217.6
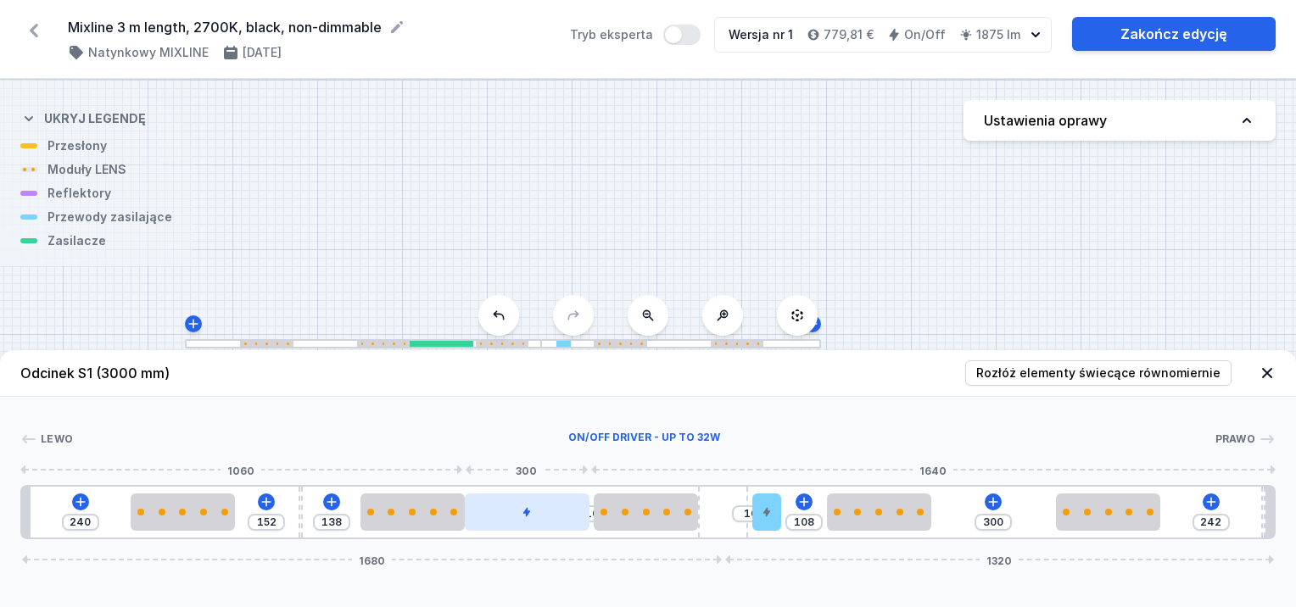
drag, startPoint x: 977, startPoint y: 521, endPoint x: 541, endPoint y: 516, distance: 436.1
click at [529, 518] on div at bounding box center [528, 512] width 126 height 37
click at [772, 478] on div "[PERSON_NAME] 1 2 3 2 4 2 5 6 2 2 3 1 240 152 138 10 10 108 300 242 1680 1320 2…" at bounding box center [648, 468] width 1296 height 143
drag, startPoint x: 764, startPoint y: 506, endPoint x: 750, endPoint y: 516, distance: 17.0
click at [22, 512] on div "10" at bounding box center [22, 512] width 0 height 0
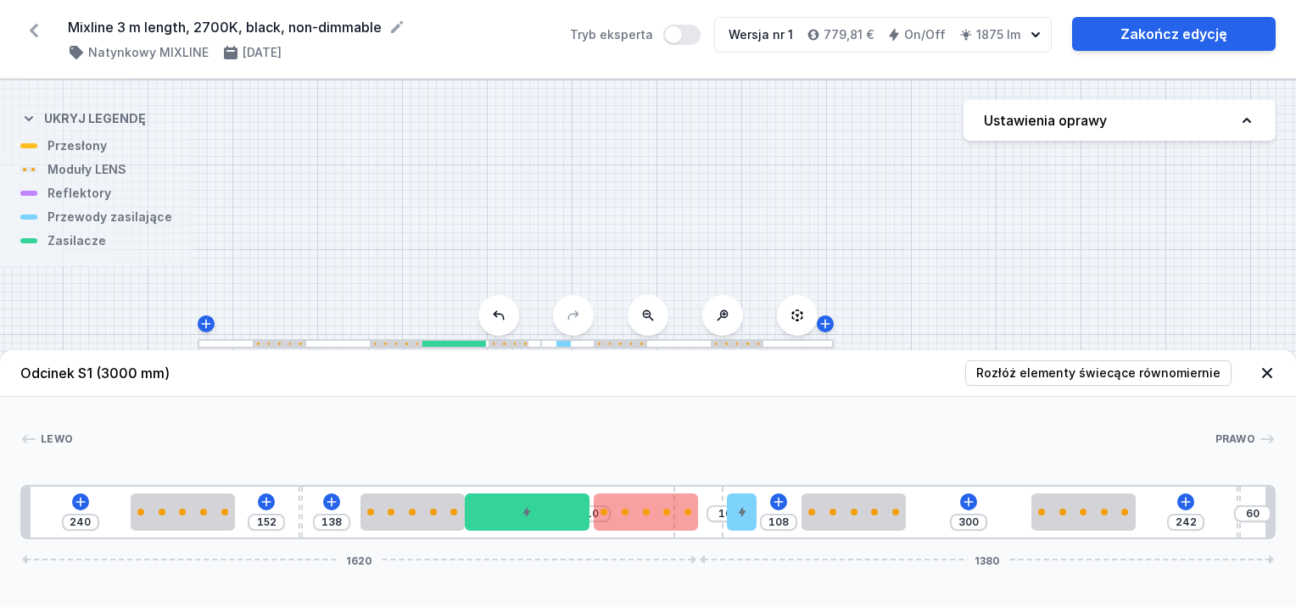
drag, startPoint x: 709, startPoint y: 500, endPoint x: 654, endPoint y: 495, distance: 55.3
click at [557, 489] on div "240 152 138 10 10 108 300 242 60 1620 1380" at bounding box center [648, 512] width 1256 height 54
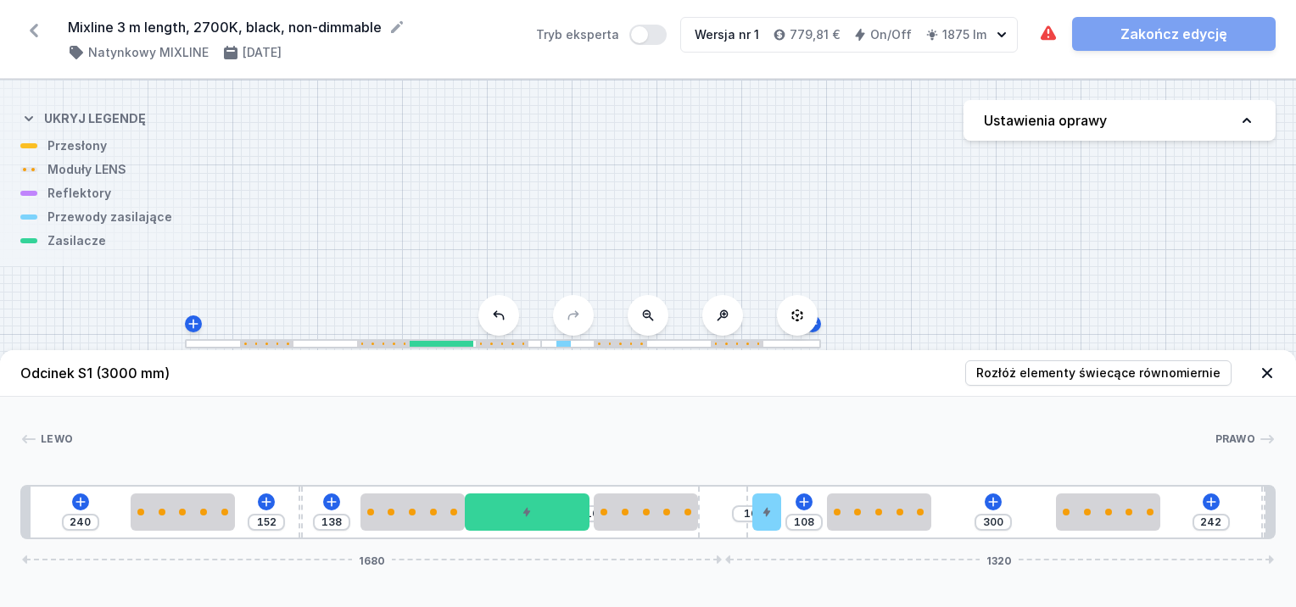
drag, startPoint x: 707, startPoint y: 523, endPoint x: 811, endPoint y: 539, distance: 105.6
click at [811, 539] on div "240 152 138 10 10 108 300 242 1680 1320" at bounding box center [648, 512] width 1256 height 54
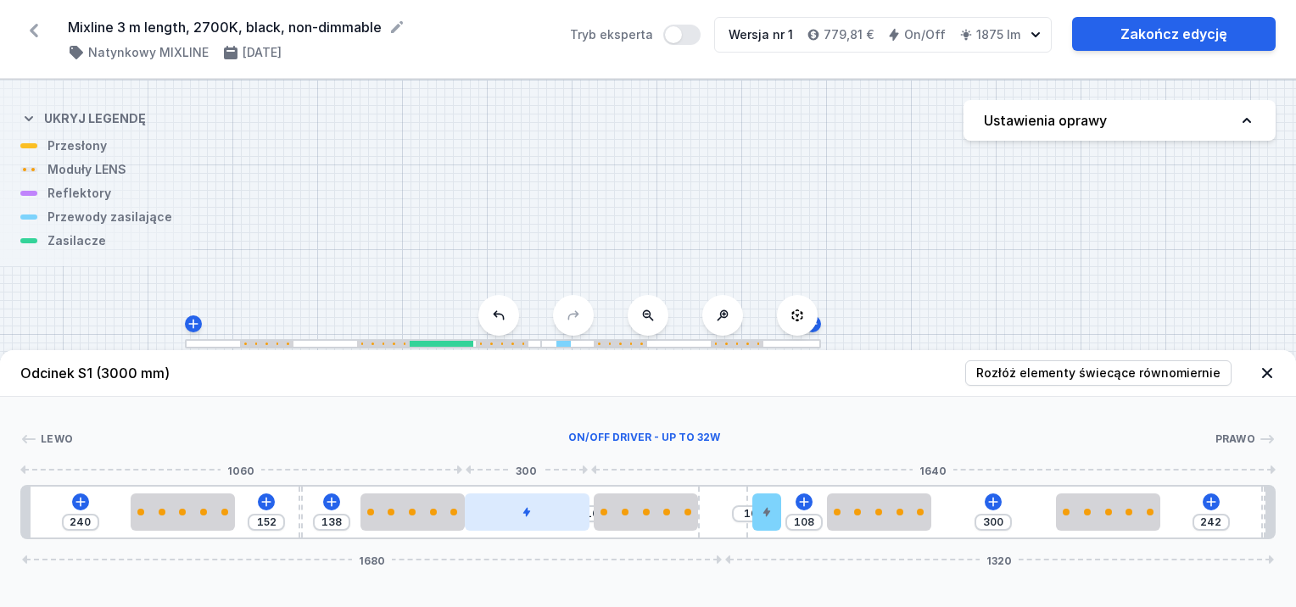
drag, startPoint x: 546, startPoint y: 516, endPoint x: 565, endPoint y: 518, distance: 18.8
click at [565, 518] on div at bounding box center [528, 512] width 126 height 37
drag, startPoint x: 576, startPoint y: 524, endPoint x: 590, endPoint y: 520, distance: 15.0
click at [597, 523] on div "240 152 138 10 10 108 300 242 1680 1320" at bounding box center [648, 512] width 1256 height 54
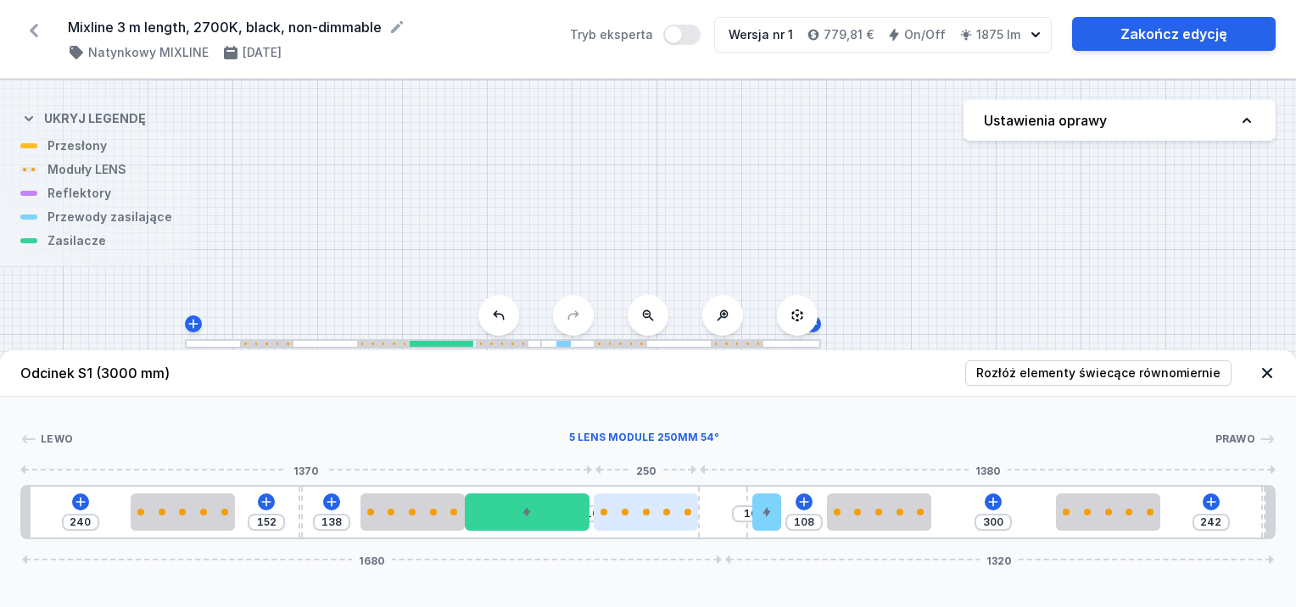
drag, startPoint x: 577, startPoint y: 518, endPoint x: 608, endPoint y: 521, distance: 31.6
click at [607, 521] on div "240 152 138 10 10 108 300 242 1680 1320" at bounding box center [648, 512] width 1256 height 54
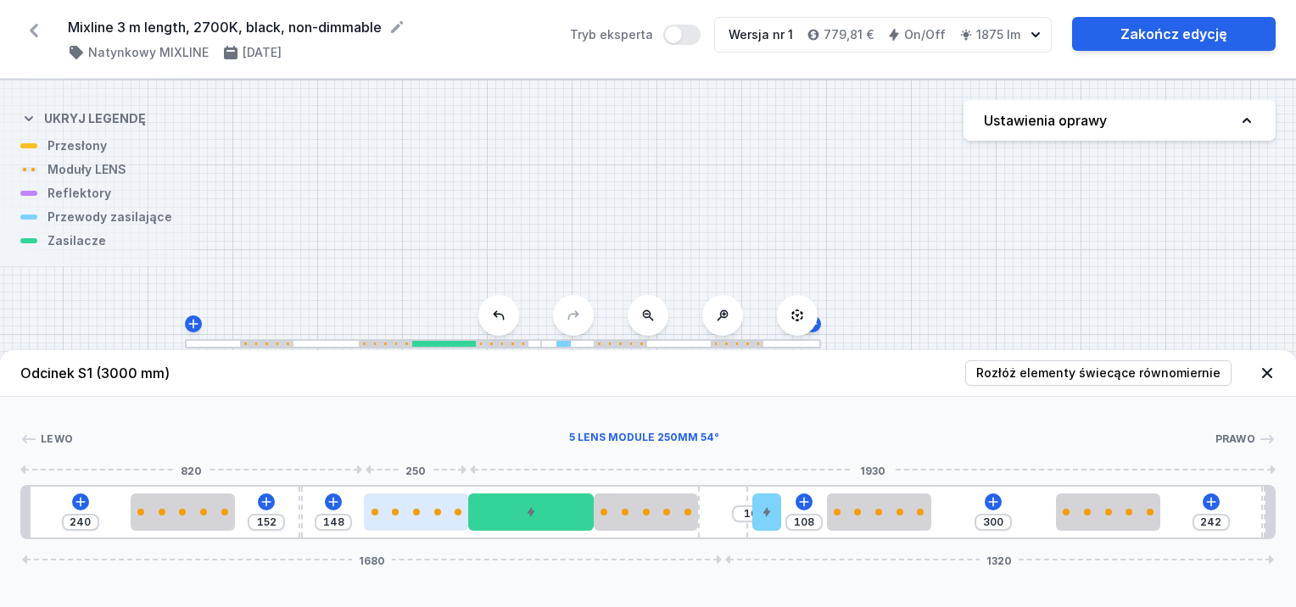
drag, startPoint x: 431, startPoint y: 509, endPoint x: 445, endPoint y: 511, distance: 13.7
click at [445, 511] on div at bounding box center [416, 512] width 104 height 7
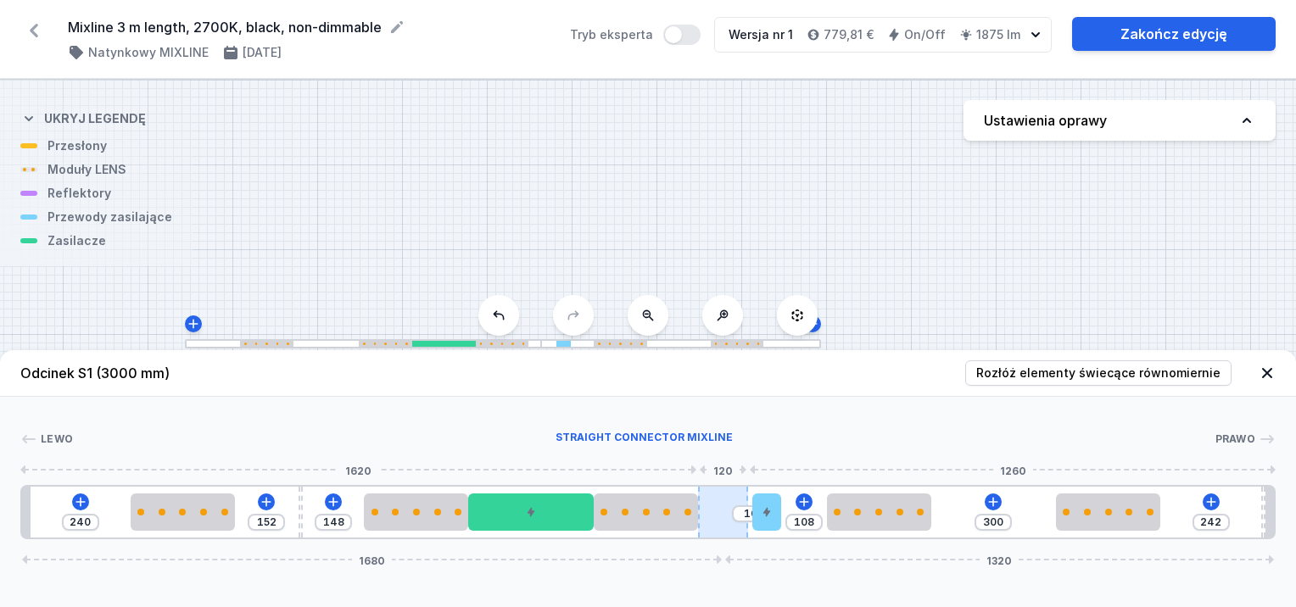
drag, startPoint x: 764, startPoint y: 512, endPoint x: 740, endPoint y: 527, distance: 28.5
click at [743, 523] on div "240 152 148 10 108 300 242 1680 1320" at bounding box center [648, 512] width 1256 height 54
drag, startPoint x: 744, startPoint y: 535, endPoint x: 863, endPoint y: 547, distance: 119.4
click at [888, 546] on div "Odcinek S1 (3000 mm) Rozłóż elementy świecące równomiernie Lewo Prawo 1 2 3 2 4…" at bounding box center [648, 478] width 1296 height 257
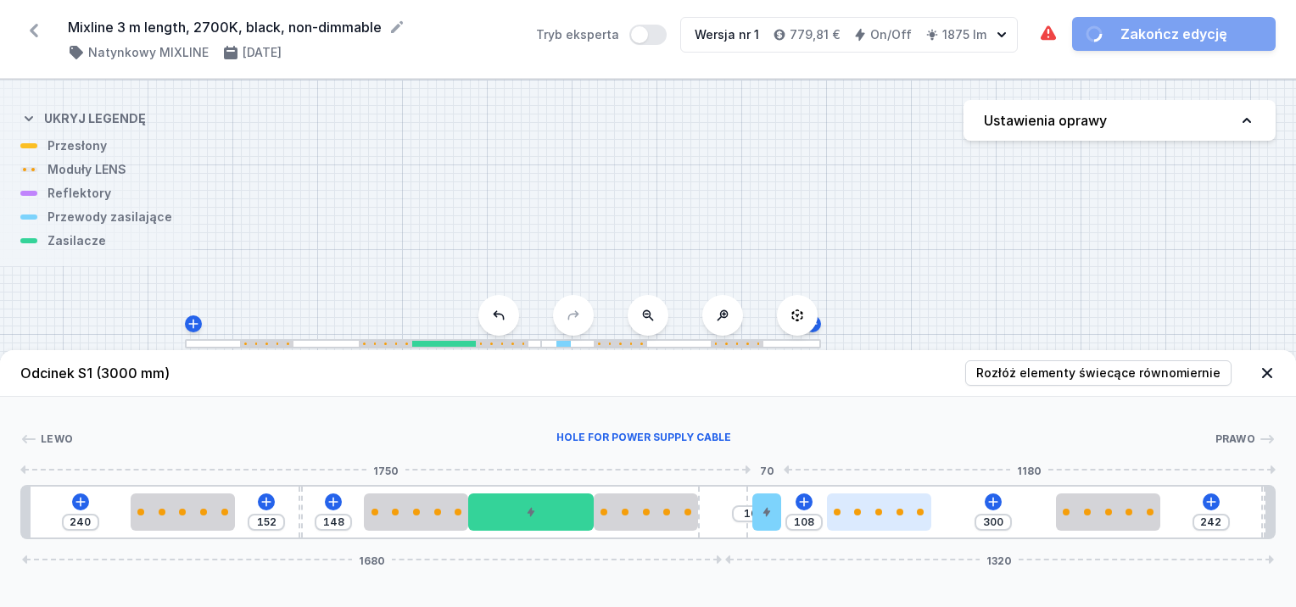
drag, startPoint x: 772, startPoint y: 506, endPoint x: 836, endPoint y: 525, distance: 66.3
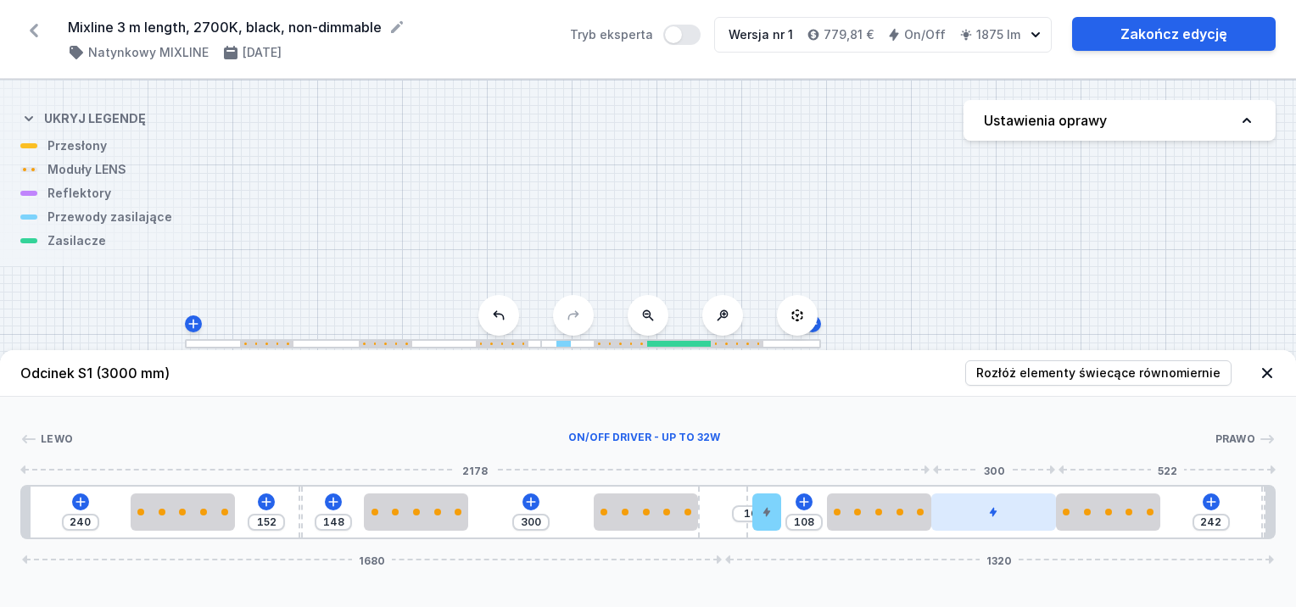
drag, startPoint x: 523, startPoint y: 519, endPoint x: 998, endPoint y: 530, distance: 475.2
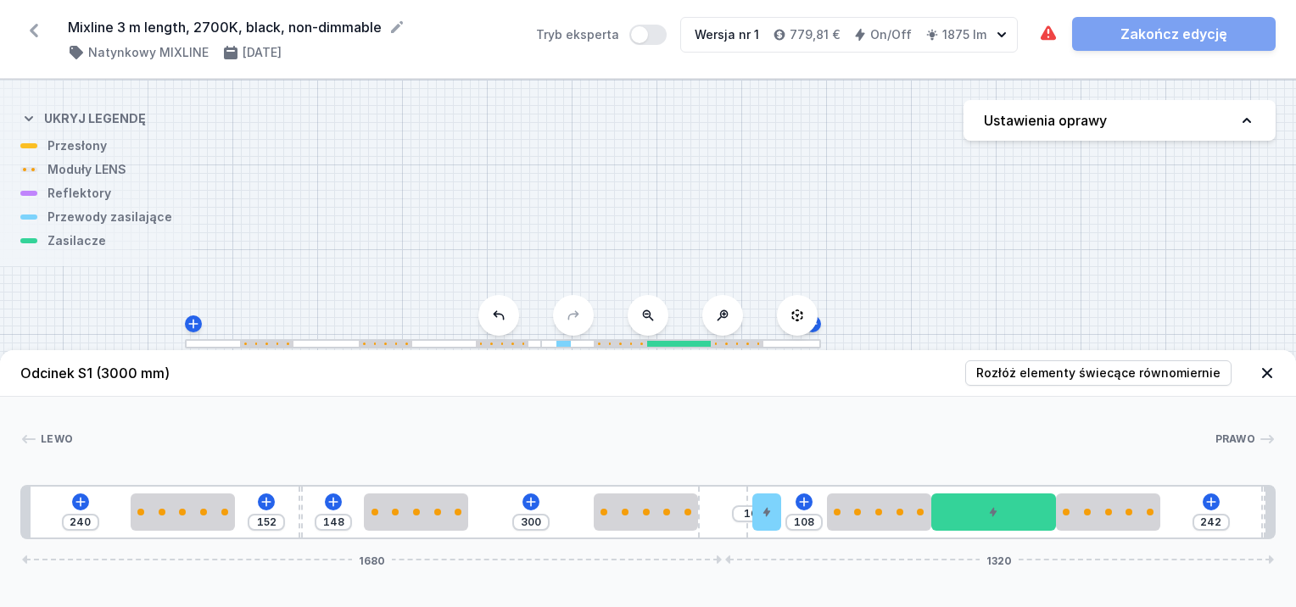
drag, startPoint x: 713, startPoint y: 496, endPoint x: 798, endPoint y: 545, distance: 98.4
click at [791, 542] on div "Odcinek S1 (3000 mm) Rozłóż elementy świecące równomiernie Lewo Prawo 1 2 3 2 2…" at bounding box center [648, 478] width 1296 height 257
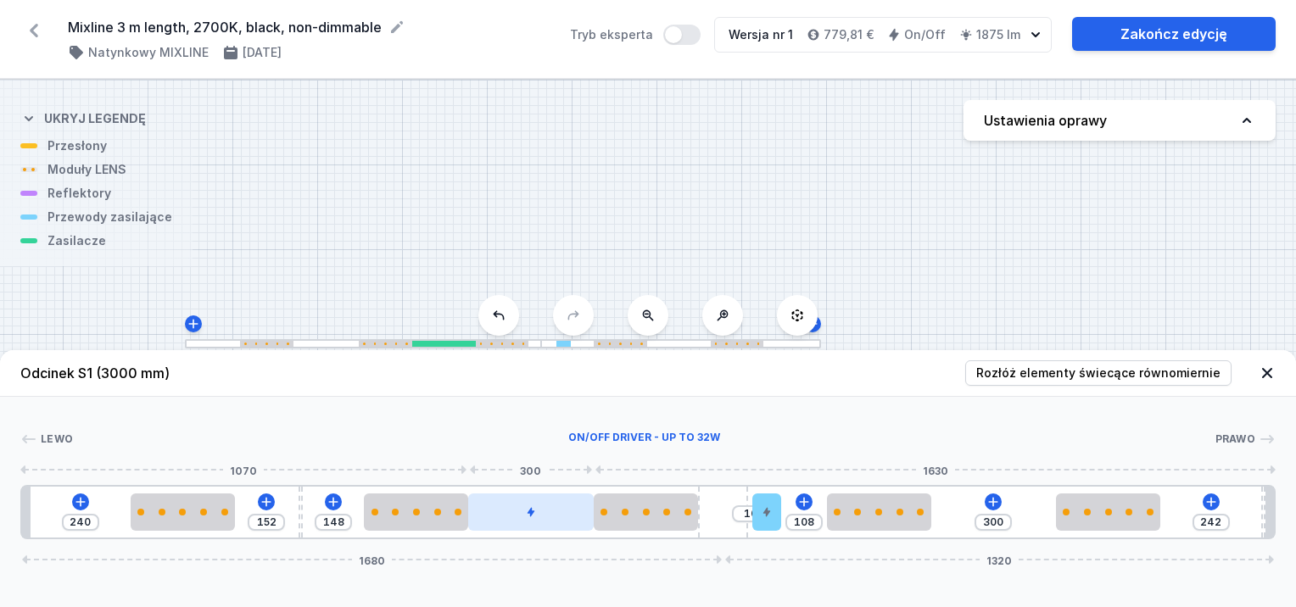
drag, startPoint x: 968, startPoint y: 509, endPoint x: 526, endPoint y: 506, distance: 442.0
click at [526, 506] on div at bounding box center [531, 512] width 126 height 37
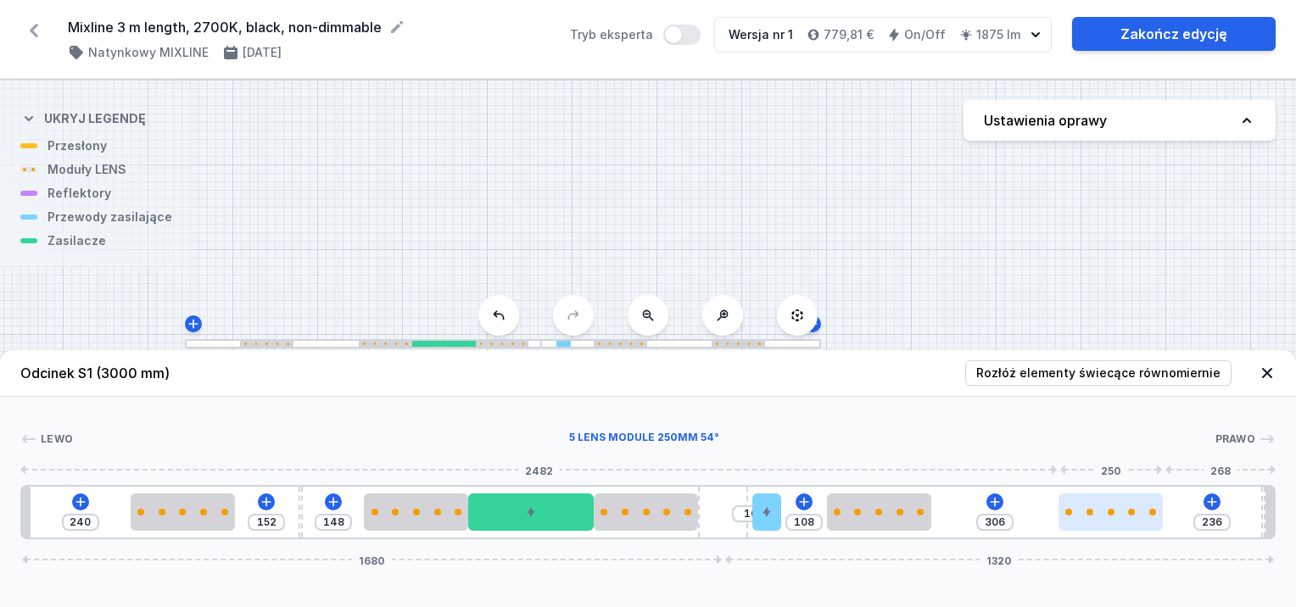
drag, startPoint x: 1097, startPoint y: 517, endPoint x: 1116, endPoint y: 523, distance: 19.6
click at [1116, 523] on div at bounding box center [1111, 512] width 104 height 37
drag, startPoint x: 1116, startPoint y: 523, endPoint x: 1134, endPoint y: 523, distance: 18.7
click at [1134, 523] on div at bounding box center [1113, 512] width 104 height 37
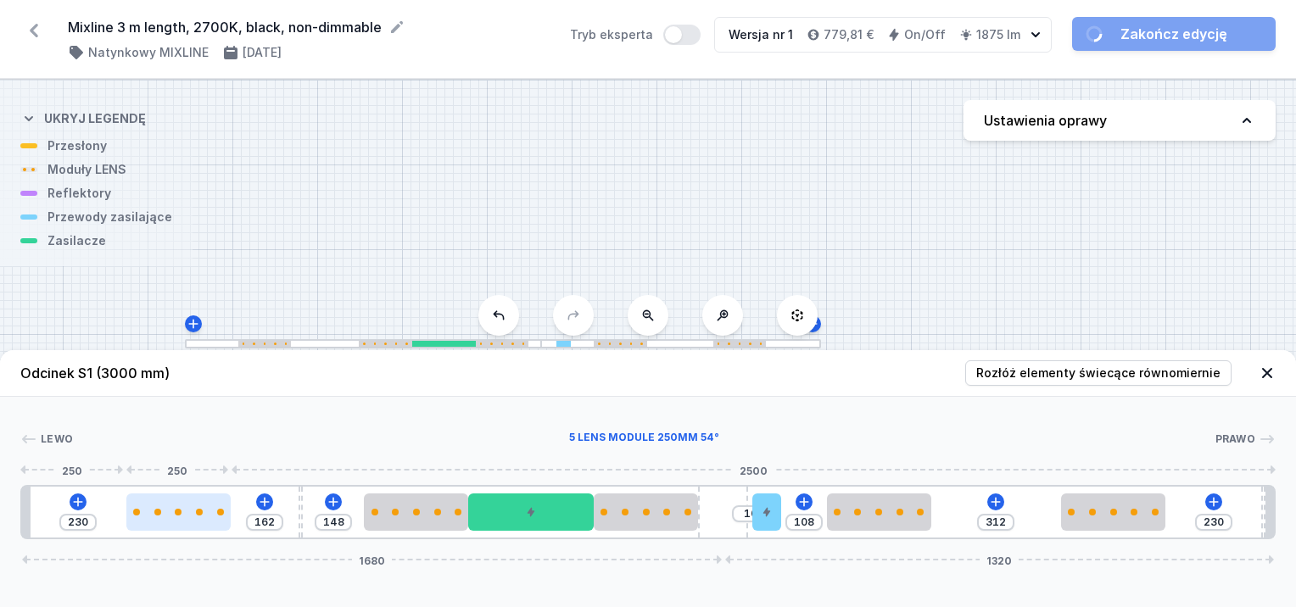
drag, startPoint x: 217, startPoint y: 506, endPoint x: 210, endPoint y: 512, distance: 9.2
click at [206, 512] on div at bounding box center [178, 512] width 104 height 37
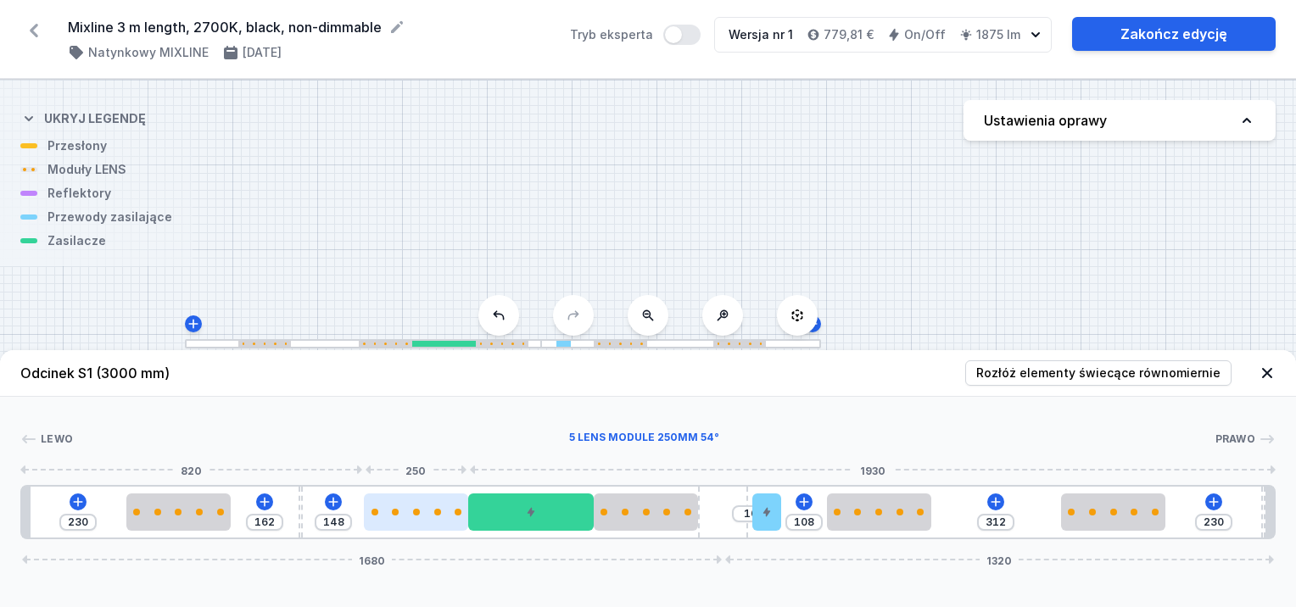
click at [367, 519] on div at bounding box center [416, 512] width 104 height 37
drag, startPoint x: 407, startPoint y: 523, endPoint x: 393, endPoint y: 530, distance: 15.9
click at [393, 530] on div at bounding box center [416, 512] width 104 height 37
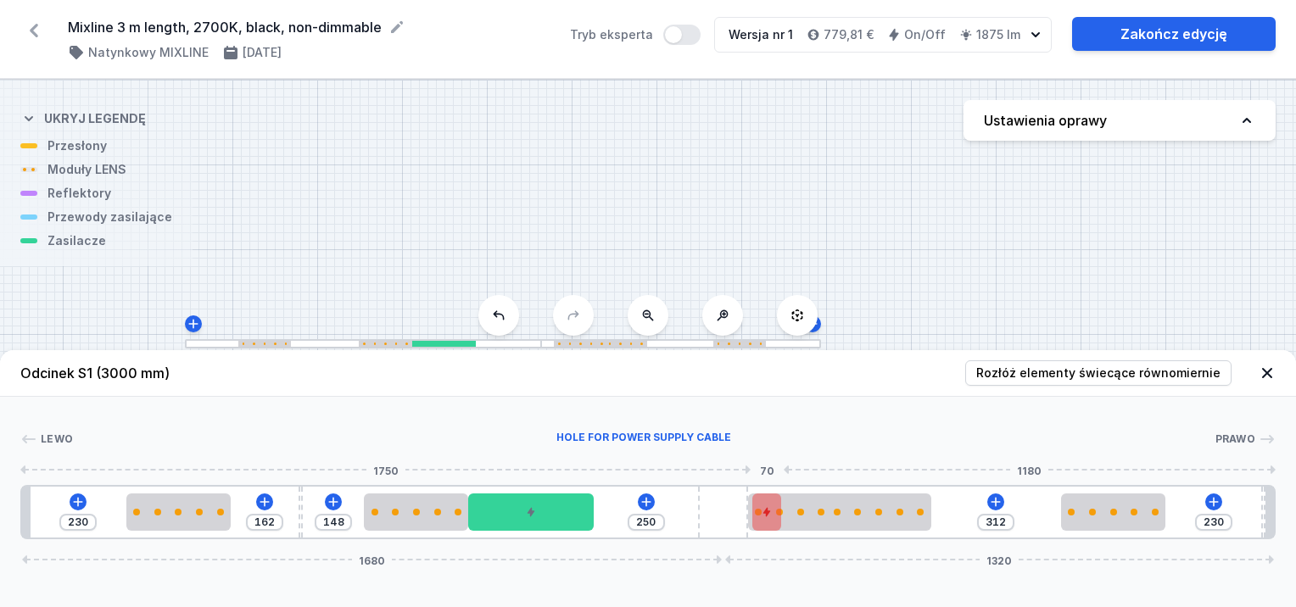
drag, startPoint x: 624, startPoint y: 512, endPoint x: 777, endPoint y: 523, distance: 154.0
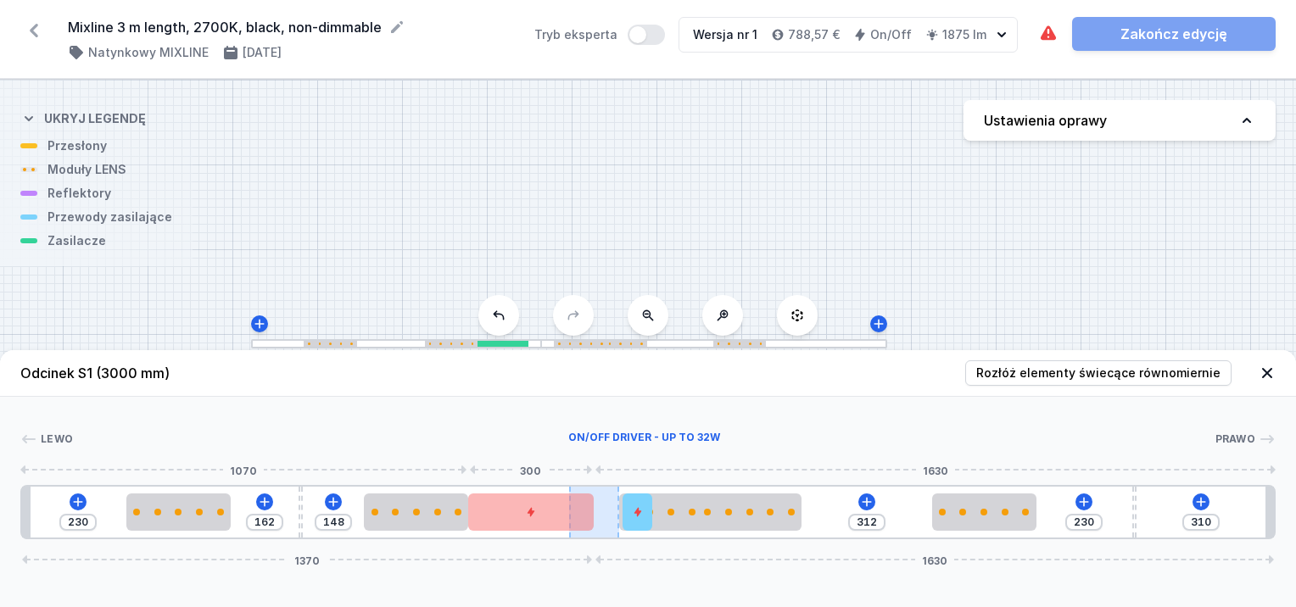
drag, startPoint x: 743, startPoint y: 519, endPoint x: 598, endPoint y: 527, distance: 145.3
click at [587, 529] on div "230 162 148 312 230 310 1370 1630" at bounding box center [648, 512] width 1256 height 54
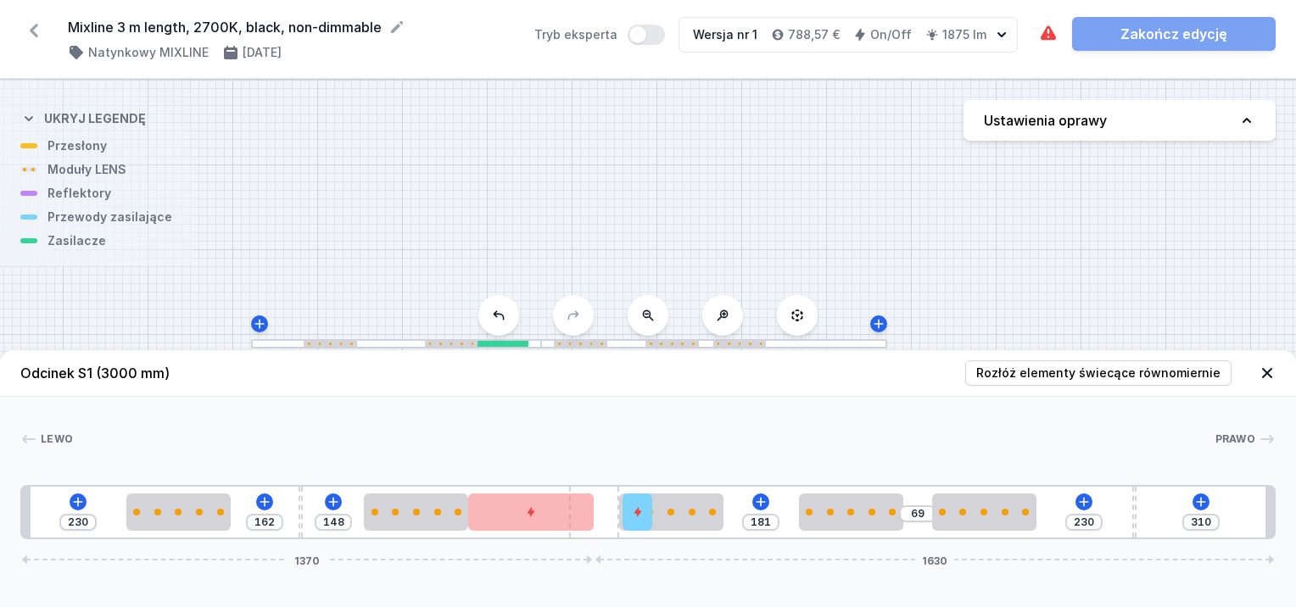
drag, startPoint x: 724, startPoint y: 523, endPoint x: 837, endPoint y: 534, distance: 114.3
click at [837, 534] on div "230 162 148 181 69 230 310 1370 1630" at bounding box center [648, 512] width 1256 height 54
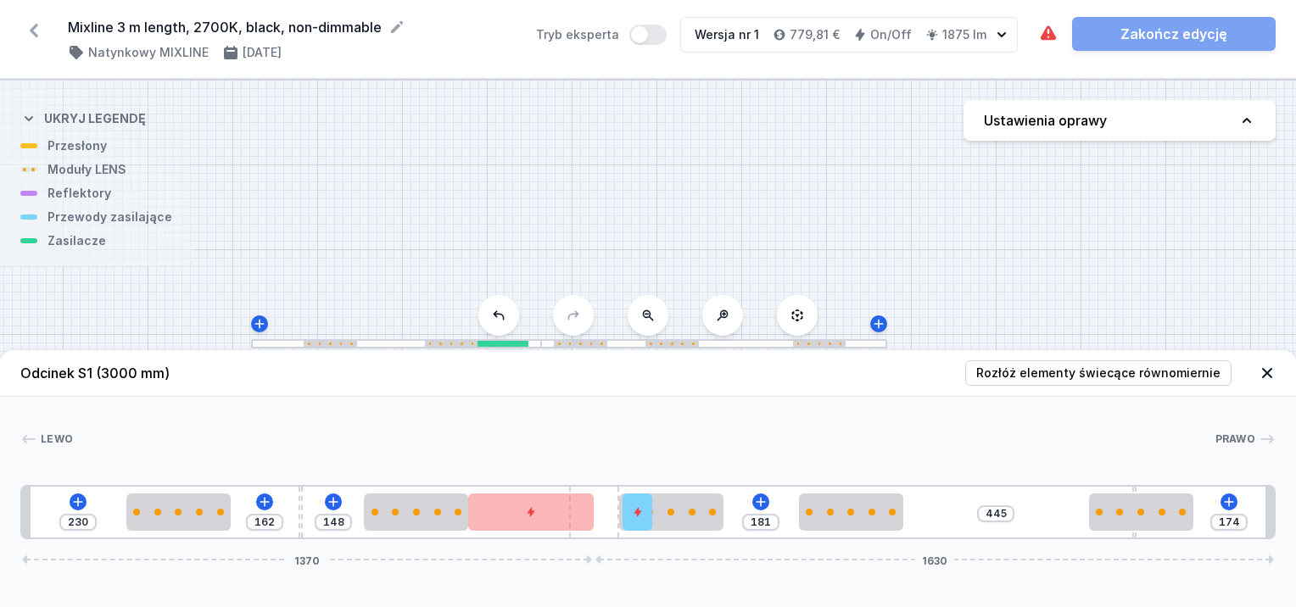
drag, startPoint x: 982, startPoint y: 526, endPoint x: 1155, endPoint y: 551, distance: 175.8
drag, startPoint x: 1135, startPoint y: 535, endPoint x: 1165, endPoint y: 546, distance: 31.7
click at [1069, 529] on div "230 162 148 181 320 115 174 1370 1630" at bounding box center [648, 512] width 1256 height 54
drag, startPoint x: 1159, startPoint y: 514, endPoint x: 1159, endPoint y: 526, distance: 11.9
click at [1159, 526] on div "230 162 148 181 352 262 1370 1630" at bounding box center [648, 512] width 1256 height 54
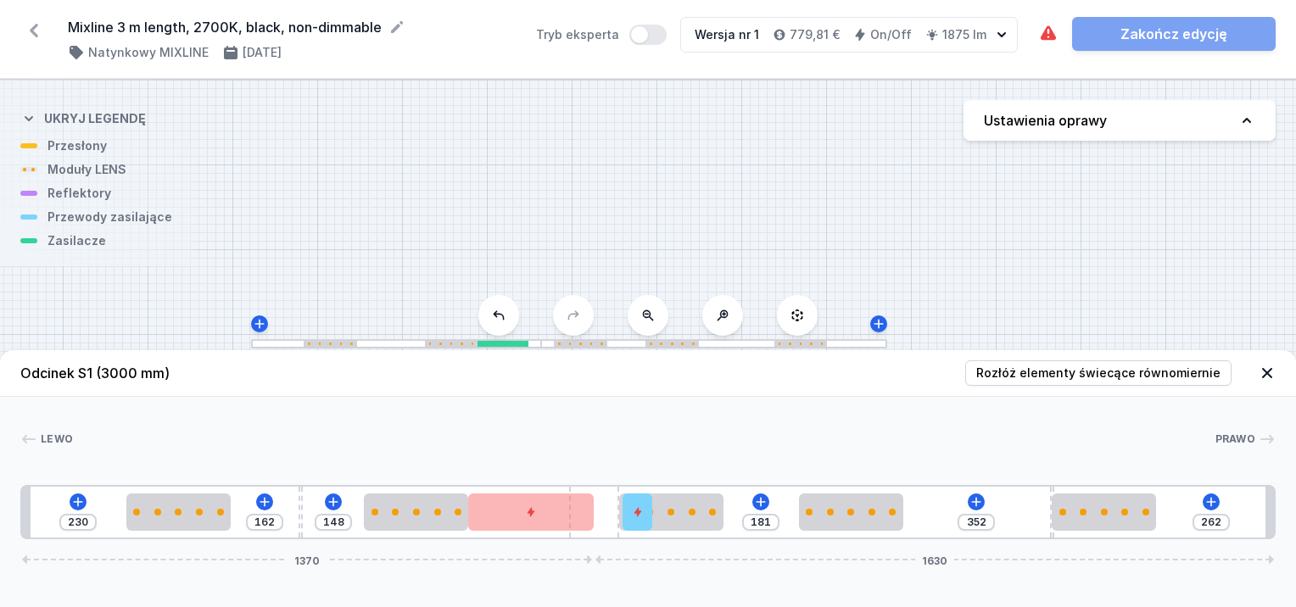
drag, startPoint x: 1055, startPoint y: 534, endPoint x: 1021, endPoint y: 536, distance: 34.0
click at [1028, 536] on div "230 162 148 181 352 262 1370 1630" at bounding box center [648, 512] width 1256 height 54
drag, startPoint x: 651, startPoint y: 515, endPoint x: 760, endPoint y: 520, distance: 109.6
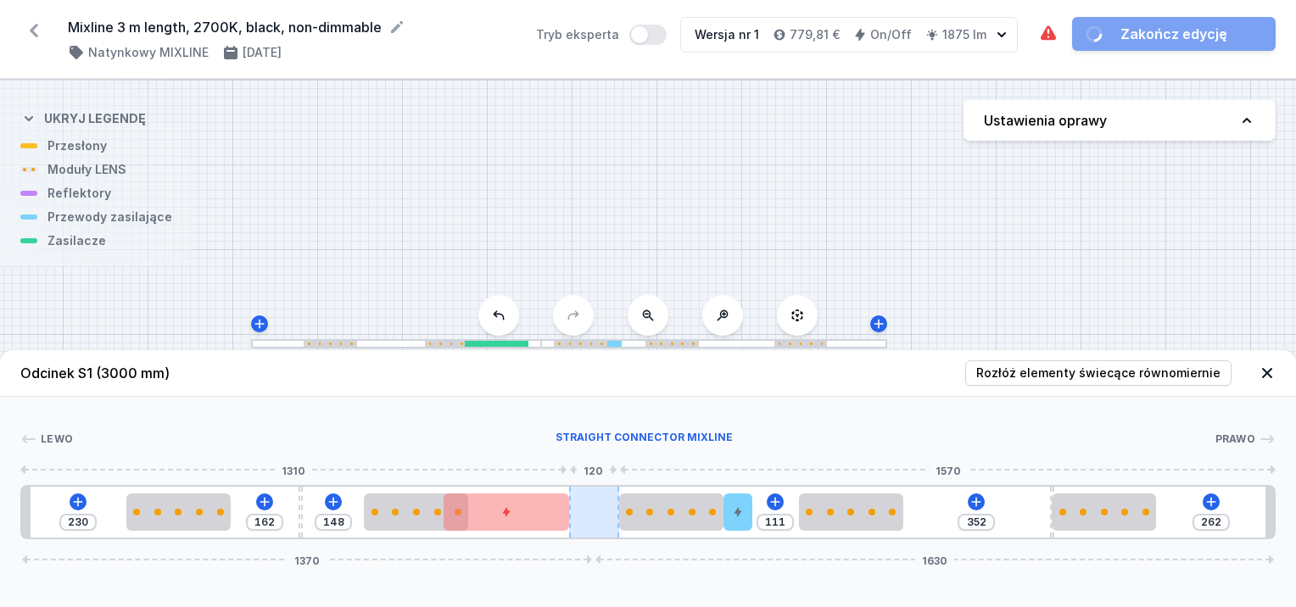
drag, startPoint x: 568, startPoint y: 516, endPoint x: 618, endPoint y: 515, distance: 49.2
click at [618, 515] on div "230 162 148 111 352 262 1370 1630" at bounding box center [648, 512] width 1256 height 54
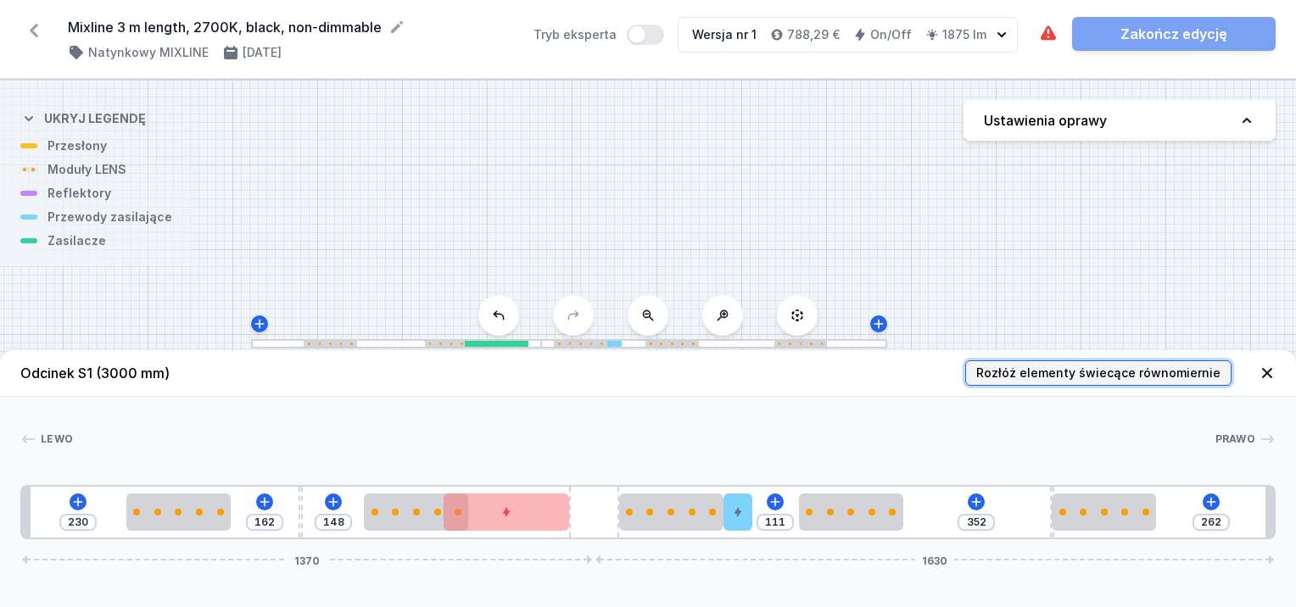
click at [1181, 372] on span "Rozłóż elementy świecące równomiernie" at bounding box center [1098, 373] width 244 height 17
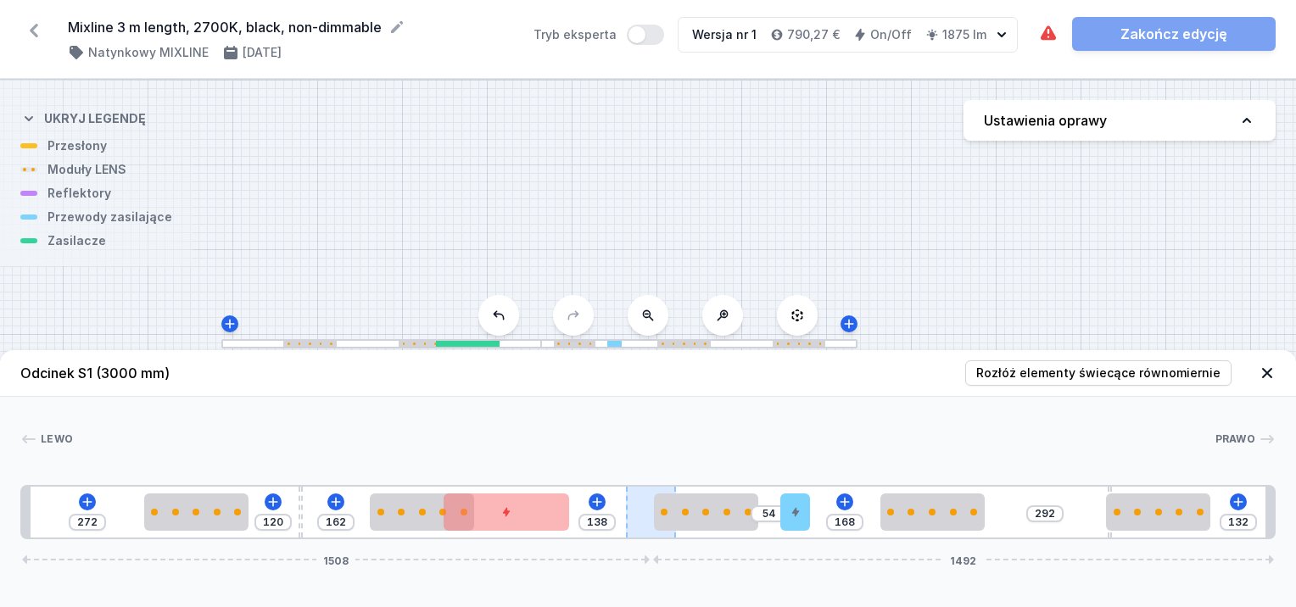
drag, startPoint x: 590, startPoint y: 487, endPoint x: 671, endPoint y: 533, distance: 92.7
click at [678, 533] on div "272 120 162 138 54 168 292 132 1508 1492" at bounding box center [648, 512] width 1256 height 54
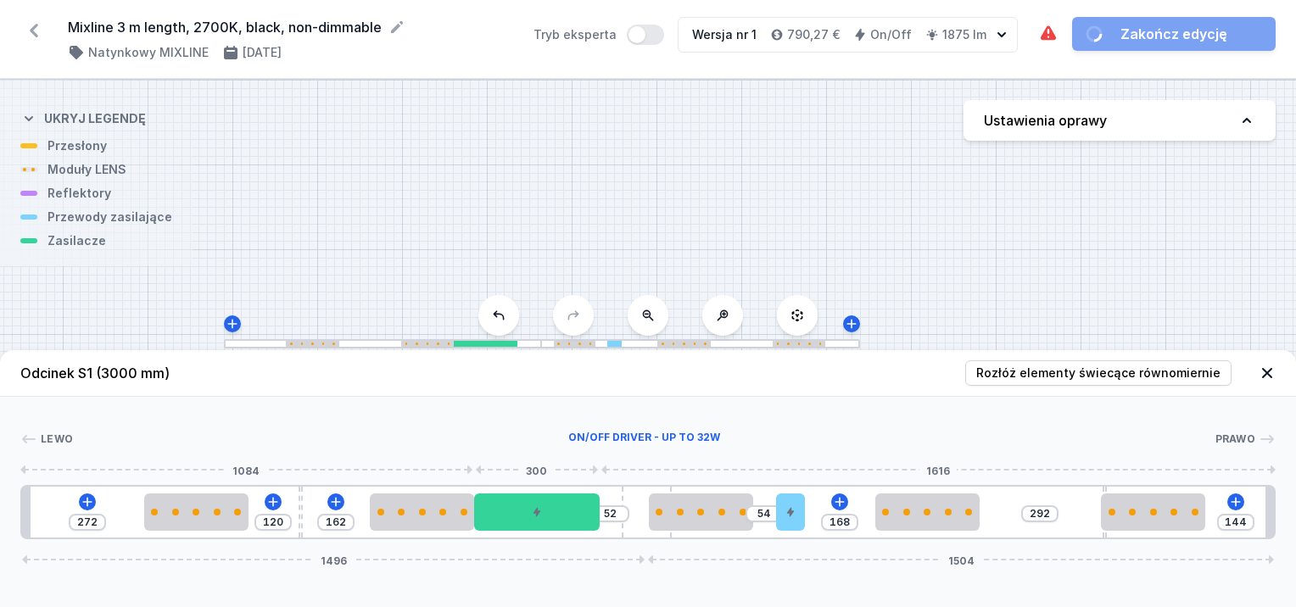
drag, startPoint x: 545, startPoint y: 516, endPoint x: 614, endPoint y: 506, distance: 70.2
click at [586, 515] on div at bounding box center [537, 512] width 126 height 37
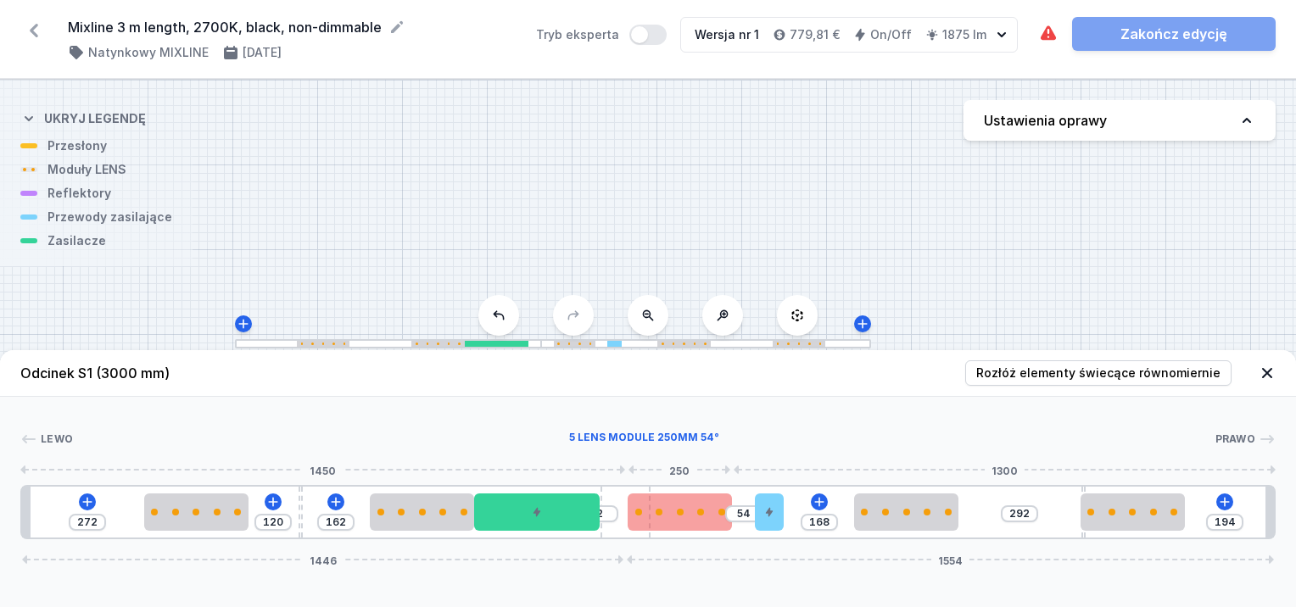
drag, startPoint x: 642, startPoint y: 513, endPoint x: 656, endPoint y: 517, distance: 14.0
click at [656, 517] on div "272 120 162 2 54 168 292 194 1446 1554" at bounding box center [648, 512] width 1256 height 54
drag, startPoint x: 707, startPoint y: 519, endPoint x: 723, endPoint y: 519, distance: 16.1
click at [723, 519] on div at bounding box center [703, 512] width 104 height 37
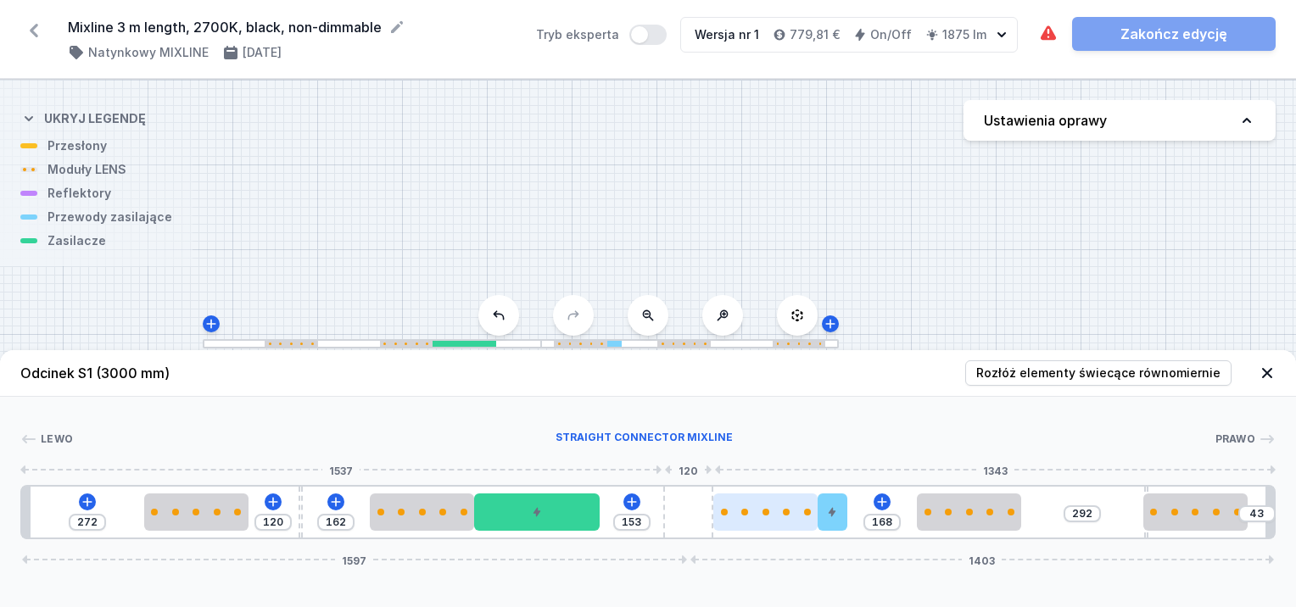
type input "33"
type input "196"
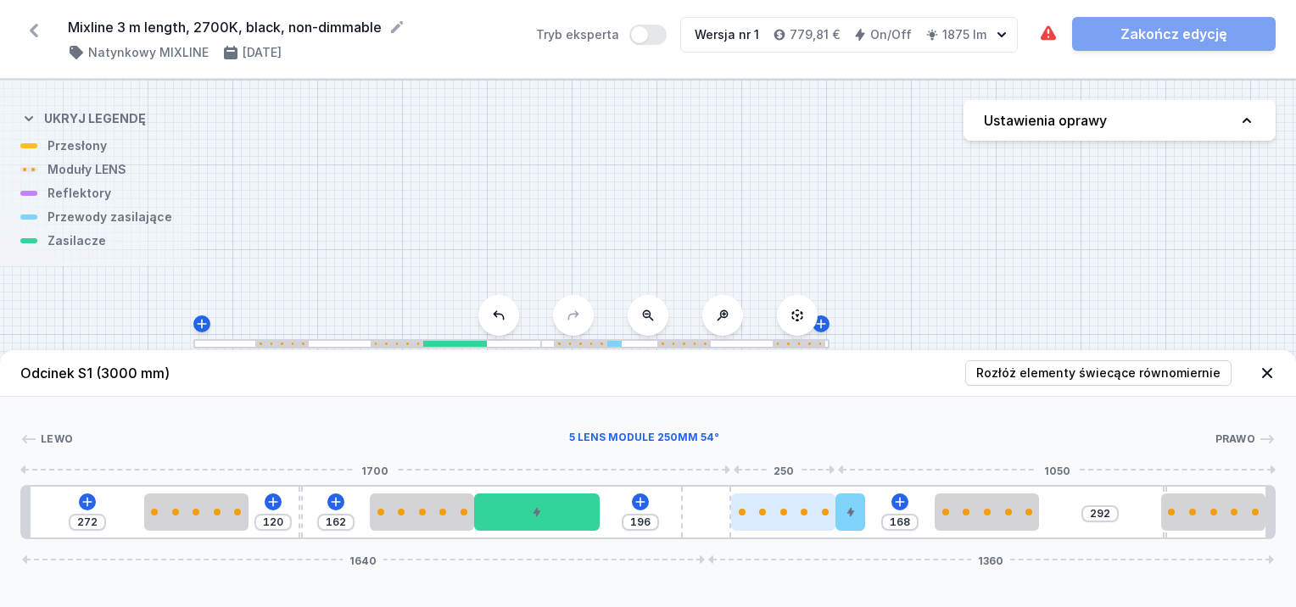
drag, startPoint x: 613, startPoint y: 503, endPoint x: 787, endPoint y: 523, distance: 175.1
click at [787, 523] on div "272 120 162 196 168 292 1640 1360" at bounding box center [648, 512] width 1256 height 54
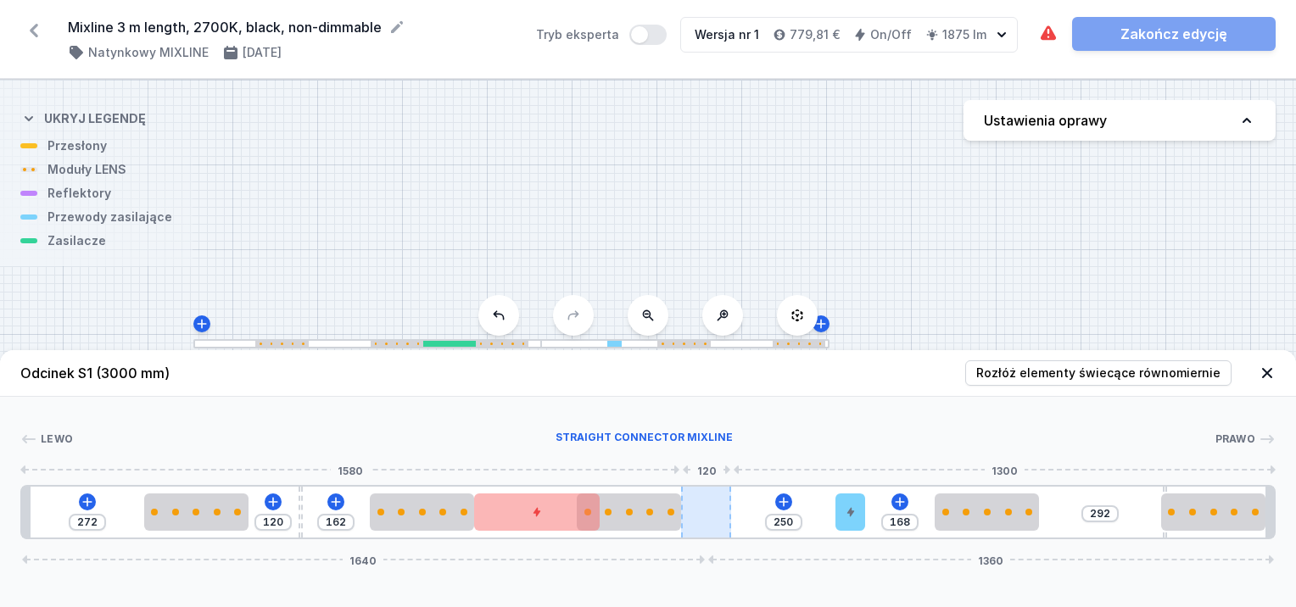
drag, startPoint x: 787, startPoint y: 522, endPoint x: 694, endPoint y: 518, distance: 93.4
click at [693, 518] on div "272 120 162 250 168 292 1640 1360" at bounding box center [648, 512] width 1256 height 54
drag, startPoint x: 716, startPoint y: 515, endPoint x: 802, endPoint y: 519, distance: 85.8
click at [802, 519] on div "272 120 162 250 168 292 1640 1360" at bounding box center [648, 512] width 1256 height 54
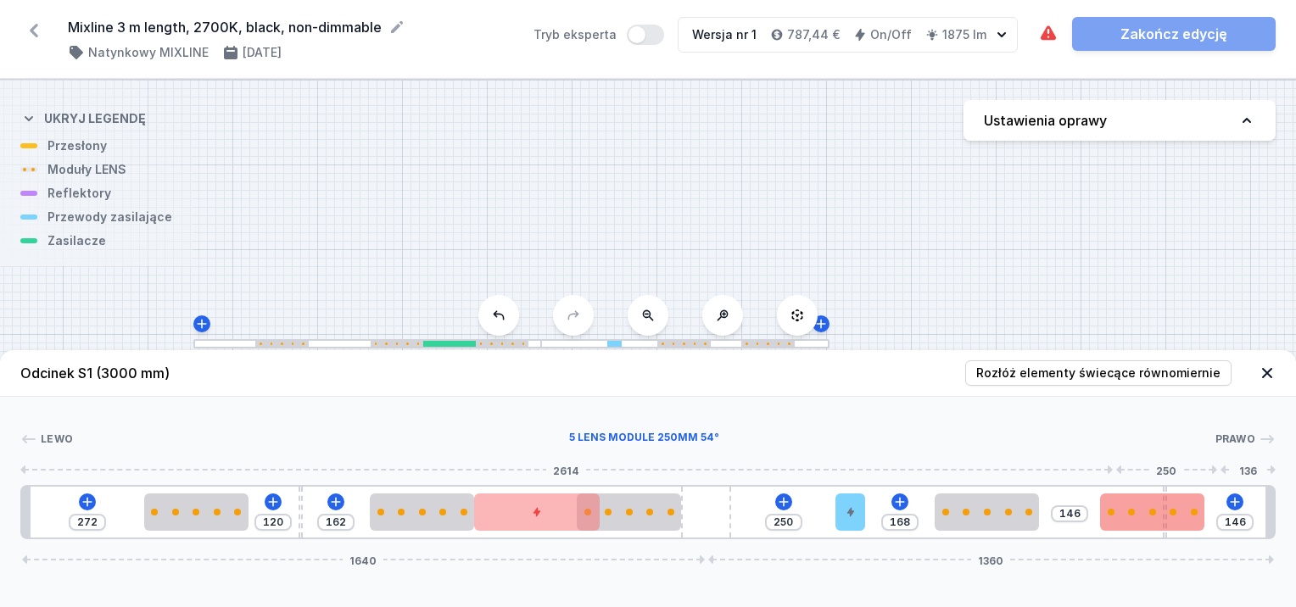
type input "122"
type input "170"
type input "50"
type input "237"
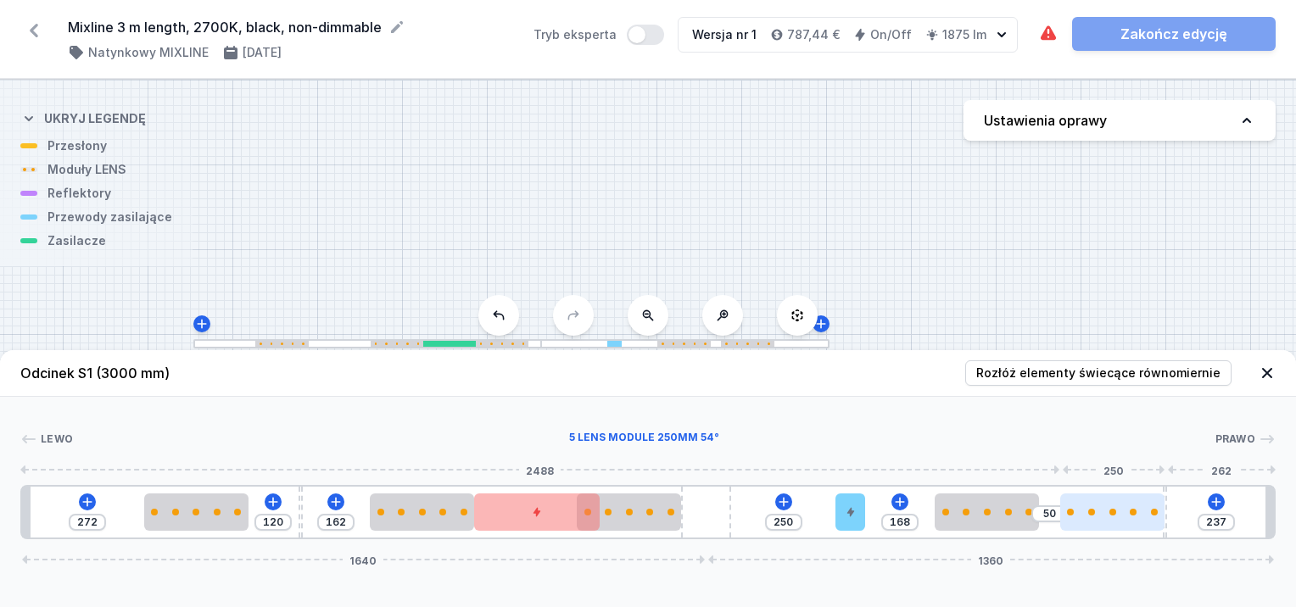
drag, startPoint x: 1192, startPoint y: 501, endPoint x: 1120, endPoint y: 501, distance: 72.1
click at [1120, 501] on div at bounding box center [1112, 512] width 104 height 37
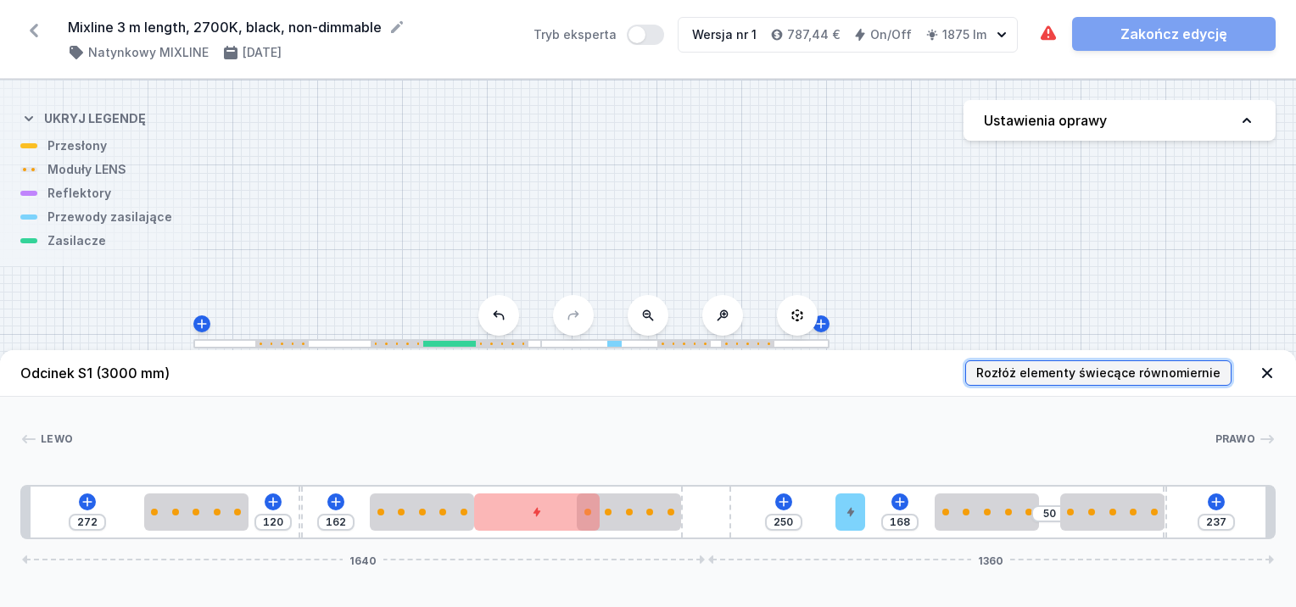
click at [1131, 367] on button "Rozłóż elementy świecące równomiernie" at bounding box center [1098, 373] width 266 height 25
type input "218"
type input "292"
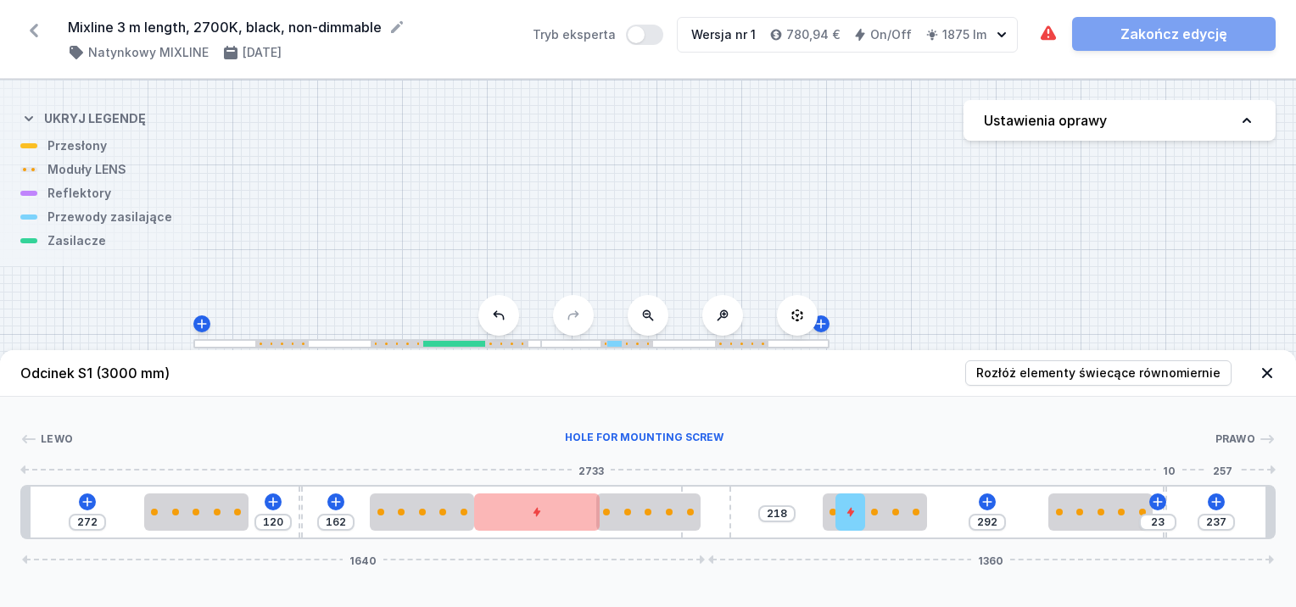
type input "270"
type input "292"
type input "218"
drag, startPoint x: 1162, startPoint y: 493, endPoint x: 549, endPoint y: 498, distance: 613.4
click at [549, 498] on div "272 120 162 218 292 270 1640 1360" at bounding box center [648, 512] width 1256 height 54
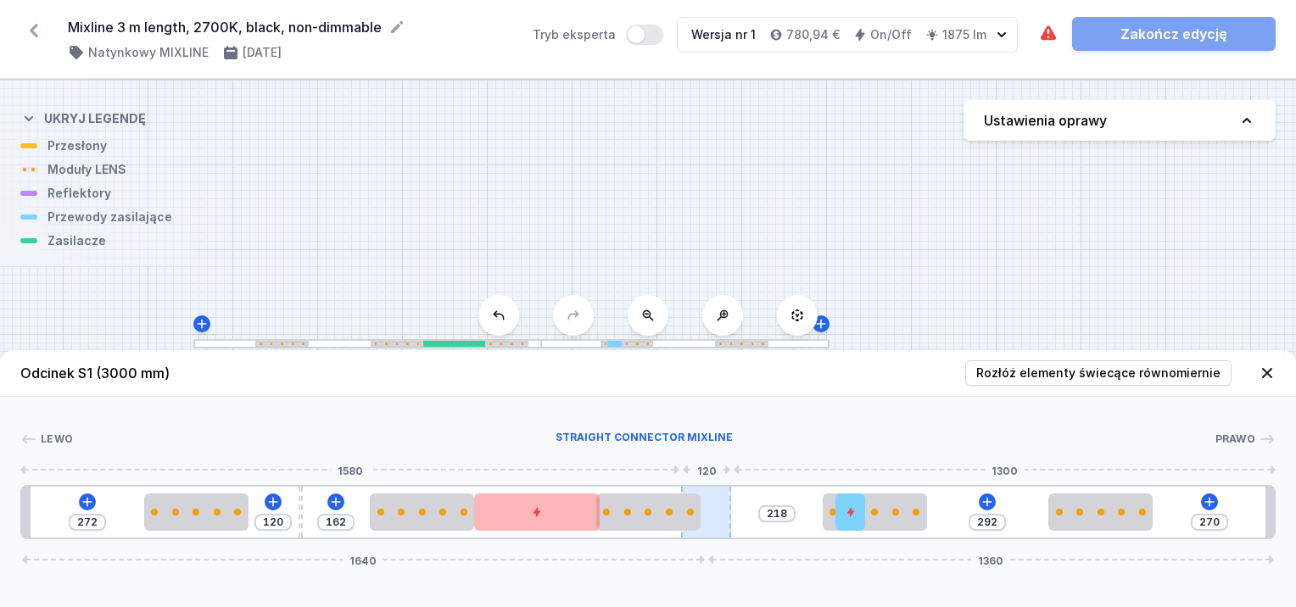
type input "284"
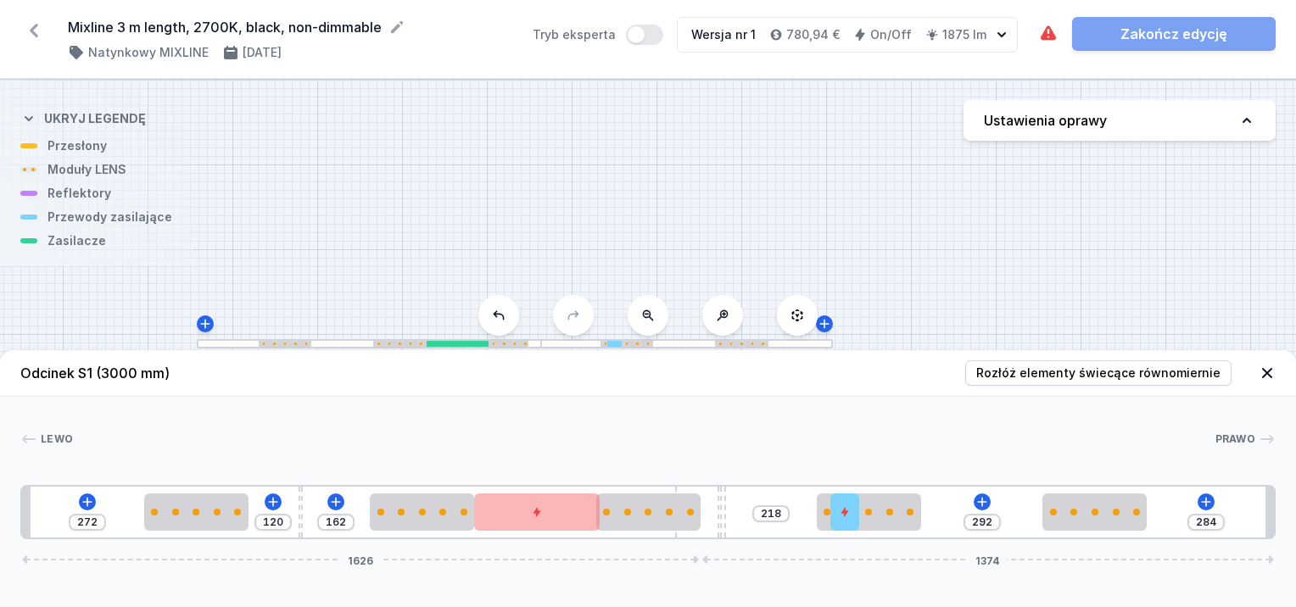
drag, startPoint x: 730, startPoint y: 517, endPoint x: 296, endPoint y: 491, distance: 434.3
click at [299, 492] on div "272 120 162 218 292 284 1626 1374" at bounding box center [648, 512] width 1256 height 54
drag, startPoint x: 295, startPoint y: 492, endPoint x: 210, endPoint y: 480, distance: 86.5
click at [210, 480] on div "Lewo Prawo 1 2 3 2 4 2 3 5 6 2 2 1 272 120 162 218 292 284 1626 1374 292 250 12…" at bounding box center [648, 468] width 1296 height 143
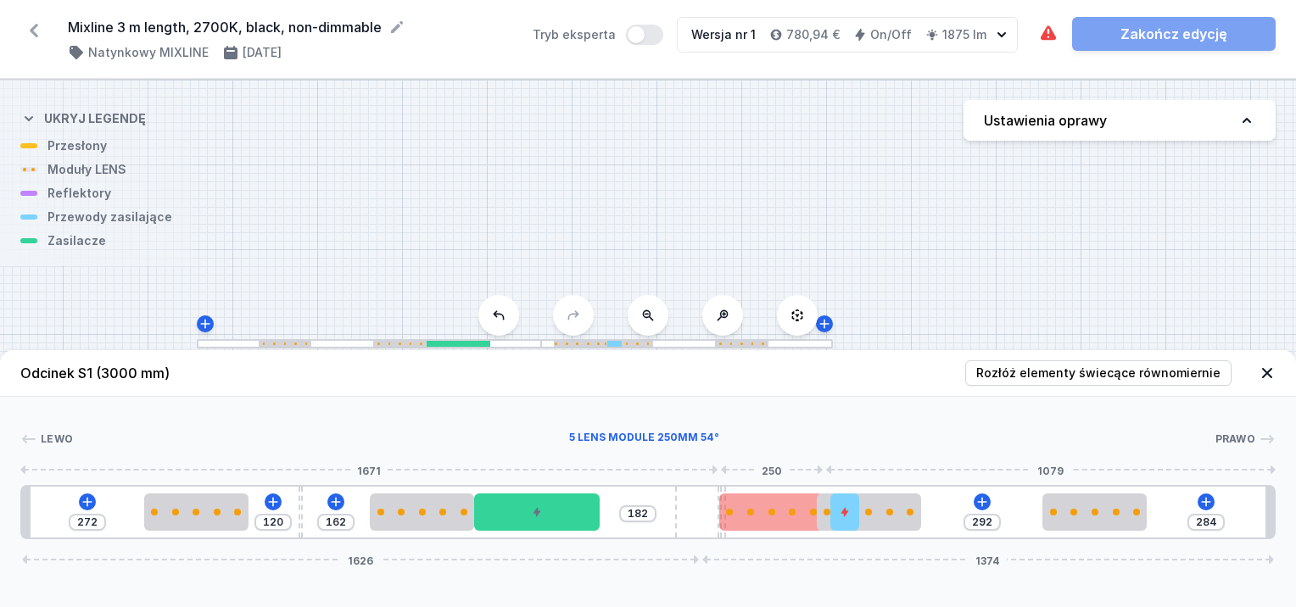
drag, startPoint x: 669, startPoint y: 506, endPoint x: 792, endPoint y: 512, distance: 122.4
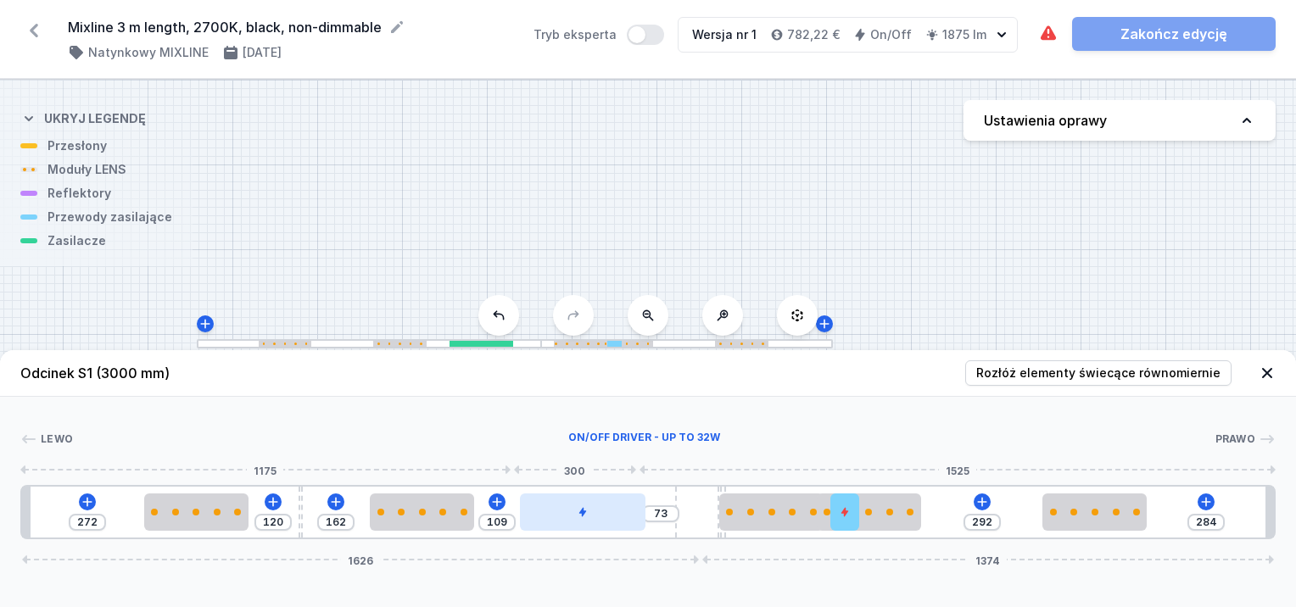
type input "51"
type input "131"
type input "33"
type input "182"
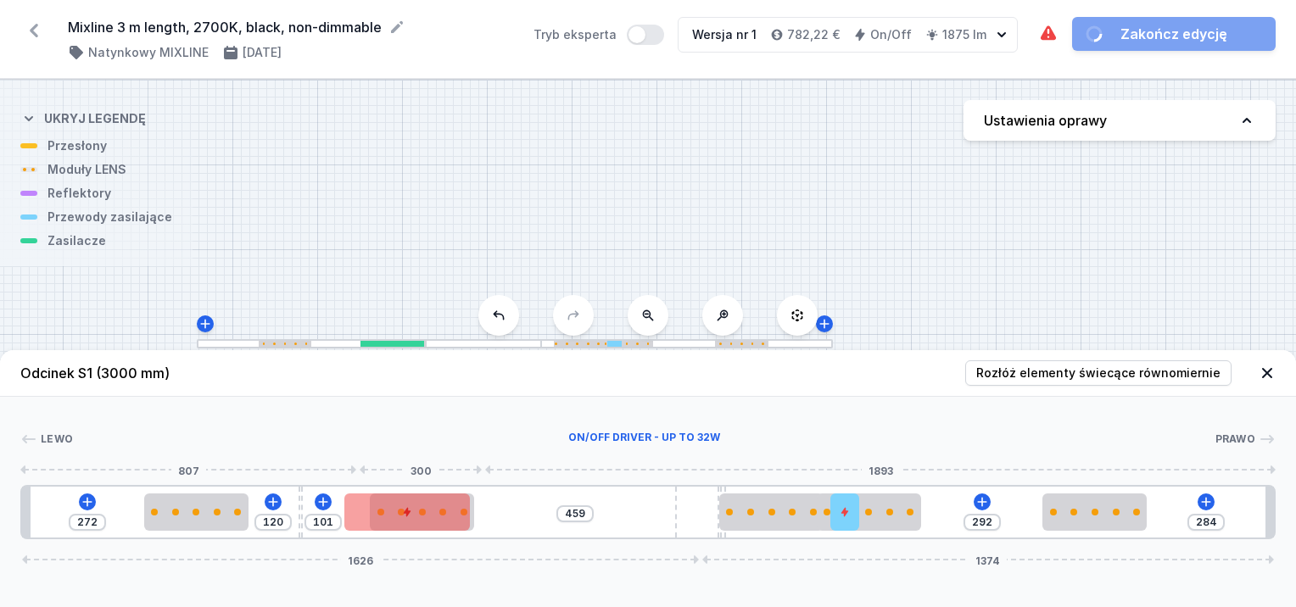
type input "482"
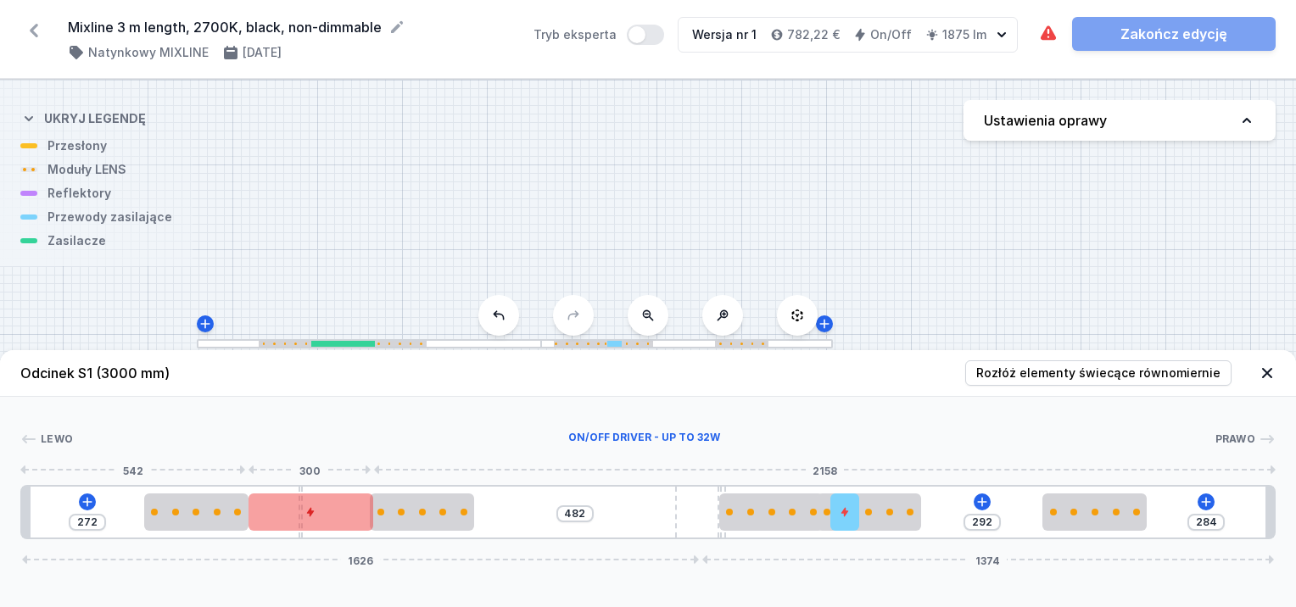
drag, startPoint x: 577, startPoint y: 505, endPoint x: 348, endPoint y: 510, distance: 229.1
click at [350, 512] on div at bounding box center [312, 512] width 126 height 37
click at [328, 515] on div at bounding box center [312, 512] width 126 height 37
click at [846, 518] on div at bounding box center [845, 512] width 29 height 37
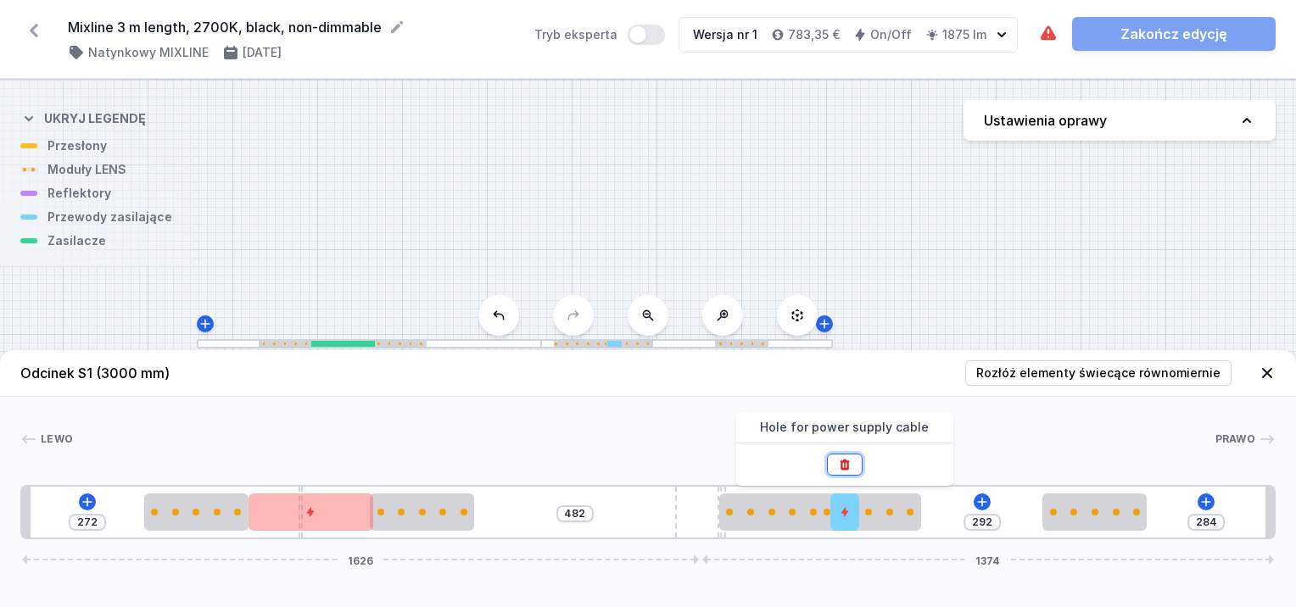
click at [847, 462] on icon at bounding box center [844, 464] width 9 height 11
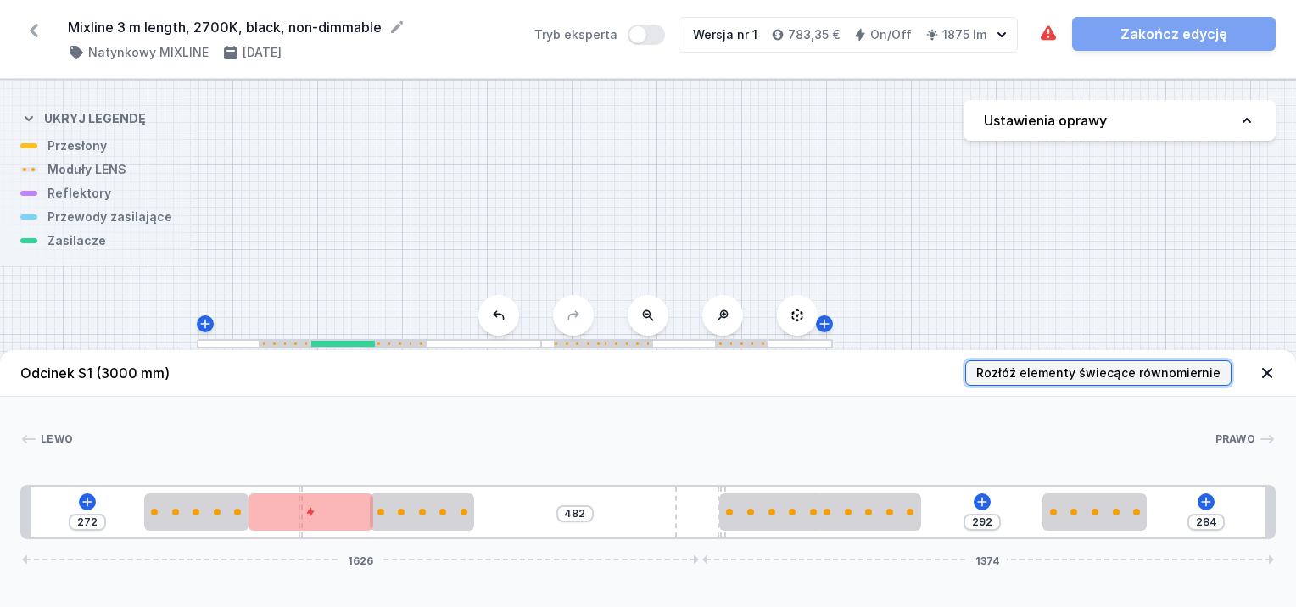
click at [1086, 373] on span "Rozłóż elementy świecące równomiernie" at bounding box center [1098, 373] width 244 height 17
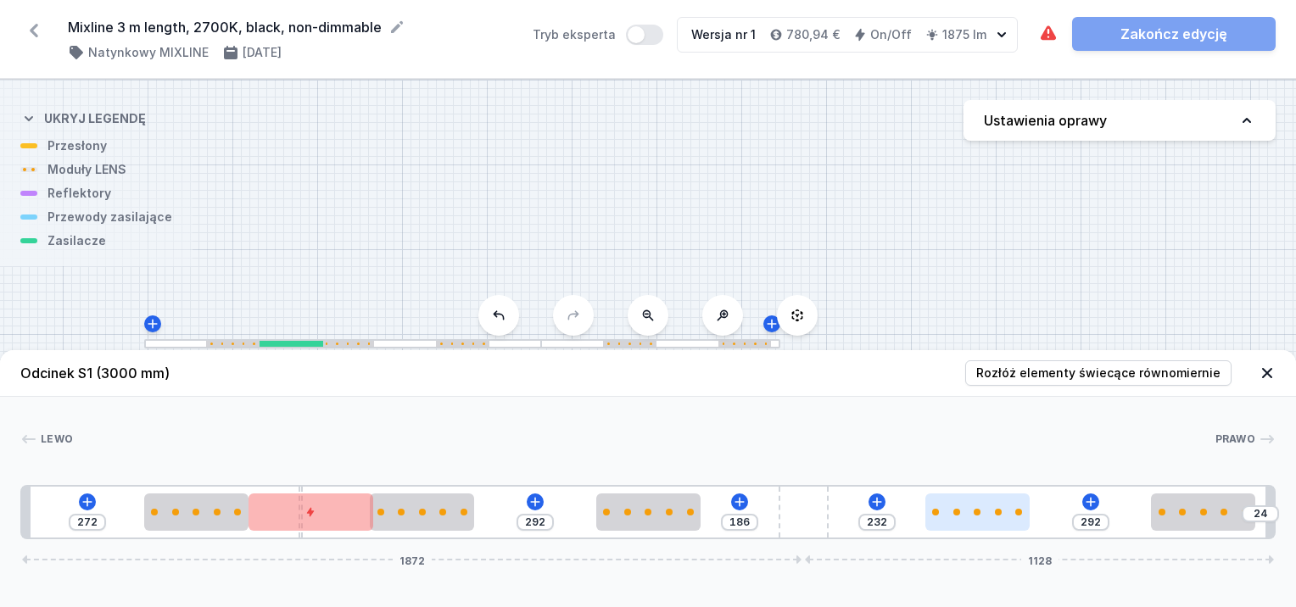
type input "20"
type input "190"
type input "18"
type input "210"
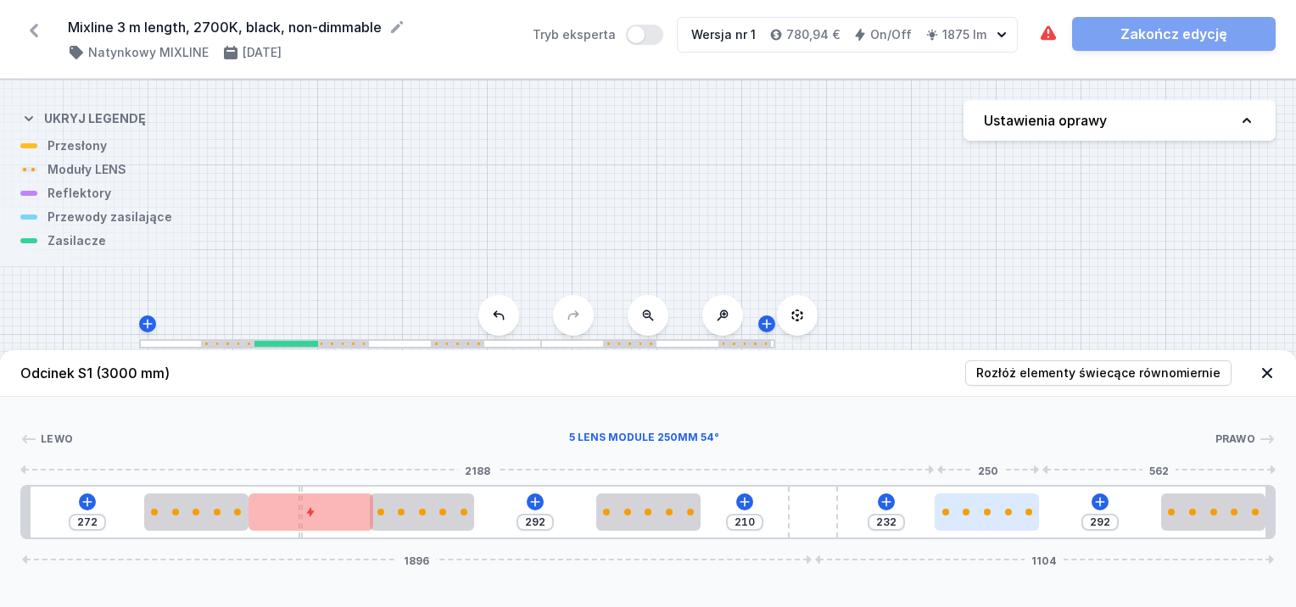
drag, startPoint x: 725, startPoint y: 506, endPoint x: 962, endPoint y: 510, distance: 236.7
click at [958, 511] on div "272 292 210 232 292 1896 1104" at bounding box center [648, 512] width 1256 height 54
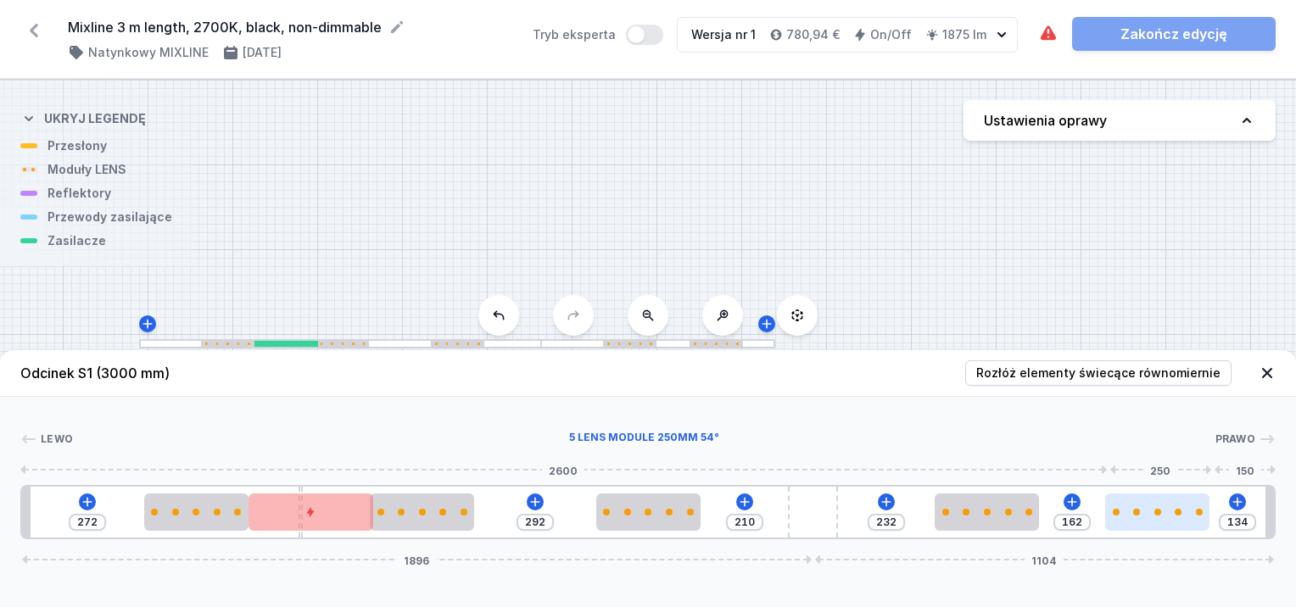
type input "152"
type input "140"
type input "148"
type input "144"
type input "146"
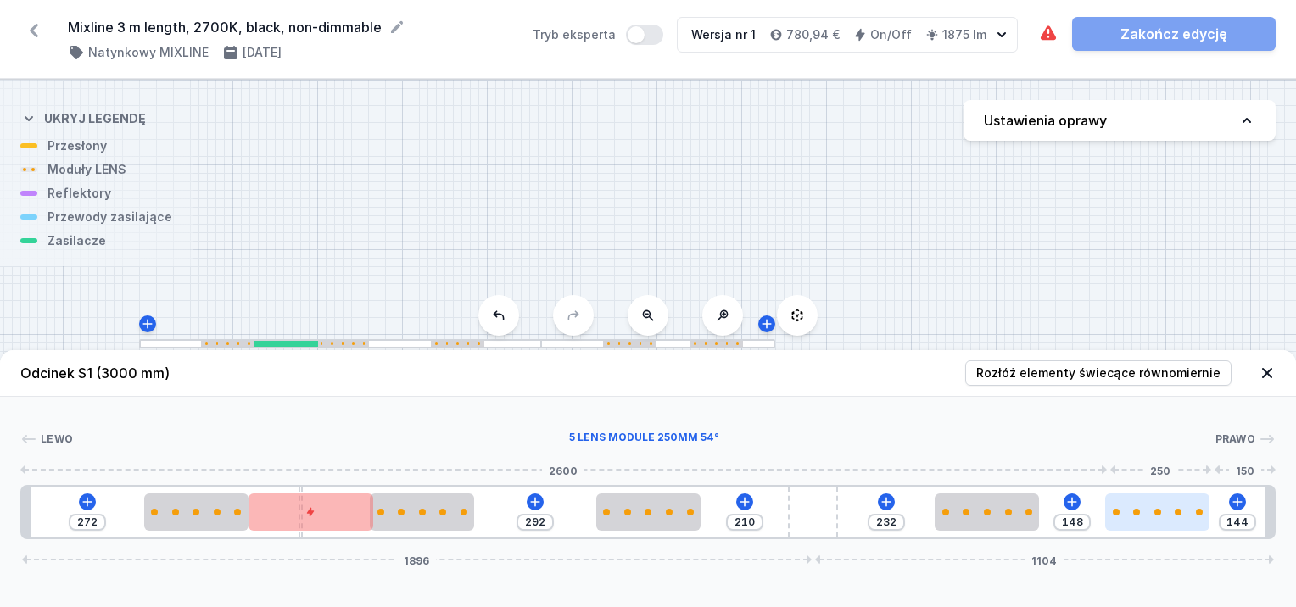
type input "146"
type input "142"
type input "150"
type input "134"
type input "158"
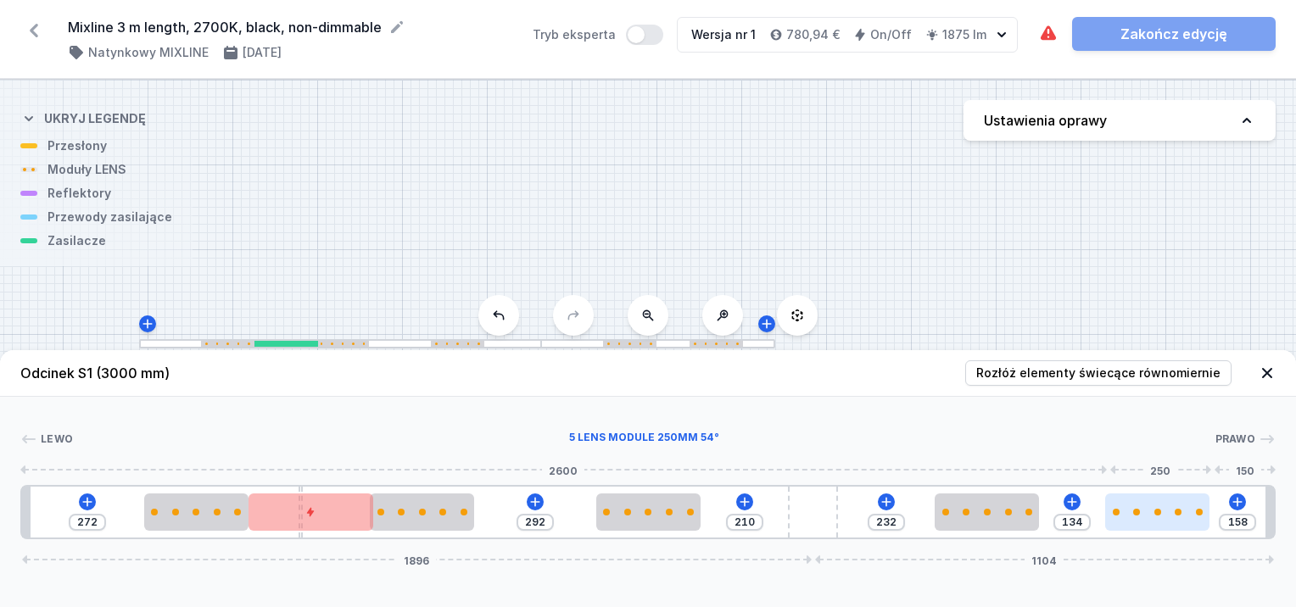
type input "118"
type input "174"
type input "106"
type input "186"
type input "102"
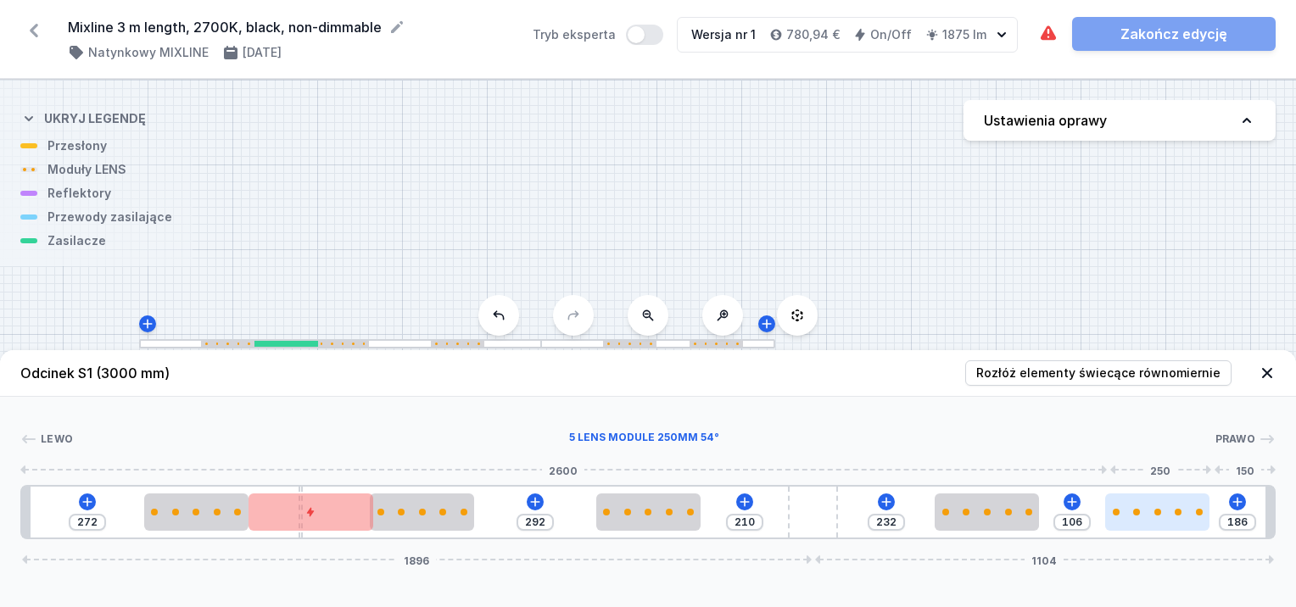
type input "190"
type input "100"
type input "192"
type input "98"
type input "194"
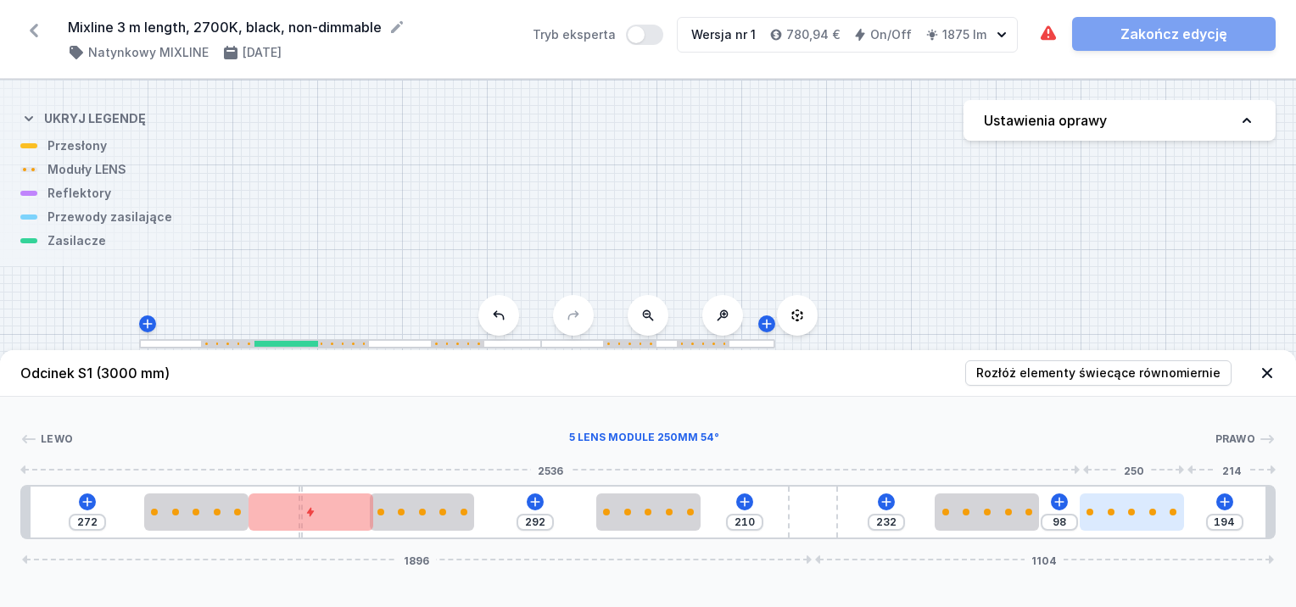
type input "96"
type input "196"
type input "94"
type input "198"
type input "90"
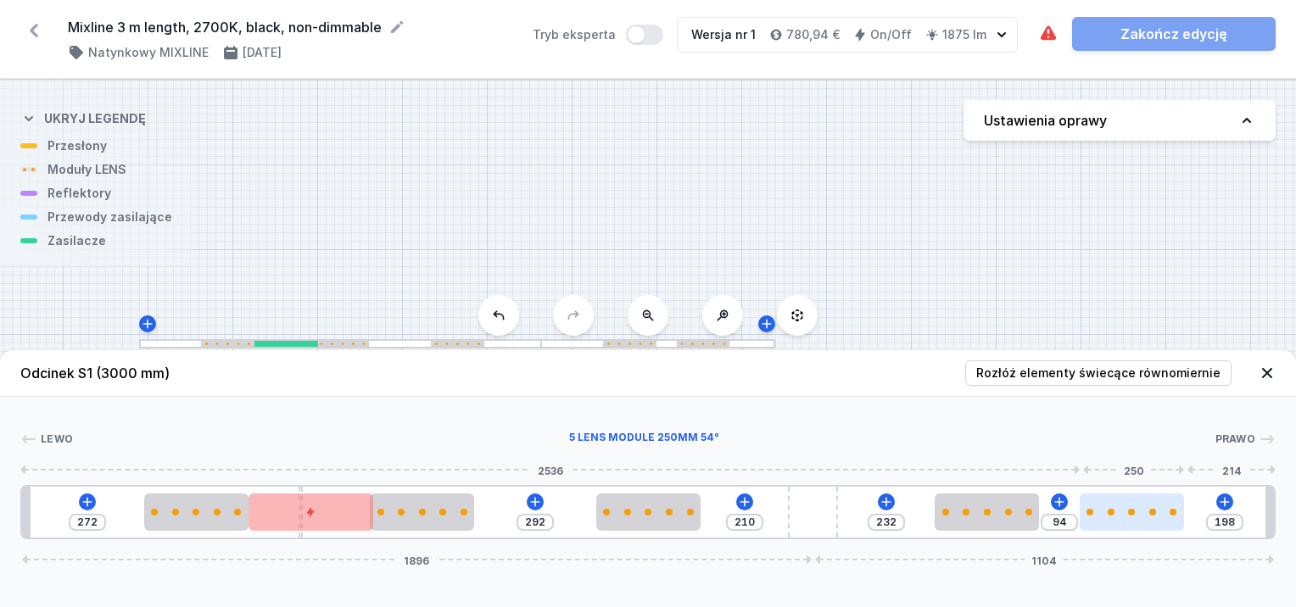
type input "202"
type input "86"
type input "206"
type input "84"
type input "208"
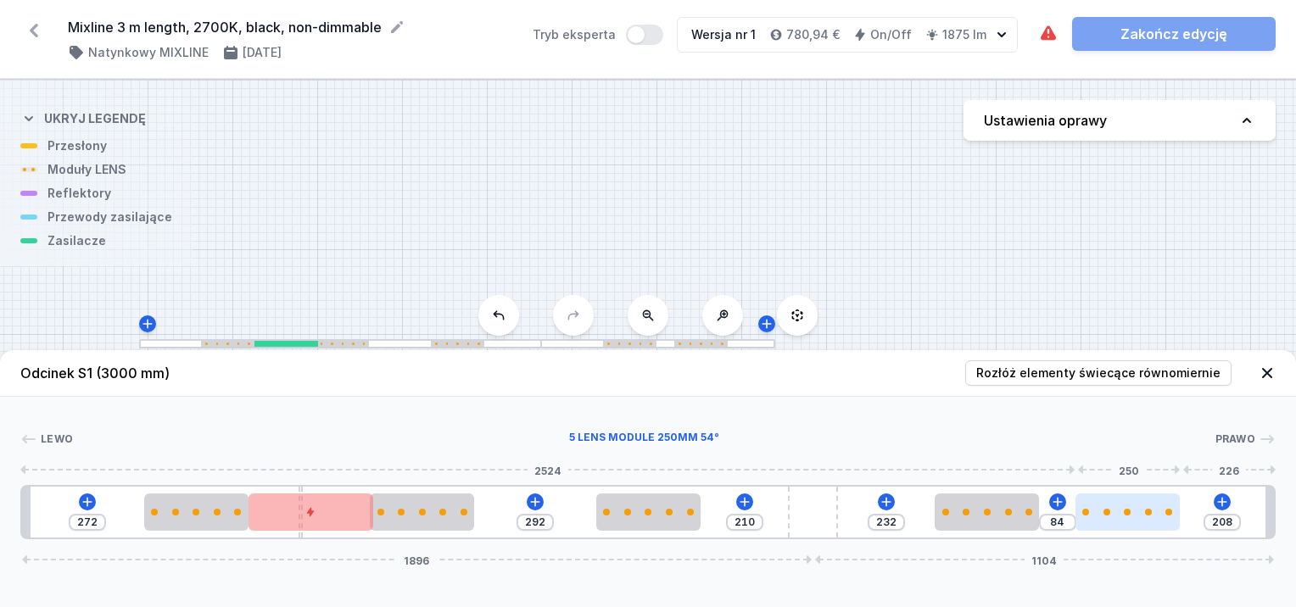
type input "82"
type input "210"
type input "78"
type input "214"
type input "72"
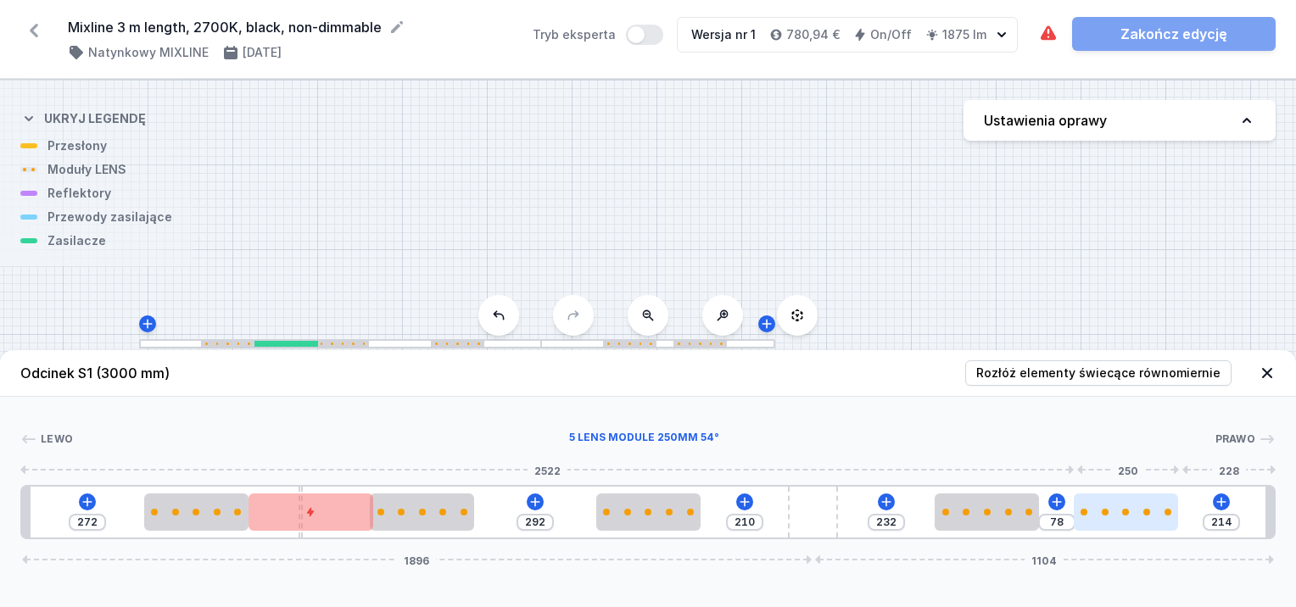
type input "220"
type input "70"
type input "222"
type input "68"
type input "224"
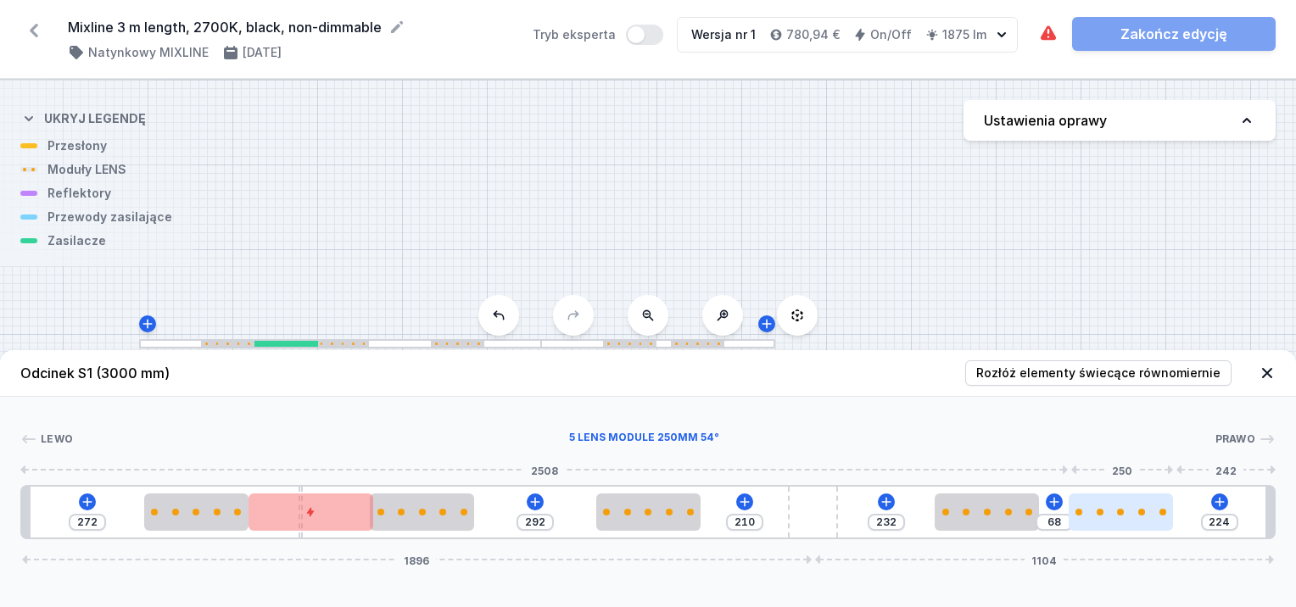
type input "66"
type input "226"
type input "64"
type input "228"
type input "62"
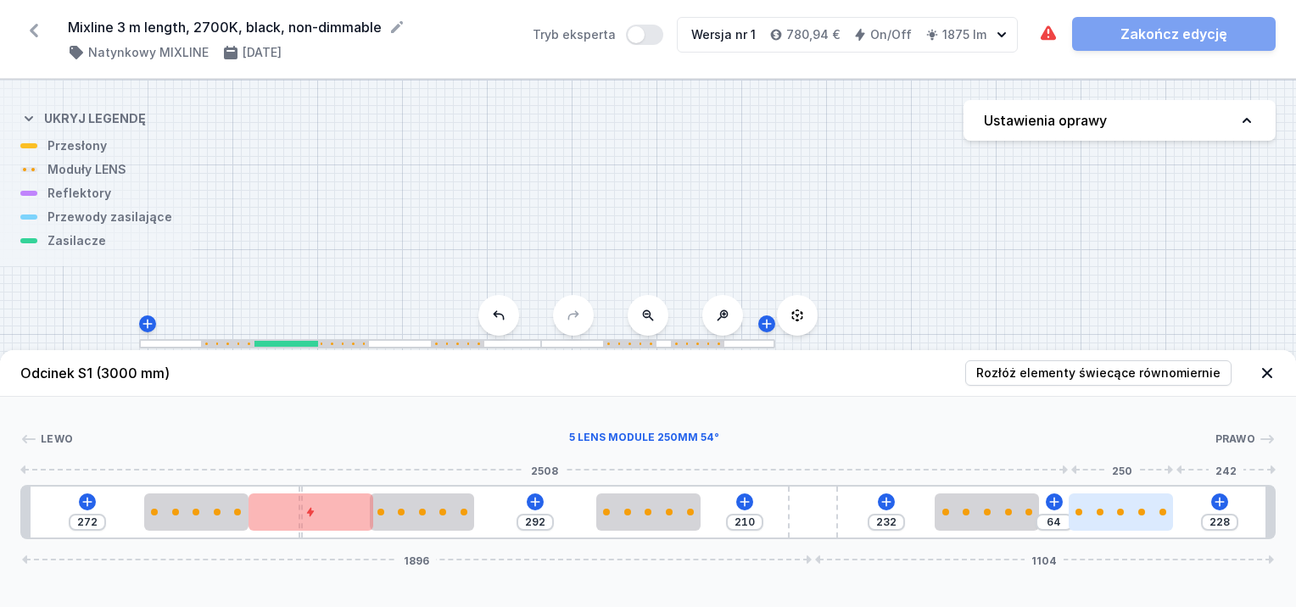
type input "230"
type input "58"
type input "234"
type input "60"
type input "232"
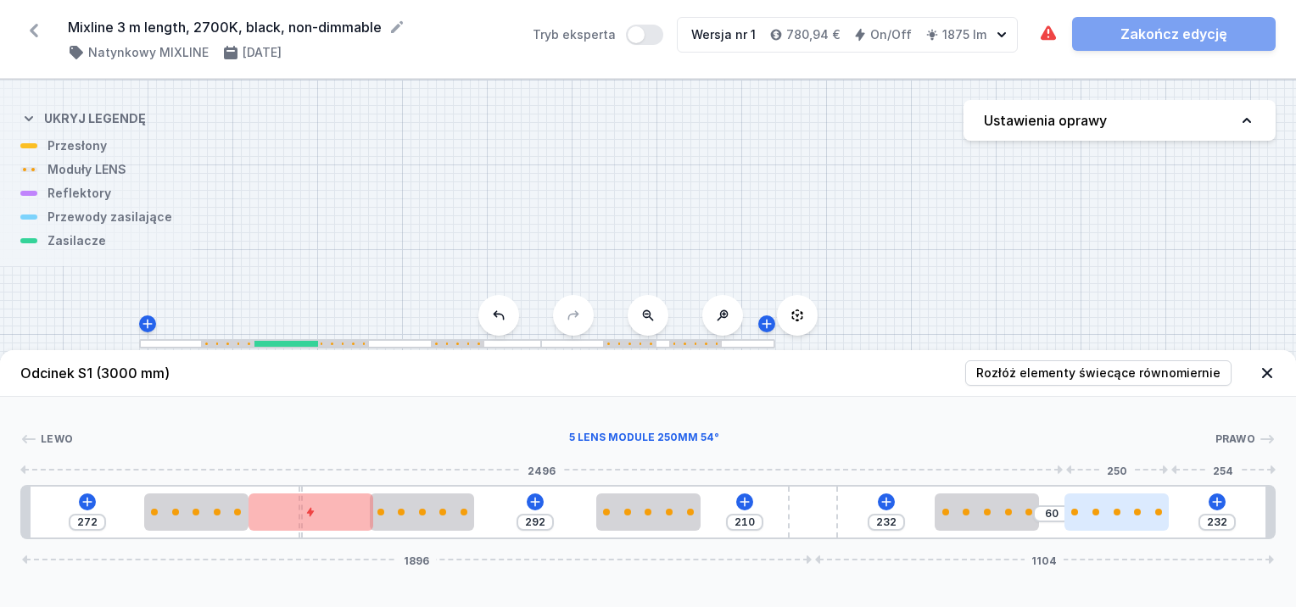
type input "62"
type input "230"
drag, startPoint x: 1203, startPoint y: 512, endPoint x: 1123, endPoint y: 519, distance: 80.1
click at [1123, 519] on div at bounding box center [1118, 512] width 104 height 37
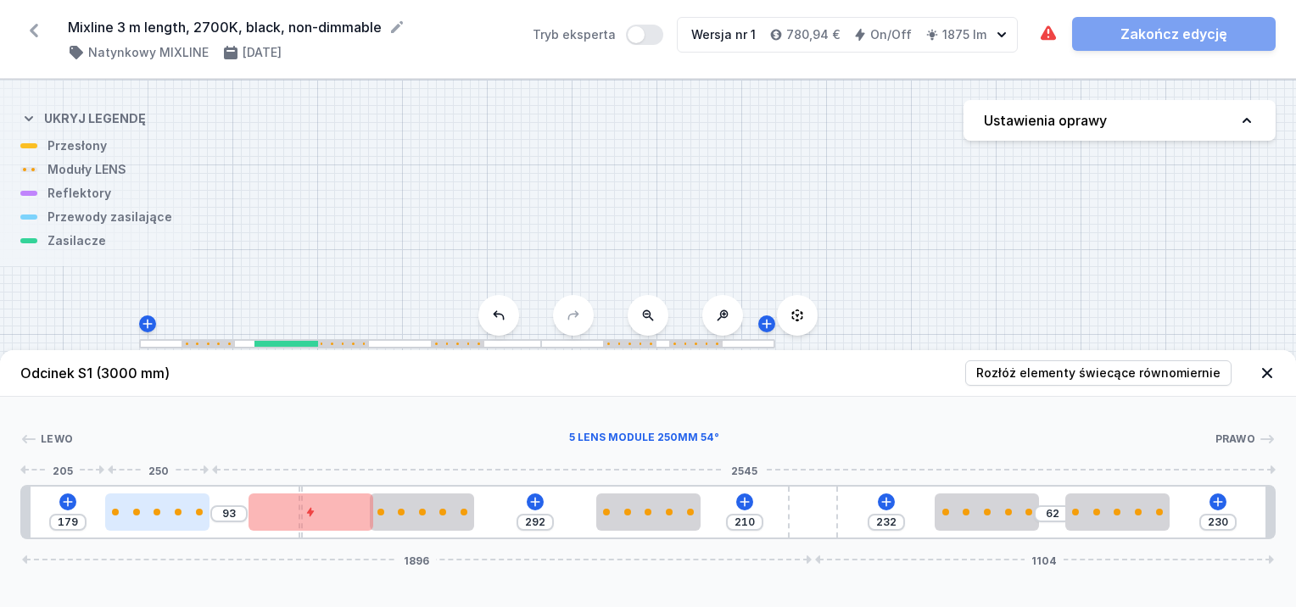
type input "189"
type input "83"
type input "193"
type input "79"
type input "195"
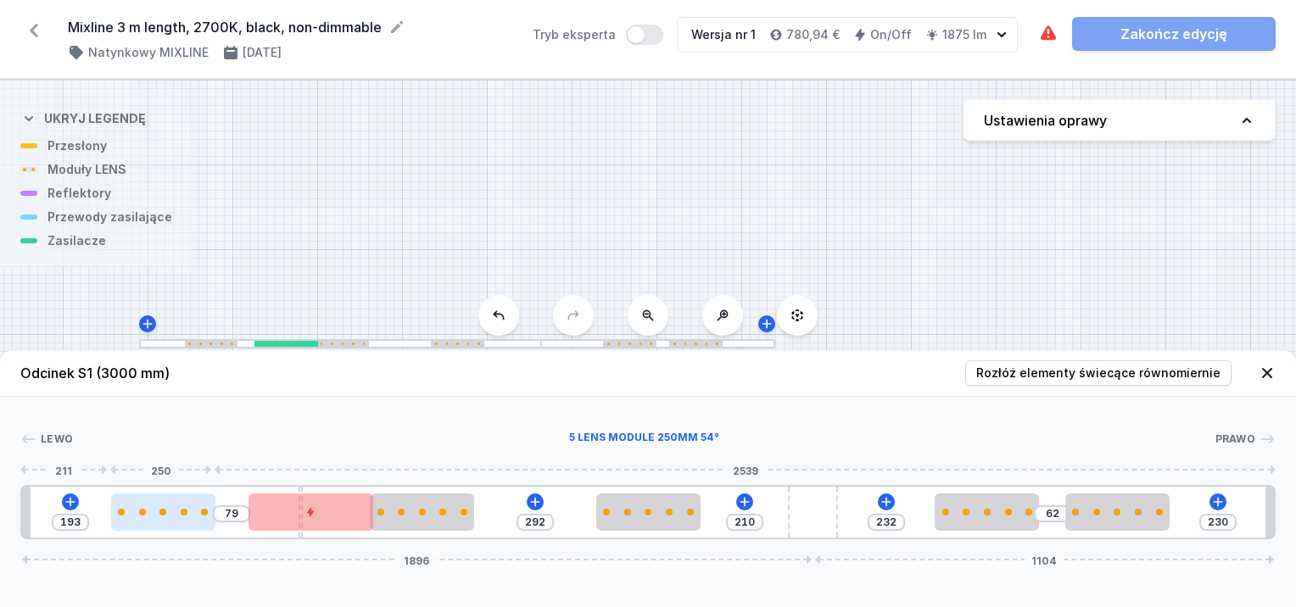
type input "77"
type input "197"
type input "75"
type input "199"
type input "73"
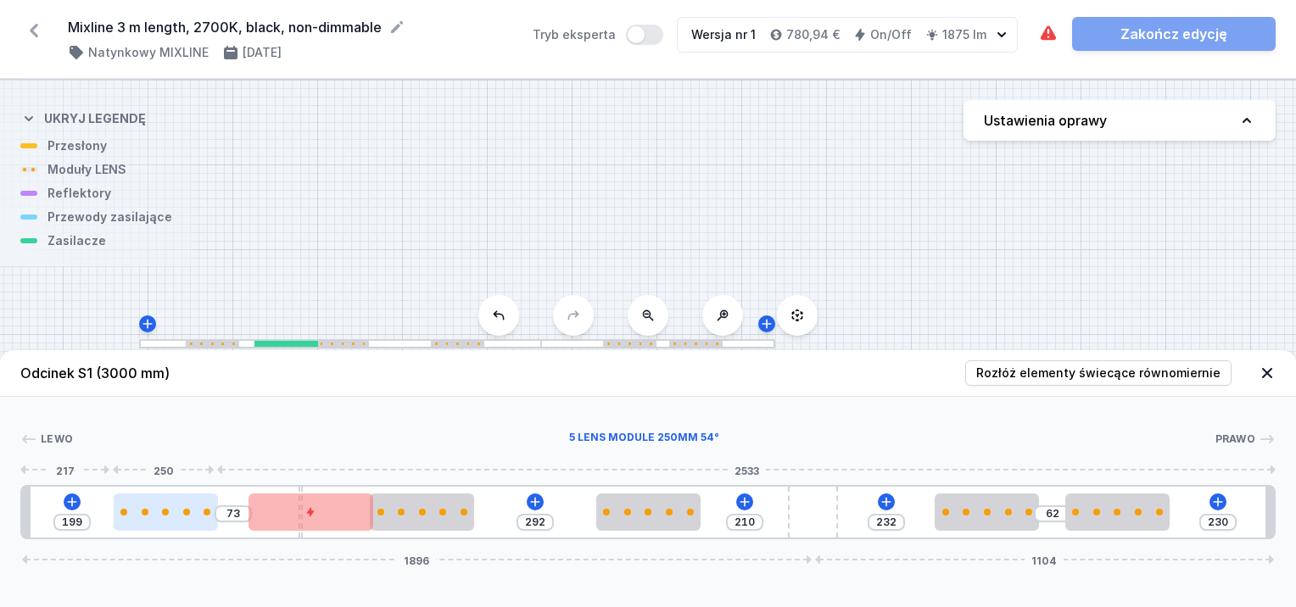
type input "201"
type input "71"
type input "203"
type input "69"
type input "205"
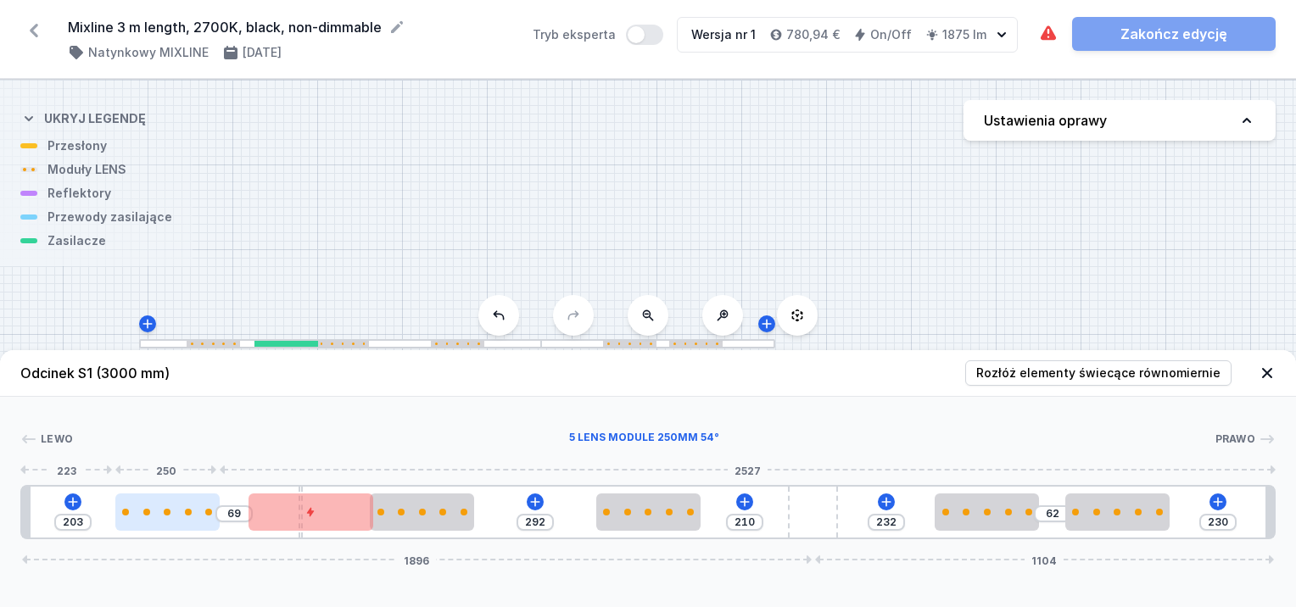
type input "67"
type input "211"
type input "61"
type input "213"
type input "59"
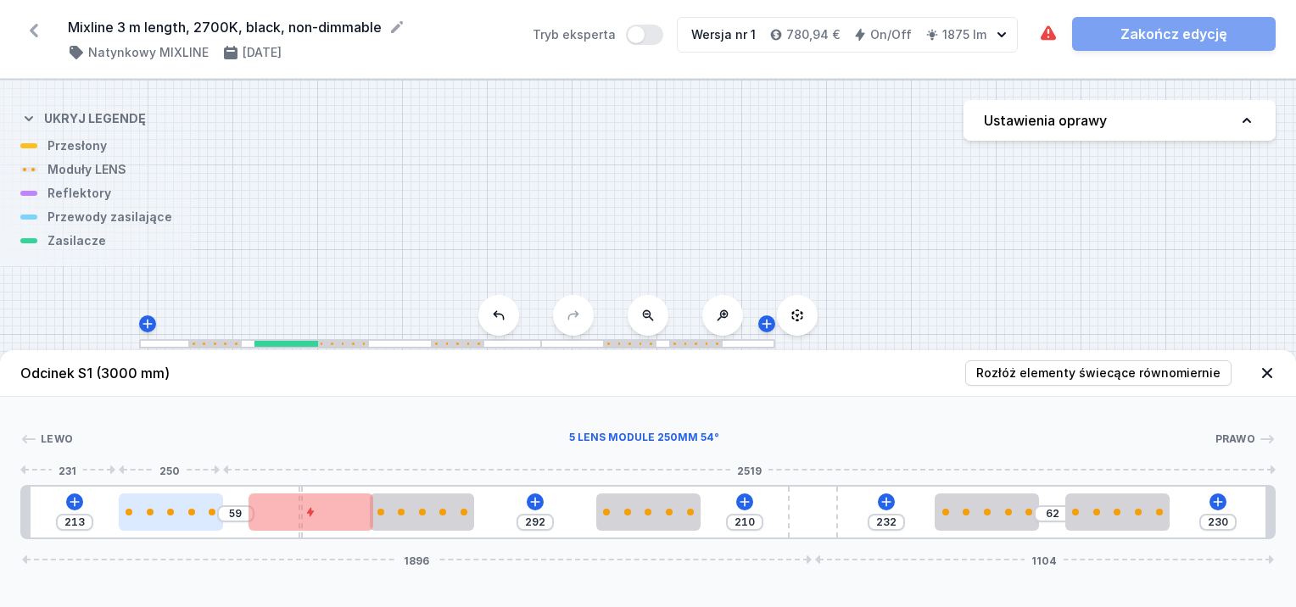
type input "215"
type input "57"
type input "217"
type input "55"
type input "219"
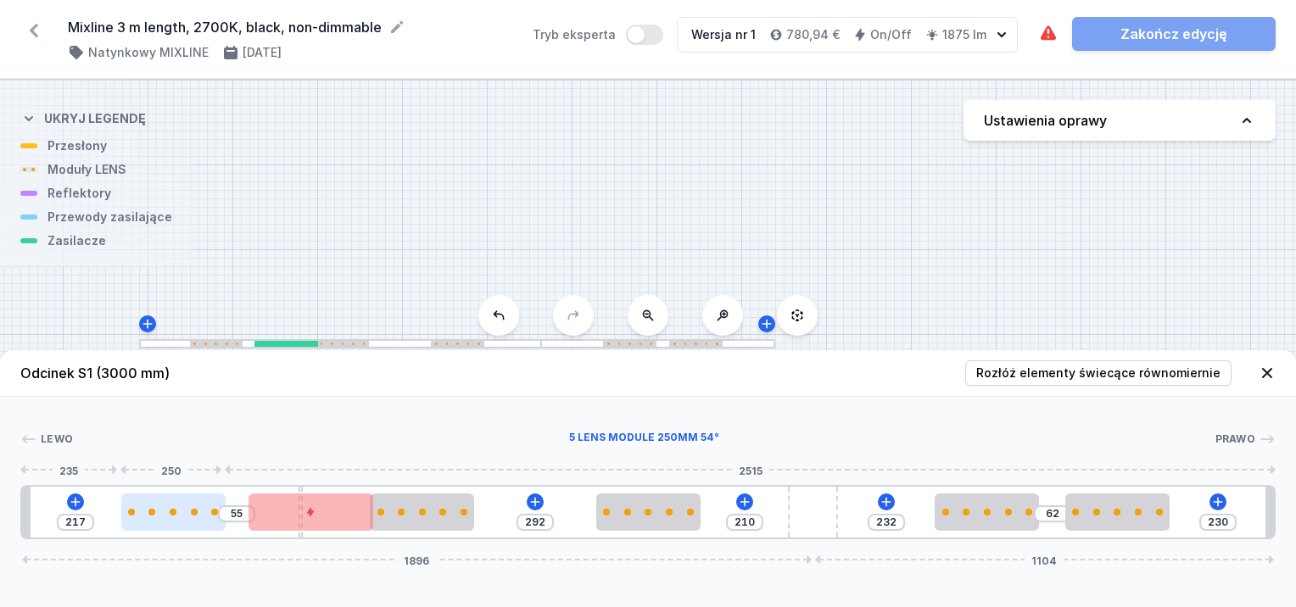
type input "53"
type input "221"
type input "51"
type input "223"
type input "49"
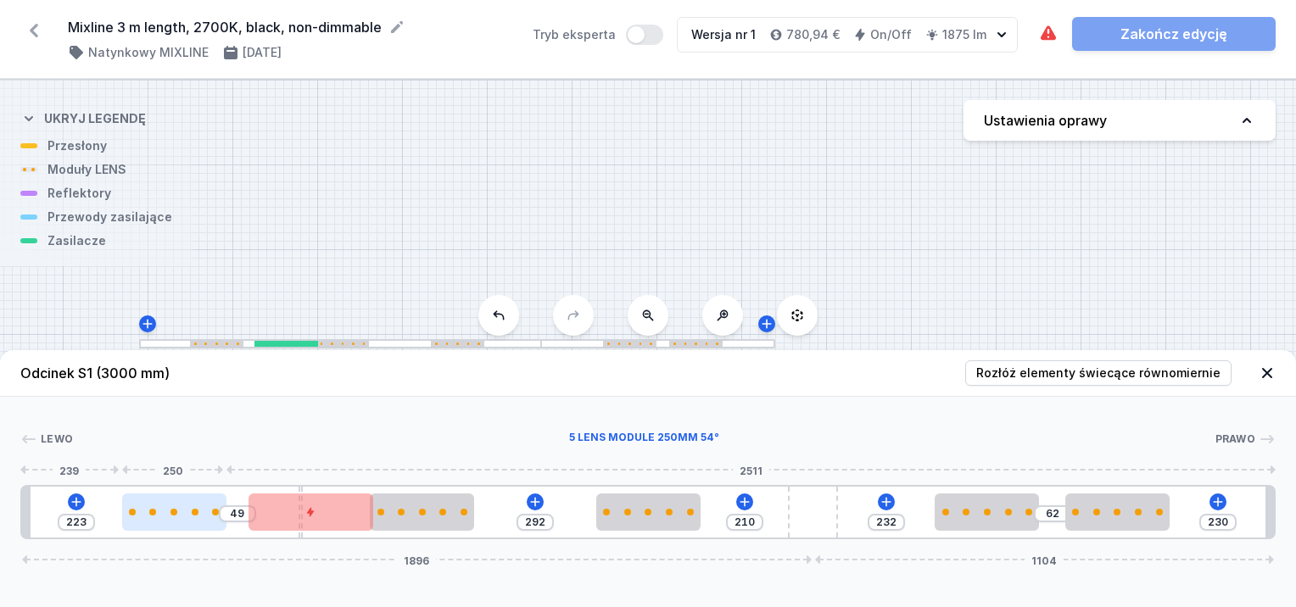
type input "225"
type input "47"
type input "227"
type input "45"
type input "229"
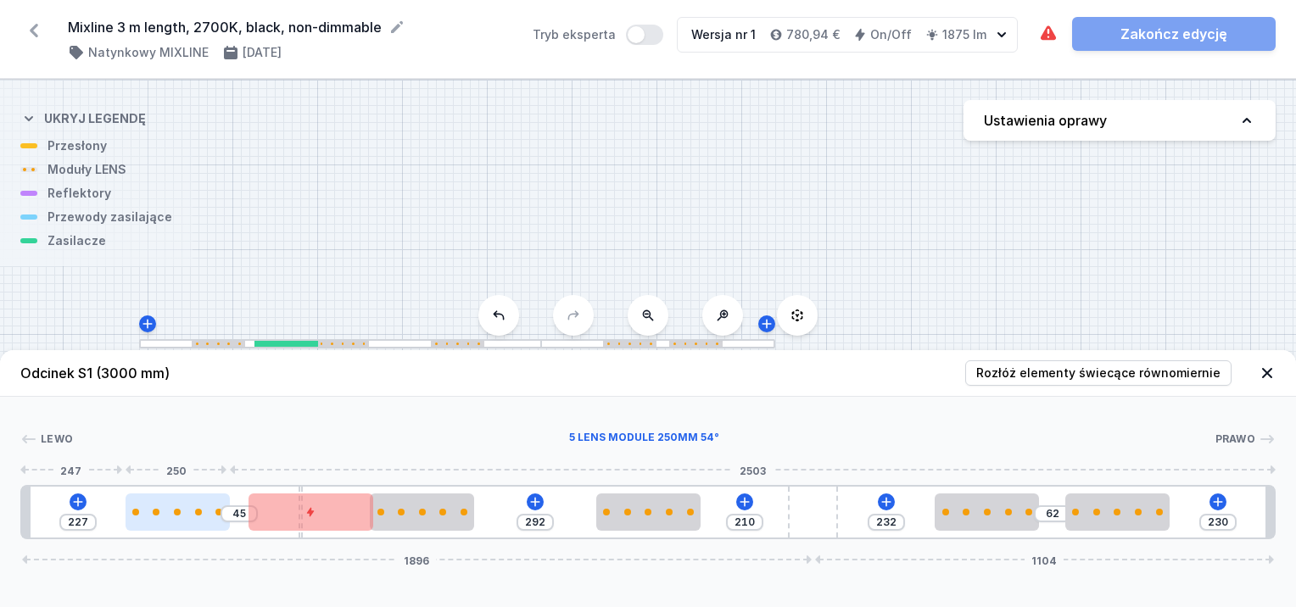
type input "43"
type input "231"
type input "41"
drag, startPoint x: 219, startPoint y: 518, endPoint x: 195, endPoint y: 524, distance: 24.5
click at [195, 524] on div at bounding box center [178, 512] width 104 height 37
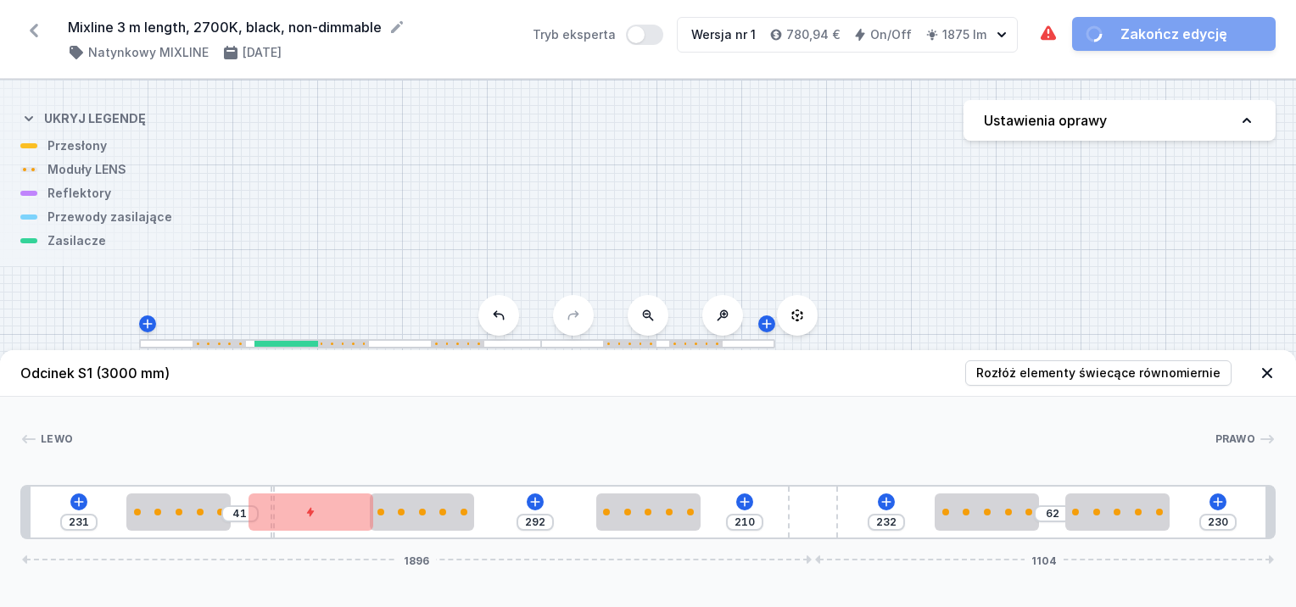
click at [177, 487] on div "231 41 292 210 232 62 230 1896 1104" at bounding box center [648, 512] width 1256 height 54
type input "209"
type input "73"
drag, startPoint x: 273, startPoint y: 488, endPoint x: 482, endPoint y: 504, distance: 209.3
type input "213"
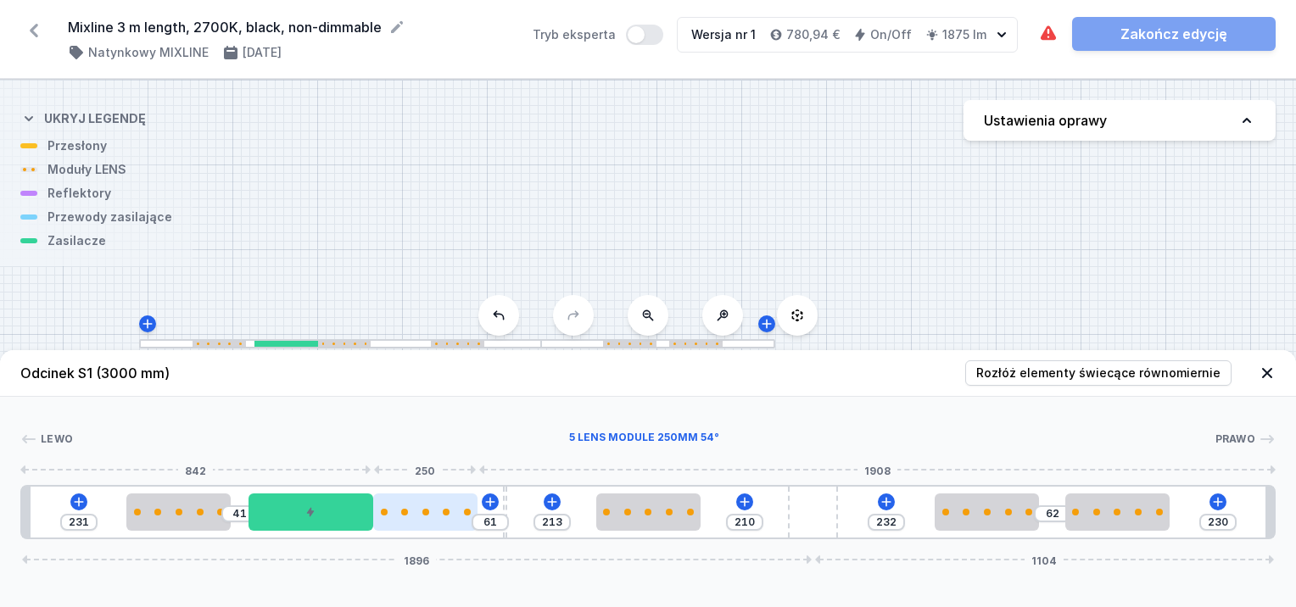
drag, startPoint x: 435, startPoint y: 509, endPoint x: 458, endPoint y: 512, distance: 23.0
click at [458, 512] on div at bounding box center [425, 512] width 104 height 7
drag, startPoint x: 311, startPoint y: 510, endPoint x: 382, endPoint y: 512, distance: 70.5
click at [289, 513] on icon at bounding box center [293, 512] width 10 height 10
type input "102"
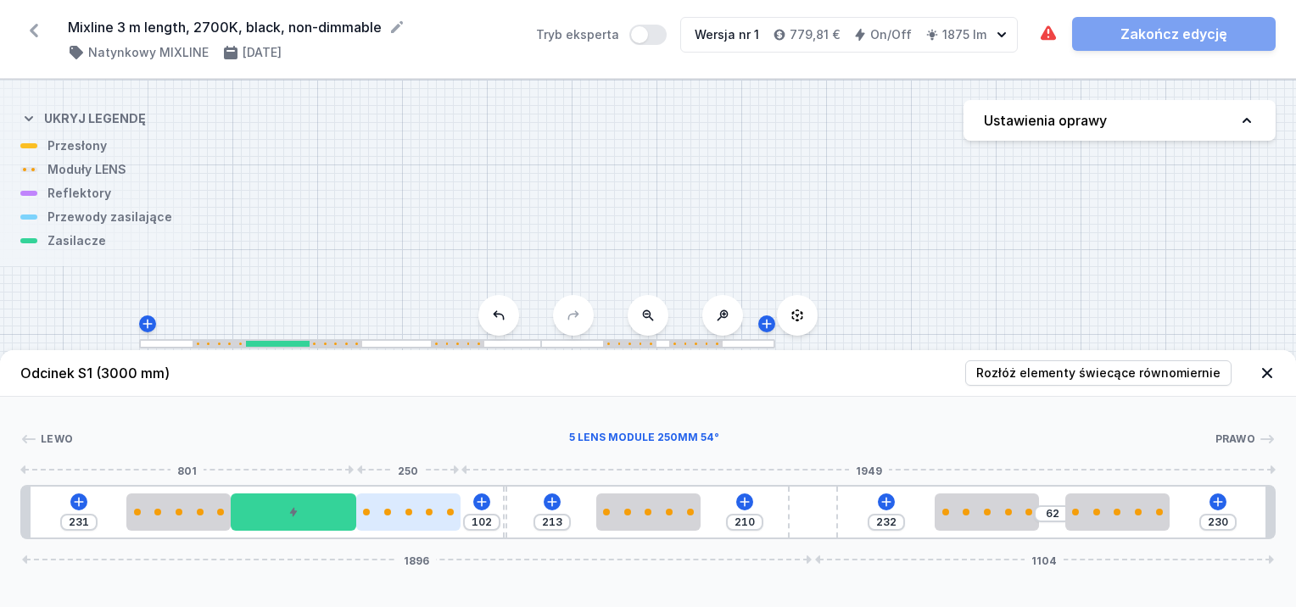
click at [434, 523] on div at bounding box center [408, 512] width 104 height 37
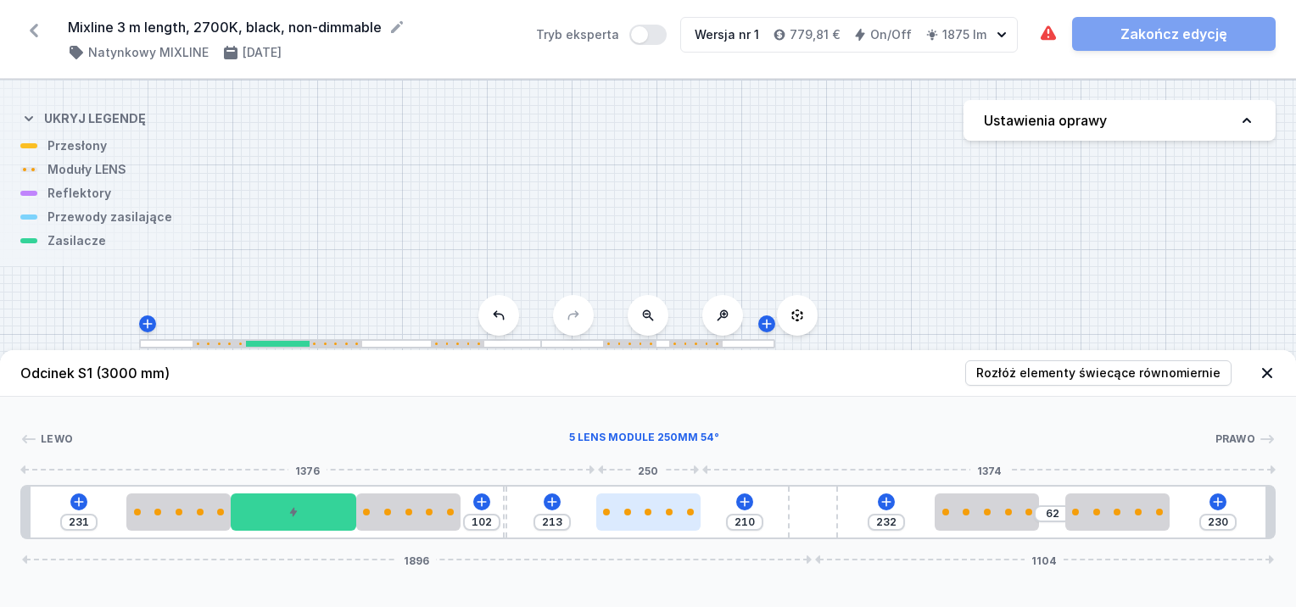
type input "210"
type input "213"
type input "206"
type input "217"
type input "204"
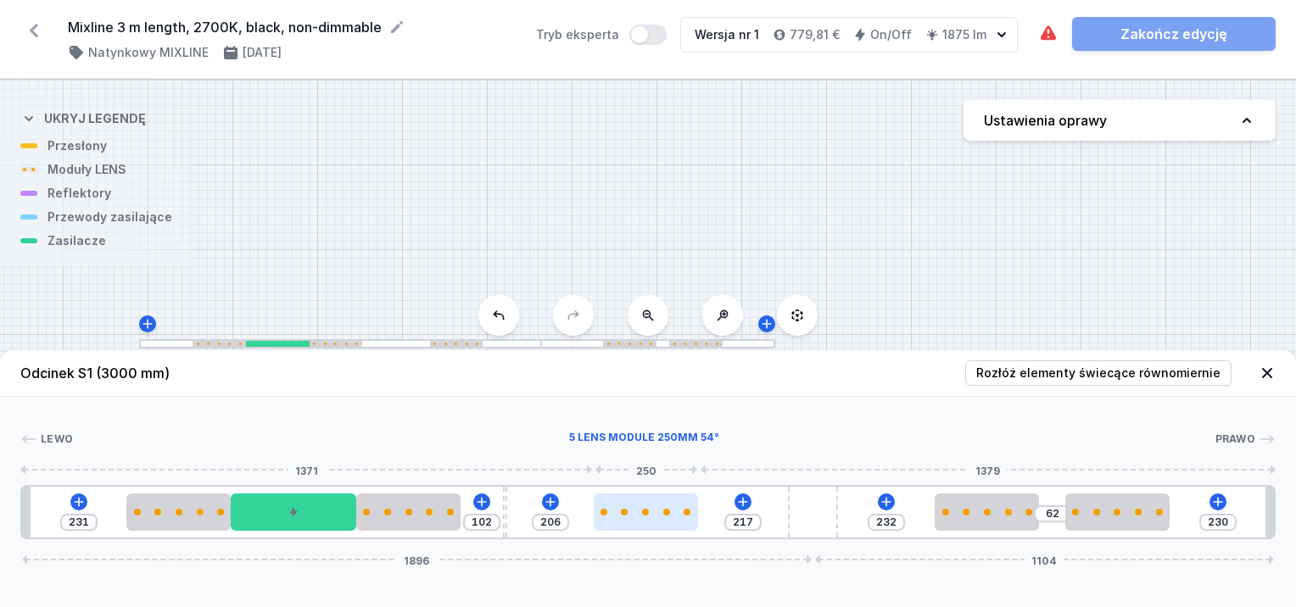
type input "219"
type input "202"
type input "221"
type input "200"
type input "223"
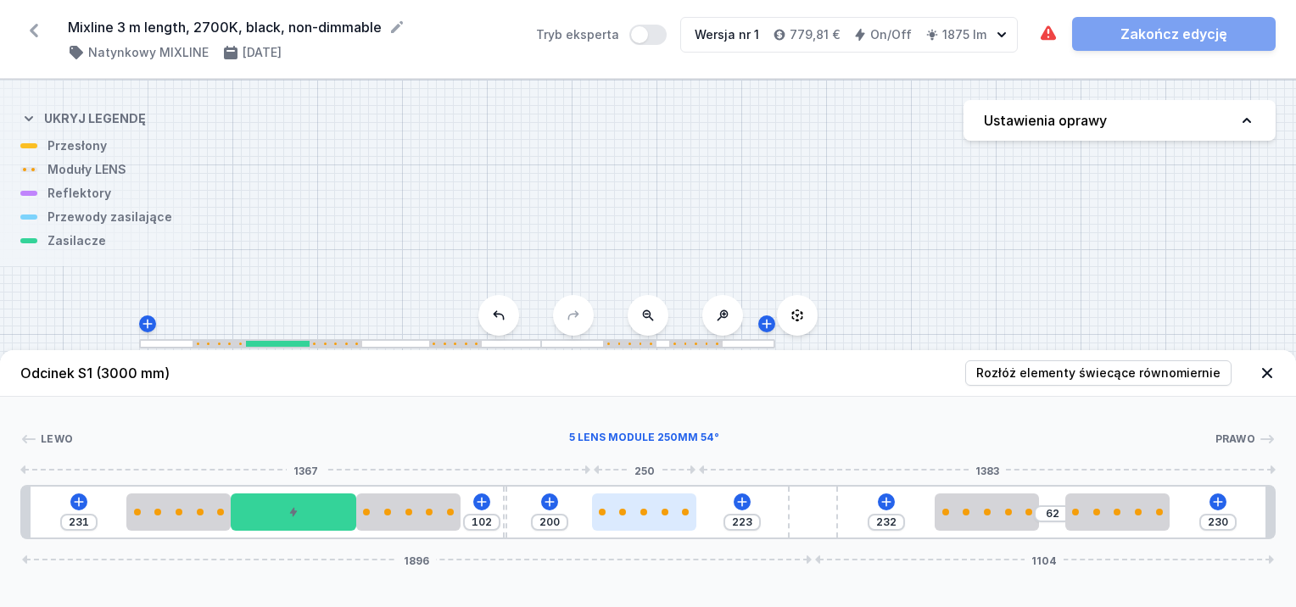
type input "198"
drag, startPoint x: 623, startPoint y: 518, endPoint x: 661, endPoint y: 528, distance: 39.5
click at [617, 519] on div at bounding box center [642, 512] width 104 height 37
type input "123"
type input "332"
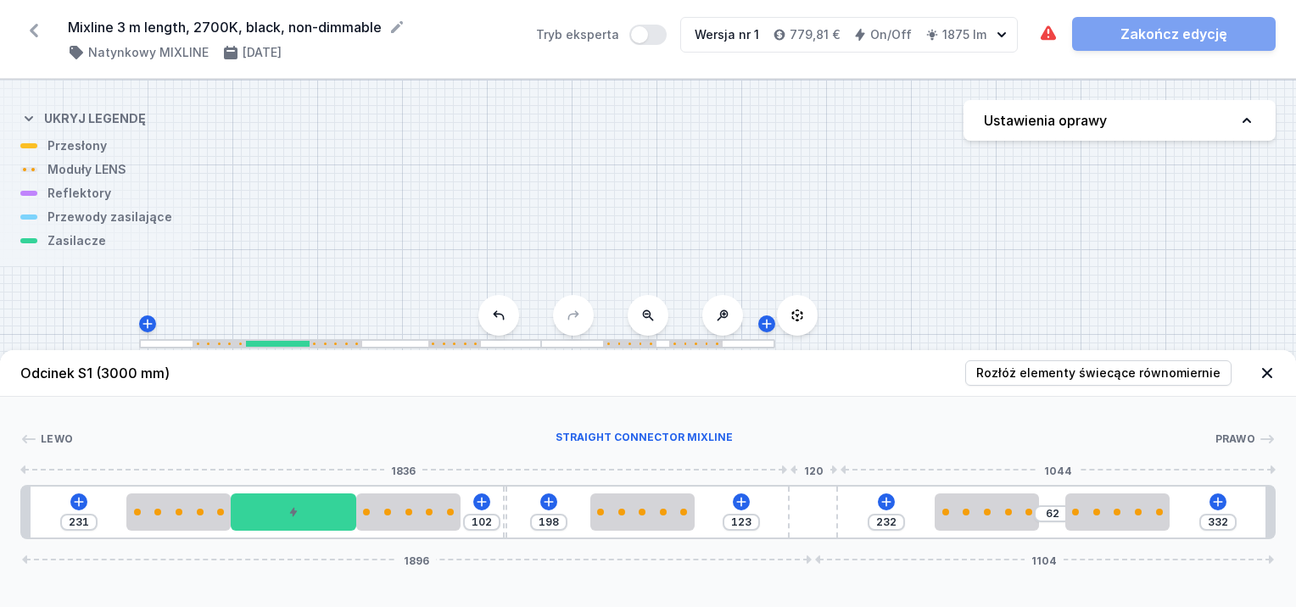
type input "117"
type input "338"
type input "81"
type input "374"
type input "29"
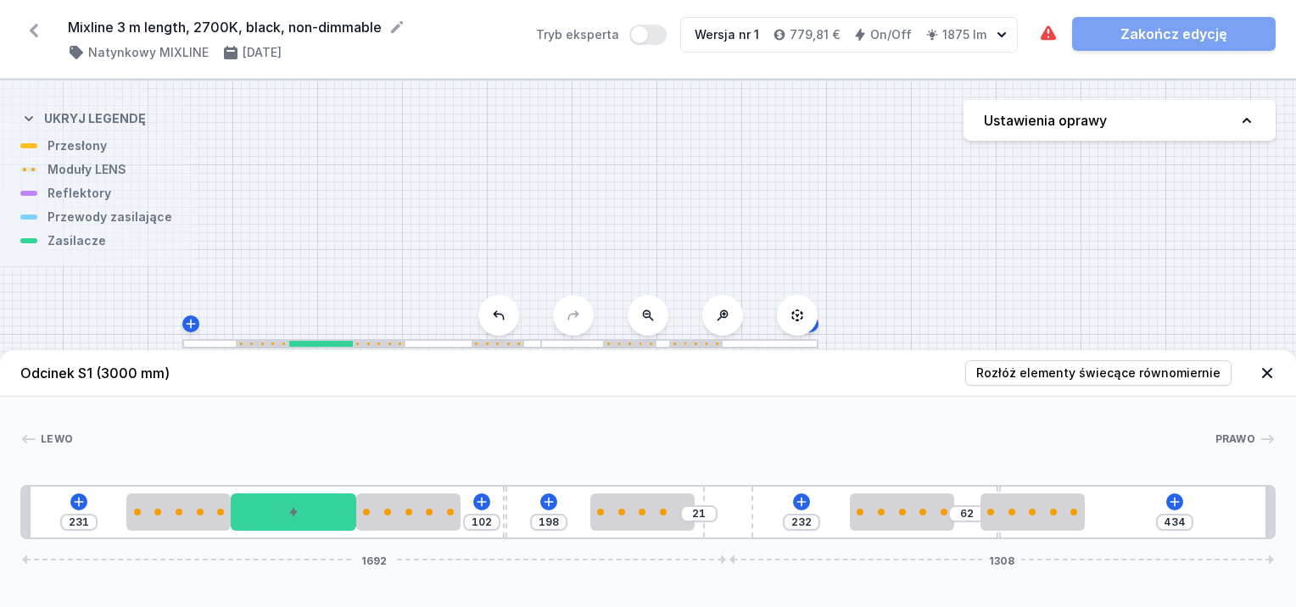
type input "436"
type input "19"
type input "438"
type input "17"
type input "432"
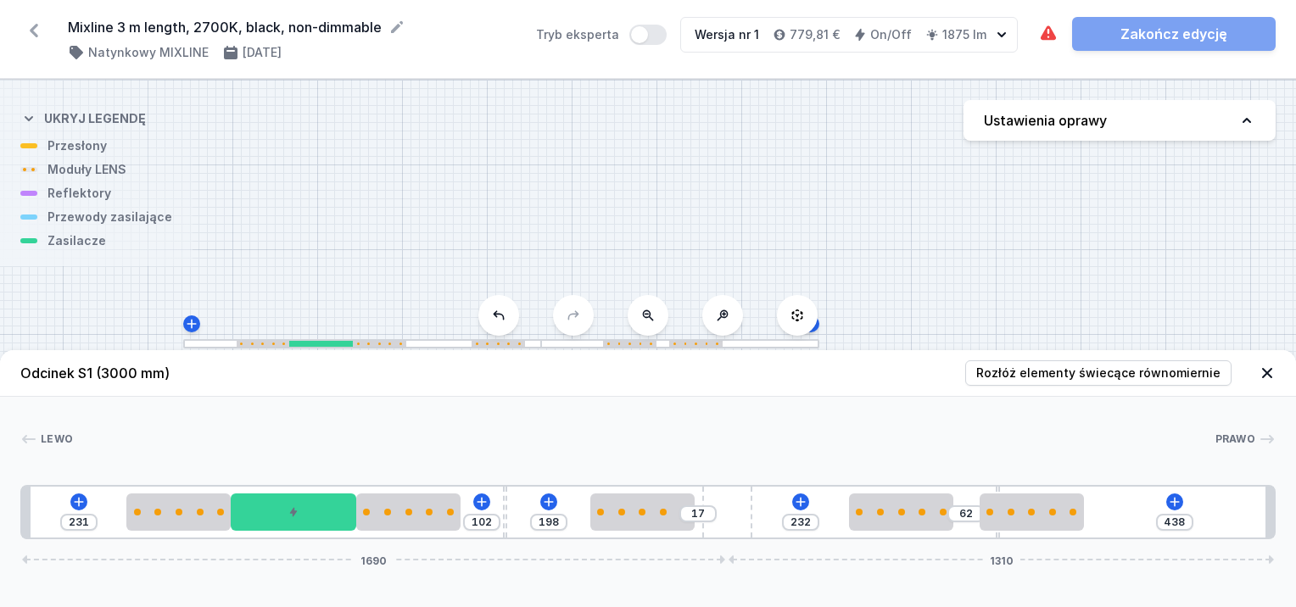
type input "23"
type input "424"
type input "31"
type input "412"
type input "43"
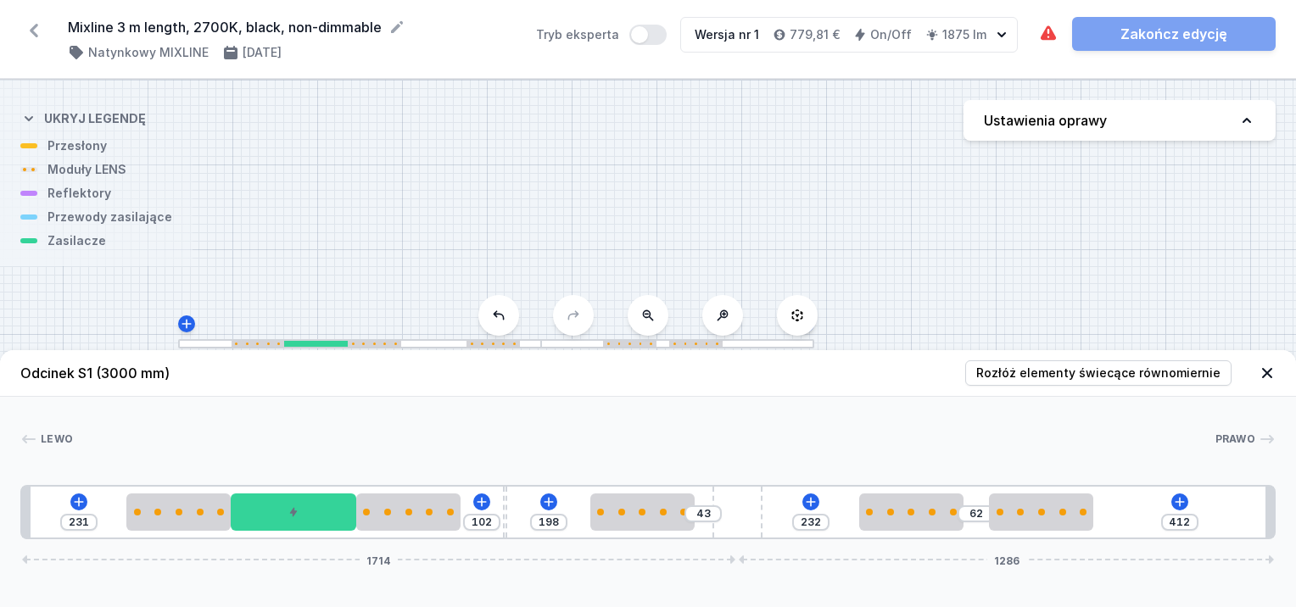
type input "390"
type input "65"
type input "384"
type input "71"
type input "382"
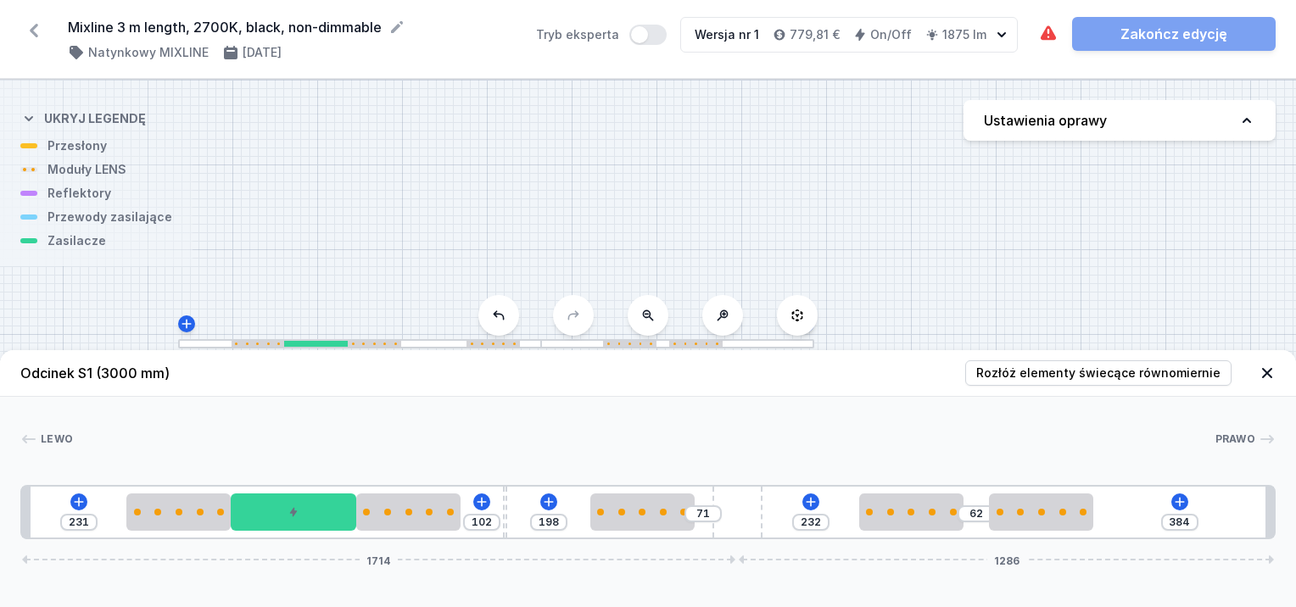
type input "73"
type input "380"
type input "75"
type input "378"
type input "77"
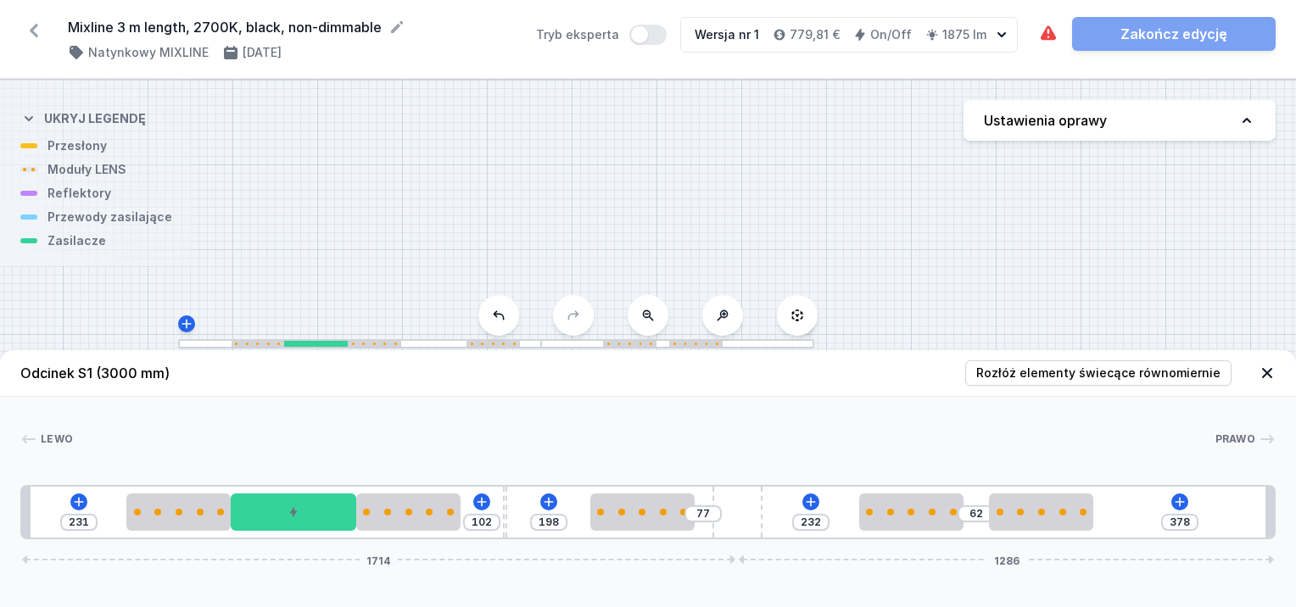
type input "374"
type input "81"
type input "362"
type input "93"
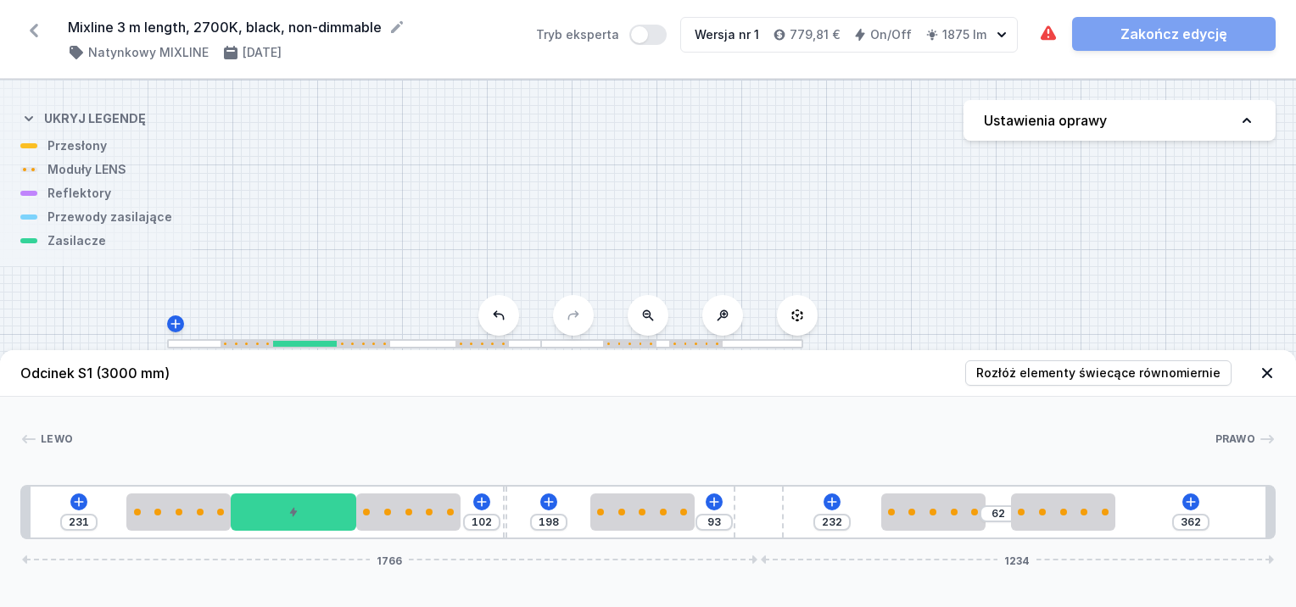
type input "360"
type input "95"
type input "358"
type input "97"
drag, startPoint x: 813, startPoint y: 518, endPoint x: 796, endPoint y: 514, distance: 17.3
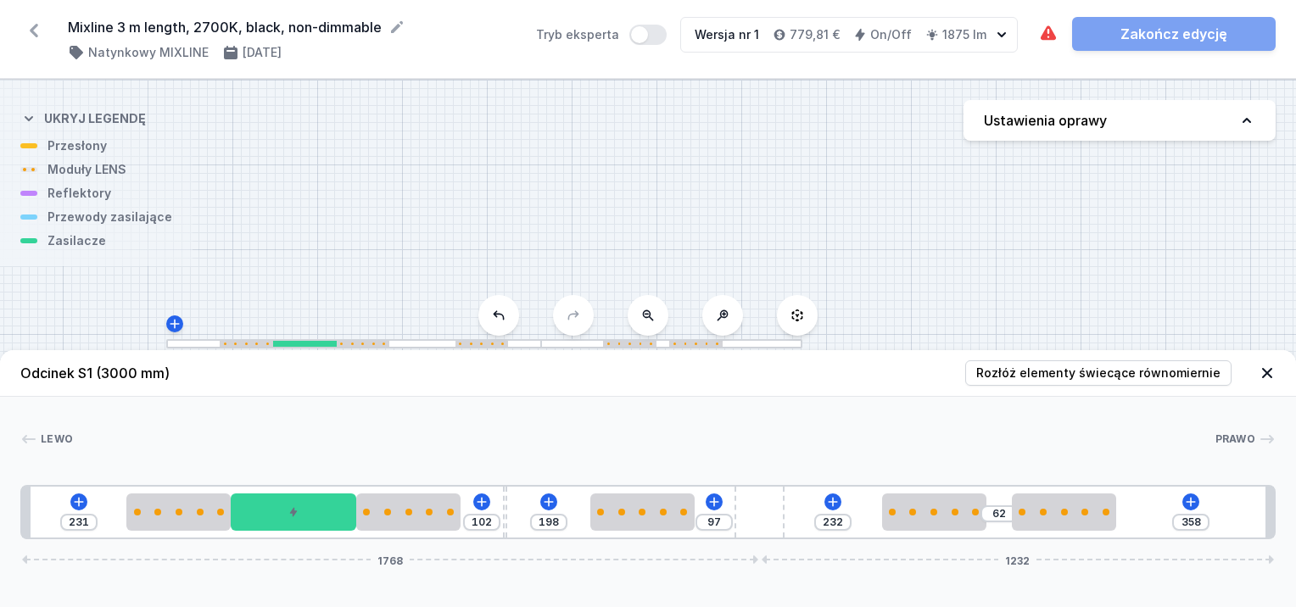
click at [796, 514] on div "231 102 198 97 232 62 358 1768 1232" at bounding box center [648, 512] width 1256 height 54
type input "112"
type input "182"
type input "120"
type input "174"
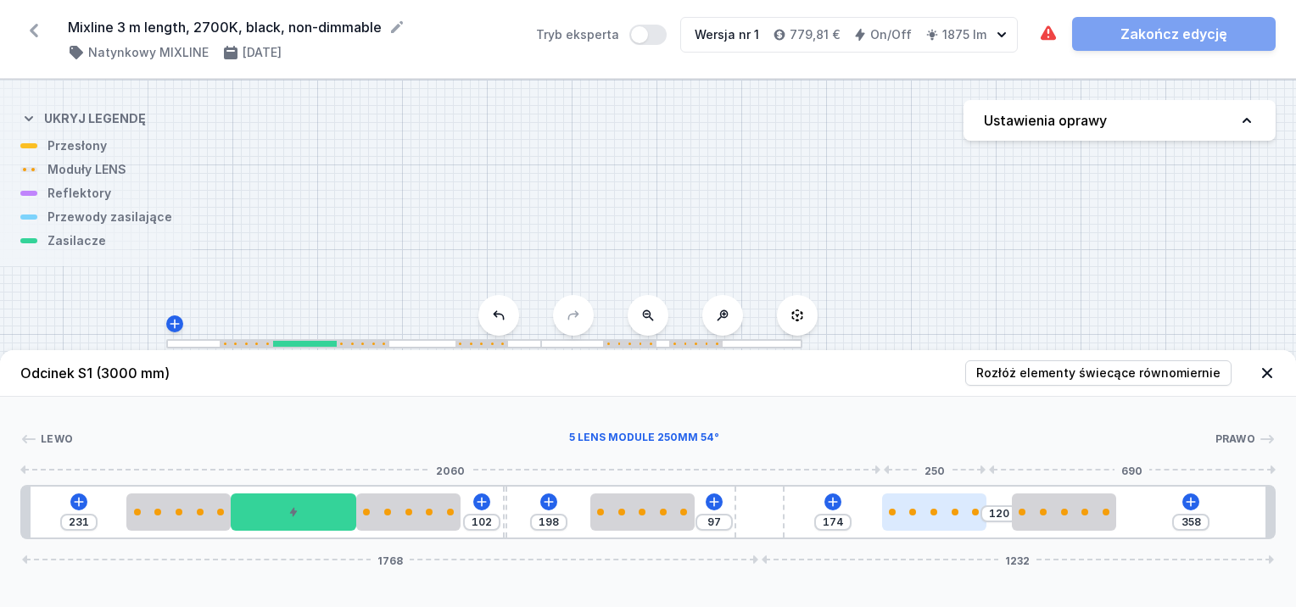
type input "122"
type input "172"
type input "124"
type input "170"
type input "128"
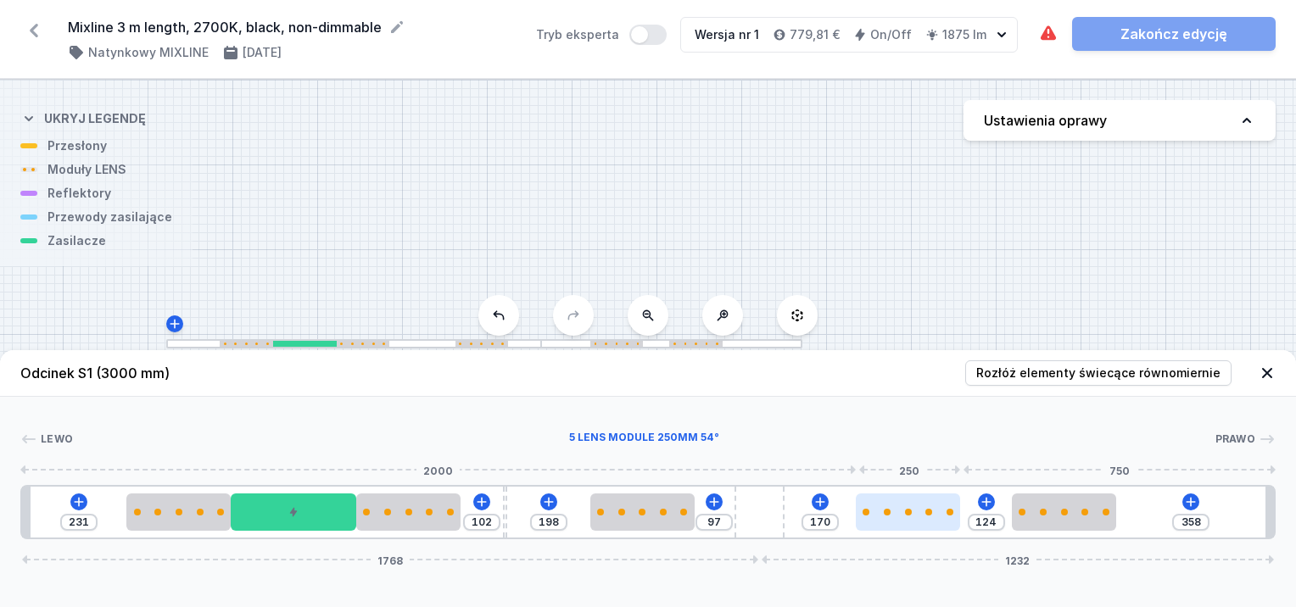
type input "166"
type input "130"
type input "164"
type input "132"
type input "162"
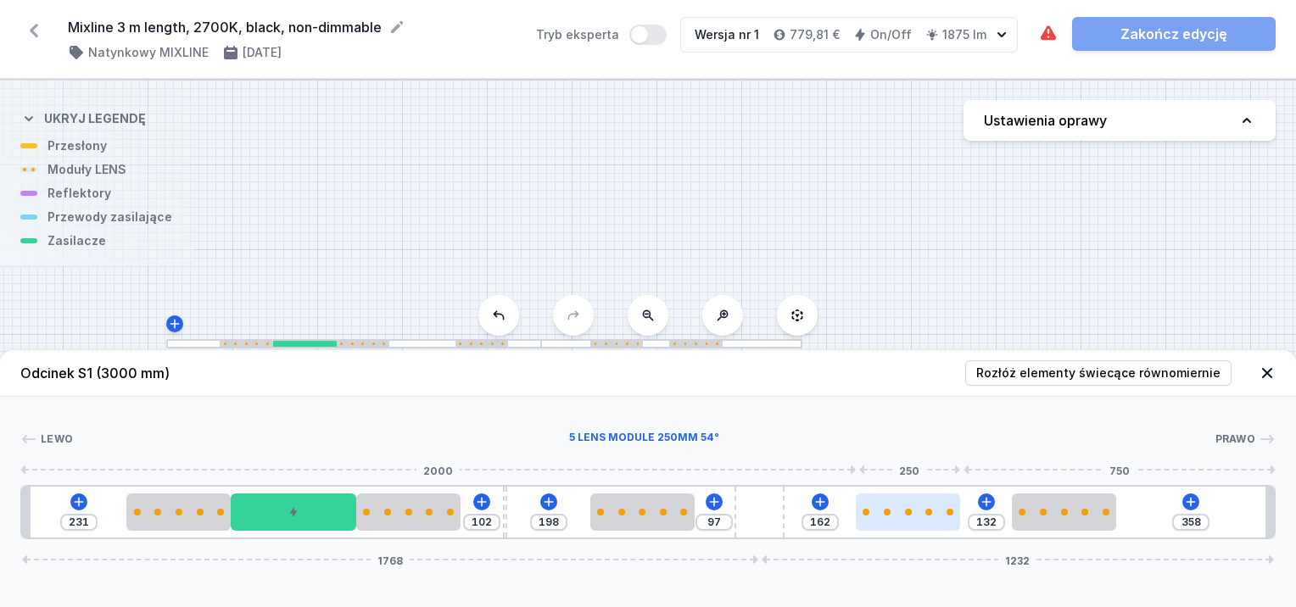
type input "134"
type input "160"
type input "136"
type input "158"
type input "138"
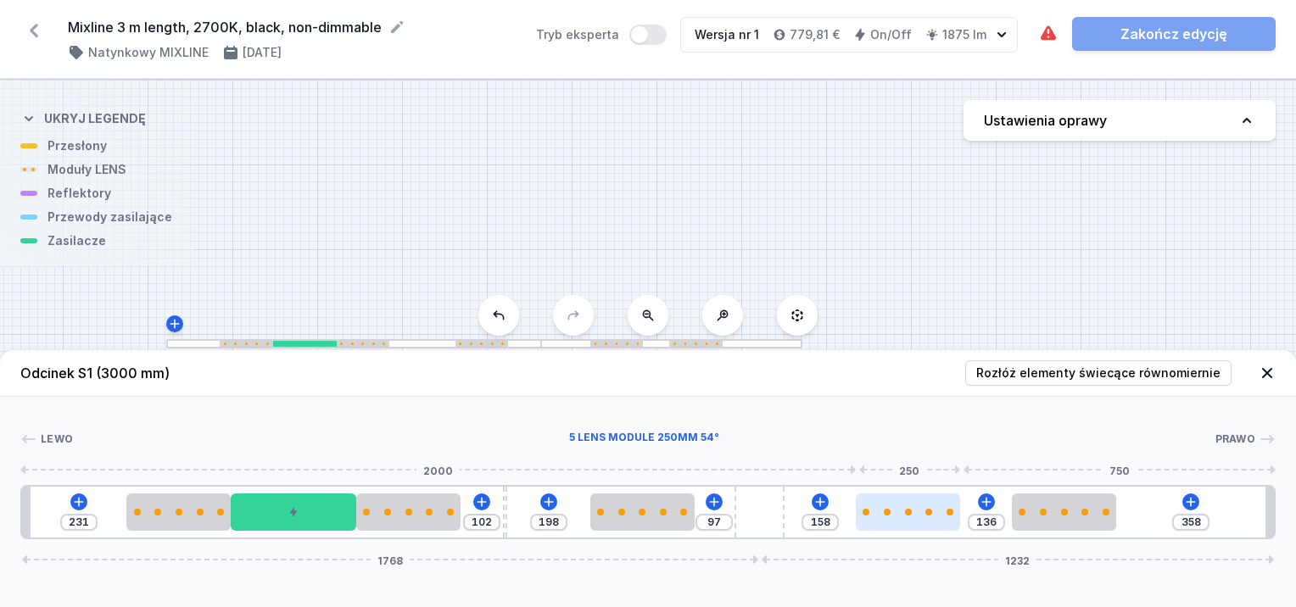
type input "156"
type input "144"
type input "150"
type input "146"
type input "148"
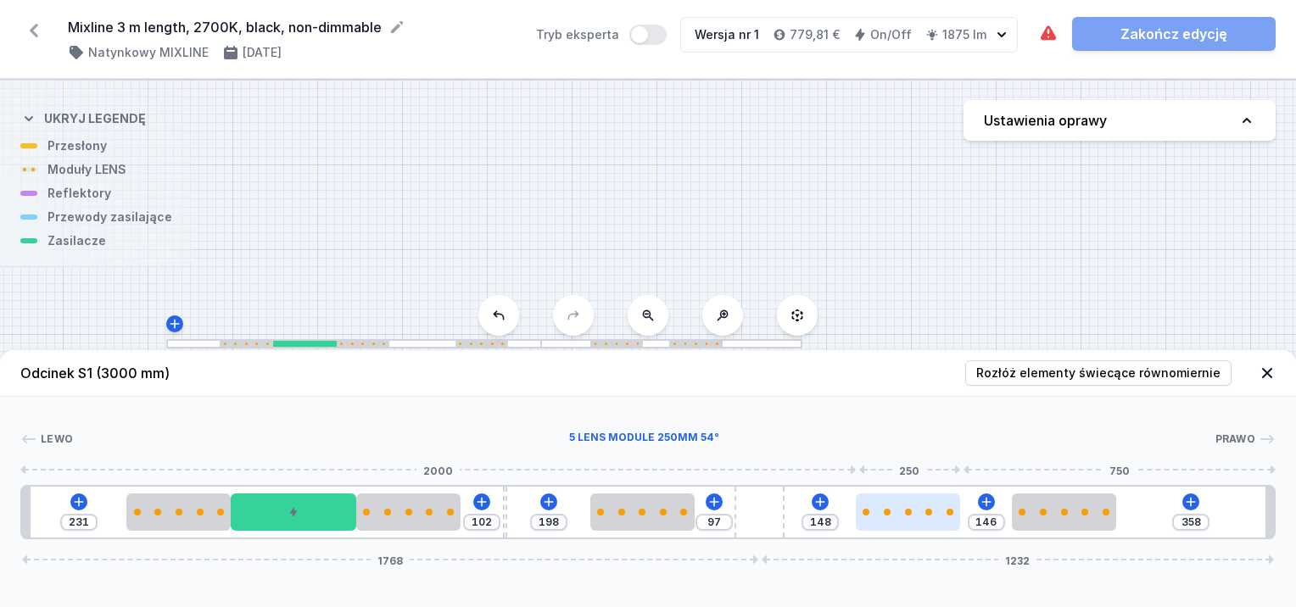
type input "150"
type input "144"
type input "152"
type input "142"
type input "154"
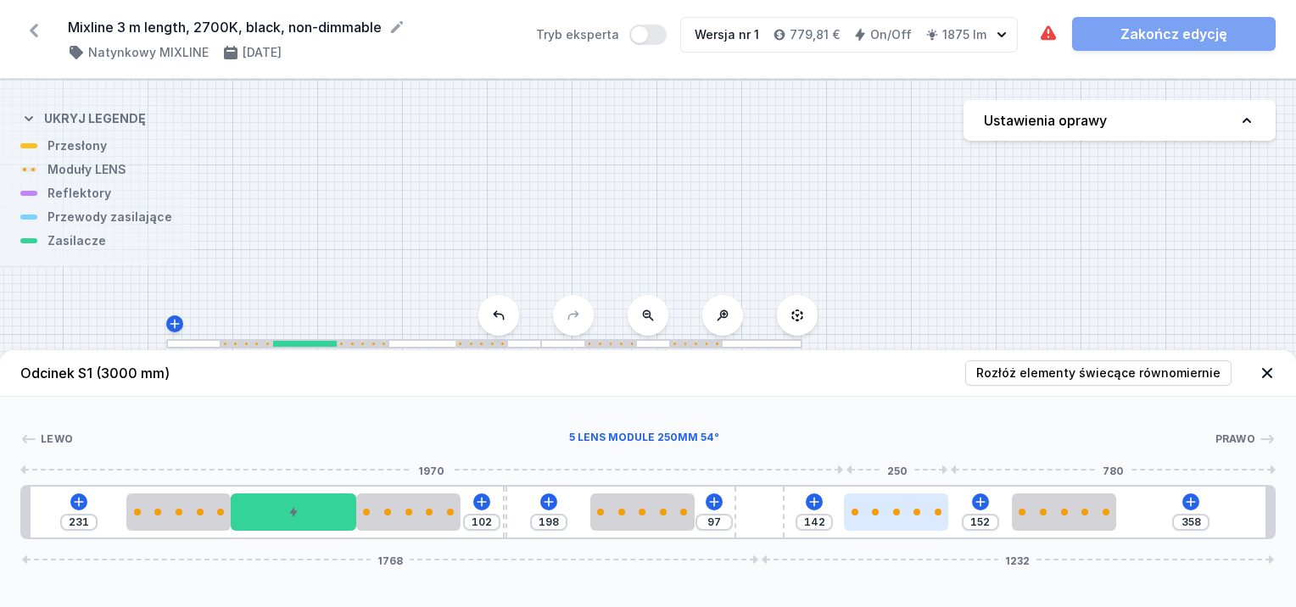
type input "140"
type input "156"
type input "138"
type input "158"
type input "136"
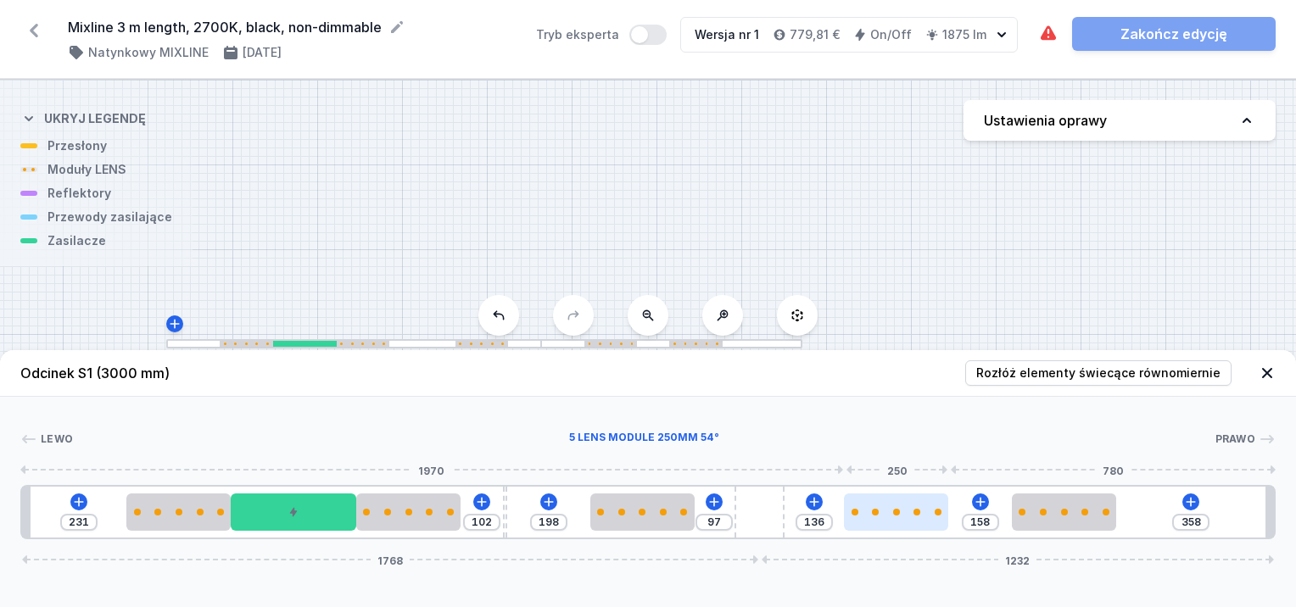
type input "160"
type input "134"
type input "162"
type input "132"
type input "164"
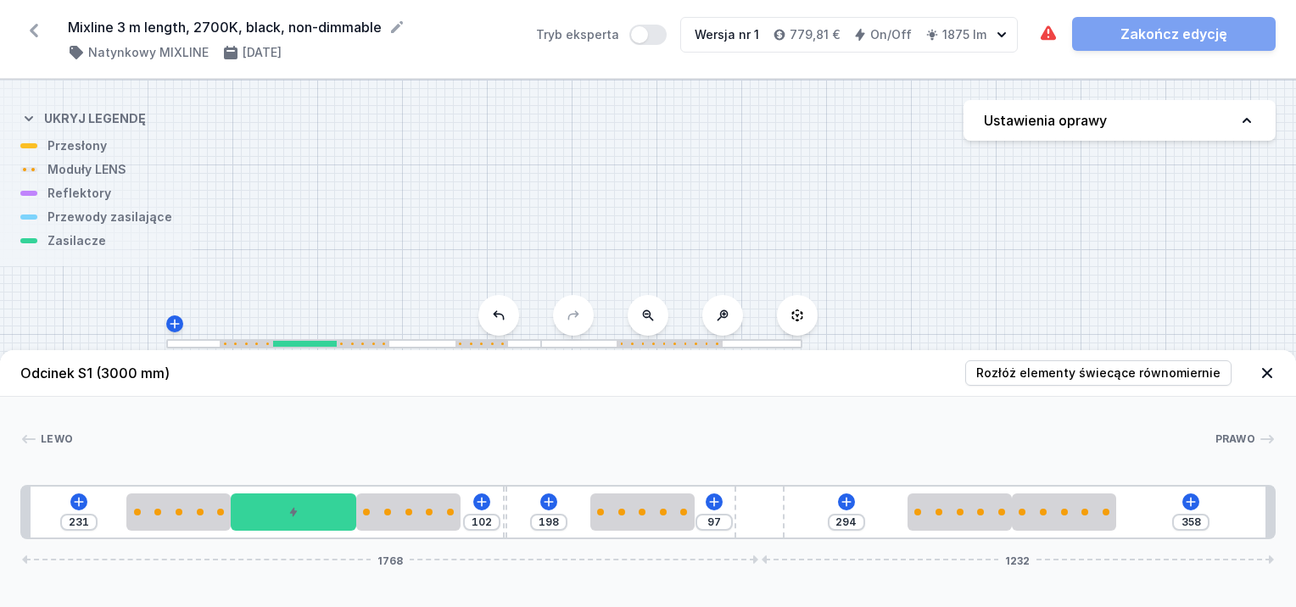
drag, startPoint x: 948, startPoint y: 514, endPoint x: 985, endPoint y: 534, distance: 42.1
click at [979, 534] on div "231 102 198 97 294 358 1768 1232" at bounding box center [648, 512] width 1256 height 54
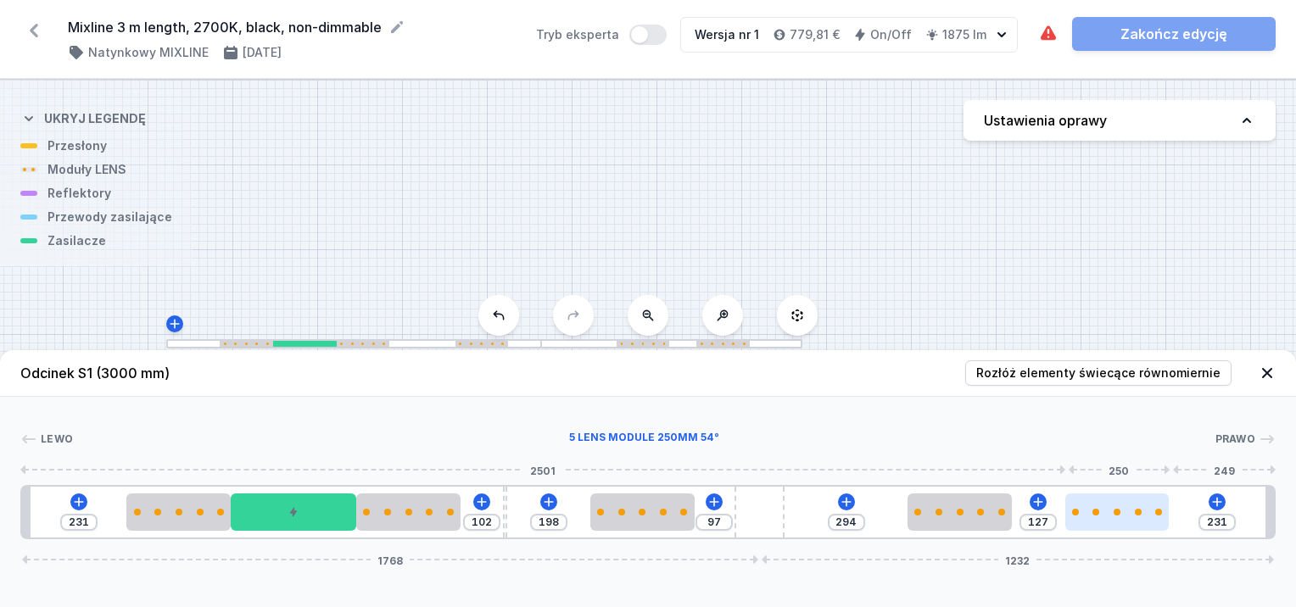
drag, startPoint x: 1061, startPoint y: 513, endPoint x: 1130, endPoint y: 514, distance: 68.7
click at [1130, 514] on div at bounding box center [1118, 512] width 104 height 7
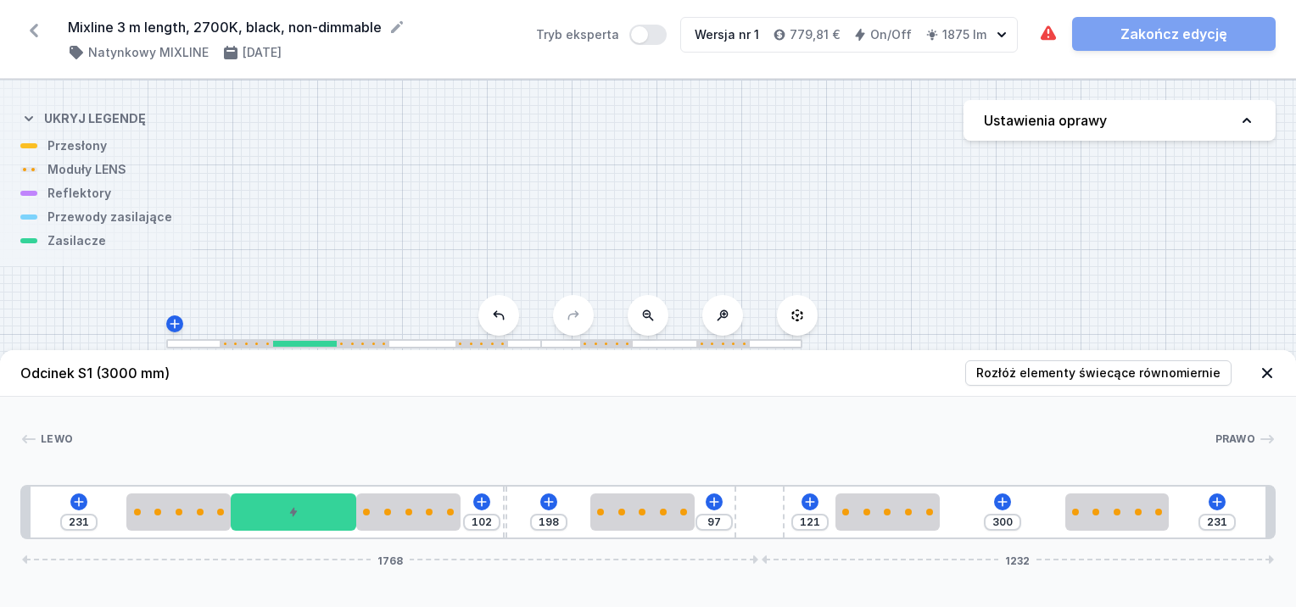
drag, startPoint x: 986, startPoint y: 518, endPoint x: 926, endPoint y: 533, distance: 61.3
click at [926, 533] on div "231 102 198 97 121 300 231 1768 1232" at bounding box center [648, 512] width 1256 height 54
click at [926, 520] on div at bounding box center [881, 512] width 104 height 37
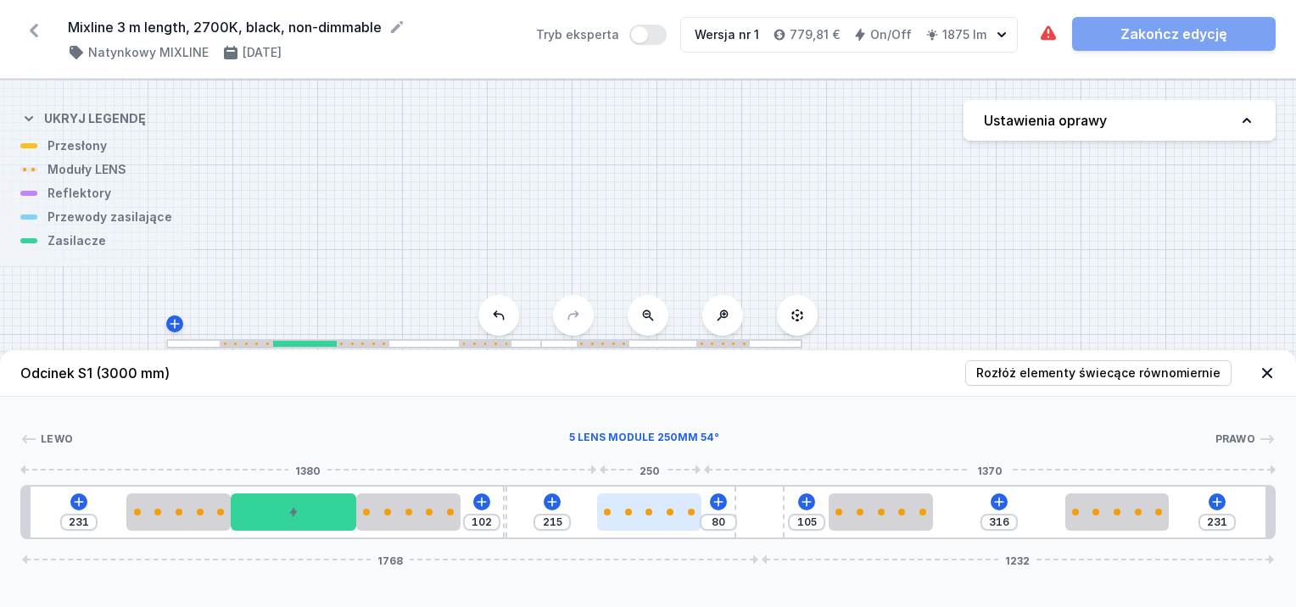
drag, startPoint x: 684, startPoint y: 517, endPoint x: 697, endPoint y: 516, distance: 12.8
click at [692, 516] on div at bounding box center [649, 512] width 104 height 37
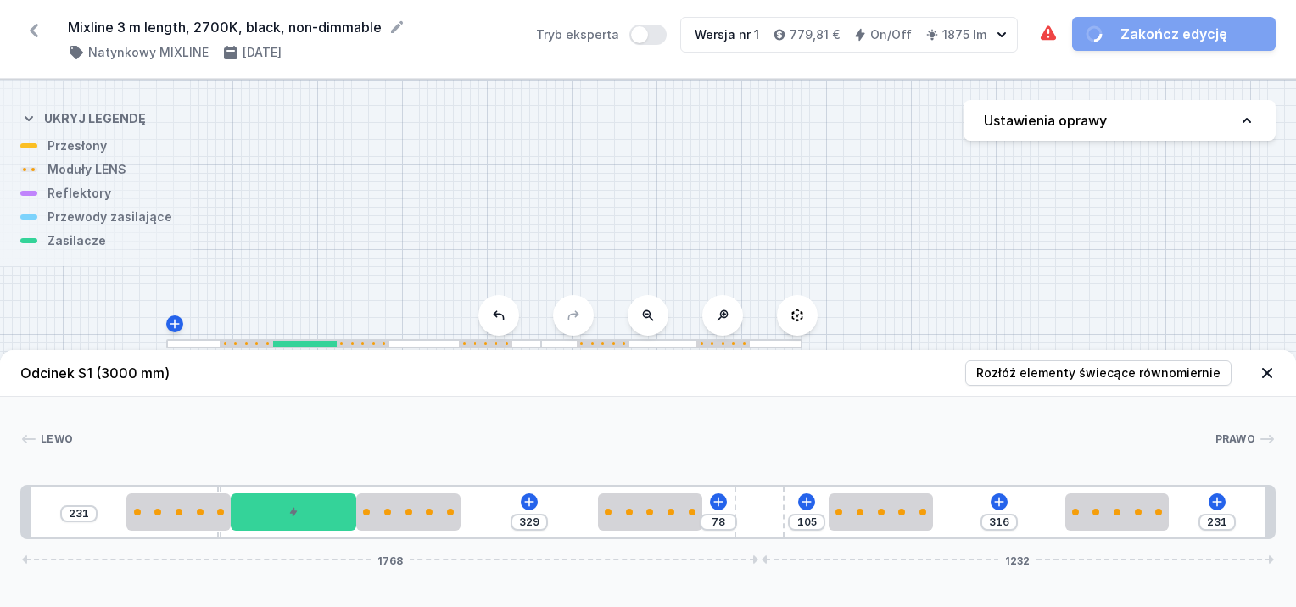
drag, startPoint x: 503, startPoint y: 511, endPoint x: 340, endPoint y: 570, distance: 173.4
click at [206, 579] on div "Odcinek S1 (3000 mm) Rozłóż elementy świecące równomiernie Lewo Prawo 1 2 3 4 3…" at bounding box center [648, 478] width 1296 height 257
drag, startPoint x: 451, startPoint y: 512, endPoint x: 465, endPoint y: 512, distance: 13.6
click at [470, 512] on div "231 329 78 105 316 231 1768 1232" at bounding box center [648, 512] width 1256 height 54
click at [682, 517] on div at bounding box center [647, 512] width 104 height 37
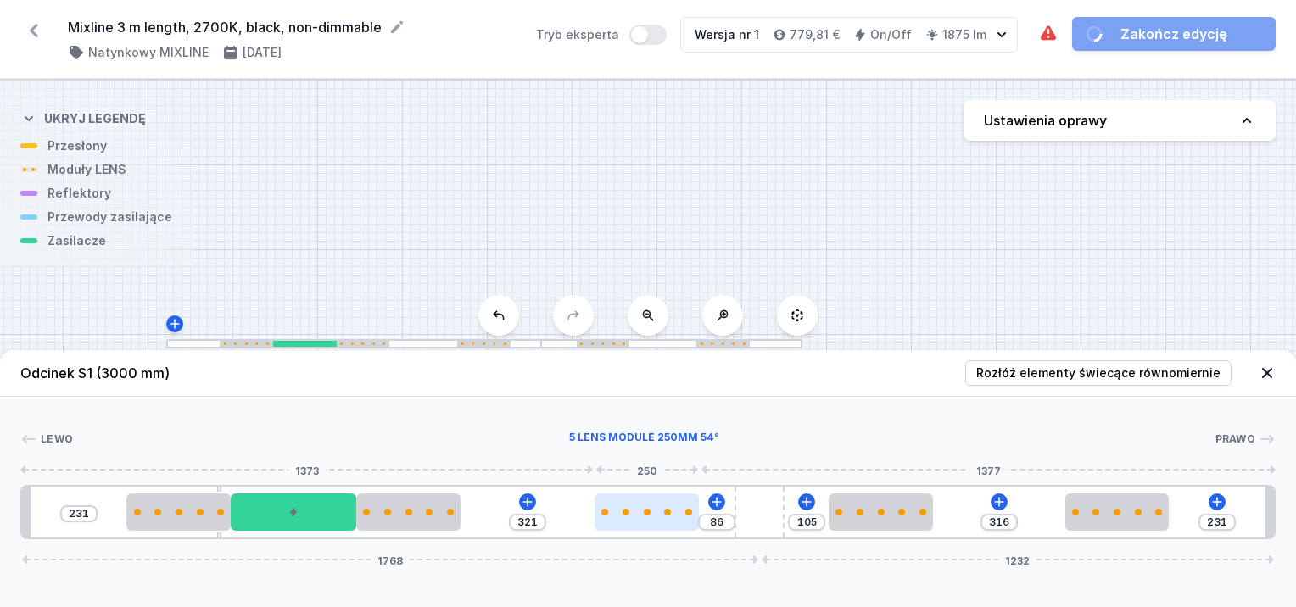
click at [692, 518] on div at bounding box center [647, 512] width 104 height 37
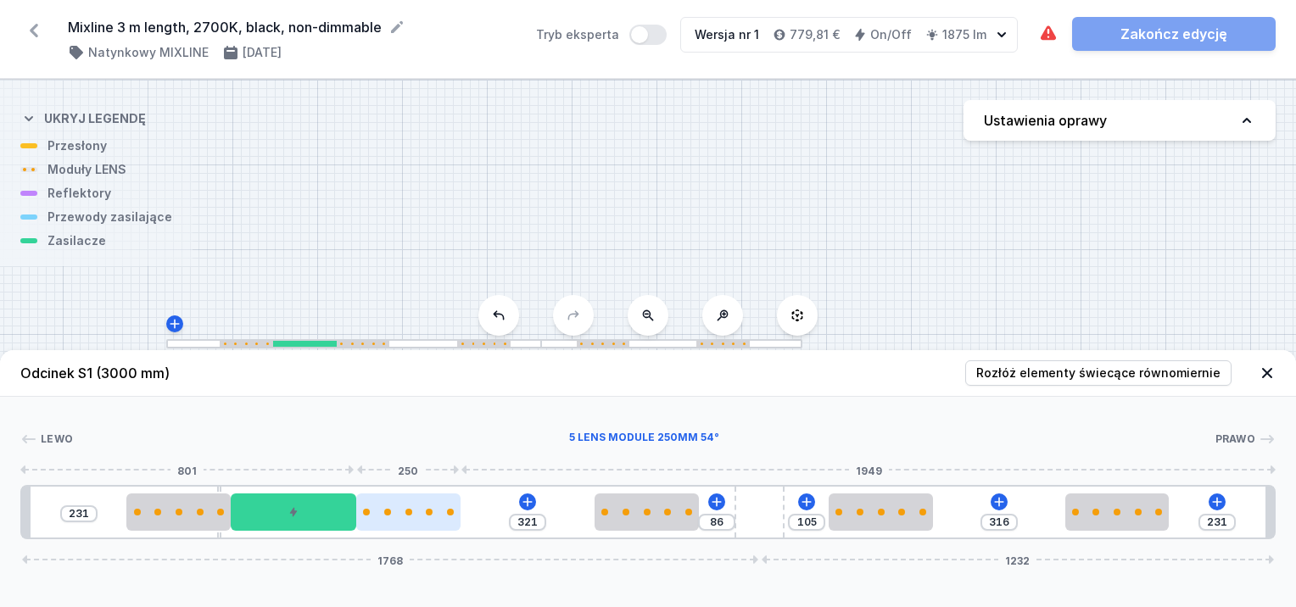
drag, startPoint x: 439, startPoint y: 506, endPoint x: 383, endPoint y: 509, distance: 56.9
click at [439, 512] on div at bounding box center [408, 512] width 104 height 37
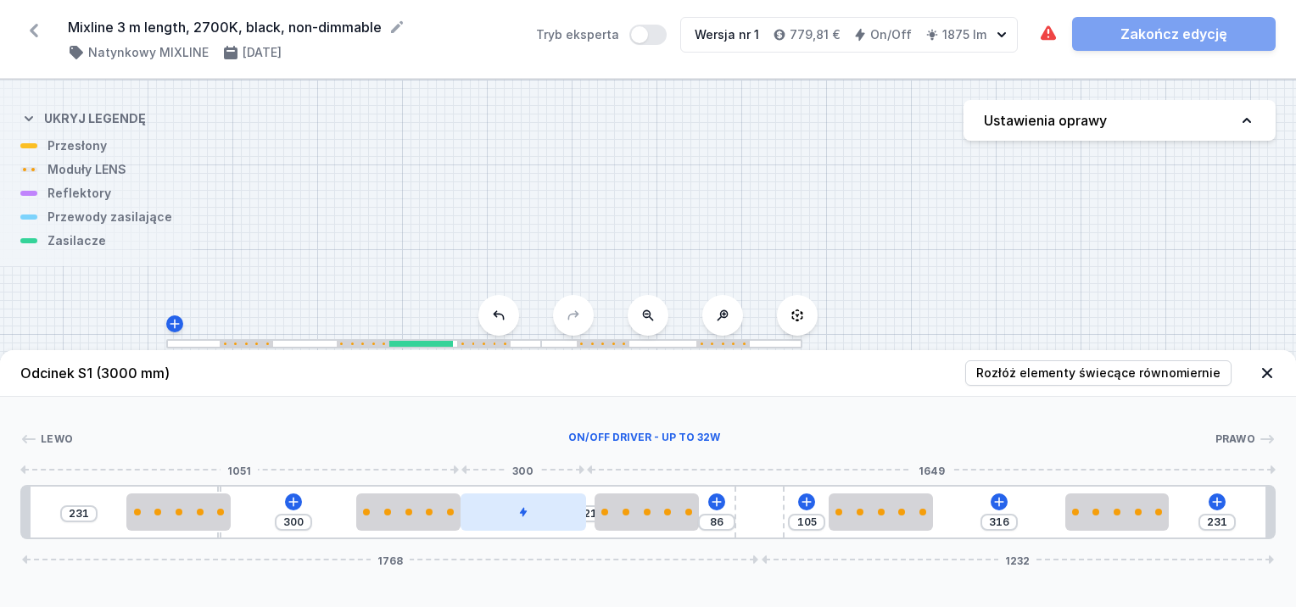
drag, startPoint x: 256, startPoint y: 510, endPoint x: 482, endPoint y: 518, distance: 225.8
drag, startPoint x: 552, startPoint y: 519, endPoint x: 589, endPoint y: 520, distance: 36.5
click at [589, 520] on div at bounding box center [532, 512] width 126 height 37
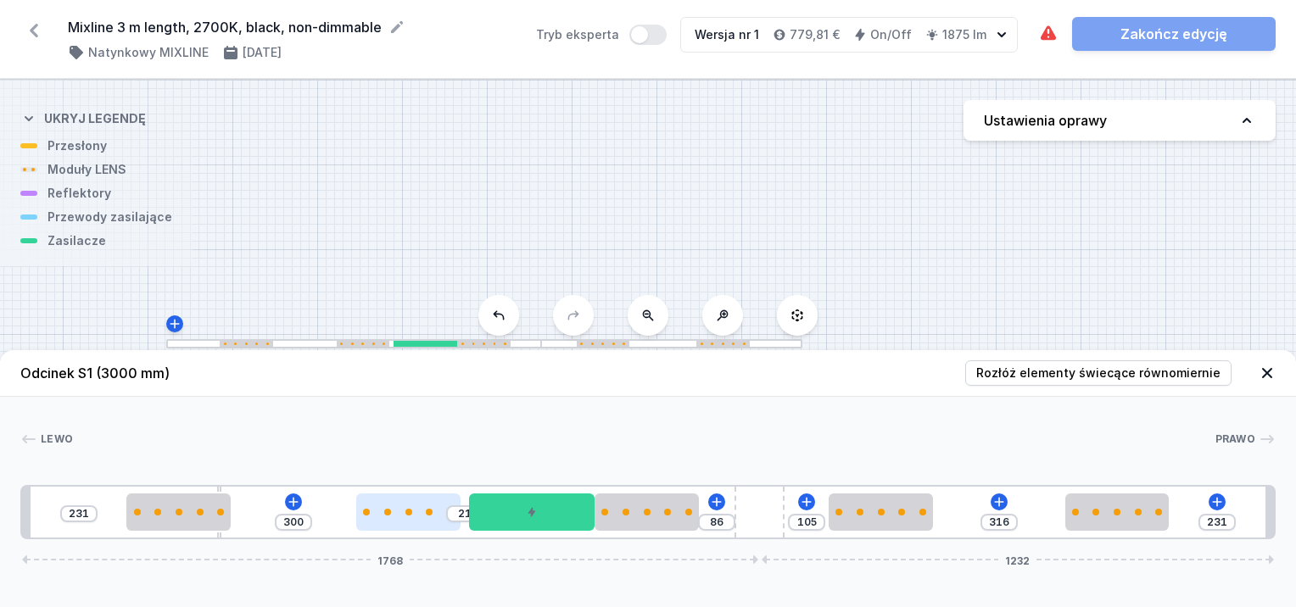
drag, startPoint x: 448, startPoint y: 514, endPoint x: 420, endPoint y: 510, distance: 28.3
click at [456, 515] on div "21" at bounding box center [464, 514] width 37 height 17
click at [406, 506] on div at bounding box center [417, 512] width 104 height 37
drag, startPoint x: 406, startPoint y: 517, endPoint x: 389, endPoint y: 522, distance: 16.9
click at [389, 522] on div at bounding box center [404, 512] width 104 height 37
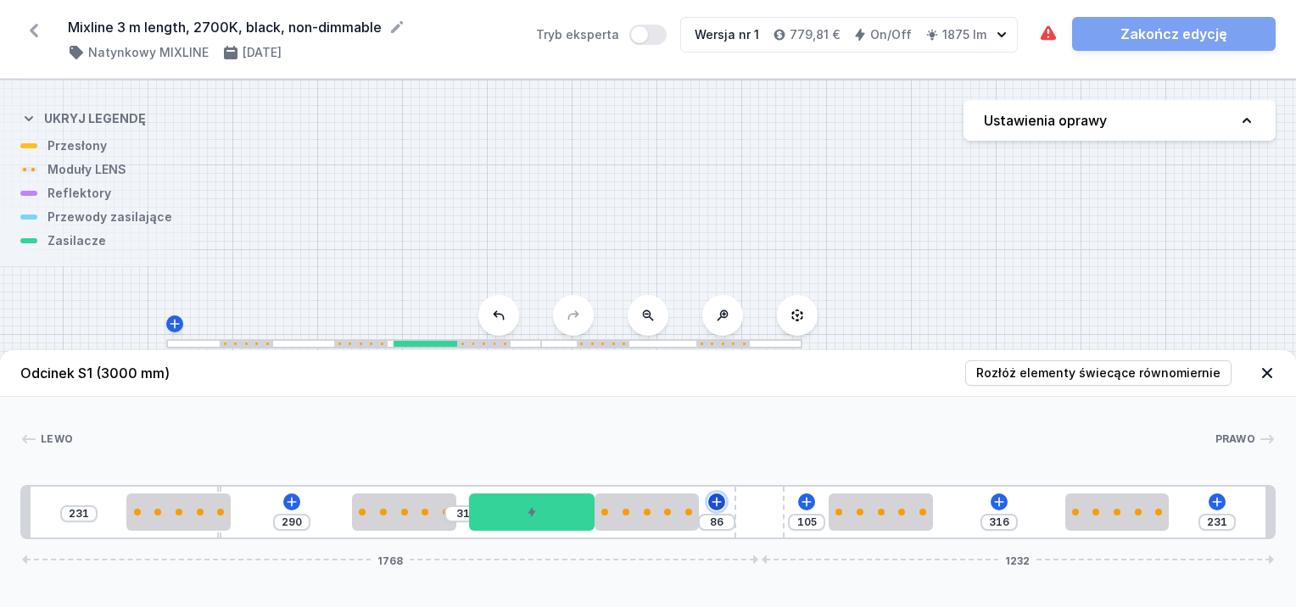
click at [715, 501] on icon at bounding box center [717, 502] width 14 height 14
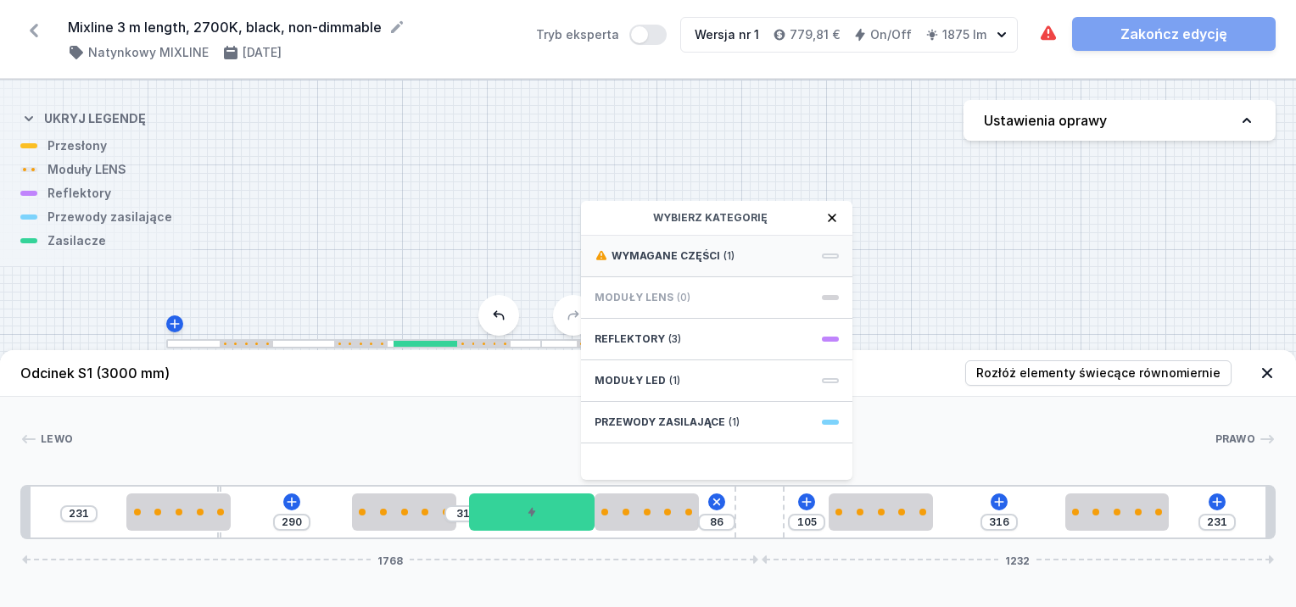
click at [693, 241] on div "Wymagane części (1)" at bounding box center [716, 257] width 271 height 42
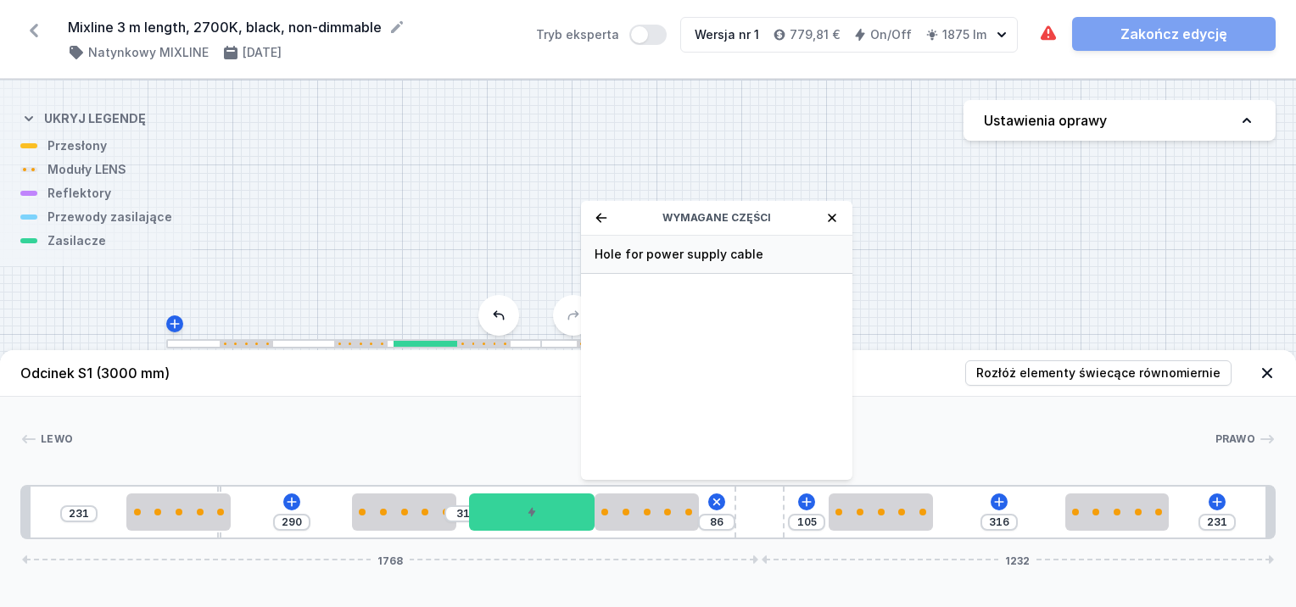
click at [693, 251] on span "Hole for power supply cable" at bounding box center [717, 254] width 244 height 17
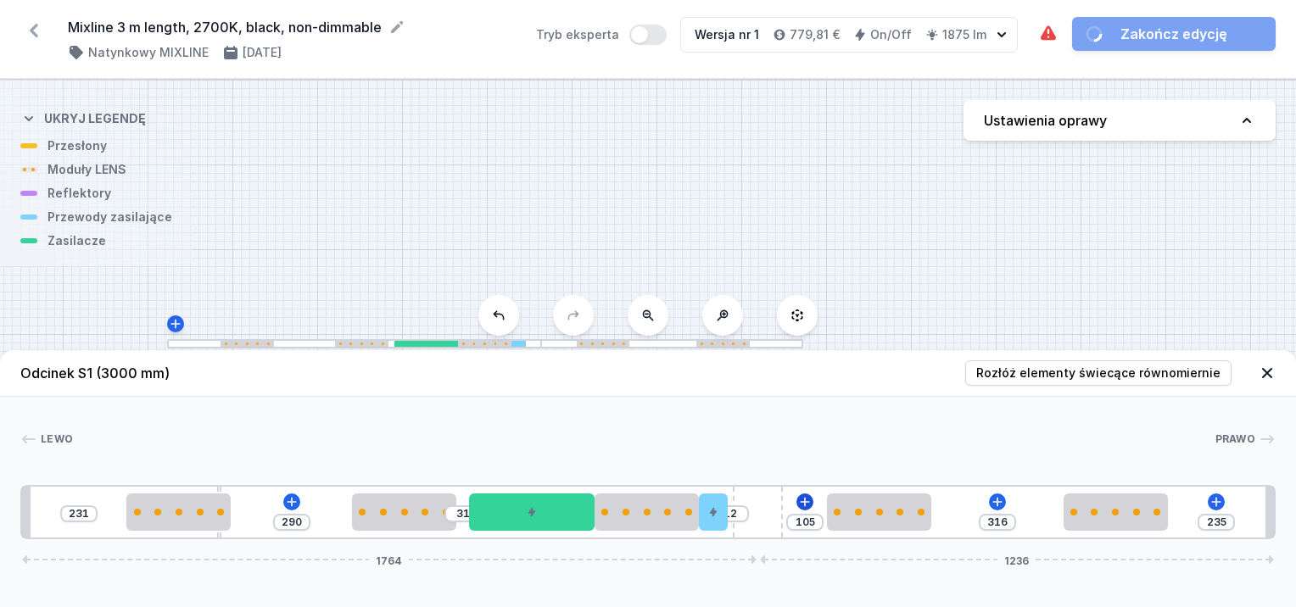
drag, startPoint x: 774, startPoint y: 529, endPoint x: 809, endPoint y: 505, distance: 42.6
click at [809, 505] on div "231 290 31 12 105 316 235 1764 1236" at bounding box center [648, 512] width 1256 height 54
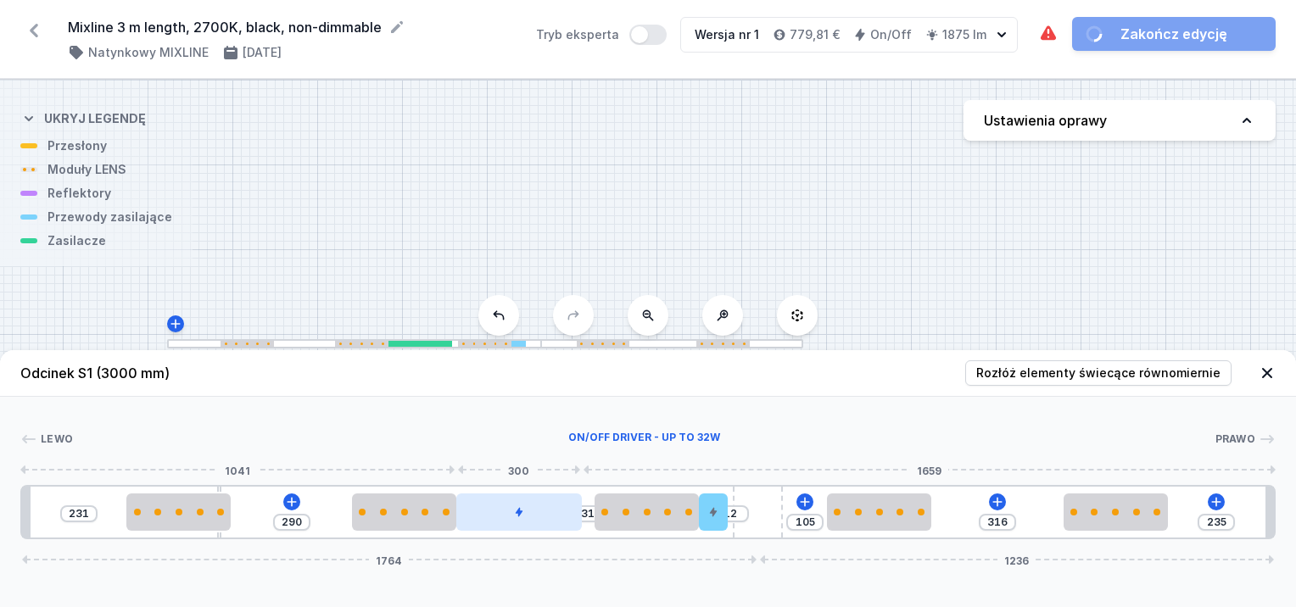
click at [517, 521] on div at bounding box center [519, 512] width 126 height 37
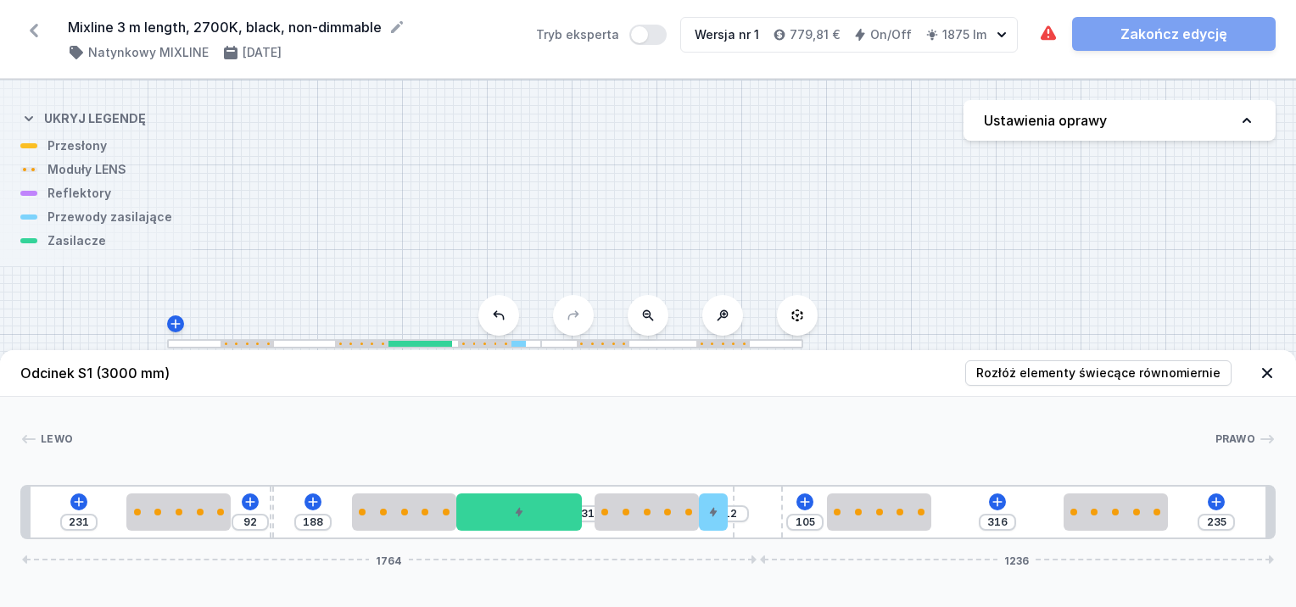
drag, startPoint x: 217, startPoint y: 489, endPoint x: 265, endPoint y: 499, distance: 48.6
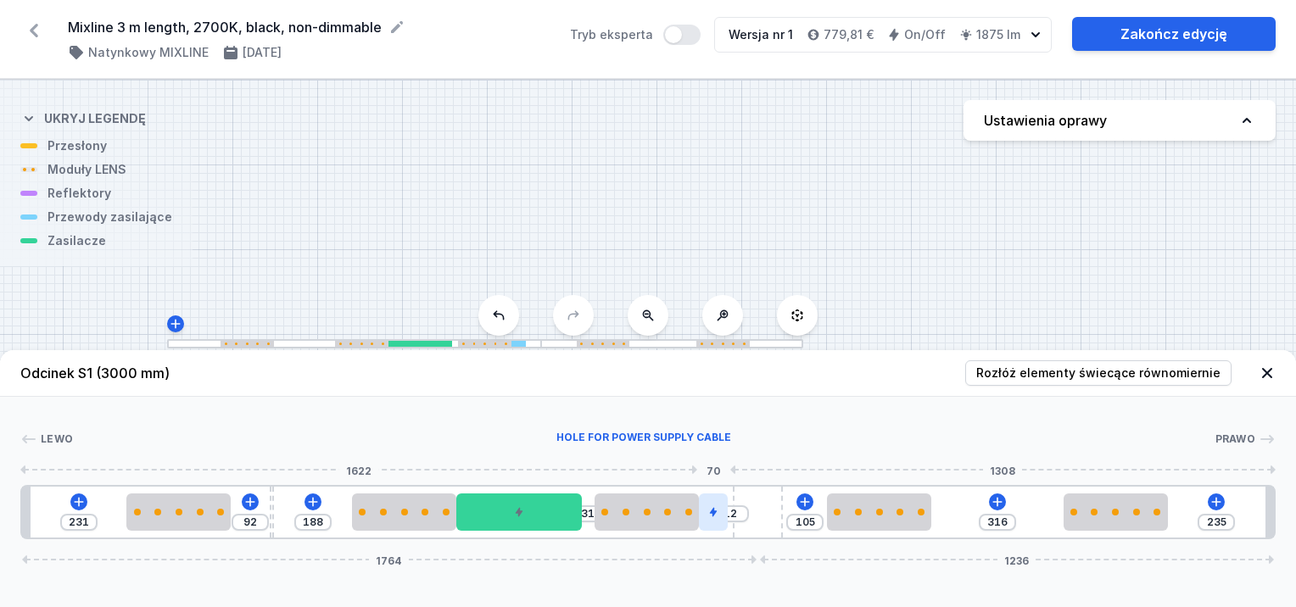
click at [716, 519] on div at bounding box center [713, 512] width 29 height 37
click at [607, 519] on div at bounding box center [634, 512] width 104 height 37
click at [700, 517] on div at bounding box center [700, 512] width 29 height 37
click at [271, 485] on div "Lewo Prawo 1 2 3 2 4 2 5 6 2 2 1 231 92 188 43 105 316 235 1764 1236 251 250 92…" at bounding box center [648, 468] width 1296 height 143
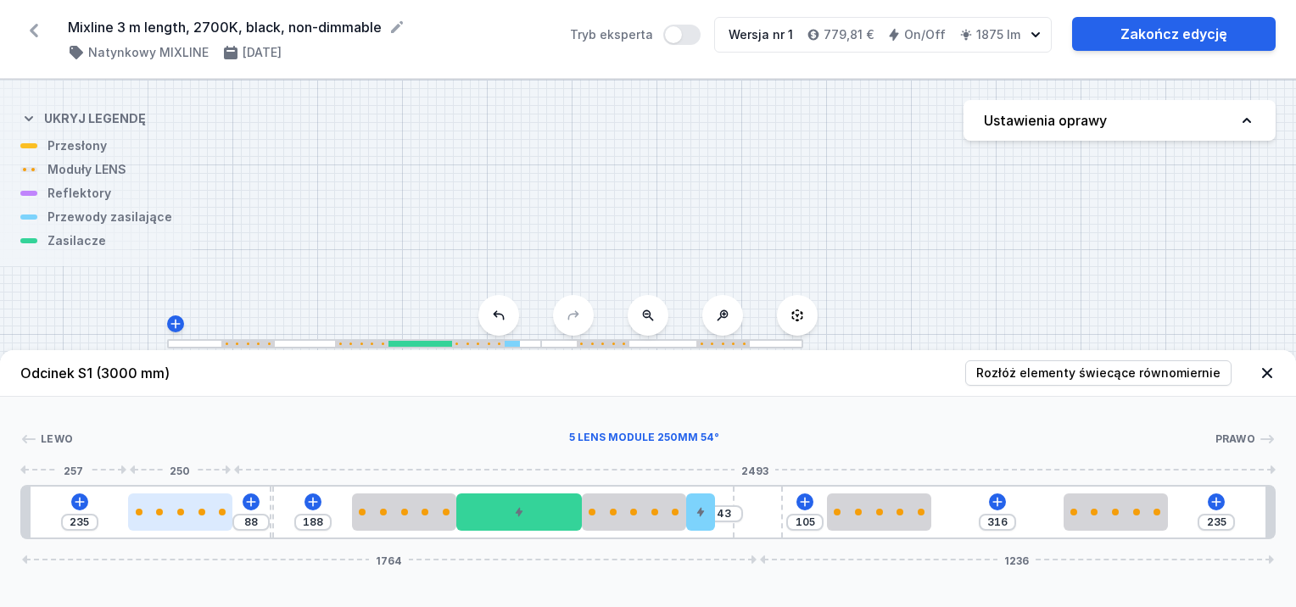
click at [148, 516] on div at bounding box center [180, 512] width 104 height 37
drag, startPoint x: 270, startPoint y: 514, endPoint x: 283, endPoint y: 515, distance: 13.6
click at [283, 515] on div "235 131 145 43 105 316 235 1764 1236" at bounding box center [648, 512] width 1256 height 54
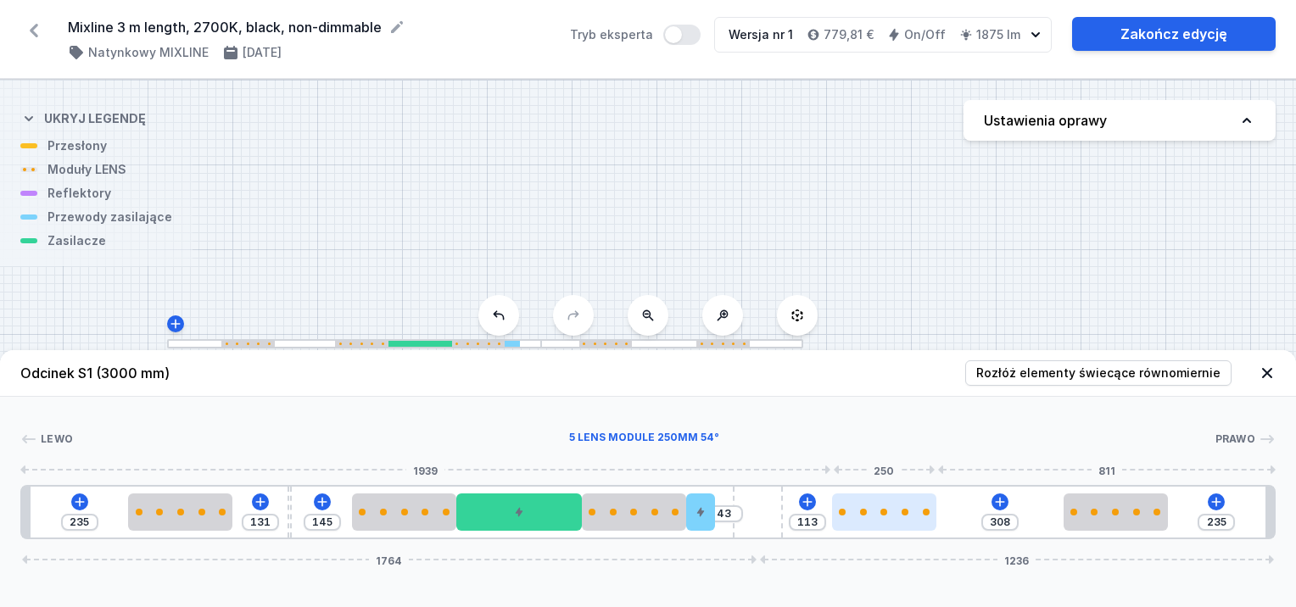
drag, startPoint x: 908, startPoint y: 506, endPoint x: 924, endPoint y: 503, distance: 16.5
click at [924, 503] on div at bounding box center [884, 512] width 104 height 37
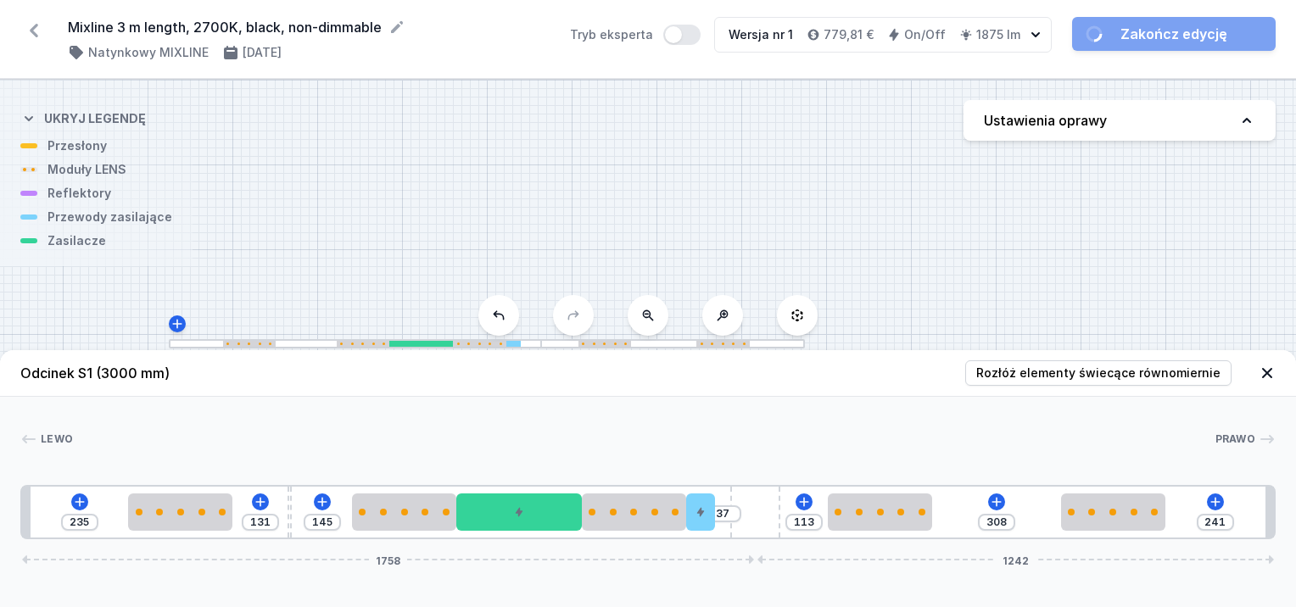
drag, startPoint x: 747, startPoint y: 515, endPoint x: 781, endPoint y: 513, distance: 34.0
click at [781, 513] on div "235 131 145 37 113 308 241 1758 1242" at bounding box center [648, 512] width 1256 height 54
drag, startPoint x: 704, startPoint y: 517, endPoint x: 723, endPoint y: 518, distance: 18.7
click at [723, 518] on div "235 131 145 37 113 308 241 1758 1242" at bounding box center [648, 512] width 1256 height 54
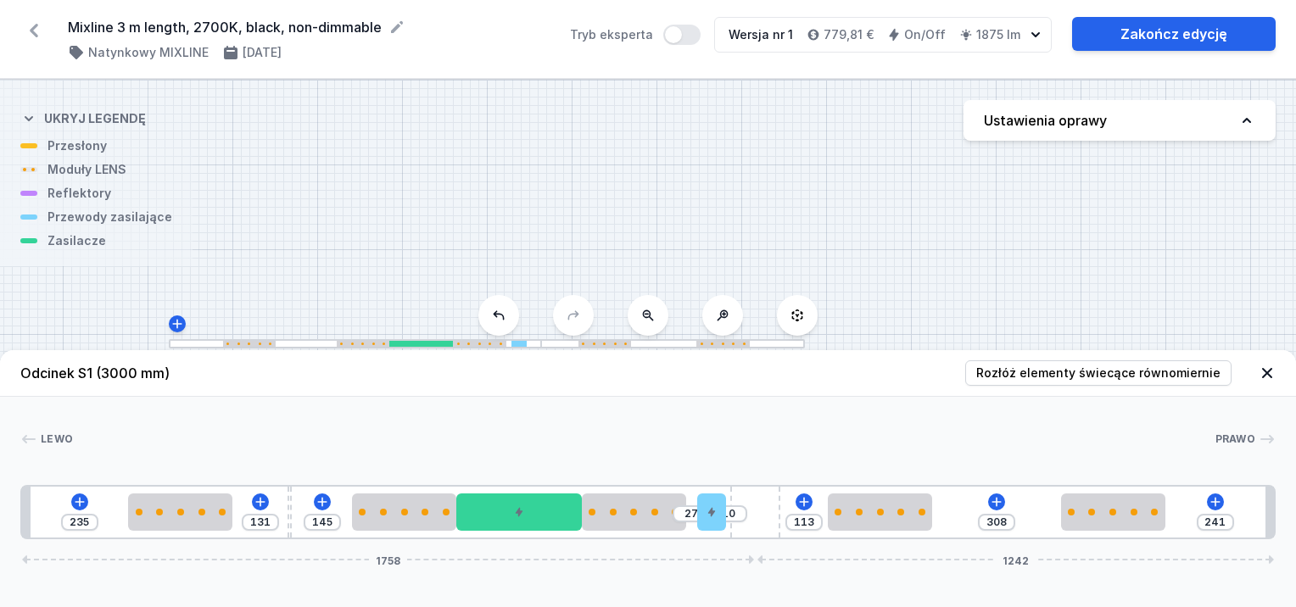
drag, startPoint x: 706, startPoint y: 515, endPoint x: 727, endPoint y: 517, distance: 21.3
click at [728, 518] on div "235 131 145 27 10 113 308 241 1758 1242" at bounding box center [648, 512] width 1256 height 54
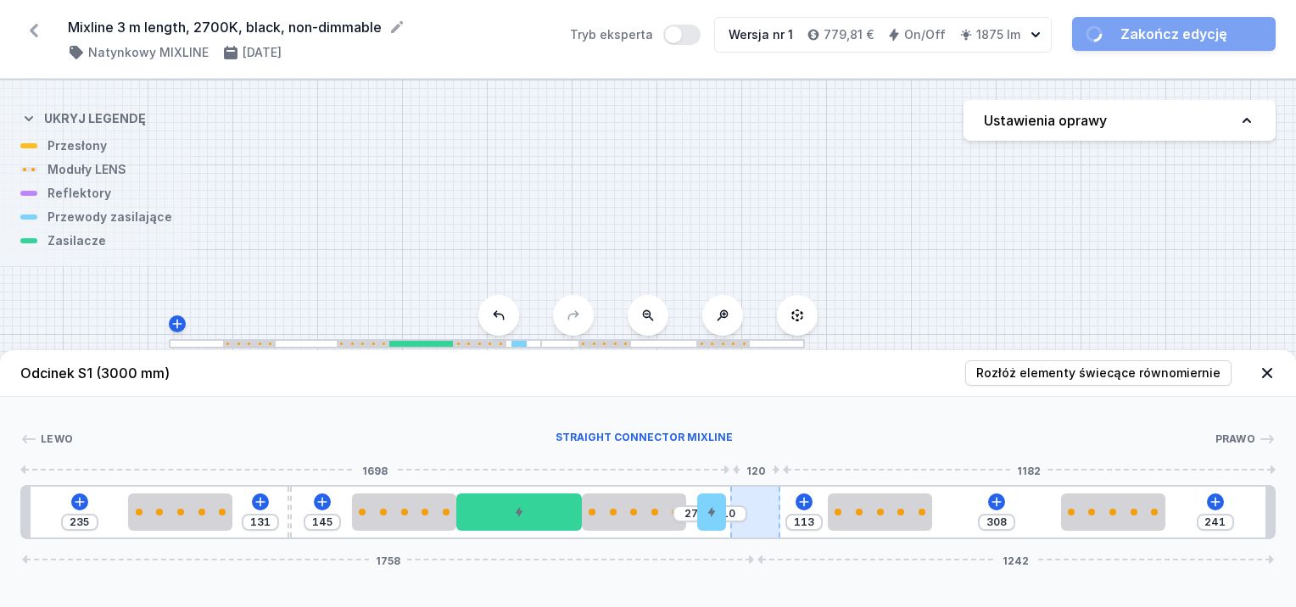
drag, startPoint x: 702, startPoint y: 514, endPoint x: 757, endPoint y: 518, distance: 54.4
click at [758, 517] on div "235 131 145 27 10 113 308 241 1758 1242" at bounding box center [648, 512] width 1256 height 54
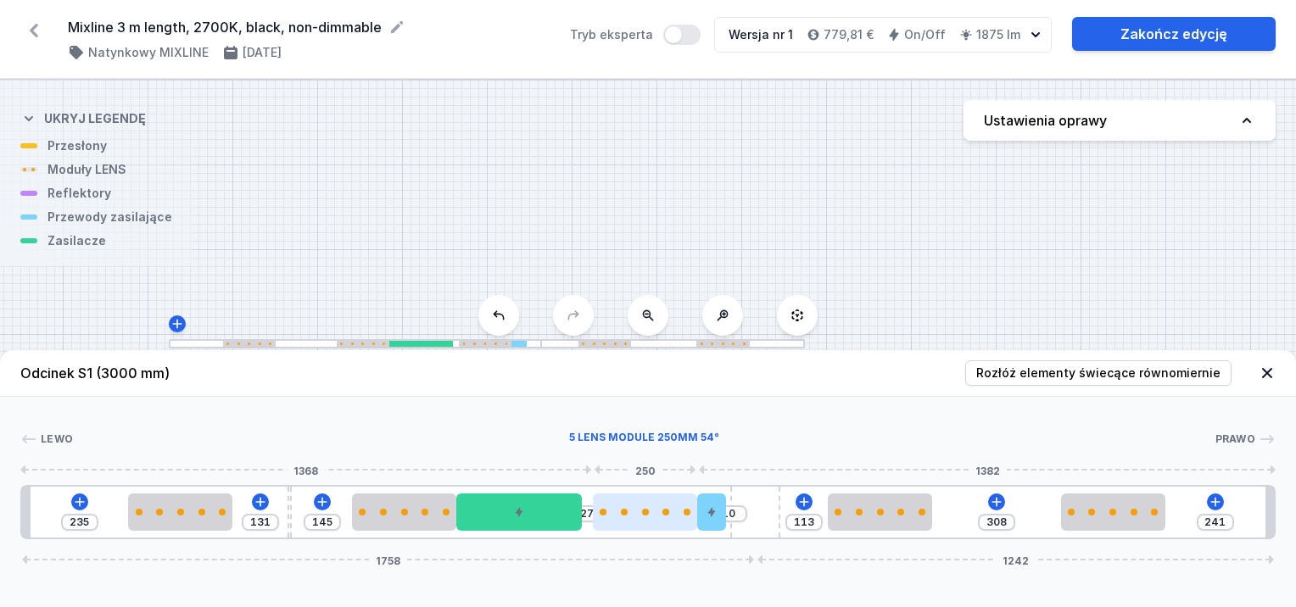
drag, startPoint x: 644, startPoint y: 512, endPoint x: 677, endPoint y: 516, distance: 33.4
drag, startPoint x: 563, startPoint y: 514, endPoint x: 596, endPoint y: 514, distance: 33.1
click at [596, 514] on div "235 131 145 27 10 113 308 241 1758 1242" at bounding box center [648, 512] width 1256 height 54
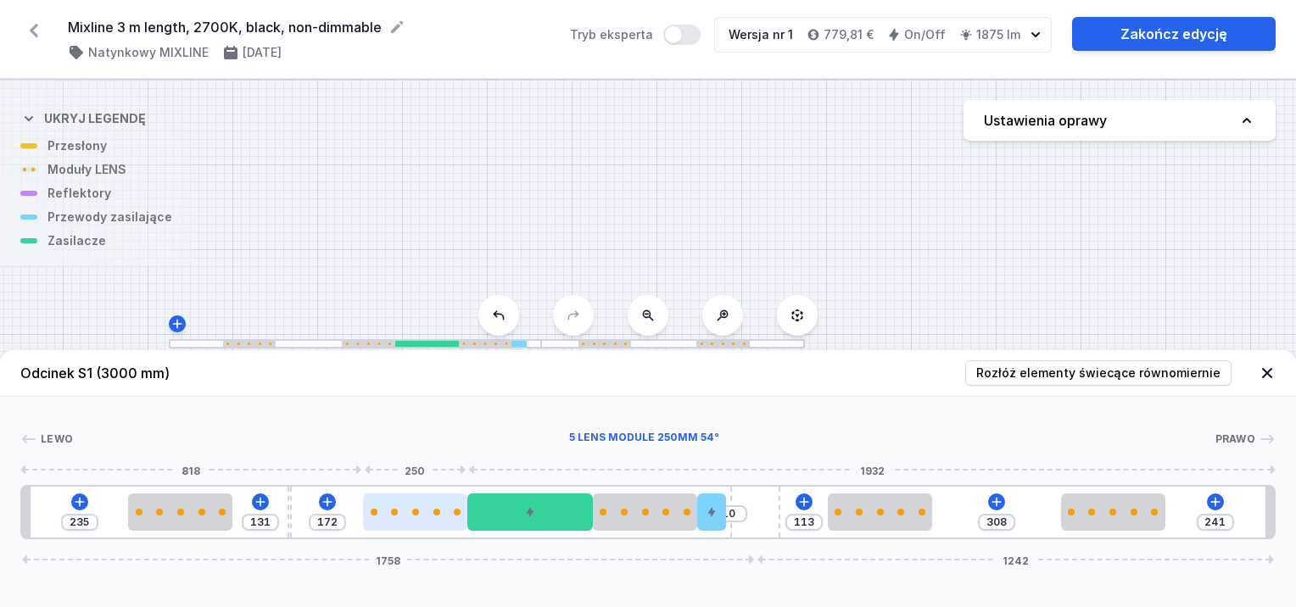
drag, startPoint x: 428, startPoint y: 514, endPoint x: 439, endPoint y: 514, distance: 10.2
click at [439, 514] on div at bounding box center [415, 512] width 104 height 7
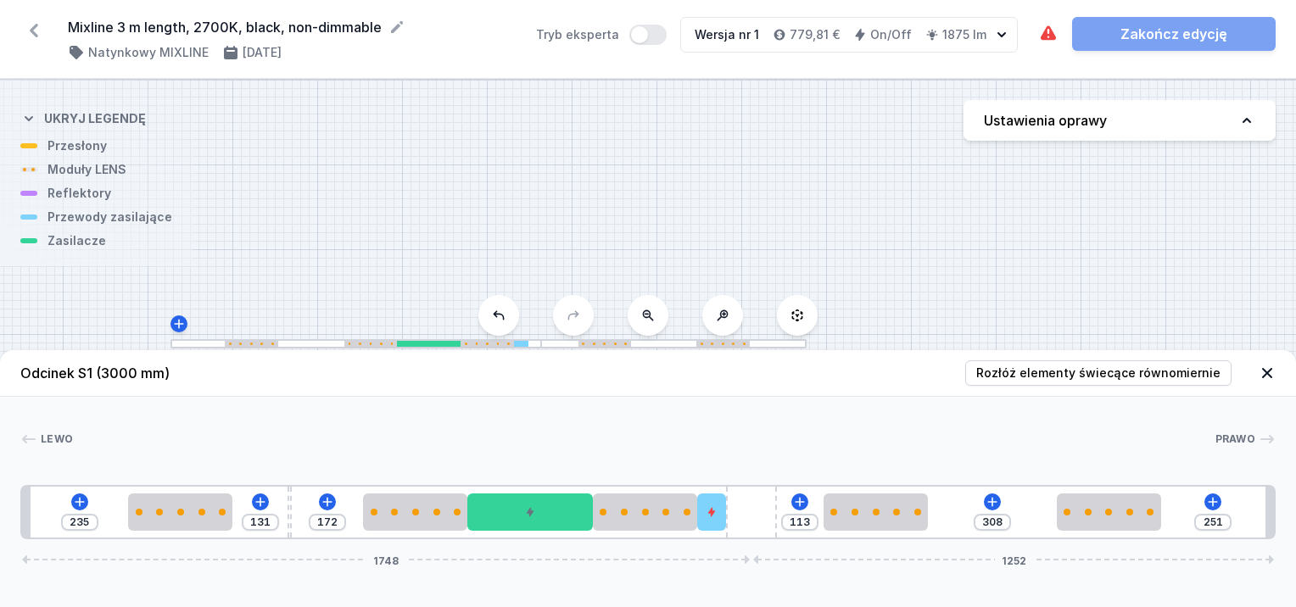
drag, startPoint x: 751, startPoint y: 519, endPoint x: 783, endPoint y: 512, distance: 32.9
click at [783, 512] on div "235 131 172 113 308 251 1748 1252" at bounding box center [648, 512] width 1256 height 54
drag, startPoint x: 743, startPoint y: 518, endPoint x: 781, endPoint y: 514, distance: 38.4
click at [781, 514] on div "235 131 172 4 113 308 247 1752 1248" at bounding box center [648, 512] width 1256 height 54
drag, startPoint x: 752, startPoint y: 519, endPoint x: 787, endPoint y: 519, distance: 35.6
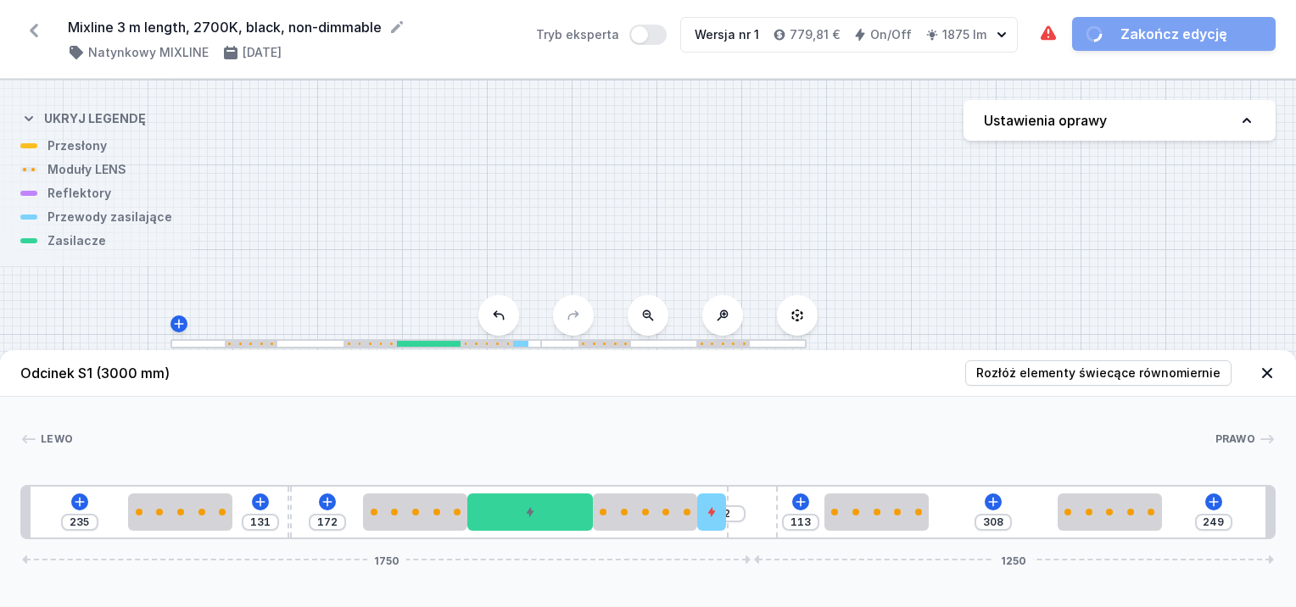
click at [787, 519] on div "235 131 172 2 113 308 249 1750 1250" at bounding box center [648, 512] width 1256 height 54
drag, startPoint x: 715, startPoint y: 513, endPoint x: 730, endPoint y: 513, distance: 14.4
click at [730, 513] on div "235 131 172 2 113 308 249 1750 1250" at bounding box center [648, 512] width 1256 height 54
drag, startPoint x: 751, startPoint y: 513, endPoint x: 787, endPoint y: 529, distance: 39.9
click at [789, 529] on div "235 131 172 20 113 308 231 1768 1232" at bounding box center [648, 512] width 1256 height 54
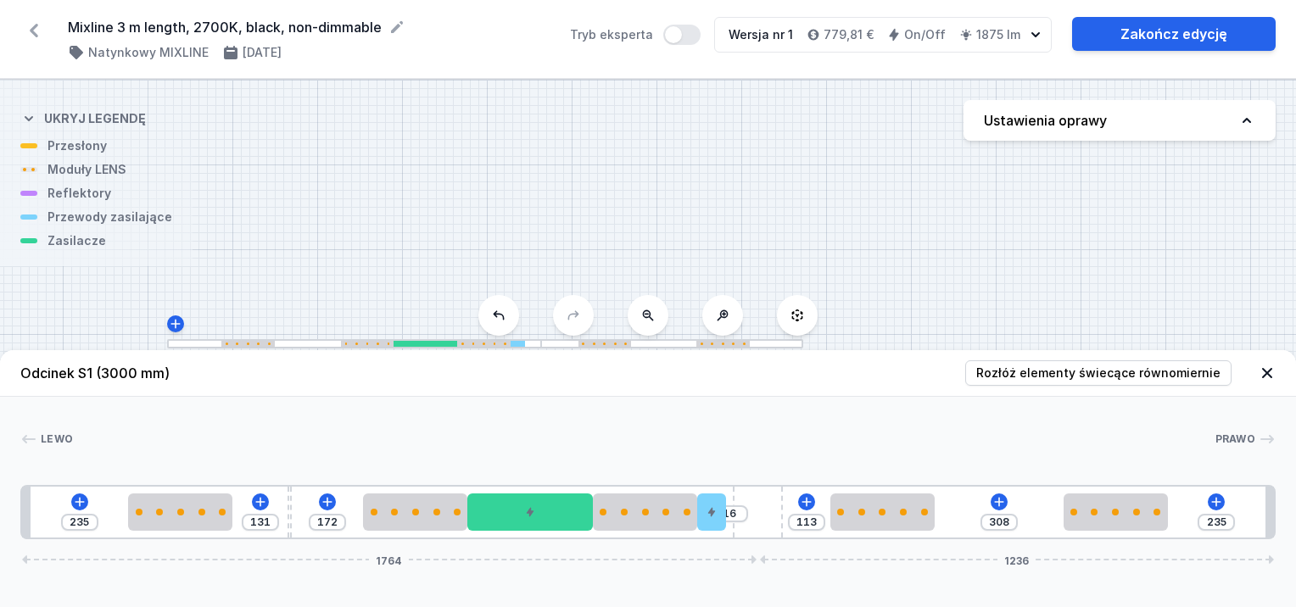
drag, startPoint x: 714, startPoint y: 517, endPoint x: 734, endPoint y: 518, distance: 19.6
click at [734, 517] on div "235 131 172 16 113 308 235 1764 1236" at bounding box center [648, 512] width 1256 height 54
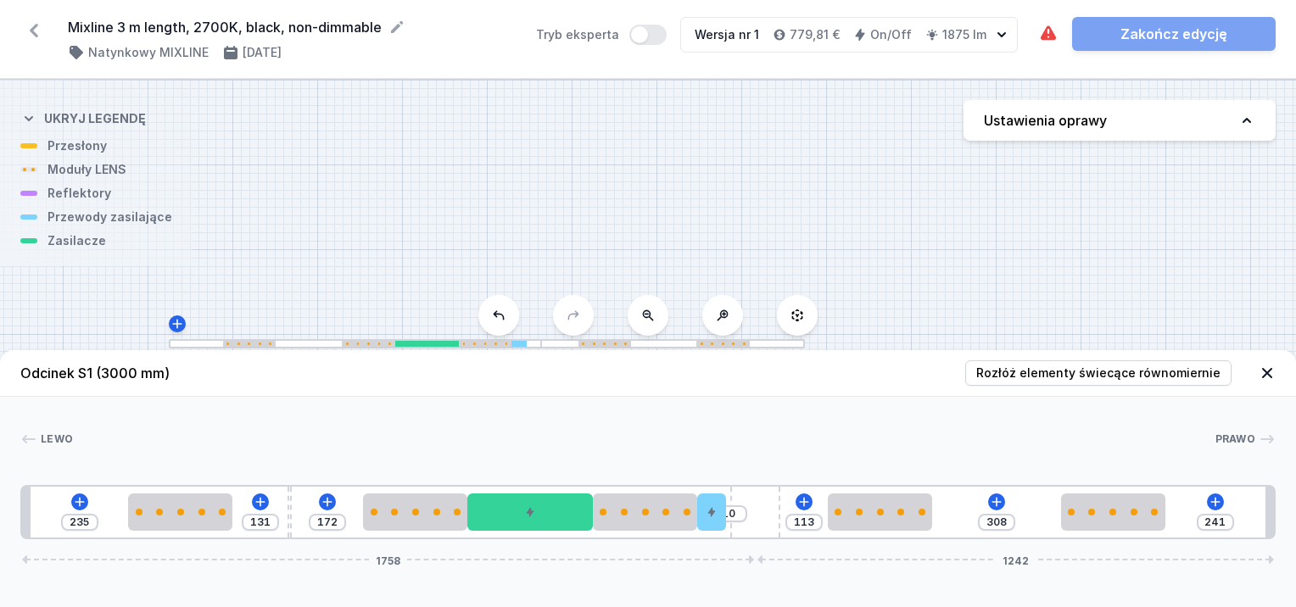
drag, startPoint x: 760, startPoint y: 499, endPoint x: 794, endPoint y: 492, distance: 34.6
click at [794, 492] on div "235 131 172 10 113 308 241 1758 1242" at bounding box center [648, 512] width 1256 height 54
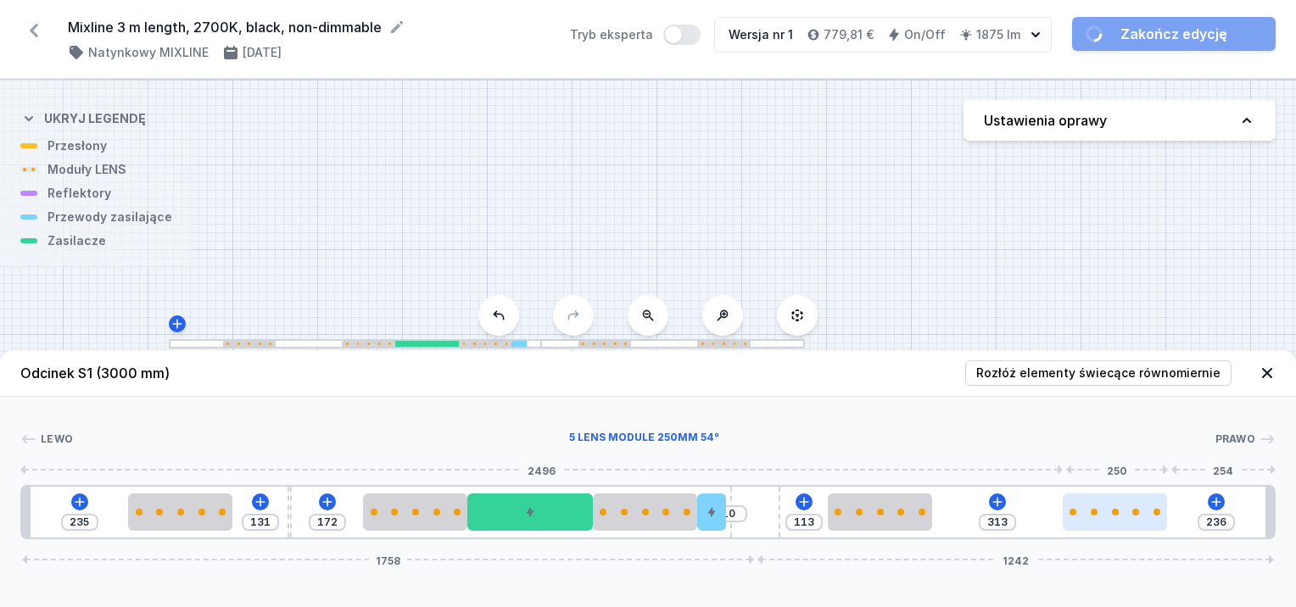
drag, startPoint x: 1111, startPoint y: 524, endPoint x: 1130, endPoint y: 523, distance: 18.7
click at [1130, 523] on div at bounding box center [1115, 512] width 104 height 37
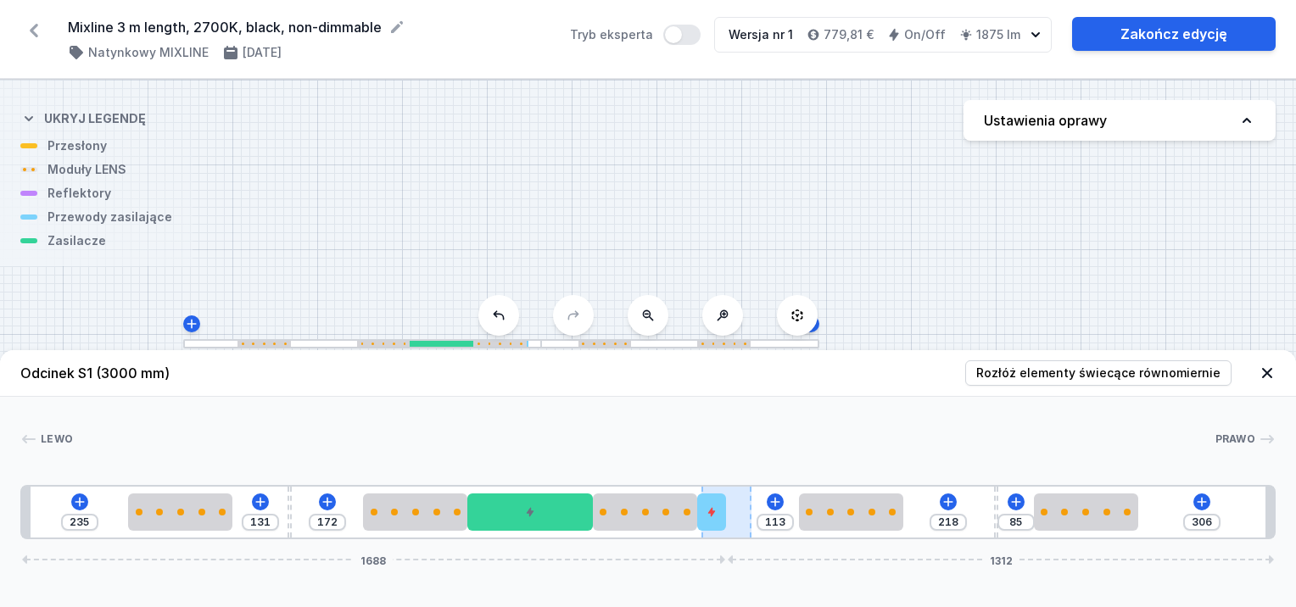
drag, startPoint x: 757, startPoint y: 521, endPoint x: 730, endPoint y: 536, distance: 30.4
click at [733, 540] on div "Odcinek S1 (3000 mm) Rozłóż elementy świecące równomiernie Lewo Prawo 1 2 3 2 4…" at bounding box center [648, 478] width 1296 height 257
click at [730, 535] on div at bounding box center [727, 512] width 50 height 51
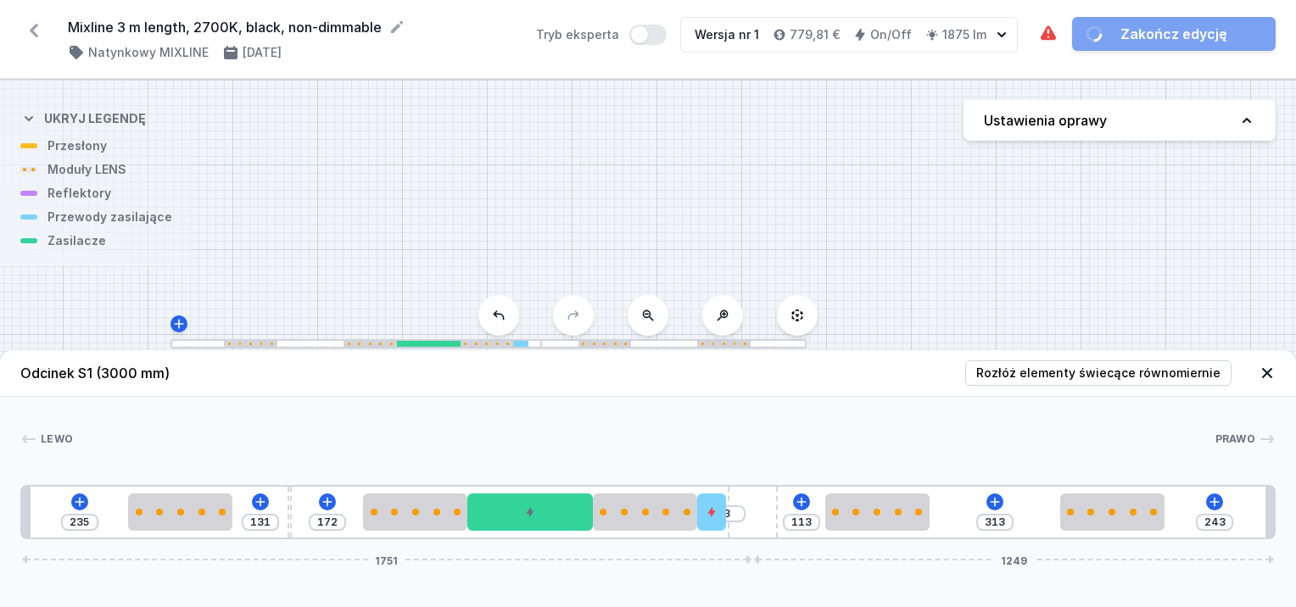
drag, startPoint x: 741, startPoint y: 525, endPoint x: 804, endPoint y: 540, distance: 64.6
click at [804, 540] on div "Odcinek S1 (3000 mm) Rozłóż elementy świecące równomiernie Lewo Prawo 1 2 3 2 4…" at bounding box center [648, 478] width 1296 height 257
drag, startPoint x: 758, startPoint y: 523, endPoint x: 797, endPoint y: 521, distance: 39.1
click at [797, 521] on div "235 131 172 9 113 313 237 1757 1243" at bounding box center [648, 512] width 1256 height 54
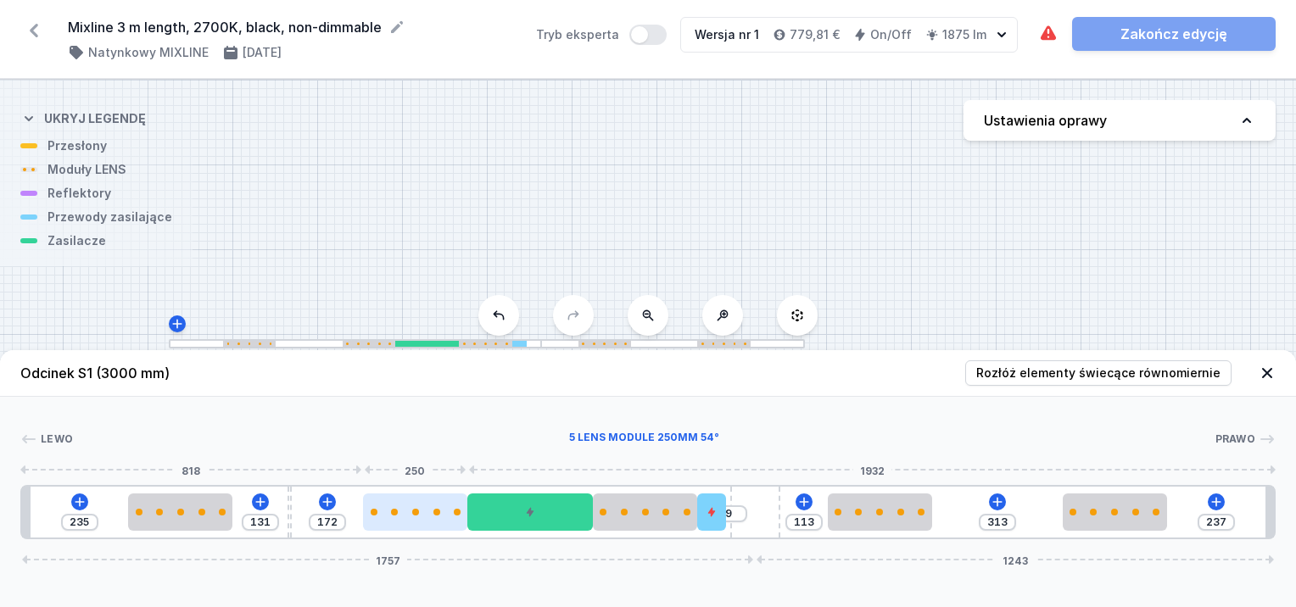
drag, startPoint x: 419, startPoint y: 510, endPoint x: 465, endPoint y: 509, distance: 45.8
click at [414, 512] on div at bounding box center [415, 512] width 104 height 7
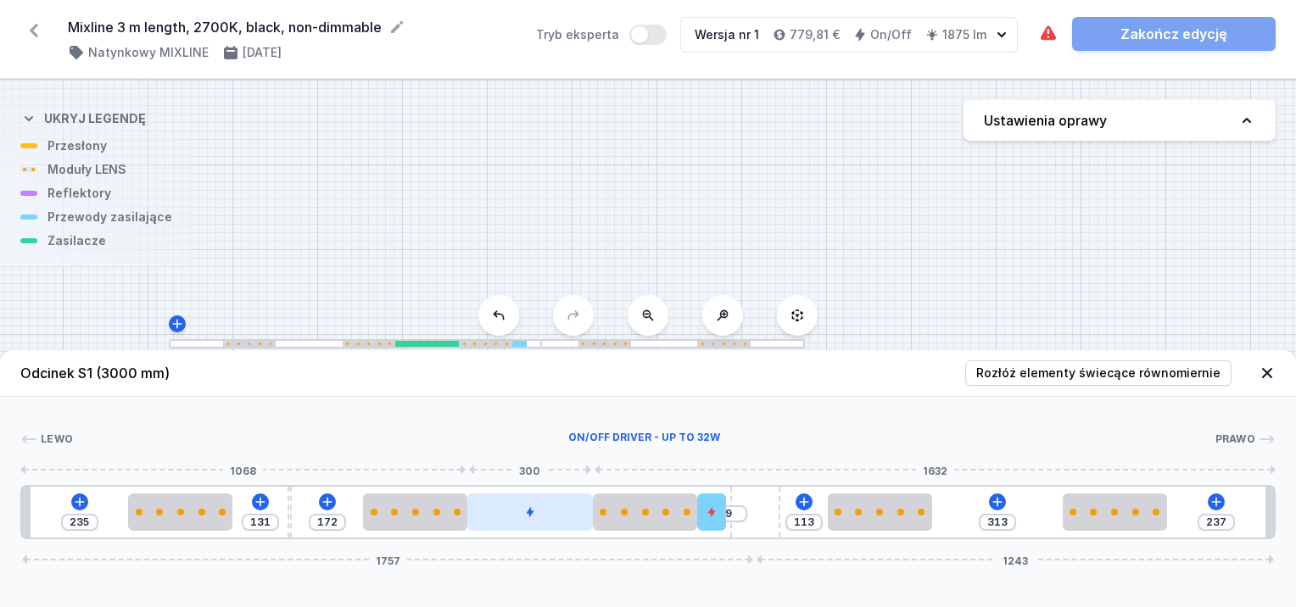
click at [533, 518] on div at bounding box center [530, 512] width 126 height 37
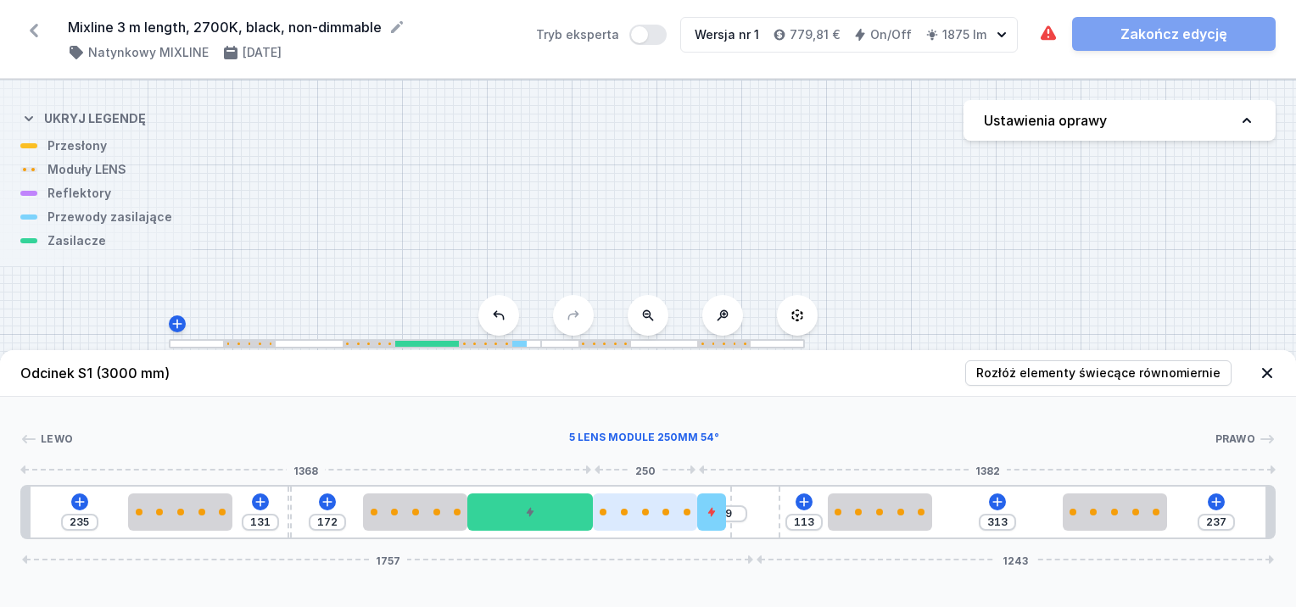
click at [652, 529] on div at bounding box center [645, 512] width 104 height 37
click at [292, 509] on div "235 131 172 9 113 313 237 1757 1243" at bounding box center [648, 512] width 1256 height 54
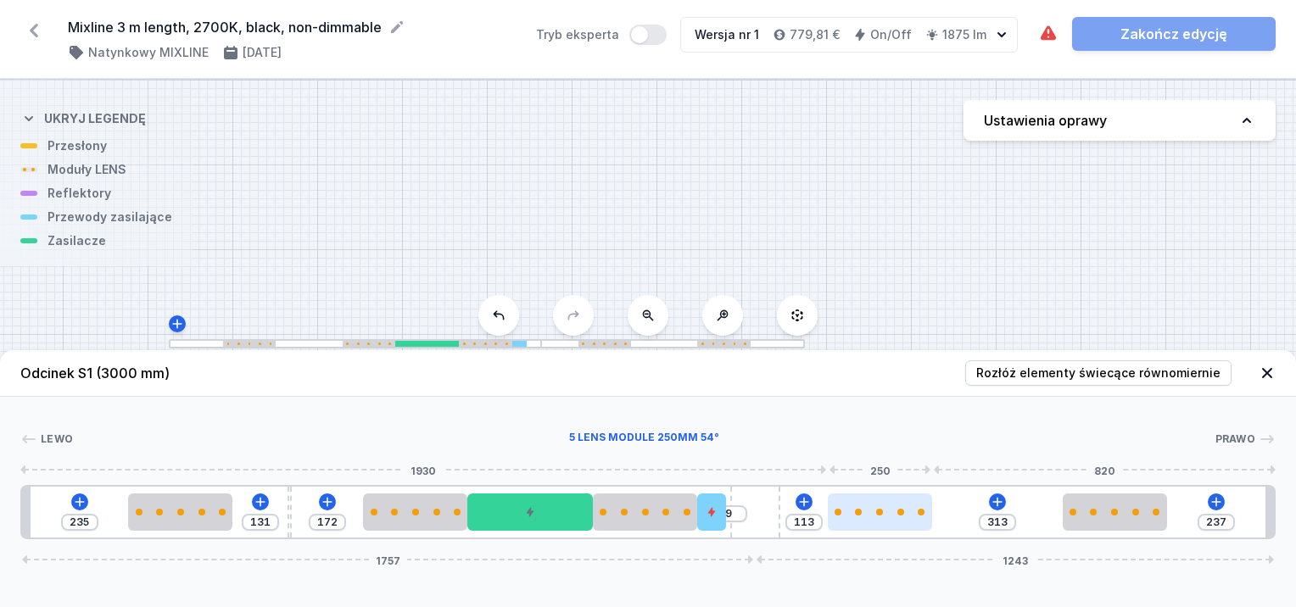
click at [883, 510] on div at bounding box center [880, 512] width 104 height 7
click at [971, 501] on div "235 131 172 9 113 313 237 1757 1243" at bounding box center [648, 512] width 1256 height 54
drag, startPoint x: 716, startPoint y: 518, endPoint x: 733, endPoint y: 516, distance: 17.1
click at [732, 516] on div "235 131 172 9 113 313 237 1757 1243" at bounding box center [648, 512] width 1256 height 54
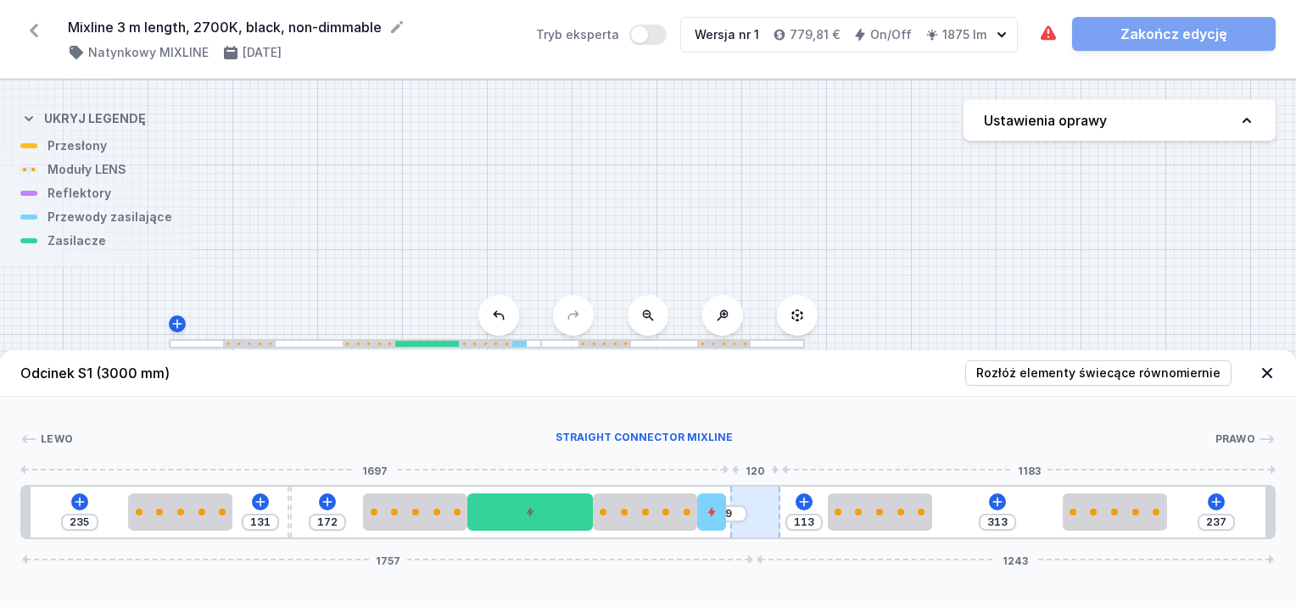
drag, startPoint x: 712, startPoint y: 518, endPoint x: 743, endPoint y: 528, distance: 33.0
click at [743, 529] on div "235 131 172 9 113 313 237 1757 1243" at bounding box center [648, 512] width 1256 height 54
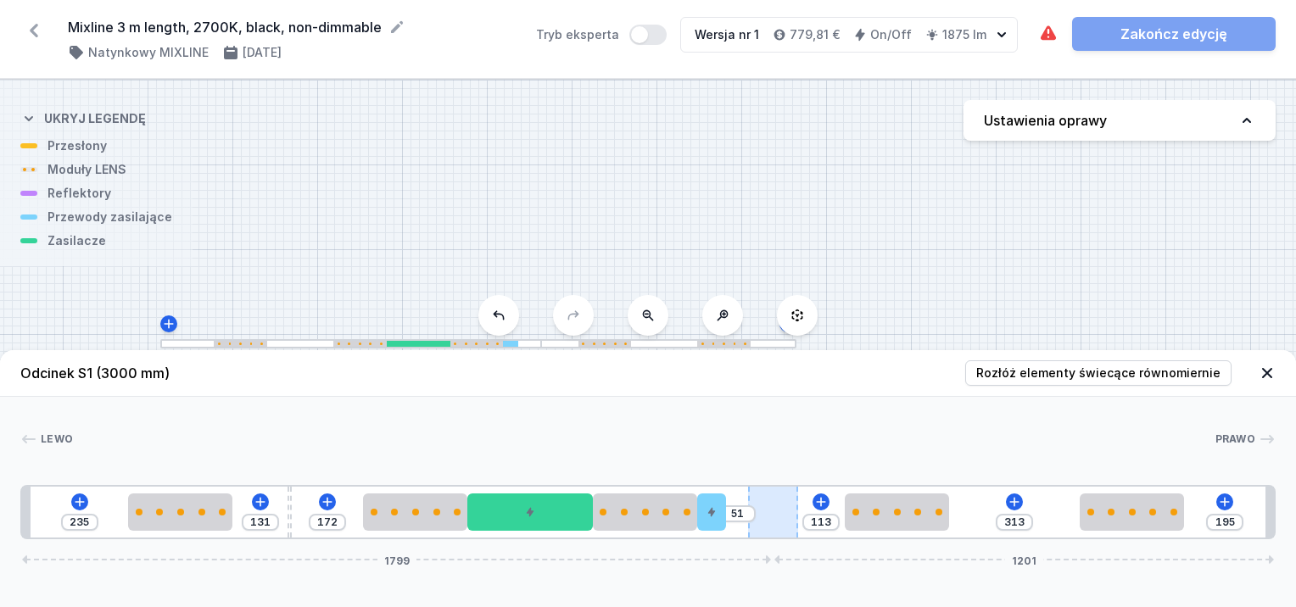
click at [806, 526] on div "235 131 172 51 113 313 195 1799 1201" at bounding box center [648, 512] width 1256 height 54
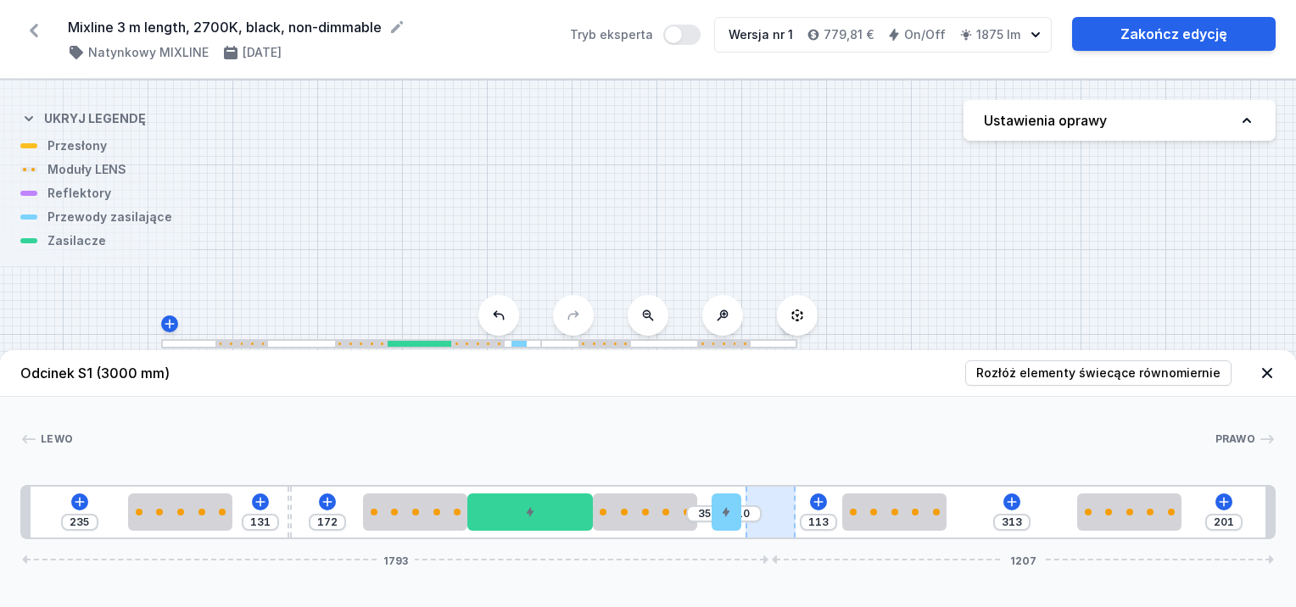
drag, startPoint x: 713, startPoint y: 520, endPoint x: 770, endPoint y: 512, distance: 58.2
click at [750, 519] on div "235 131 172 35 10 113 313 201 1793 1207" at bounding box center [648, 512] width 1256 height 54
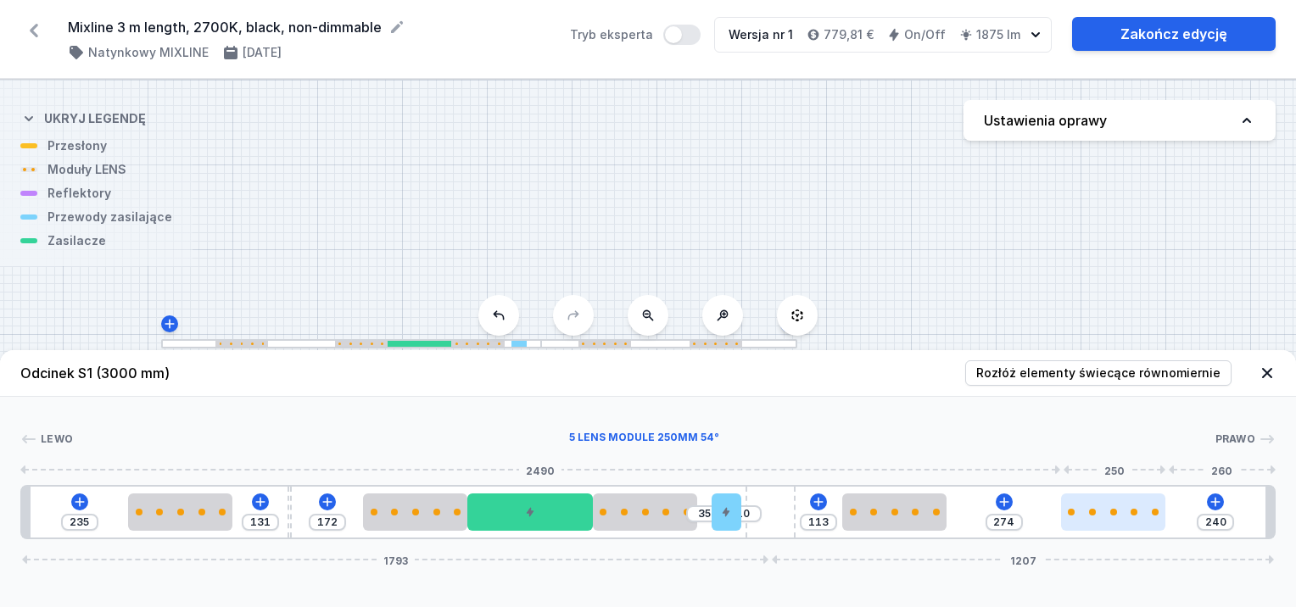
click at [1100, 526] on div at bounding box center [1113, 512] width 104 height 37
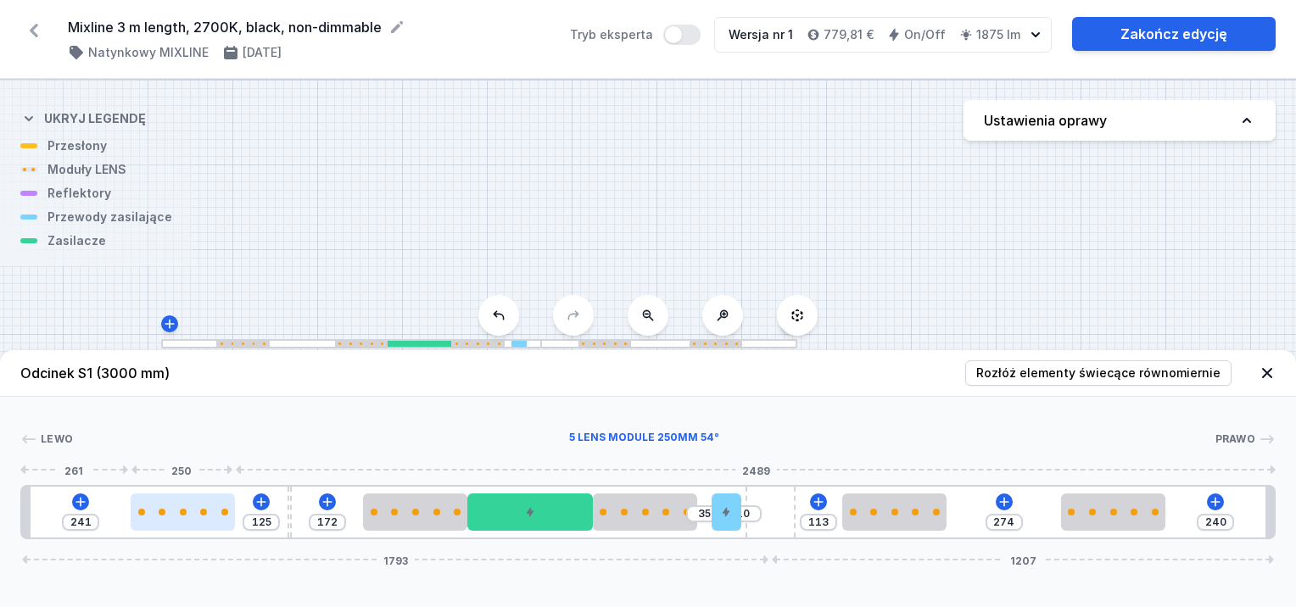
click at [159, 527] on div at bounding box center [183, 512] width 104 height 37
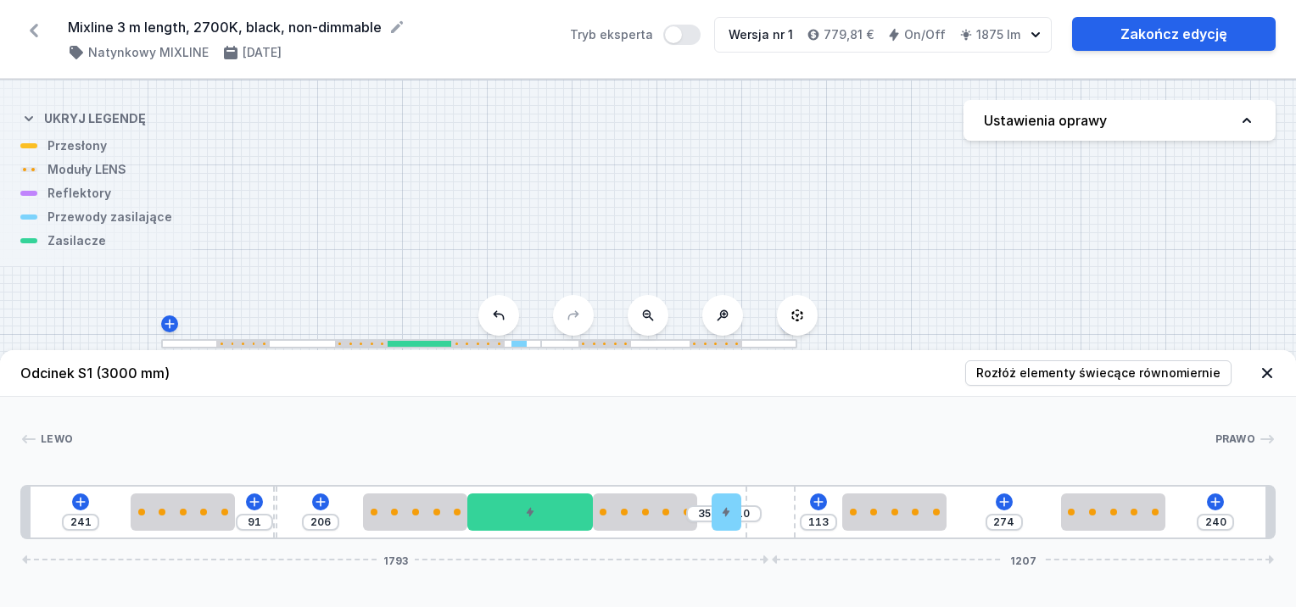
drag, startPoint x: 288, startPoint y: 504, endPoint x: 270, endPoint y: 509, distance: 19.3
click at [270, 509] on div "241 91 206 35 10 113 274 240 1793 1207" at bounding box center [648, 512] width 1256 height 54
drag, startPoint x: 276, startPoint y: 502, endPoint x: 288, endPoint y: 509, distance: 14.4
click at [295, 509] on div "241 152 145 35 10 113 274 240 1793 1207" at bounding box center [648, 512] width 1256 height 54
click at [307, 508] on div "241 148 149 35 10 113 274 240 1793 1207" at bounding box center [648, 512] width 1256 height 54
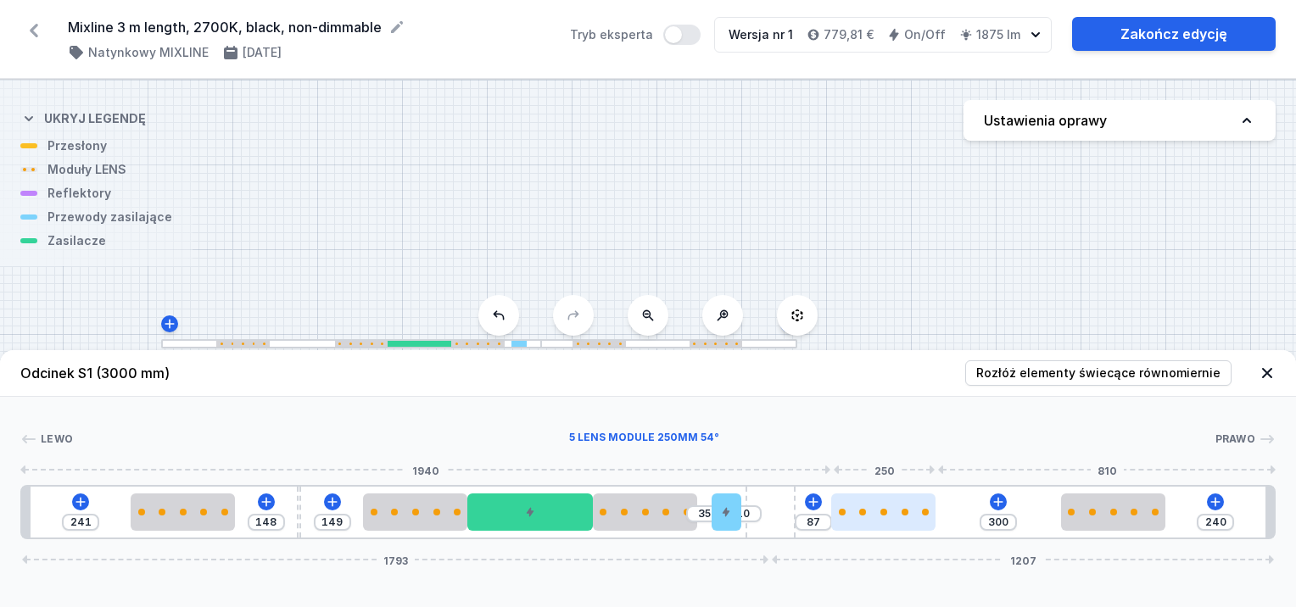
click at [913, 517] on div at bounding box center [883, 512] width 104 height 37
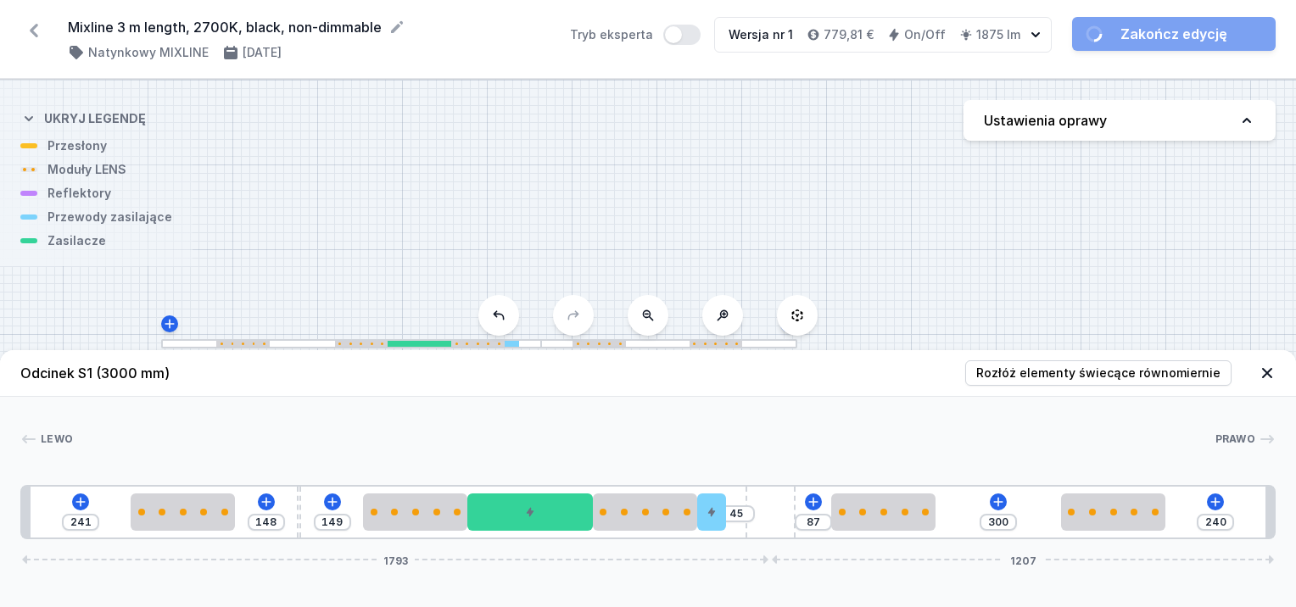
click at [737, 512] on div "241 148 149 45 87 300 240 1793 1207" at bounding box center [648, 512] width 1256 height 54
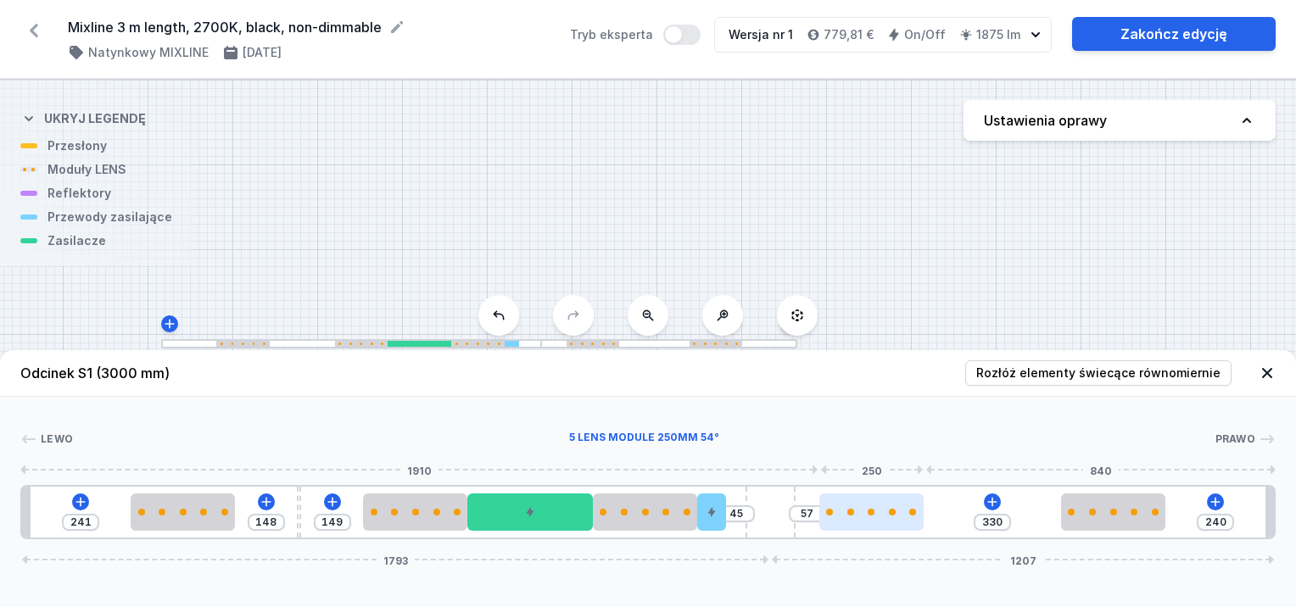
click at [860, 520] on div at bounding box center [872, 512] width 104 height 37
click at [747, 526] on div "241 148 149 45 57 330 240 1793 1207" at bounding box center [648, 512] width 1256 height 54
drag, startPoint x: 708, startPoint y: 513, endPoint x: 726, endPoint y: 512, distance: 17.8
click at [726, 512] on div "241 148 149 45 57 330 240 1793 1207" at bounding box center [648, 512] width 1256 height 54
drag, startPoint x: 719, startPoint y: 509, endPoint x: 738, endPoint y: 508, distance: 18.7
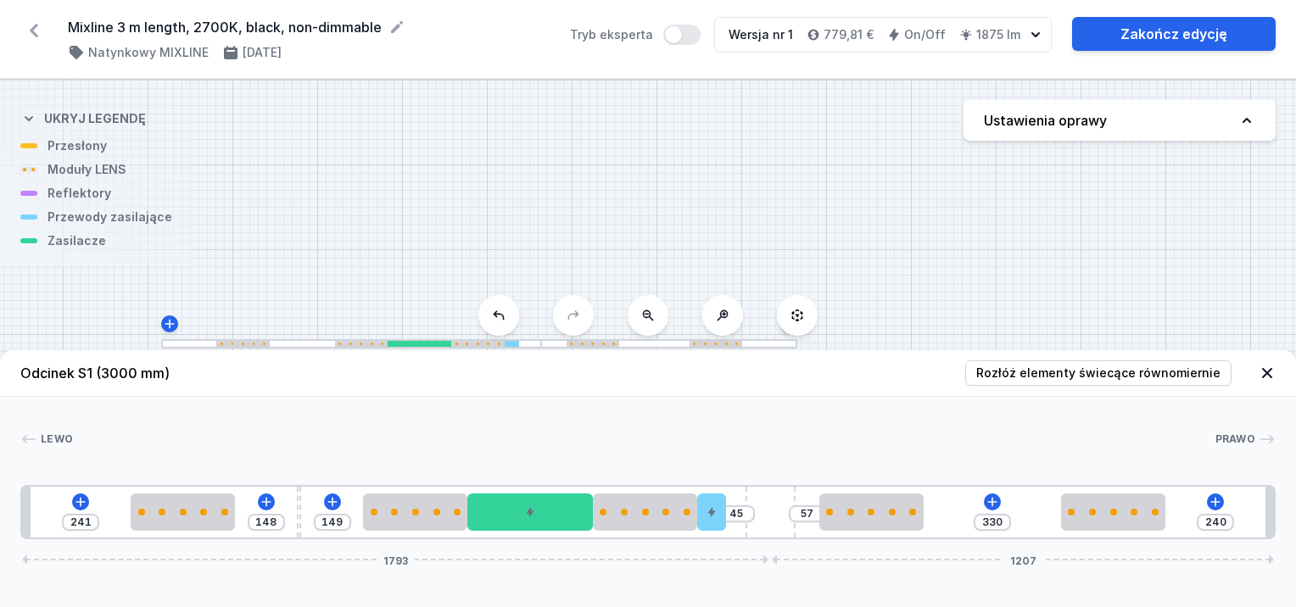
click at [742, 506] on div "241 148 149 45 57 330 240 1793 1207" at bounding box center [648, 512] width 1256 height 54
drag, startPoint x: 715, startPoint y: 528, endPoint x: 735, endPoint y: 523, distance: 20.2
click at [753, 522] on div "241 148 149 35 10 57 330 240 1793 1207" at bounding box center [648, 512] width 1256 height 54
drag, startPoint x: 663, startPoint y: 517, endPoint x: 692, endPoint y: 517, distance: 28.8
click at [692, 517] on div "241 148 149 35 10 57 330 240 1793 1207" at bounding box center [648, 512] width 1256 height 54
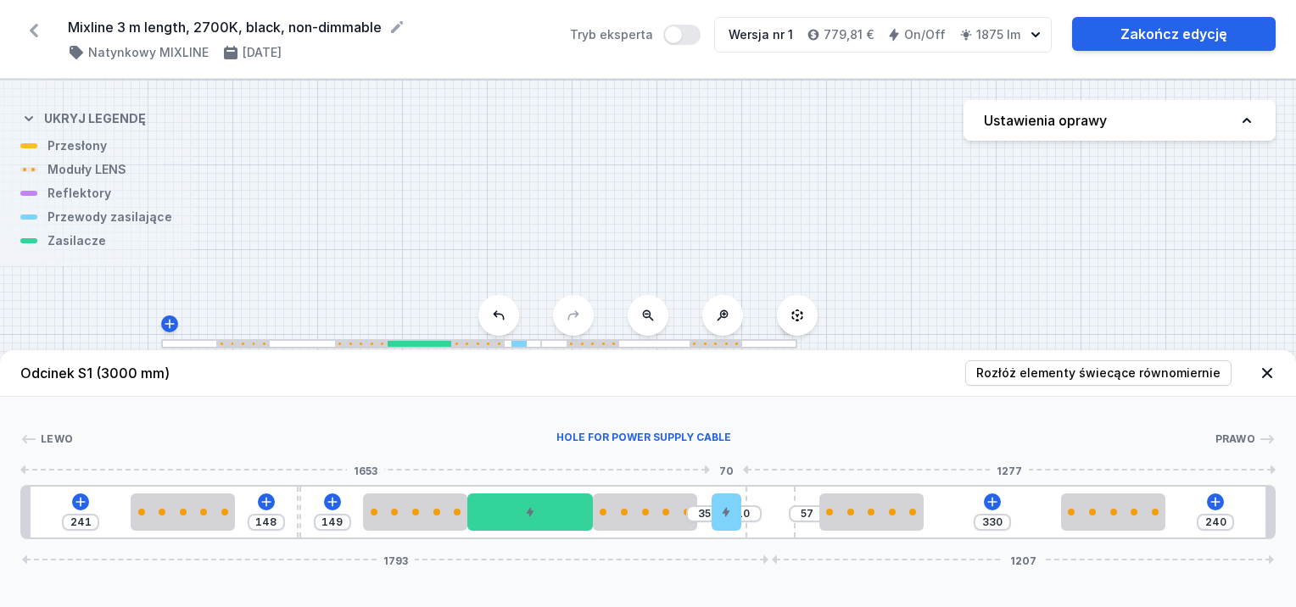
drag, startPoint x: 683, startPoint y: 508, endPoint x: 709, endPoint y: 508, distance: 26.3
click at [709, 508] on div "241 148 149 35 10 57 330 240 1793 1207" at bounding box center [648, 512] width 1256 height 54
drag, startPoint x: 690, startPoint y: 502, endPoint x: 712, endPoint y: 502, distance: 22.1
click at [712, 502] on div "241 148 149 35 10 57 330 240 1793 1207" at bounding box center [648, 512] width 1256 height 54
click at [700, 514] on input "35" at bounding box center [704, 514] width 27 height 14
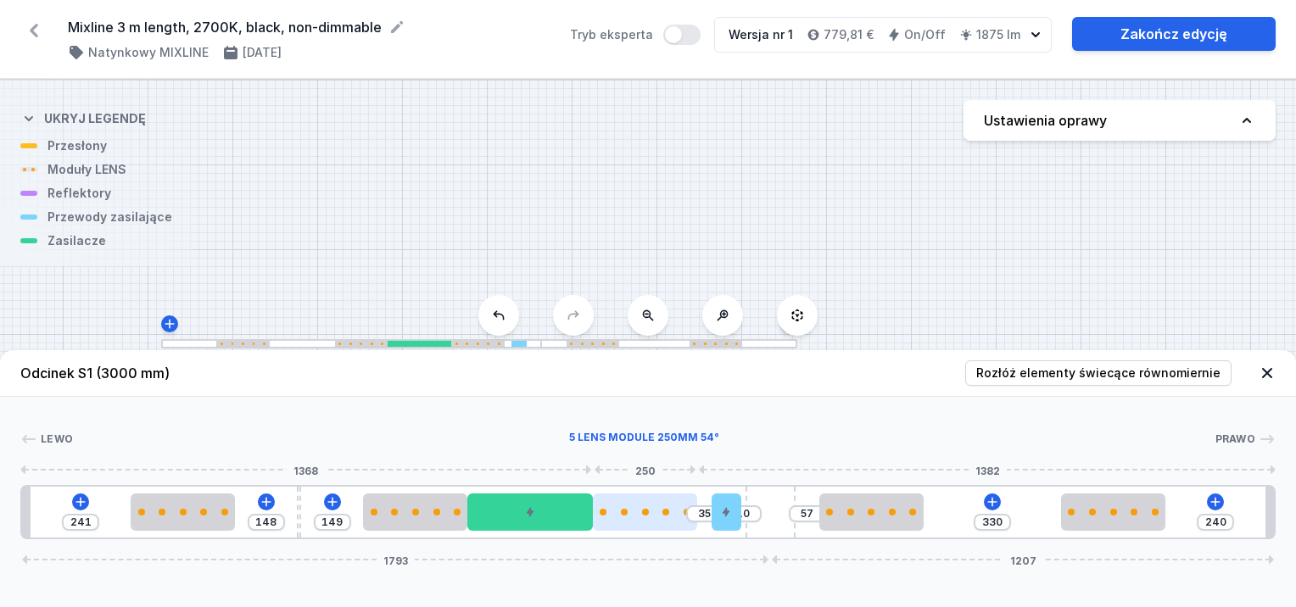
click at [682, 501] on div at bounding box center [645, 512] width 104 height 37
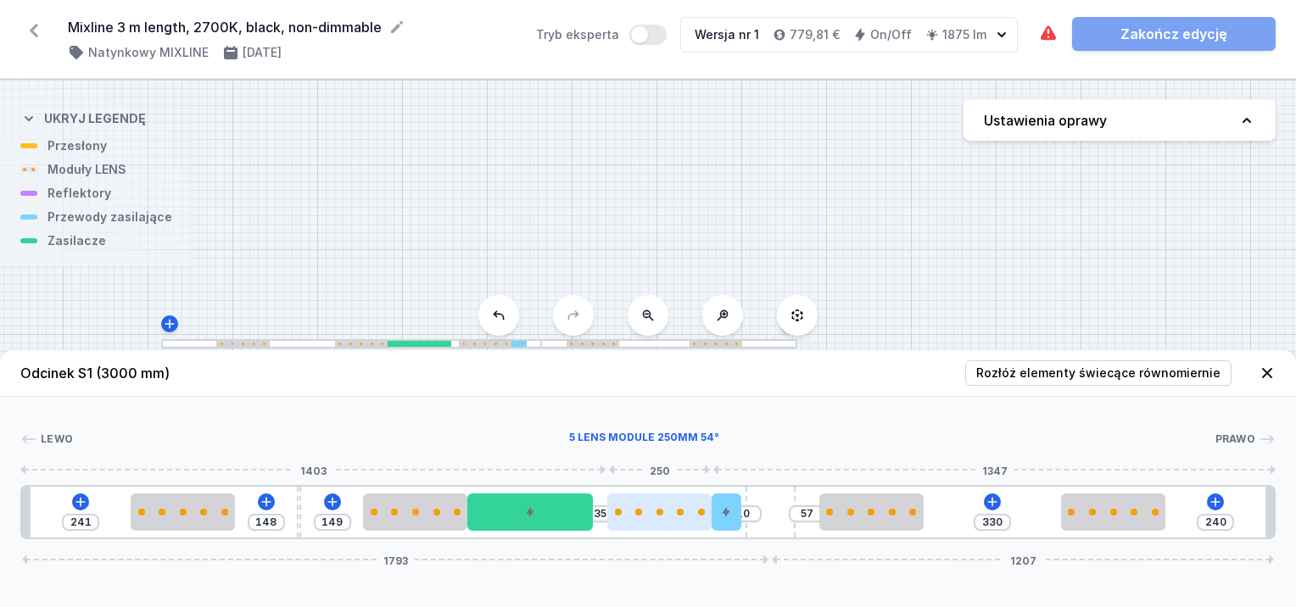
drag, startPoint x: 618, startPoint y: 515, endPoint x: 648, endPoint y: 519, distance: 30.8
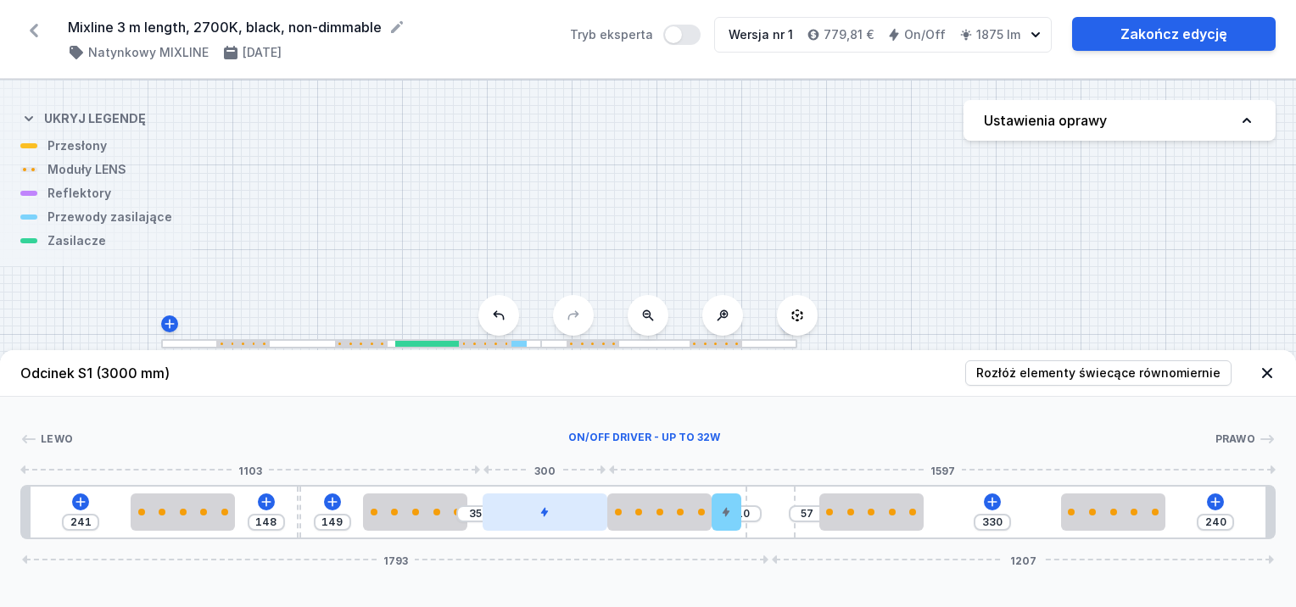
click at [587, 514] on div at bounding box center [546, 512] width 126 height 37
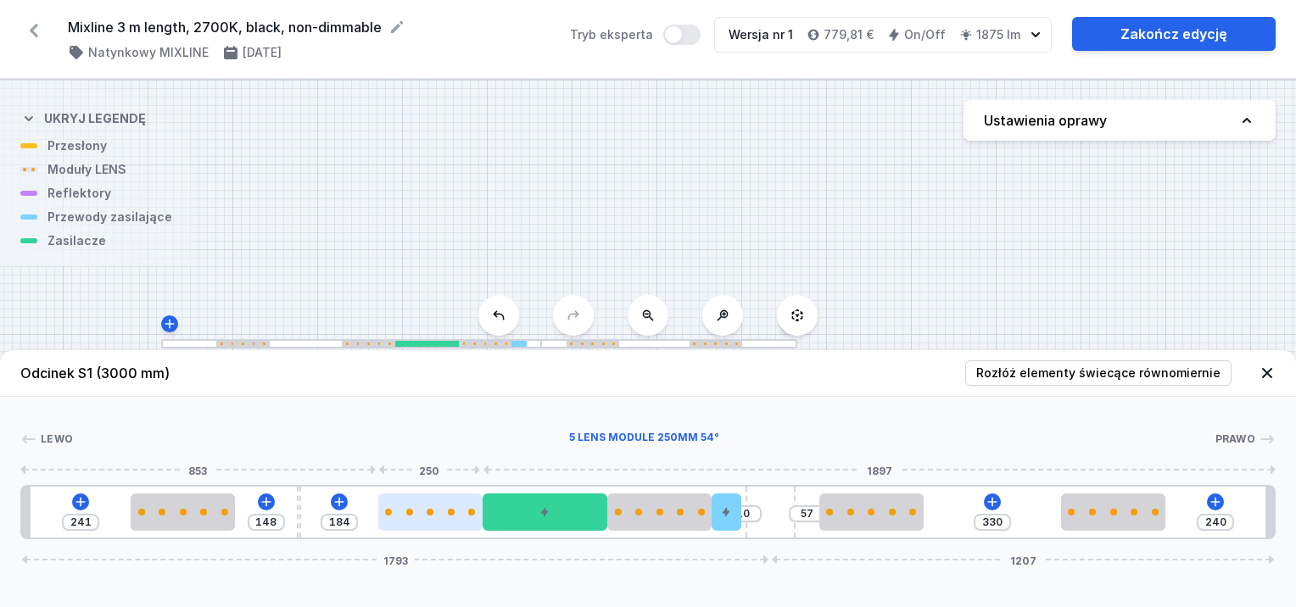
click at [438, 510] on div at bounding box center [430, 512] width 104 height 7
drag, startPoint x: 428, startPoint y: 506, endPoint x: 407, endPoint y: 514, distance: 21.7
click at [407, 514] on div at bounding box center [413, 512] width 104 height 37
click at [407, 514] on div at bounding box center [417, 512] width 104 height 7
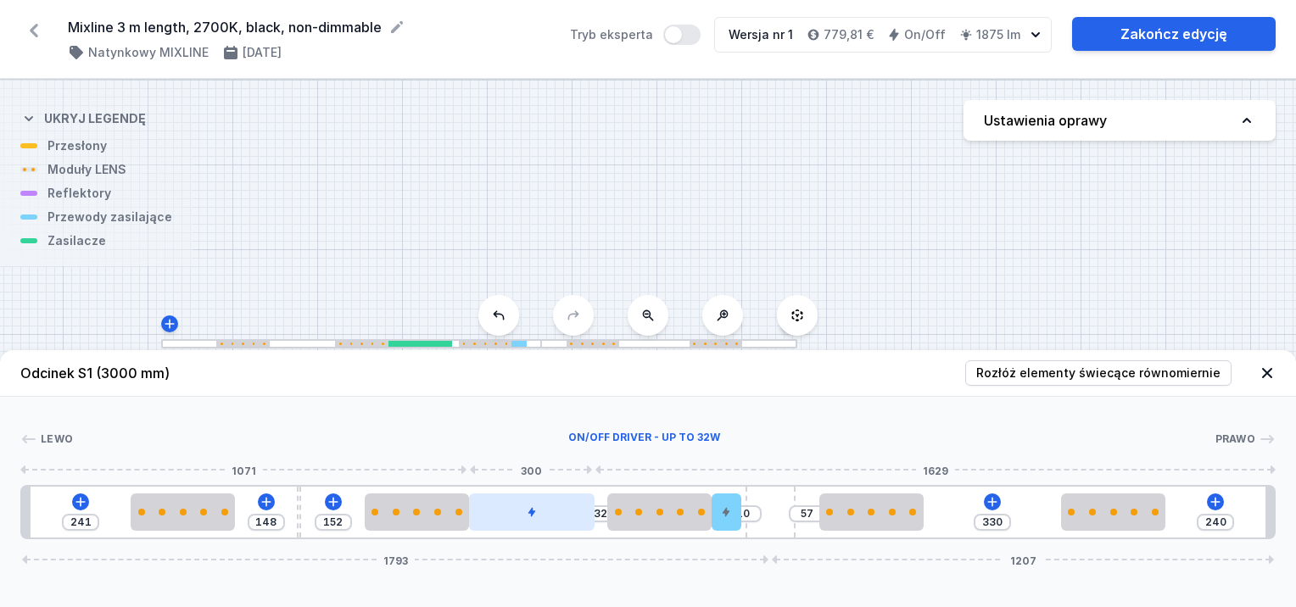
drag, startPoint x: 507, startPoint y: 523, endPoint x: 492, endPoint y: 523, distance: 15.3
click at [492, 523] on div at bounding box center [532, 512] width 126 height 37
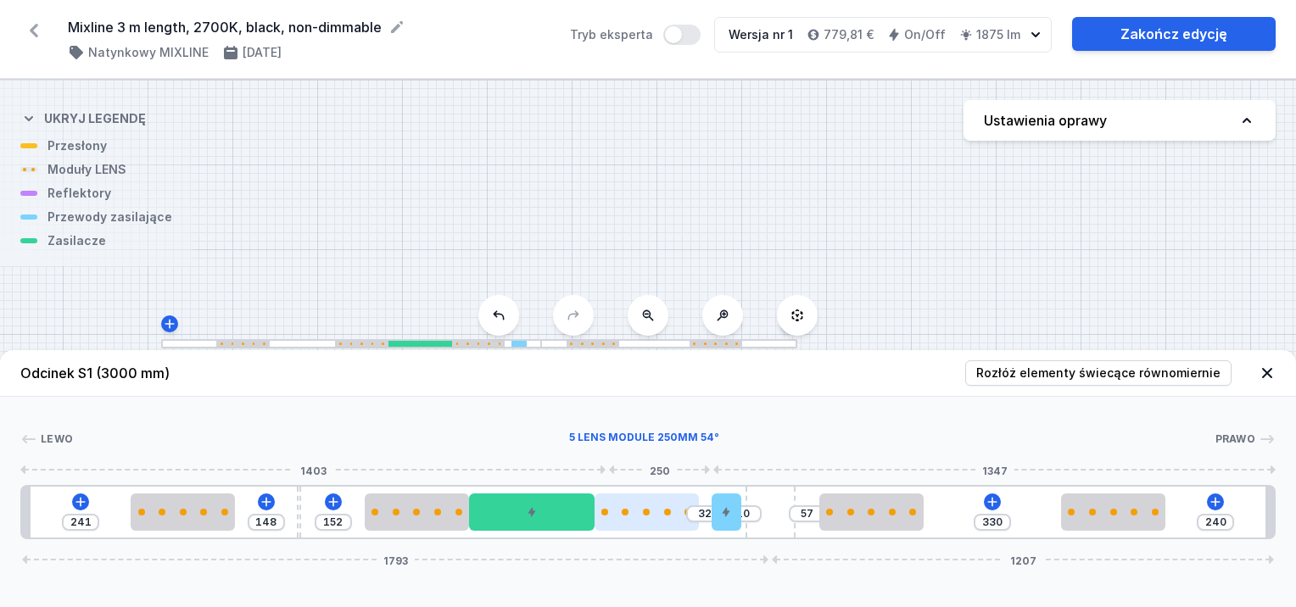
click at [636, 518] on div at bounding box center [647, 512] width 104 height 37
click at [727, 519] on div at bounding box center [713, 512] width 29 height 37
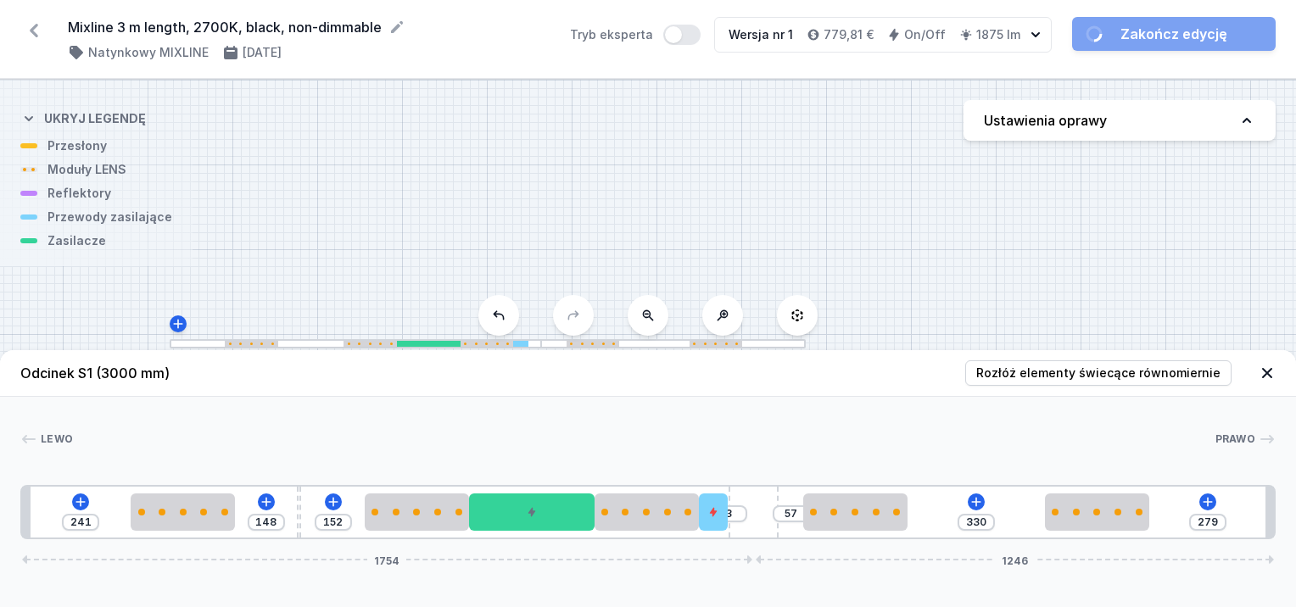
drag, startPoint x: 773, startPoint y: 523, endPoint x: 793, endPoint y: 519, distance: 20.6
click at [793, 519] on div "241 148 152 3 57 330 279 1754 1246" at bounding box center [648, 512] width 1256 height 54
drag, startPoint x: 748, startPoint y: 512, endPoint x: 787, endPoint y: 511, distance: 39.1
click at [787, 511] on div "241 148 152 9 57 330 273 1760 1240" at bounding box center [648, 512] width 1256 height 54
drag, startPoint x: 719, startPoint y: 514, endPoint x: 730, endPoint y: 530, distance: 19.1
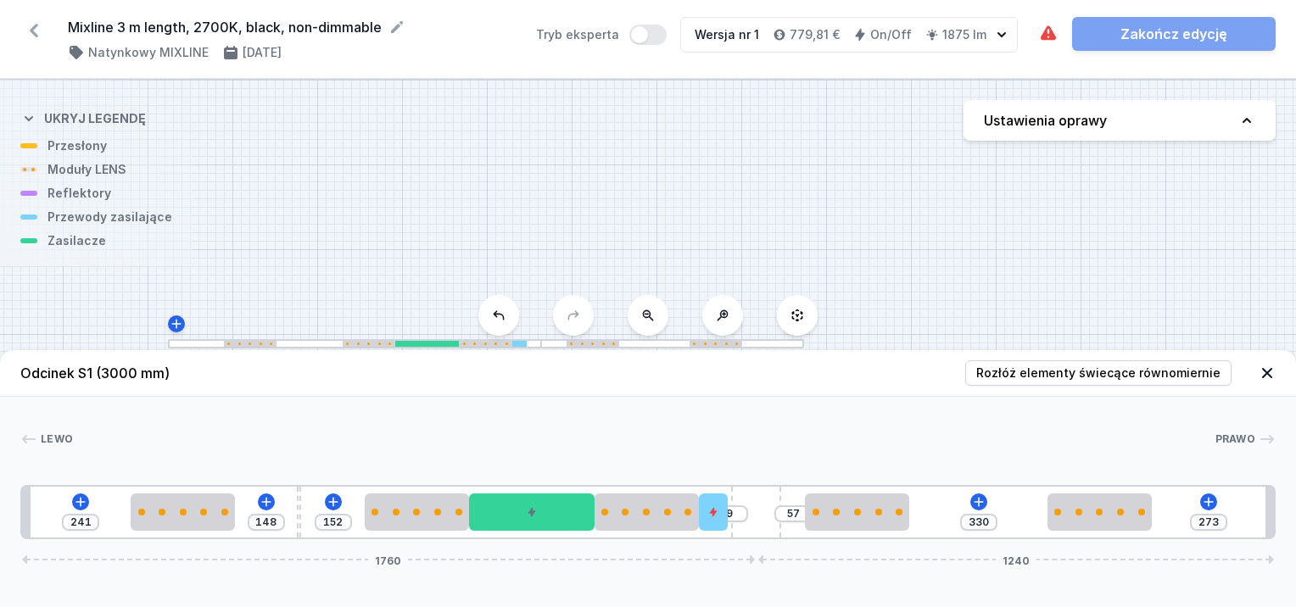
click at [730, 530] on div "241 148 152 9 57 330 273 1760 1240" at bounding box center [648, 512] width 1256 height 54
drag, startPoint x: 719, startPoint y: 521, endPoint x: 737, endPoint y: 526, distance: 18.5
click at [736, 526] on div "241 148 152 9 57 330 273 1760 1240" at bounding box center [648, 512] width 1256 height 54
drag, startPoint x: 744, startPoint y: 522, endPoint x: 777, endPoint y: 531, distance: 34.4
click at [22, 512] on div "9" at bounding box center [22, 512] width 0 height 0
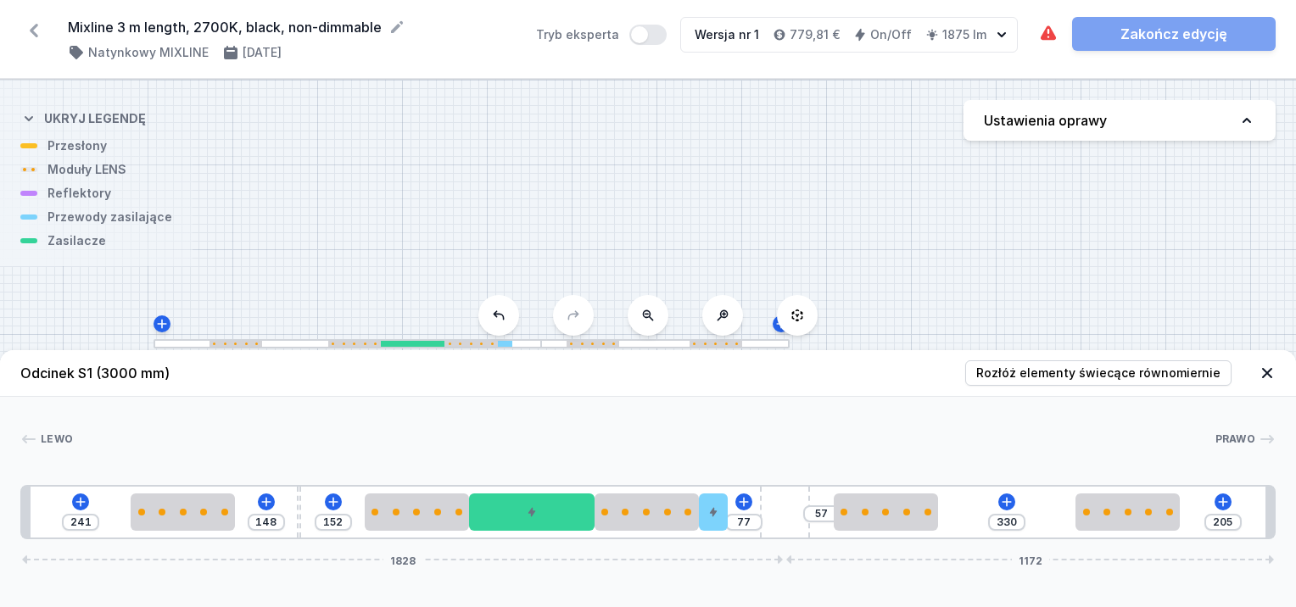
drag, startPoint x: 776, startPoint y: 534, endPoint x: 818, endPoint y: 540, distance: 42.0
click at [842, 539] on div "241 148 152 77 57 330 205 1828 1172" at bounding box center [648, 512] width 1256 height 54
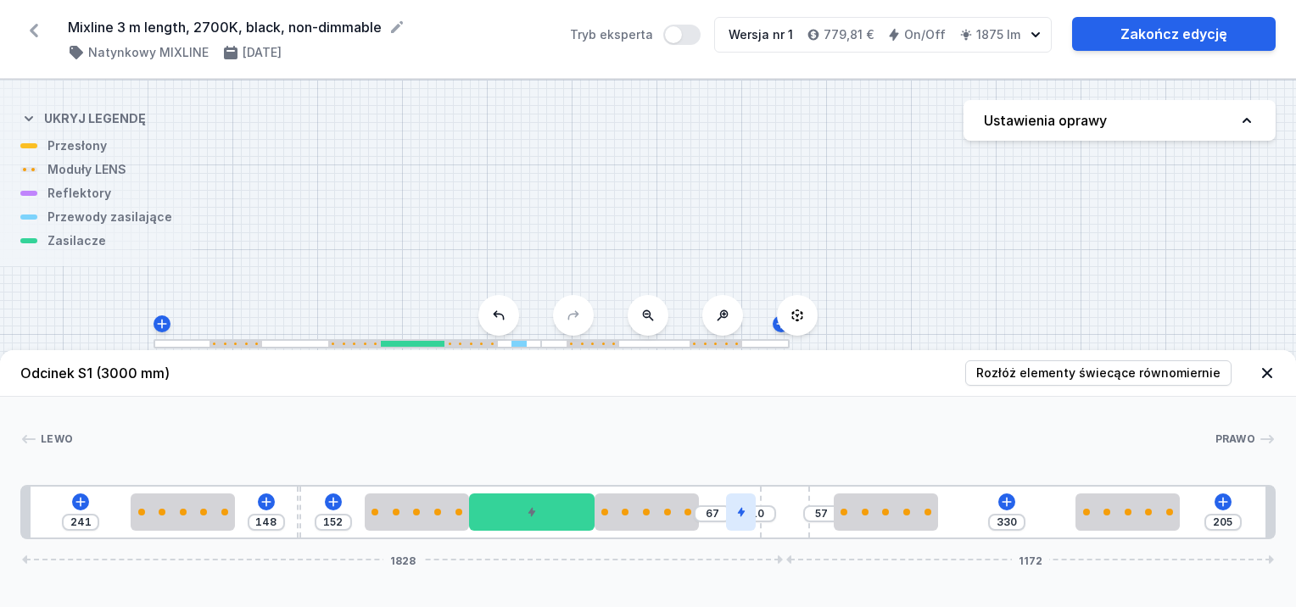
drag, startPoint x: 720, startPoint y: 519, endPoint x: 752, endPoint y: 520, distance: 31.4
click at [756, 520] on div "241 148 152 67 10 57 330 205 1828 1172" at bounding box center [648, 512] width 1256 height 54
drag, startPoint x: 737, startPoint y: 518, endPoint x: 761, endPoint y: 520, distance: 23.9
click at [730, 523] on div "241 148 152 77 57 330 205 1828 1172" at bounding box center [648, 512] width 1256 height 54
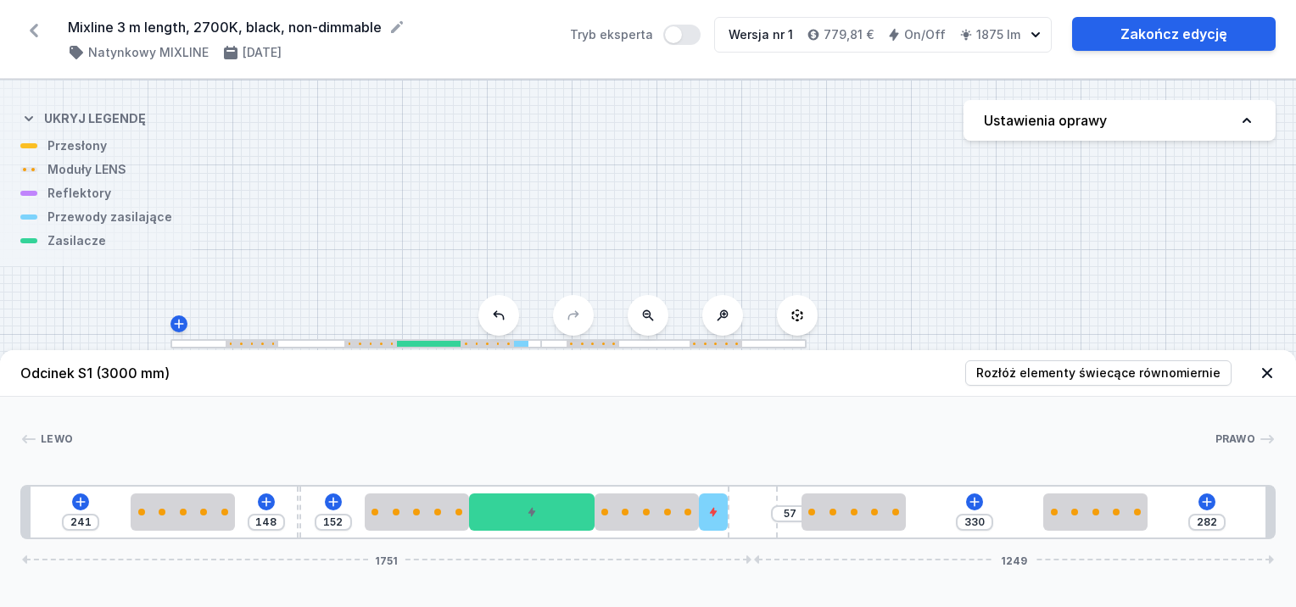
click at [784, 521] on div "241 148 152 57 330 282 1751 1249" at bounding box center [648, 512] width 1256 height 54
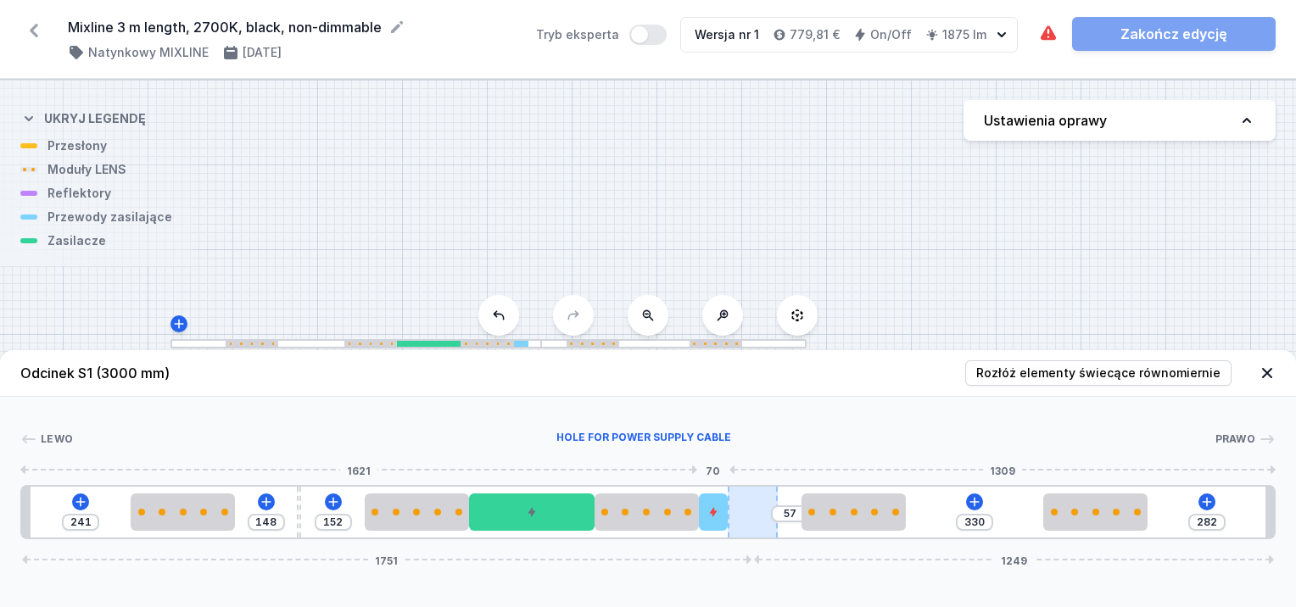
click at [731, 513] on div "241 148 152 57 330 282 1751 1249" at bounding box center [648, 512] width 1256 height 54
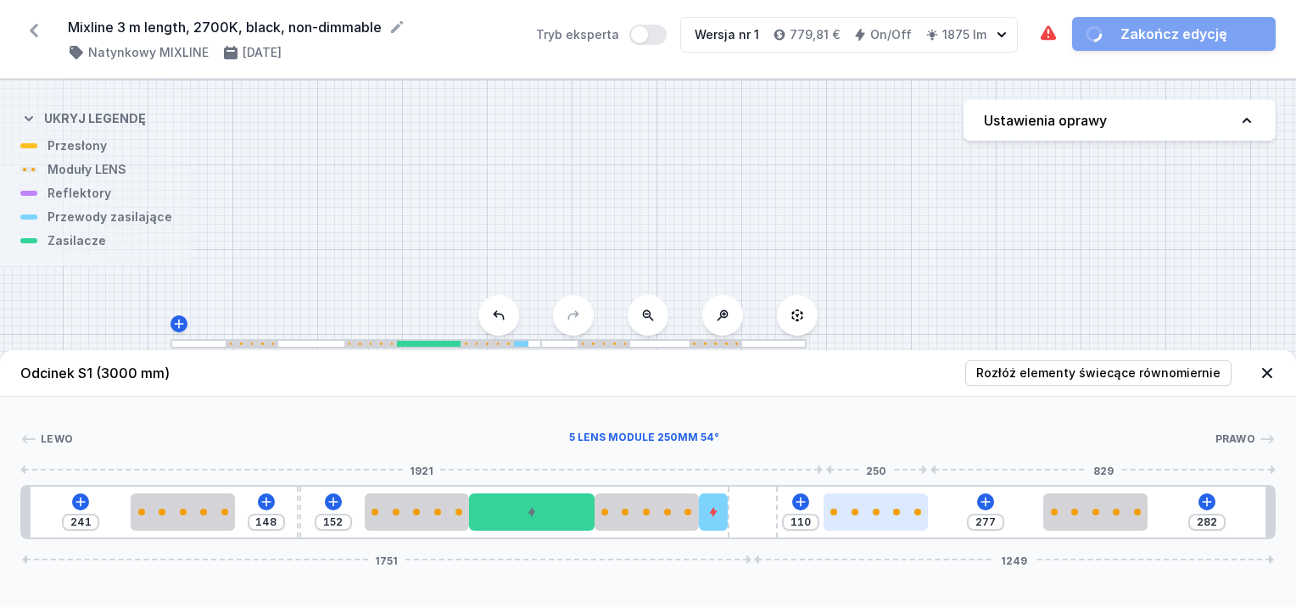
drag, startPoint x: 844, startPoint y: 518, endPoint x: 879, endPoint y: 526, distance: 35.6
click at [879, 526] on div at bounding box center [876, 512] width 104 height 37
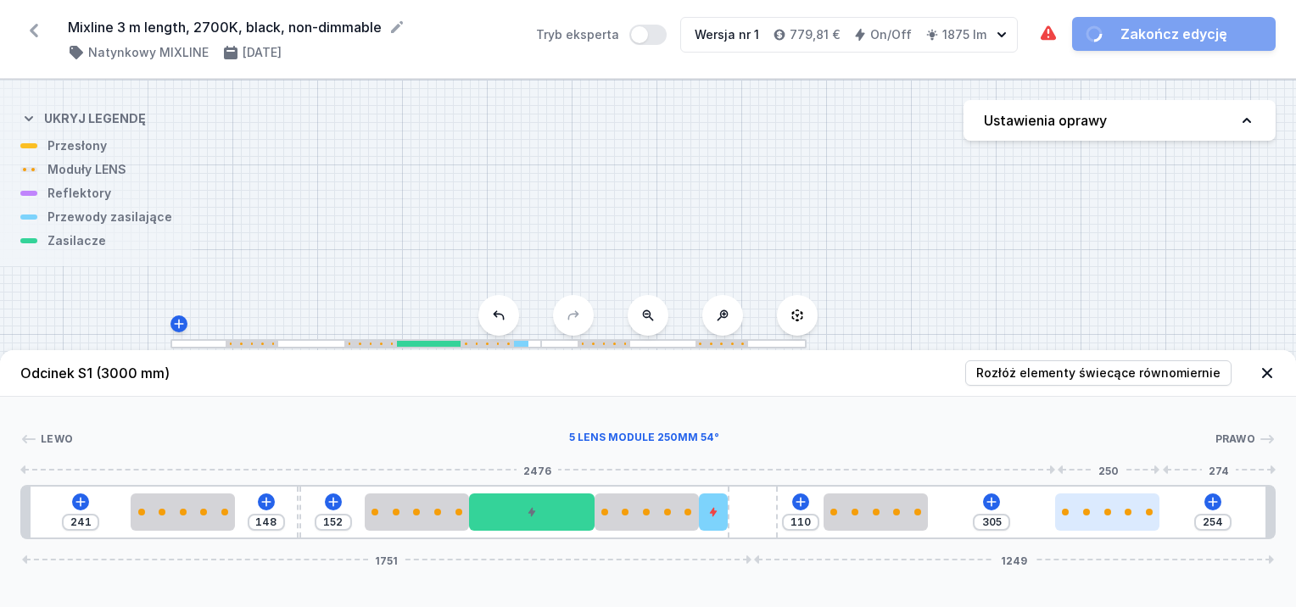
drag, startPoint x: 1072, startPoint y: 512, endPoint x: 1100, endPoint y: 516, distance: 28.2
click at [1100, 516] on div at bounding box center [1107, 512] width 104 height 37
click at [804, 411] on div "Lewo Prawo 1 2 3 2 4 2 5 6 2 2 1 241 148 152 110 305 254 1751 1249 261 250 148 …" at bounding box center [648, 468] width 1296 height 143
drag, startPoint x: 1133, startPoint y: 516, endPoint x: 1155, endPoint y: 519, distance: 22.3
click at [1155, 519] on div at bounding box center [1113, 512] width 104 height 37
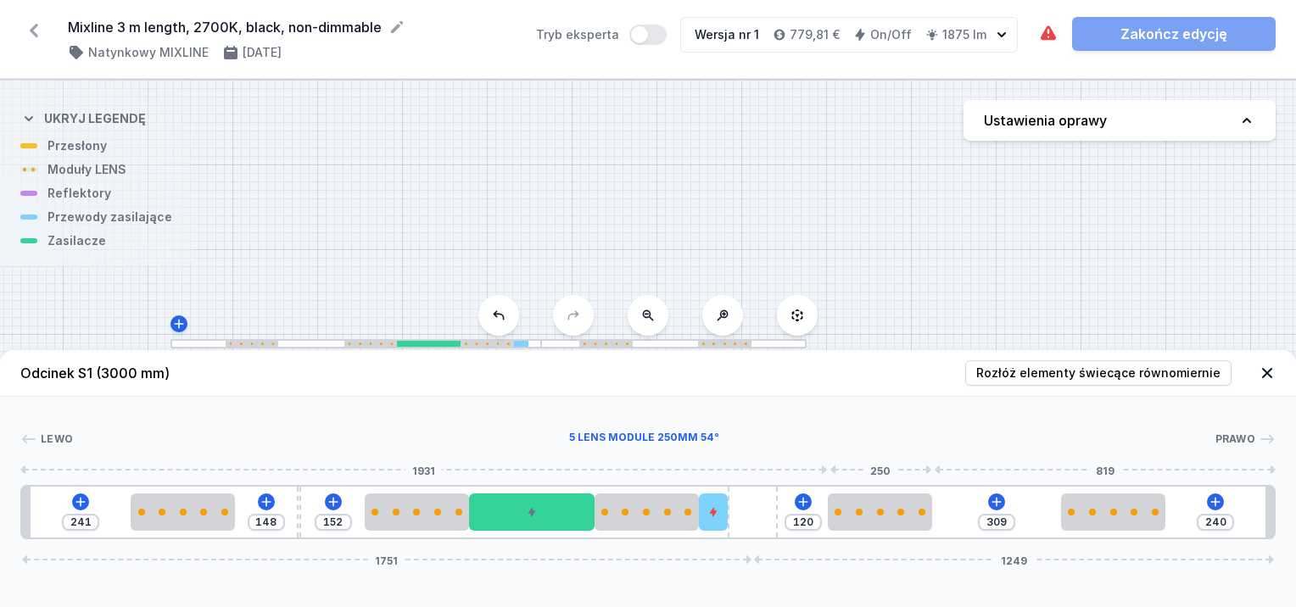
drag, startPoint x: 915, startPoint y: 516, endPoint x: 932, endPoint y: 522, distance: 18.0
click at [932, 522] on div at bounding box center [880, 512] width 104 height 37
click at [717, 520] on div at bounding box center [713, 512] width 29 height 37
drag, startPoint x: 1127, startPoint y: 526, endPoint x: 1145, endPoint y: 526, distance: 18.7
click at [1145, 526] on div at bounding box center [1116, 512] width 104 height 37
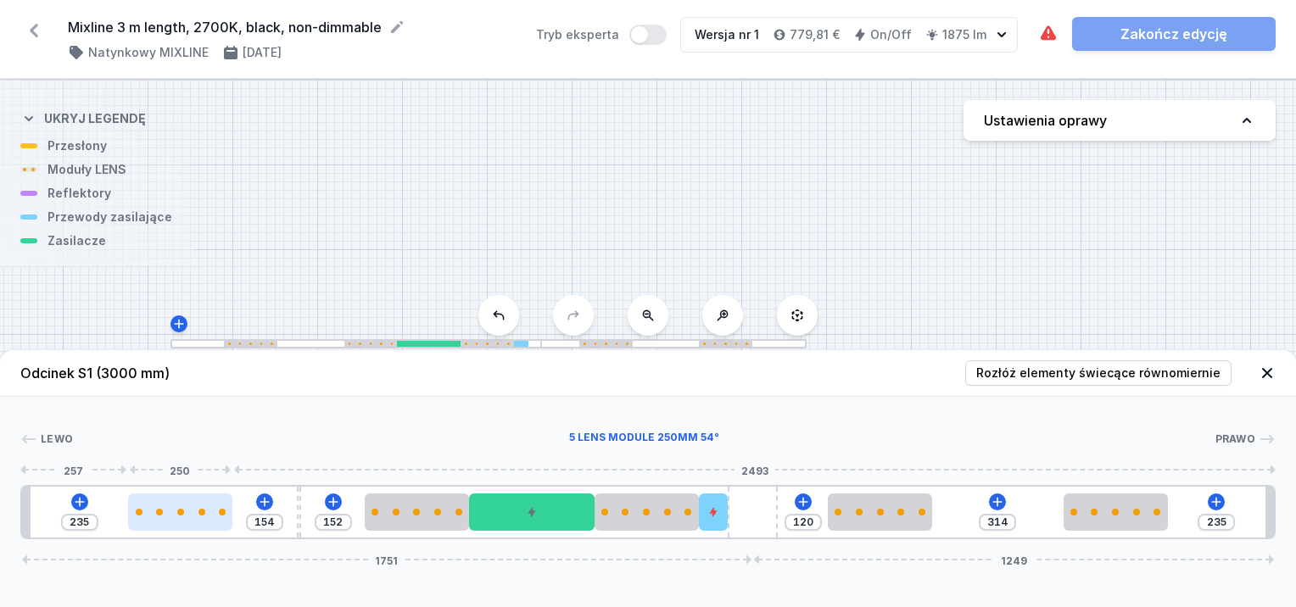
drag, startPoint x: 163, startPoint y: 512, endPoint x: 154, endPoint y: 513, distance: 9.4
click at [154, 513] on div at bounding box center [180, 512] width 104 height 7
drag, startPoint x: 921, startPoint y: 522, endPoint x: 936, endPoint y: 523, distance: 14.4
click at [936, 523] on div "235 154 152 124 310 235 1751 1249" at bounding box center [648, 512] width 1256 height 54
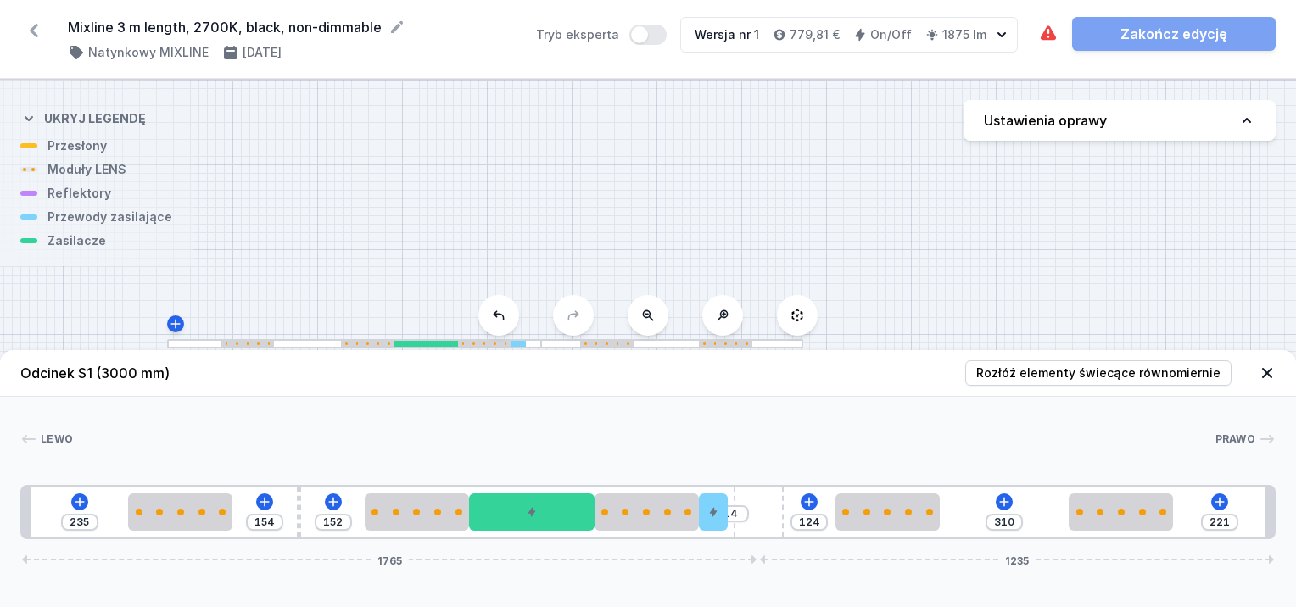
drag, startPoint x: 748, startPoint y: 517, endPoint x: 741, endPoint y: 512, distance: 8.7
click at [787, 517] on div "235 154 152 14 124 310 221 1765 1235" at bounding box center [648, 512] width 1256 height 54
drag, startPoint x: 759, startPoint y: 514, endPoint x: 803, endPoint y: 514, distance: 44.1
click at [803, 514] on div "235 154 152 24 124 310 211 1775 1225" at bounding box center [648, 512] width 1256 height 54
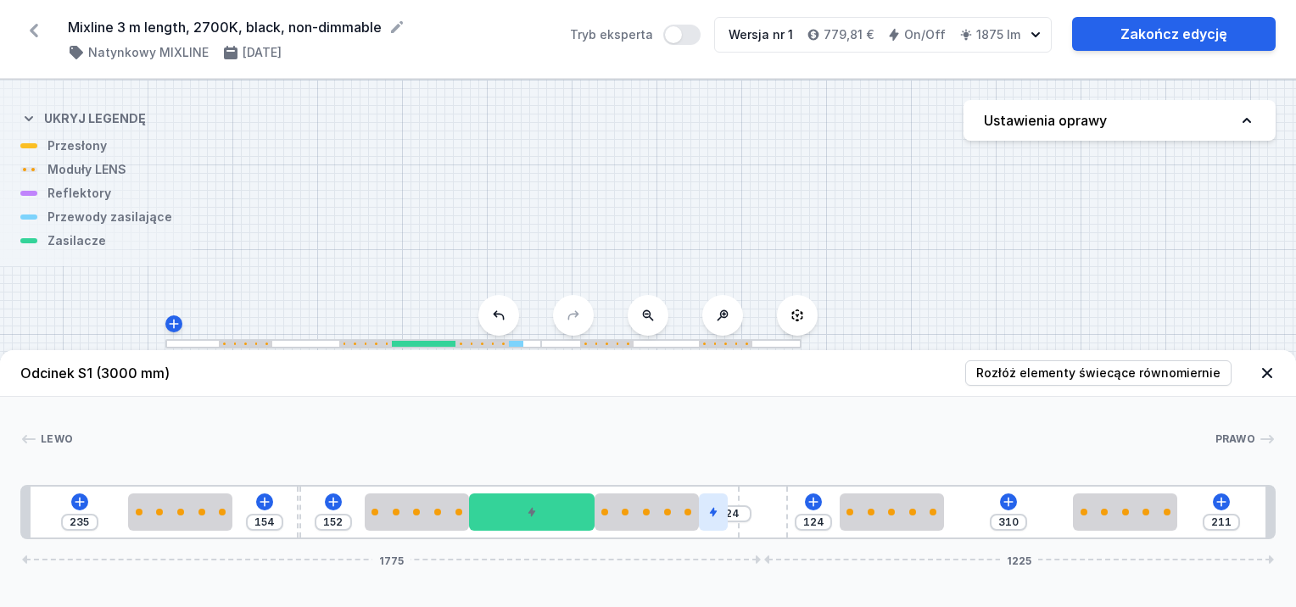
click at [730, 513] on div "235 154 152 24 124 310 211 1775 1225" at bounding box center [648, 512] width 1256 height 54
drag, startPoint x: 718, startPoint y: 506, endPoint x: 758, endPoint y: 505, distance: 39.9
click at [758, 505] on div "235 154 152 14 10 124 310 211 1775 1225" at bounding box center [648, 512] width 1256 height 54
drag, startPoint x: 800, startPoint y: 502, endPoint x: 788, endPoint y: 502, distance: 11.9
click at [797, 502] on div "235 154 152 14 10 124 310 211 1775 1225" at bounding box center [648, 512] width 1256 height 54
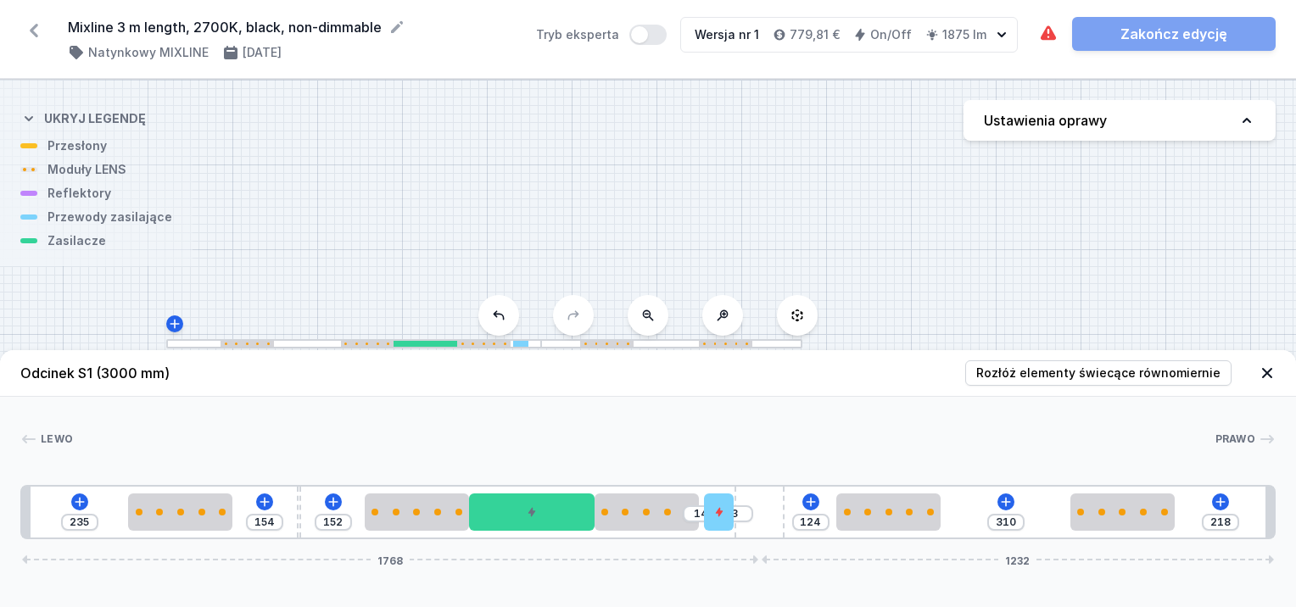
drag, startPoint x: 768, startPoint y: 506, endPoint x: 802, endPoint y: 495, distance: 35.4
click at [802, 495] on div "235 154 152 14 3 124 310 218 1768 1232" at bounding box center [648, 512] width 1256 height 54
drag, startPoint x: 711, startPoint y: 510, endPoint x: 741, endPoint y: 509, distance: 29.7
click at [708, 510] on div at bounding box center [713, 512] width 29 height 37
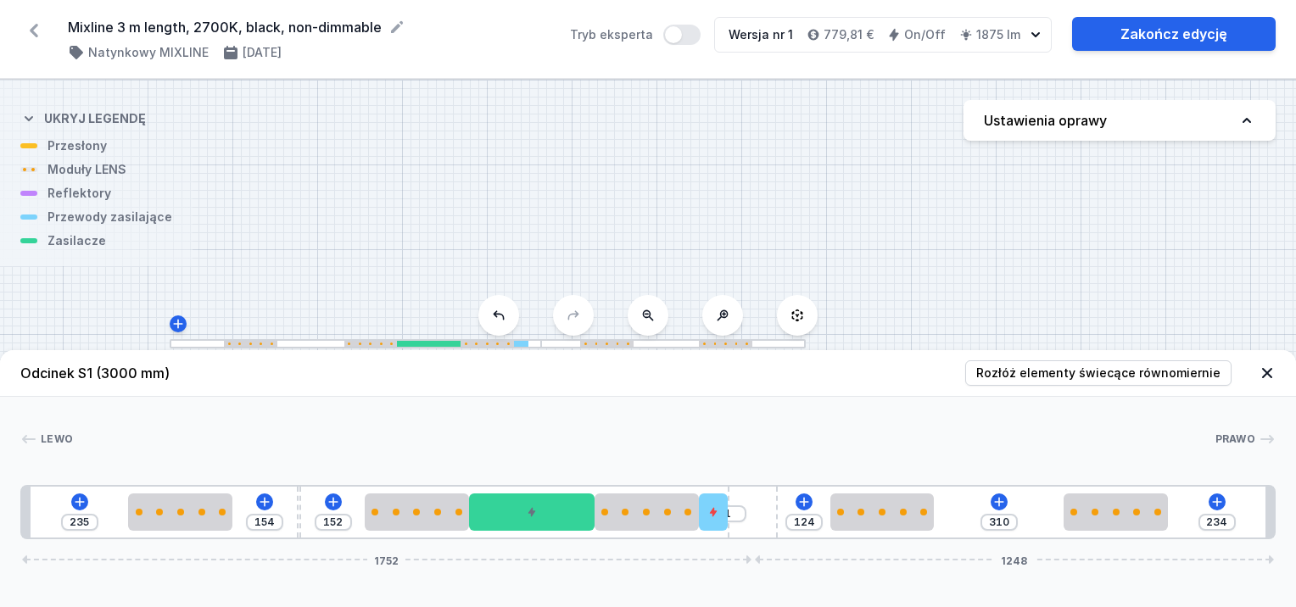
drag, startPoint x: 766, startPoint y: 512, endPoint x: 796, endPoint y: 508, distance: 30.0
click at [796, 508] on div "235 154 152 1 124 310 234 1752 1248" at bounding box center [648, 512] width 1256 height 54
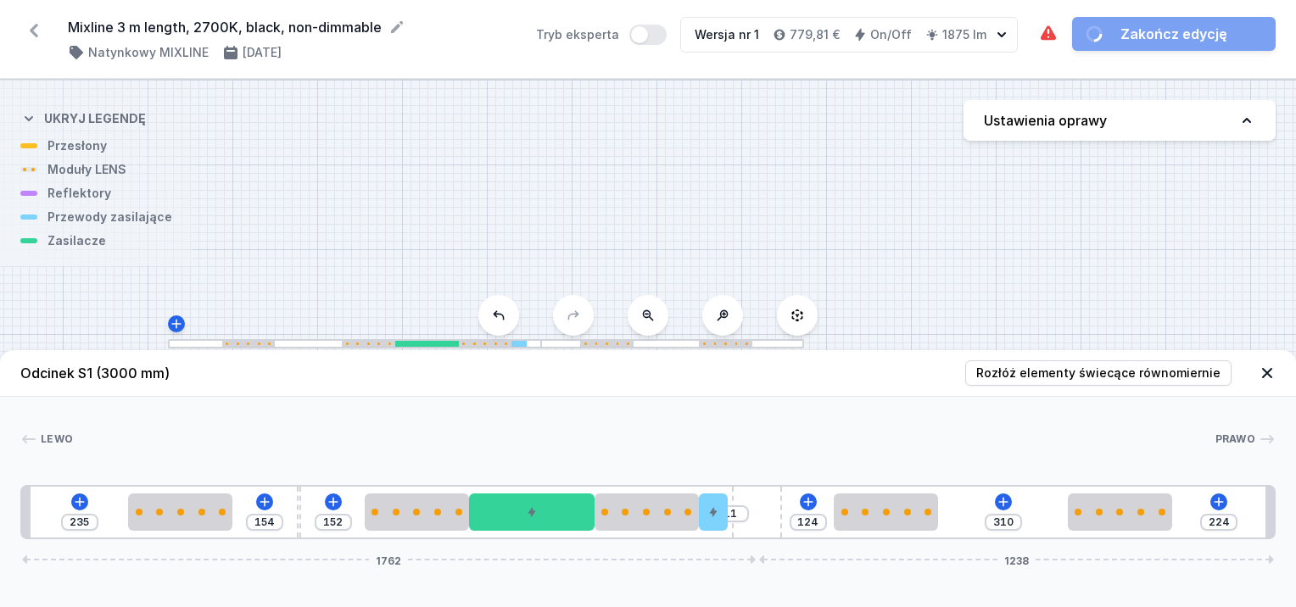
drag, startPoint x: 757, startPoint y: 523, endPoint x: 797, endPoint y: 516, distance: 41.3
click at [797, 516] on div "235 154 152 11 124 310 224 1762 1238" at bounding box center [648, 512] width 1256 height 54
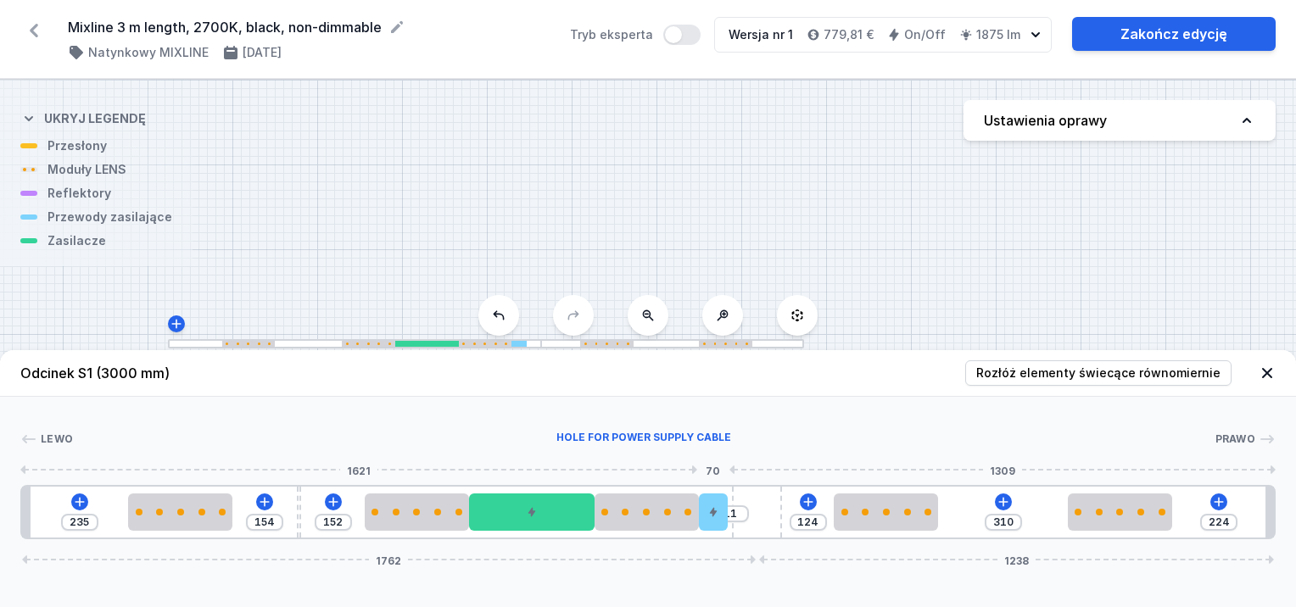
drag, startPoint x: 719, startPoint y: 514, endPoint x: 739, endPoint y: 512, distance: 20.4
click at [726, 512] on div at bounding box center [713, 512] width 29 height 37
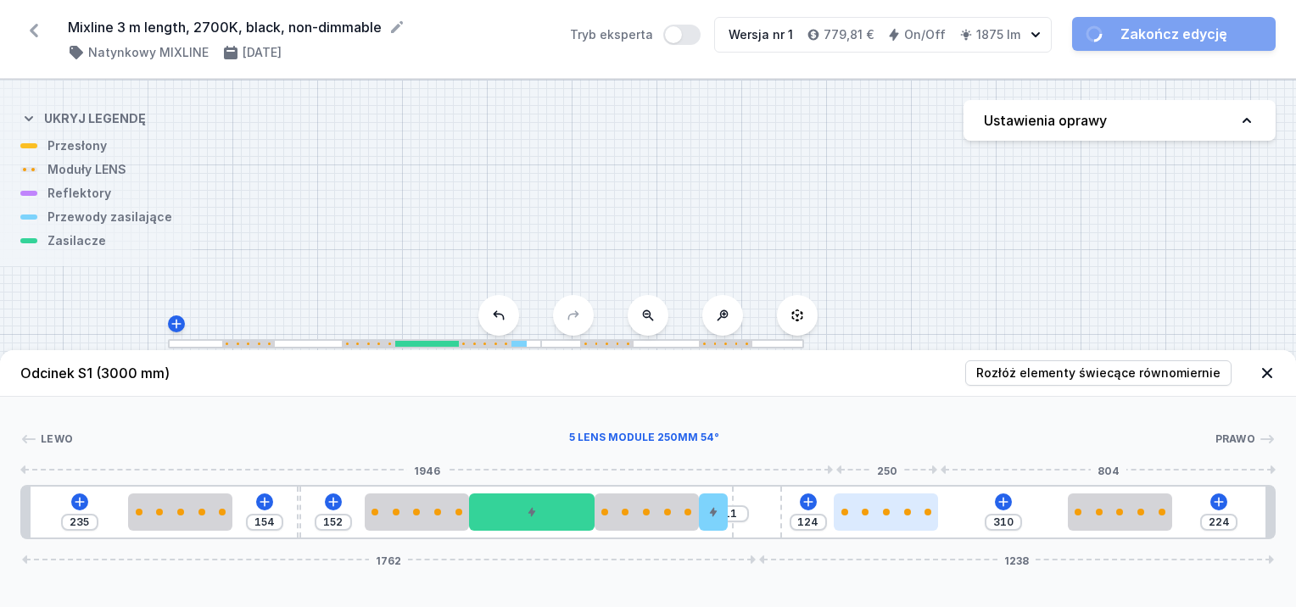
drag, startPoint x: 856, startPoint y: 516, endPoint x: 869, endPoint y: 518, distance: 13.0
click at [869, 518] on div at bounding box center [886, 512] width 104 height 37
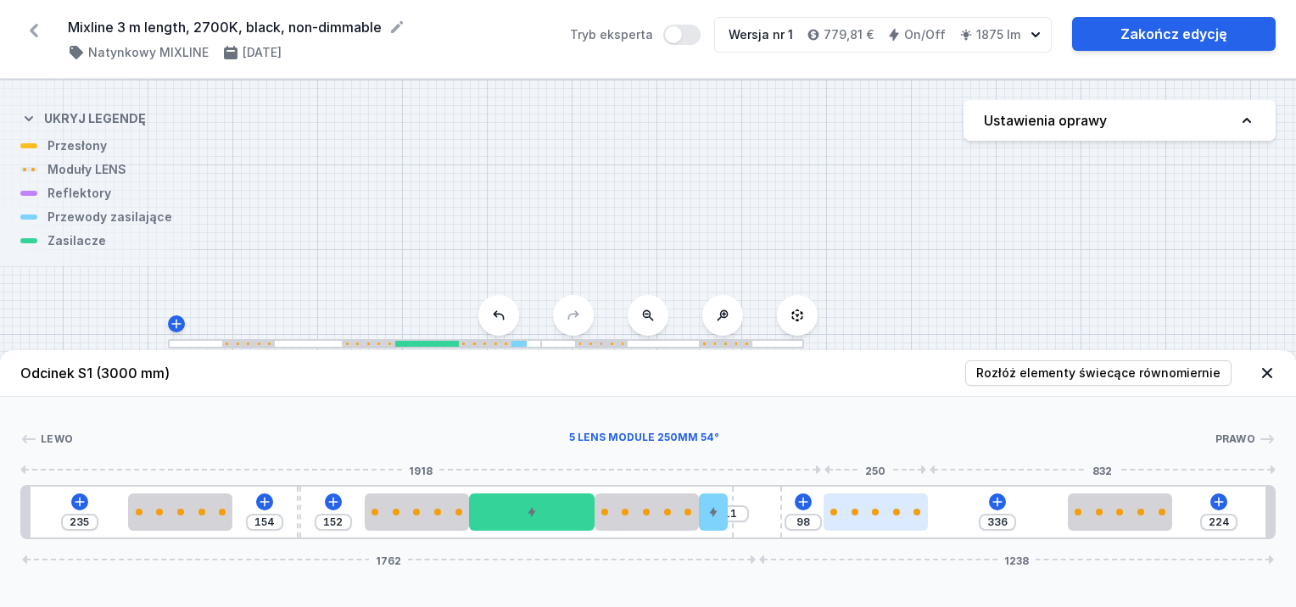
click at [853, 515] on div at bounding box center [876, 512] width 104 height 7
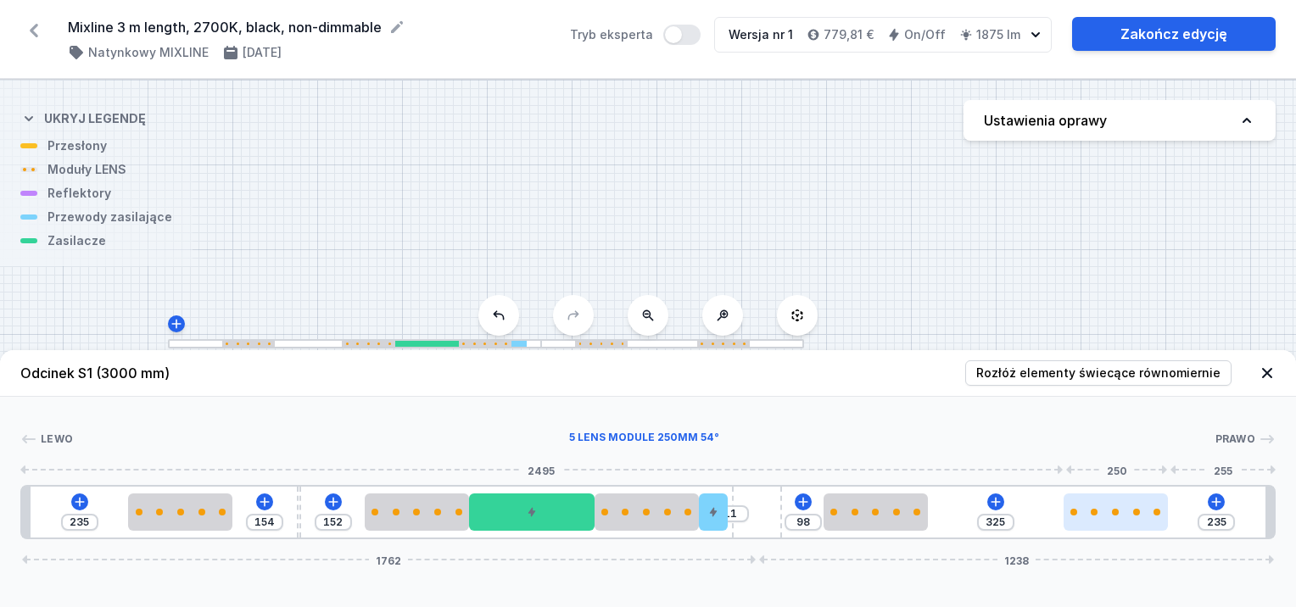
drag, startPoint x: 1092, startPoint y: 518, endPoint x: 1104, endPoint y: 517, distance: 11.9
click at [1104, 517] on div at bounding box center [1116, 512] width 104 height 37
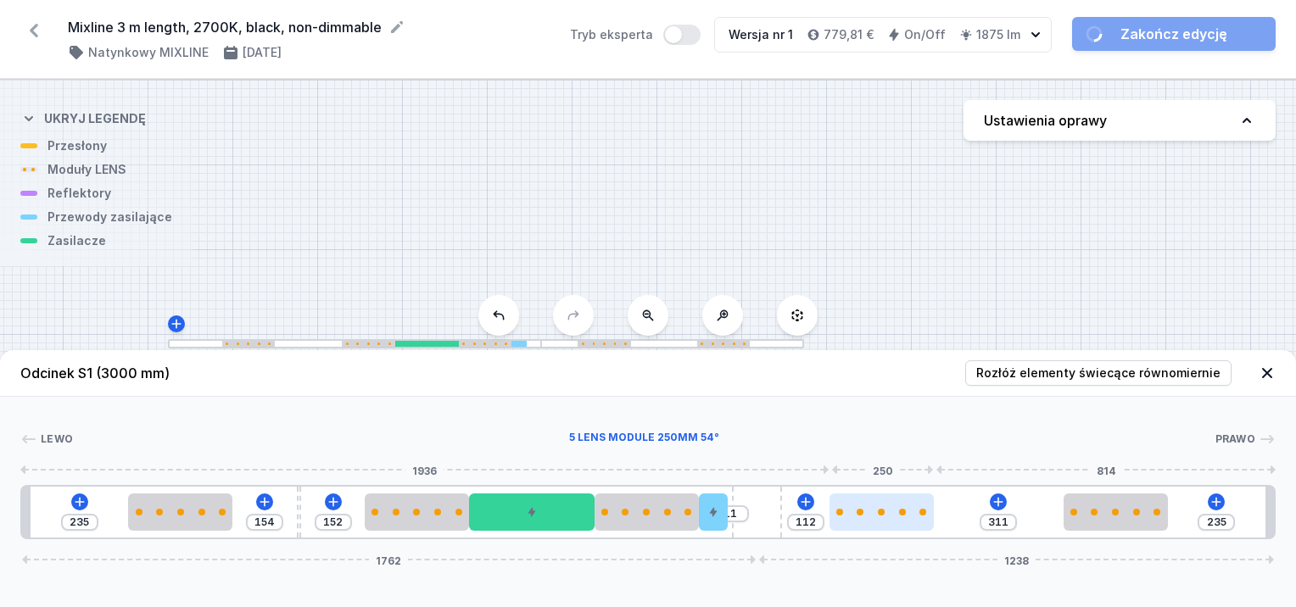
drag, startPoint x: 904, startPoint y: 516, endPoint x: 923, endPoint y: 518, distance: 18.7
click at [923, 518] on div at bounding box center [882, 512] width 104 height 37
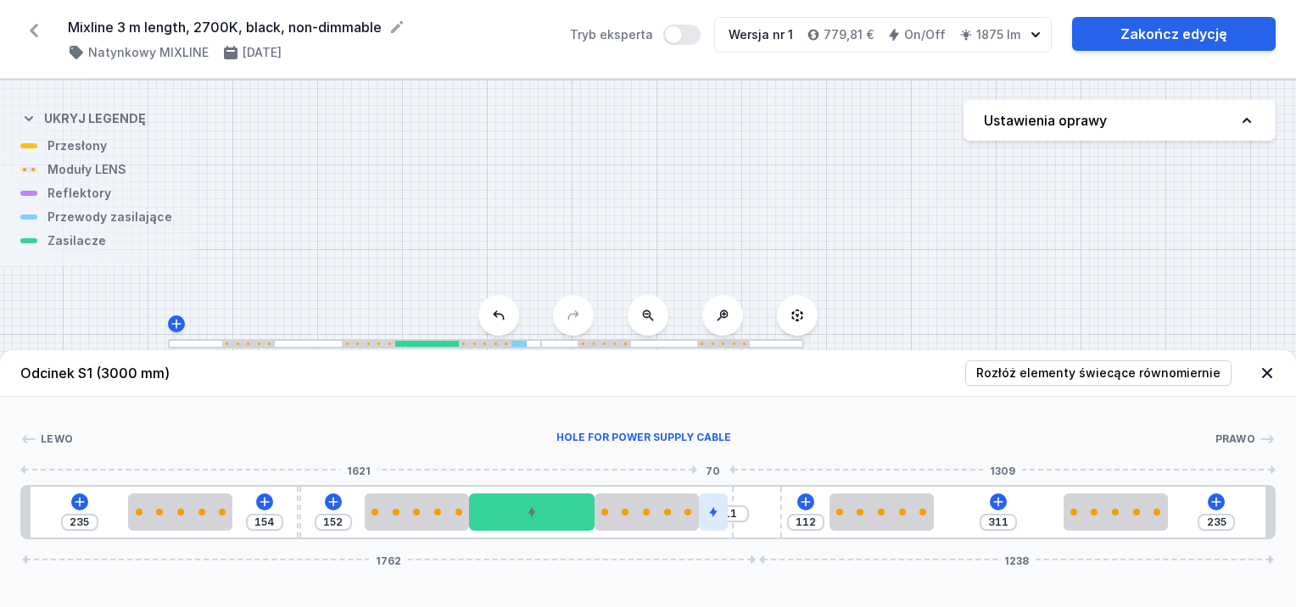
click at [720, 520] on div at bounding box center [713, 512] width 29 height 37
drag, startPoint x: 723, startPoint y: 508, endPoint x: 743, endPoint y: 514, distance: 21.2
click at [757, 512] on div "235 154 152 1 10 112 311 235 1762 1238" at bounding box center [648, 512] width 1256 height 54
click at [679, 519] on div at bounding box center [647, 512] width 104 height 37
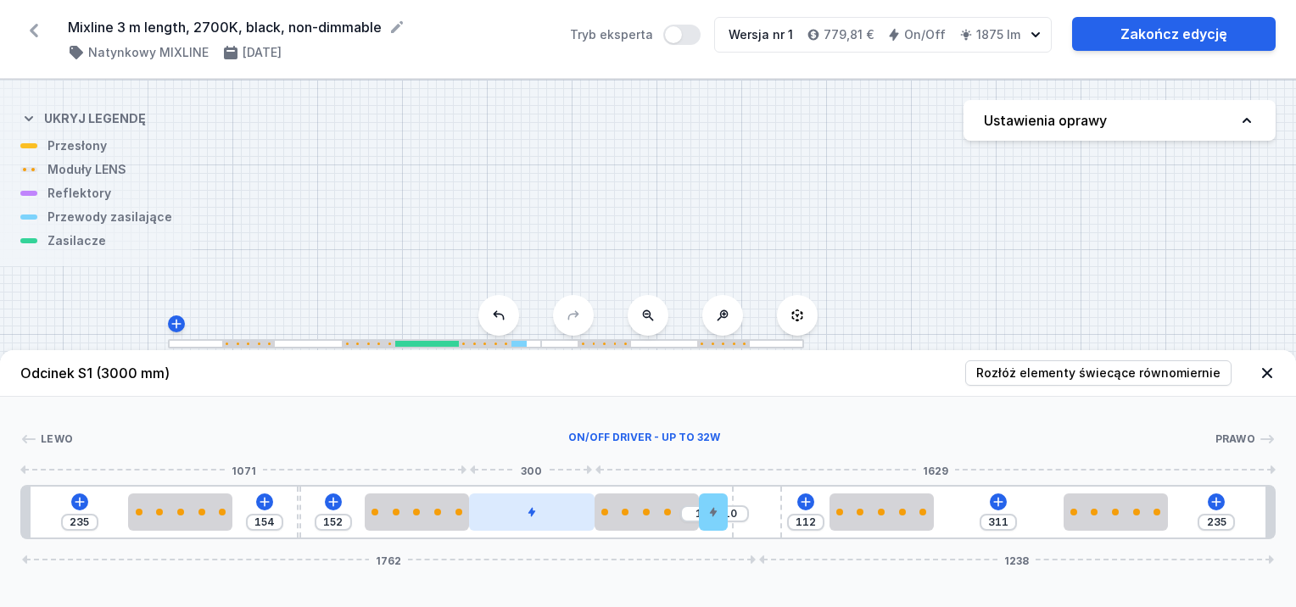
drag, startPoint x: 565, startPoint y: 514, endPoint x: 533, endPoint y: 514, distance: 32.2
click at [567, 515] on div at bounding box center [532, 512] width 126 height 37
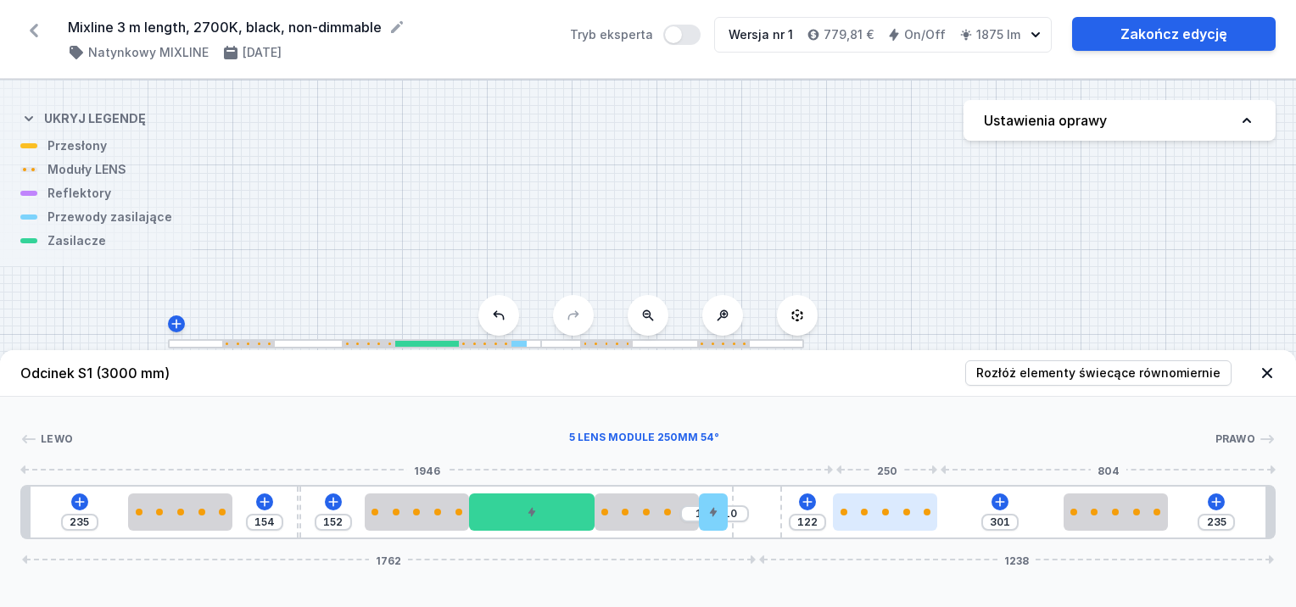
drag, startPoint x: 889, startPoint y: 517, endPoint x: 906, endPoint y: 521, distance: 17.5
click at [906, 521] on div at bounding box center [885, 512] width 104 height 37
drag, startPoint x: 873, startPoint y: 509, endPoint x: 884, endPoint y: 514, distance: 12.1
click at [884, 514] on div at bounding box center [883, 512] width 104 height 7
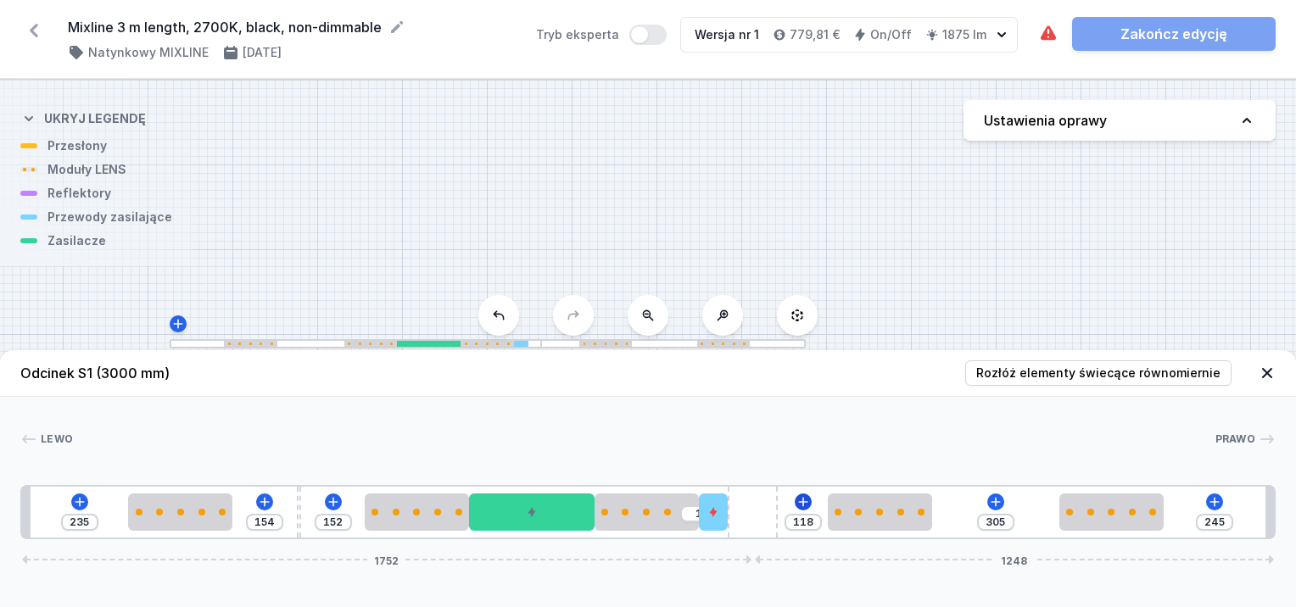
drag, startPoint x: 765, startPoint y: 508, endPoint x: 797, endPoint y: 504, distance: 32.5
click at [797, 504] on div "235 154 152 1 118 305 245 1752 1248" at bounding box center [648, 512] width 1256 height 54
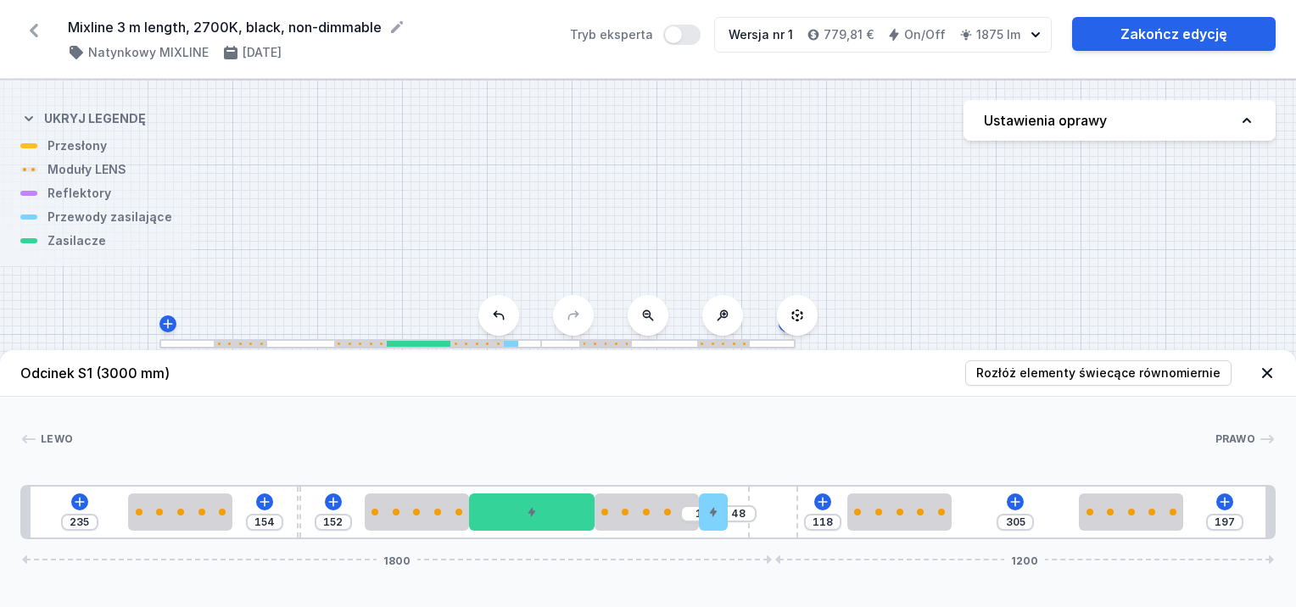
drag, startPoint x: 771, startPoint y: 509, endPoint x: 828, endPoint y: 511, distance: 56.9
click at [828, 511] on div "235 154 152 1 48 118 305 197 1800 1200" at bounding box center [648, 512] width 1256 height 54
click at [709, 518] on div at bounding box center [713, 512] width 29 height 37
drag, startPoint x: 724, startPoint y: 519, endPoint x: 743, endPoint y: 521, distance: 19.6
click at [743, 521] on div "235 154 152 49 118 305 197 1800 1200" at bounding box center [648, 512] width 1256 height 54
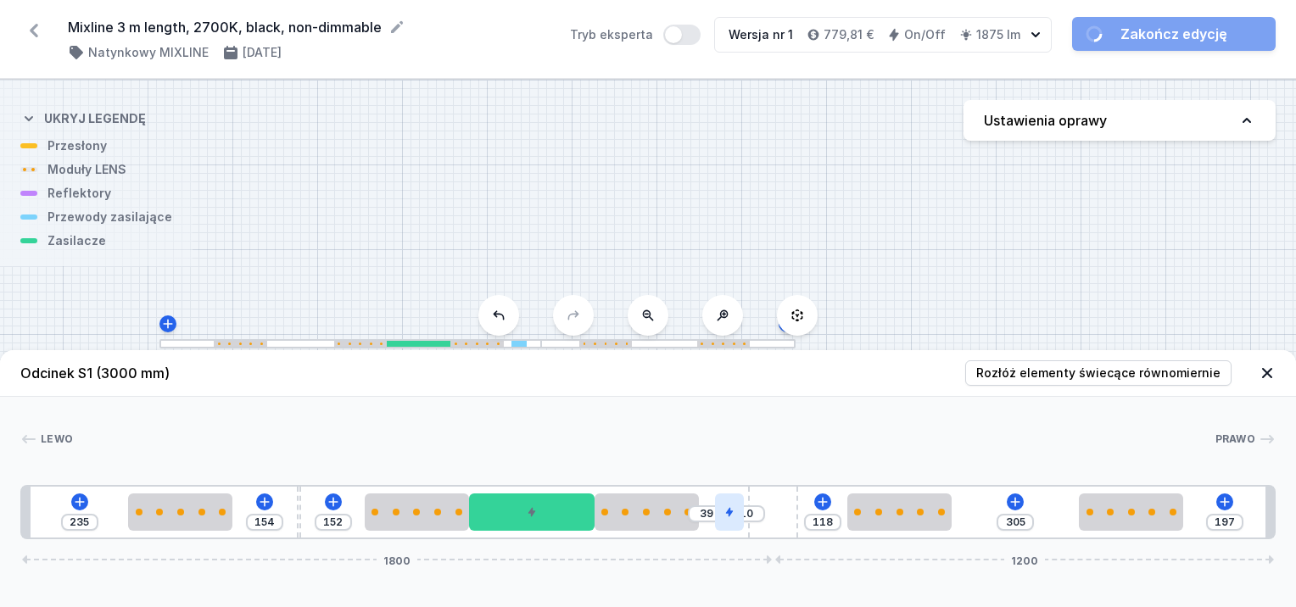
drag, startPoint x: 713, startPoint y: 514, endPoint x: 726, endPoint y: 519, distance: 14.5
click at [755, 521] on div "235 154 152 39 10 118 305 197 1800 1200" at bounding box center [648, 512] width 1256 height 54
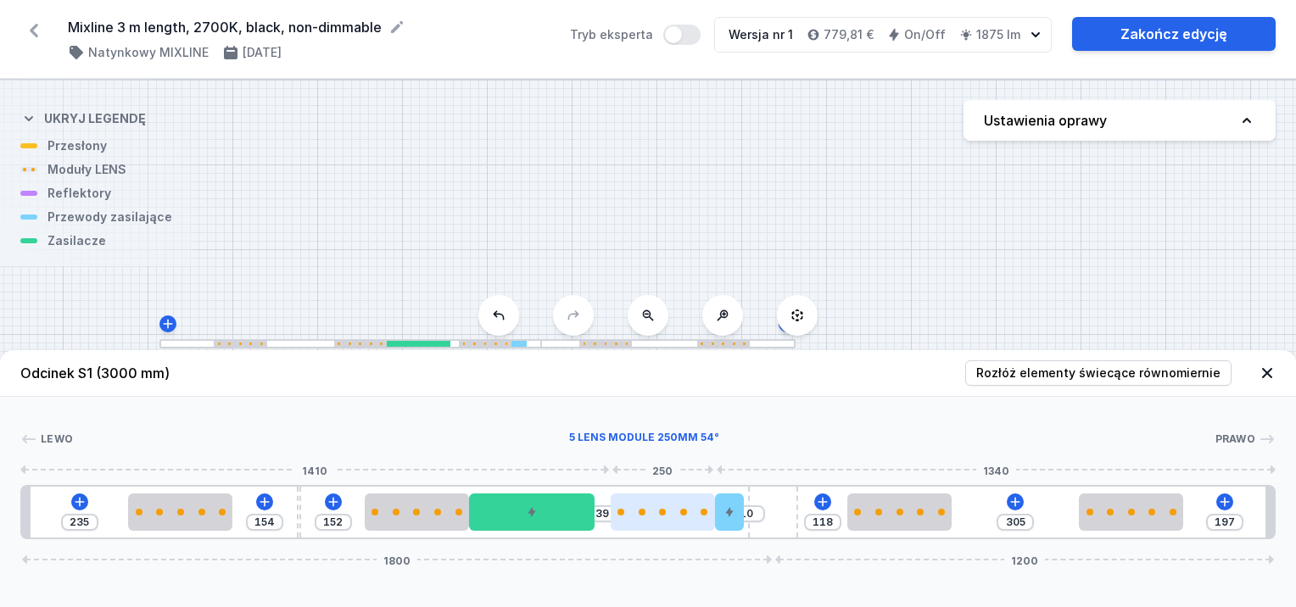
drag, startPoint x: 675, startPoint y: 518, endPoint x: 691, endPoint y: 526, distance: 18.2
drag, startPoint x: 669, startPoint y: 521, endPoint x: 697, endPoint y: 521, distance: 28.0
click at [697, 521] on div "235 154 152 39 10 118 305 197 1800 1200" at bounding box center [648, 512] width 1256 height 54
click at [701, 524] on div "235 154 152 39 10 118 305 197 1800 1200" at bounding box center [648, 512] width 1256 height 54
drag, startPoint x: 684, startPoint y: 506, endPoint x: 705, endPoint y: 499, distance: 22.3
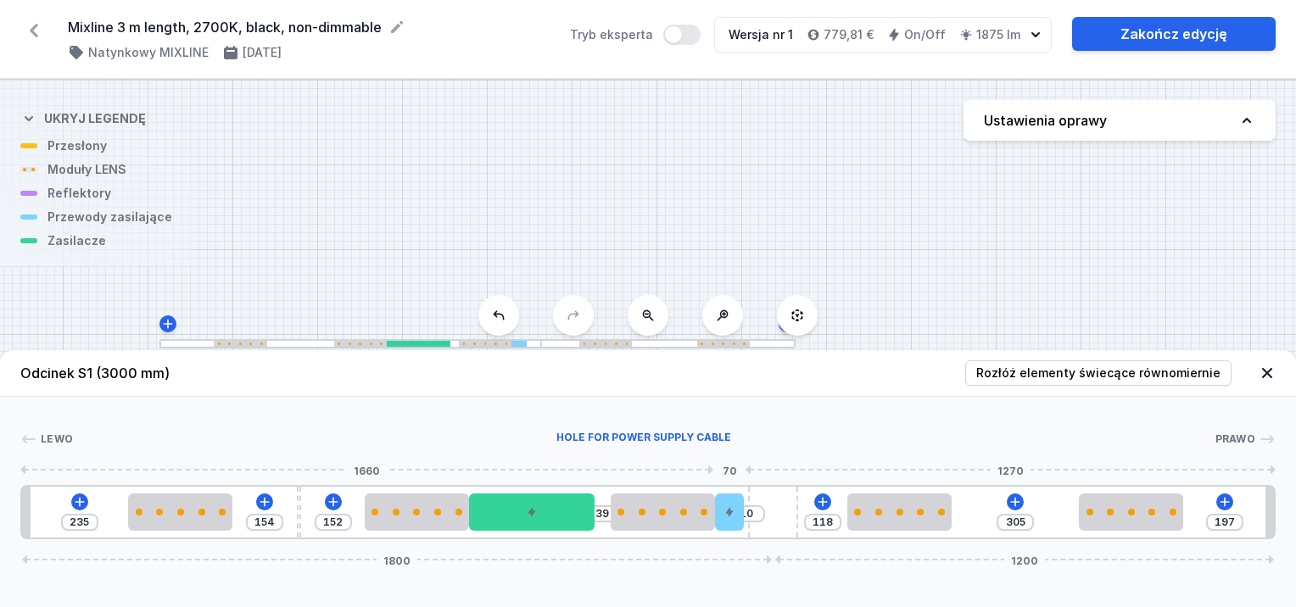
click at [713, 501] on div "235 154 152 39 10 118 305 197 1800 1200" at bounding box center [648, 512] width 1256 height 54
click at [705, 499] on div "235 154 152 39 10 118 305 197 1800 1200" at bounding box center [648, 512] width 1256 height 54
drag, startPoint x: 688, startPoint y: 499, endPoint x: 721, endPoint y: 504, distance: 33.5
click at [721, 504] on div "235 154 152 39 10 118 305 197 1800 1200" at bounding box center [648, 512] width 1256 height 54
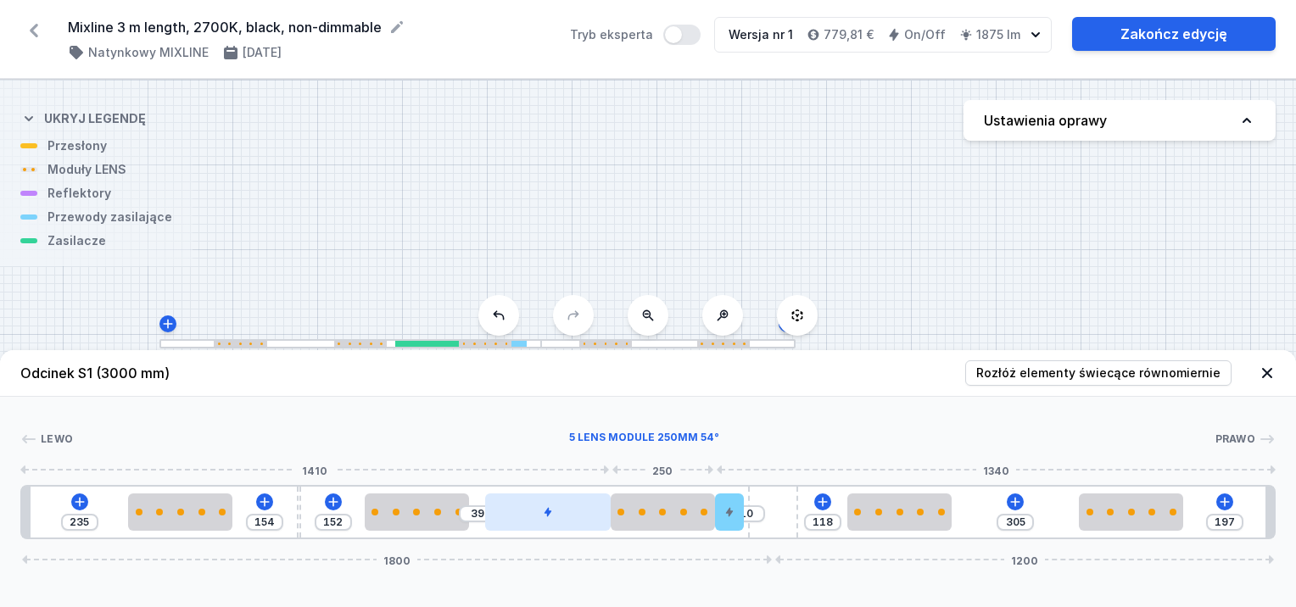
drag, startPoint x: 577, startPoint y: 511, endPoint x: 601, endPoint y: 518, distance: 24.7
click at [611, 518] on div "235 154 152 39 10 118 305 197 1800 1200" at bounding box center [648, 512] width 1256 height 54
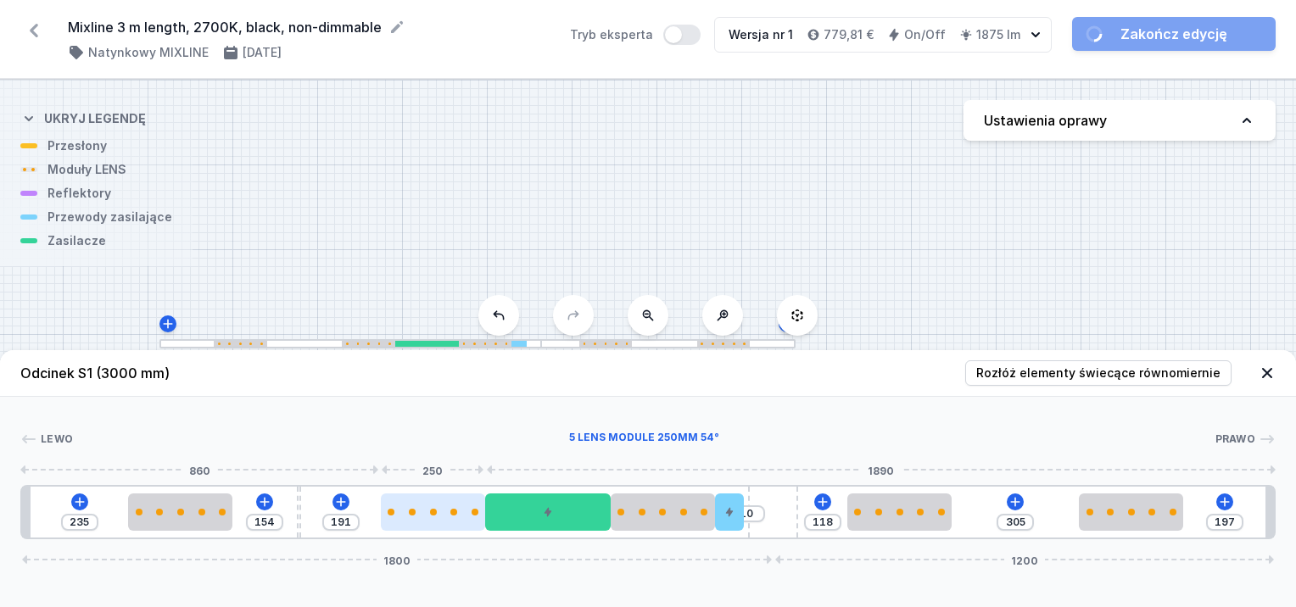
click at [445, 510] on div at bounding box center [433, 512] width 104 height 7
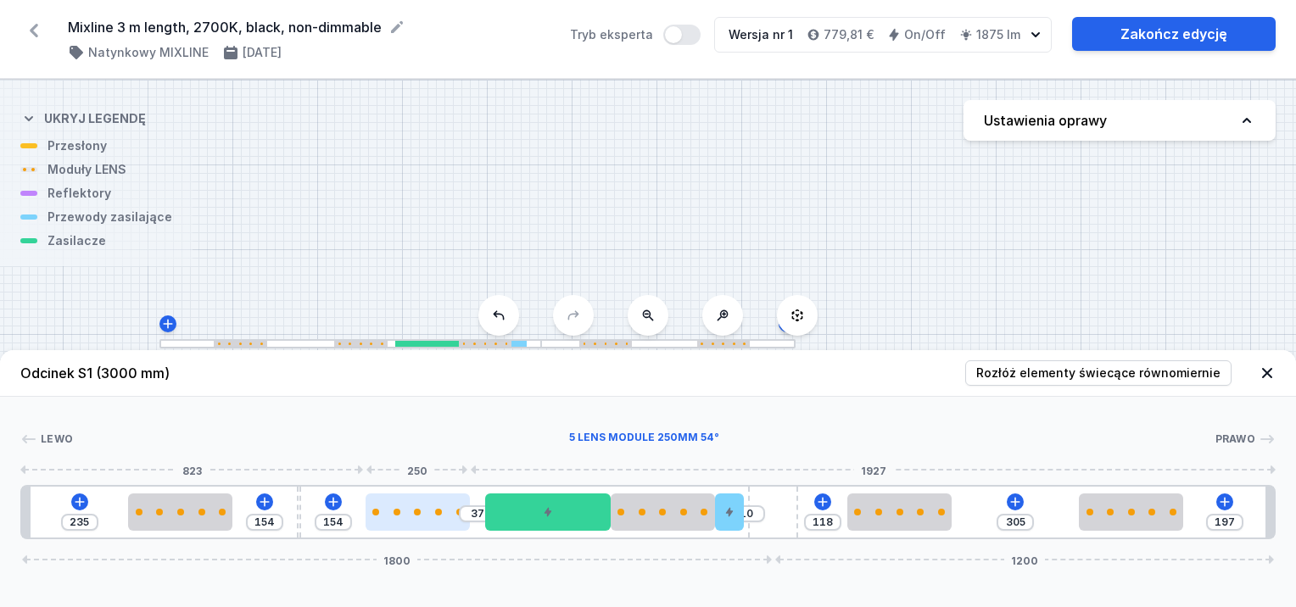
drag, startPoint x: 407, startPoint y: 513, endPoint x: 389, endPoint y: 519, distance: 19.6
click at [389, 519] on div at bounding box center [418, 512] width 104 height 37
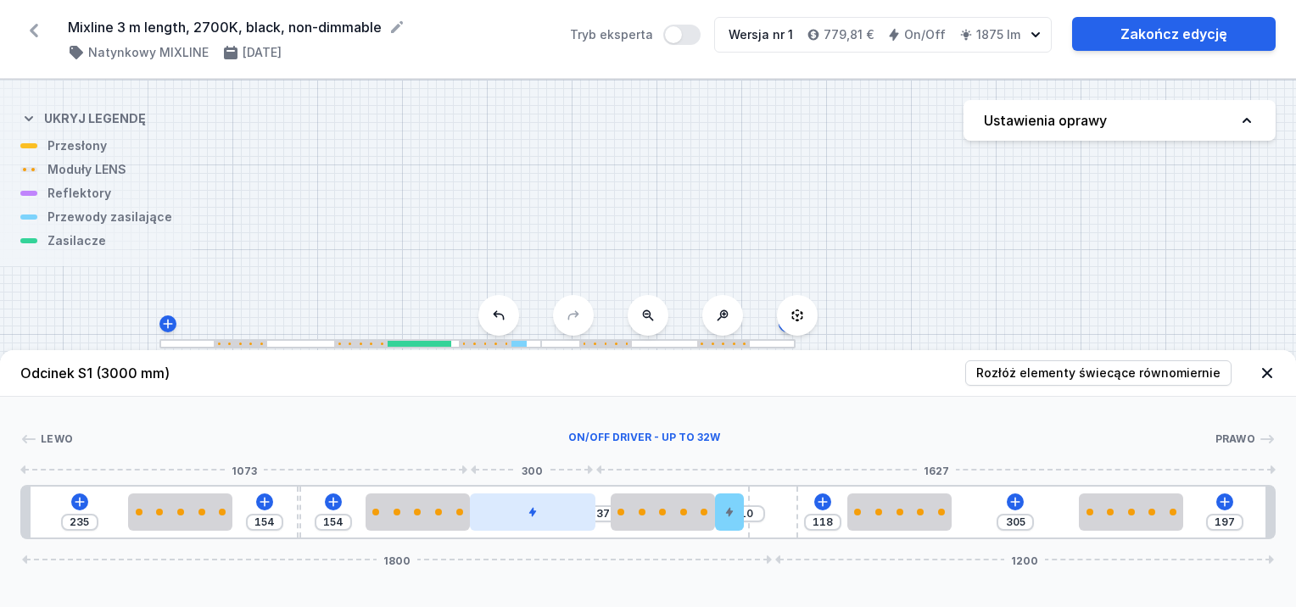
click at [506, 522] on div at bounding box center [533, 512] width 126 height 37
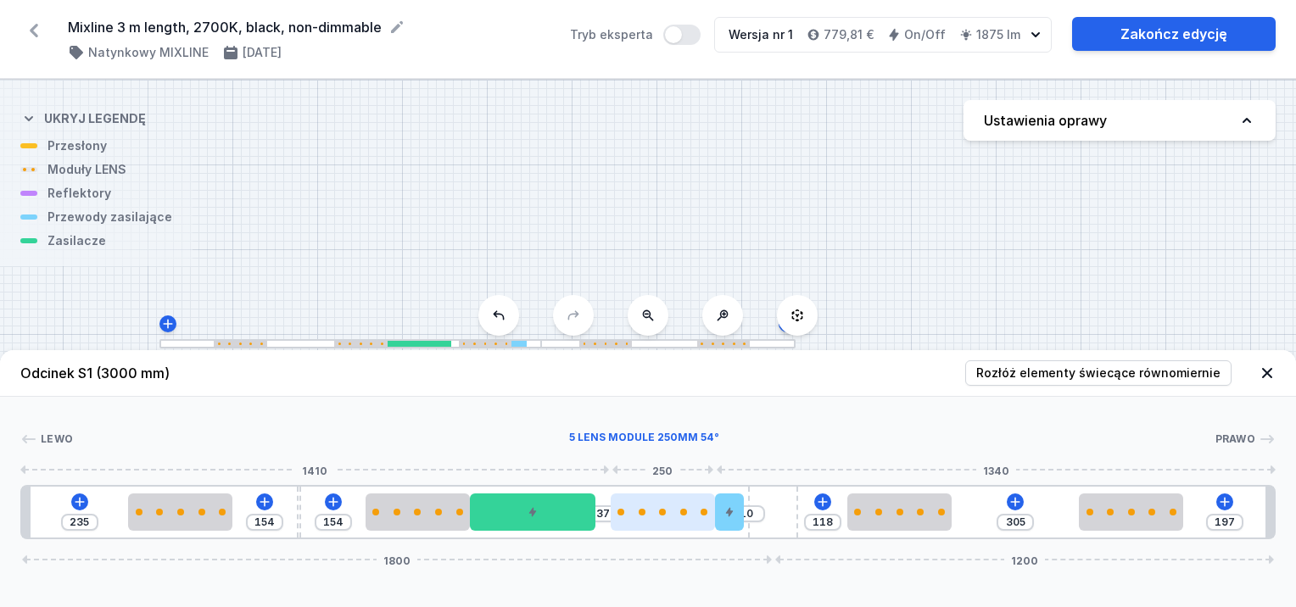
drag, startPoint x: 632, startPoint y: 523, endPoint x: 652, endPoint y: 523, distance: 20.4
click at [652, 523] on div at bounding box center [663, 512] width 104 height 37
click at [729, 519] on div at bounding box center [729, 512] width 29 height 37
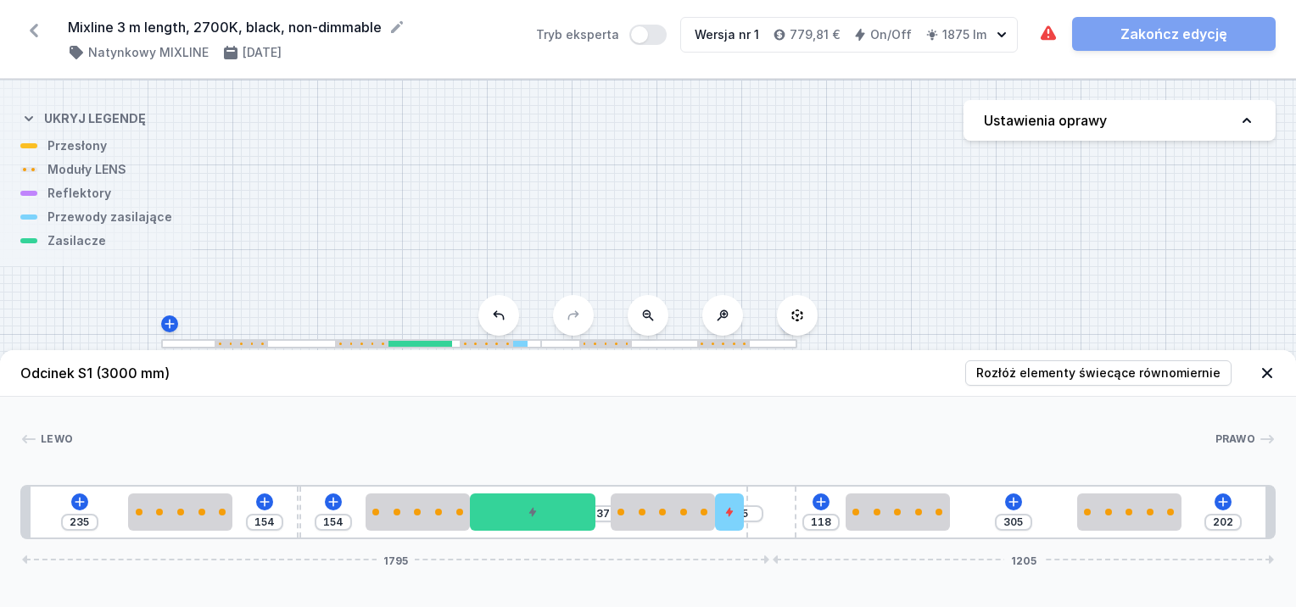
drag, startPoint x: 781, startPoint y: 518, endPoint x: 815, endPoint y: 516, distance: 34.8
click at [815, 516] on div "235 154 154 37 5 118 305 202 1795 1205" at bounding box center [648, 512] width 1256 height 54
drag, startPoint x: 779, startPoint y: 512, endPoint x: 820, endPoint y: 518, distance: 41.2
click at [820, 518] on div "235 154 154 37 14 118 305 193 1804 1196" at bounding box center [648, 512] width 1256 height 54
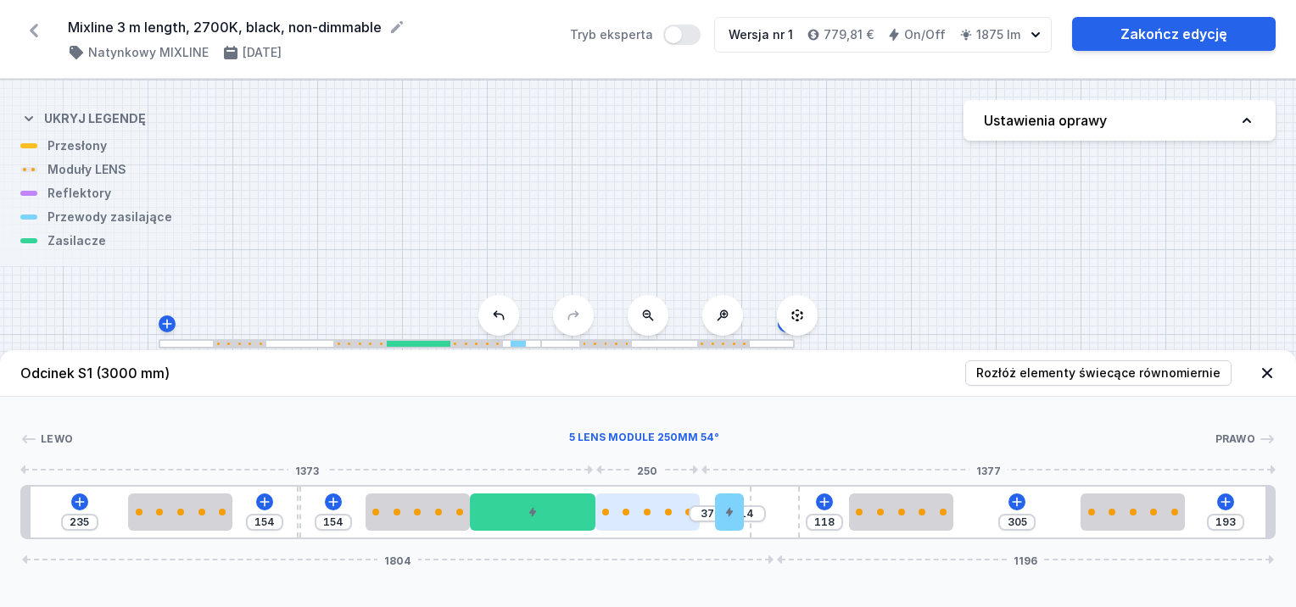
drag, startPoint x: 639, startPoint y: 523, endPoint x: 652, endPoint y: 517, distance: 14.8
click at [652, 517] on div at bounding box center [648, 512] width 104 height 37
click at [725, 522] on div at bounding box center [714, 512] width 29 height 37
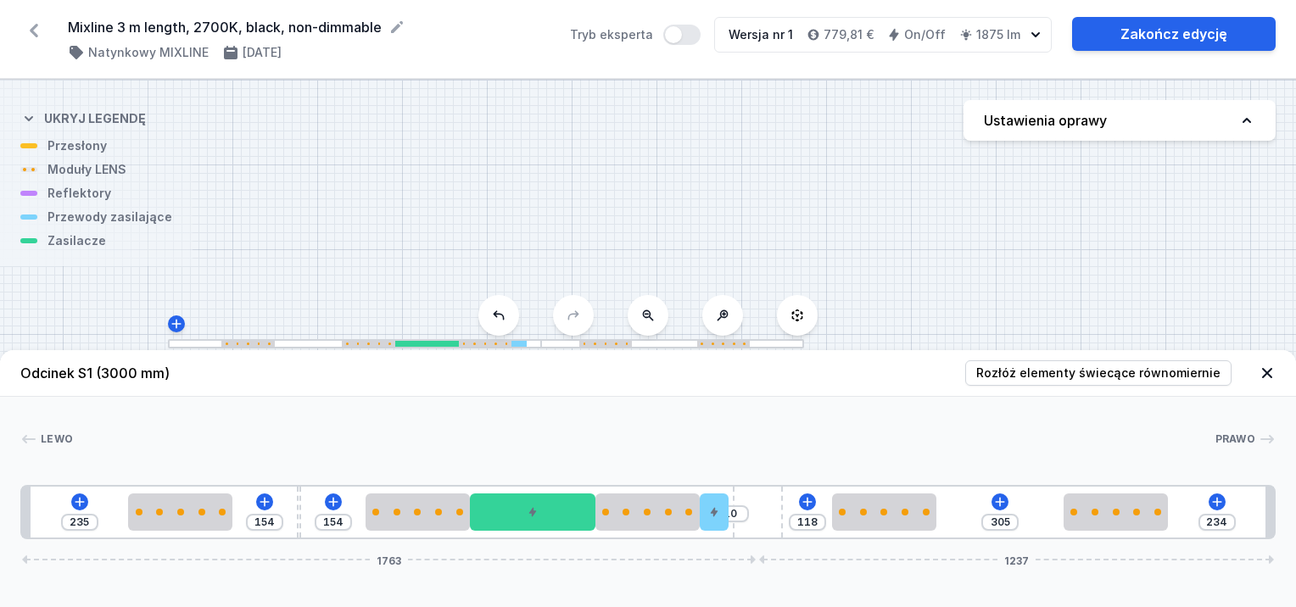
drag, startPoint x: 786, startPoint y: 526, endPoint x: 806, endPoint y: 523, distance: 19.7
click at [806, 523] on div "235 154 154 10 118 305 234 1763 1237" at bounding box center [648, 512] width 1256 height 54
click at [847, 512] on div at bounding box center [873, 512] width 104 height 7
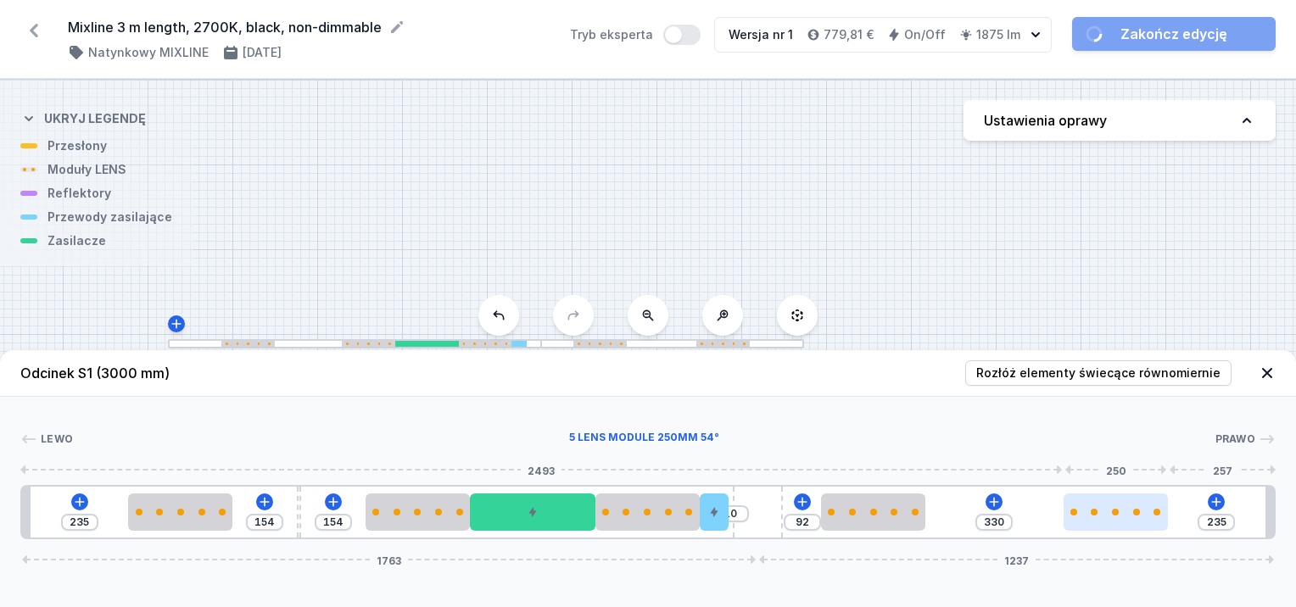
drag, startPoint x: 1149, startPoint y: 518, endPoint x: 1165, endPoint y: 519, distance: 16.1
click at [1165, 519] on div at bounding box center [1116, 512] width 104 height 37
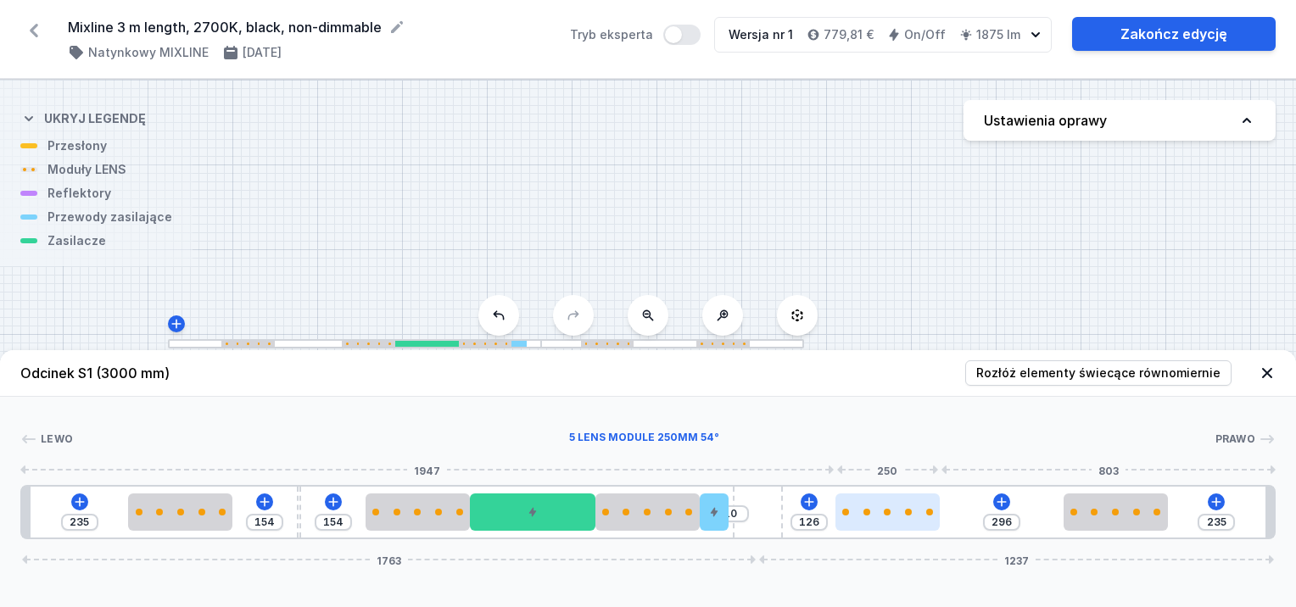
drag, startPoint x: 891, startPoint y: 511, endPoint x: 918, endPoint y: 523, distance: 30.0
click at [918, 523] on div at bounding box center [888, 512] width 104 height 37
click at [919, 520] on div at bounding box center [877, 512] width 104 height 37
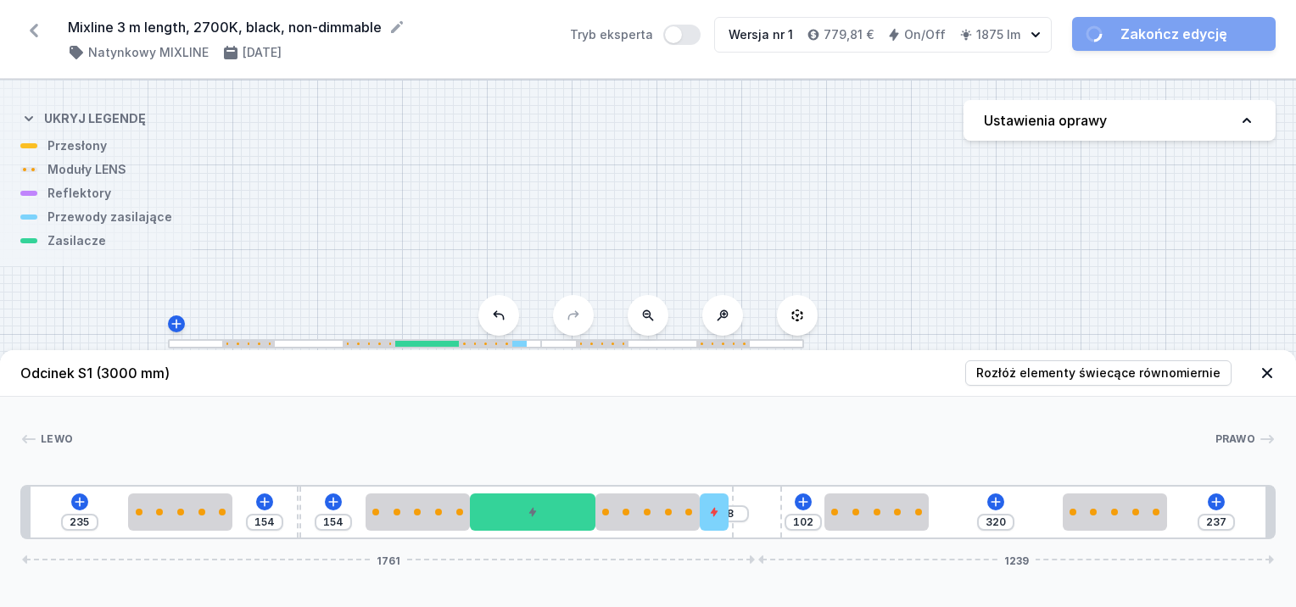
drag, startPoint x: 777, startPoint y: 510, endPoint x: 813, endPoint y: 512, distance: 35.7
click at [813, 512] on div "235 154 154 8 102 320 237 1761 1239" at bounding box center [648, 512] width 1256 height 54
click at [720, 511] on div at bounding box center [714, 512] width 29 height 37
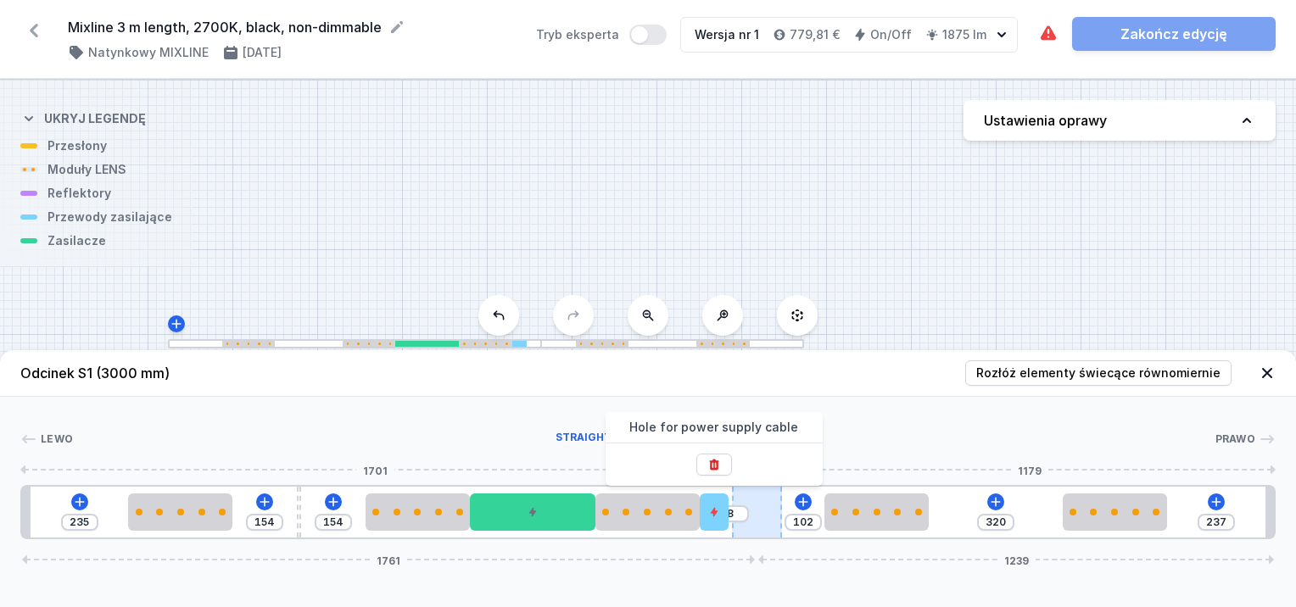
click at [760, 512] on div at bounding box center [757, 512] width 50 height 51
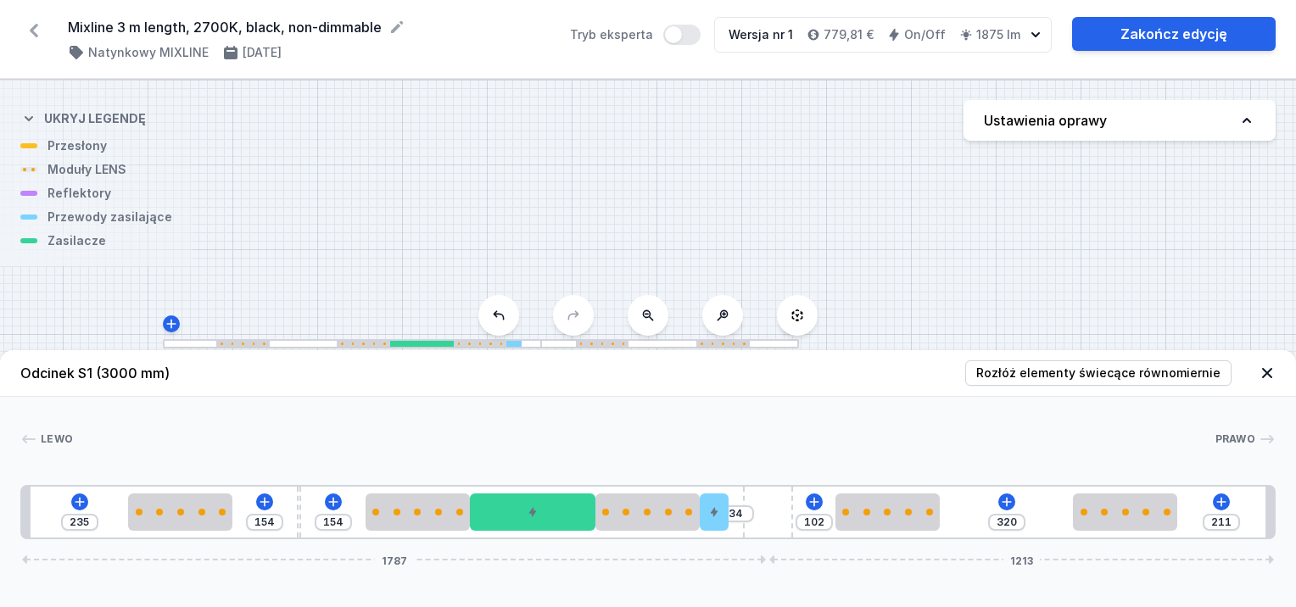
drag, startPoint x: 760, startPoint y: 510, endPoint x: 808, endPoint y: 509, distance: 47.5
click at [808, 509] on div "235 154 154 34 102 320 211 1787 1213" at bounding box center [648, 512] width 1256 height 54
drag, startPoint x: 208, startPoint y: 516, endPoint x: 191, endPoint y: 520, distance: 17.5
click at [191, 520] on div at bounding box center [171, 512] width 104 height 37
drag, startPoint x: 299, startPoint y: 509, endPoint x: 289, endPoint y: 512, distance: 9.7
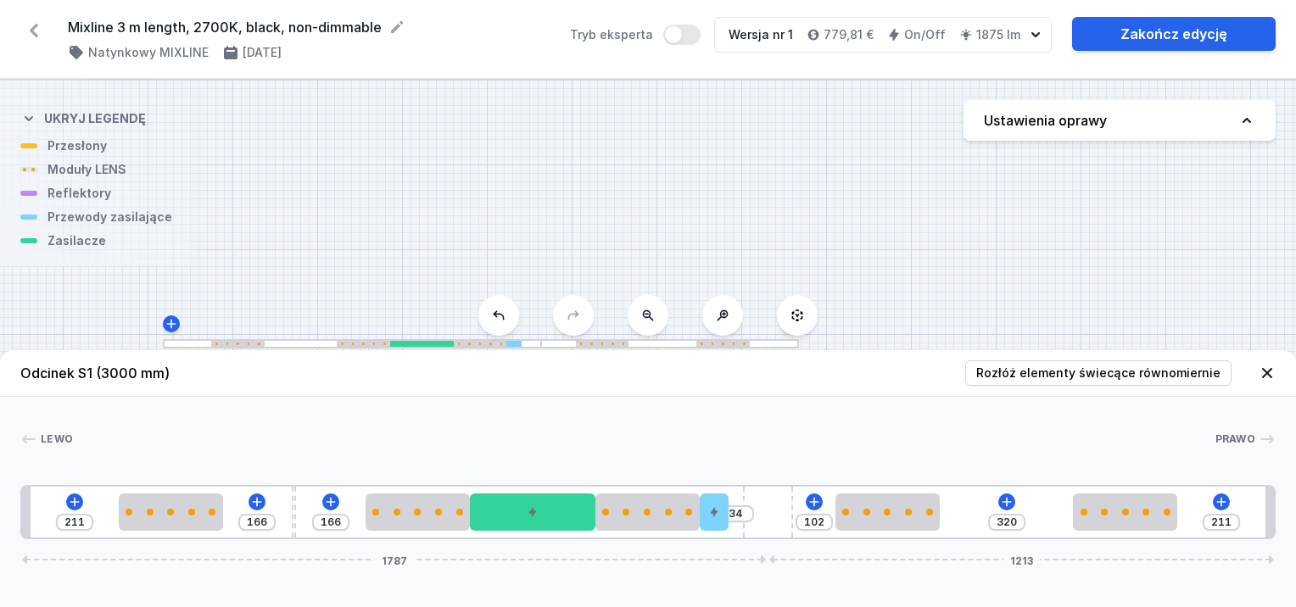
click at [289, 512] on div "211 166 166 34 102 320 211 1787 1213" at bounding box center [648, 512] width 1256 height 54
drag, startPoint x: 377, startPoint y: 519, endPoint x: 361, endPoint y: 523, distance: 15.6
click at [361, 523] on div "211 166 166 34 102 320 211 1787 1213" at bounding box center [648, 512] width 1256 height 54
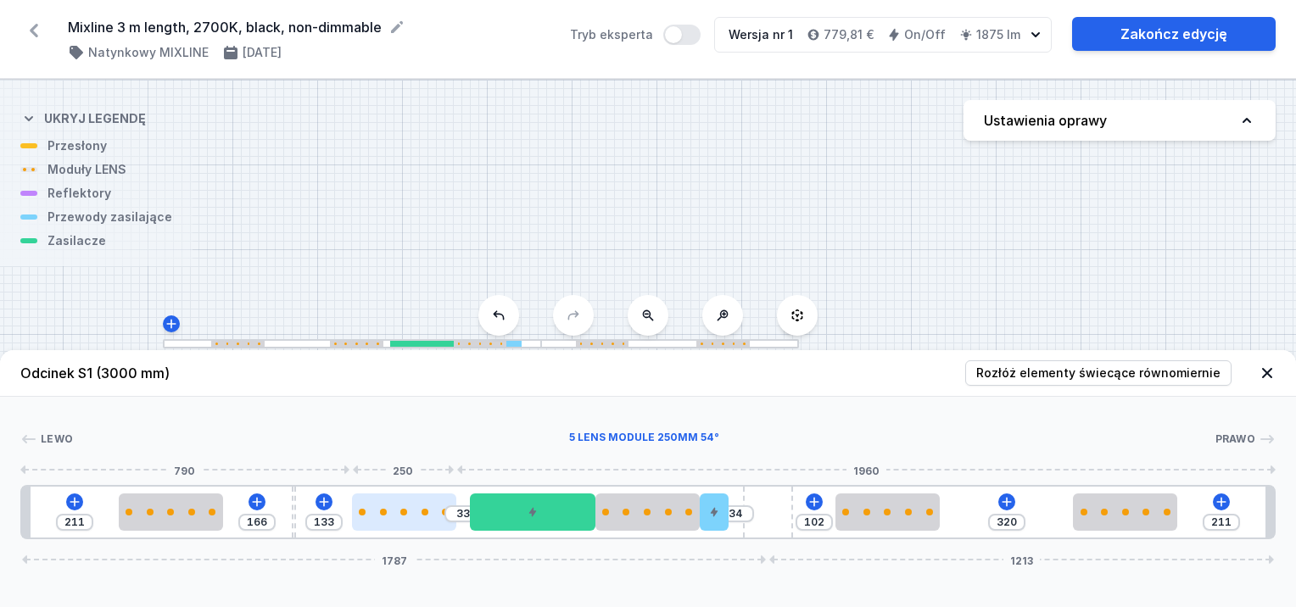
drag, startPoint x: 392, startPoint y: 512, endPoint x: 375, endPoint y: 519, distance: 18.3
click at [375, 519] on div at bounding box center [404, 512] width 104 height 37
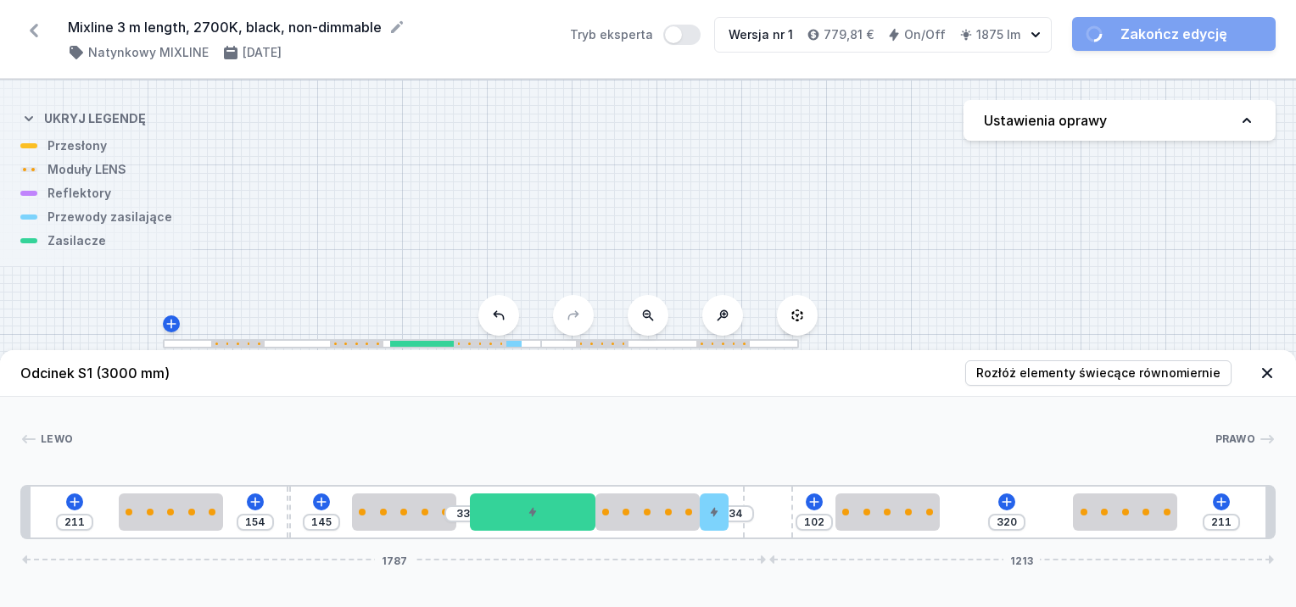
drag, startPoint x: 292, startPoint y: 511, endPoint x: 283, endPoint y: 512, distance: 9.5
click at [283, 512] on div "211 154 145 33 34 102 320 211 1787 1213" at bounding box center [648, 512] width 1256 height 54
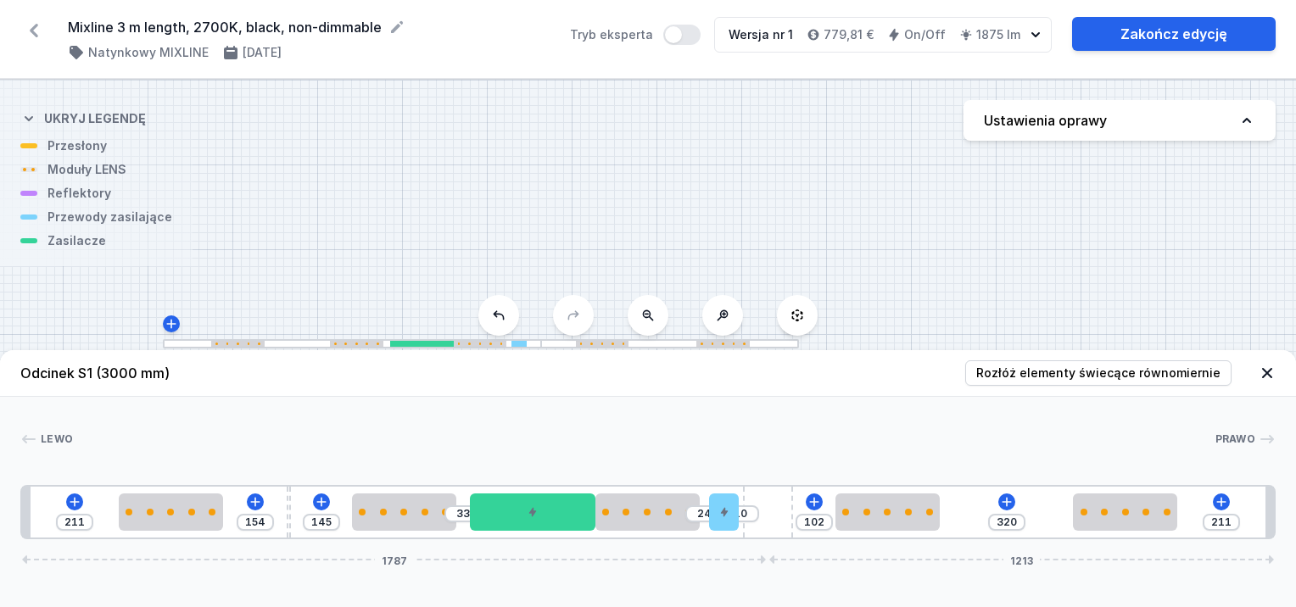
drag, startPoint x: 715, startPoint y: 512, endPoint x: 748, endPoint y: 513, distance: 33.1
click at [748, 513] on div "211 154 145 33 24 10 102 320 211 1787 1213" at bounding box center [648, 512] width 1256 height 54
click at [748, 513] on input "10" at bounding box center [740, 514] width 27 height 14
drag, startPoint x: 680, startPoint y: 512, endPoint x: 702, endPoint y: 508, distance: 22.5
click at [702, 508] on div "211 154 145 33 24 10 102 320 211 1787 1213" at bounding box center [648, 512] width 1256 height 54
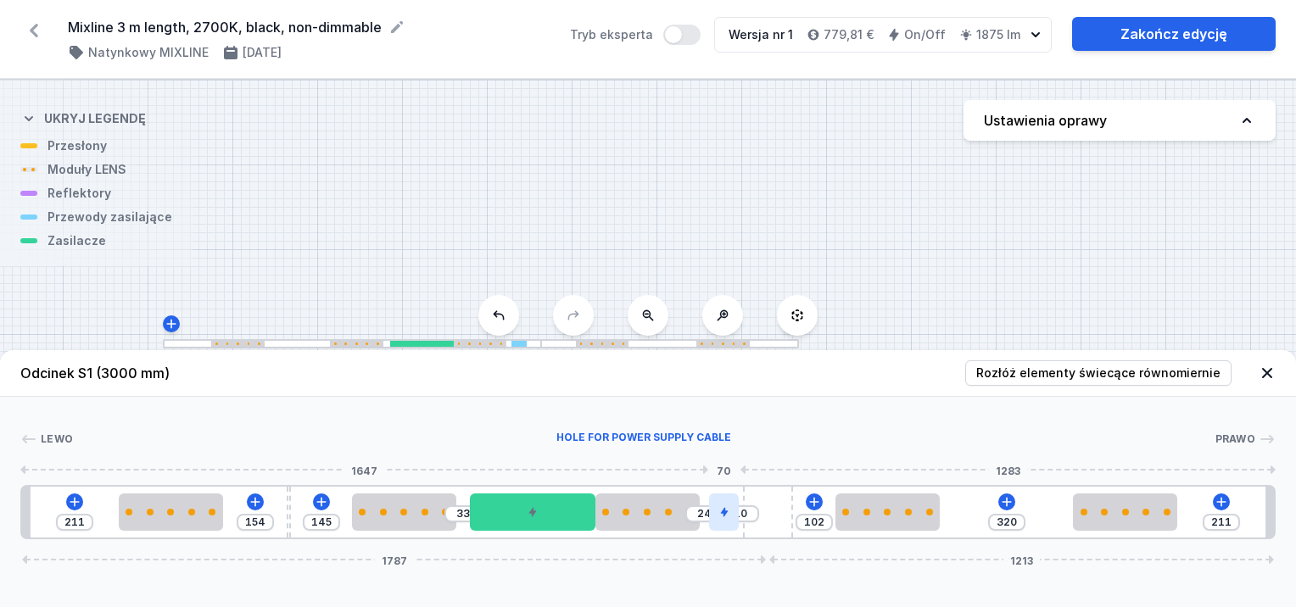
drag, startPoint x: 682, startPoint y: 500, endPoint x: 712, endPoint y: 505, distance: 30.1
click at [712, 505] on div "211 154 145 33 24 10 102 320 211 1787 1213" at bounding box center [648, 512] width 1256 height 54
drag, startPoint x: 696, startPoint y: 504, endPoint x: 724, endPoint y: 504, distance: 28.0
click at [724, 504] on div "211 154 145 33 24 10 102 320 211 1787 1213" at bounding box center [648, 512] width 1256 height 54
drag, startPoint x: 614, startPoint y: 527, endPoint x: 710, endPoint y: 534, distance: 96.2
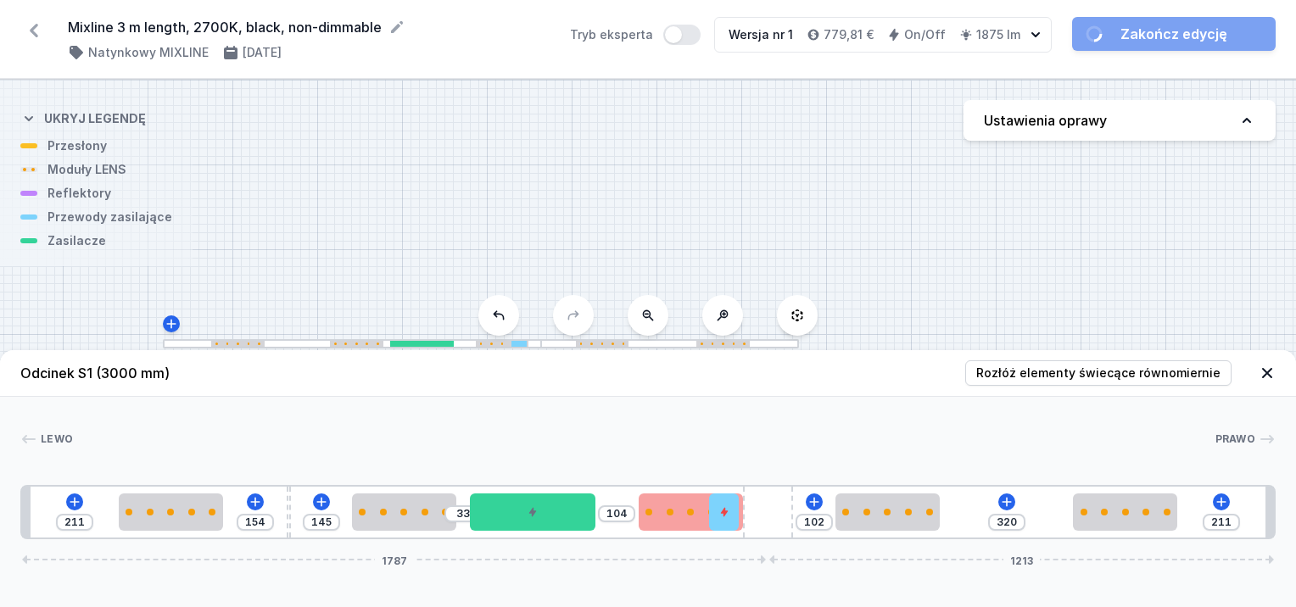
drag, startPoint x: 702, startPoint y: 532, endPoint x: 691, endPoint y: 523, distance: 13.3
click at [699, 529] on div "211 154 145 33 104 102 320 211 1787 1213" at bounding box center [648, 512] width 1256 height 54
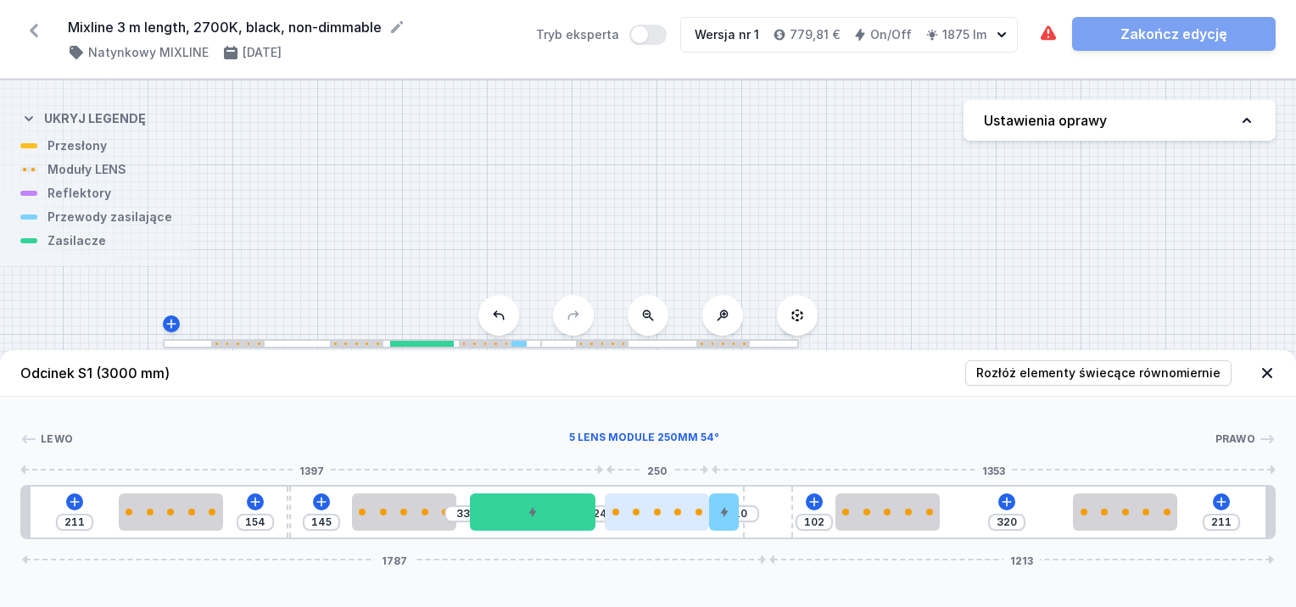
click at [675, 512] on div at bounding box center [657, 512] width 104 height 7
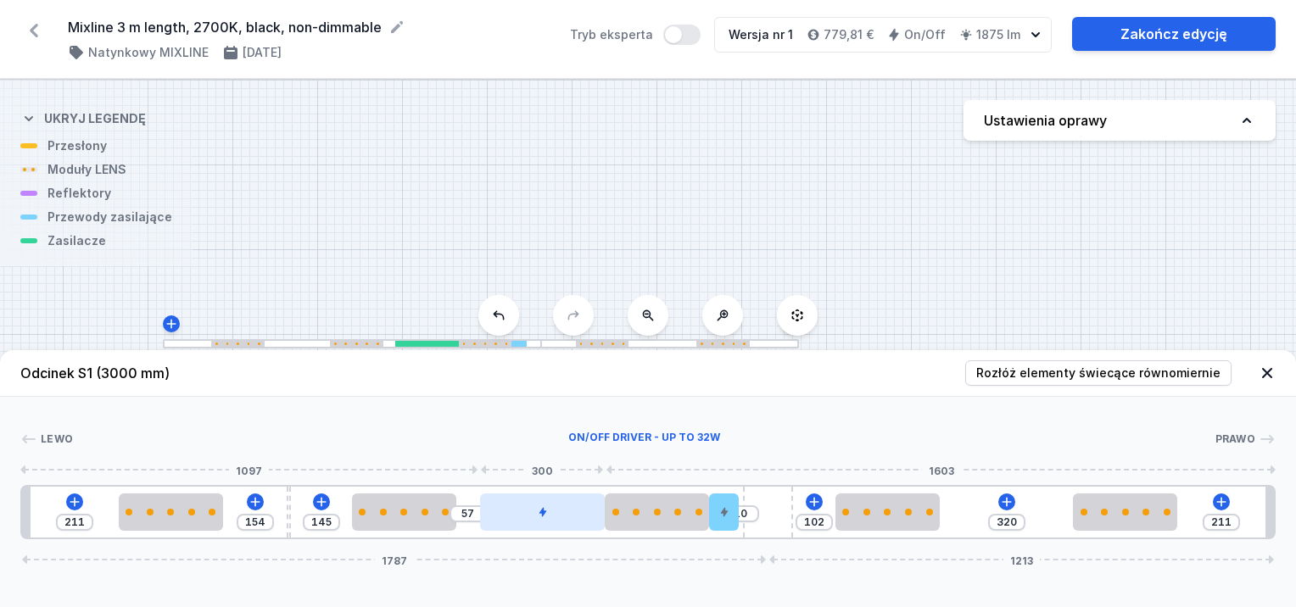
drag, startPoint x: 567, startPoint y: 506, endPoint x: 593, endPoint y: 507, distance: 26.3
click at [593, 507] on div at bounding box center [543, 512] width 126 height 37
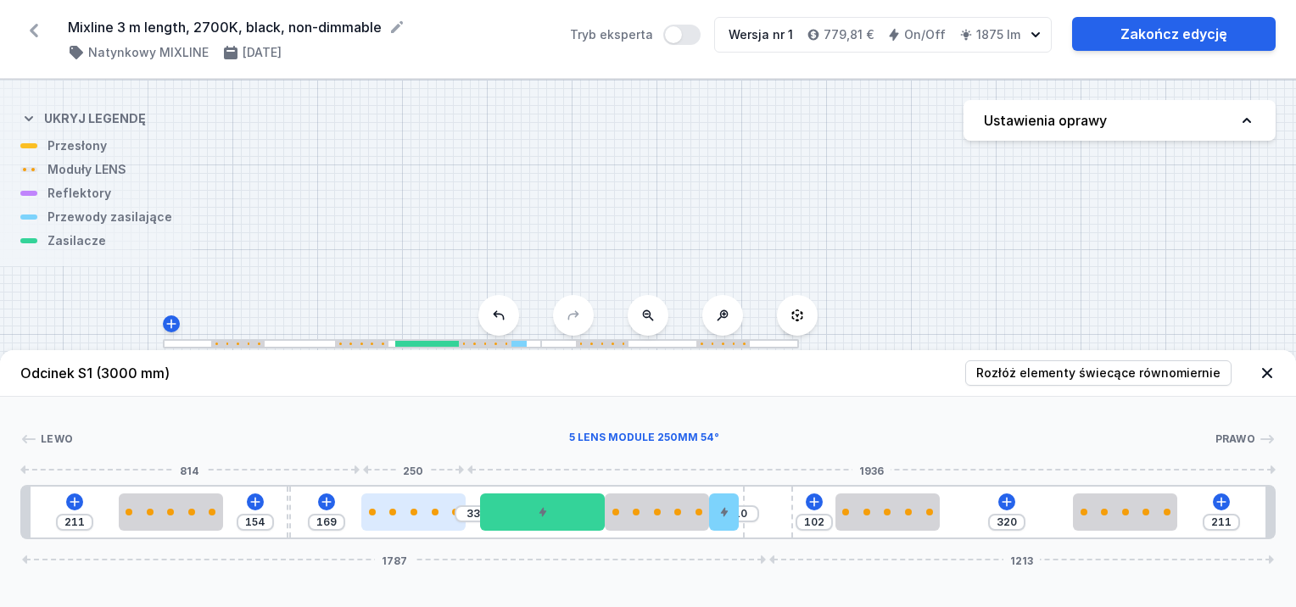
click at [445, 509] on div at bounding box center [413, 512] width 104 height 7
click at [729, 521] on div at bounding box center [723, 512] width 29 height 37
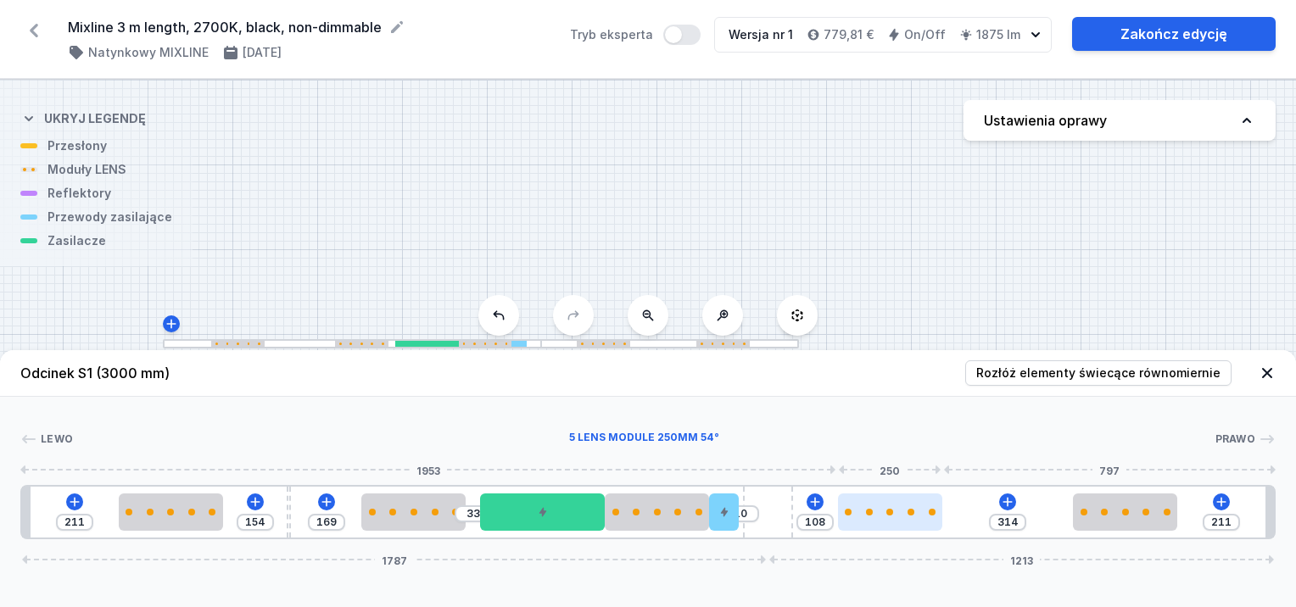
drag, startPoint x: 882, startPoint y: 509, endPoint x: 898, endPoint y: 509, distance: 15.3
click at [898, 509] on div at bounding box center [890, 512] width 104 height 7
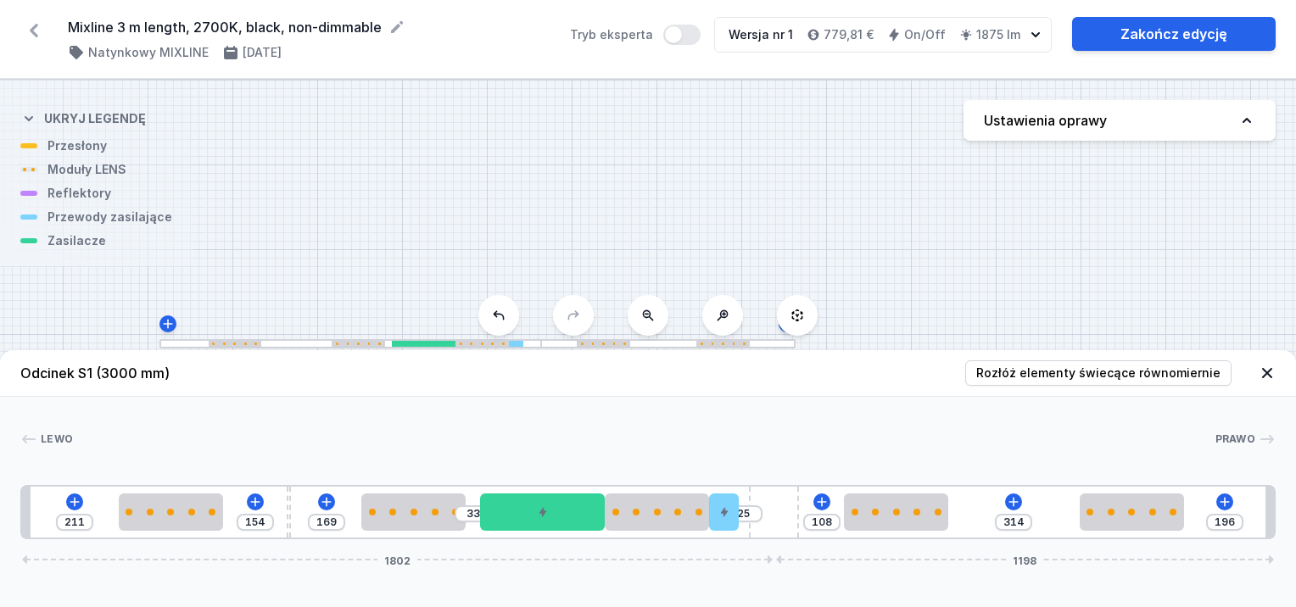
drag, startPoint x: 777, startPoint y: 514, endPoint x: 820, endPoint y: 515, distance: 43.3
click at [820, 515] on div "211 154 169 33 25 108 314 196 1802 1198" at bounding box center [648, 512] width 1256 height 54
click at [745, 512] on input "25" at bounding box center [743, 514] width 27 height 14
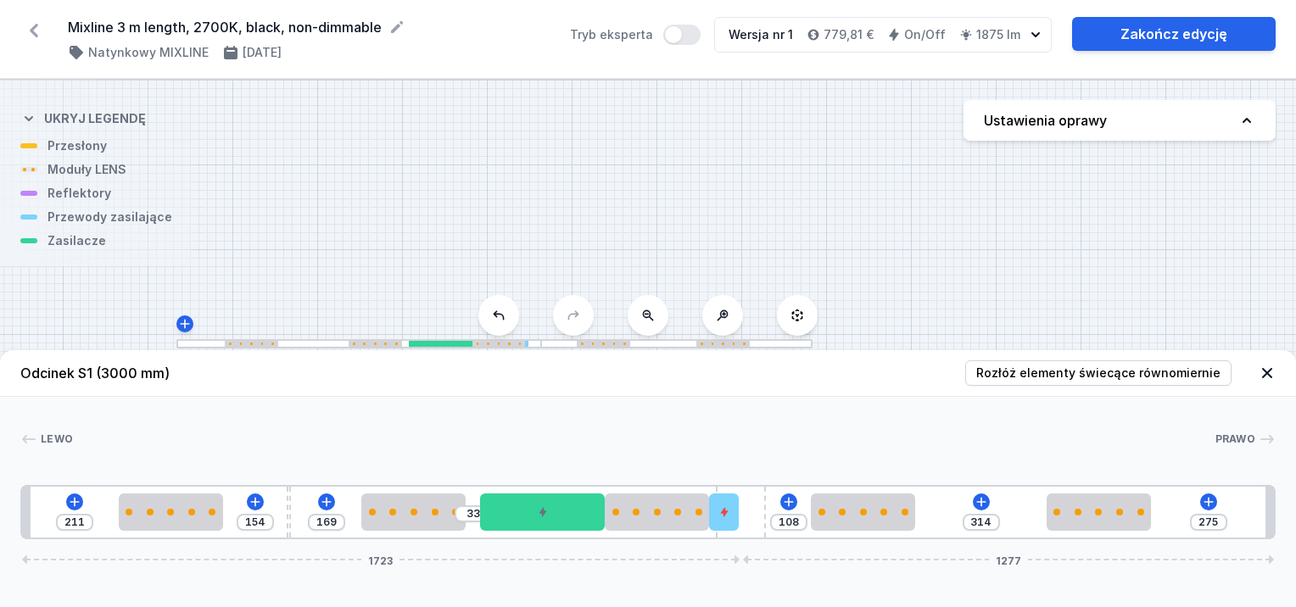
click at [774, 505] on div "211 154 169 33 108 314 275 1723 1277" at bounding box center [648, 512] width 1256 height 54
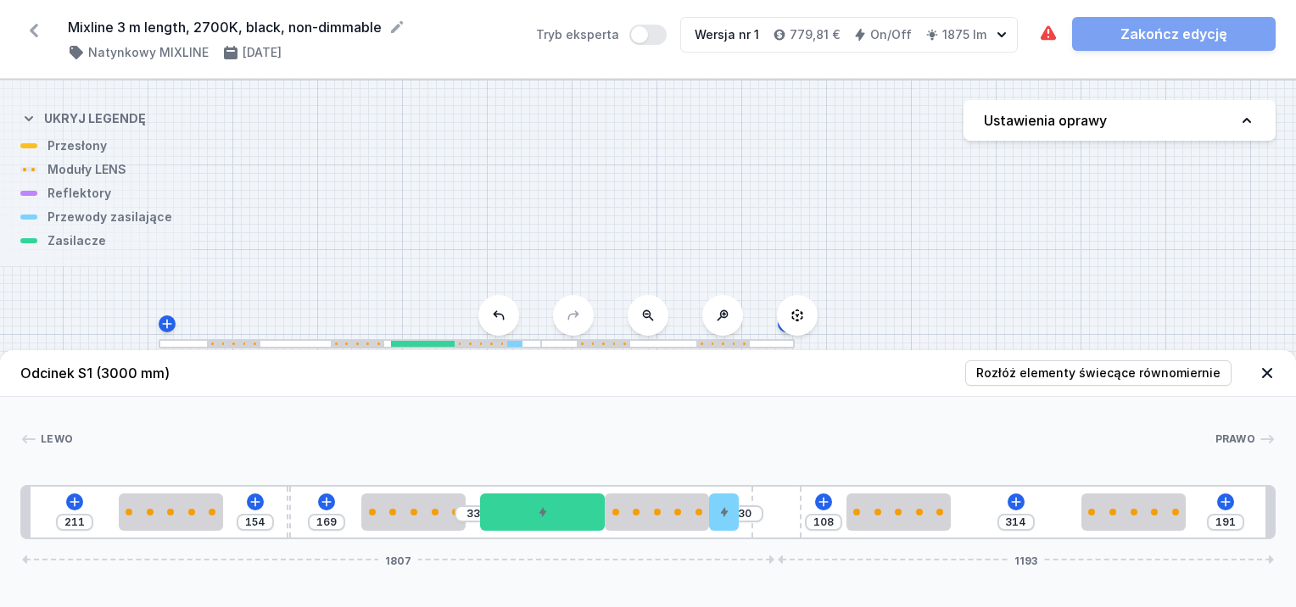
drag, startPoint x: 759, startPoint y: 506, endPoint x: 831, endPoint y: 506, distance: 72.1
click at [831, 506] on div "211 154 169 33 30 108 314 191 1807 1193" at bounding box center [648, 512] width 1256 height 54
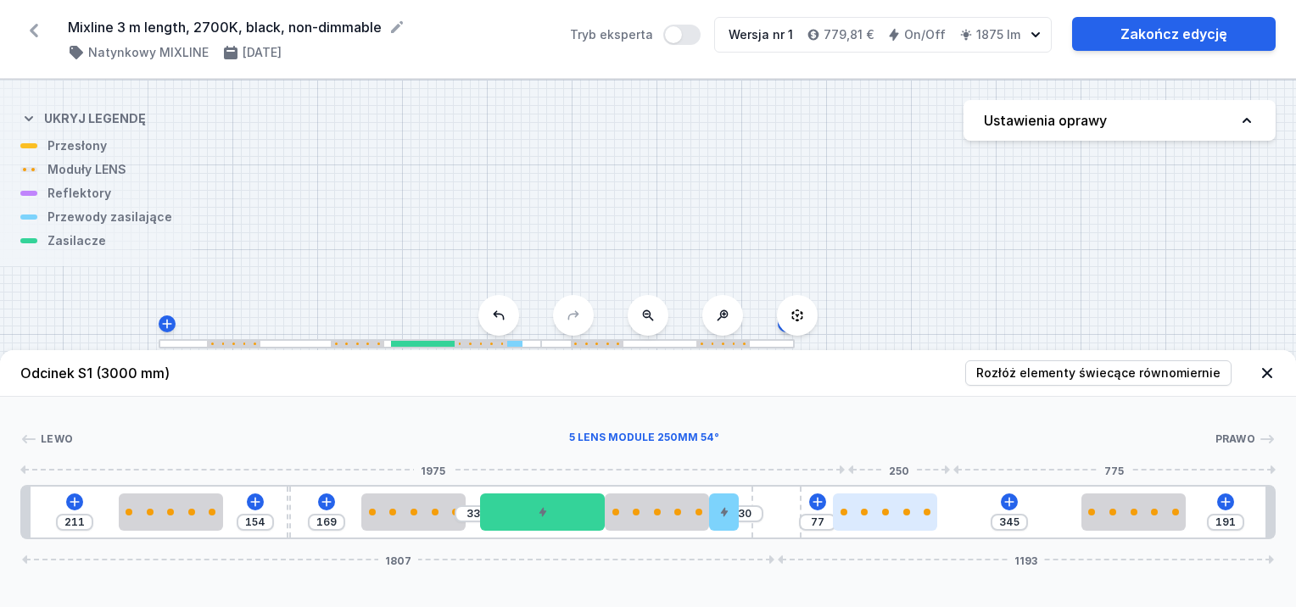
click at [869, 519] on div at bounding box center [885, 512] width 104 height 37
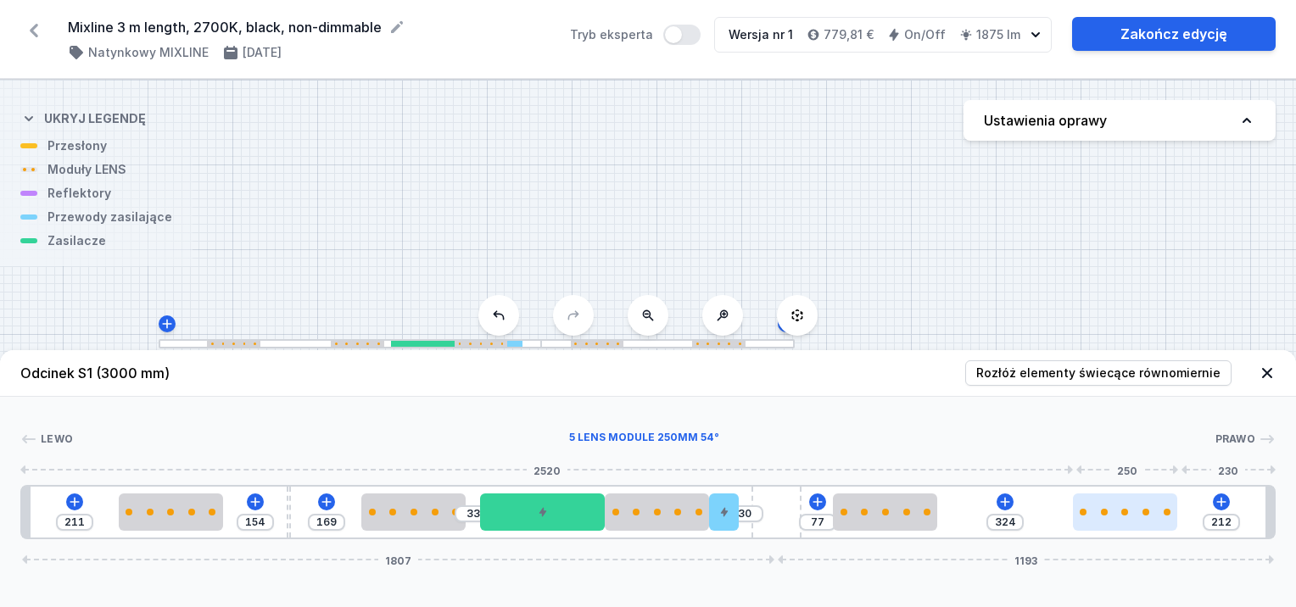
click at [1120, 519] on div at bounding box center [1125, 512] width 104 height 37
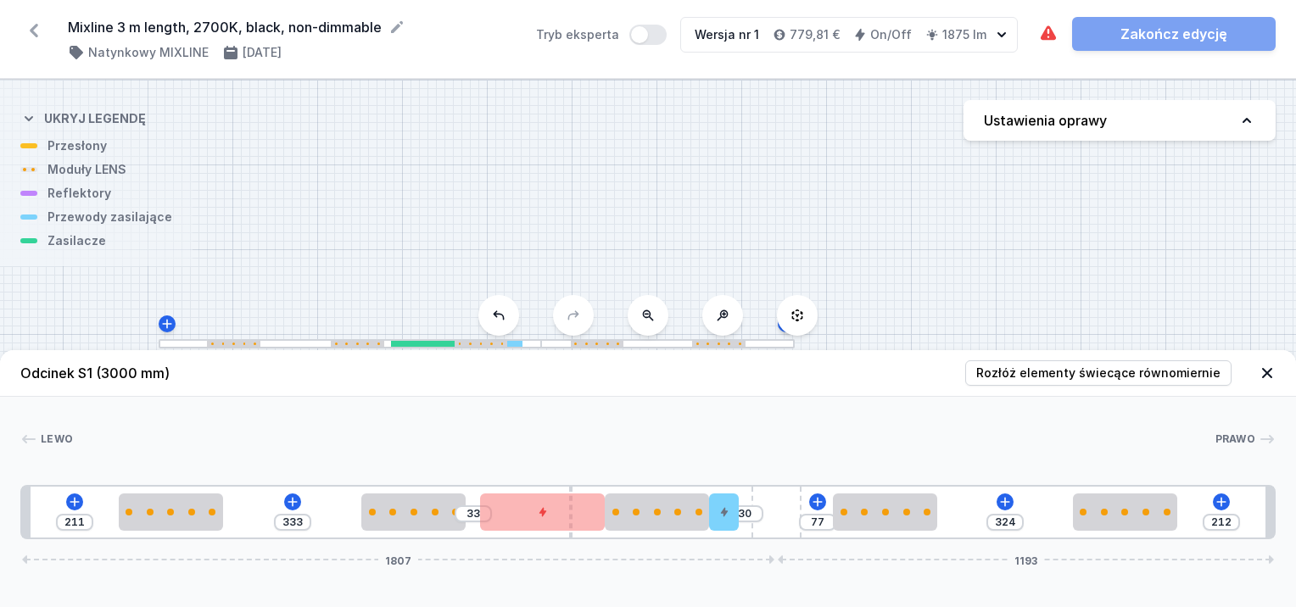
drag, startPoint x: 288, startPoint y: 510, endPoint x: 577, endPoint y: 540, distance: 290.0
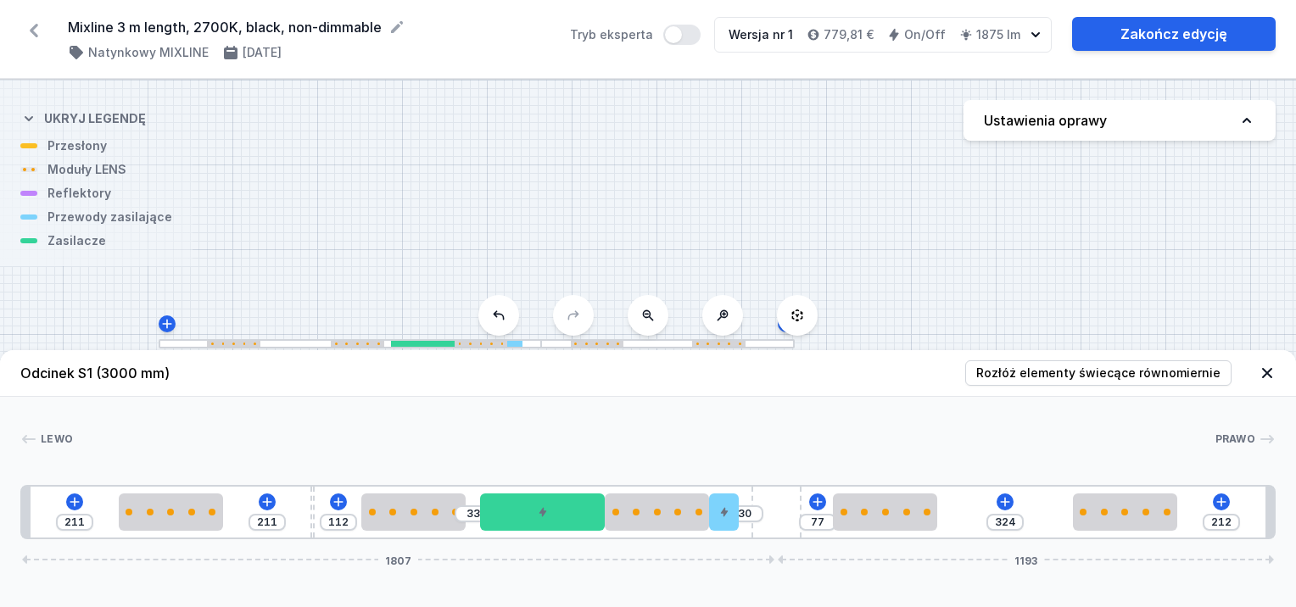
drag, startPoint x: 570, startPoint y: 536, endPoint x: 308, endPoint y: 523, distance: 262.5
click at [308, 523] on div "211 211 112 33 30 77 324 212 1807 1193" at bounding box center [648, 512] width 1256 height 54
click at [183, 512] on div at bounding box center [172, 512] width 104 height 7
click at [311, 504] on div "213 209 112 33 30 77 324 212 1807 1193" at bounding box center [648, 512] width 1256 height 54
click at [304, 503] on div "213 200 121 33 30 77 324 212 1807 1193" at bounding box center [648, 512] width 1256 height 54
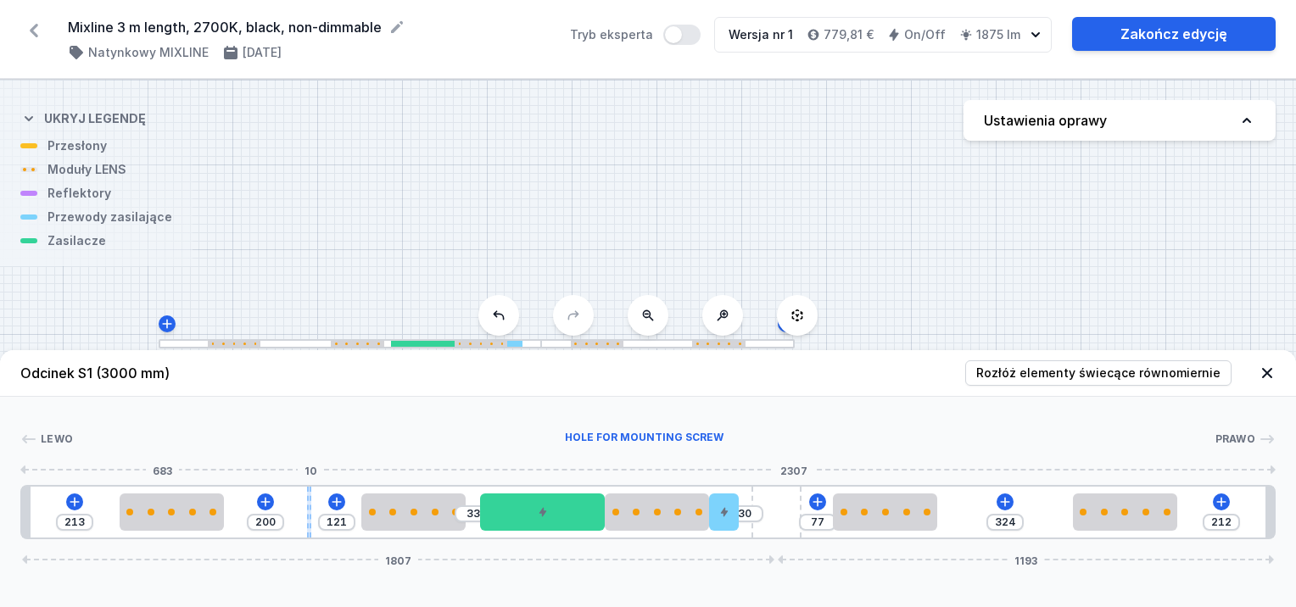
click at [307, 503] on div at bounding box center [309, 512] width 4 height 51
drag, startPoint x: 198, startPoint y: 513, endPoint x: 237, endPoint y: 518, distance: 39.3
click at [193, 513] on div at bounding box center [175, 512] width 104 height 7
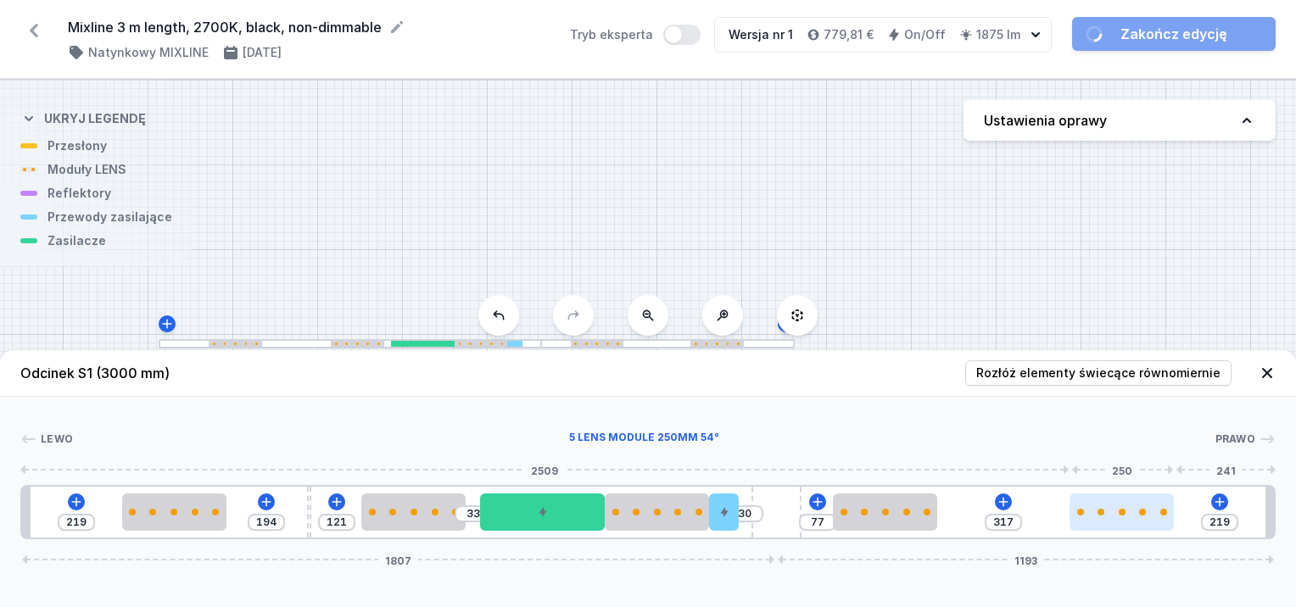
drag, startPoint x: 1104, startPoint y: 521, endPoint x: 1117, endPoint y: 522, distance: 13.6
click at [1117, 522] on div at bounding box center [1122, 512] width 104 height 37
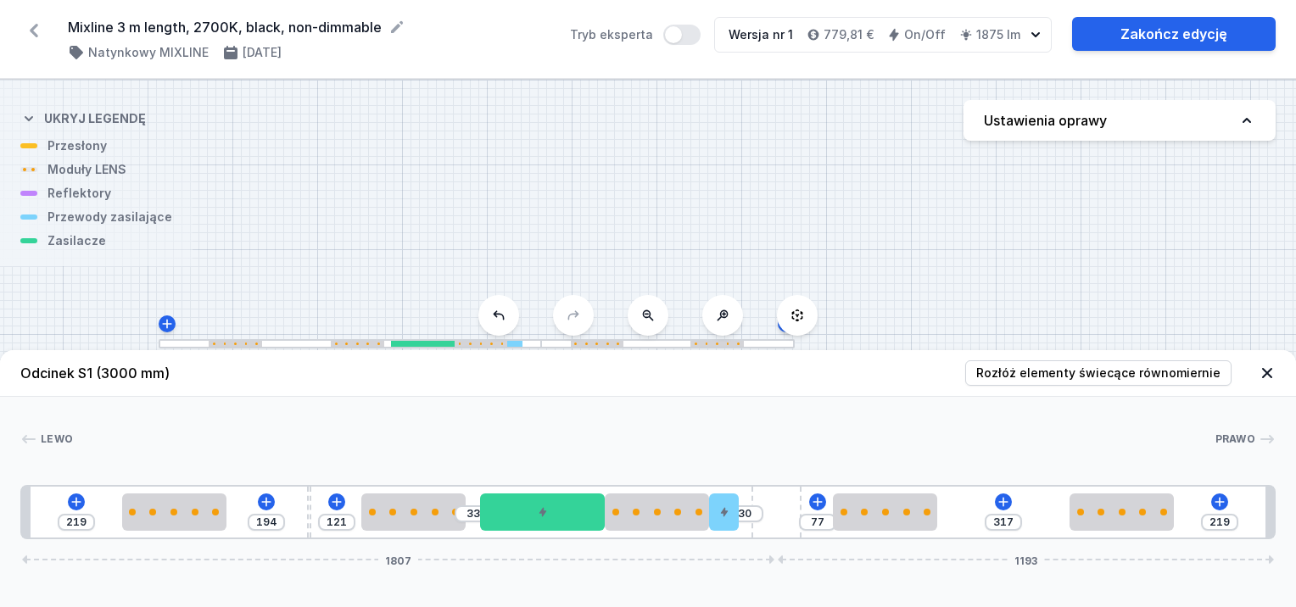
click at [302, 518] on div "219 194 121 33 30 77 317 219 1807 1193" at bounding box center [648, 512] width 1256 height 54
click at [306, 515] on div "219 201 114 33 30 77 317 219 1807 1193" at bounding box center [648, 512] width 1256 height 54
click at [366, 518] on div at bounding box center [413, 512] width 104 height 37
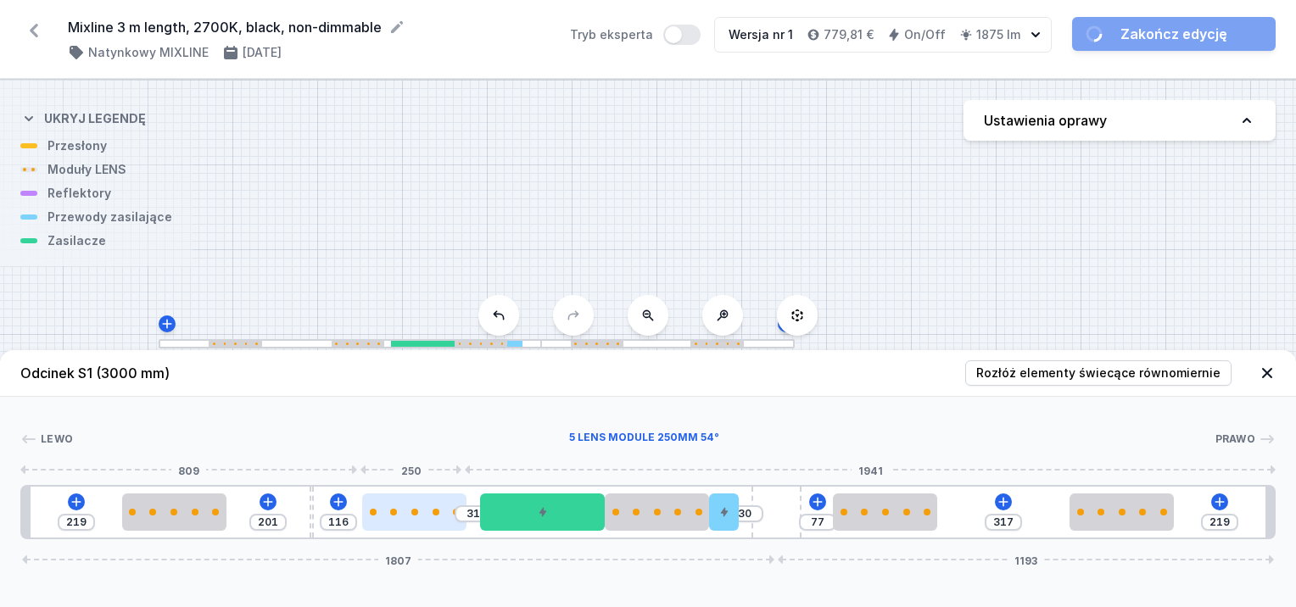
click at [379, 519] on div at bounding box center [414, 512] width 104 height 37
click at [444, 516] on div at bounding box center [413, 512] width 104 height 37
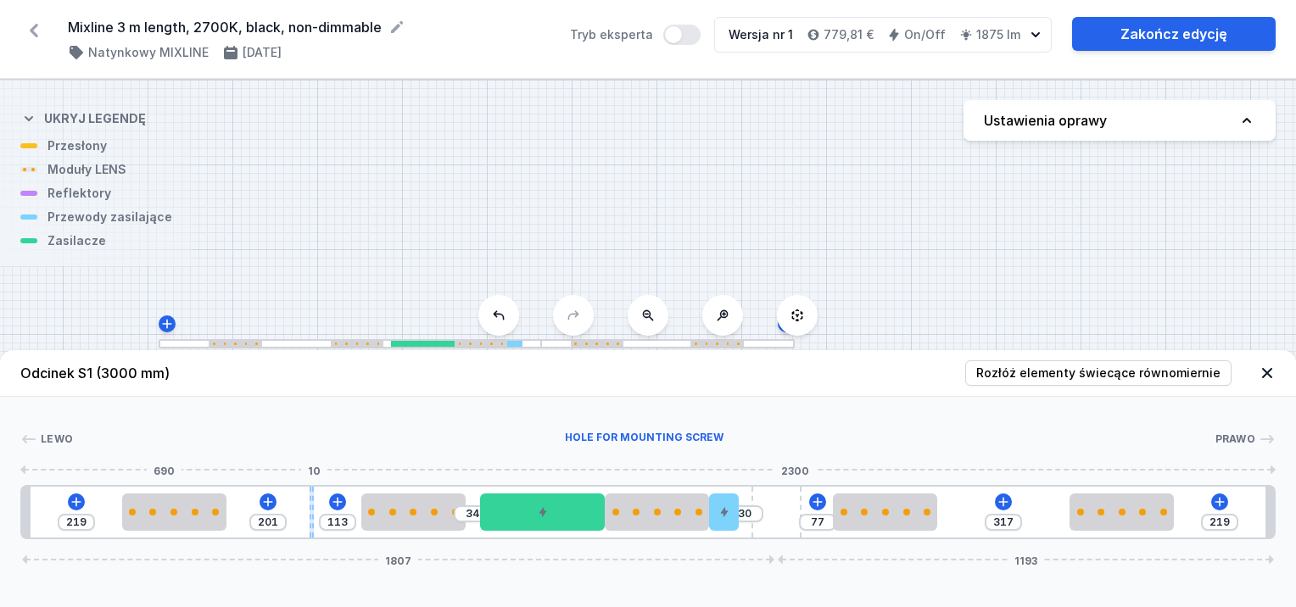
click at [312, 523] on div at bounding box center [312, 512] width 4 height 51
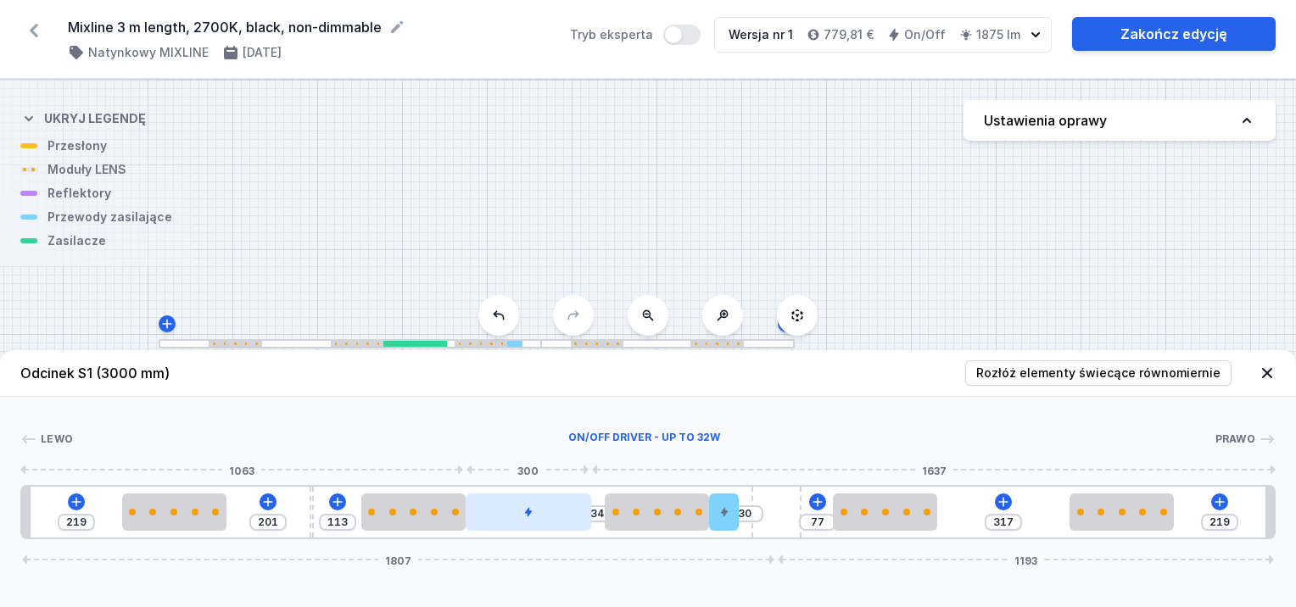
drag, startPoint x: 578, startPoint y: 522, endPoint x: 554, endPoint y: 522, distance: 23.8
click at [554, 522] on div at bounding box center [529, 512] width 126 height 37
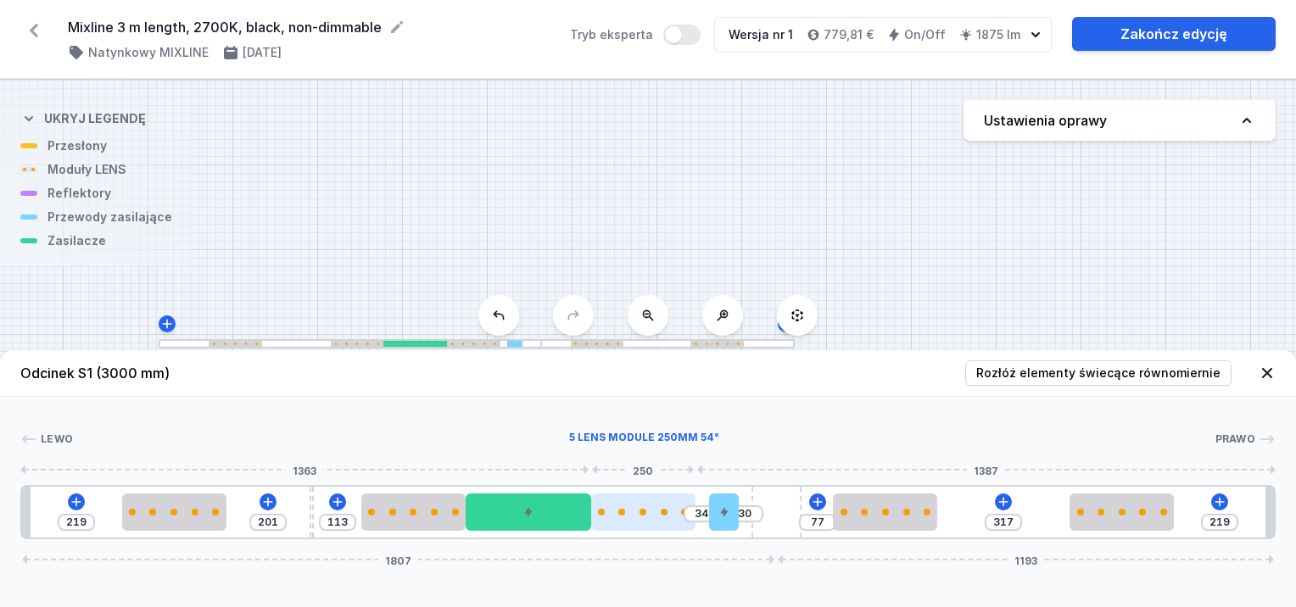
click at [665, 515] on div at bounding box center [643, 512] width 104 height 7
drag, startPoint x: 655, startPoint y: 518, endPoint x: 685, endPoint y: 522, distance: 30.8
click at [685, 522] on div at bounding box center [657, 512] width 104 height 37
drag, startPoint x: 657, startPoint y: 513, endPoint x: 624, endPoint y: 508, distance: 32.6
click at [638, 509] on div at bounding box center [643, 512] width 104 height 7
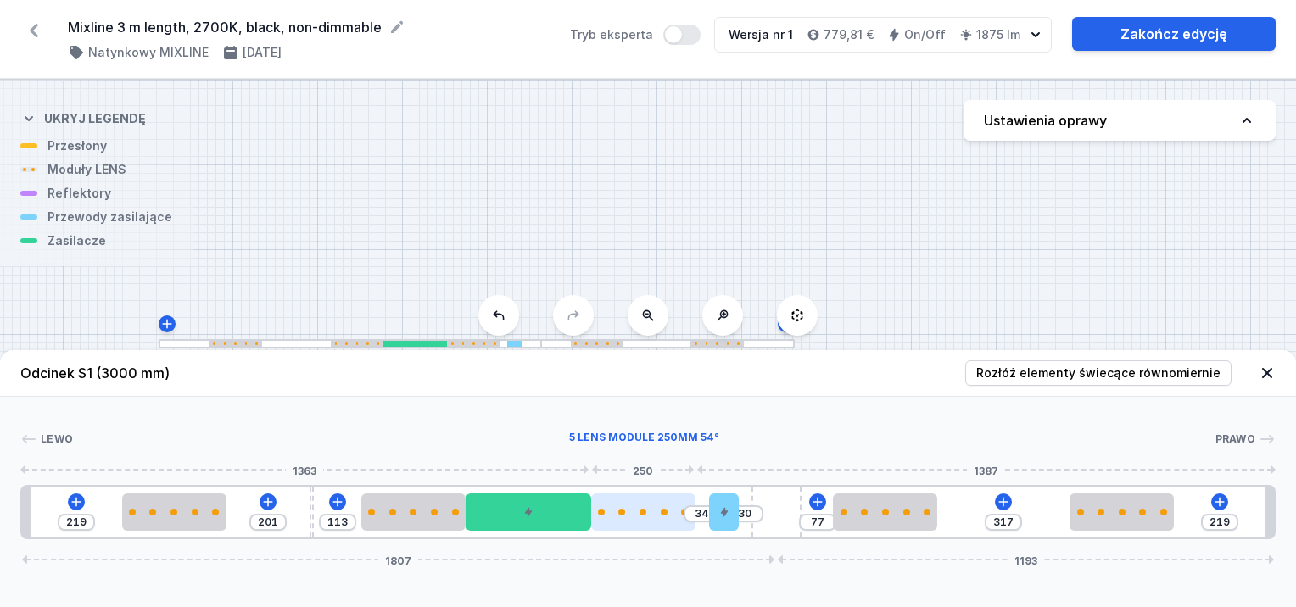
drag, startPoint x: 606, startPoint y: 516, endPoint x: 635, endPoint y: 515, distance: 29.7
click at [635, 518] on div at bounding box center [643, 512] width 104 height 37
drag, startPoint x: 635, startPoint y: 504, endPoint x: 667, endPoint y: 507, distance: 32.4
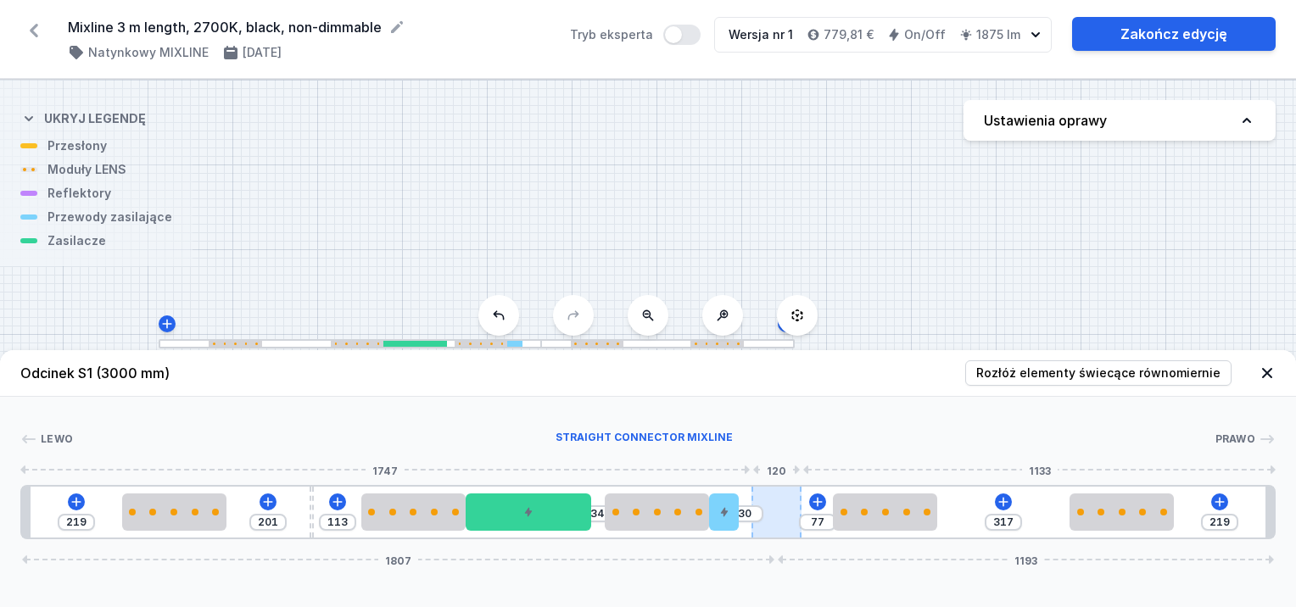
click at [769, 512] on div at bounding box center [777, 512] width 50 height 51
drag, startPoint x: 310, startPoint y: 493, endPoint x: 287, endPoint y: 501, distance: 24.4
click at [287, 501] on div "219 156 158 34 30 77 317 219 1807 1193" at bounding box center [648, 512] width 1256 height 54
drag, startPoint x: 872, startPoint y: 522, endPoint x: 887, endPoint y: 535, distance: 20.4
click at [887, 535] on div "219 156 158 34 30 83 311 219 1807 1193" at bounding box center [648, 512] width 1256 height 54
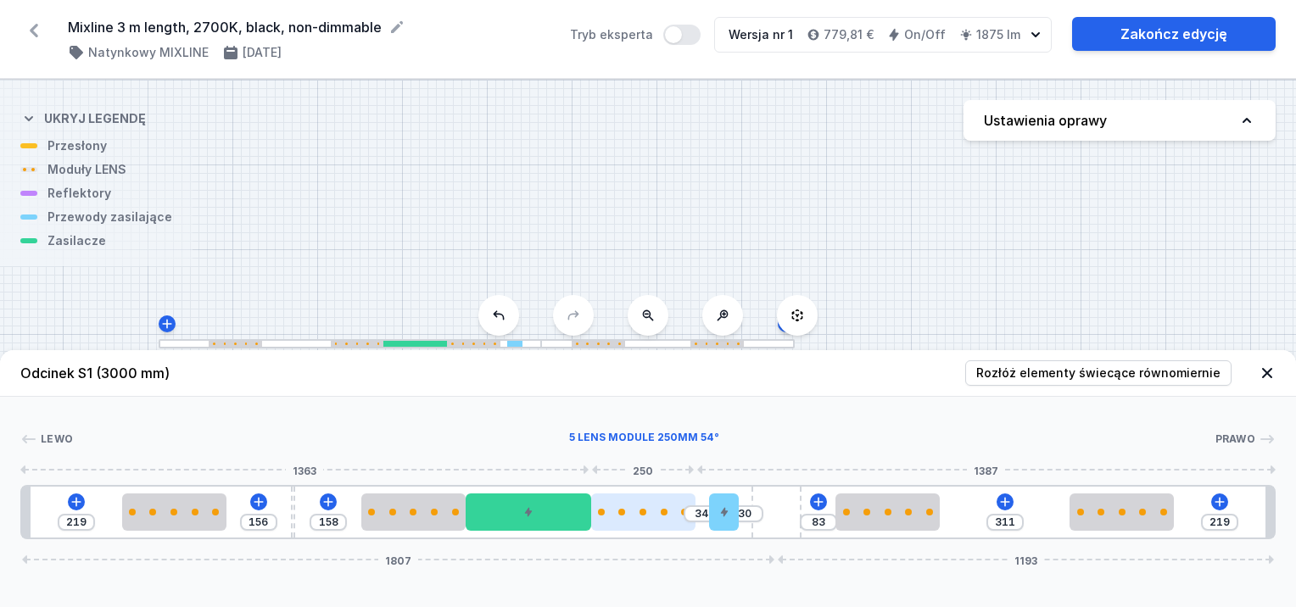
drag, startPoint x: 660, startPoint y: 522, endPoint x: 649, endPoint y: 526, distance: 11.8
click at [649, 526] on div at bounding box center [643, 512] width 104 height 37
click at [723, 516] on div at bounding box center [710, 512] width 29 height 37
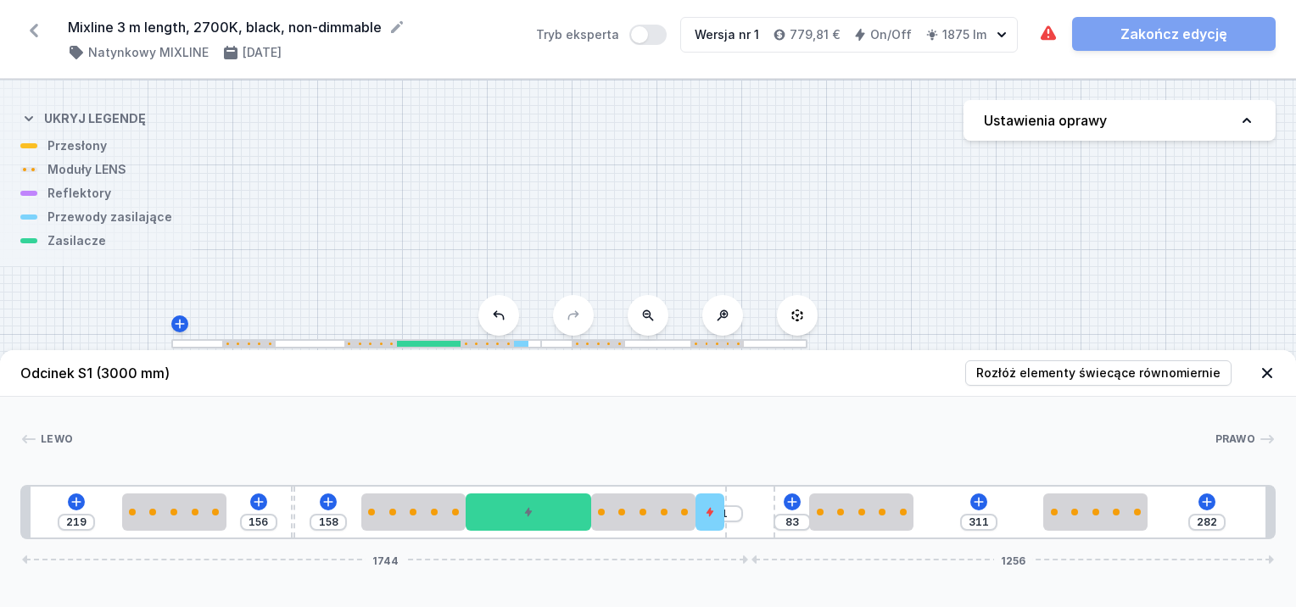
drag, startPoint x: 768, startPoint y: 512, endPoint x: 778, endPoint y: 506, distance: 11.4
click at [778, 506] on div "219 156 158 1 83 311 282 1744 1256" at bounding box center [648, 512] width 1256 height 54
drag, startPoint x: 775, startPoint y: 507, endPoint x: 813, endPoint y: 506, distance: 38.2
click at [813, 506] on div "219 156 158 5 83 311 278 1748 1252" at bounding box center [648, 512] width 1256 height 54
click at [725, 506] on div "219 156 158 5 83 311 278 1748 1252" at bounding box center [648, 512] width 1256 height 54
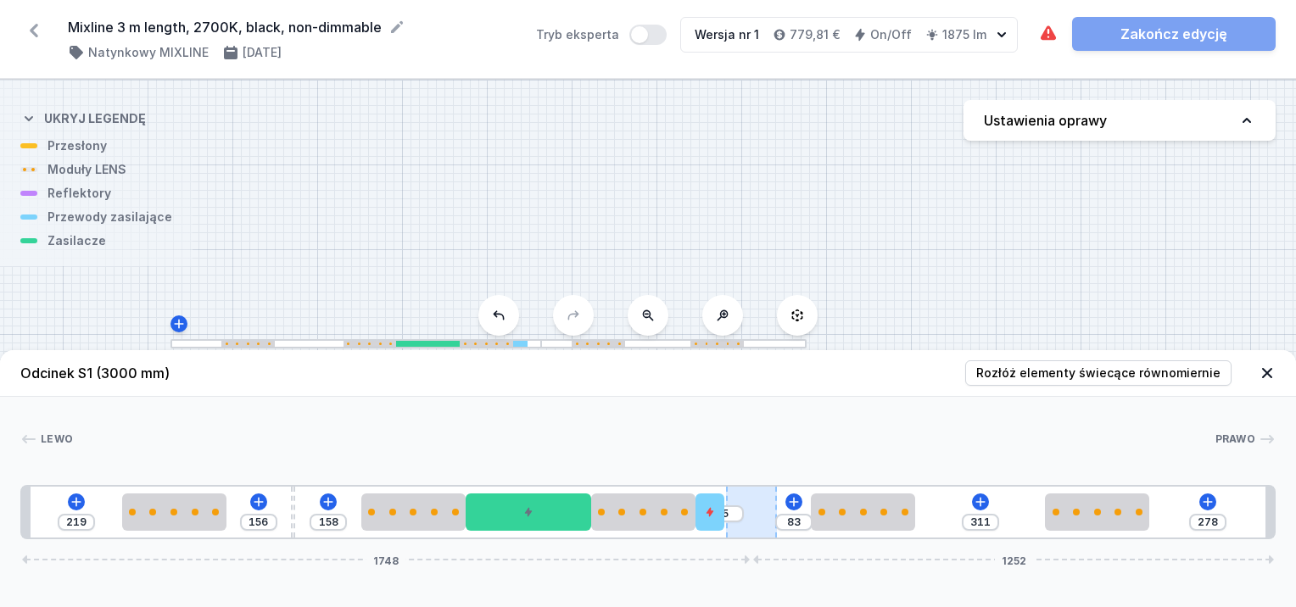
drag, startPoint x: 740, startPoint y: 512, endPoint x: 769, endPoint y: 513, distance: 28.9
click at [777, 518] on div "219 156 158 5 83 311 278 1748 1252" at bounding box center [648, 512] width 1256 height 54
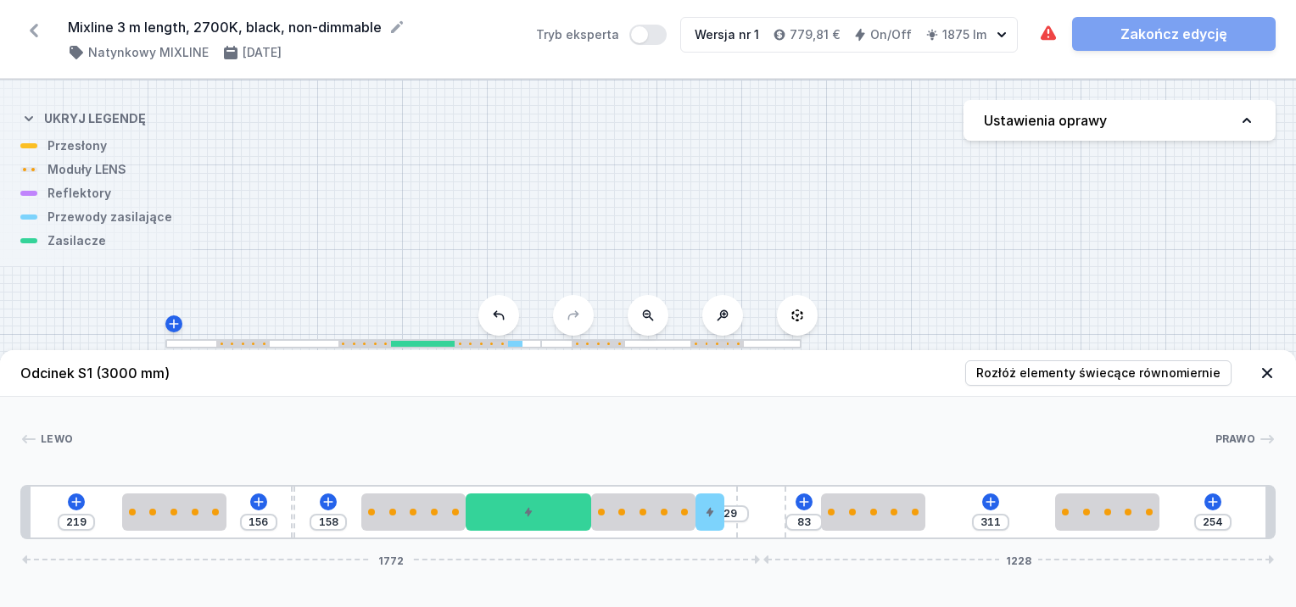
drag, startPoint x: 765, startPoint y: 506, endPoint x: 792, endPoint y: 509, distance: 26.4
click at [811, 507] on div "219 156 158 29 83 311 254 1772 1228" at bounding box center [648, 512] width 1256 height 54
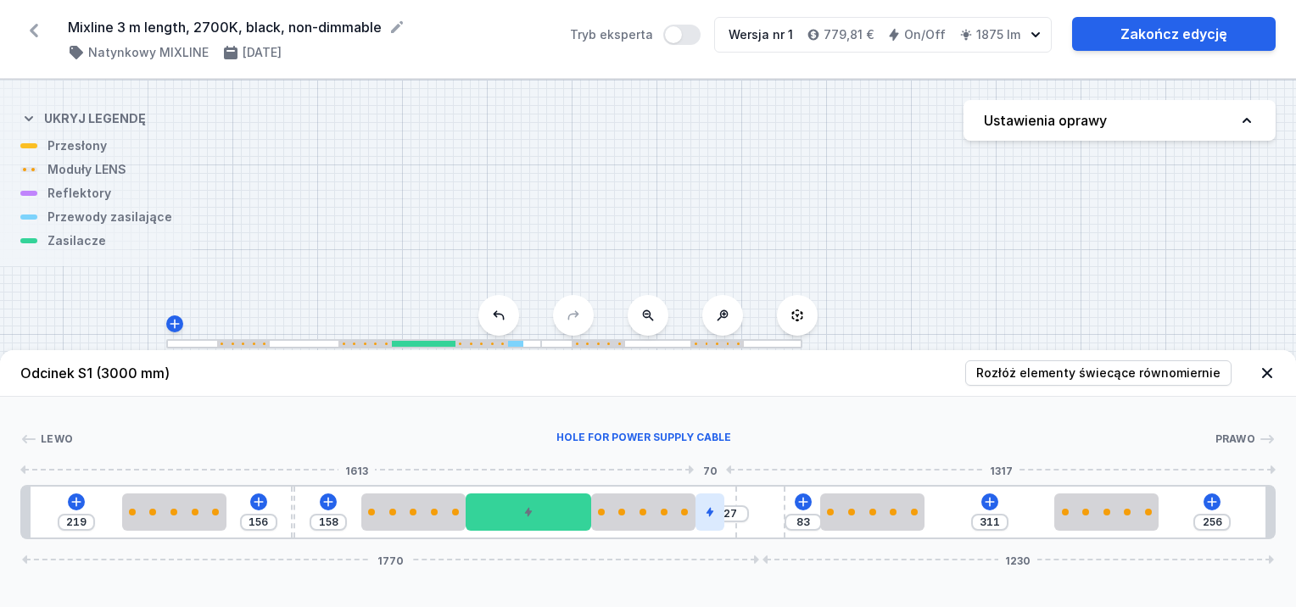
drag, startPoint x: 713, startPoint y: 506, endPoint x: 723, endPoint y: 512, distance: 11.5
click at [723, 512] on div at bounding box center [710, 512] width 29 height 37
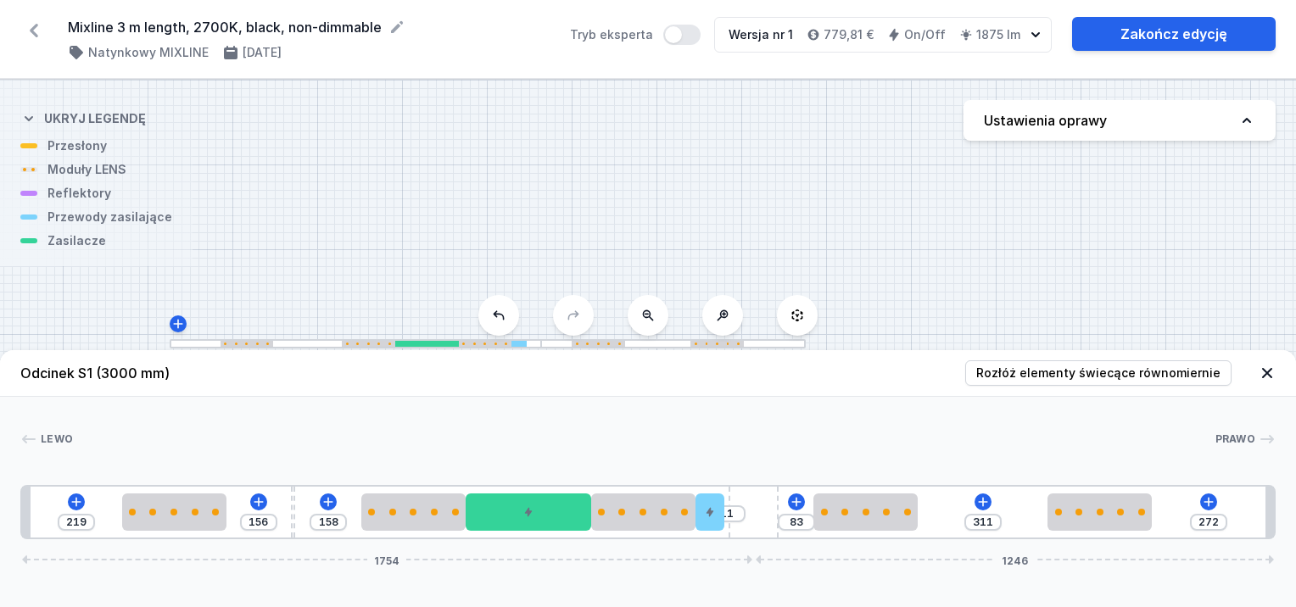
drag, startPoint x: 765, startPoint y: 513, endPoint x: 795, endPoint y: 512, distance: 29.7
click at [795, 512] on div "219 156 158 11 83 311 272 1754 1246" at bounding box center [648, 512] width 1256 height 54
click at [726, 512] on input "11" at bounding box center [726, 514] width 27 height 14
click at [764, 525] on div at bounding box center [754, 512] width 50 height 51
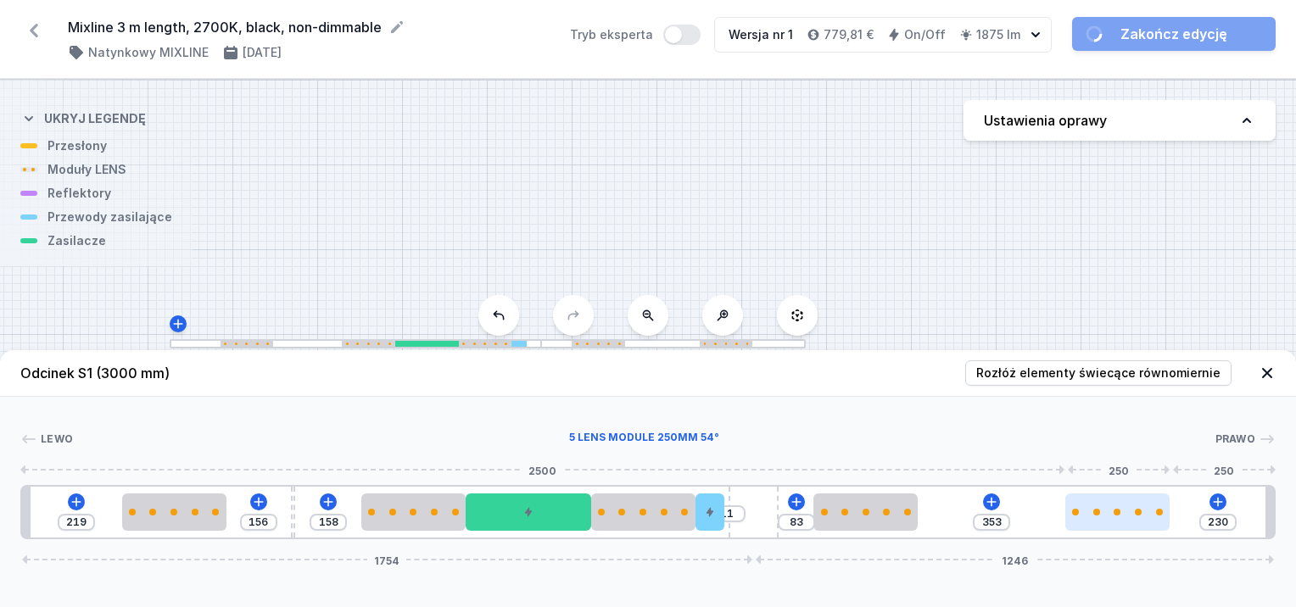
drag, startPoint x: 1133, startPoint y: 520, endPoint x: 1167, endPoint y: 525, distance: 34.3
click at [1167, 525] on div at bounding box center [1118, 512] width 104 height 37
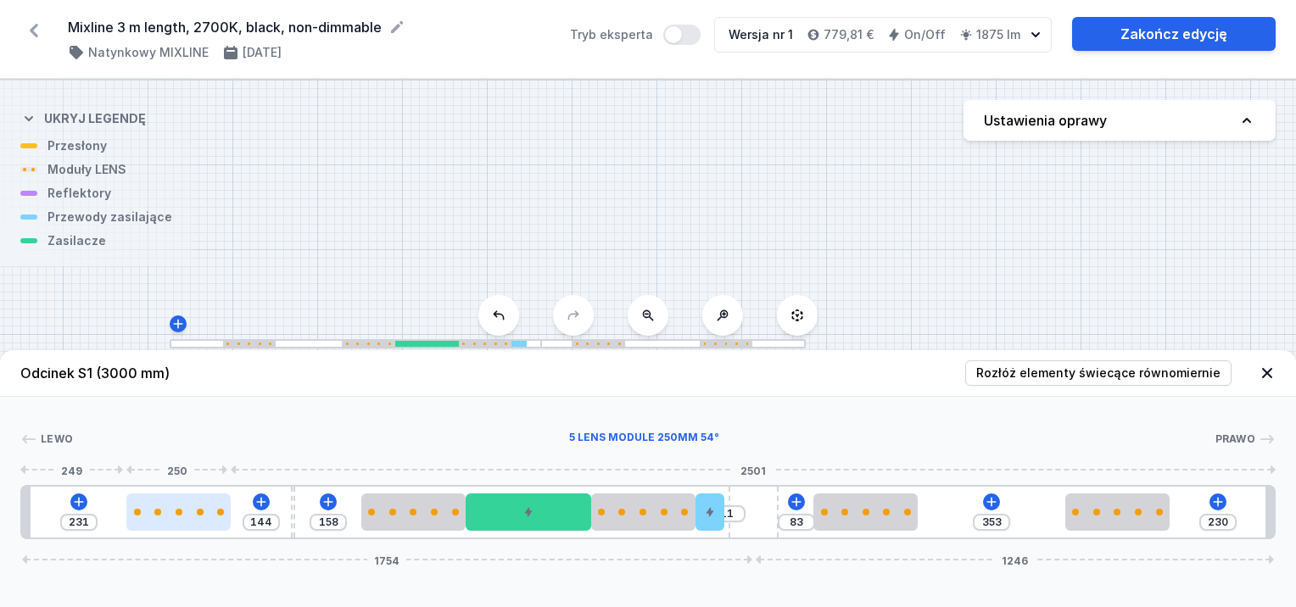
click at [151, 515] on div at bounding box center [178, 512] width 104 height 7
click at [292, 516] on div at bounding box center [293, 512] width 4 height 51
drag, startPoint x: 272, startPoint y: 519, endPoint x: 285, endPoint y: 514, distance: 13.7
click at [285, 515] on div "231 144 158 11 83 353 230 1754 1246" at bounding box center [648, 512] width 1256 height 54
click at [295, 506] on div "231 144 158 11 83 353 230 1754 1246" at bounding box center [648, 512] width 1256 height 54
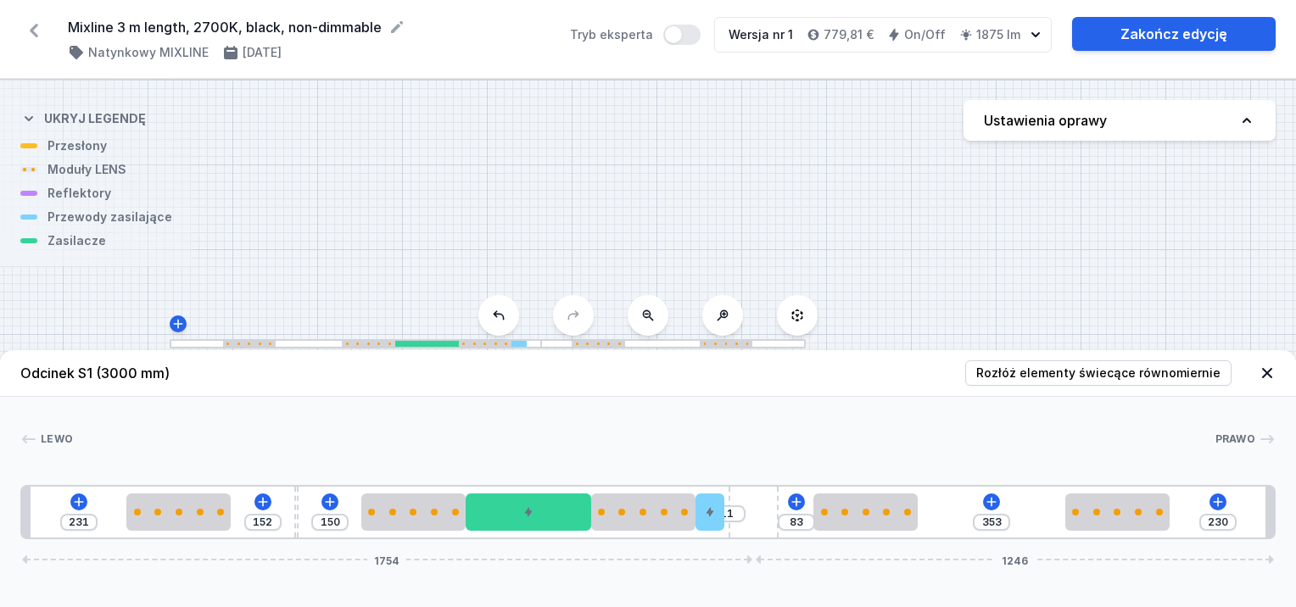
click at [292, 505] on div "231 152 150 11 83 353 230 1754 1246" at bounding box center [648, 512] width 1256 height 54
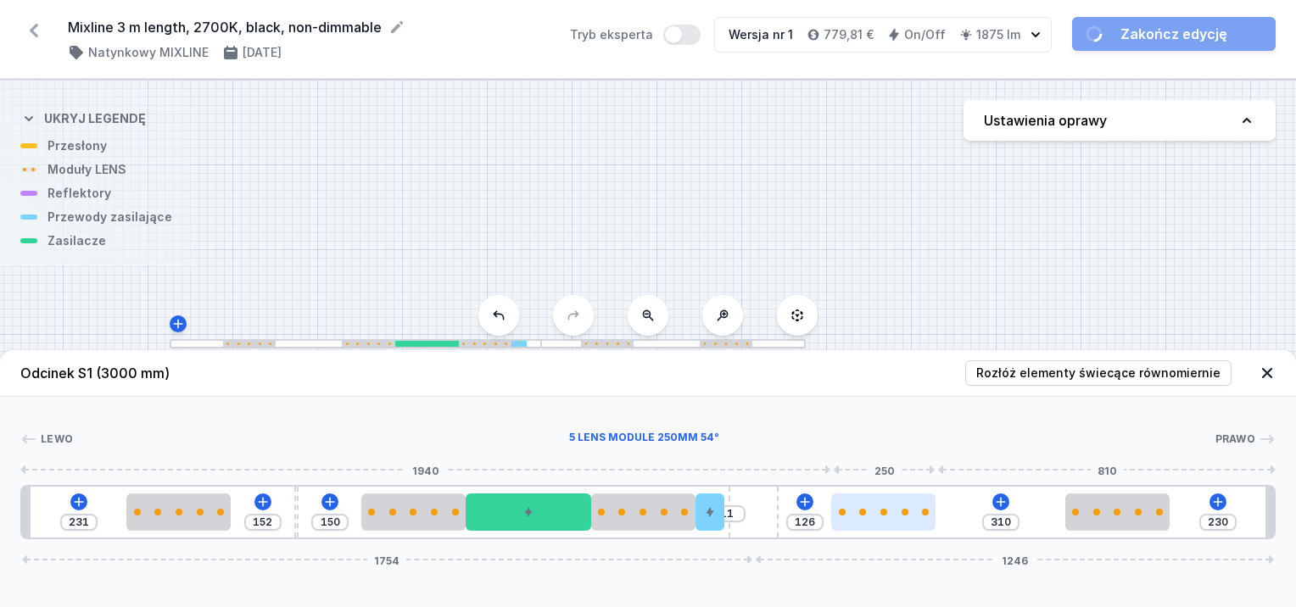
drag, startPoint x: 903, startPoint y: 511, endPoint x: 933, endPoint y: 512, distance: 30.6
click at [933, 512] on div at bounding box center [883, 512] width 104 height 7
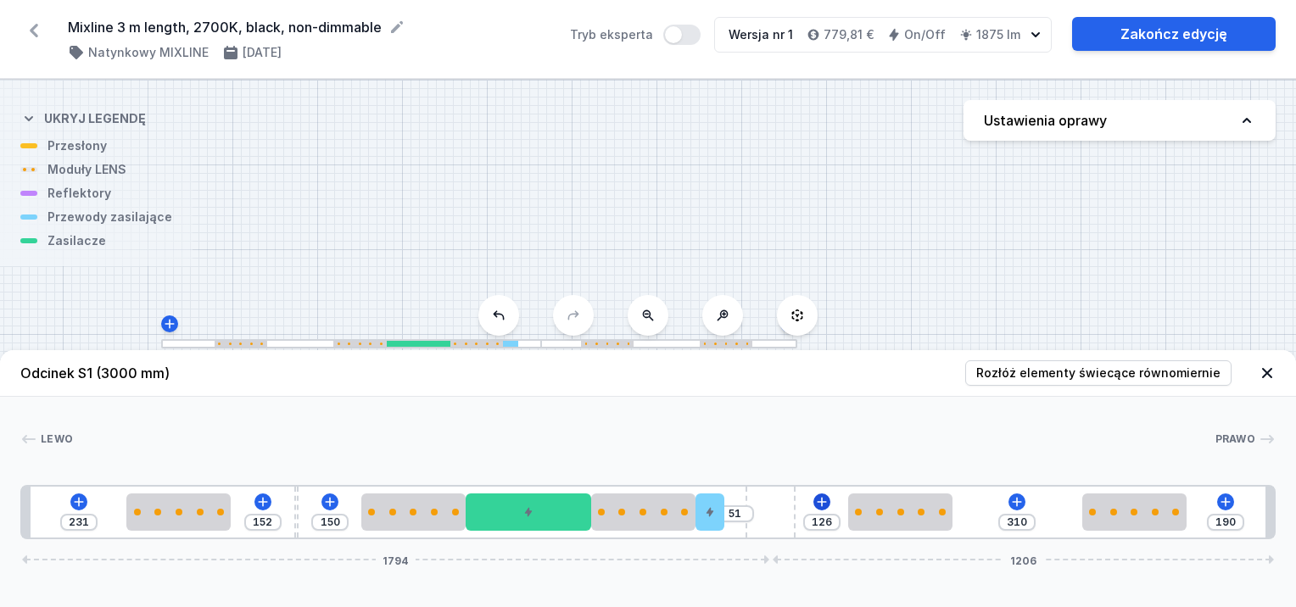
drag, startPoint x: 765, startPoint y: 512, endPoint x: 819, endPoint y: 509, distance: 53.5
click at [819, 509] on div "231 152 150 51 126 310 190 1794 1206" at bounding box center [648, 512] width 1256 height 54
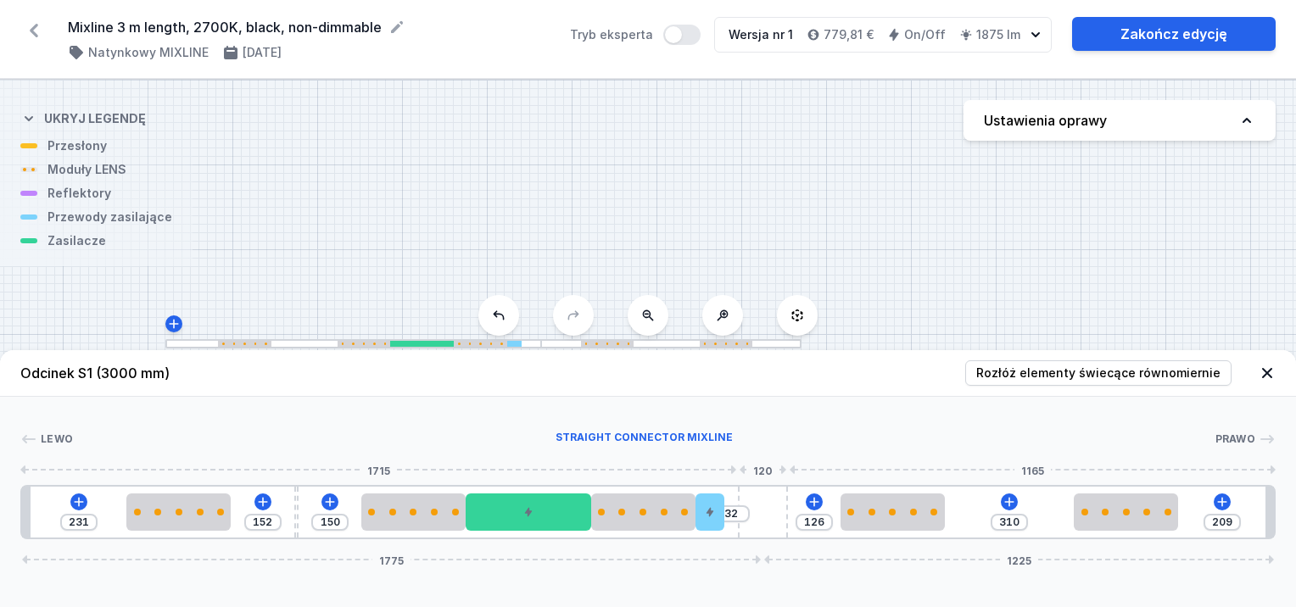
drag, startPoint x: 758, startPoint y: 509, endPoint x: 787, endPoint y: 502, distance: 29.6
click at [787, 502] on div at bounding box center [763, 512] width 50 height 51
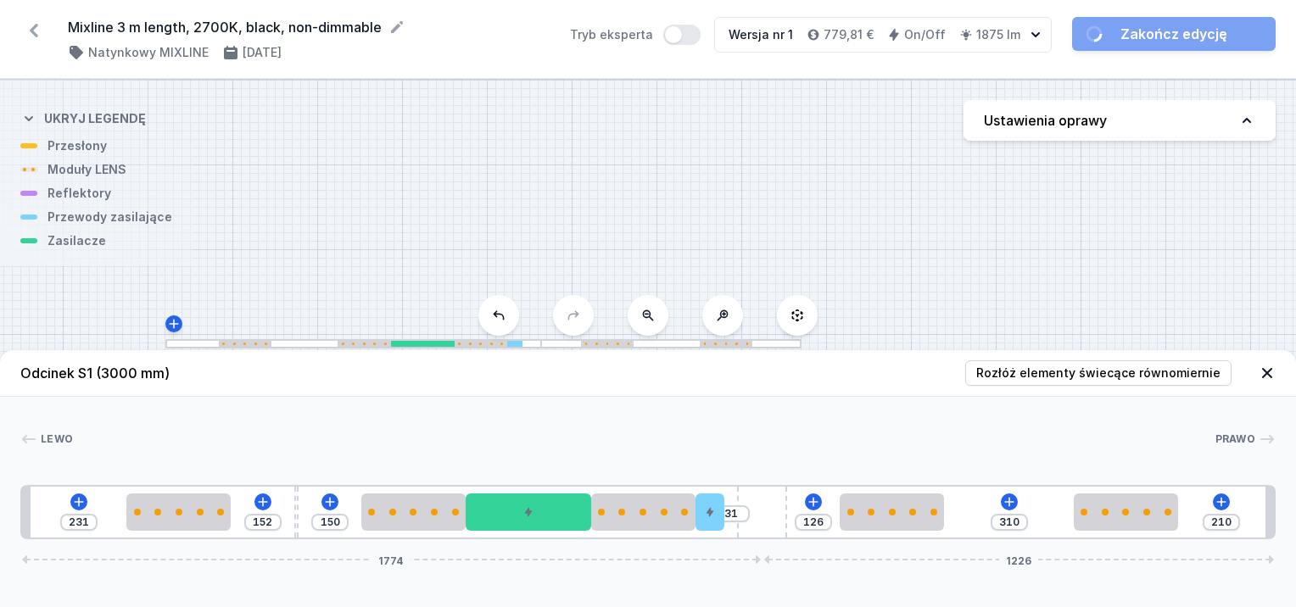
drag, startPoint x: 766, startPoint y: 508, endPoint x: 803, endPoint y: 506, distance: 36.6
click at [803, 506] on div "231 152 150 31 126 310 210 1774 1226" at bounding box center [648, 512] width 1256 height 54
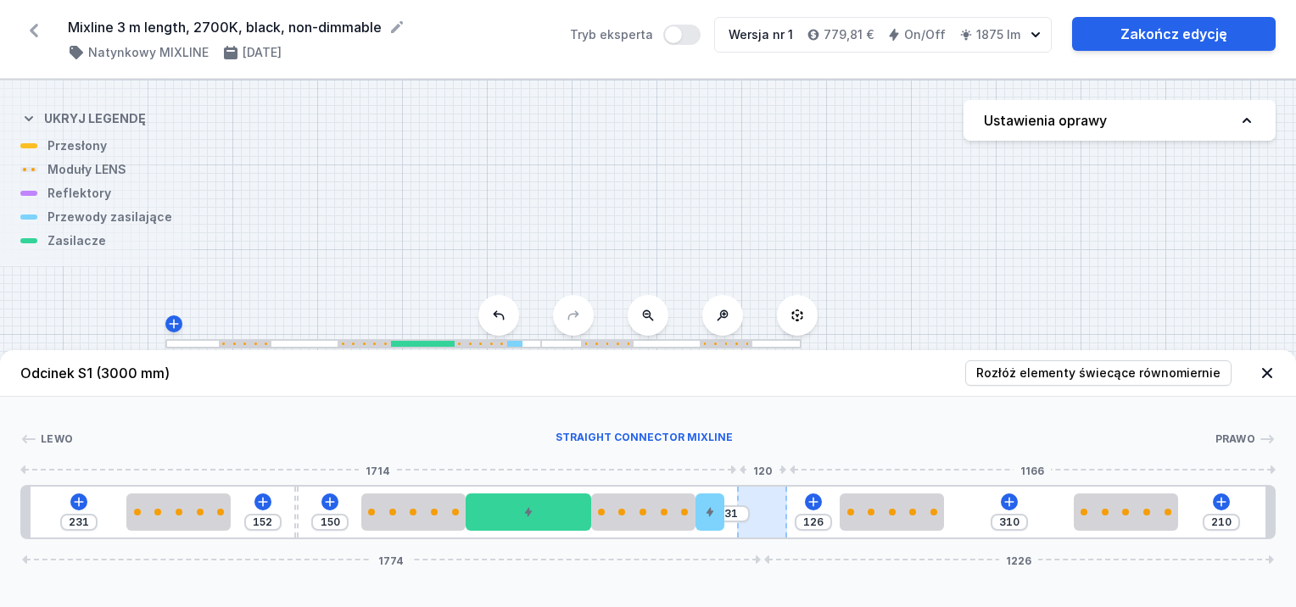
click at [778, 512] on div at bounding box center [762, 512] width 50 height 51
drag, startPoint x: 714, startPoint y: 515, endPoint x: 751, endPoint y: 514, distance: 36.5
click at [753, 515] on div "231 152 150 21 10 126 310 210 1774 1226" at bounding box center [648, 512] width 1256 height 54
drag, startPoint x: 680, startPoint y: 517, endPoint x: 712, endPoint y: 526, distance: 33.6
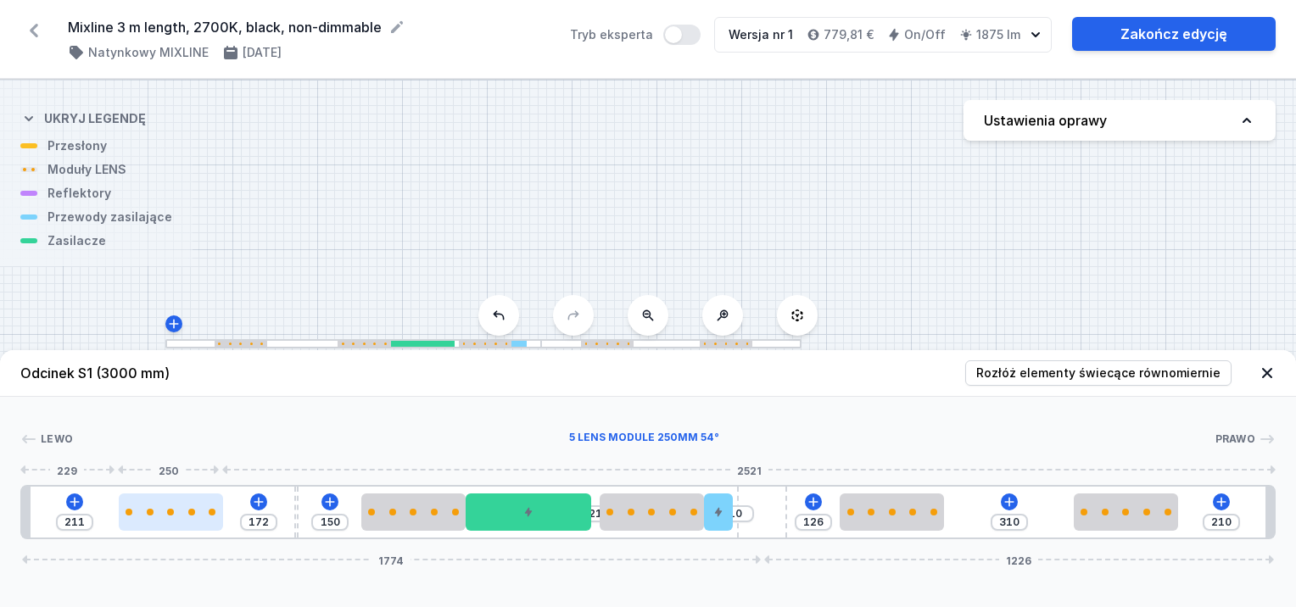
drag, startPoint x: 173, startPoint y: 513, endPoint x: 158, endPoint y: 516, distance: 15.5
click at [158, 516] on div at bounding box center [171, 512] width 104 height 37
drag, startPoint x: 146, startPoint y: 512, endPoint x: 137, endPoint y: 516, distance: 9.9
click at [137, 516] on div at bounding box center [168, 512] width 104 height 37
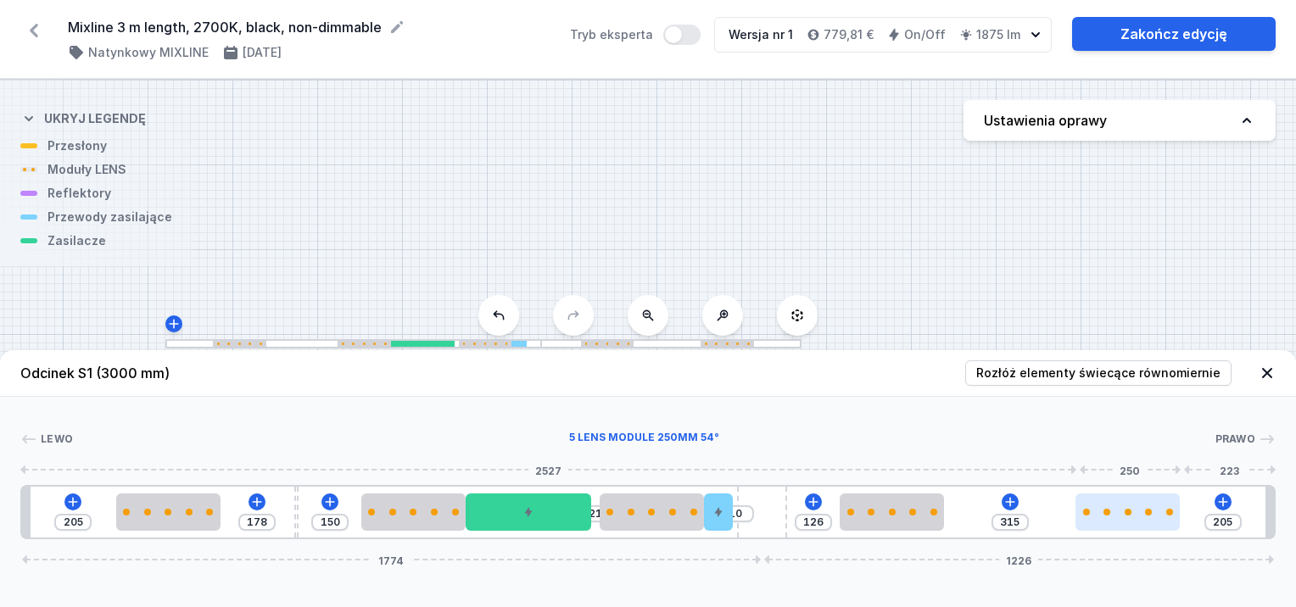
drag, startPoint x: 1117, startPoint y: 512, endPoint x: 1136, endPoint y: 514, distance: 18.7
click at [1136, 514] on div at bounding box center [1128, 512] width 104 height 7
click at [294, 508] on div "205 178 150 21 10 126 315 205 1774 1226" at bounding box center [648, 512] width 1256 height 54
click at [298, 492] on div "205 178 150 21 10 126 315 205 1774 1226" at bounding box center [648, 512] width 1256 height 54
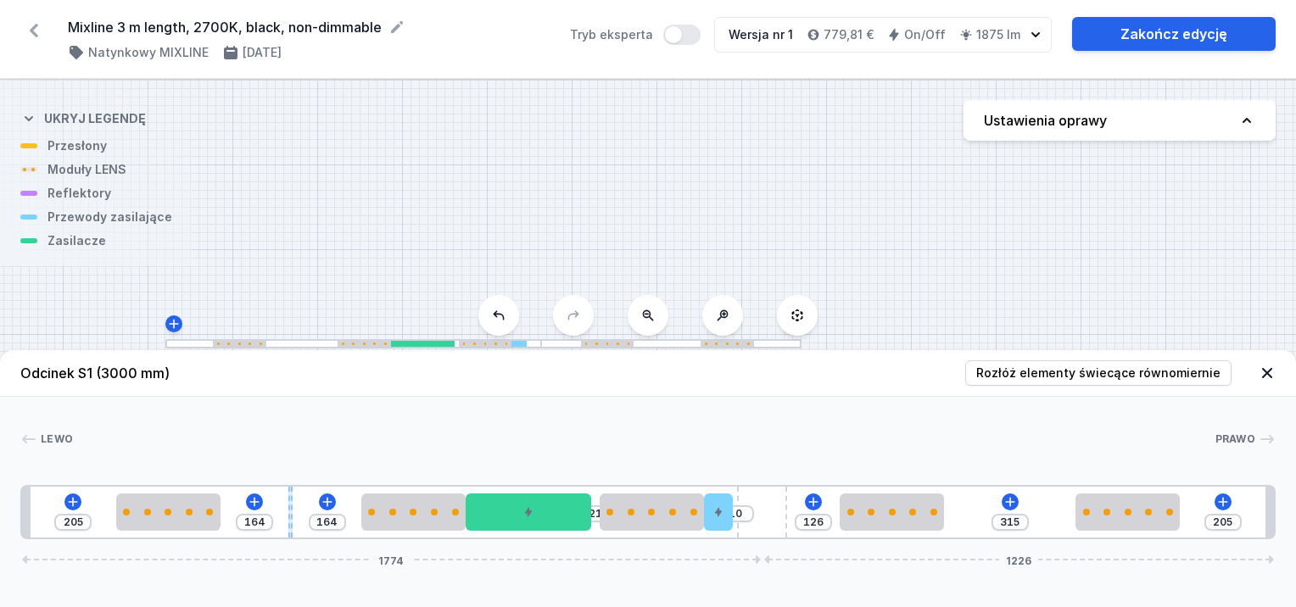
drag, startPoint x: 298, startPoint y: 490, endPoint x: 288, endPoint y: 492, distance: 10.3
click at [288, 492] on div "205 164 164 21 10 126 315 205 1774 1226" at bounding box center [648, 512] width 1256 height 54
drag, startPoint x: 326, startPoint y: 502, endPoint x: 311, endPoint y: 505, distance: 14.6
click at [311, 505] on div "205 164 164 21 10 126 315 205 1774 1226" at bounding box center [648, 512] width 1256 height 54
drag, startPoint x: 289, startPoint y: 506, endPoint x: 278, endPoint y: 510, distance: 11.8
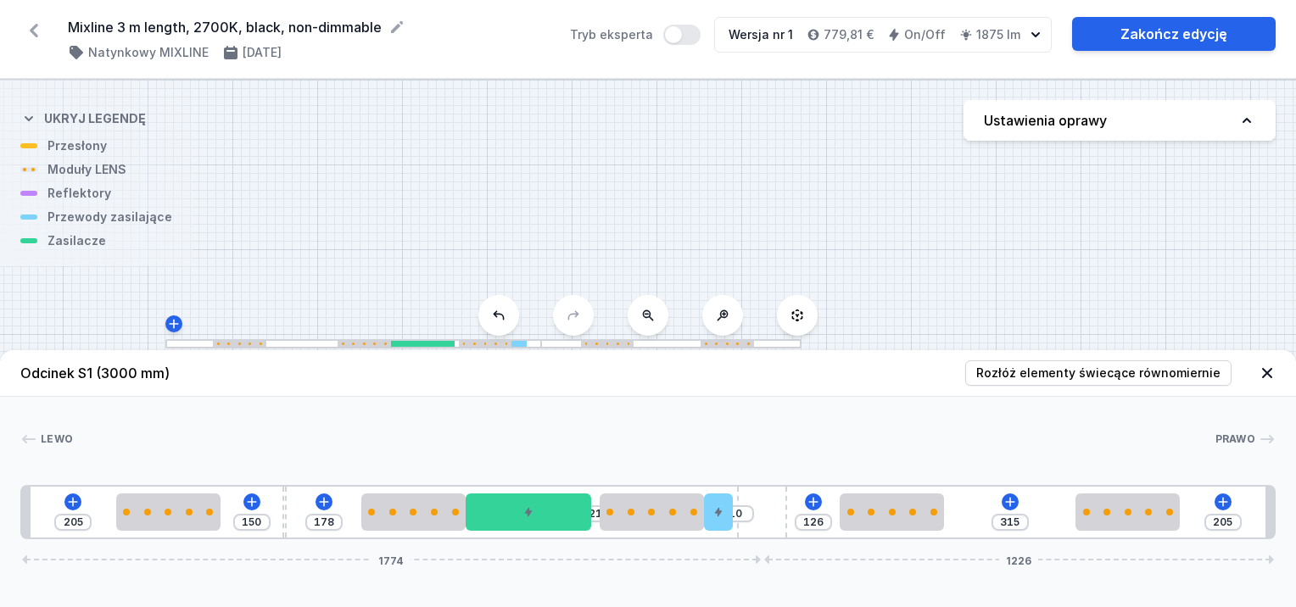
click at [278, 510] on div "205 150 178 21 10 126 315 205 1774 1226" at bounding box center [648, 512] width 1256 height 54
click at [278, 507] on div "205 150 178 21 10 126 315 205 1774 1226" at bounding box center [648, 512] width 1256 height 54
drag, startPoint x: 378, startPoint y: 519, endPoint x: 364, endPoint y: 519, distance: 13.6
click at [361, 523] on div at bounding box center [400, 512] width 104 height 37
click at [368, 519] on div at bounding box center [401, 512] width 104 height 37
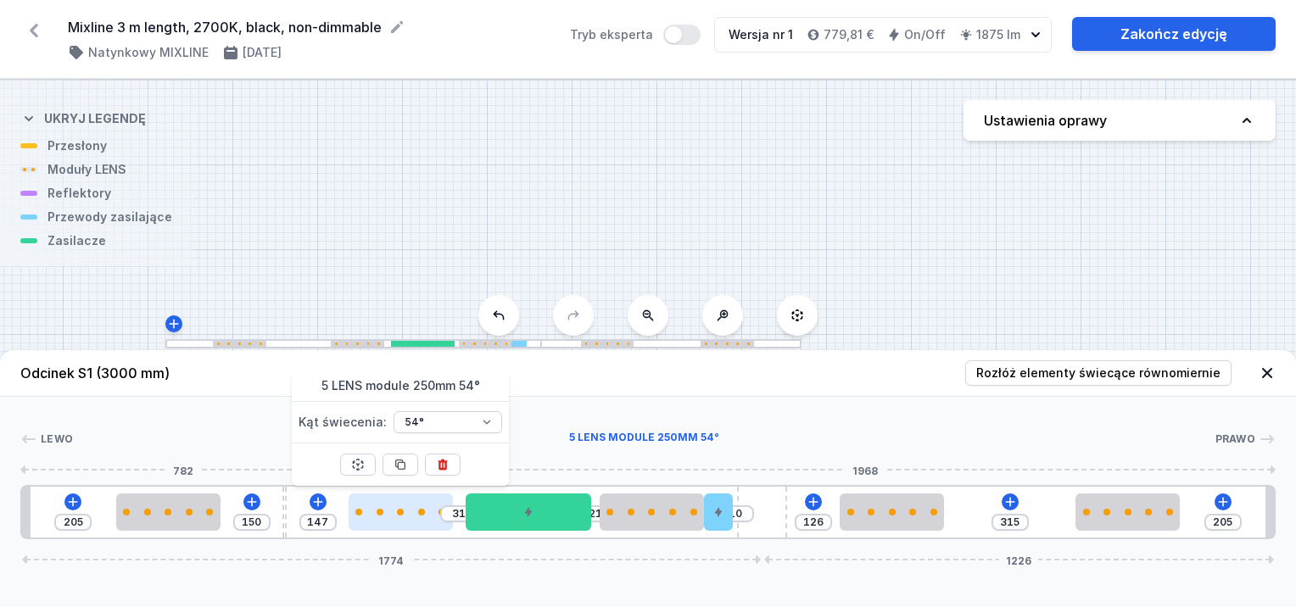
click at [368, 519] on div at bounding box center [401, 512] width 104 height 37
click at [364, 520] on div at bounding box center [400, 512] width 104 height 37
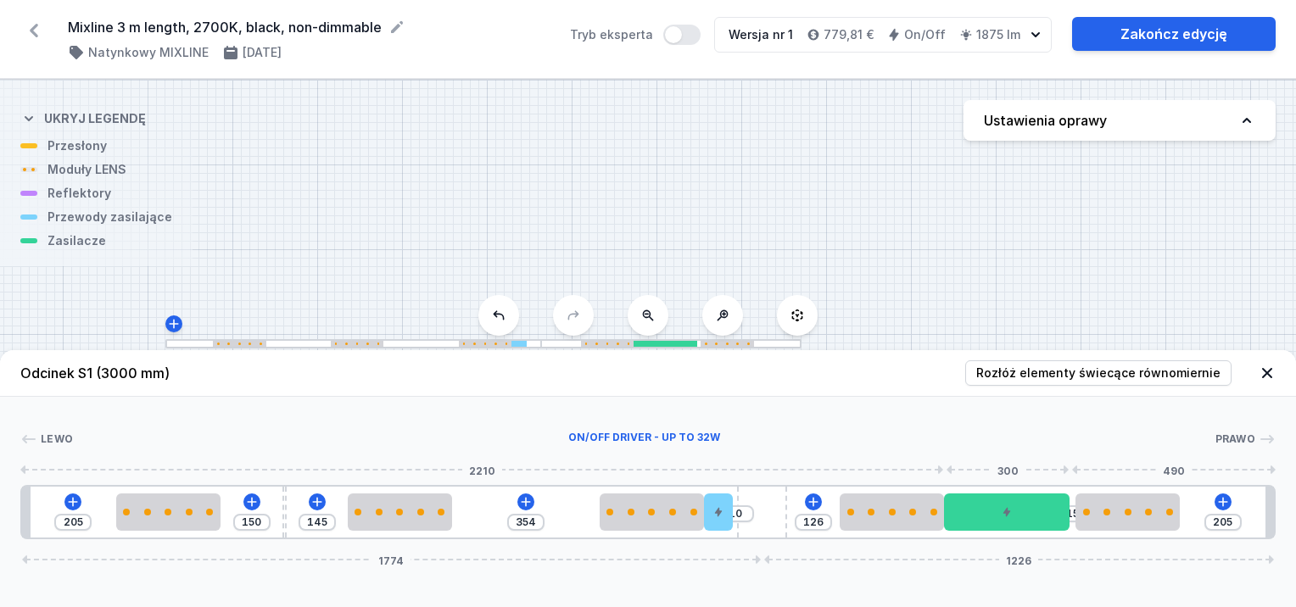
drag, startPoint x: 518, startPoint y: 513, endPoint x: 988, endPoint y: 531, distance: 470.3
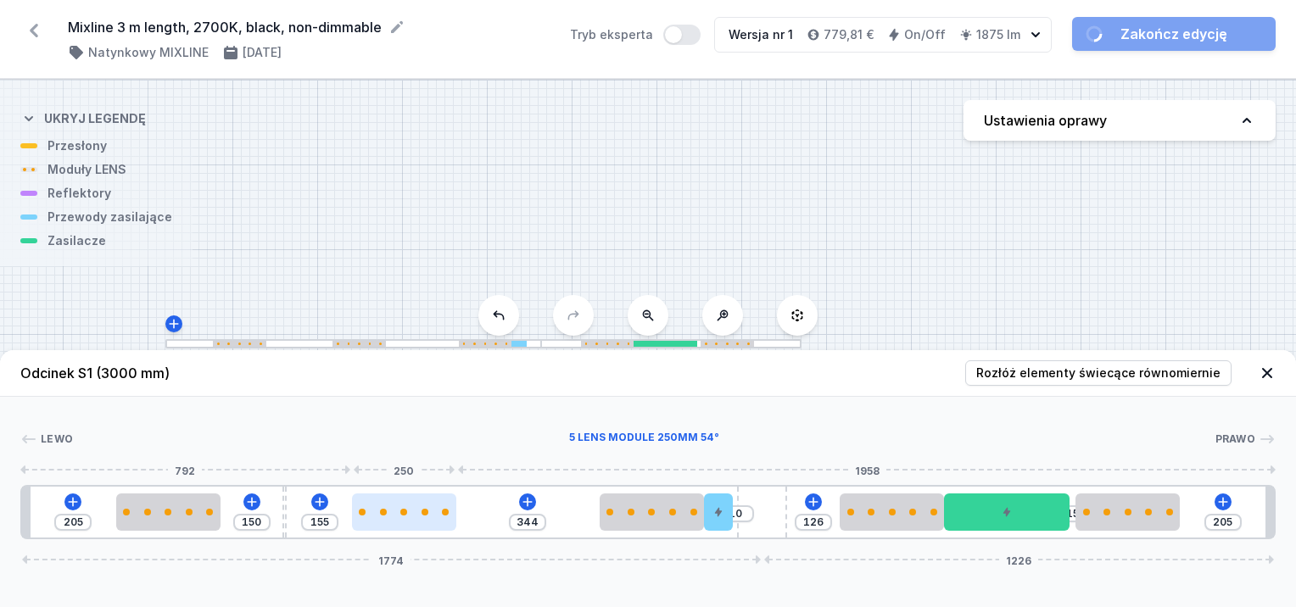
click at [362, 513] on div at bounding box center [404, 512] width 104 height 7
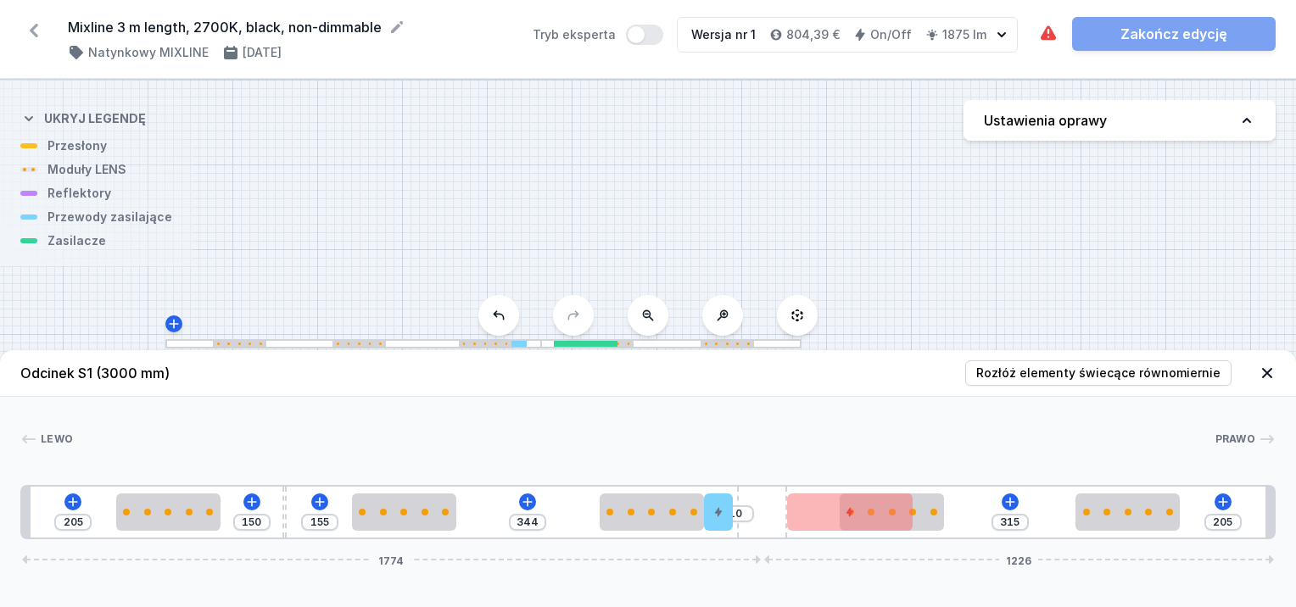
drag, startPoint x: 1040, startPoint y: 518, endPoint x: 828, endPoint y: 570, distance: 218.5
click at [838, 570] on div "Odcinek S1 (3000 mm) Rozłóż elementy świecące równomiernie Lewo Prawo 1 2 3 2 2…" at bounding box center [648, 478] width 1296 height 257
drag, startPoint x: 631, startPoint y: 515, endPoint x: 618, endPoint y: 519, distance: 13.4
click at [618, 519] on div at bounding box center [639, 512] width 104 height 37
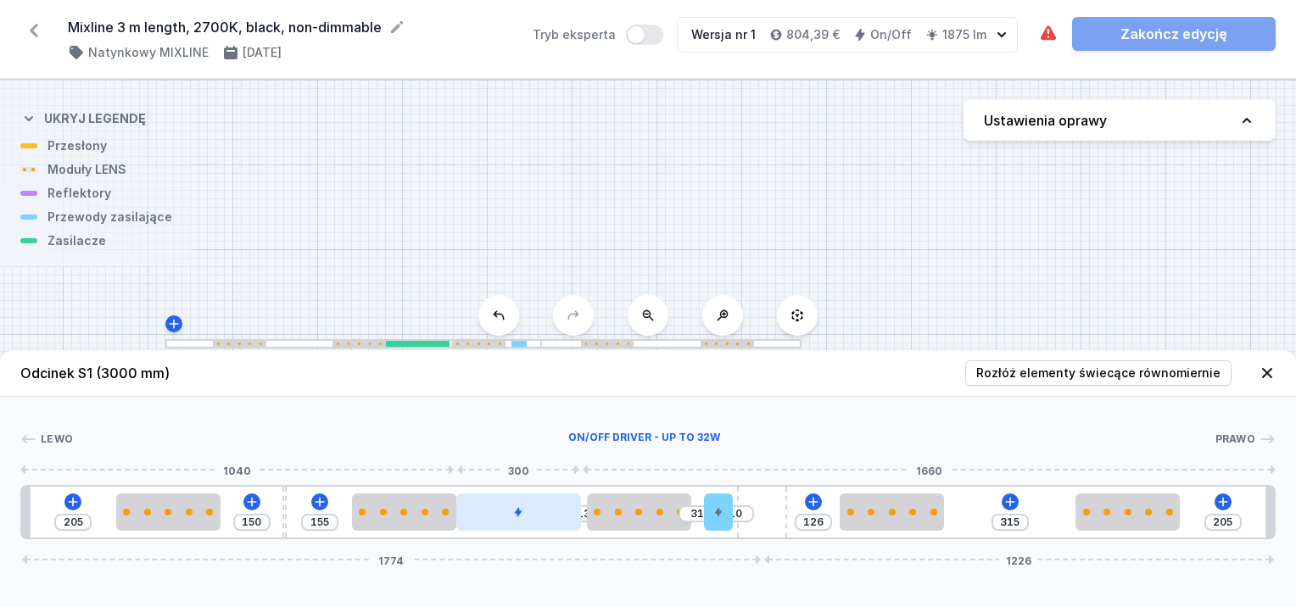
drag, startPoint x: 835, startPoint y: 520, endPoint x: 526, endPoint y: 523, distance: 308.8
click at [526, 523] on div at bounding box center [519, 512] width 126 height 37
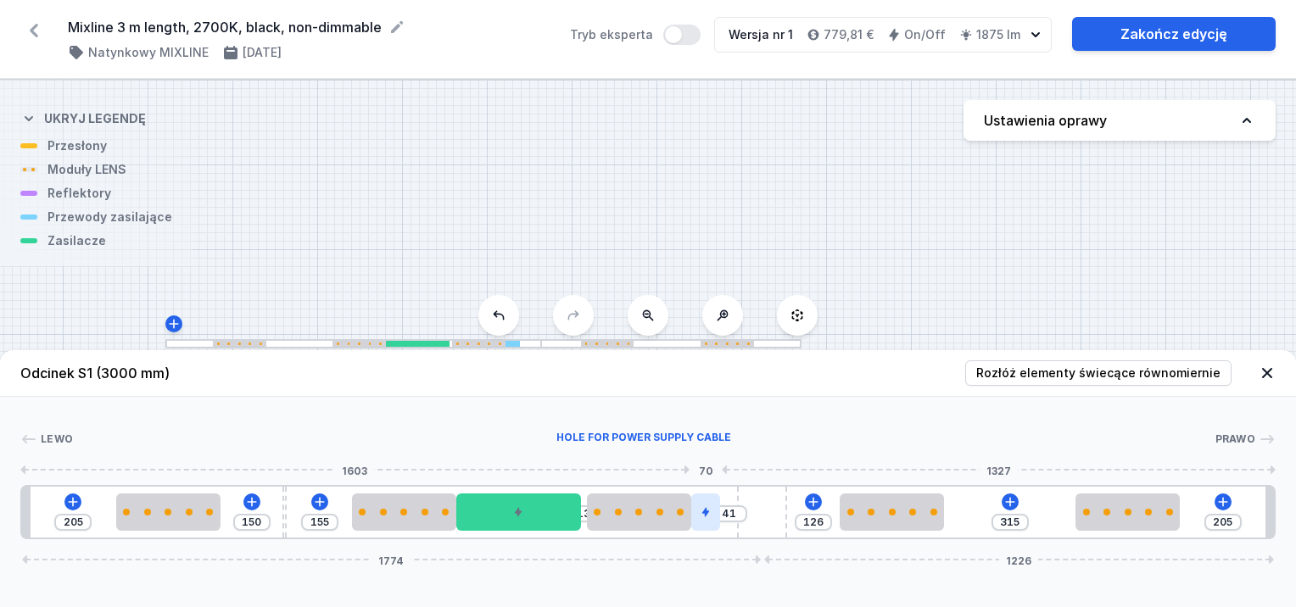
drag, startPoint x: 709, startPoint y: 512, endPoint x: 697, endPoint y: 517, distance: 12.6
click at [697, 517] on div at bounding box center [705, 512] width 29 height 37
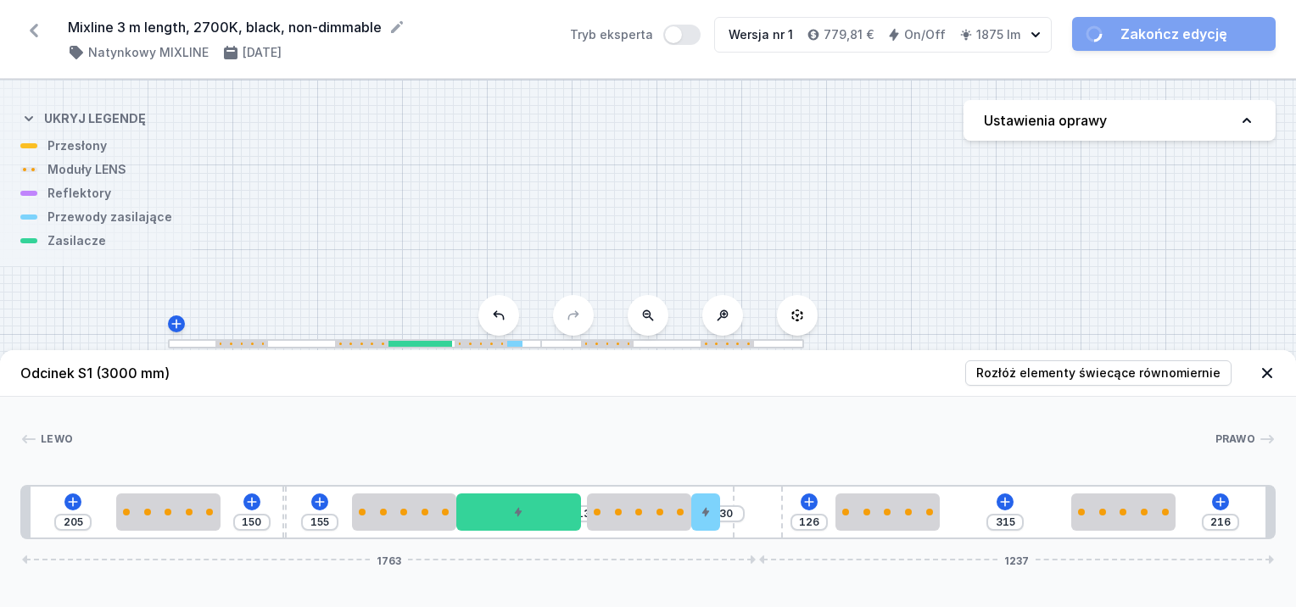
drag, startPoint x: 760, startPoint y: 516, endPoint x: 792, endPoint y: 511, distance: 32.6
click at [792, 511] on div "205 150 155 13 30 126 315 216 1763 1237" at bounding box center [648, 512] width 1256 height 54
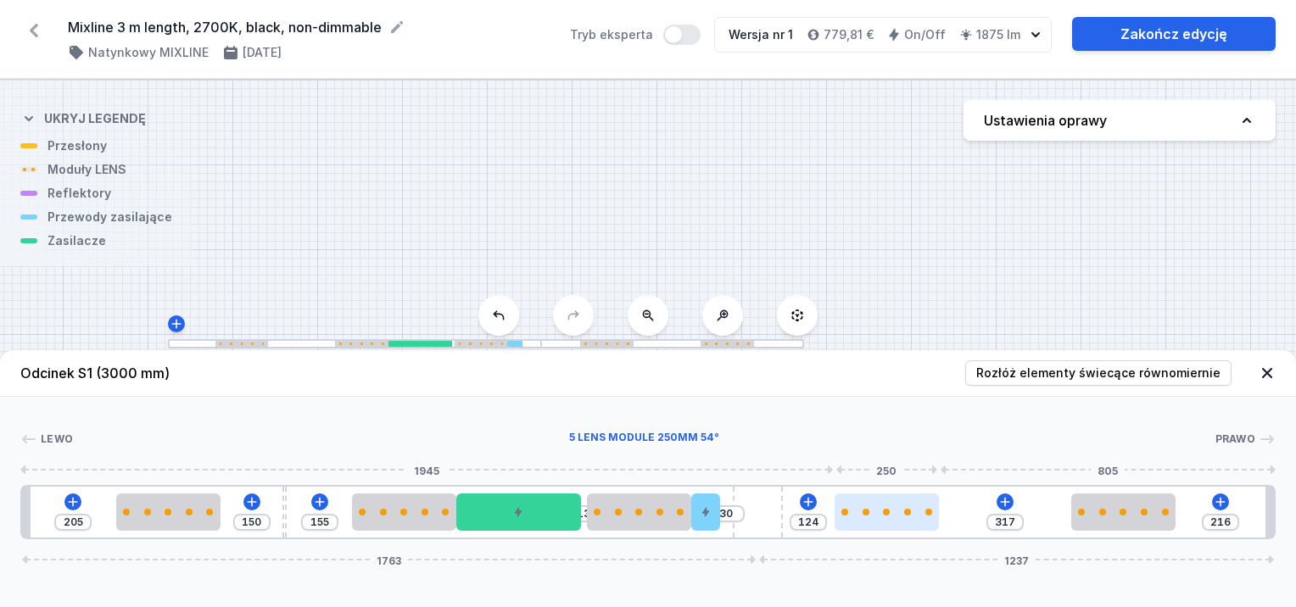
drag, startPoint x: 863, startPoint y: 519, endPoint x: 875, endPoint y: 521, distance: 12.0
click at [875, 521] on div at bounding box center [887, 512] width 104 height 37
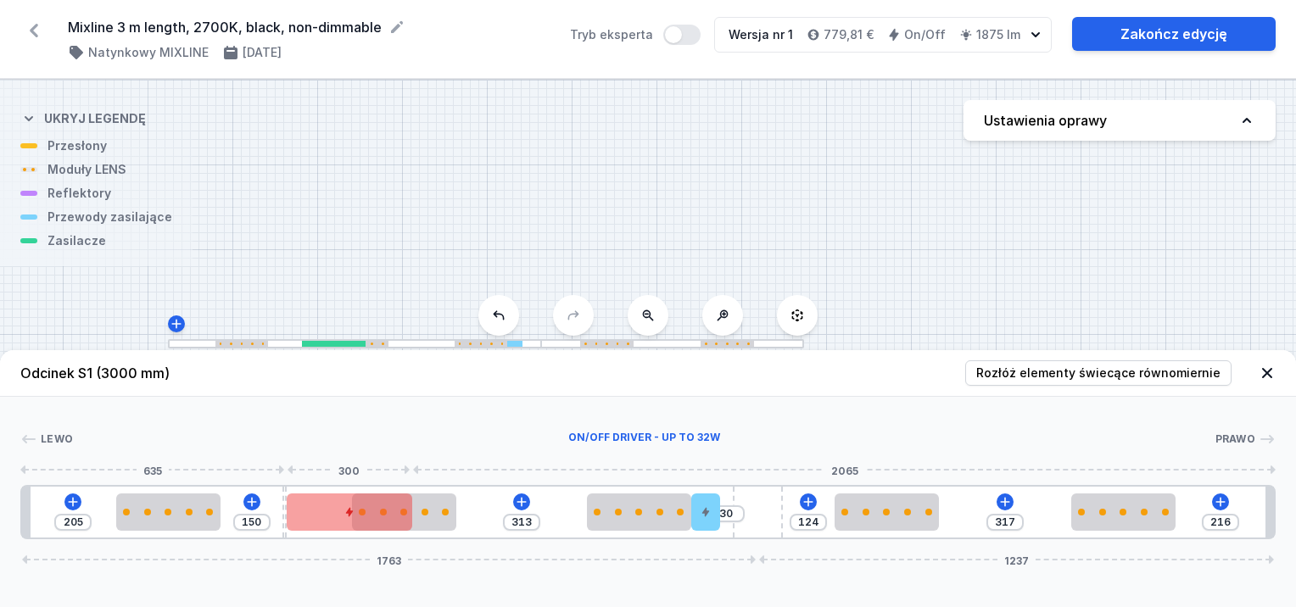
drag, startPoint x: 532, startPoint y: 506, endPoint x: 356, endPoint y: 508, distance: 175.6
click at [353, 509] on div at bounding box center [350, 512] width 126 height 37
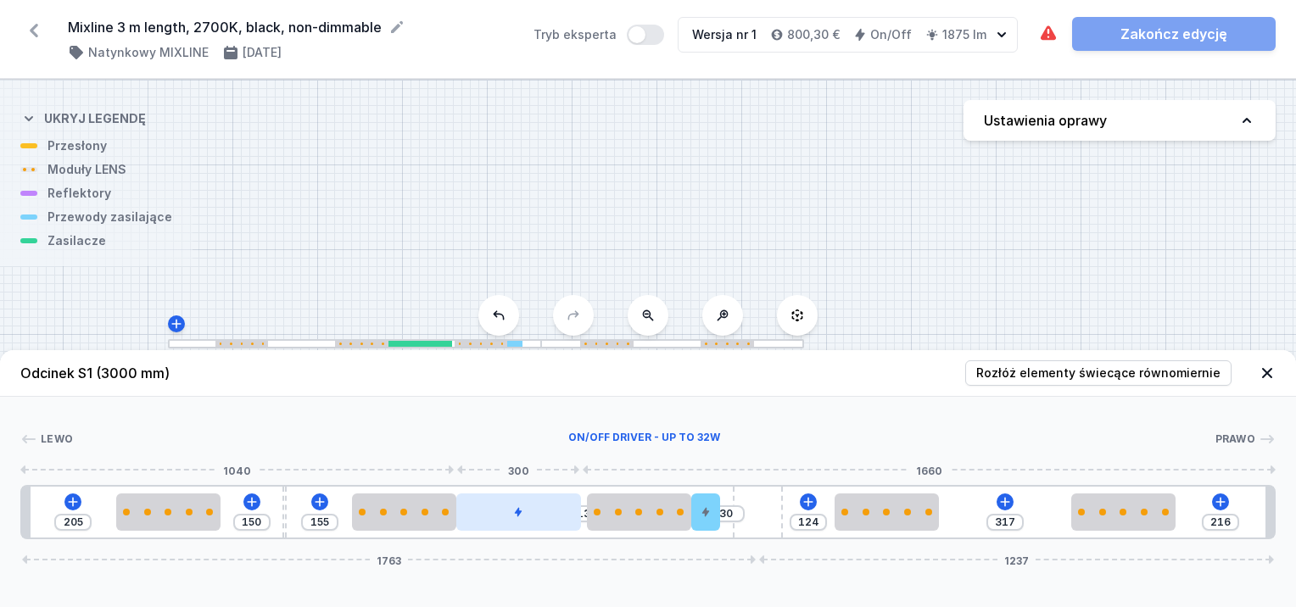
drag, startPoint x: 389, startPoint y: 508, endPoint x: 542, endPoint y: 512, distance: 153.6
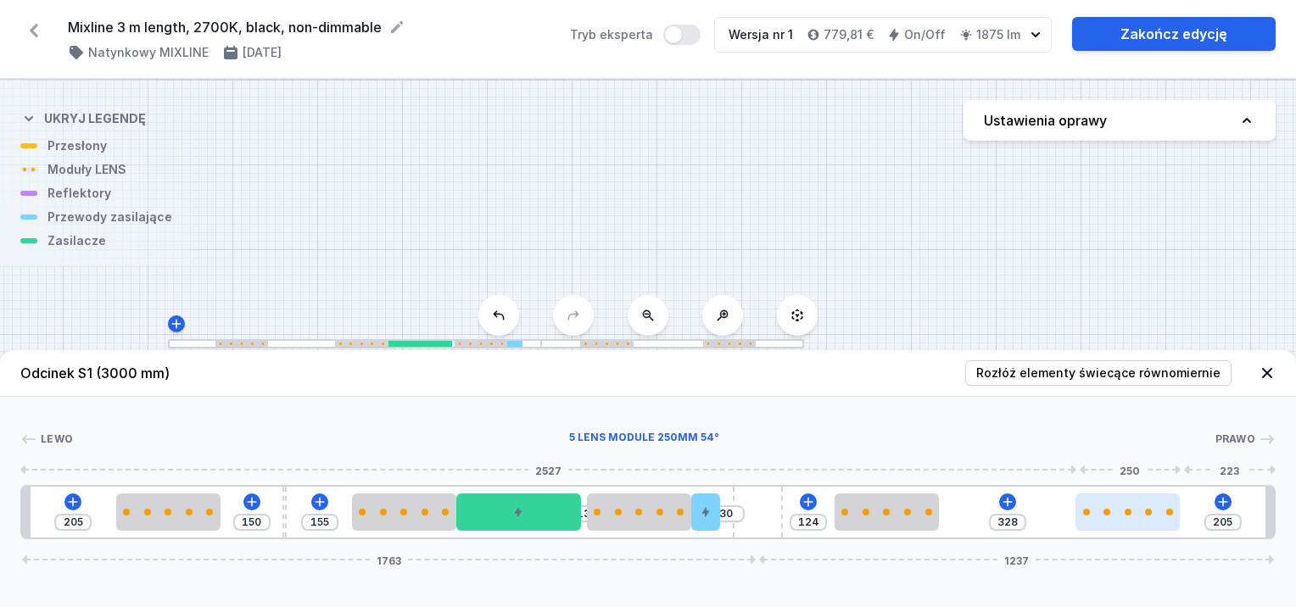
drag, startPoint x: 1104, startPoint y: 523, endPoint x: 1125, endPoint y: 526, distance: 21.5
click at [1125, 526] on div at bounding box center [1128, 512] width 104 height 37
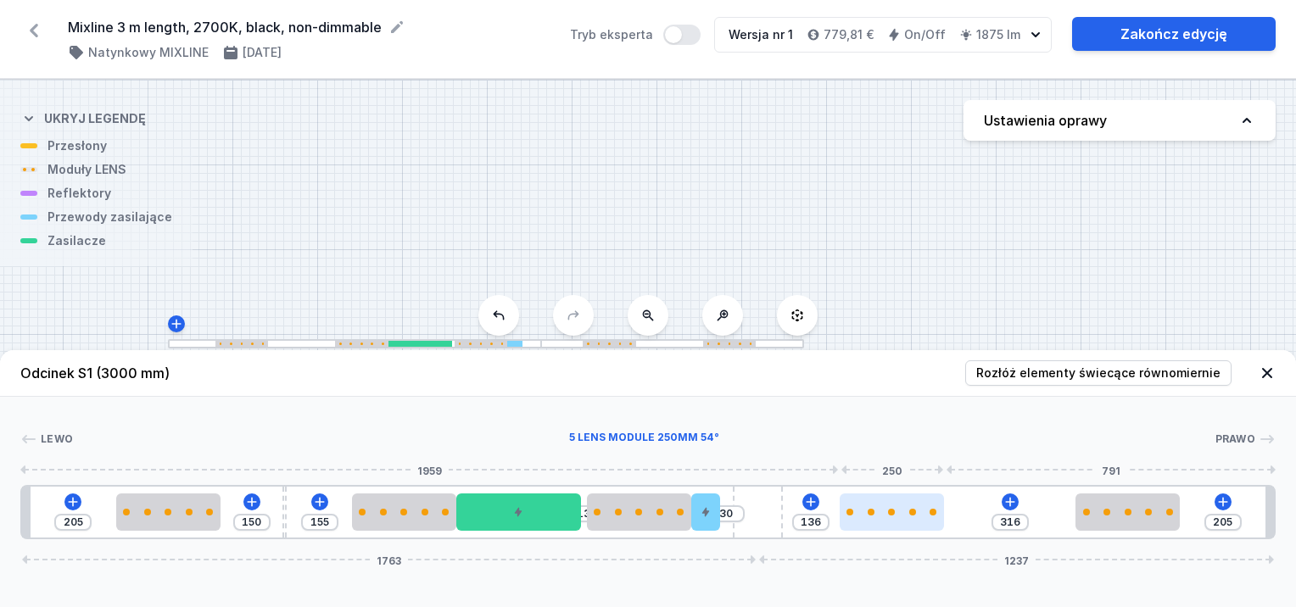
drag, startPoint x: 901, startPoint y: 523, endPoint x: 890, endPoint y: 530, distance: 12.9
click at [916, 530] on div at bounding box center [892, 512] width 104 height 37
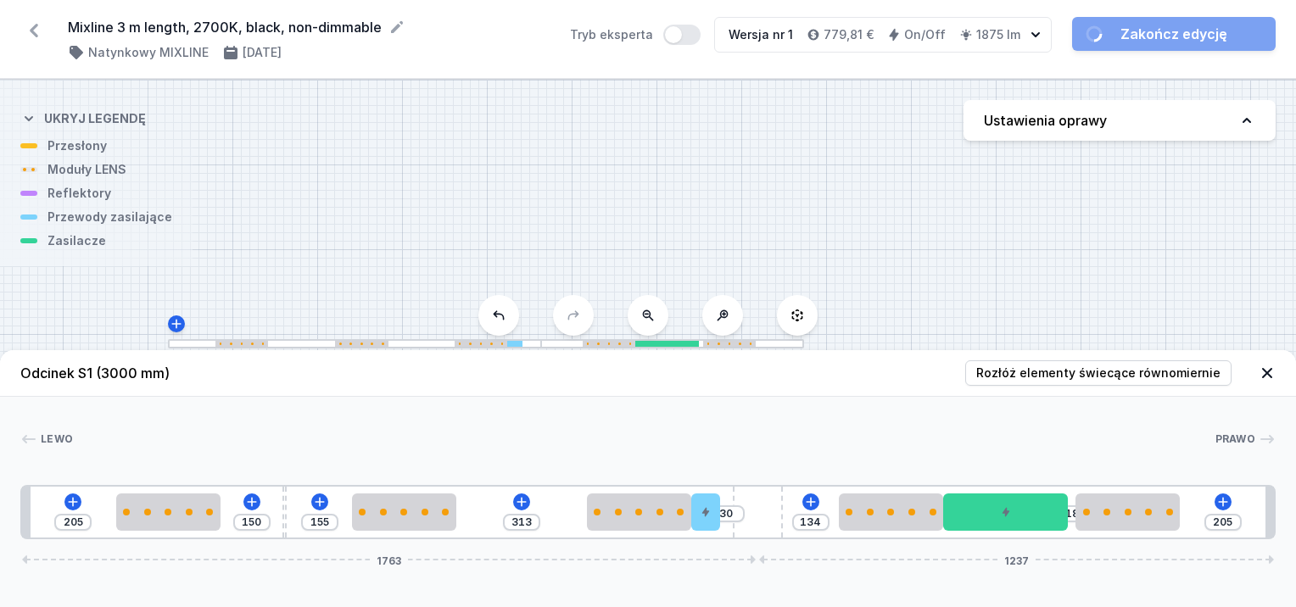
drag, startPoint x: 538, startPoint y: 512, endPoint x: 1028, endPoint y: 533, distance: 490.8
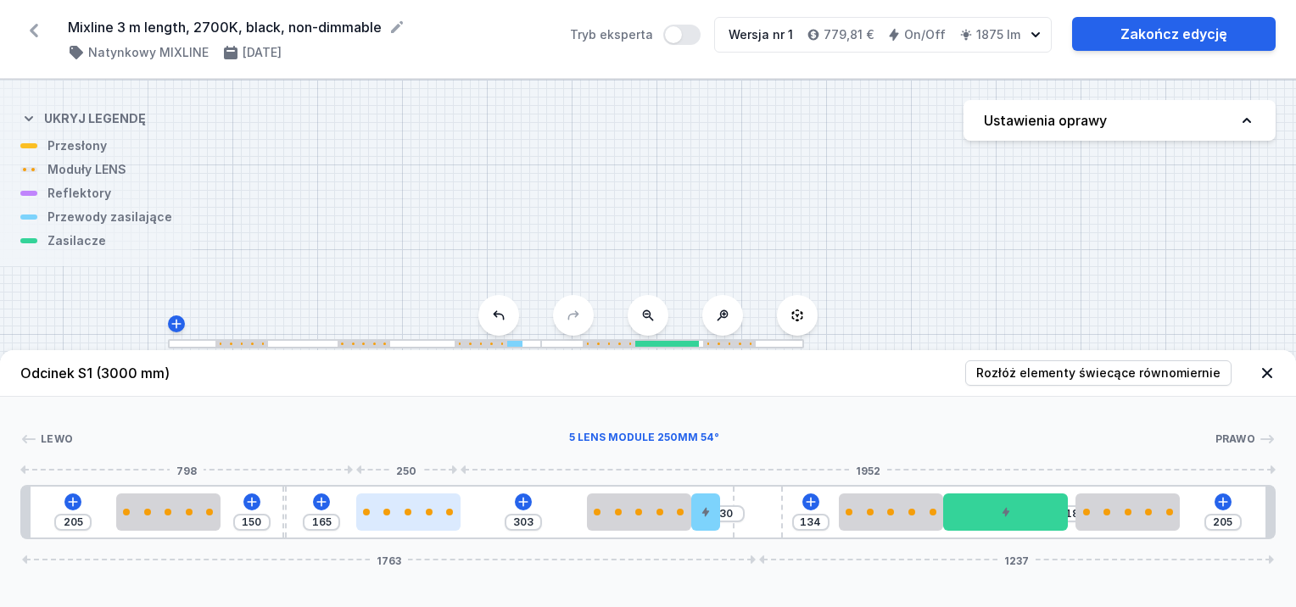
click at [402, 519] on div at bounding box center [408, 512] width 104 height 37
click at [375, 515] on div at bounding box center [404, 512] width 104 height 7
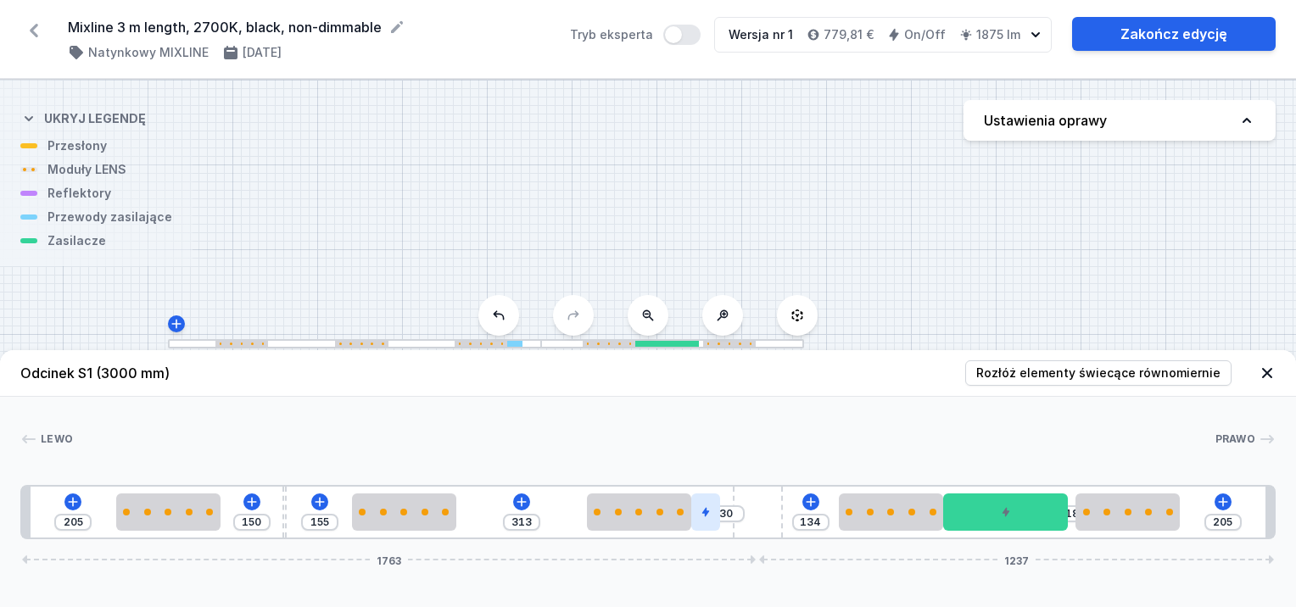
drag, startPoint x: 711, startPoint y: 514, endPoint x: 694, endPoint y: 513, distance: 17.0
click at [702, 515] on div at bounding box center [705, 512] width 29 height 37
drag, startPoint x: 709, startPoint y: 523, endPoint x: 736, endPoint y: 534, distance: 29.0
click at [735, 534] on div "205 150 155 313 30 134 18 205 1763 1237" at bounding box center [648, 512] width 1256 height 54
drag, startPoint x: 709, startPoint y: 525, endPoint x: 748, endPoint y: 534, distance: 40.1
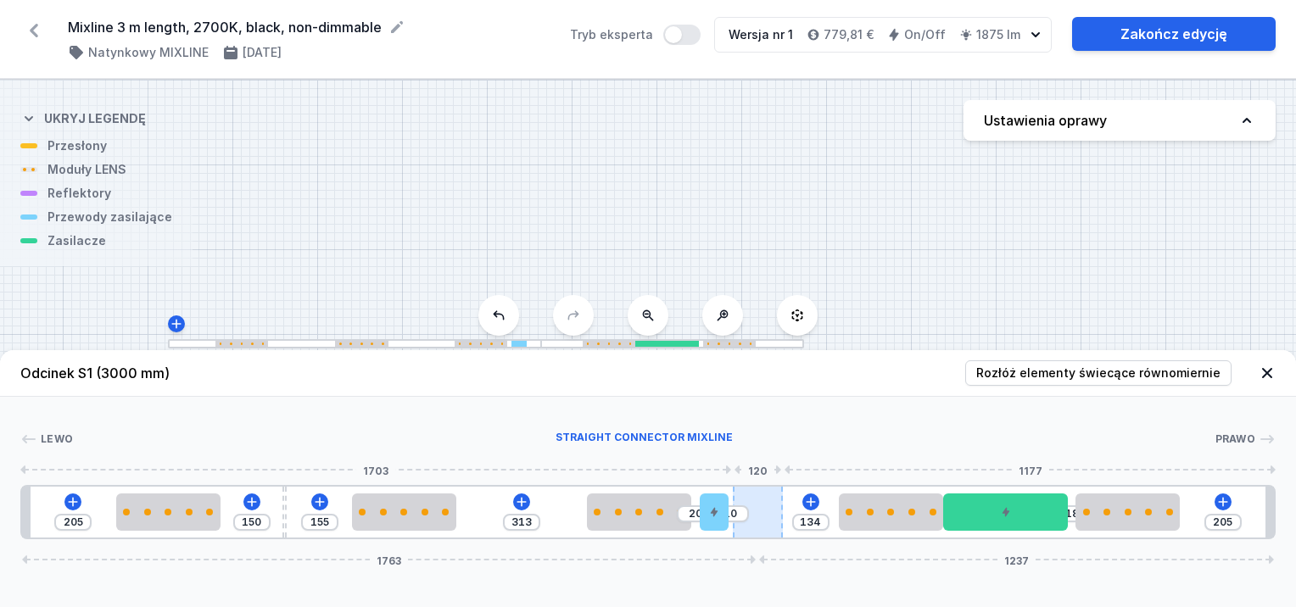
click at [753, 533] on div "205 150 155 313 20 10 134 18 205 1763 1237" at bounding box center [648, 512] width 1256 height 54
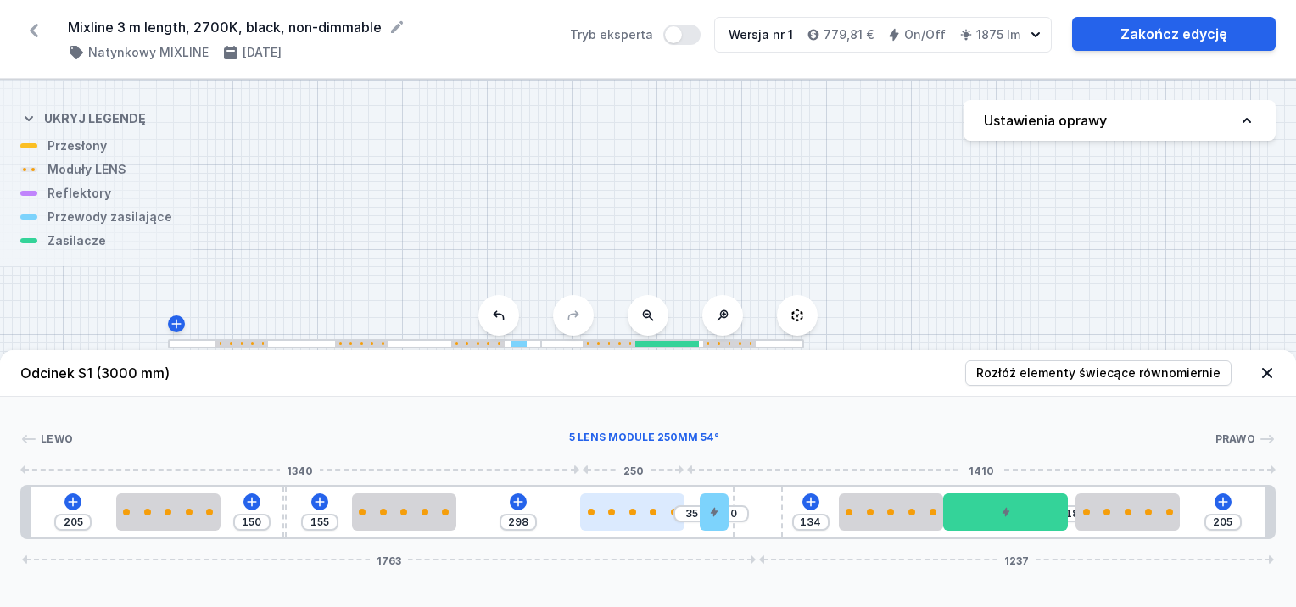
drag, startPoint x: 618, startPoint y: 519, endPoint x: 635, endPoint y: 518, distance: 17.0
click at [612, 521] on div at bounding box center [632, 512] width 104 height 37
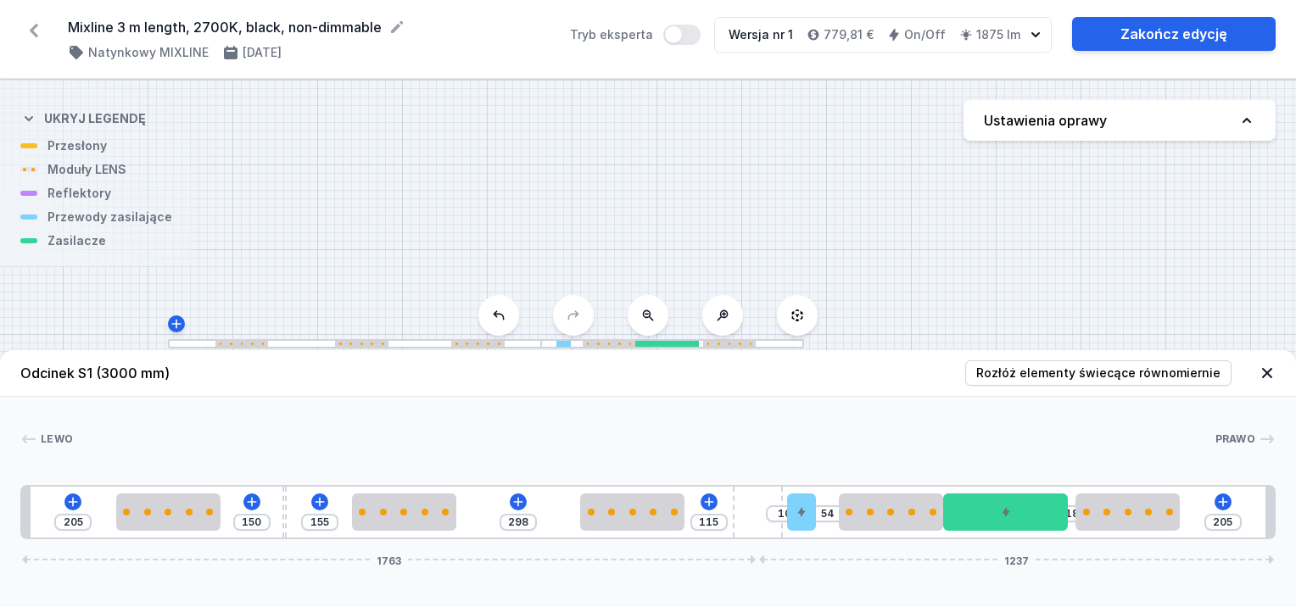
drag, startPoint x: 719, startPoint y: 512, endPoint x: 827, endPoint y: 515, distance: 107.8
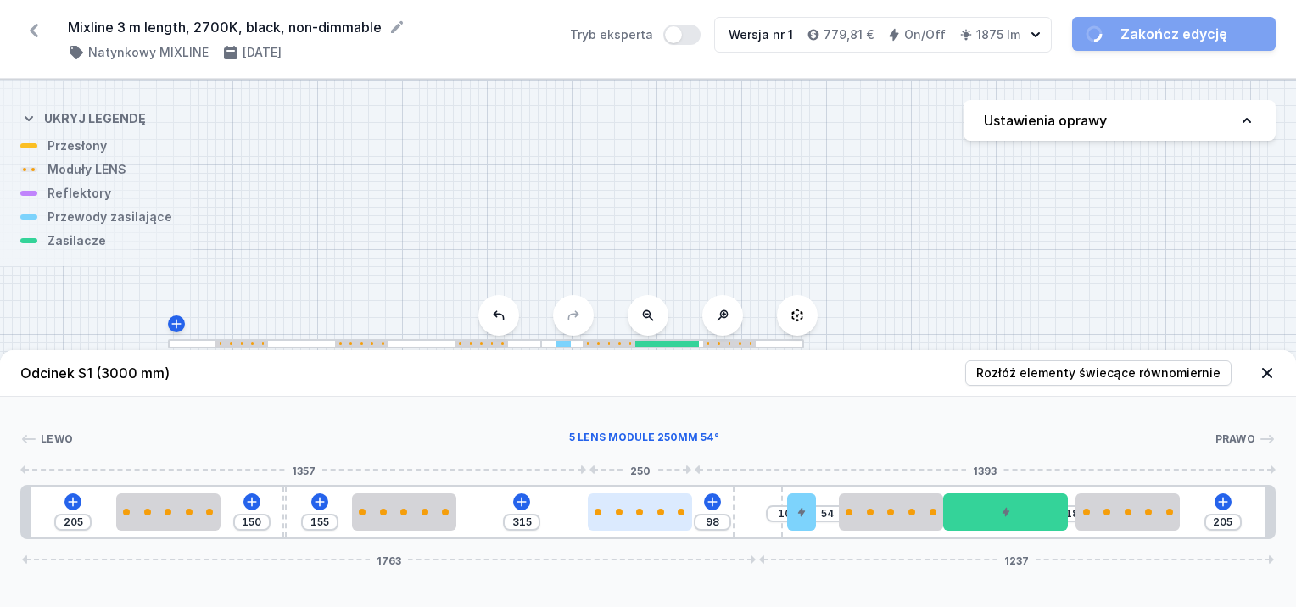
click at [649, 523] on div at bounding box center [640, 512] width 104 height 37
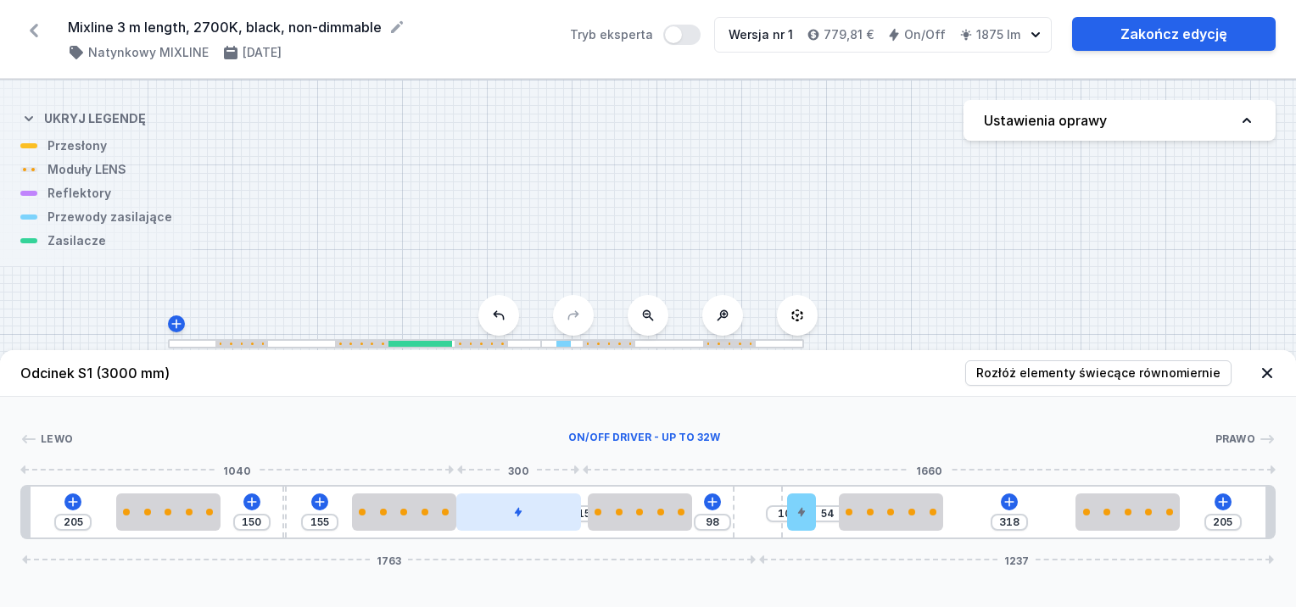
drag, startPoint x: 982, startPoint y: 520, endPoint x: 532, endPoint y: 514, distance: 449.7
click at [513, 514] on div at bounding box center [519, 512] width 126 height 37
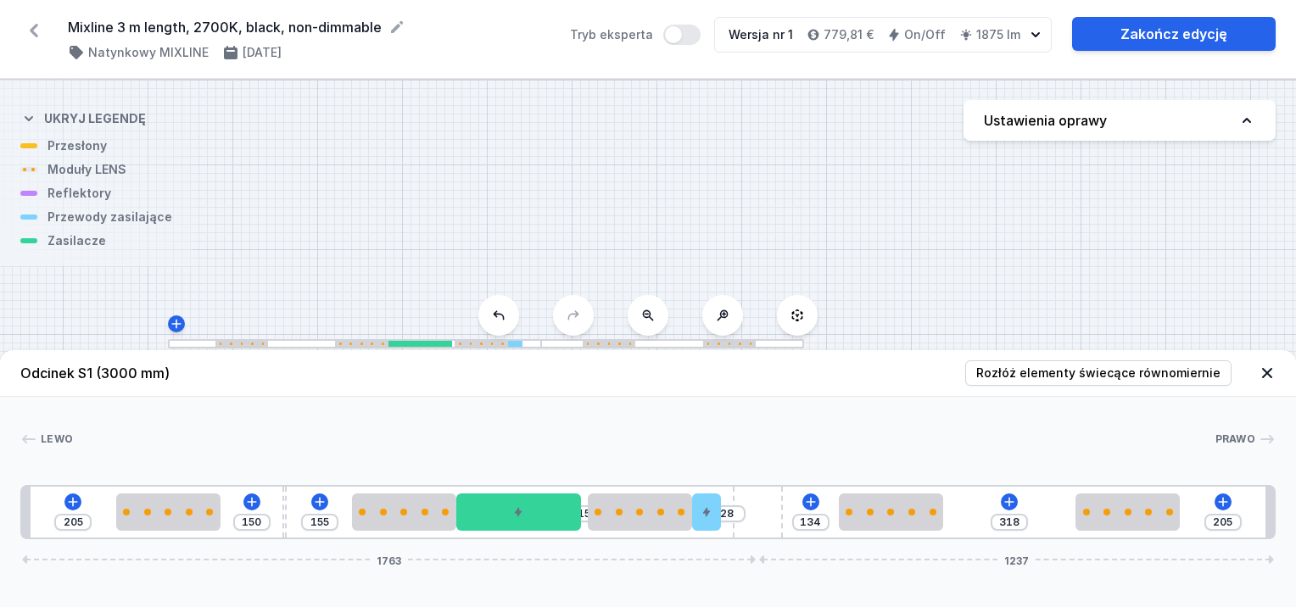
drag, startPoint x: 805, startPoint y: 512, endPoint x: 726, endPoint y: 520, distance: 79.3
click at [726, 520] on div "205 150 155 15 28 134 318 205 1763 1237" at bounding box center [648, 512] width 1256 height 54
drag, startPoint x: 716, startPoint y: 519, endPoint x: 737, endPoint y: 519, distance: 21.2
click at [737, 519] on div "205 150 155 15 28 134 318 205 1763 1237" at bounding box center [648, 512] width 1256 height 54
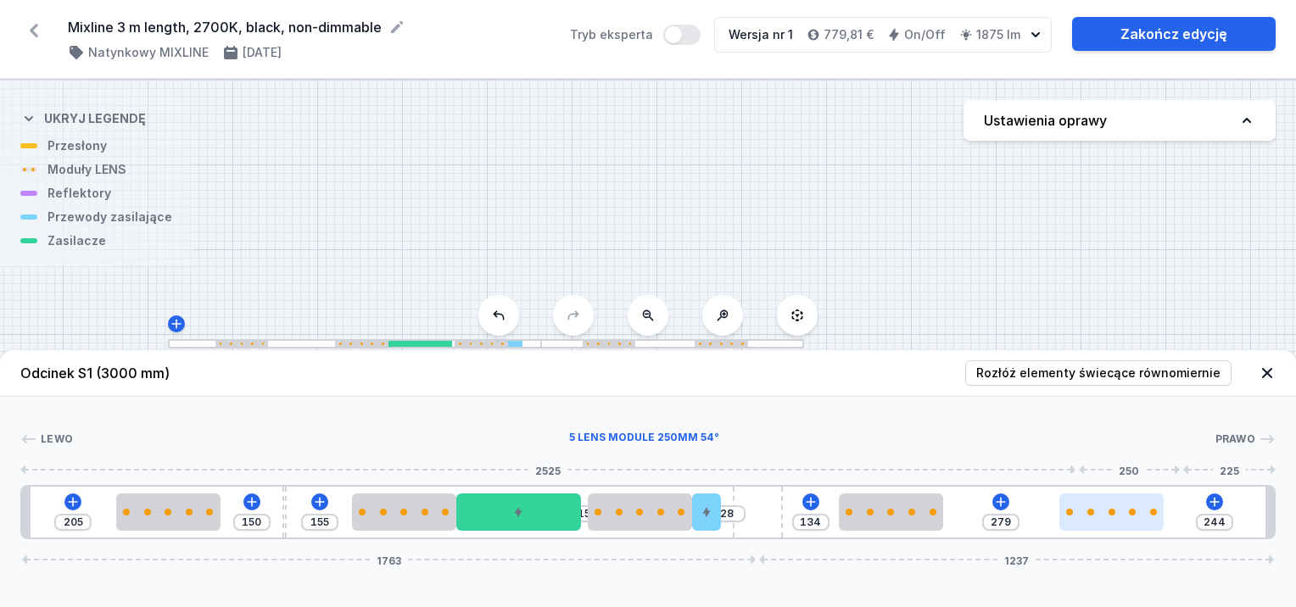
click at [1139, 506] on div at bounding box center [1112, 512] width 104 height 37
drag, startPoint x: 1139, startPoint y: 506, endPoint x: 1171, endPoint y: 512, distance: 31.8
click at [1171, 512] on div at bounding box center [1127, 512] width 104 height 37
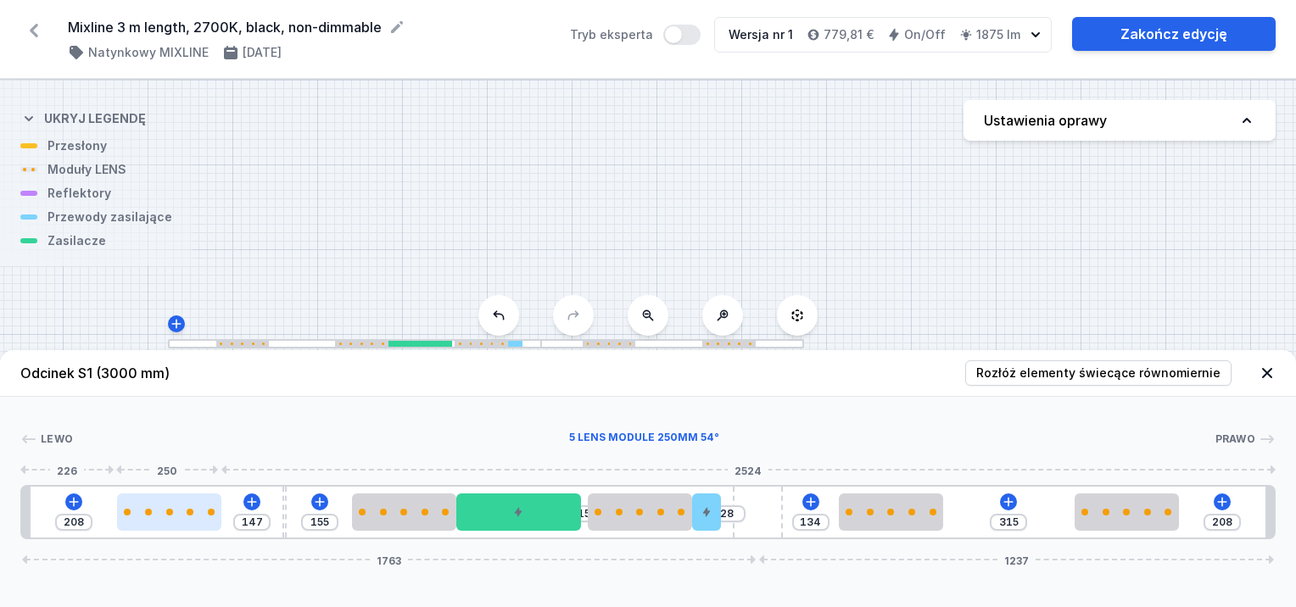
click at [130, 519] on div at bounding box center [169, 512] width 104 height 37
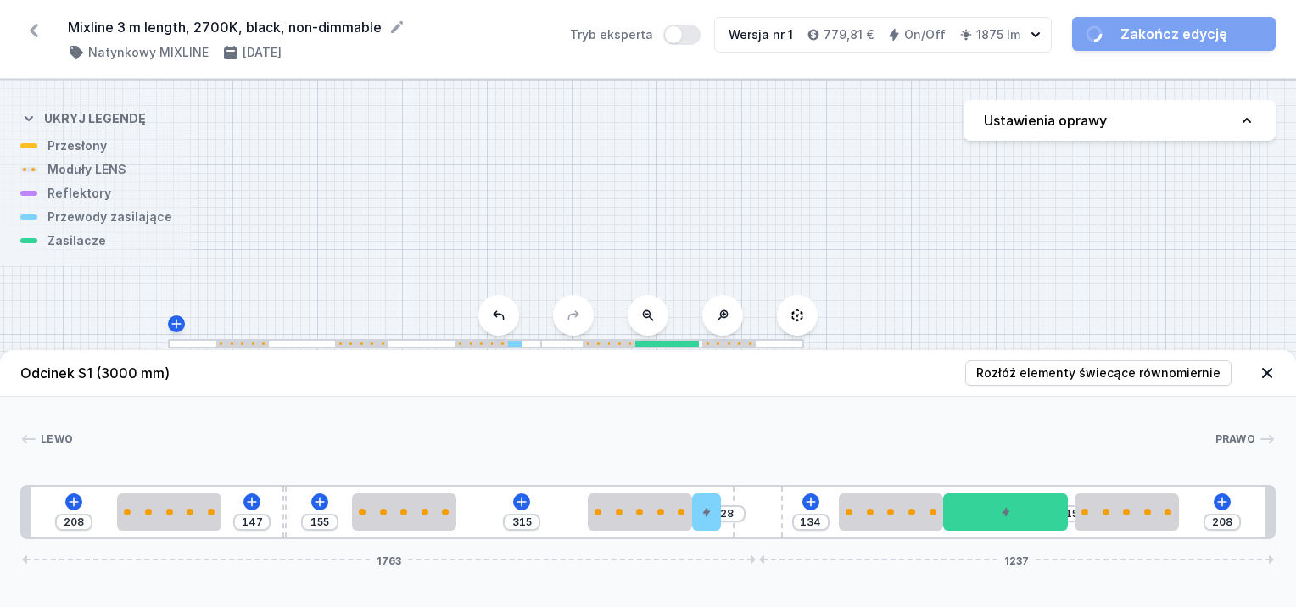
drag, startPoint x: 541, startPoint y: 522, endPoint x: 1038, endPoint y: 540, distance: 497.5
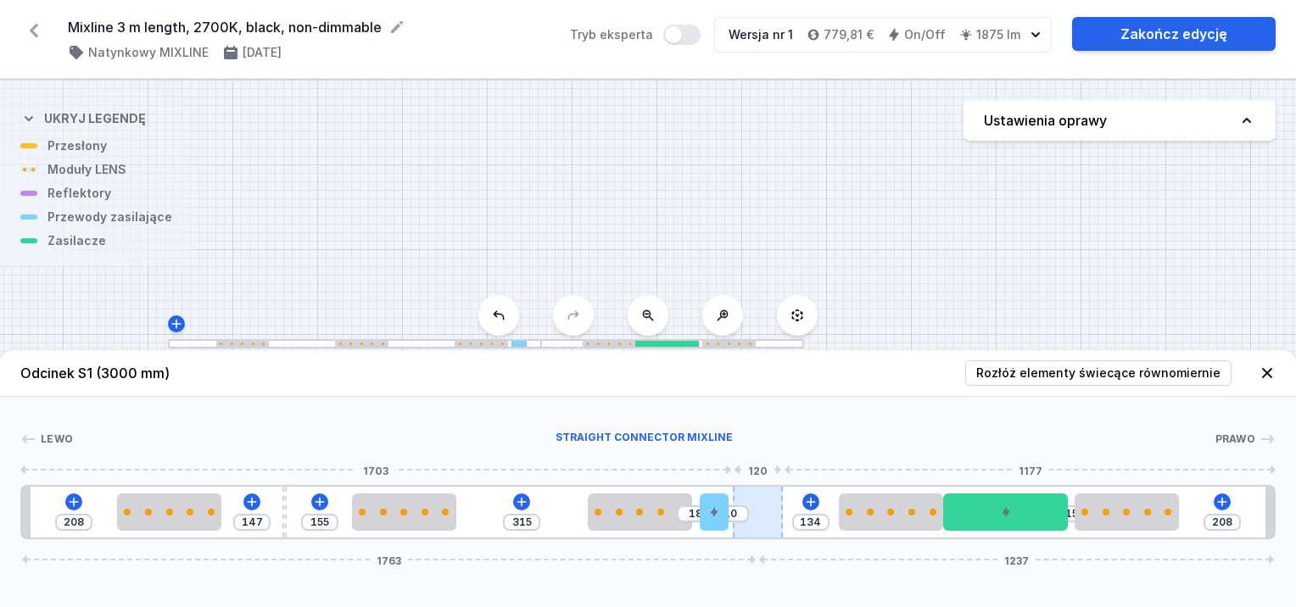
drag, startPoint x: 708, startPoint y: 516, endPoint x: 750, endPoint y: 519, distance: 41.7
click at [750, 519] on div "208 147 155 315 18 10 134 15 208 1763 1237" at bounding box center [648, 512] width 1256 height 54
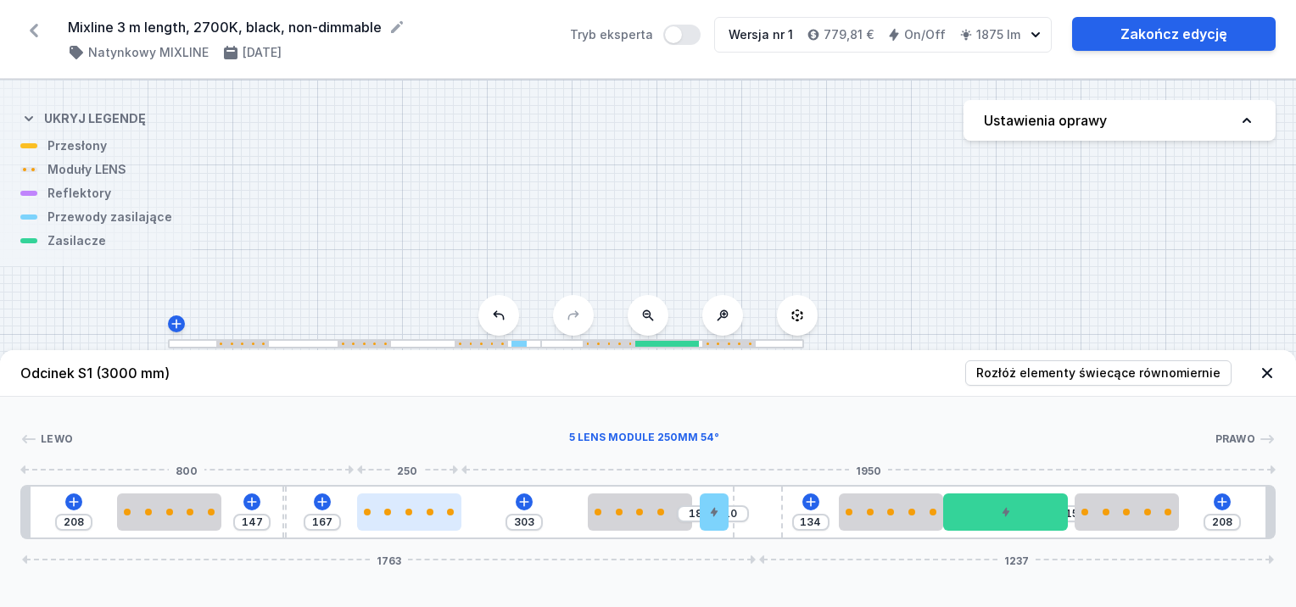
click at [417, 519] on div at bounding box center [409, 512] width 104 height 37
click at [394, 520] on div at bounding box center [411, 512] width 104 height 37
click at [368, 517] on div at bounding box center [409, 512] width 104 height 37
click at [377, 519] on div at bounding box center [409, 512] width 104 height 37
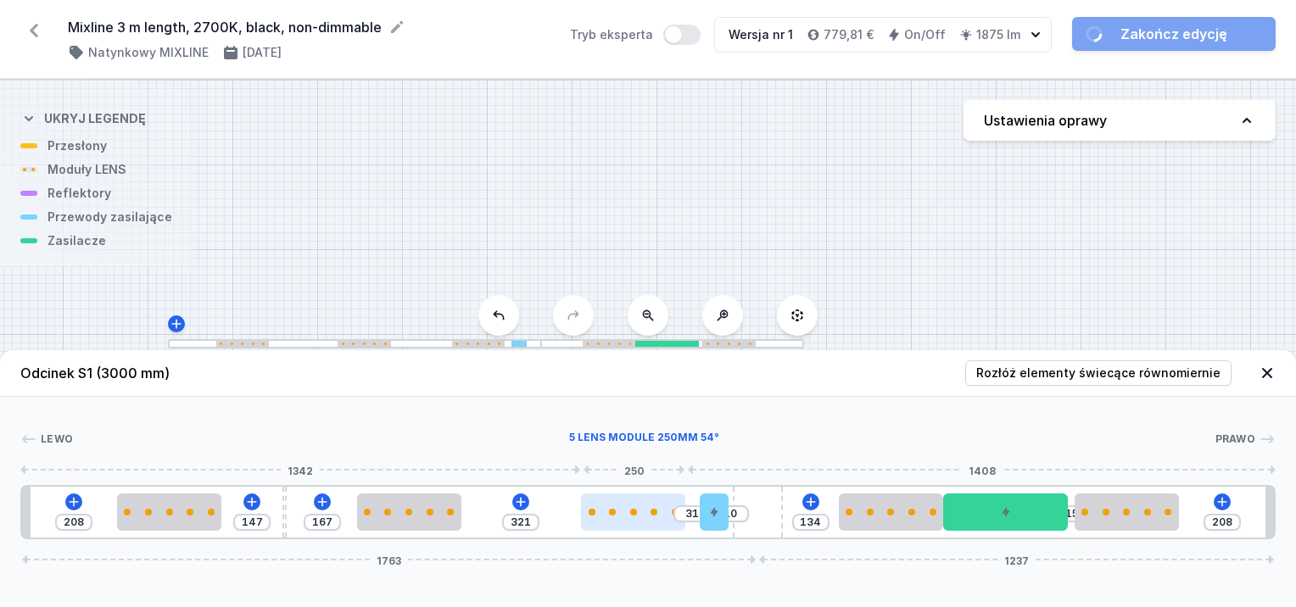
drag, startPoint x: 669, startPoint y: 512, endPoint x: 679, endPoint y: 520, distance: 12.7
click at [668, 522] on div at bounding box center [633, 512] width 104 height 37
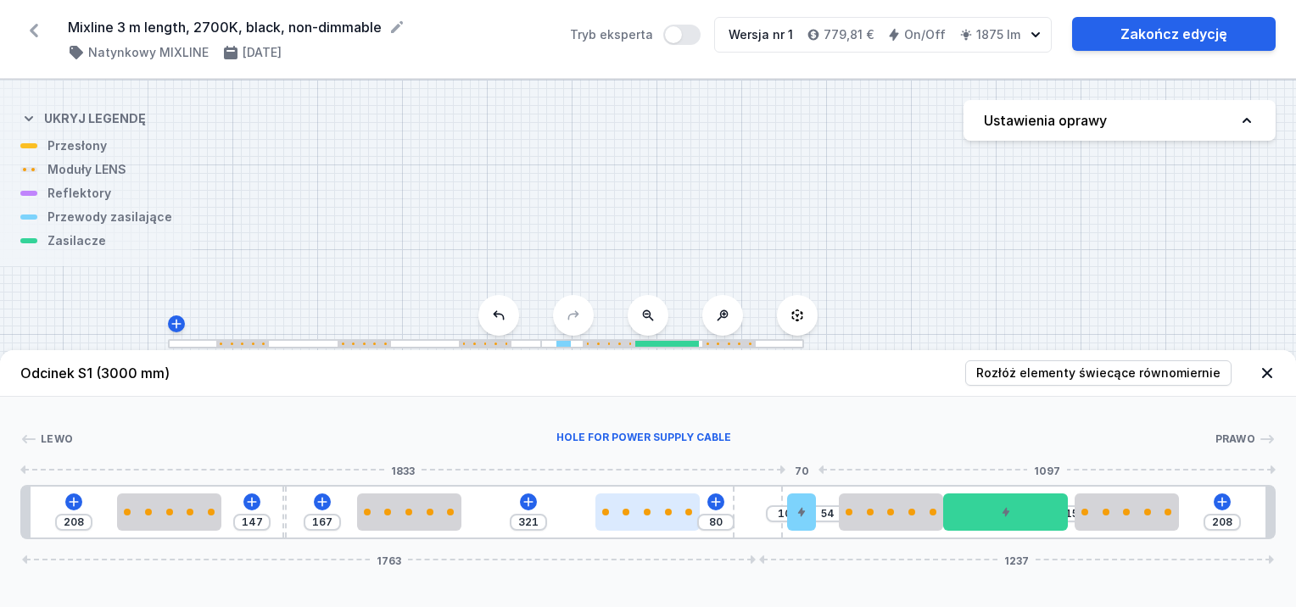
drag, startPoint x: 720, startPoint y: 519, endPoint x: 679, endPoint y: 524, distance: 41.9
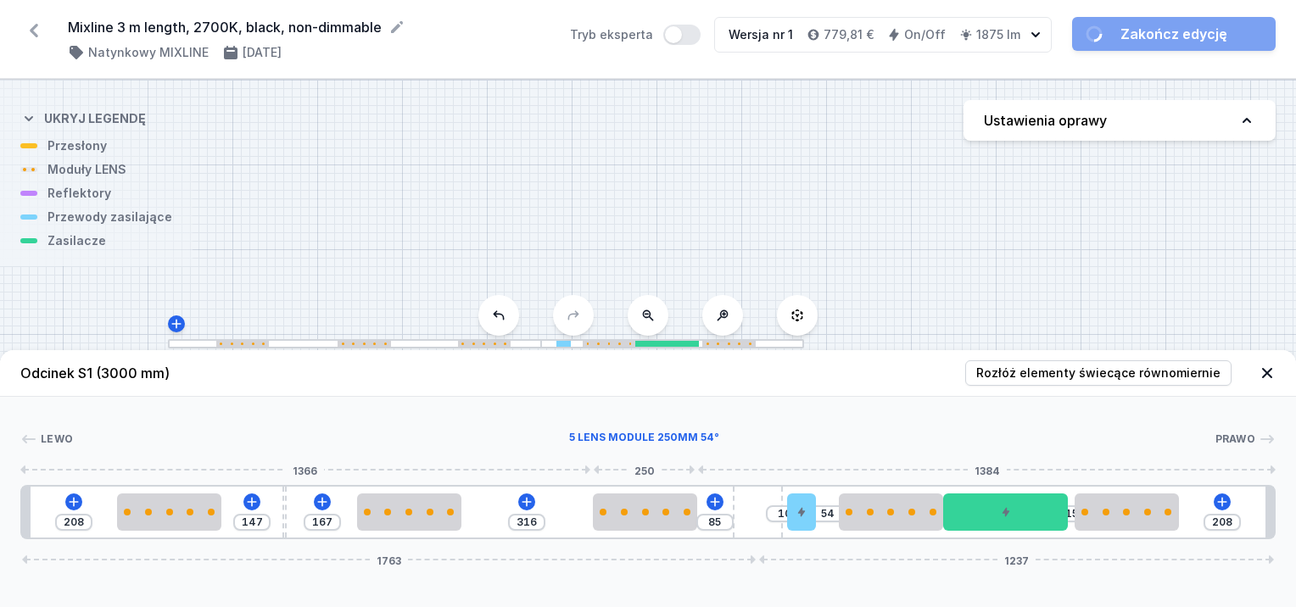
drag, startPoint x: 662, startPoint y: 524, endPoint x: 708, endPoint y: 522, distance: 45.9
click at [661, 527] on div at bounding box center [645, 512] width 104 height 37
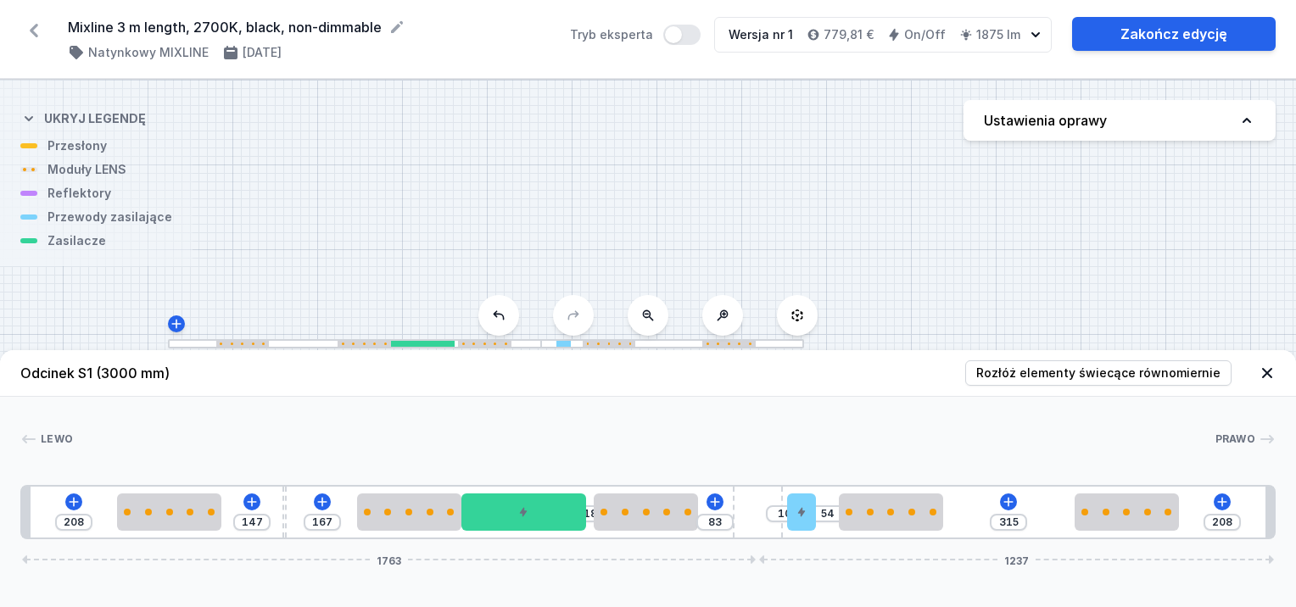
drag, startPoint x: 1030, startPoint y: 516, endPoint x: 587, endPoint y: 521, distance: 442.9
click at [587, 522] on div "208 147 167 18 83 10 54 315 208 1763 1237" at bounding box center [648, 512] width 1256 height 54
drag, startPoint x: 806, startPoint y: 517, endPoint x: 737, endPoint y: 522, distance: 68.9
click at [737, 522] on div "208 147 167 18 13 134 315 208 1763 1237" at bounding box center [648, 512] width 1256 height 54
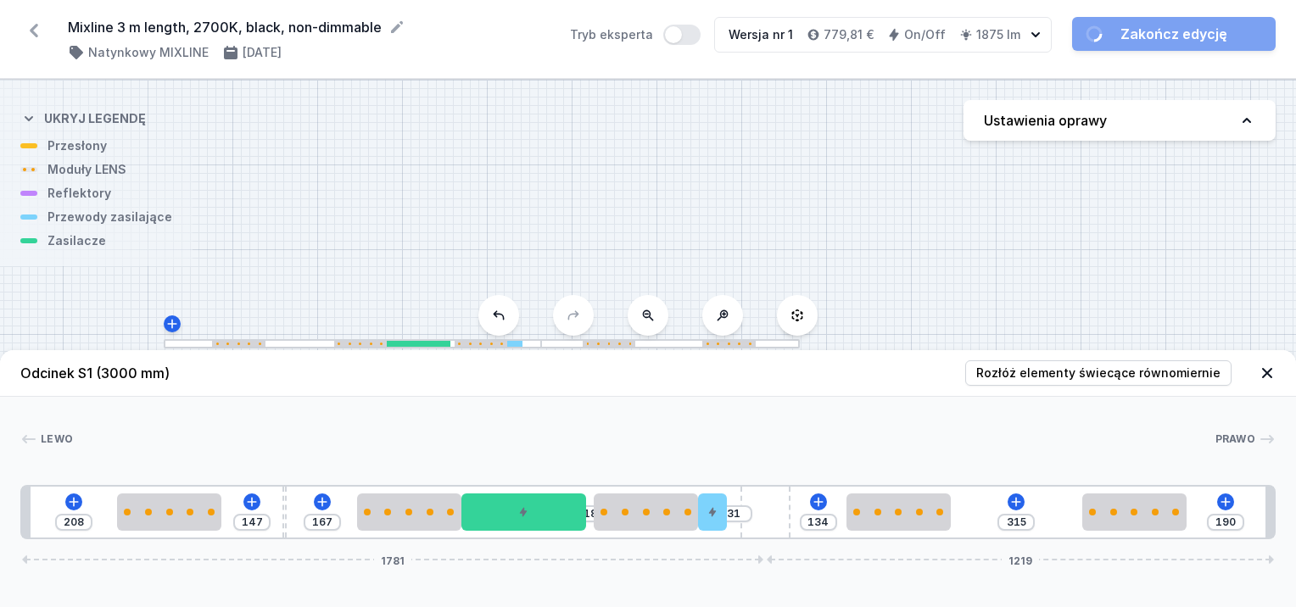
drag, startPoint x: 763, startPoint y: 505, endPoint x: 807, endPoint y: 509, distance: 44.3
click at [807, 509] on div "208 147 167 18 31 134 315 190 1781 1219" at bounding box center [648, 512] width 1256 height 54
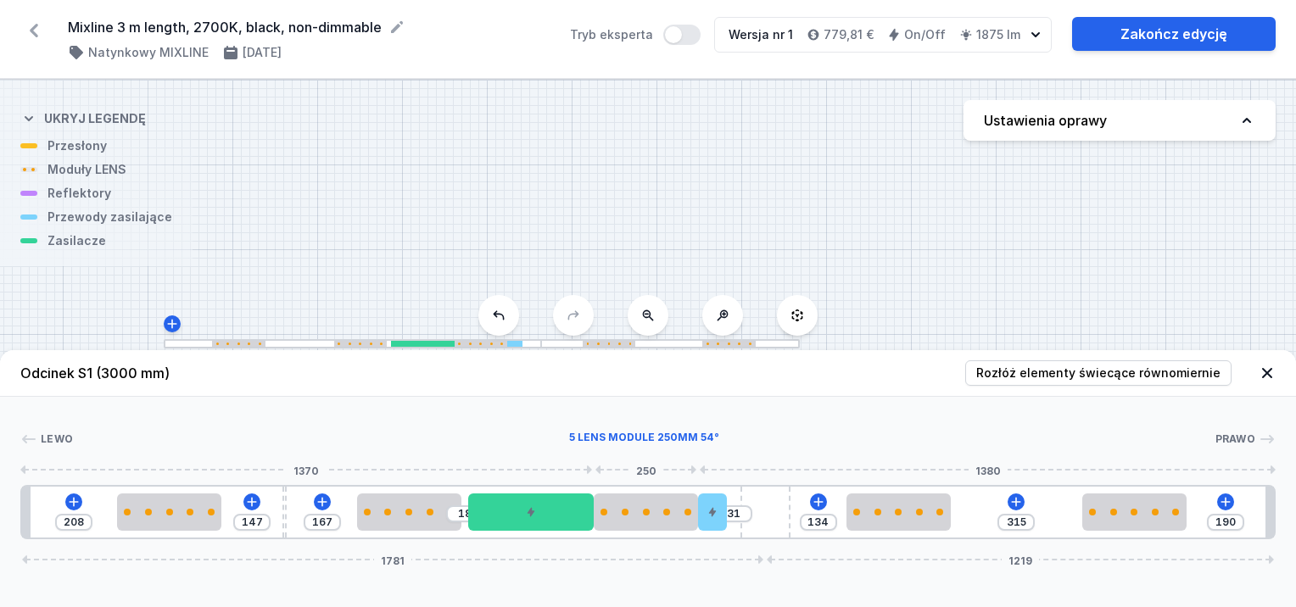
drag, startPoint x: 570, startPoint y: 522, endPoint x: 587, endPoint y: 525, distance: 17.3
click at [594, 526] on div "208 147 167 18 31 134 315 190 1781 1219" at bounding box center [648, 512] width 1256 height 54
drag, startPoint x: 575, startPoint y: 518, endPoint x: 604, endPoint y: 523, distance: 29.2
click at [604, 523] on div "208 147 167 18 31 134 315 190 1781 1219" at bounding box center [648, 512] width 1256 height 54
click at [441, 516] on div at bounding box center [416, 512] width 104 height 37
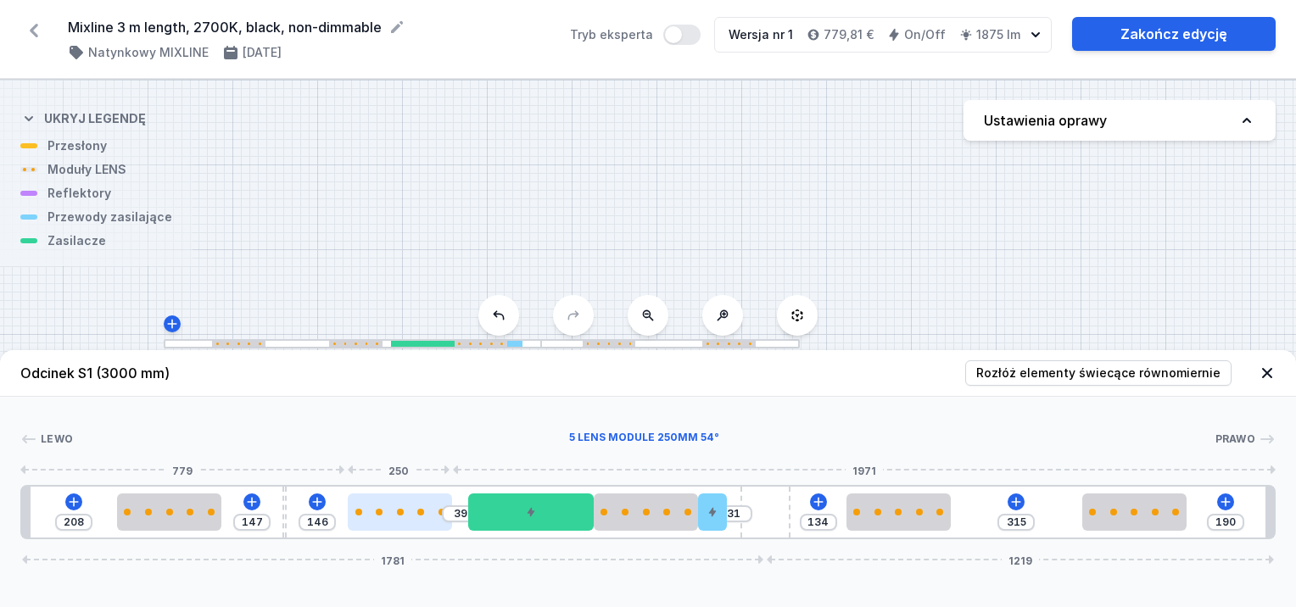
drag, startPoint x: 420, startPoint y: 527, endPoint x: 400, endPoint y: 527, distance: 19.5
click at [400, 527] on div at bounding box center [400, 512] width 104 height 37
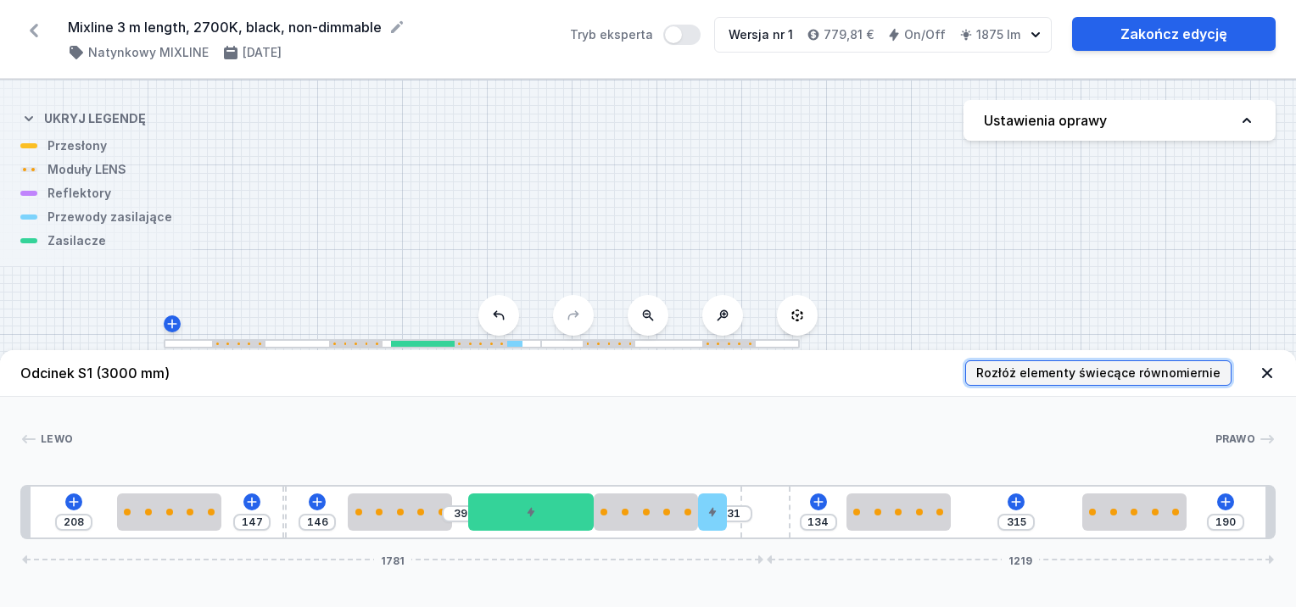
click at [1000, 378] on span "Rozłóż elementy świecące równomiernie" at bounding box center [1098, 373] width 244 height 17
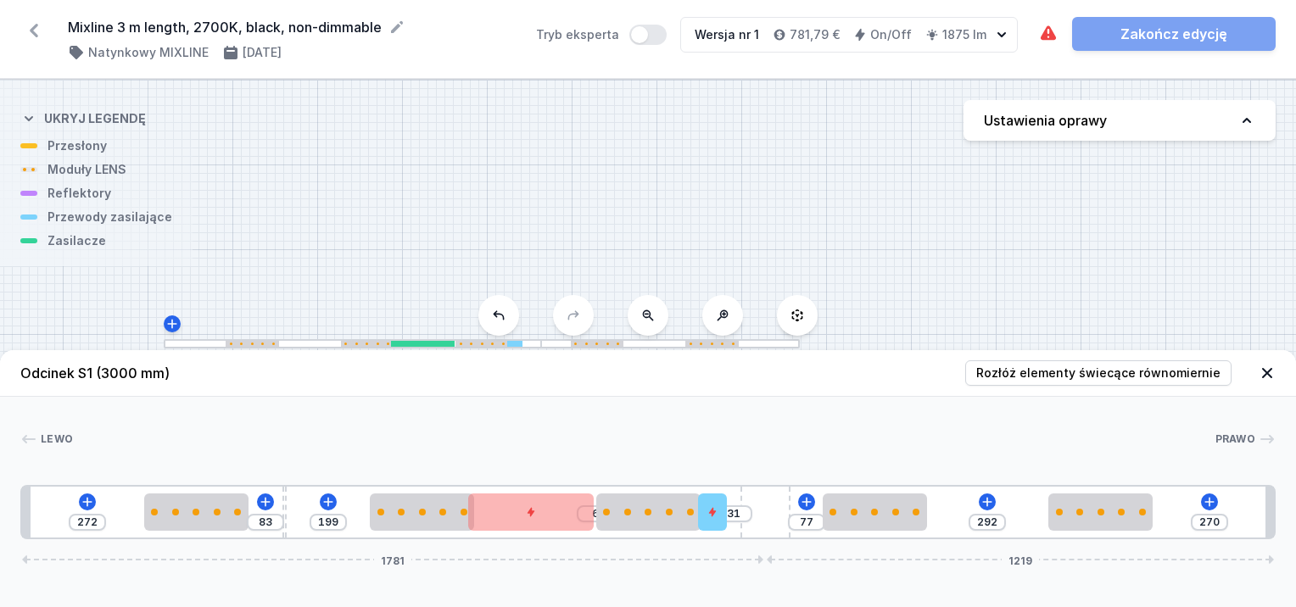
click at [804, 583] on div "Odcinek S1 (3000 mm) Rozłóż elementy świecące równomiernie Lewo Prawo 1 2 3 2 4…" at bounding box center [648, 478] width 1296 height 257
drag, startPoint x: 712, startPoint y: 512, endPoint x: 723, endPoint y: 519, distance: 12.9
click at [728, 518] on div at bounding box center [715, 512] width 29 height 37
drag, startPoint x: 719, startPoint y: 529, endPoint x: 719, endPoint y: 518, distance: 11.0
click at [731, 526] on div "272 83 199 6 15 25 77 292 270 1781 1219" at bounding box center [648, 512] width 1256 height 54
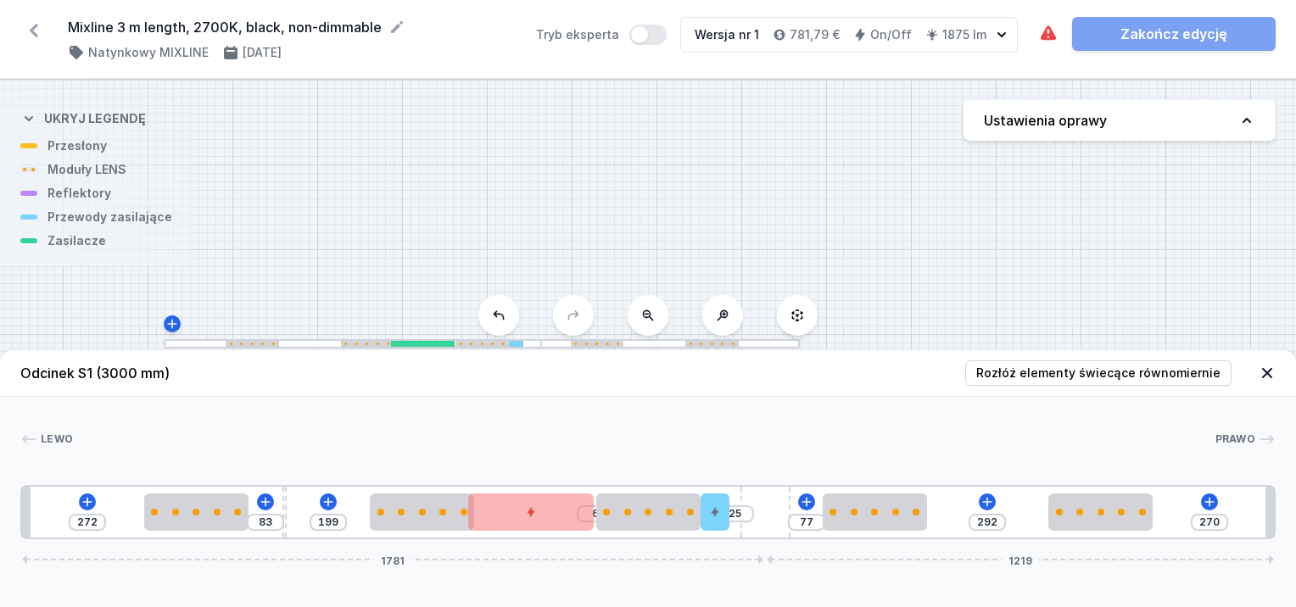
drag, startPoint x: 726, startPoint y: 507, endPoint x: 735, endPoint y: 529, distance: 23.6
drag, startPoint x: 719, startPoint y: 517, endPoint x: 748, endPoint y: 509, distance: 29.8
click at [750, 509] on div "272 83 199 6 15 10 77 292 270 1781 1219" at bounding box center [648, 512] width 1256 height 54
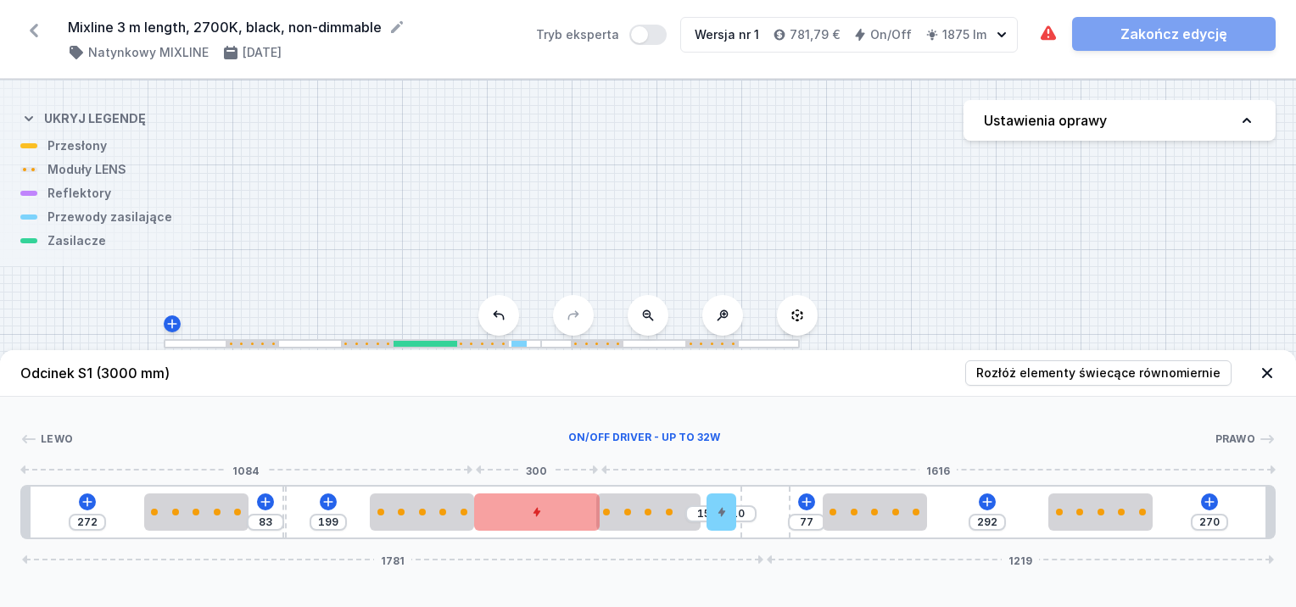
click at [576, 512] on div at bounding box center [537, 512] width 126 height 37
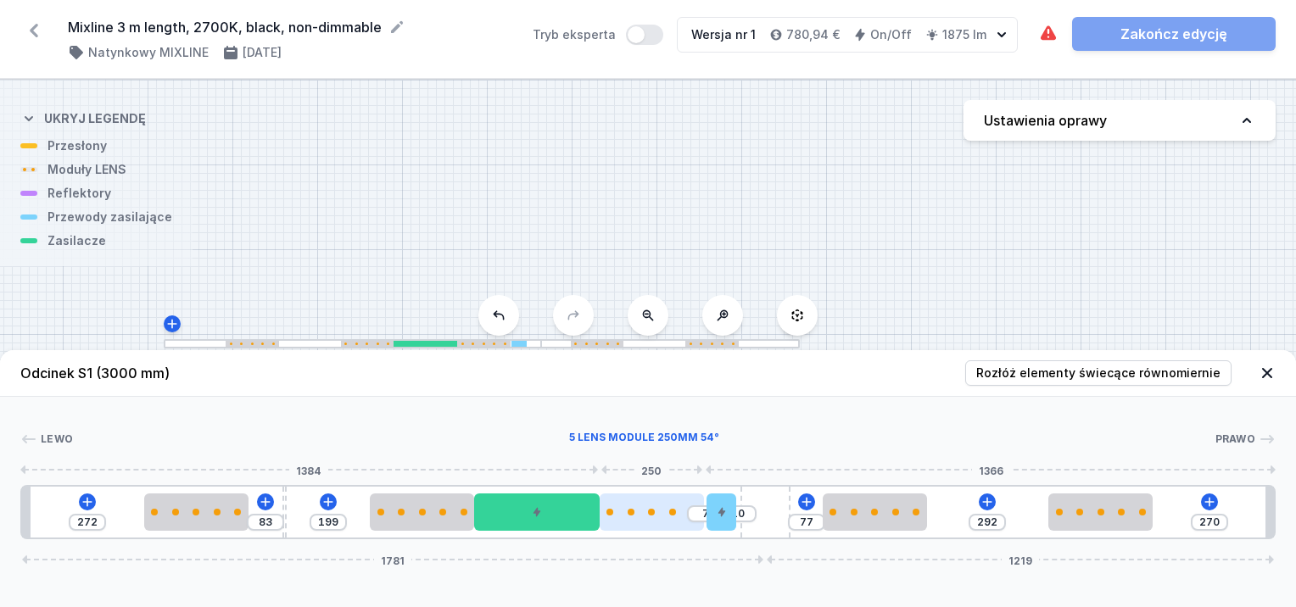
click at [633, 518] on div at bounding box center [652, 512] width 104 height 37
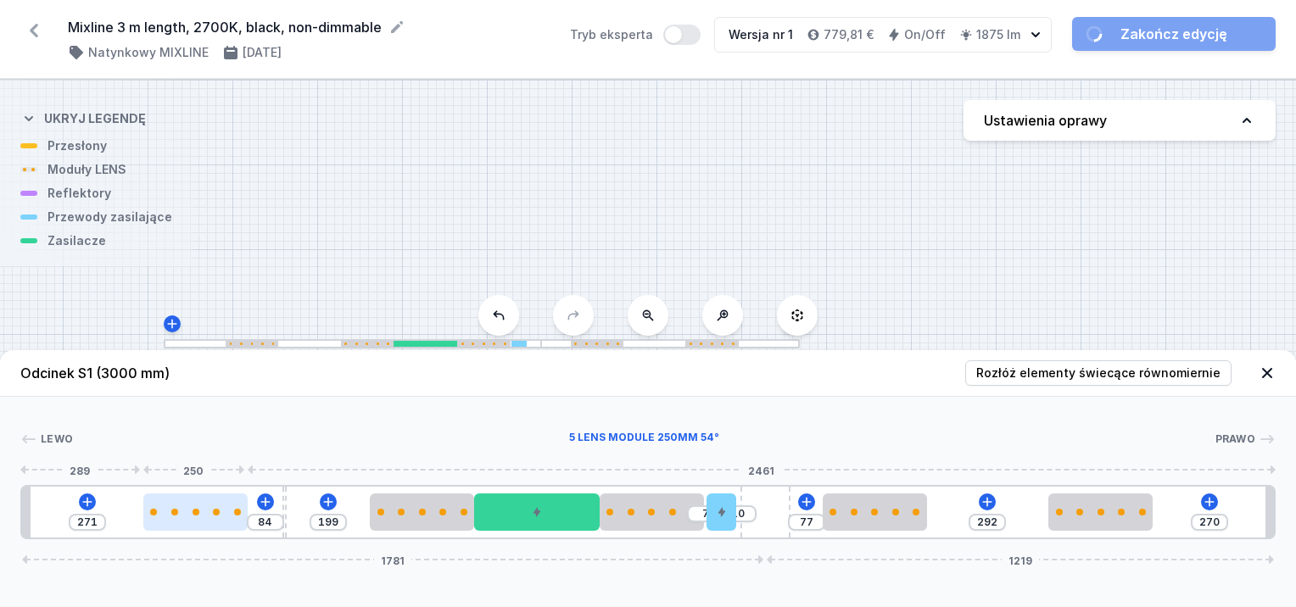
click at [163, 506] on div at bounding box center [195, 512] width 104 height 37
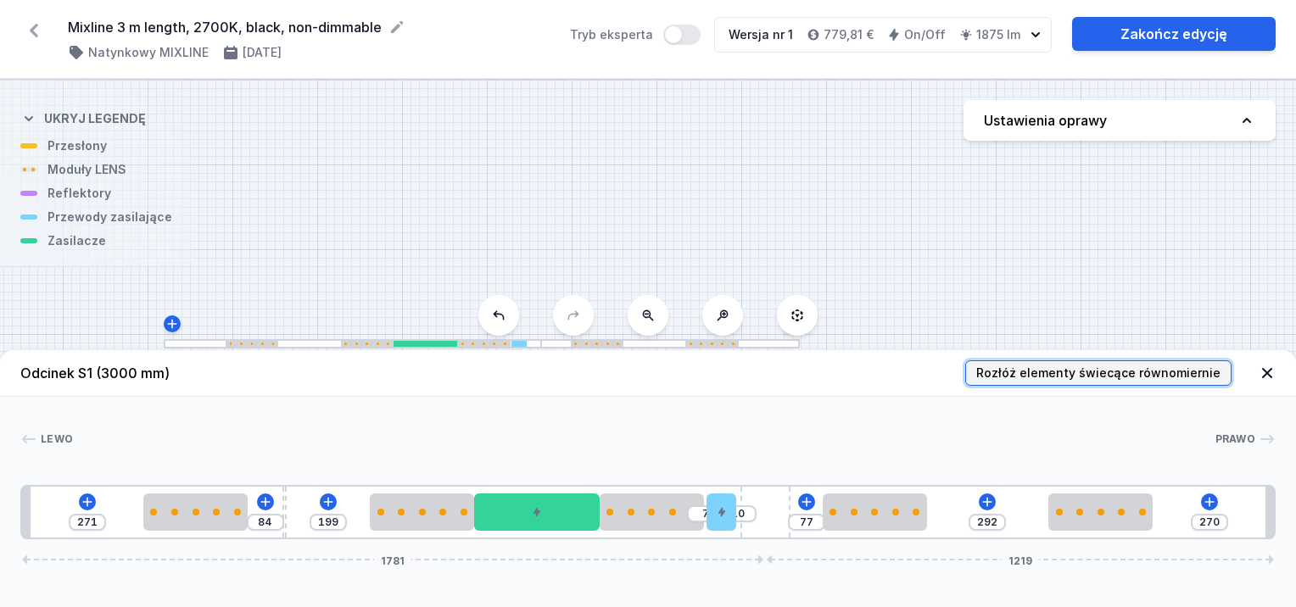
click at [1125, 371] on span "Rozłóż elementy świecące równomiernie" at bounding box center [1098, 373] width 244 height 17
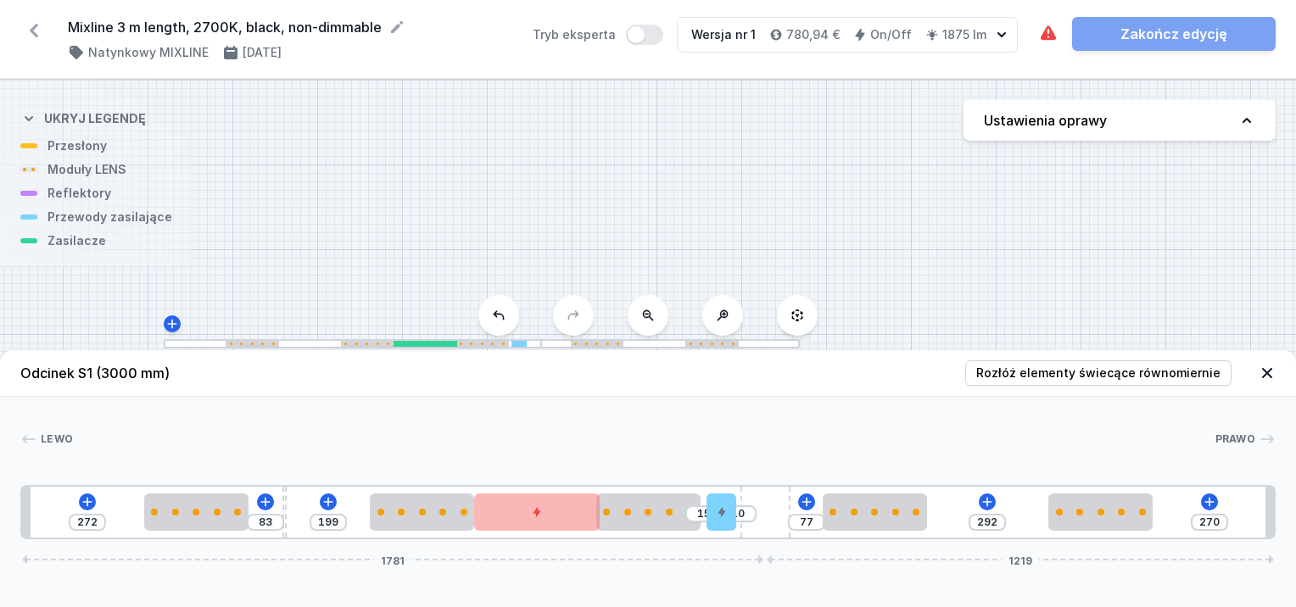
click at [691, 519] on div "15" at bounding box center [703, 514] width 37 height 17
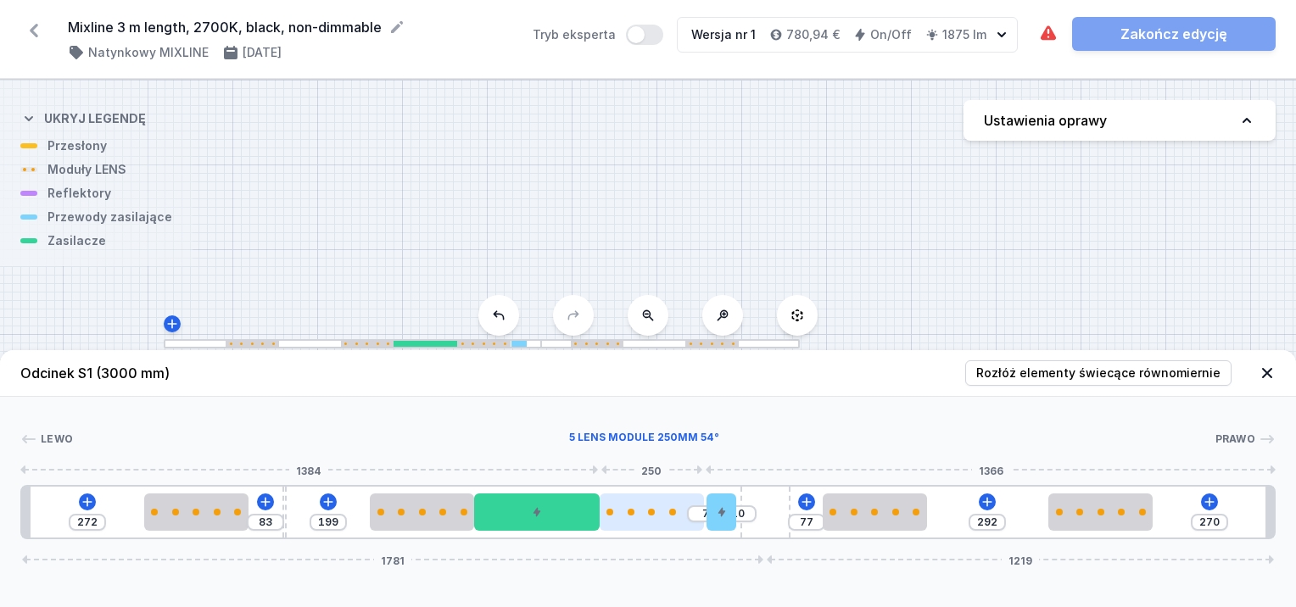
drag, startPoint x: 666, startPoint y: 504, endPoint x: 680, endPoint y: 506, distance: 13.7
click at [680, 506] on div at bounding box center [652, 512] width 104 height 37
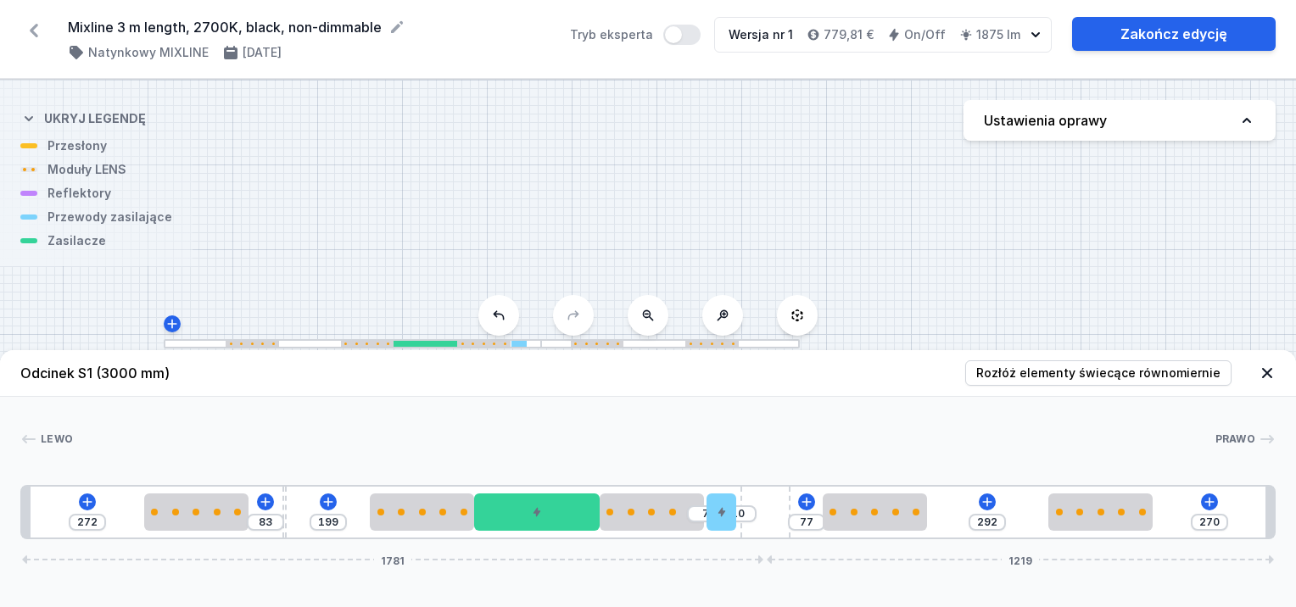
drag, startPoint x: 679, startPoint y: 516, endPoint x: 698, endPoint y: 516, distance: 19.5
click at [699, 517] on div "272 83 199 7 10 77 292 270 1781 1219" at bounding box center [648, 512] width 1256 height 54
drag, startPoint x: 699, startPoint y: 503, endPoint x: 725, endPoint y: 506, distance: 26.4
click at [725, 506] on div "272 83 199 7 10 77 292 270 1781 1219" at bounding box center [648, 512] width 1256 height 54
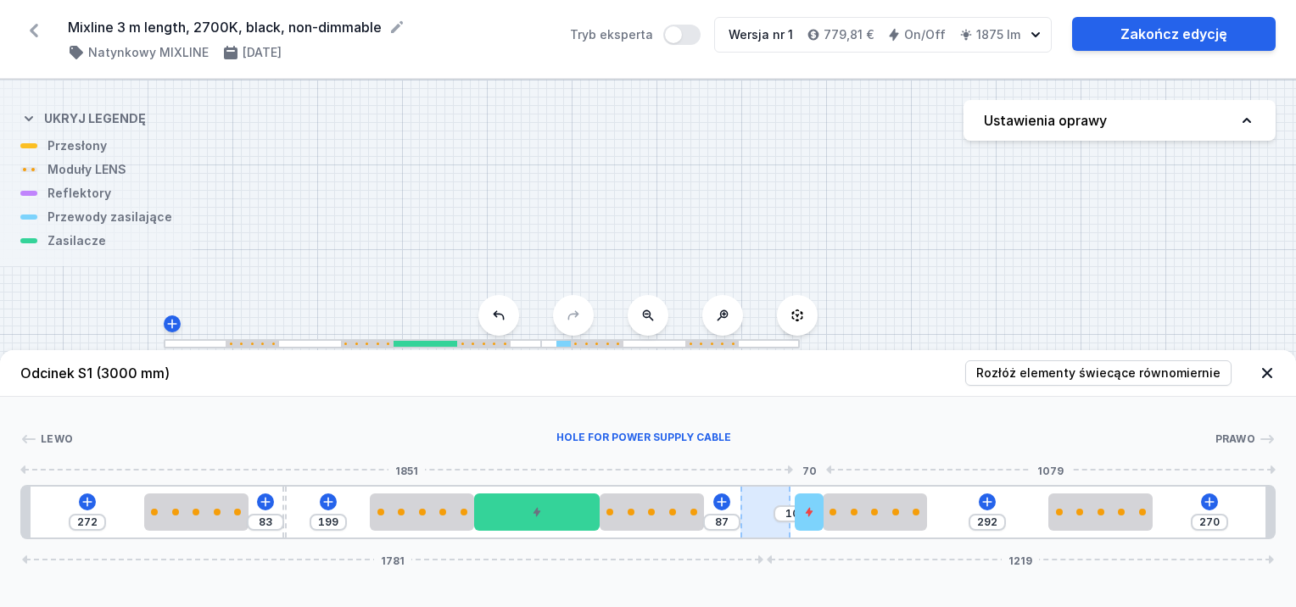
drag, startPoint x: 725, startPoint y: 506, endPoint x: 770, endPoint y: 512, distance: 45.5
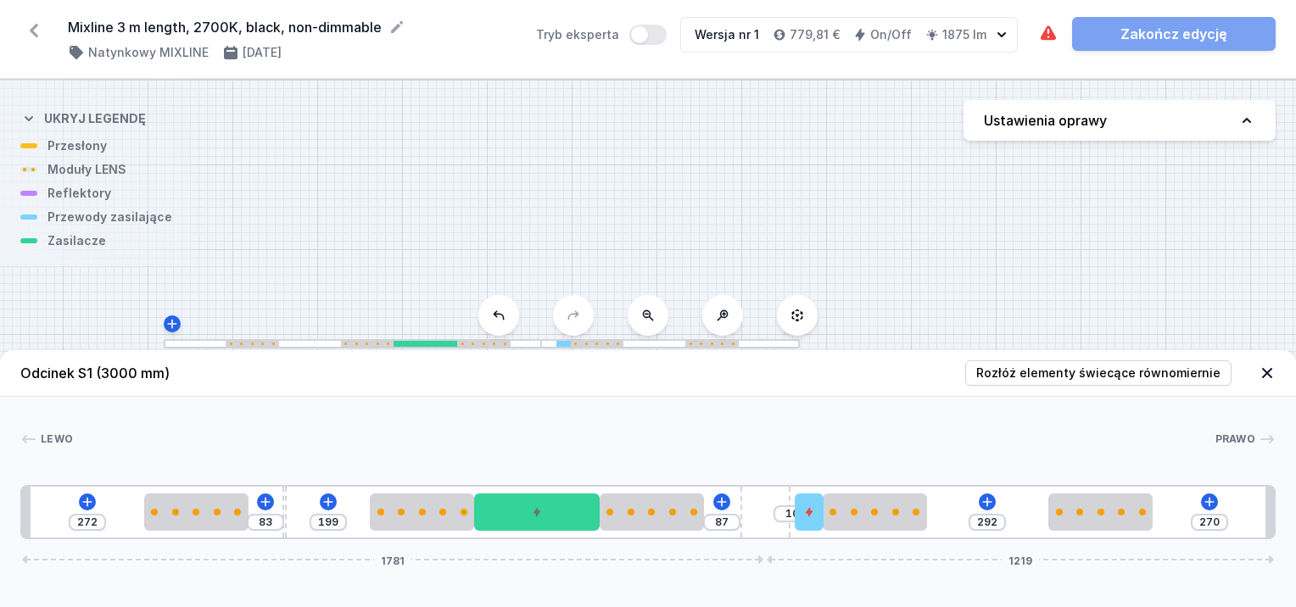
drag, startPoint x: 689, startPoint y: 512, endPoint x: 712, endPoint y: 516, distance: 23.2
click at [712, 516] on div "272 83 199 87 10 292 270 1781 1219" at bounding box center [648, 512] width 1256 height 54
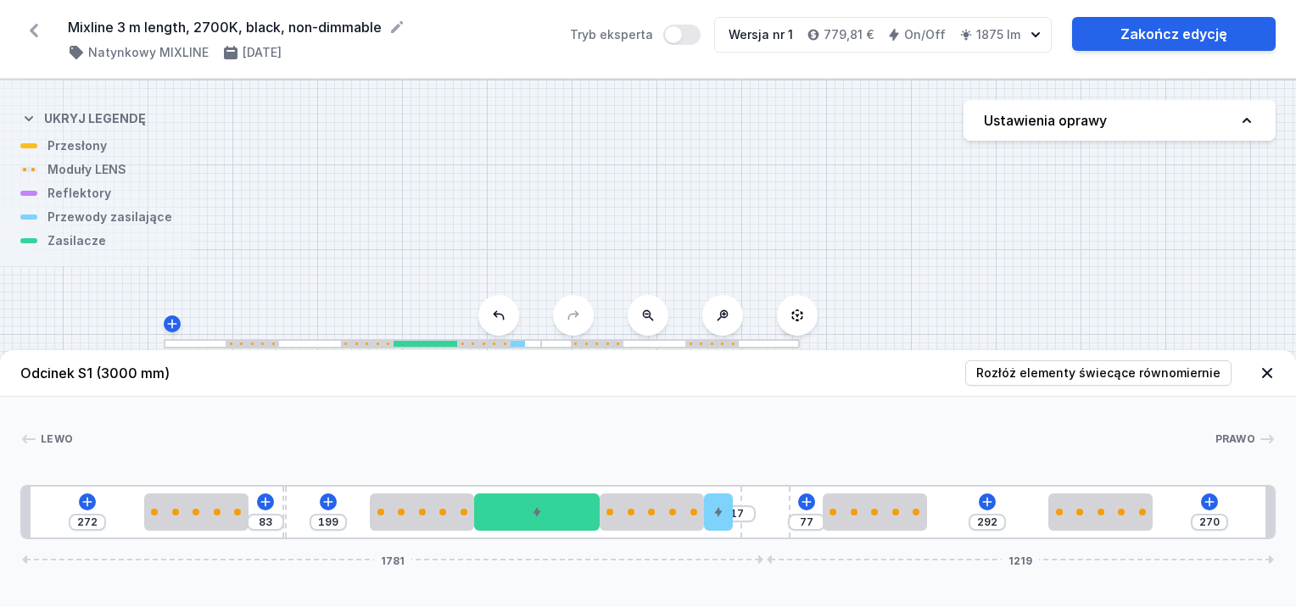
drag, startPoint x: 809, startPoint y: 512, endPoint x: 751, endPoint y: 521, distance: 59.1
click at [751, 521] on div "272 83 199 17 77 292 270 1781 1219" at bounding box center [648, 512] width 1256 height 54
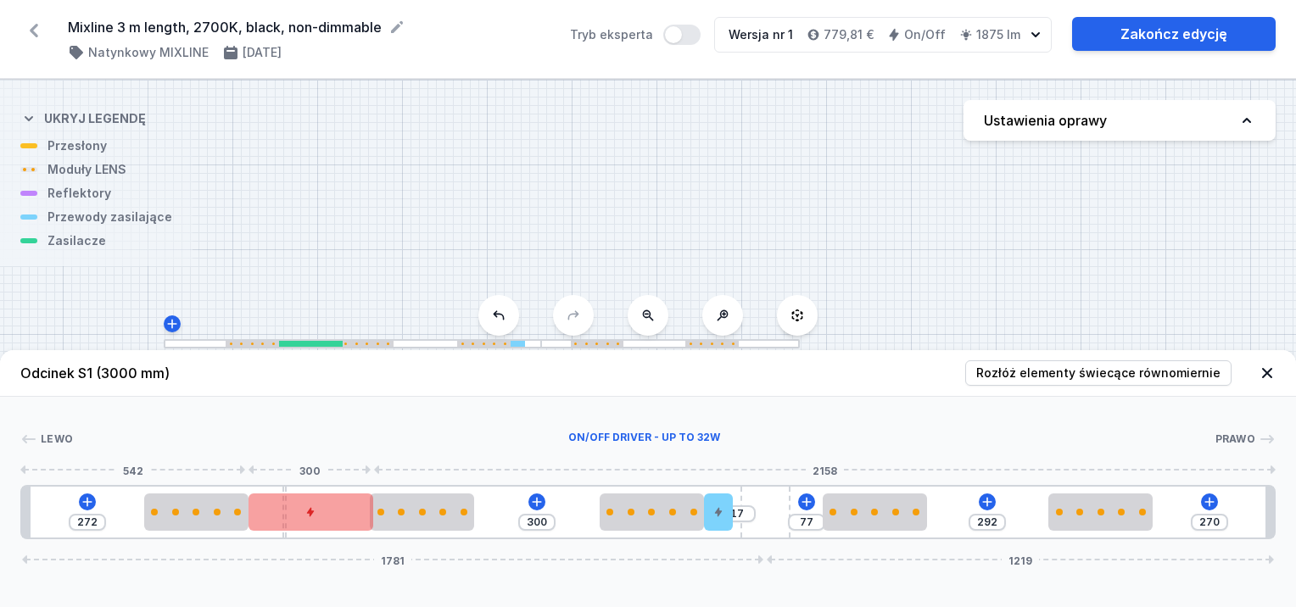
drag, startPoint x: 563, startPoint y: 508, endPoint x: 335, endPoint y: 508, distance: 228.2
click at [335, 508] on div at bounding box center [312, 512] width 126 height 37
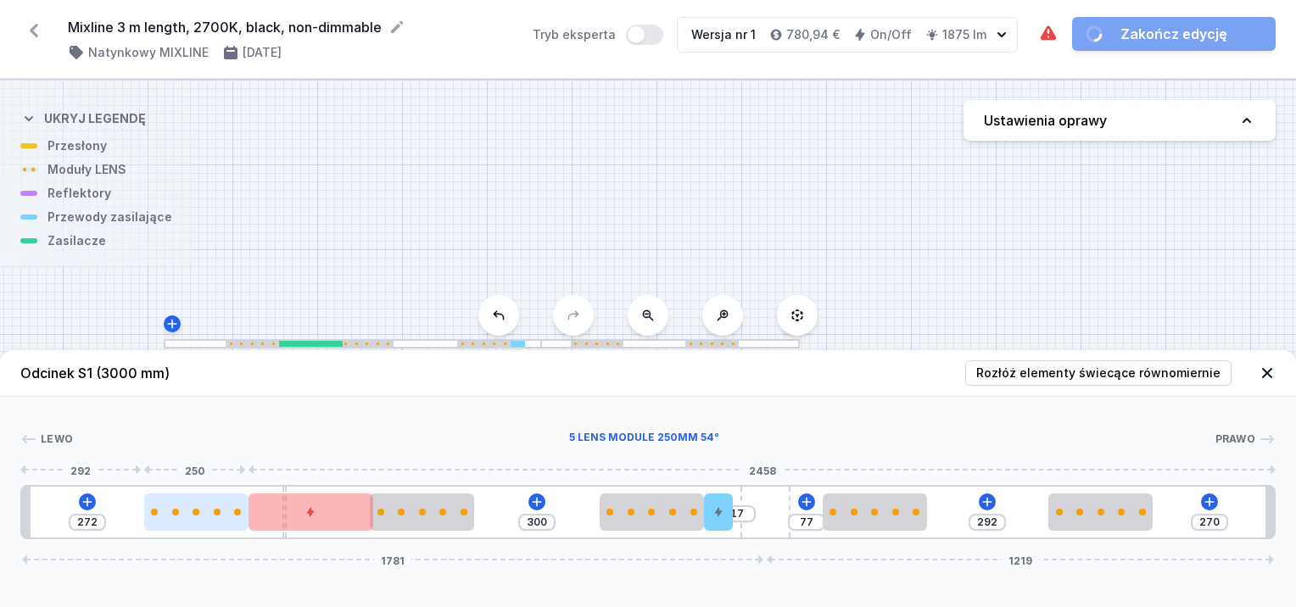
drag, startPoint x: 220, startPoint y: 507, endPoint x: 243, endPoint y: 511, distance: 24.0
click at [217, 511] on div at bounding box center [196, 512] width 104 height 37
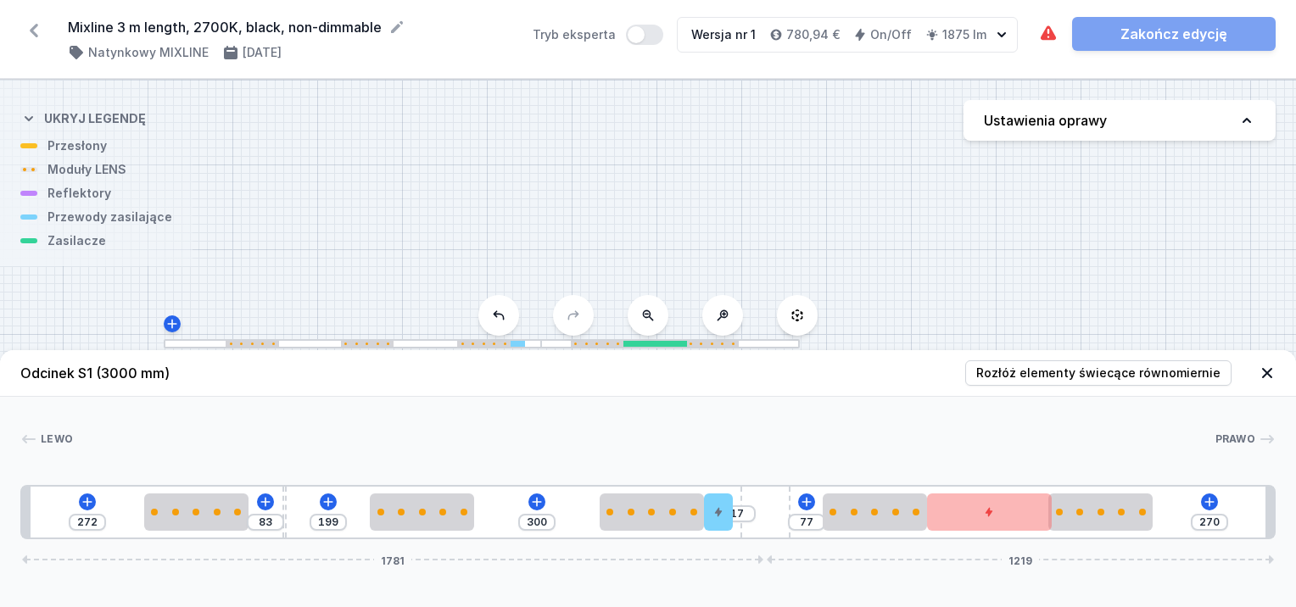
drag, startPoint x: 390, startPoint y: 523, endPoint x: 985, endPoint y: 536, distance: 594.9
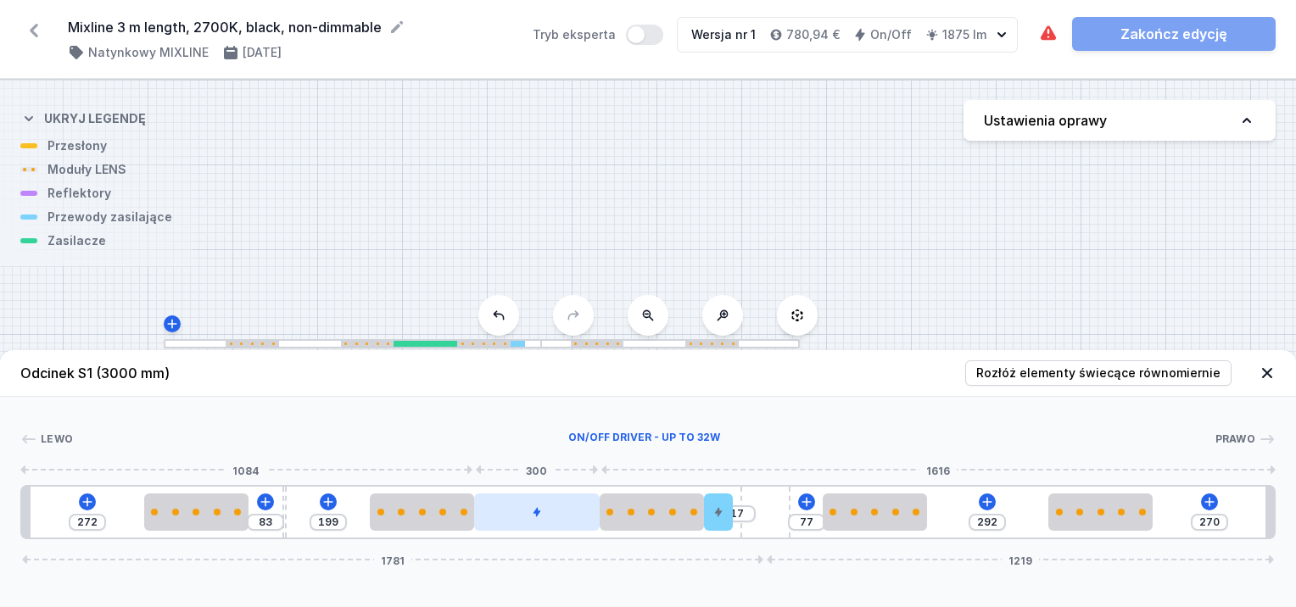
drag, startPoint x: 967, startPoint y: 520, endPoint x: 532, endPoint y: 509, distance: 435.4
click at [532, 509] on div at bounding box center [537, 512] width 126 height 37
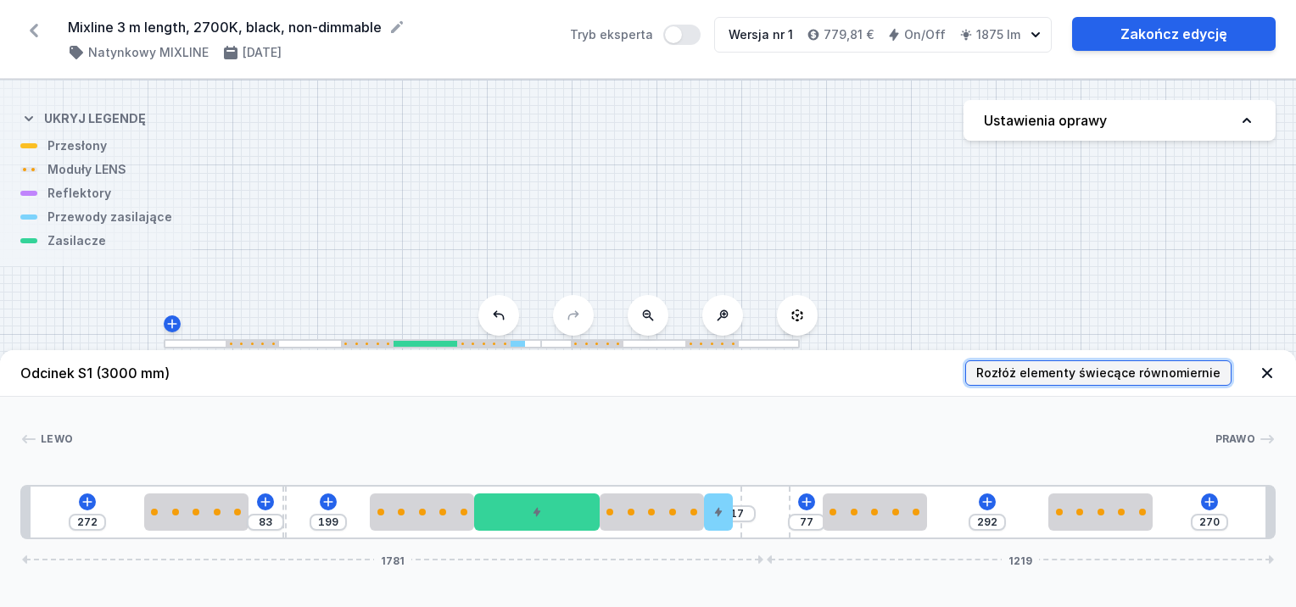
click at [1114, 369] on span "Rozłóż elementy świecące równomiernie" at bounding box center [1098, 373] width 244 height 17
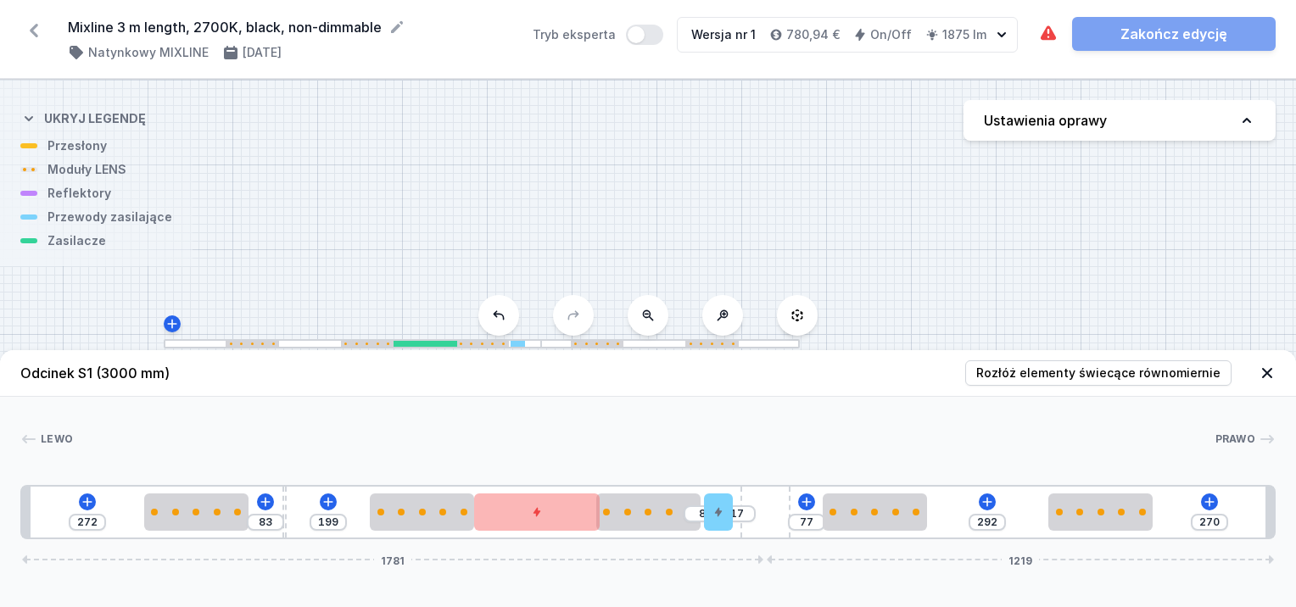
click at [699, 521] on div "8" at bounding box center [702, 514] width 37 height 17
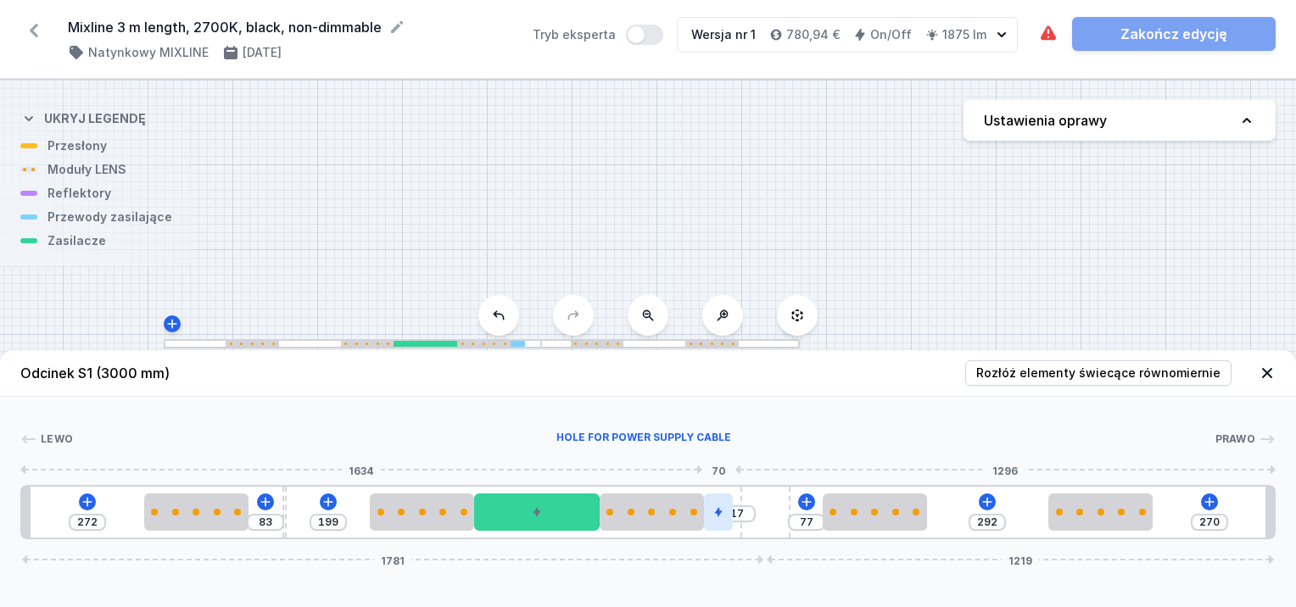
drag, startPoint x: 695, startPoint y: 499, endPoint x: 708, endPoint y: 501, distance: 13.0
click at [708, 501] on div "272 83 199 17 77 292 270 1781 1219" at bounding box center [648, 512] width 1256 height 54
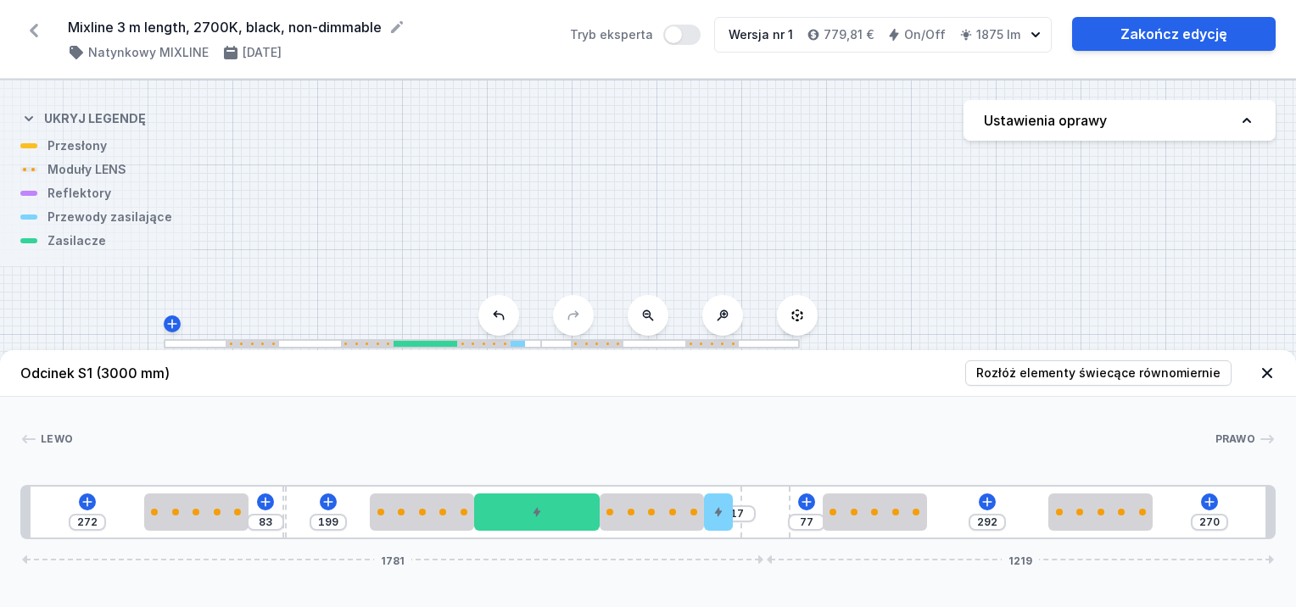
click at [914, 447] on div at bounding box center [644, 439] width 1142 height 17
click at [171, 515] on div at bounding box center [195, 512] width 104 height 7
click at [200, 516] on div at bounding box center [195, 512] width 104 height 37
click at [391, 521] on div at bounding box center [422, 512] width 104 height 37
drag, startPoint x: 512, startPoint y: 526, endPoint x: 523, endPoint y: 529, distance: 11.5
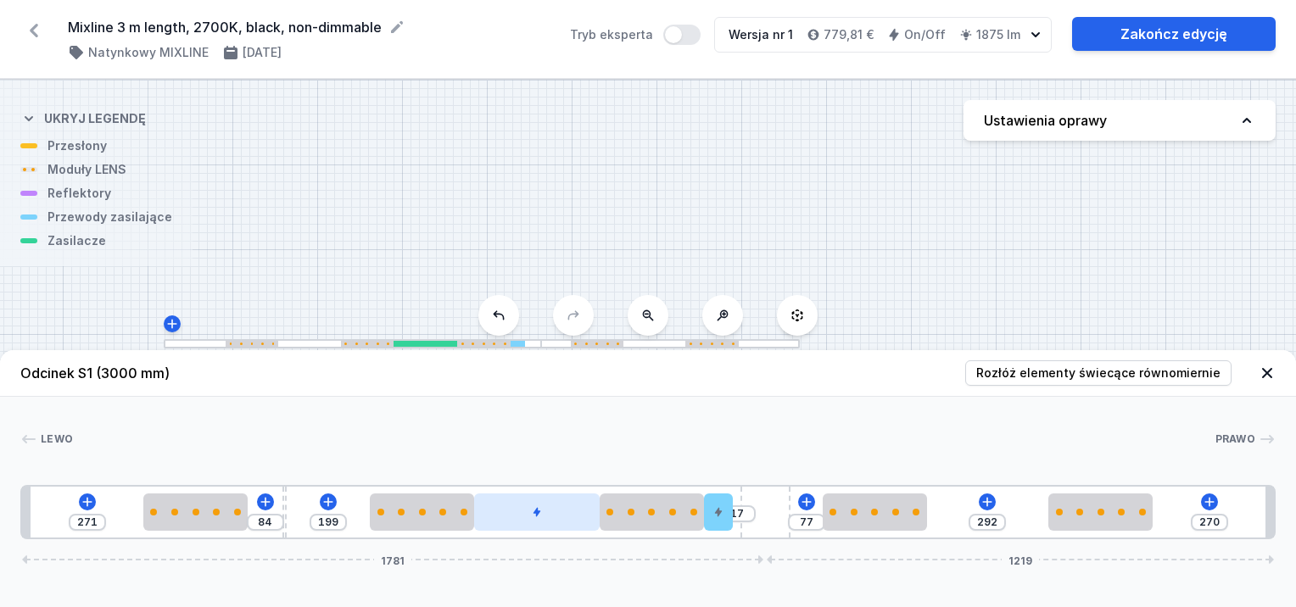
click at [523, 529] on div at bounding box center [537, 512] width 126 height 37
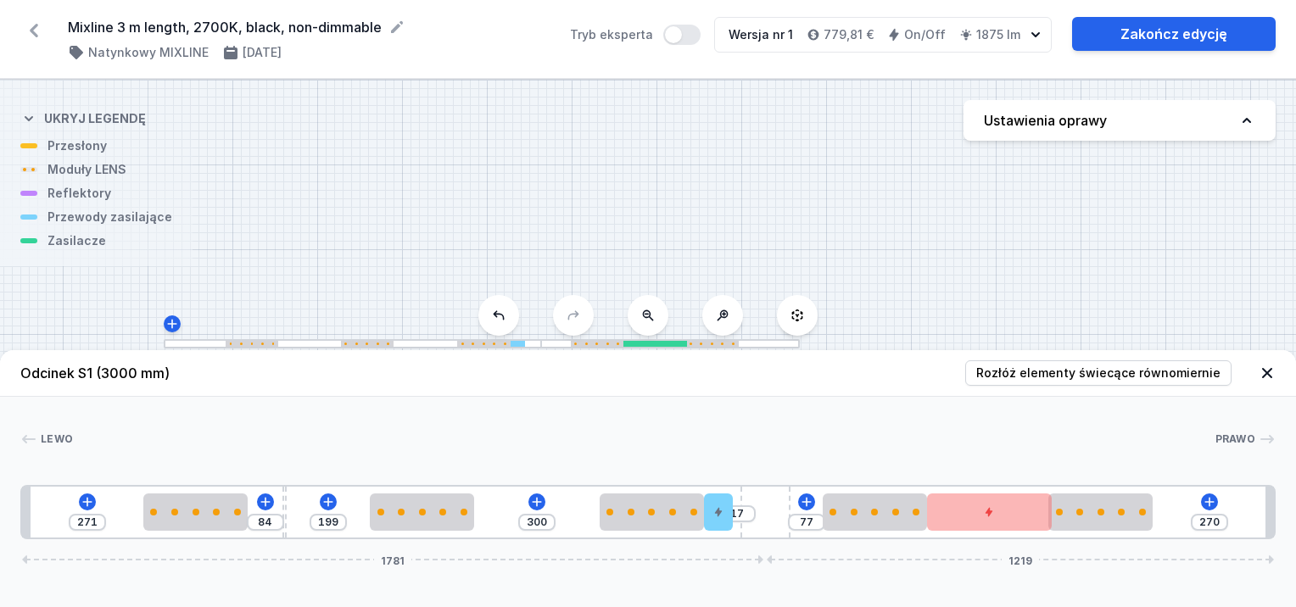
drag, startPoint x: 602, startPoint y: 522, endPoint x: 993, endPoint y: 540, distance: 391.5
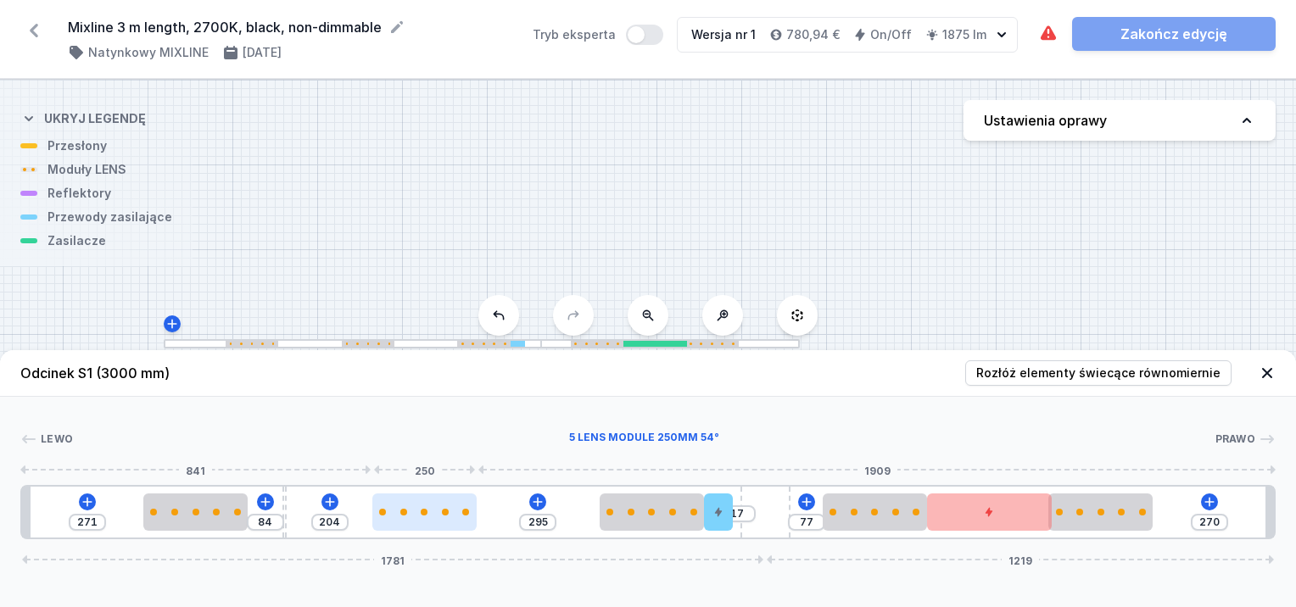
click at [416, 513] on div at bounding box center [424, 512] width 104 height 7
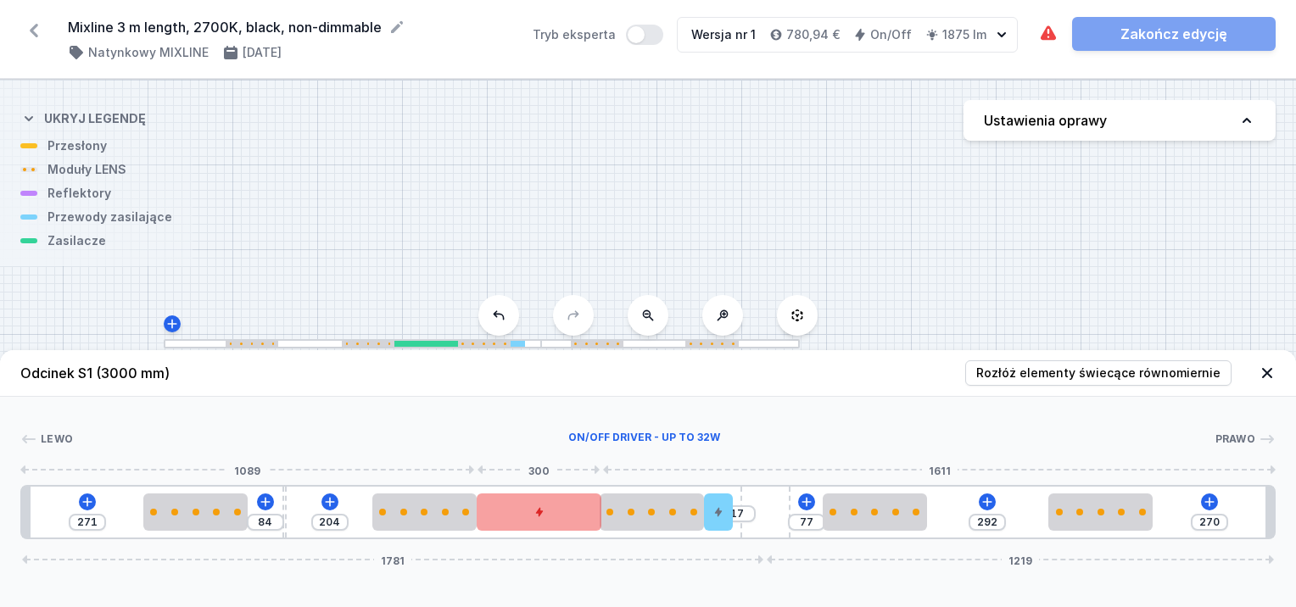
drag, startPoint x: 992, startPoint y: 515, endPoint x: 543, endPoint y: 506, distance: 448.9
click at [543, 506] on div at bounding box center [540, 512] width 126 height 37
drag, startPoint x: 715, startPoint y: 509, endPoint x: 732, endPoint y: 521, distance: 20.7
click at [736, 521] on div "271 84 204 17 77 292 270 1781 1219" at bounding box center [648, 512] width 1256 height 54
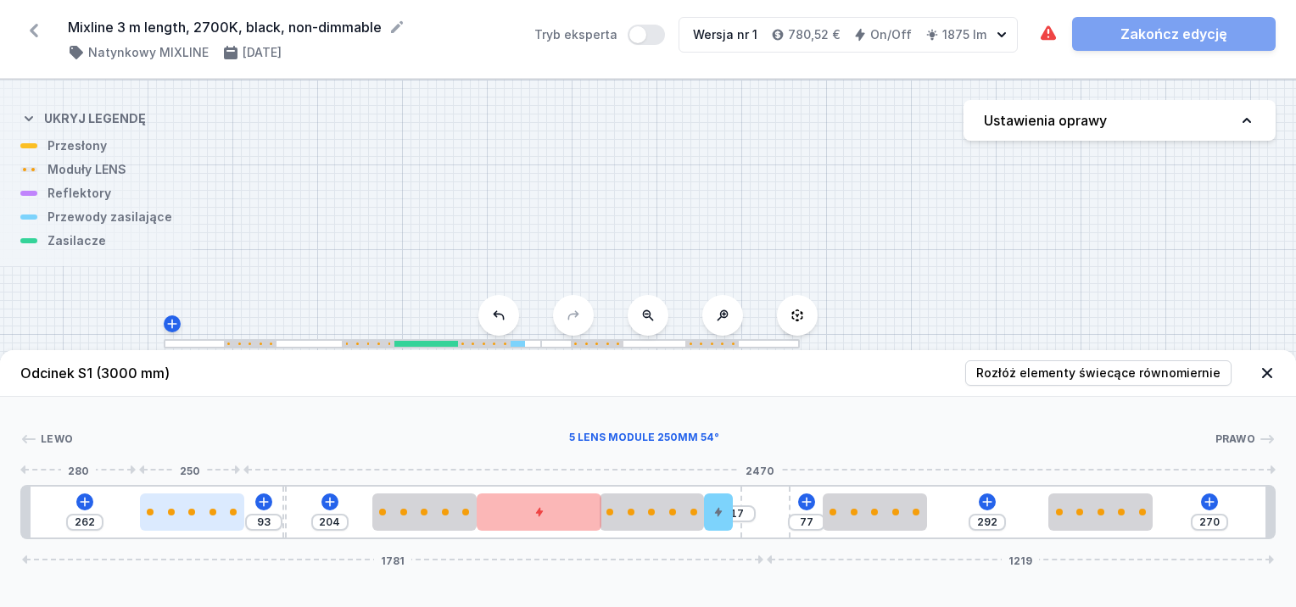
drag, startPoint x: 185, startPoint y: 518, endPoint x: 175, endPoint y: 514, distance: 10.7
click at [175, 515] on div at bounding box center [192, 512] width 104 height 37
drag, startPoint x: 1144, startPoint y: 523, endPoint x: 1164, endPoint y: 518, distance: 20.8
click at [1164, 518] on div "262 93 204 17 77 302 260 1781 1219" at bounding box center [648, 512] width 1256 height 54
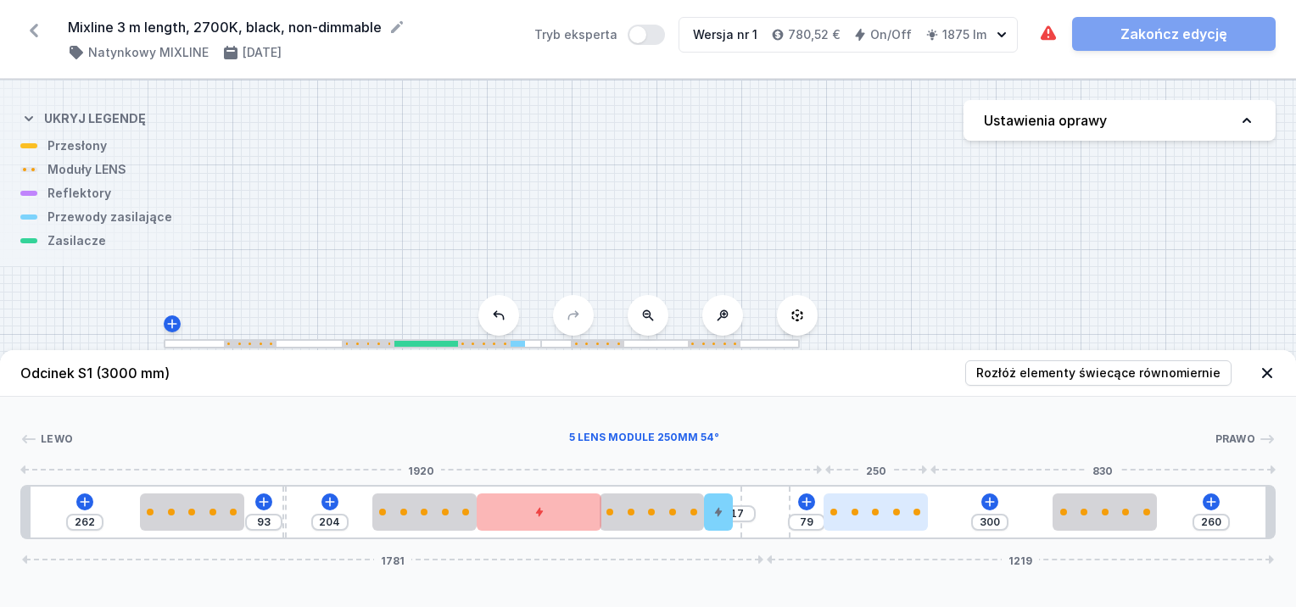
drag, startPoint x: 909, startPoint y: 519, endPoint x: 923, endPoint y: 519, distance: 13.6
click at [923, 519] on div at bounding box center [876, 512] width 104 height 37
click at [285, 501] on div at bounding box center [285, 512] width 4 height 51
drag, startPoint x: 406, startPoint y: 513, endPoint x: 324, endPoint y: 521, distance: 82.6
click at [380, 520] on div at bounding box center [409, 512] width 104 height 37
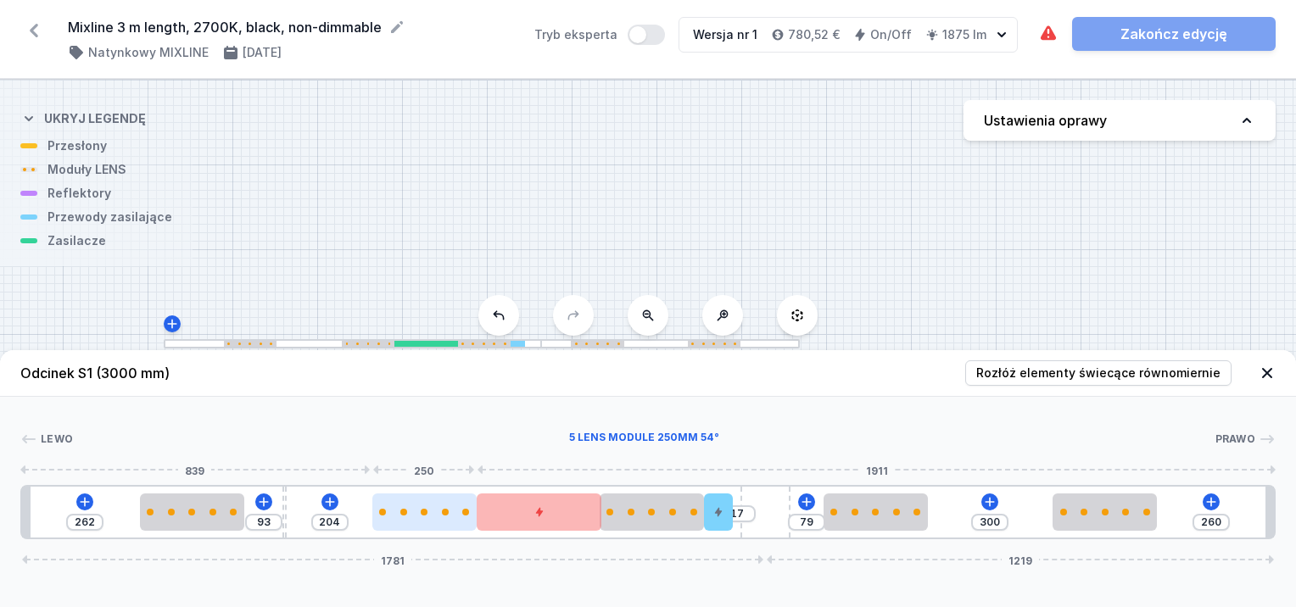
drag, startPoint x: 376, startPoint y: 518, endPoint x: 354, endPoint y: 515, distance: 22.2
click at [378, 519] on div at bounding box center [424, 512] width 104 height 37
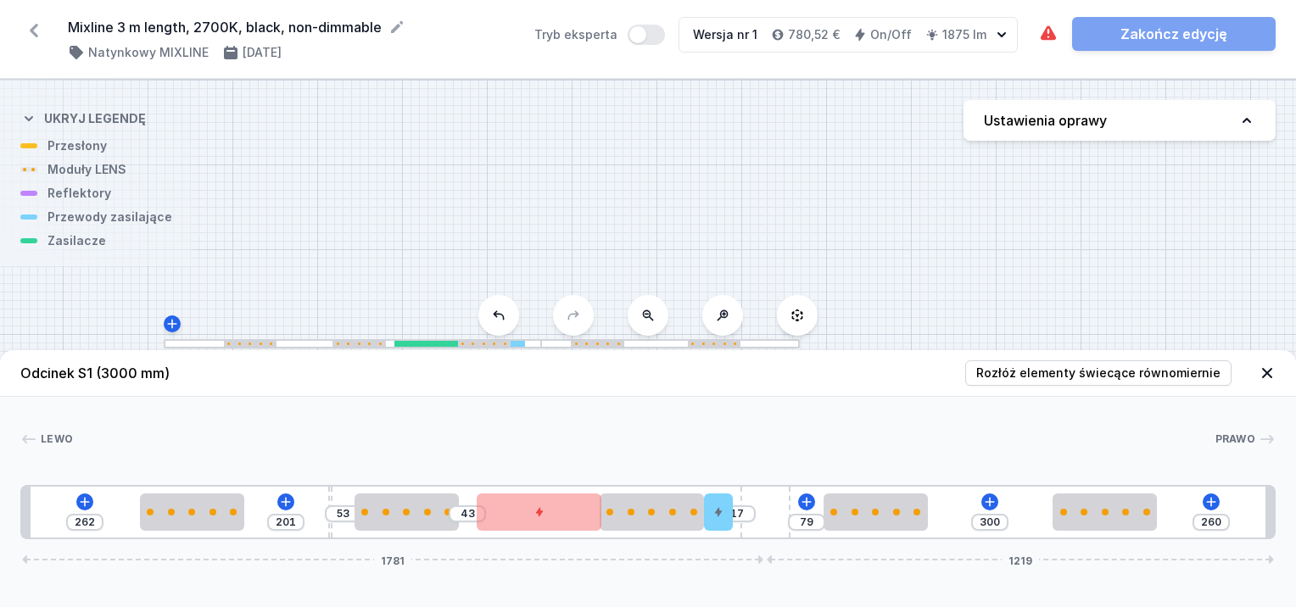
drag, startPoint x: 285, startPoint y: 509, endPoint x: 327, endPoint y: 512, distance: 41.7
click at [327, 512] on div "262 201 53 43 17 79 300 260 1781 1219" at bounding box center [648, 512] width 1256 height 54
drag, startPoint x: 426, startPoint y: 519, endPoint x: 395, endPoint y: 514, distance: 31.0
click at [423, 515] on div at bounding box center [382, 512] width 104 height 37
drag, startPoint x: 368, startPoint y: 509, endPoint x: 388, endPoint y: 513, distance: 20.0
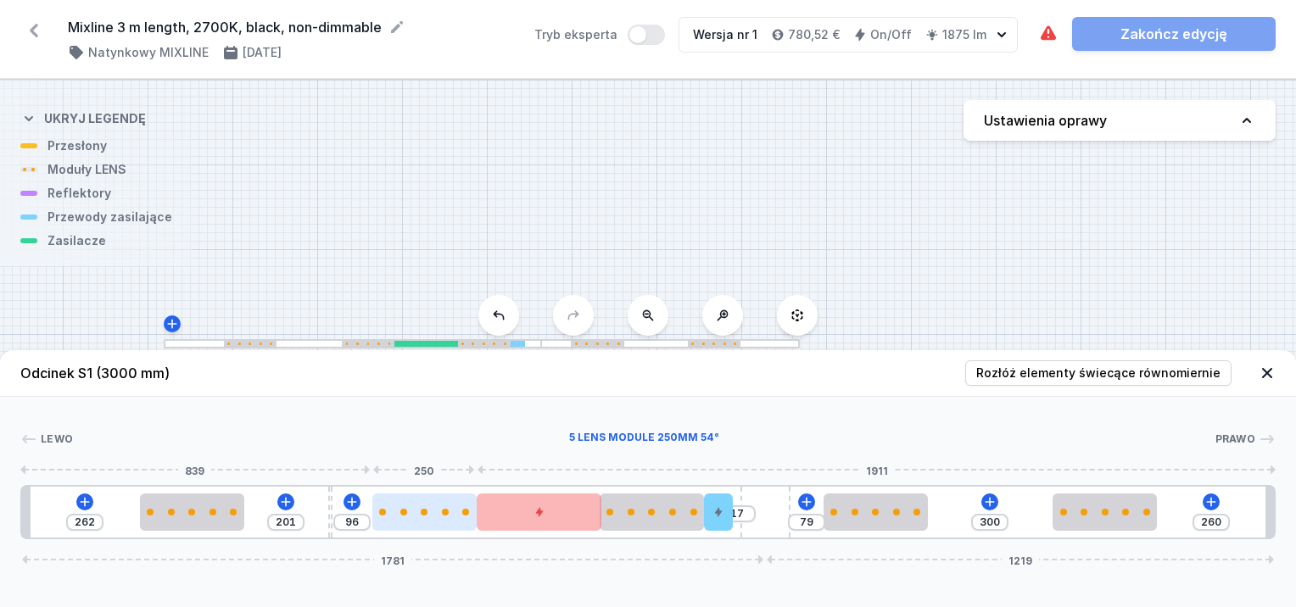
click at [390, 512] on div at bounding box center [424, 512] width 104 height 7
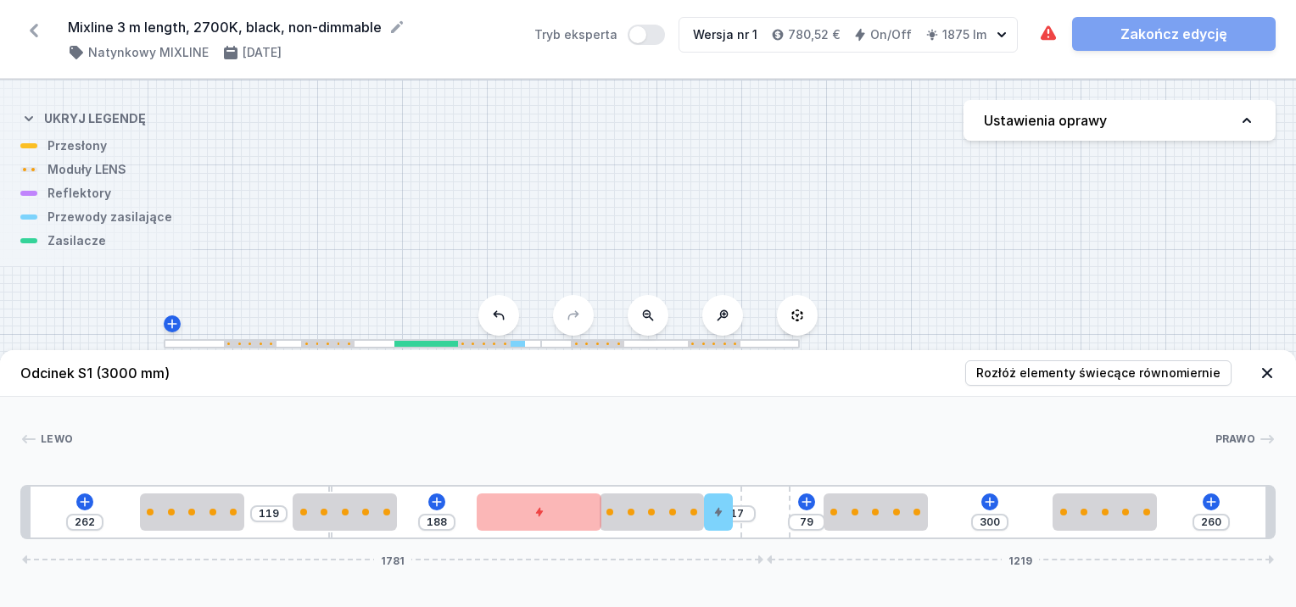
drag, startPoint x: 331, startPoint y: 496, endPoint x: 290, endPoint y: 500, distance: 40.9
click at [290, 500] on div "262 119 188 17 79 300 260 1781 1219" at bounding box center [648, 512] width 1256 height 54
drag, startPoint x: 323, startPoint y: 511, endPoint x: 639, endPoint y: 536, distance: 316.6
drag, startPoint x: 329, startPoint y: 510, endPoint x: 309, endPoint y: 514, distance: 20.8
click at [303, 512] on div "262 150 397 17 79 300 260 1781 1219" at bounding box center [648, 512] width 1256 height 54
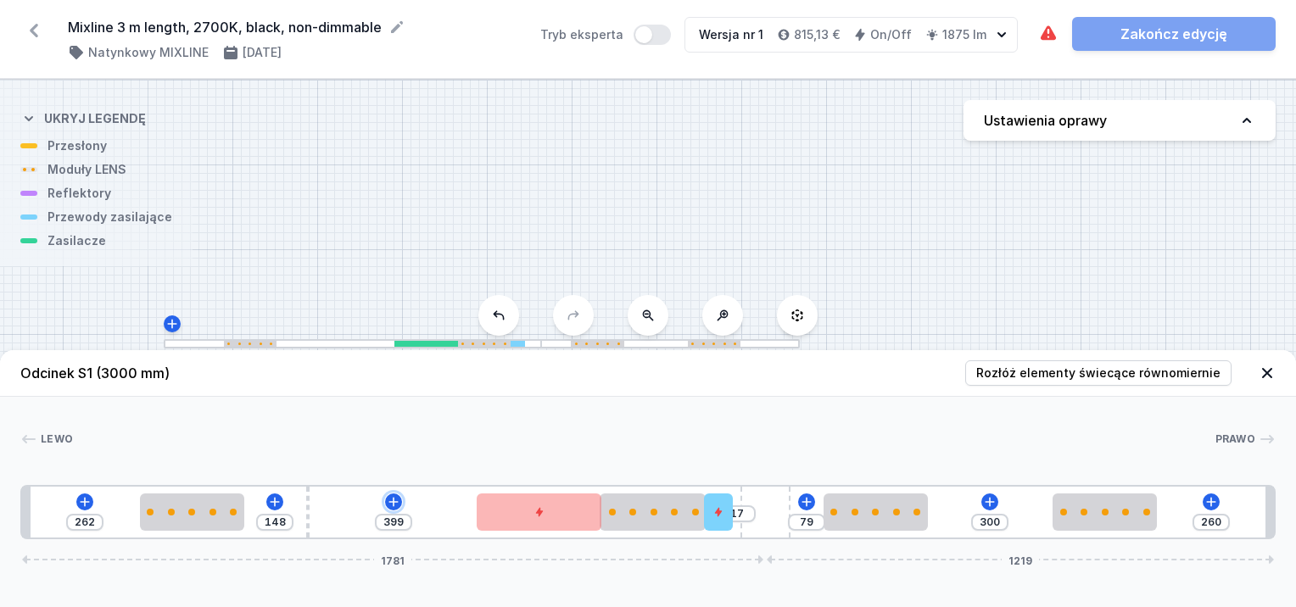
drag, startPoint x: 389, startPoint y: 501, endPoint x: 428, endPoint y: 506, distance: 39.4
click at [381, 502] on div "262 148 399 17 79 300 260 1781 1219" at bounding box center [648, 512] width 1256 height 54
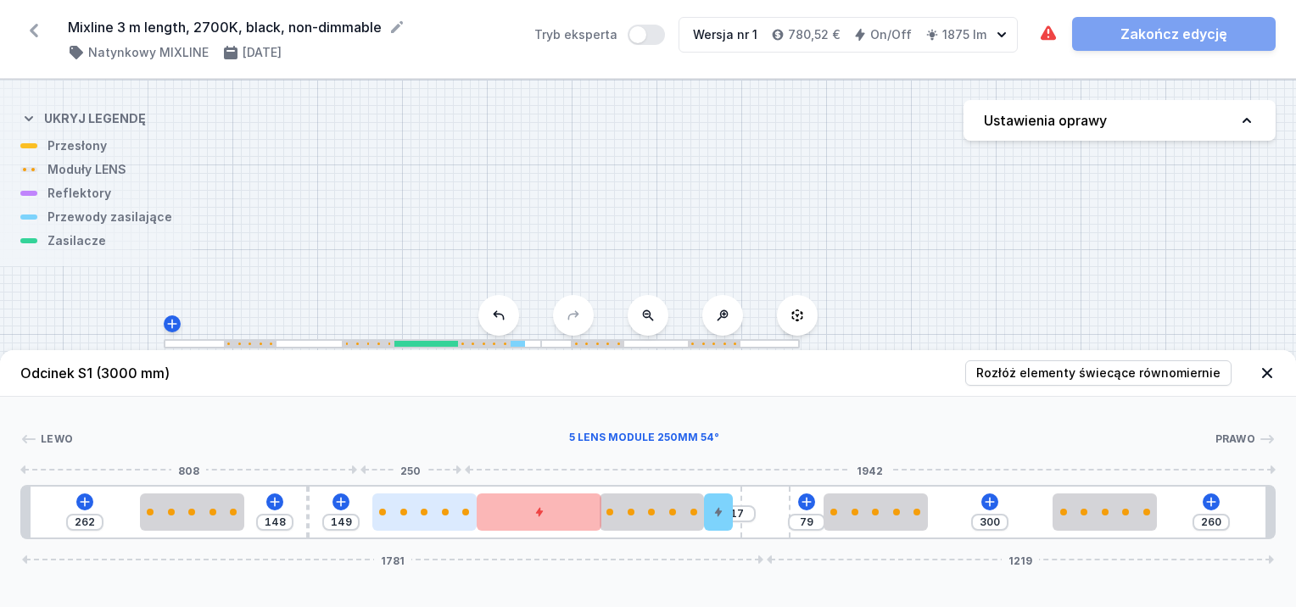
drag, startPoint x: 652, startPoint y: 518, endPoint x: 407, endPoint y: 522, distance: 245.2
click at [407, 522] on div at bounding box center [424, 512] width 104 height 37
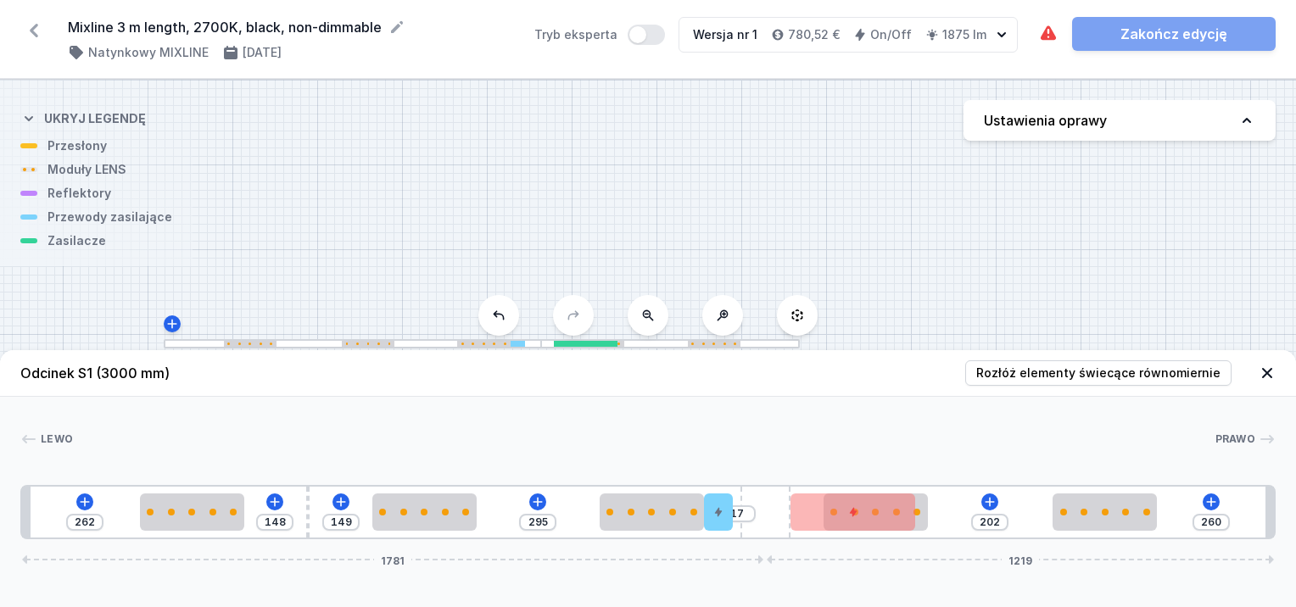
drag, startPoint x: 528, startPoint y: 522, endPoint x: 898, endPoint y: 543, distance: 370.5
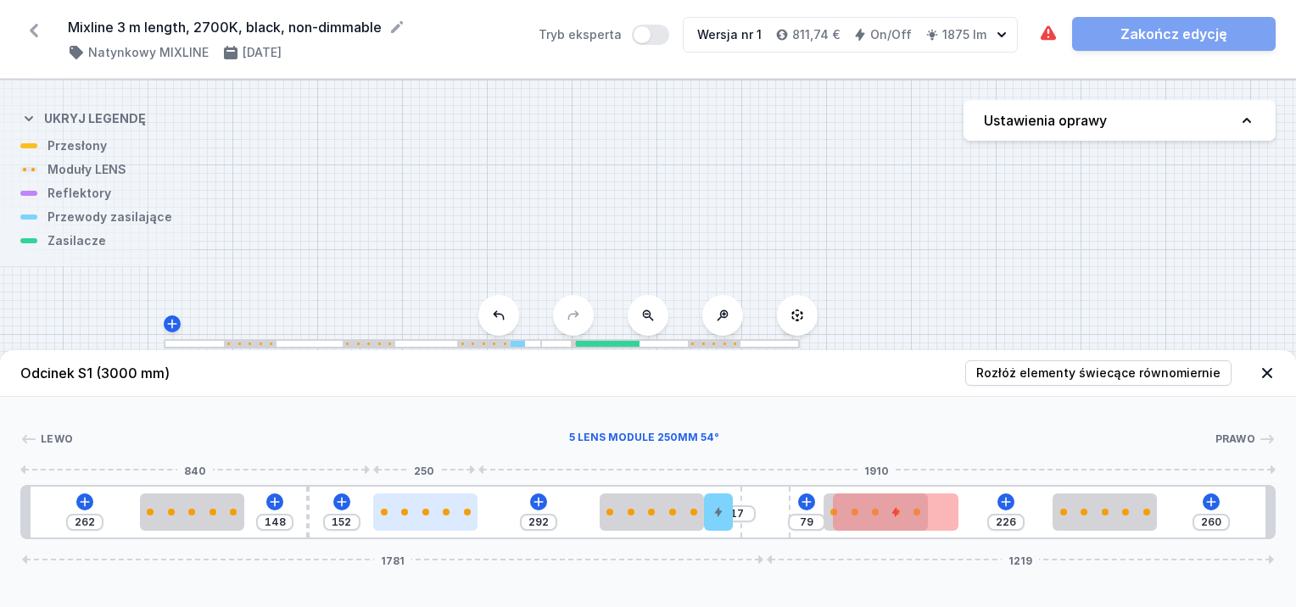
click at [447, 514] on div at bounding box center [425, 512] width 104 height 7
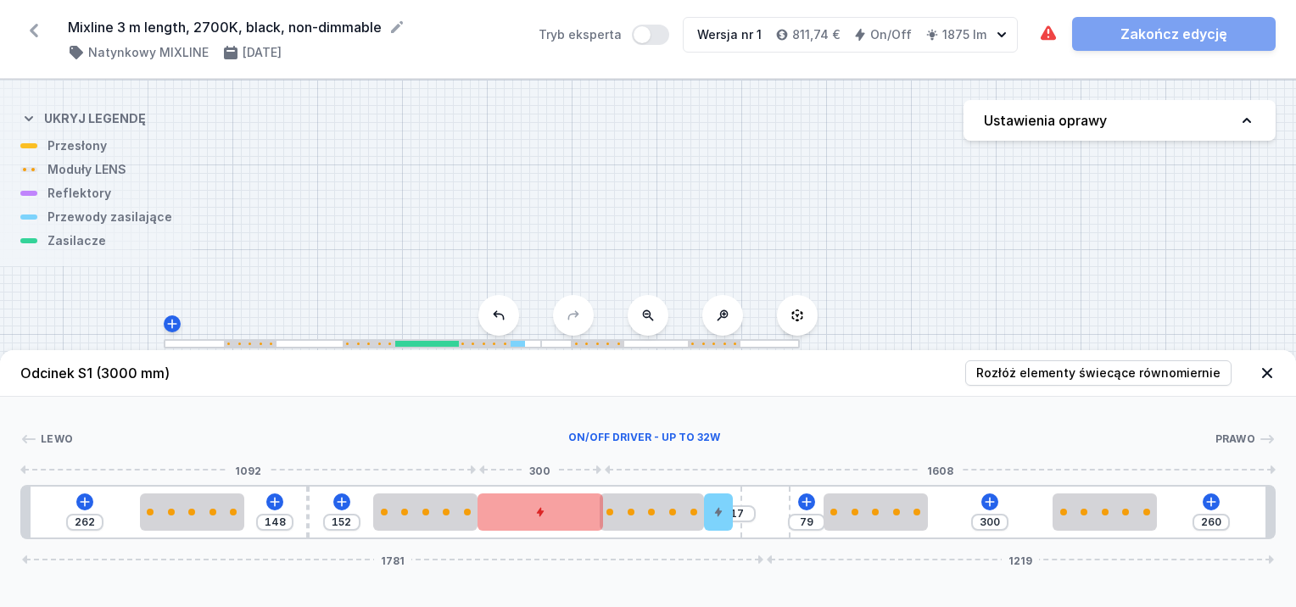
drag, startPoint x: 910, startPoint y: 523, endPoint x: 564, endPoint y: 499, distance: 347.0
click at [564, 499] on div at bounding box center [541, 512] width 126 height 37
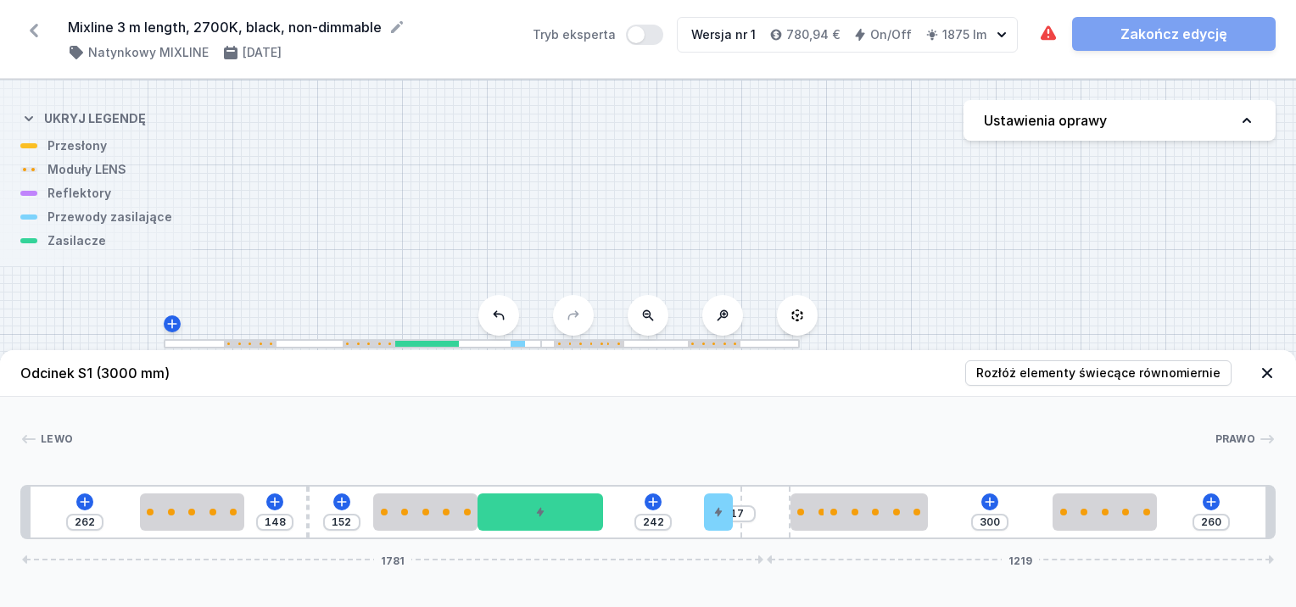
drag, startPoint x: 664, startPoint y: 512, endPoint x: 839, endPoint y: 534, distance: 176.0
drag, startPoint x: 719, startPoint y: 512, endPoint x: 730, endPoint y: 512, distance: 11.0
click at [730, 512] on div at bounding box center [721, 512] width 29 height 37
click at [818, 520] on div at bounding box center [843, 512] width 104 height 37
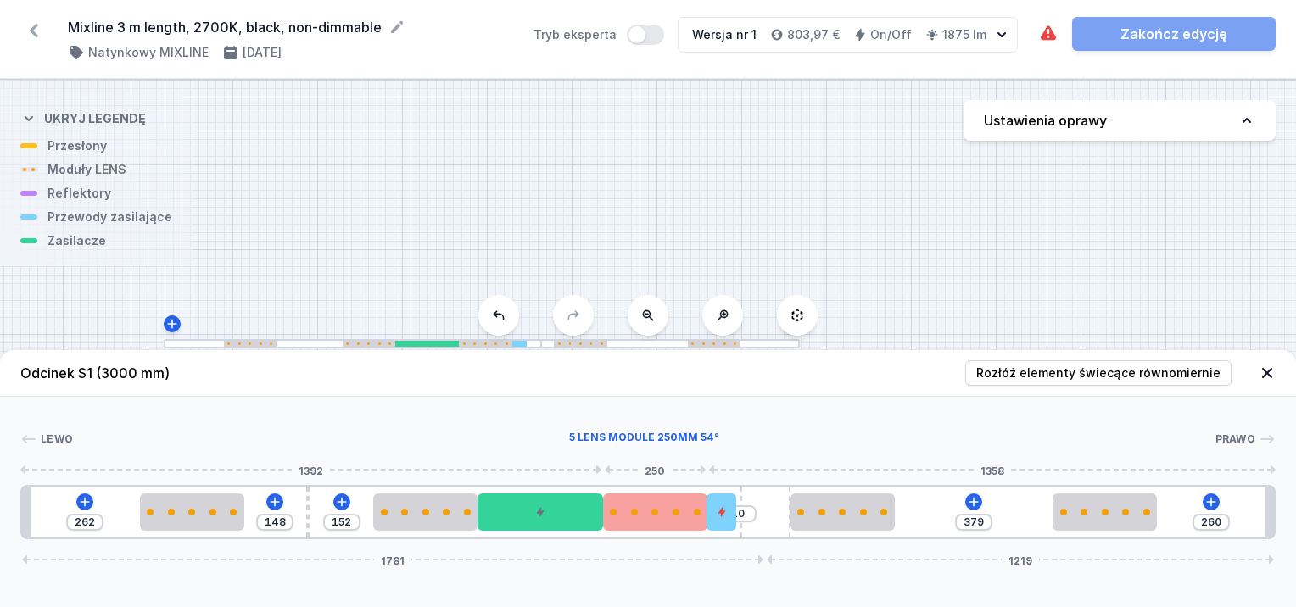
drag, startPoint x: 853, startPoint y: 526, endPoint x: 624, endPoint y: 514, distance: 229.4
click at [624, 514] on div at bounding box center [655, 512] width 104 height 37
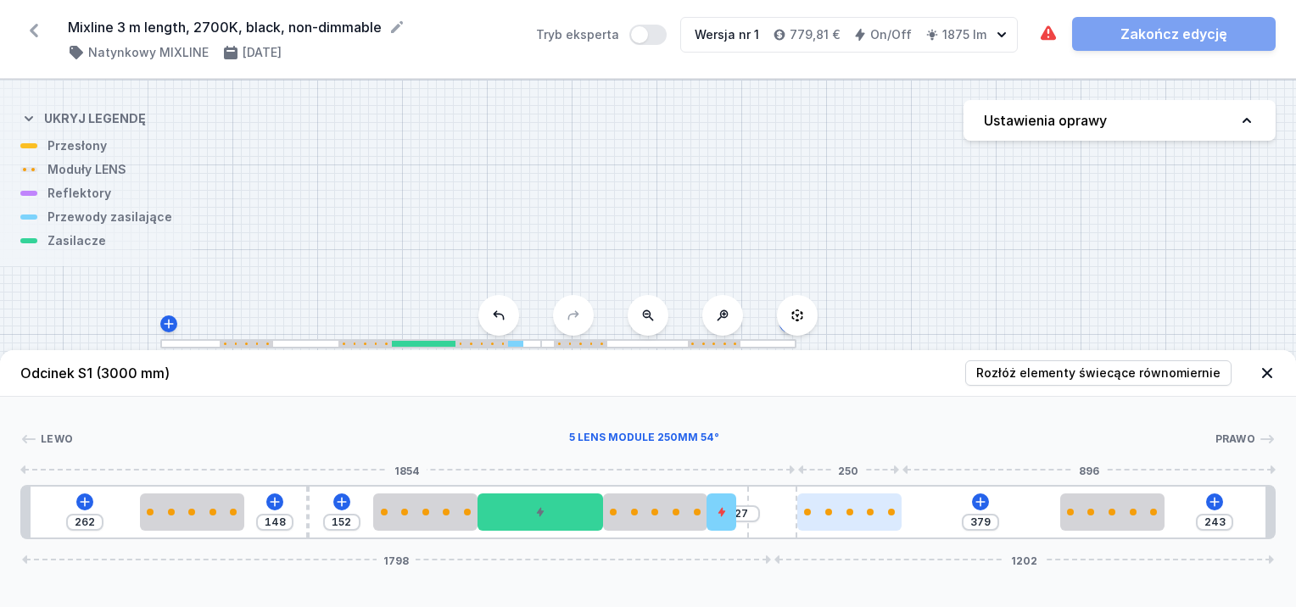
drag, startPoint x: 760, startPoint y: 512, endPoint x: 797, endPoint y: 516, distance: 36.7
click at [797, 516] on div "262 148 152 27 379 243 1798 1202" at bounding box center [648, 512] width 1256 height 54
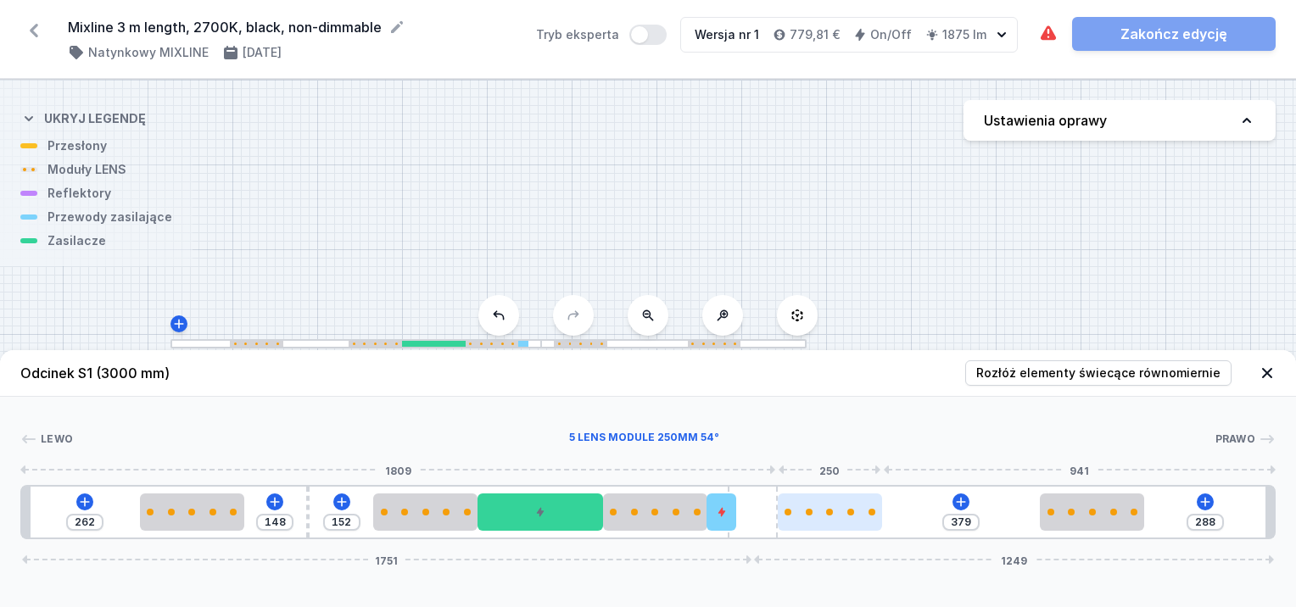
drag, startPoint x: 770, startPoint y: 509, endPoint x: 788, endPoint y: 512, distance: 18.0
click at [794, 511] on div "262 148 152 379 288 1751 1249" at bounding box center [648, 512] width 1256 height 54
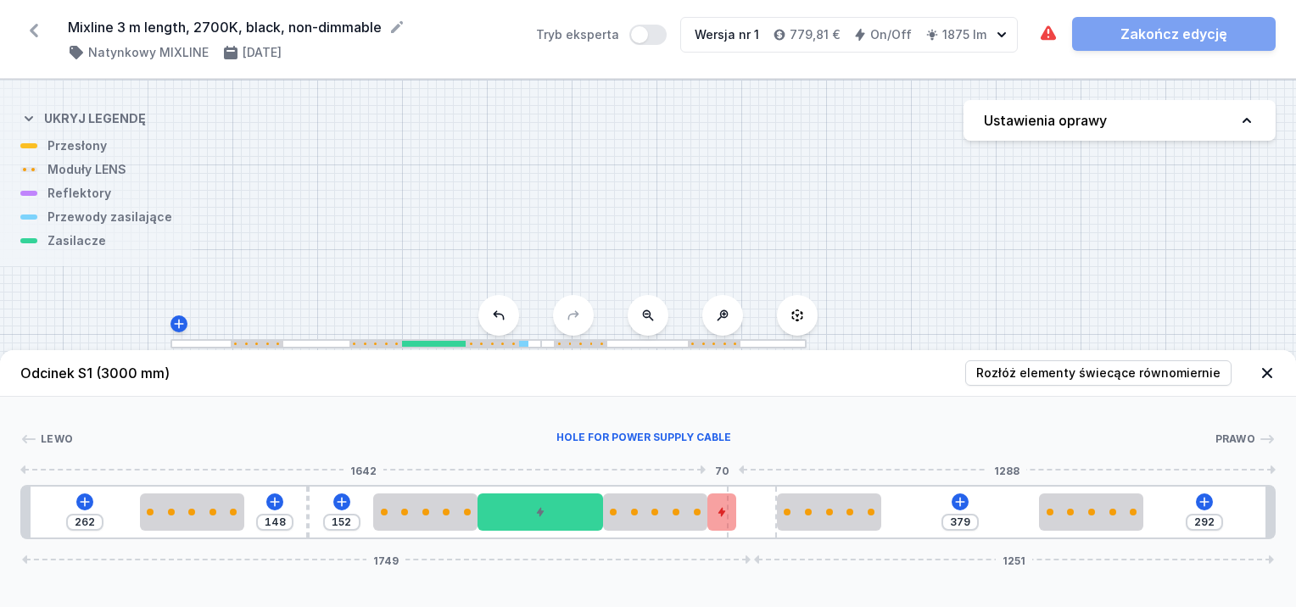
drag, startPoint x: 717, startPoint y: 519, endPoint x: 730, endPoint y: 519, distance: 13.6
click at [730, 519] on div at bounding box center [722, 512] width 29 height 37
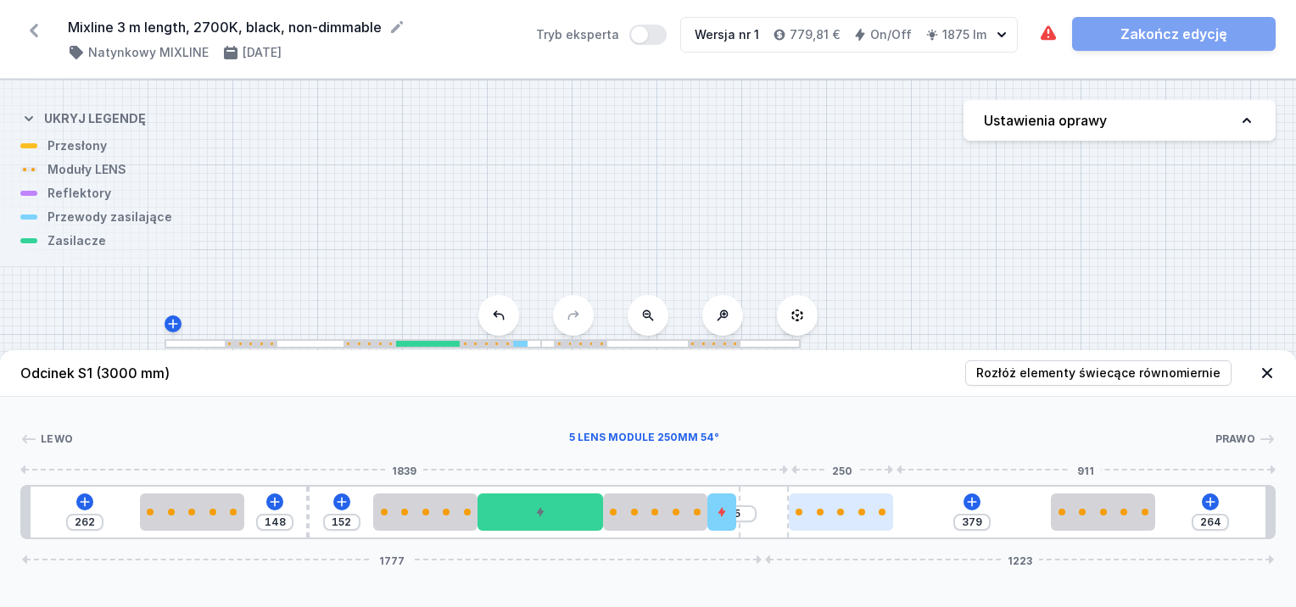
drag, startPoint x: 772, startPoint y: 512, endPoint x: 802, endPoint y: 516, distance: 30.0
click at [807, 516] on div "262 148 152 5 379 264 1777 1223" at bounding box center [648, 512] width 1256 height 54
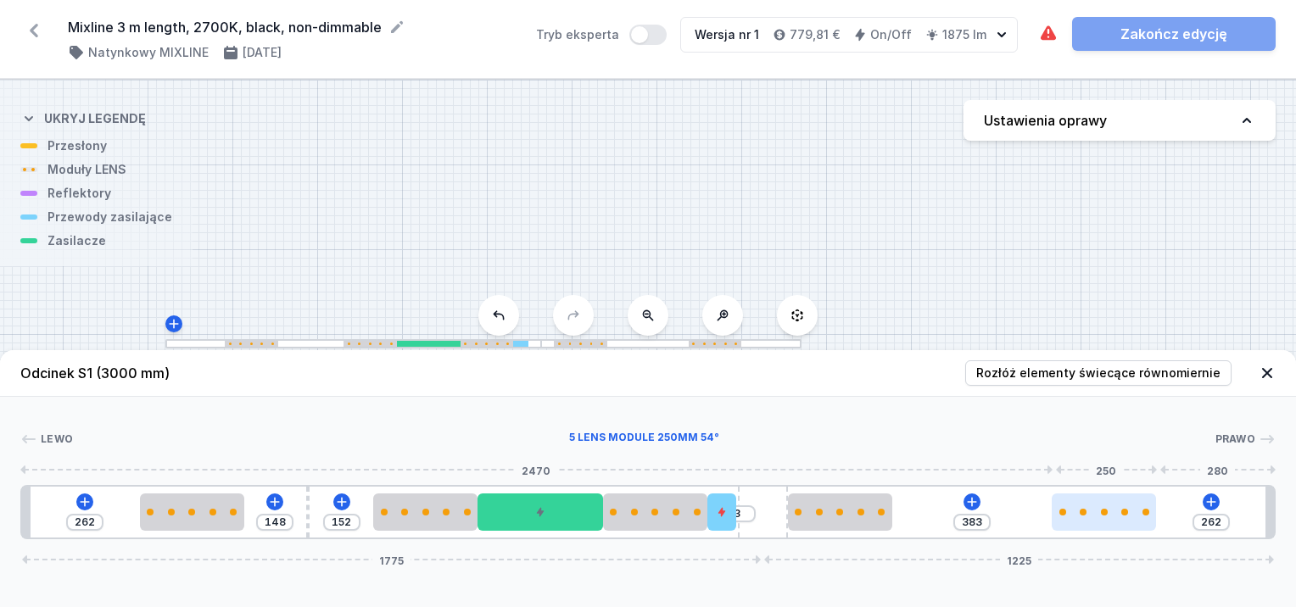
drag, startPoint x: 1113, startPoint y: 511, endPoint x: 1131, endPoint y: 522, distance: 21.0
click at [1131, 522] on div at bounding box center [1104, 512] width 104 height 37
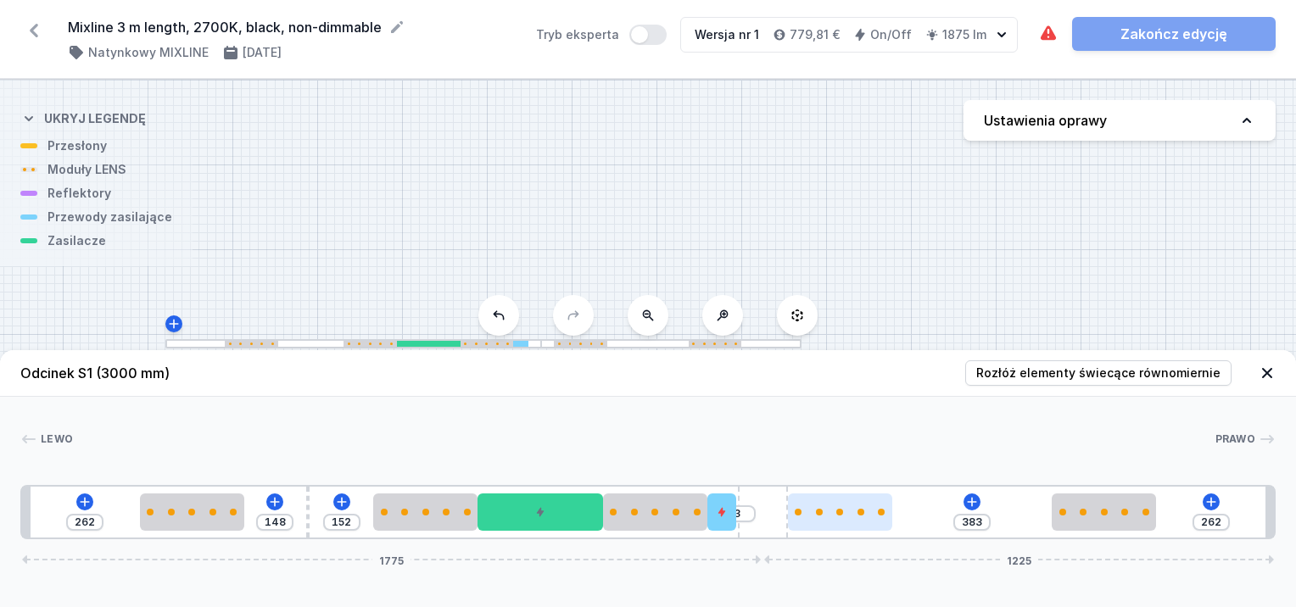
drag, startPoint x: 889, startPoint y: 512, endPoint x: 876, endPoint y: 512, distance: 13.6
click at [882, 513] on div at bounding box center [840, 512] width 104 height 7
drag, startPoint x: 859, startPoint y: 514, endPoint x: 905, endPoint y: 523, distance: 47.4
click at [905, 523] on div at bounding box center [874, 512] width 104 height 37
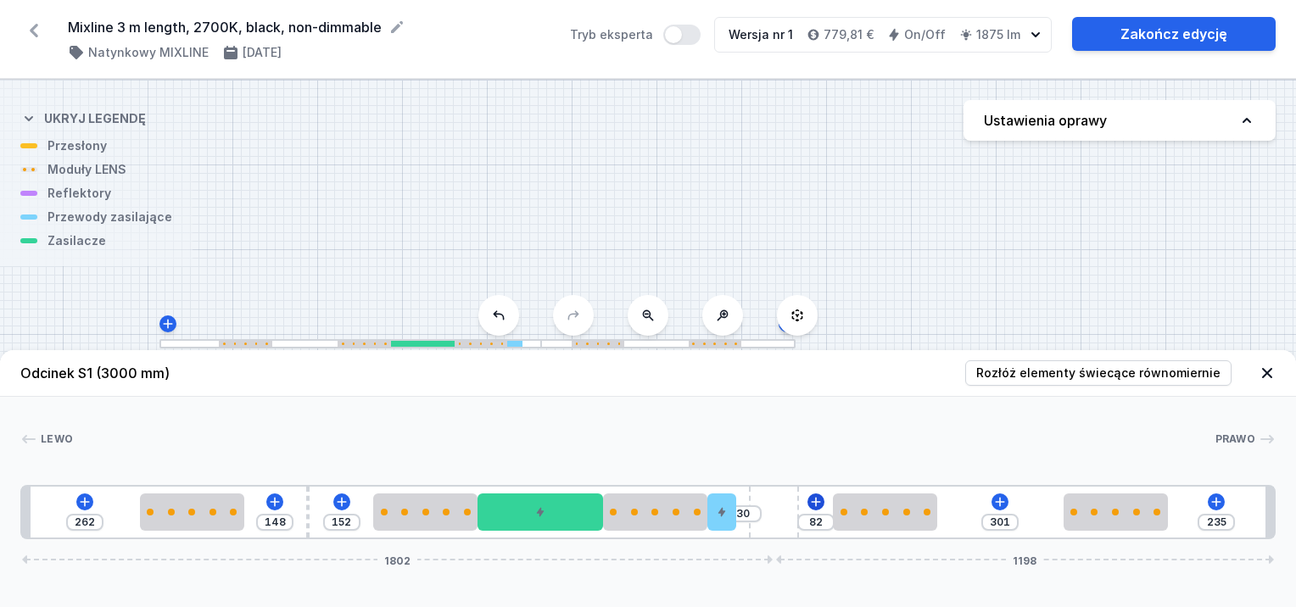
drag, startPoint x: 761, startPoint y: 509, endPoint x: 808, endPoint y: 509, distance: 46.7
click at [808, 509] on div "262 148 152 30 82 301 235 1802 1198" at bounding box center [648, 512] width 1256 height 54
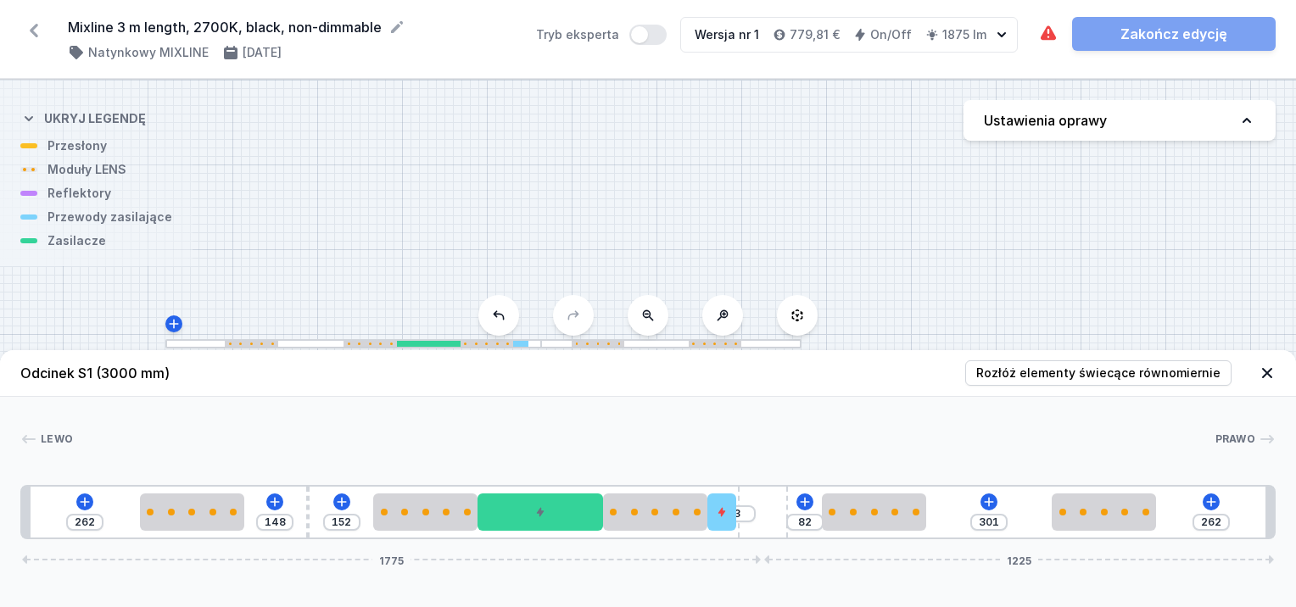
drag, startPoint x: 774, startPoint y: 507, endPoint x: 801, endPoint y: 511, distance: 27.4
click at [801, 511] on div "262 148 152 3 82 301 262 1775 1225" at bounding box center [648, 512] width 1256 height 54
click at [735, 518] on div at bounding box center [722, 512] width 29 height 37
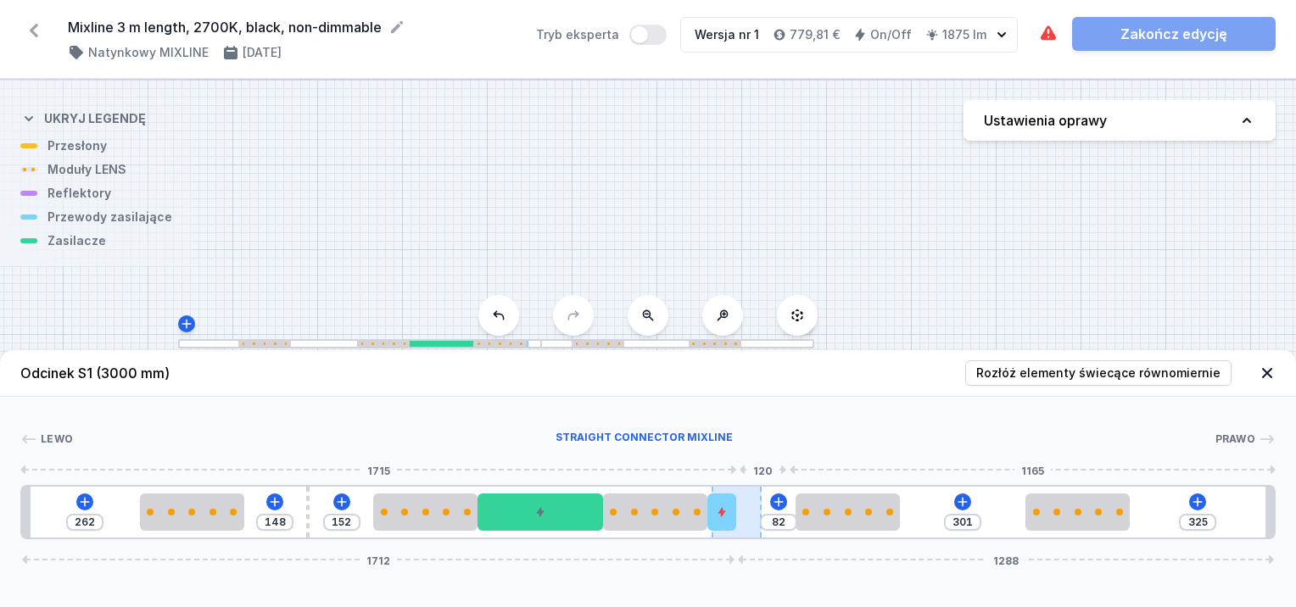
click at [752, 492] on div at bounding box center [737, 512] width 50 height 51
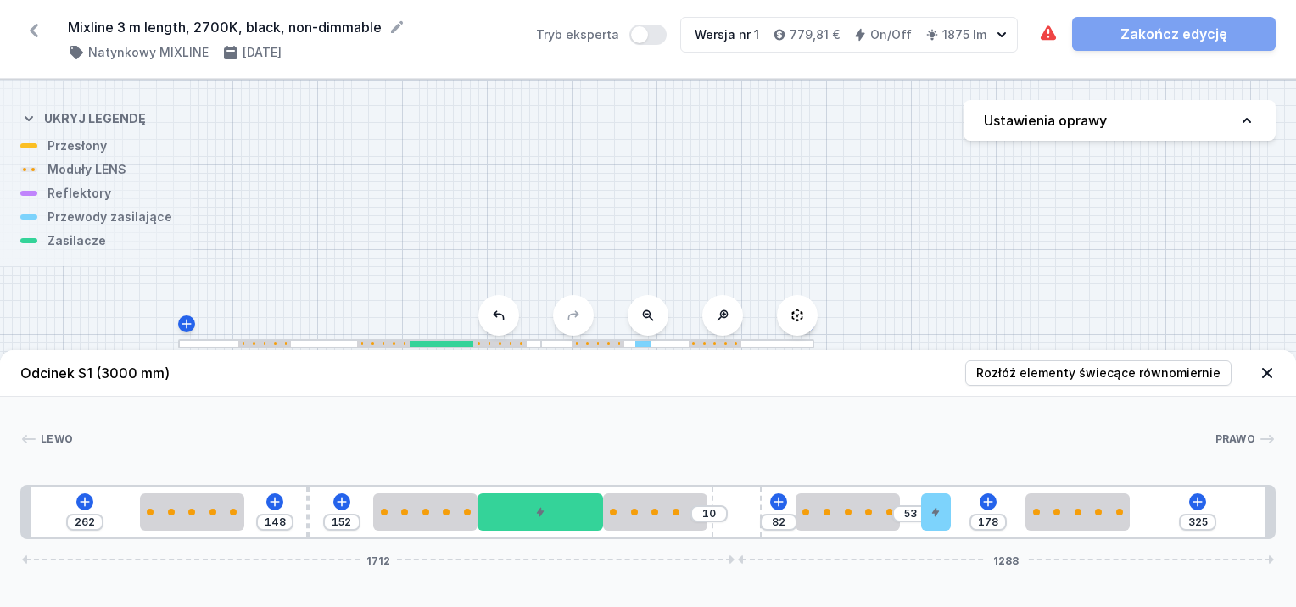
drag, startPoint x: 739, startPoint y: 508, endPoint x: 959, endPoint y: 531, distance: 220.9
drag, startPoint x: 729, startPoint y: 510, endPoint x: 762, endPoint y: 498, distance: 35.2
click at [762, 498] on div "262 148 152 2 82 53 178 333 1704 1296" at bounding box center [648, 512] width 1256 height 54
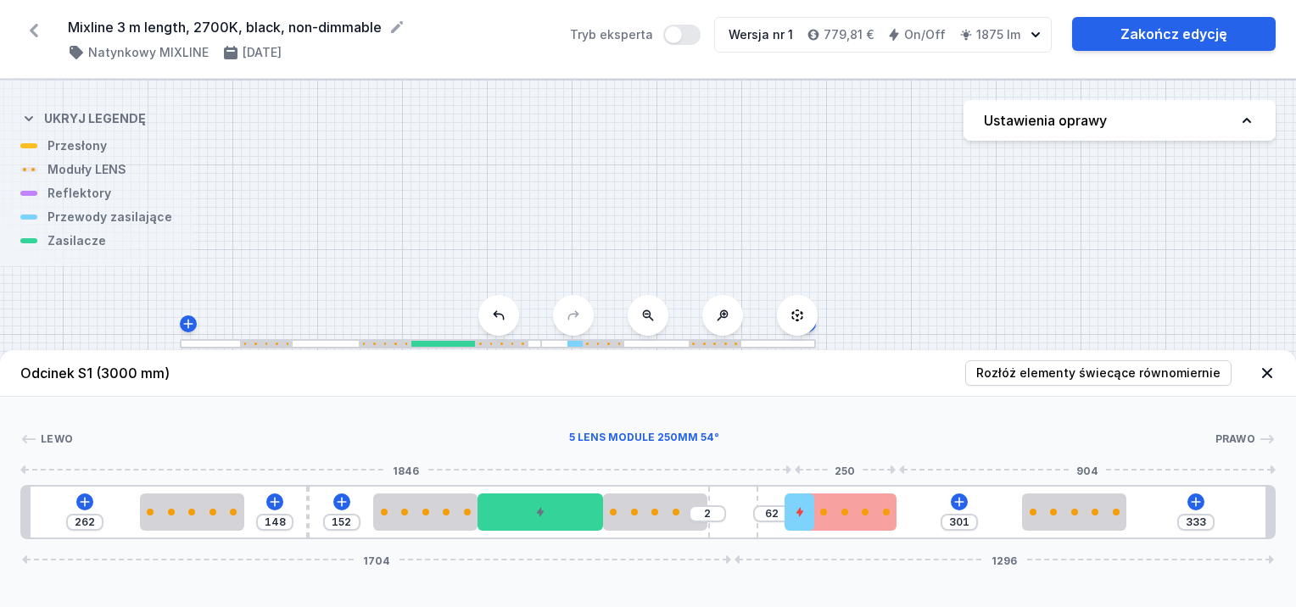
drag, startPoint x: 943, startPoint y: 521, endPoint x: 820, endPoint y: 513, distance: 123.3
click at [820, 513] on div "262 148 152 2 62 301 333 1704 1296" at bounding box center [648, 512] width 1256 height 54
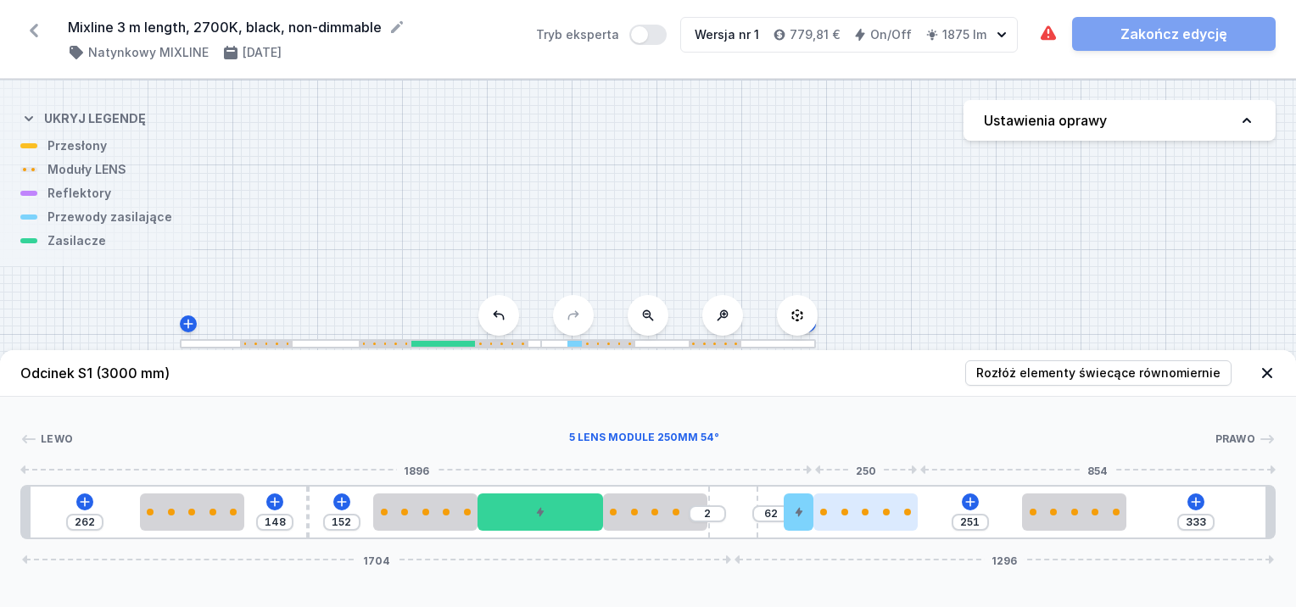
drag, startPoint x: 855, startPoint y: 512, endPoint x: 882, endPoint y: 512, distance: 27.1
click at [882, 512] on div at bounding box center [866, 512] width 104 height 7
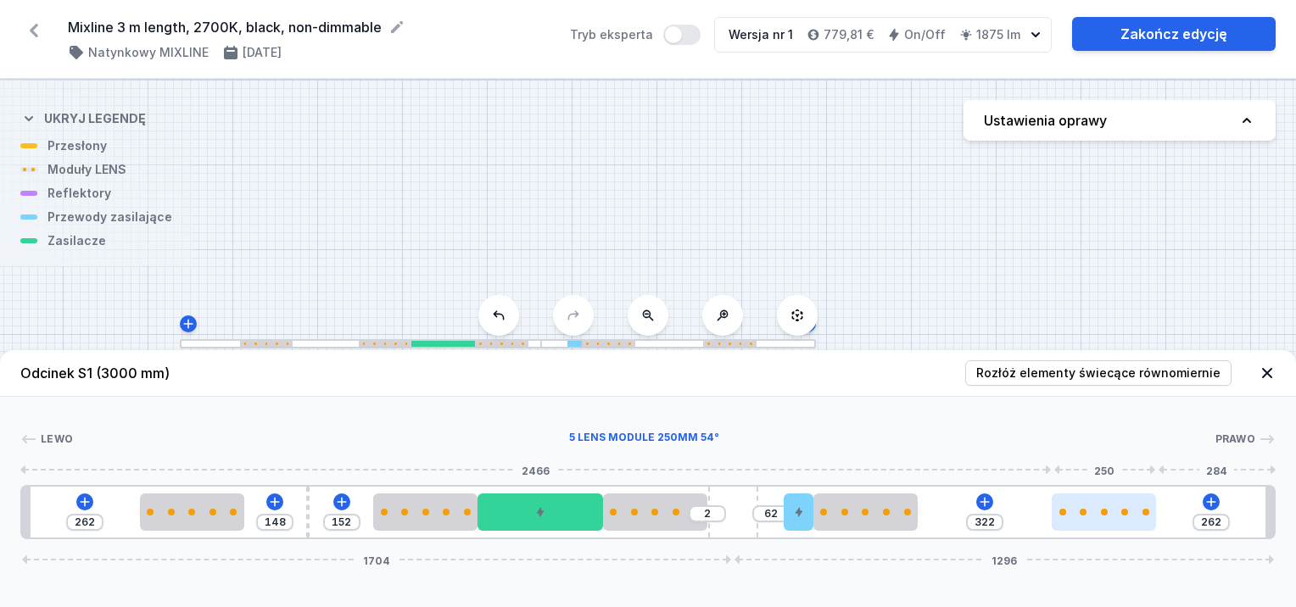
drag, startPoint x: 1082, startPoint y: 512, endPoint x: 1116, endPoint y: 528, distance: 37.6
click at [1116, 528] on div at bounding box center [1104, 512] width 104 height 37
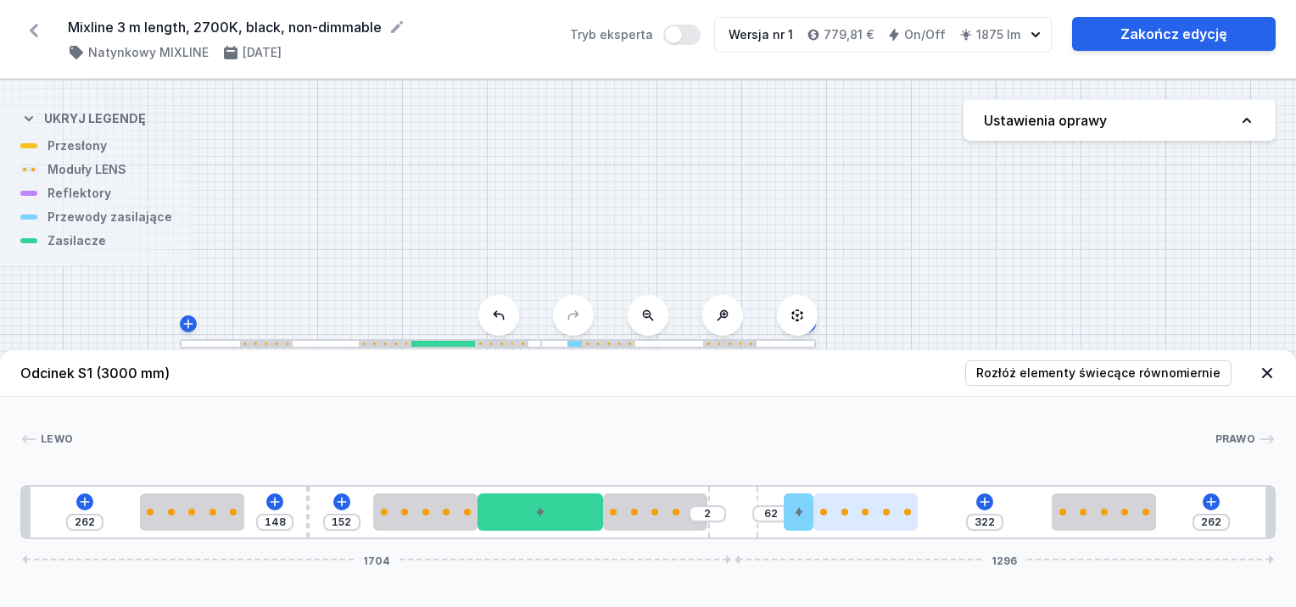
drag, startPoint x: 912, startPoint y: 518, endPoint x: 904, endPoint y: 514, distance: 9.5
click at [916, 518] on div at bounding box center [866, 512] width 104 height 37
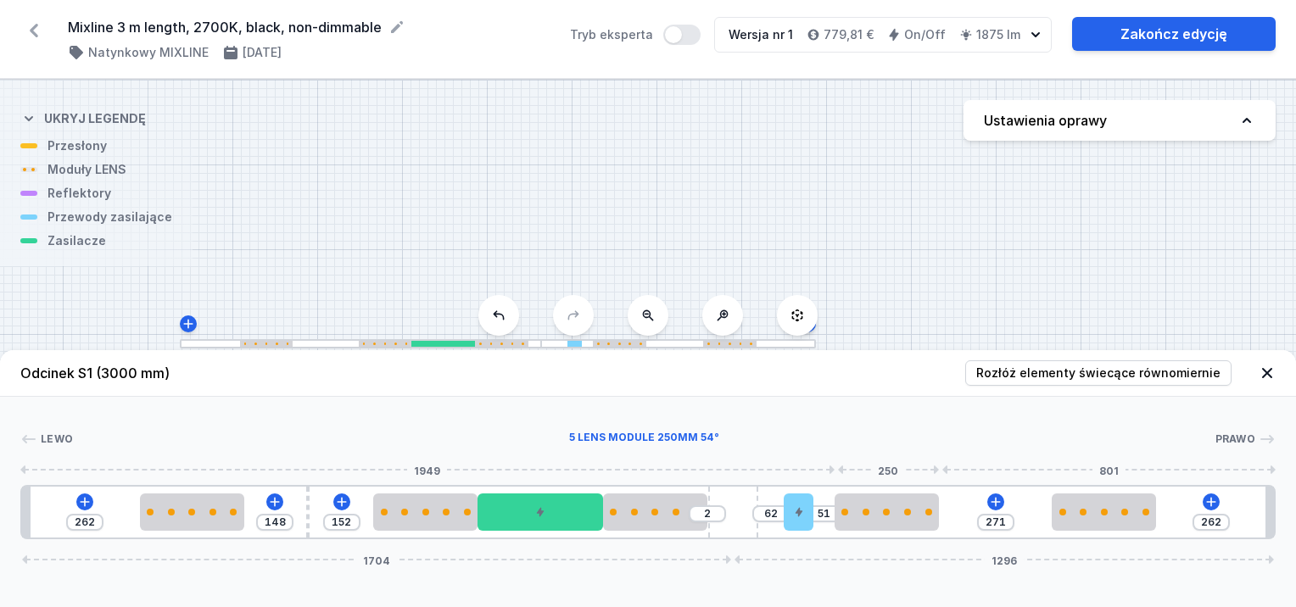
drag, startPoint x: 904, startPoint y: 514, endPoint x: 925, endPoint y: 518, distance: 21.5
click at [937, 518] on div "262 148 152 2 62 51 271 262 1704 1296" at bounding box center [648, 512] width 1256 height 54
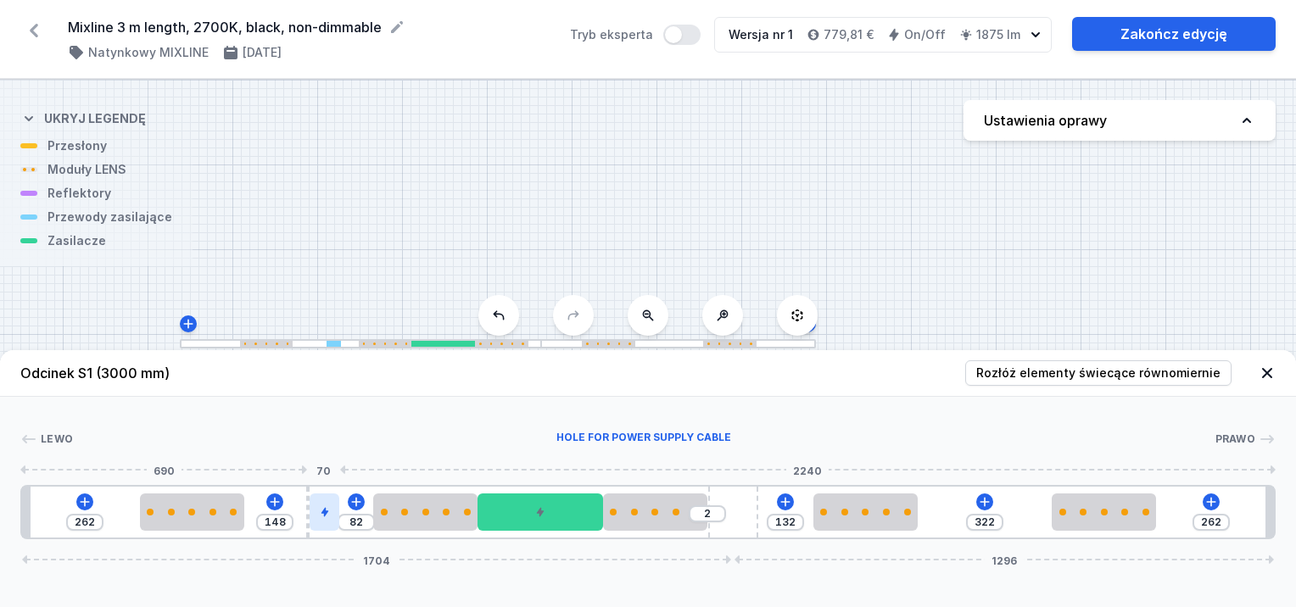
drag, startPoint x: 804, startPoint y: 516, endPoint x: 329, endPoint y: 504, distance: 475.2
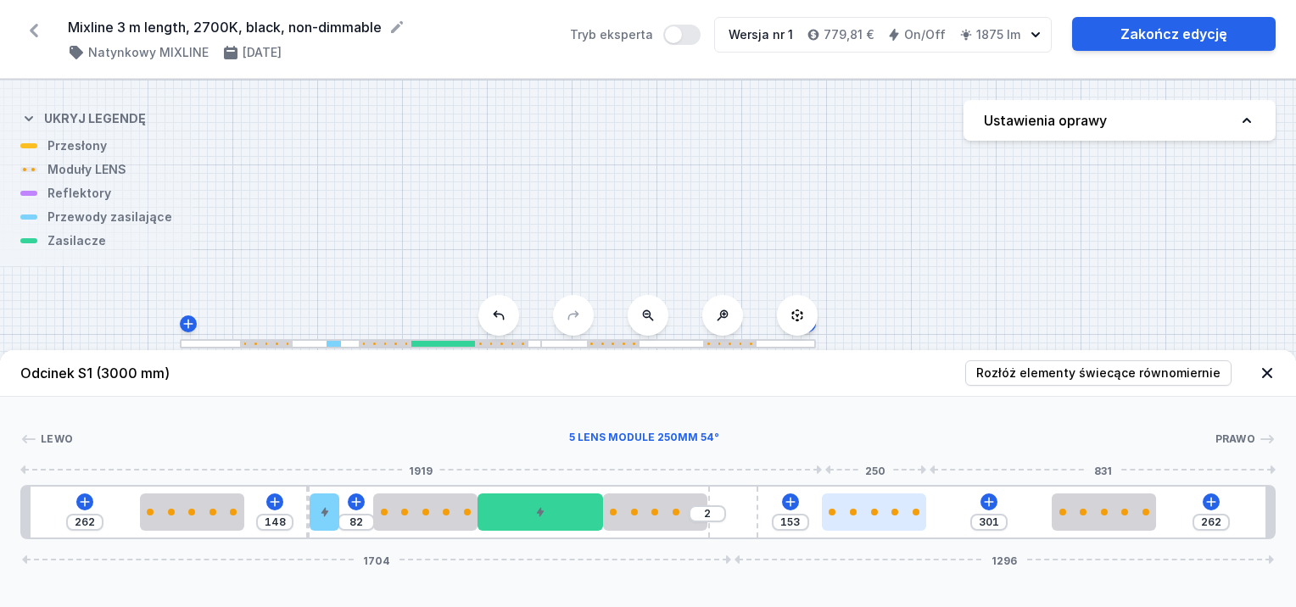
drag, startPoint x: 904, startPoint y: 523, endPoint x: 925, endPoint y: 527, distance: 21.5
click at [925, 527] on div at bounding box center [874, 512] width 104 height 37
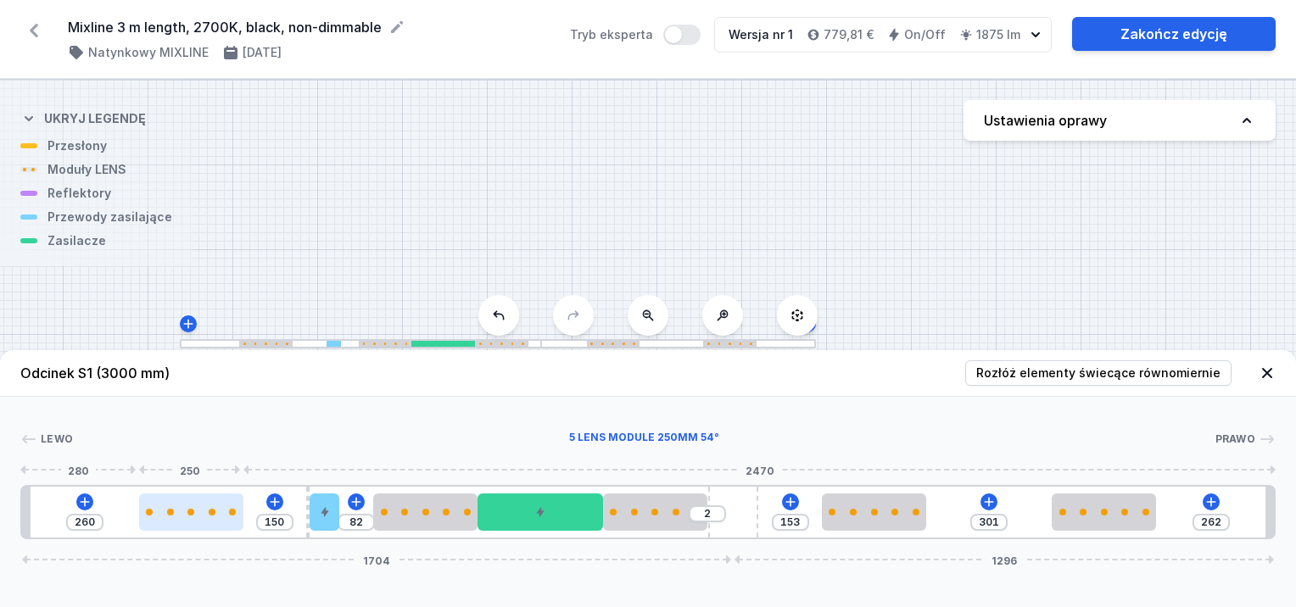
click at [203, 516] on div at bounding box center [191, 512] width 104 height 37
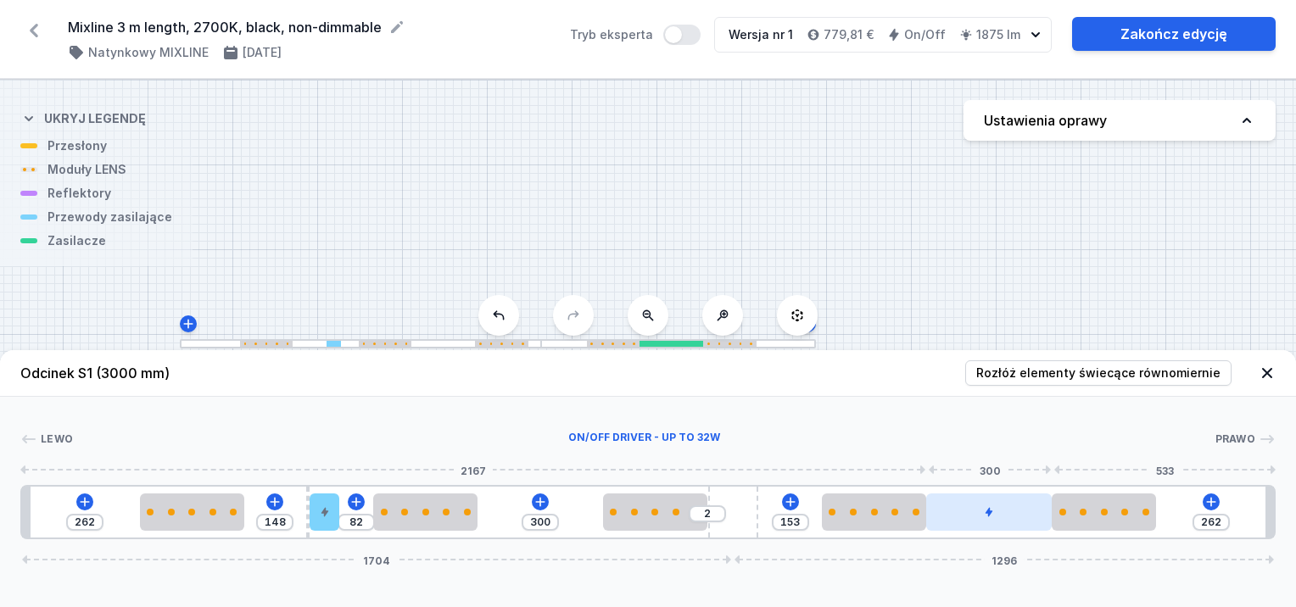
drag, startPoint x: 555, startPoint y: 513, endPoint x: 1022, endPoint y: 509, distance: 467.5
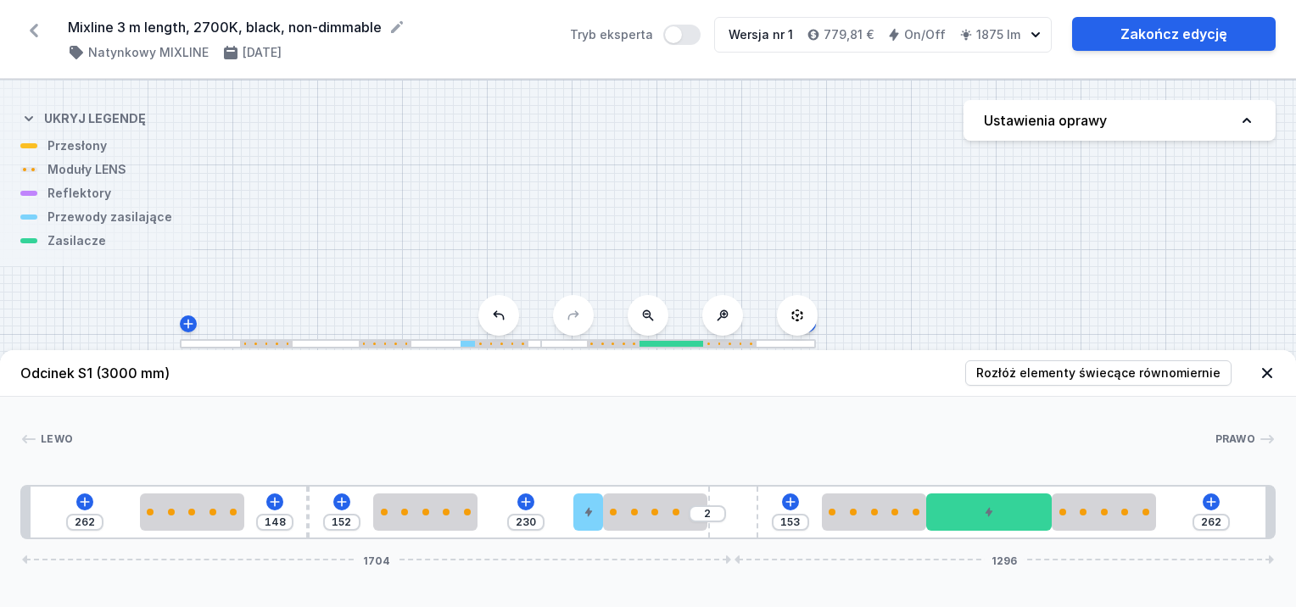
drag, startPoint x: 325, startPoint y: 512, endPoint x: 602, endPoint y: 543, distance: 278.3
click at [386, 516] on div at bounding box center [425, 512] width 104 height 37
click at [966, 516] on div at bounding box center [989, 512] width 126 height 37
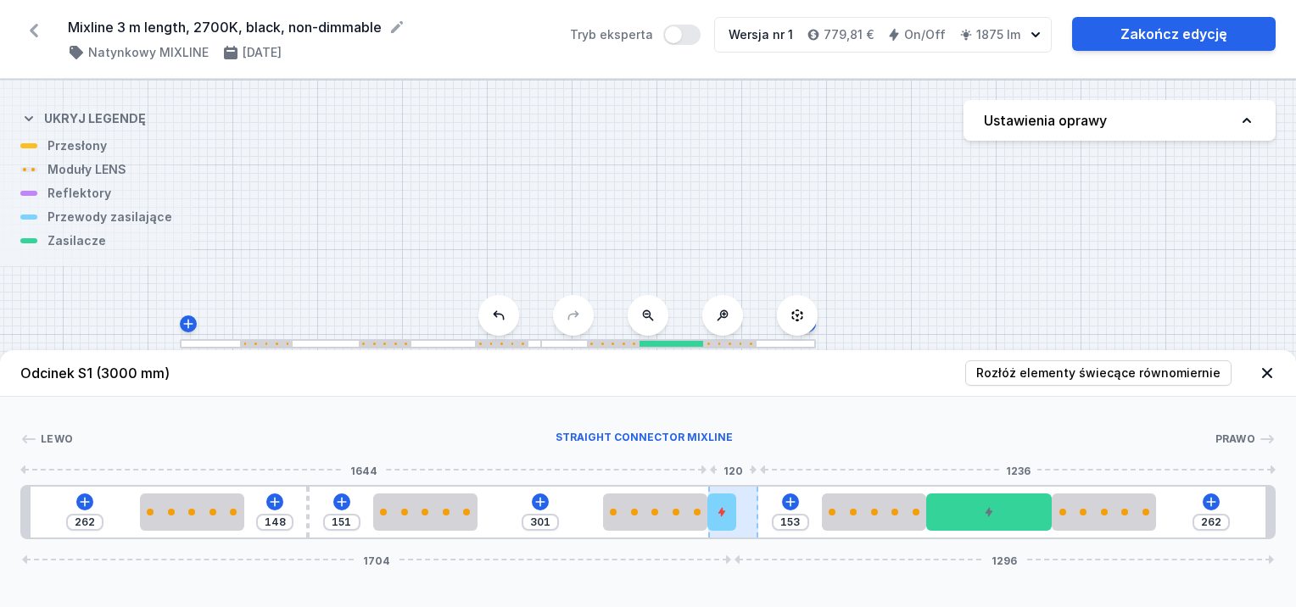
drag, startPoint x: 590, startPoint y: 510, endPoint x: 743, endPoint y: 507, distance: 152.7
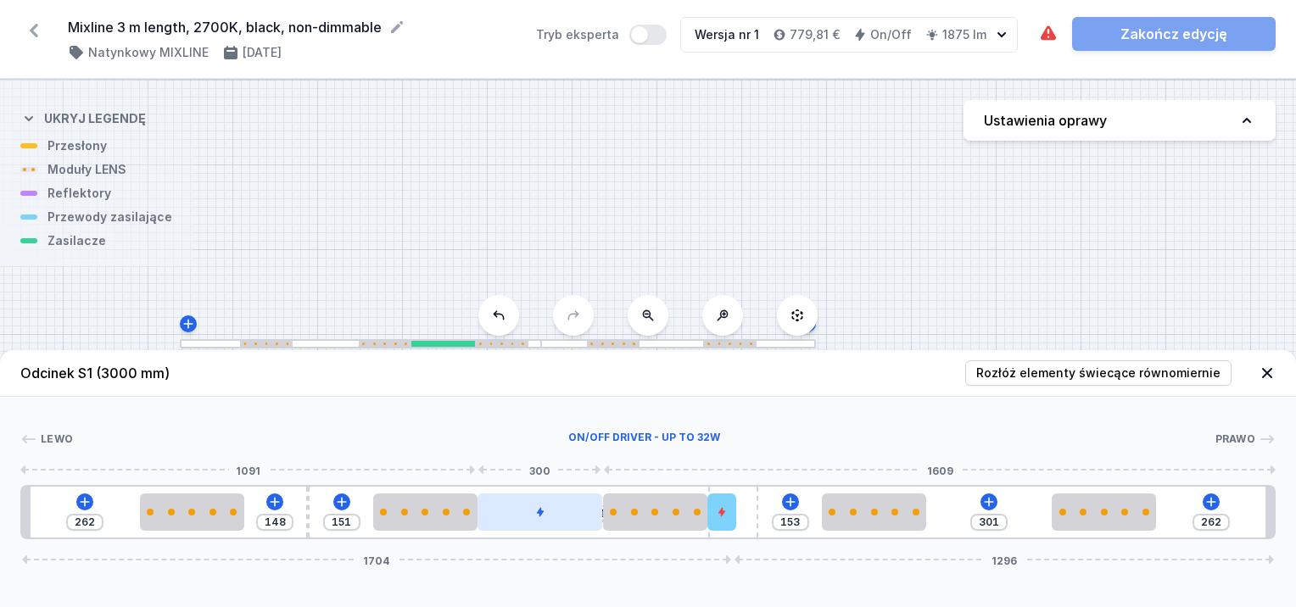
drag, startPoint x: 988, startPoint y: 524, endPoint x: 554, endPoint y: 495, distance: 434.5
click at [554, 495] on div at bounding box center [541, 512] width 126 height 37
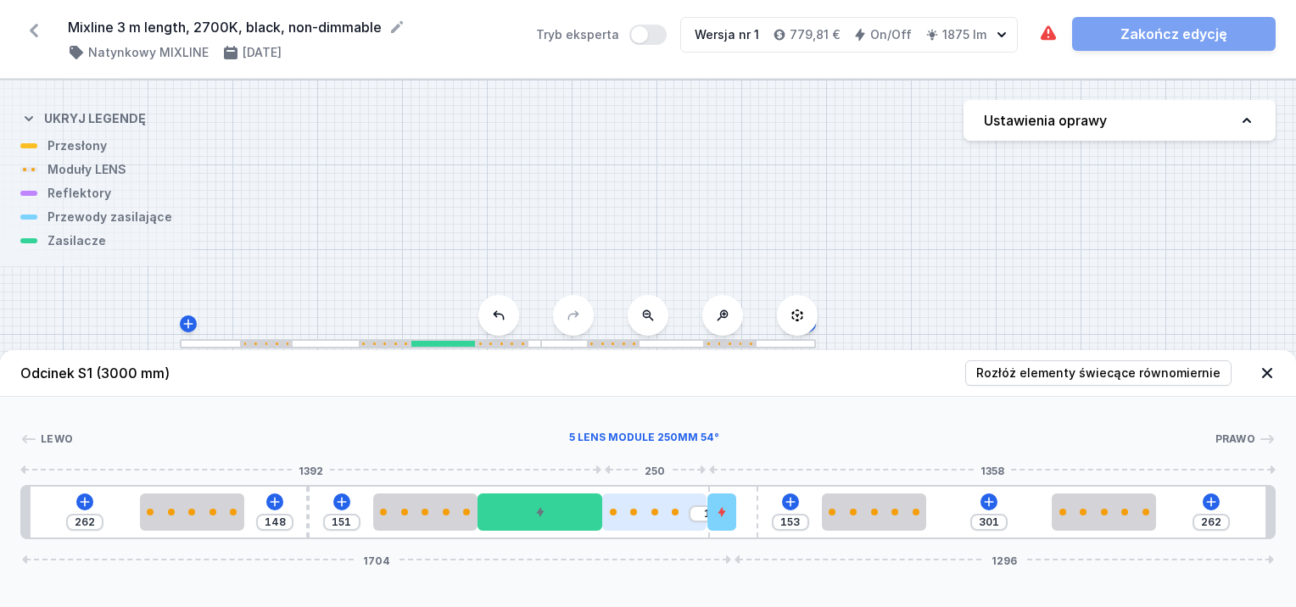
click at [640, 506] on div at bounding box center [654, 512] width 104 height 37
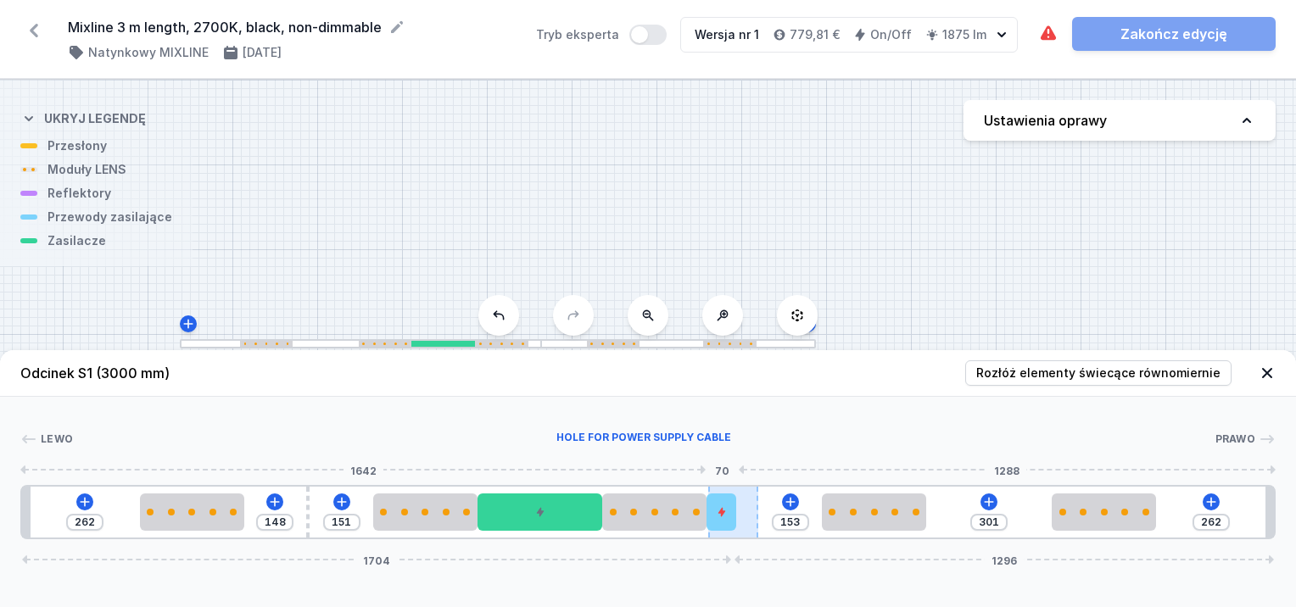
drag, startPoint x: 716, startPoint y: 512, endPoint x: 740, endPoint y: 516, distance: 24.0
click at [718, 512] on icon at bounding box center [722, 512] width 10 height 10
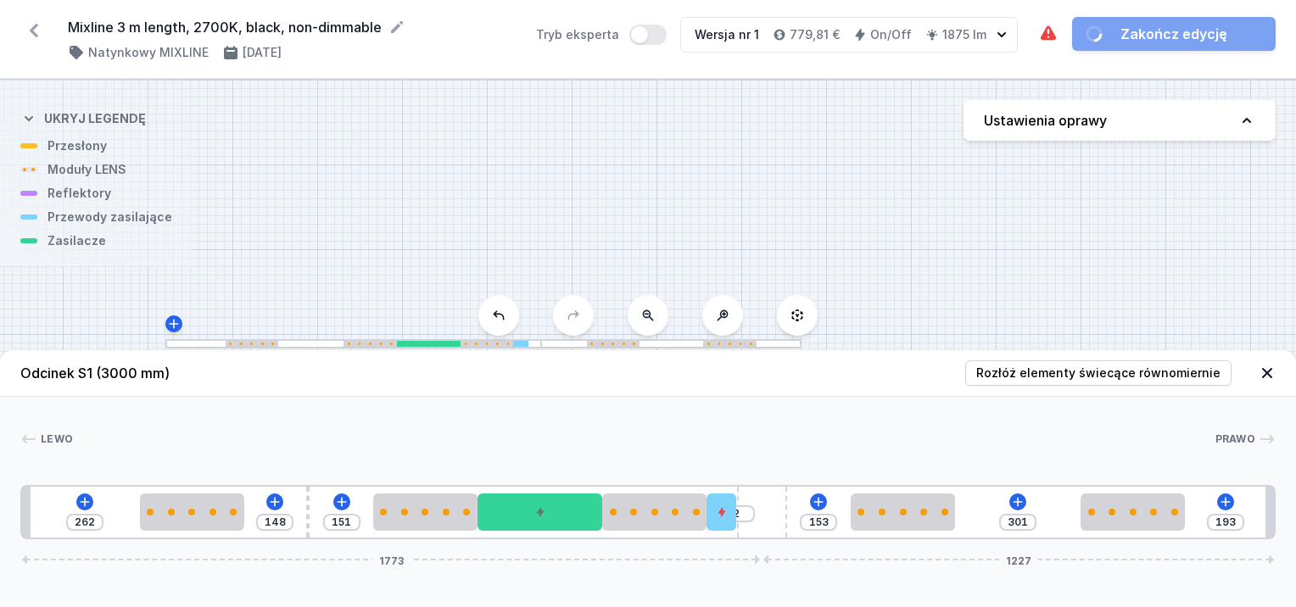
drag, startPoint x: 747, startPoint y: 514, endPoint x: 812, endPoint y: 523, distance: 66.0
click at [812, 523] on div "262 148 151 2 153 301 193 1773 1227" at bounding box center [648, 512] width 1256 height 54
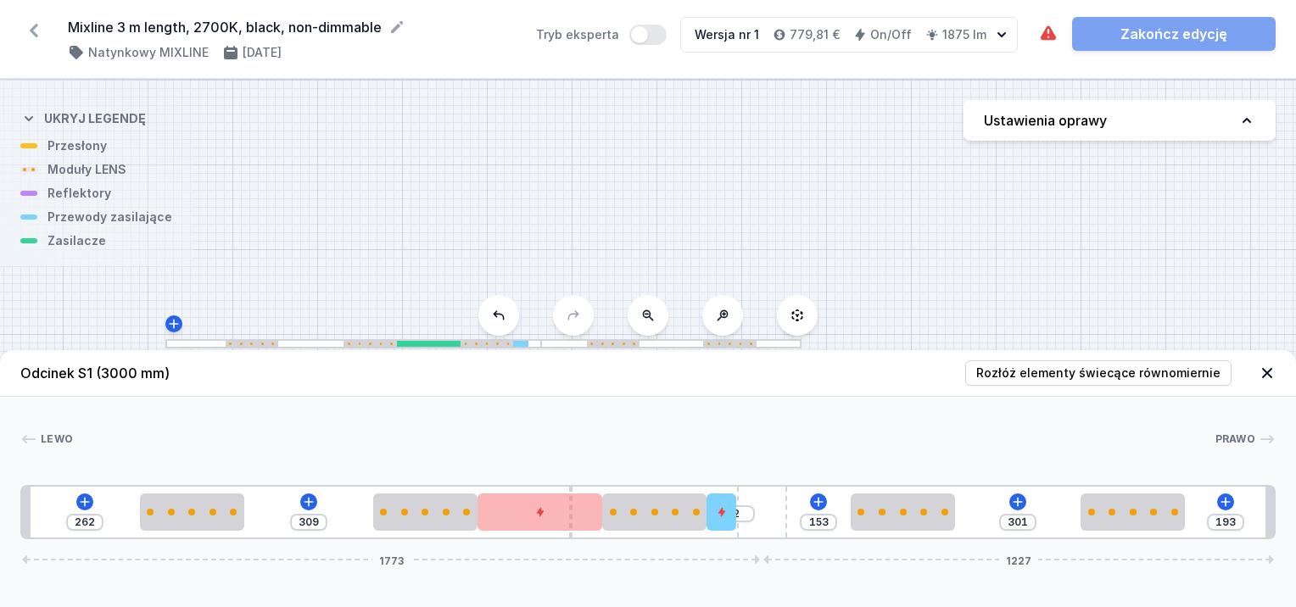
drag, startPoint x: 308, startPoint y: 497, endPoint x: 797, endPoint y: 522, distance: 490.1
click at [1175, 380] on span "Rozłóż elementy świecące równomiernie" at bounding box center [1098, 373] width 244 height 17
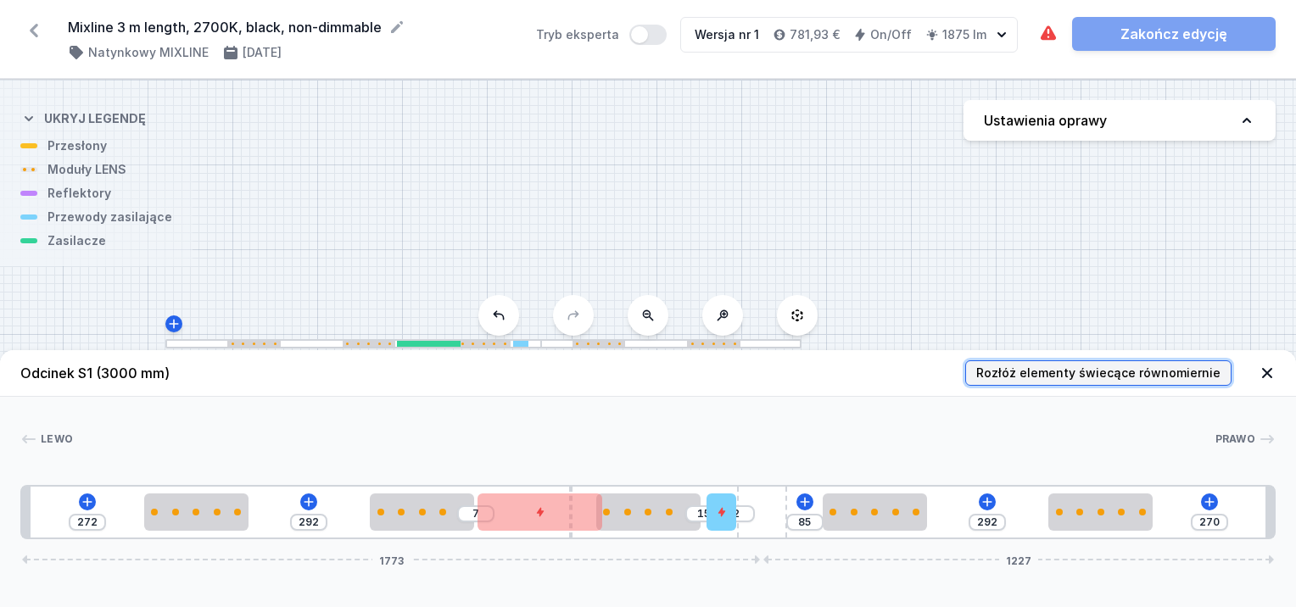
click at [1123, 367] on span "Rozłóż elementy świecące równomiernie" at bounding box center [1098, 373] width 244 height 17
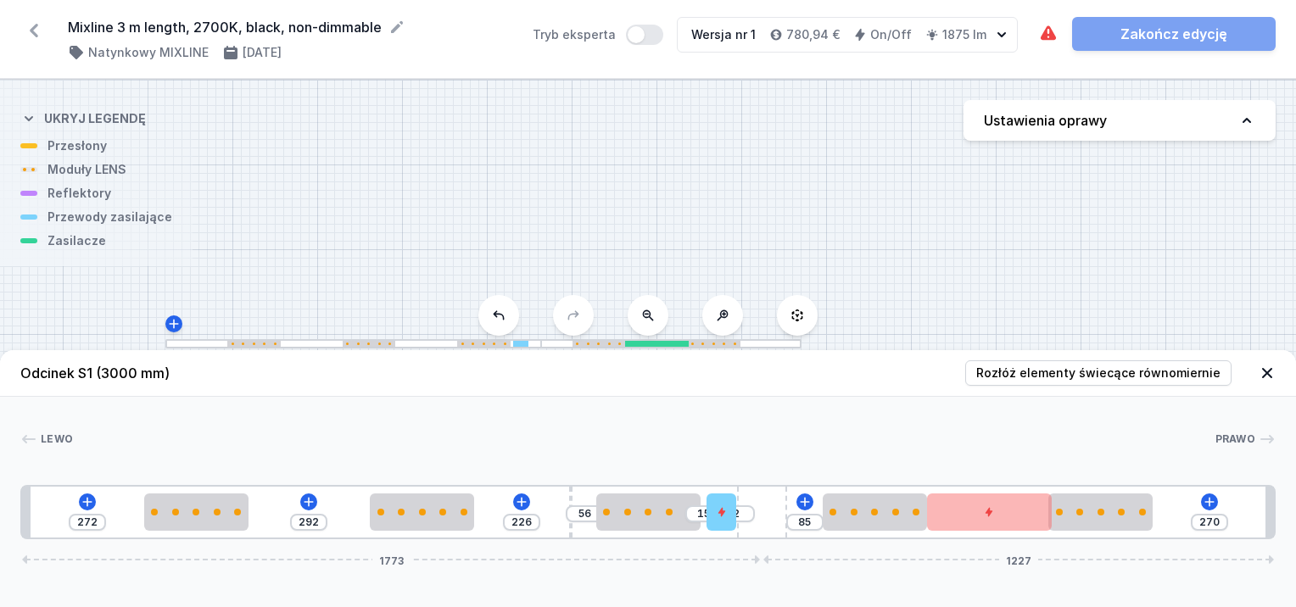
drag, startPoint x: 523, startPoint y: 518, endPoint x: 979, endPoint y: 546, distance: 456.4
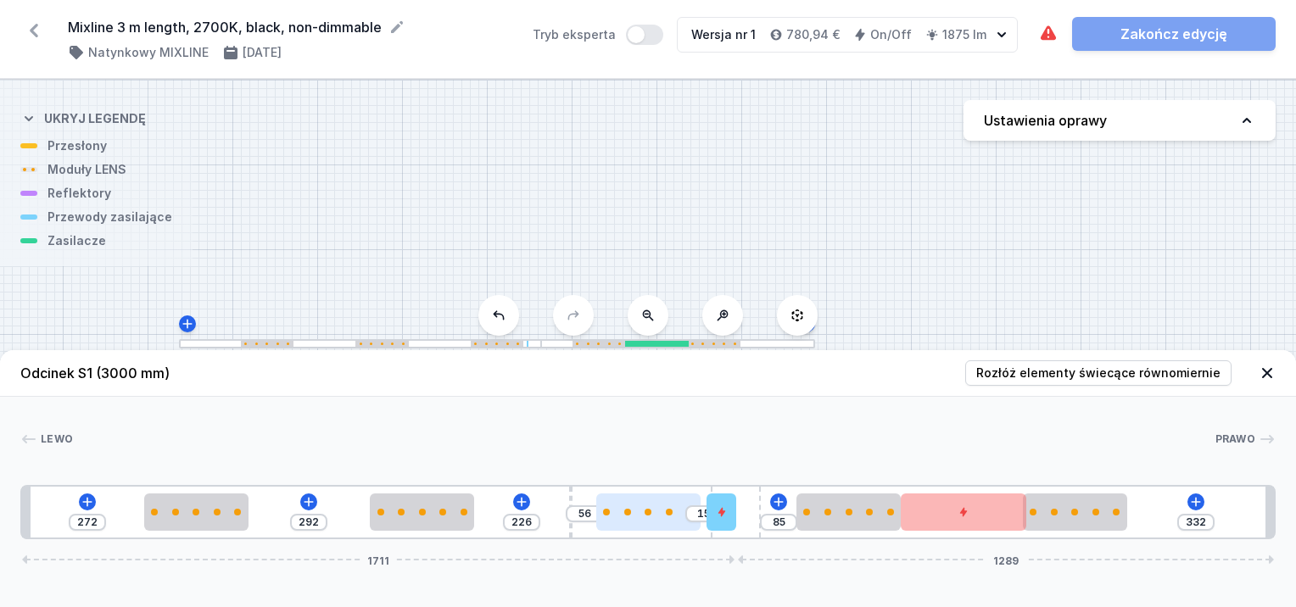
drag, startPoint x: 741, startPoint y: 505, endPoint x: 619, endPoint y: 505, distance: 122.2
click at [585, 505] on div "272 292 226 56 15 85 332 1711 1289" at bounding box center [648, 512] width 1256 height 54
drag, startPoint x: 721, startPoint y: 508, endPoint x: 803, endPoint y: 534, distance: 86.4
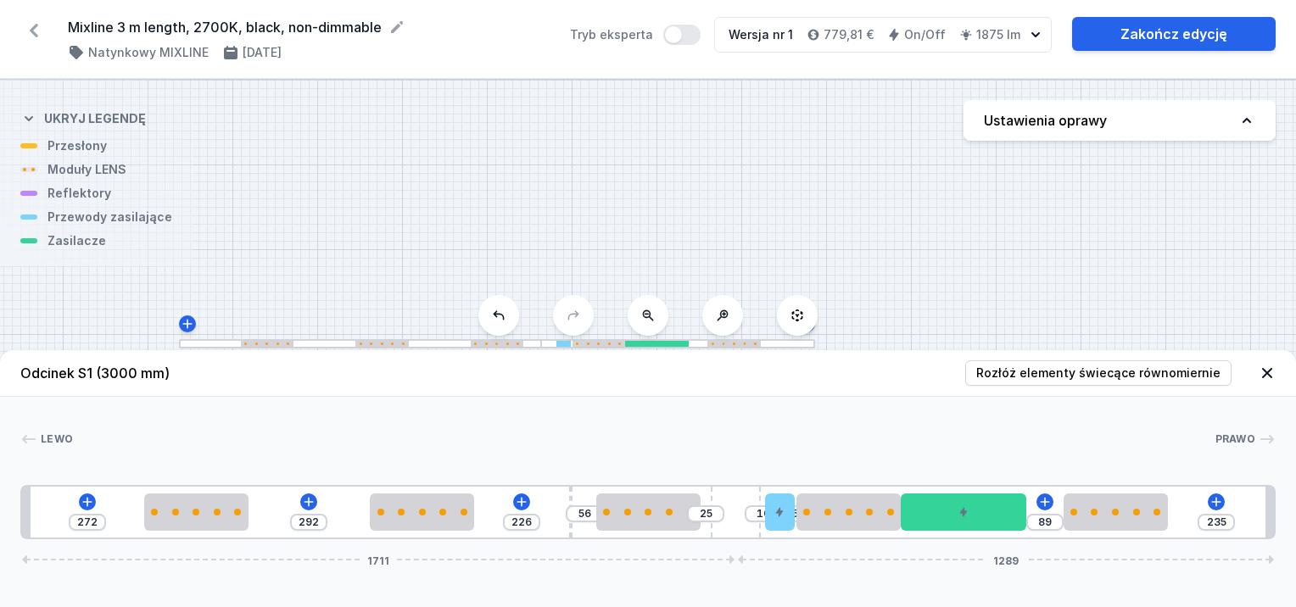
drag, startPoint x: 1116, startPoint y: 518, endPoint x: 1146, endPoint y: 535, distance: 34.6
click at [1170, 539] on div "272 292 226 56 25 10 5 89 235 1711 1289" at bounding box center [648, 512] width 1256 height 54
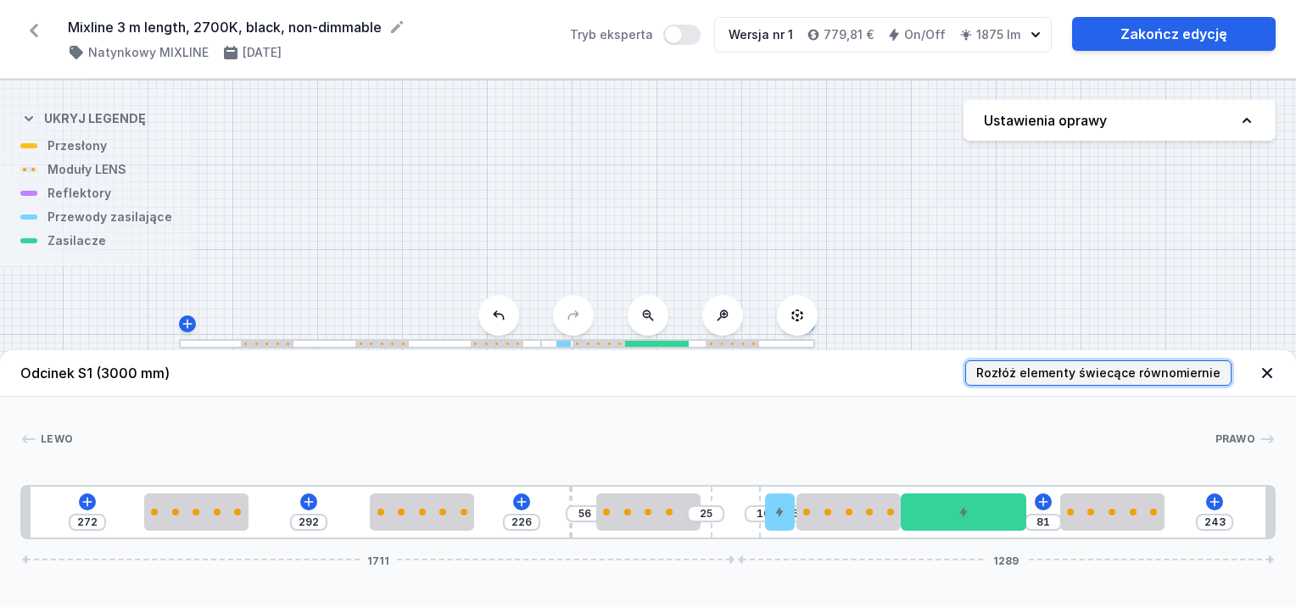
click at [1028, 363] on button "Rozłóż elementy świecące równomiernie" at bounding box center [1098, 373] width 266 height 25
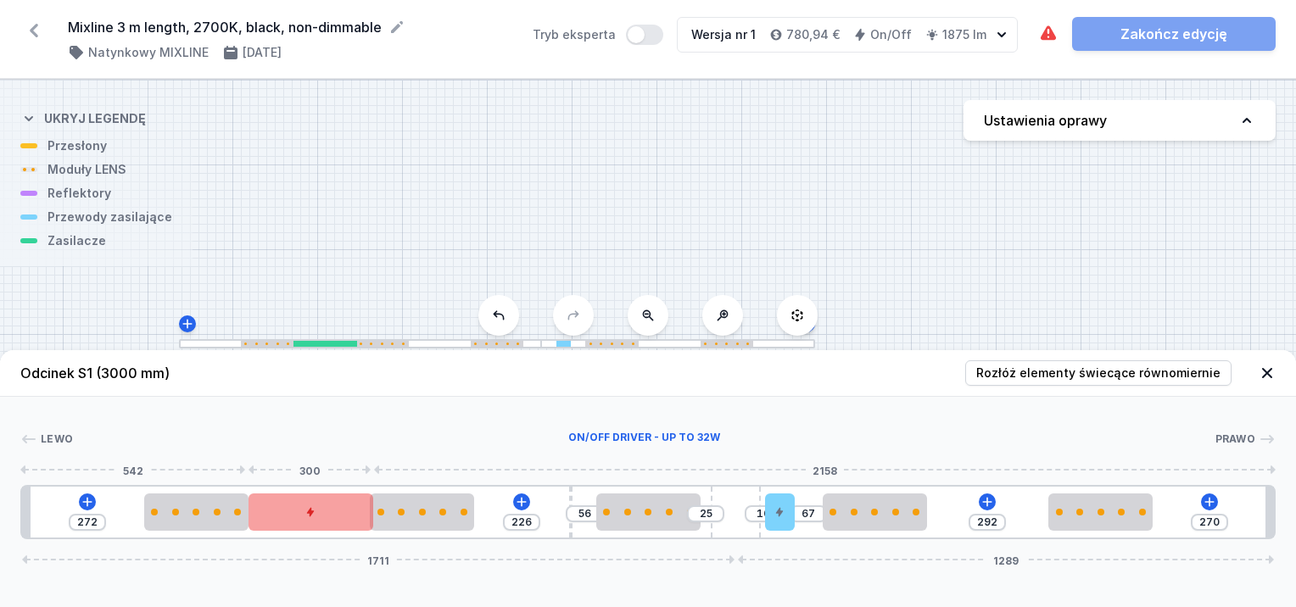
drag, startPoint x: 981, startPoint y: 502, endPoint x: 333, endPoint y: 511, distance: 647.4
click at [333, 511] on div at bounding box center [312, 512] width 126 height 37
drag, startPoint x: 784, startPoint y: 517, endPoint x: 750, endPoint y: 517, distance: 33.9
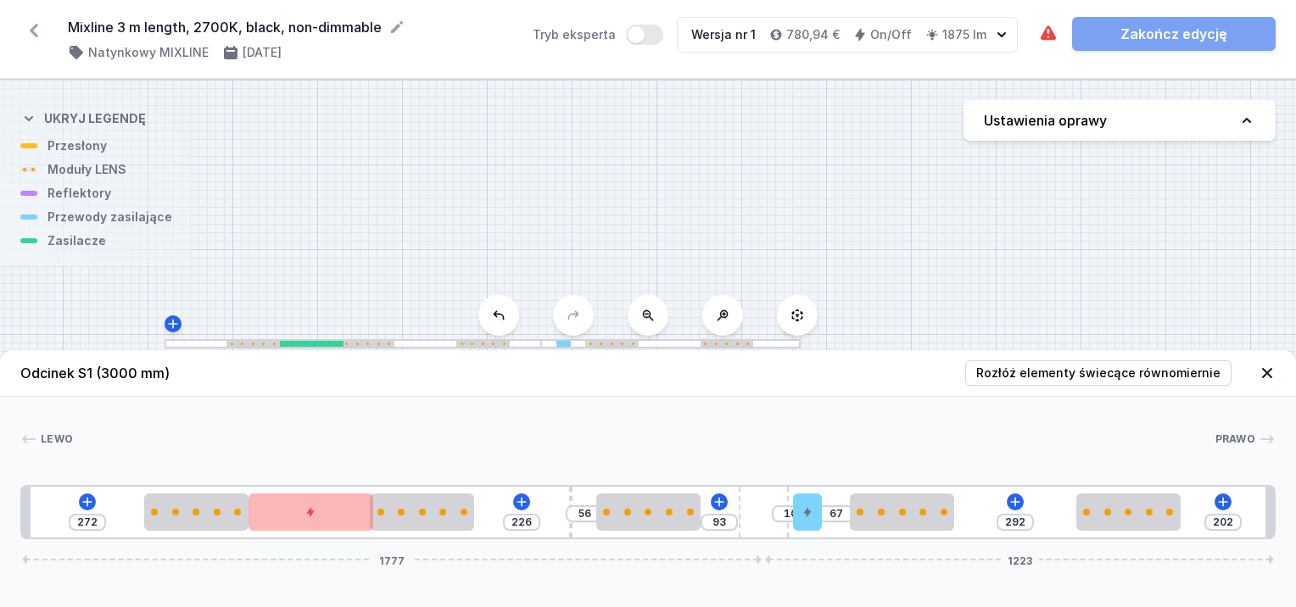
drag, startPoint x: 726, startPoint y: 511, endPoint x: 792, endPoint y: 518, distance: 65.7
click at [792, 518] on div "272 226 56 93 10 67 292 202 1777 1223" at bounding box center [648, 512] width 1256 height 54
drag, startPoint x: 820, startPoint y: 516, endPoint x: 761, endPoint y: 515, distance: 58.5
click at [752, 512] on div "272 226 56 23 147 292 202 1779 1221" at bounding box center [648, 512] width 1256 height 54
drag, startPoint x: 764, startPoint y: 515, endPoint x: 794, endPoint y: 519, distance: 30.8
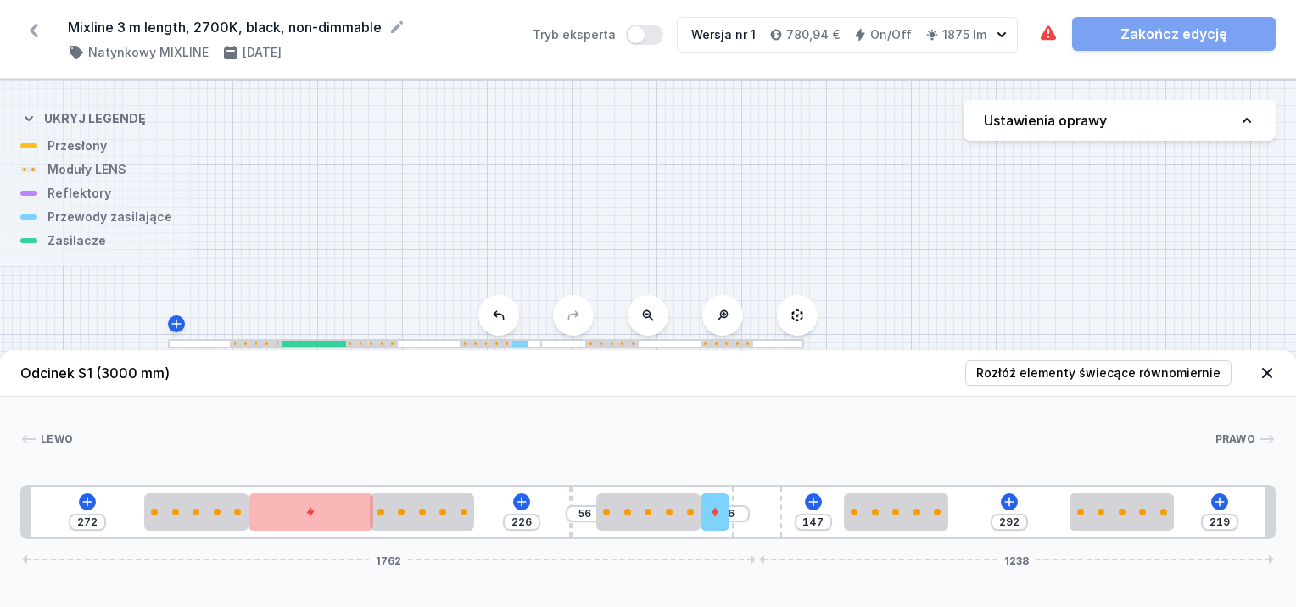
click at [794, 519] on div "272 226 56 6 147 292 219 1762 1238" at bounding box center [648, 512] width 1256 height 54
click at [1211, 370] on span "Rozłóż elementy świecące równomiernie" at bounding box center [1098, 373] width 244 height 17
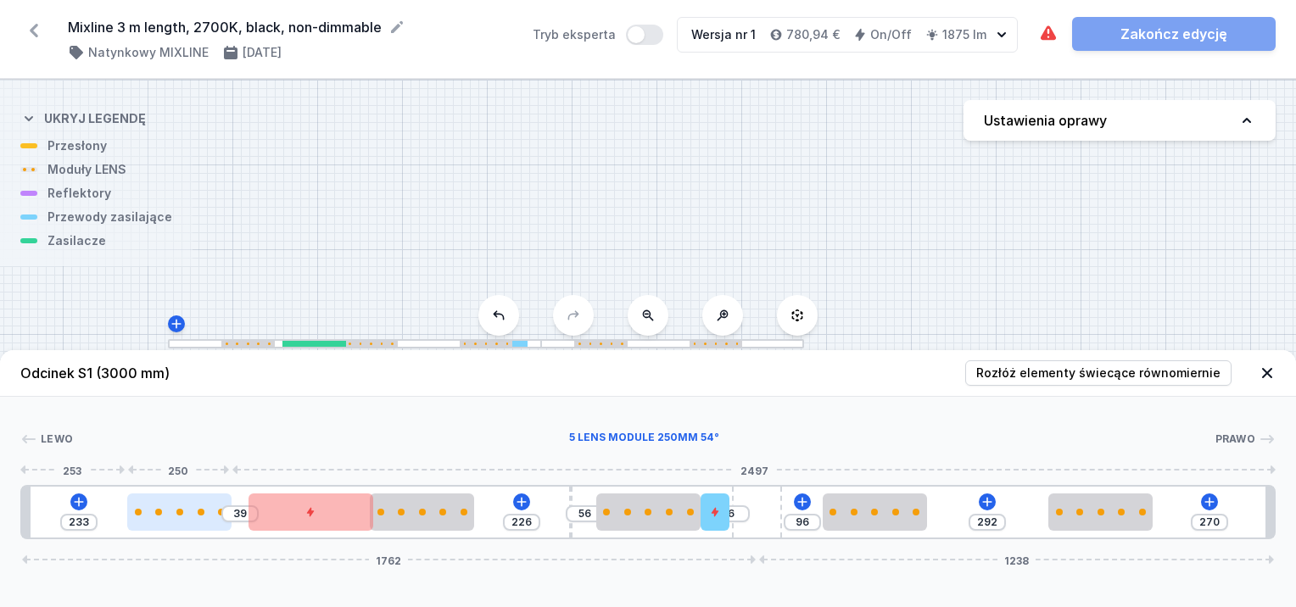
drag, startPoint x: 203, startPoint y: 519, endPoint x: 180, endPoint y: 524, distance: 23.5
click at [180, 524] on div at bounding box center [179, 512] width 104 height 37
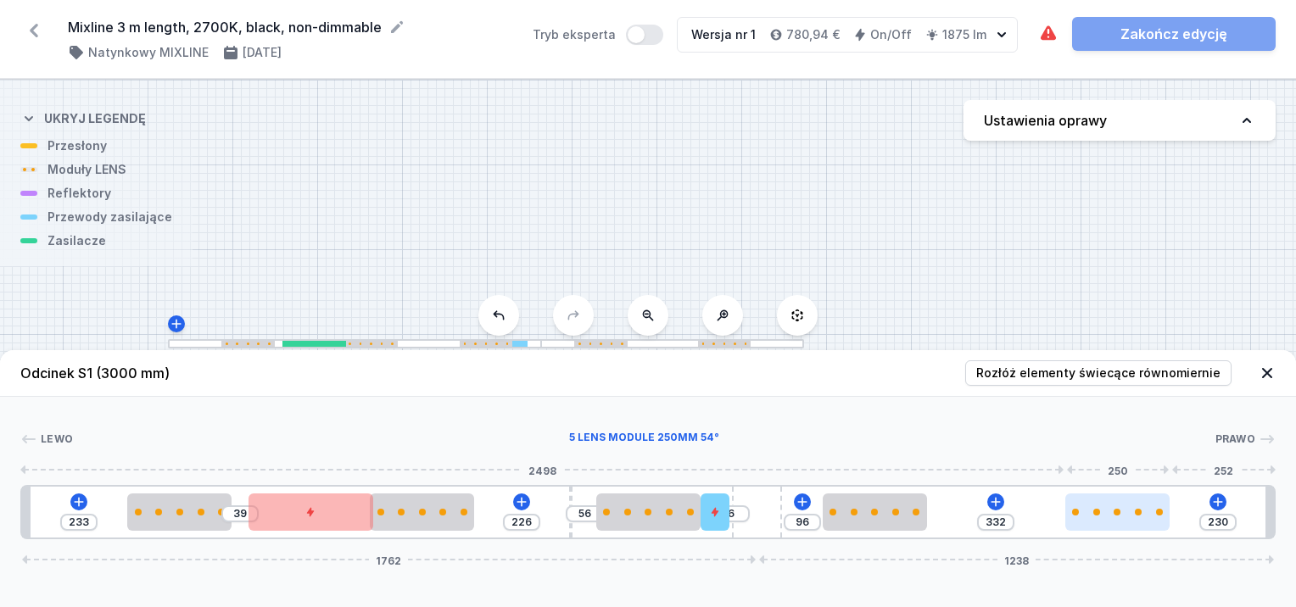
drag, startPoint x: 1100, startPoint y: 506, endPoint x: 1133, endPoint y: 521, distance: 36.4
click at [1133, 521] on div at bounding box center [1118, 512] width 104 height 37
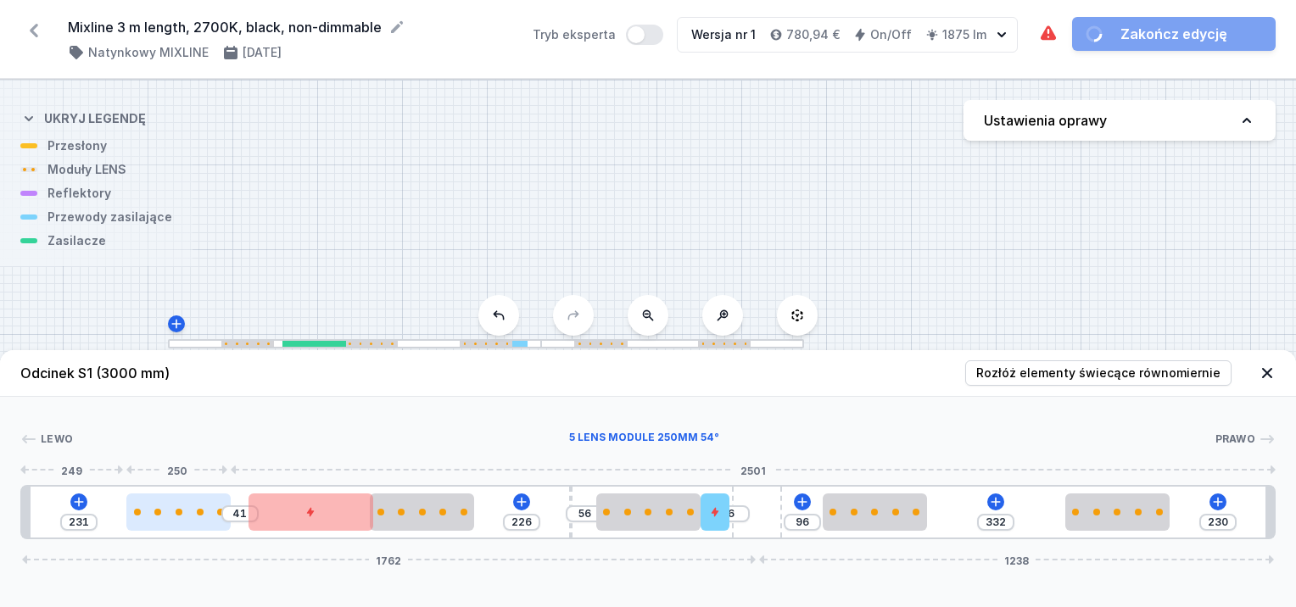
click at [165, 523] on div at bounding box center [178, 512] width 104 height 37
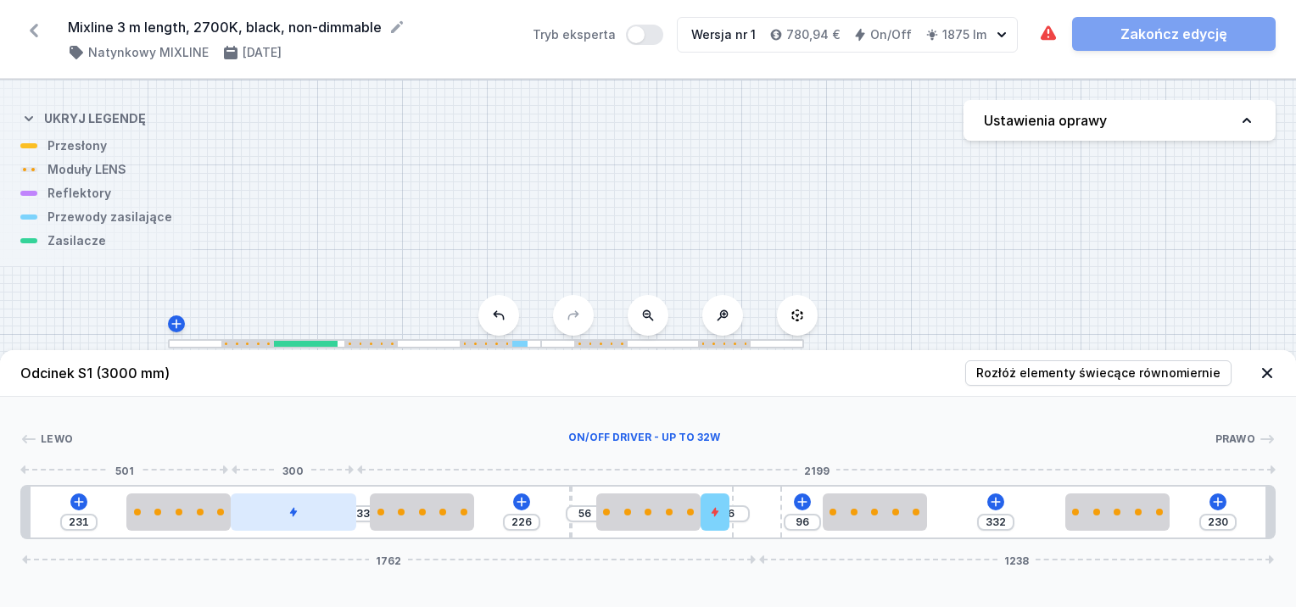
click at [275, 516] on div at bounding box center [294, 512] width 126 height 37
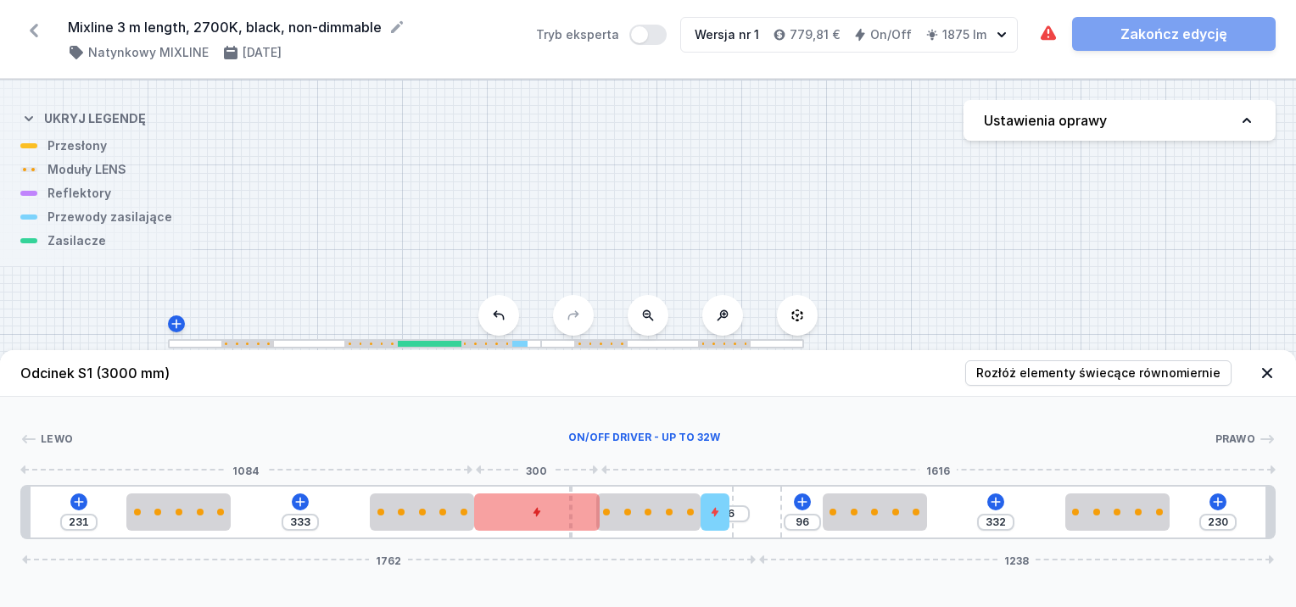
drag, startPoint x: 308, startPoint y: 515, endPoint x: 560, endPoint y: 510, distance: 252.0
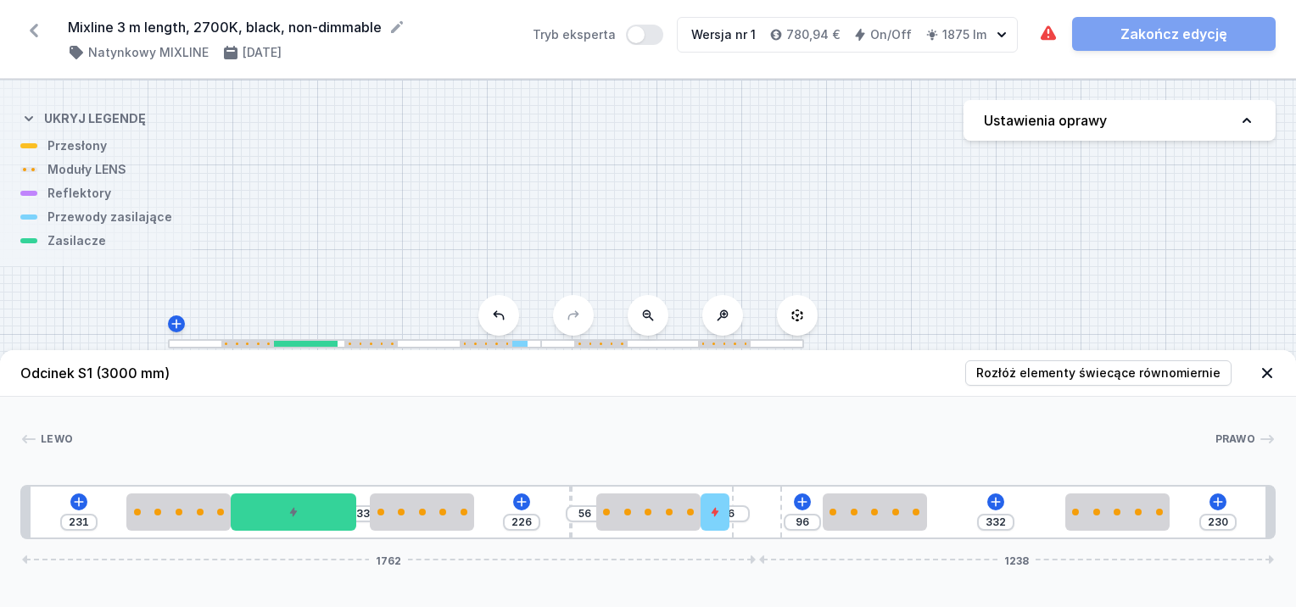
drag, startPoint x: 573, startPoint y: 495, endPoint x: 339, endPoint y: 487, distance: 233.4
click at [333, 487] on div "231 33 226 56 6 96 332 230 1762 1238" at bounding box center [648, 512] width 1256 height 54
drag, startPoint x: 571, startPoint y: 497, endPoint x: 296, endPoint y: 495, distance: 274.9
click at [313, 490] on div "231 33 292 6 96 332 230 1762 1238" at bounding box center [648, 512] width 1256 height 54
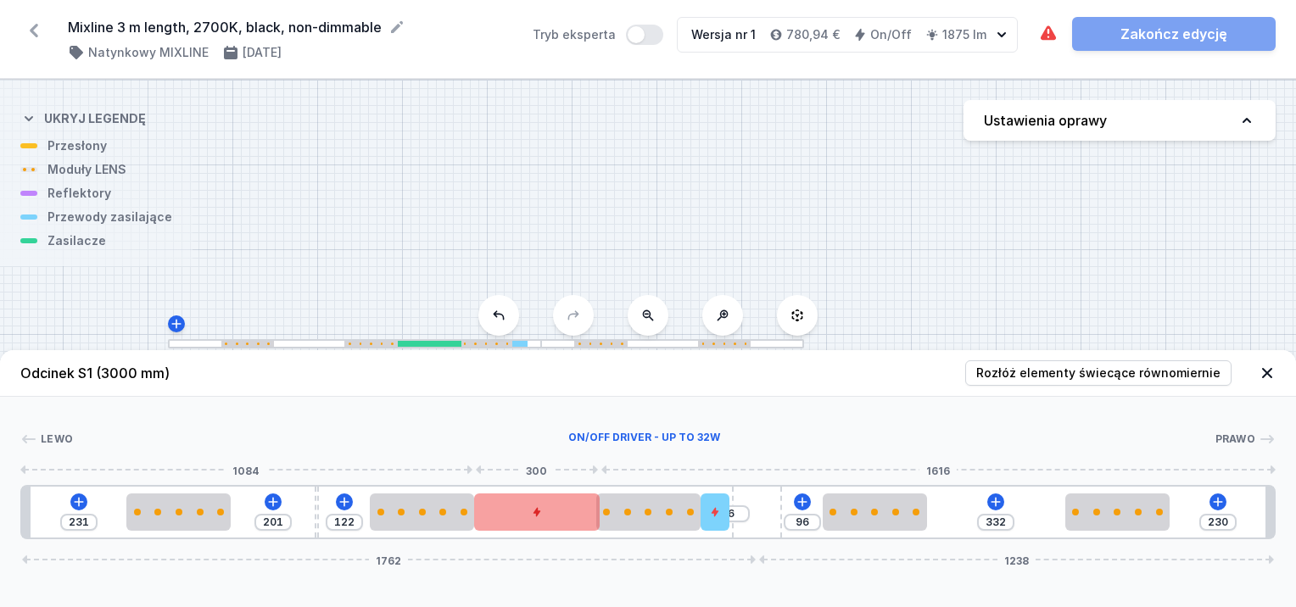
drag, startPoint x: 288, startPoint y: 502, endPoint x: 549, endPoint y: 507, distance: 260.5
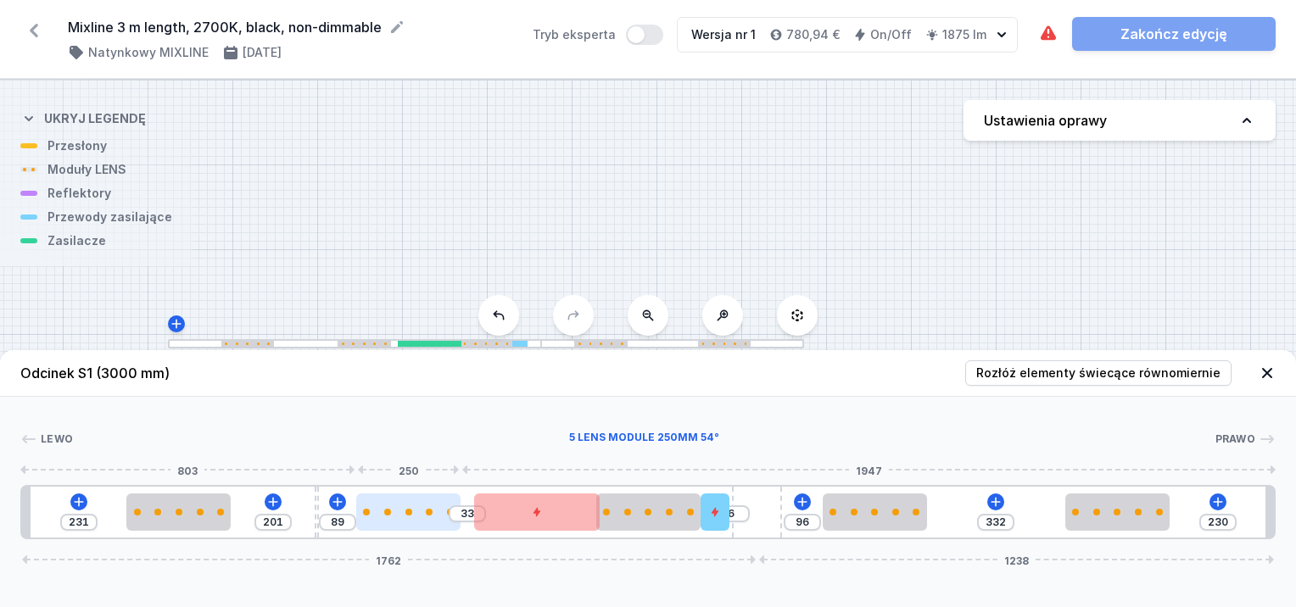
drag, startPoint x: 394, startPoint y: 515, endPoint x: 377, endPoint y: 519, distance: 17.5
click at [377, 519] on div at bounding box center [408, 512] width 104 height 37
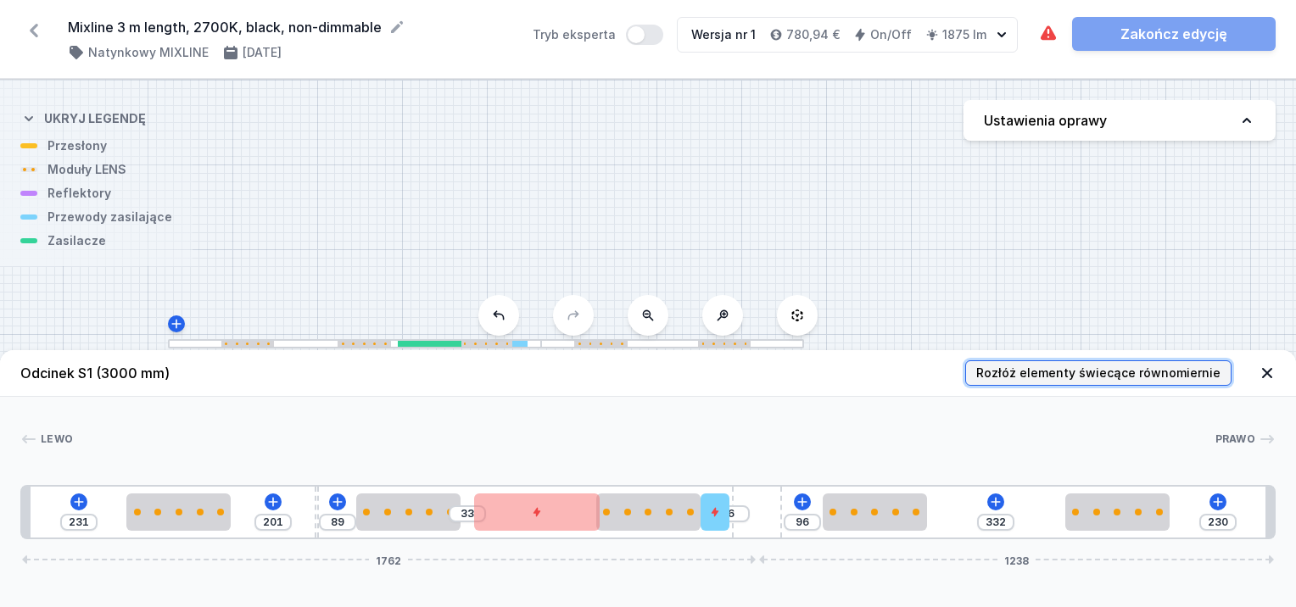
click at [1115, 366] on span "Rozłóż elementy świecące równomiernie" at bounding box center [1098, 373] width 244 height 17
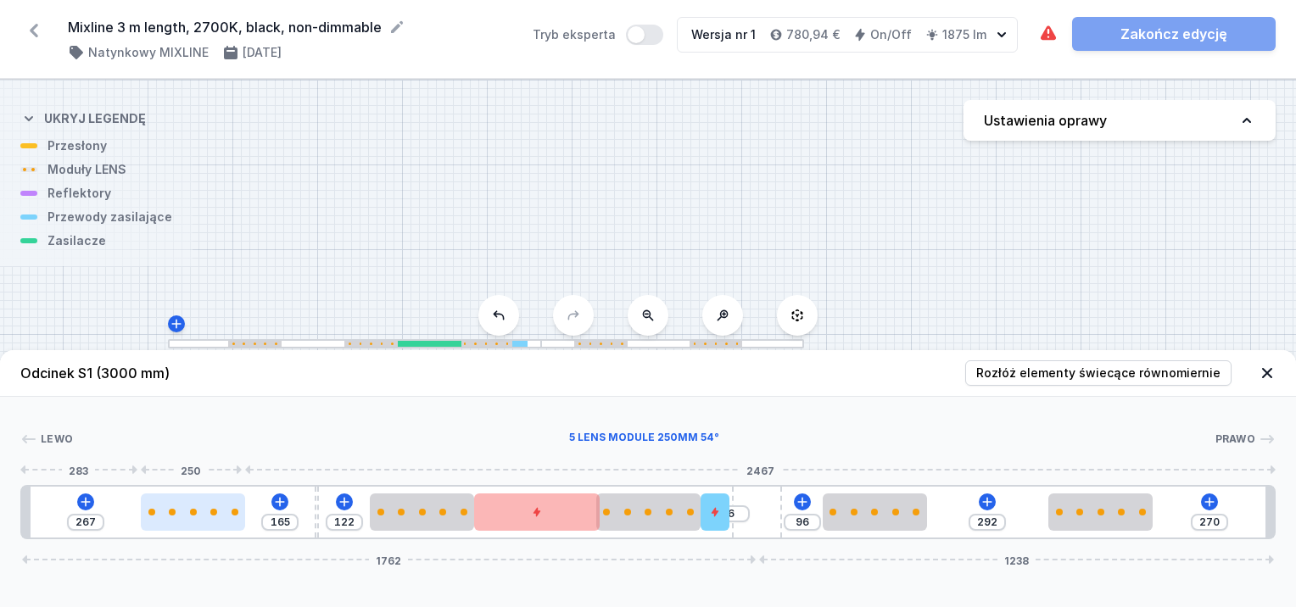
click at [166, 516] on div at bounding box center [193, 512] width 104 height 37
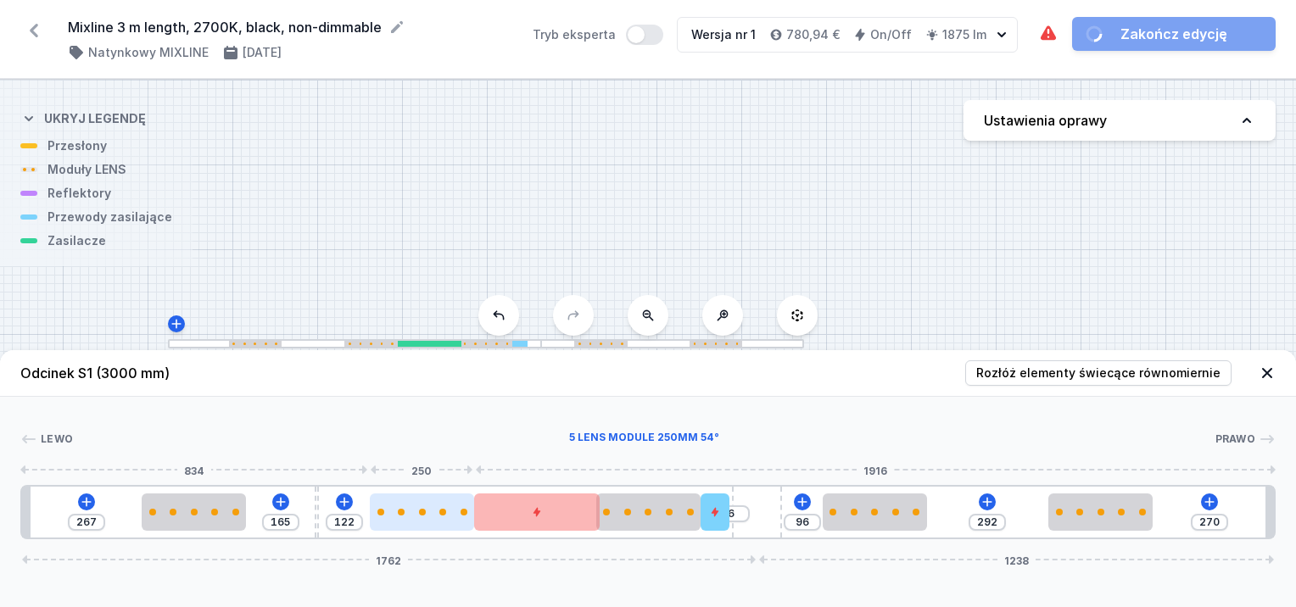
click at [414, 520] on div at bounding box center [422, 512] width 104 height 37
drag, startPoint x: 427, startPoint y: 513, endPoint x: 406, endPoint y: 518, distance: 20.8
click at [406, 518] on div at bounding box center [407, 512] width 104 height 37
click at [406, 518] on div at bounding box center [405, 512] width 104 height 37
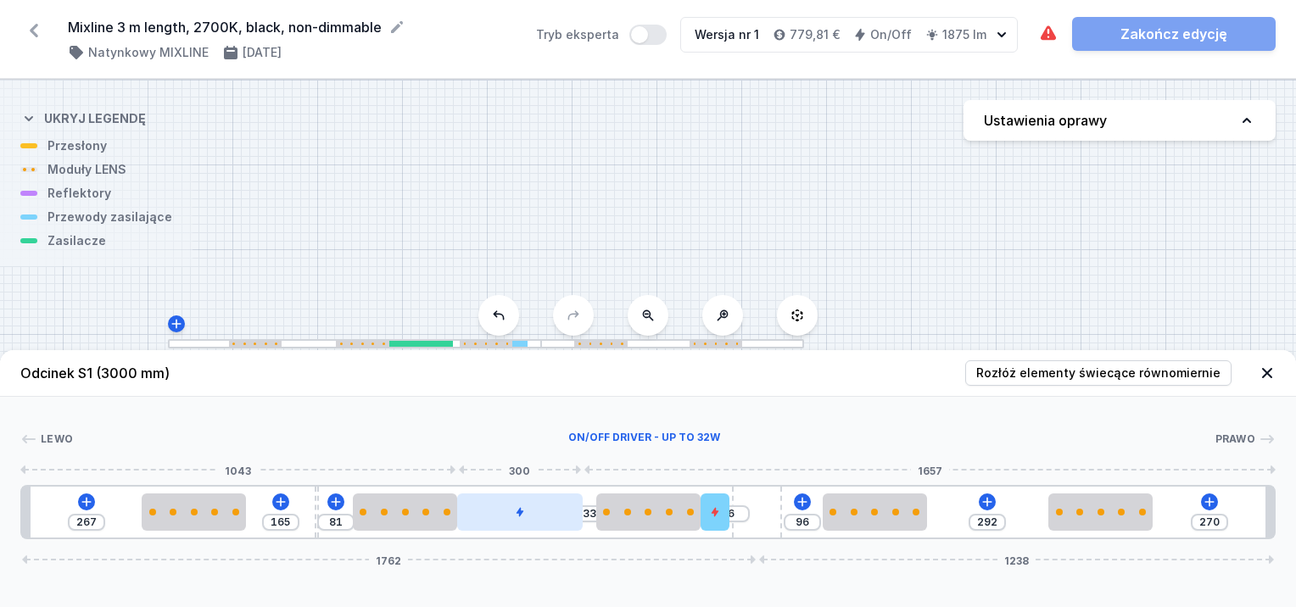
drag, startPoint x: 516, startPoint y: 516, endPoint x: 526, endPoint y: 519, distance: 10.7
click at [526, 519] on div at bounding box center [520, 512] width 126 height 37
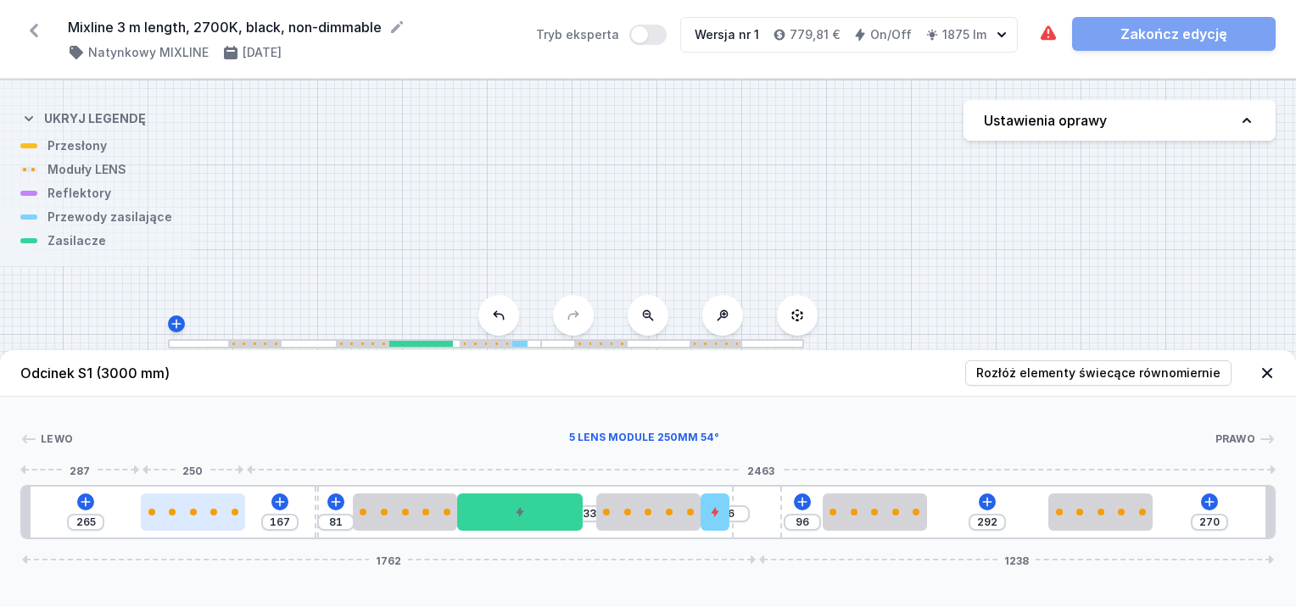
drag, startPoint x: 200, startPoint y: 501, endPoint x: 193, endPoint y: 506, distance: 9.7
click at [193, 506] on div at bounding box center [193, 512] width 104 height 37
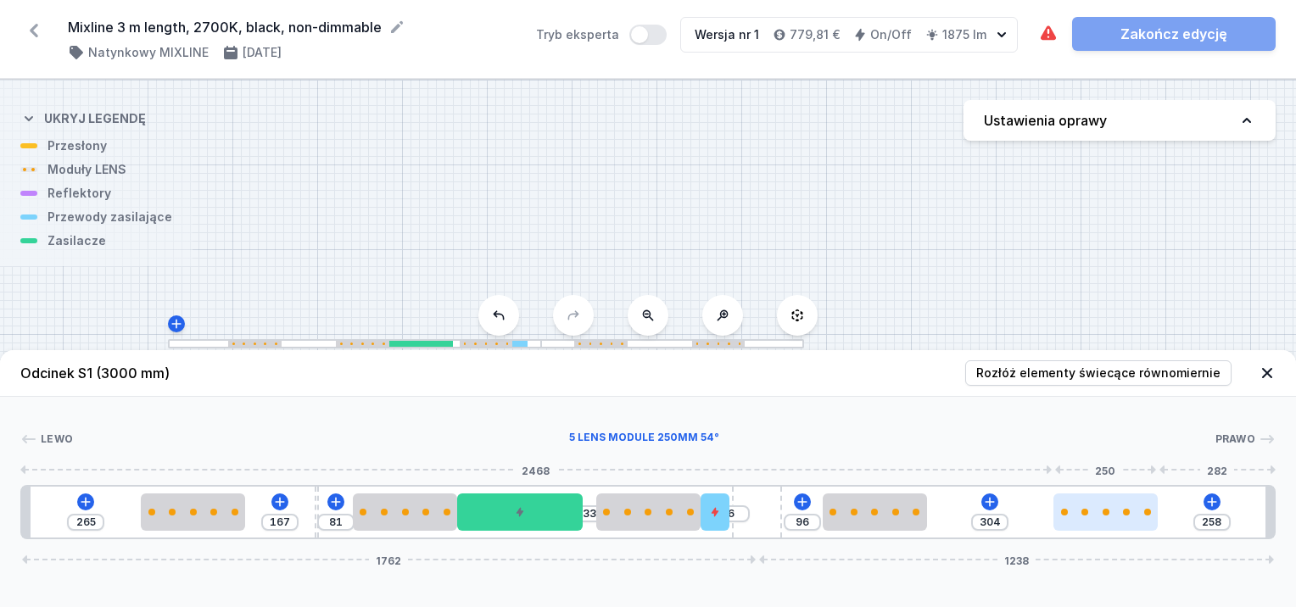
drag, startPoint x: 1133, startPoint y: 518, endPoint x: 1154, endPoint y: 524, distance: 22.0
click at [1154, 524] on div at bounding box center [1106, 512] width 104 height 37
drag, startPoint x: 1127, startPoint y: 518, endPoint x: 1140, endPoint y: 521, distance: 13.0
click at [1140, 521] on div at bounding box center [1102, 512] width 104 height 37
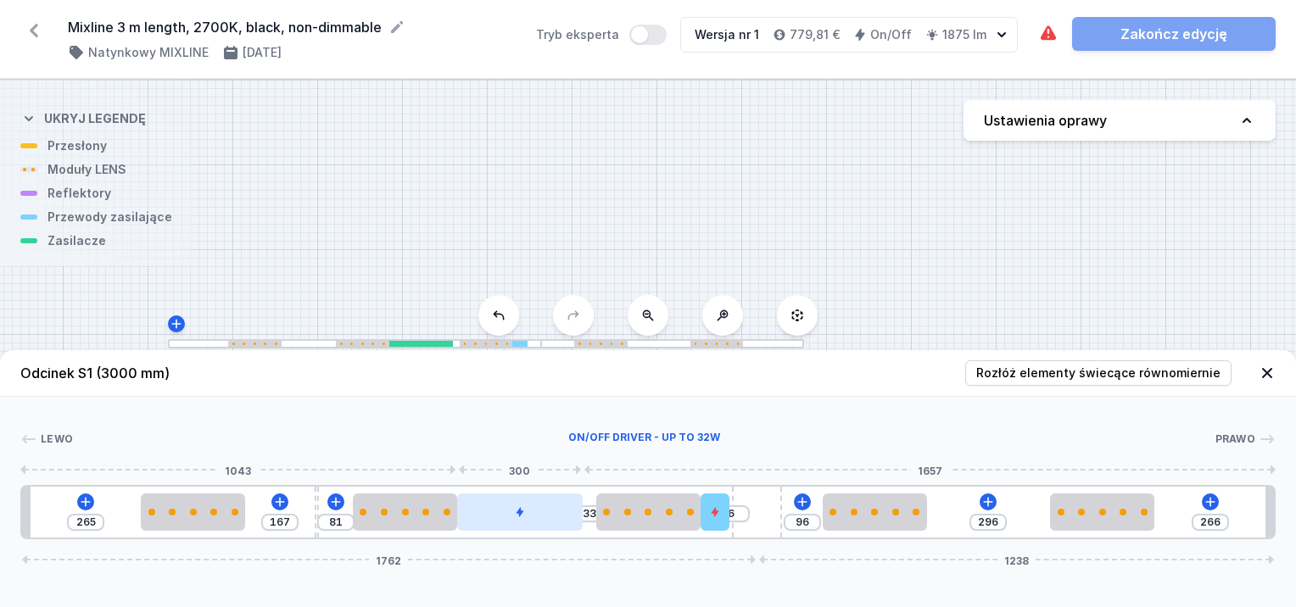
click at [576, 515] on div at bounding box center [520, 512] width 126 height 37
drag, startPoint x: 541, startPoint y: 515, endPoint x: 574, endPoint y: 512, distance: 32.3
click at [578, 513] on div at bounding box center [534, 512] width 126 height 37
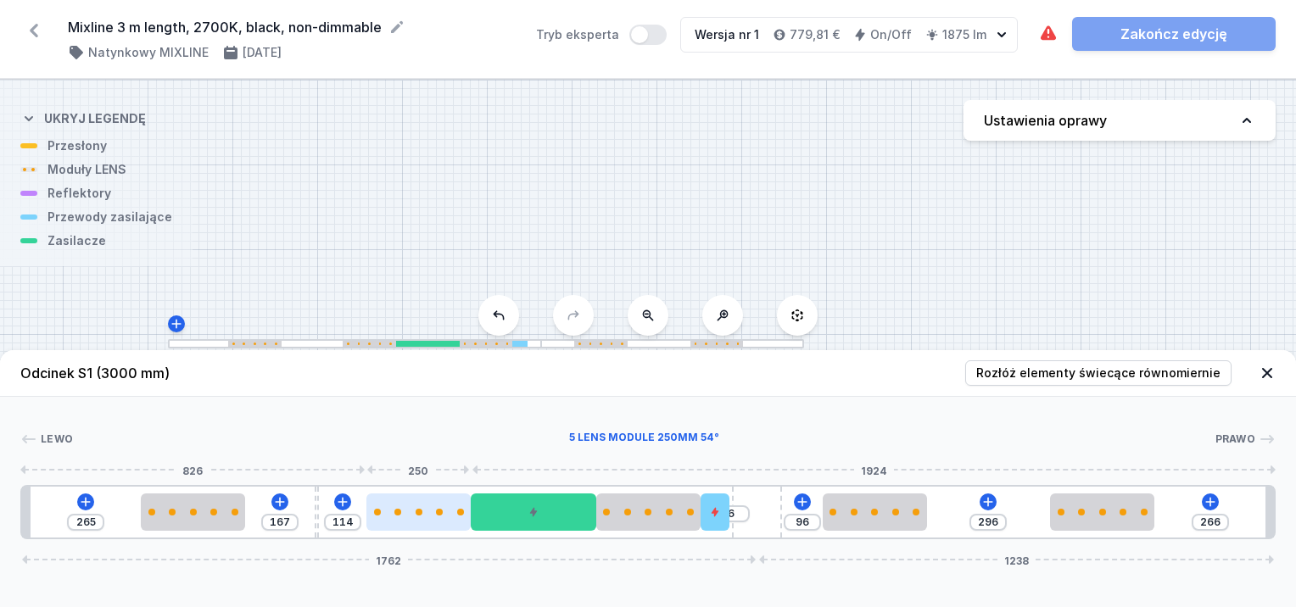
click at [438, 507] on div at bounding box center [419, 512] width 104 height 37
click at [319, 494] on div at bounding box center [317, 512] width 4 height 51
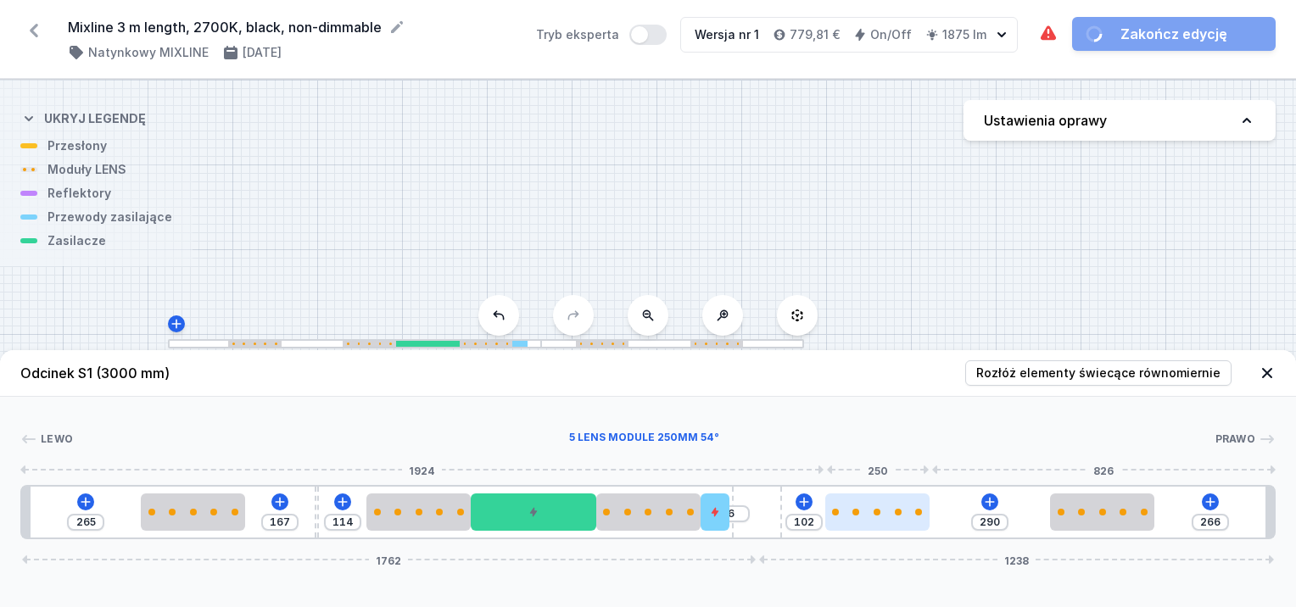
drag, startPoint x: 878, startPoint y: 518, endPoint x: 893, endPoint y: 518, distance: 15.3
click at [893, 518] on div at bounding box center [877, 512] width 104 height 37
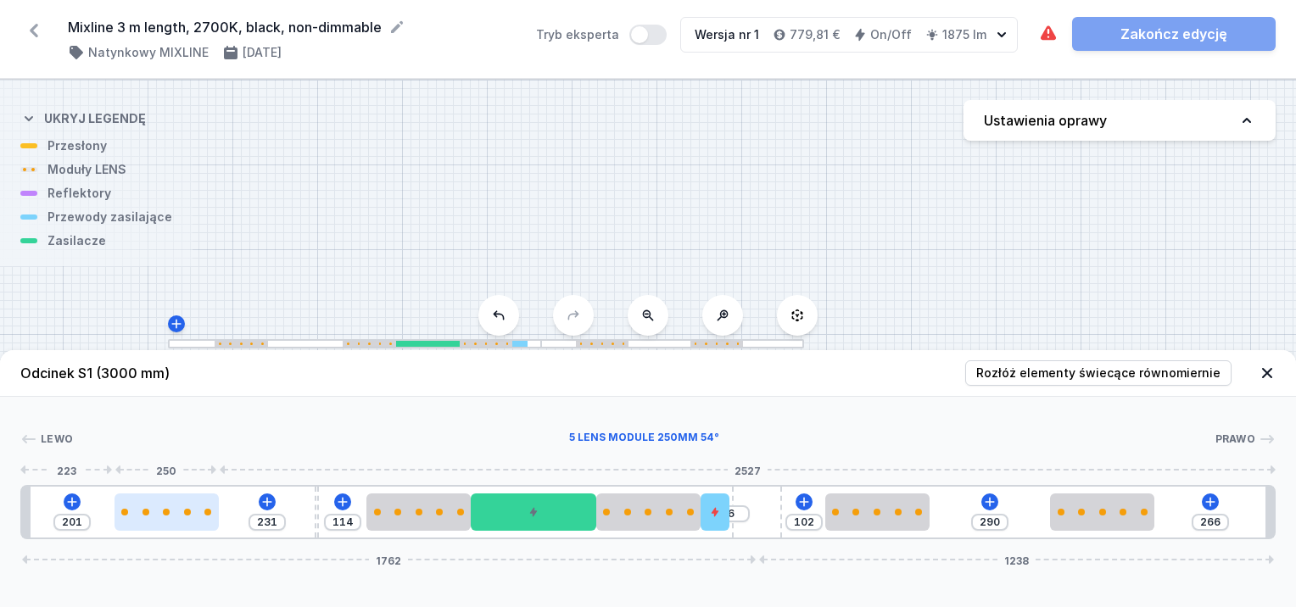
drag, startPoint x: 187, startPoint y: 516, endPoint x: 154, endPoint y: 529, distance: 36.5
click at [154, 529] on div at bounding box center [167, 512] width 104 height 37
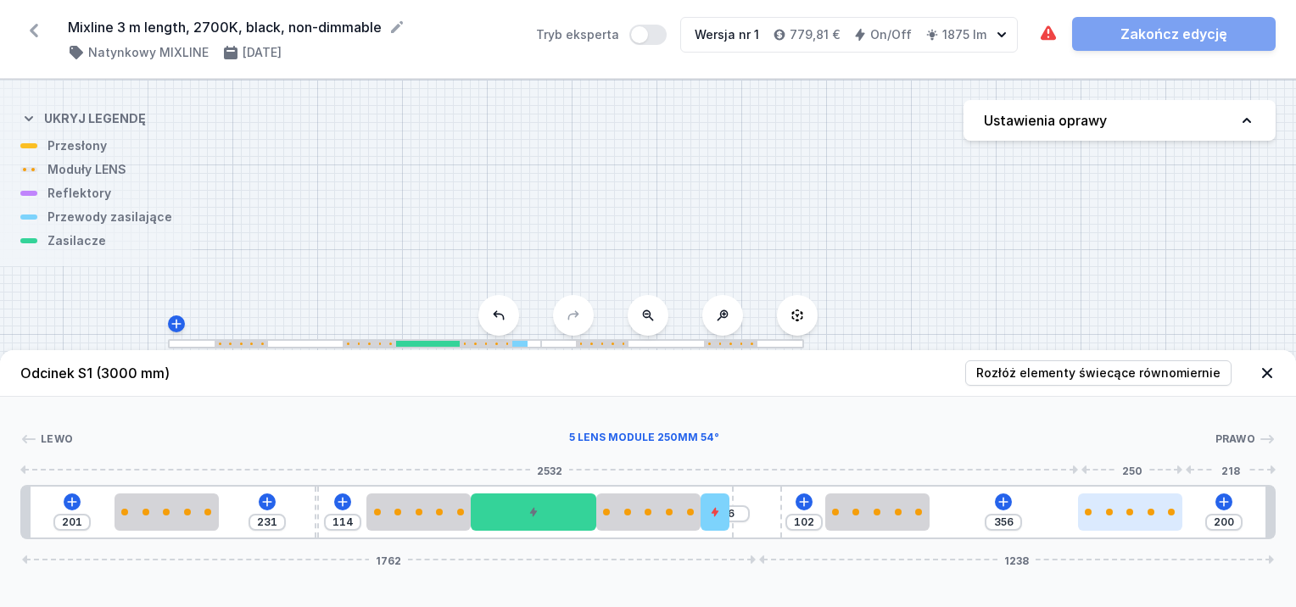
drag, startPoint x: 1100, startPoint y: 526, endPoint x: 1144, endPoint y: 529, distance: 44.2
click at [1144, 529] on div at bounding box center [1130, 512] width 104 height 37
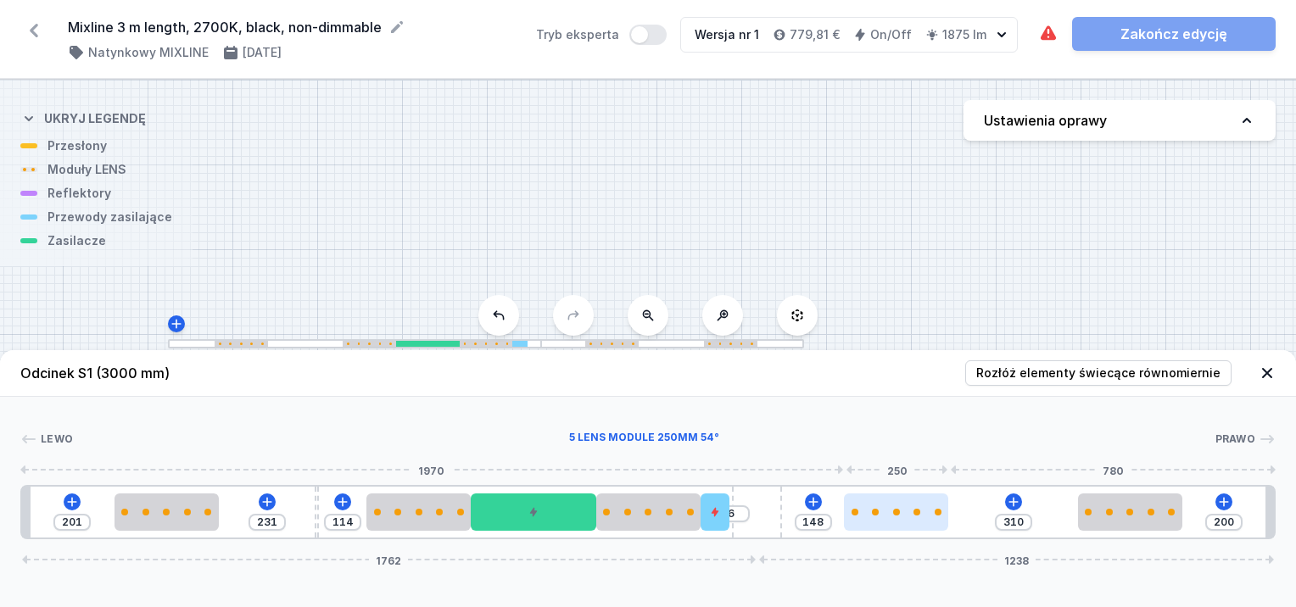
drag, startPoint x: 898, startPoint y: 523, endPoint x: 930, endPoint y: 527, distance: 32.4
click at [930, 527] on div at bounding box center [896, 512] width 104 height 37
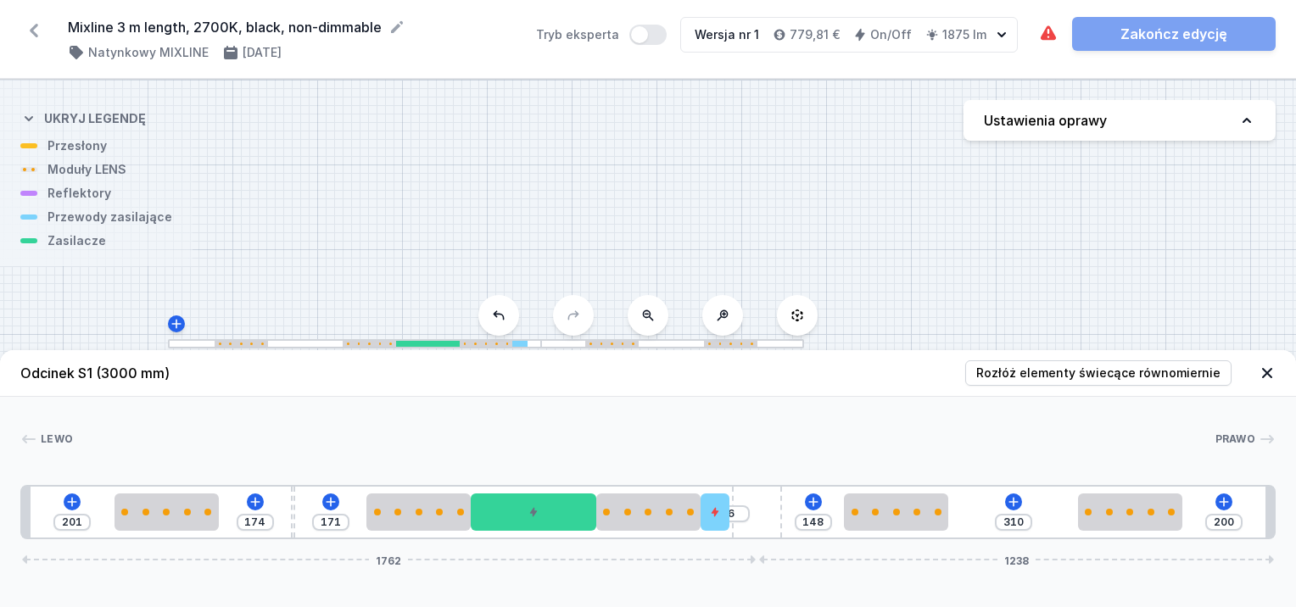
drag, startPoint x: 315, startPoint y: 512, endPoint x: 287, endPoint y: 515, distance: 28.2
click at [287, 515] on div "201 174 171 6 148 310 200 1762 1238" at bounding box center [648, 512] width 1256 height 54
drag, startPoint x: 292, startPoint y: 506, endPoint x: 278, endPoint y: 511, distance: 14.2
click at [278, 511] on div "201 152 193 6 148 310 200 1762 1238" at bounding box center [648, 512] width 1256 height 54
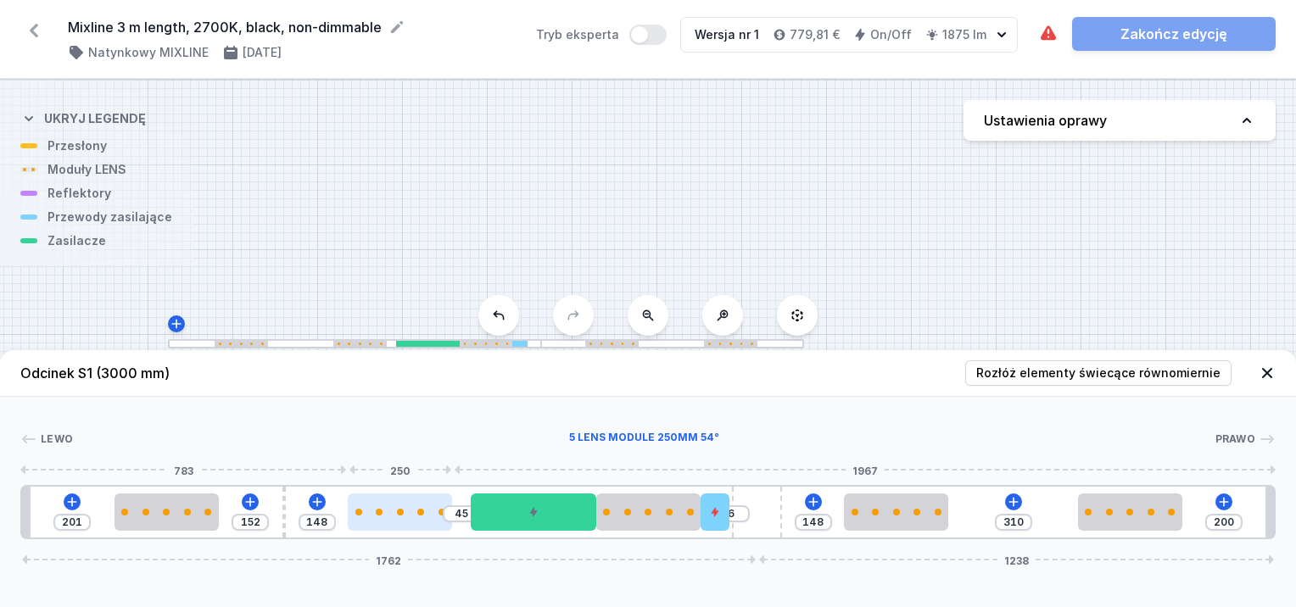
drag, startPoint x: 405, startPoint y: 518, endPoint x: 383, endPoint y: 530, distance: 25.1
click at [383, 530] on div at bounding box center [400, 512] width 104 height 37
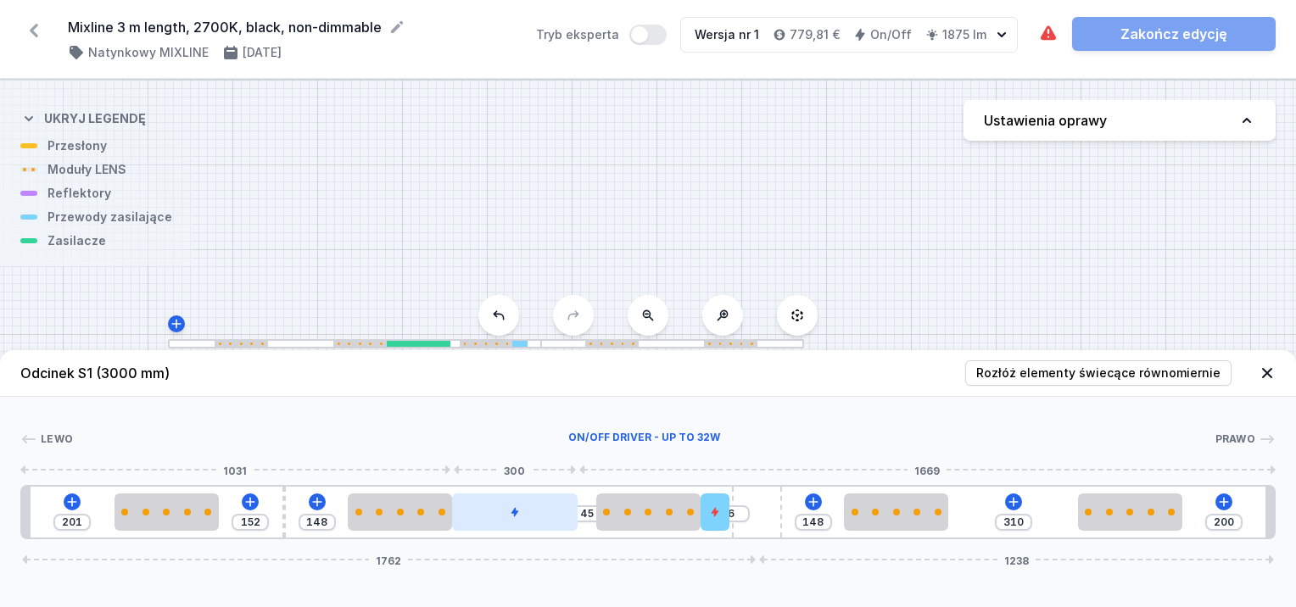
click at [522, 520] on div at bounding box center [515, 512] width 126 height 37
drag, startPoint x: 629, startPoint y: 518, endPoint x: 540, endPoint y: 514, distance: 88.3
click at [624, 520] on div at bounding box center [630, 512] width 104 height 37
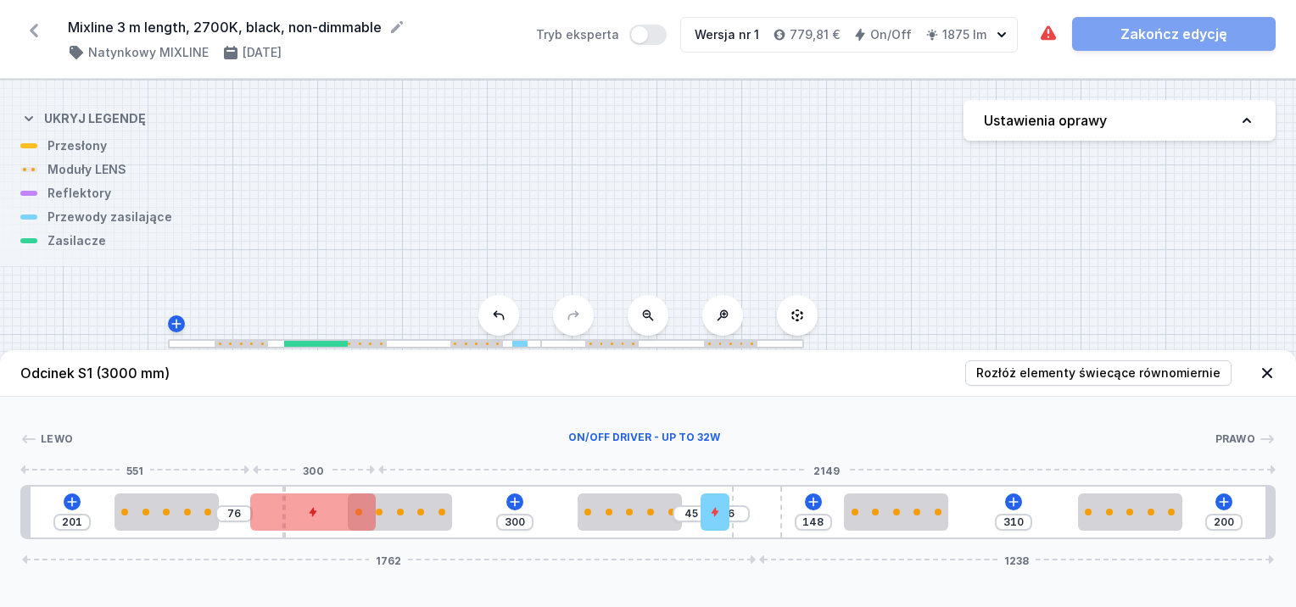
drag, startPoint x: 512, startPoint y: 512, endPoint x: 305, endPoint y: 512, distance: 207.0
click at [305, 512] on div at bounding box center [313, 512] width 126 height 37
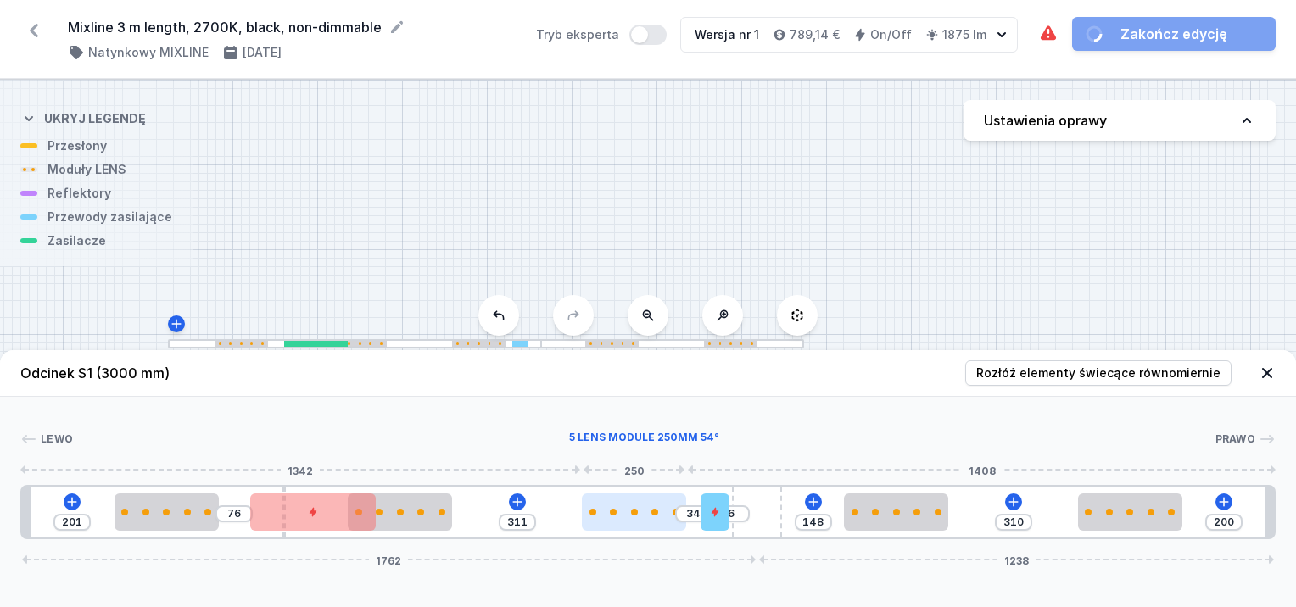
click at [607, 517] on div at bounding box center [634, 512] width 104 height 37
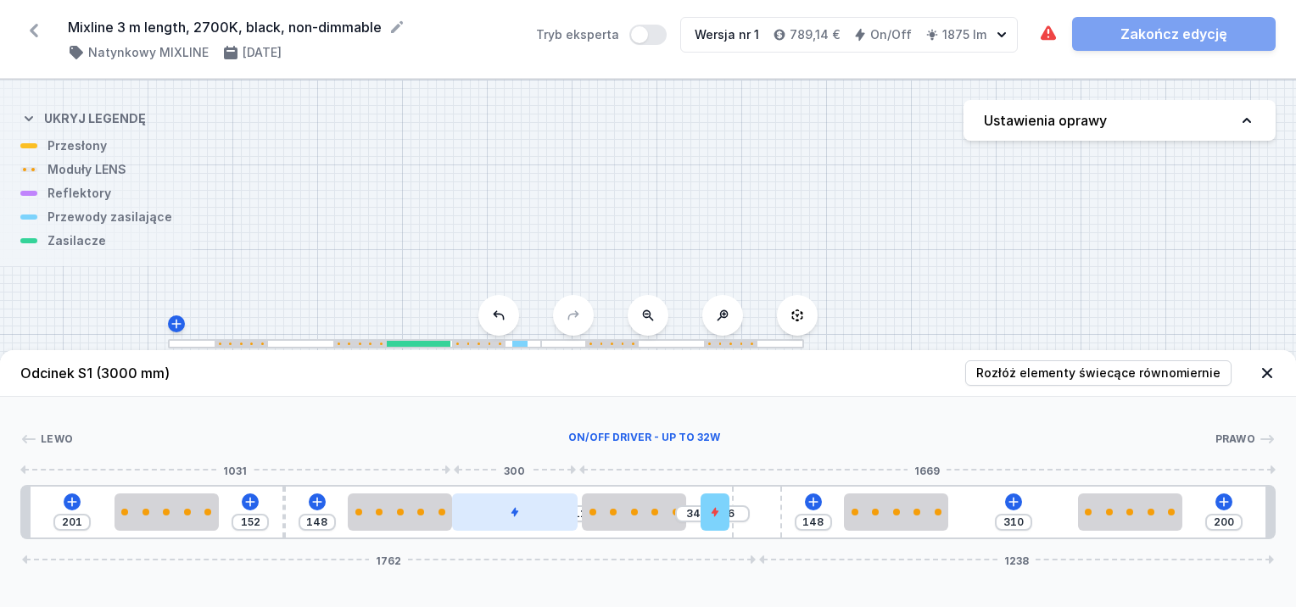
drag, startPoint x: 344, startPoint y: 516, endPoint x: 553, endPoint y: 518, distance: 209.6
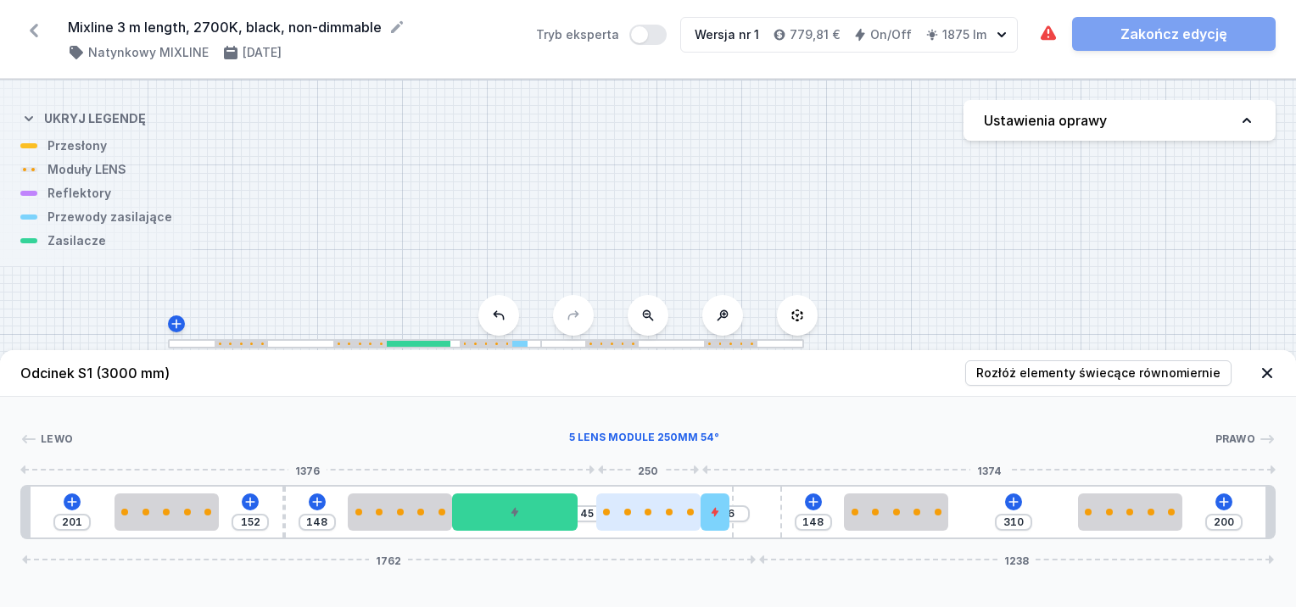
drag, startPoint x: 661, startPoint y: 524, endPoint x: 690, endPoint y: 523, distance: 28.9
click at [690, 523] on div at bounding box center [648, 512] width 104 height 37
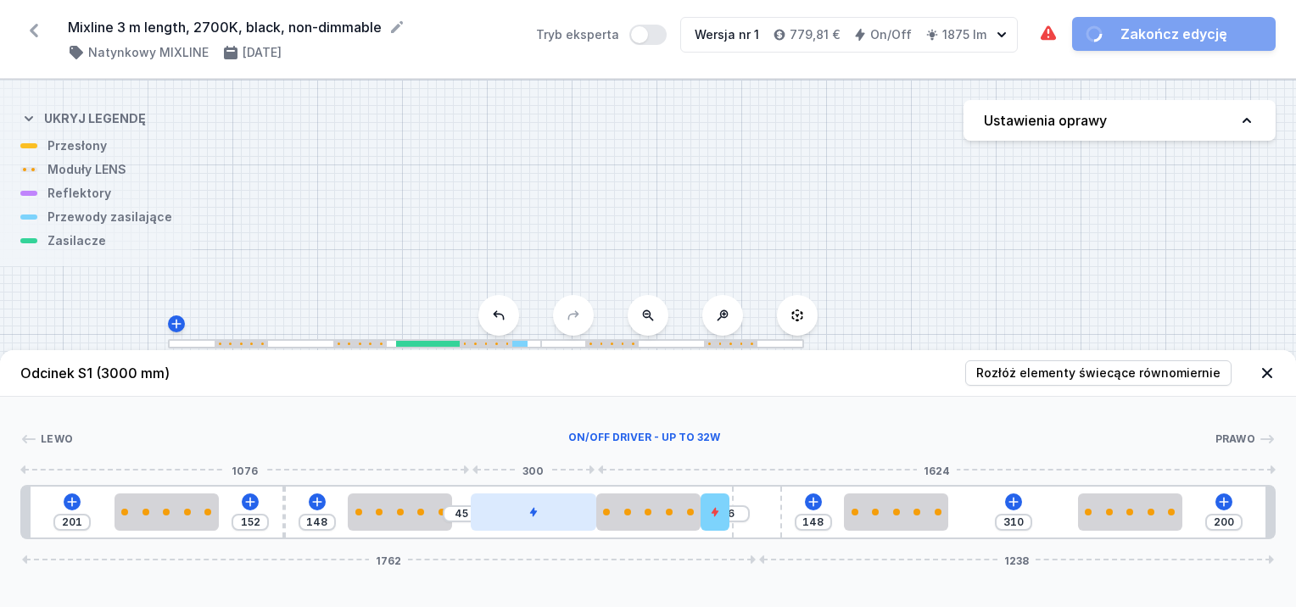
drag, startPoint x: 550, startPoint y: 515, endPoint x: 584, endPoint y: 512, distance: 34.0
click at [584, 512] on div at bounding box center [534, 512] width 126 height 37
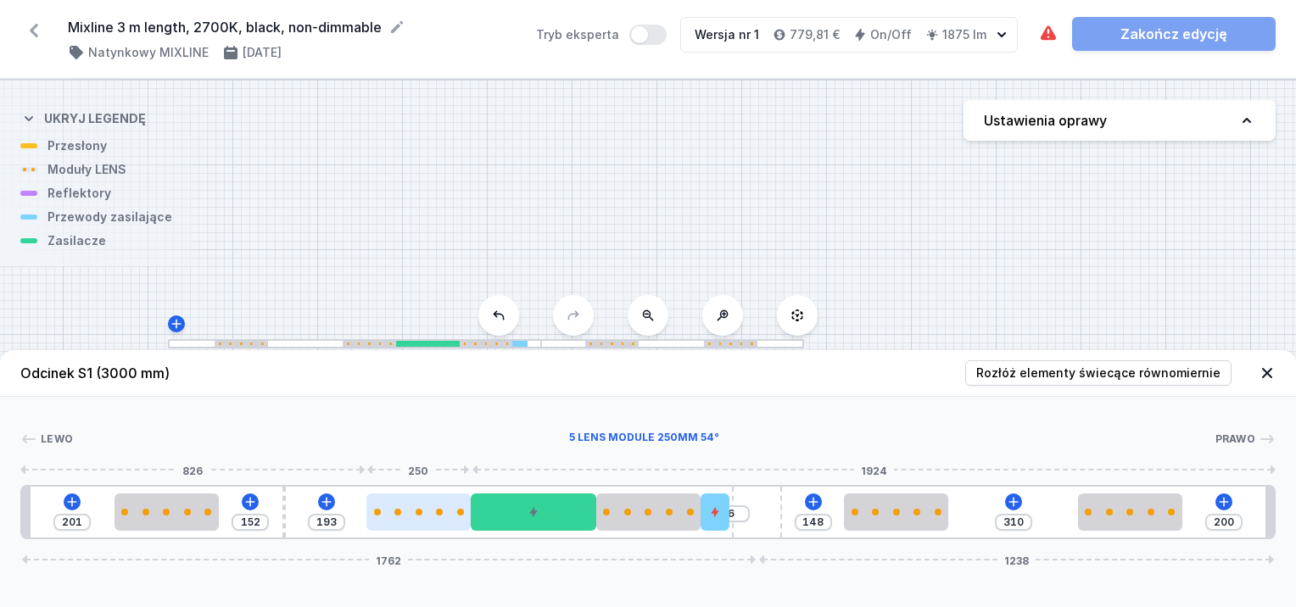
drag, startPoint x: 406, startPoint y: 508, endPoint x: 429, endPoint y: 508, distance: 22.9
click at [429, 508] on div at bounding box center [419, 512] width 104 height 37
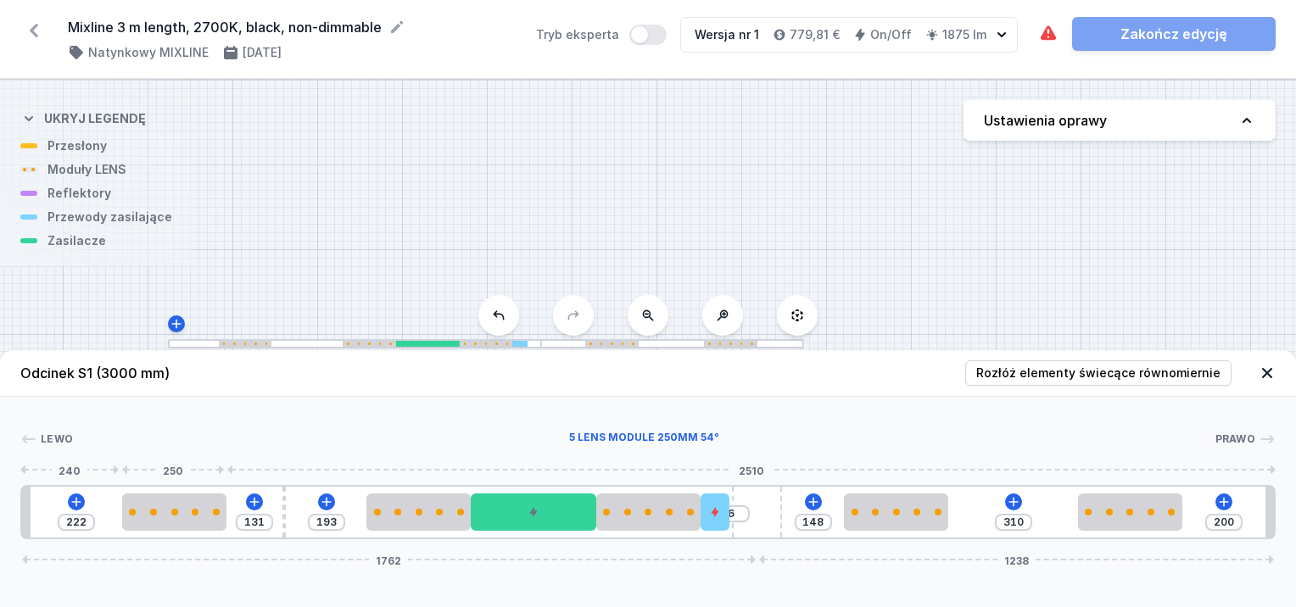
drag, startPoint x: 189, startPoint y: 509, endPoint x: 315, endPoint y: 495, distance: 126.3
click at [195, 508] on div at bounding box center [174, 512] width 104 height 37
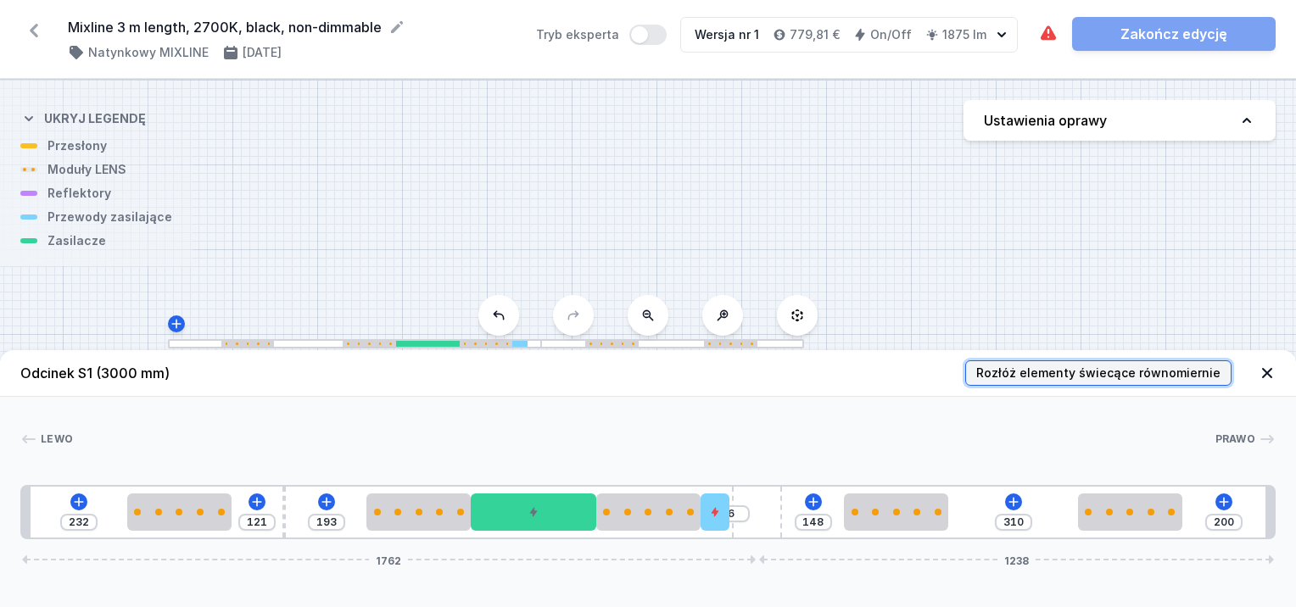
click at [1066, 372] on span "Rozłóż elementy świecące równomiernie" at bounding box center [1098, 373] width 244 height 17
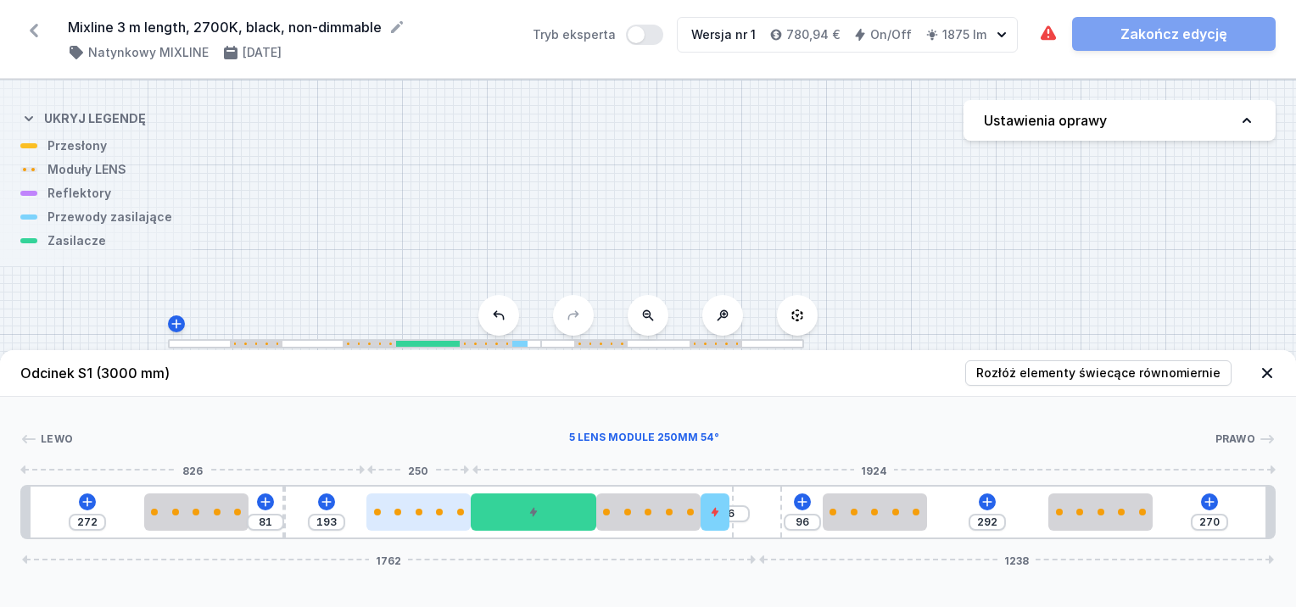
drag, startPoint x: 442, startPoint y: 516, endPoint x: 430, endPoint y: 516, distance: 11.9
click at [430, 516] on div at bounding box center [419, 512] width 104 height 37
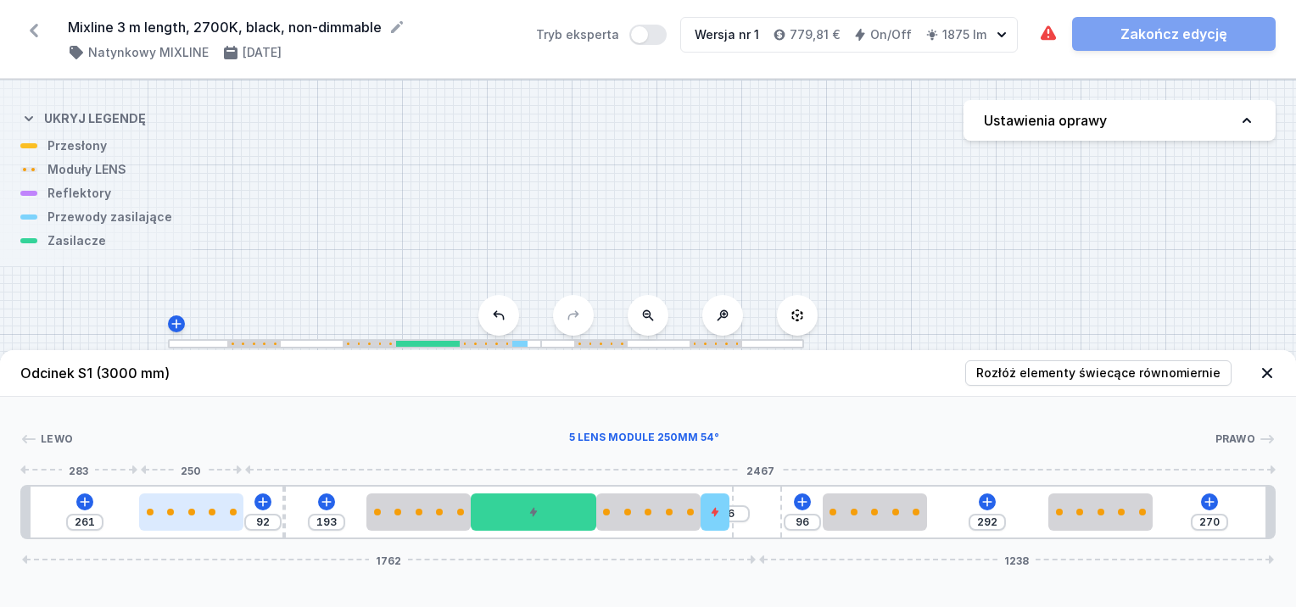
drag, startPoint x: 190, startPoint y: 515, endPoint x: 179, endPoint y: 515, distance: 11.0
click at [179, 515] on div at bounding box center [191, 512] width 104 height 7
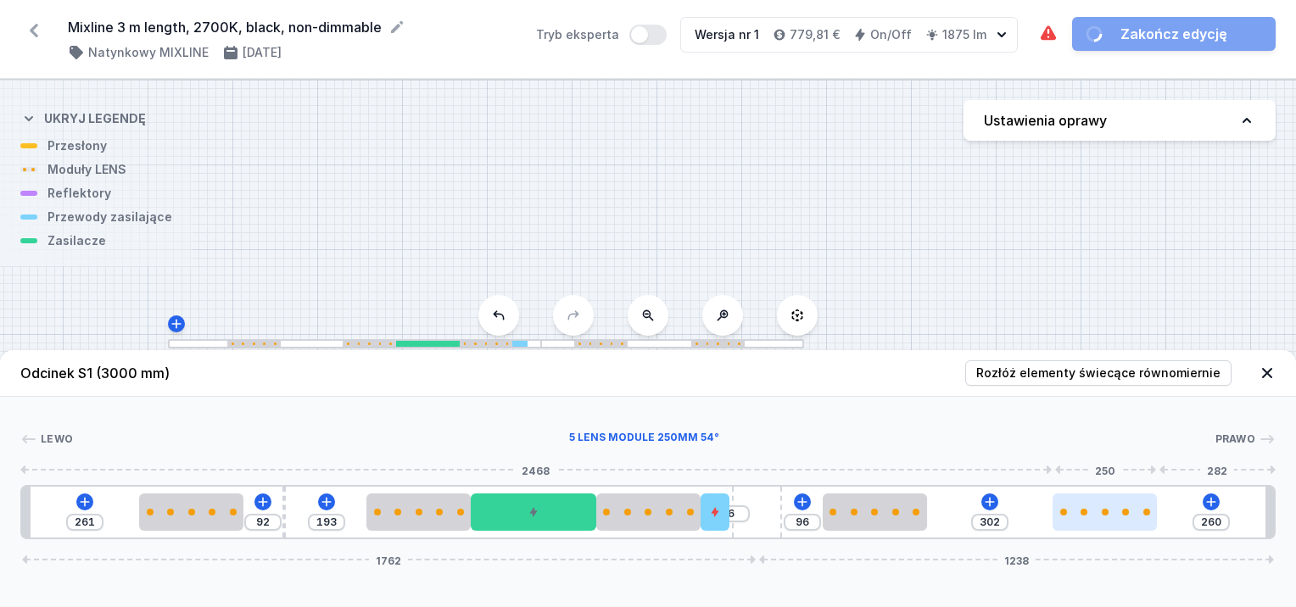
drag, startPoint x: 1122, startPoint y: 510, endPoint x: 1143, endPoint y: 507, distance: 20.5
click at [1143, 507] on div at bounding box center [1105, 512] width 104 height 37
click at [283, 523] on div at bounding box center [285, 512] width 4 height 51
click at [281, 523] on div "261 92 193 6 96 302 260 1762 1238" at bounding box center [648, 512] width 1256 height 54
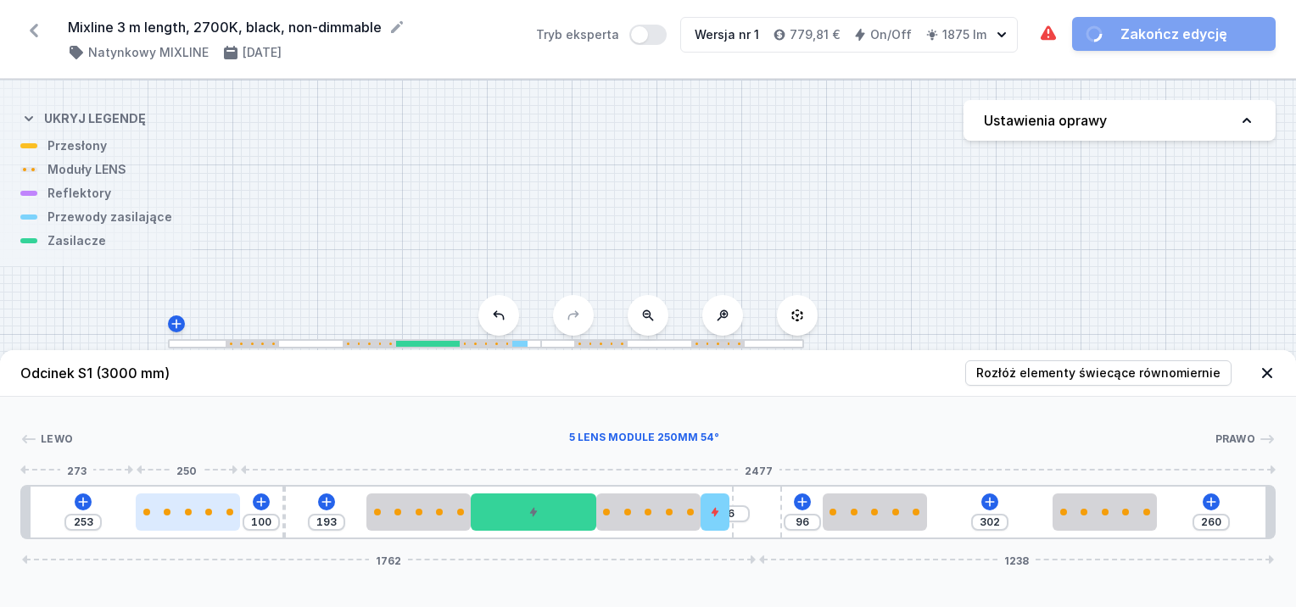
drag, startPoint x: 172, startPoint y: 506, endPoint x: 162, endPoint y: 514, distance: 13.3
click at [162, 514] on div at bounding box center [188, 512] width 104 height 37
click at [162, 514] on div at bounding box center [188, 512] width 104 height 7
click at [176, 512] on div at bounding box center [188, 512] width 104 height 7
click at [168, 513] on div at bounding box center [187, 512] width 104 height 7
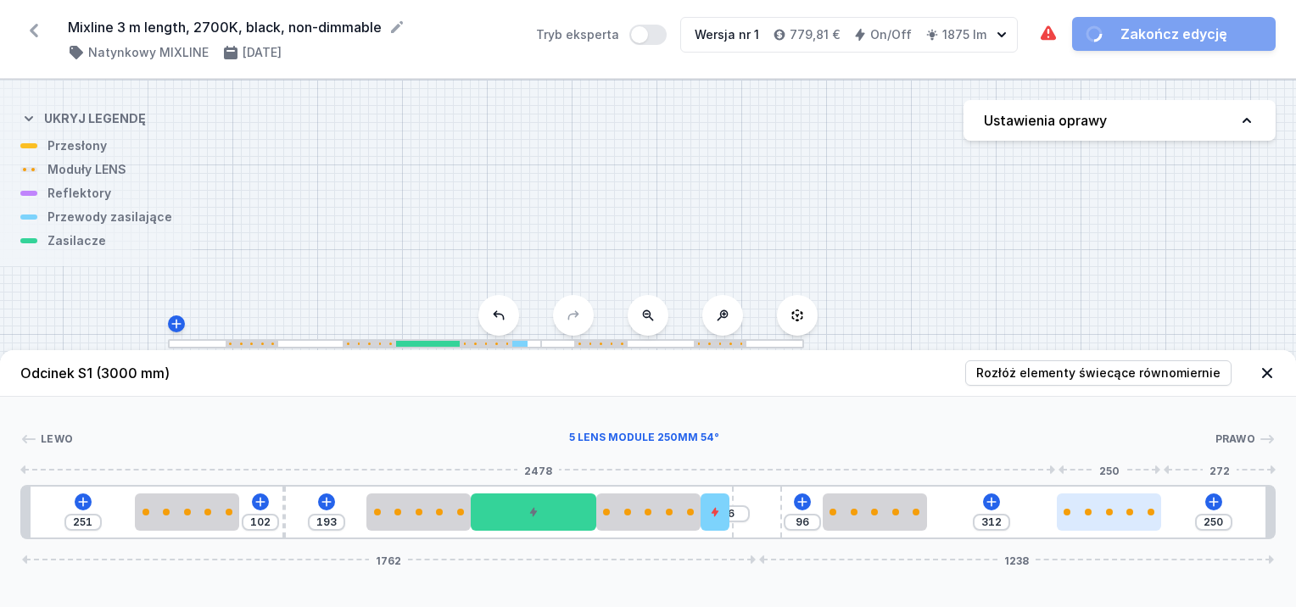
drag, startPoint x: 1109, startPoint y: 518, endPoint x: 1129, endPoint y: 517, distance: 20.4
click at [1129, 517] on div at bounding box center [1109, 512] width 104 height 37
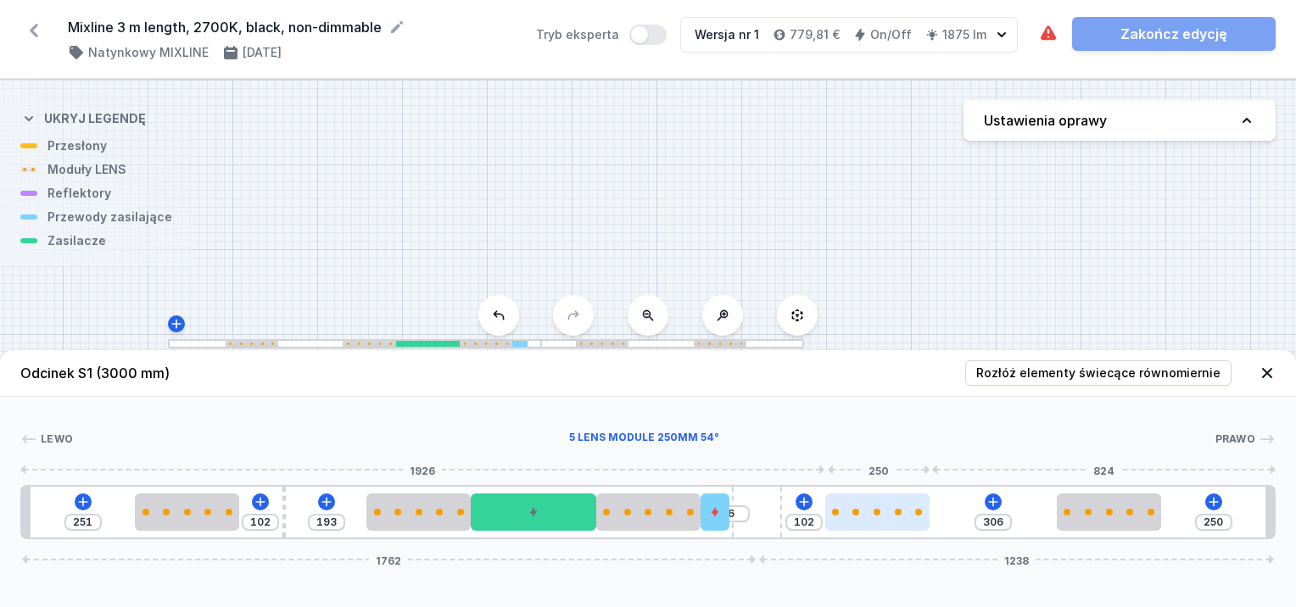
drag, startPoint x: 871, startPoint y: 523, endPoint x: 887, endPoint y: 523, distance: 15.3
click at [887, 523] on div at bounding box center [877, 512] width 104 height 37
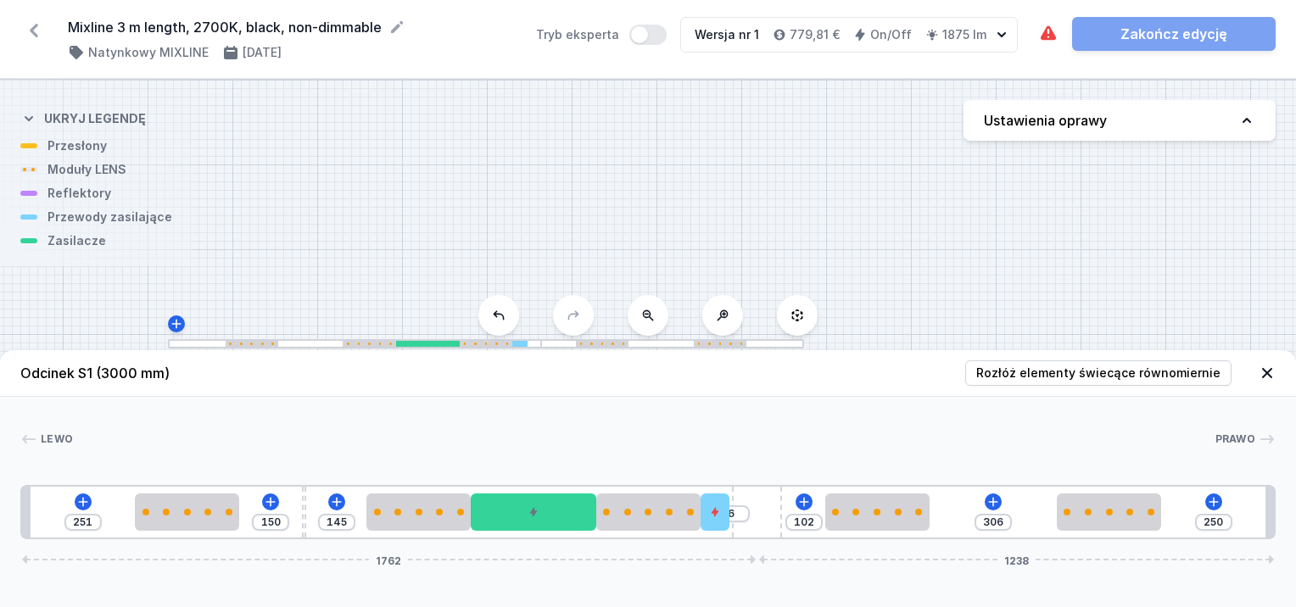
drag, startPoint x: 283, startPoint y: 513, endPoint x: 299, endPoint y: 520, distance: 17.5
click at [299, 520] on div "251 150 145 6 102 306 250 1762 1238" at bounding box center [648, 512] width 1256 height 54
drag, startPoint x: 911, startPoint y: 518, endPoint x: 926, endPoint y: 513, distance: 15.8
click at [926, 513] on div at bounding box center [880, 512] width 104 height 37
click at [723, 513] on div at bounding box center [715, 512] width 29 height 37
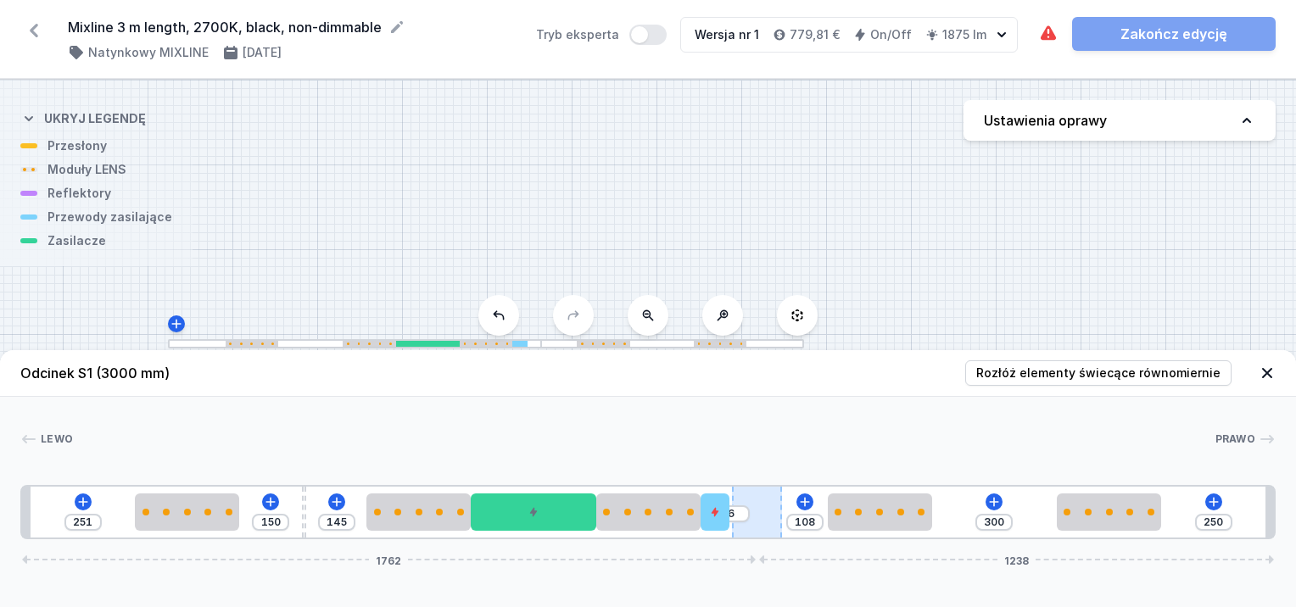
drag, startPoint x: 723, startPoint y: 513, endPoint x: 751, endPoint y: 513, distance: 28.0
click at [751, 513] on div "251 150 145 6 108 300 250 1762 1238" at bounding box center [648, 512] width 1256 height 54
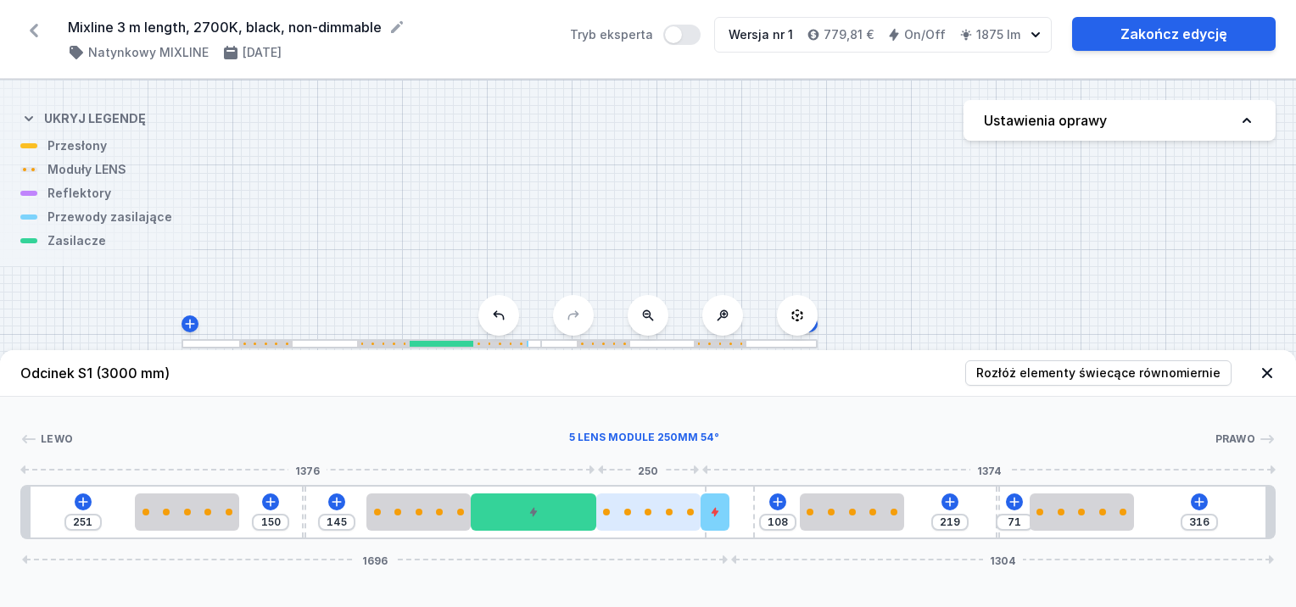
drag, startPoint x: 753, startPoint y: 513, endPoint x: 662, endPoint y: 512, distance: 91.6
click at [662, 512] on div "251 150 145 108 219 71 316 1696 1304" at bounding box center [648, 512] width 1256 height 54
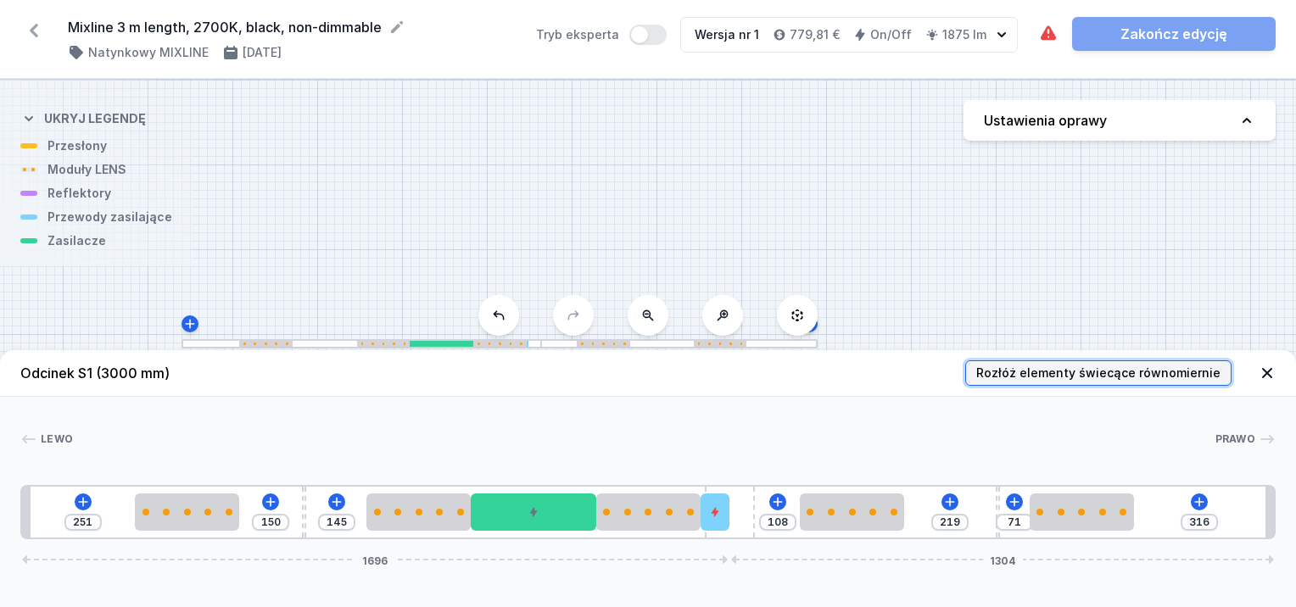
click at [1096, 366] on button "Rozłóż elementy świecące równomiernie" at bounding box center [1098, 373] width 266 height 25
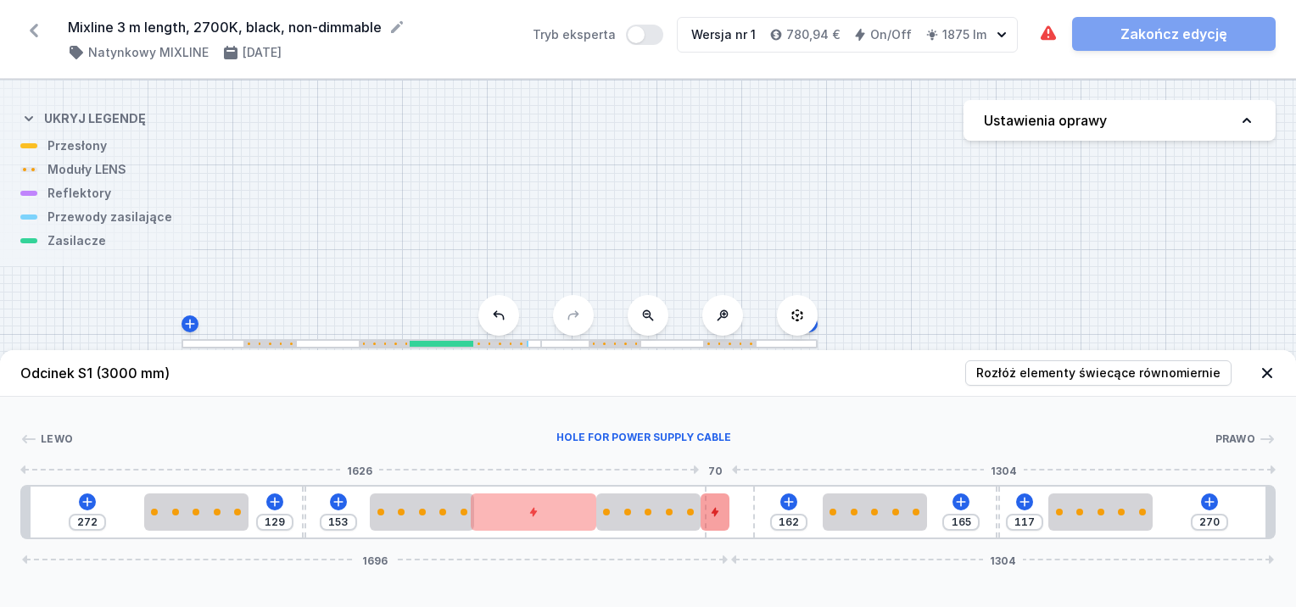
click at [729, 519] on div at bounding box center [715, 512] width 29 height 37
drag, startPoint x: 755, startPoint y: 501, endPoint x: 780, endPoint y: 494, distance: 25.8
click at [790, 495] on div "272 129 153 162 165 117 270 1696 1304" at bounding box center [648, 512] width 1256 height 54
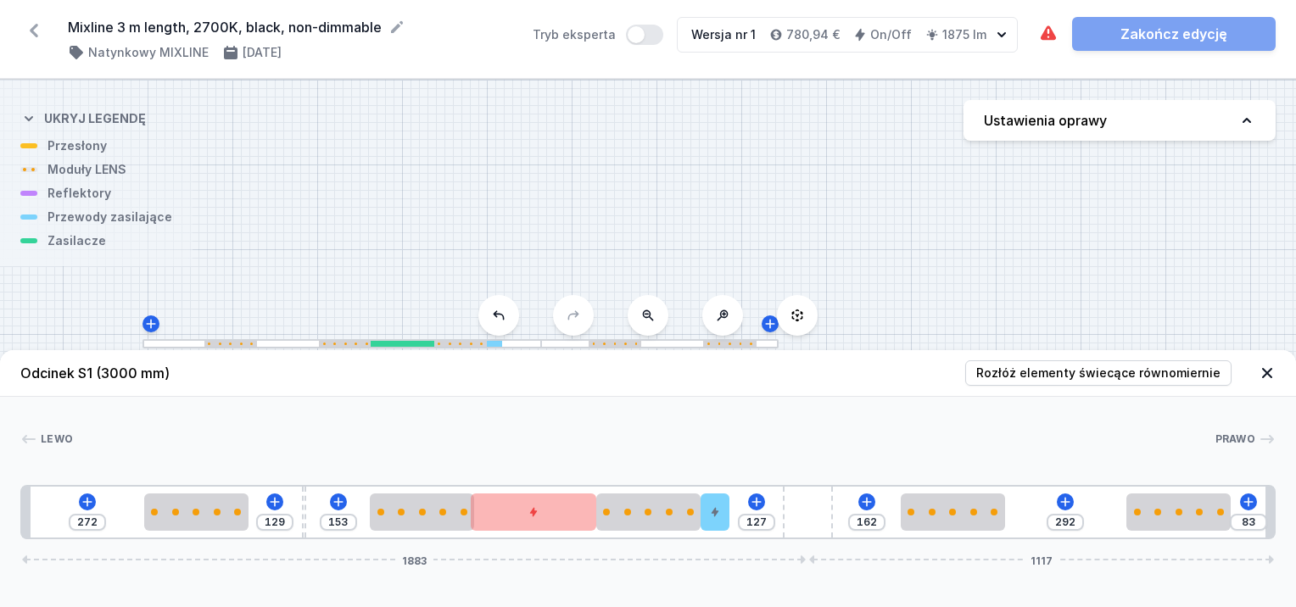
drag, startPoint x: 736, startPoint y: 496, endPoint x: 851, endPoint y: 500, distance: 115.4
click at [851, 500] on div "272 129 153 127 162 292 83 1883 1117" at bounding box center [648, 512] width 1256 height 54
click at [990, 370] on span "Rozłóż elementy świecące równomiernie" at bounding box center [1098, 373] width 244 height 17
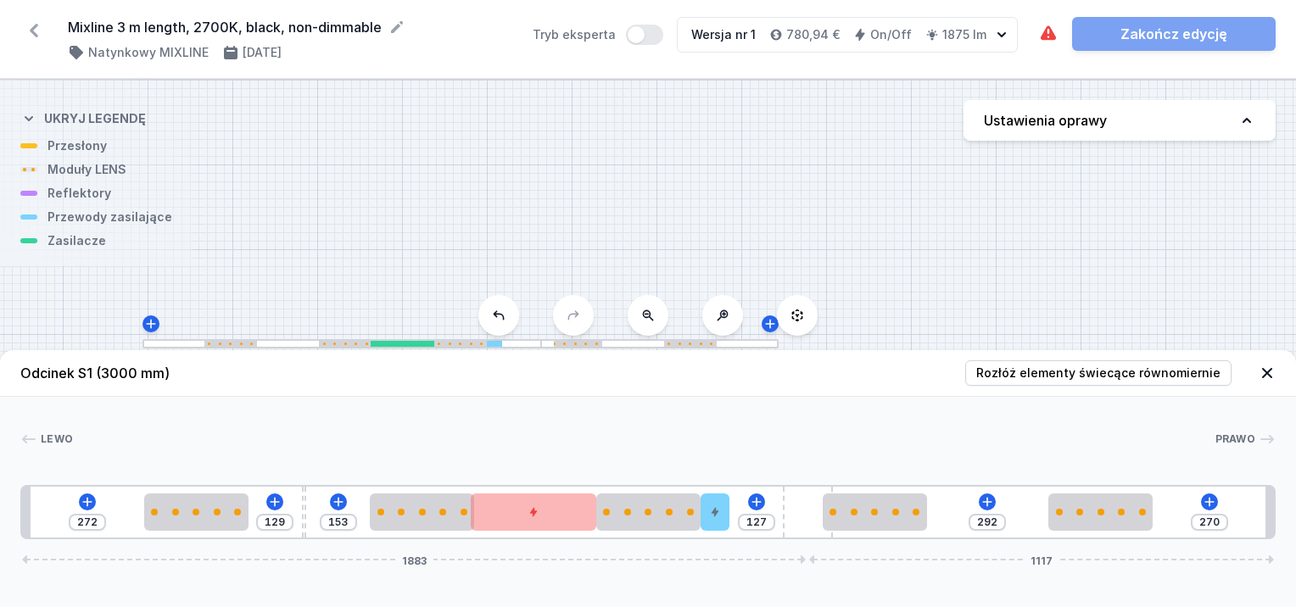
drag, startPoint x: 943, startPoint y: 486, endPoint x: 952, endPoint y: 489, distance: 8.9
click at [948, 489] on div "272 129 153 127 292 270 1883 1117" at bounding box center [648, 512] width 1256 height 54
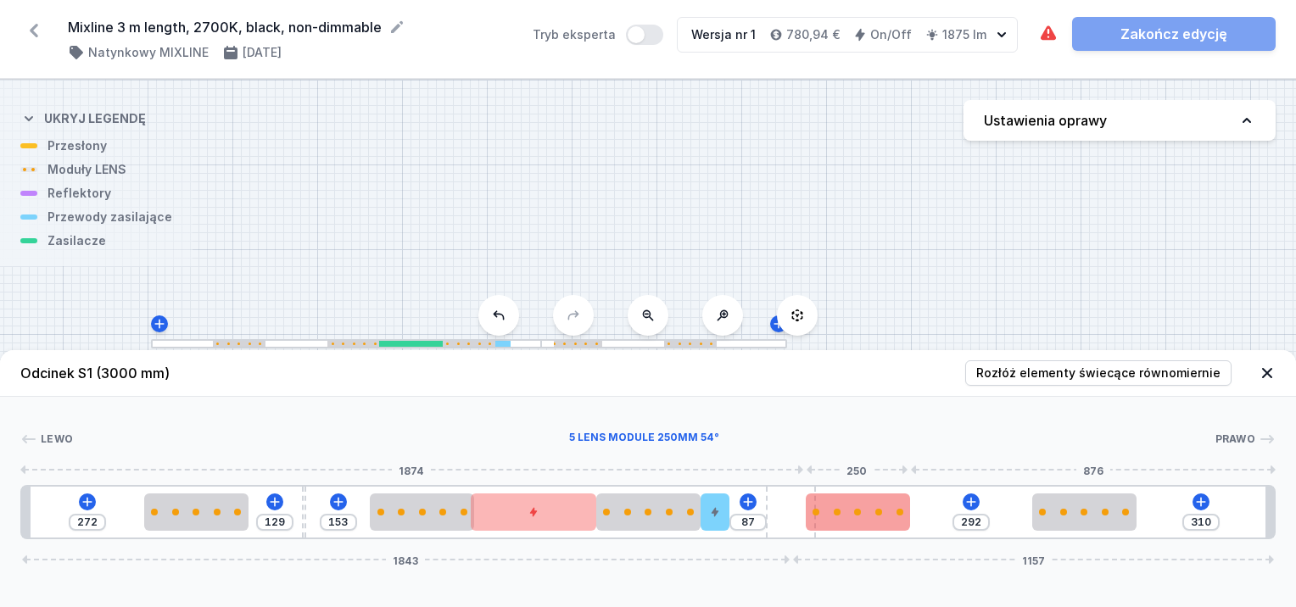
drag, startPoint x: 808, startPoint y: 501, endPoint x: 853, endPoint y: 508, distance: 46.3
click at [828, 503] on div "272 129 153 87 292 310 1843 1157" at bounding box center [648, 512] width 1256 height 54
drag, startPoint x: 864, startPoint y: 512, endPoint x: 893, endPoint y: 512, distance: 29.7
click at [893, 512] on div at bounding box center [868, 512] width 104 height 7
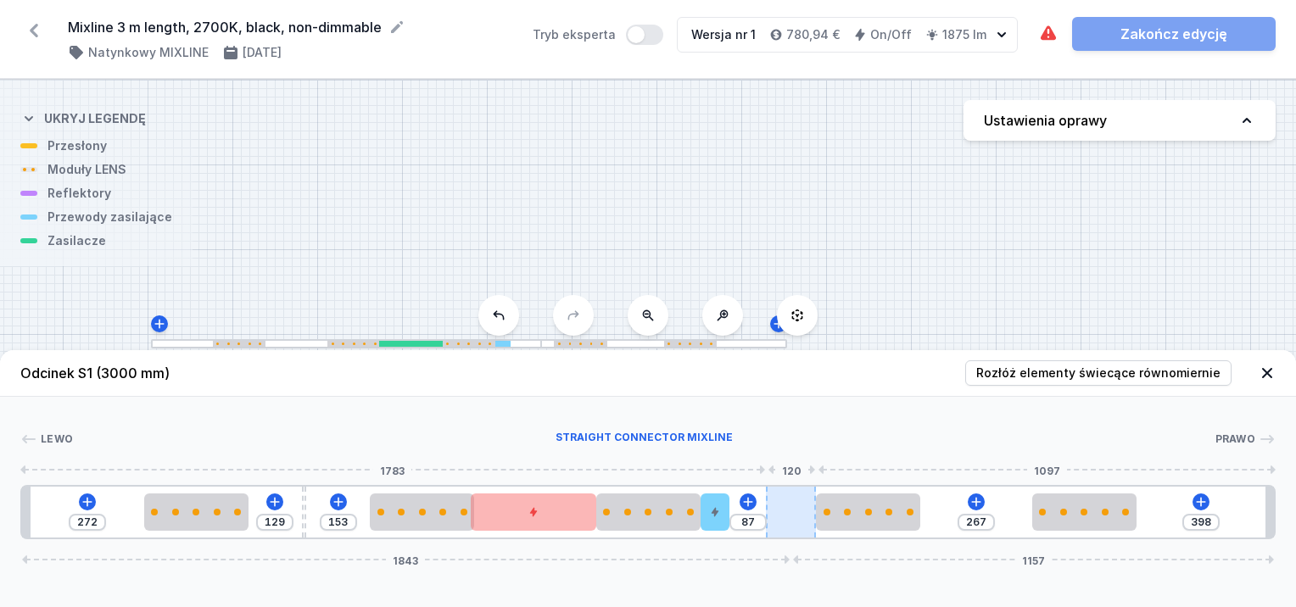
click at [784, 515] on div "272 129 153 87 267 398 1843 1157" at bounding box center [648, 512] width 1256 height 54
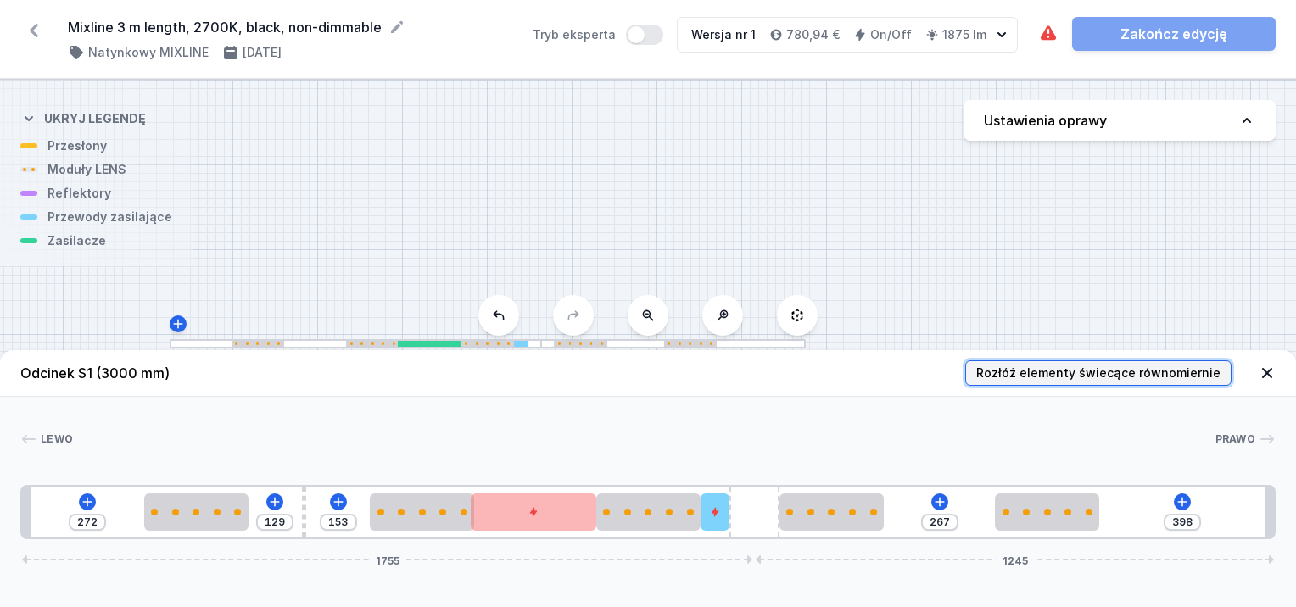
click at [1009, 373] on span "Rozłóż elementy świecące równomiernie" at bounding box center [1098, 373] width 244 height 17
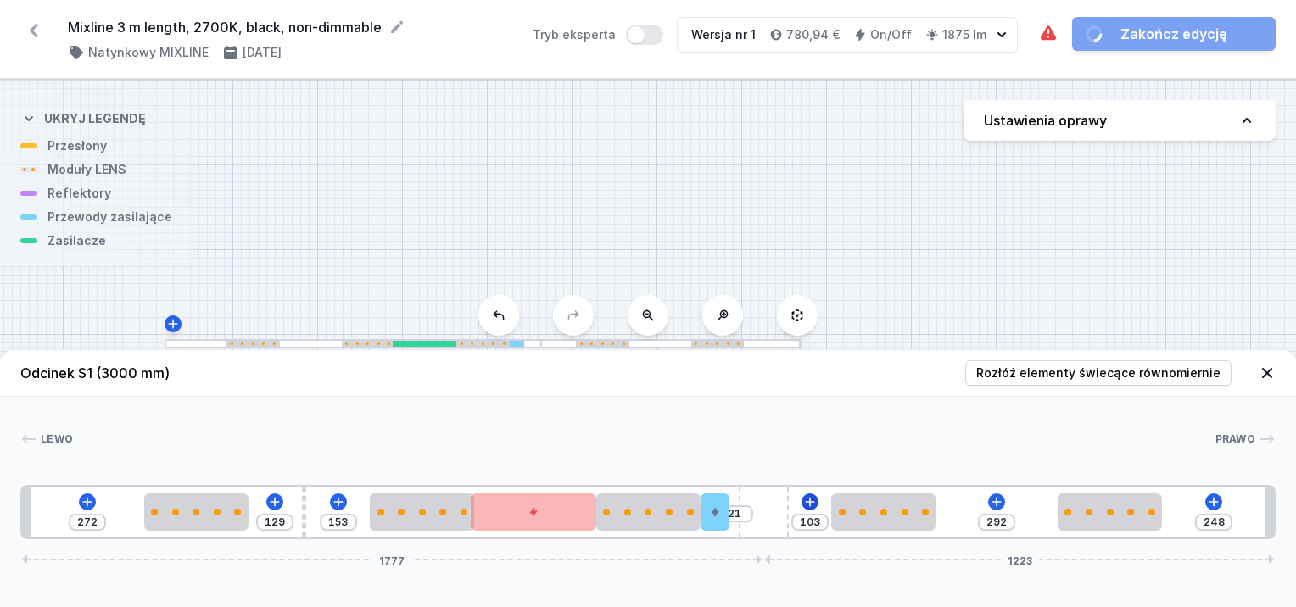
drag, startPoint x: 758, startPoint y: 500, endPoint x: 804, endPoint y: 497, distance: 45.9
click at [804, 497] on div "272 129 153 21 103 292 248 1777 1223" at bounding box center [648, 512] width 1256 height 54
click at [1090, 370] on span "Rozłóż elementy świecące równomiernie" at bounding box center [1098, 373] width 244 height 17
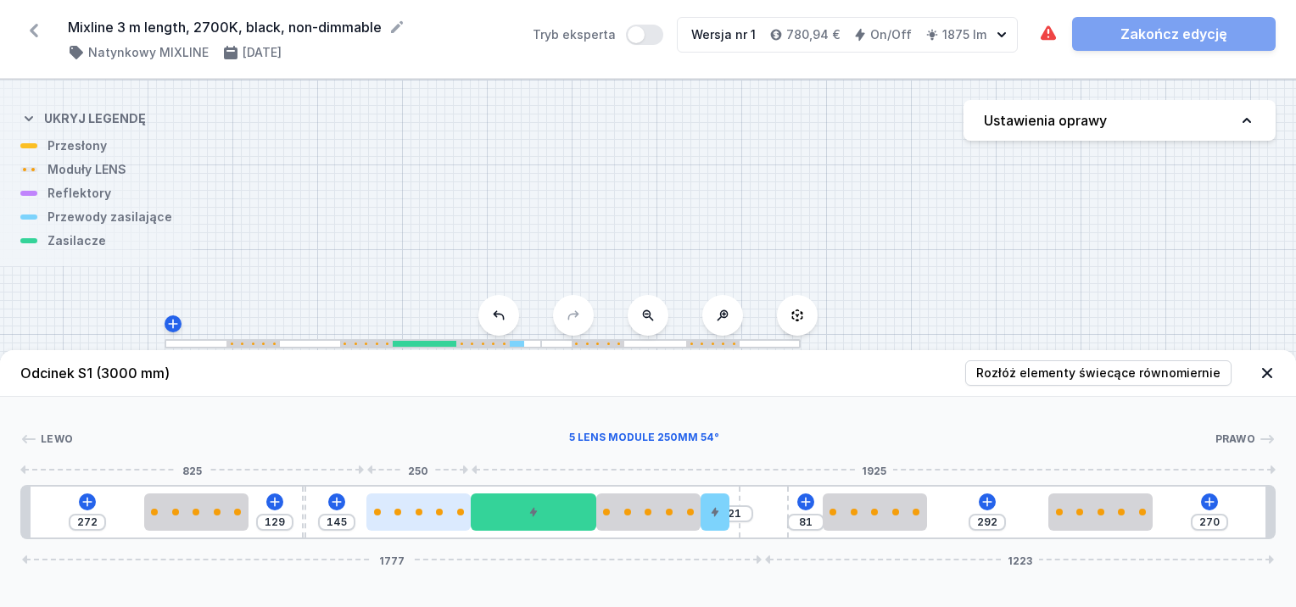
click at [434, 522] on div at bounding box center [419, 512] width 104 height 37
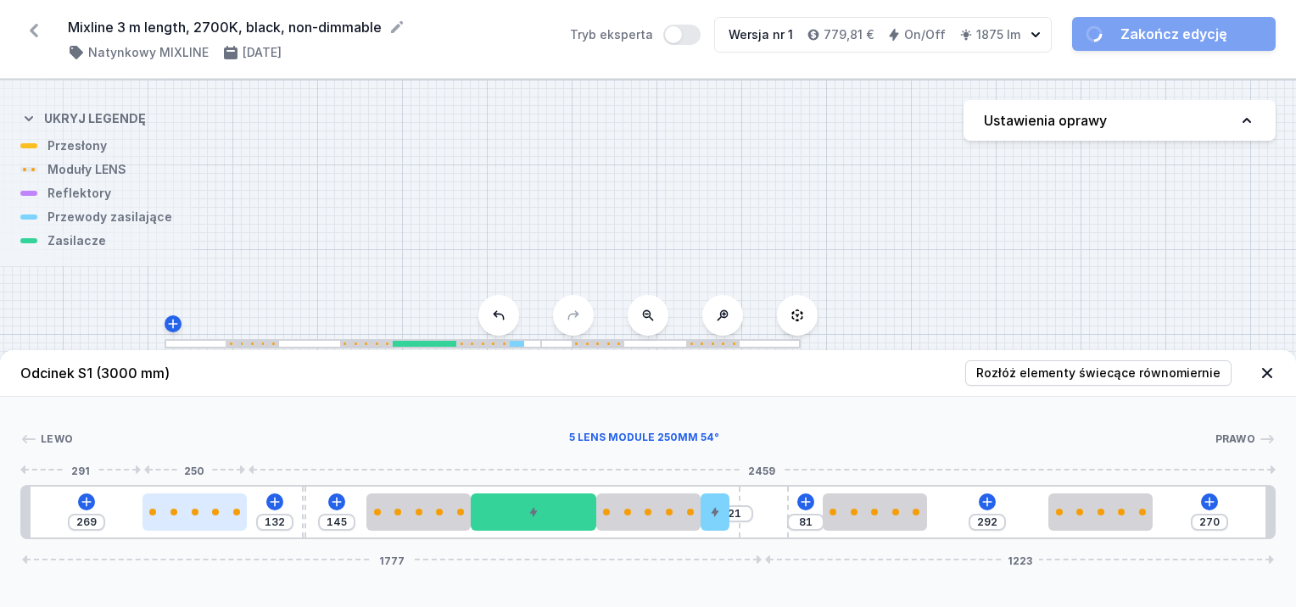
click at [196, 513] on div at bounding box center [195, 512] width 104 height 7
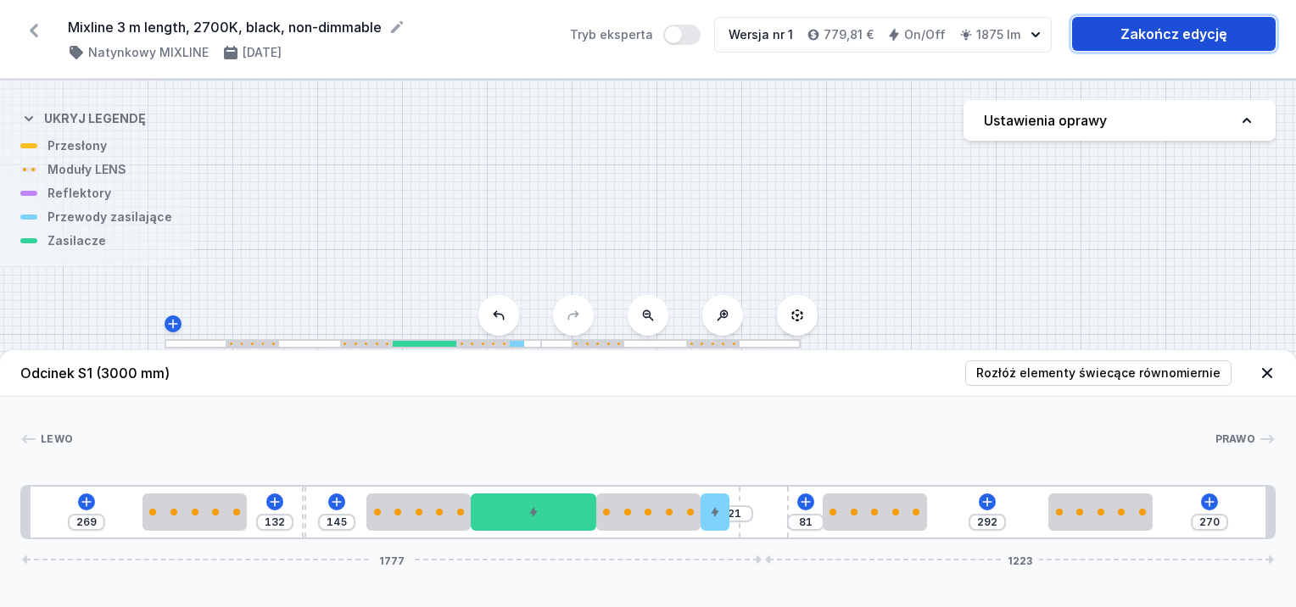
click at [1119, 30] on link "Zakończ edycję" at bounding box center [1174, 34] width 204 height 34
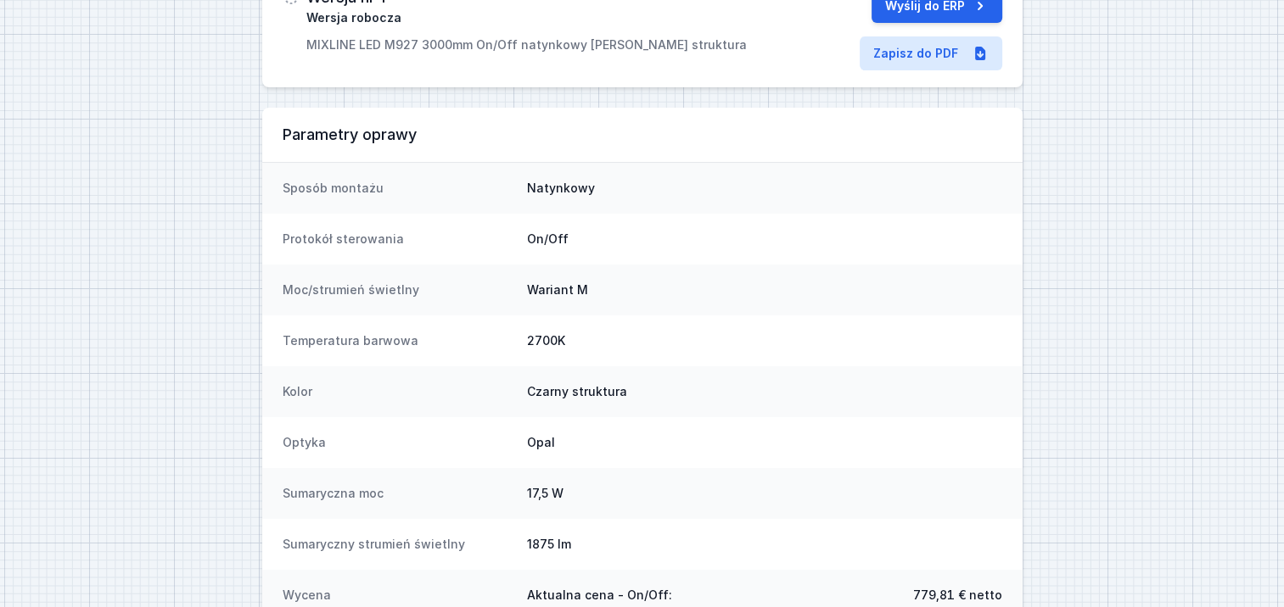
scroll to position [8, 0]
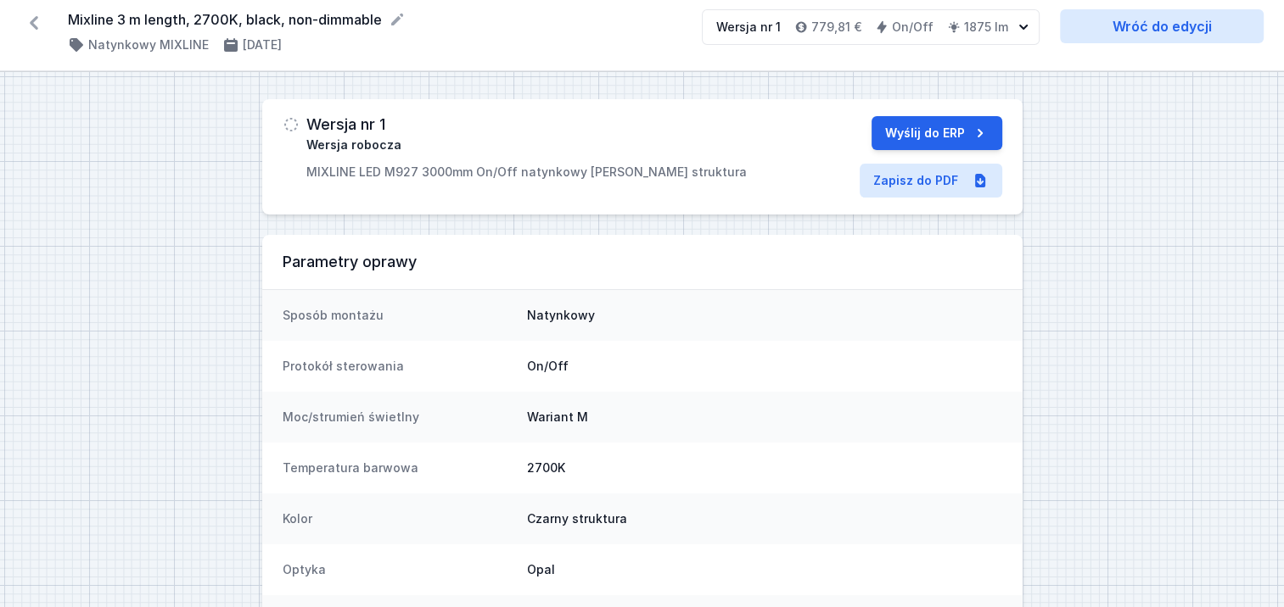
click at [36, 25] on icon at bounding box center [33, 22] width 27 height 27
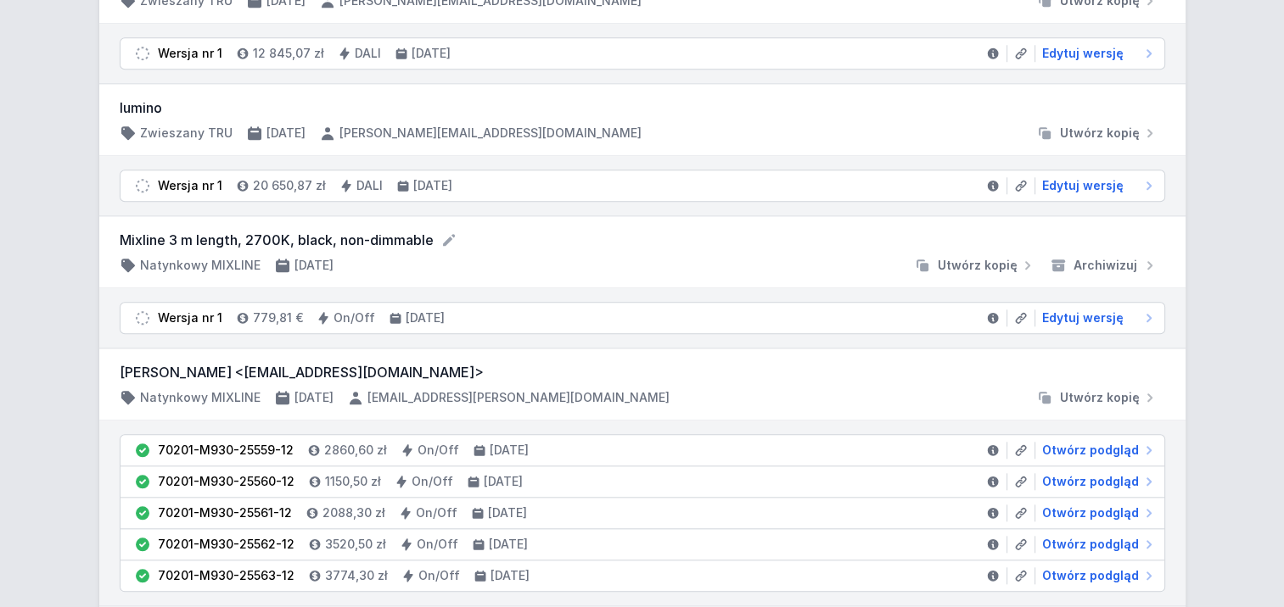
scroll to position [1697, 0]
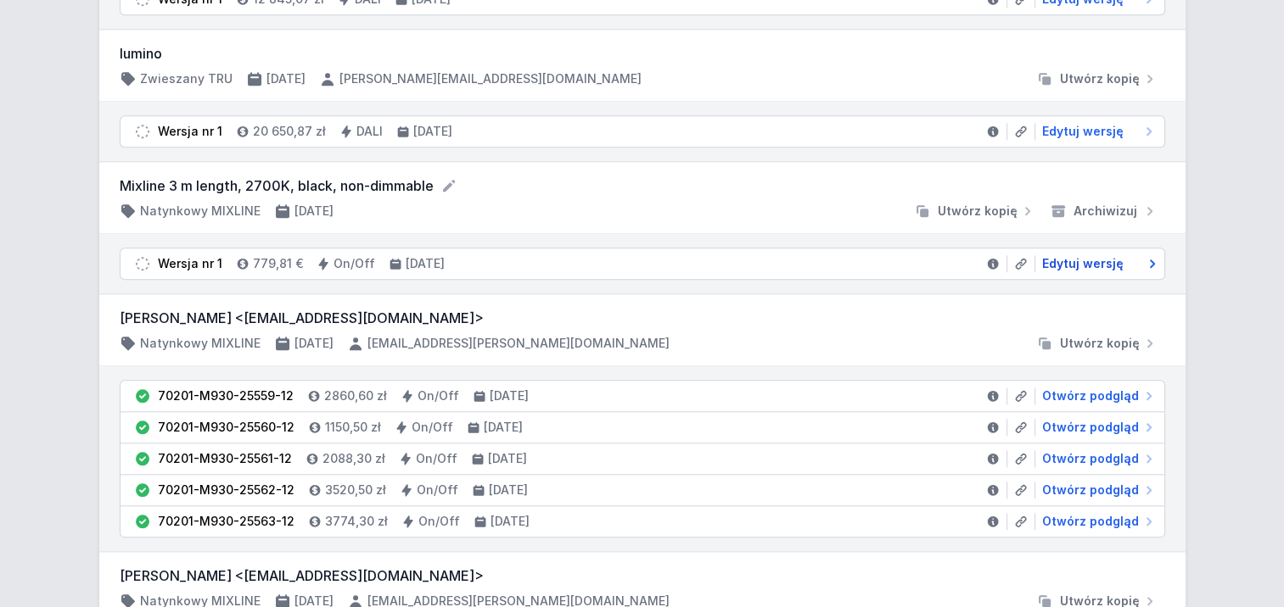
click at [1100, 255] on span "Edytuj wersję" at bounding box center [1082, 263] width 81 height 17
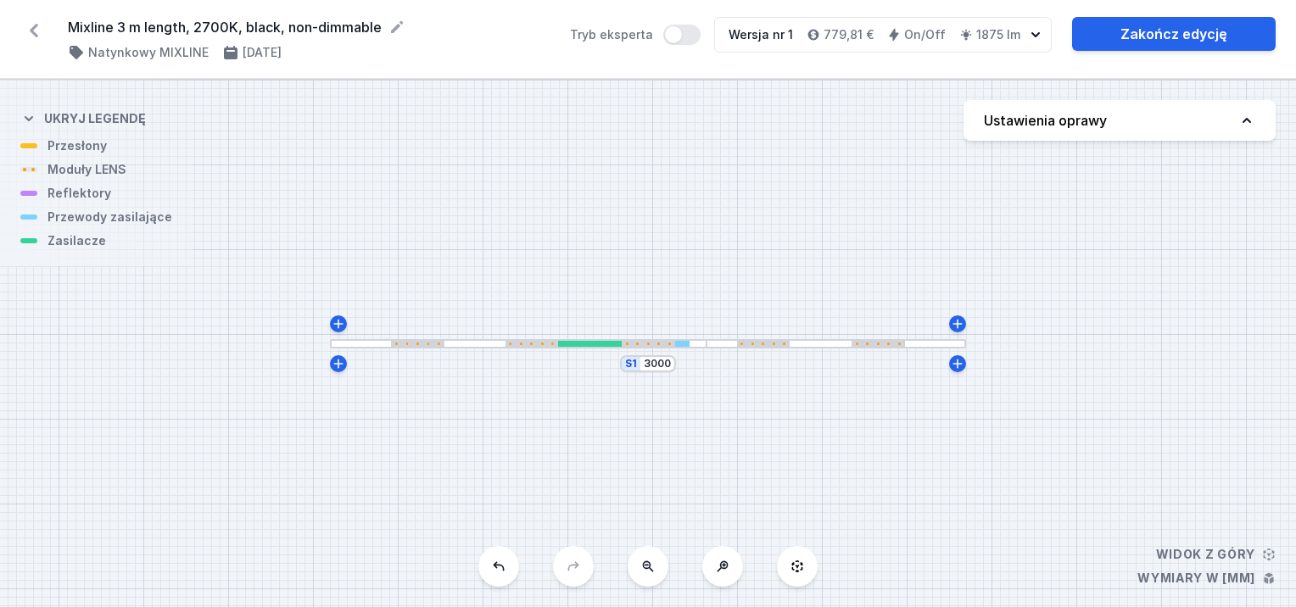
click at [1149, 128] on button "Ustawienia oprawy" at bounding box center [1120, 120] width 312 height 41
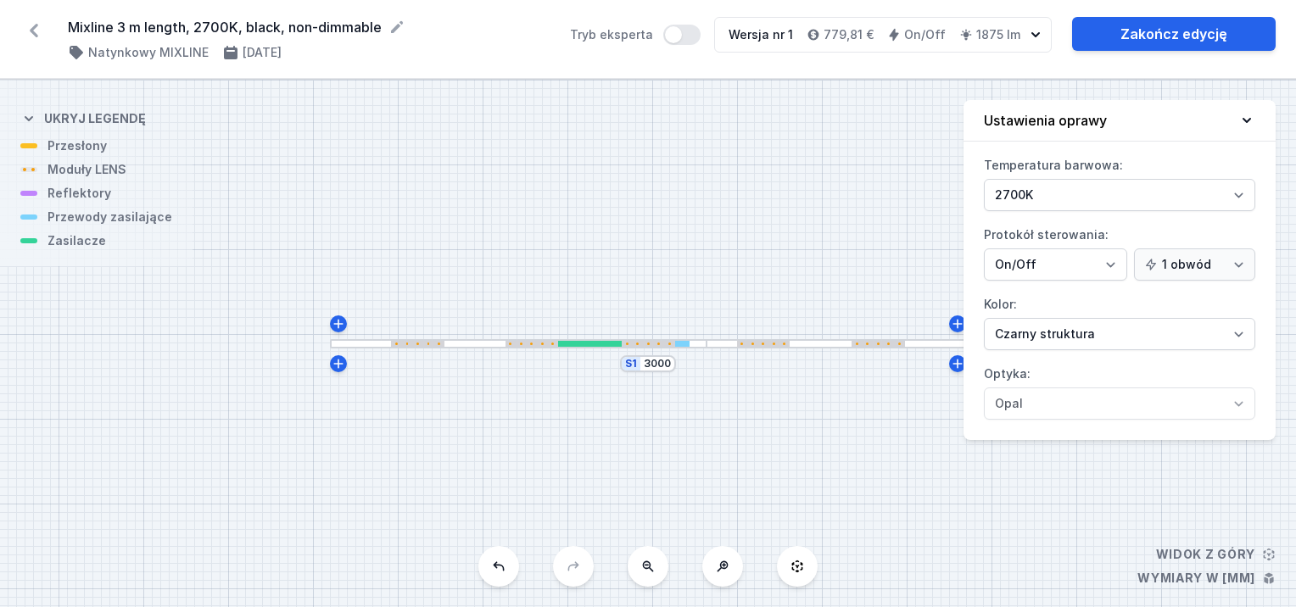
click at [1253, 119] on icon at bounding box center [1247, 120] width 17 height 17
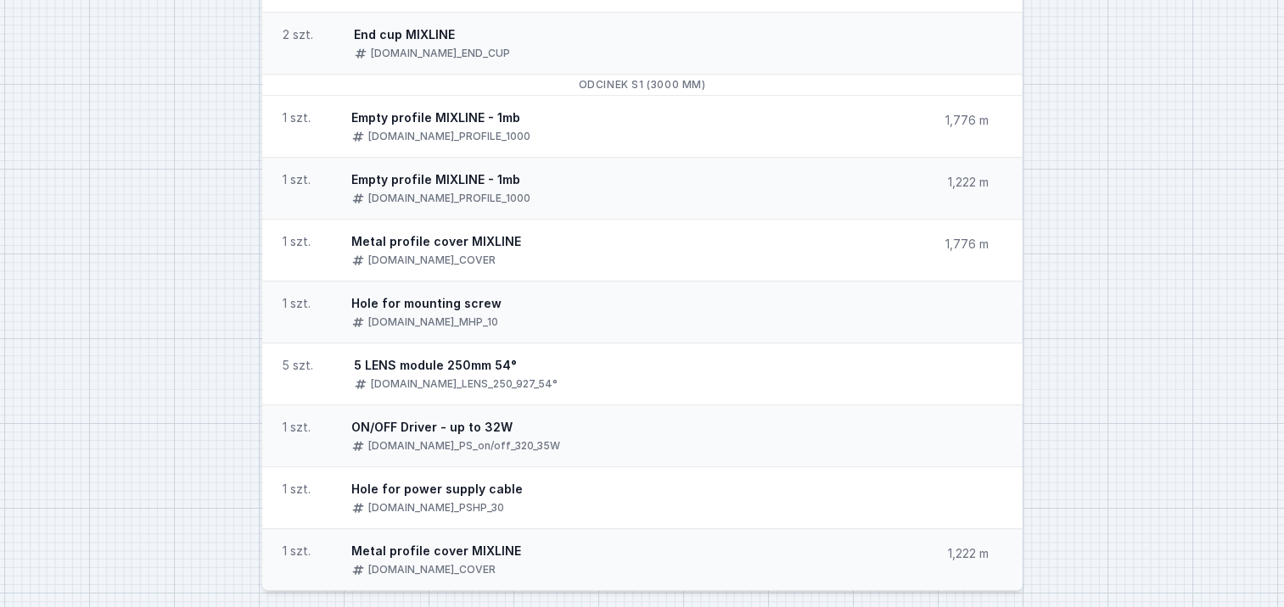
scroll to position [8, 0]
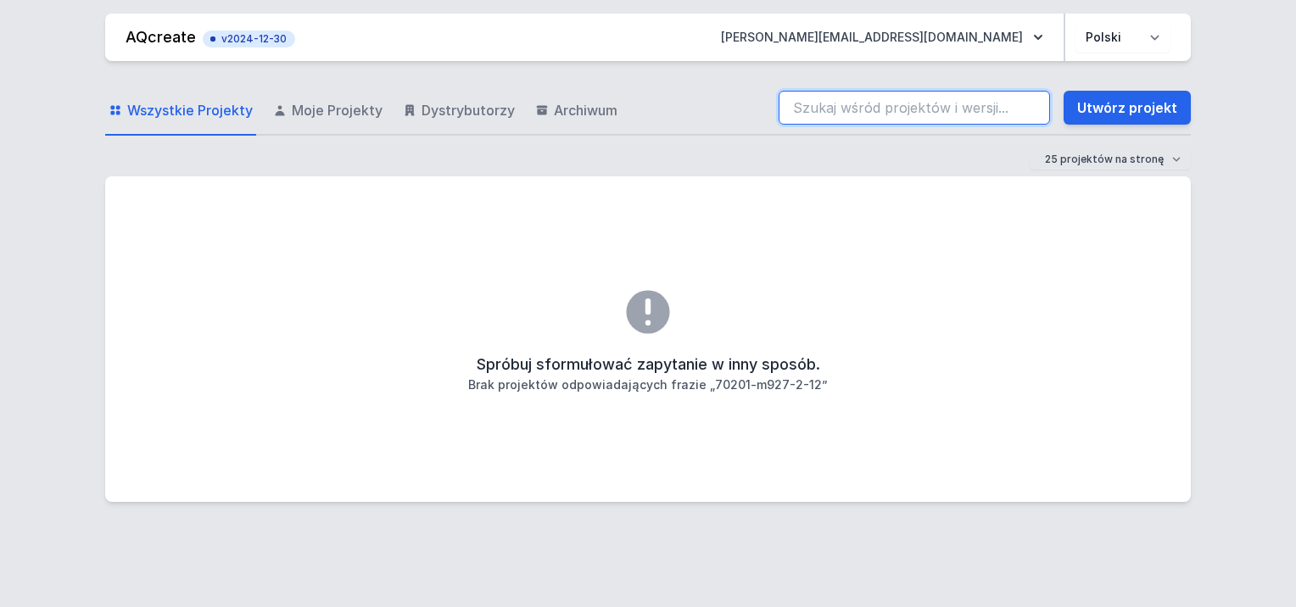
click at [801, 98] on input "search" at bounding box center [914, 108] width 271 height 34
click at [1137, 106] on link "Utwórz projekt" at bounding box center [1127, 108] width 127 height 34
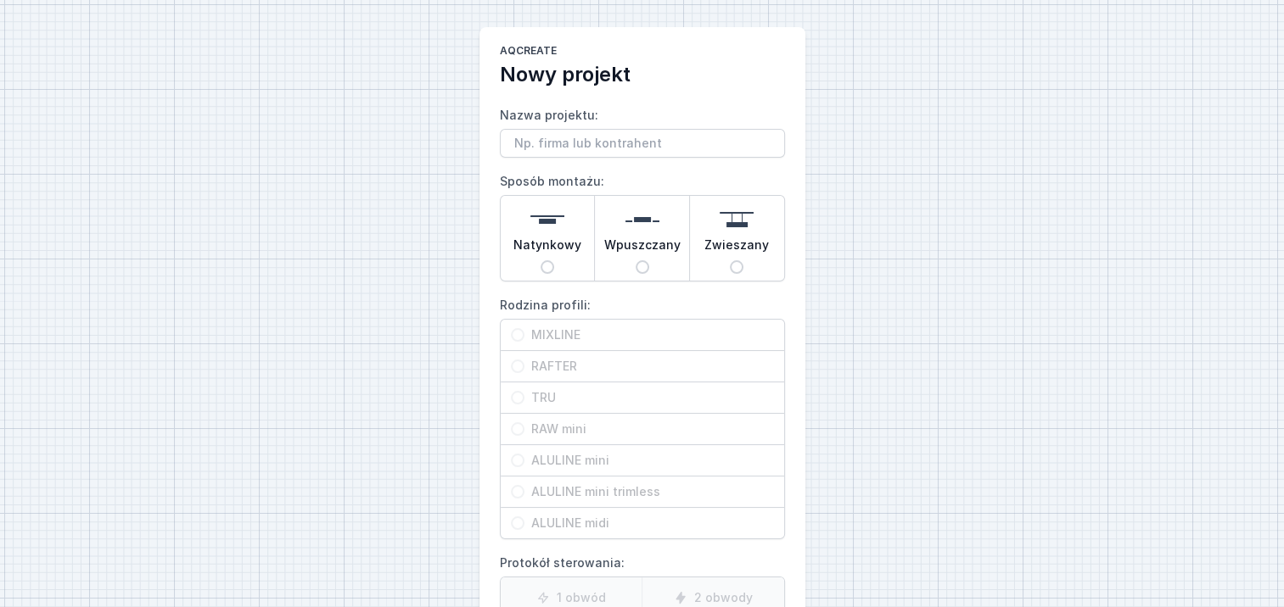
click at [546, 262] on input "Natynkowy" at bounding box center [547, 267] width 14 height 14
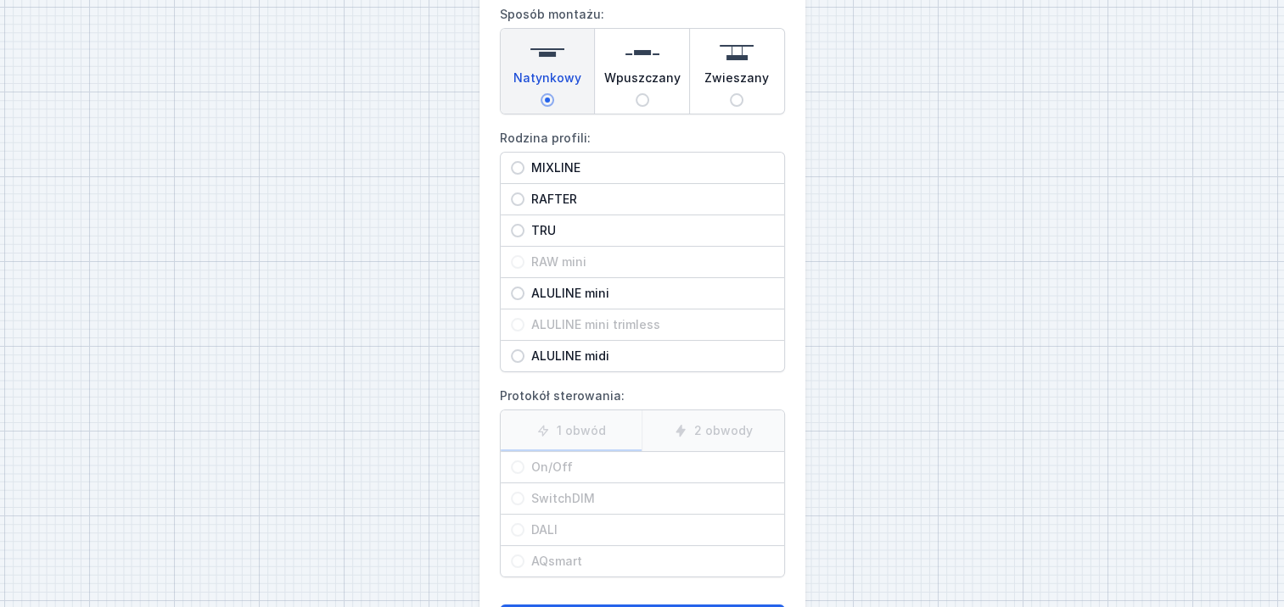
scroll to position [170, 0]
click at [741, 417] on div "1 obwód 2 obwody" at bounding box center [642, 429] width 283 height 42
drag, startPoint x: 519, startPoint y: 165, endPoint x: 560, endPoint y: 176, distance: 42.4
click at [523, 164] on div "MIXLINE" at bounding box center [642, 165] width 283 height 31
click at [523, 164] on input "MIXLINE" at bounding box center [518, 166] width 14 height 14
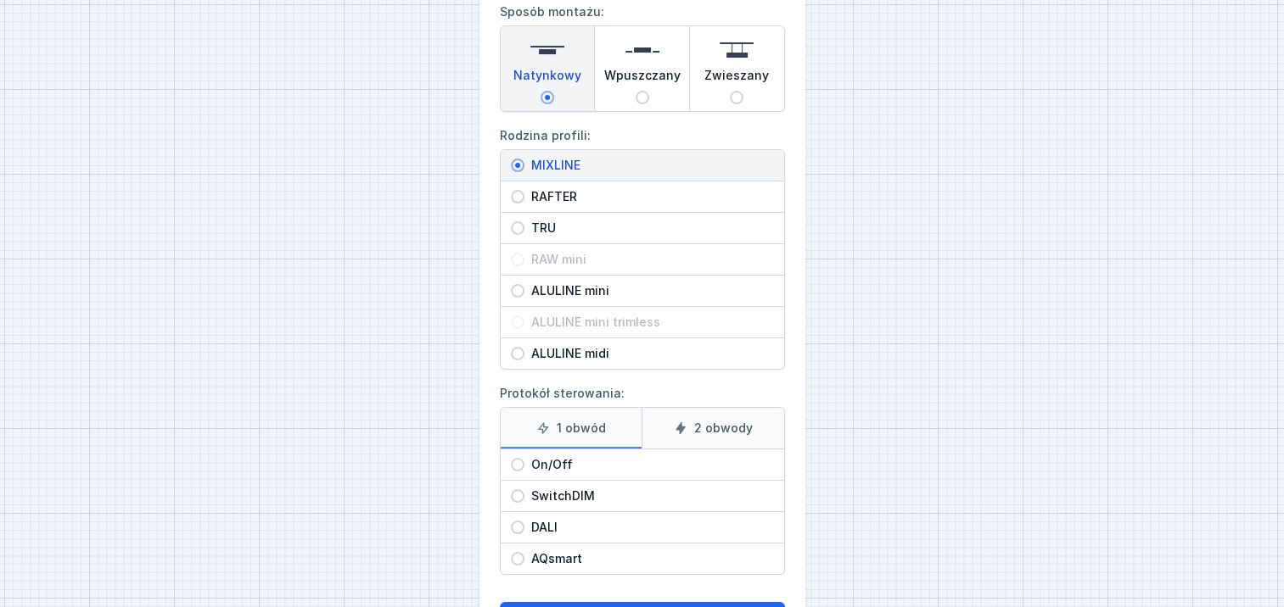
click at [722, 431] on label "2 obwody" at bounding box center [712, 428] width 143 height 41
click at [0, 0] on input "2 obwody" at bounding box center [0, 0] width 0 height 0
click at [574, 456] on span "On/Off" at bounding box center [648, 464] width 249 height 17
click at [524, 458] on input "On/Off" at bounding box center [518, 465] width 14 height 14
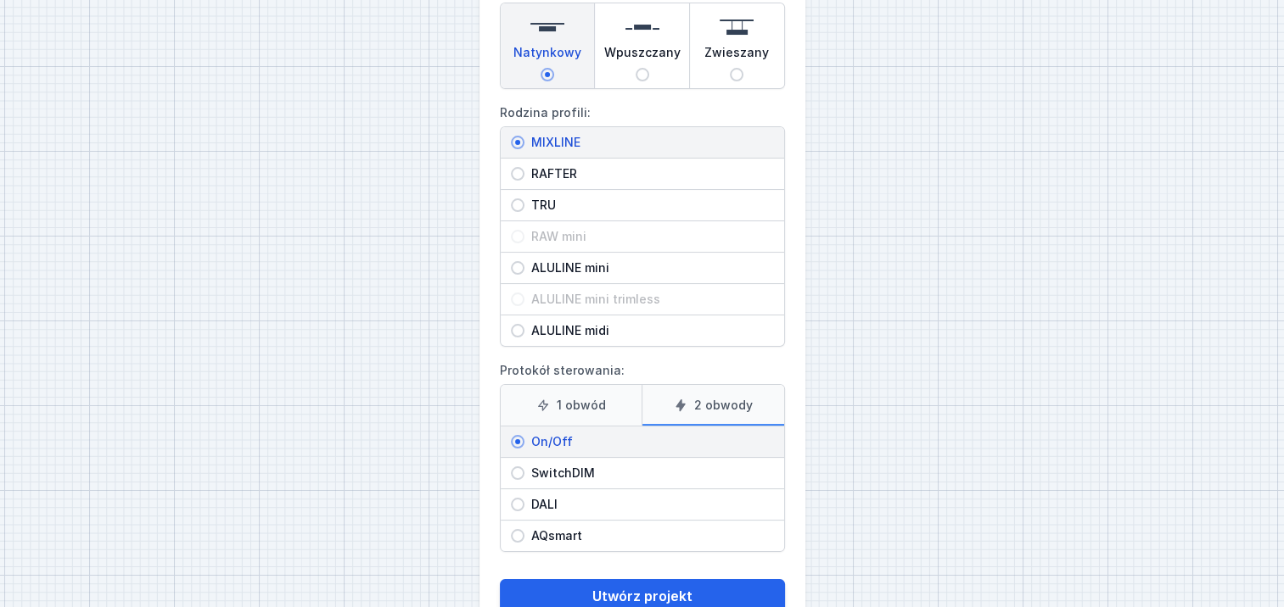
scroll to position [239, 0]
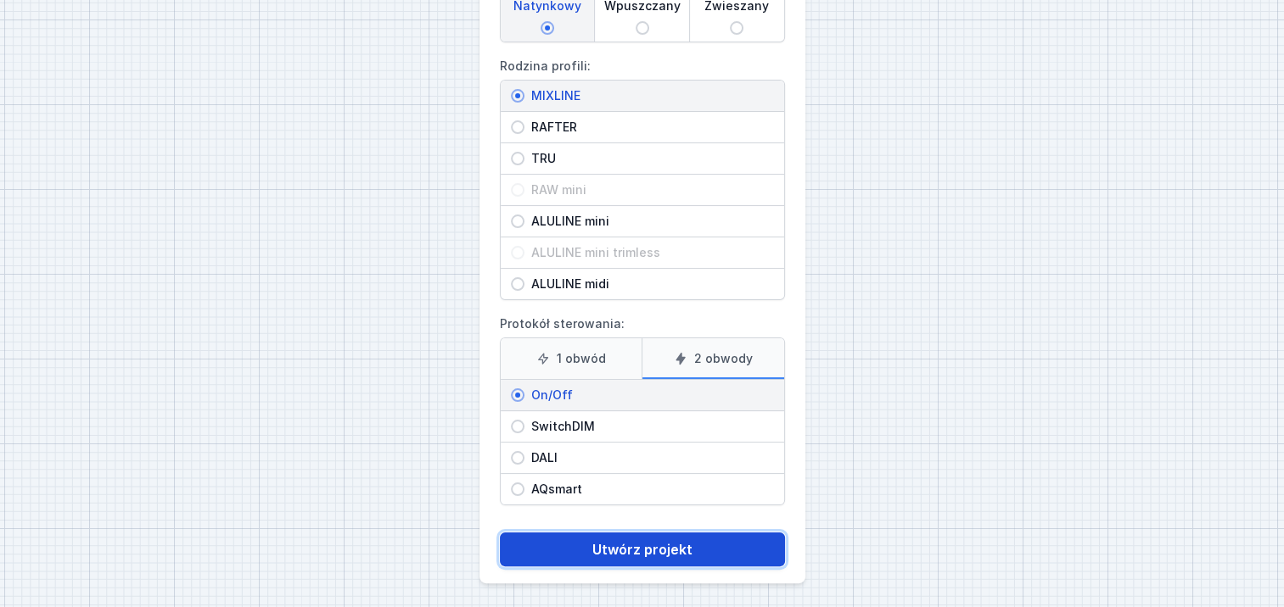
click at [629, 538] on button "Utwórz projekt" at bounding box center [642, 550] width 285 height 34
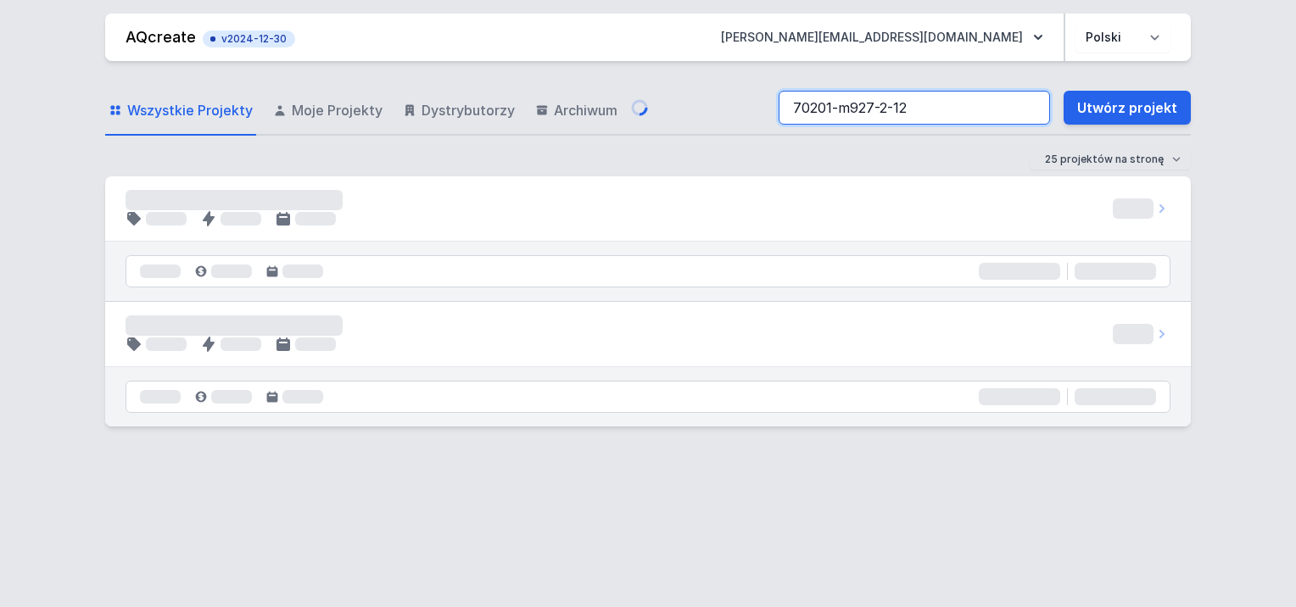
click at [968, 98] on input "70201-m927-2-12" at bounding box center [914, 108] width 271 height 34
click at [937, 104] on input "70201-m927-2-12" at bounding box center [914, 108] width 271 height 34
click at [935, 105] on input "70201-m927-2-12" at bounding box center [914, 108] width 271 height 34
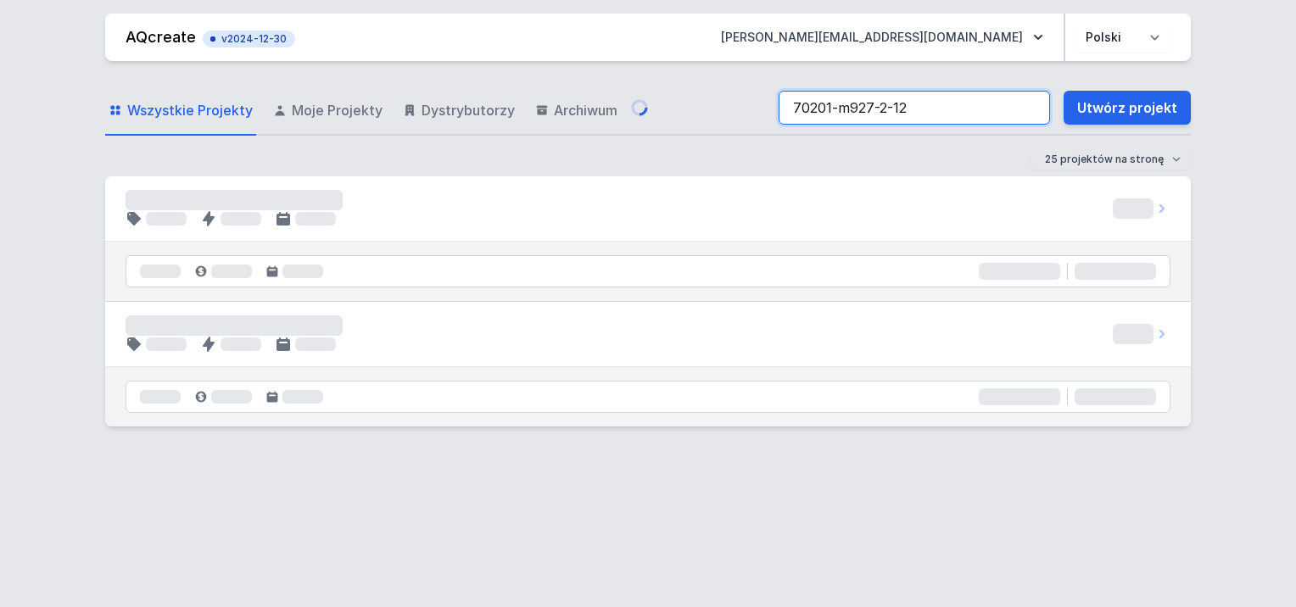
click at [935, 105] on input "70201-m927-2-12" at bounding box center [914, 108] width 271 height 34
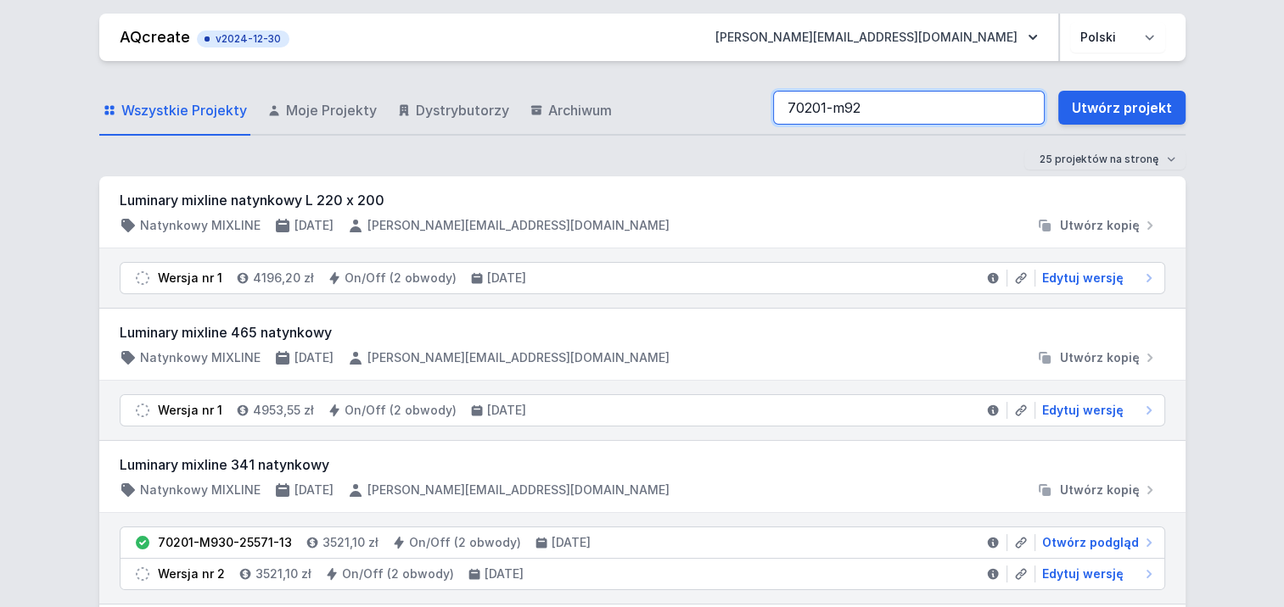
click at [936, 105] on input "70201-m92" at bounding box center [908, 108] width 271 height 34
click at [989, 109] on input "search" at bounding box center [908, 108] width 271 height 34
click at [1023, 109] on input "search" at bounding box center [908, 108] width 271 height 34
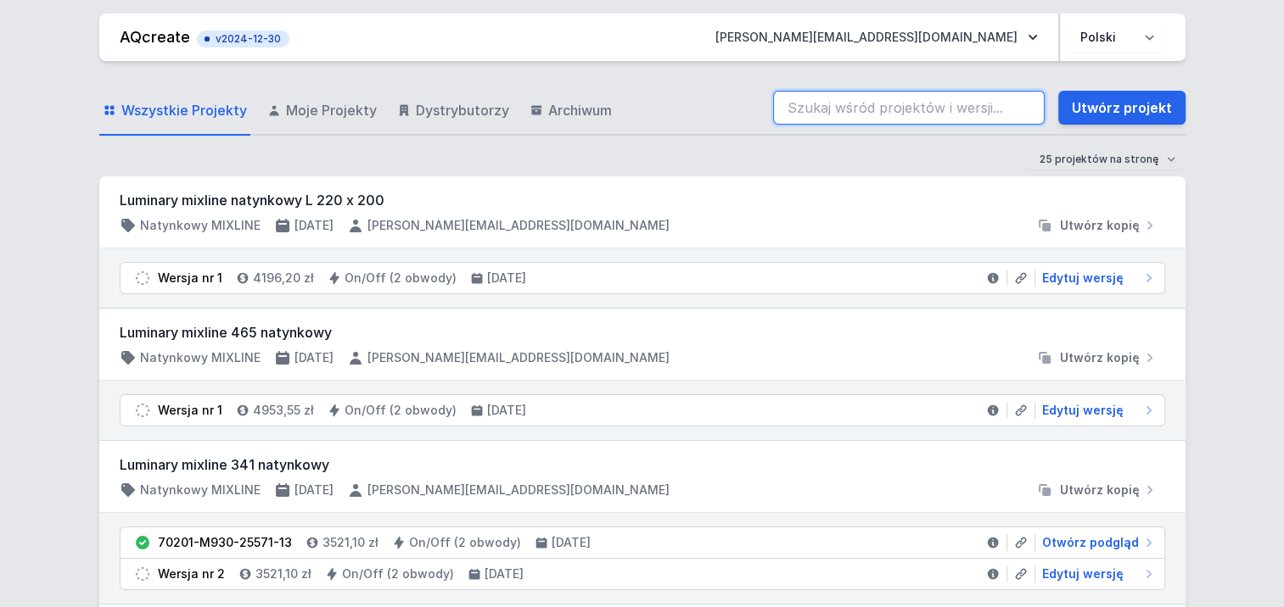
click at [1023, 108] on input "search" at bounding box center [908, 108] width 271 height 34
click at [1023, 106] on input "search" at bounding box center [908, 108] width 271 height 34
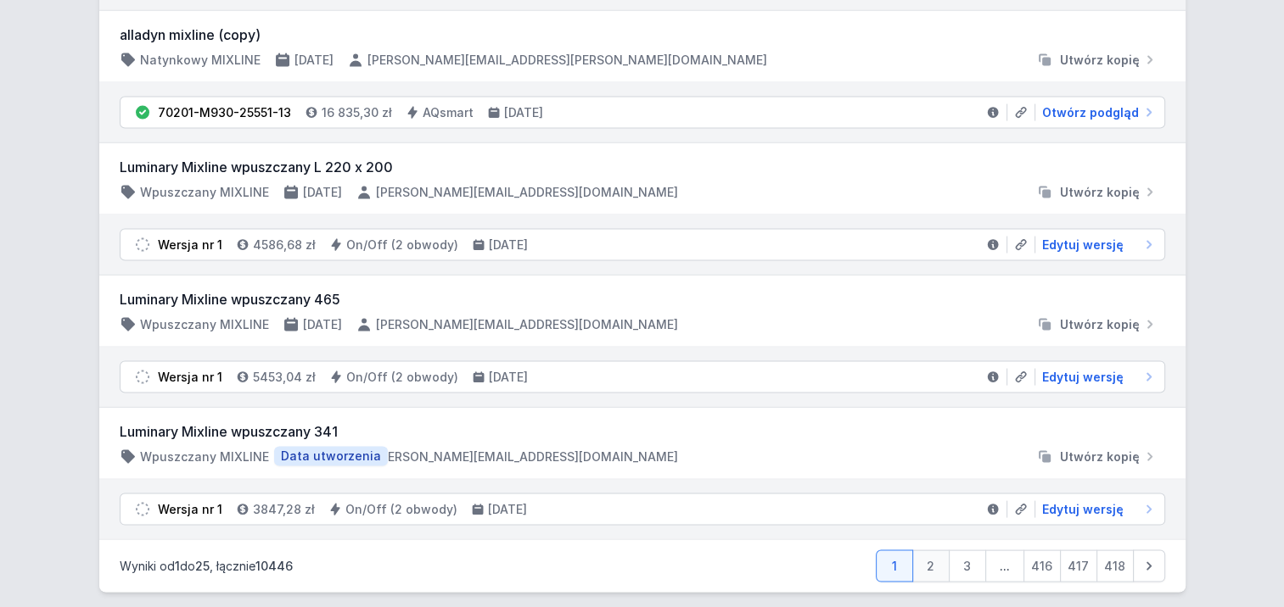
click at [927, 551] on link "2" at bounding box center [930, 567] width 37 height 32
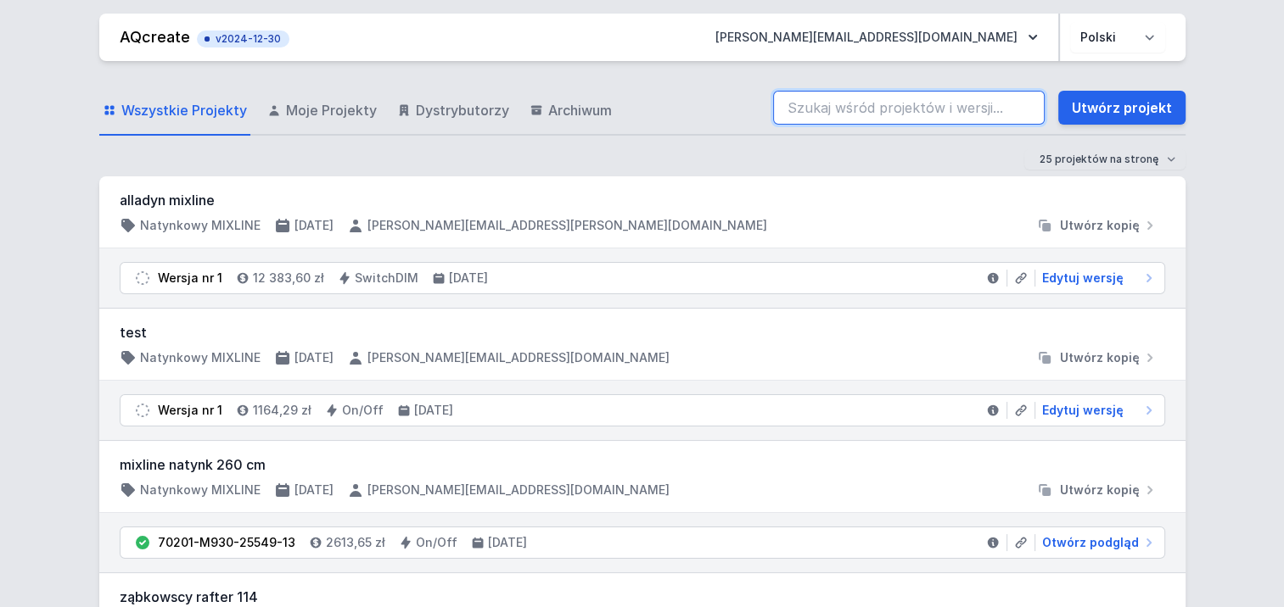
click at [869, 109] on input "search" at bounding box center [908, 108] width 271 height 34
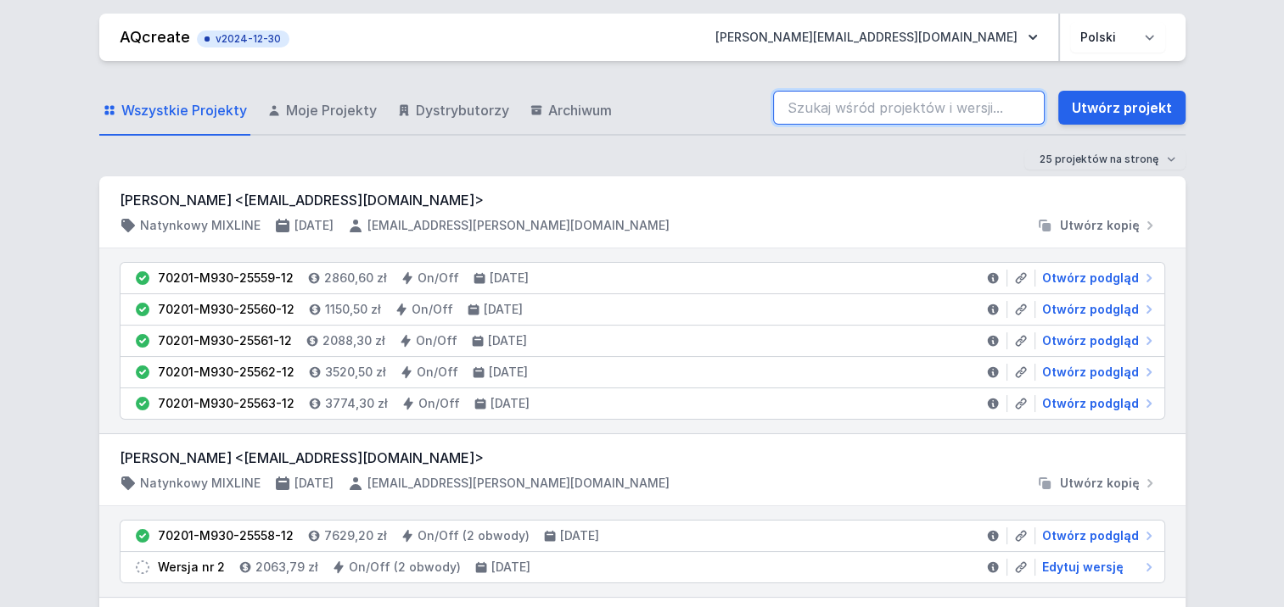
click at [1026, 110] on input "search" at bounding box center [908, 108] width 271 height 34
click at [1026, 109] on input "search" at bounding box center [908, 108] width 271 height 34
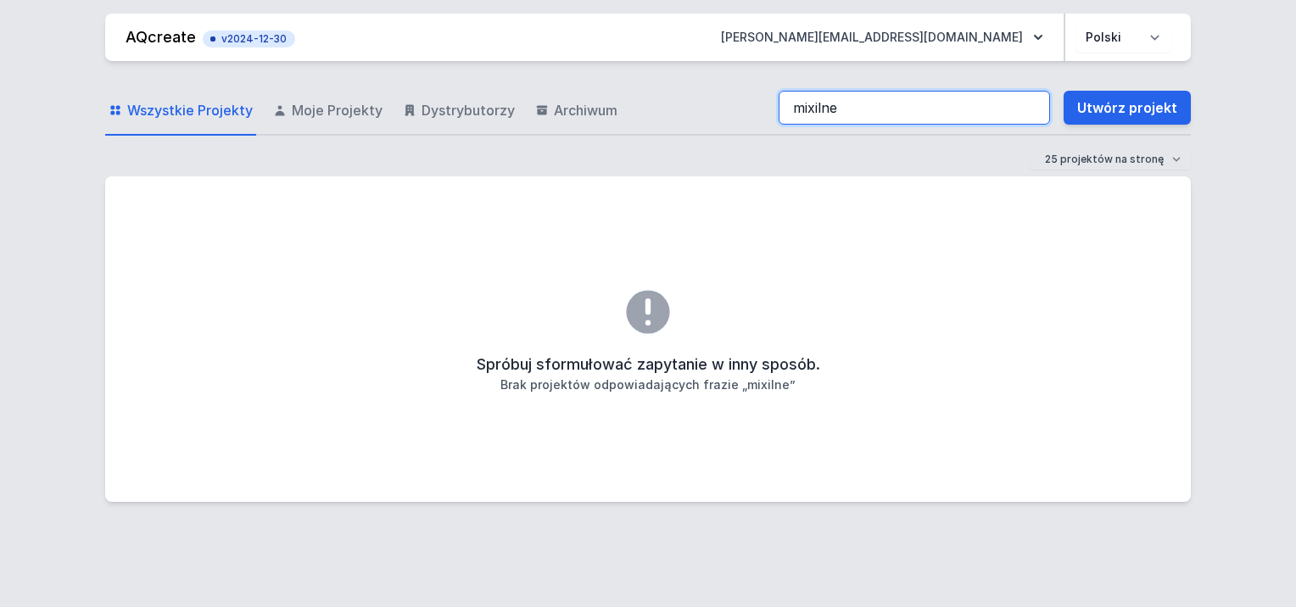
click at [870, 109] on input "mixilne" at bounding box center [914, 108] width 271 height 34
click at [872, 109] on input "mixilne led" at bounding box center [914, 108] width 271 height 34
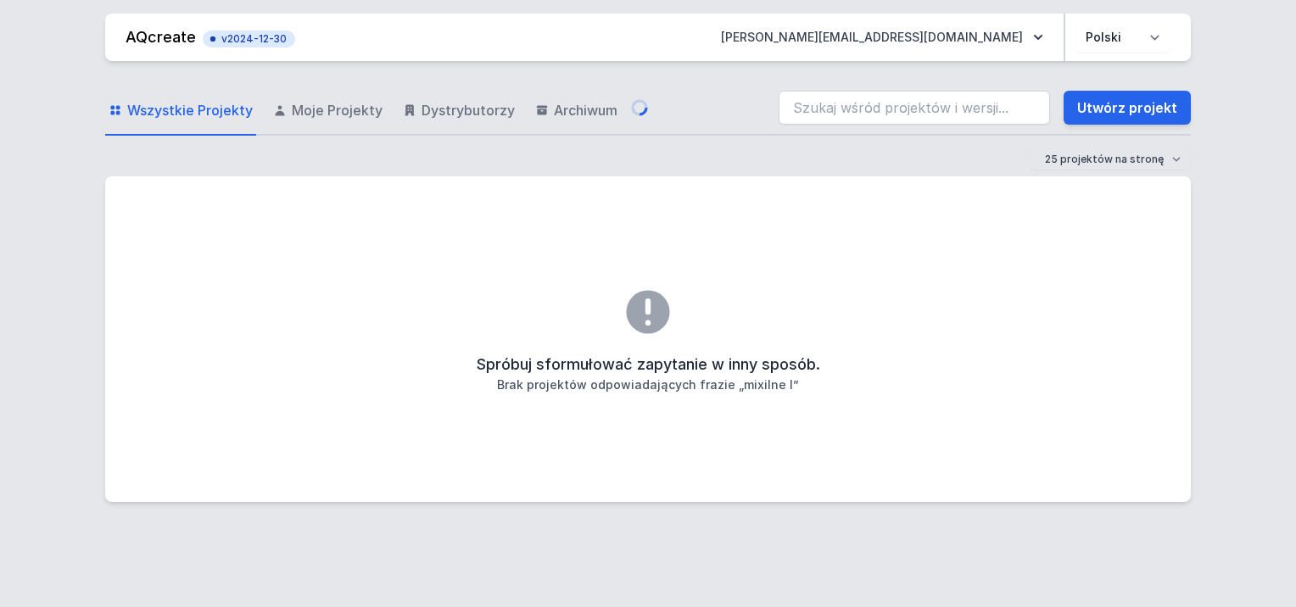
click at [197, 107] on span "Wszystkie Projekty" at bounding box center [190, 110] width 126 height 20
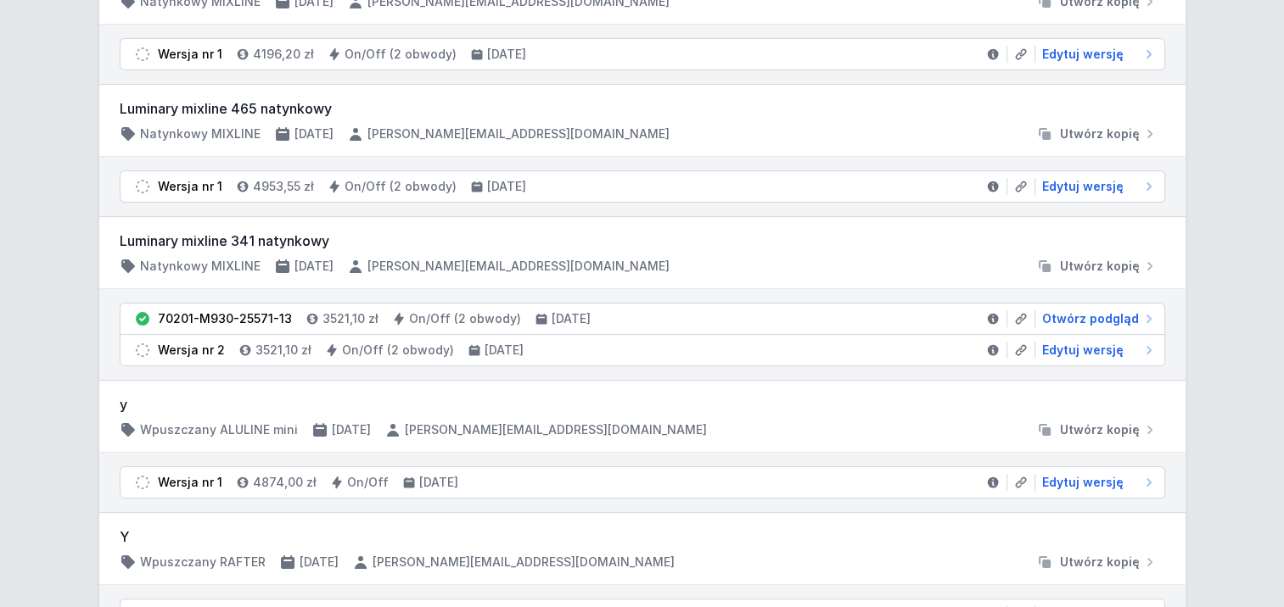
scroll to position [255, 0]
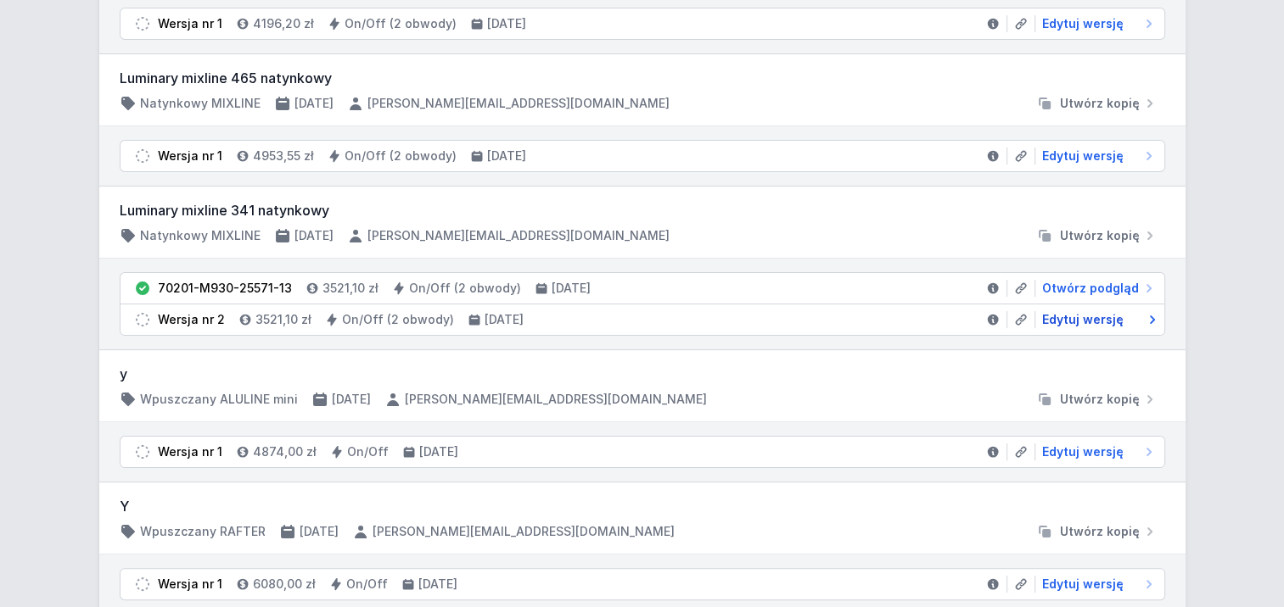
click at [1095, 318] on span "Edytuj wersję" at bounding box center [1082, 319] width 81 height 17
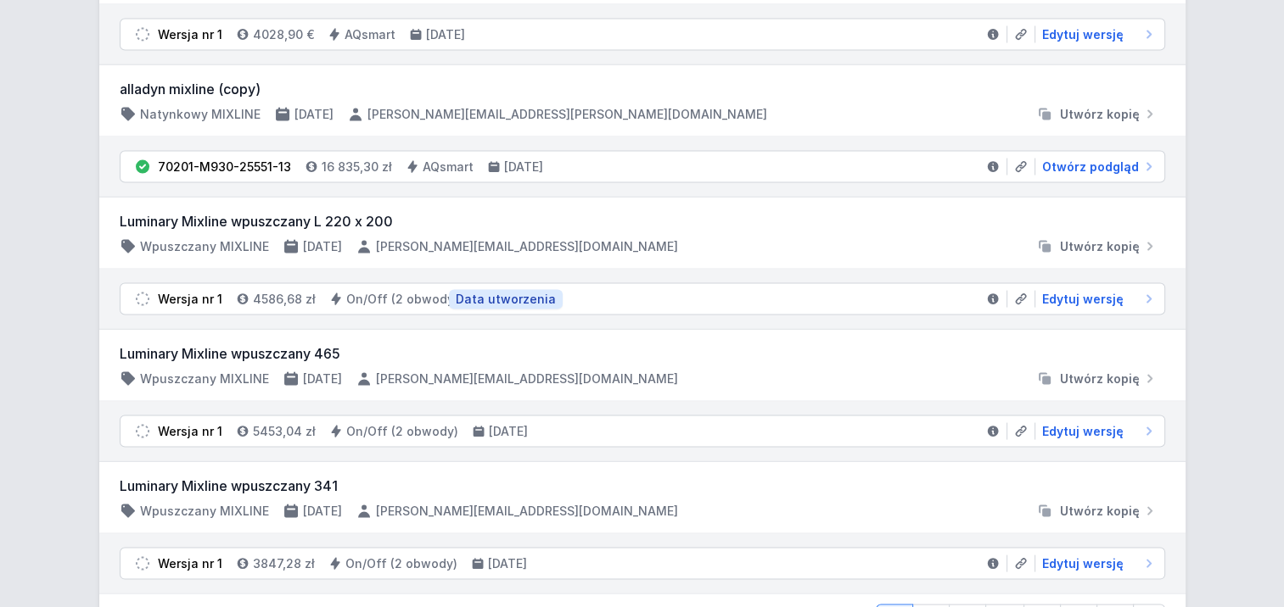
scroll to position [3309, 0]
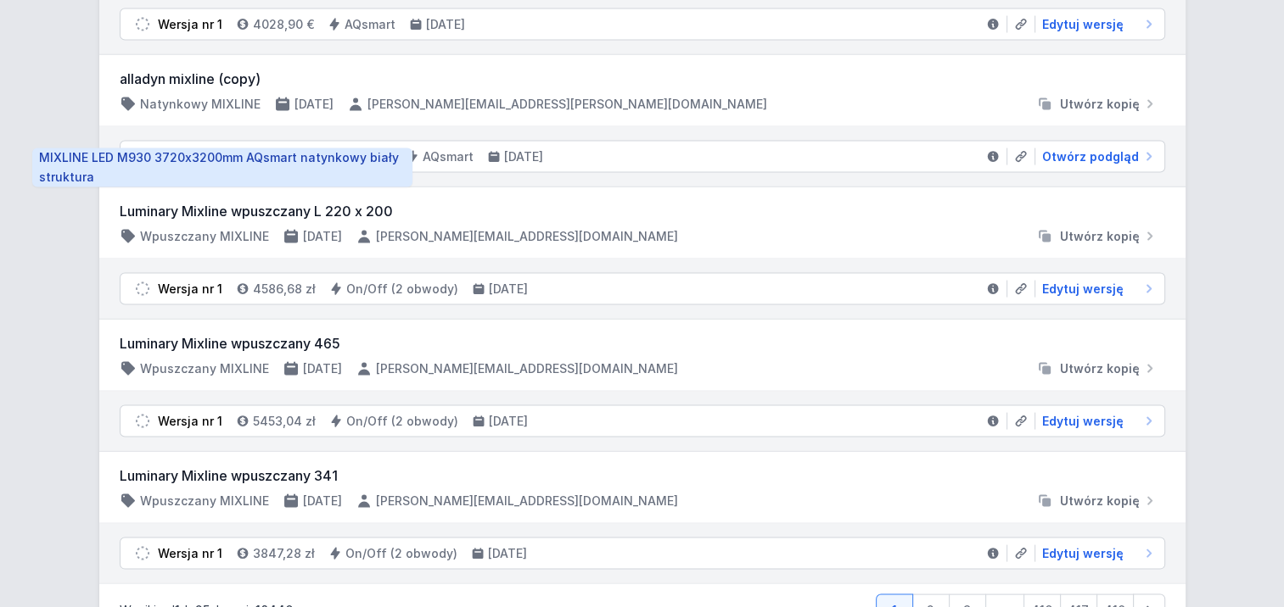
click at [187, 148] on div "70201-M930-25551-13" at bounding box center [224, 156] width 133 height 17
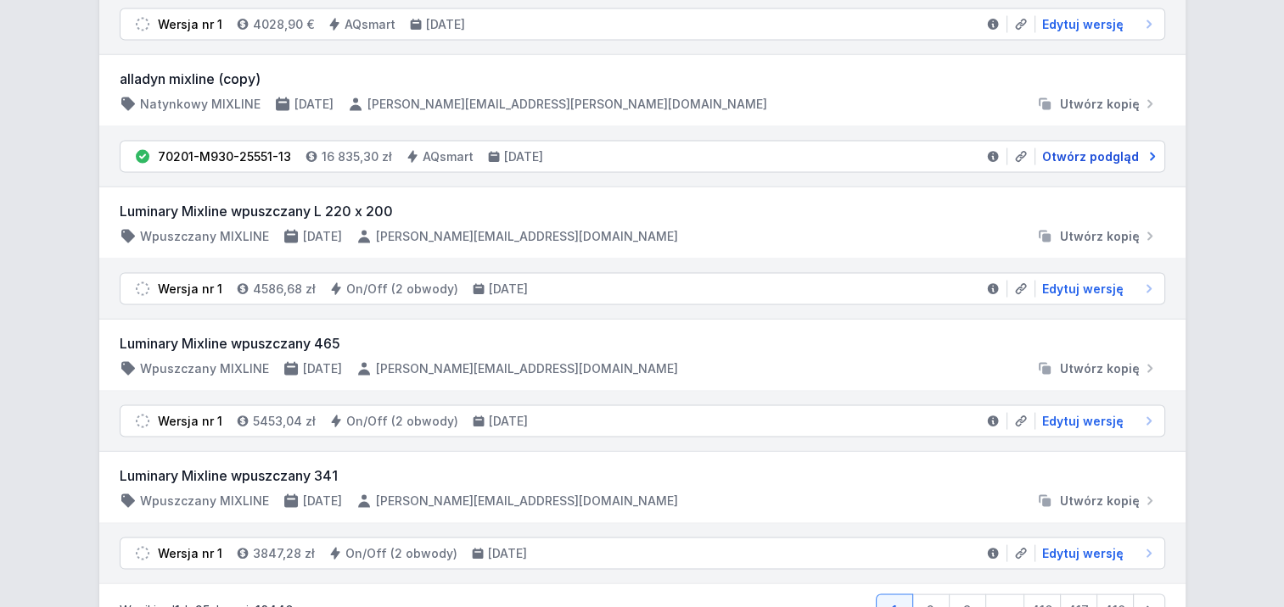
click at [1144, 148] on icon at bounding box center [1152, 156] width 17 height 17
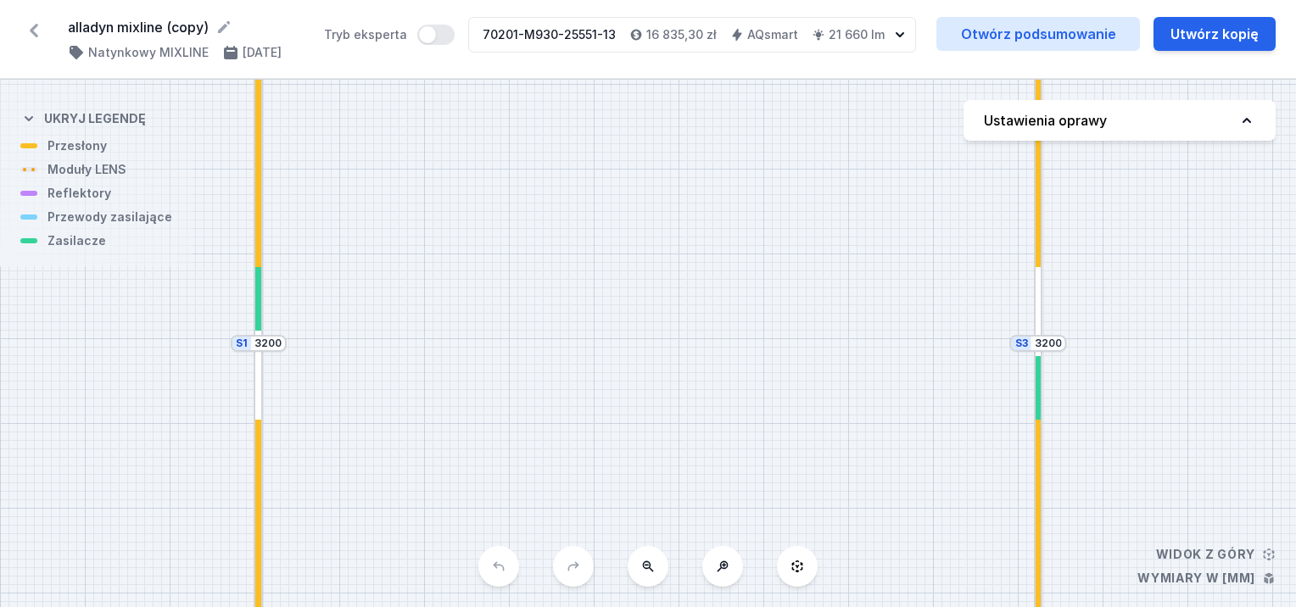
click at [36, 29] on icon at bounding box center [33, 30] width 27 height 27
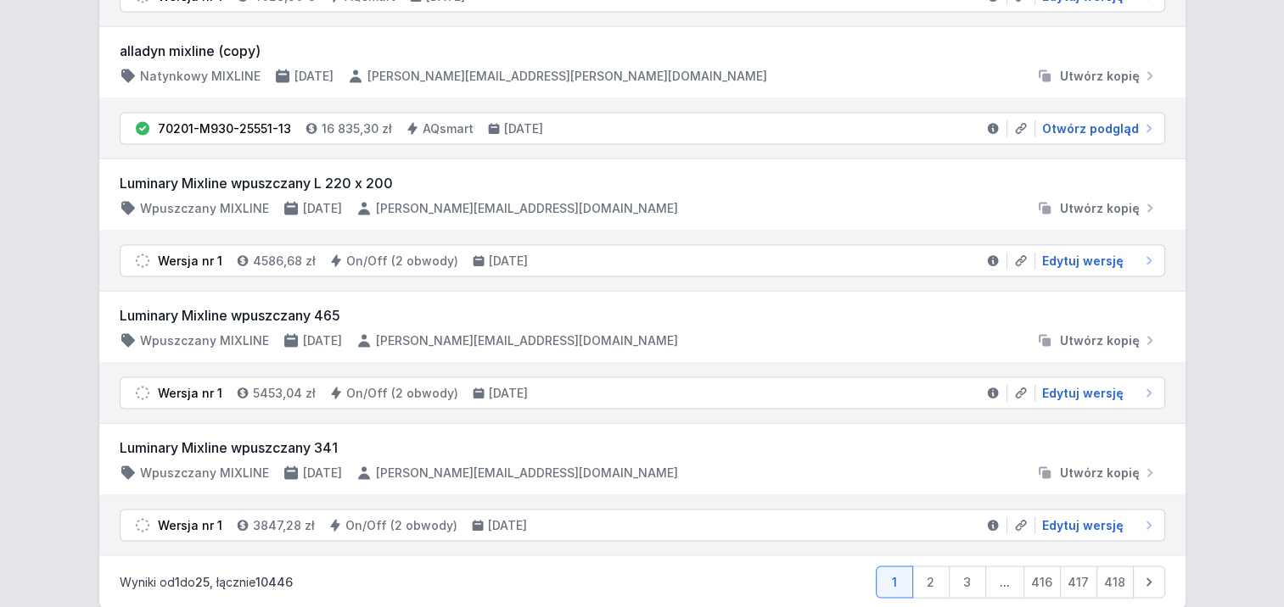
scroll to position [3353, 0]
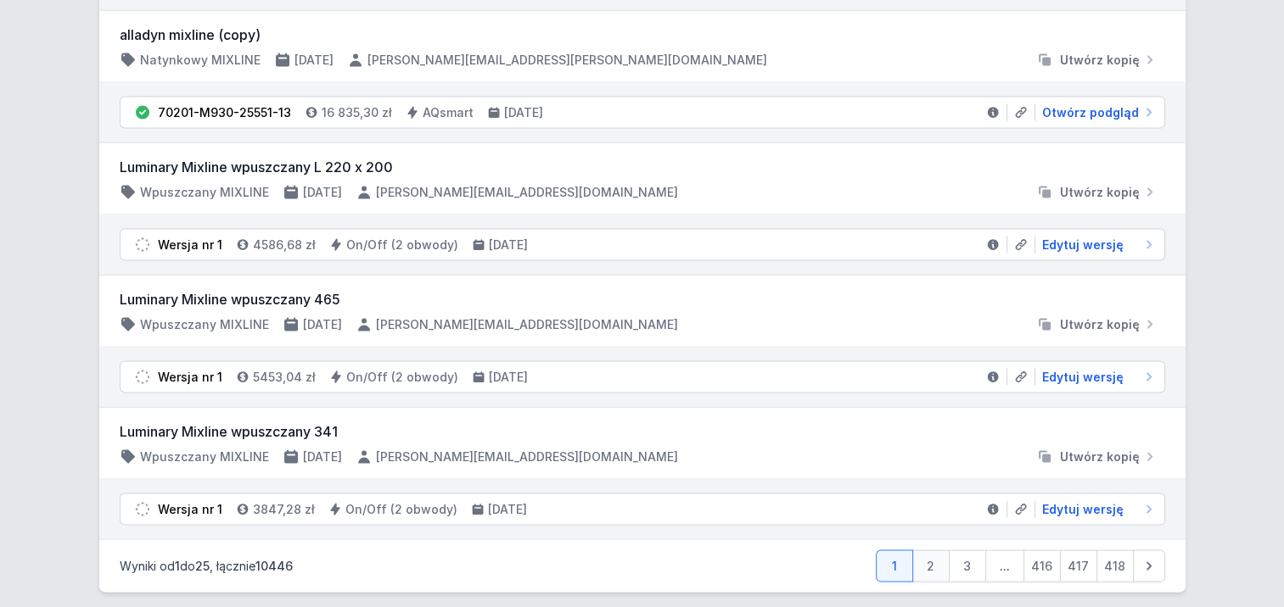
click at [932, 551] on link "2" at bounding box center [930, 567] width 37 height 32
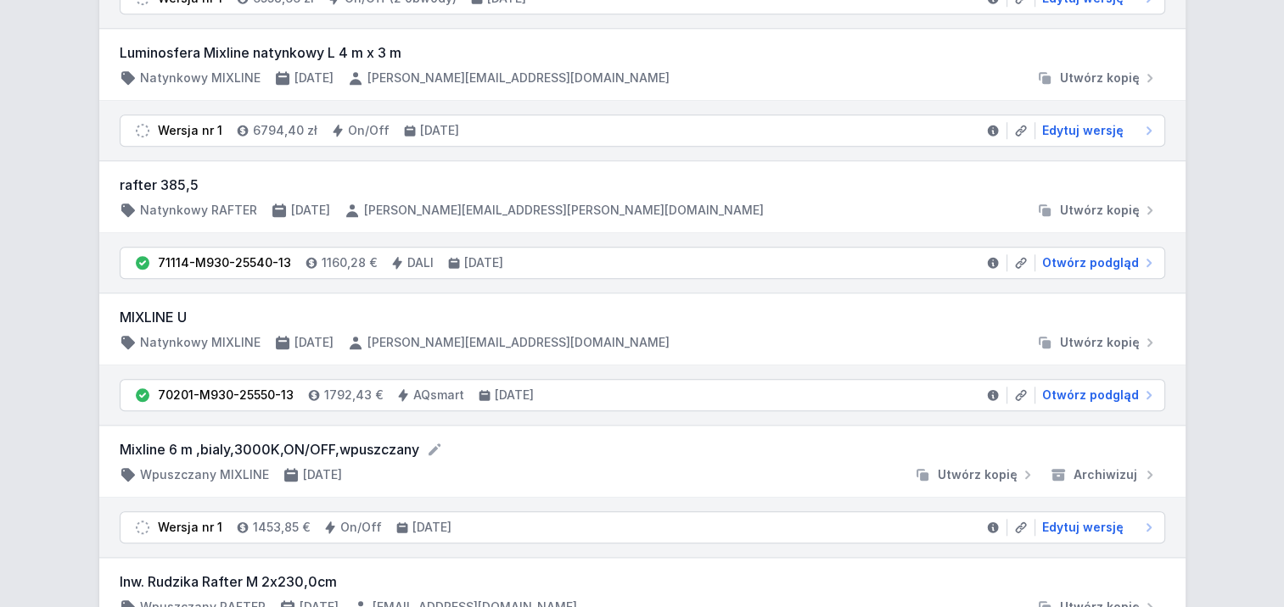
scroll to position [1527, 0]
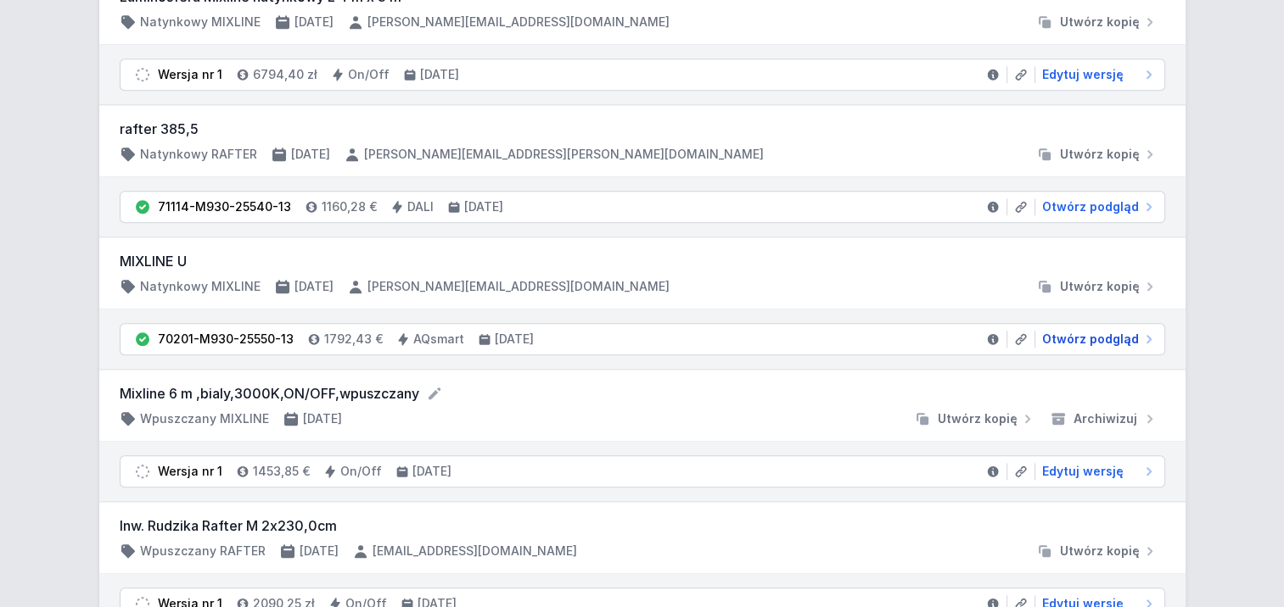
drag, startPoint x: 1072, startPoint y: 330, endPoint x: 1070, endPoint y: 339, distance: 9.7
click at [1072, 331] on span "Otwórz podgląd" at bounding box center [1090, 339] width 97 height 17
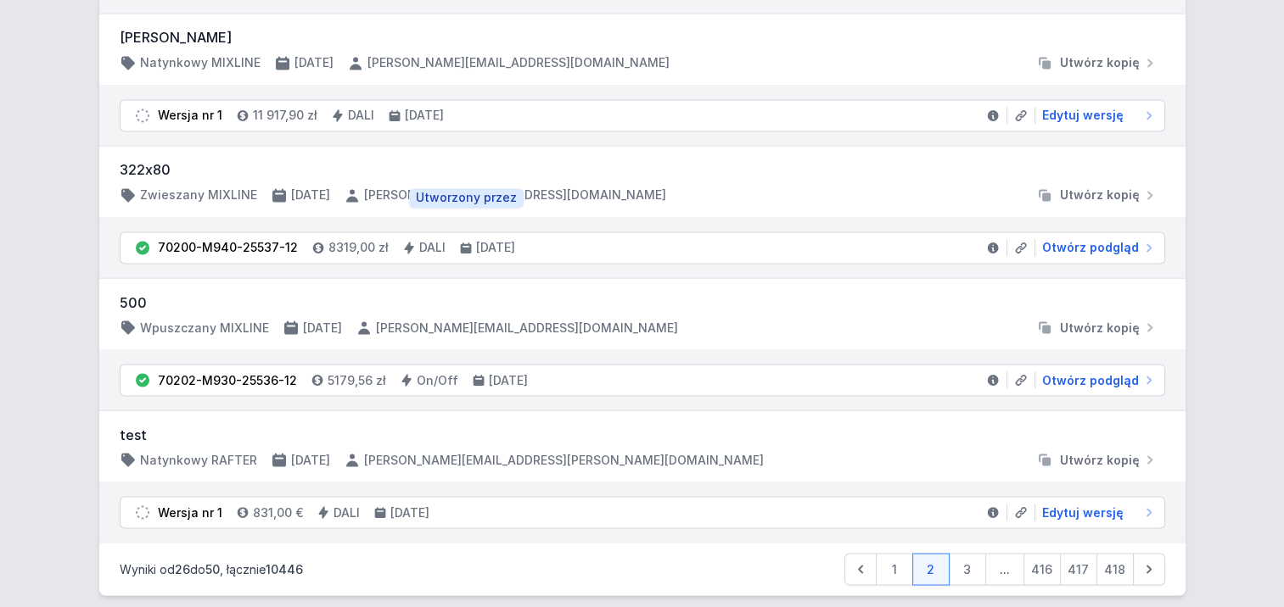
scroll to position [2946, 0]
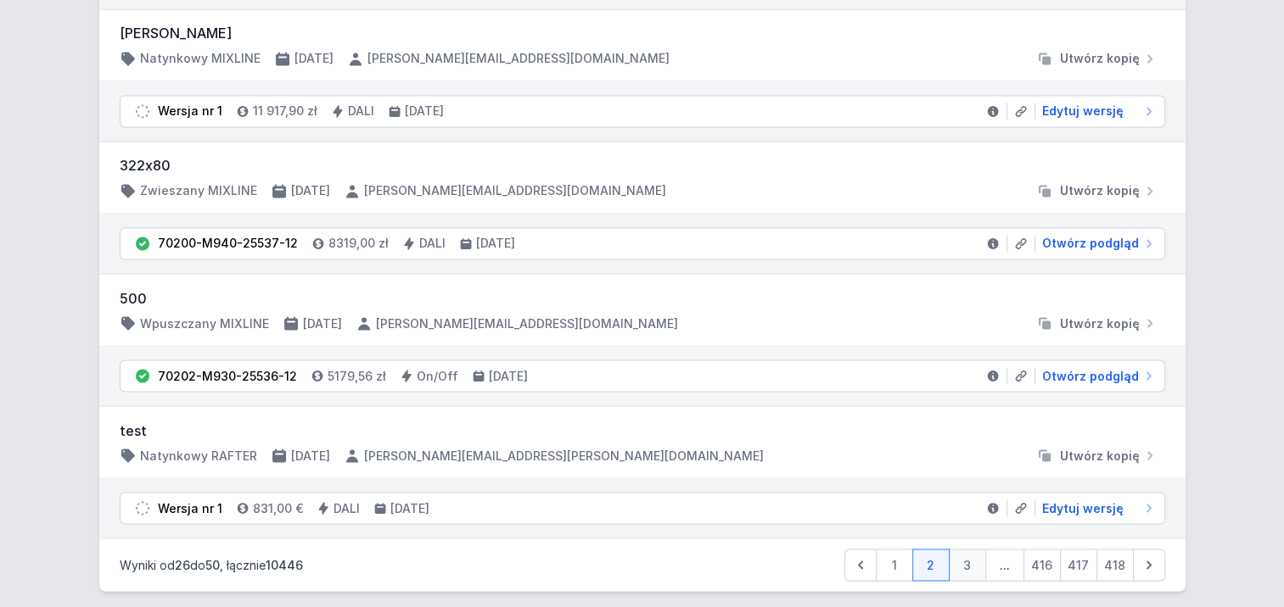
click at [974, 549] on link "3" at bounding box center [966, 565] width 37 height 32
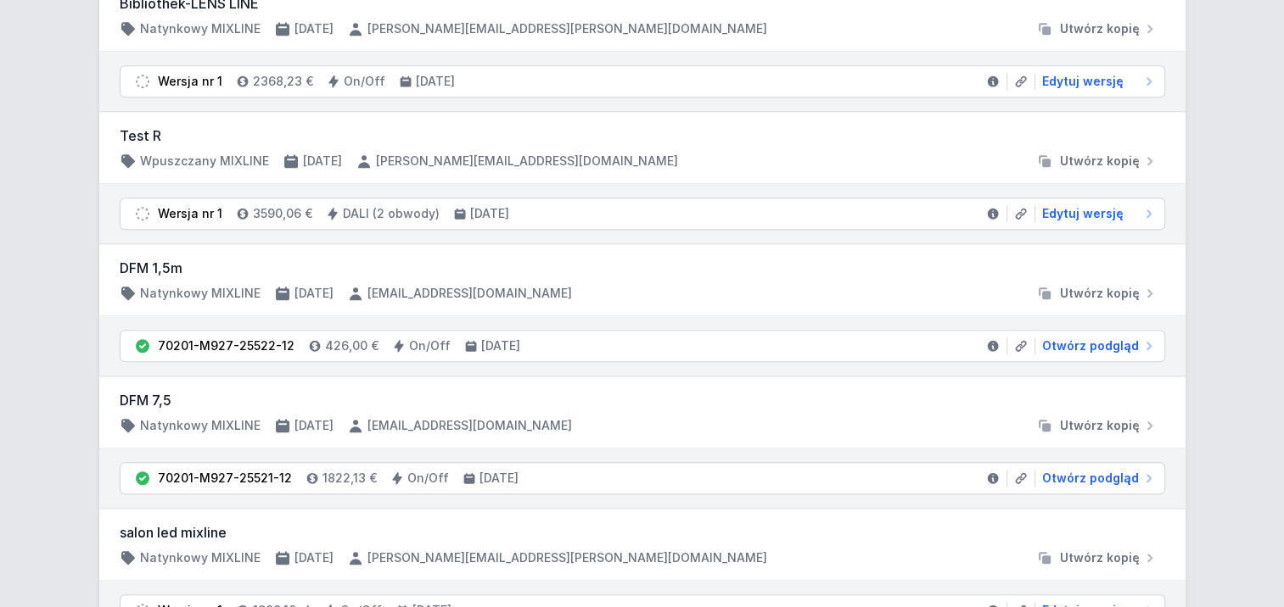
scroll to position [1357, 0]
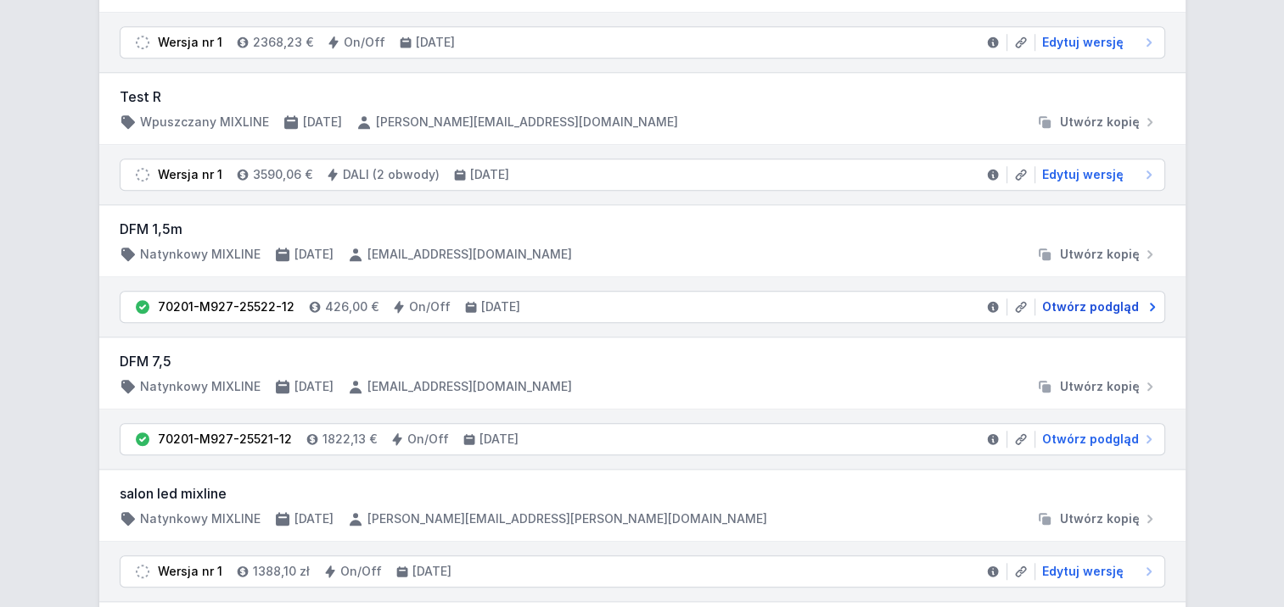
click at [1086, 299] on span "Otwórz podgląd" at bounding box center [1090, 307] width 97 height 17
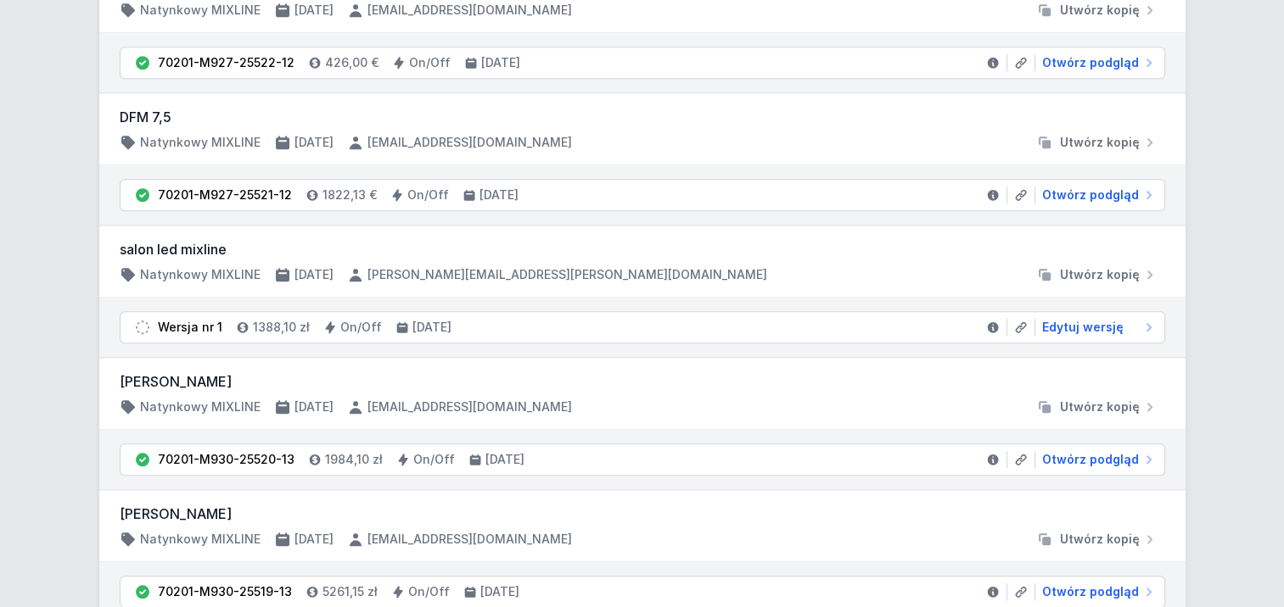
scroll to position [1612, 0]
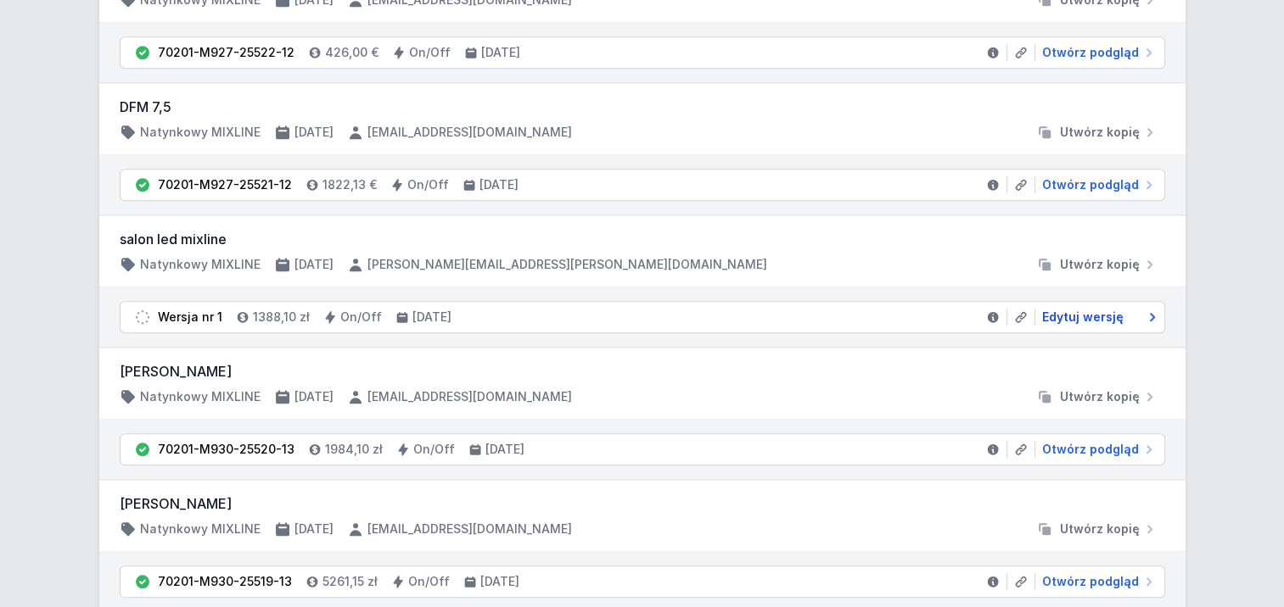
click at [1123, 312] on link "Edytuj wersję" at bounding box center [1096, 317] width 122 height 17
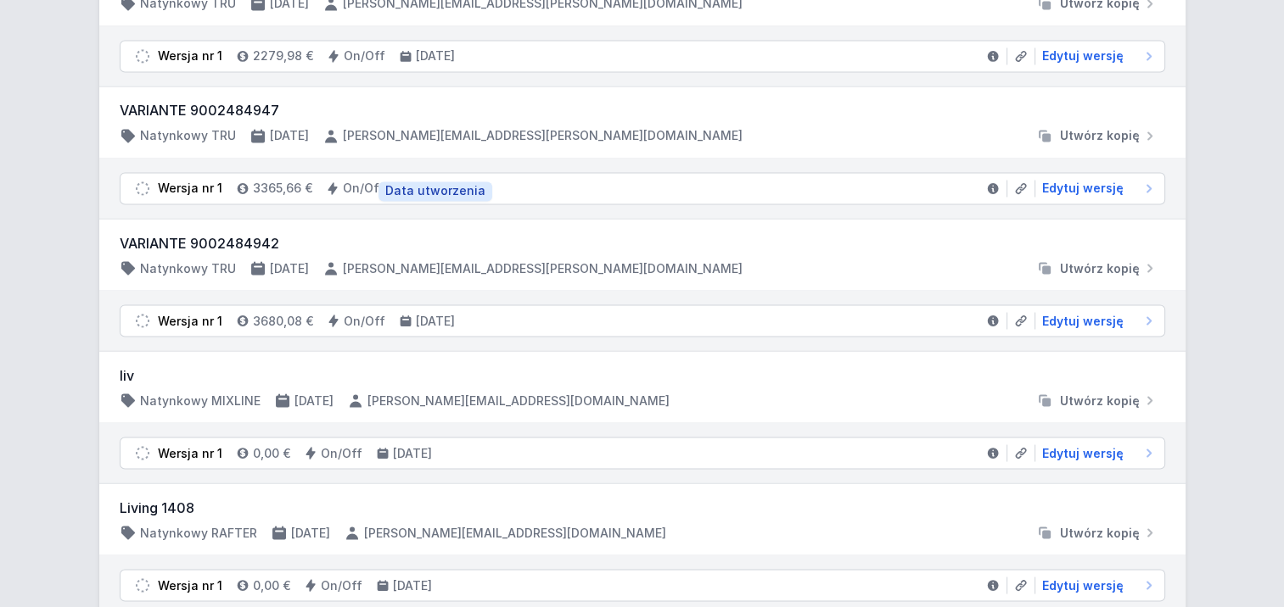
scroll to position [3041, 0]
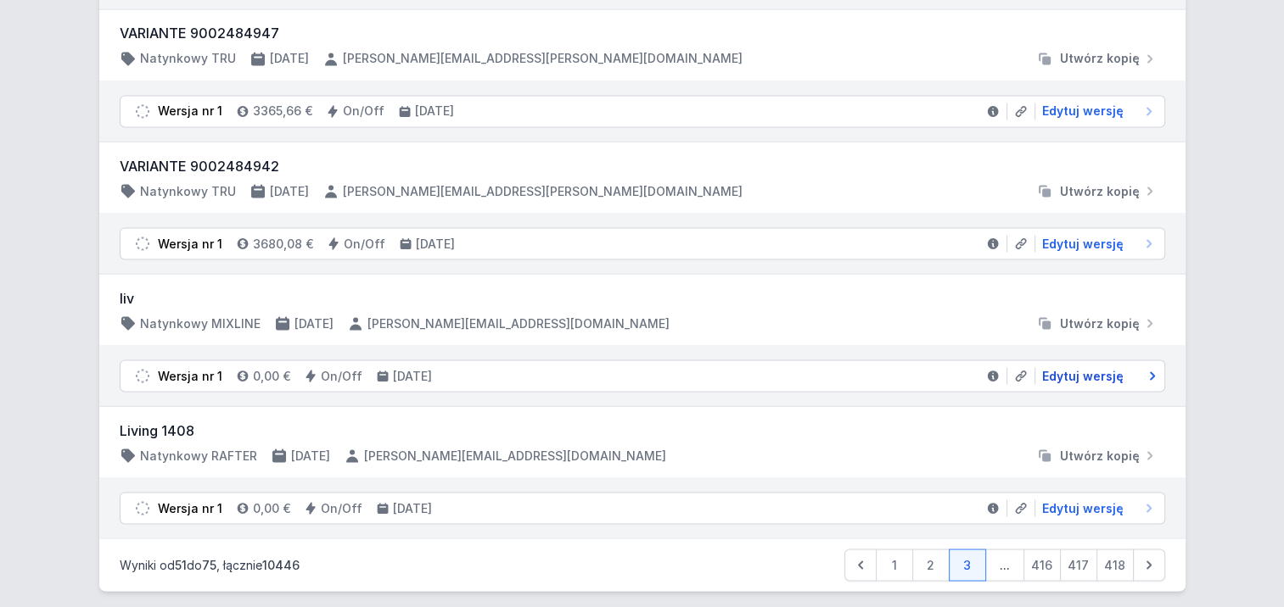
click at [1068, 367] on span "Edytuj wersję" at bounding box center [1082, 375] width 81 height 17
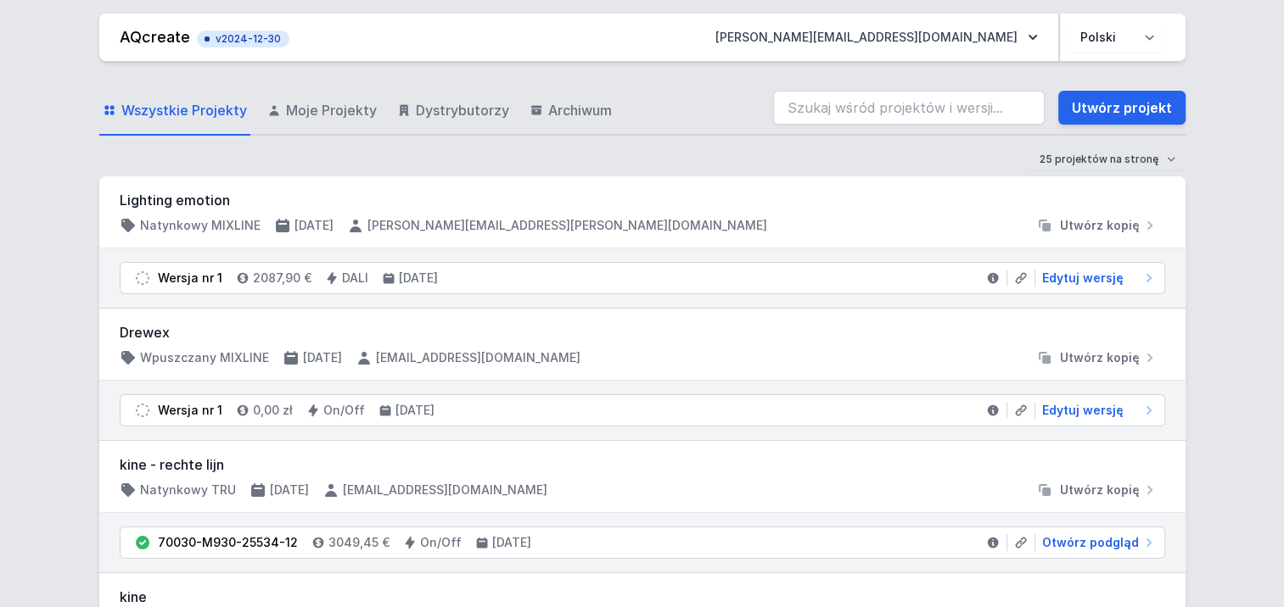
scroll to position [3041, 0]
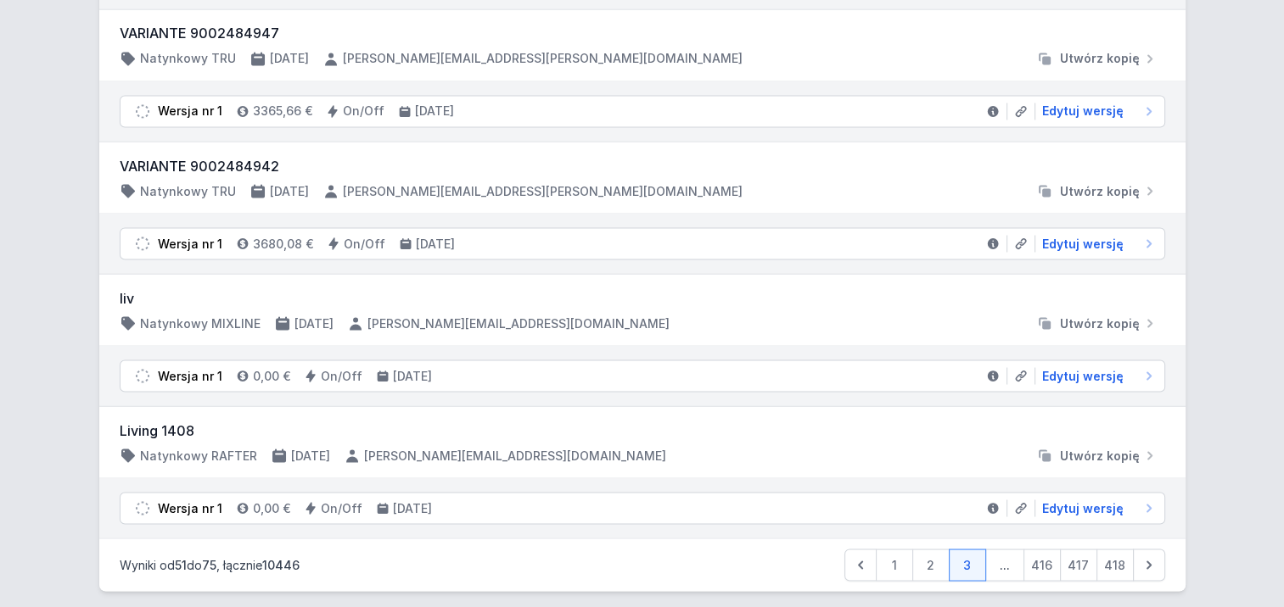
click at [1004, 549] on span "..." at bounding box center [1004, 565] width 39 height 32
click at [1140, 557] on icon at bounding box center [1148, 565] width 17 height 17
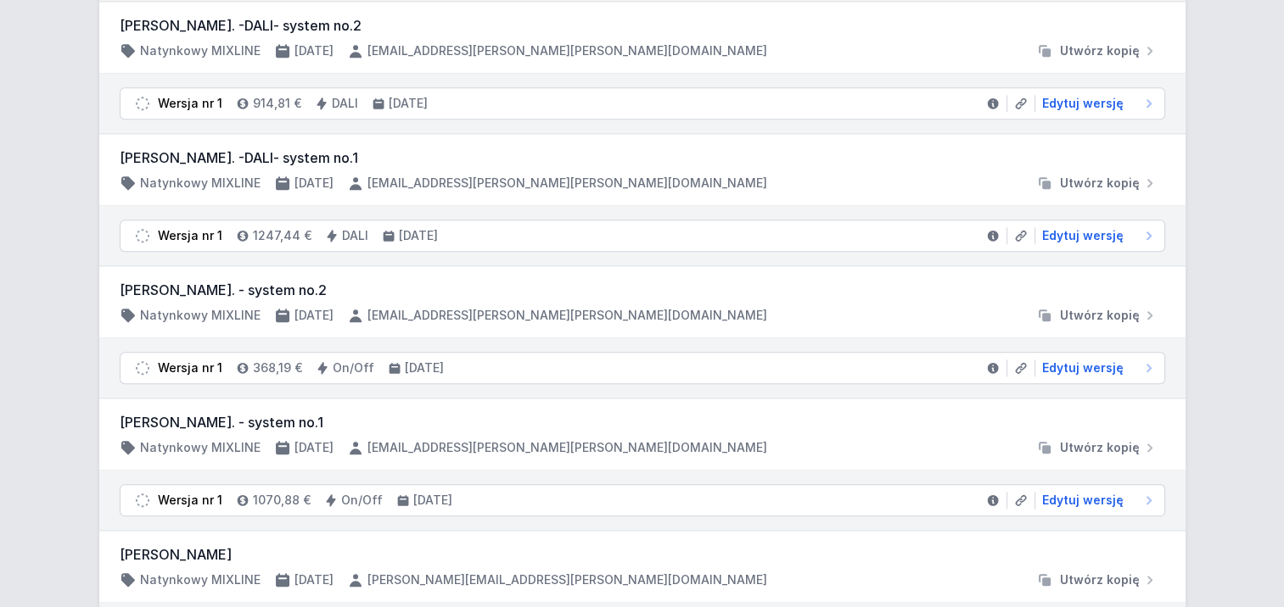
scroll to position [1782, 0]
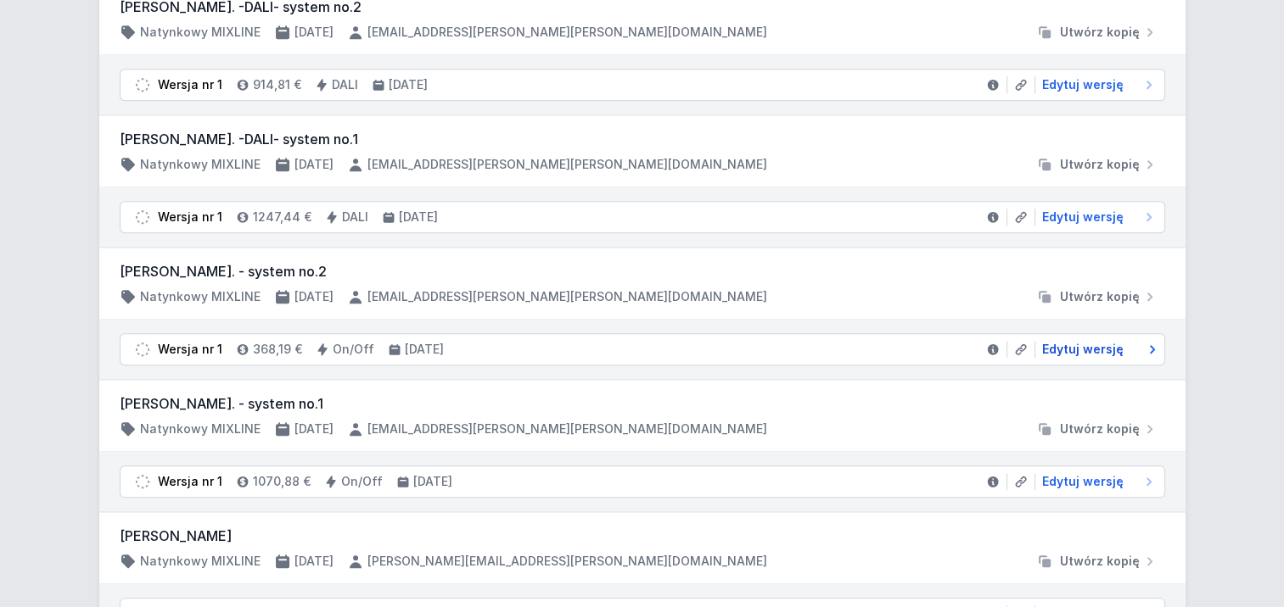
click at [1086, 341] on span "Edytuj wersję" at bounding box center [1082, 349] width 81 height 17
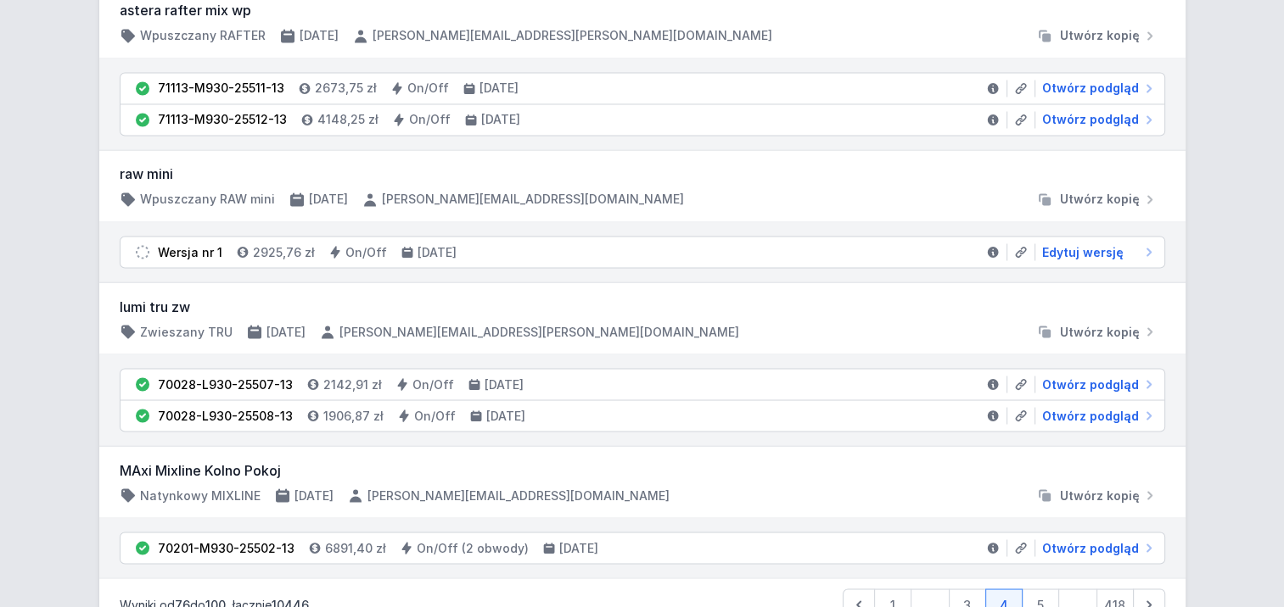
scroll to position [3009, 0]
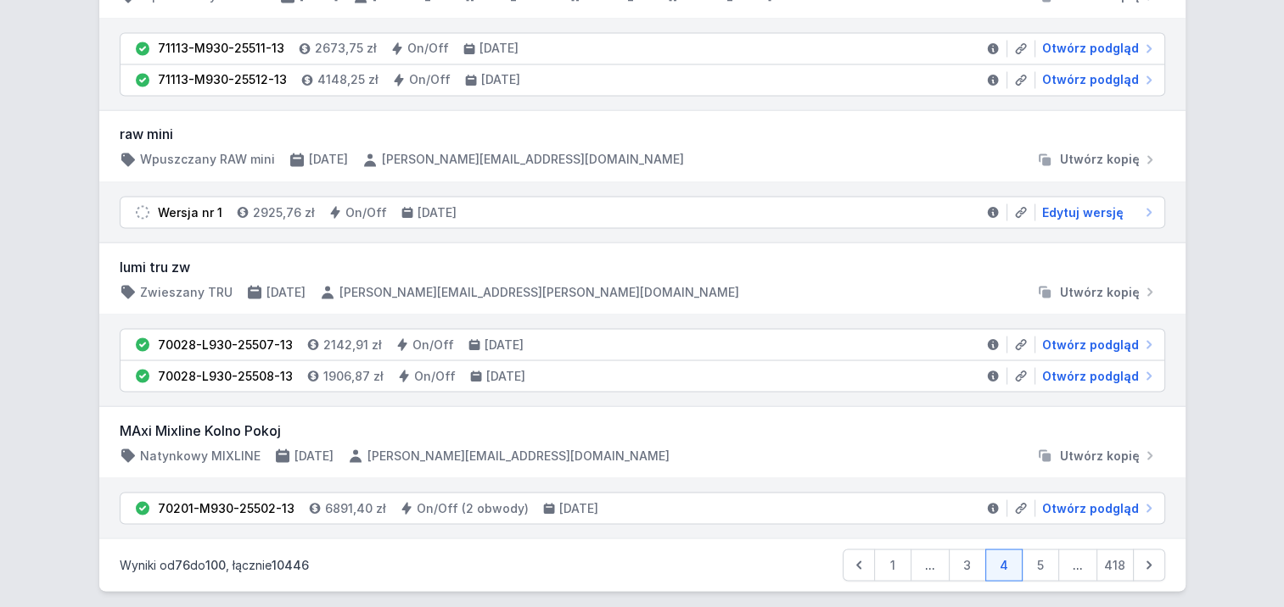
drag, startPoint x: 1037, startPoint y: 548, endPoint x: 327, endPoint y: 186, distance: 796.4
click at [1037, 549] on link "5" at bounding box center [1039, 565] width 37 height 32
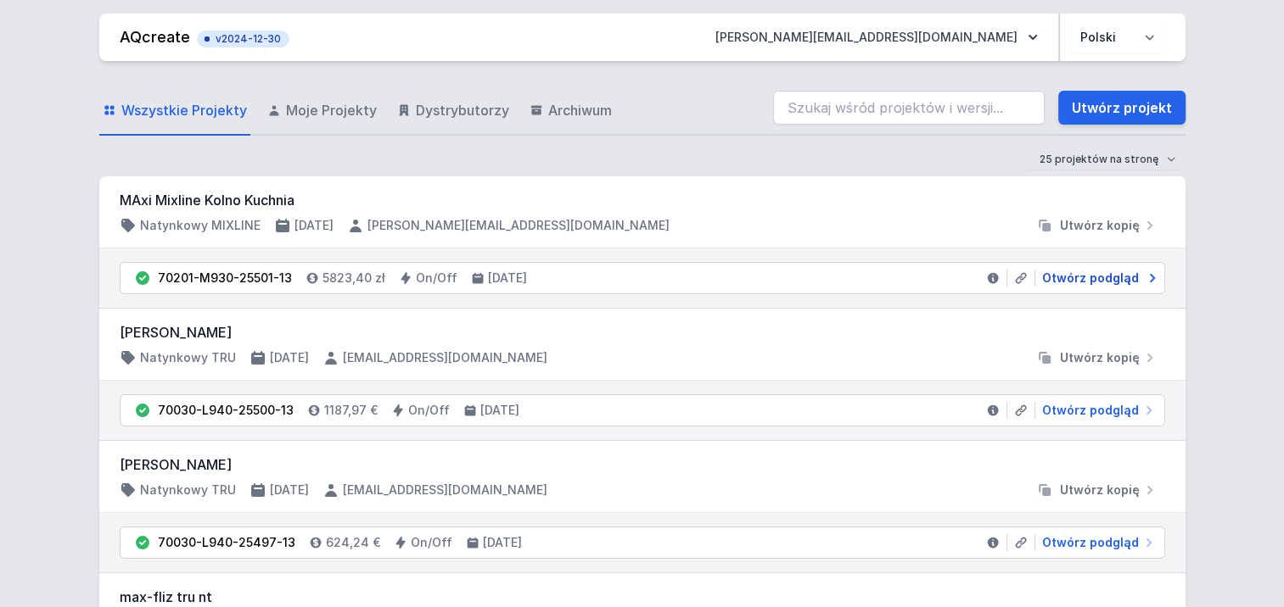
click at [1083, 277] on span "Otwórz podgląd" at bounding box center [1090, 278] width 97 height 17
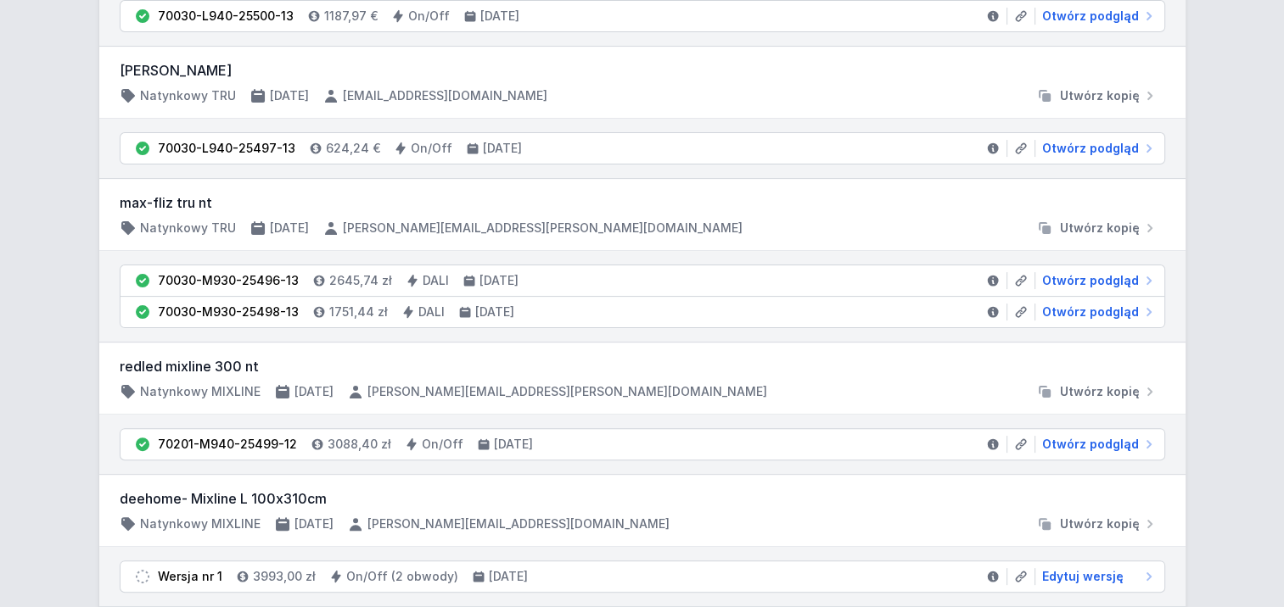
scroll to position [424, 0]
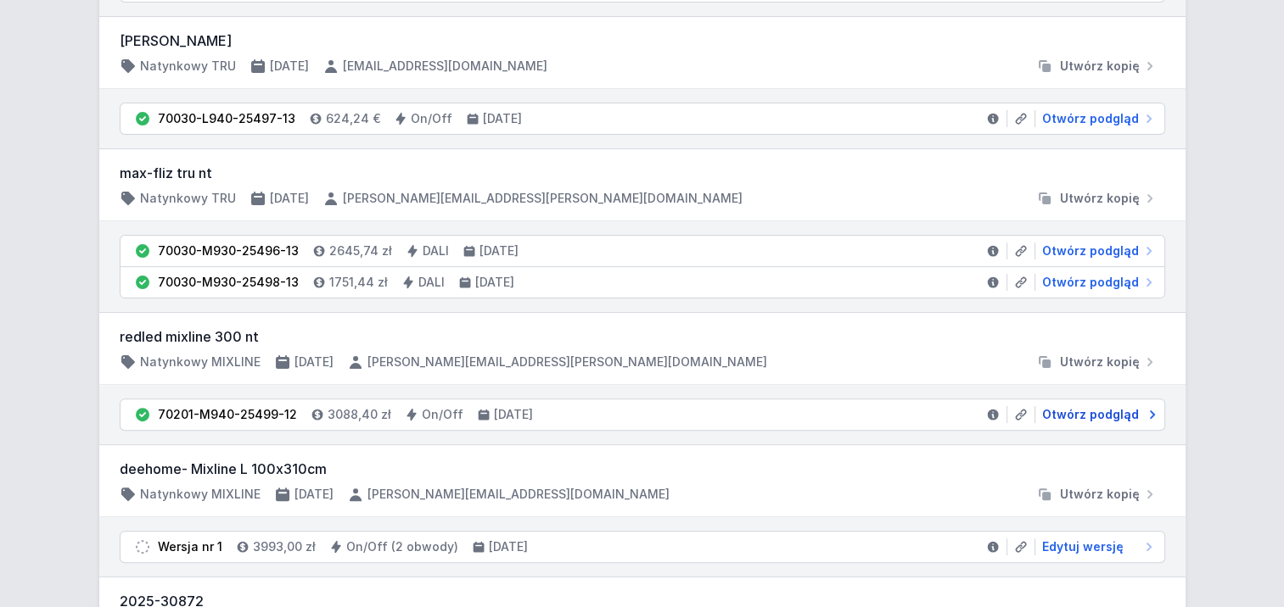
click at [1096, 411] on span "Otwórz podgląd" at bounding box center [1090, 414] width 97 height 17
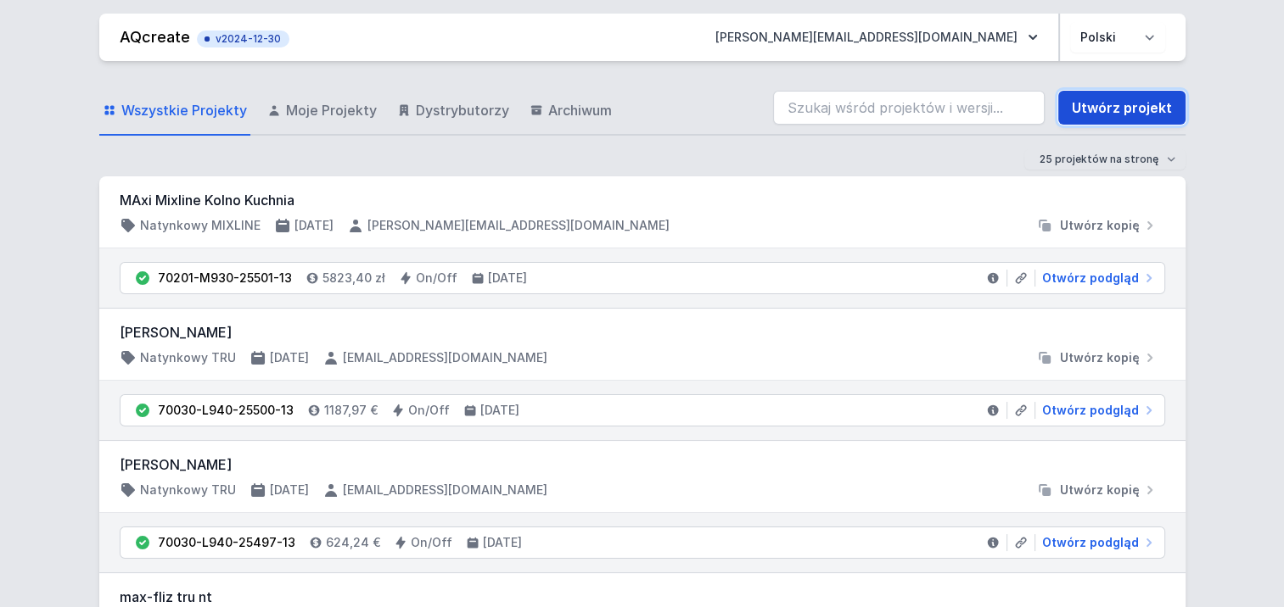
click at [1102, 105] on link "Utwórz projekt" at bounding box center [1121, 108] width 127 height 34
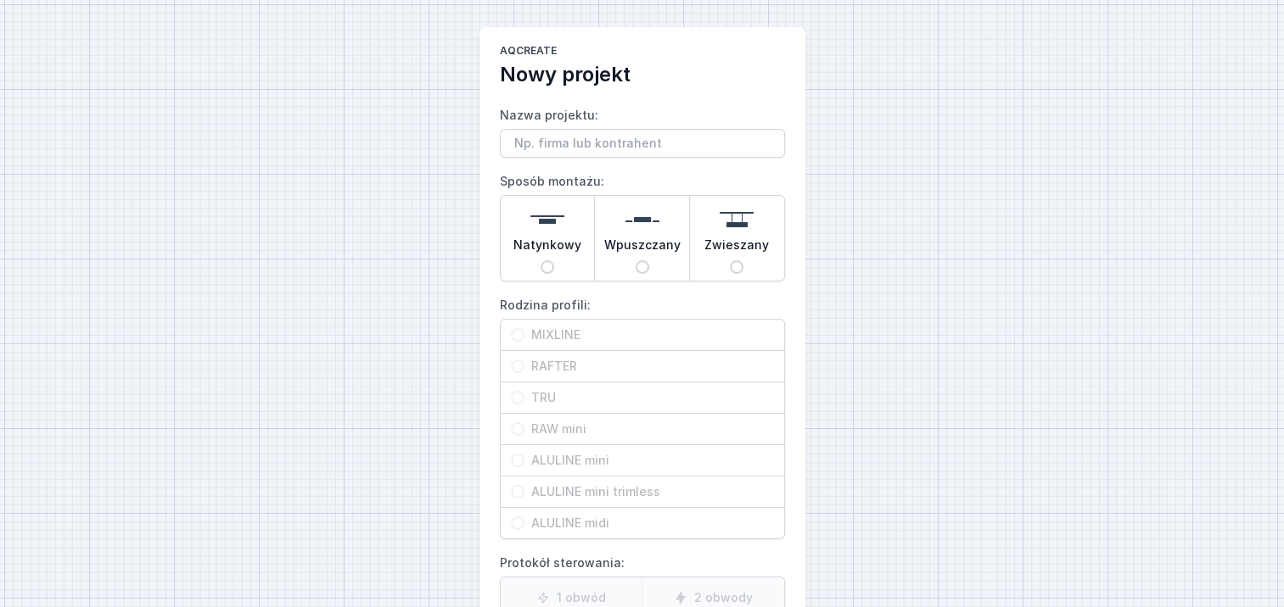
click at [553, 255] on span "Natynkowy" at bounding box center [547, 249] width 68 height 24
click at [553, 260] on input "Natynkowy" at bounding box center [547, 267] width 14 height 14
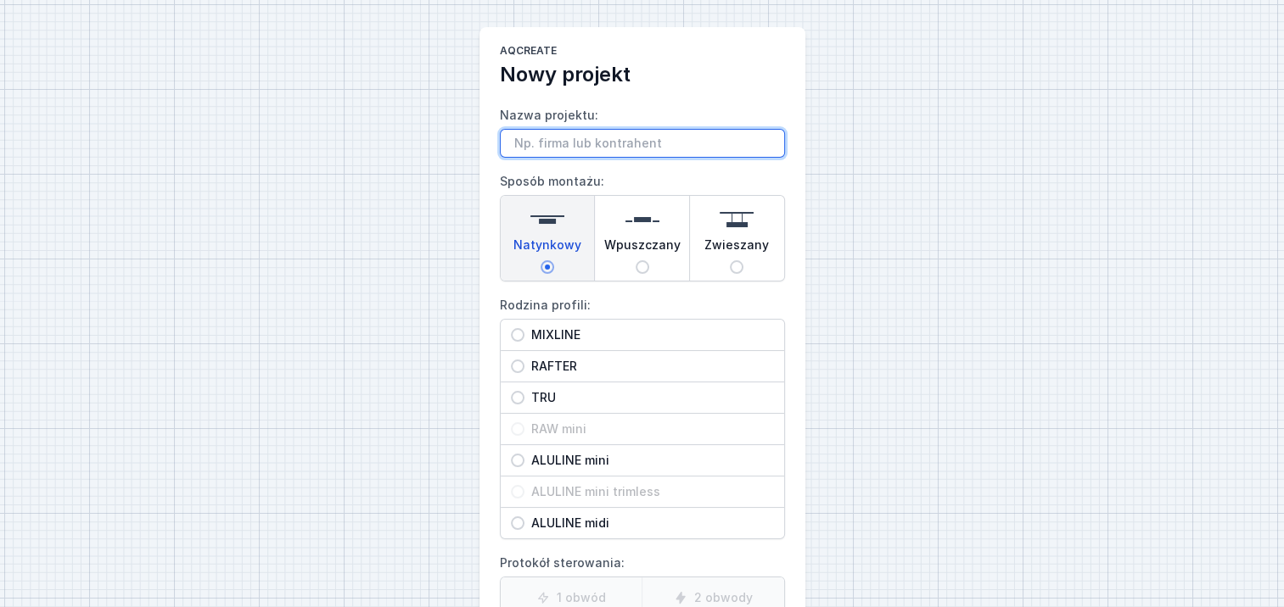
click at [551, 146] on input "Nazwa projektu:" at bounding box center [642, 143] width 285 height 29
click at [518, 332] on input "MIXLINE" at bounding box center [518, 335] width 14 height 14
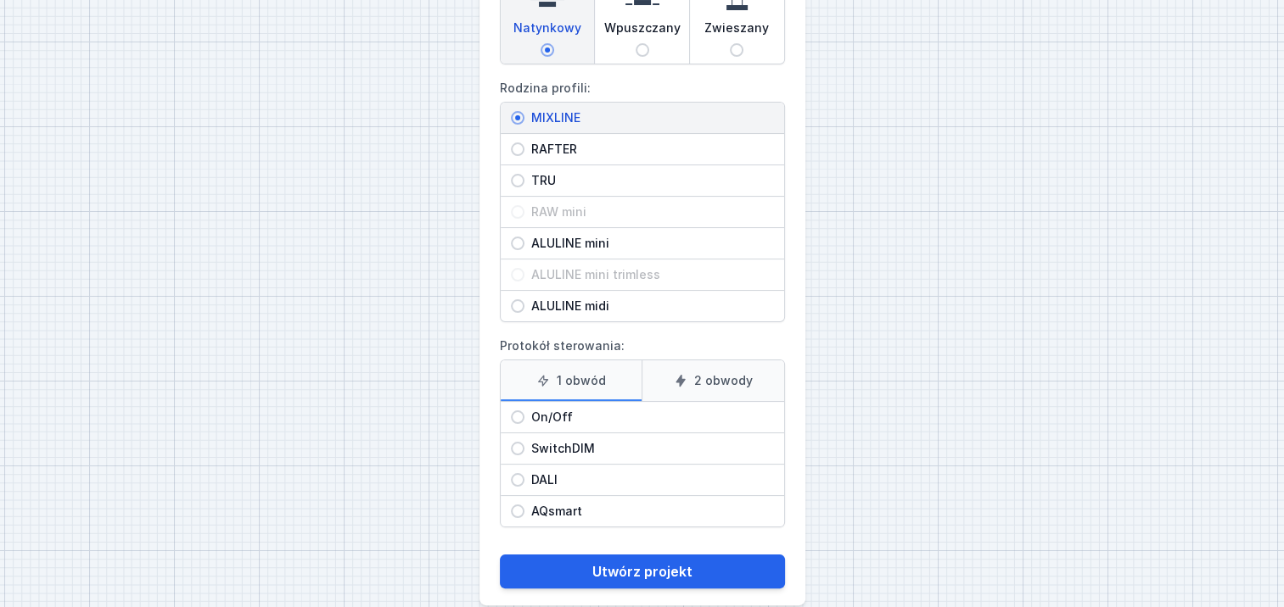
scroll to position [239, 0]
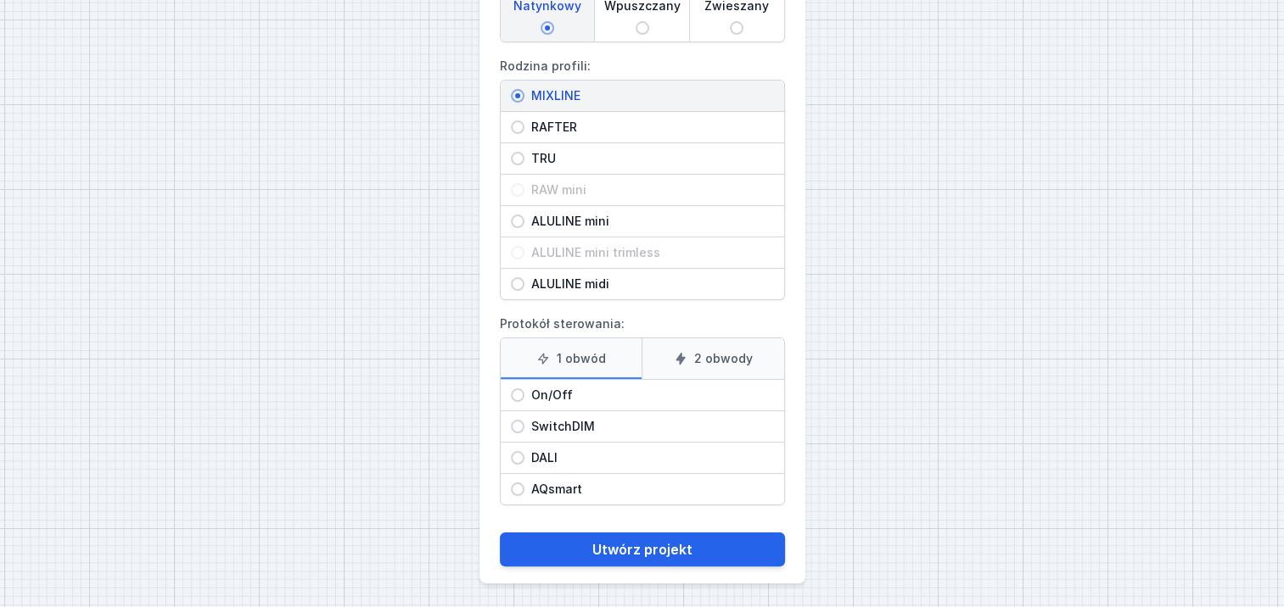
click at [534, 395] on span "On/Off" at bounding box center [648, 395] width 249 height 17
click at [524, 395] on input "On/Off" at bounding box center [518, 396] width 14 height 14
click at [694, 355] on label "2 obwody" at bounding box center [712, 359] width 143 height 41
click at [0, 0] on input "2 obwody" at bounding box center [0, 0] width 0 height 0
click at [573, 370] on label "1 obwód" at bounding box center [572, 359] width 142 height 41
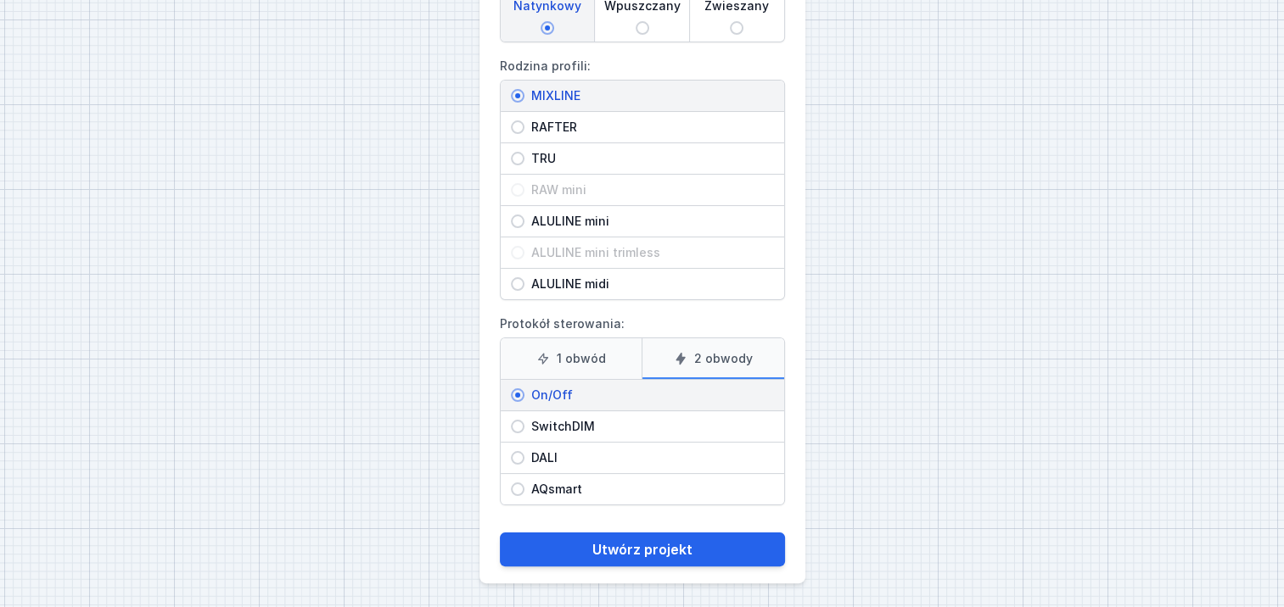
click at [0, 0] on input "1 obwód" at bounding box center [0, 0] width 0 height 0
click at [521, 394] on input "On/Off" at bounding box center [518, 396] width 14 height 14
click at [520, 394] on input "On/Off" at bounding box center [518, 396] width 14 height 14
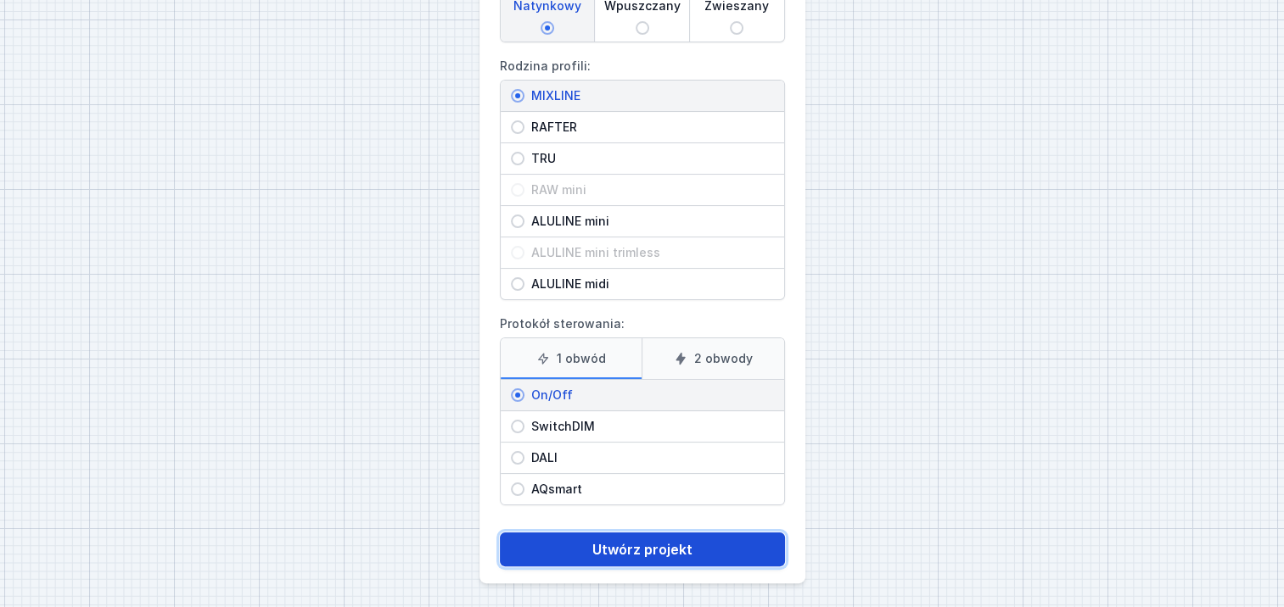
click at [663, 541] on button "Utwórz projekt" at bounding box center [642, 550] width 285 height 34
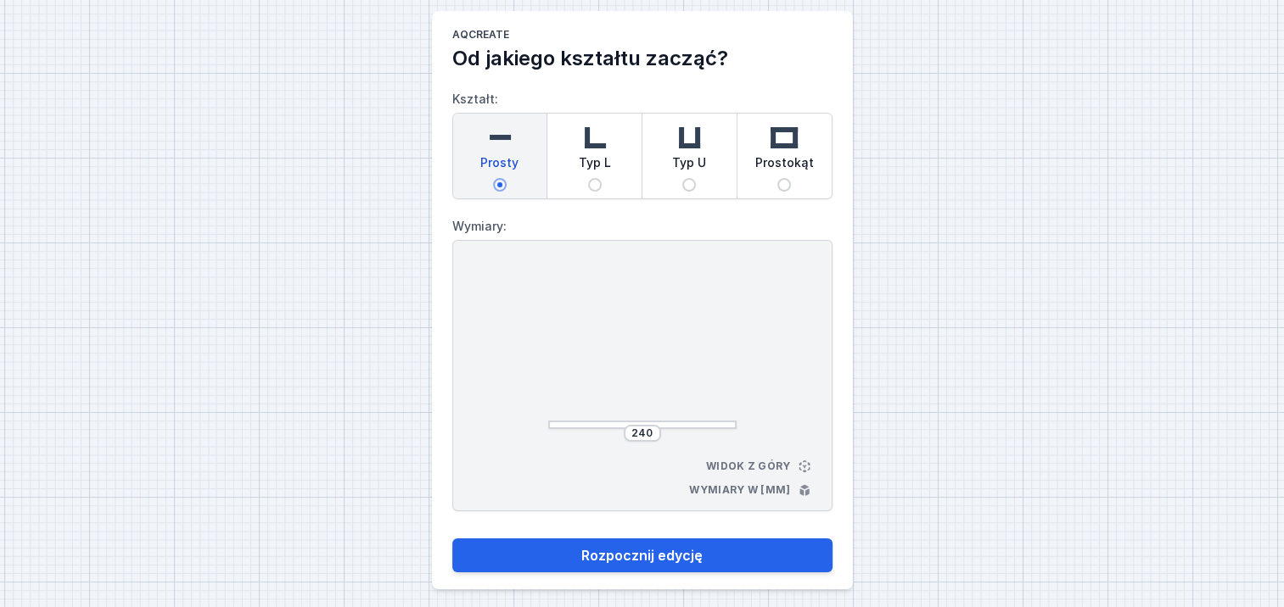
scroll to position [25, 0]
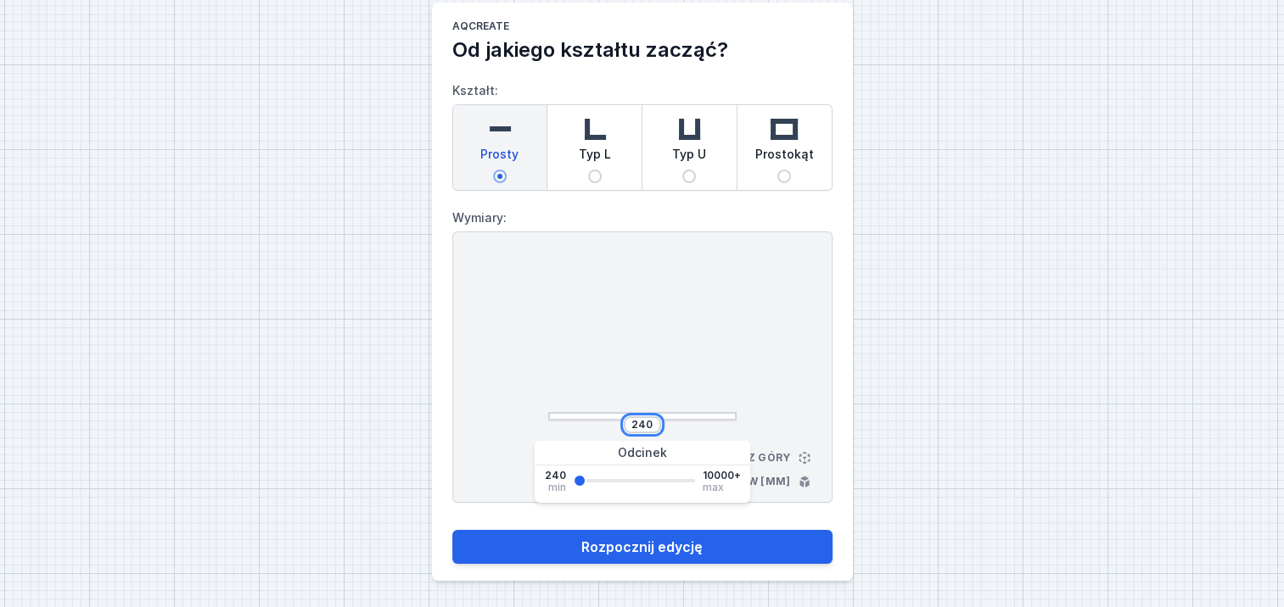
click at [655, 421] on input "240" at bounding box center [642, 425] width 27 height 14
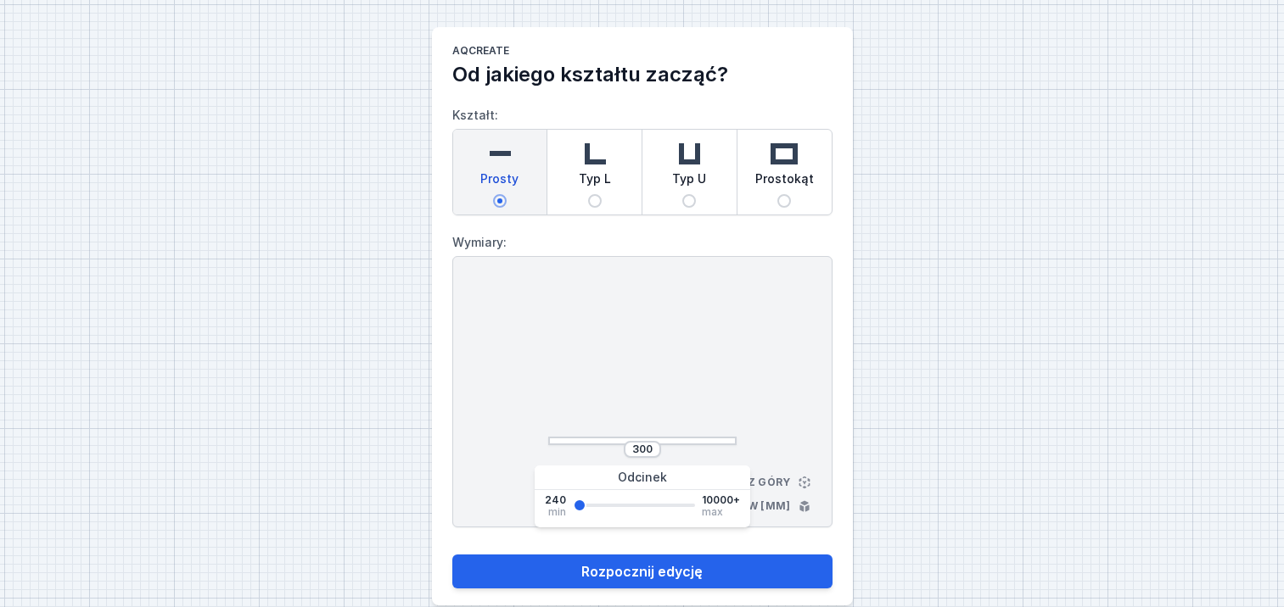
scroll to position [25, 0]
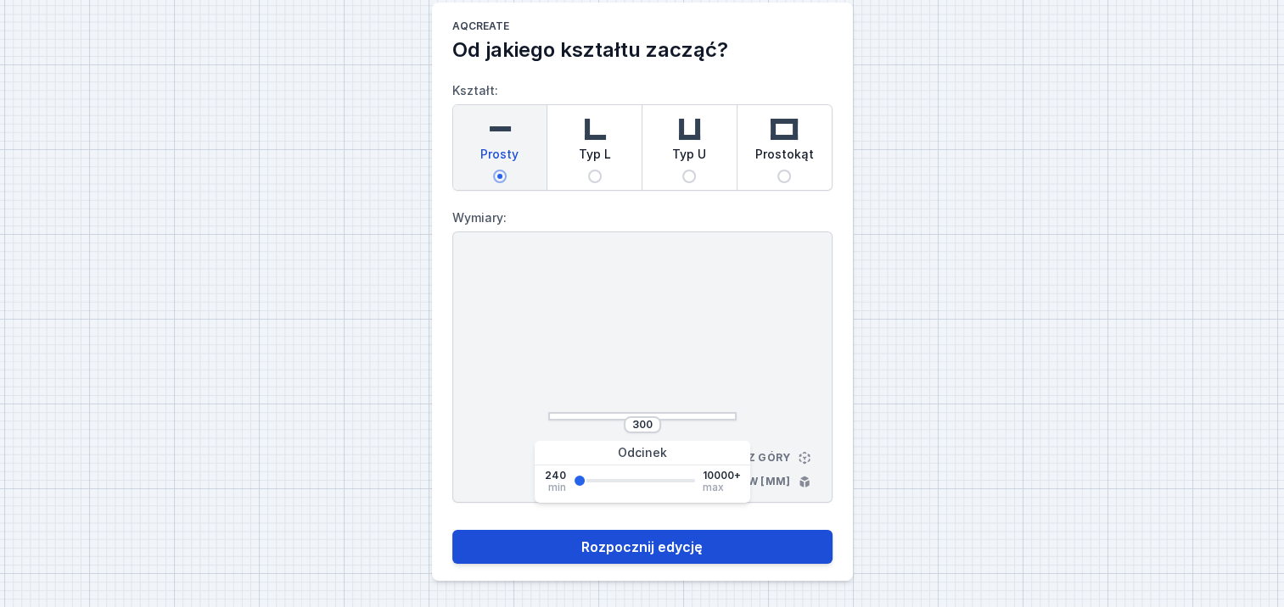
type input "300"
click at [674, 552] on button "Rozpocznij edycję" at bounding box center [642, 547] width 380 height 34
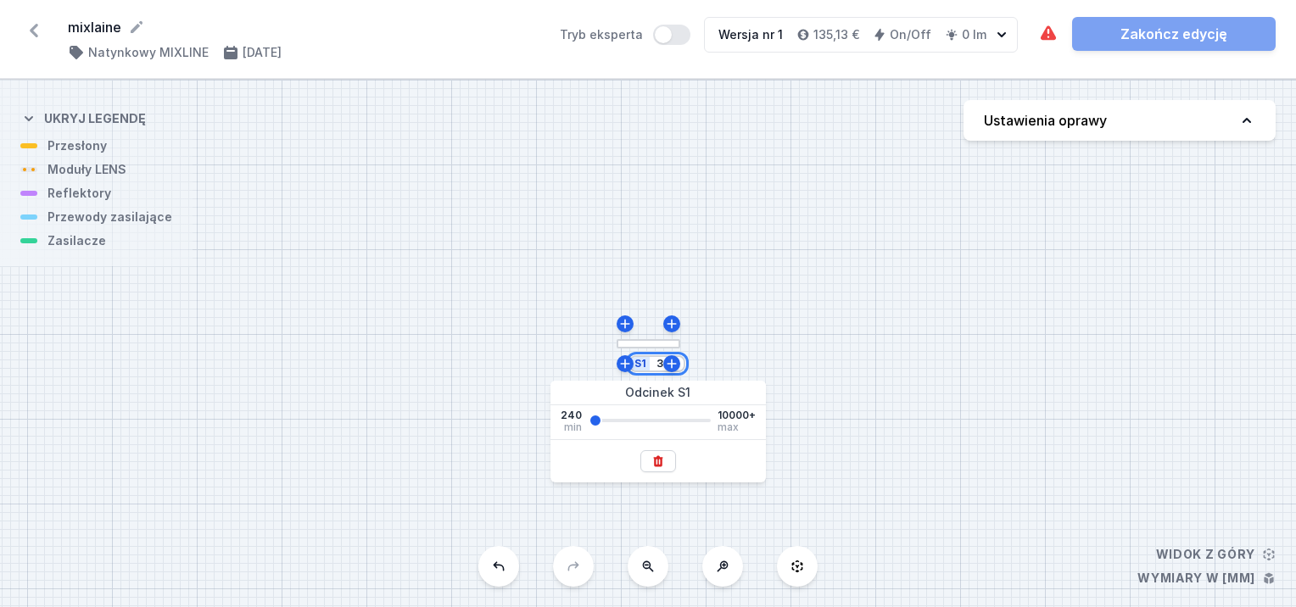
click at [656, 367] on input "300" at bounding box center [666, 364] width 27 height 14
type input "3000"
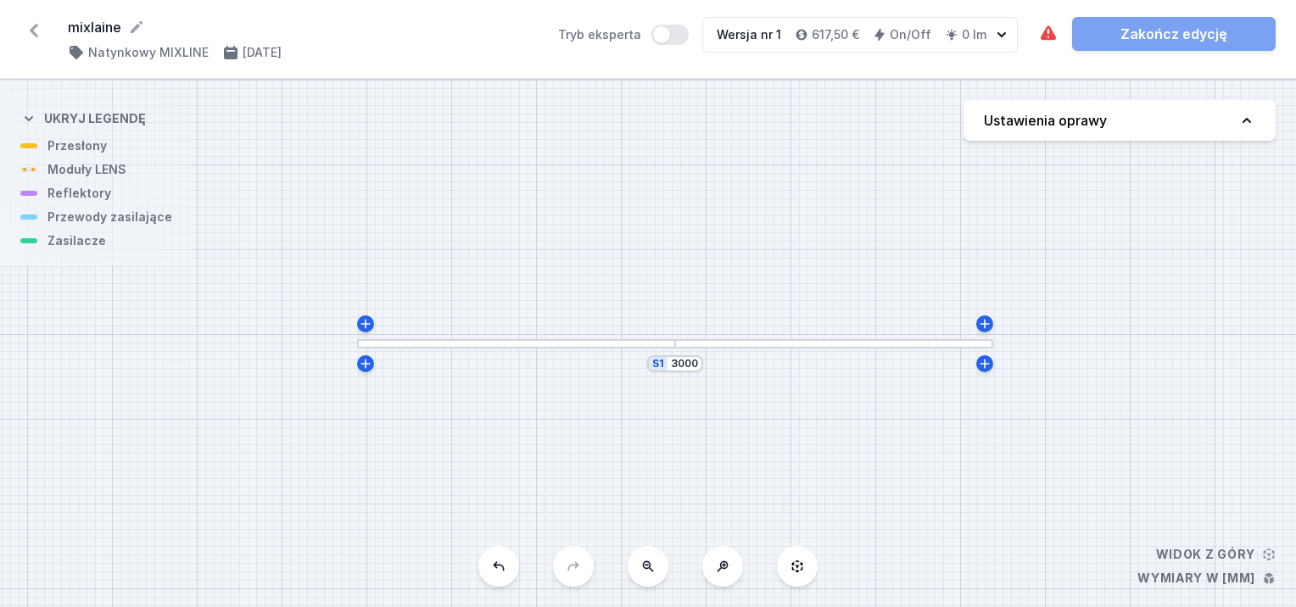
click at [967, 492] on div "S1 3000" at bounding box center [648, 344] width 1296 height 528
click at [1236, 122] on button "Ustawienia oprawy" at bounding box center [1120, 120] width 312 height 41
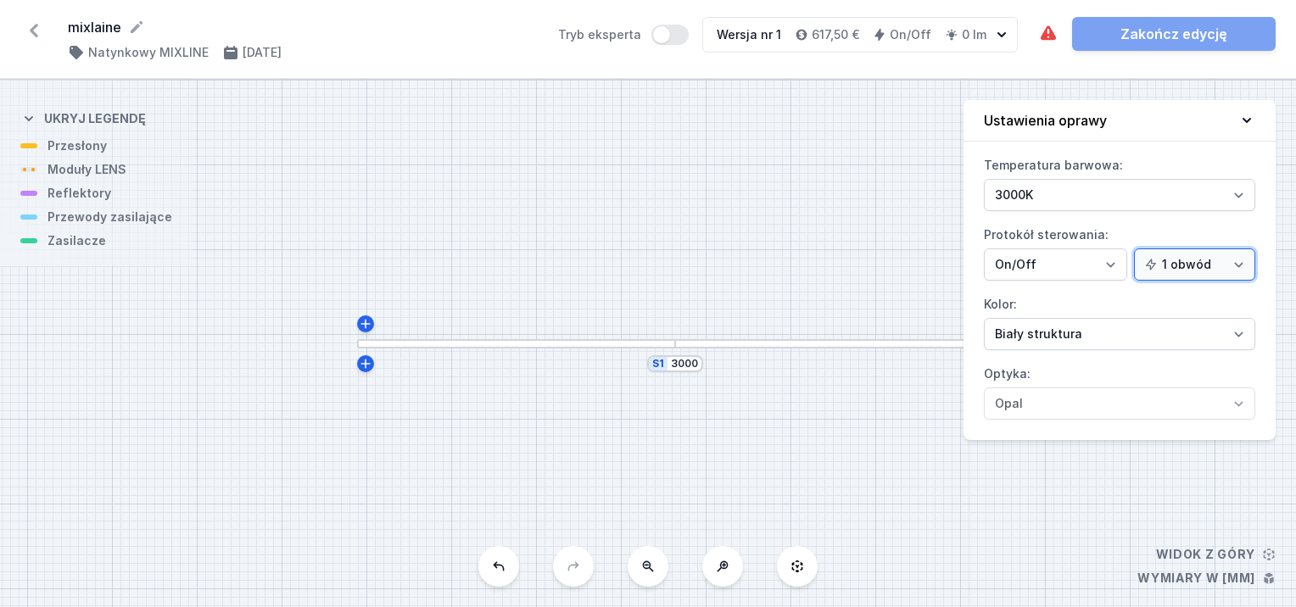
click at [1239, 256] on select "1 obwód 2 obwody" at bounding box center [1194, 265] width 121 height 32
click at [1137, 249] on select "1 obwód 2 obwody" at bounding box center [1194, 265] width 121 height 32
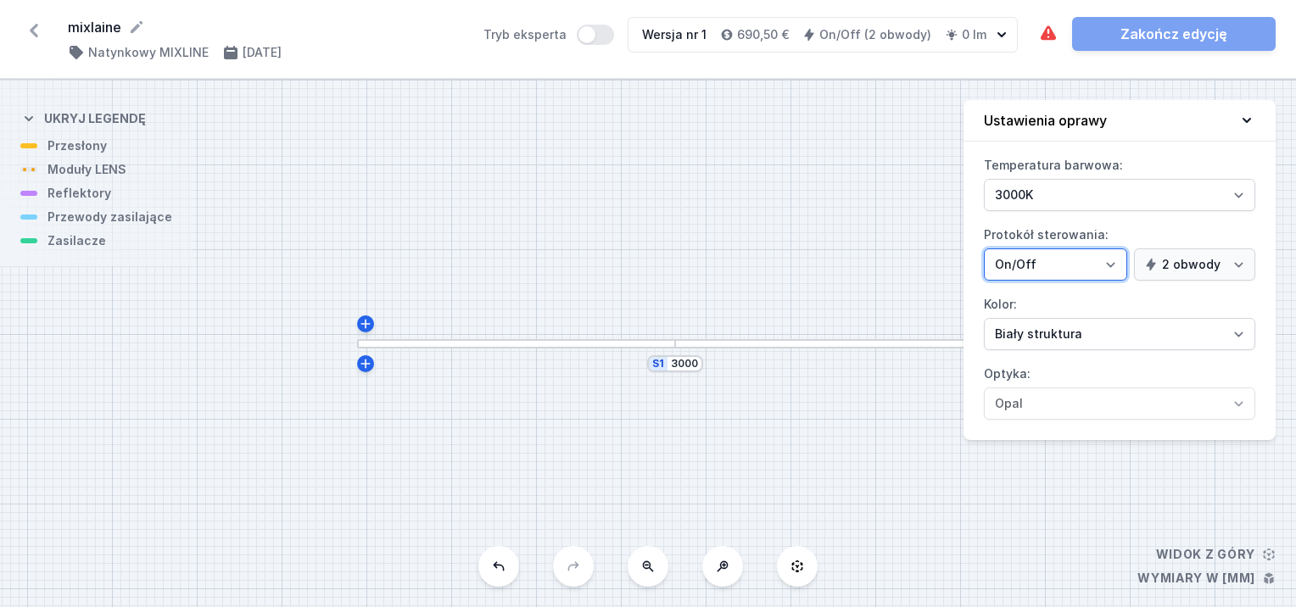
click at [1114, 261] on select "On/Off SwitchDIM DALI AQsmart" at bounding box center [1055, 265] width 143 height 32
click at [1051, 271] on select "On/Off SwitchDIM DALI AQsmart" at bounding box center [1055, 265] width 143 height 32
click at [1206, 265] on select "1 obwód 2 obwody" at bounding box center [1194, 265] width 121 height 32
click at [1137, 249] on select "1 obwód 2 obwody" at bounding box center [1194, 265] width 121 height 32
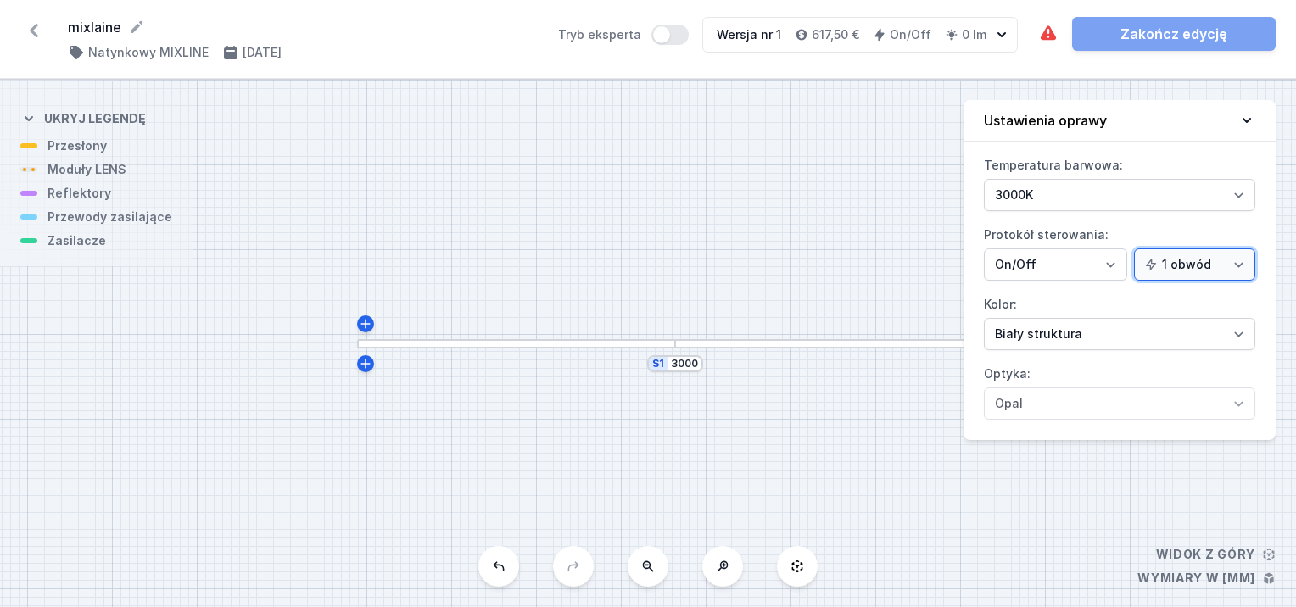
click at [1246, 267] on select "1 obwód 2 obwody" at bounding box center [1194, 265] width 121 height 32
select select "true"
click at [1137, 249] on select "1 obwód 2 obwody" at bounding box center [1194, 265] width 121 height 32
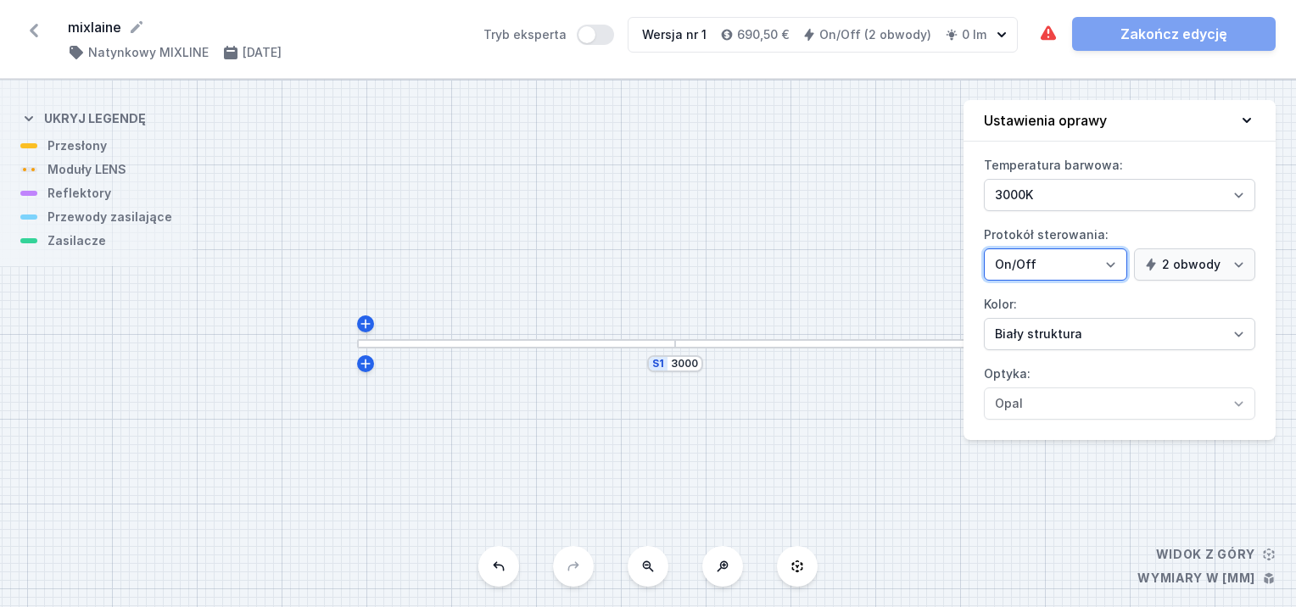
click at [1117, 262] on select "On/Off SwitchDIM DALI AQsmart" at bounding box center [1055, 265] width 143 height 32
click at [984, 249] on select "On/Off SwitchDIM DALI AQsmart" at bounding box center [1055, 265] width 143 height 32
click at [41, 27] on icon at bounding box center [33, 30] width 27 height 27
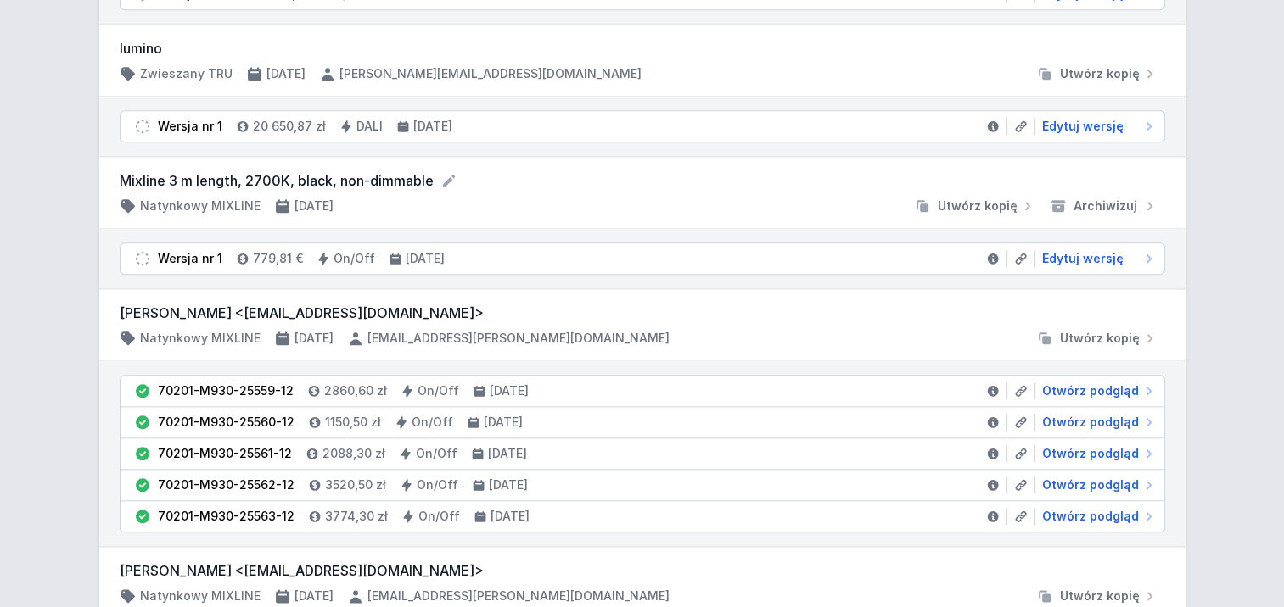
scroll to position [1826, 0]
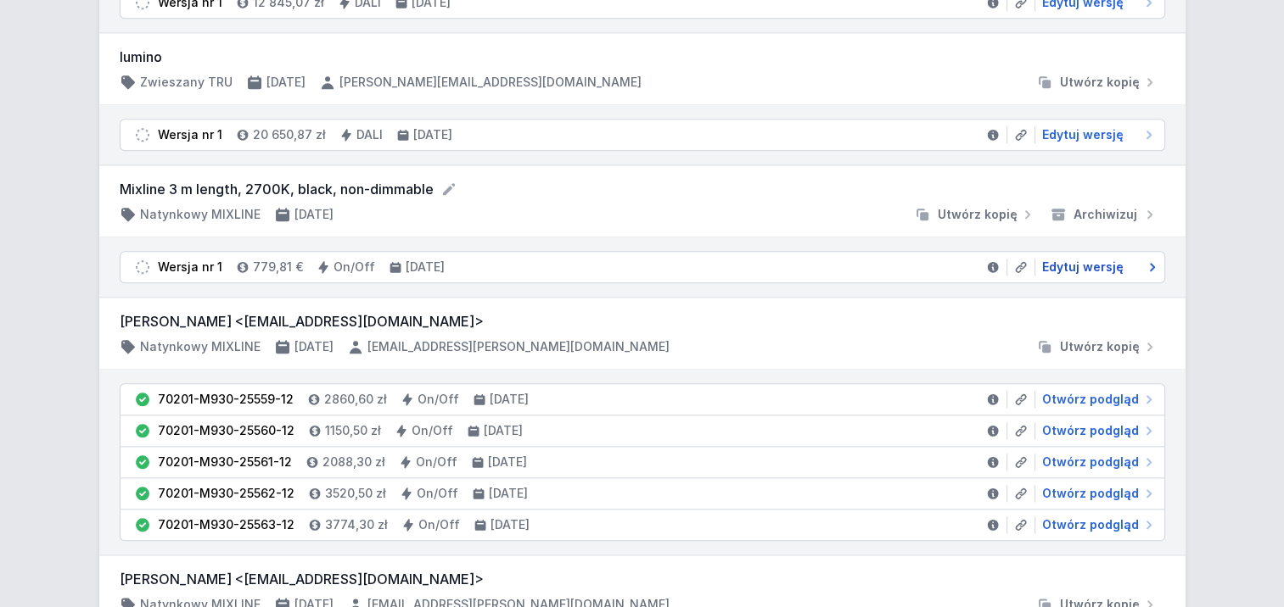
click at [1070, 259] on span "Edytuj wersję" at bounding box center [1082, 267] width 81 height 17
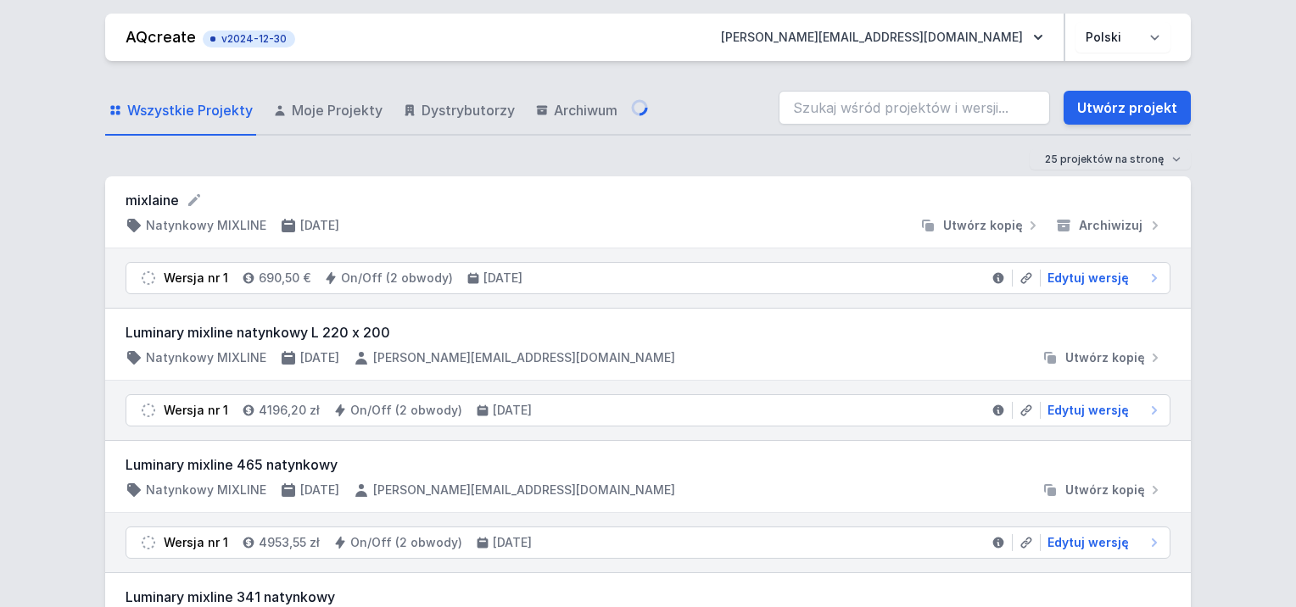
select select "2700"
select select "2"
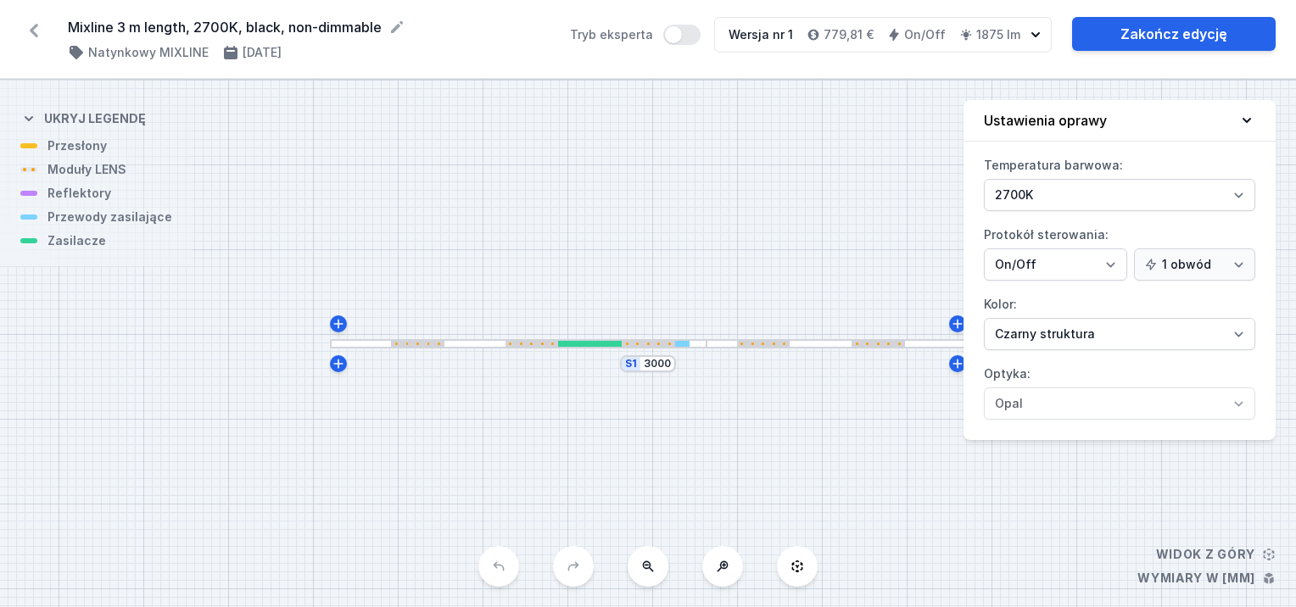
click at [767, 170] on div "S1 3000" at bounding box center [648, 344] width 1296 height 528
drag, startPoint x: 1123, startPoint y: 457, endPoint x: 1138, endPoint y: 462, distance: 15.0
click at [1125, 457] on div "S1 3000" at bounding box center [648, 344] width 1296 height 528
click at [834, 456] on div "S1 3000" at bounding box center [648, 344] width 1296 height 528
click at [1238, 115] on button "Ustawienia oprawy" at bounding box center [1120, 121] width 312 height 42
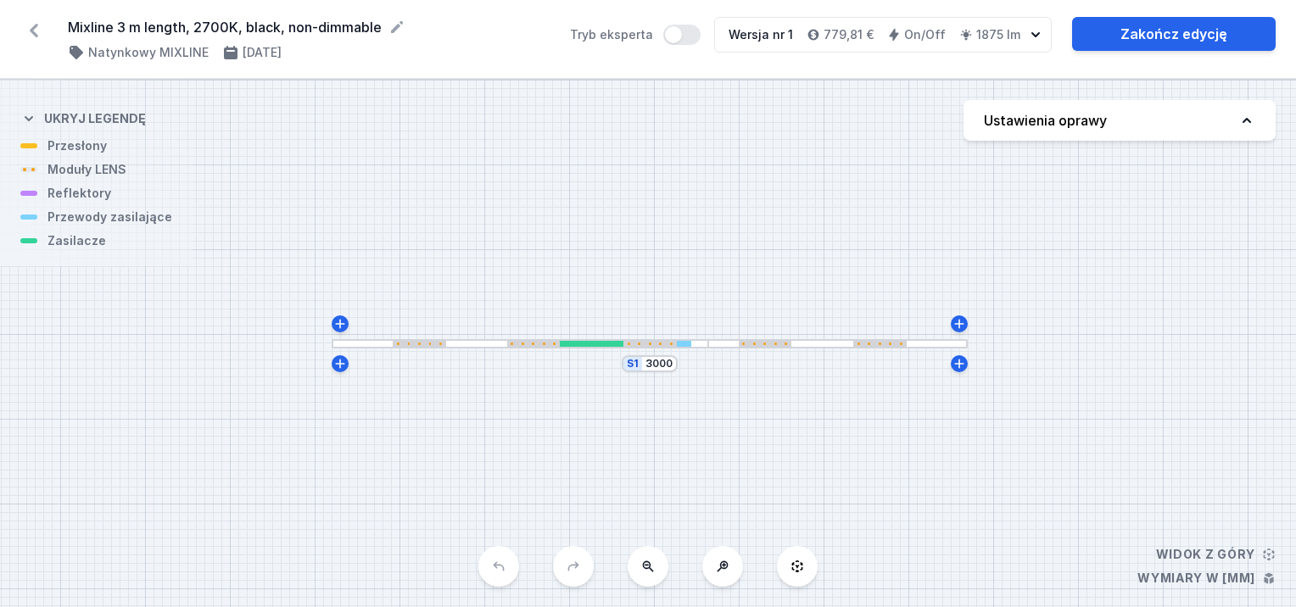
click at [1028, 35] on icon "button" at bounding box center [1035, 34] width 17 height 17
click at [1030, 31] on icon "button" at bounding box center [1035, 34] width 17 height 17
click at [1037, 31] on icon "button" at bounding box center [1035, 34] width 17 height 17
click at [1242, 118] on icon at bounding box center [1247, 120] width 17 height 17
select select "2700"
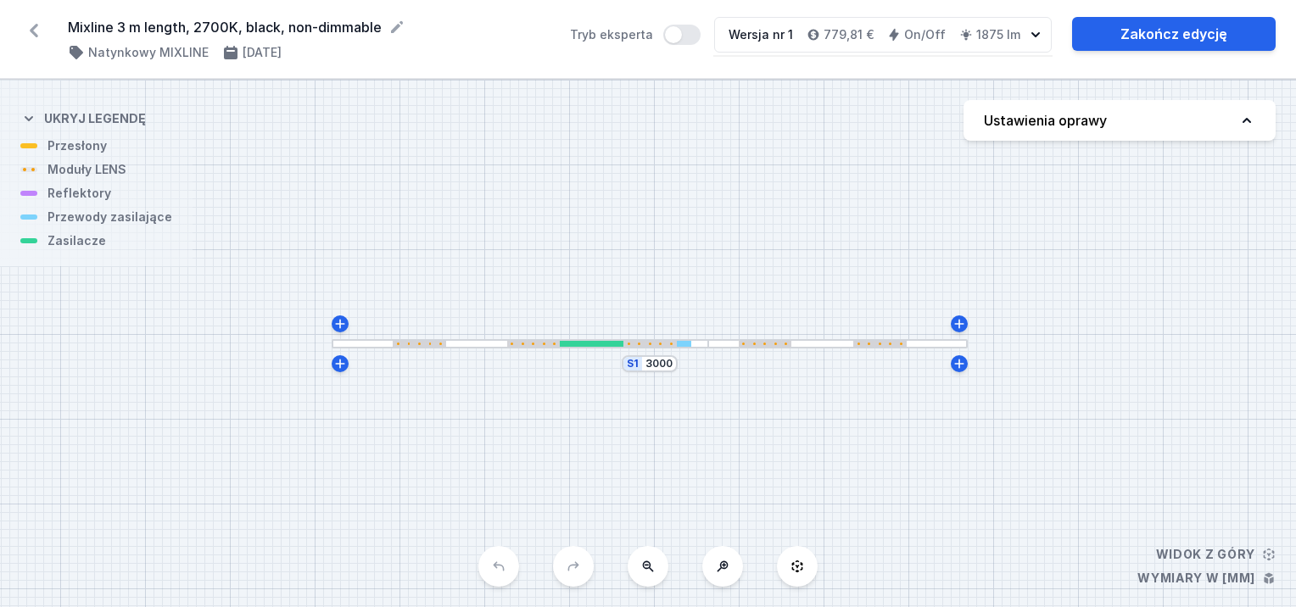
select select "2"
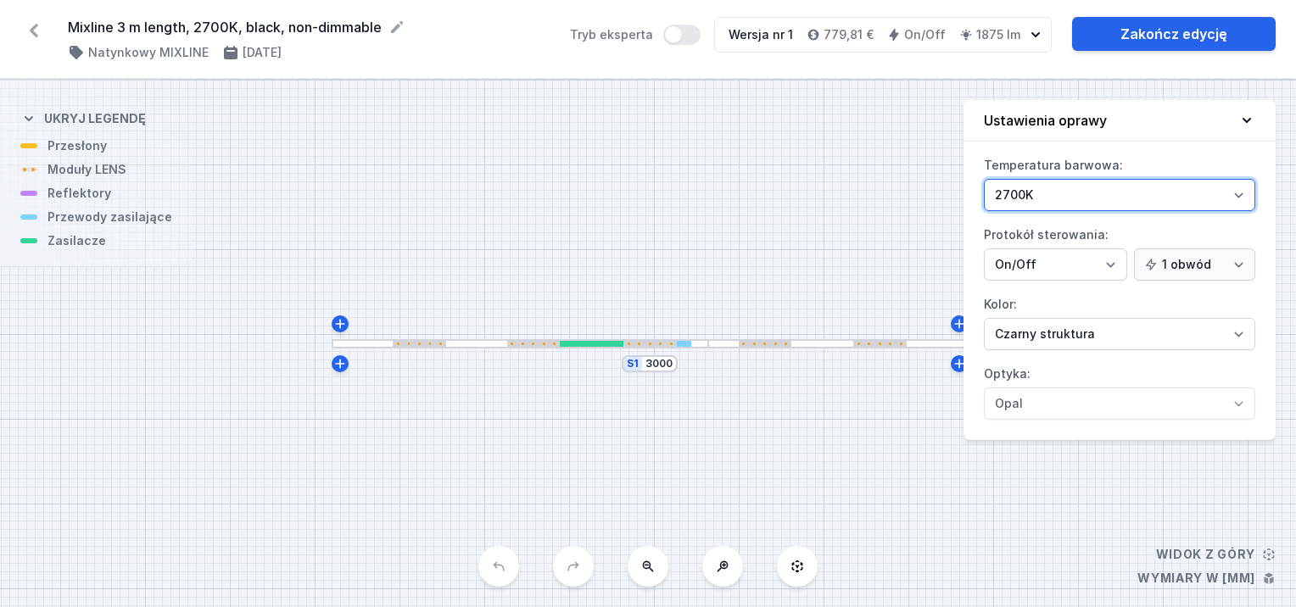
click at [1231, 187] on select "3000K 4000K 2700K" at bounding box center [1119, 195] width 271 height 32
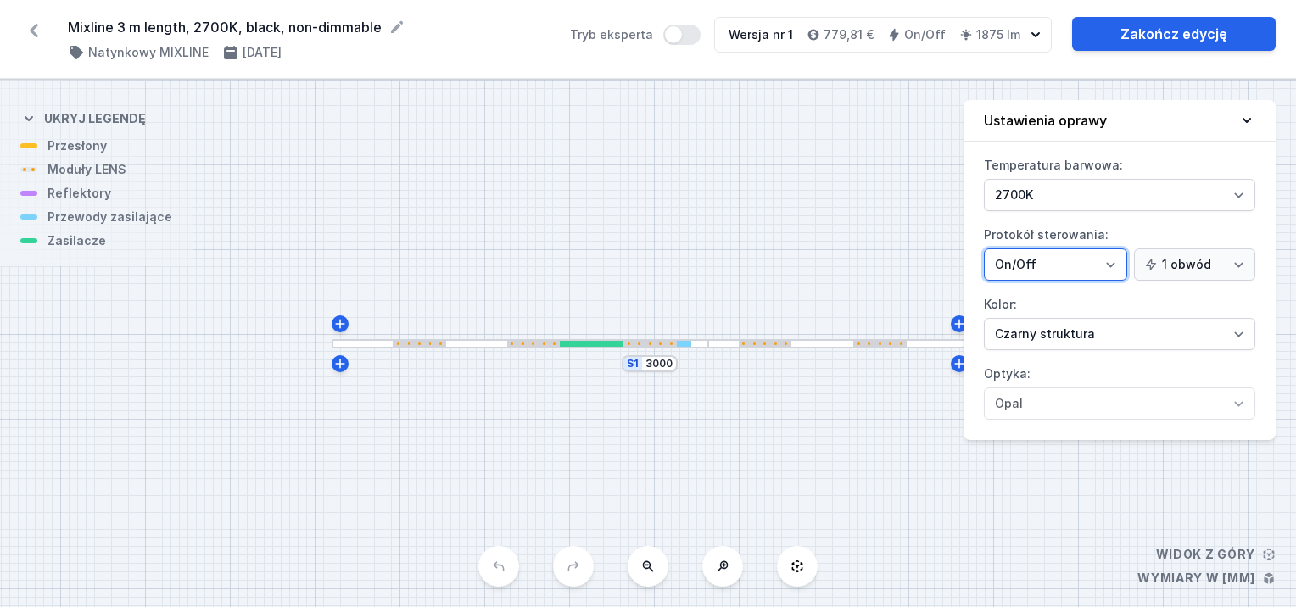
click at [1122, 265] on select "On/Off SwitchDIM DALI AQsmart" at bounding box center [1055, 265] width 143 height 32
click at [781, 209] on div "S1 3000" at bounding box center [648, 344] width 1296 height 528
click at [998, 523] on div "S1 3000" at bounding box center [648, 344] width 1296 height 528
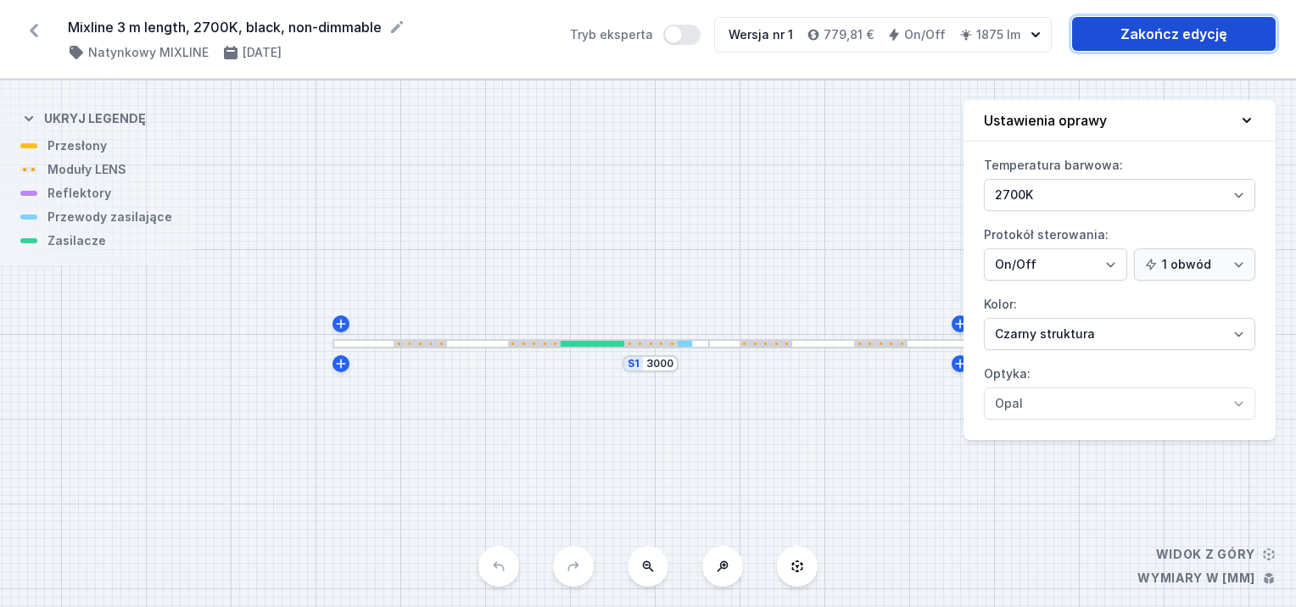
click at [1112, 37] on link "Zakończ edycję" at bounding box center [1174, 34] width 204 height 34
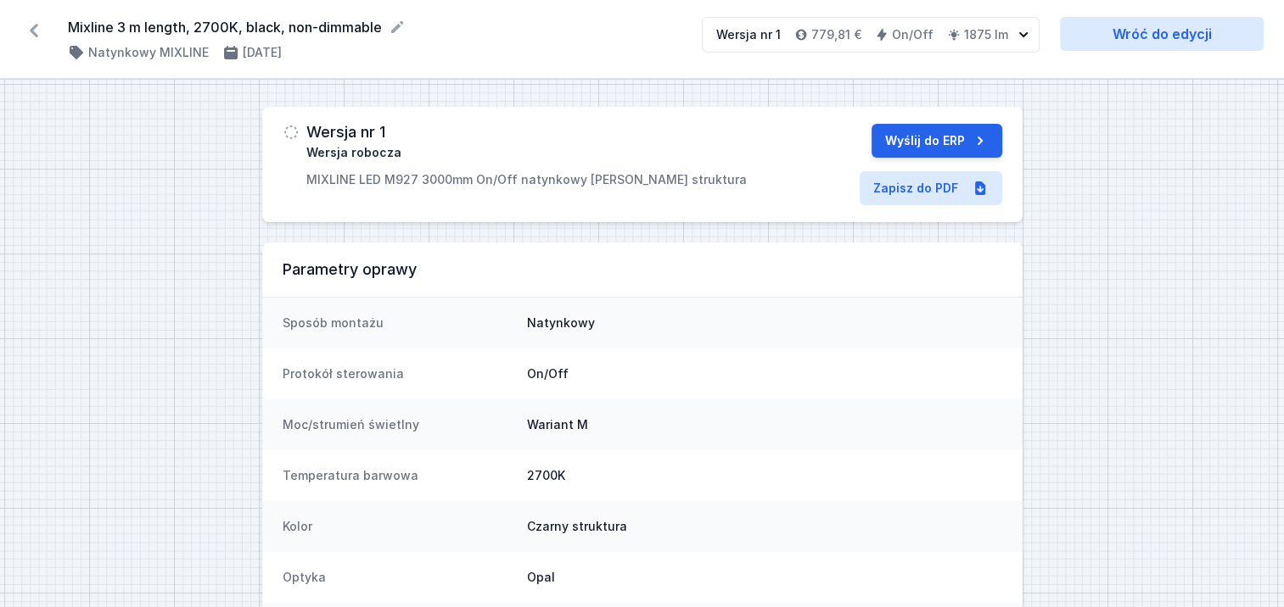
click at [38, 32] on icon at bounding box center [33, 30] width 27 height 27
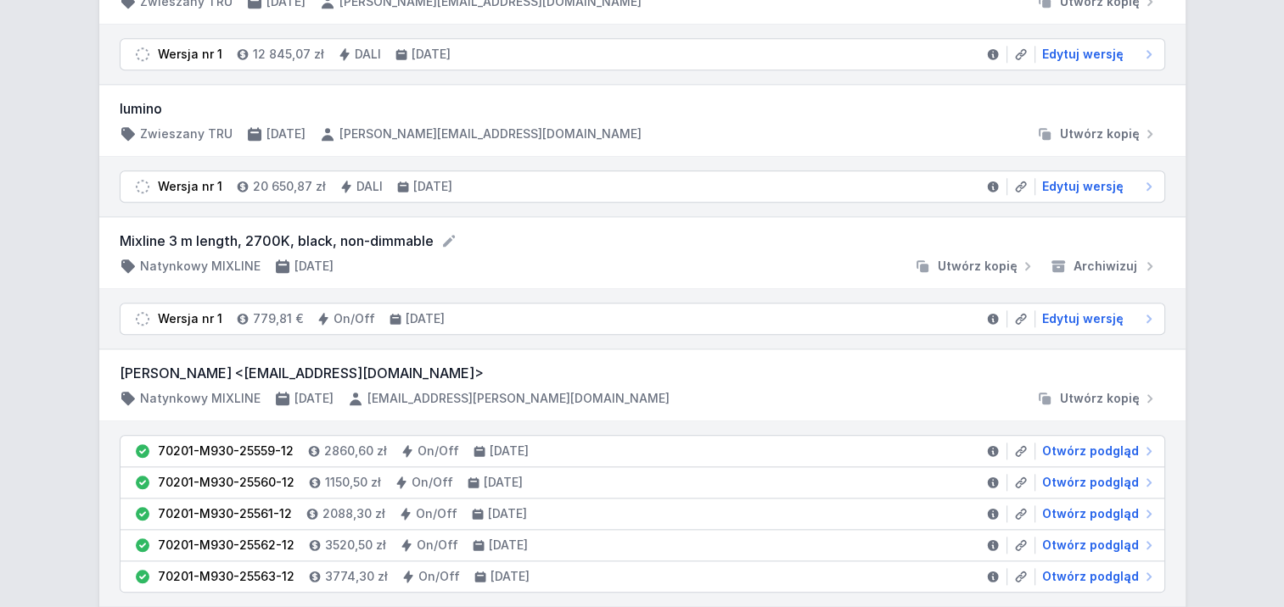
scroll to position [1782, 0]
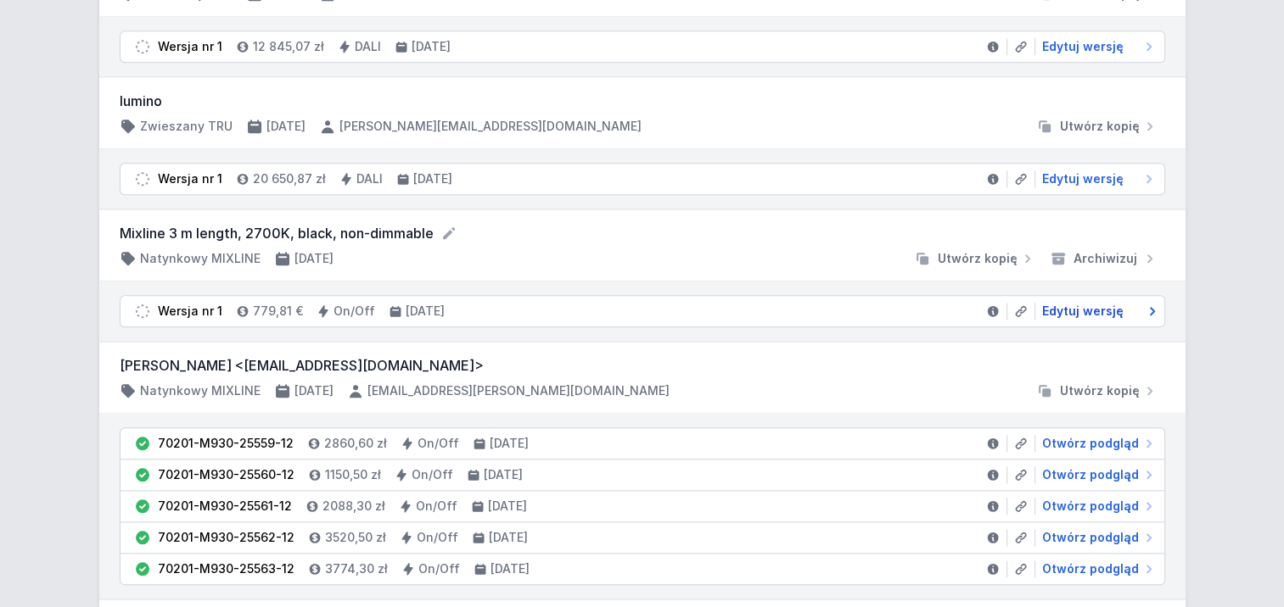
click at [1096, 303] on span "Edytuj wersję" at bounding box center [1082, 311] width 81 height 17
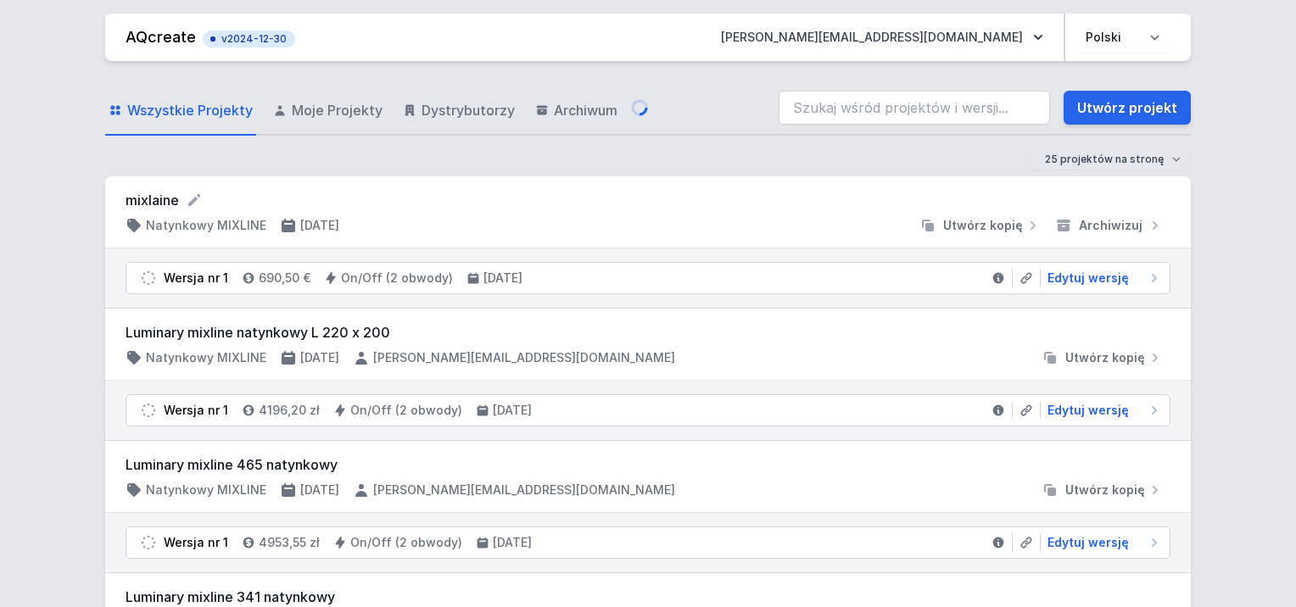
select select "2700"
select select "2"
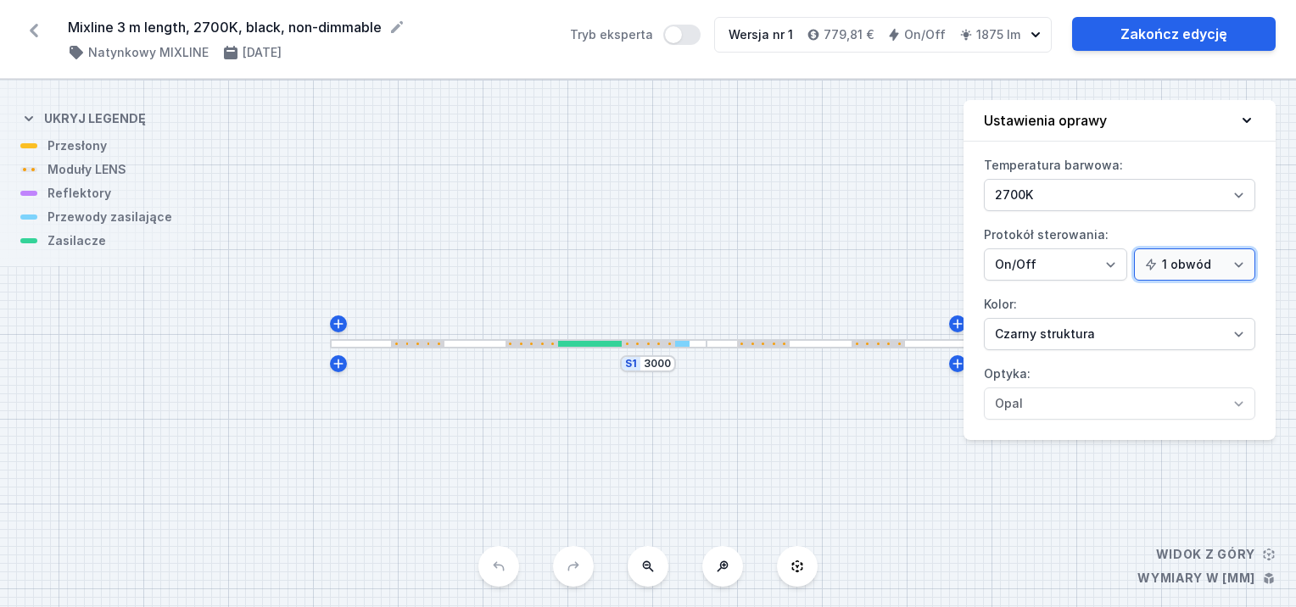
click at [1232, 265] on select "1 obwód 2 obwody" at bounding box center [1194, 265] width 121 height 32
select select "true"
click at [1137, 249] on select "1 obwód 2 obwody" at bounding box center [1194, 265] width 121 height 32
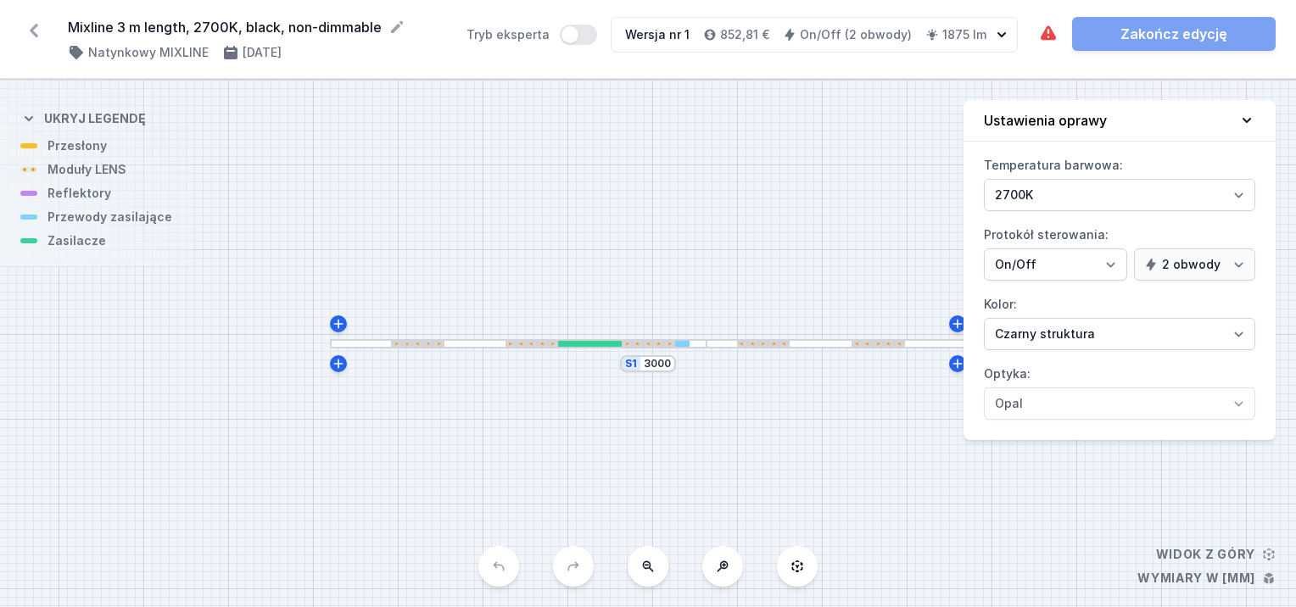
click at [1245, 121] on icon at bounding box center [1247, 120] width 17 height 17
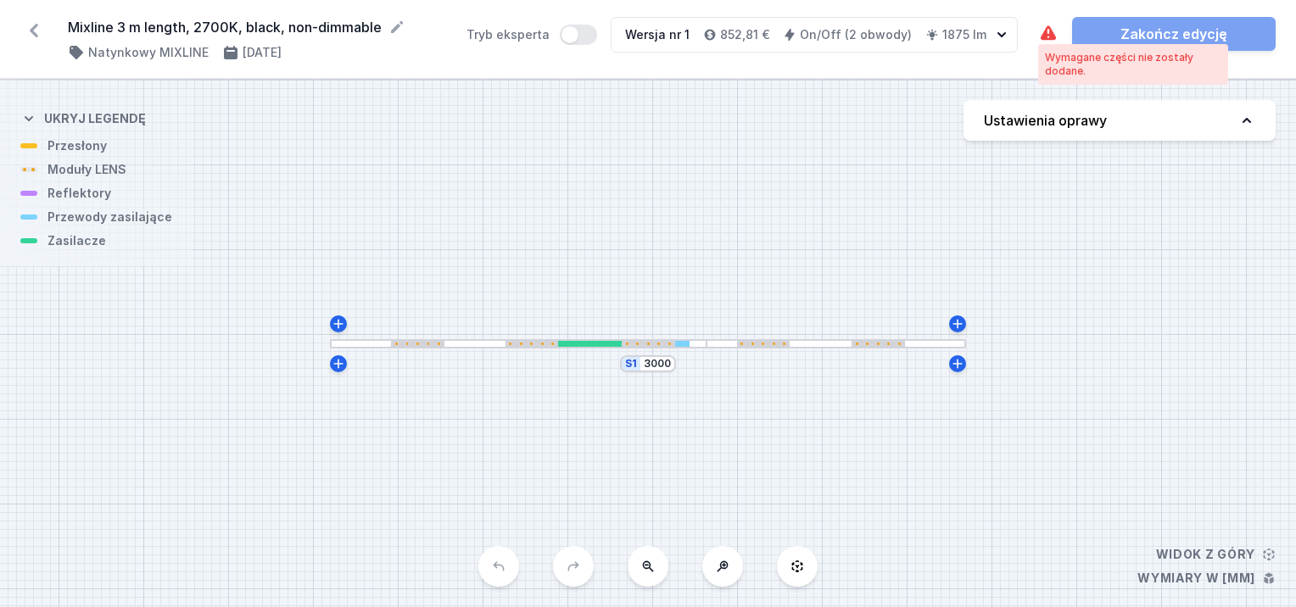
click at [1039, 43] on icon at bounding box center [1048, 34] width 20 height 20
click at [550, 341] on div at bounding box center [532, 344] width 53 height 6
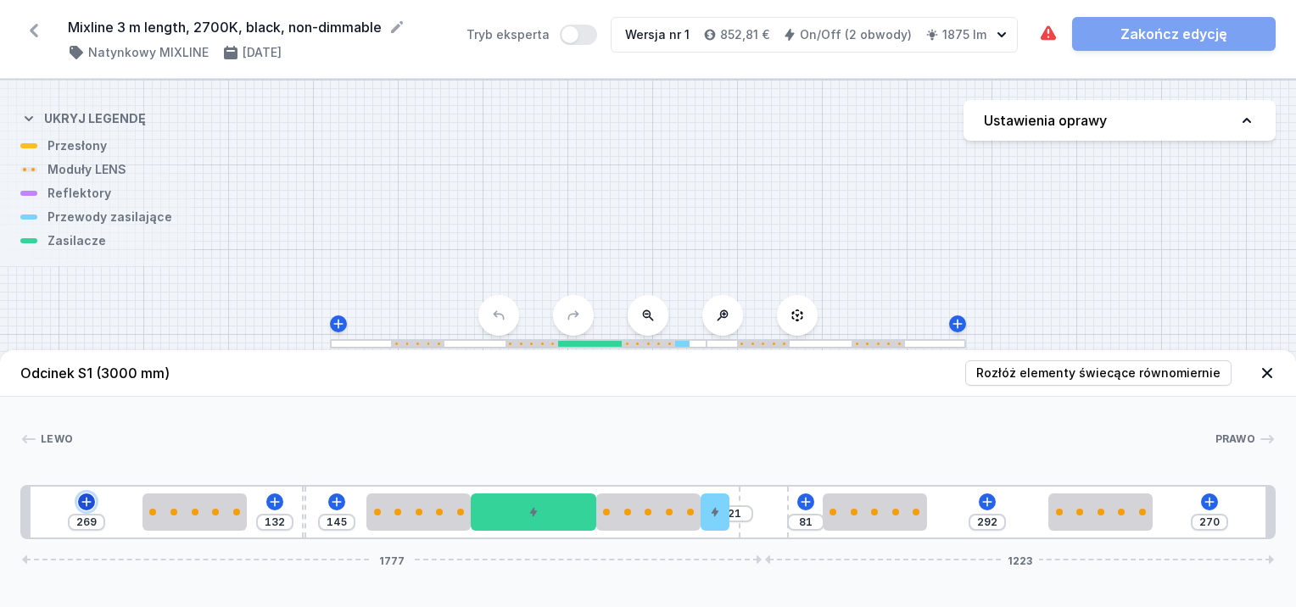
click at [92, 501] on icon at bounding box center [87, 502] width 14 height 14
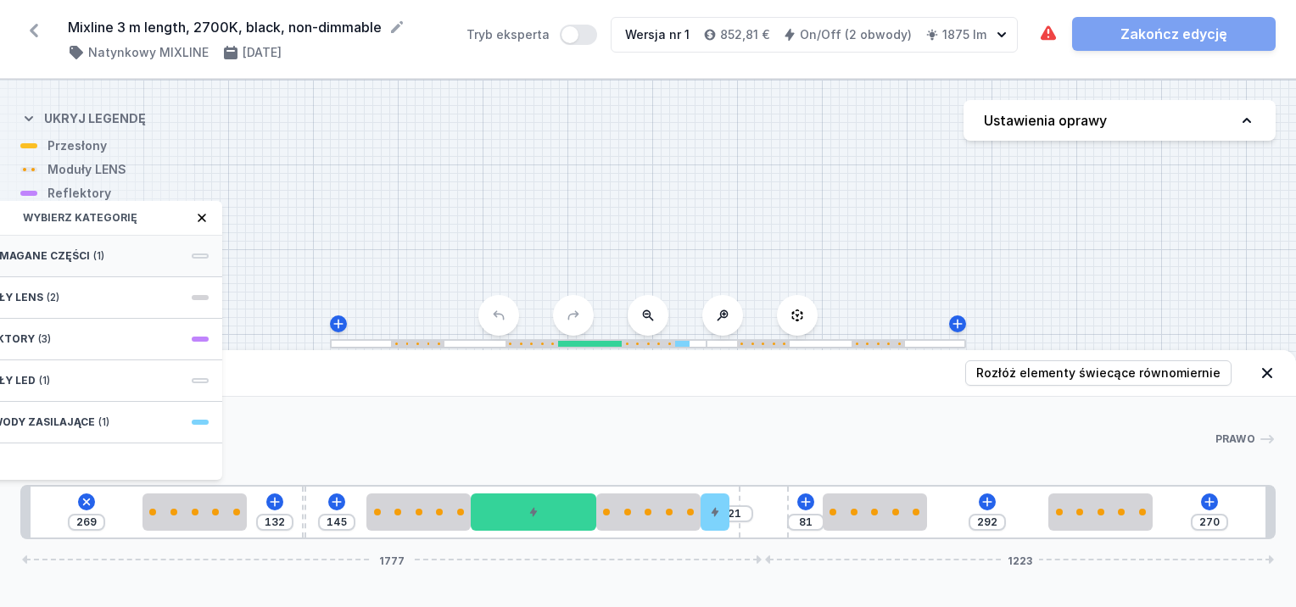
click at [93, 249] on span "(1)" at bounding box center [98, 256] width 11 height 14
click at [87, 249] on span "ON/OFF Driver - up to 3,5W" at bounding box center [86, 254] width 244 height 17
type input "119"
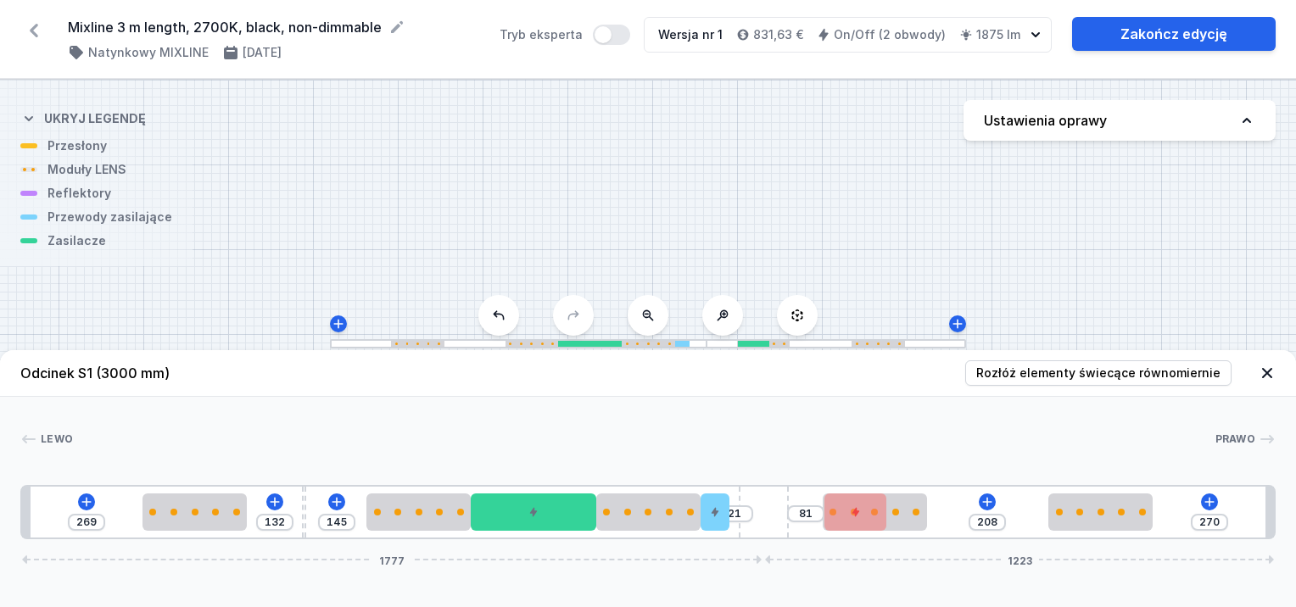
type input "142"
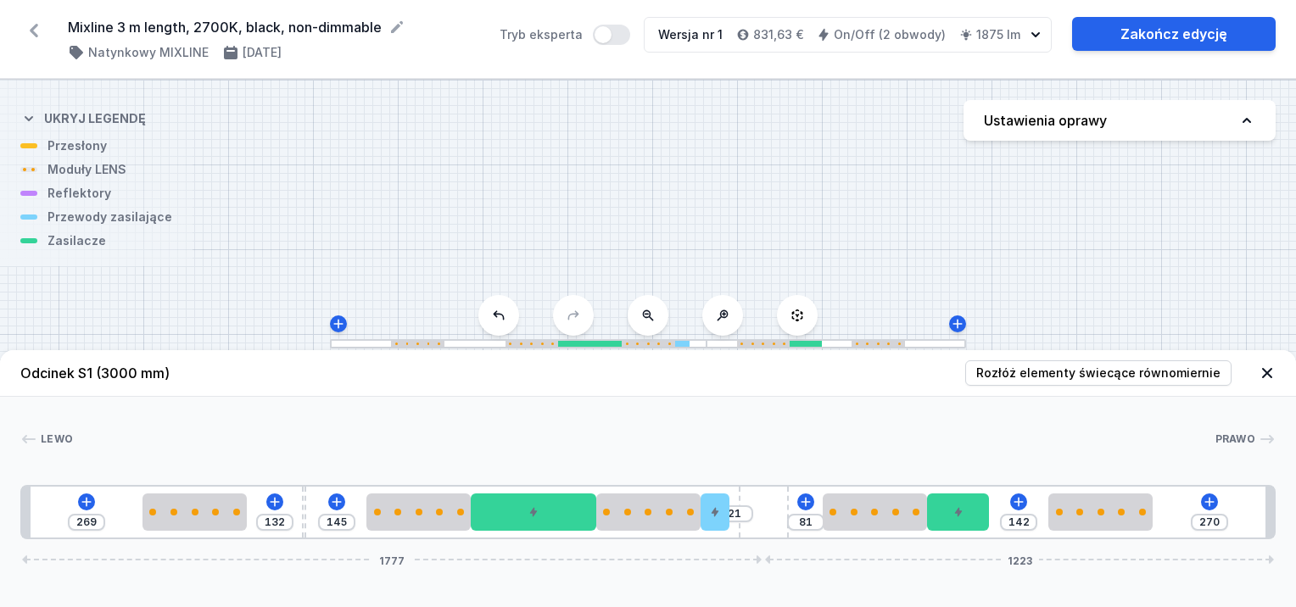
drag, startPoint x: 59, startPoint y: 509, endPoint x: 966, endPoint y: 482, distance: 908.2
click at [1175, 34] on link "Zakończ edycję" at bounding box center [1174, 34] width 204 height 34
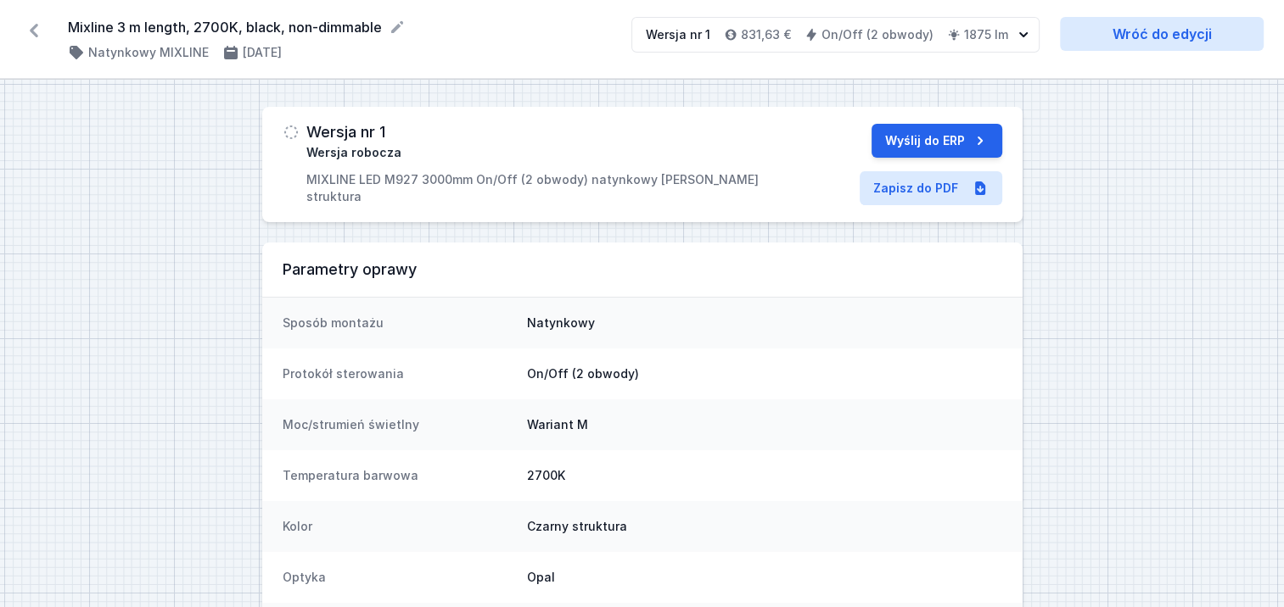
click at [30, 34] on icon at bounding box center [33, 30] width 27 height 27
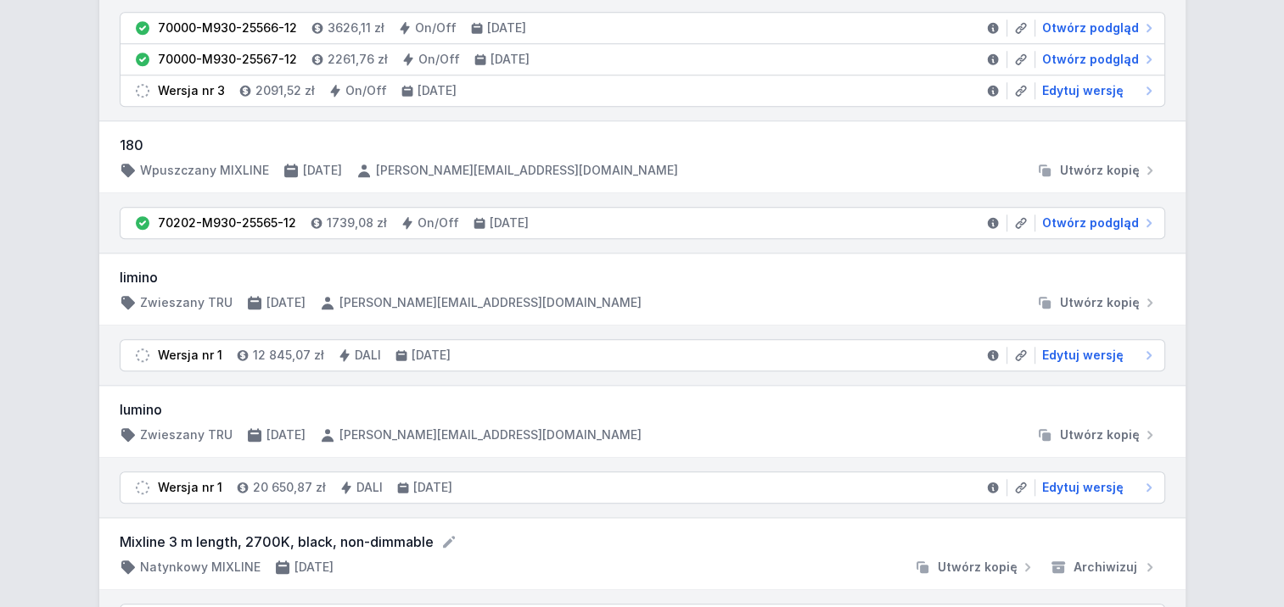
scroll to position [1697, 0]
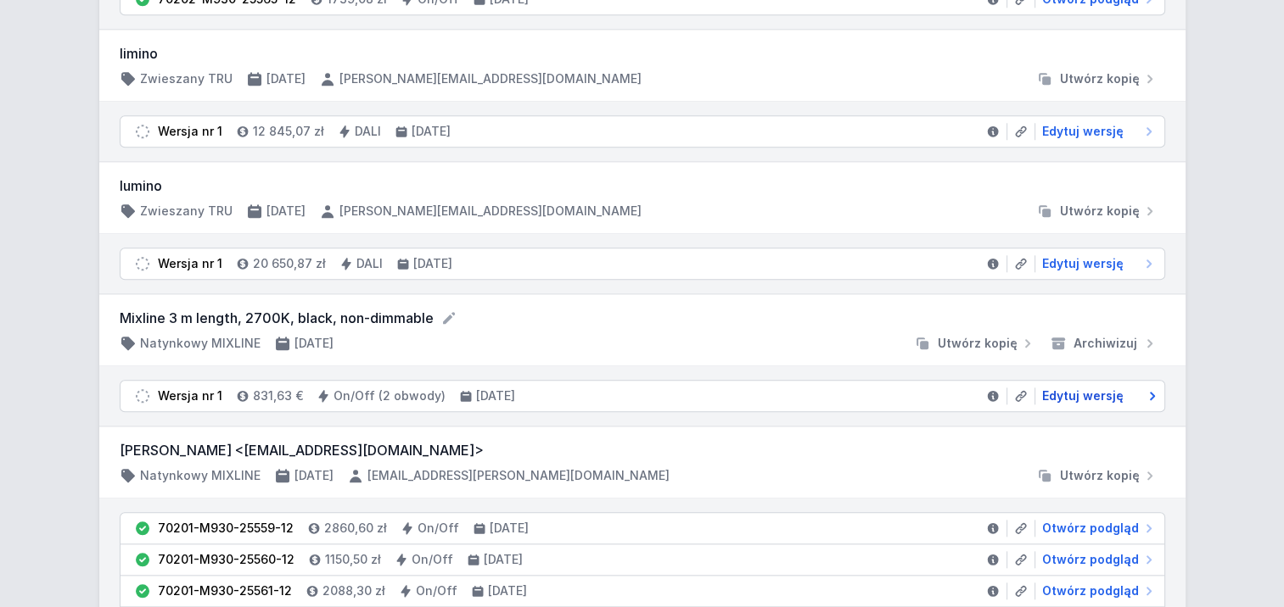
click at [1062, 388] on span "Edytuj wersję" at bounding box center [1082, 396] width 81 height 17
click at [1093, 388] on span "Edytuj wersję" at bounding box center [1082, 396] width 81 height 17
click at [1154, 392] on icon at bounding box center [1152, 396] width 5 height 8
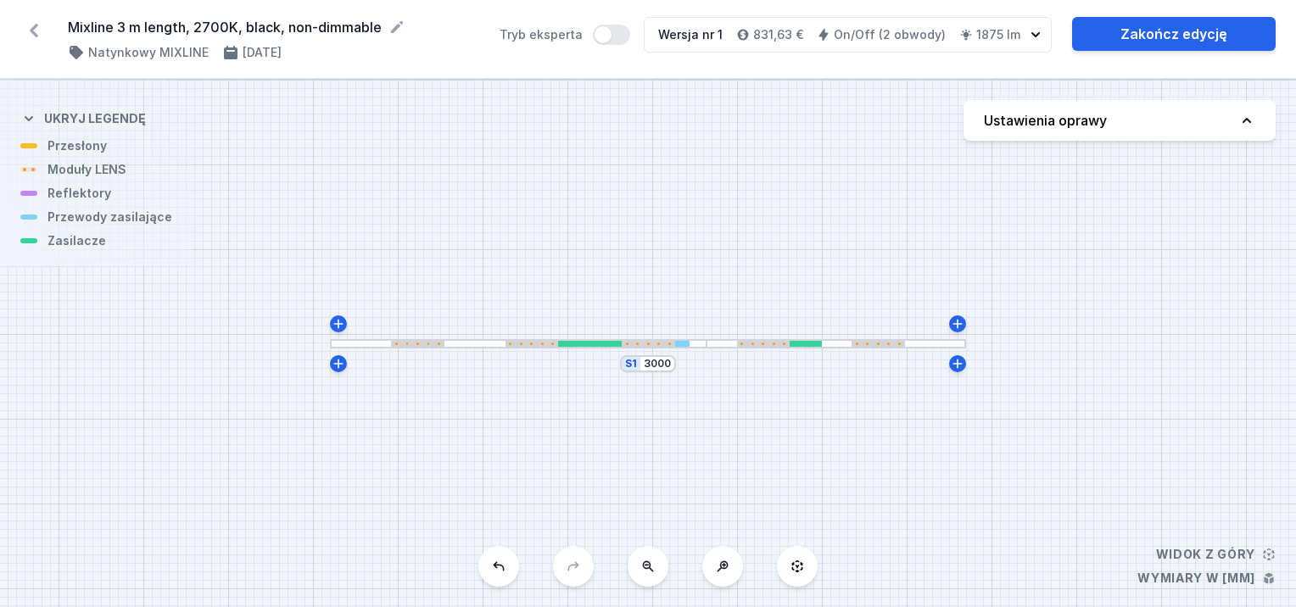
click at [1174, 118] on button "Ustawienia oprawy" at bounding box center [1120, 120] width 312 height 41
select select "2700"
select select "true"
select select "2"
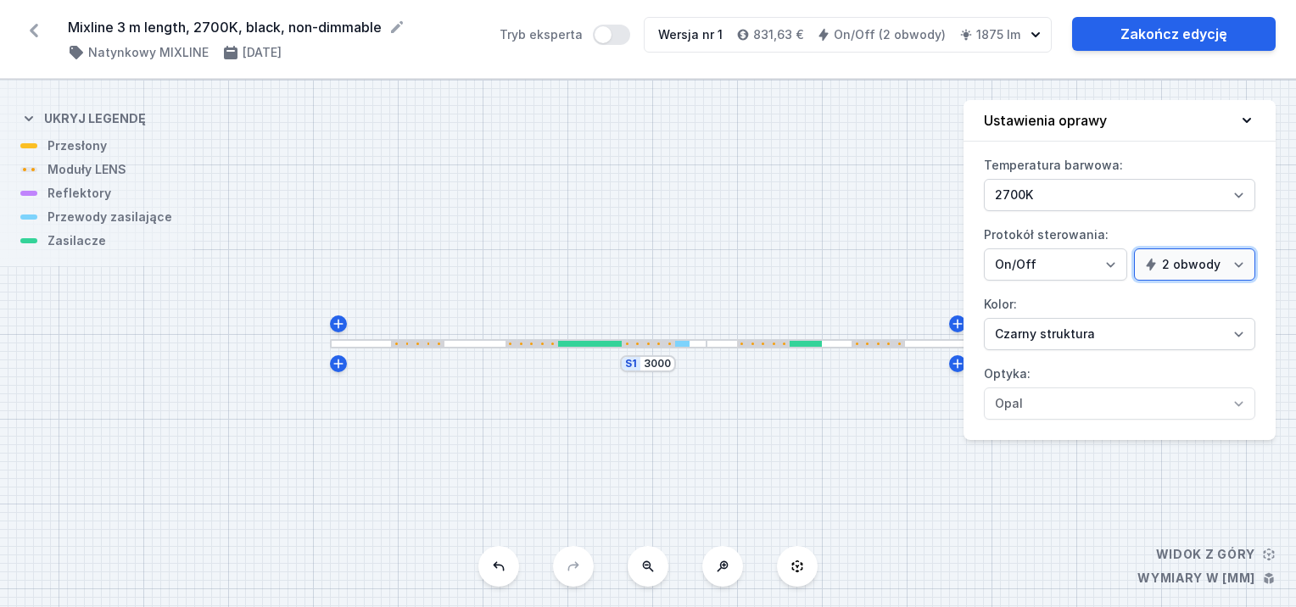
click at [1212, 267] on select "1 obwód 2 obwody" at bounding box center [1194, 265] width 121 height 32
select select "false"
click at [1137, 249] on select "1 obwód 2 obwody" at bounding box center [1194, 265] width 121 height 32
click at [809, 172] on div "S1 3000" at bounding box center [648, 344] width 1296 height 528
click at [1256, 123] on button "Ustawienia oprawy" at bounding box center [1120, 121] width 312 height 42
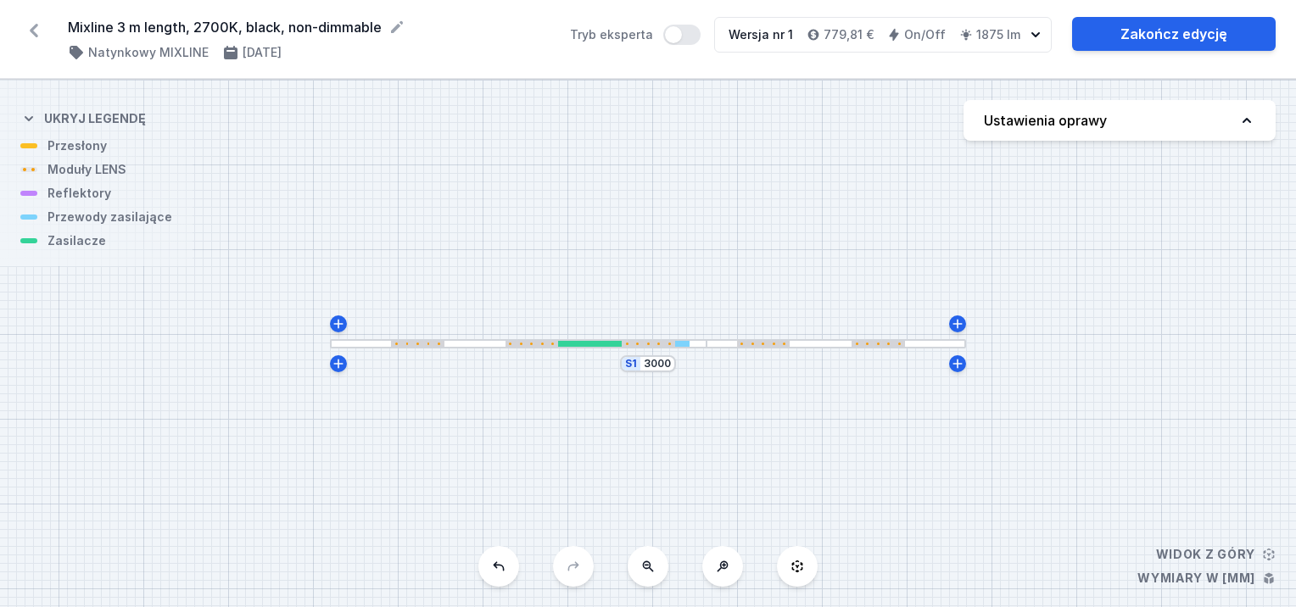
click at [1197, 137] on button "Ustawienia oprawy" at bounding box center [1120, 120] width 312 height 41
select select "2700"
select select "2"
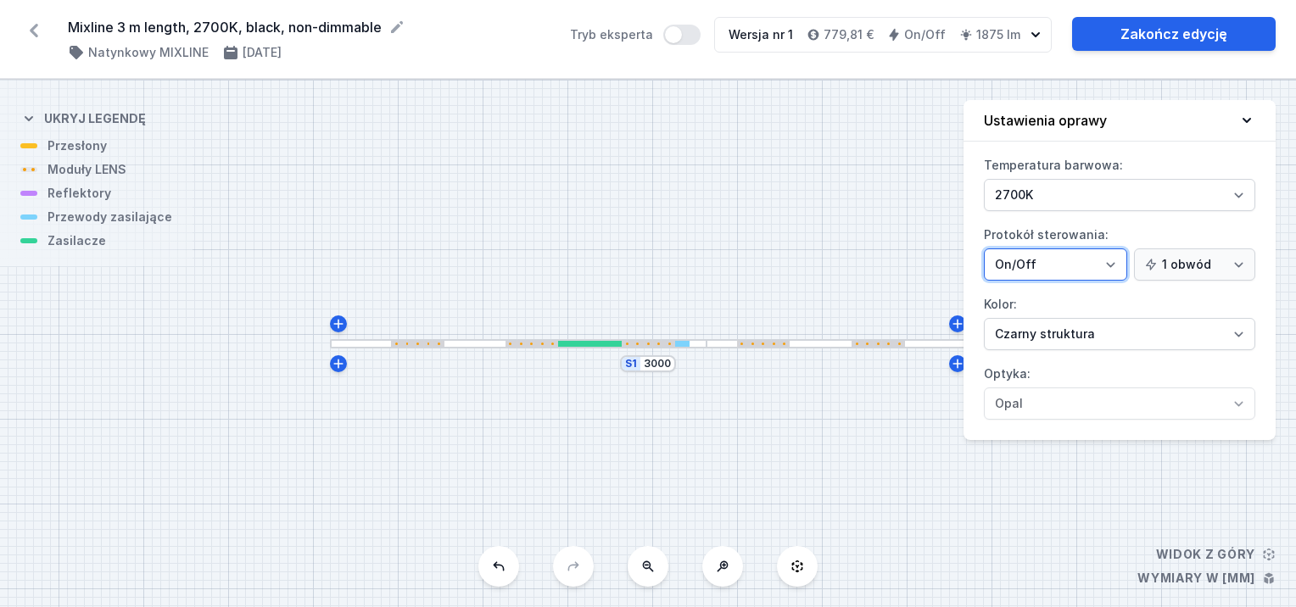
click at [1083, 262] on select "On/Off SwitchDIM DALI AQsmart" at bounding box center [1055, 265] width 143 height 32
click at [1111, 257] on select "On/Off SwitchDIM DALI AQsmart" at bounding box center [1055, 265] width 143 height 32
click at [494, 22] on form "Mixline 3 m length, 2700K, black, non-dimmable" at bounding box center [309, 27] width 482 height 20
click at [1251, 120] on icon at bounding box center [1247, 120] width 17 height 17
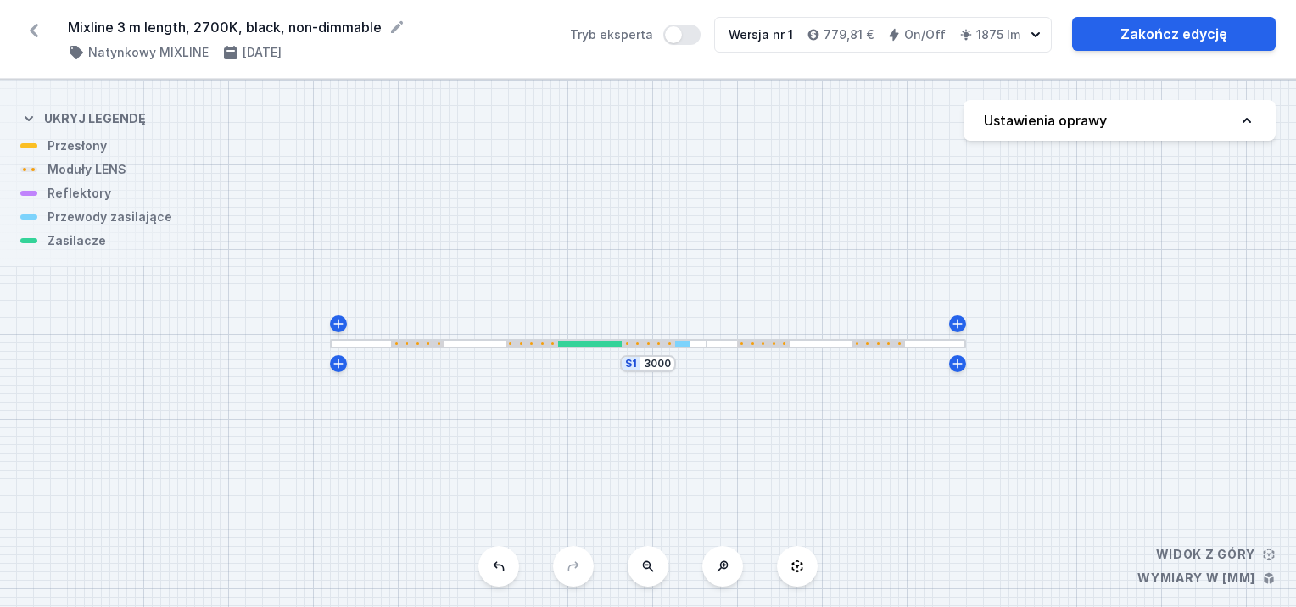
click at [772, 31] on div "Wersja nr 1" at bounding box center [761, 34] width 64 height 17
click at [922, 37] on h4 "On/Off" at bounding box center [925, 34] width 42 height 17
click at [869, 35] on h4 "779,81 €" at bounding box center [849, 34] width 50 height 17
click at [983, 31] on h4 "1875 lm" at bounding box center [998, 34] width 44 height 17
click at [1036, 30] on icon "button" at bounding box center [1035, 34] width 17 height 17
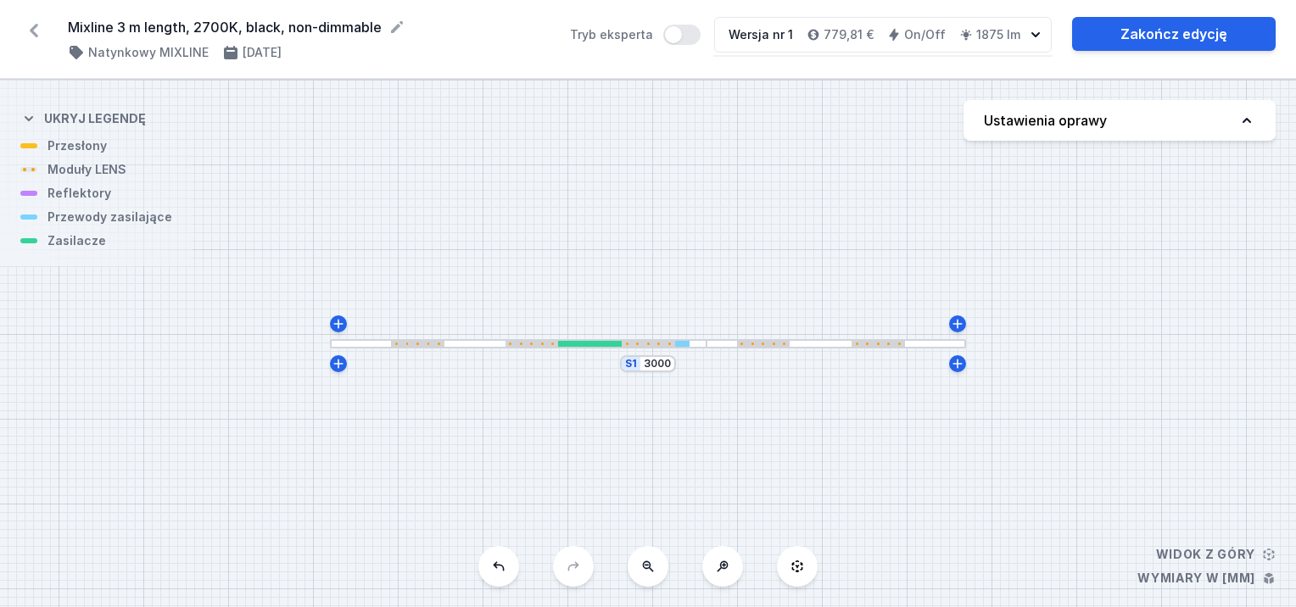
click at [27, 115] on icon at bounding box center [28, 118] width 17 height 17
click at [73, 246] on div "S1 3000" at bounding box center [648, 344] width 1296 height 528
click at [1202, 557] on div "S1 3000" at bounding box center [648, 344] width 1296 height 528
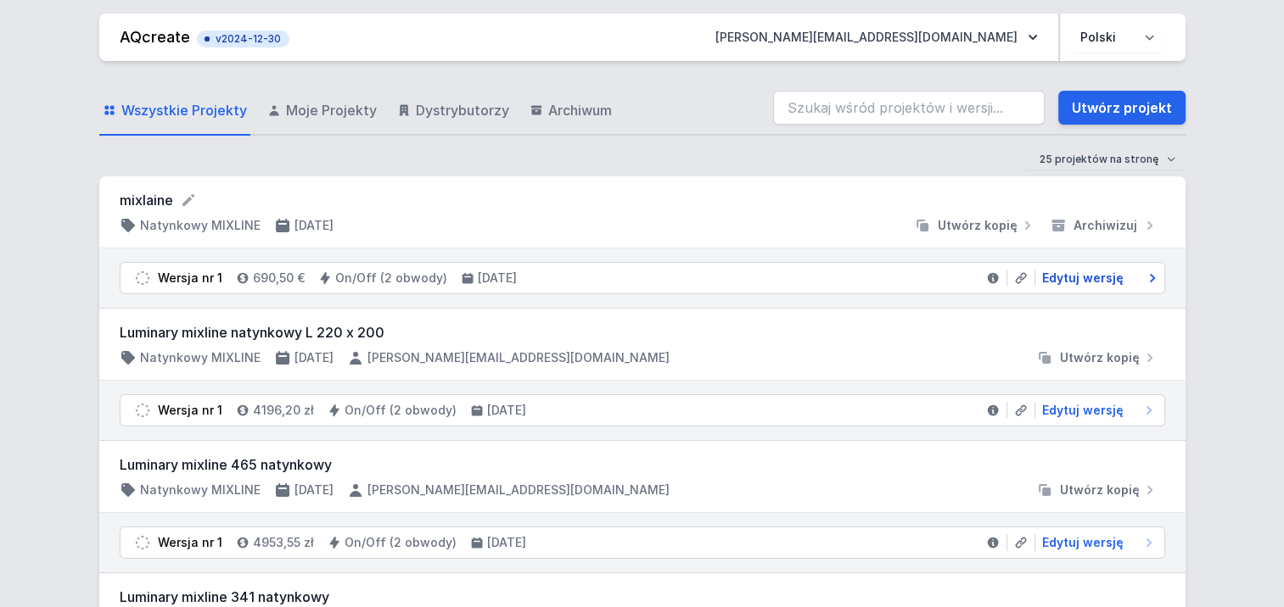
click at [1079, 282] on span "Edytuj wersję" at bounding box center [1082, 278] width 81 height 17
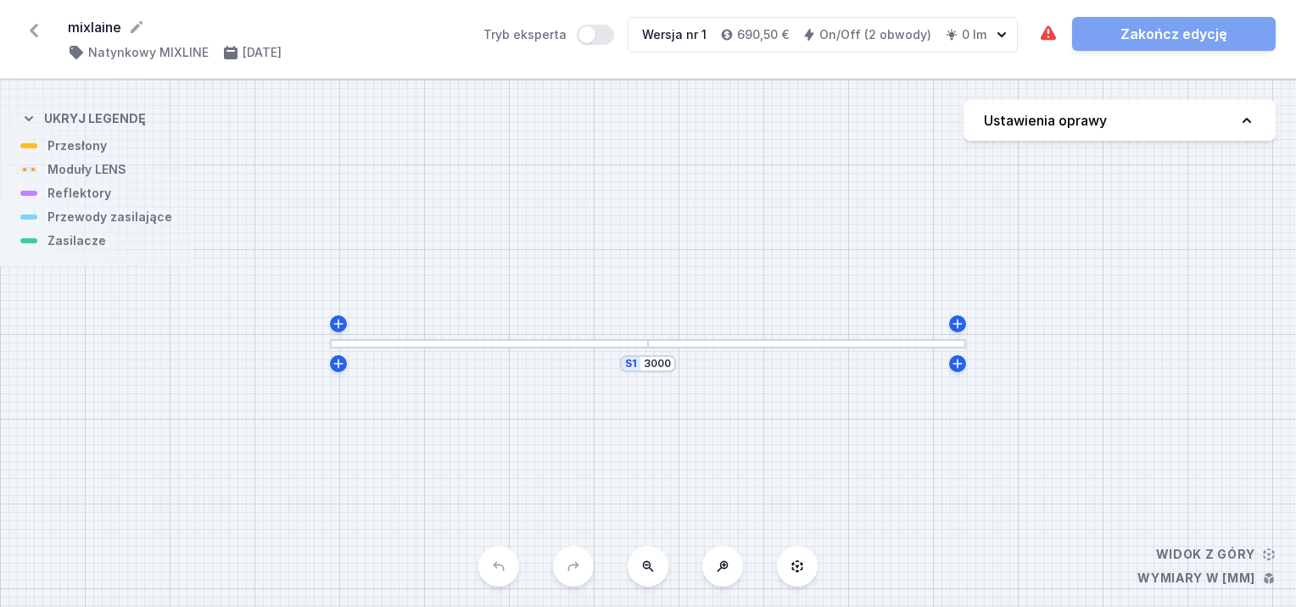
click at [435, 343] on div at bounding box center [489, 343] width 318 height 9
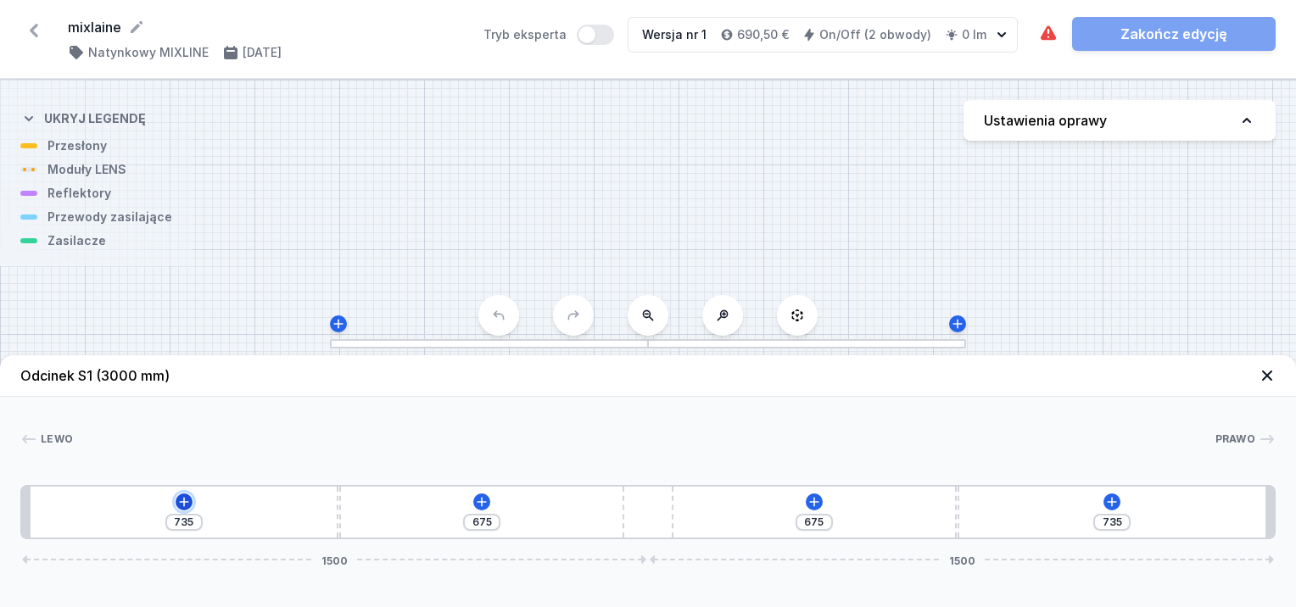
click at [183, 506] on icon at bounding box center [183, 501] width 9 height 9
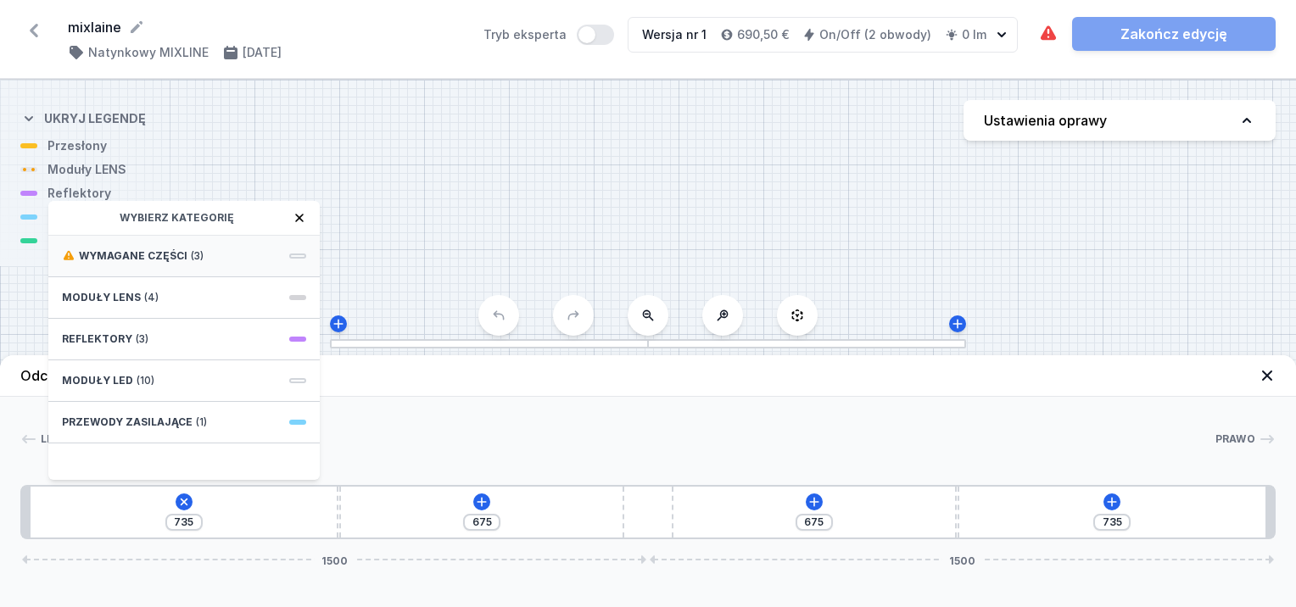
click at [204, 259] on div "Wymagane części (3)" at bounding box center [183, 257] width 271 height 42
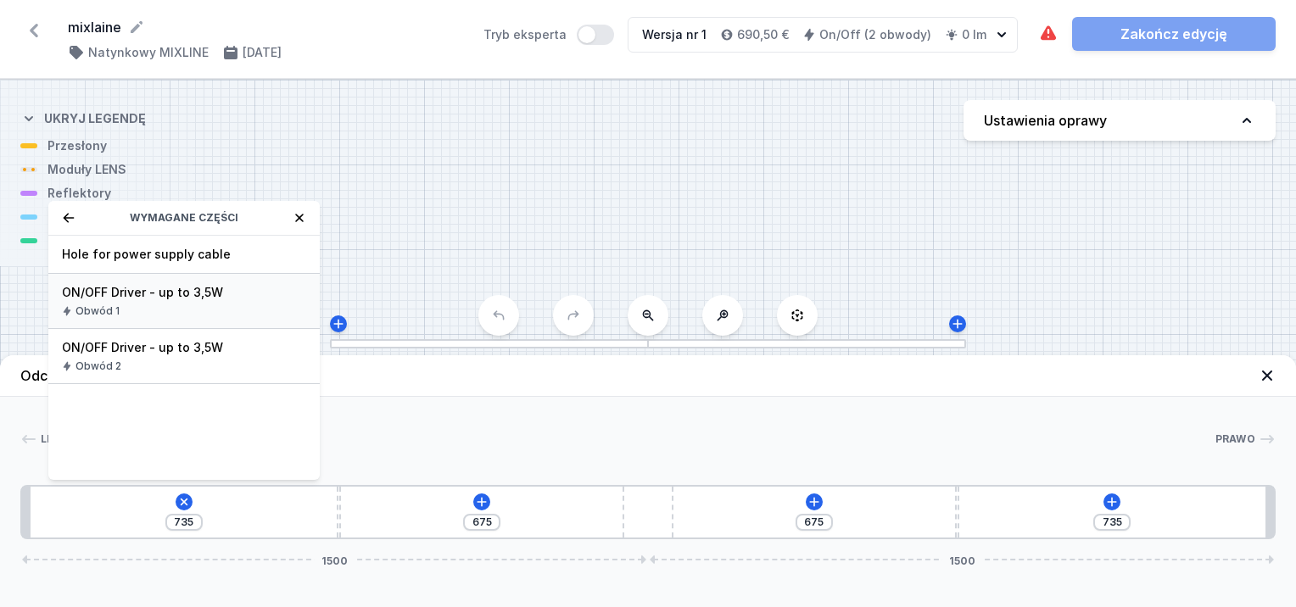
click at [177, 292] on span "ON/OFF Driver - up to 3,5W" at bounding box center [184, 292] width 244 height 17
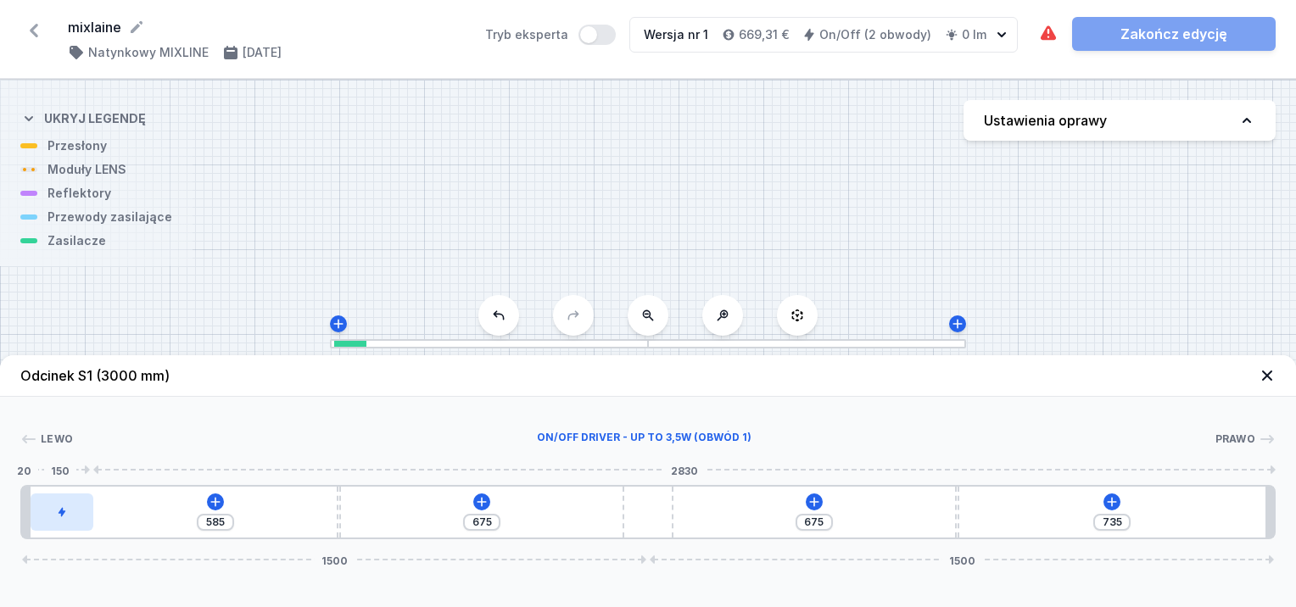
click at [78, 508] on div at bounding box center [62, 512] width 63 height 37
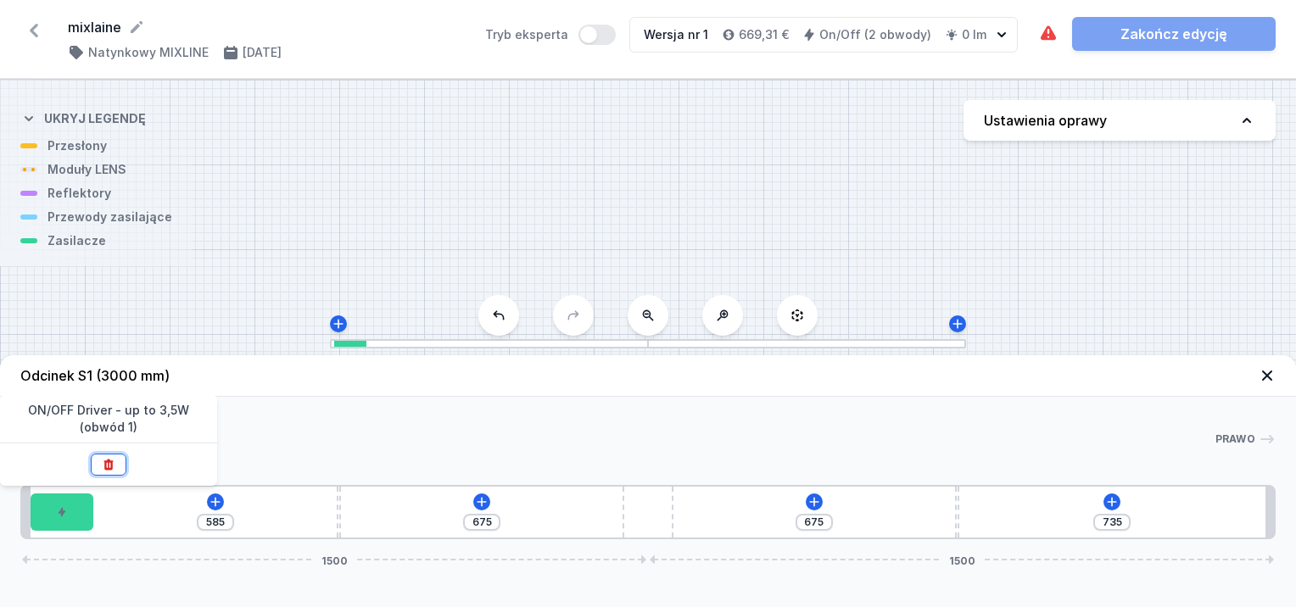
click at [108, 468] on icon at bounding box center [108, 464] width 9 height 11
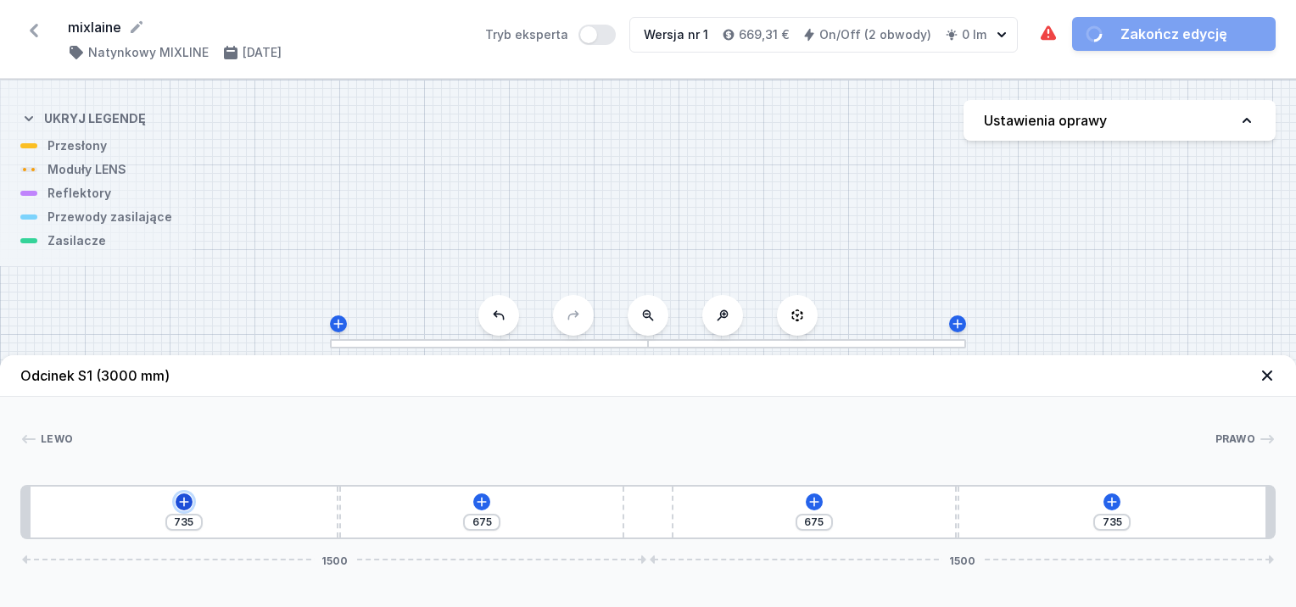
click at [189, 506] on icon at bounding box center [184, 502] width 14 height 14
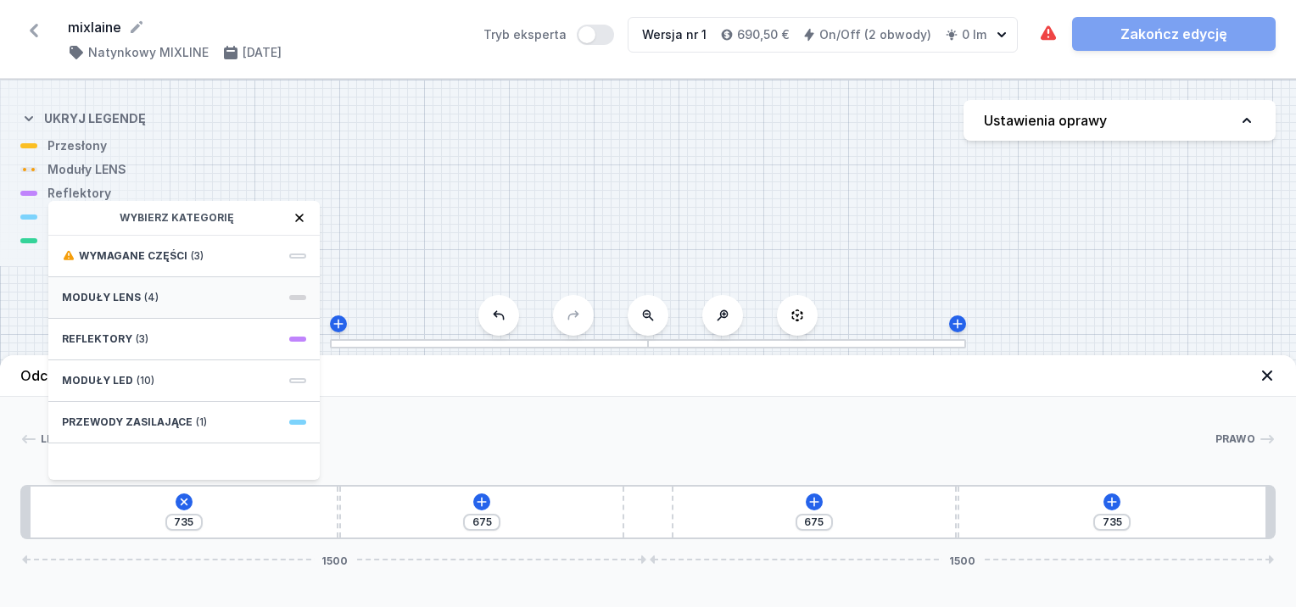
click at [172, 302] on div "Moduły LENS (4)" at bounding box center [183, 298] width 271 height 42
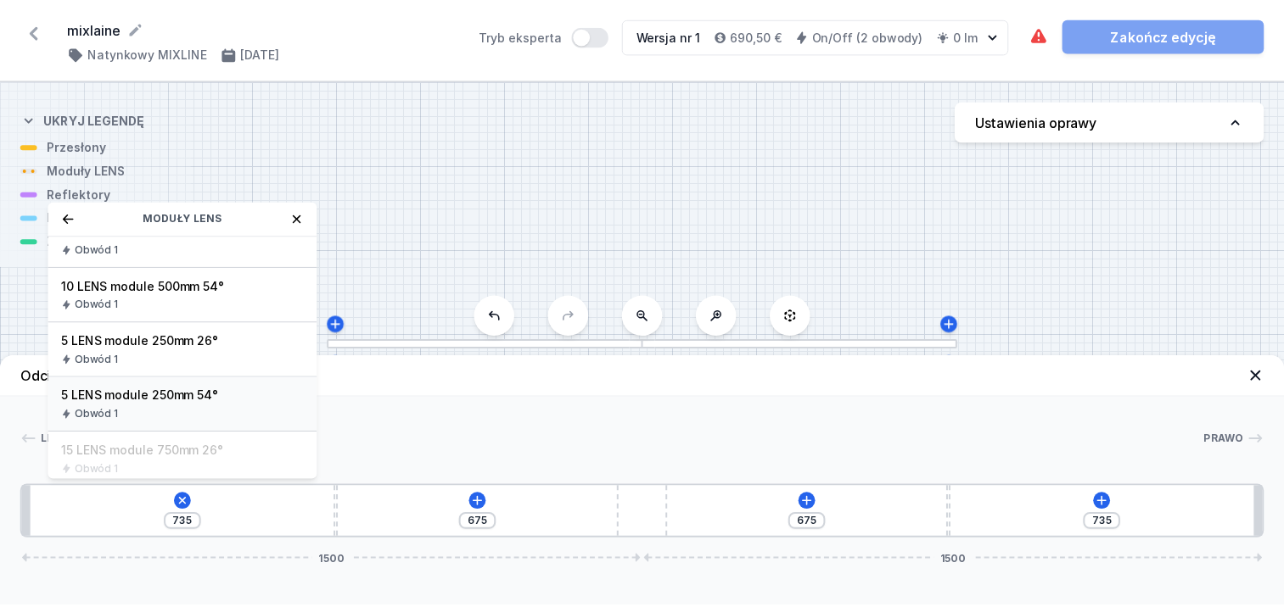
scroll to position [195, 0]
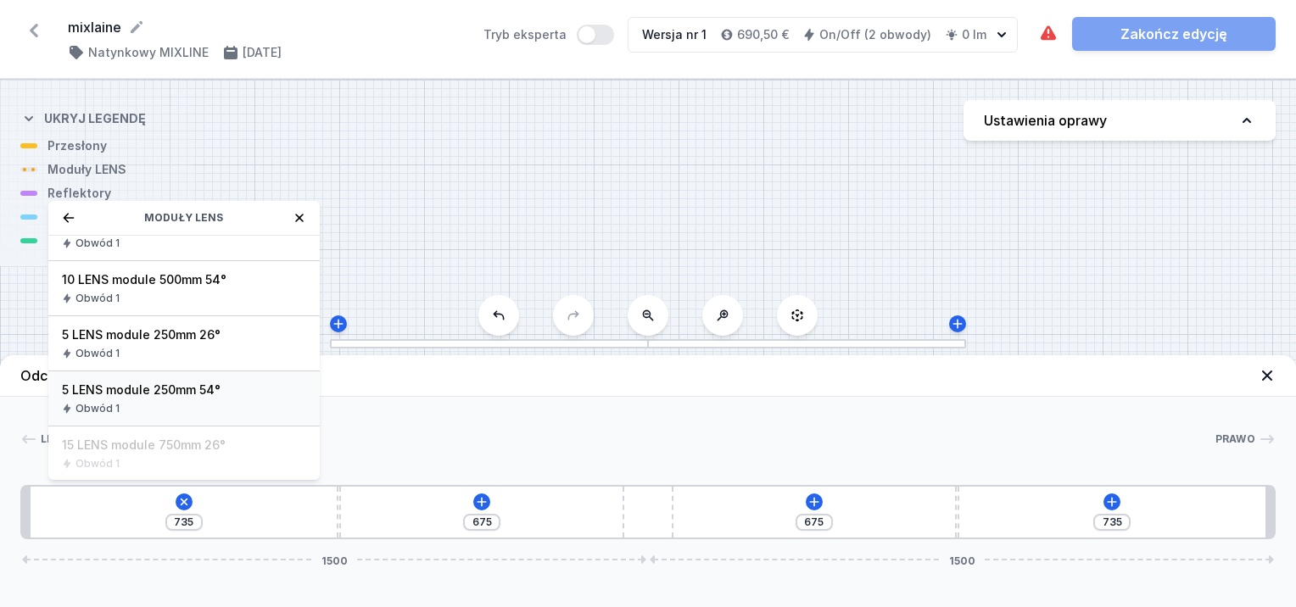
click at [162, 389] on span "5 LENS module 250mm 54°" at bounding box center [184, 390] width 244 height 17
type input "485"
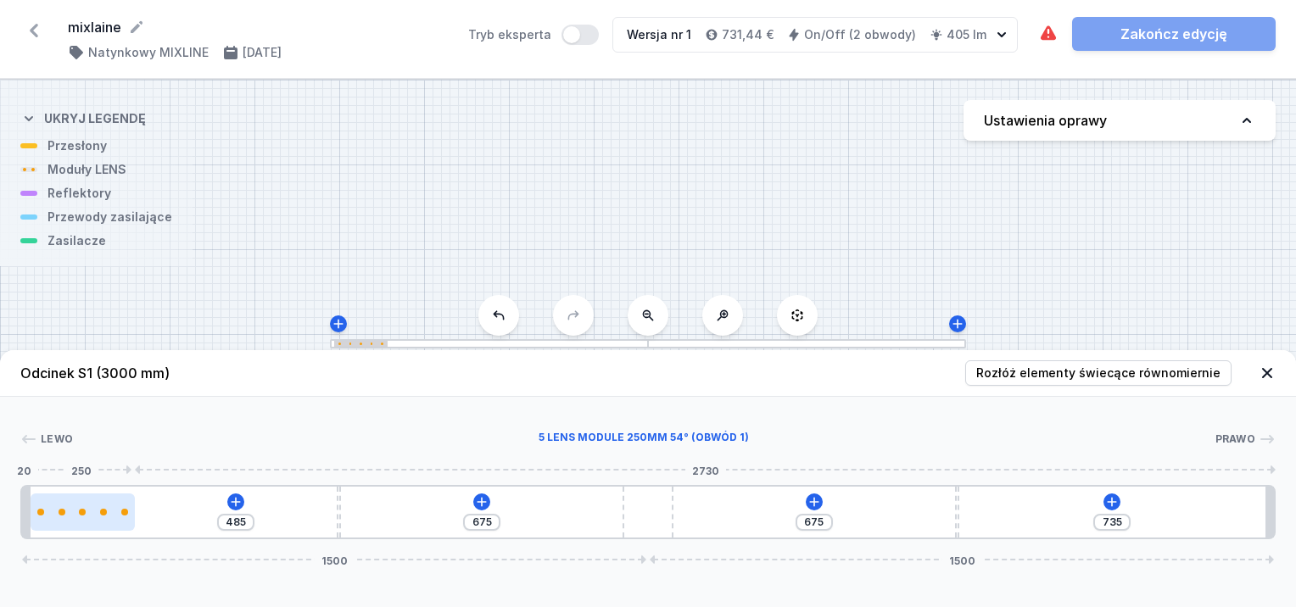
click at [119, 513] on div at bounding box center [83, 512] width 104 height 7
click at [121, 521] on div at bounding box center [83, 512] width 104 height 37
select select "1516"
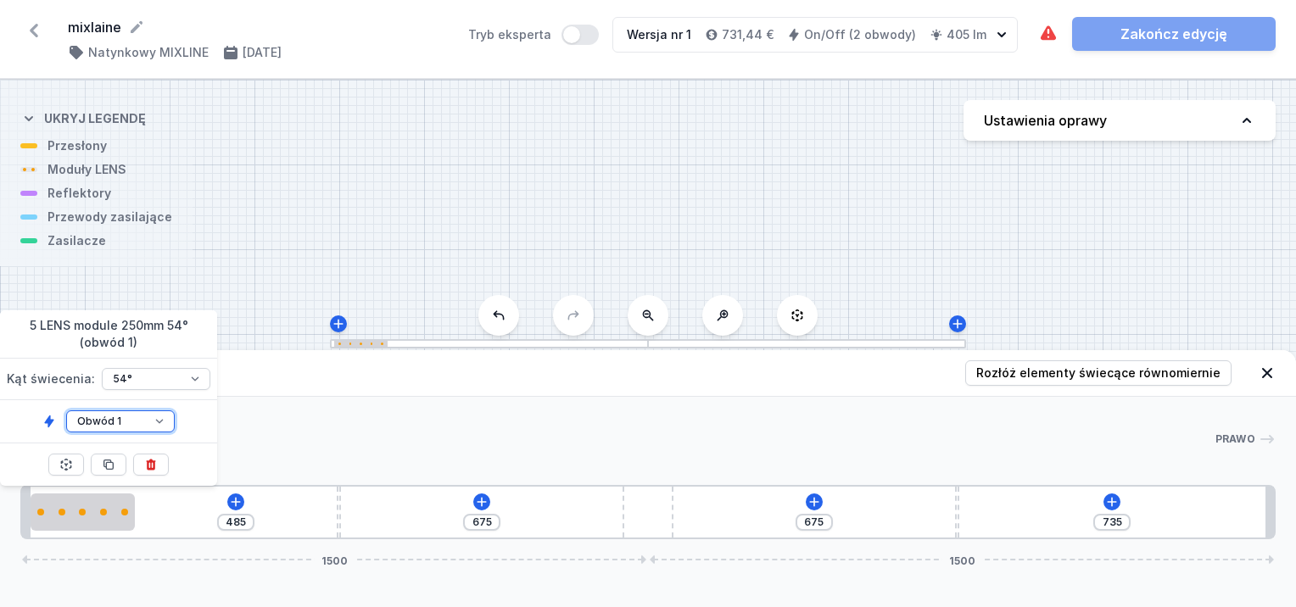
click at [146, 417] on select "Obwód 1 Obwód 2" at bounding box center [120, 422] width 109 height 22
click at [105, 455] on button at bounding box center [109, 465] width 36 height 22
type input "235"
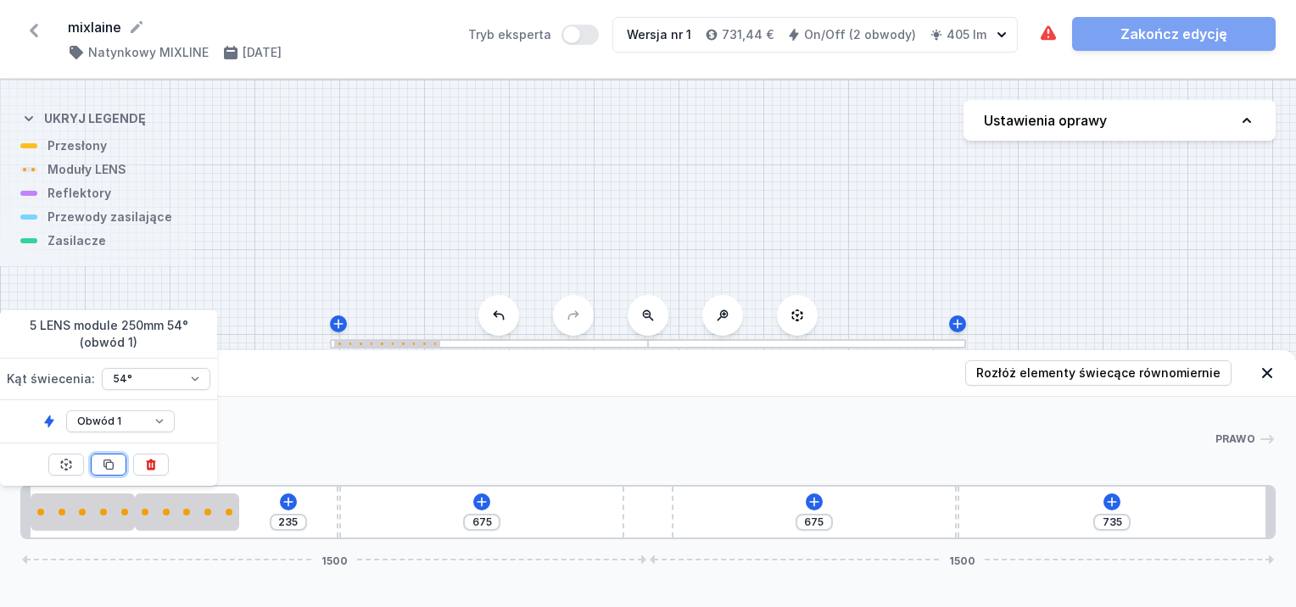
click at [105, 455] on button at bounding box center [109, 465] width 36 height 22
type input "180"
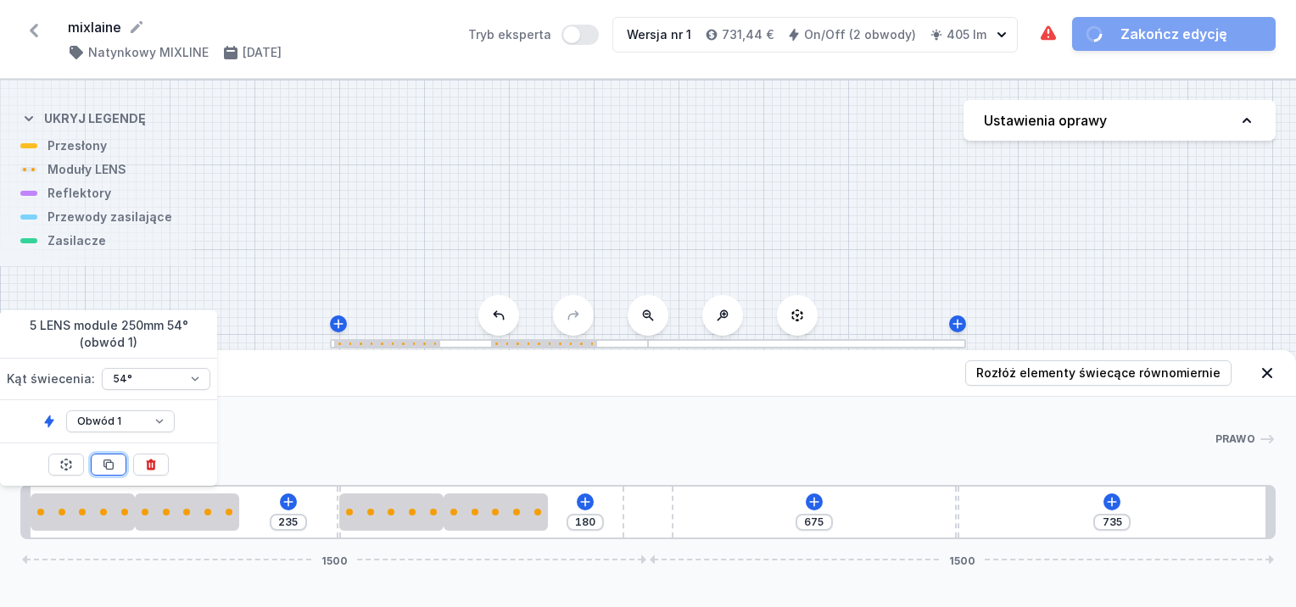
click at [105, 455] on button at bounding box center [109, 465] width 36 height 22
type input "425"
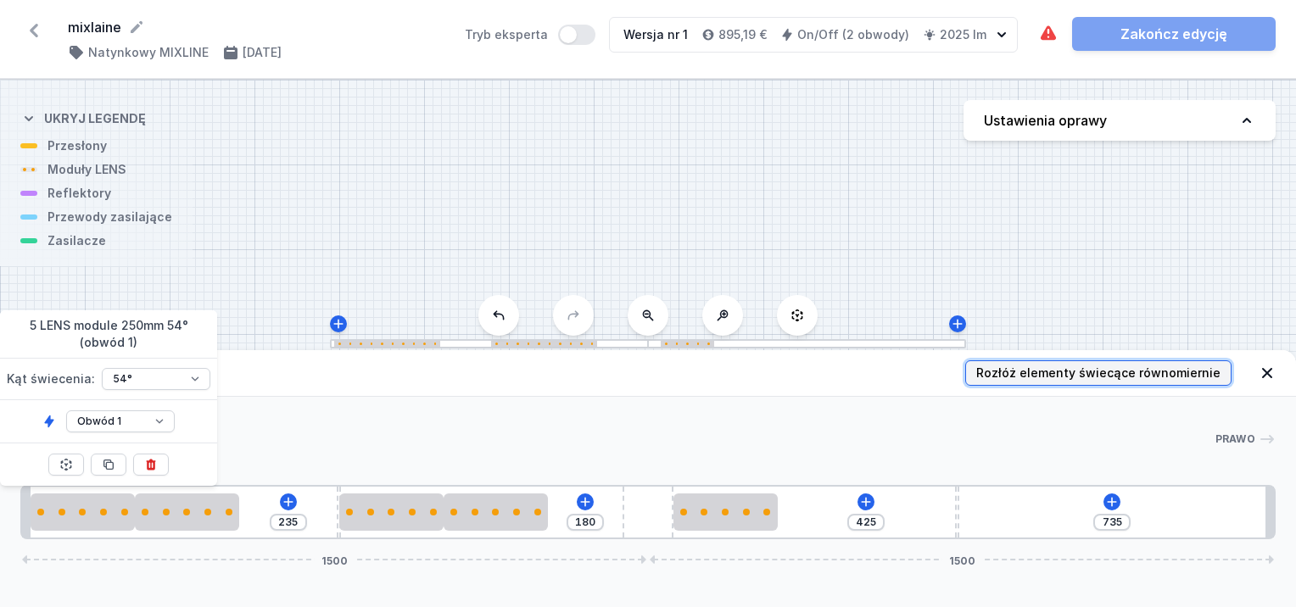
click at [1172, 380] on span "Rozłóż elementy świecące równomiernie" at bounding box center [1098, 373] width 244 height 17
type input "213"
type input "67"
type input "270"
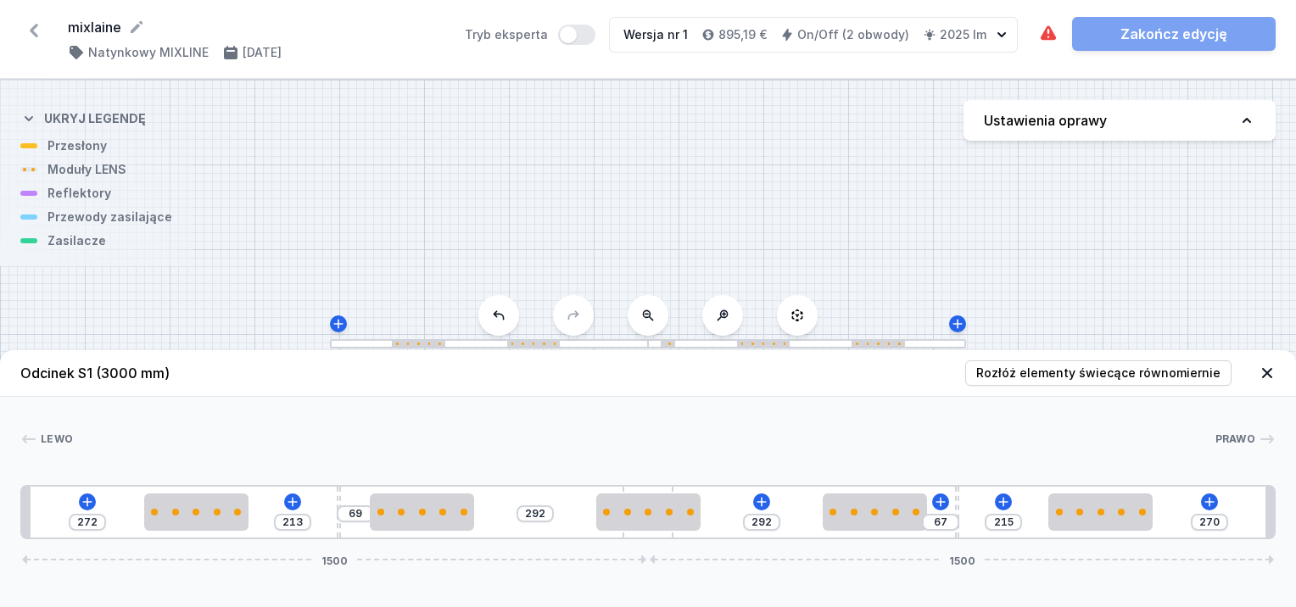
click at [71, 245] on div "S1 3000" at bounding box center [648, 344] width 1296 height 528
click at [87, 502] on icon at bounding box center [86, 501] width 9 height 9
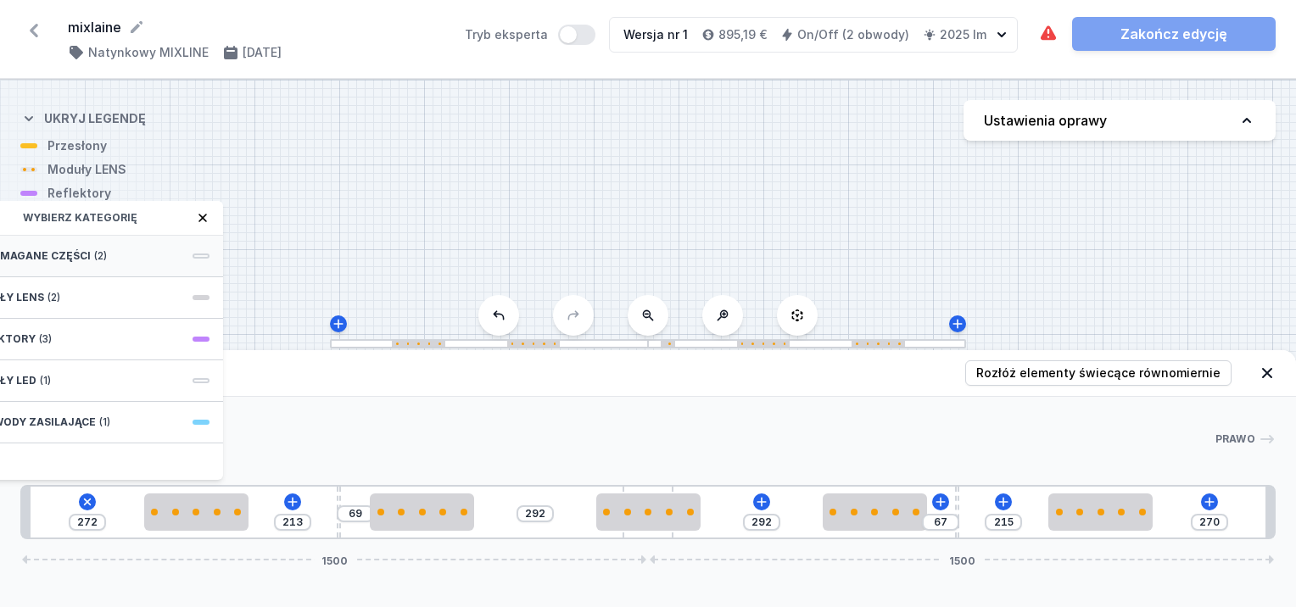
click at [99, 255] on span "(2)" at bounding box center [100, 256] width 13 height 14
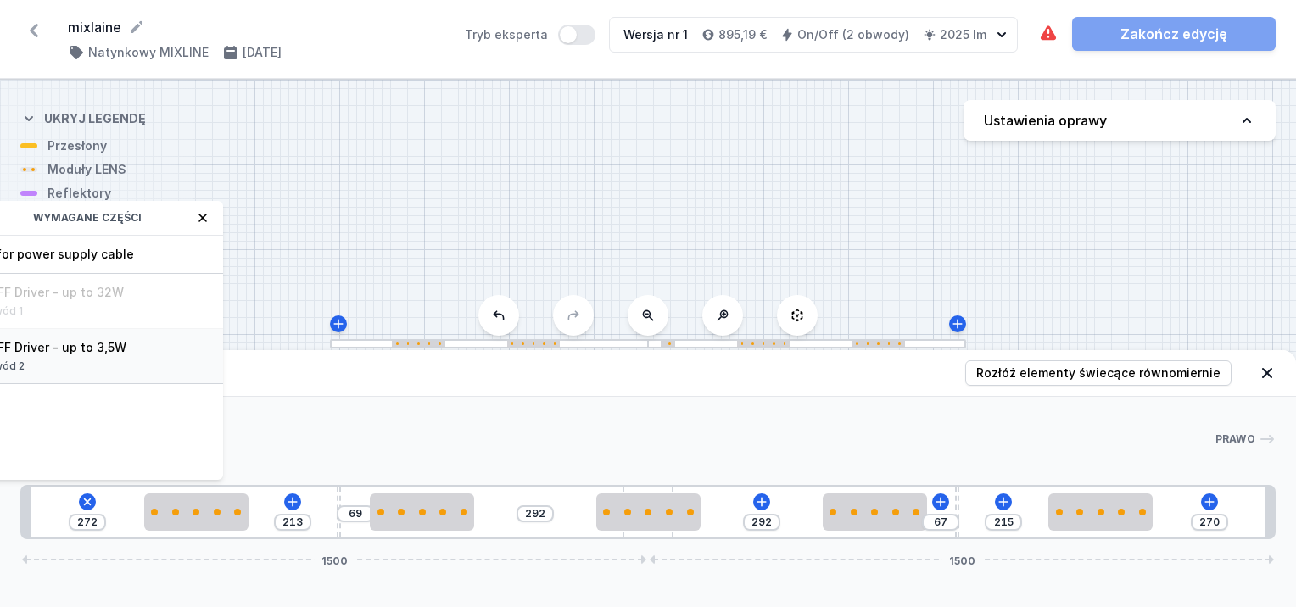
click at [92, 350] on span "ON/OFF Driver - up to 3,5W" at bounding box center [87, 347] width 244 height 17
type input "122"
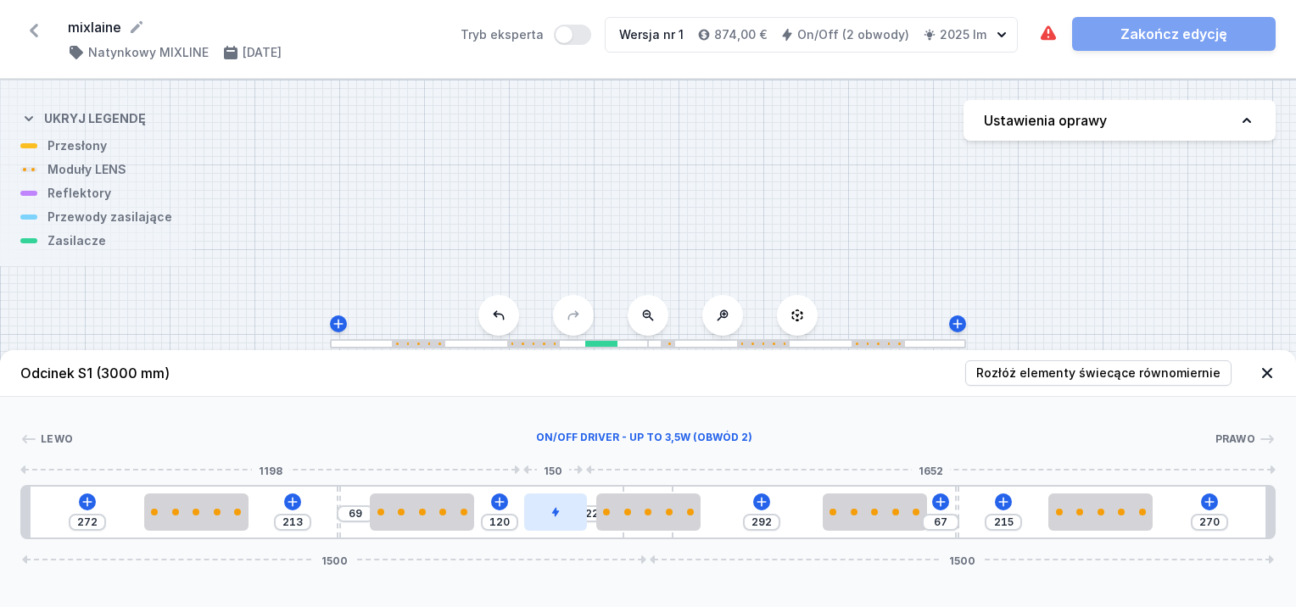
type input "18"
type input "124"
type input "16"
type input "126"
drag, startPoint x: 69, startPoint y: 523, endPoint x: 565, endPoint y: 519, distance: 496.3
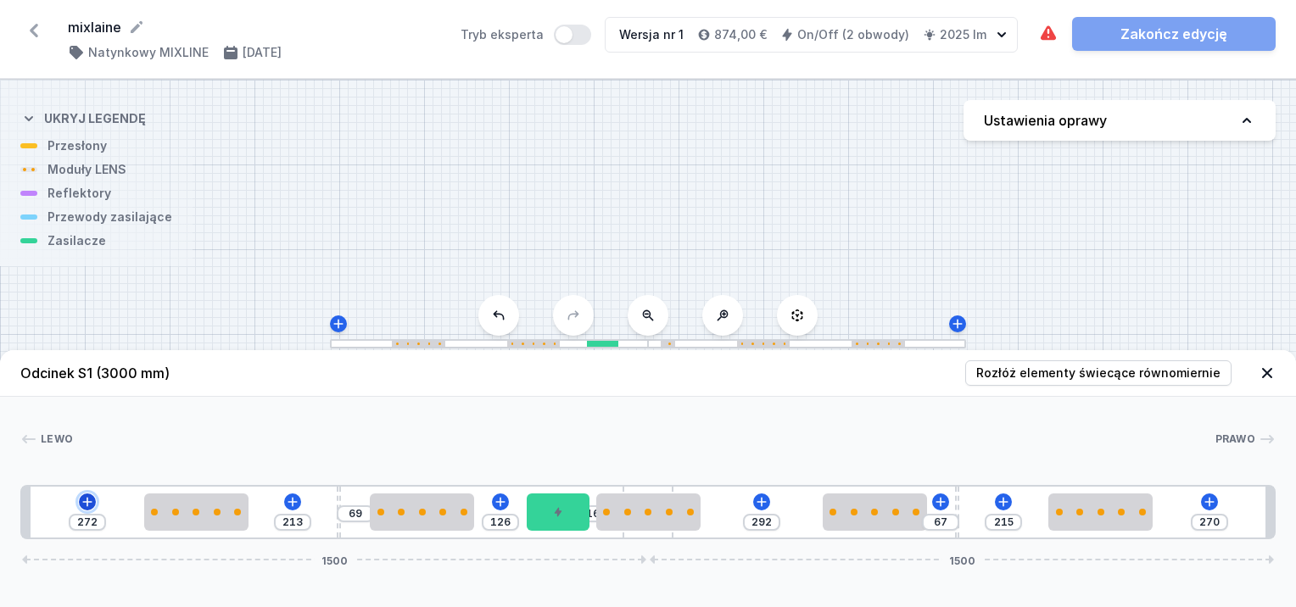
click at [87, 501] on icon at bounding box center [88, 502] width 14 height 14
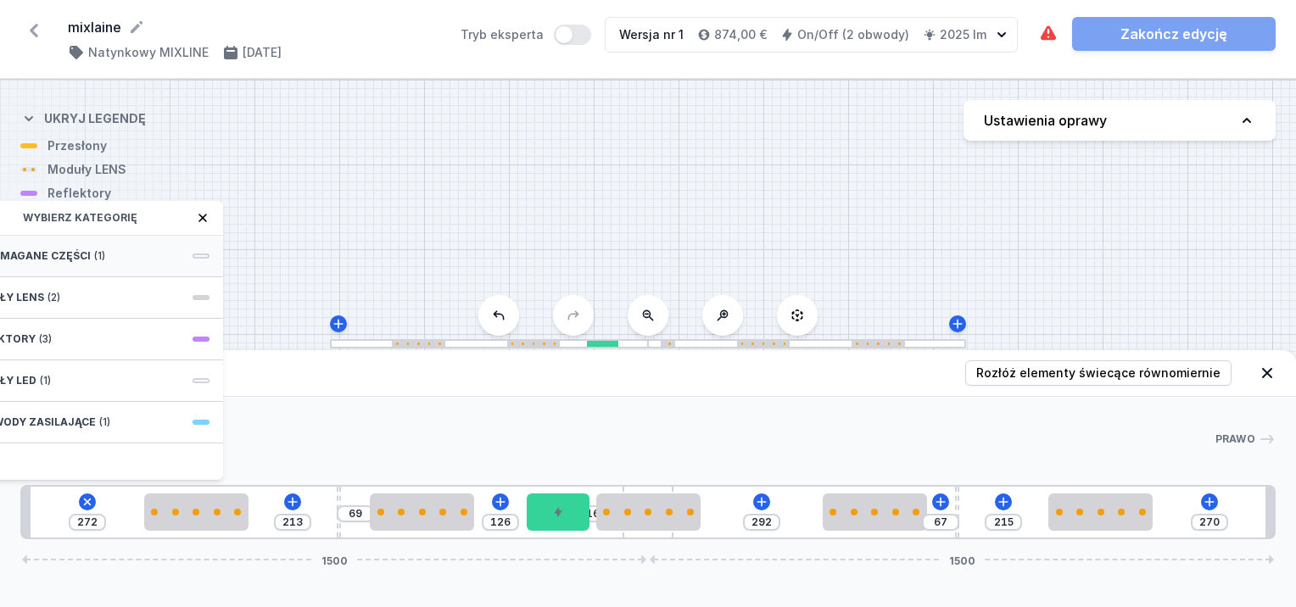
click at [100, 256] on div "Wymagane części (1)" at bounding box center [87, 257] width 271 height 42
click at [100, 256] on span "Hole for power supply cable" at bounding box center [87, 254] width 244 height 17
type input "192"
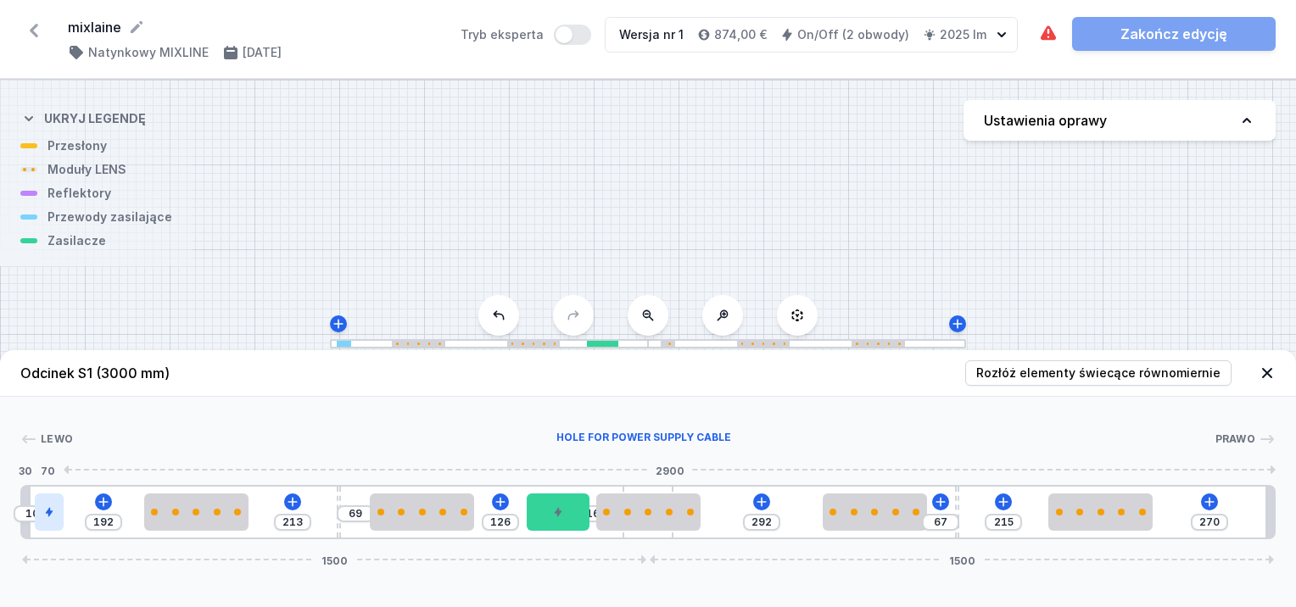
click at [44, 501] on div at bounding box center [49, 512] width 29 height 37
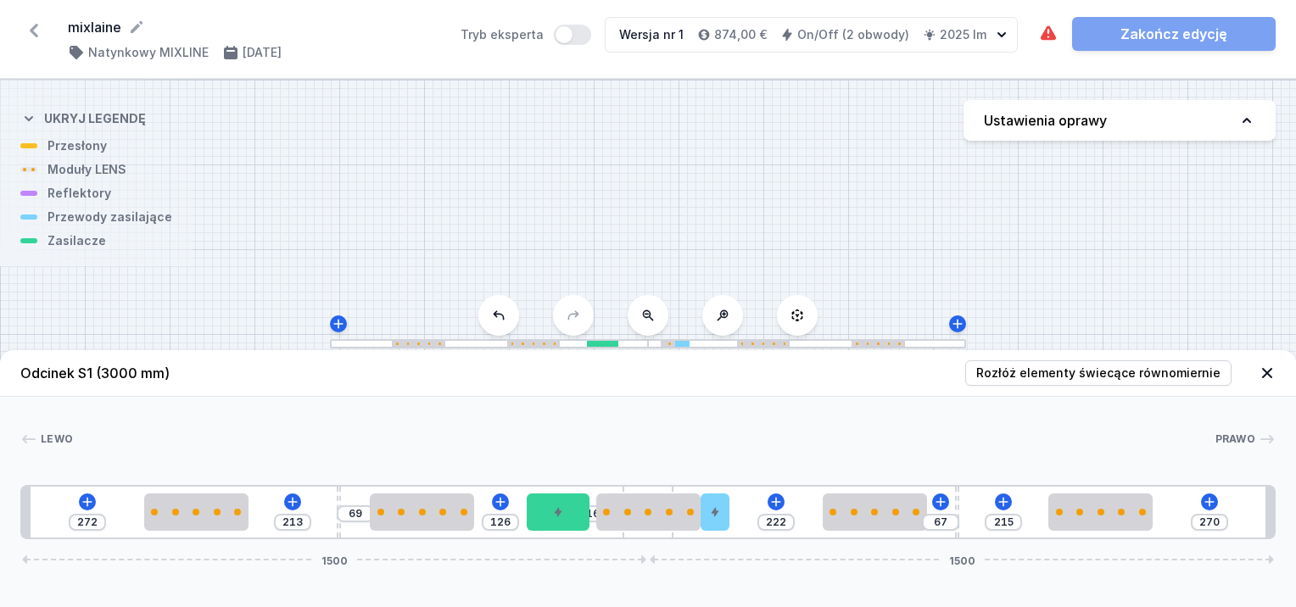
drag, startPoint x: 45, startPoint y: 507, endPoint x: 738, endPoint y: 496, distance: 693.2
type input "108"
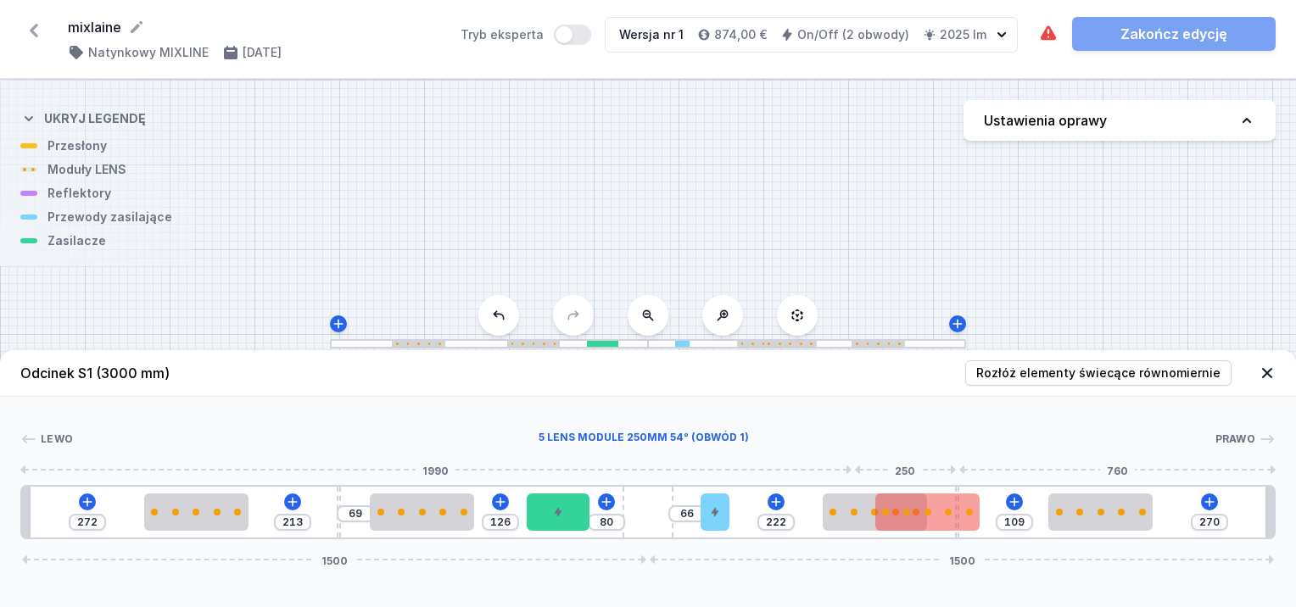
type input "42"
drag, startPoint x: 638, startPoint y: 502, endPoint x: 973, endPoint y: 523, distance: 335.7
drag, startPoint x: 952, startPoint y: 500, endPoint x: 982, endPoint y: 495, distance: 30.1
click at [982, 495] on div at bounding box center [979, 512] width 104 height 37
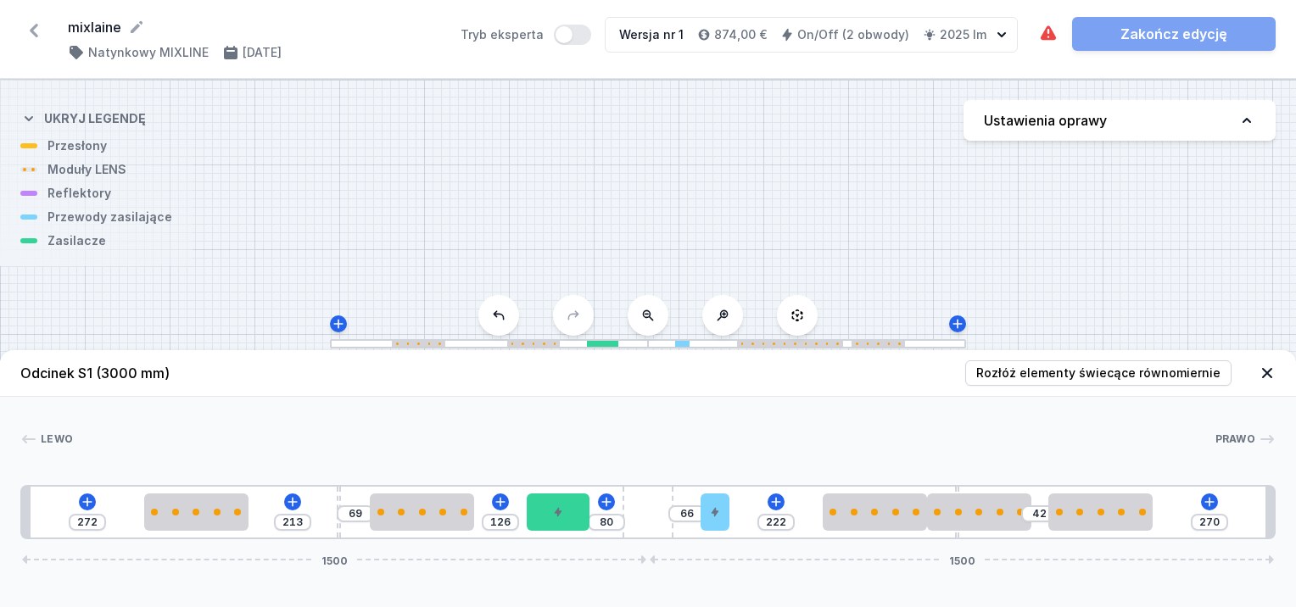
drag, startPoint x: 956, startPoint y: 485, endPoint x: 801, endPoint y: 478, distance: 155.4
click at [801, 478] on div "Lewo Prawo 1 2 1 3 2 1 4 2 5 6 2 1 3 2 1 2 1 1 272 213 69 126 80 66 222 42 270 …" at bounding box center [648, 468] width 1296 height 143
drag, startPoint x: 820, startPoint y: 507, endPoint x: 862, endPoint y: 518, distance: 42.8
click at [862, 518] on div "272 213 69 126 80 66 222 42 270 1500 1500" at bounding box center [648, 512] width 1256 height 54
type input "92"
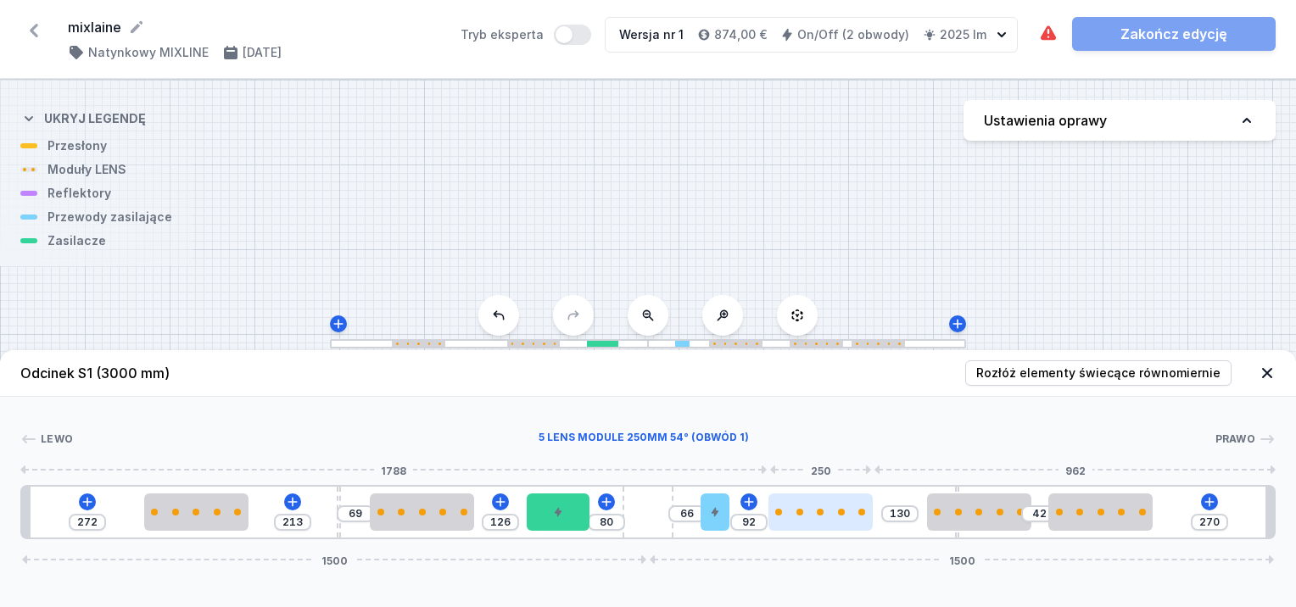
click at [818, 518] on div at bounding box center [821, 512] width 104 height 37
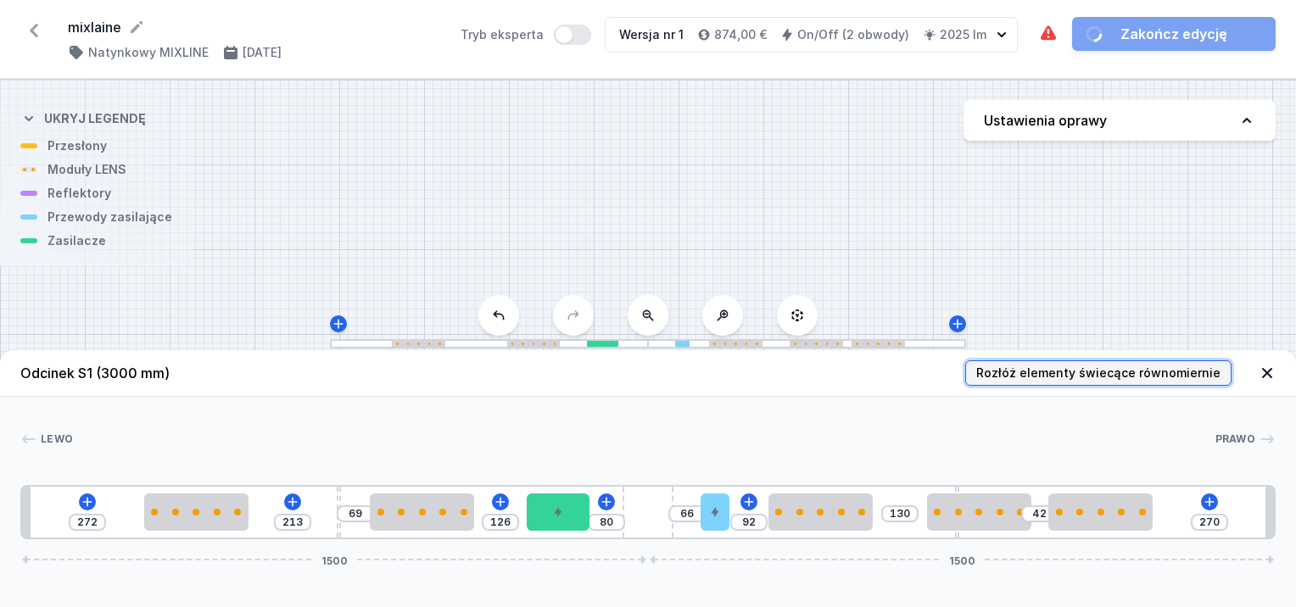
click at [1014, 372] on span "Rozłóż elementy świecące równomiernie" at bounding box center [1098, 373] width 244 height 17
type input "215"
type input "16"
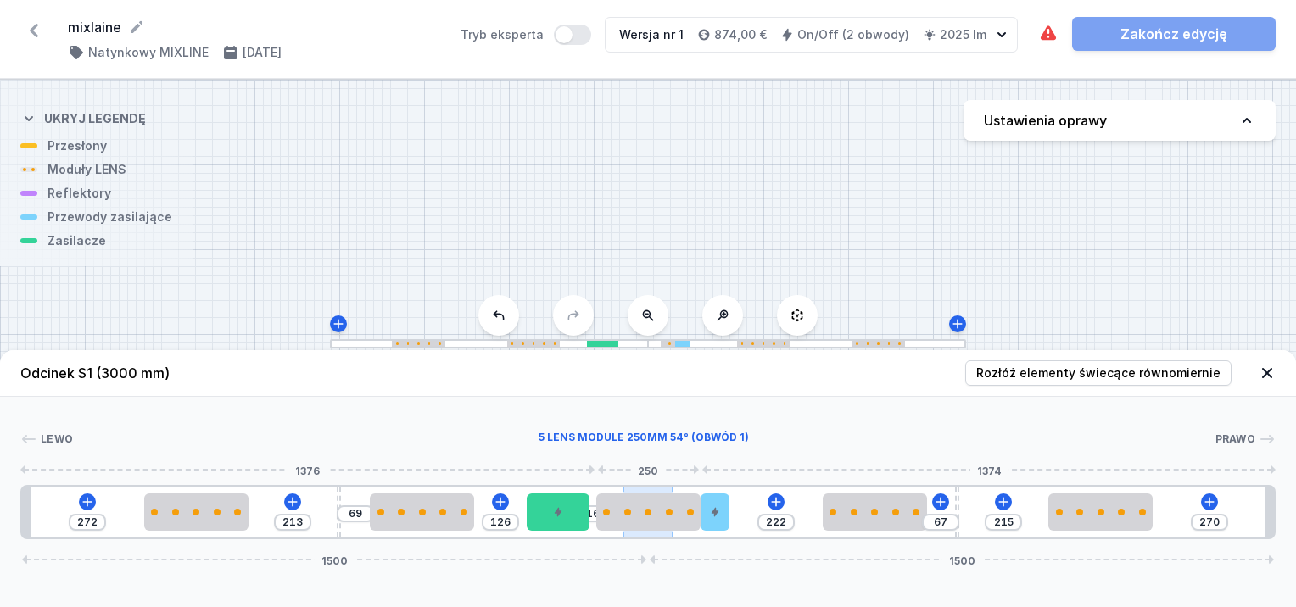
type input "108"
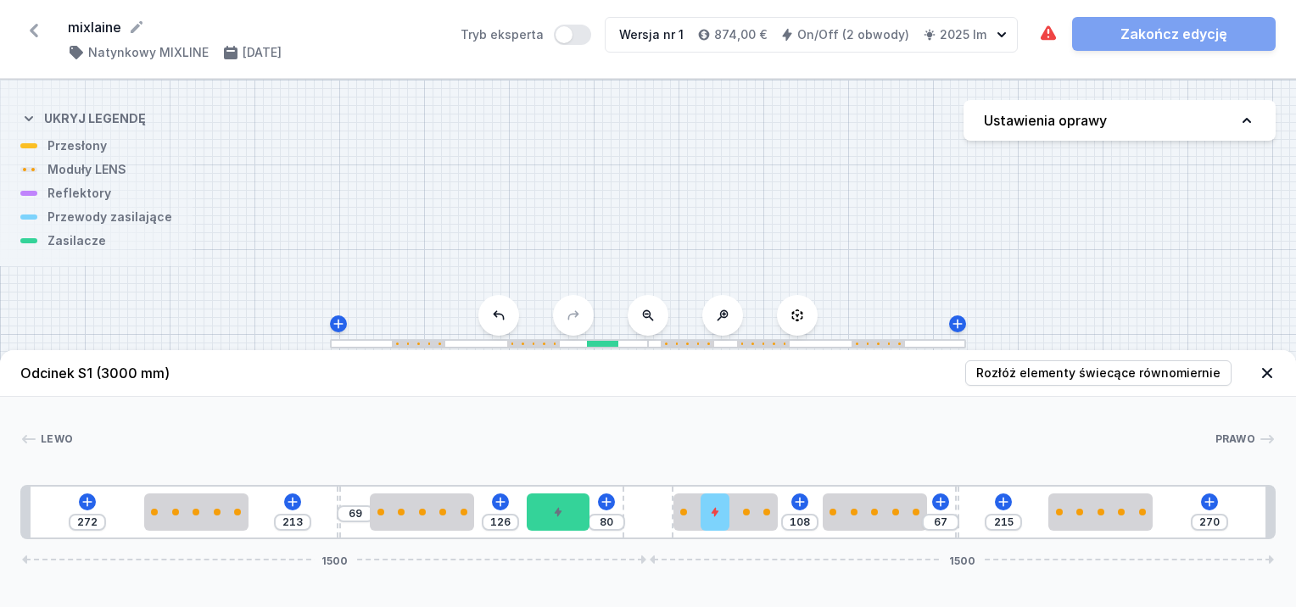
drag, startPoint x: 632, startPoint y: 494, endPoint x: 719, endPoint y: 485, distance: 87.8
drag, startPoint x: 715, startPoint y: 507, endPoint x: 604, endPoint y: 509, distance: 111.2
click at [604, 509] on icon at bounding box center [604, 512] width 10 height 10
click at [89, 502] on icon at bounding box center [86, 501] width 9 height 9
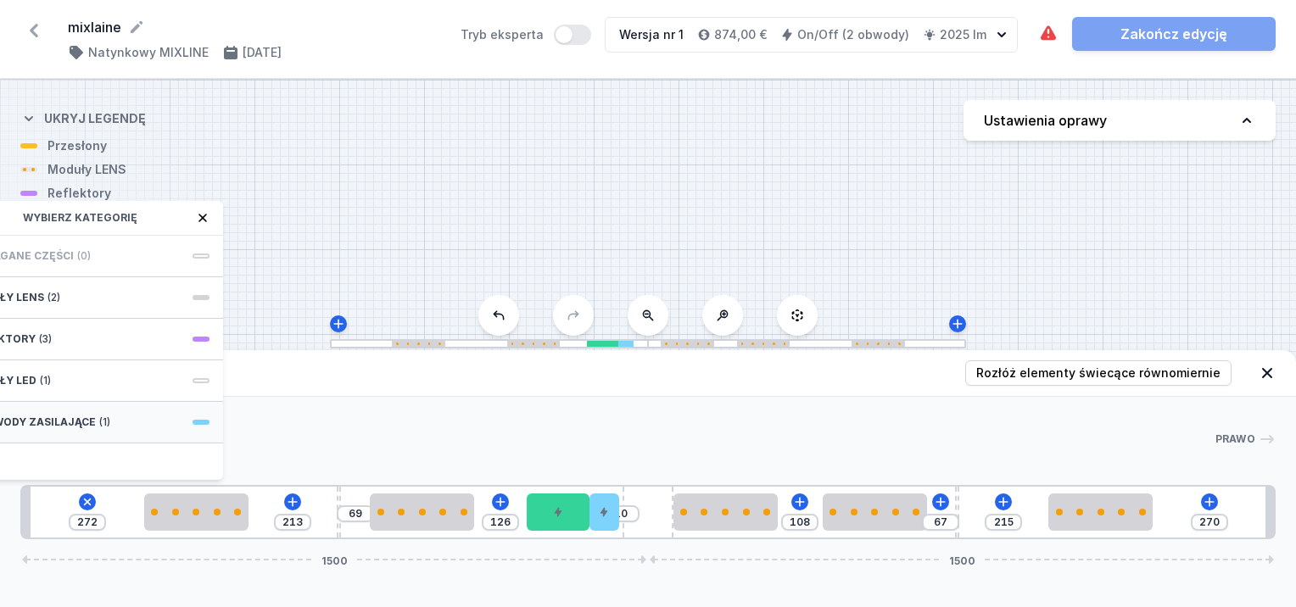
click at [99, 425] on span "(1)" at bounding box center [104, 423] width 11 height 14
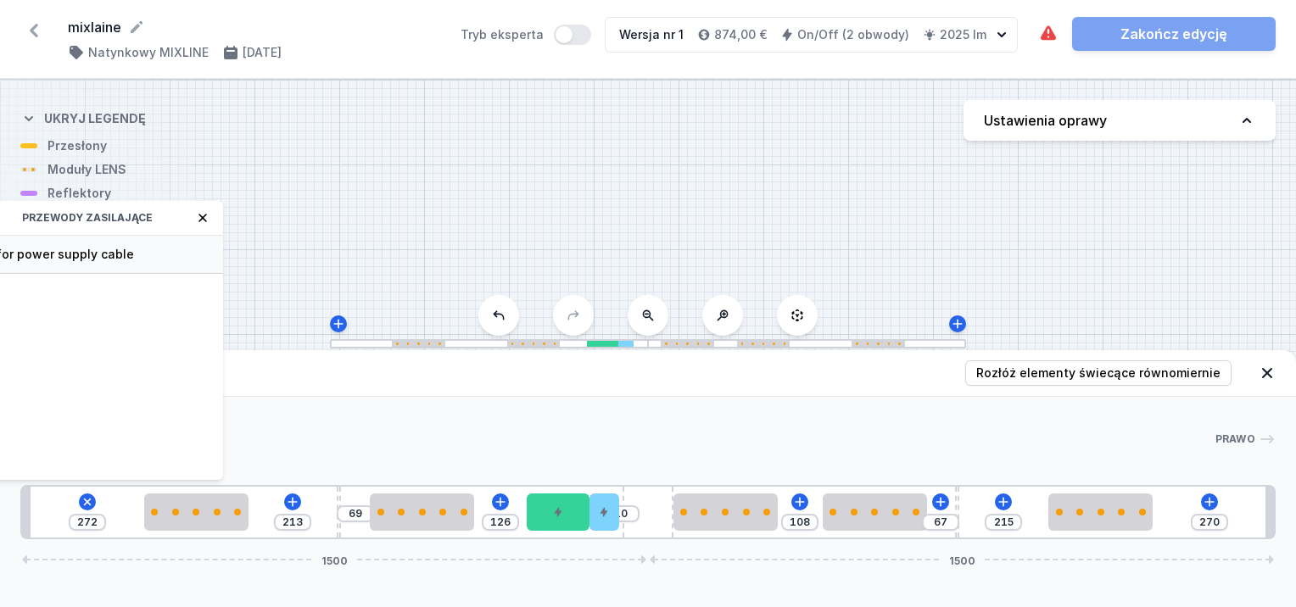
click at [78, 251] on span "Hole for power supply cable" at bounding box center [87, 254] width 244 height 17
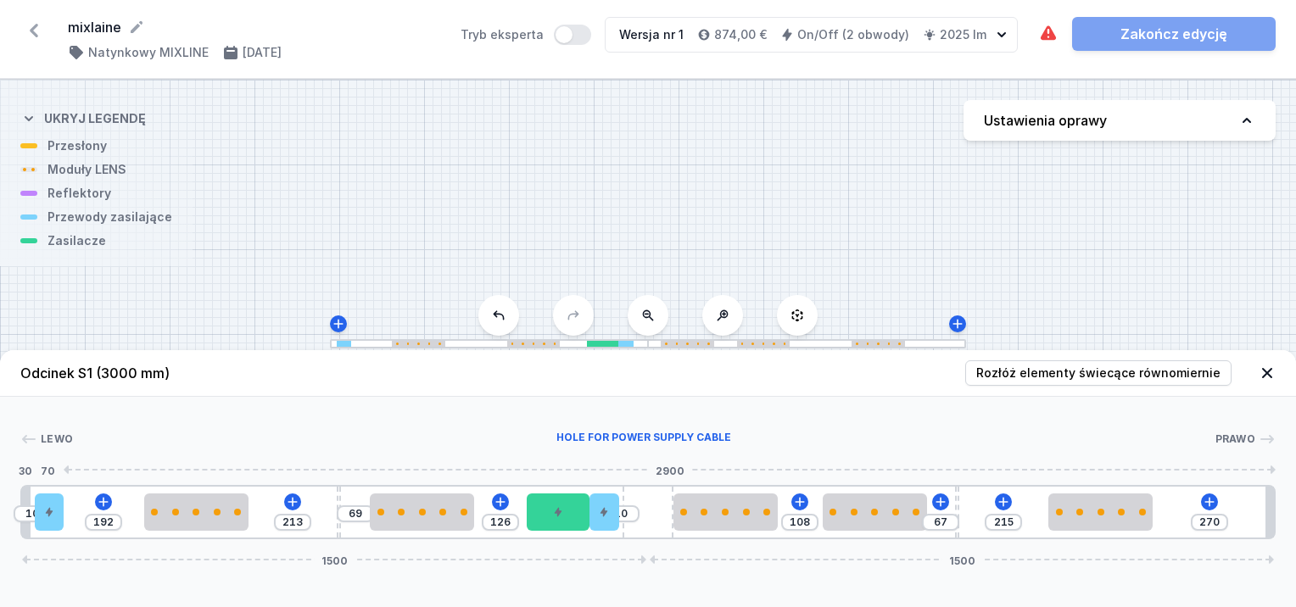
drag, startPoint x: 51, startPoint y: 510, endPoint x: 423, endPoint y: 422, distance: 382.7
click at [444, 425] on div "Lewo Hole for power supply cable Prawo 30 70 2900 1 2 3 1 4 3 1 5 2 2 6 3 1 3 1…" at bounding box center [648, 468] width 1296 height 143
click at [54, 520] on div at bounding box center [49, 512] width 29 height 37
click at [100, 465] on button at bounding box center [109, 465] width 36 height 22
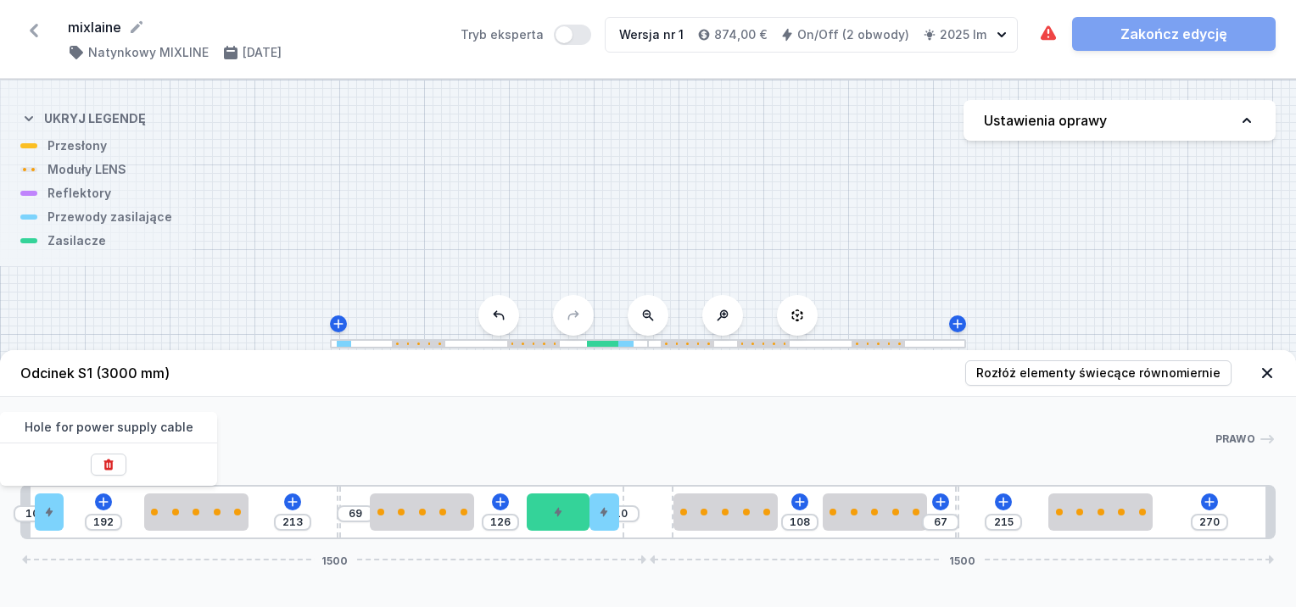
type input "272"
click at [1103, 120] on h4 "Ustawienia oprawy" at bounding box center [1045, 120] width 123 height 20
select select "true"
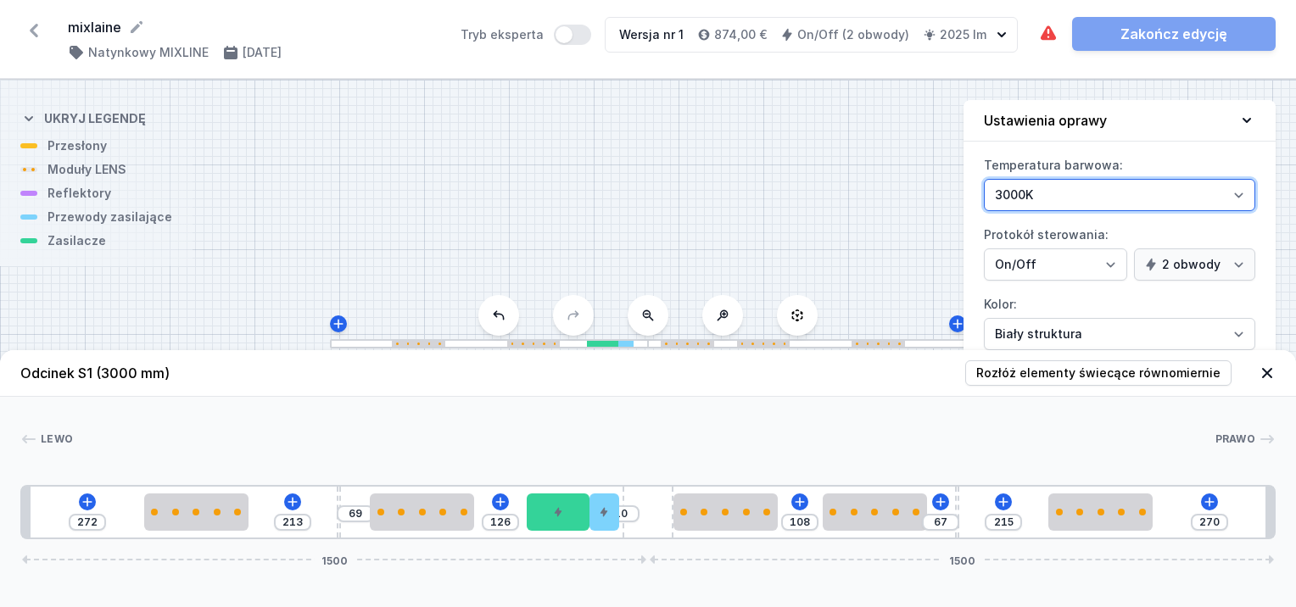
click at [1159, 184] on select "3000K 4000K 2700K" at bounding box center [1119, 195] width 271 height 32
select select "2700"
click at [984, 179] on select "3000K 4000K 2700K" at bounding box center [1119, 195] width 271 height 32
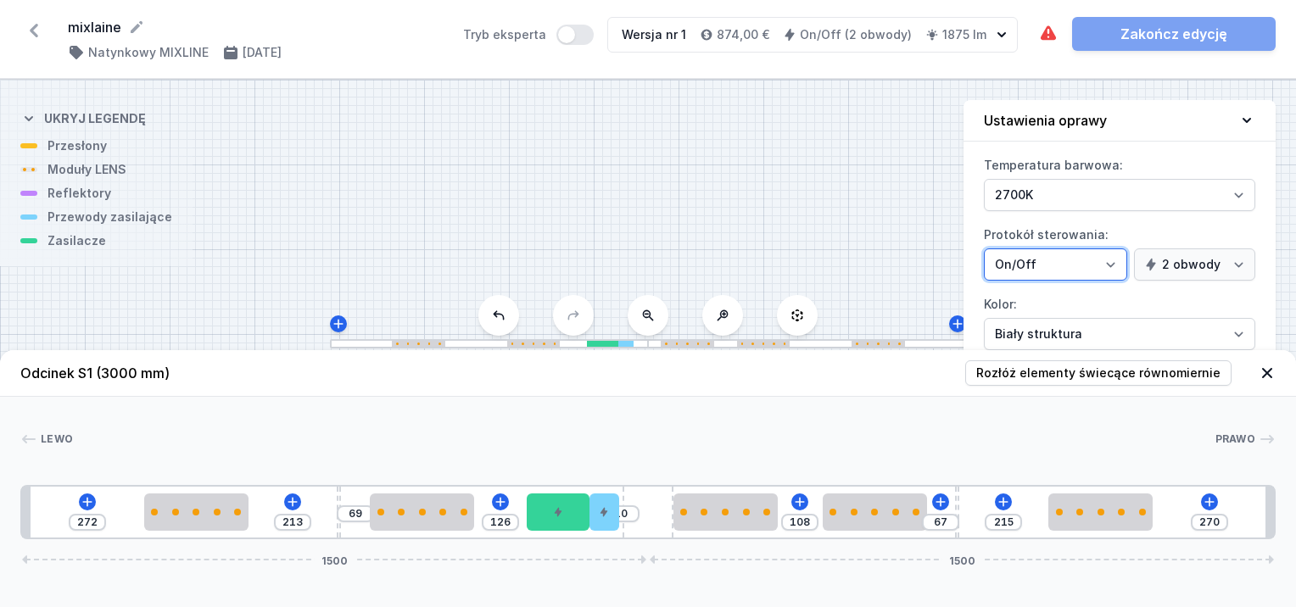
click at [1122, 262] on select "On/Off SwitchDIM DALI AQsmart" at bounding box center [1055, 265] width 143 height 32
click at [984, 249] on select "On/Off SwitchDIM DALI AQsmart" at bounding box center [1055, 265] width 143 height 32
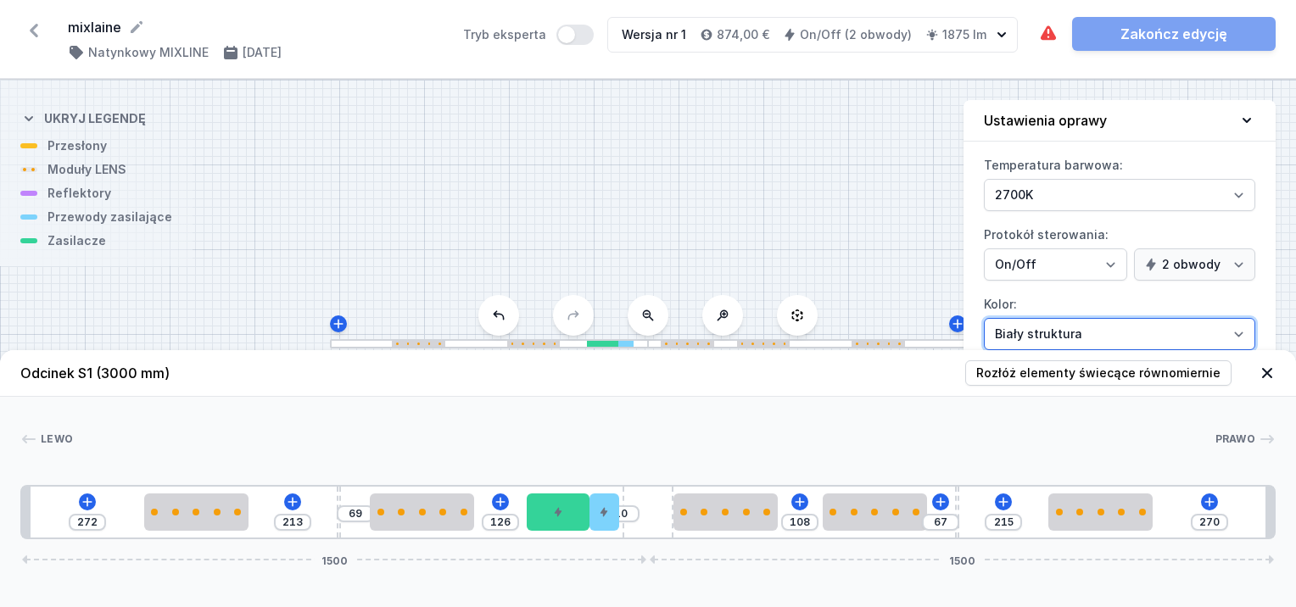
click at [1079, 336] on select "Biały struktura Czarny struktura Złoty struktura Miedziany Szary Inny (z palety…" at bounding box center [1119, 334] width 271 height 32
select select "2"
click at [984, 318] on select "Biały struktura Czarny struktura Złoty struktura Miedziany Szary Inny (z palety…" at bounding box center [1119, 334] width 271 height 32
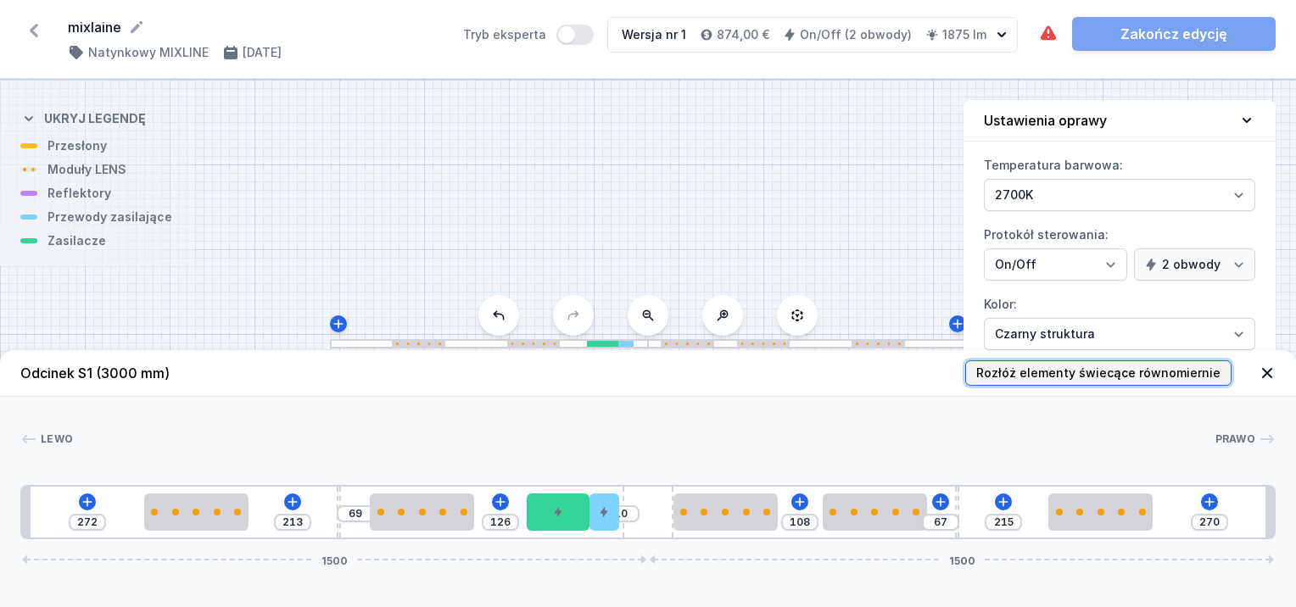
click at [1088, 369] on span "Rozłóż elementy świecące równomiernie" at bounding box center [1098, 373] width 244 height 17
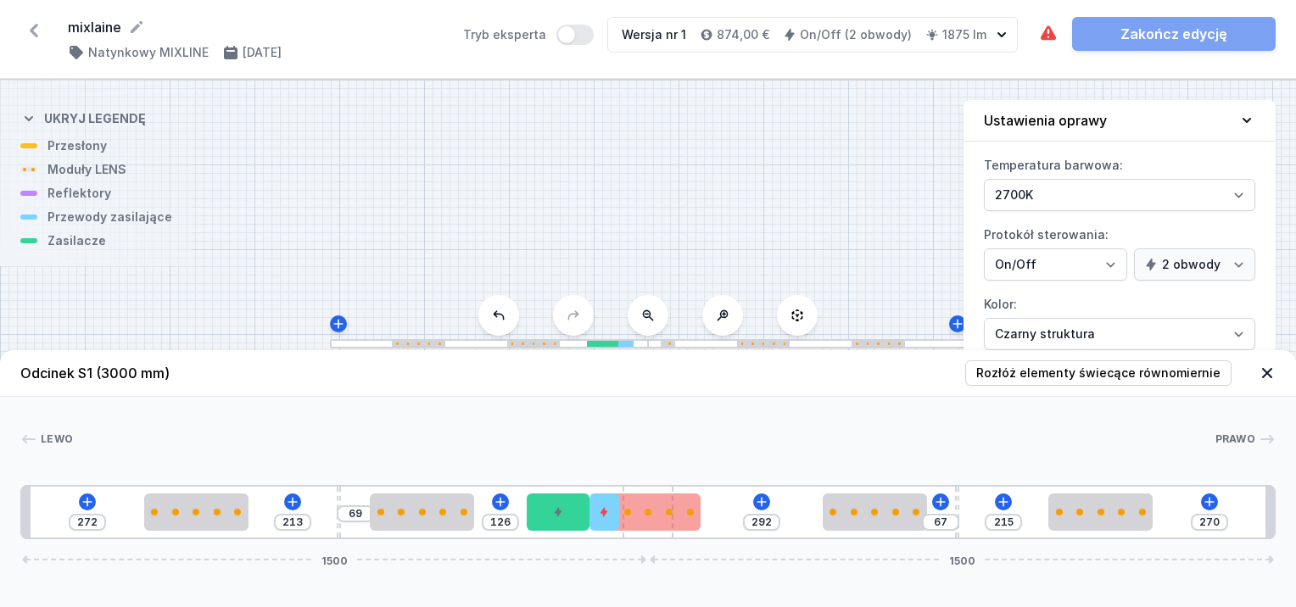
drag, startPoint x: 655, startPoint y: 484, endPoint x: 682, endPoint y: 503, distance: 32.9
click at [719, 487] on div "Lewo Prawo 1 2 1 3 2 1 4 2 5 6 2 1 2 1 3 2 1 1 272 213 69 126 292 67 215 270 15…" at bounding box center [648, 468] width 1296 height 143
type input "108"
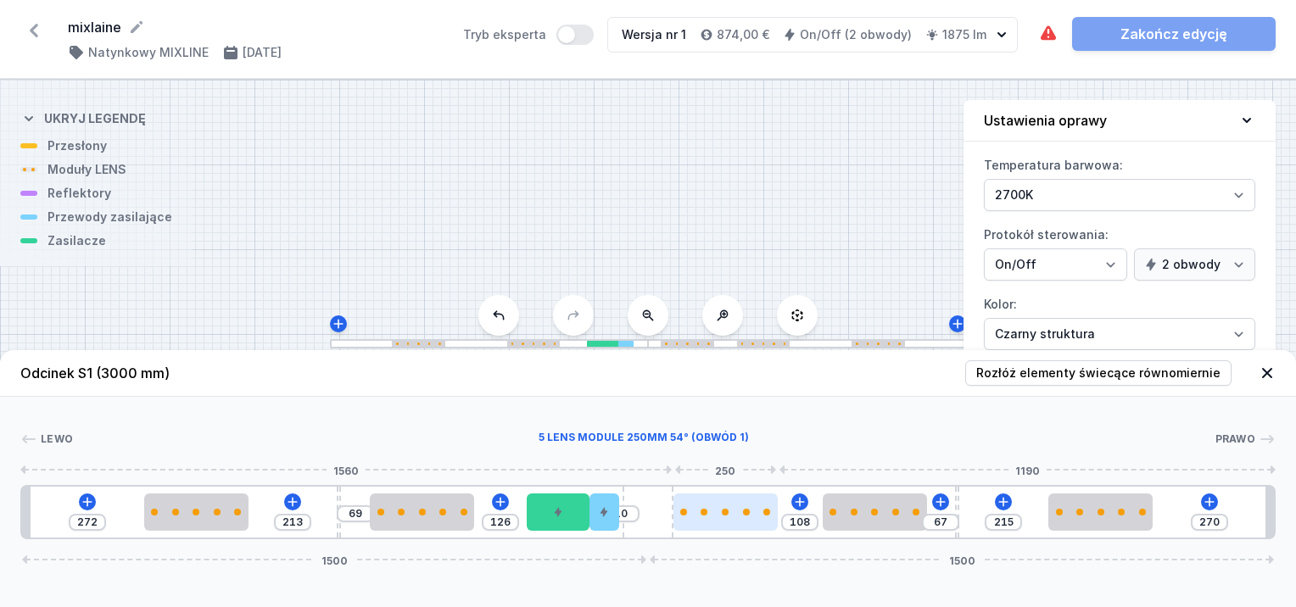
drag, startPoint x: 674, startPoint y: 515, endPoint x: 716, endPoint y: 516, distance: 41.6
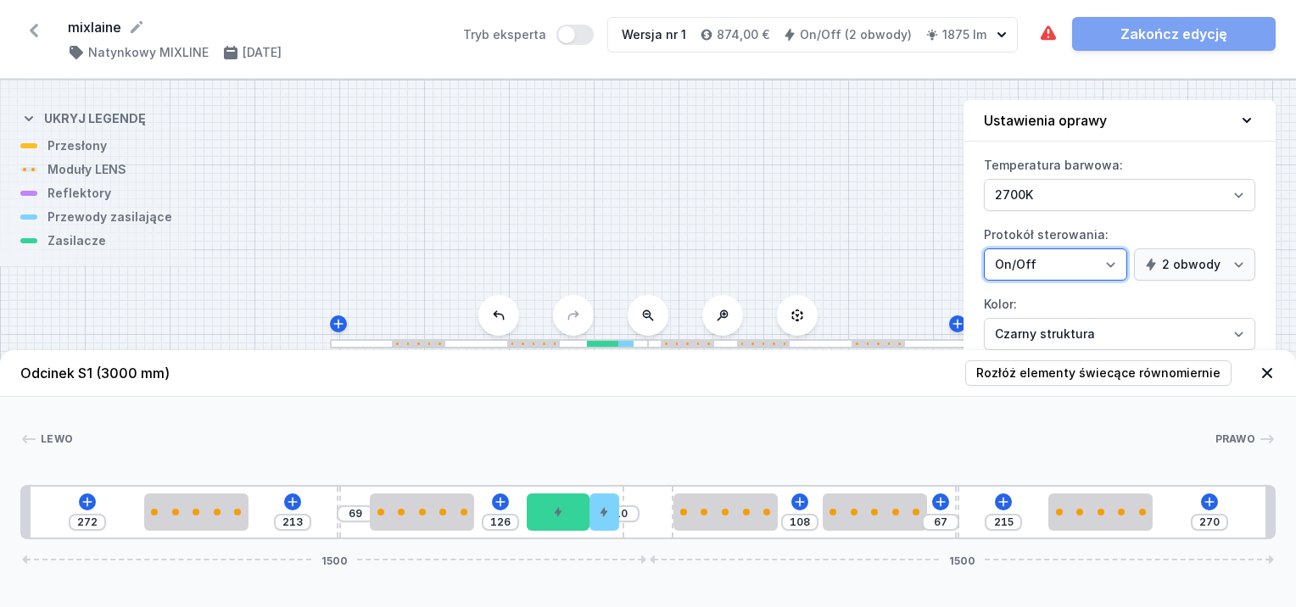
click at [1100, 249] on select "On/Off SwitchDIM DALI AQsmart" at bounding box center [1055, 265] width 143 height 32
select select "5"
click at [984, 249] on select "On/Off SwitchDIM DALI AQsmart" at bounding box center [1055, 265] width 143 height 32
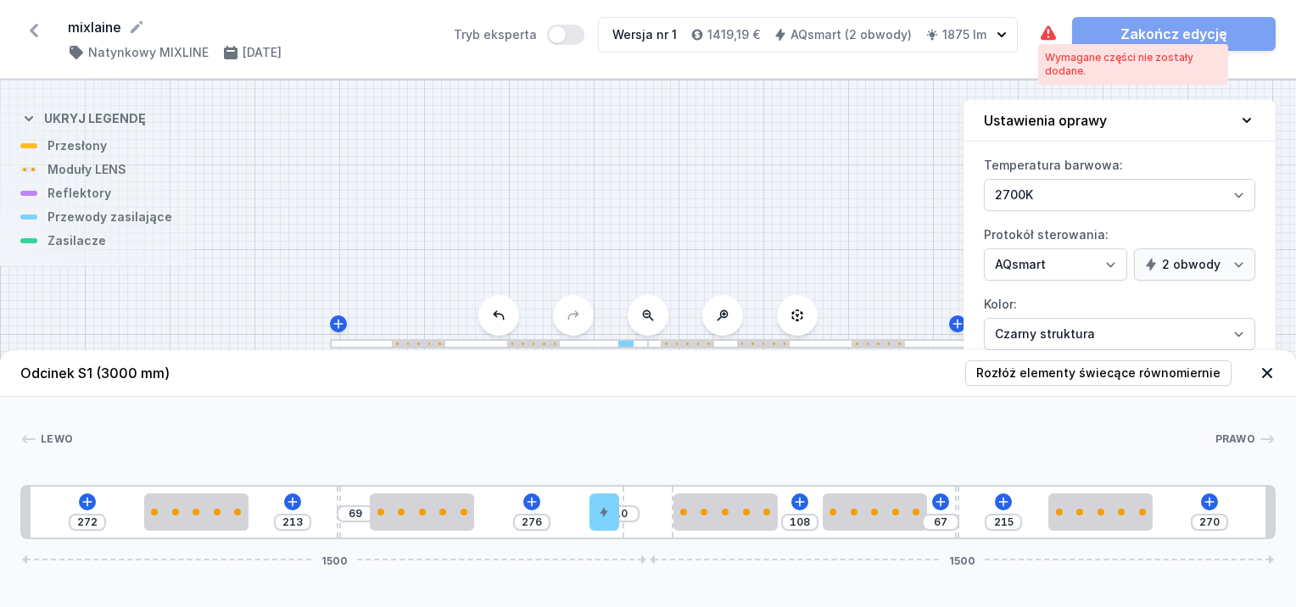
click at [1050, 37] on icon at bounding box center [1048, 32] width 15 height 14
click at [82, 506] on icon at bounding box center [88, 502] width 14 height 14
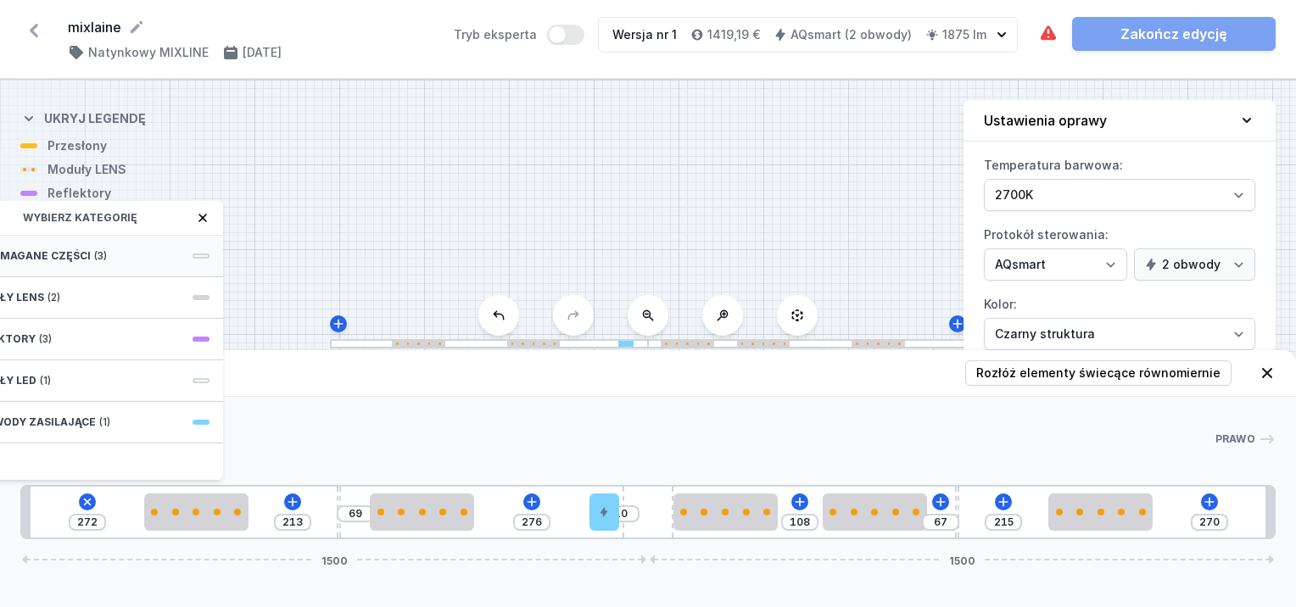
click at [87, 253] on div "Wymagane części (3)" at bounding box center [87, 257] width 271 height 42
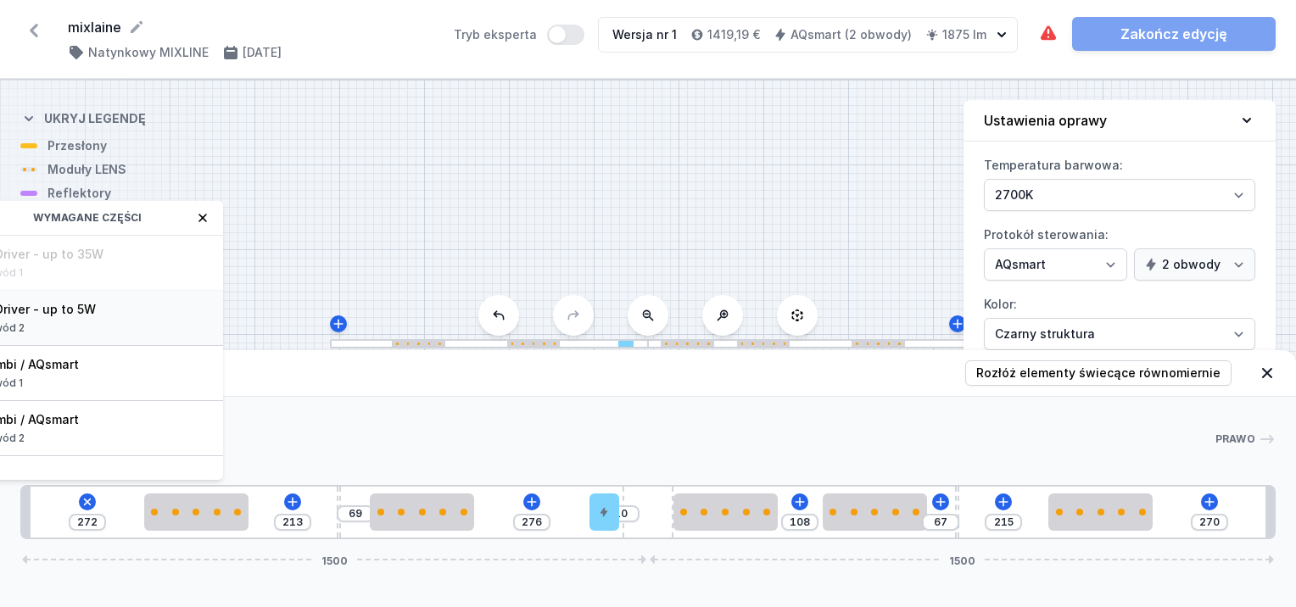
click at [68, 322] on div "Obwód 2" at bounding box center [87, 329] width 244 height 14
type input "122"
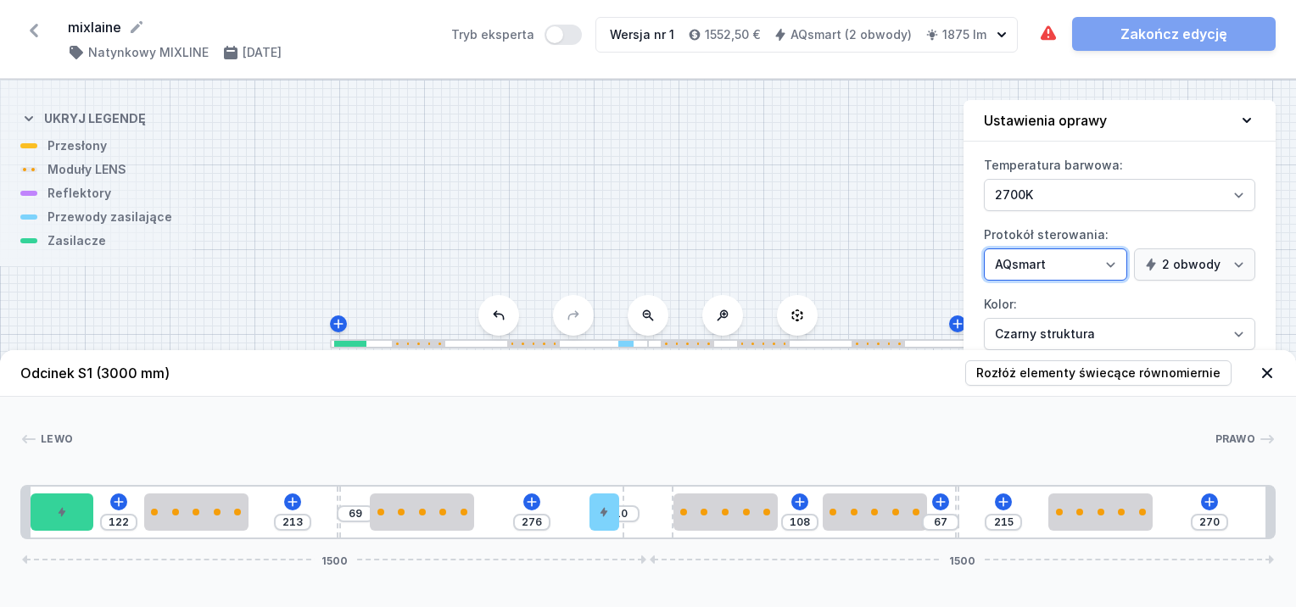
click at [1117, 266] on select "On/Off SwitchDIM DALI AQsmart" at bounding box center [1055, 265] width 143 height 32
click at [984, 249] on select "On/Off SwitchDIM DALI AQsmart" at bounding box center [1055, 265] width 143 height 32
click at [1120, 265] on select "On/Off SwitchDIM DALI AQsmart" at bounding box center [1055, 265] width 143 height 32
click at [984, 249] on select "On/Off SwitchDIM DALI AQsmart" at bounding box center [1055, 265] width 143 height 32
click at [1121, 266] on select "On/Off SwitchDIM DALI AQsmart" at bounding box center [1055, 265] width 143 height 32
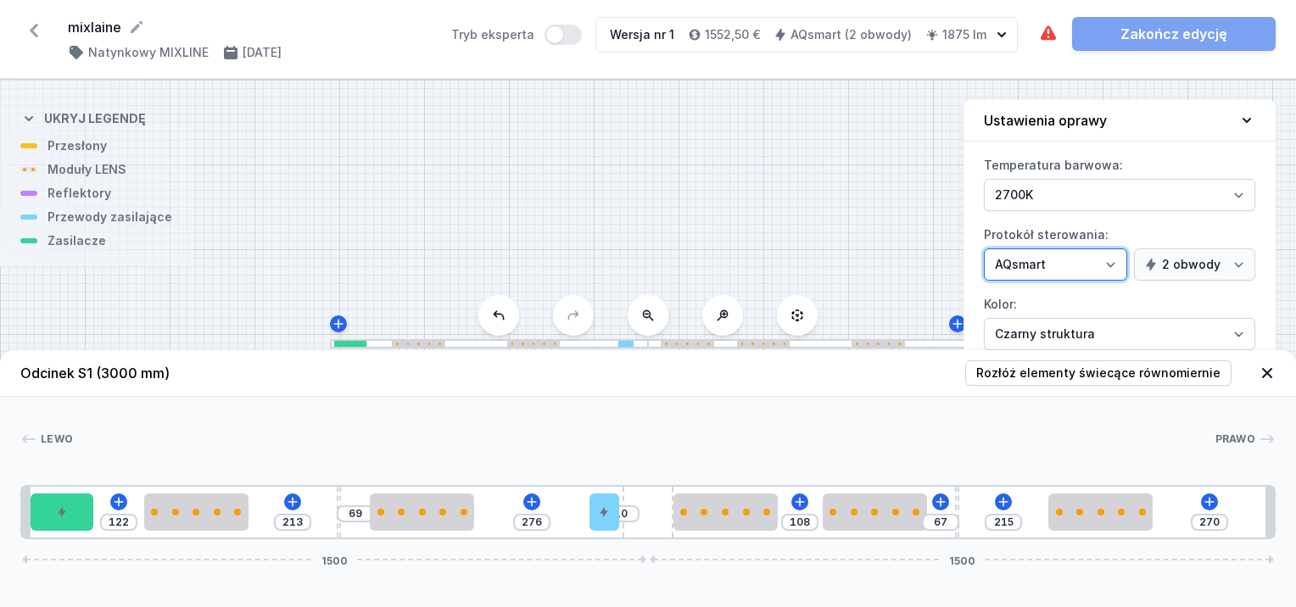
select select "1"
click at [984, 249] on select "On/Off SwitchDIM DALI AQsmart" at bounding box center [1055, 265] width 143 height 32
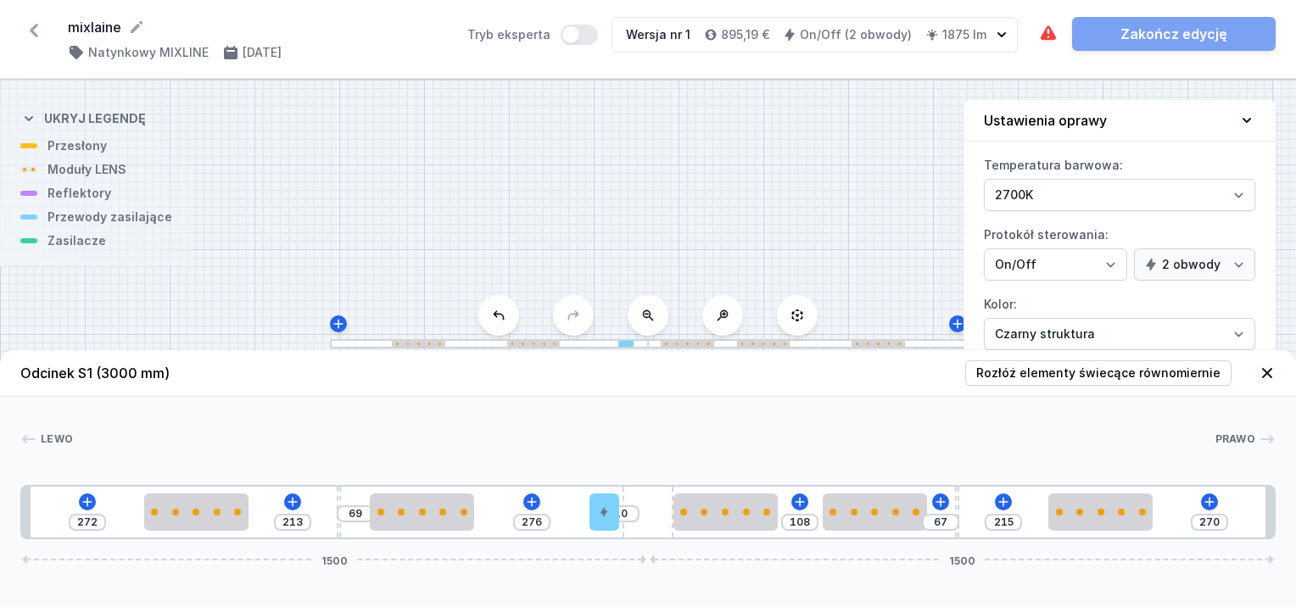
drag, startPoint x: 1253, startPoint y: 122, endPoint x: 1239, endPoint y: 126, distance: 15.0
click at [1252, 122] on icon at bounding box center [1247, 120] width 17 height 17
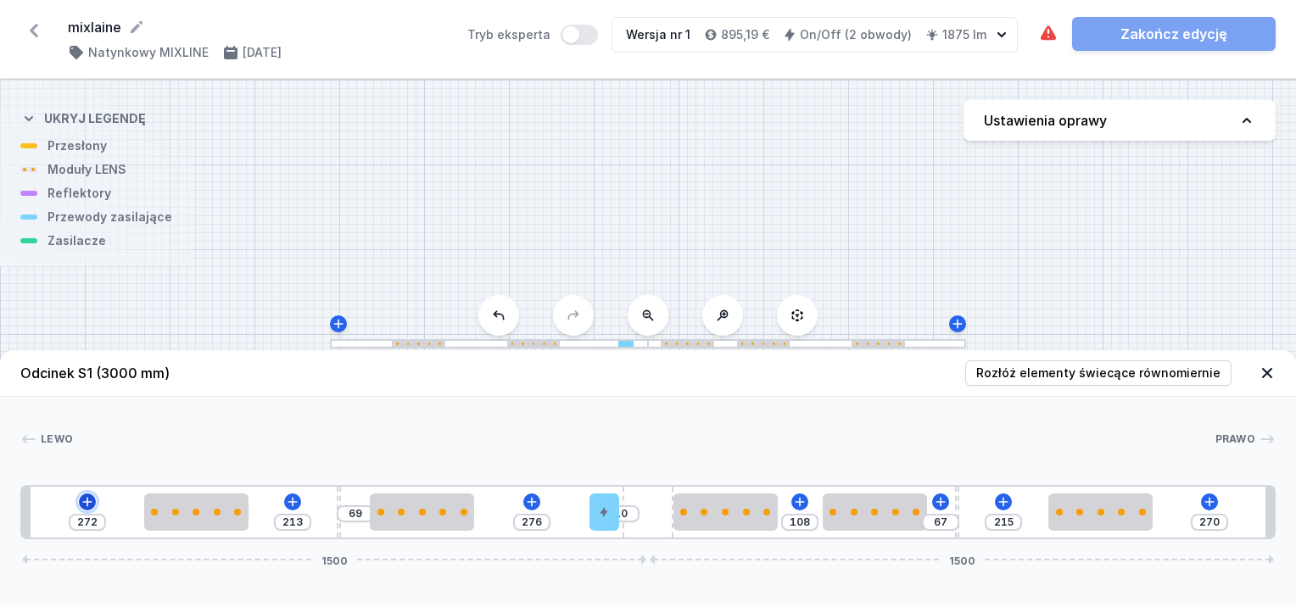
click at [83, 500] on icon at bounding box center [88, 502] width 14 height 14
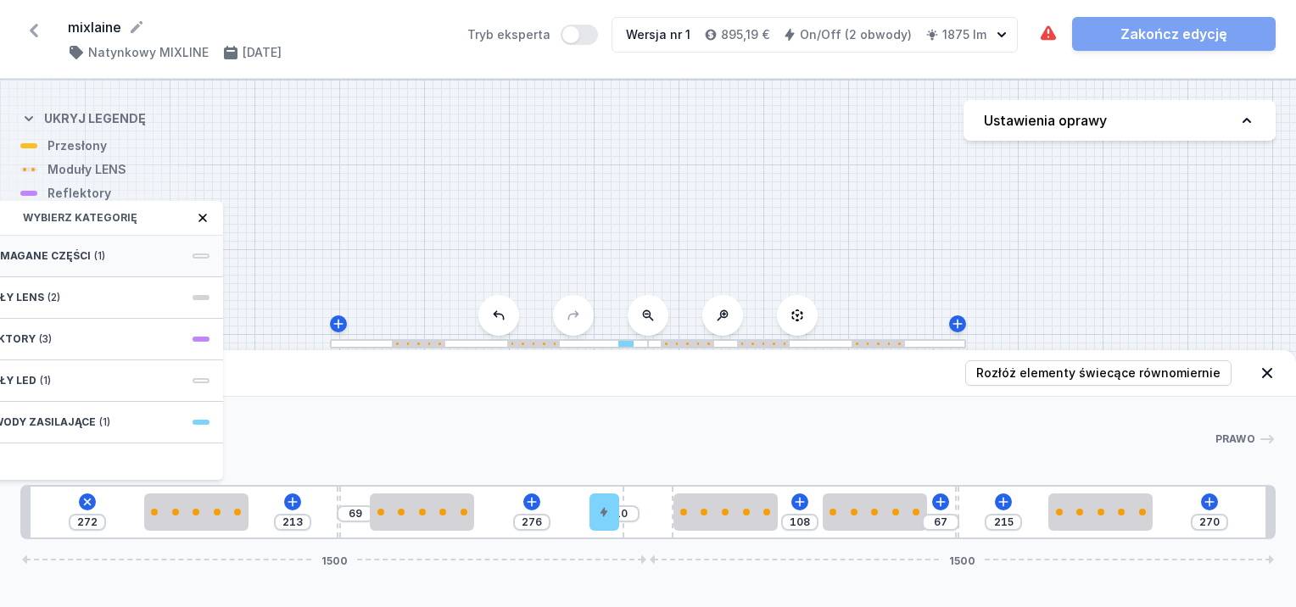
click at [123, 257] on div "Wymagane części (1)" at bounding box center [87, 257] width 271 height 42
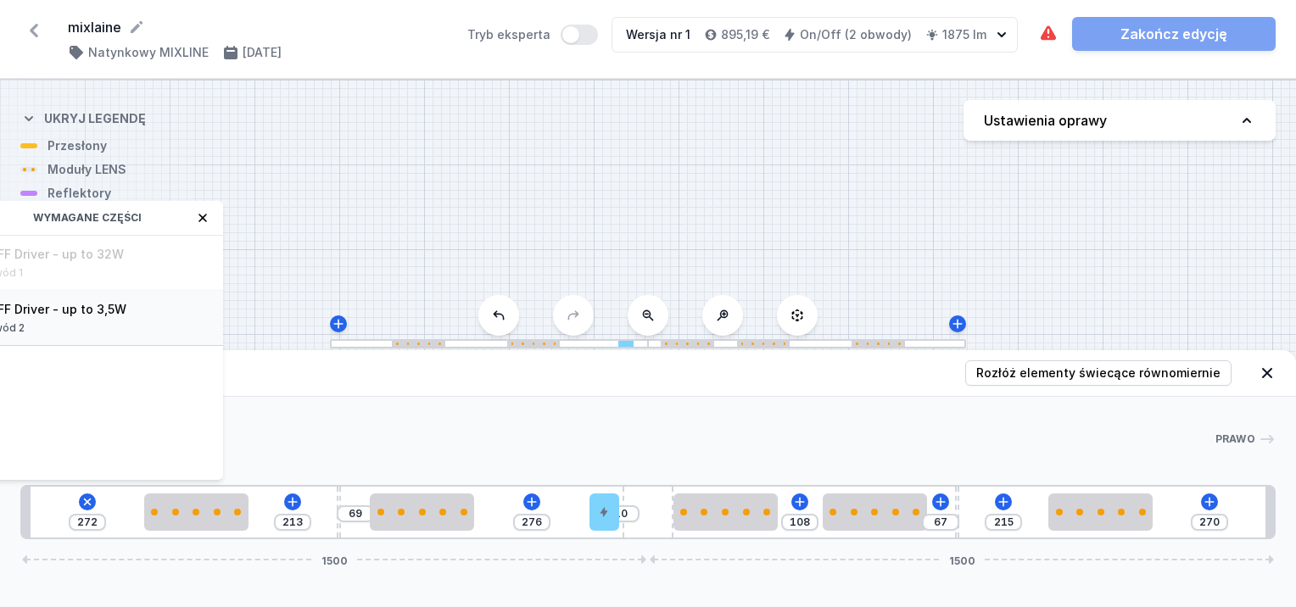
click at [73, 322] on div "Obwód 2" at bounding box center [87, 329] width 244 height 14
type input "122"
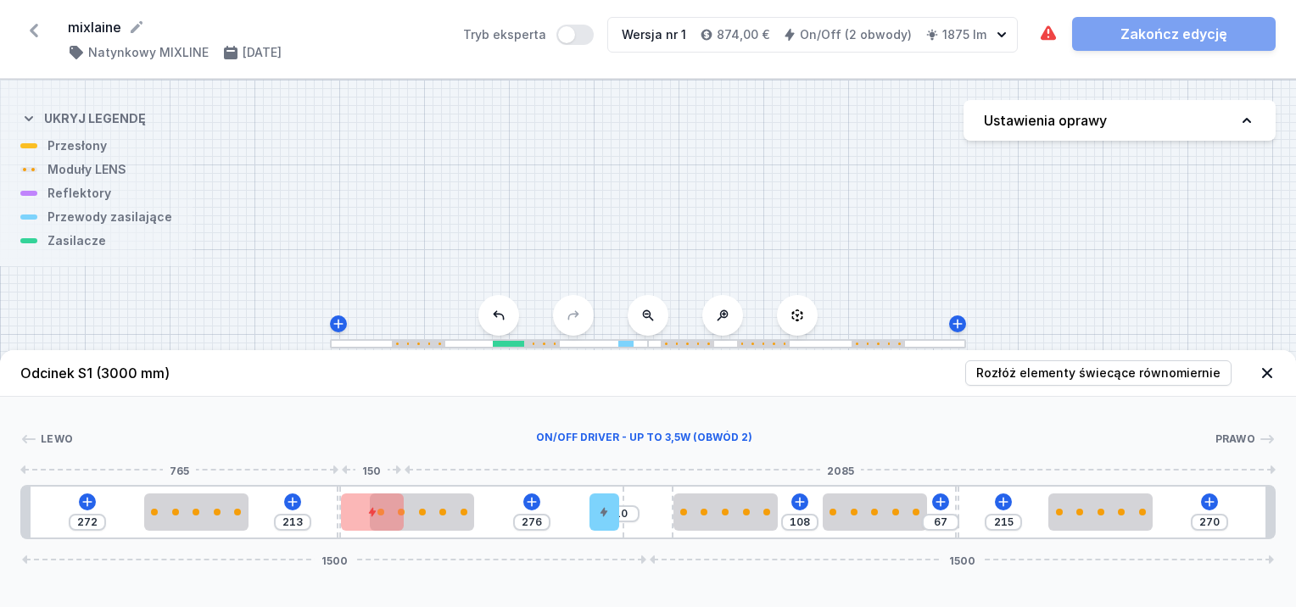
type input "213"
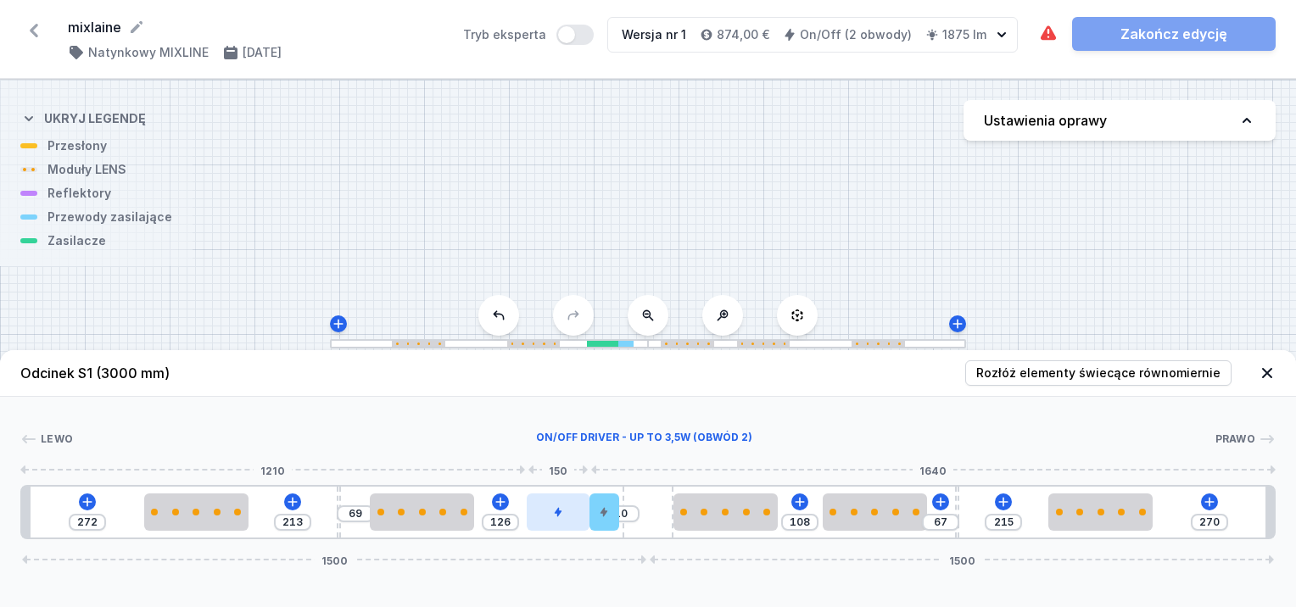
drag, startPoint x: 384, startPoint y: 513, endPoint x: 569, endPoint y: 524, distance: 185.3
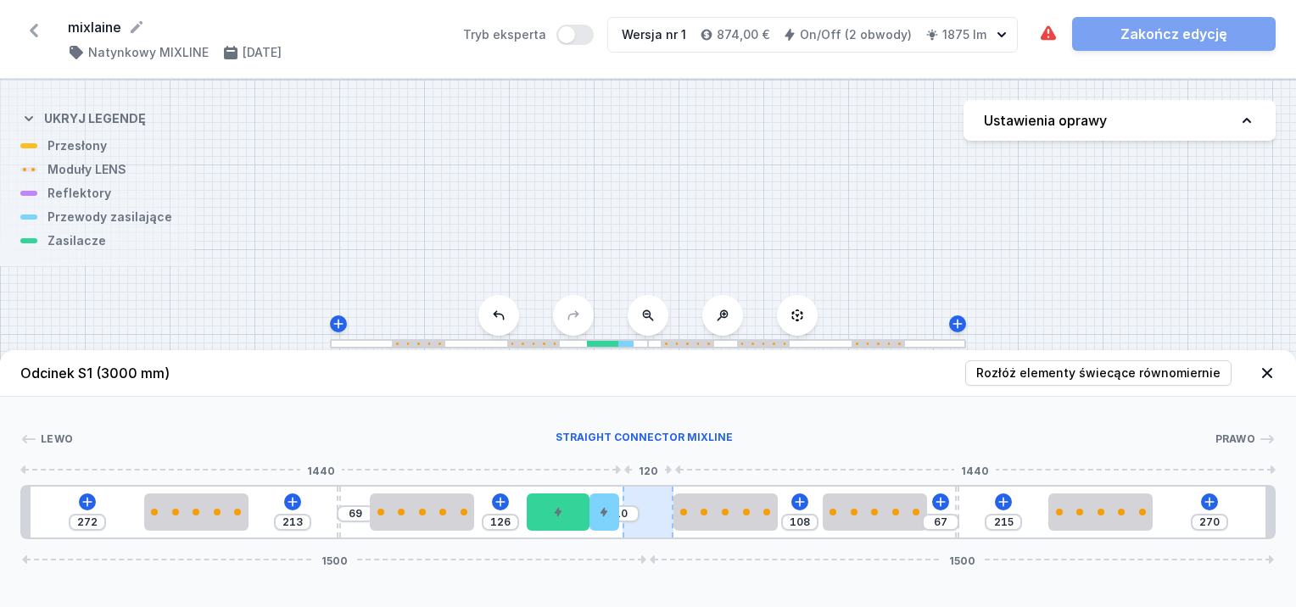
type input "340"
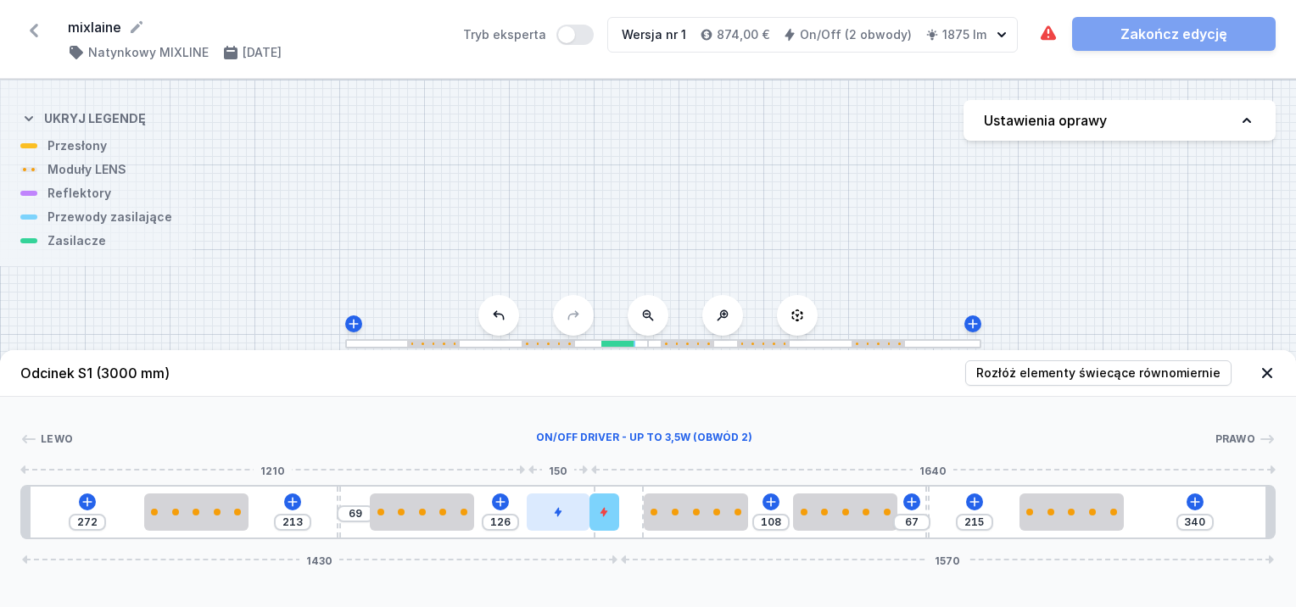
drag, startPoint x: 645, startPoint y: 512, endPoint x: 564, endPoint y: 516, distance: 80.7
click at [535, 514] on div "272 213 69 126 108 67 215 340 1430 1570" at bounding box center [648, 512] width 1256 height 54
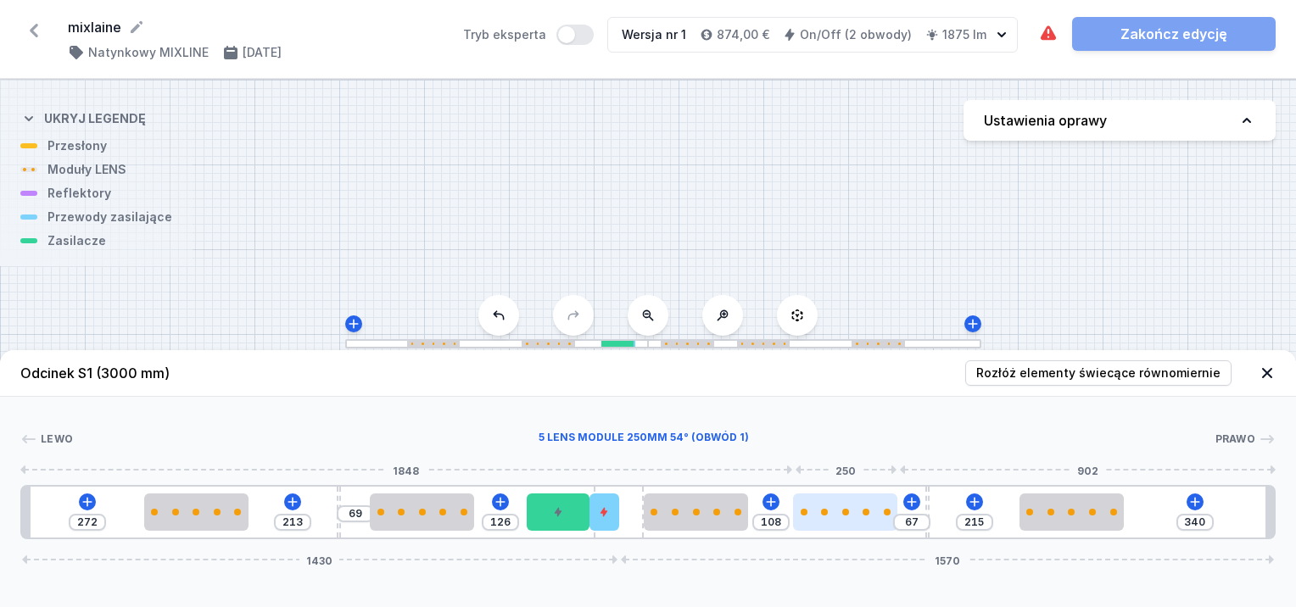
type input "79"
type input "96"
type input "83"
type input "92"
type input "99"
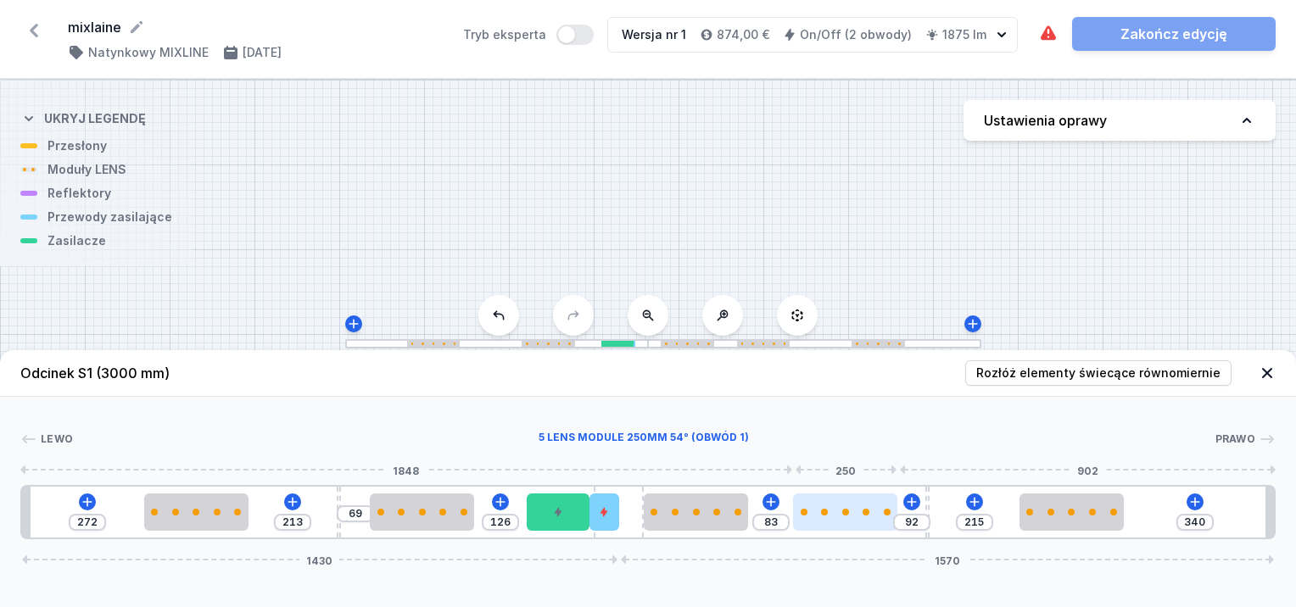
type input "76"
type input "107"
type input "68"
type input "111"
type input "64"
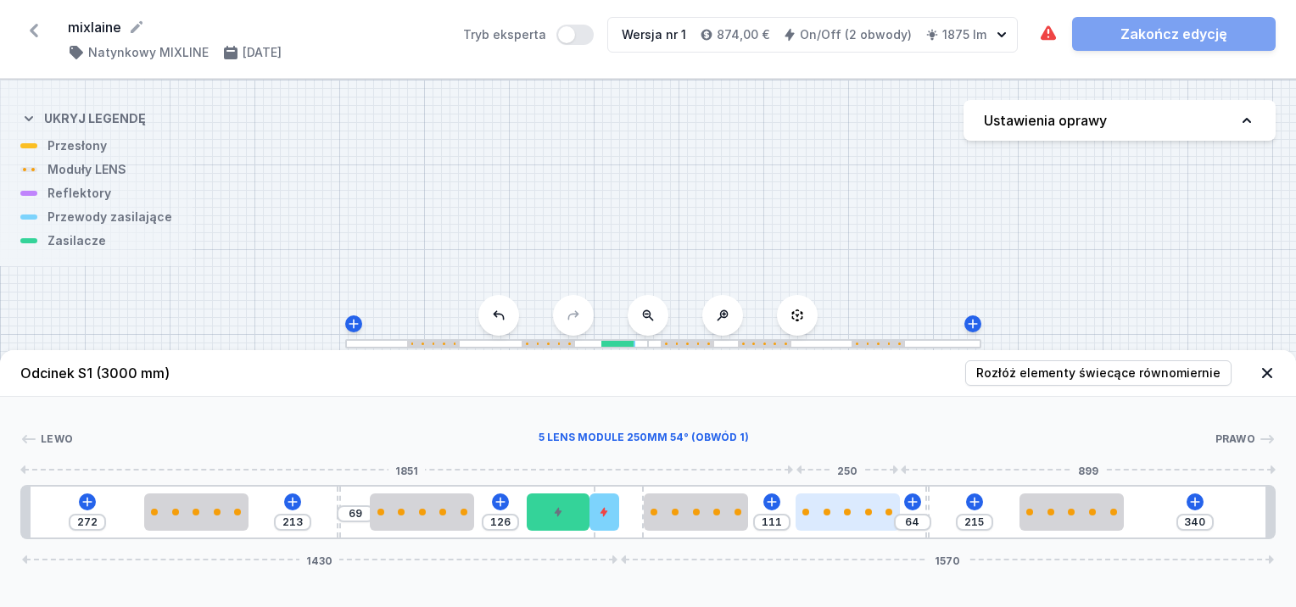
type input "113"
type input "62"
type input "119"
type input "56"
type input "127"
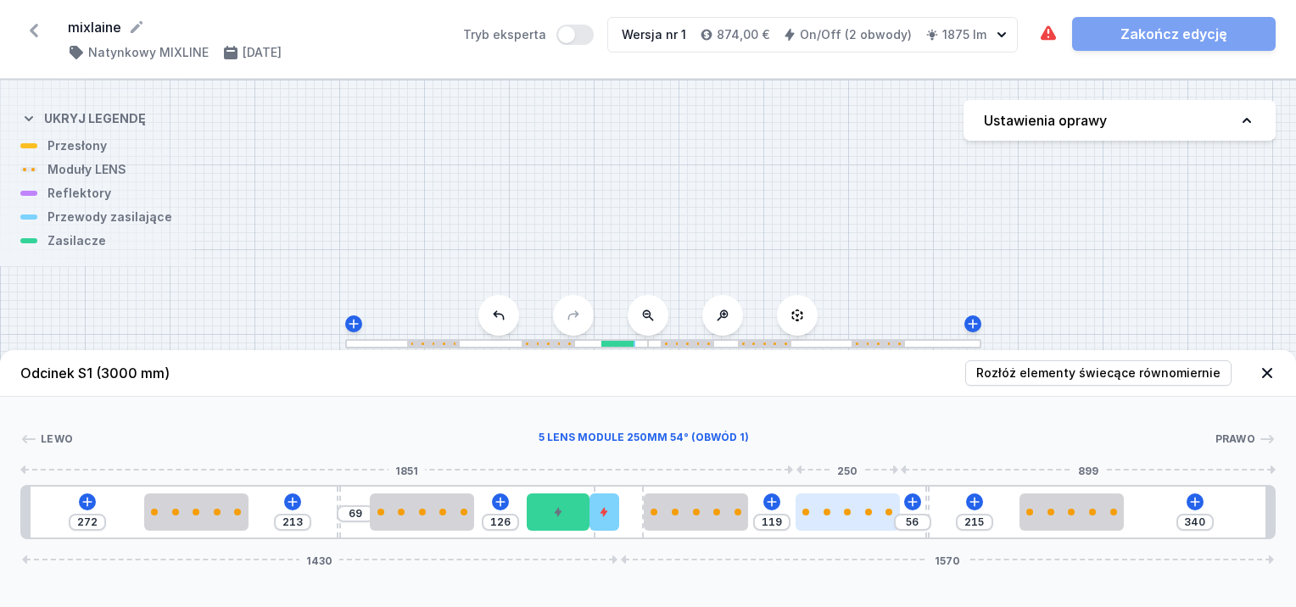
type input "48"
type input "180"
drag, startPoint x: 831, startPoint y: 516, endPoint x: 876, endPoint y: 523, distance: 44.6
click at [876, 523] on div at bounding box center [876, 512] width 104 height 37
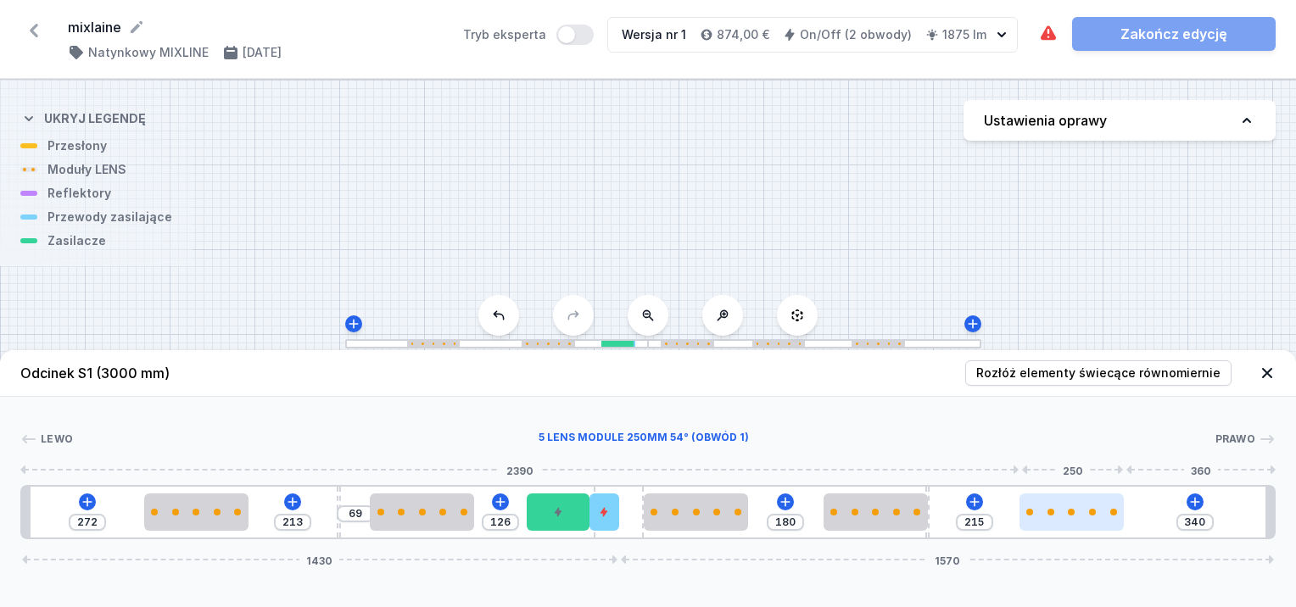
type input "375"
type input "180"
type input "369"
type input "186"
type input "355"
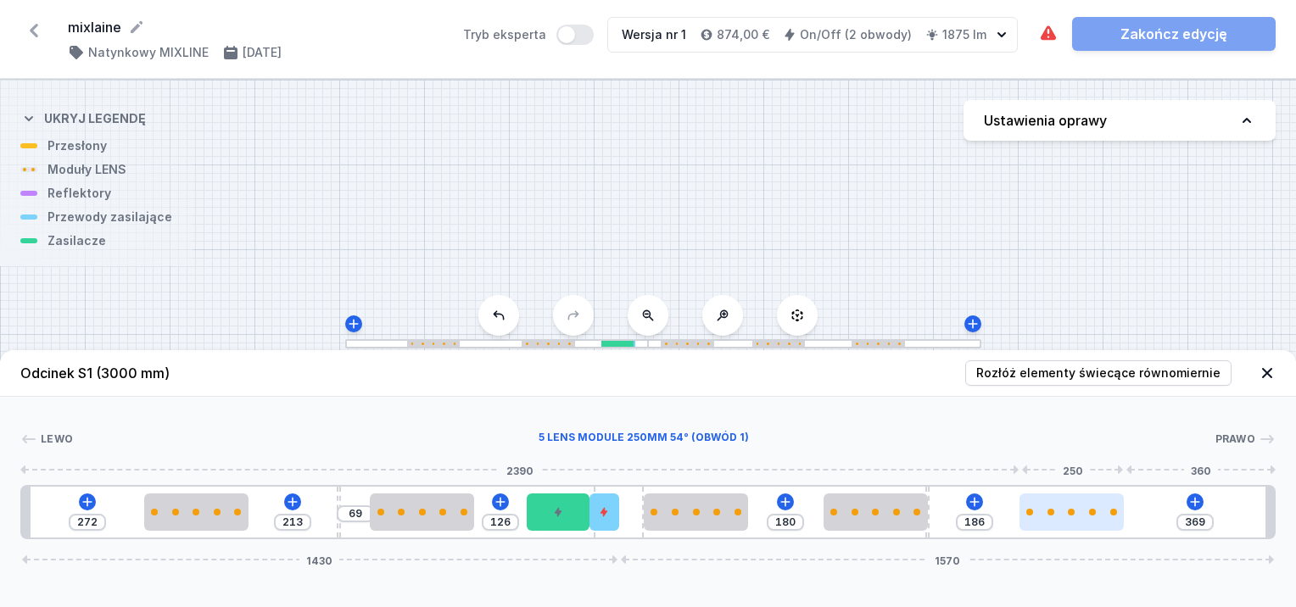
type input "200"
type input "343"
type input "212"
type input "327"
type input "228"
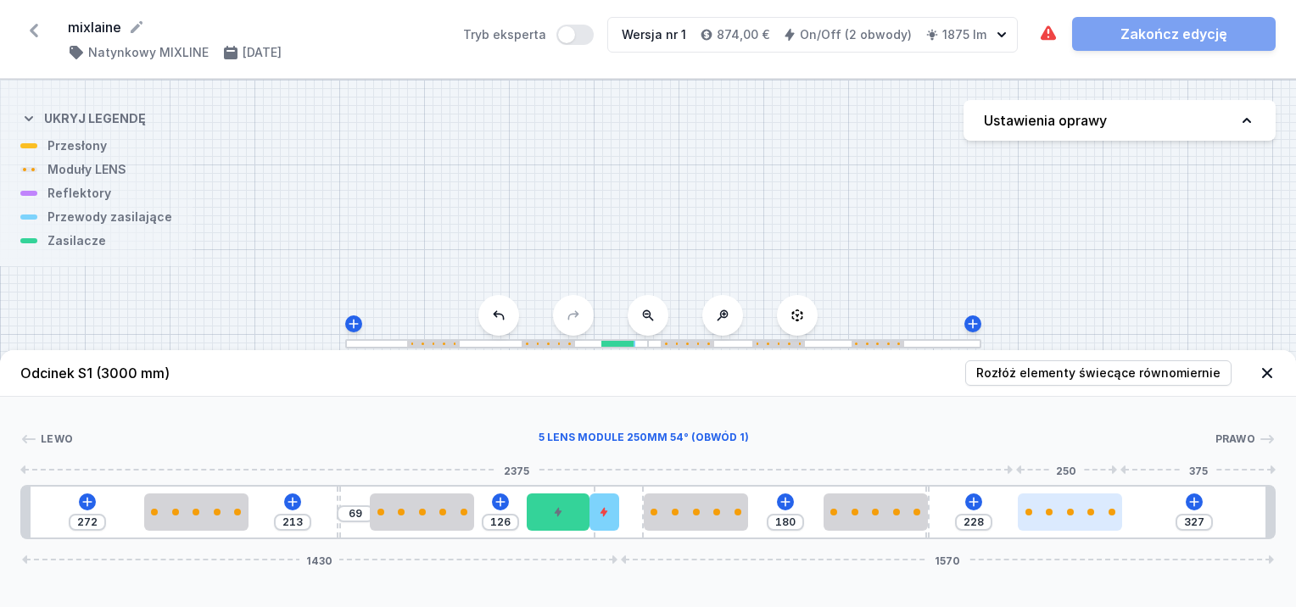
type input "317"
type input "238"
type input "305"
type input "250"
type input "299"
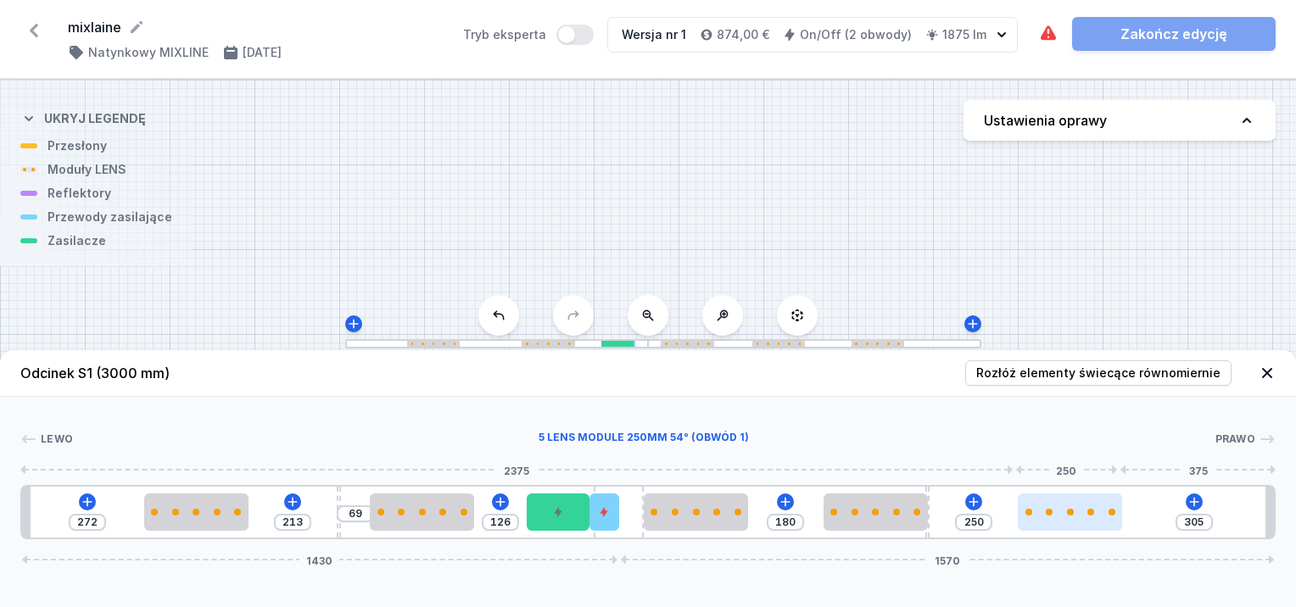
type input "256"
type input "293"
type input "262"
type input "291"
type input "264"
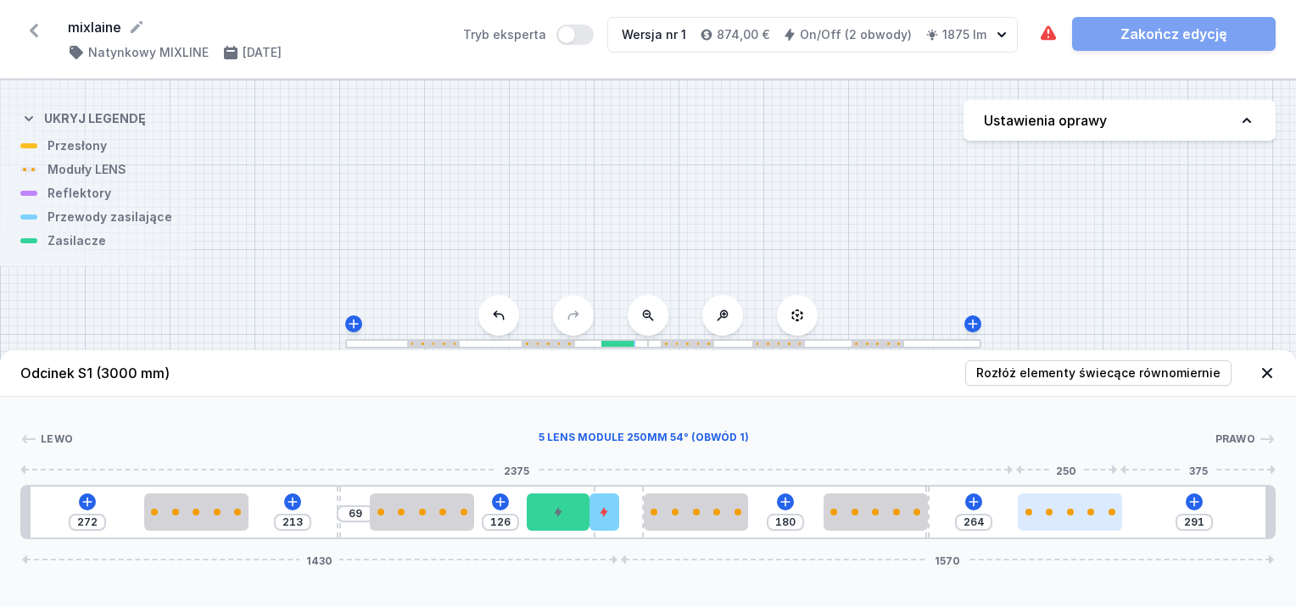
type input "285"
type input "270"
type input "281"
type input "274"
type input "279"
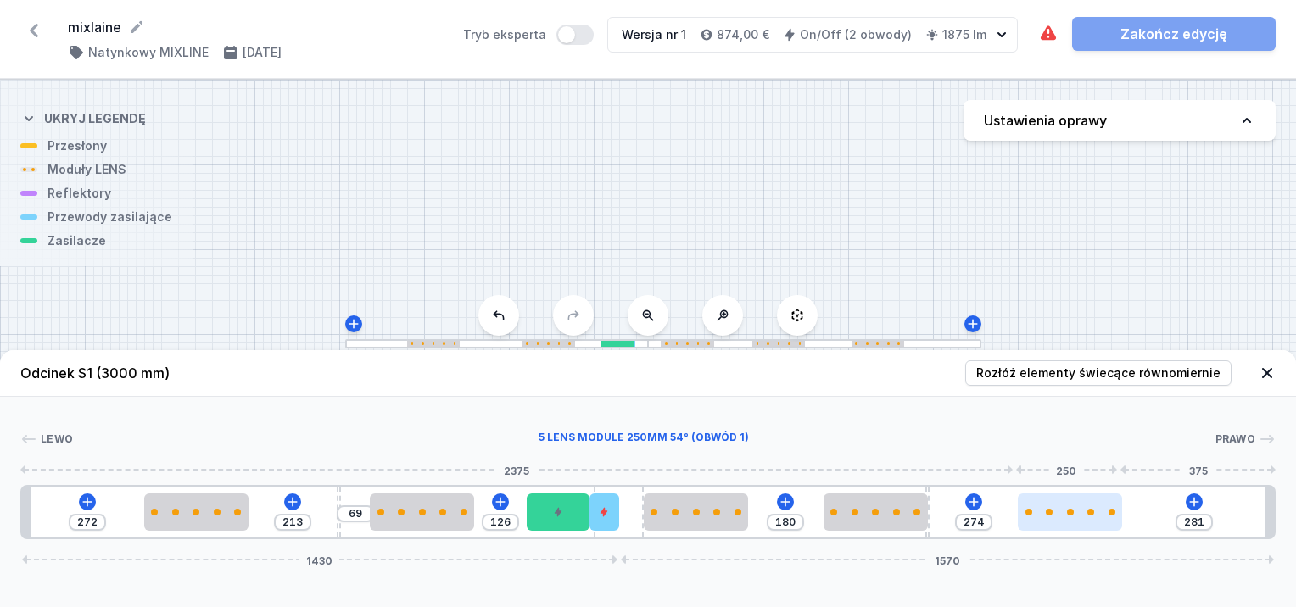
type input "276"
drag, startPoint x: 1056, startPoint y: 518, endPoint x: 1094, endPoint y: 526, distance: 39.1
click at [1095, 523] on div at bounding box center [1097, 512] width 104 height 37
type input "277"
type input "278"
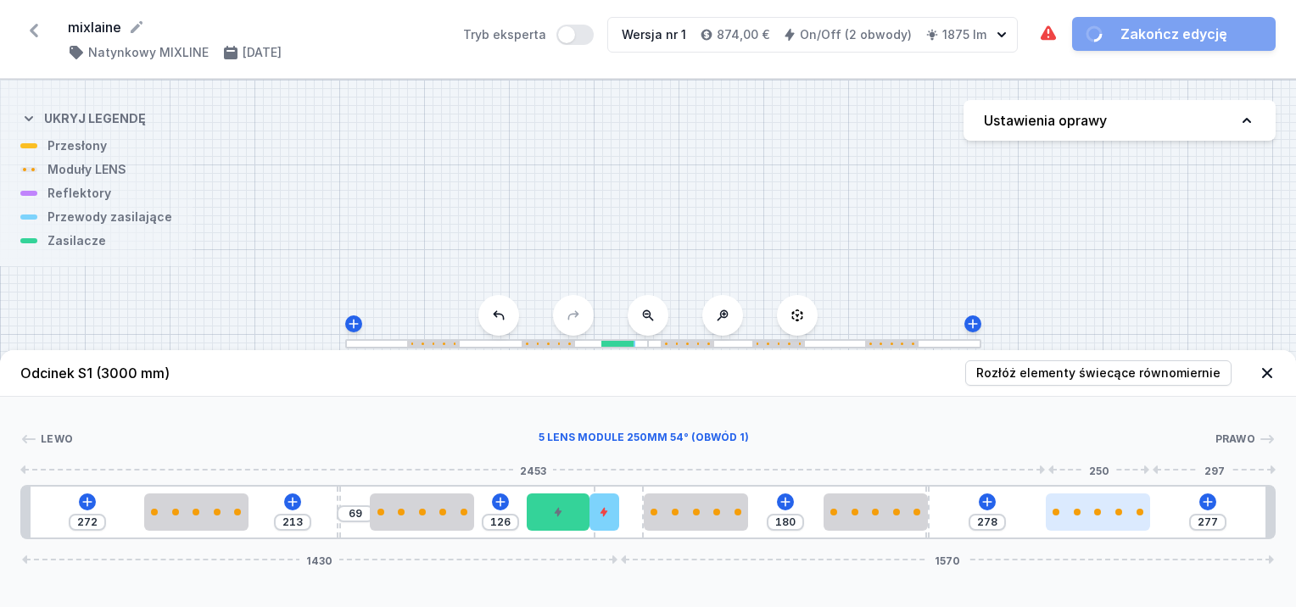
type input "313"
type input "242"
type input "311"
type input "244"
type input "307"
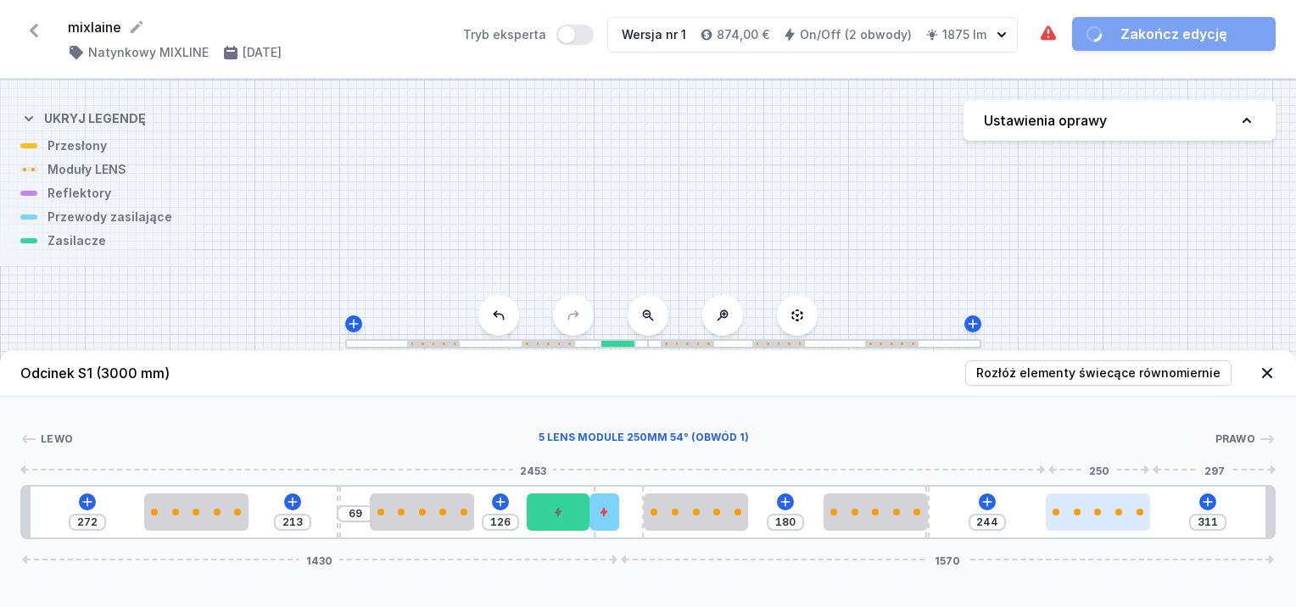
type input "248"
type input "305"
type input "250"
type input "303"
type input "252"
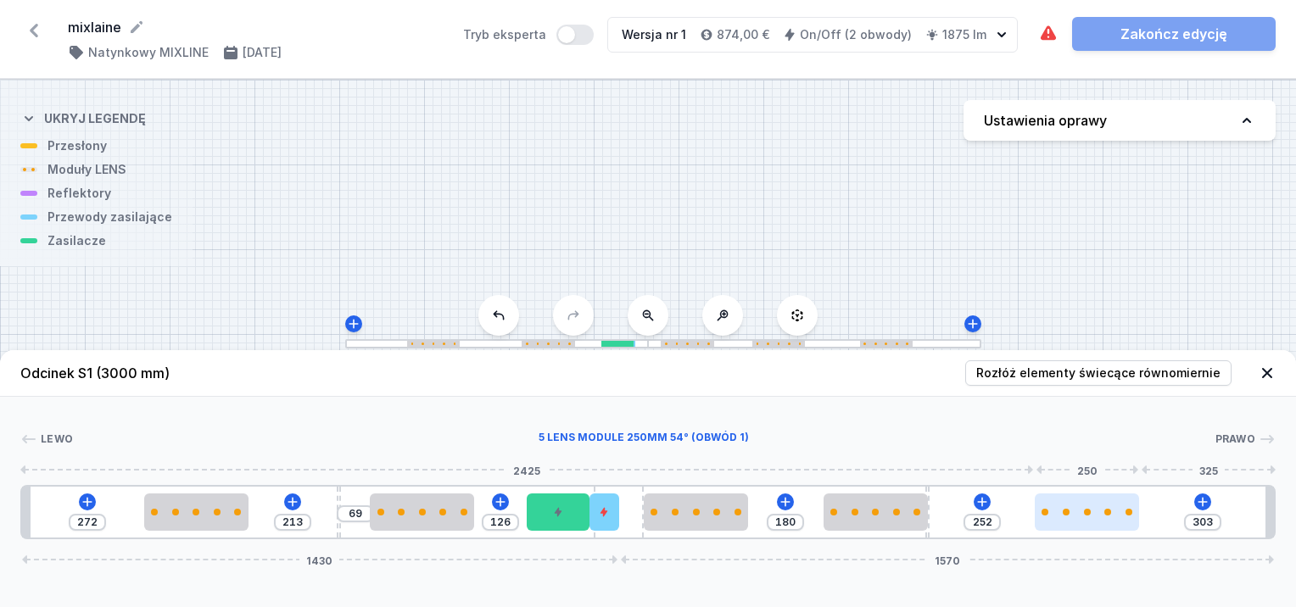
type input "305"
type input "250"
type input "309"
type input "246"
type input "311"
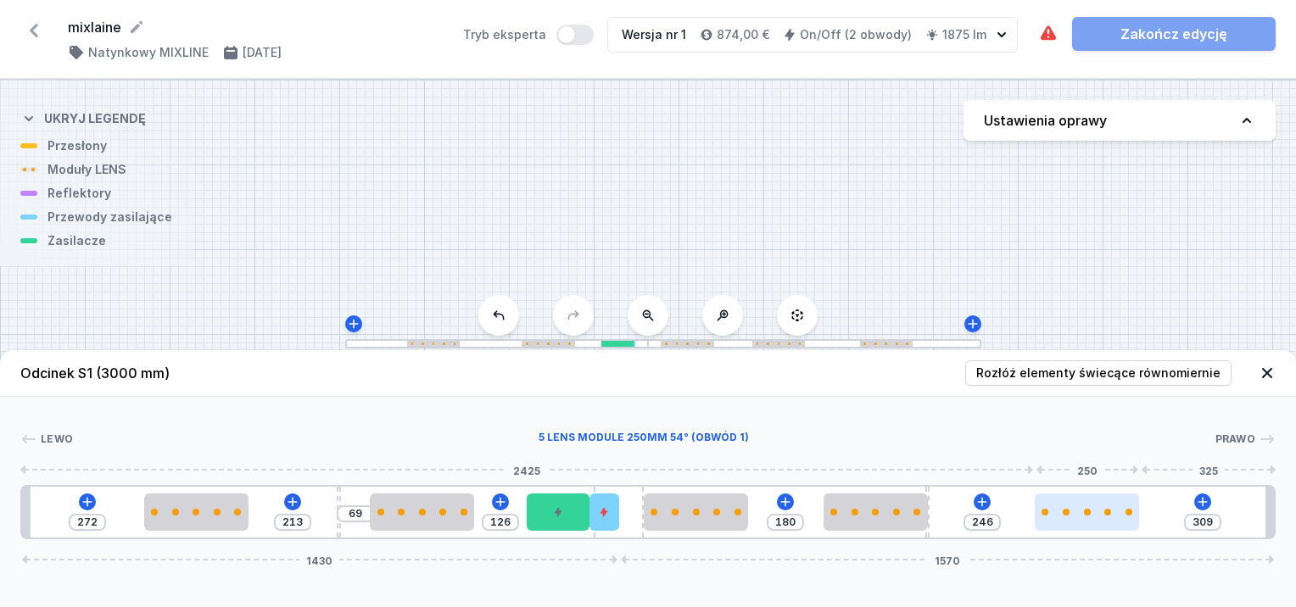
type input "244"
type input "313"
type input "242"
type input "321"
type input "234"
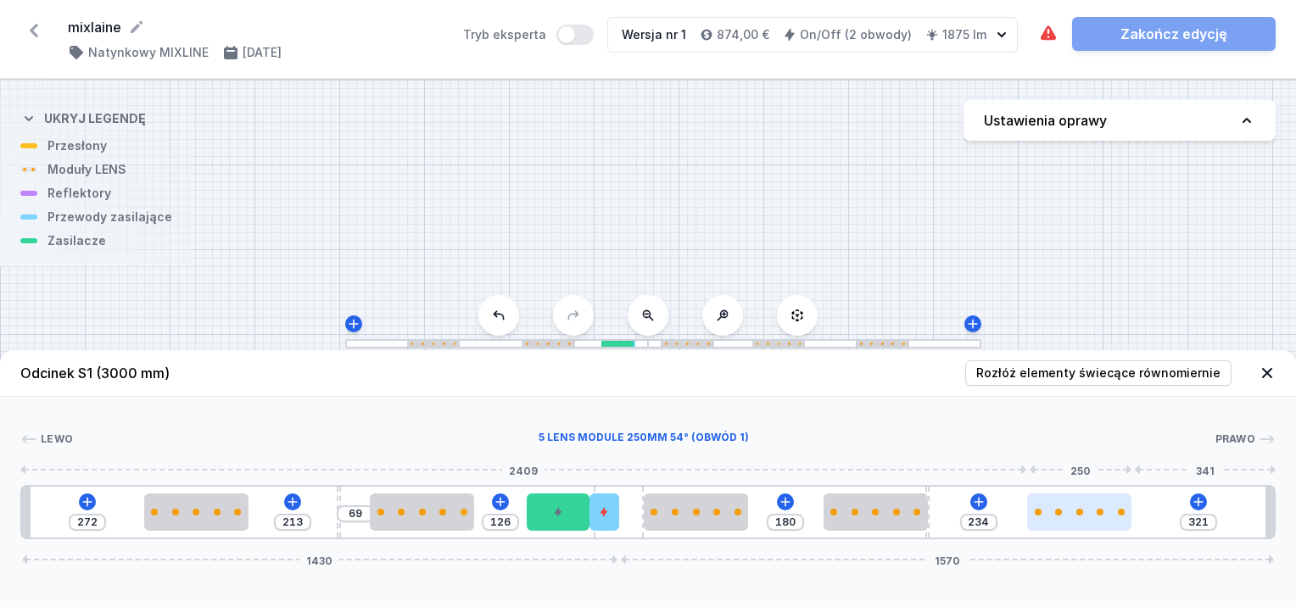
type input "311"
type input "244"
type input "309"
type input "246"
type input "301"
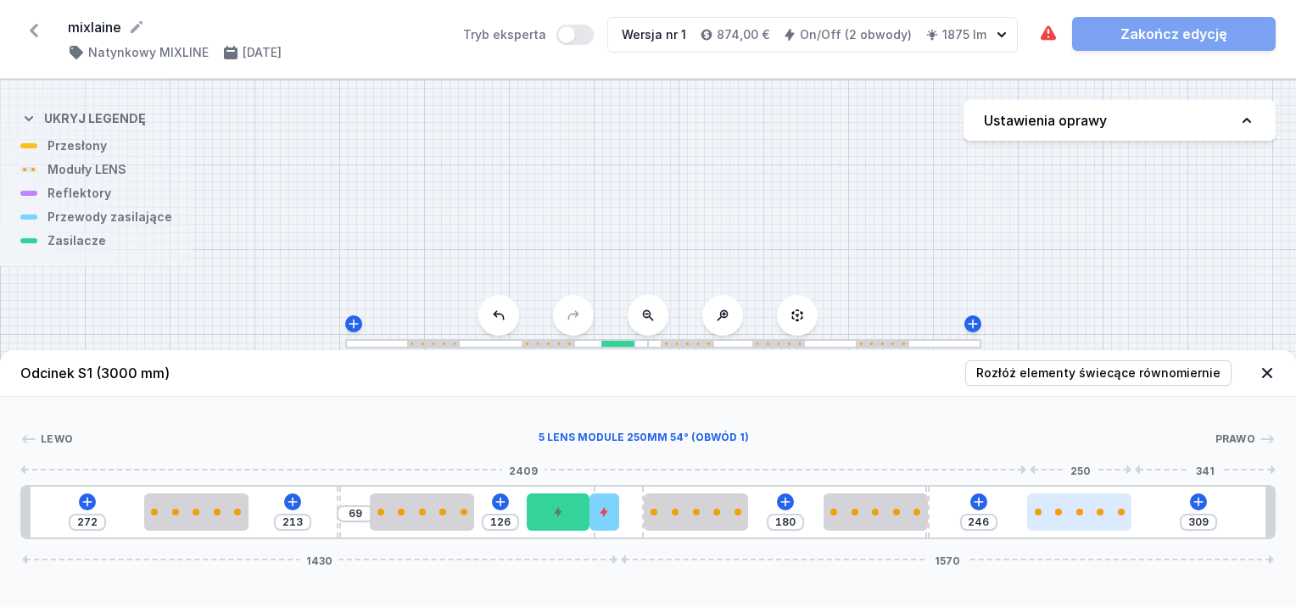
type input "254"
type input "299"
type input "256"
type input "293"
type input "262"
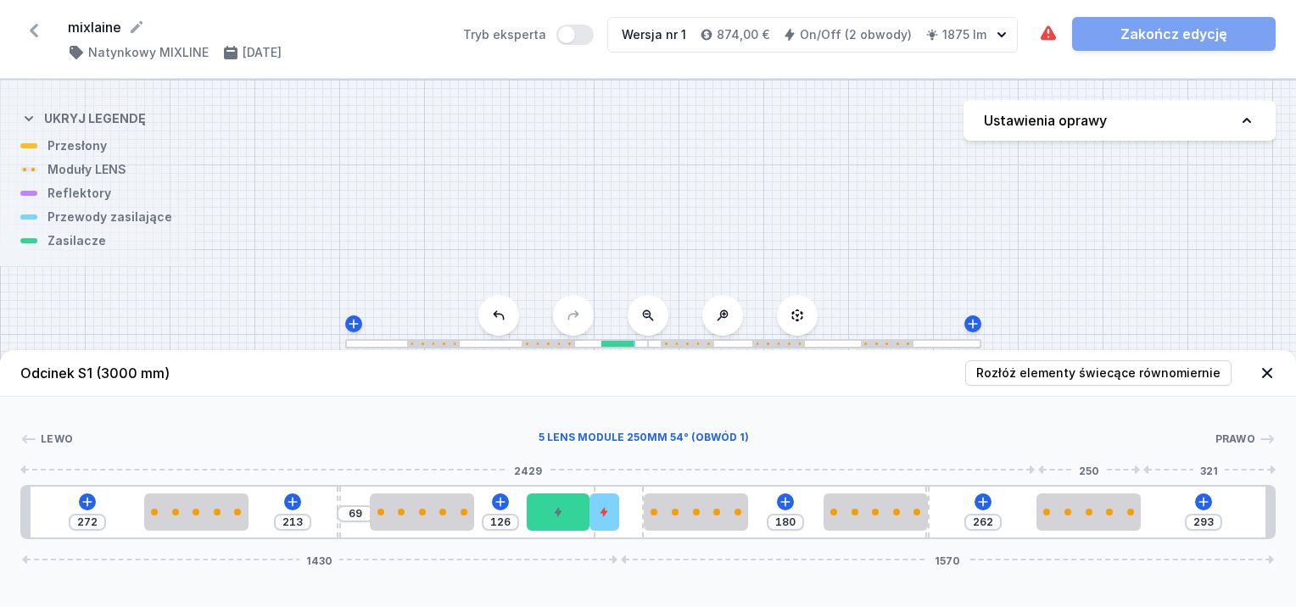
type input "291"
type input "264"
type input "289"
type input "266"
type input "285"
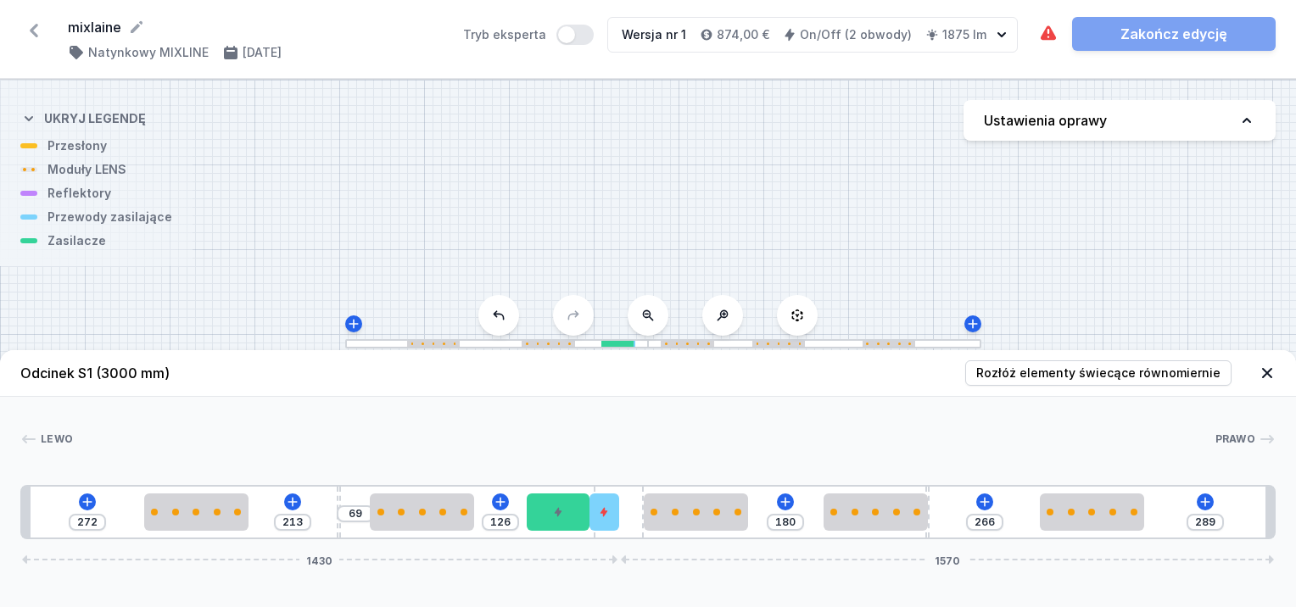
type input "270"
type input "281"
type input "274"
type input "273"
type input "282"
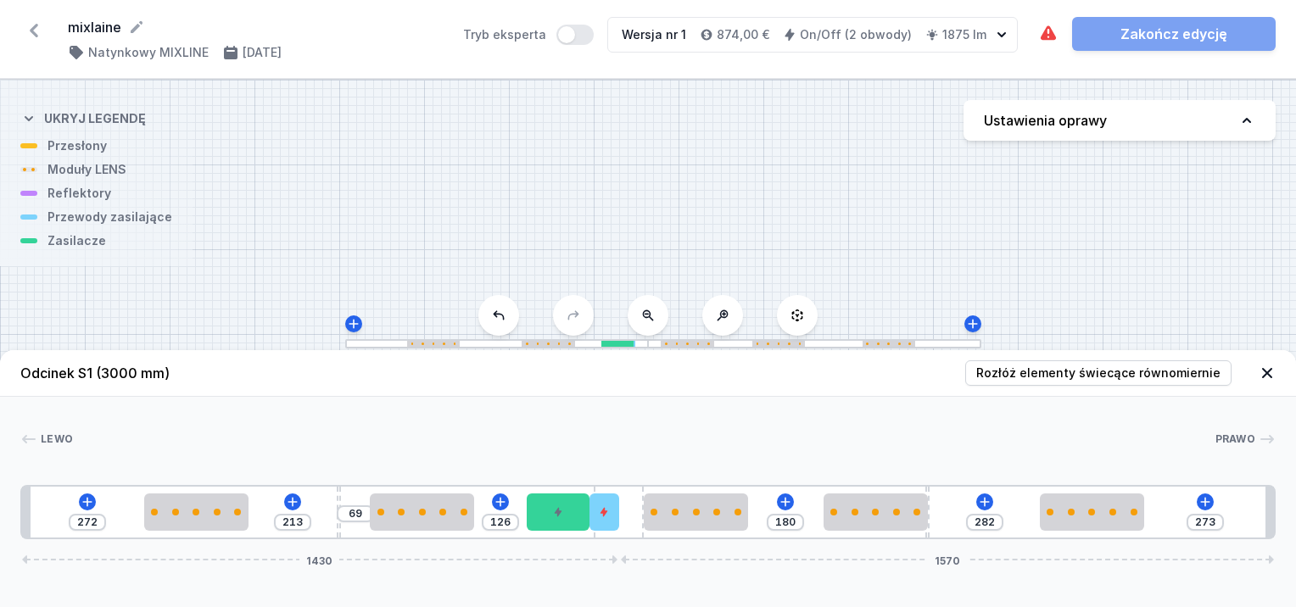
type input "269"
type input "286"
type input "271"
type input "284"
drag, startPoint x: 1094, startPoint y: 527, endPoint x: 1112, endPoint y: 536, distance: 20.9
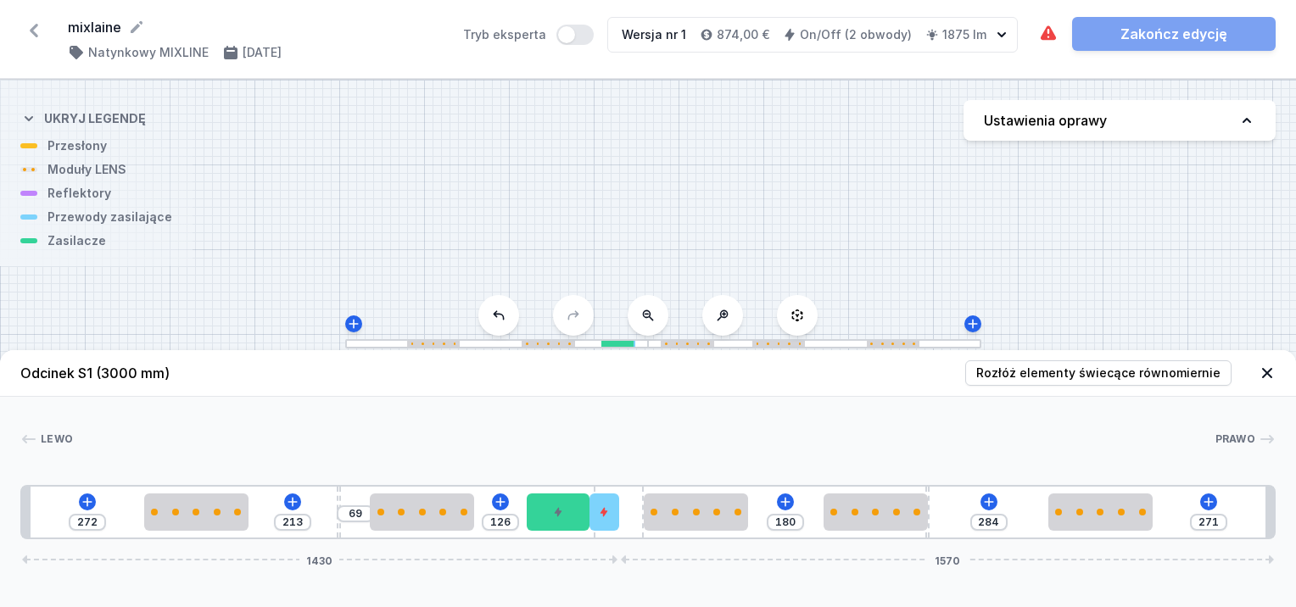
click at [1112, 536] on div "272 213 69 126 180 284 271 1430 1570" at bounding box center [648, 512] width 1256 height 54
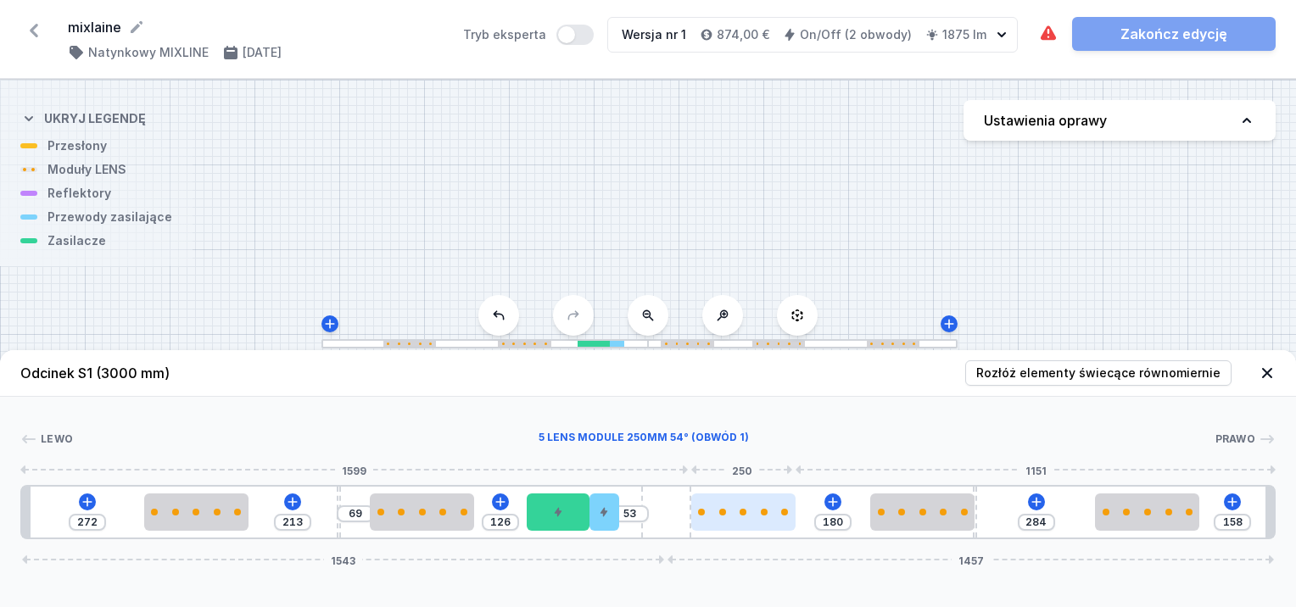
type input "160"
type input "51"
type input "172"
type input "39"
type input "178"
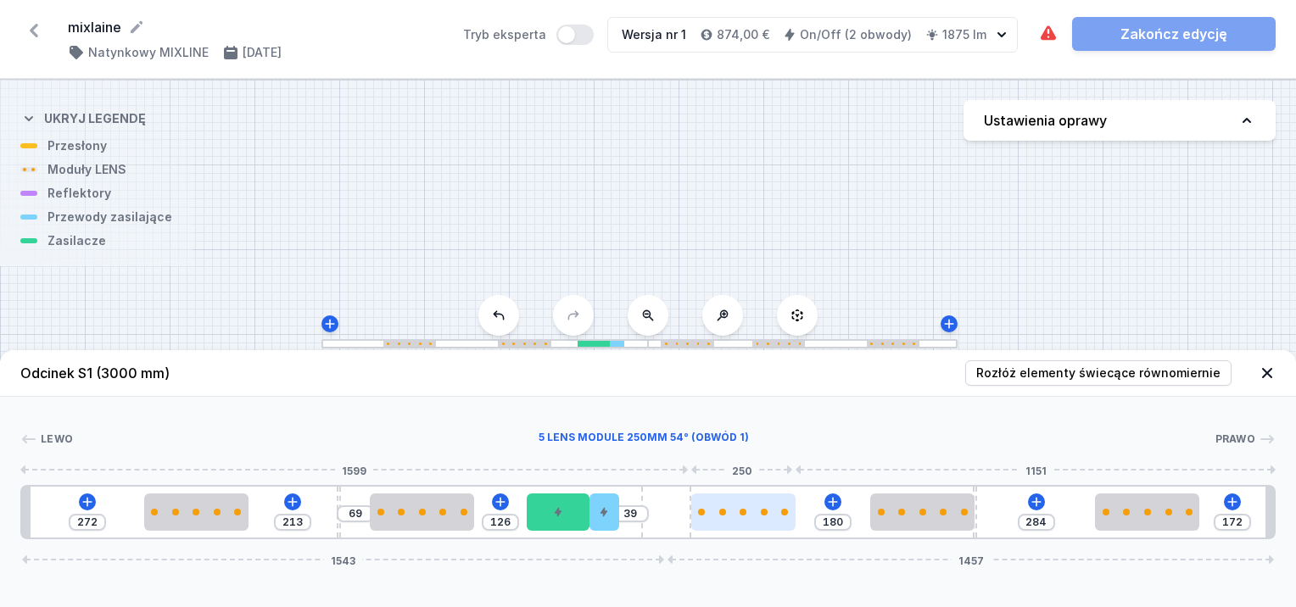
type input "33"
type input "182"
type input "29"
type input "188"
type input "23"
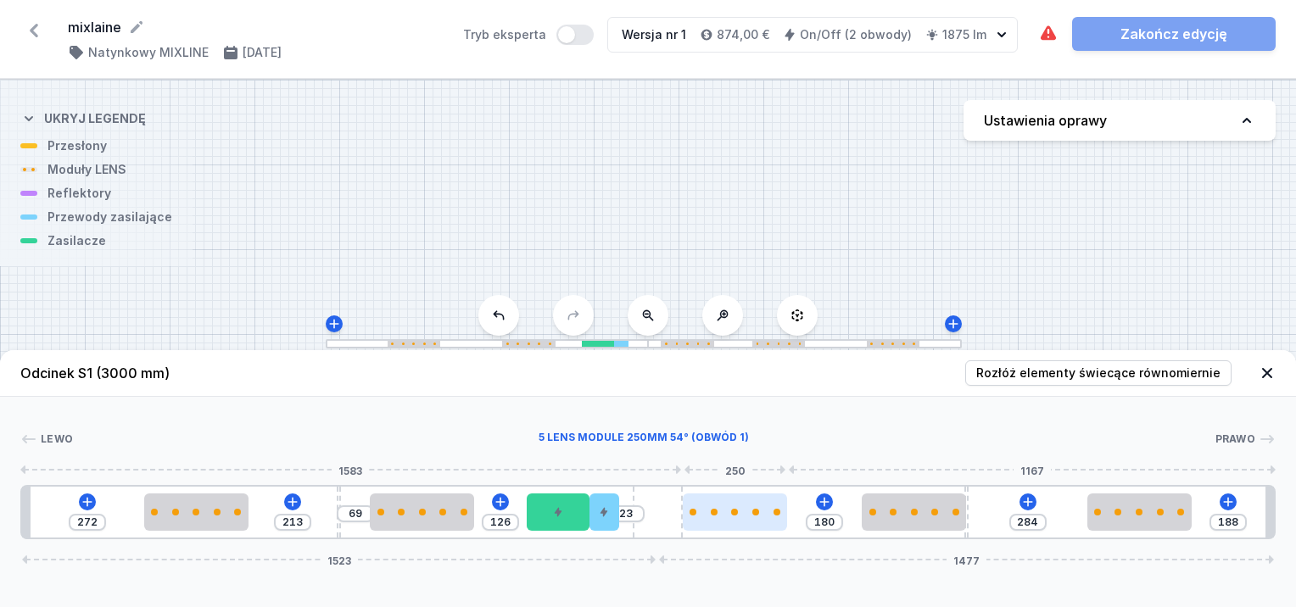
type input "190"
type input "21"
type input "196"
type input "15"
type input "198"
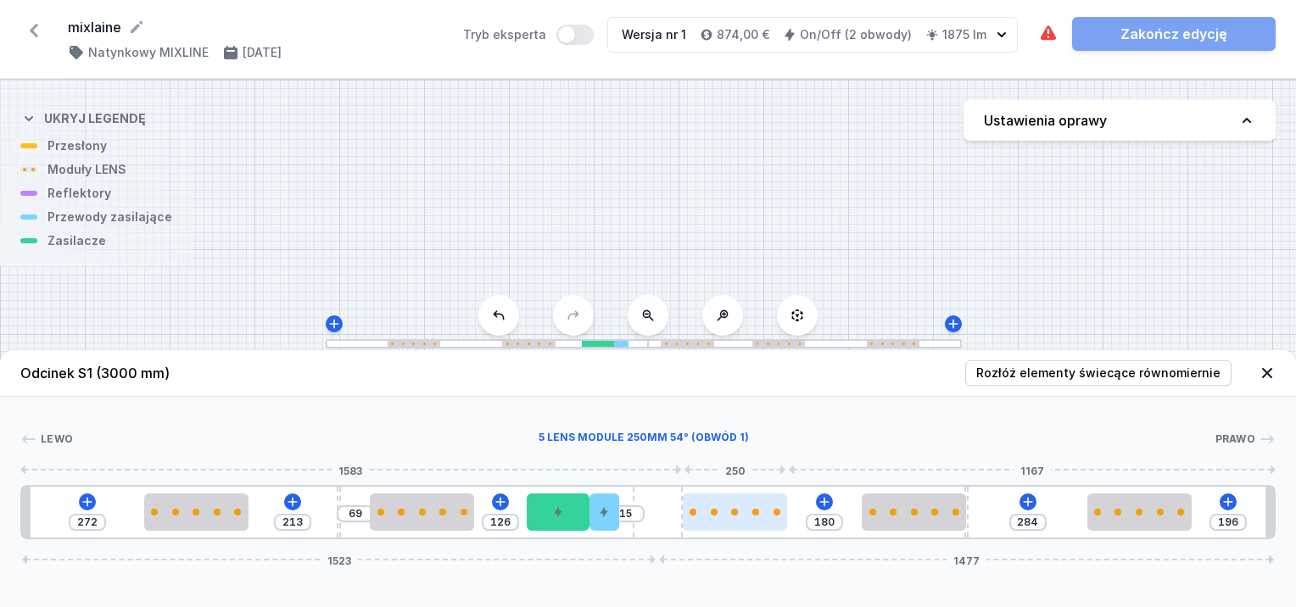
type input "13"
type input "200"
type input "11"
type input "204"
type input "7"
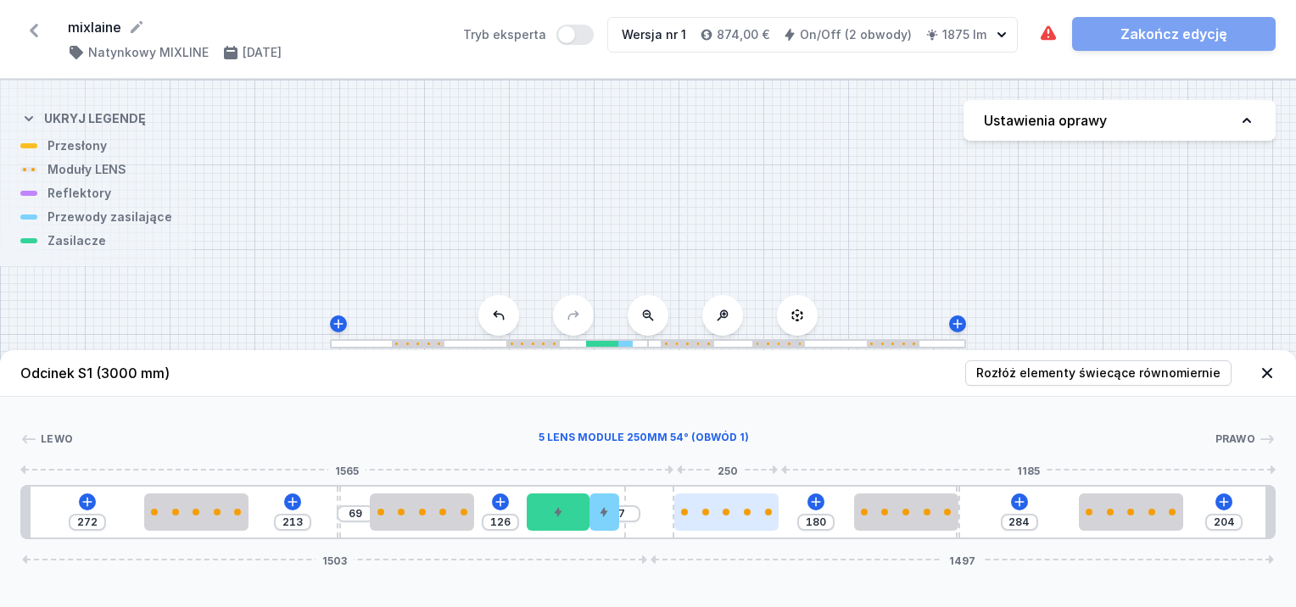
type input "206"
type input "5"
drag, startPoint x: 634, startPoint y: 506, endPoint x: 696, endPoint y: 507, distance: 62.0
click at [696, 507] on div "272 213 69 126 5 180 284 206 1495 1505" at bounding box center [648, 512] width 1256 height 54
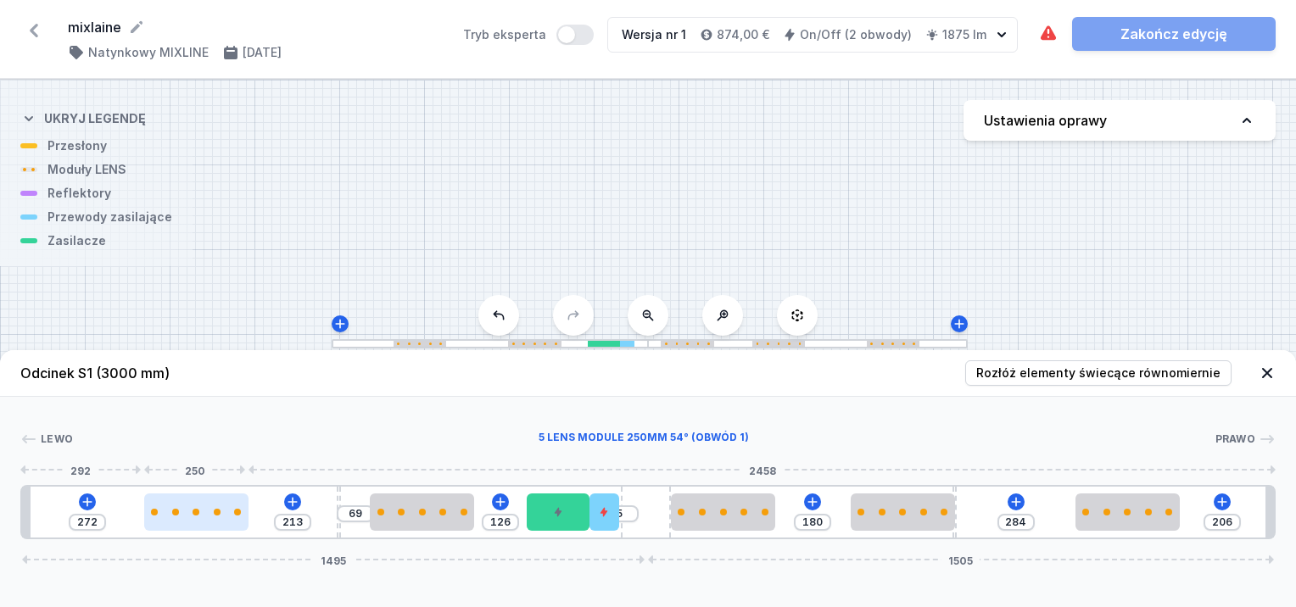
type input "198"
type input "287"
click at [227, 506] on div at bounding box center [202, 512] width 104 height 37
type input "181"
type input "304"
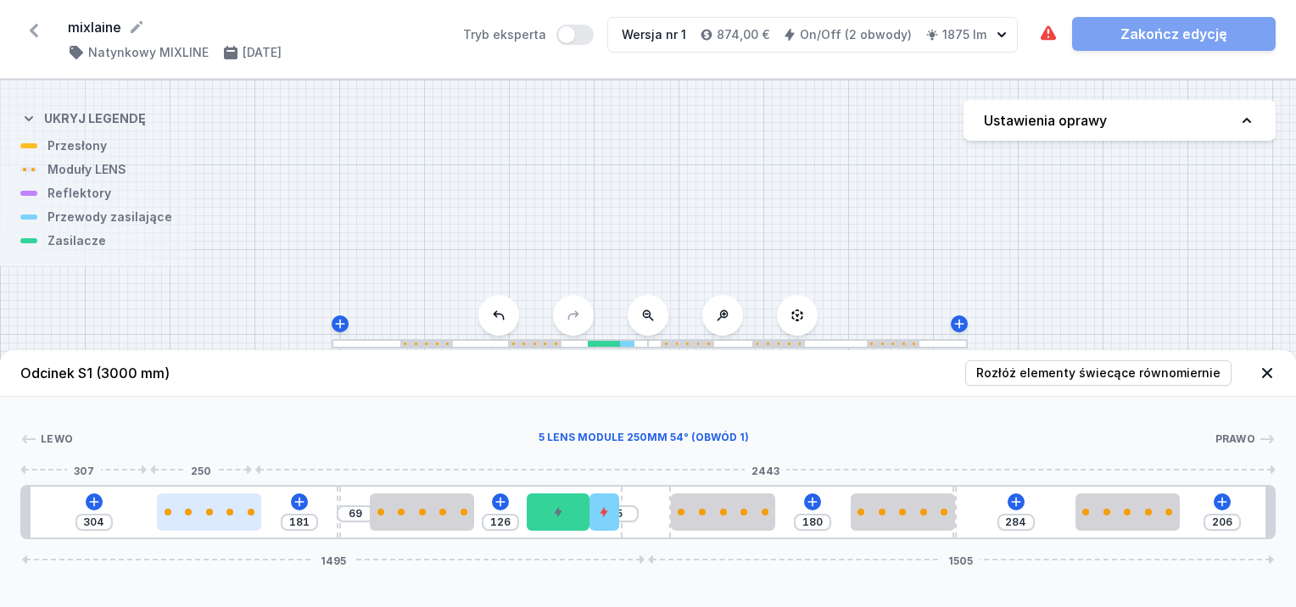
drag, startPoint x: 227, startPoint y: 506, endPoint x: 188, endPoint y: 523, distance: 42.2
click at [188, 523] on div at bounding box center [209, 512] width 104 height 37
click at [190, 520] on div at bounding box center [209, 512] width 104 height 37
select select "1514"
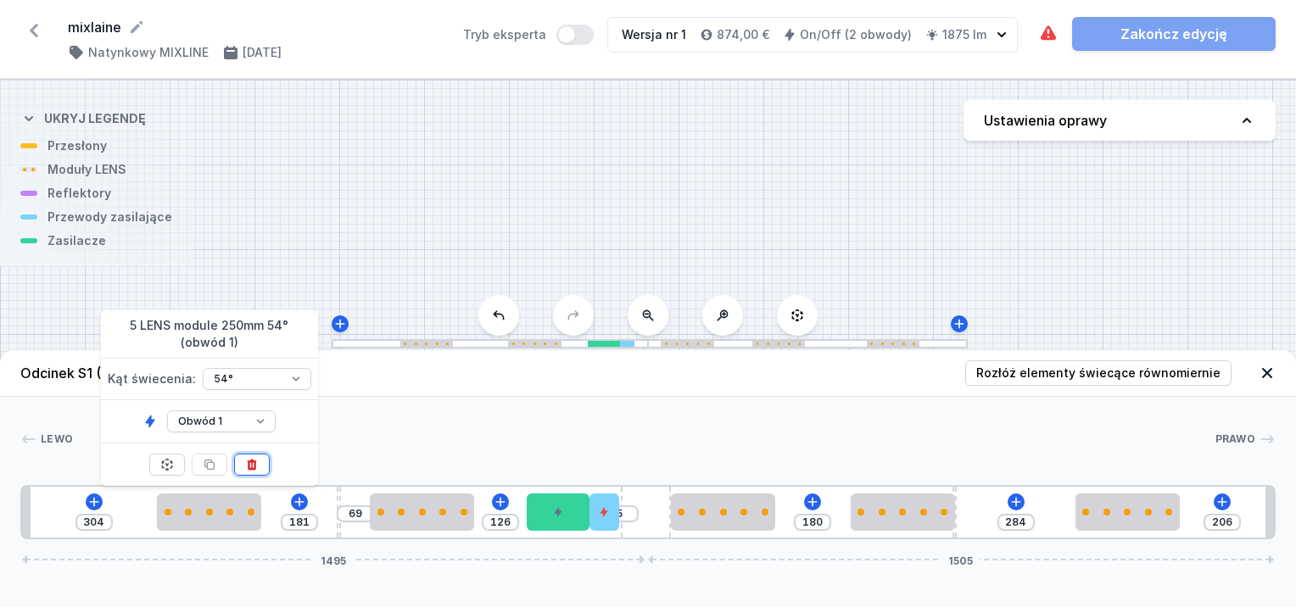
click at [245, 462] on icon at bounding box center [252, 465] width 14 height 14
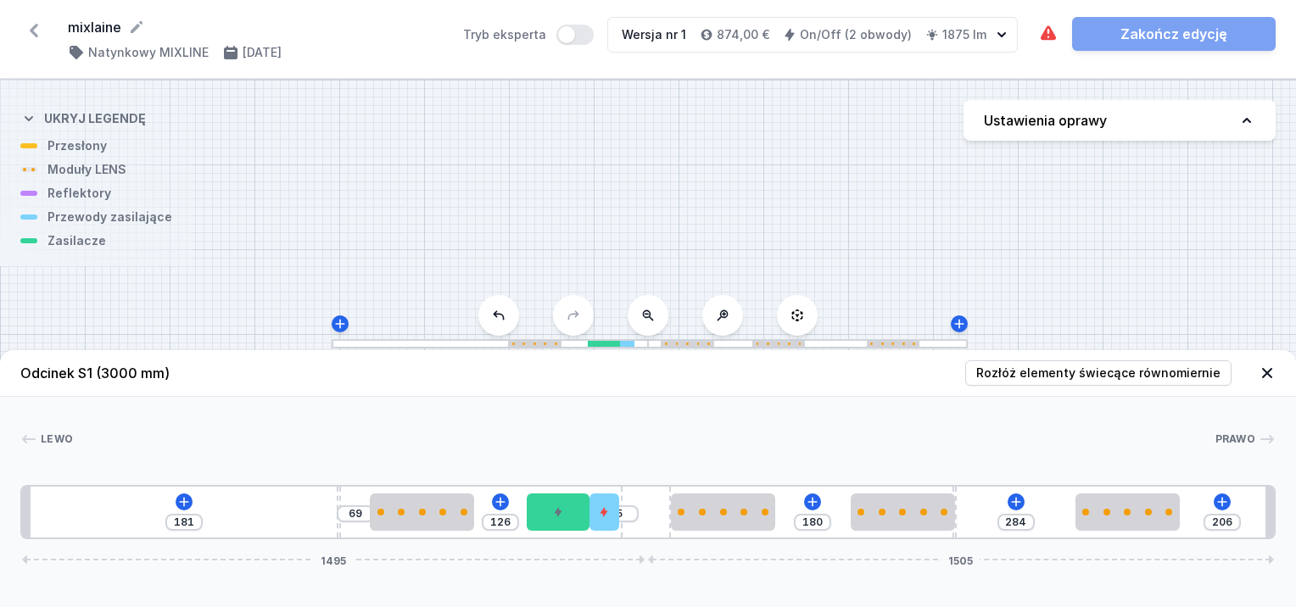
type input "735"
click at [455, 524] on div at bounding box center [422, 512] width 104 height 37
type input "80"
type input "115"
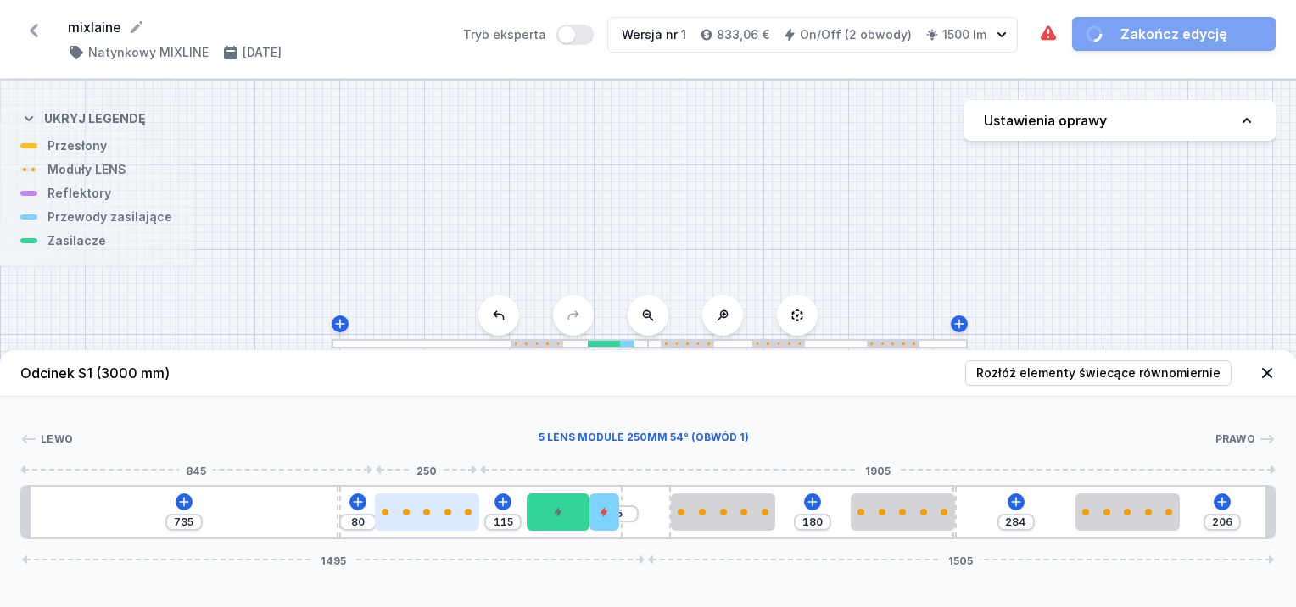
click at [456, 523] on div at bounding box center [427, 512] width 104 height 37
select select "1514"
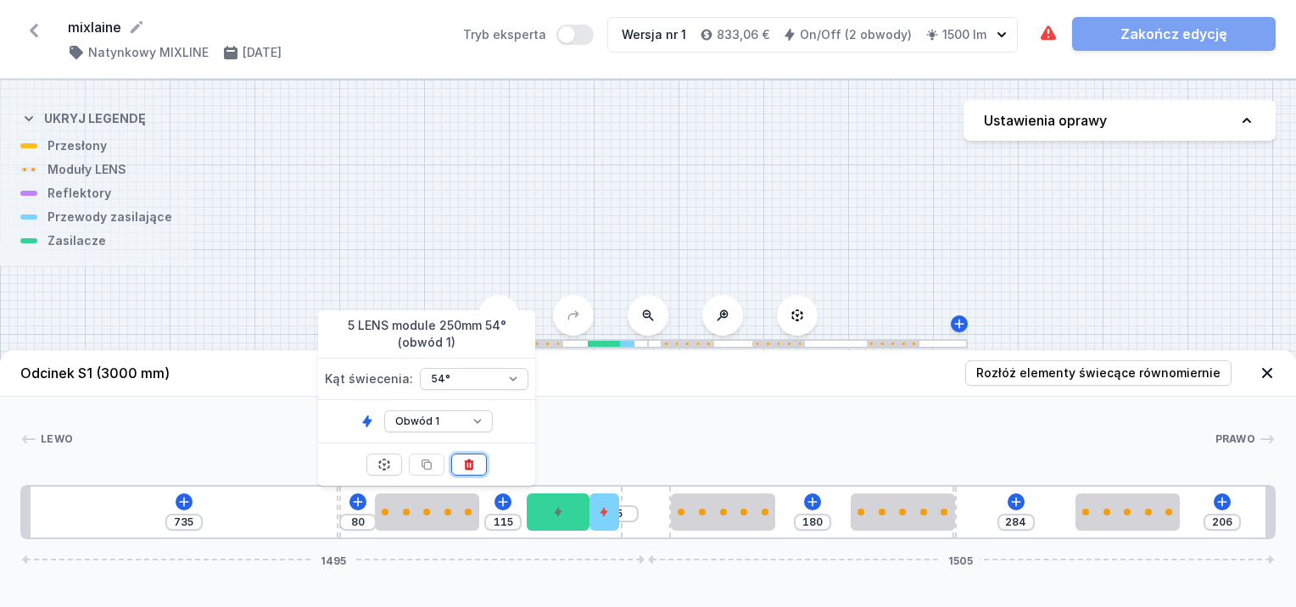
click at [472, 470] on button at bounding box center [469, 465] width 36 height 22
type input "445"
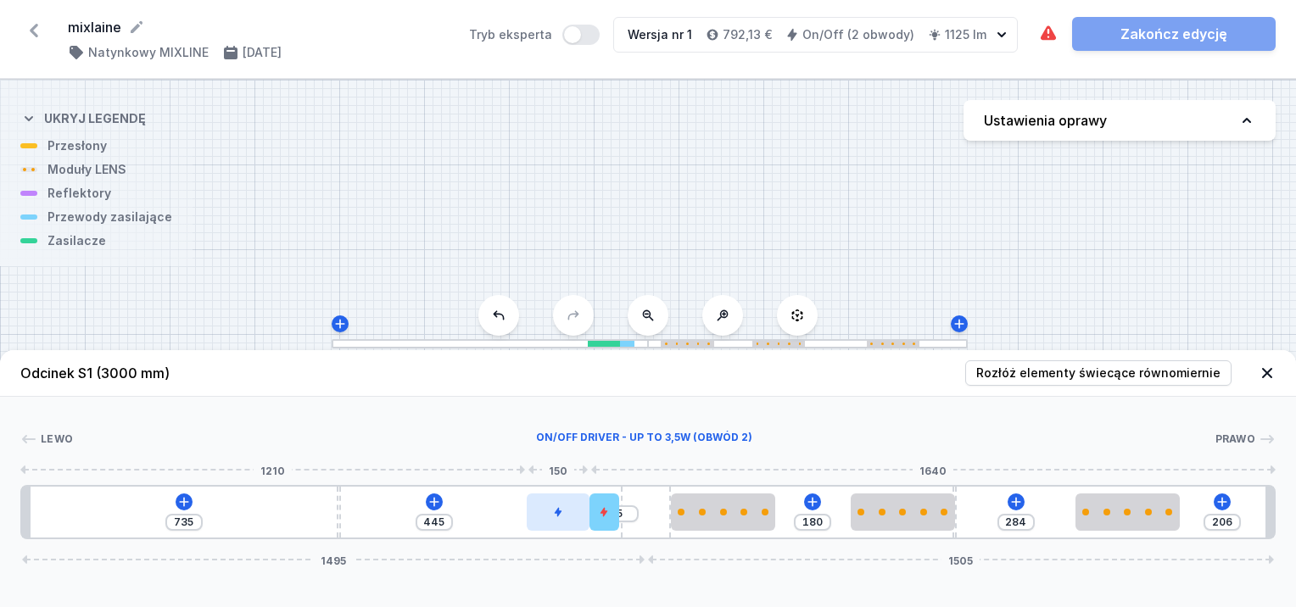
click at [578, 518] on div at bounding box center [558, 512] width 63 height 37
click at [563, 512] on div at bounding box center [558, 512] width 63 height 37
click at [557, 534] on div "735 445 5 180 284 206 1495 1505" at bounding box center [648, 512] width 1256 height 54
click at [562, 521] on div at bounding box center [558, 512] width 63 height 37
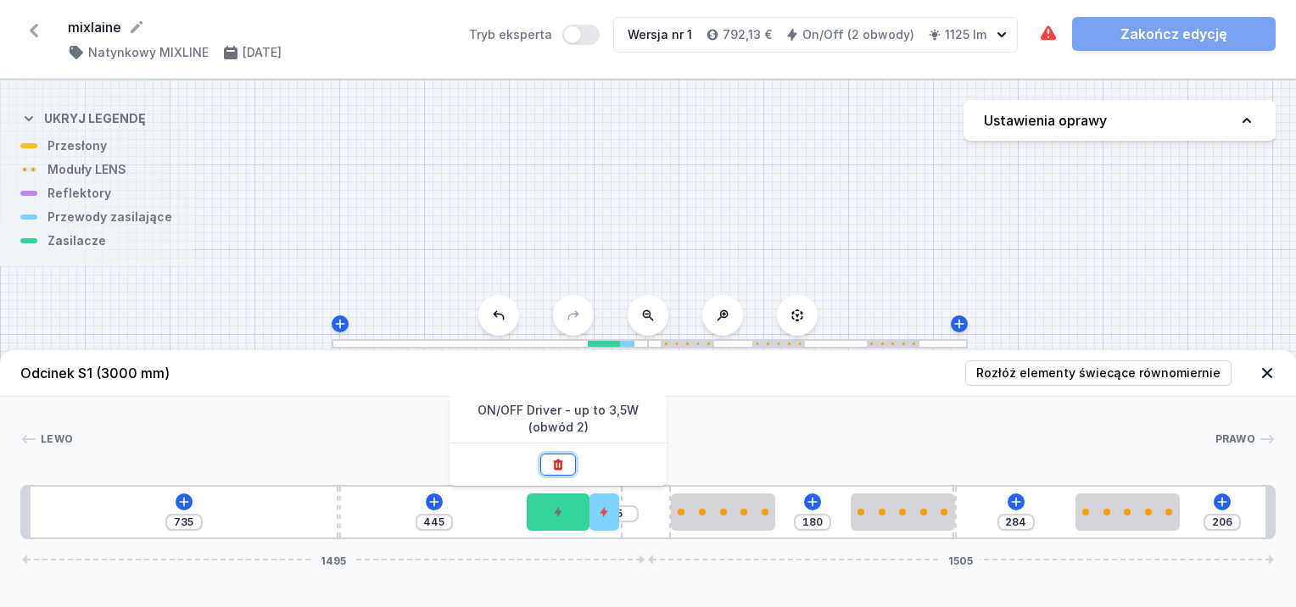
click at [562, 462] on icon at bounding box center [558, 464] width 9 height 11
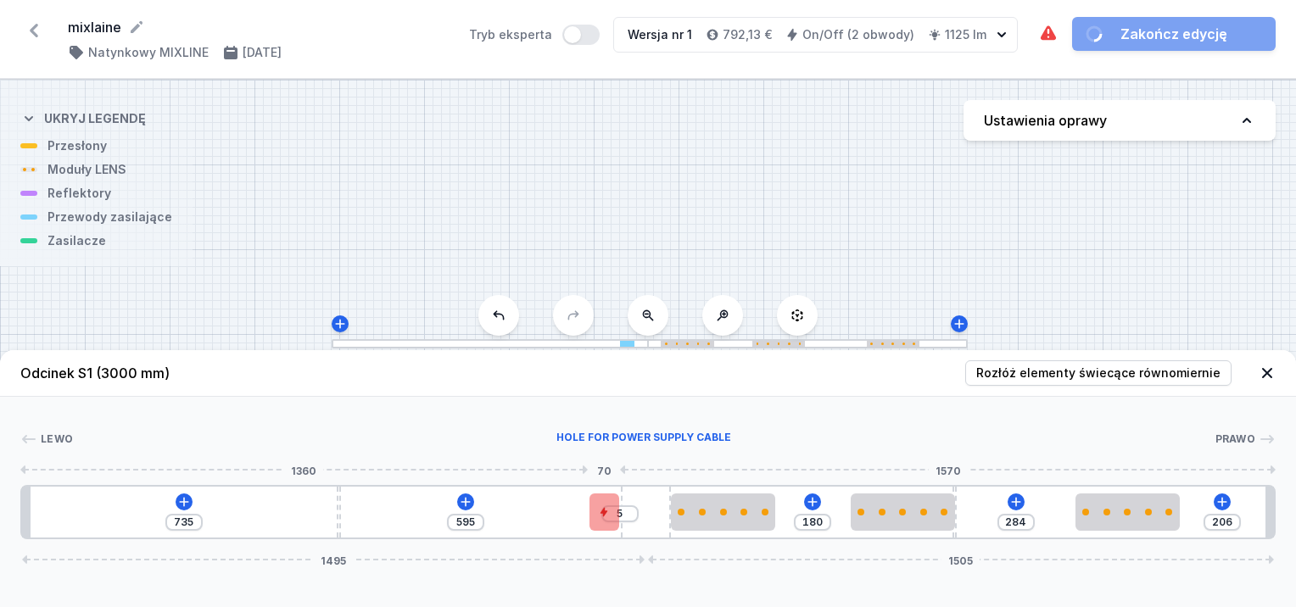
click at [606, 521] on div at bounding box center [604, 512] width 29 height 37
click at [609, 472] on div at bounding box center [604, 465] width 36 height 42
click at [609, 468] on icon at bounding box center [604, 465] width 14 height 14
type input "670"
click at [736, 532] on div "735 670 180 284 206 1495 1505" at bounding box center [648, 512] width 1256 height 54
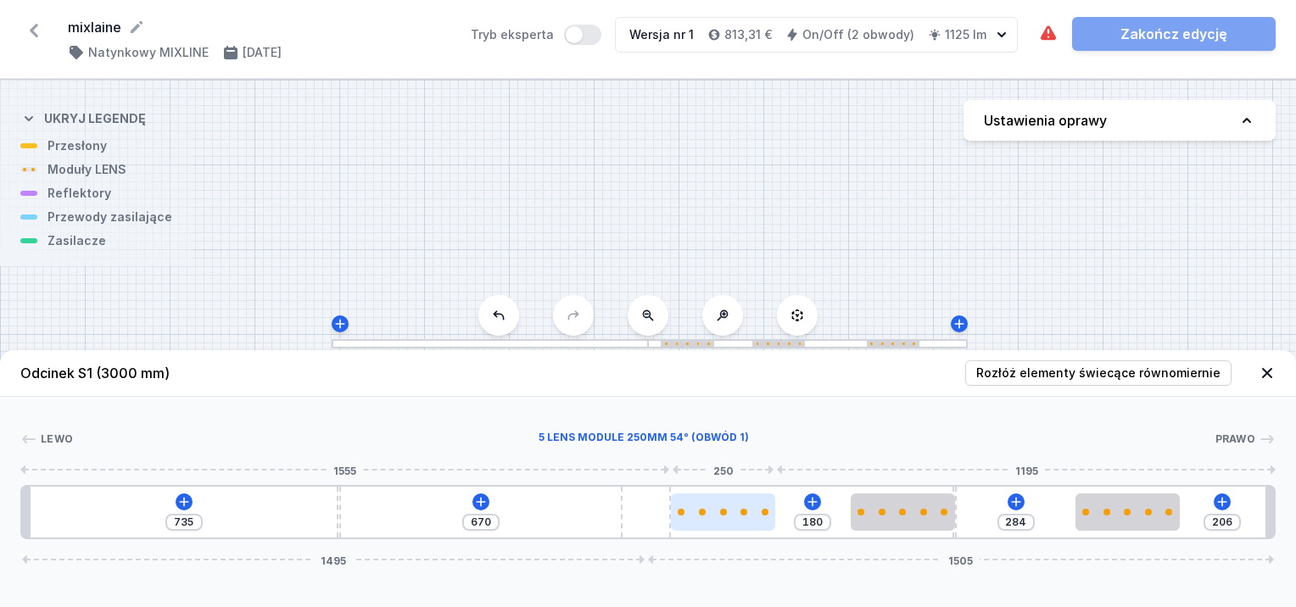
click at [732, 512] on div at bounding box center [723, 512] width 104 height 7
click at [736, 526] on div at bounding box center [723, 512] width 104 height 37
click at [705, 525] on div at bounding box center [723, 512] width 104 height 37
select select "1514"
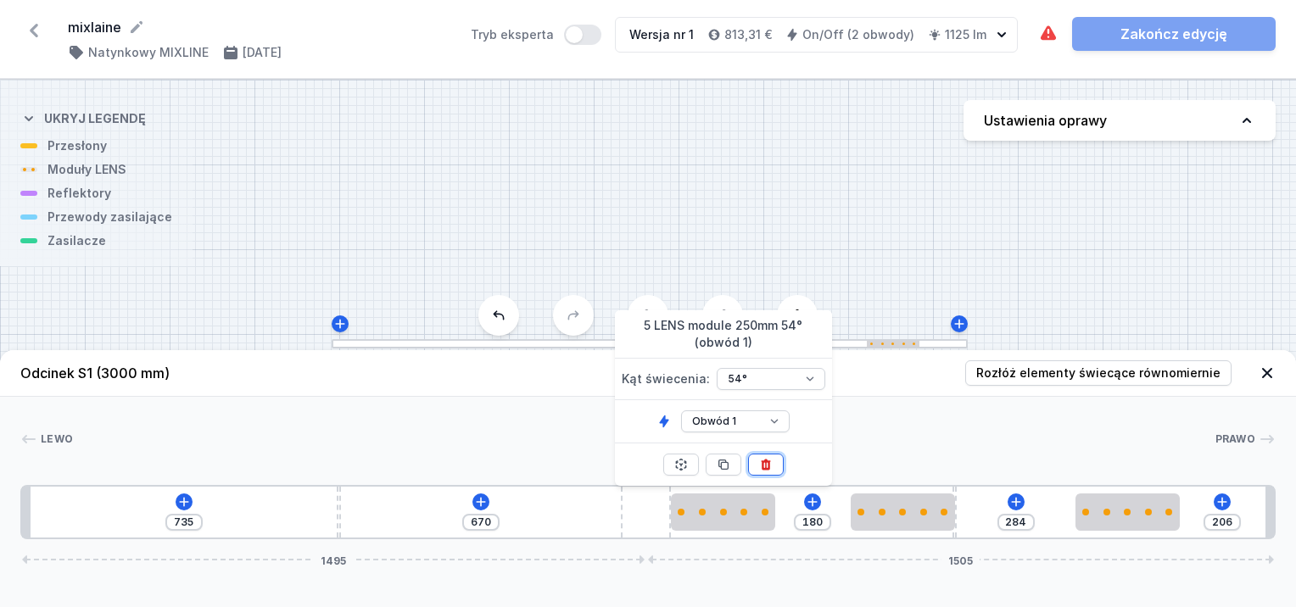
click at [767, 465] on icon at bounding box center [765, 464] width 9 height 11
type input "430"
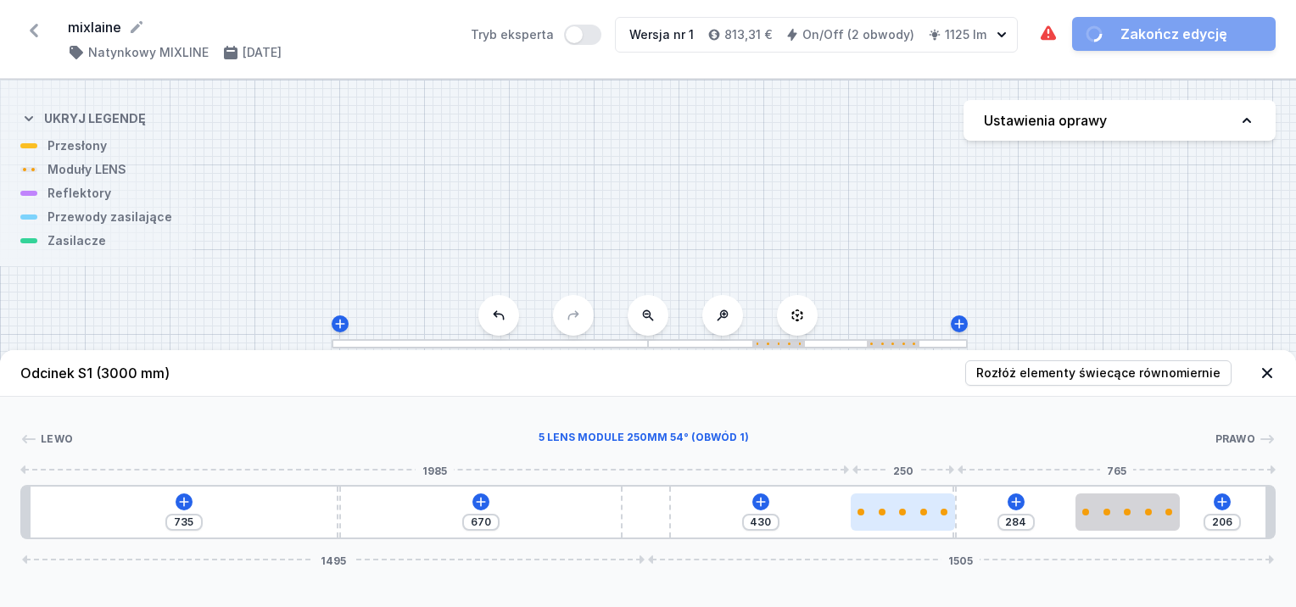
click at [881, 516] on div at bounding box center [903, 512] width 104 height 37
select select "1514"
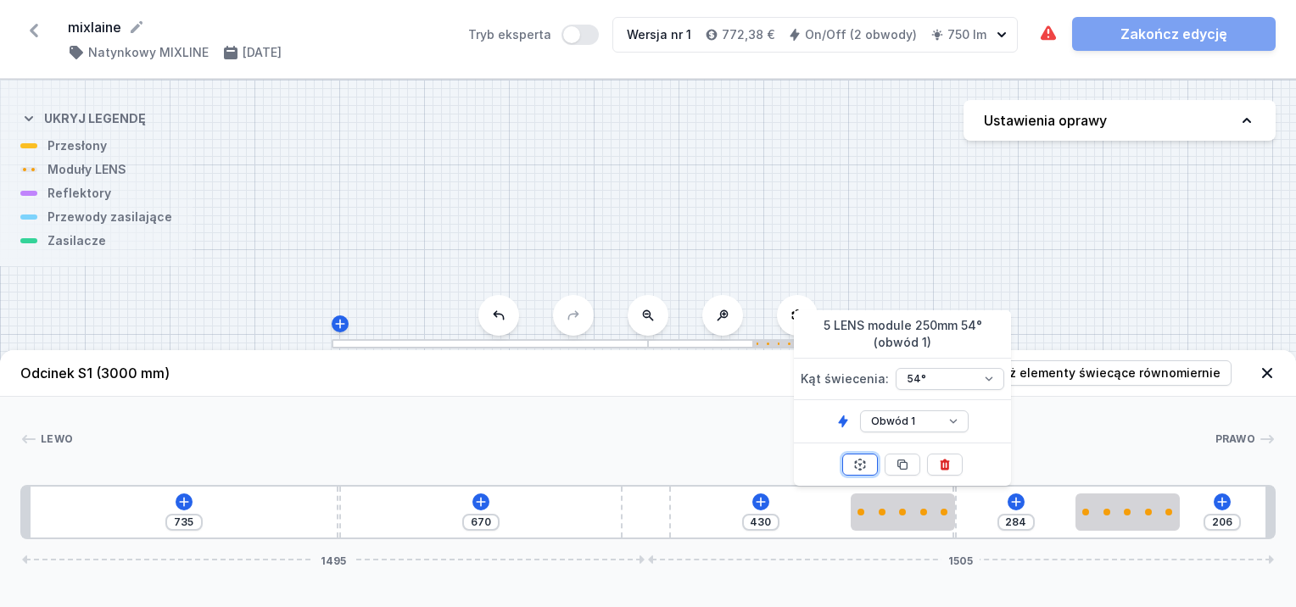
click at [853, 462] on button at bounding box center [860, 465] width 36 height 22
type input "610"
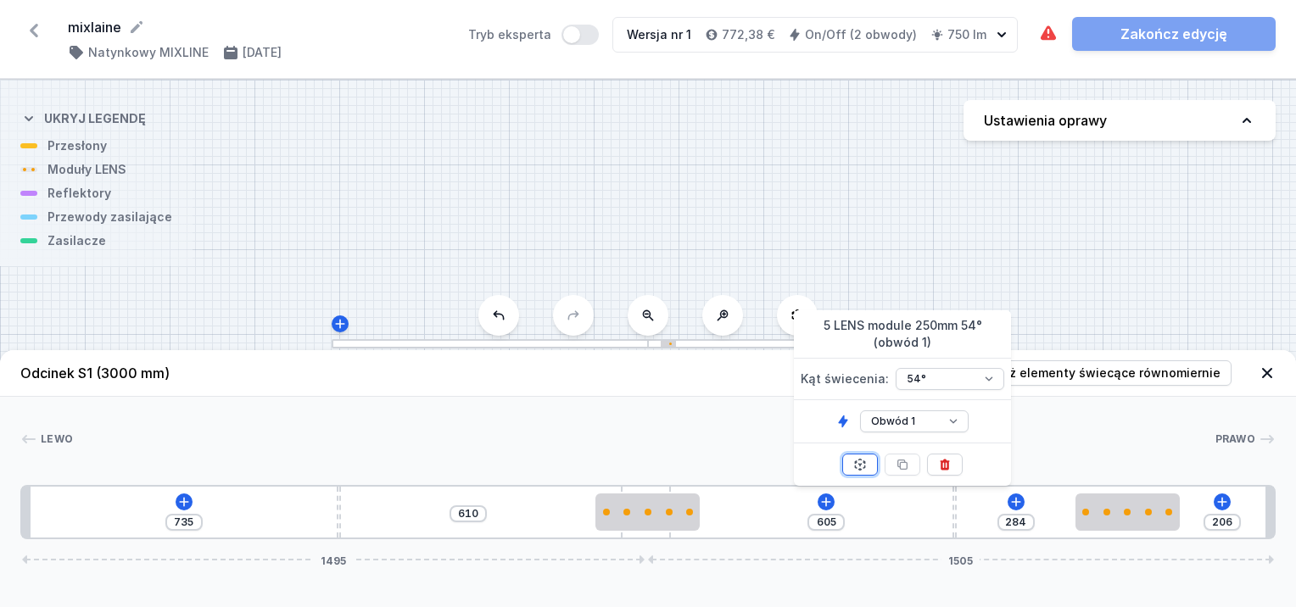
click at [853, 462] on button at bounding box center [860, 465] width 36 height 22
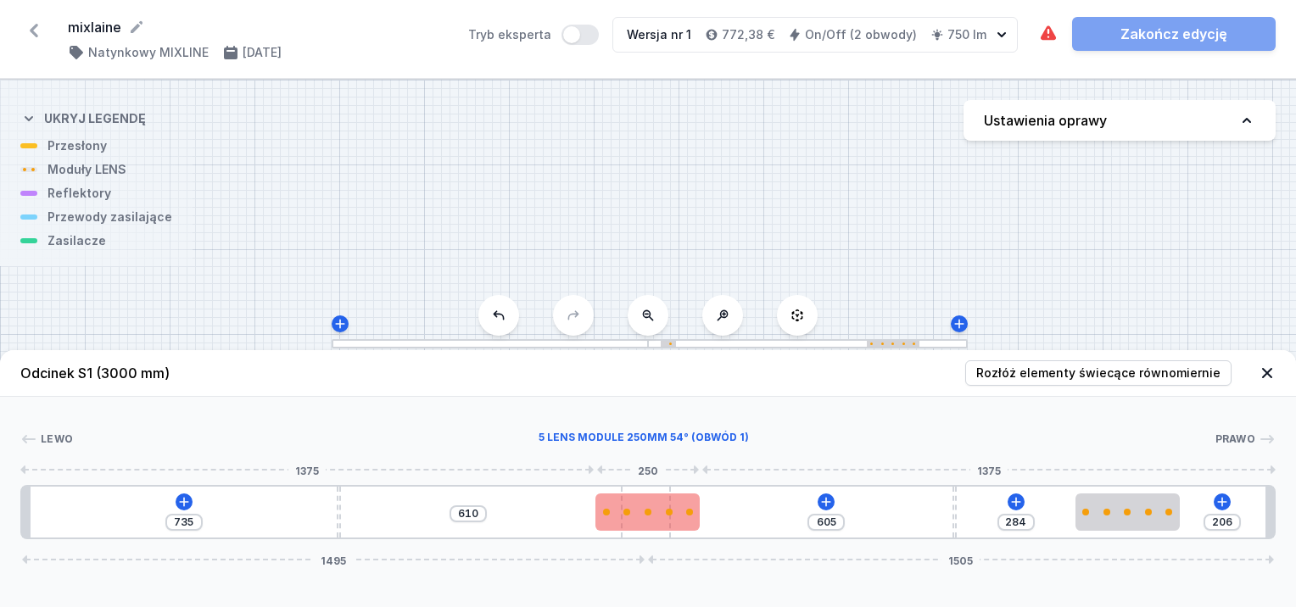
click at [691, 513] on div at bounding box center [689, 512] width 7 height 7
click at [691, 516] on div at bounding box center [648, 512] width 104 height 37
select select "1514"
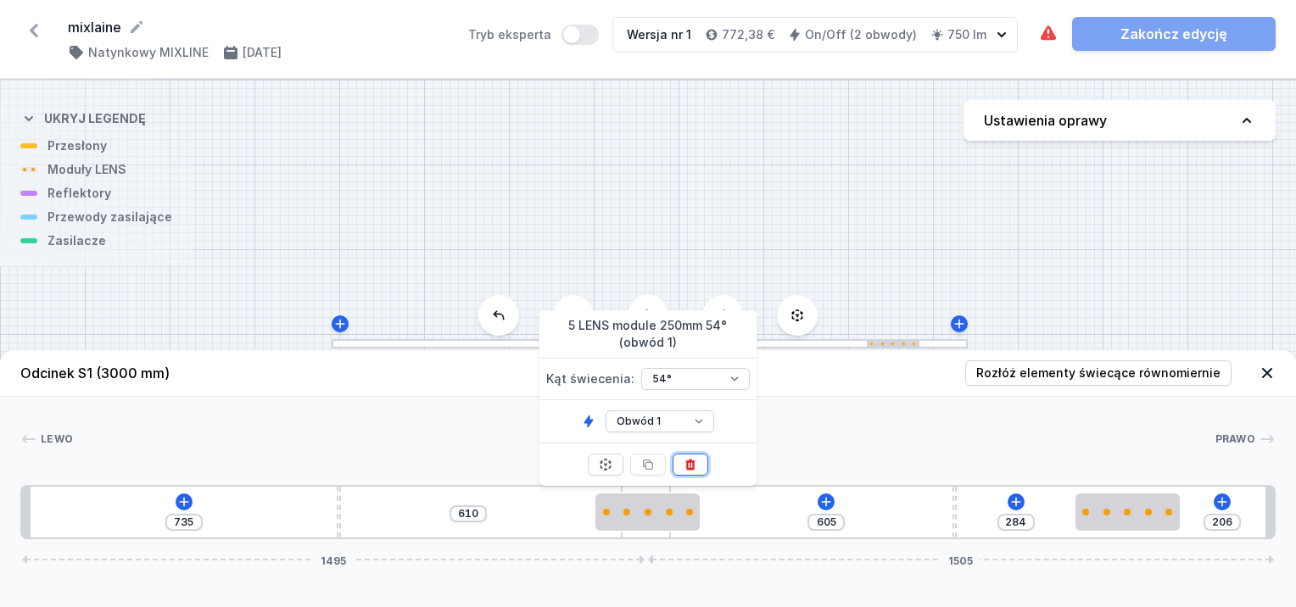
click at [695, 462] on icon at bounding box center [691, 465] width 14 height 14
type input "675"
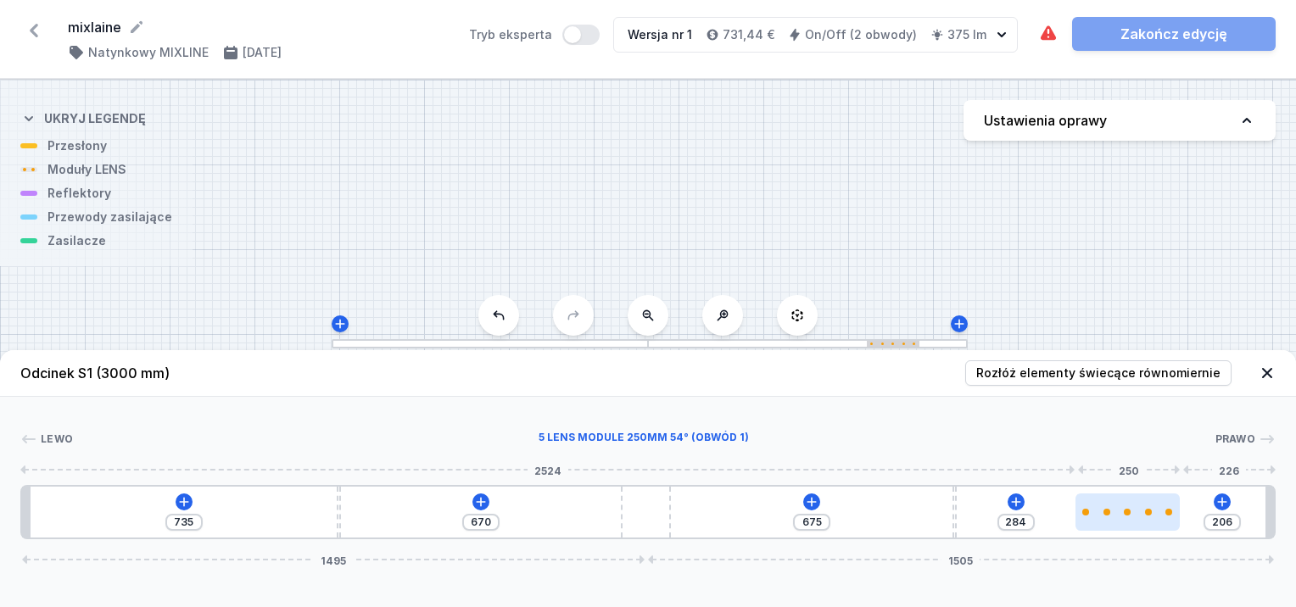
click at [1127, 510] on div at bounding box center [1127, 512] width 7 height 7
select select "1514"
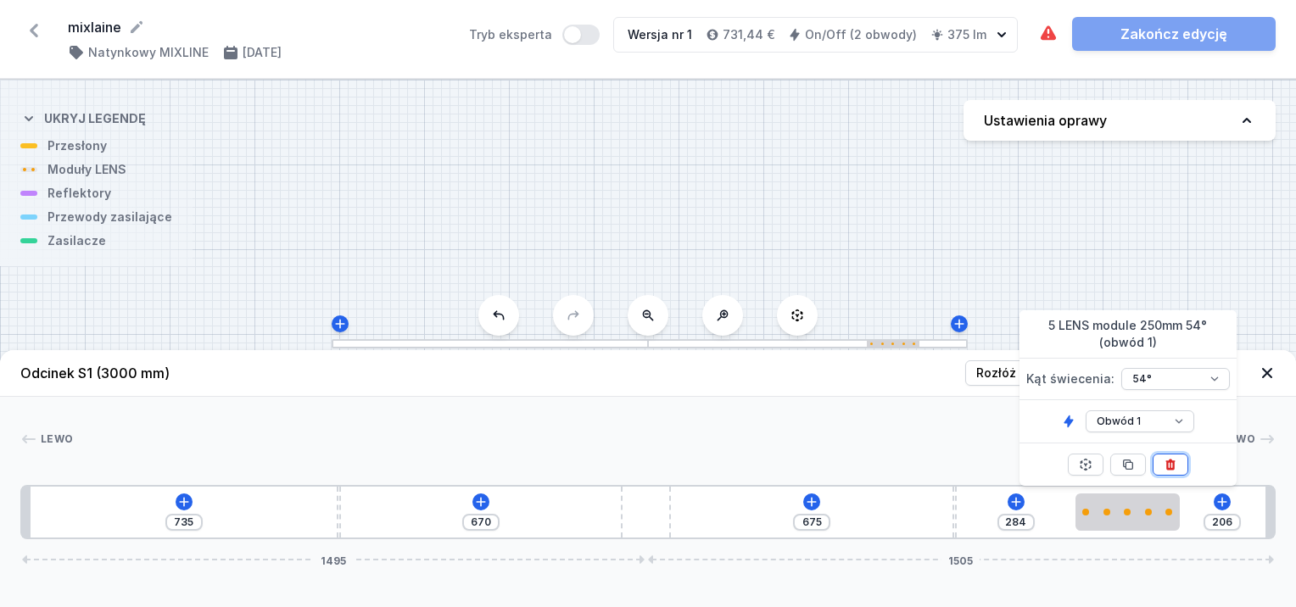
click at [1169, 464] on icon at bounding box center [1170, 464] width 9 height 11
type input "740"
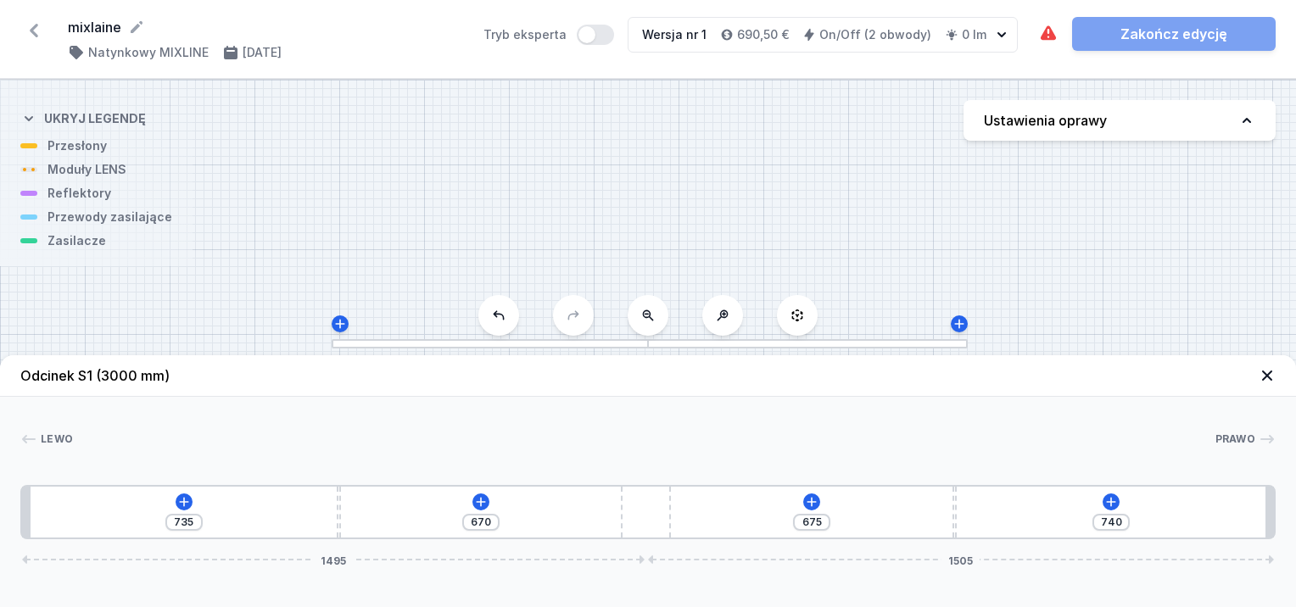
click at [232, 320] on div "S1 3000" at bounding box center [648, 344] width 1296 height 528
click at [37, 34] on icon at bounding box center [33, 30] width 27 height 27
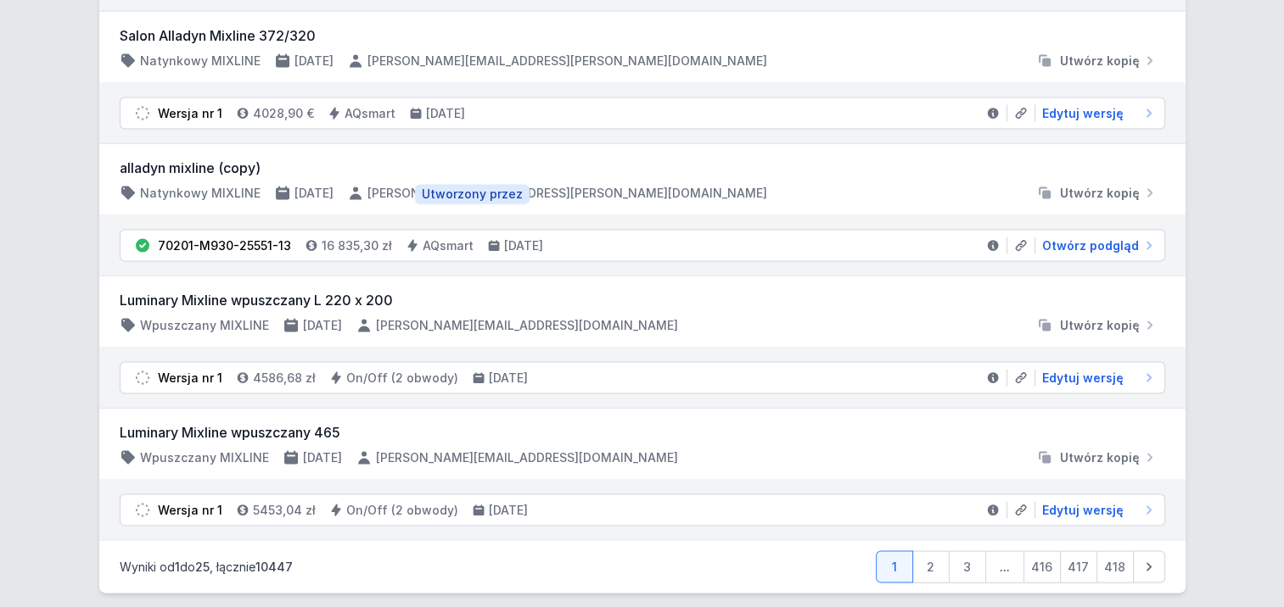
scroll to position [3353, 0]
drag, startPoint x: 938, startPoint y: 552, endPoint x: 409, endPoint y: 162, distance: 657.7
click at [937, 552] on link "2" at bounding box center [930, 567] width 37 height 32
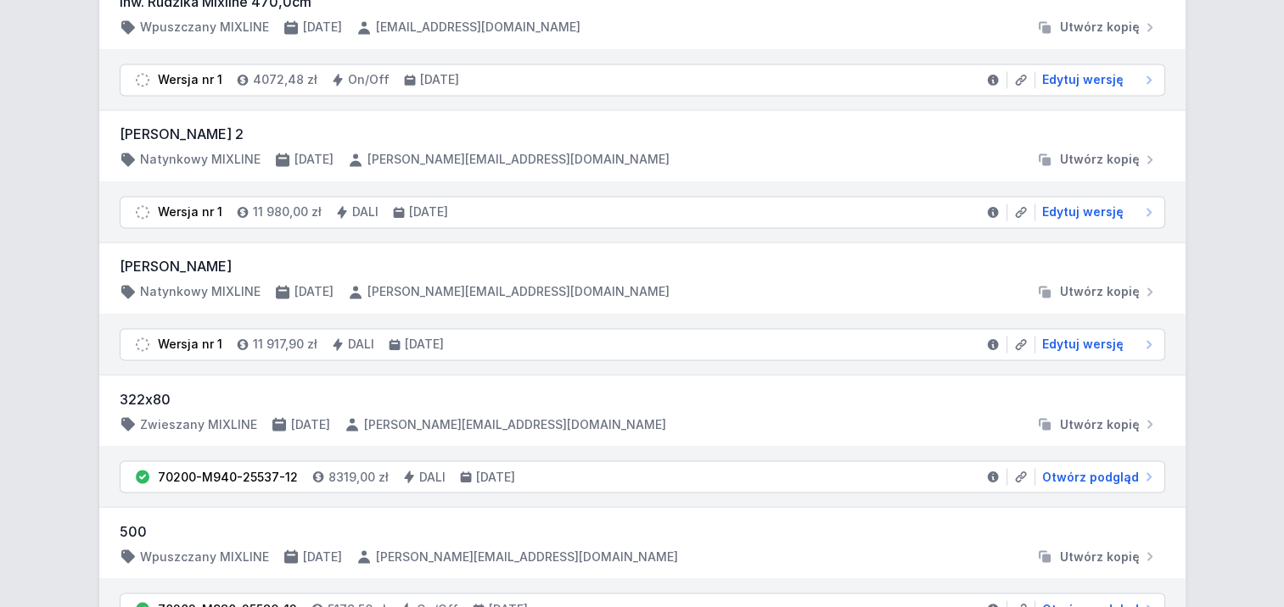
scroll to position [2946, 0]
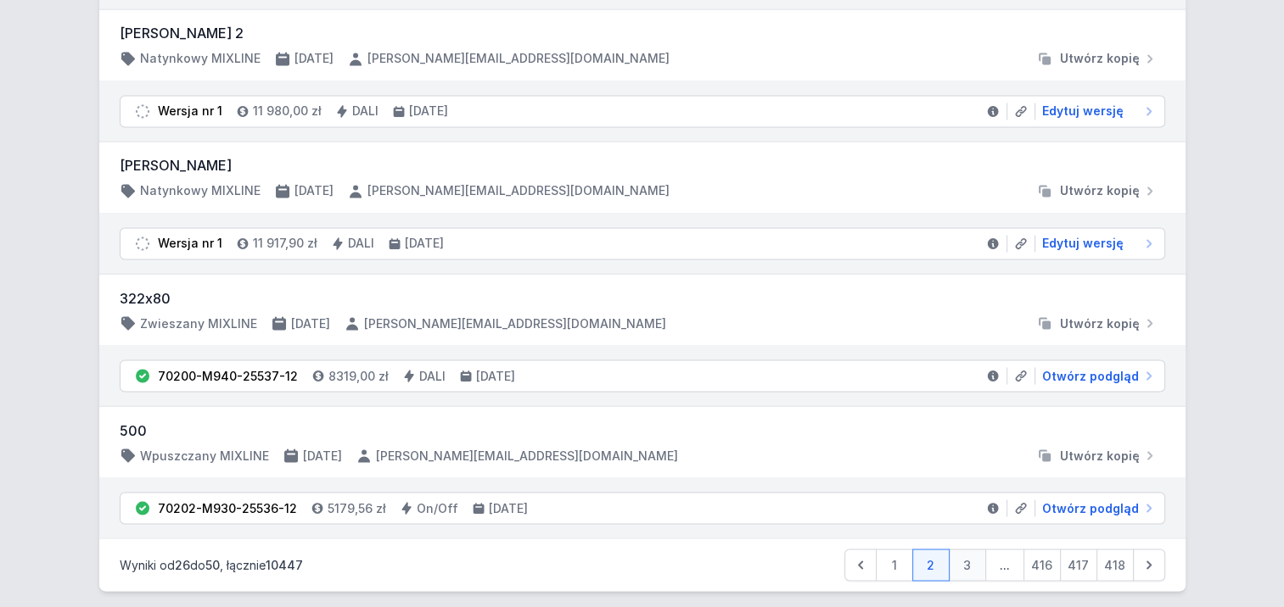
click at [970, 549] on link "3" at bounding box center [966, 565] width 37 height 32
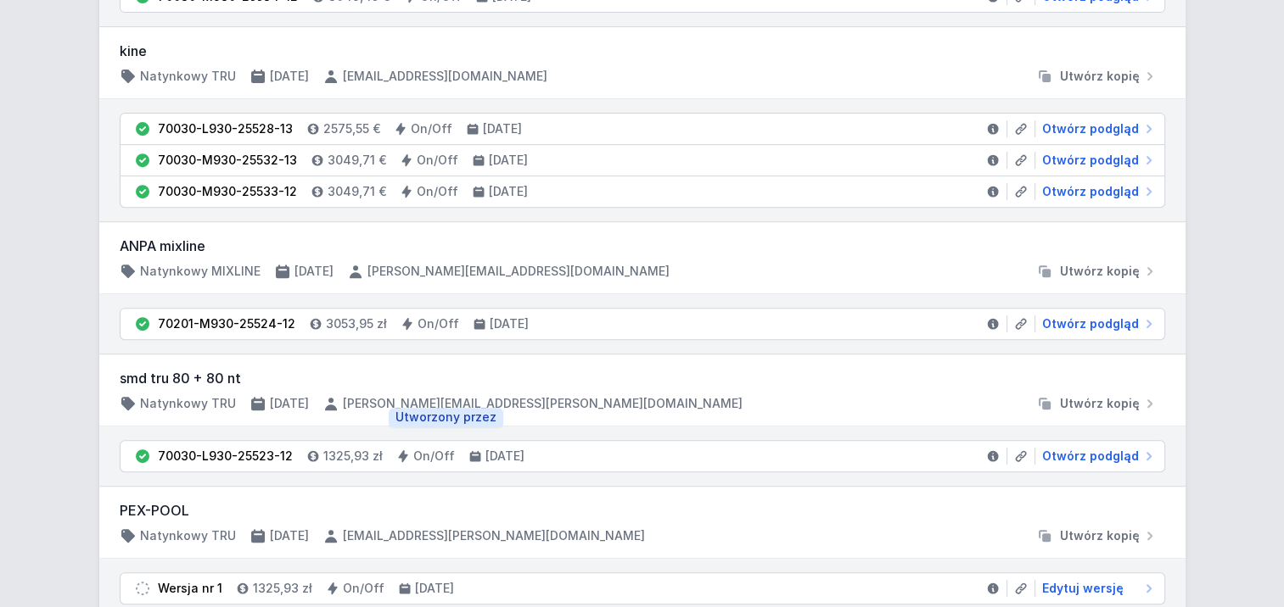
scroll to position [594, 0]
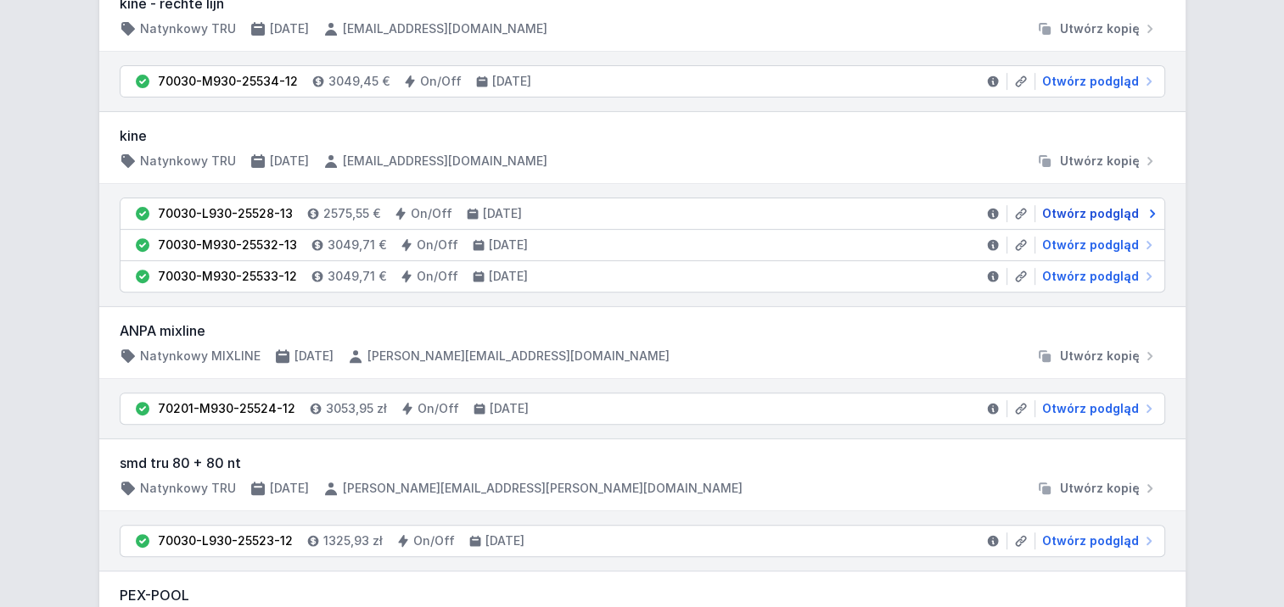
click at [1066, 207] on span "Otwórz podgląd" at bounding box center [1090, 213] width 97 height 17
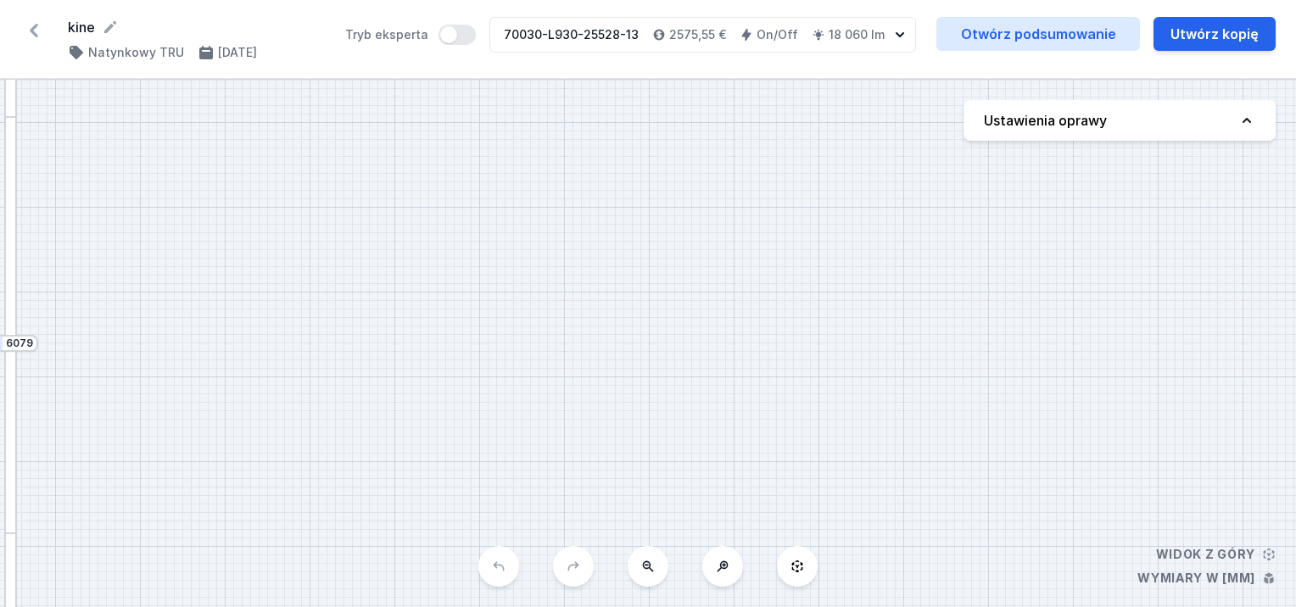
click at [661, 567] on button at bounding box center [648, 566] width 41 height 41
click at [645, 574] on button at bounding box center [648, 566] width 41 height 41
click at [644, 574] on div "S2 6079 S1 6079" at bounding box center [648, 344] width 1296 height 528
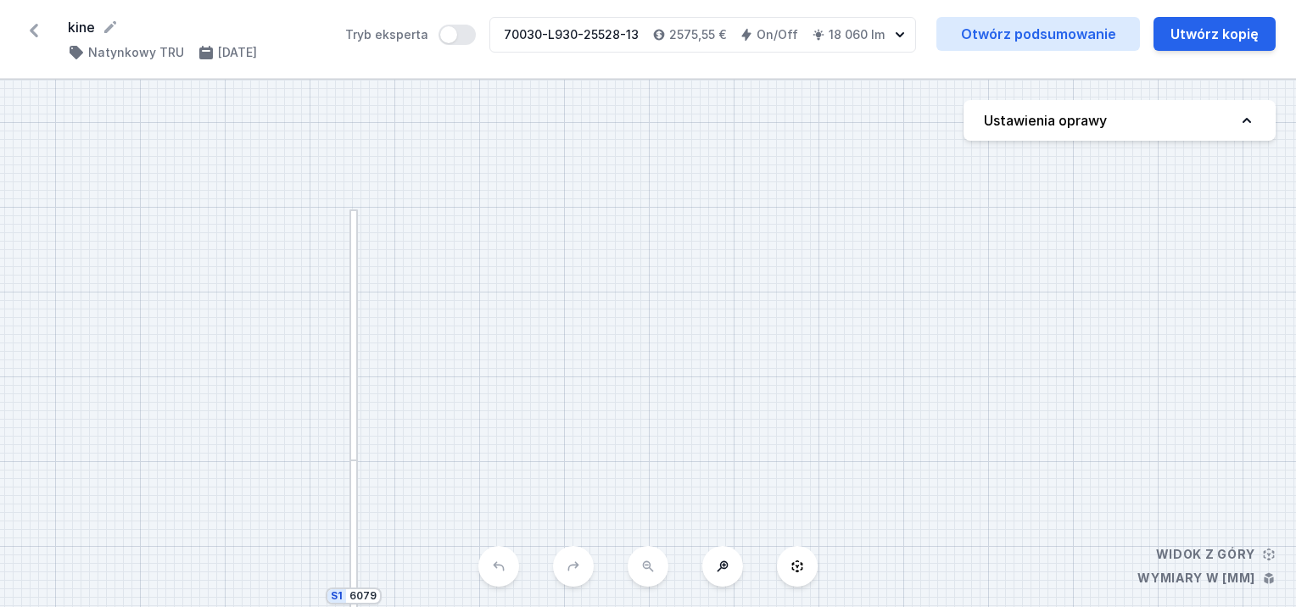
click at [644, 574] on div "S2 6079 S1 6079" at bounding box center [648, 344] width 1296 height 528
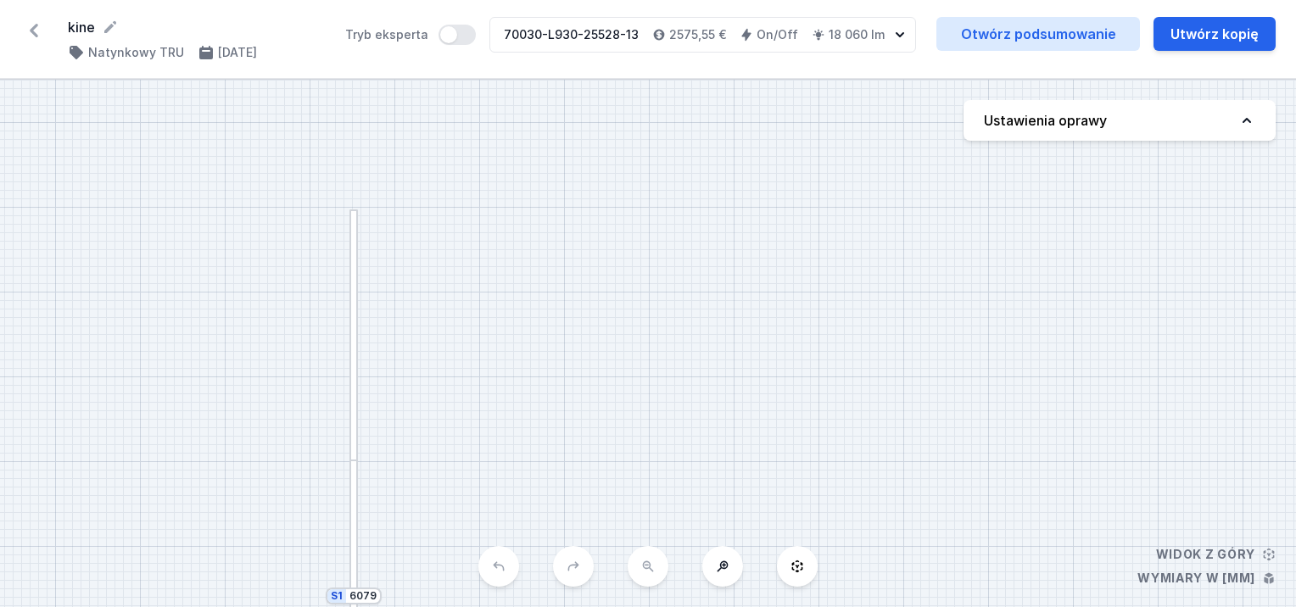
click at [658, 575] on div "S2 6079 S1 6079" at bounding box center [648, 344] width 1296 height 528
click at [998, 33] on link "Otwórz podsumowanie" at bounding box center [1039, 34] width 204 height 34
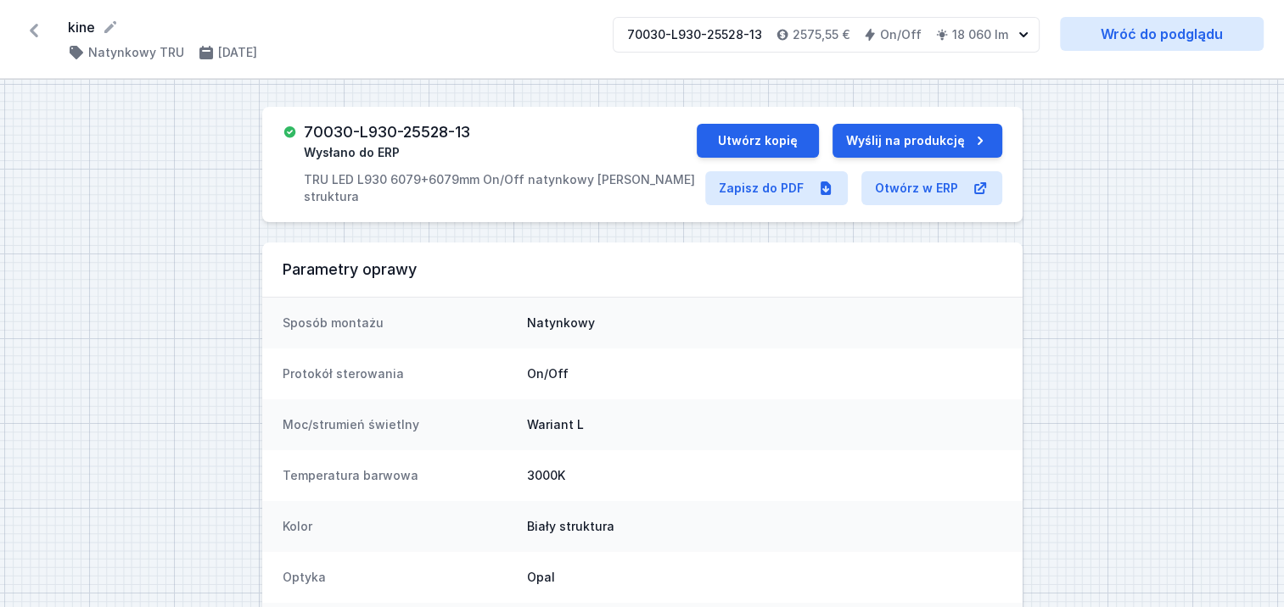
click at [31, 29] on icon at bounding box center [33, 30] width 27 height 27
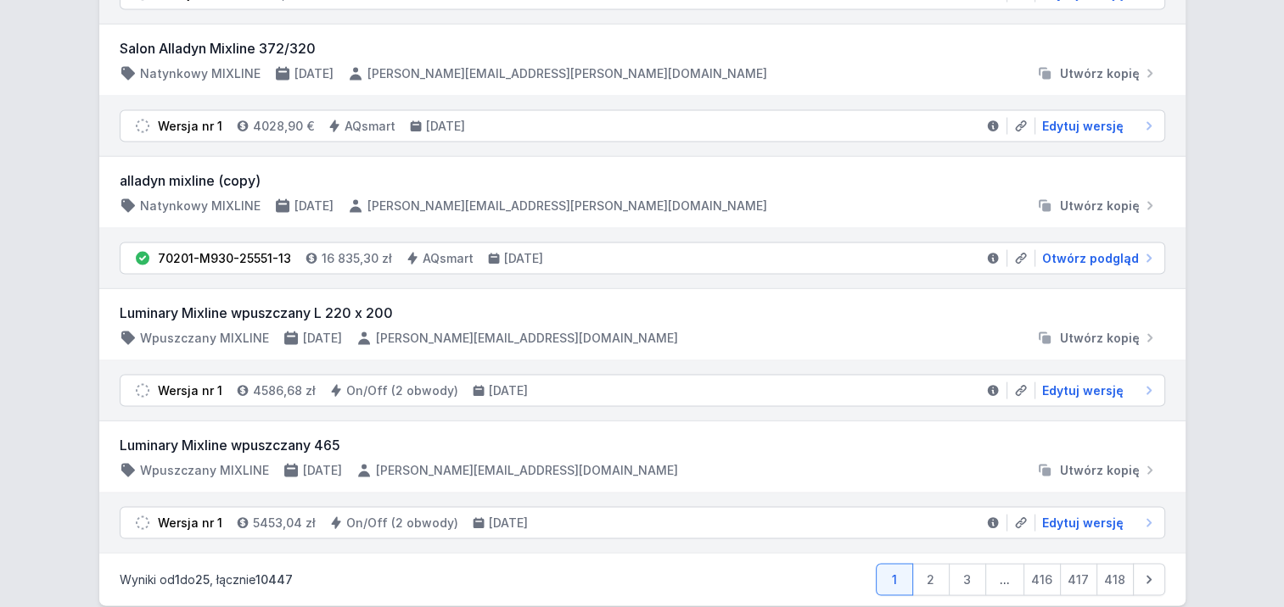
scroll to position [3353, 0]
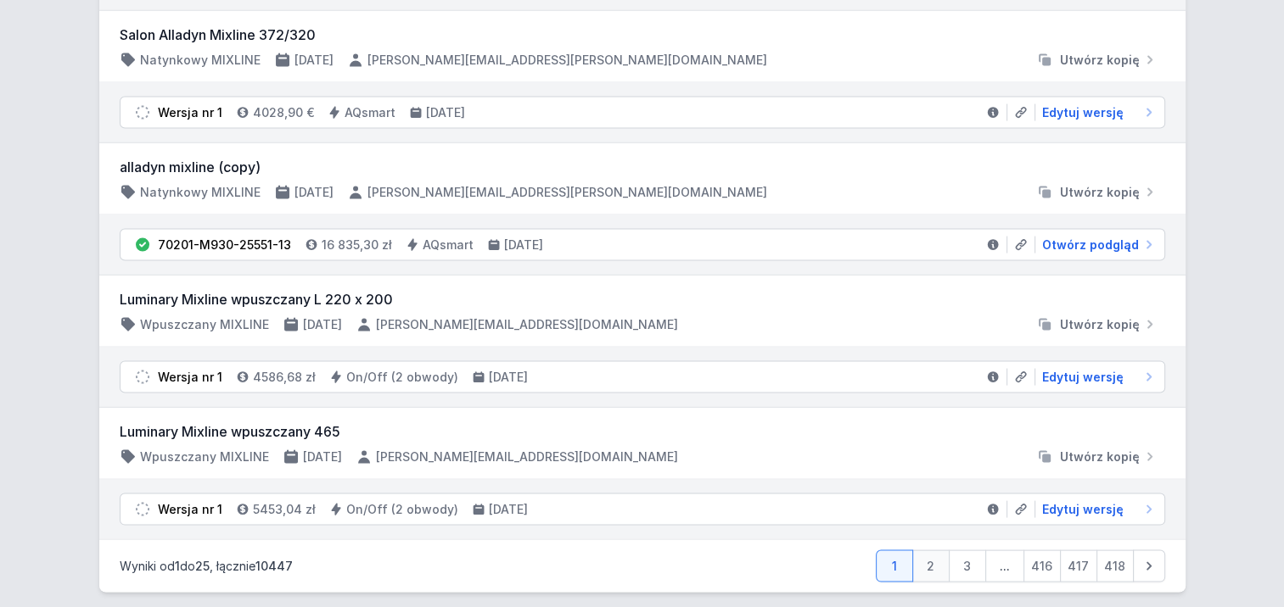
click at [939, 551] on link "2" at bounding box center [930, 567] width 37 height 32
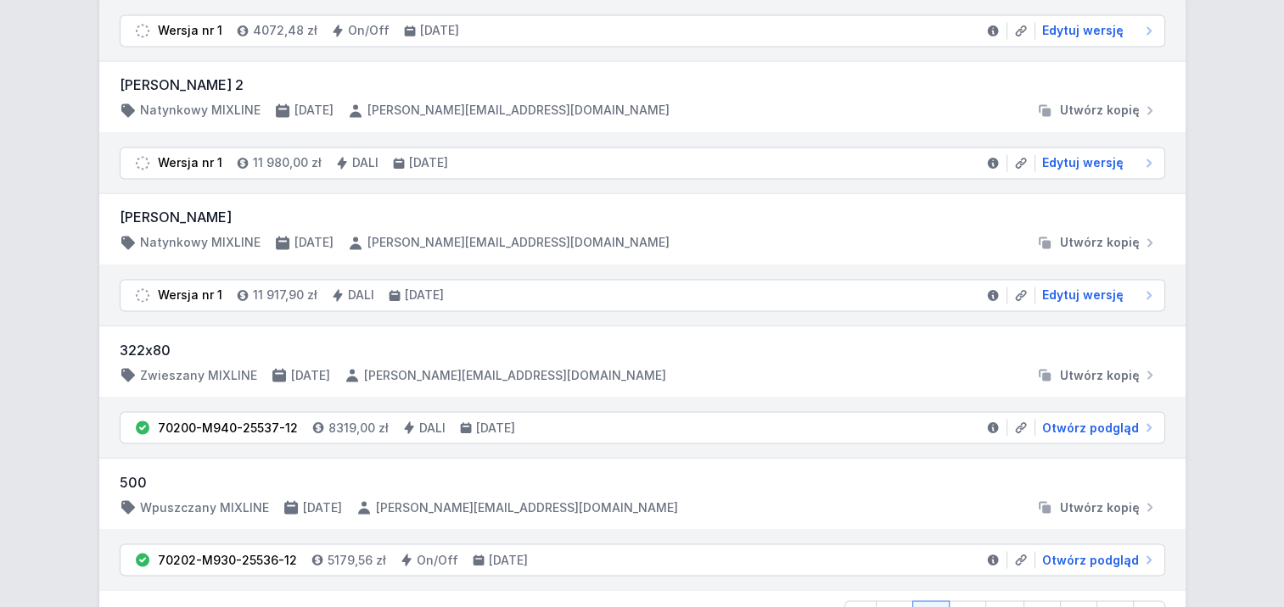
scroll to position [2946, 0]
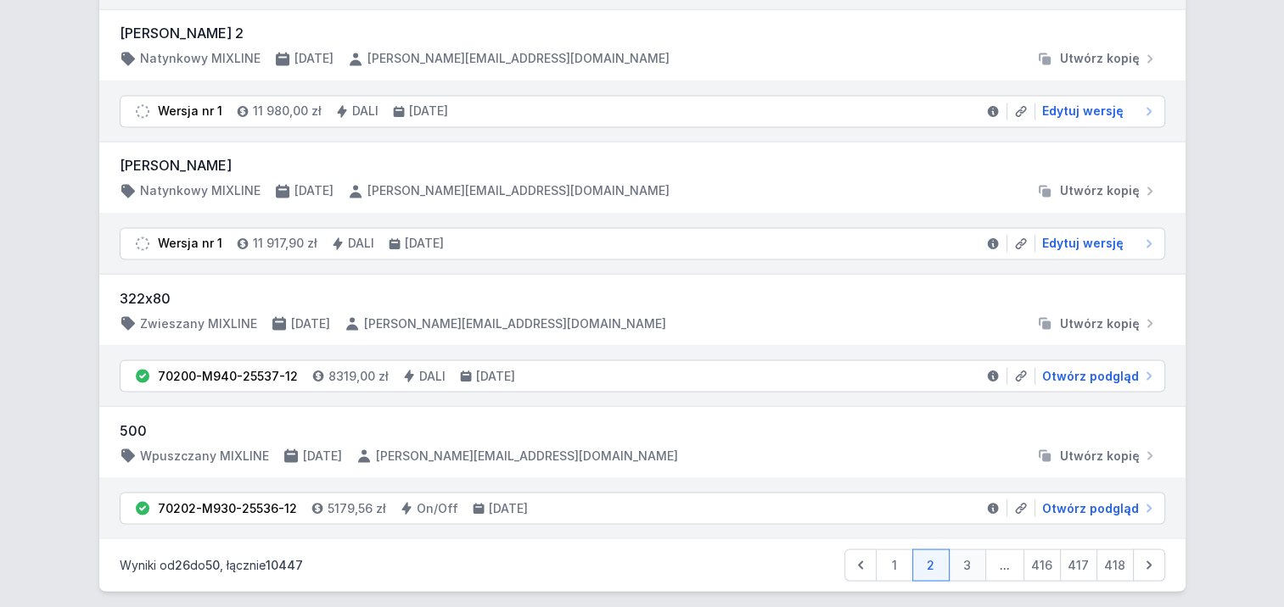
drag, startPoint x: 965, startPoint y: 546, endPoint x: 745, endPoint y: 414, distance: 257.2
click at [965, 549] on link "3" at bounding box center [966, 565] width 37 height 32
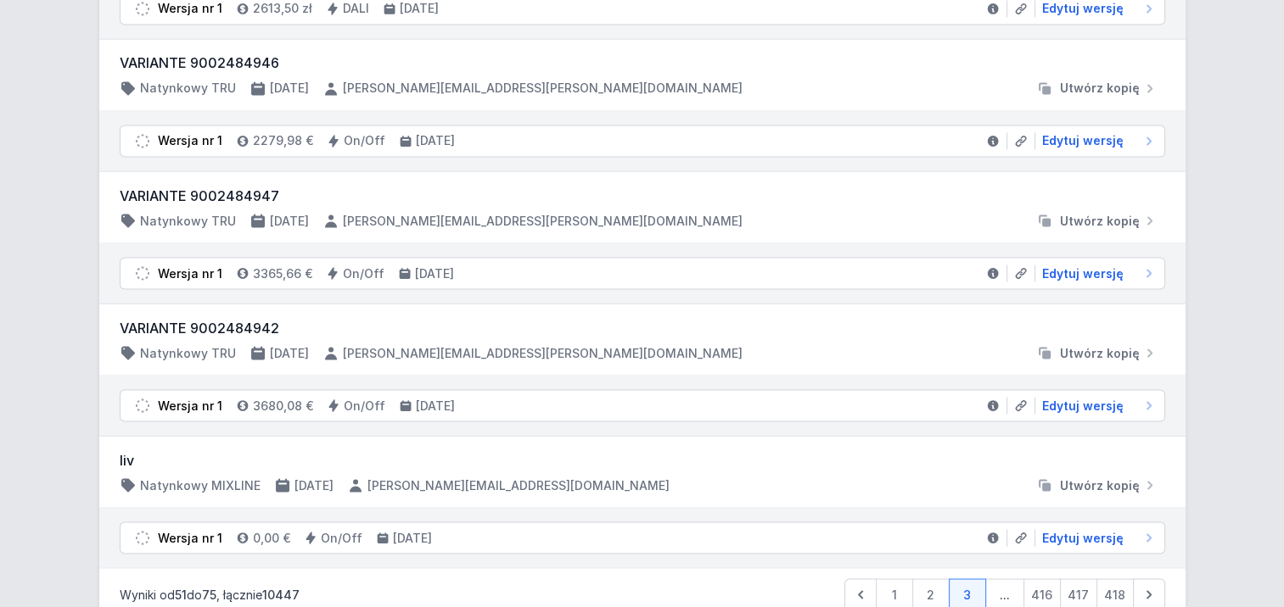
scroll to position [3041, 0]
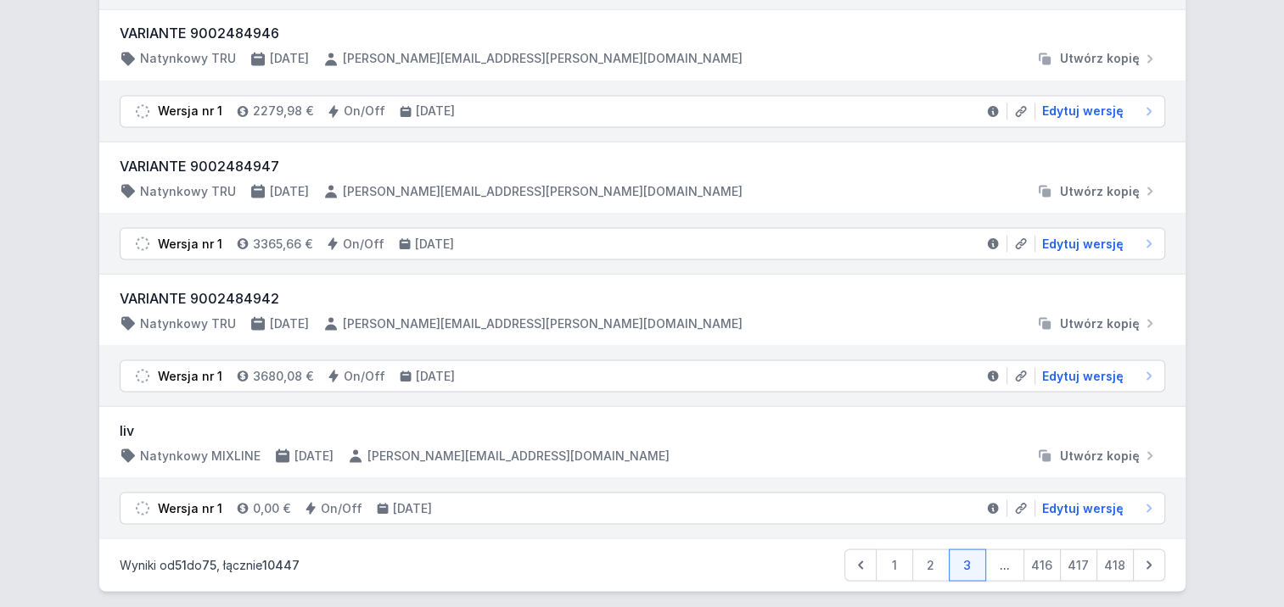
drag, startPoint x: 1152, startPoint y: 549, endPoint x: 490, endPoint y: 282, distance: 713.7
click at [1152, 557] on icon at bounding box center [1148, 565] width 17 height 17
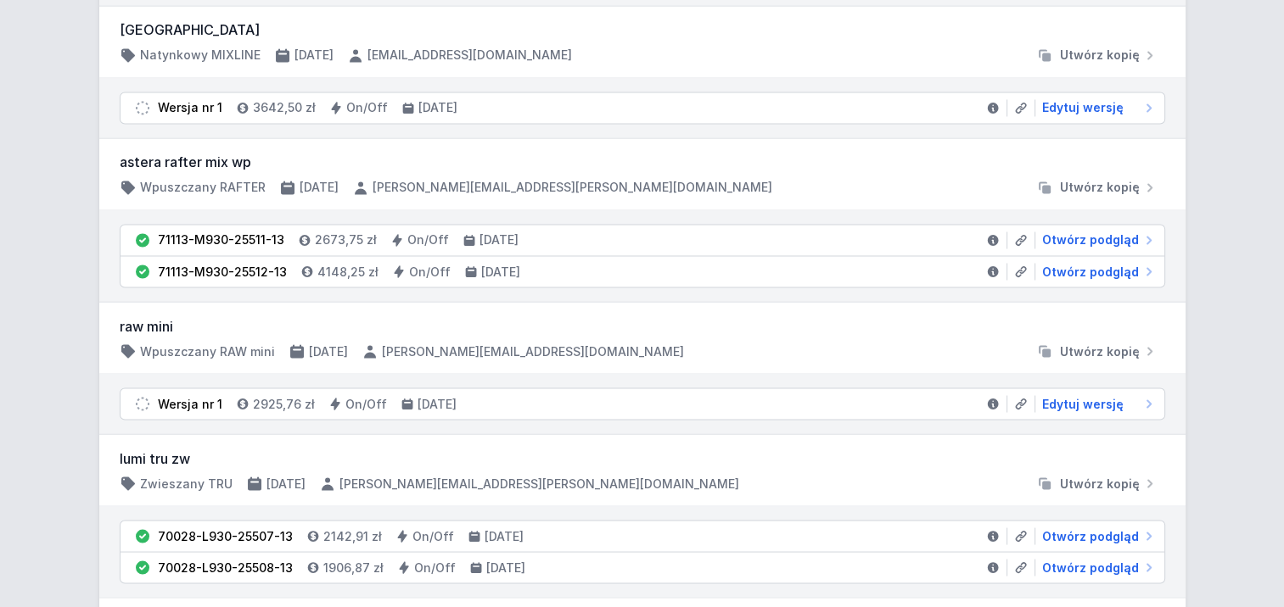
scroll to position [3009, 0]
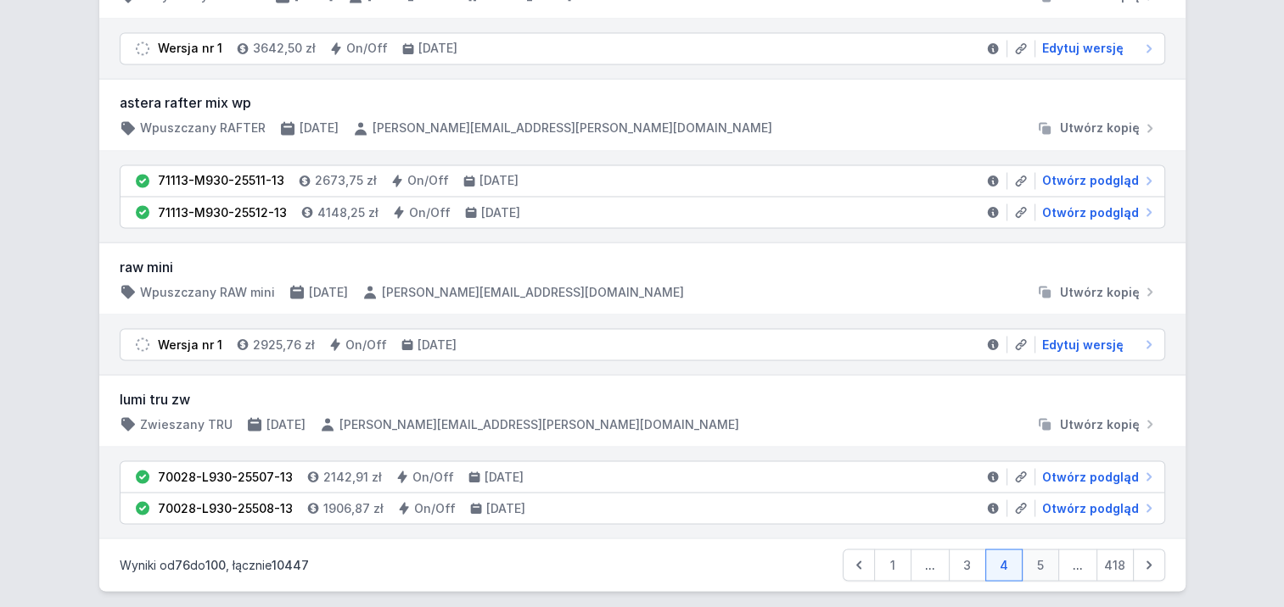
click at [1040, 549] on link "5" at bounding box center [1039, 565] width 37 height 32
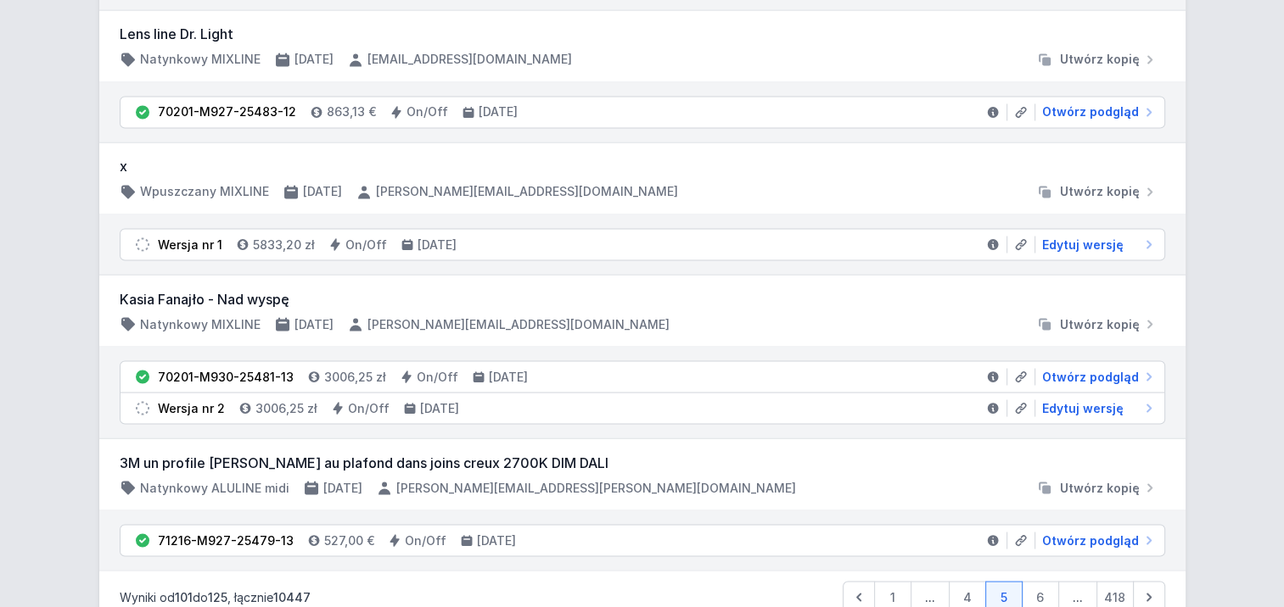
scroll to position [3041, 0]
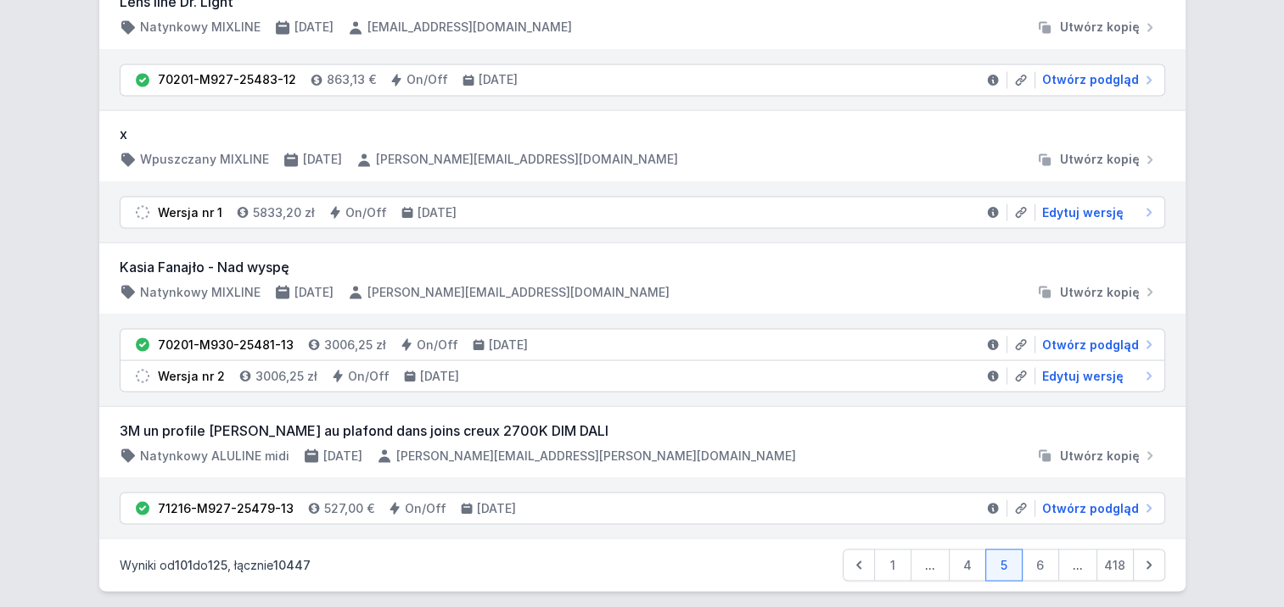
click at [1051, 549] on link "6" at bounding box center [1039, 565] width 37 height 32
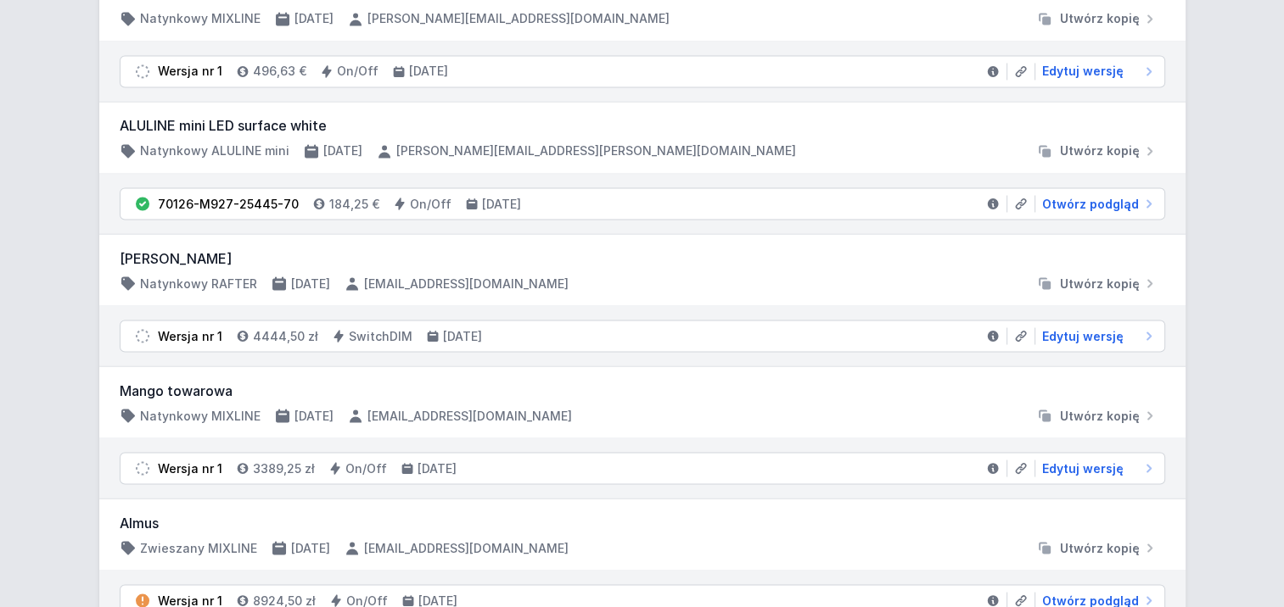
scroll to position [3259, 0]
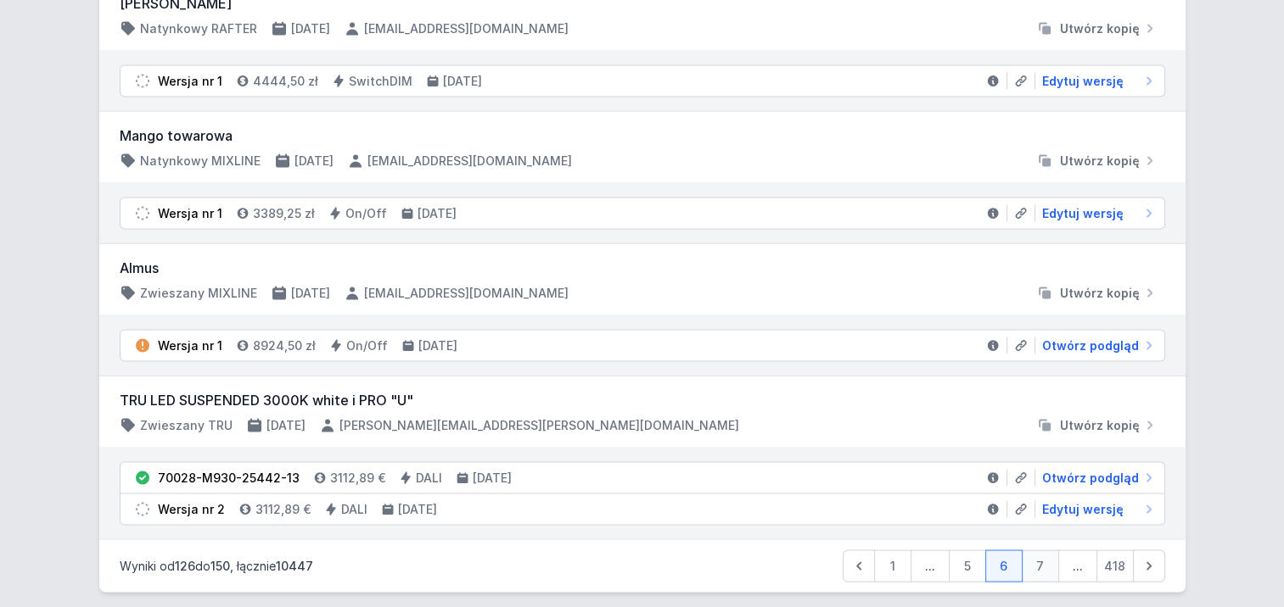
click at [1030, 551] on link "7" at bounding box center [1039, 567] width 37 height 32
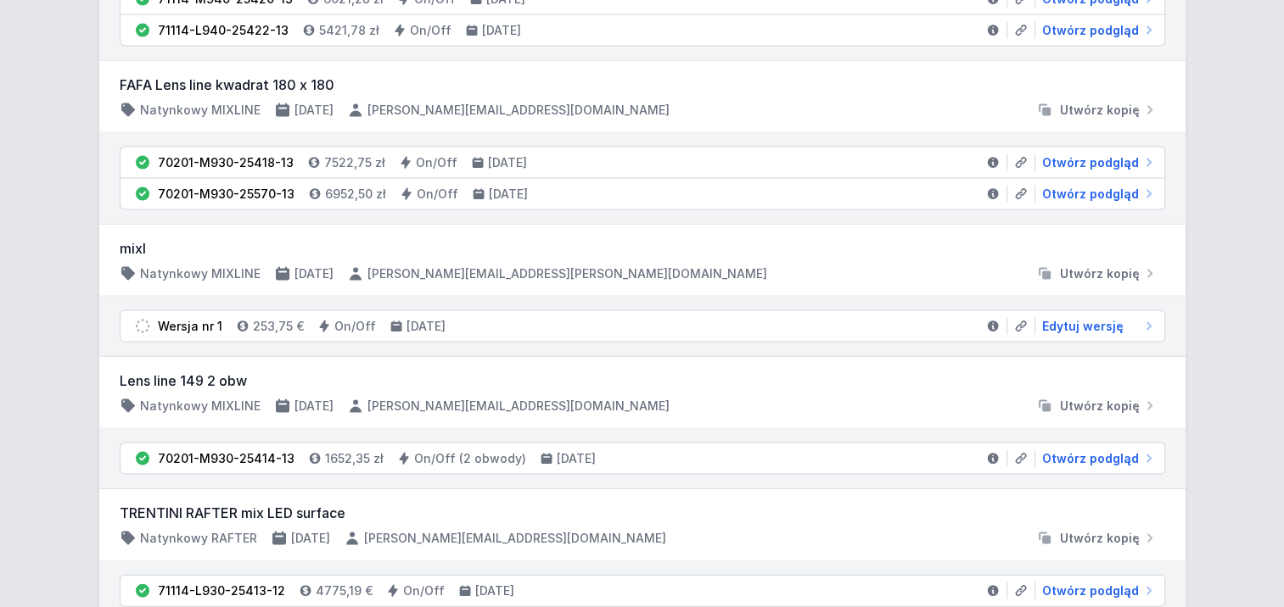
scroll to position [3539, 0]
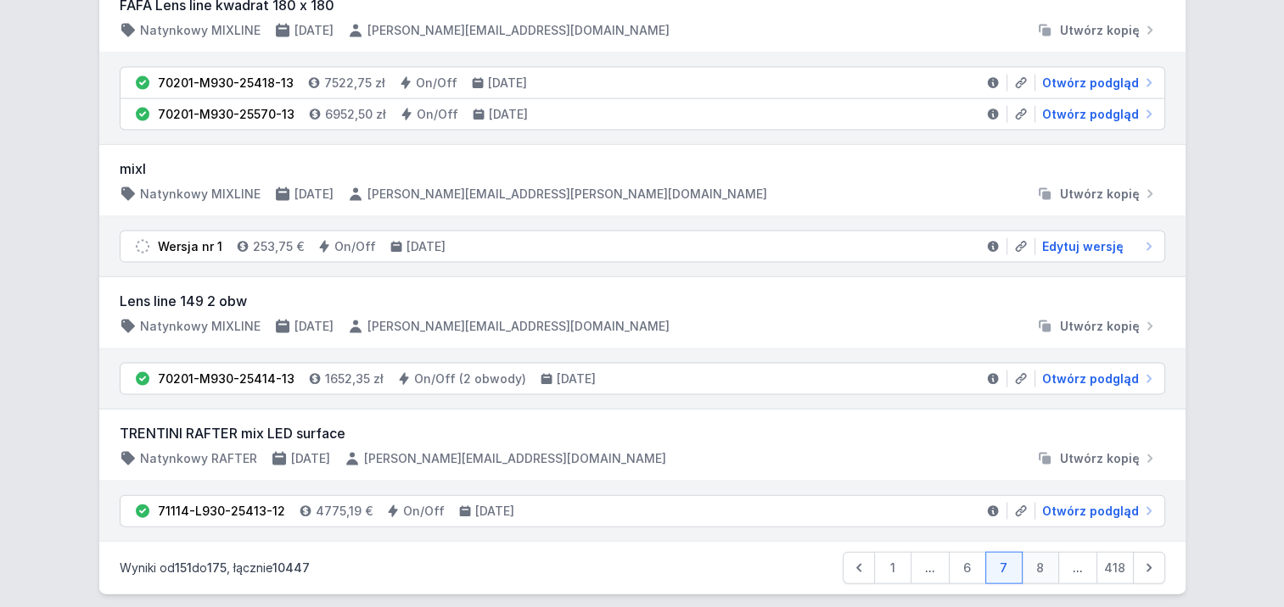
click at [1033, 557] on link "8" at bounding box center [1039, 568] width 37 height 32
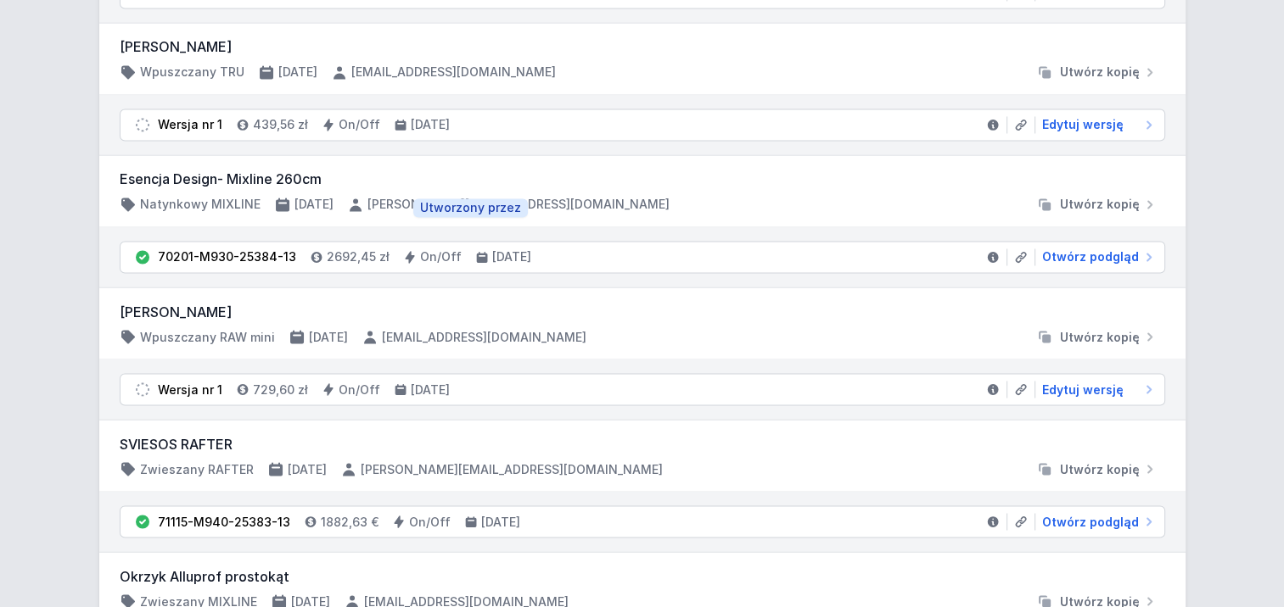
scroll to position [3041, 0]
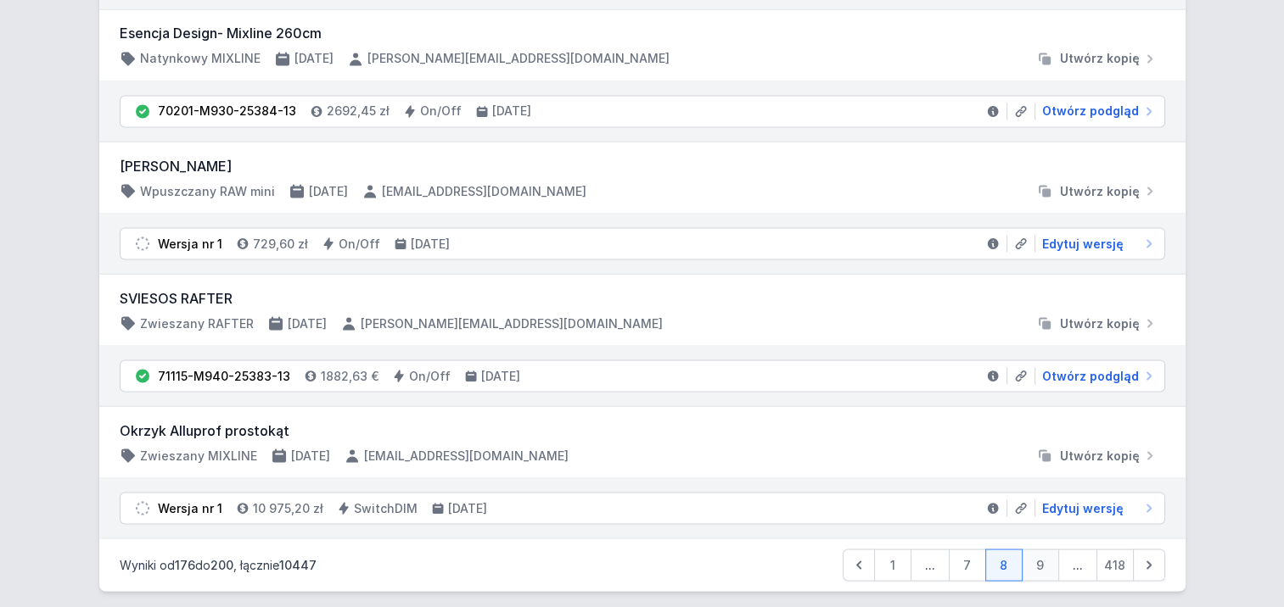
click at [1029, 549] on link "9" at bounding box center [1039, 565] width 37 height 32
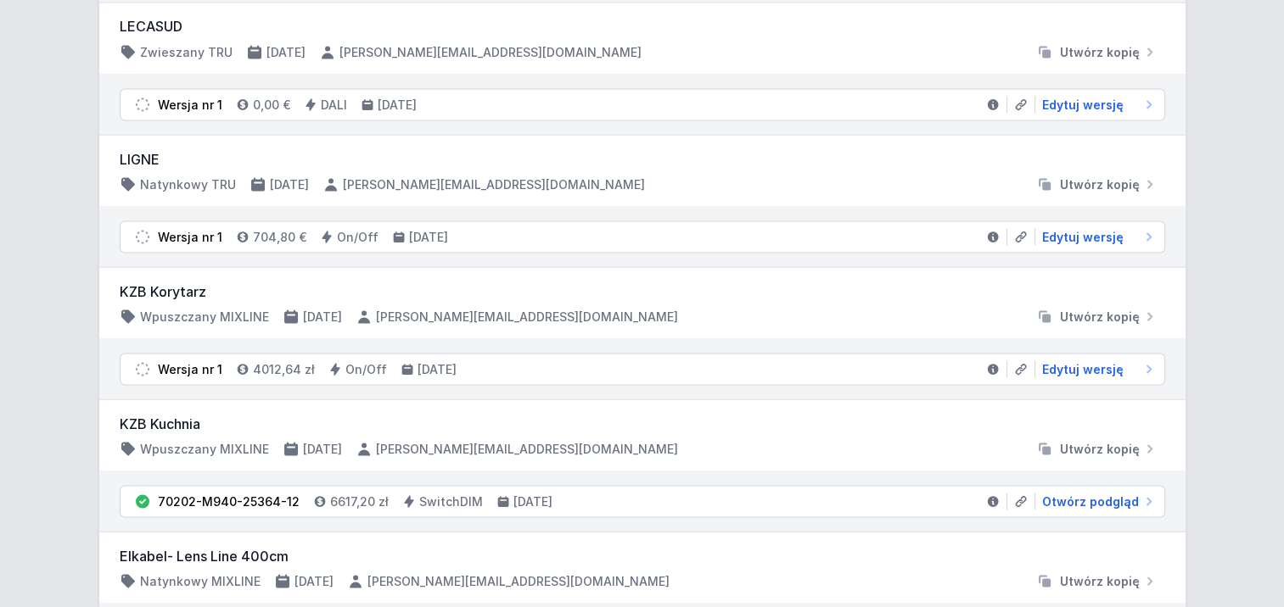
scroll to position [3290, 0]
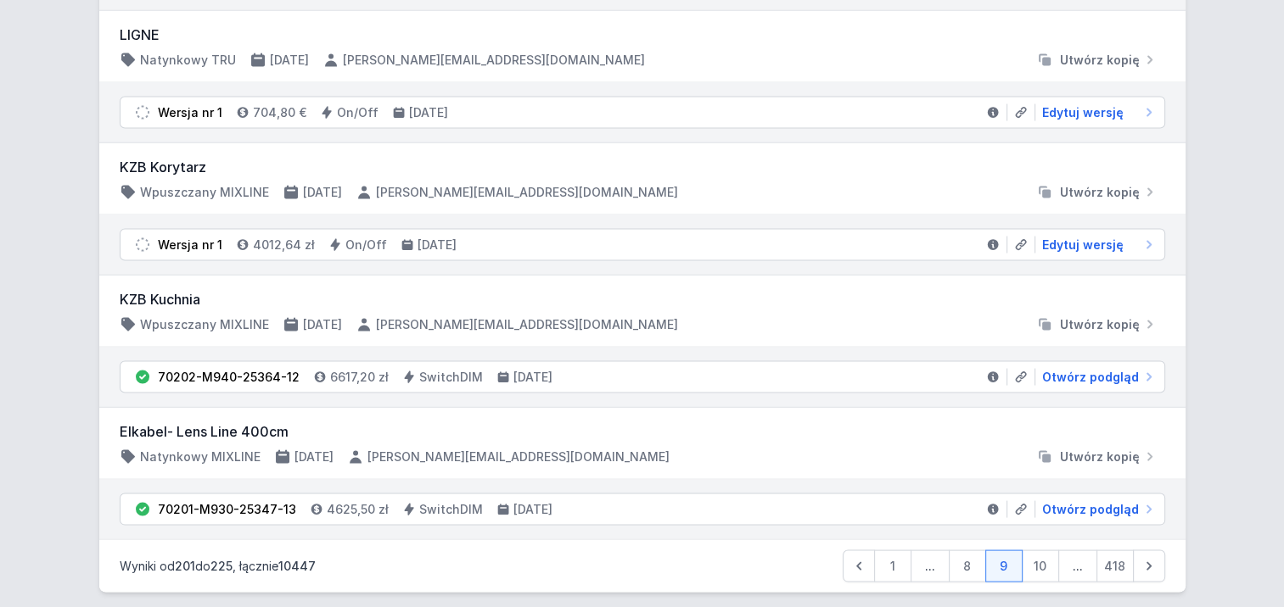
drag, startPoint x: 1035, startPoint y: 546, endPoint x: 1045, endPoint y: 550, distance: 10.7
click at [1035, 551] on link "10" at bounding box center [1039, 567] width 37 height 32
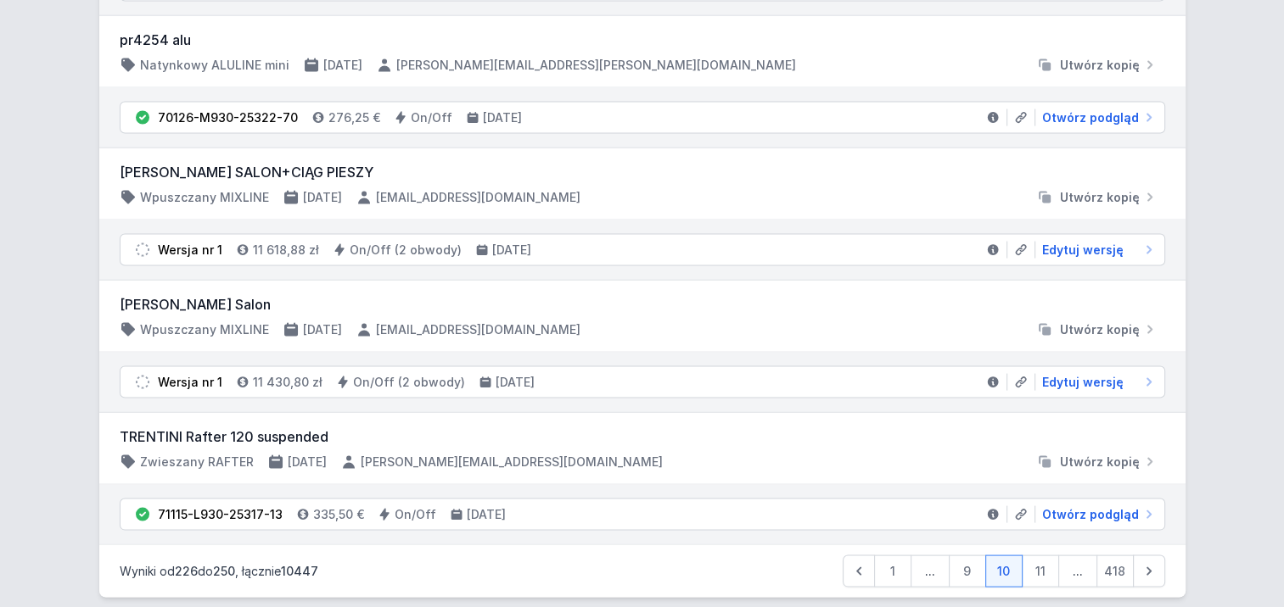
scroll to position [3259, 0]
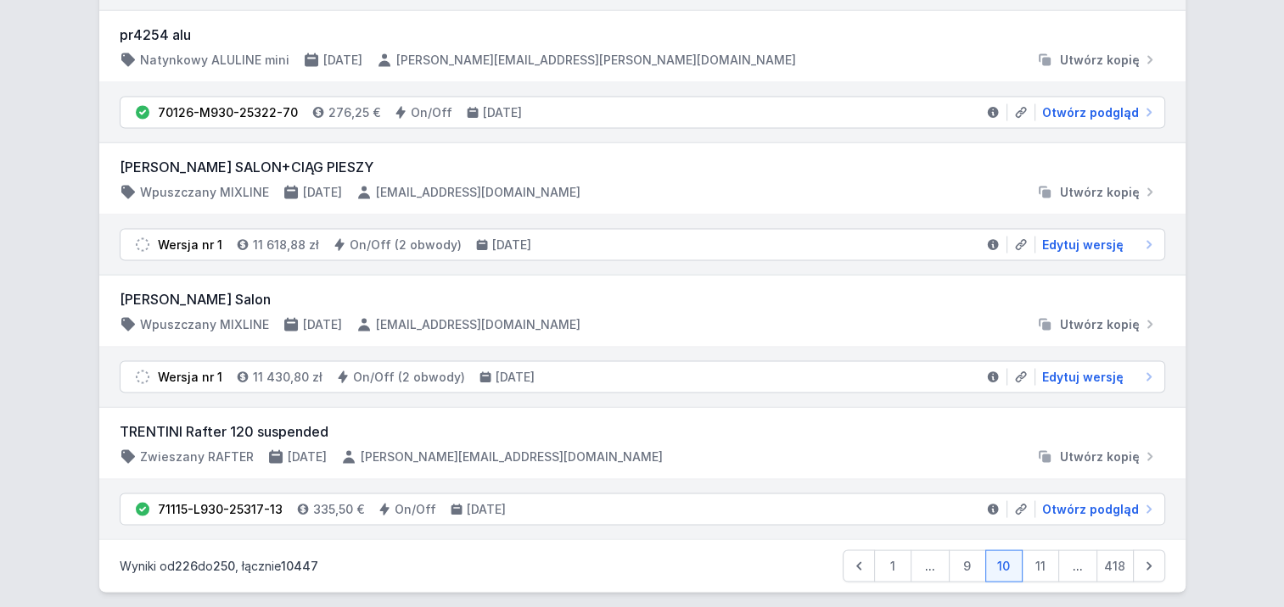
click at [1030, 555] on link "11" at bounding box center [1039, 567] width 37 height 32
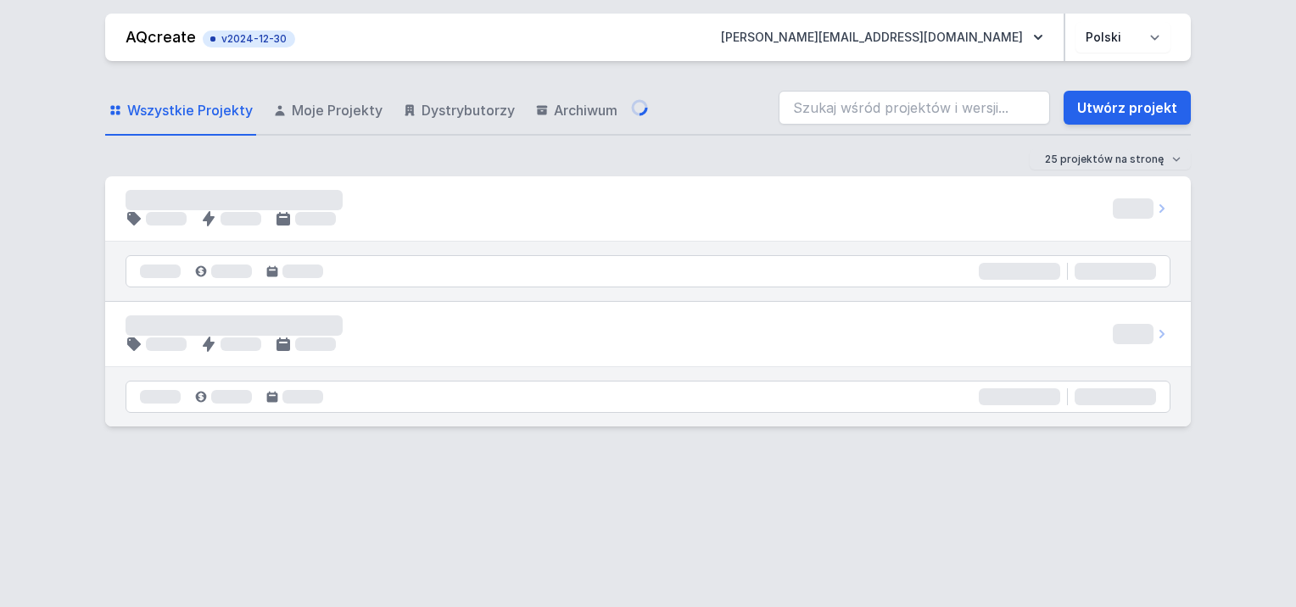
click at [1037, 552] on div "Wszystkie Projekty Moje Projekty Dystrybutorzy Archiwum Utwórz projekt 25 proje…" at bounding box center [648, 327] width 1086 height 533
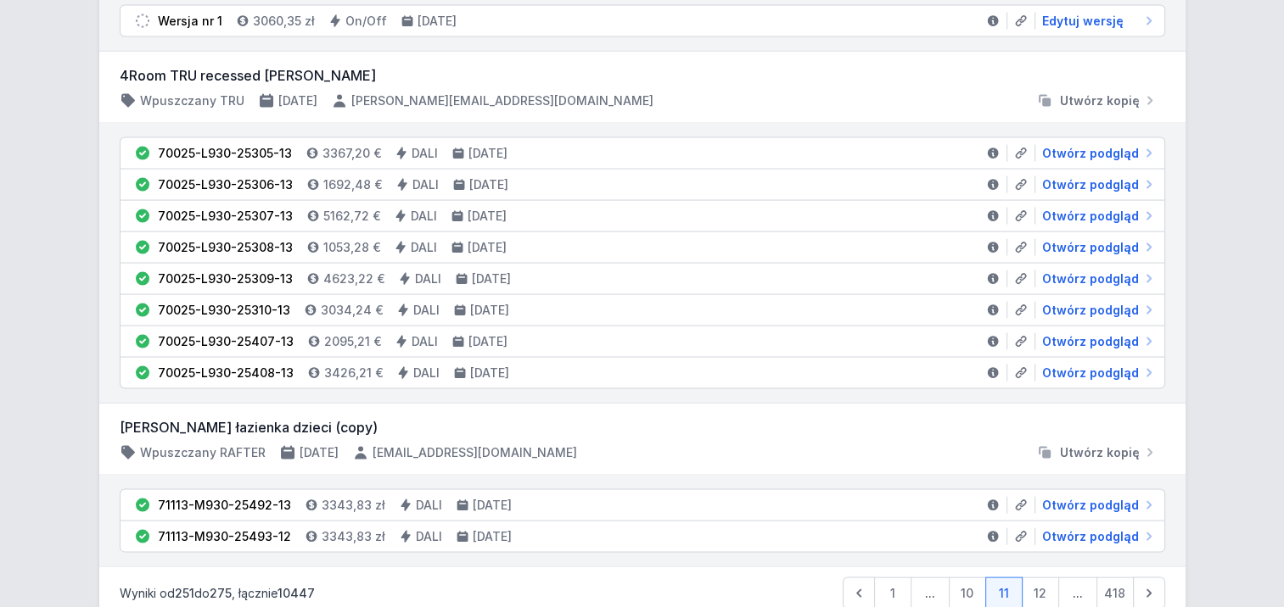
scroll to position [3383, 0]
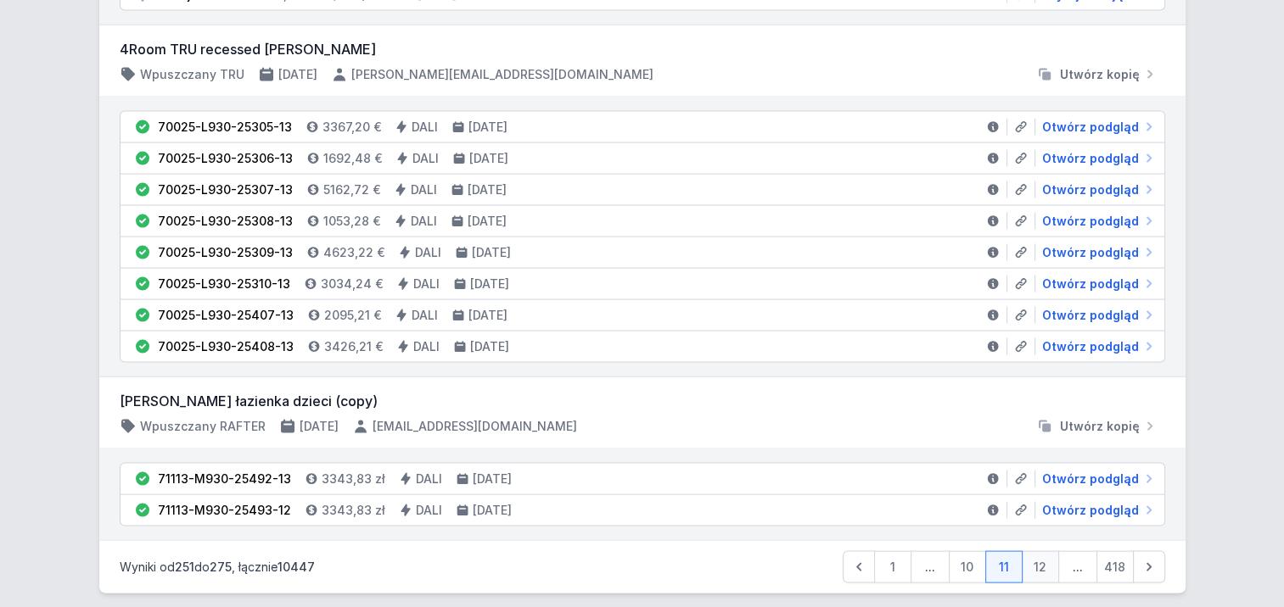
click at [1034, 551] on link "12" at bounding box center [1039, 567] width 37 height 32
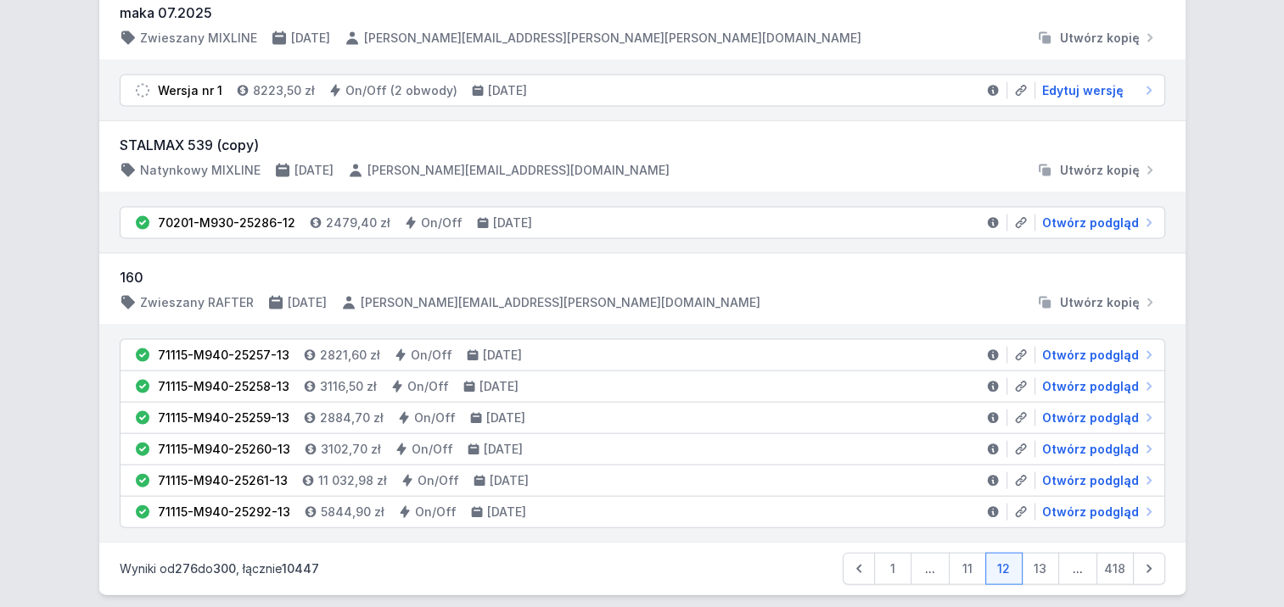
scroll to position [3571, 0]
click at [890, 552] on link "1" at bounding box center [892, 568] width 37 height 32
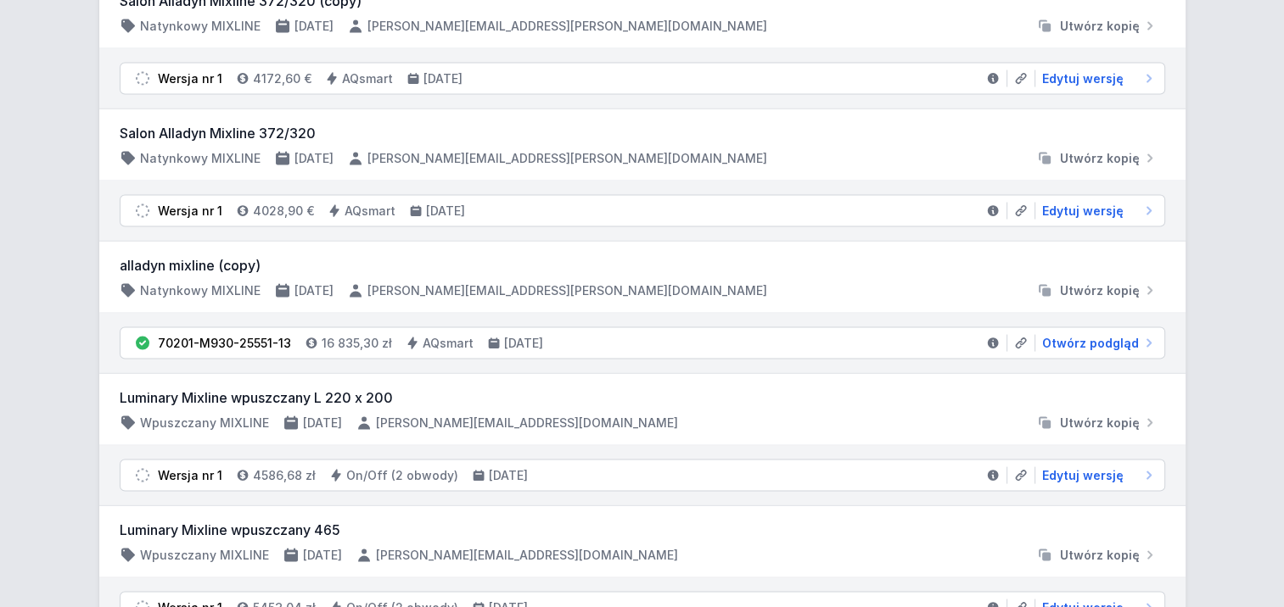
scroll to position [3353, 0]
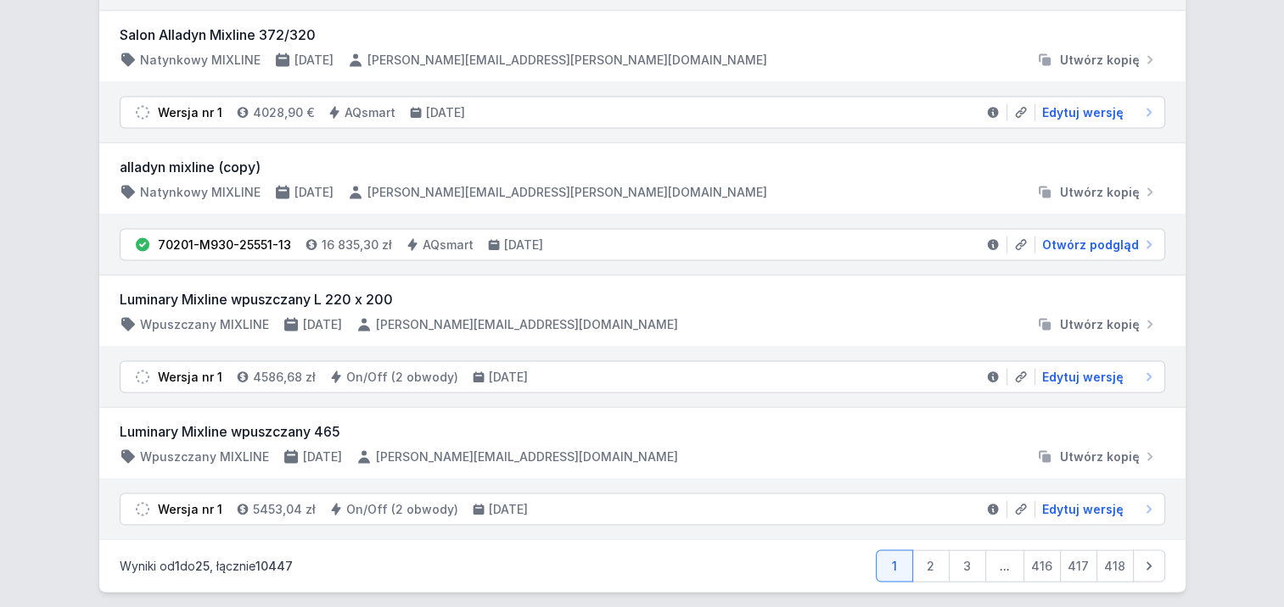
click at [885, 551] on link "1" at bounding box center [894, 567] width 37 height 32
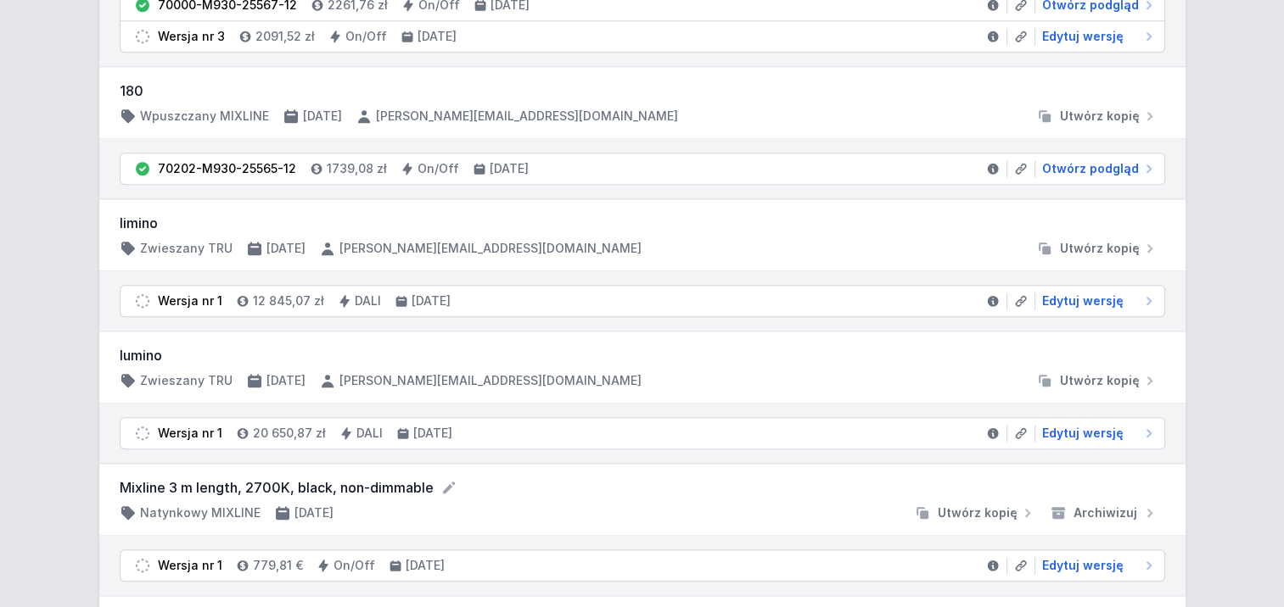
scroll to position [1697, 0]
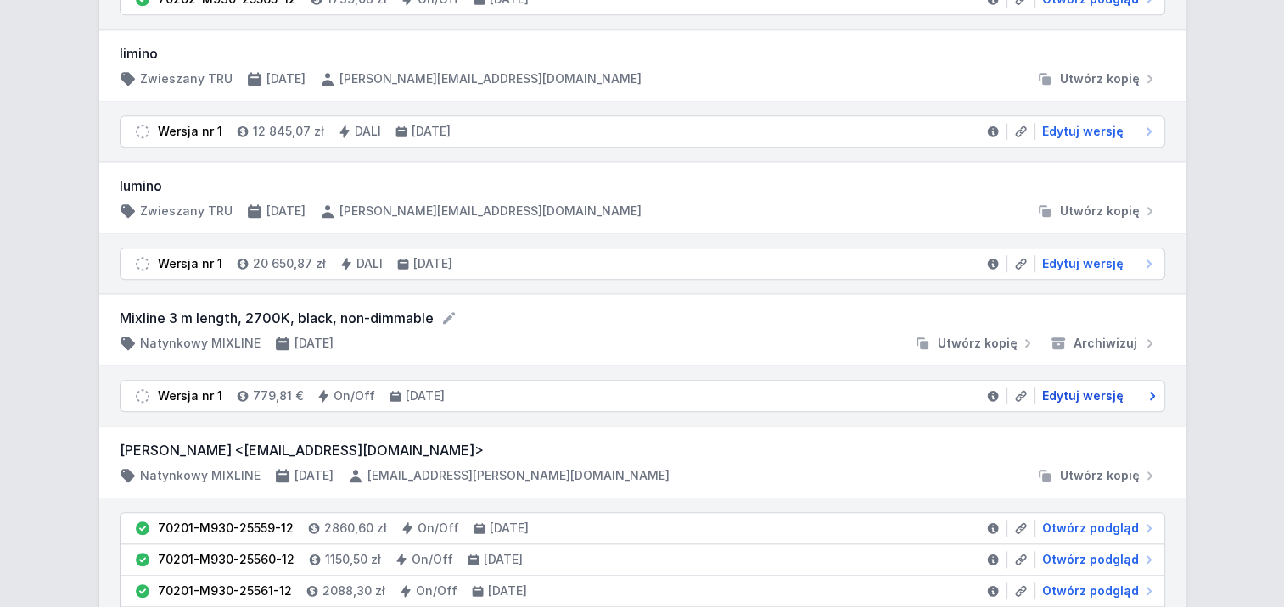
drag, startPoint x: 1124, startPoint y: 388, endPoint x: 1133, endPoint y: 386, distance: 8.7
click at [1124, 388] on link "Edytuj wersję" at bounding box center [1096, 396] width 122 height 17
click at [1134, 388] on link "Edytuj wersję" at bounding box center [1096, 396] width 122 height 17
click at [1151, 388] on icon at bounding box center [1152, 396] width 17 height 17
click at [1103, 388] on span "Edytuj wersję" at bounding box center [1082, 396] width 81 height 17
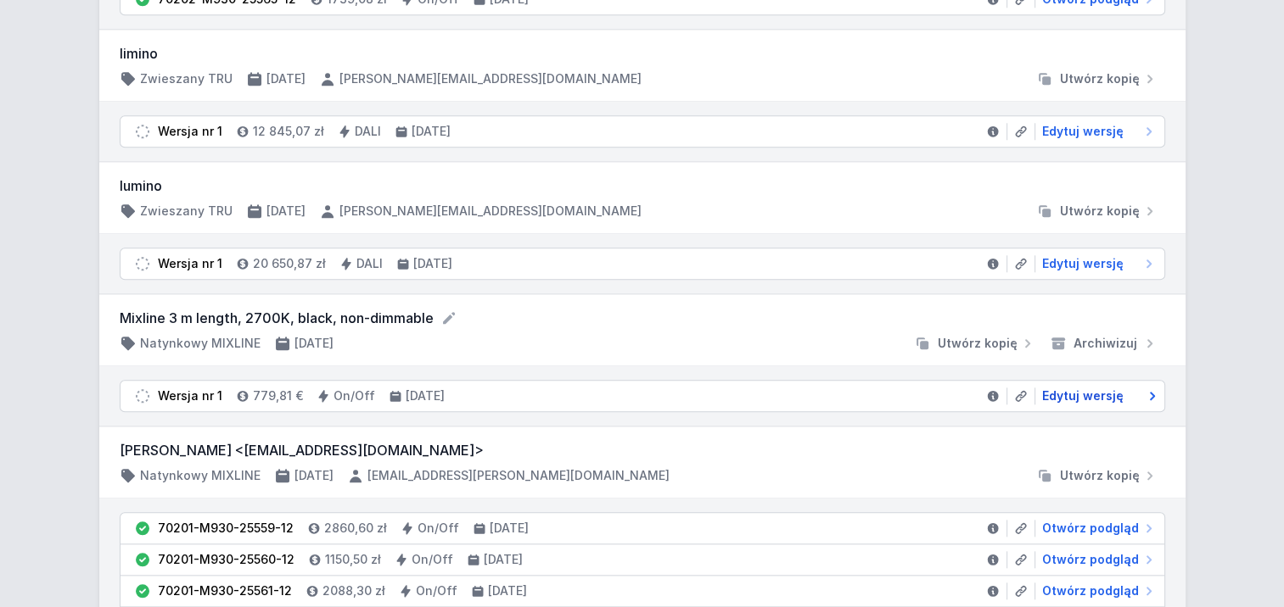
click at [1062, 388] on span "Edytuj wersję" at bounding box center [1082, 396] width 81 height 17
click at [1053, 388] on span "Edytuj wersję" at bounding box center [1082, 396] width 81 height 17
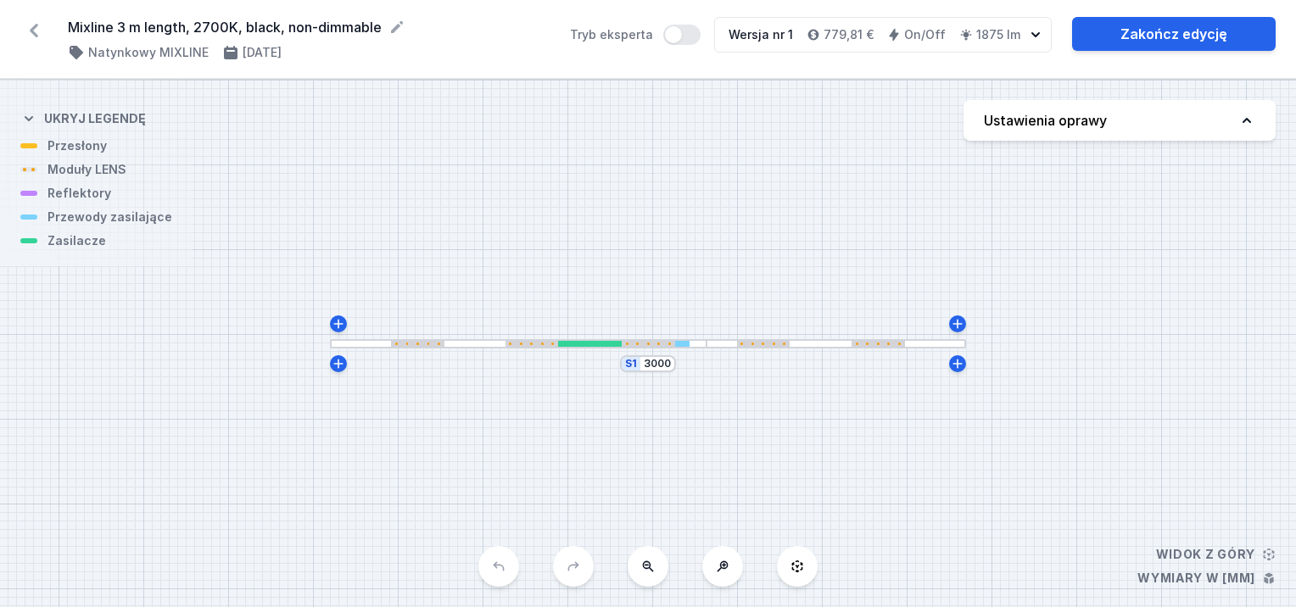
click at [1234, 127] on button "Ustawienia oprawy" at bounding box center [1120, 120] width 312 height 41
select select "2700"
select select "2"
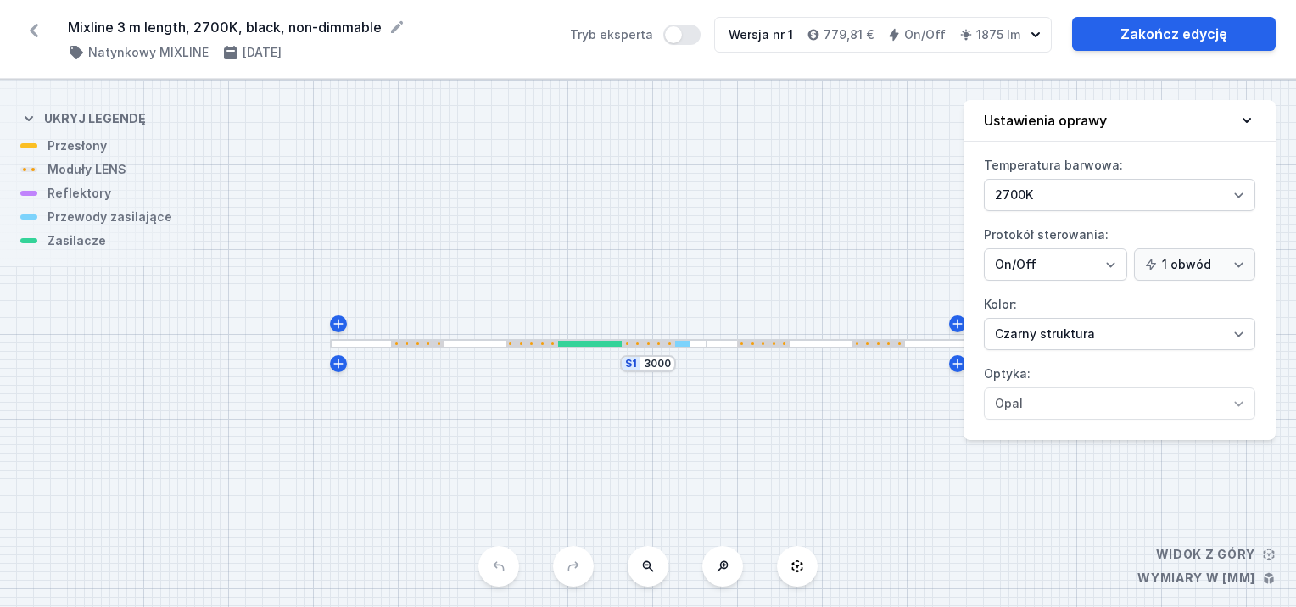
click at [1236, 120] on button "Ustawienia oprawy" at bounding box center [1120, 121] width 312 height 42
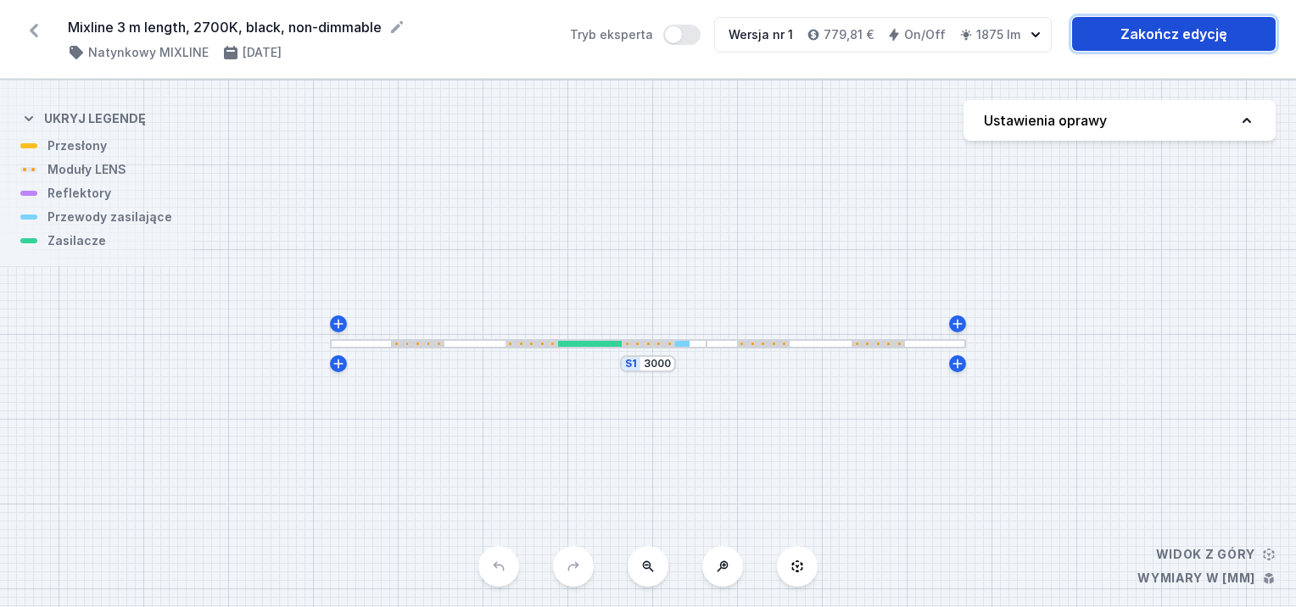
click at [1160, 36] on link "Zakończ edycję" at bounding box center [1174, 34] width 204 height 34
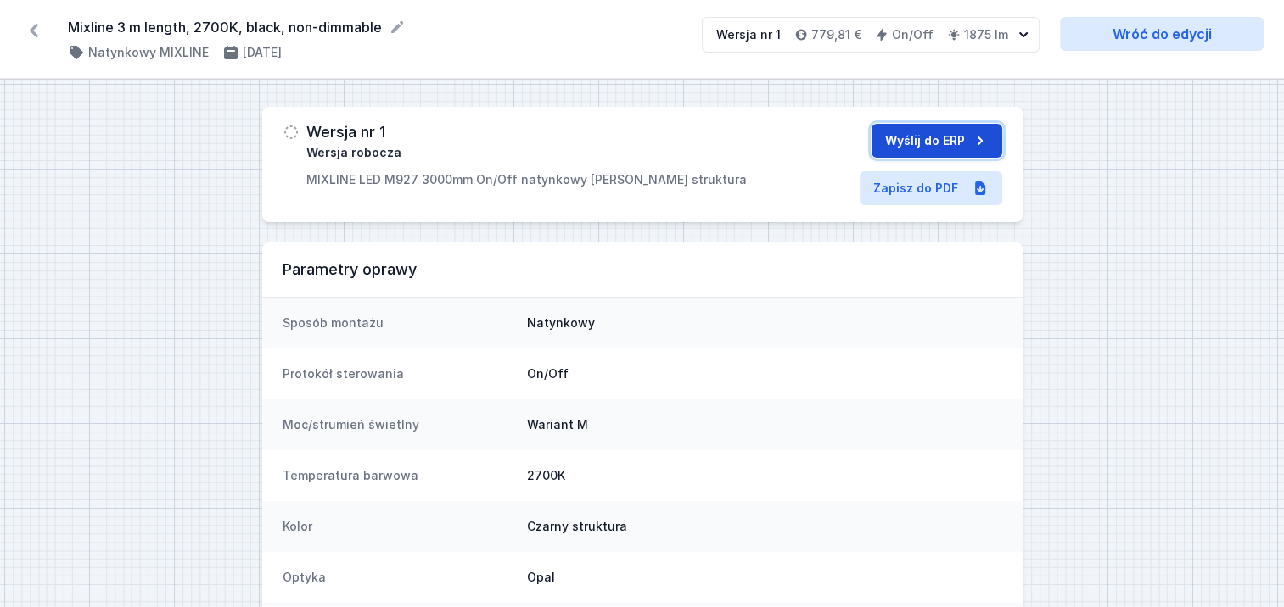
click at [943, 142] on button "Wyślij do ERP" at bounding box center [936, 141] width 131 height 34
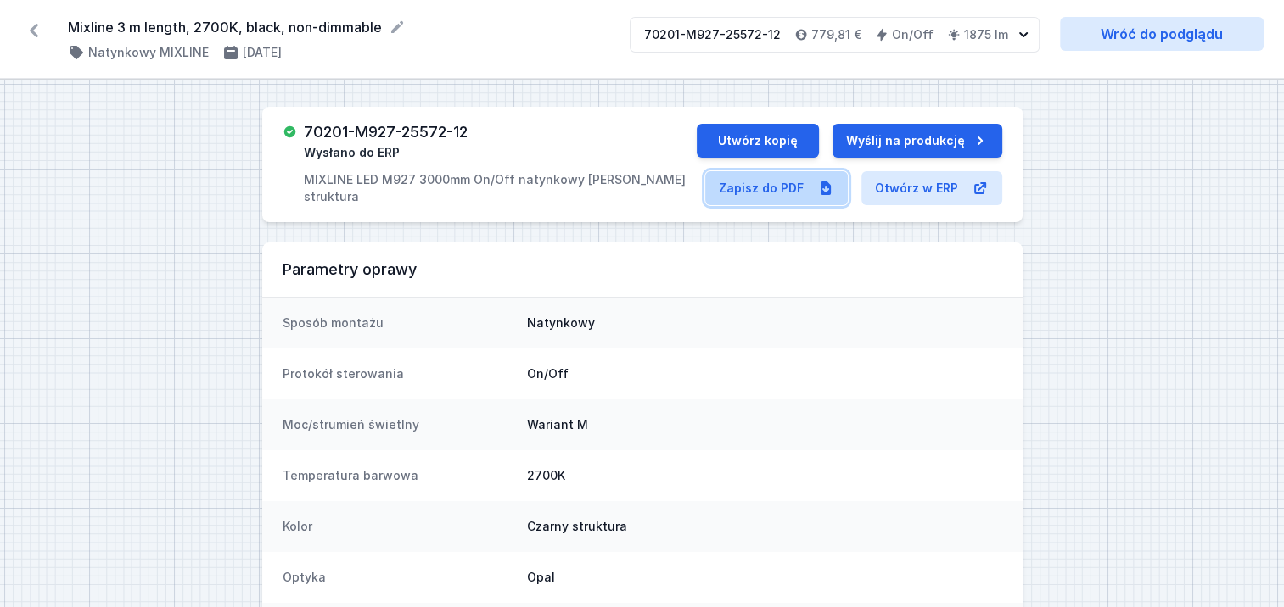
click at [767, 184] on link "Zapisz do PDF" at bounding box center [776, 188] width 143 height 34
